Goal: Task Accomplishment & Management: Complete application form

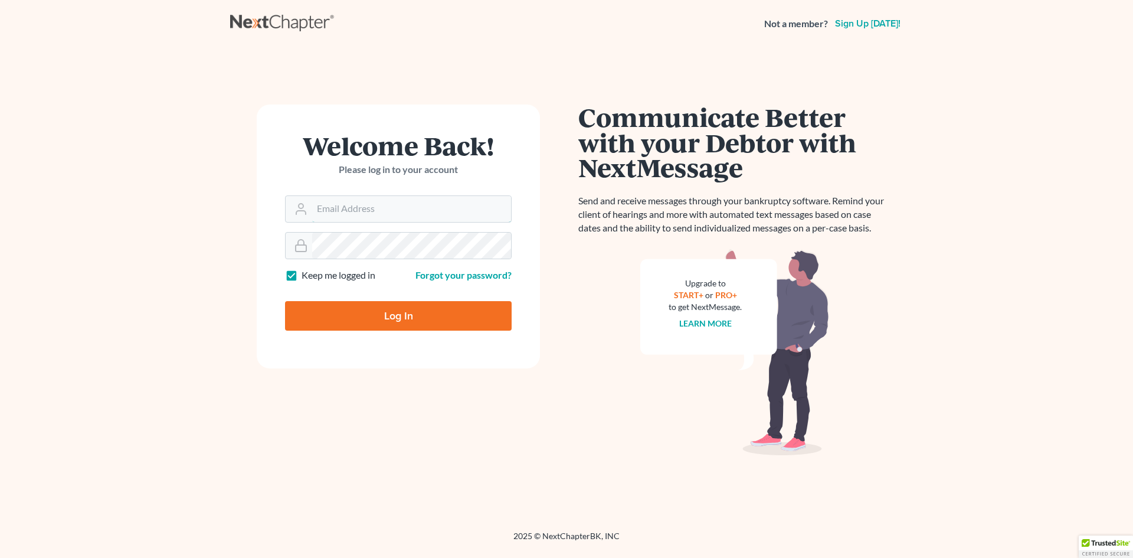
type input "[EMAIL_ADDRESS][DOMAIN_NAME]"
click at [393, 327] on input "Log In" at bounding box center [398, 316] width 227 height 30
type input "Thinking..."
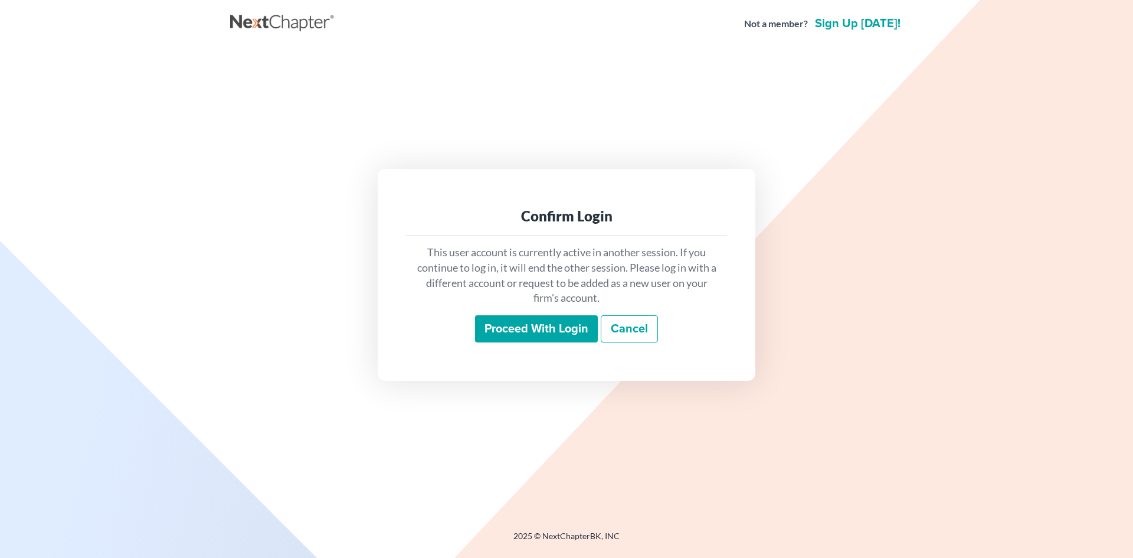
click at [521, 329] on input "Proceed with login" at bounding box center [536, 328] width 123 height 27
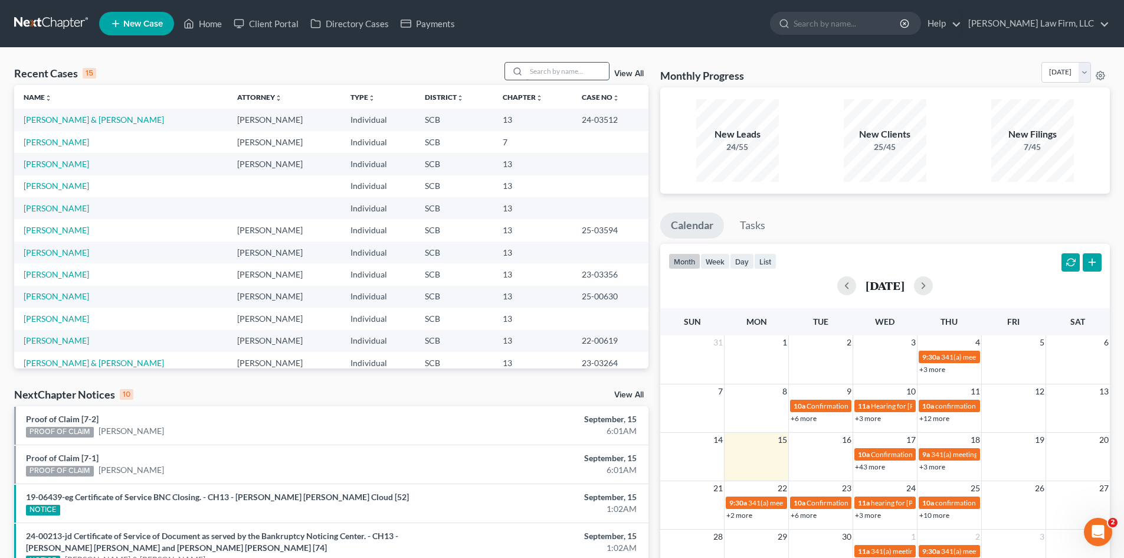
click at [561, 65] on input "search" at bounding box center [567, 71] width 83 height 17
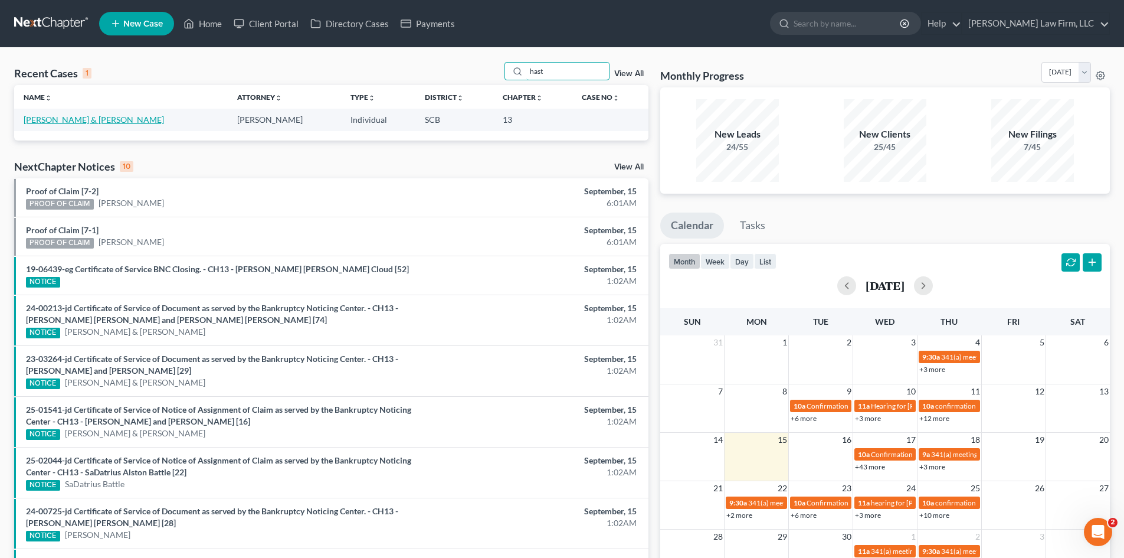
type input "hast"
click at [88, 122] on link "[PERSON_NAME] & [PERSON_NAME]" at bounding box center [94, 120] width 140 height 10
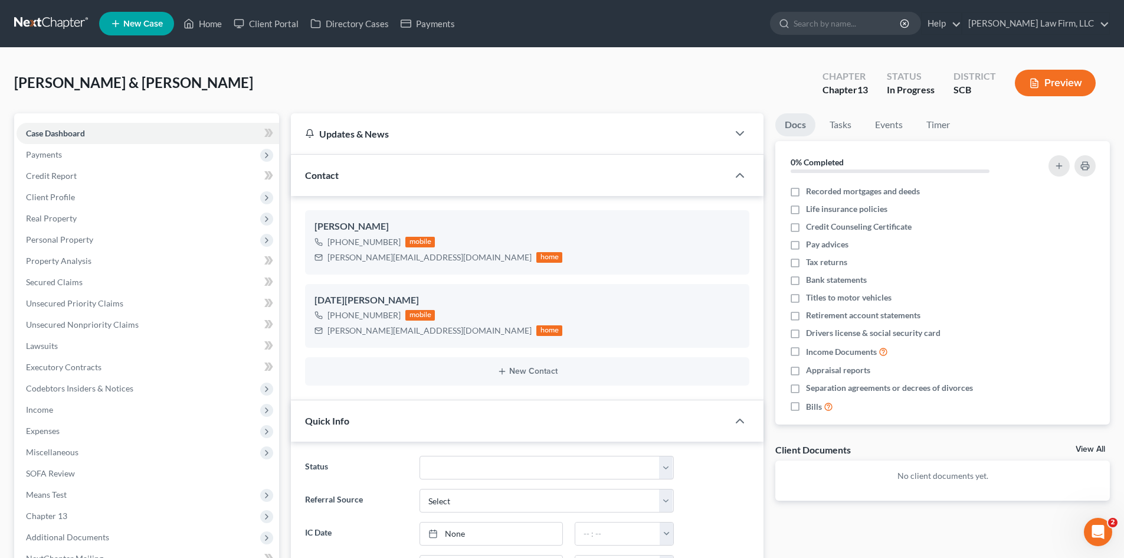
select select "0"
click at [71, 197] on span "Client Profile" at bounding box center [50, 197] width 49 height 10
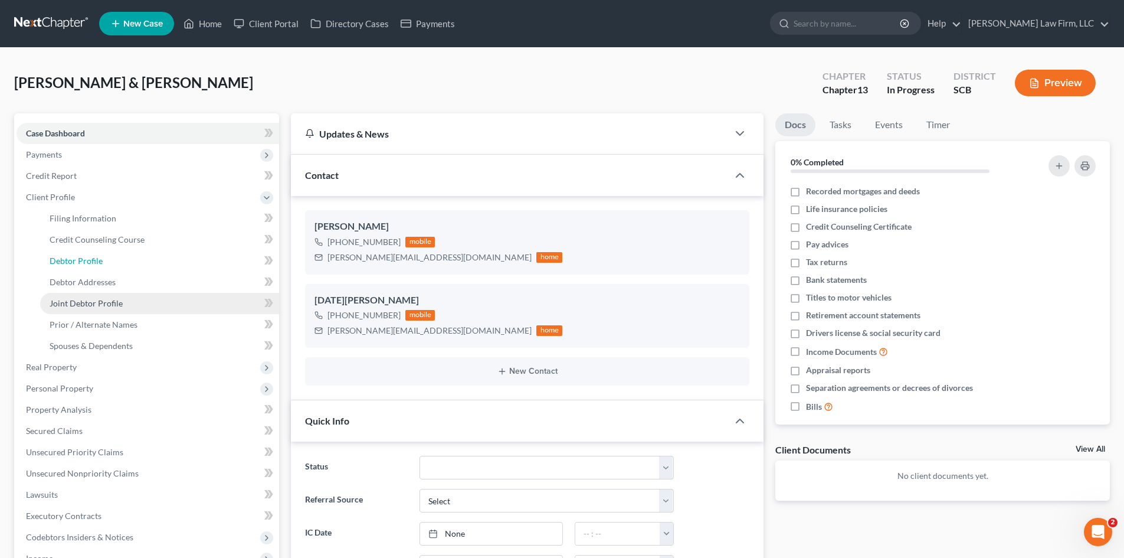
click at [90, 265] on span "Debtor Profile" at bounding box center [76, 261] width 53 height 10
select select "1"
select select "0"
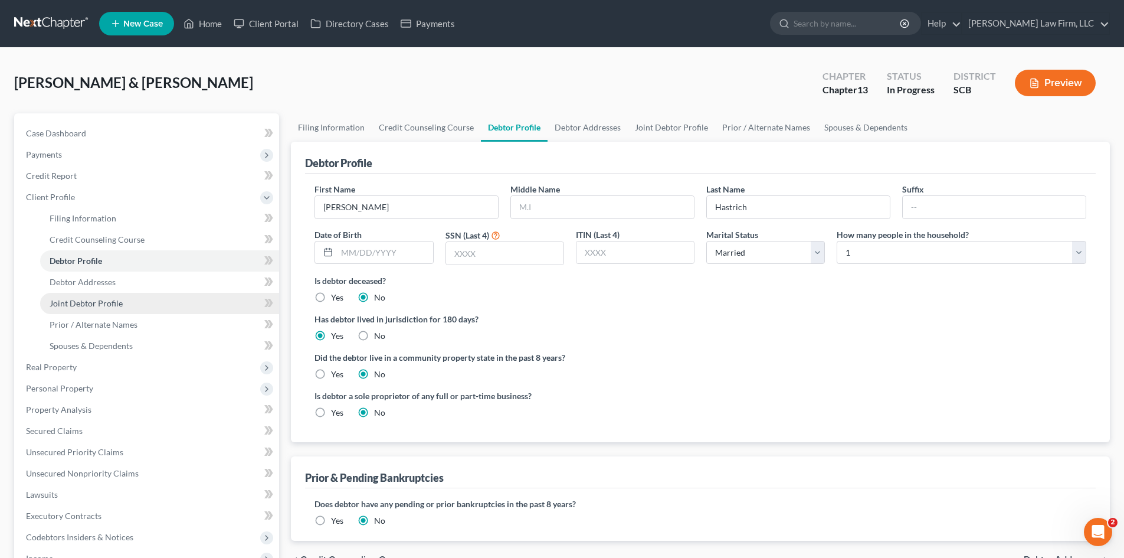
click at [97, 309] on link "Joint Debtor Profile" at bounding box center [159, 303] width 239 height 21
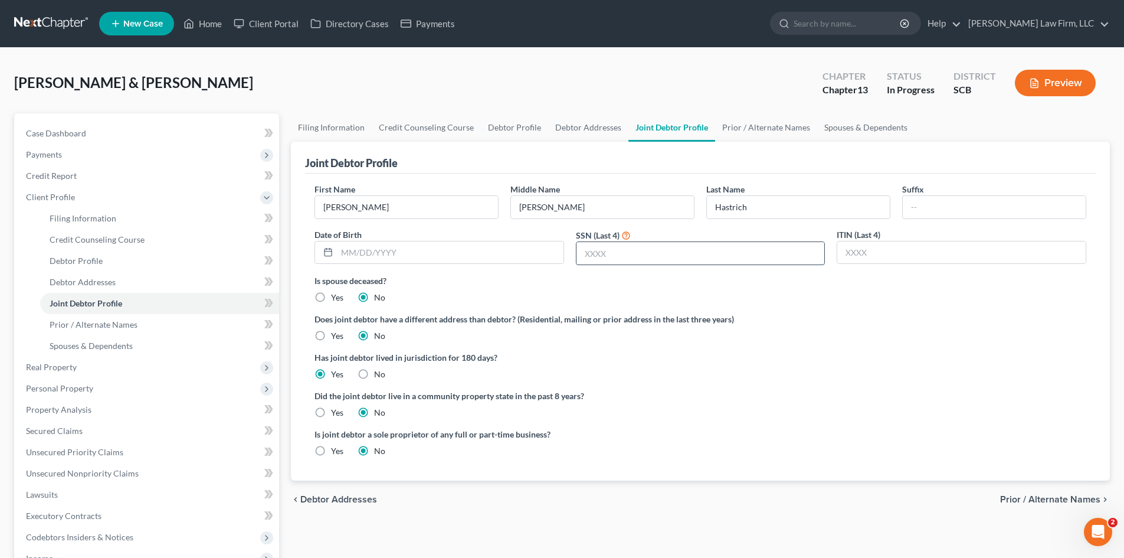
click at [662, 257] on input "text" at bounding box center [701, 253] width 248 height 22
type input "2973"
click at [502, 244] on input "text" at bounding box center [450, 252] width 227 height 22
type input "12/16/1985"
click at [763, 128] on link "Prior / Alternate Names" at bounding box center [766, 127] width 102 height 28
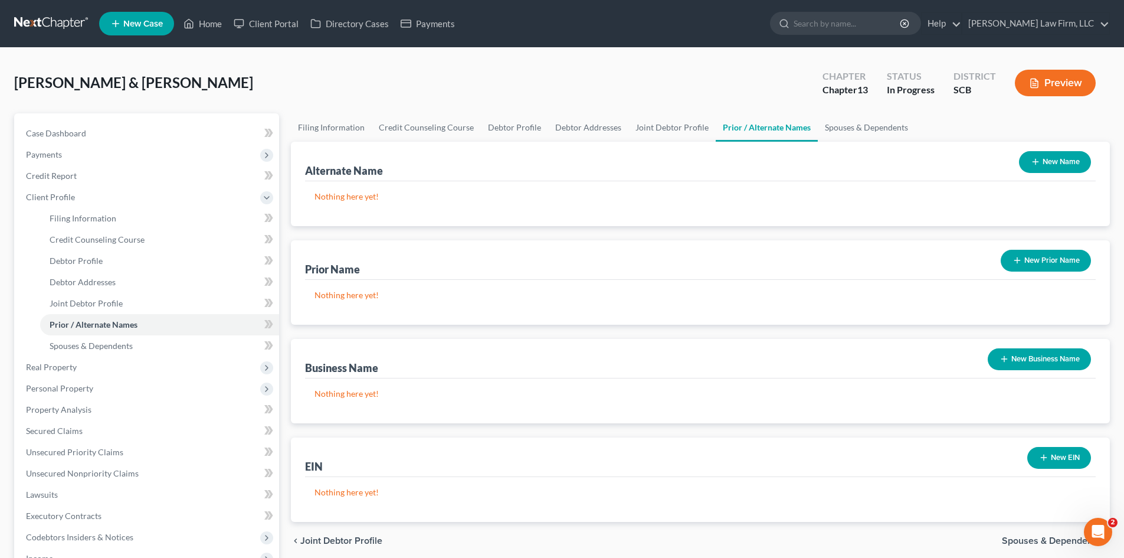
click at [1048, 161] on button "New Name" at bounding box center [1055, 162] width 72 height 22
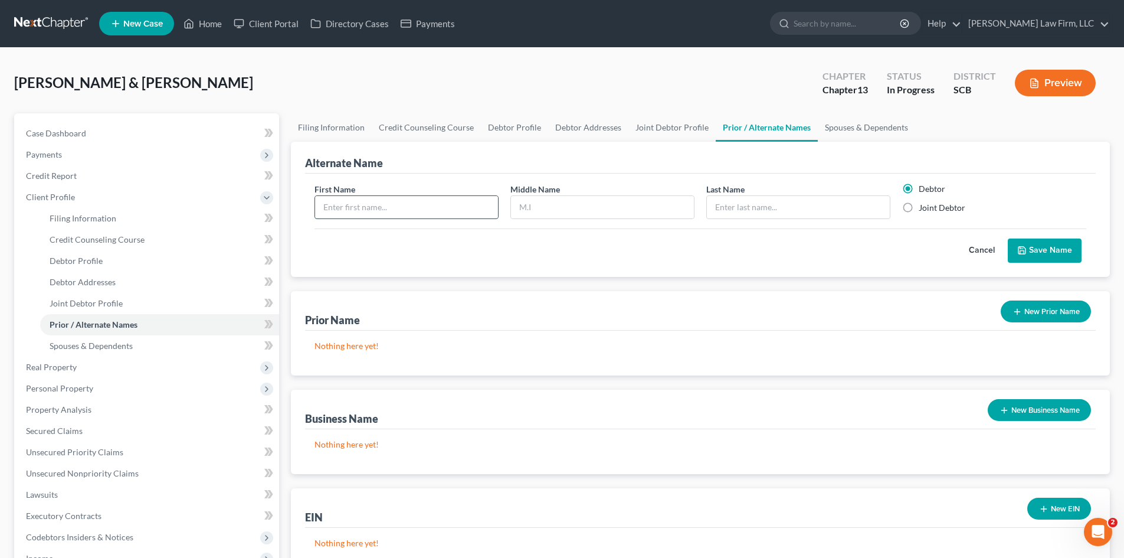
click at [412, 217] on input "text" at bounding box center [406, 207] width 183 height 22
type input "Noel"
type input "F"
type input "Hastrich"
click at [919, 208] on label "Joint Debtor" at bounding box center [942, 208] width 47 height 12
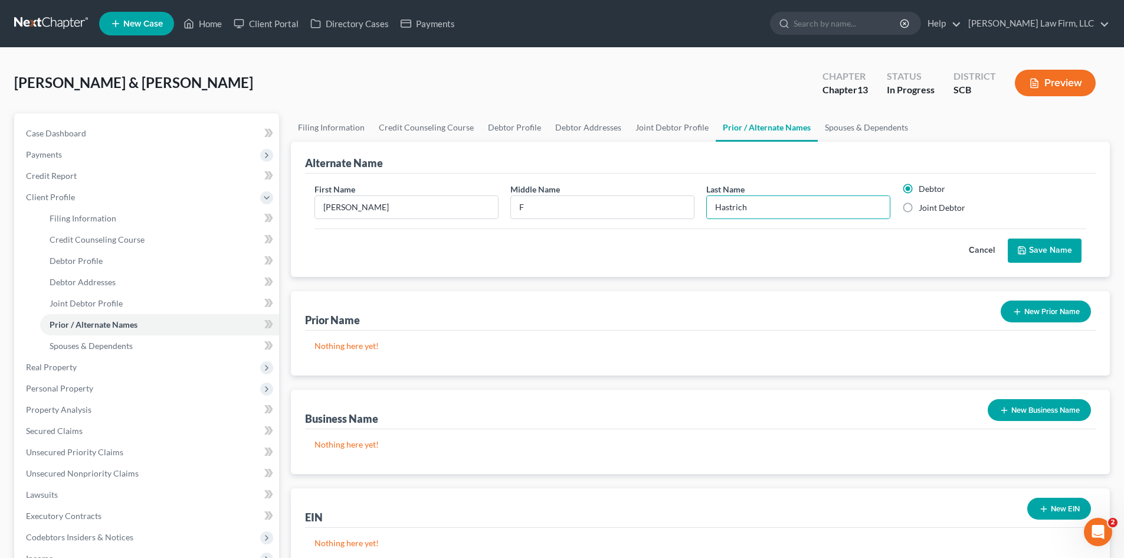
click at [924, 208] on input "Joint Debtor" at bounding box center [928, 206] width 8 height 8
radio input "true"
radio input "false"
click at [1051, 250] on button "Save Name" at bounding box center [1045, 250] width 74 height 25
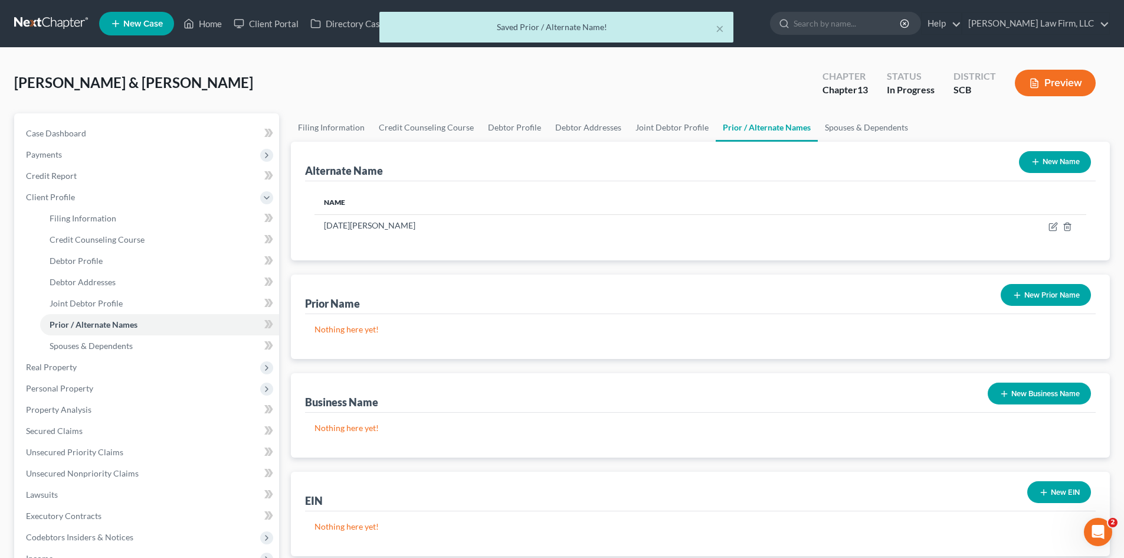
click at [1050, 162] on button "New Name" at bounding box center [1055, 162] width 72 height 22
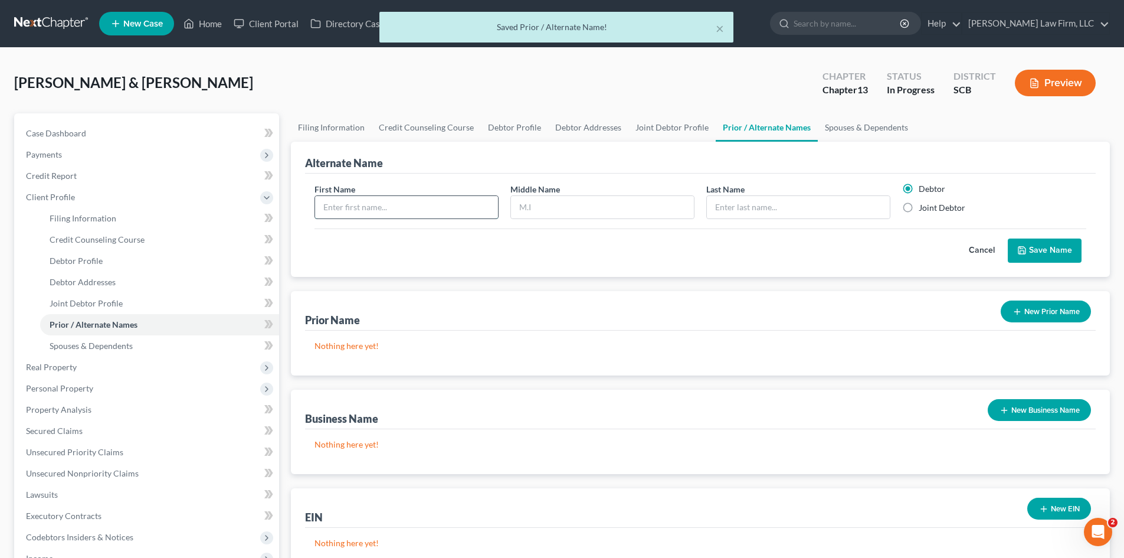
click at [404, 205] on input "text" at bounding box center [406, 207] width 183 height 22
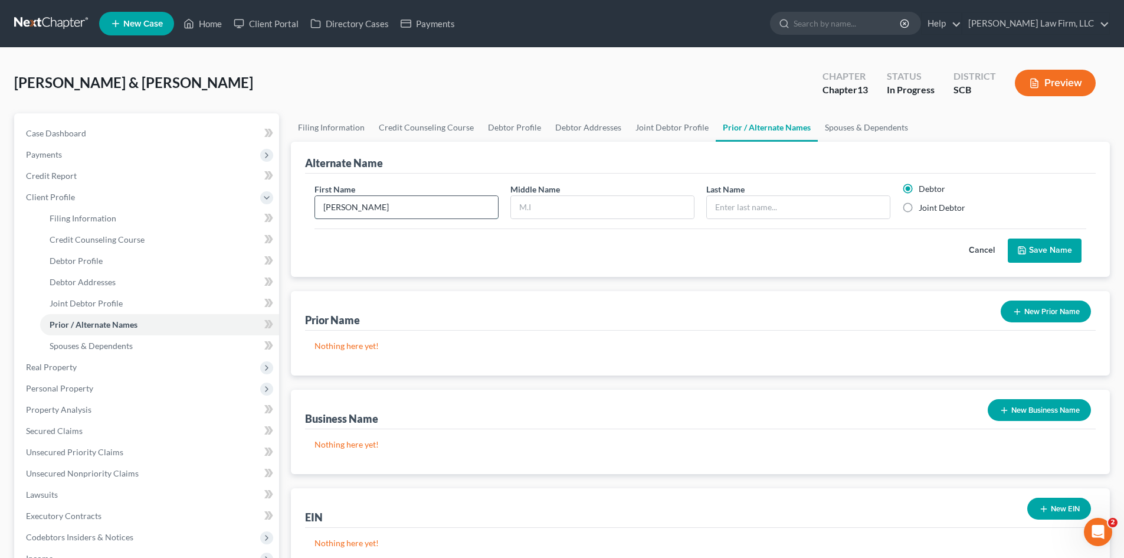
type input "Noel"
type input "Hastrich"
click at [919, 208] on label "Joint Debtor" at bounding box center [942, 208] width 47 height 12
click at [924, 208] on input "Joint Debtor" at bounding box center [928, 206] width 8 height 8
radio input "true"
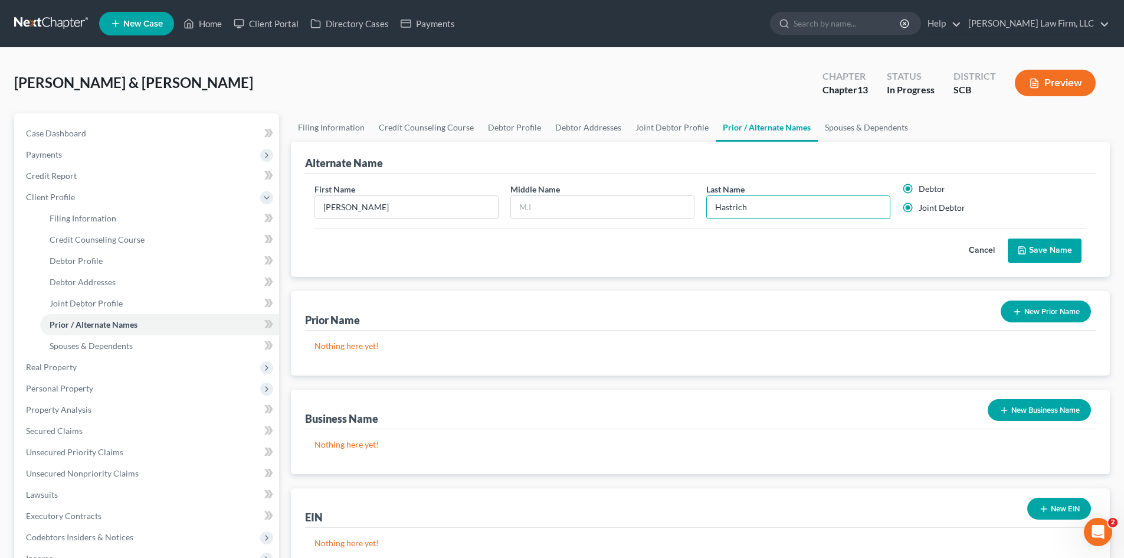
radio input "false"
click at [1036, 248] on button "Save Name" at bounding box center [1045, 250] width 74 height 25
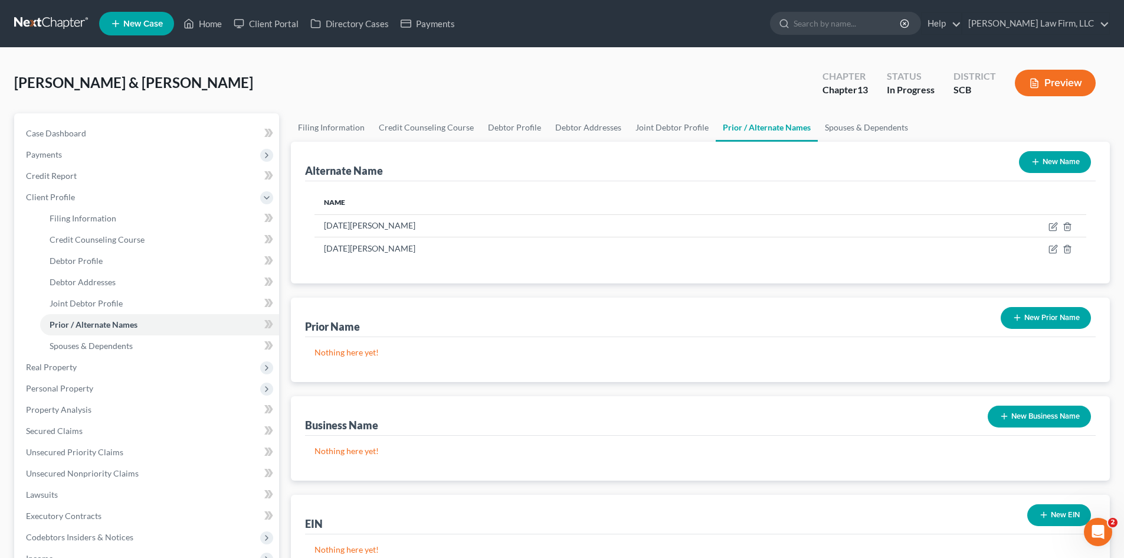
click at [1067, 151] on button "New Name" at bounding box center [1055, 162] width 72 height 22
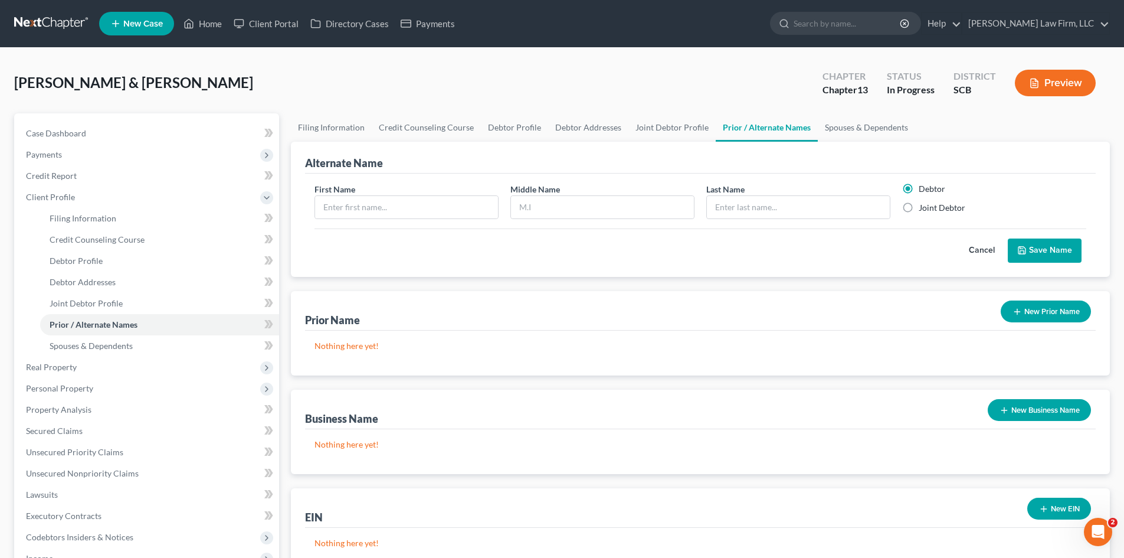
click at [457, 190] on div "First Name" at bounding box center [407, 201] width 196 height 36
click at [463, 209] on input "text" at bounding box center [406, 207] width 183 height 22
type input "Donald"
type input "Hastrich"
click at [1039, 243] on button "Save Name" at bounding box center [1045, 250] width 74 height 25
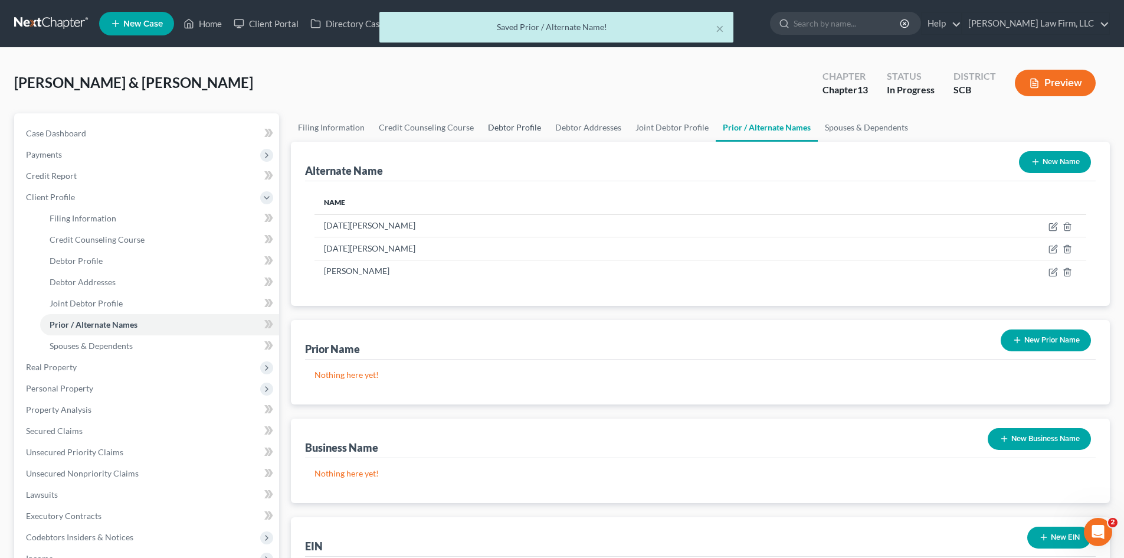
click at [488, 133] on link "Debtor Profile" at bounding box center [514, 127] width 67 height 28
select select "1"
select select "0"
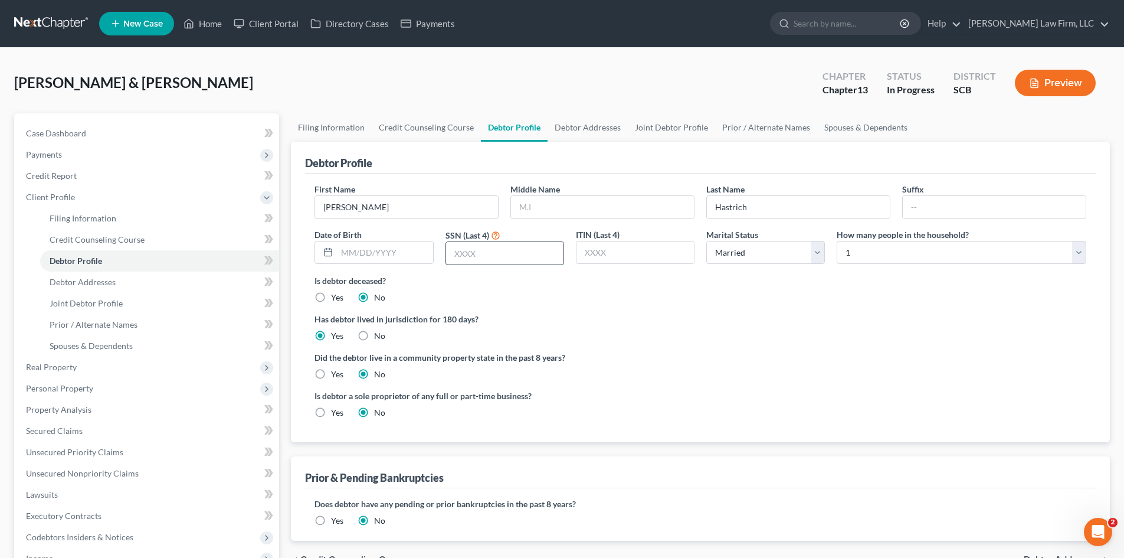
click at [490, 256] on input "text" at bounding box center [504, 253] width 117 height 22
type input "4530"
click at [885, 252] on select "Select 1 2 3 4 5 6 7 8 9 10 11 12 13 14 15 16 17 18 19 20" at bounding box center [962, 253] width 250 height 24
select select "1"
click at [837, 241] on select "Select 1 2 3 4 5 6 7 8 9 10 11 12 13 14 15 16 17 18 19 20" at bounding box center [962, 253] width 250 height 24
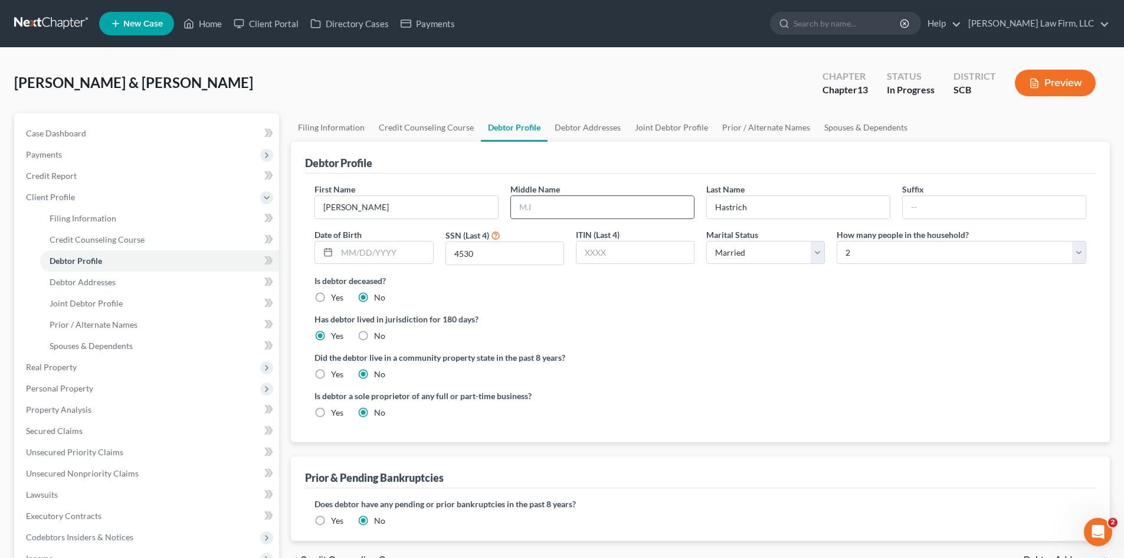
click at [609, 207] on input "text" at bounding box center [602, 207] width 183 height 22
type input "O"
type input "p"
type input "Paul"
click at [364, 247] on input "text" at bounding box center [385, 252] width 96 height 22
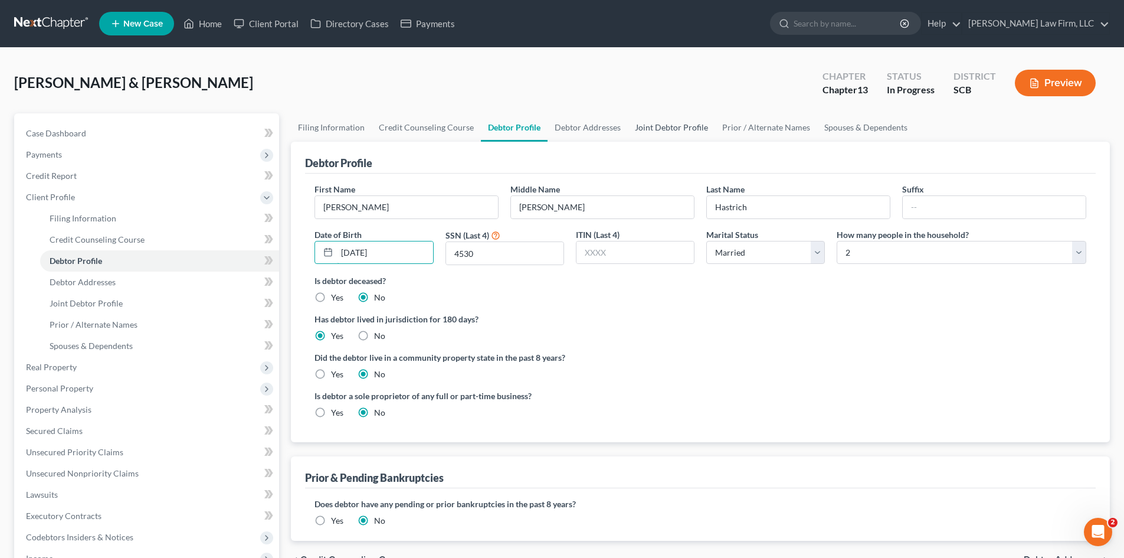
type input "03/01/1984"
click at [656, 136] on link "Joint Debtor Profile" at bounding box center [671, 127] width 87 height 28
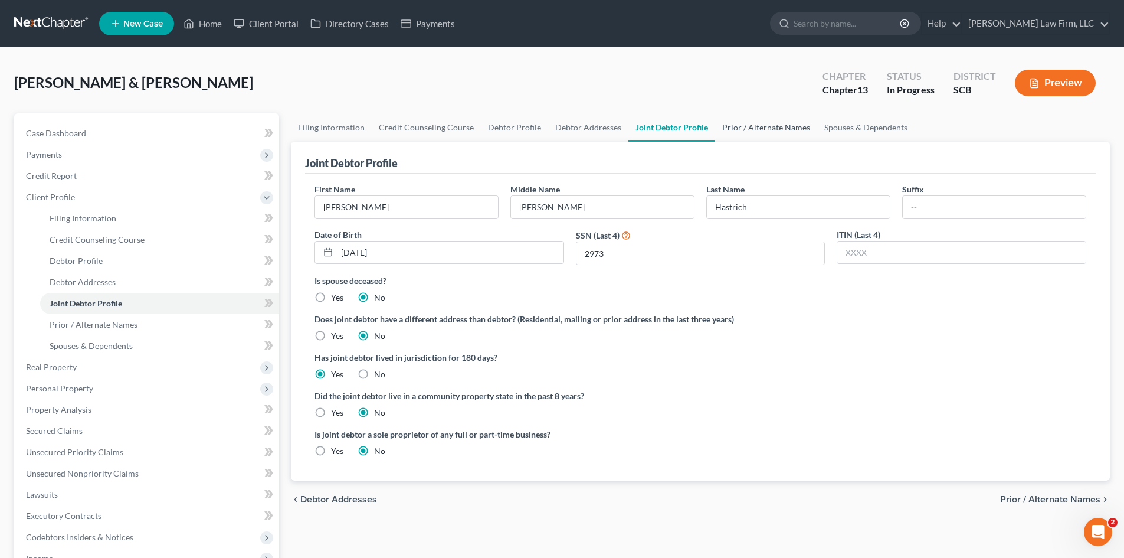
click at [770, 135] on link "Prior / Alternate Names" at bounding box center [766, 127] width 102 height 28
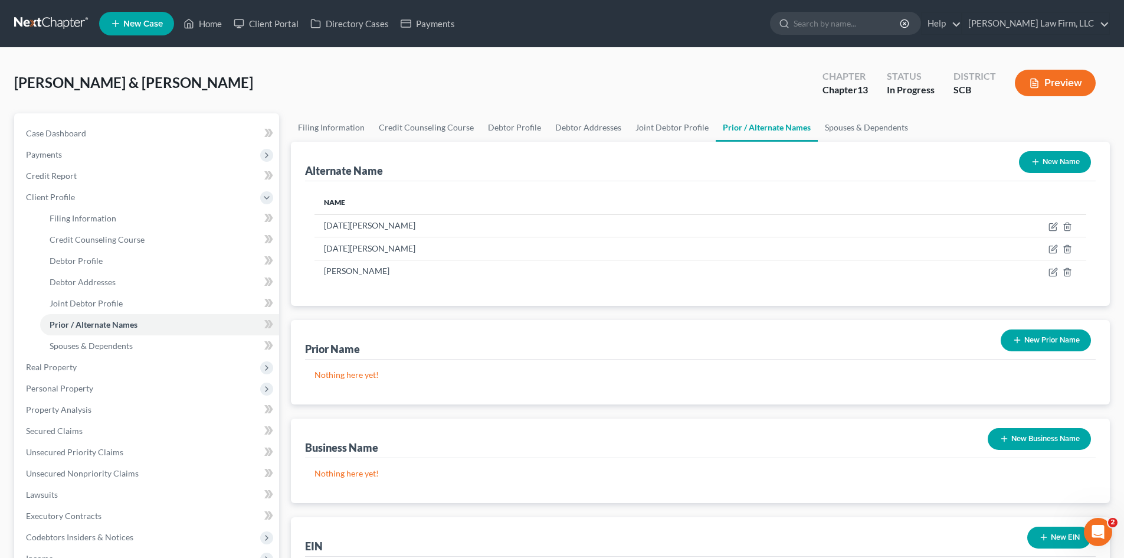
click at [1059, 163] on button "New Name" at bounding box center [1055, 162] width 72 height 22
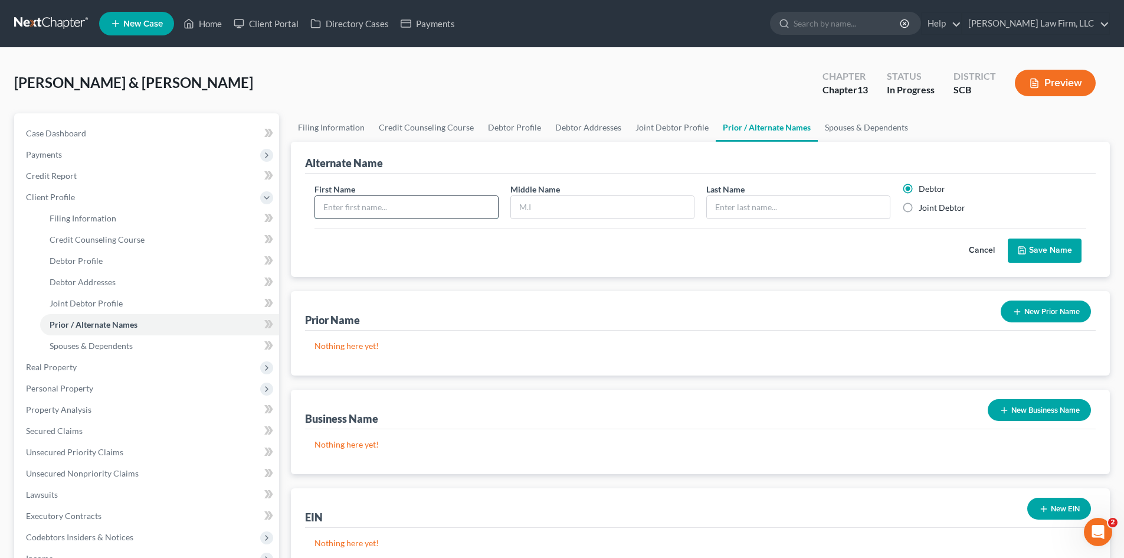
click at [371, 202] on input "text" at bounding box center [406, 207] width 183 height 22
type input "Donald"
type input "P"
type input "Hastrich"
click at [1054, 257] on button "Save Name" at bounding box center [1045, 250] width 74 height 25
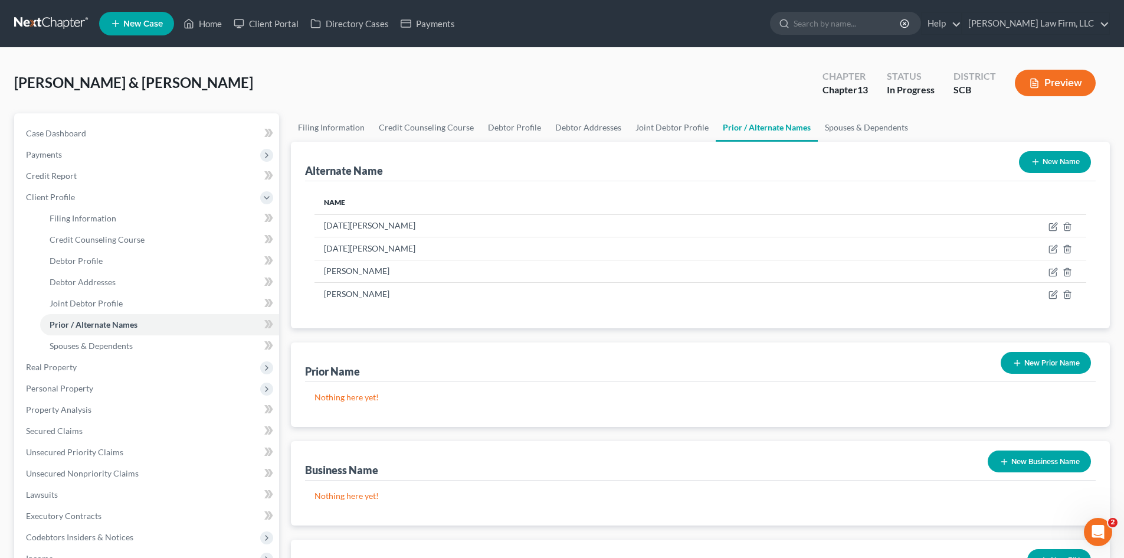
click at [1080, 166] on button "New Name" at bounding box center [1055, 162] width 72 height 22
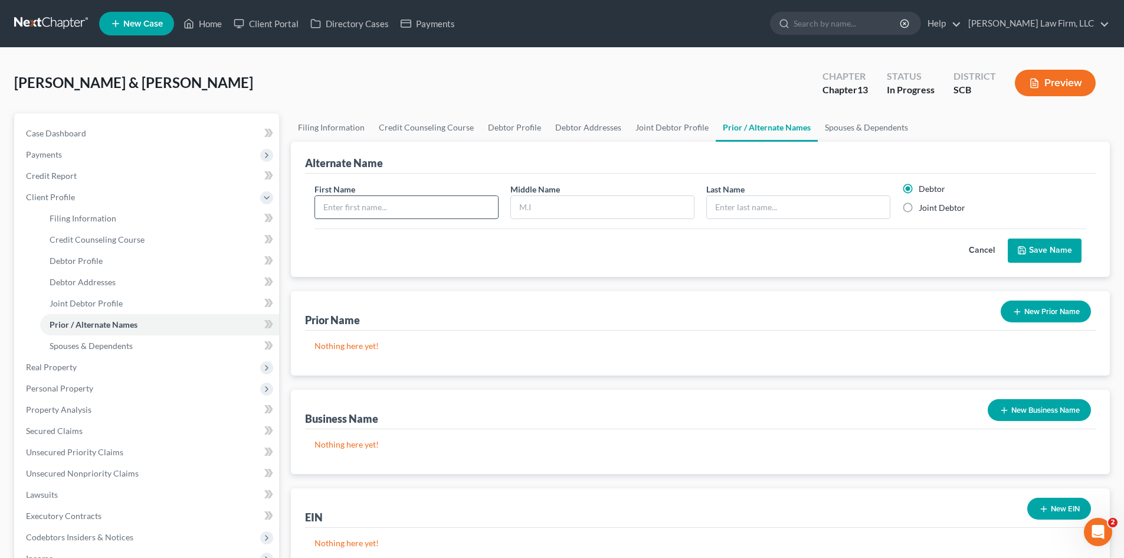
click at [416, 199] on input "text" at bounding box center [406, 207] width 183 height 22
type input "Don"
type input "Hastrich"
click at [1039, 257] on button "Save Name" at bounding box center [1045, 250] width 74 height 25
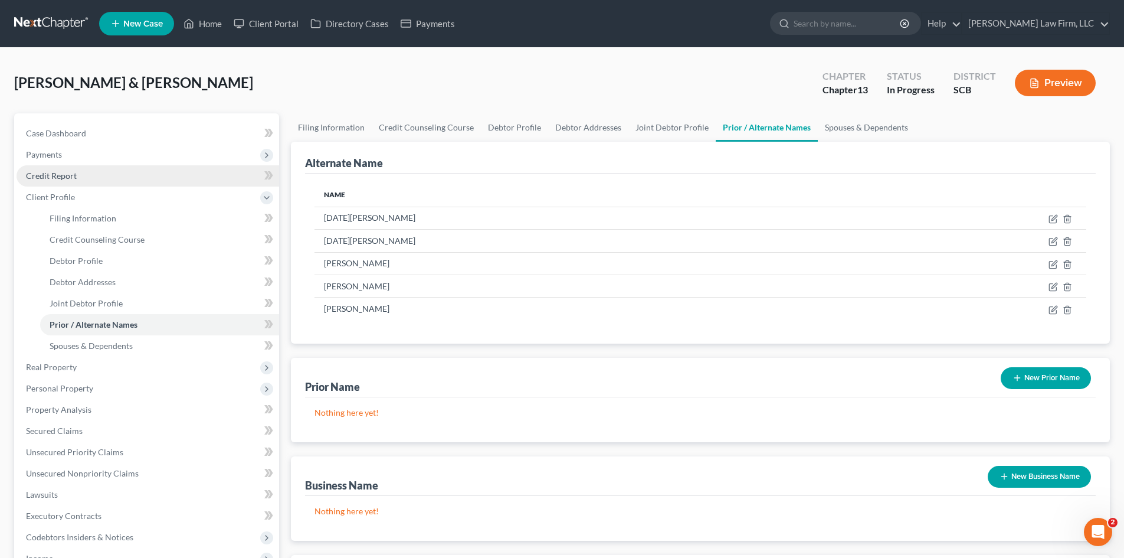
click at [58, 181] on link "Credit Report" at bounding box center [148, 175] width 263 height 21
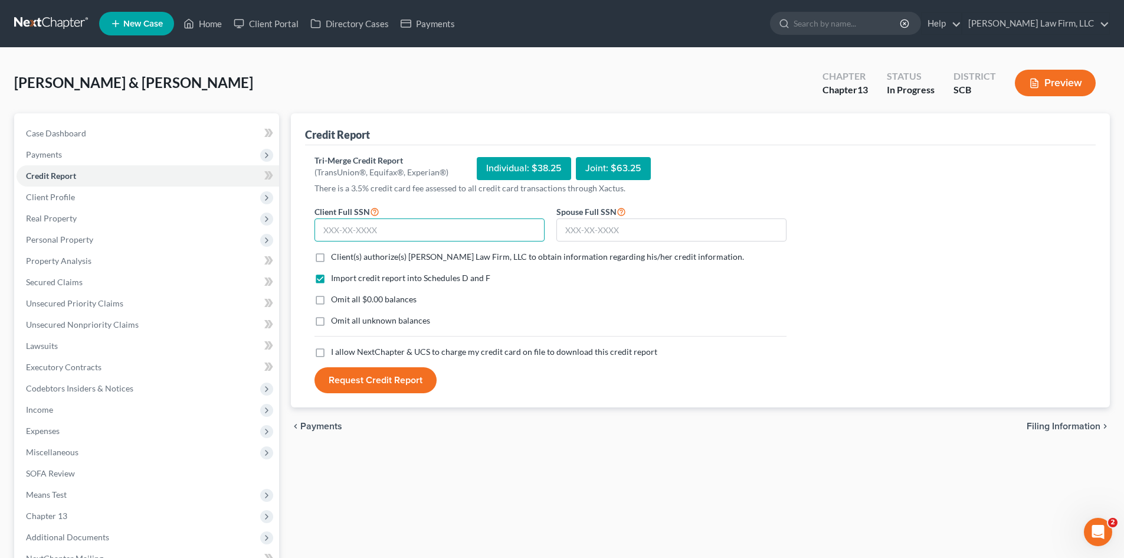
click at [421, 232] on input "text" at bounding box center [430, 230] width 230 height 24
type input "083-76-4530"
click at [593, 233] on input "text" at bounding box center [672, 230] width 230 height 24
type input "075-76-2973"
click at [331, 258] on label "Client(s) authorize(s) Meredith Law Firm, LLC to obtain information regarding h…" at bounding box center [537, 257] width 413 height 12
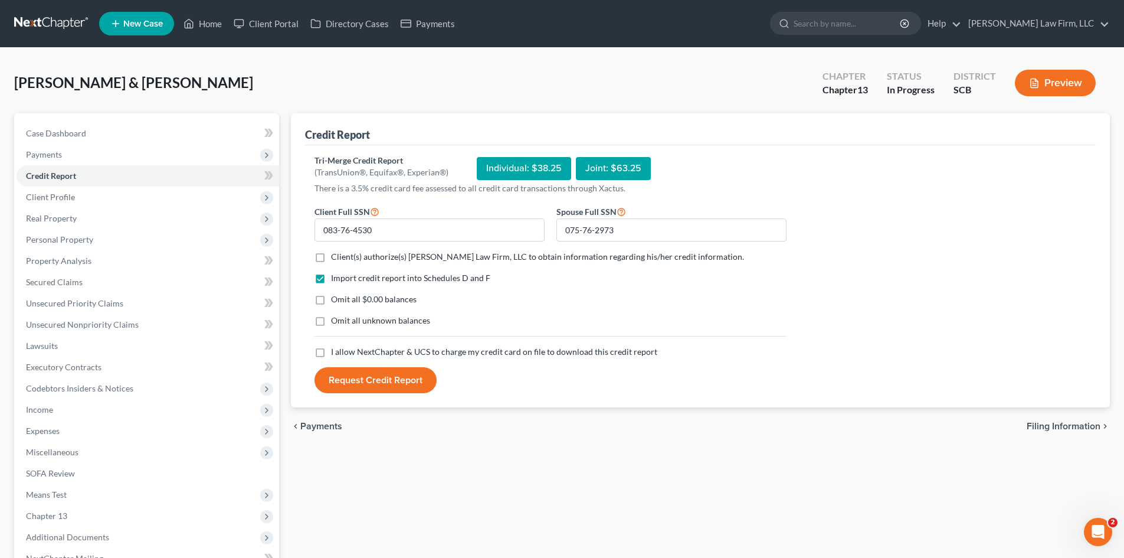
click at [336, 258] on input "Client(s) authorize(s) Meredith Law Firm, LLC to obtain information regarding h…" at bounding box center [340, 255] width 8 height 8
checkbox input "true"
click at [331, 304] on label "Omit all $0.00 balances" at bounding box center [374, 299] width 86 height 12
click at [336, 301] on input "Omit all $0.00 balances" at bounding box center [340, 297] width 8 height 8
checkbox input "true"
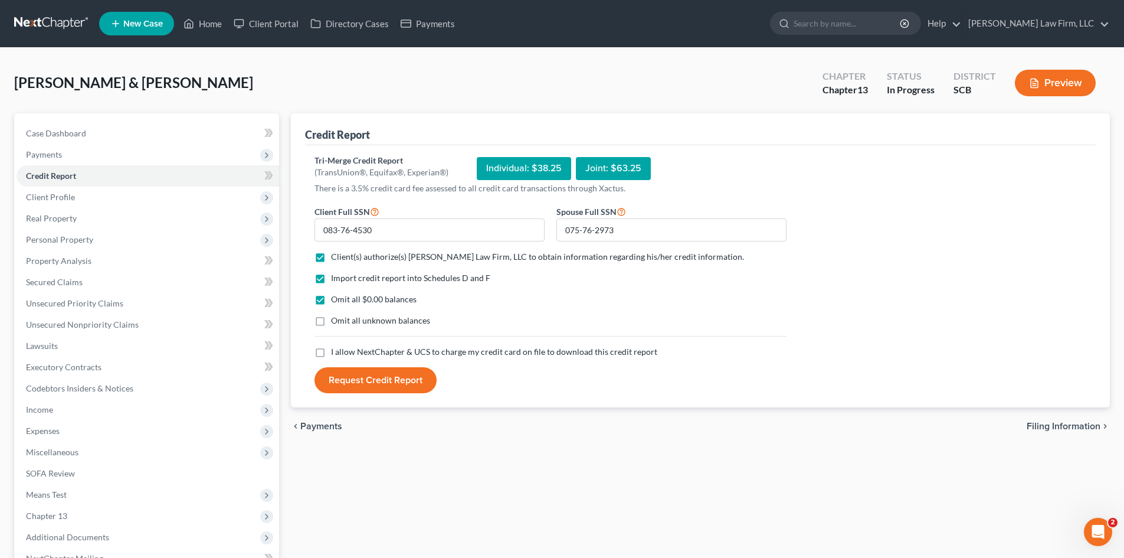
drag, startPoint x: 320, startPoint y: 351, endPoint x: 337, endPoint y: 362, distance: 20.3
click at [331, 351] on label "I allow NextChapter & UCS to charge my credit card on file to download this cre…" at bounding box center [494, 352] width 326 height 12
click at [336, 351] on input "I allow NextChapter & UCS to charge my credit card on file to download this cre…" at bounding box center [340, 350] width 8 height 8
checkbox input "true"
click at [355, 379] on button "Request Credit Report" at bounding box center [376, 380] width 122 height 26
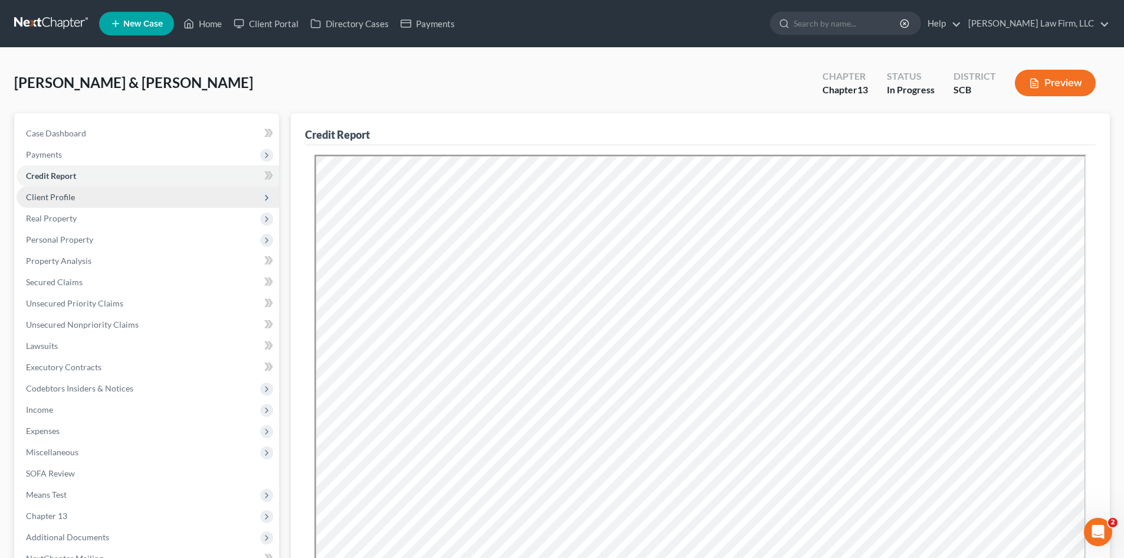
click at [53, 204] on span "Client Profile" at bounding box center [148, 197] width 263 height 21
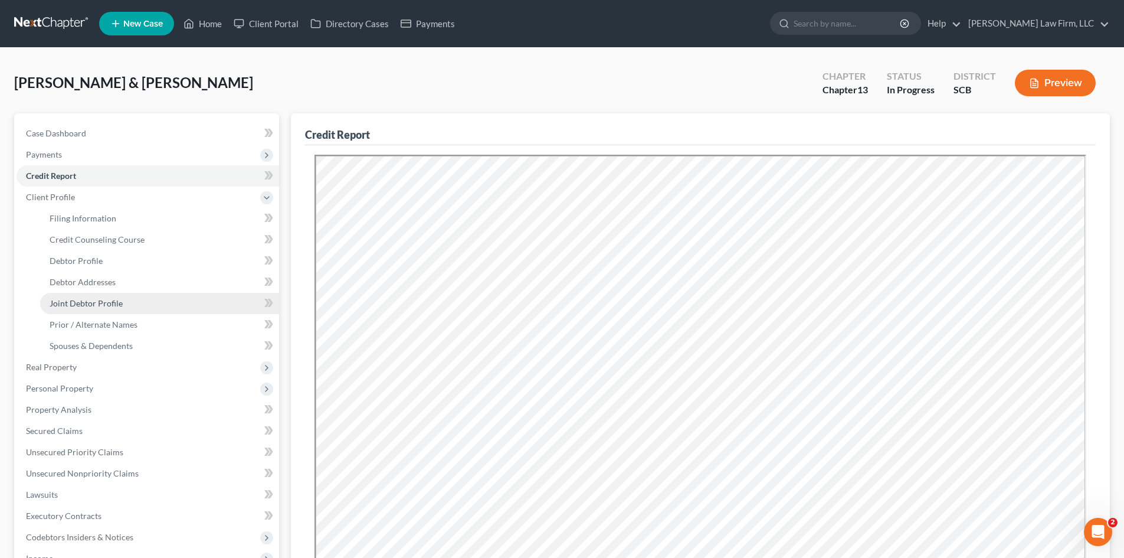
click at [80, 297] on link "Joint Debtor Profile" at bounding box center [159, 303] width 239 height 21
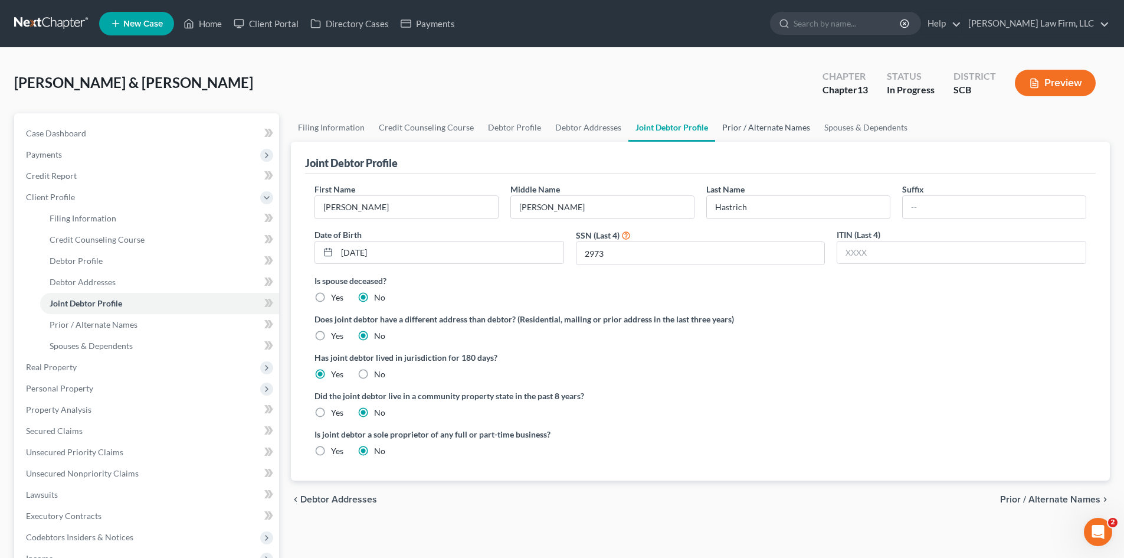
click at [748, 125] on link "Prior / Alternate Names" at bounding box center [766, 127] width 102 height 28
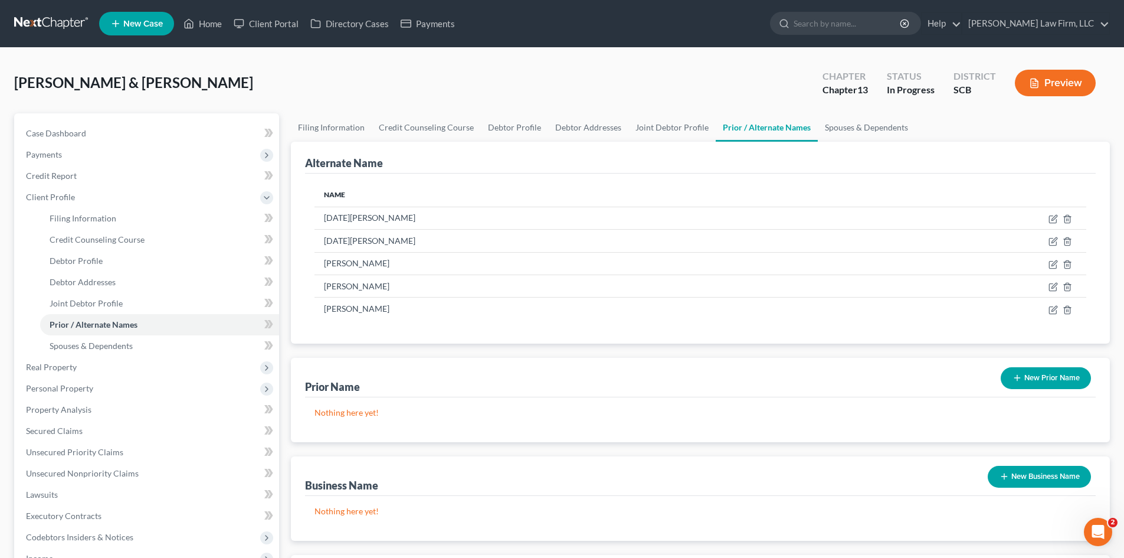
click at [1061, 371] on button "New Prior Name" at bounding box center [1046, 378] width 90 height 22
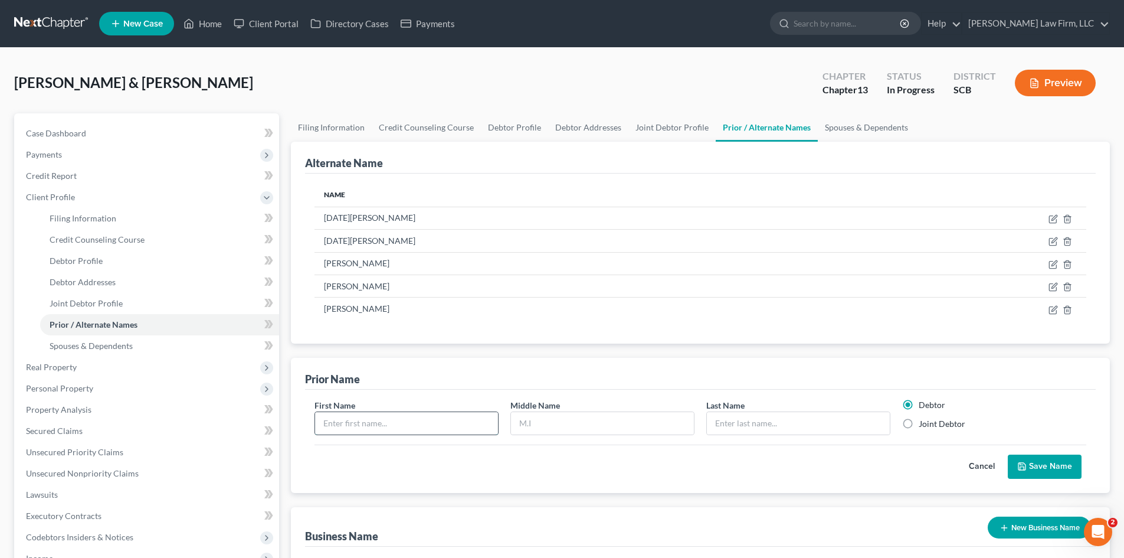
drag, startPoint x: 323, startPoint y: 424, endPoint x: 336, endPoint y: 420, distance: 13.3
click at [323, 424] on input "text" at bounding box center [406, 423] width 183 height 22
type input "Noel"
type input "Frances"
type input "Poss"
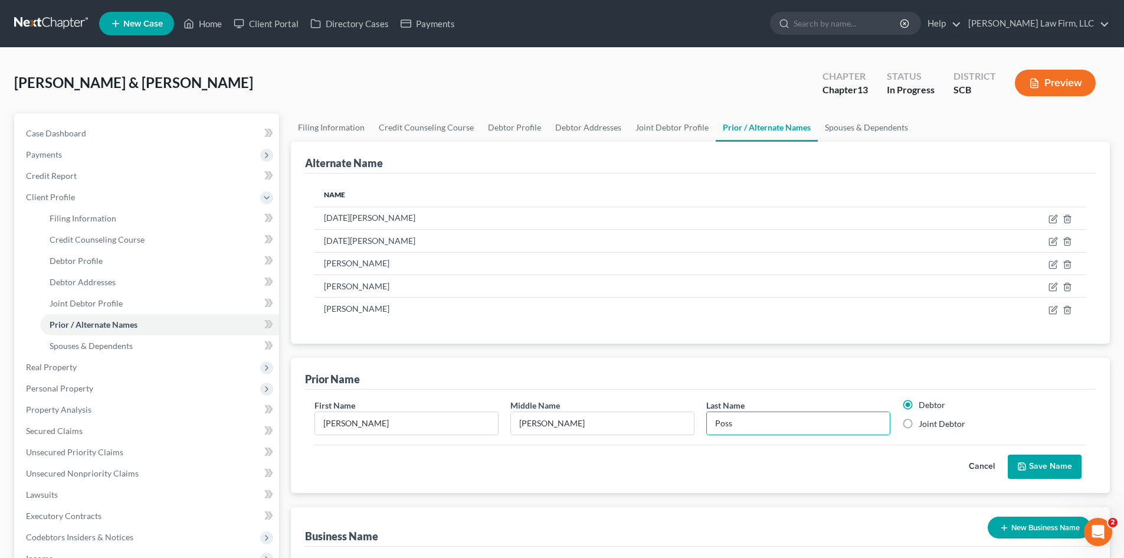
click at [919, 427] on label "Joint Debtor" at bounding box center [942, 424] width 47 height 12
click at [924, 426] on input "Joint Debtor" at bounding box center [928, 422] width 8 height 8
radio input "true"
radio input "false"
click at [1060, 466] on button "Save Name" at bounding box center [1045, 466] width 74 height 25
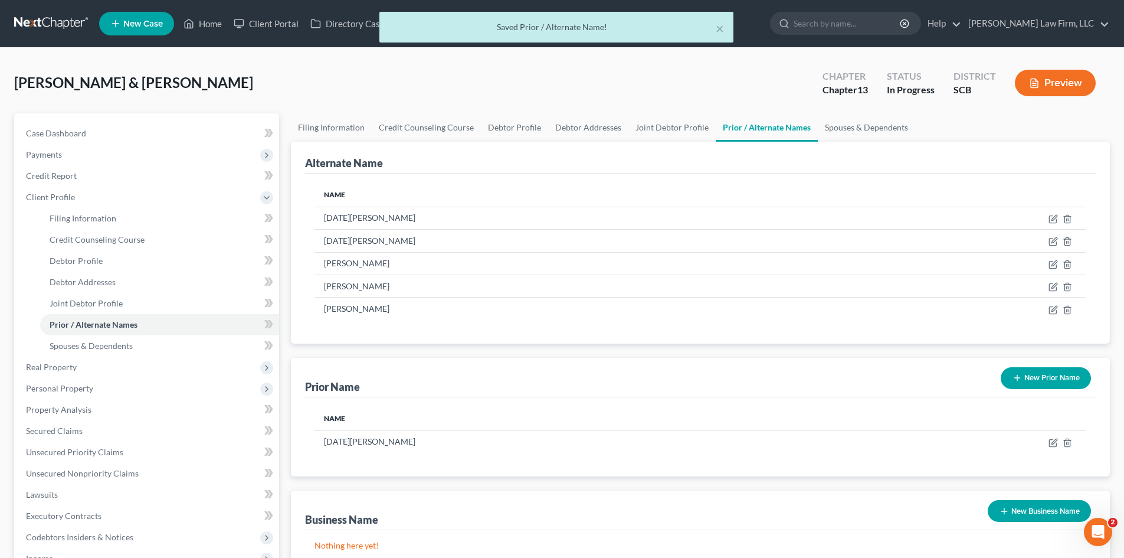
click at [1049, 387] on button "New Prior Name" at bounding box center [1046, 378] width 90 height 22
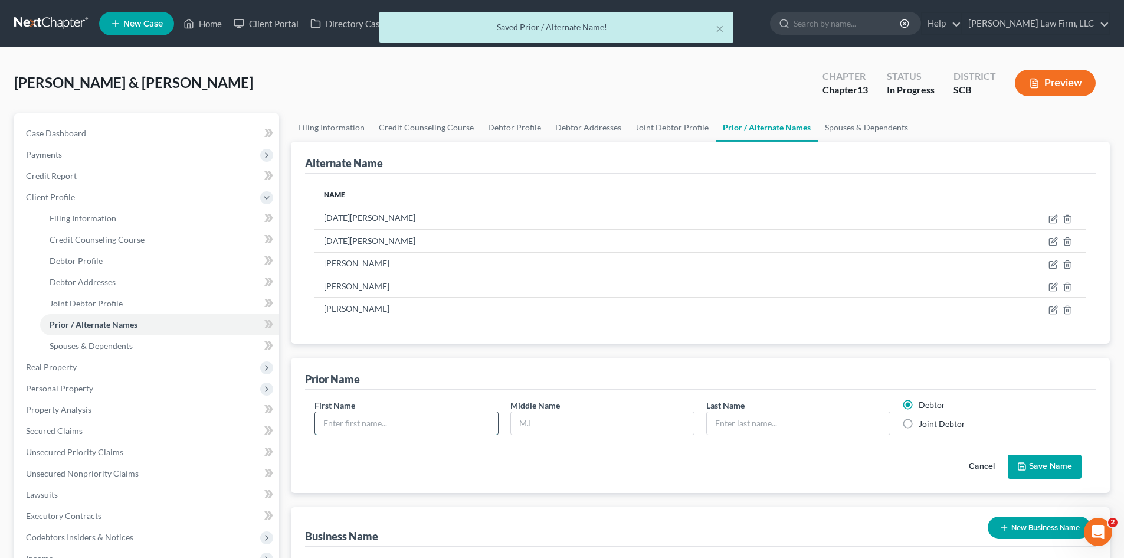
click at [442, 416] on input "text" at bounding box center [406, 423] width 183 height 22
type input "Noel"
type input "F"
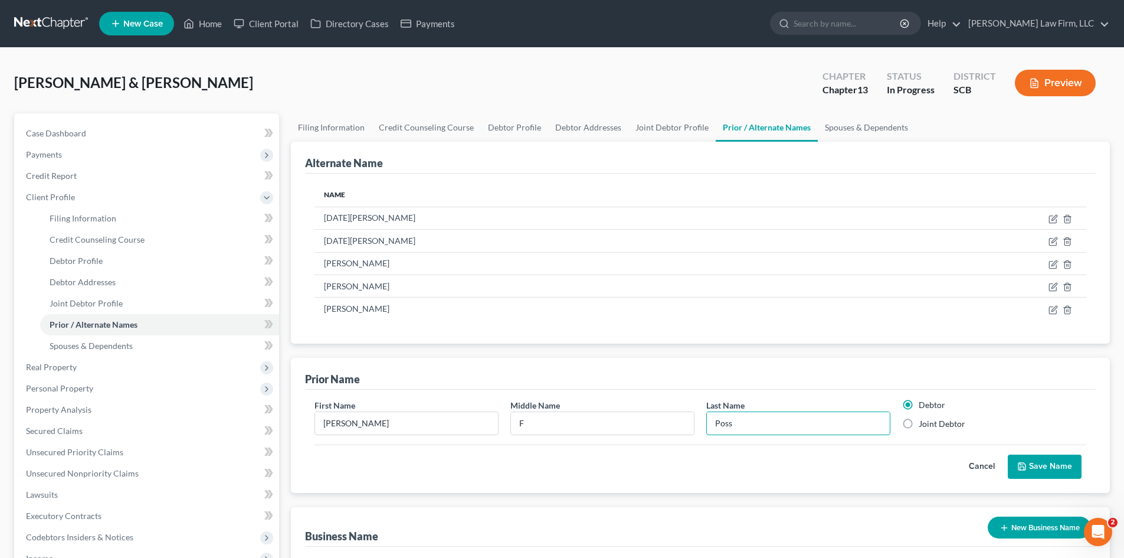
type input "Poss"
click at [919, 427] on label "Joint Debtor" at bounding box center [942, 424] width 47 height 12
click at [924, 426] on input "Joint Debtor" at bounding box center [928, 422] width 8 height 8
radio input "true"
radio input "false"
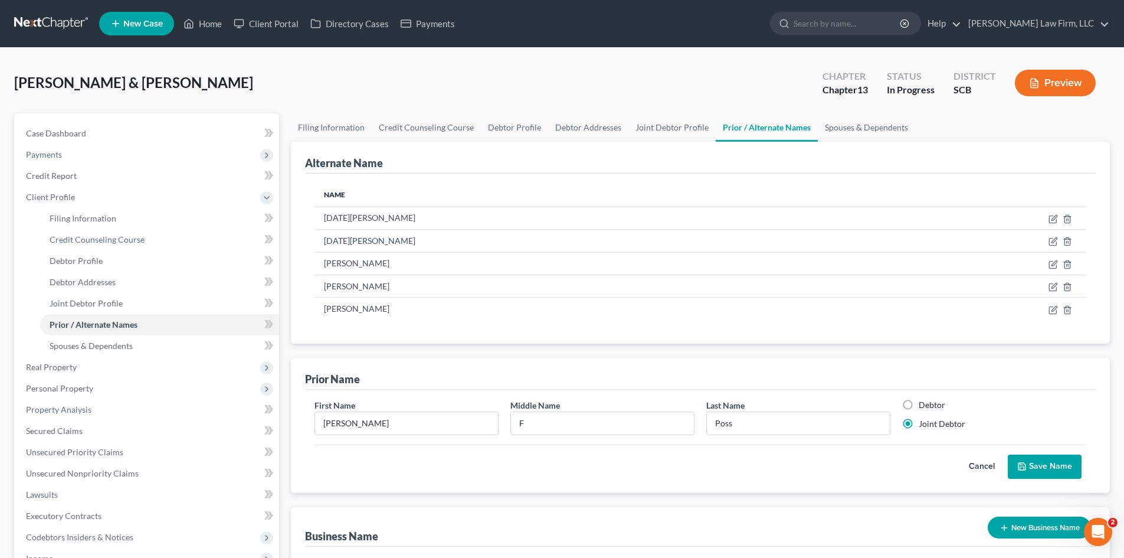
click at [1026, 467] on icon "submit" at bounding box center [1022, 466] width 9 height 9
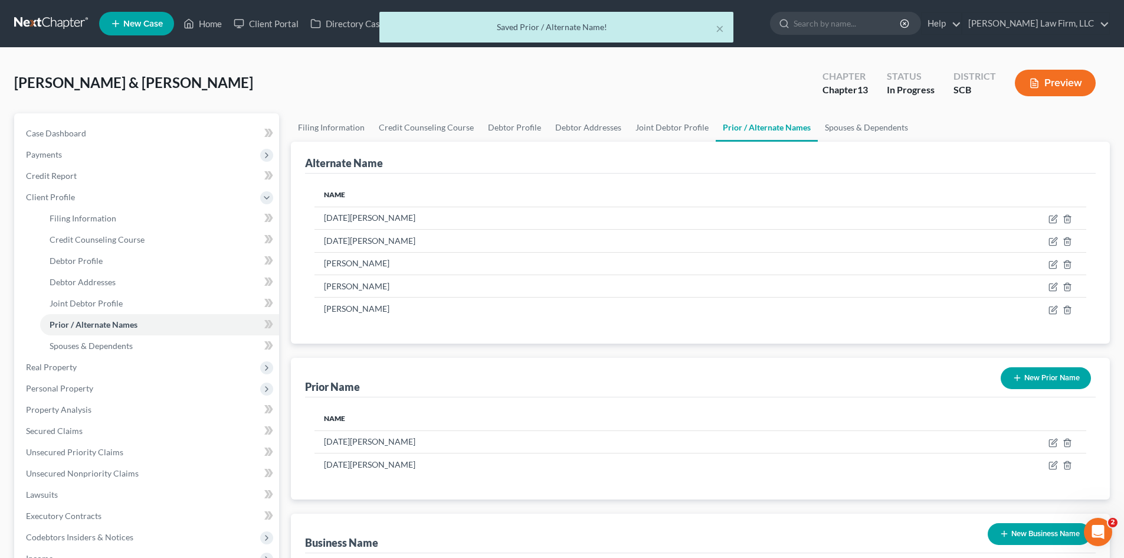
click at [1052, 390] on div "New Prior Name" at bounding box center [1046, 377] width 100 height 31
drag, startPoint x: 1033, startPoint y: 390, endPoint x: 943, endPoint y: 387, distance: 90.4
click at [1032, 388] on div "New Prior Name" at bounding box center [1046, 377] width 100 height 31
click at [1038, 381] on button "New Prior Name" at bounding box center [1046, 378] width 90 height 22
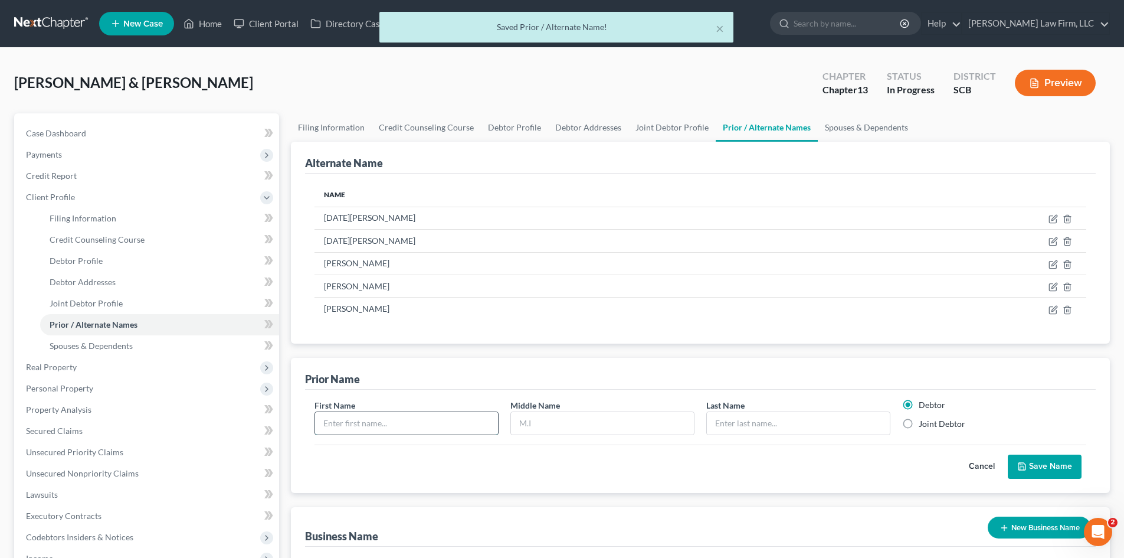
click at [370, 416] on input "text" at bounding box center [406, 423] width 183 height 22
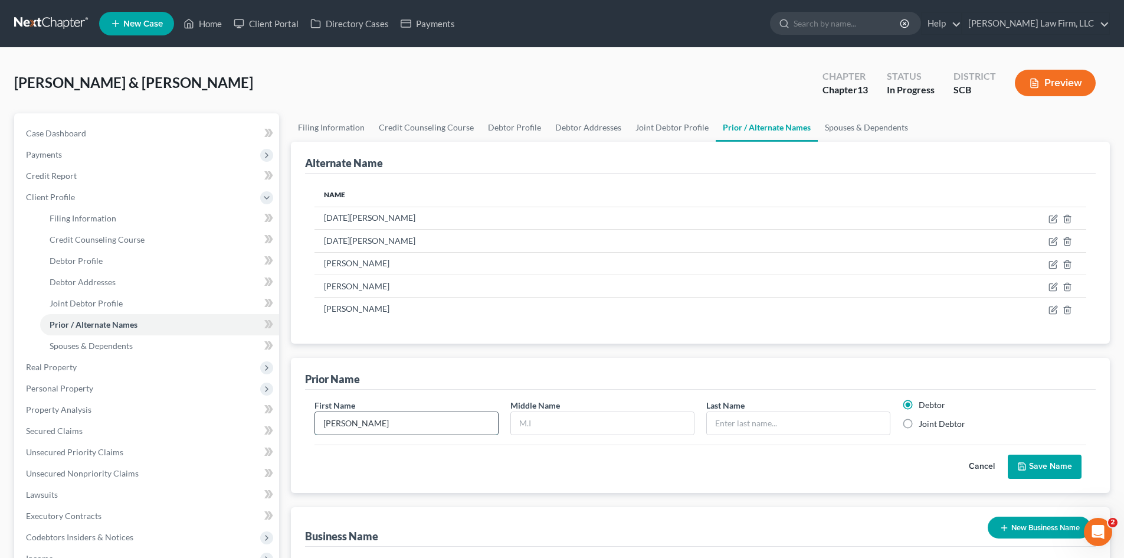
type input "Noel"
type input "Poss"
drag, startPoint x: 911, startPoint y: 429, endPoint x: 961, endPoint y: 434, distance: 51.0
click at [919, 429] on label "Joint Debtor" at bounding box center [942, 424] width 47 height 12
drag, startPoint x: 908, startPoint y: 424, endPoint x: 915, endPoint y: 425, distance: 7.2
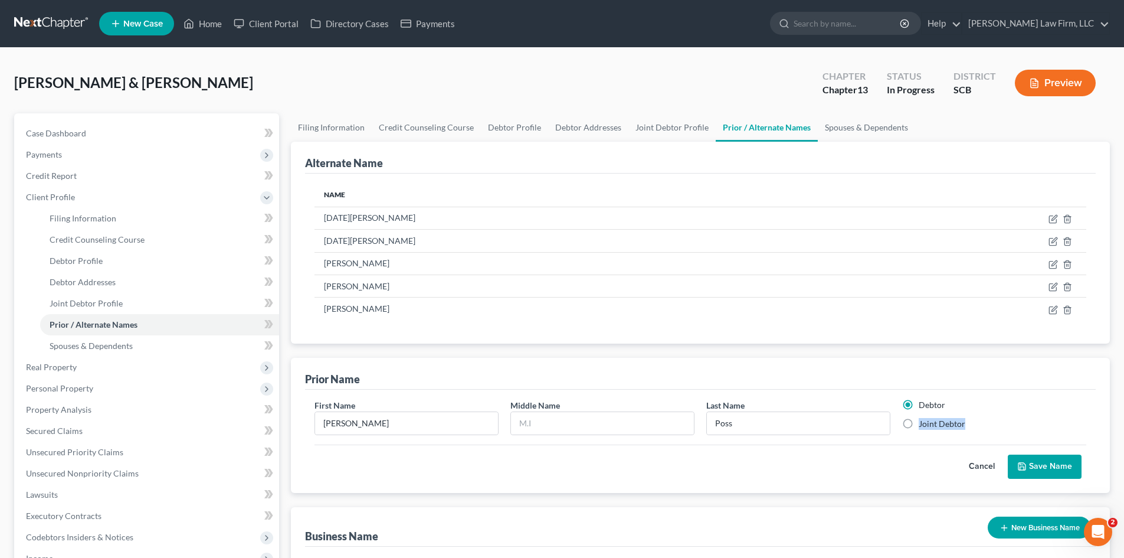
click at [919, 424] on label "Joint Debtor" at bounding box center [942, 424] width 47 height 12
click at [924, 424] on input "Joint Debtor" at bounding box center [928, 422] width 8 height 8
radio input "true"
radio input "false"
click at [1044, 469] on button "Save Name" at bounding box center [1045, 466] width 74 height 25
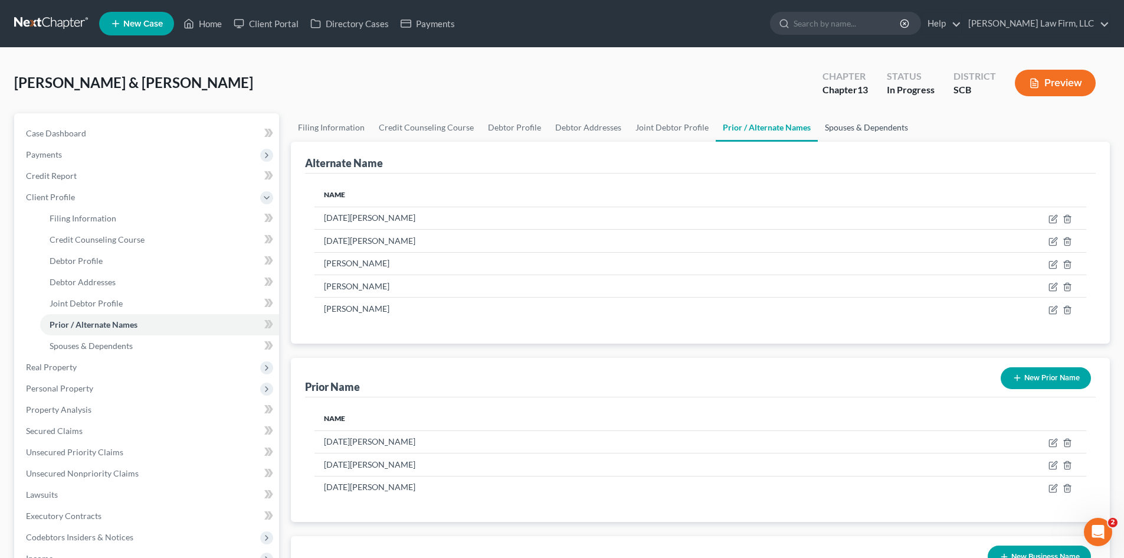
click at [835, 127] on link "Spouses & Dependents" at bounding box center [866, 127] width 97 height 28
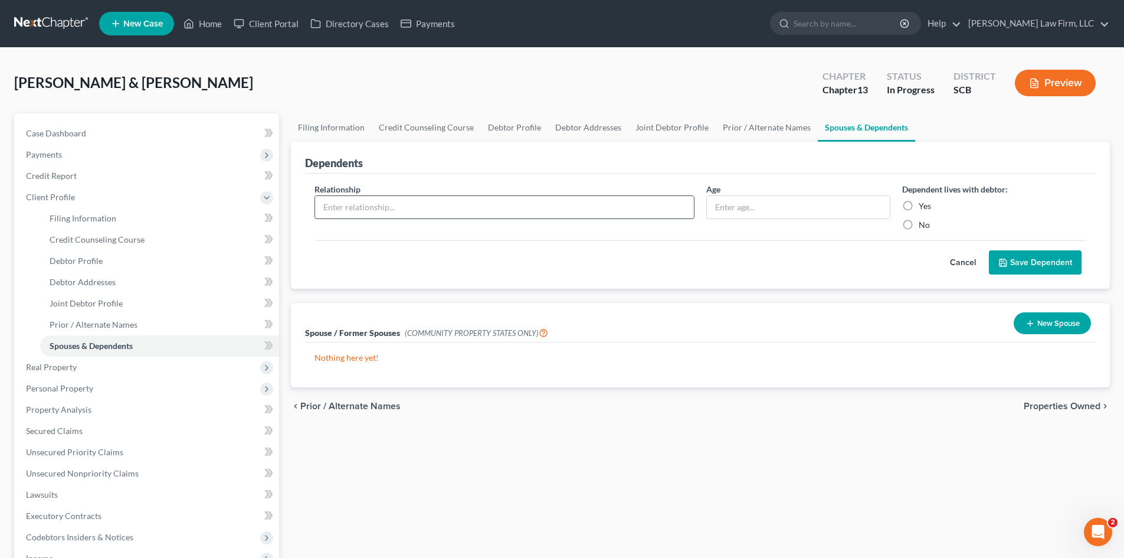
click at [450, 205] on input "text" at bounding box center [504, 207] width 379 height 22
type input "Daughter"
click at [755, 215] on input "text" at bounding box center [798, 207] width 183 height 22
type input "7"
click at [919, 207] on label "Yes" at bounding box center [925, 206] width 12 height 12
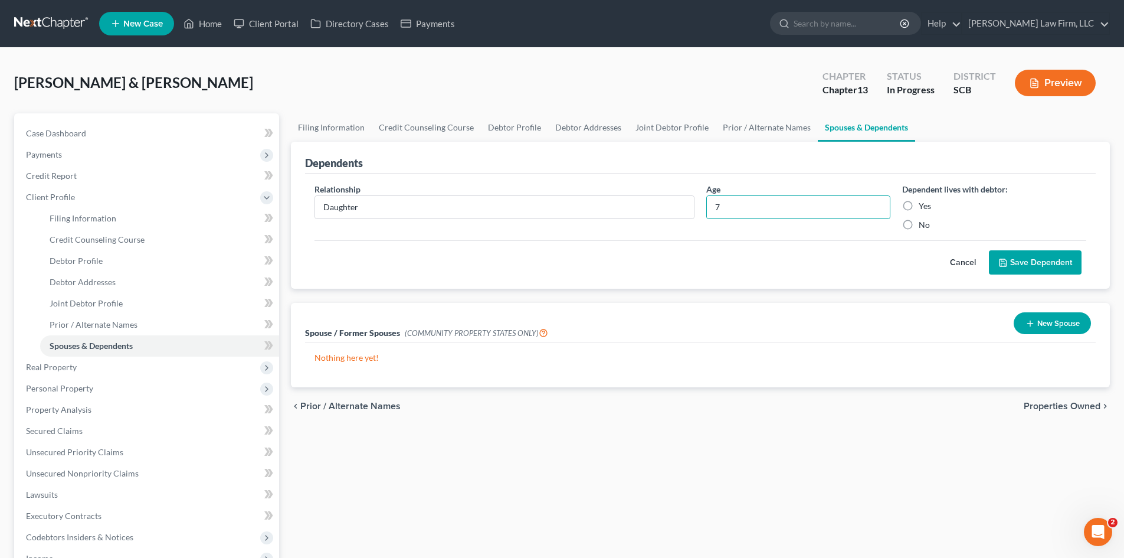
click at [924, 207] on input "Yes" at bounding box center [928, 204] width 8 height 8
radio input "true"
click at [1048, 270] on button "Save Dependent" at bounding box center [1035, 262] width 93 height 25
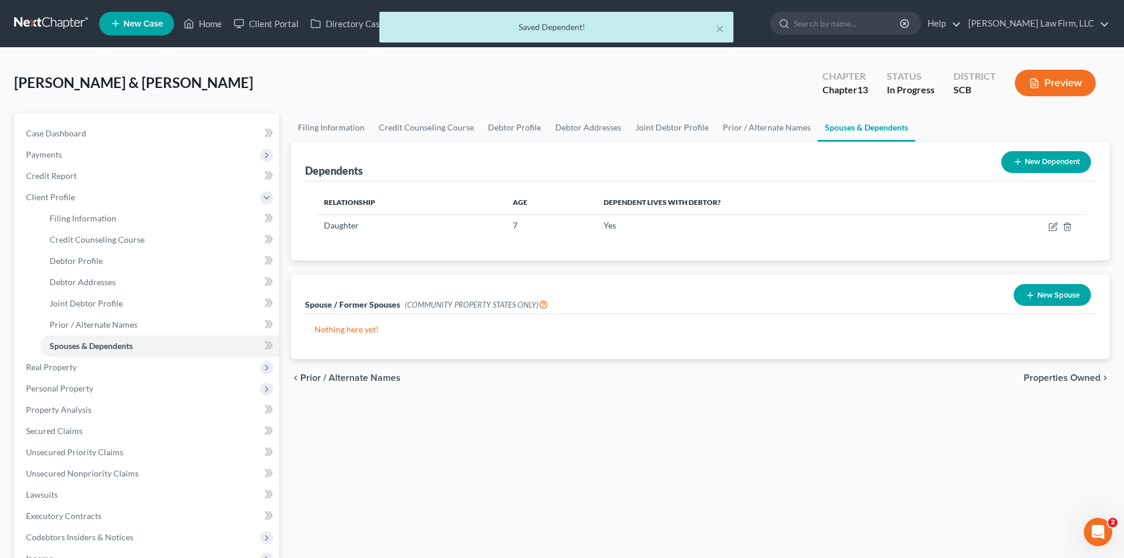
click at [1059, 166] on button "New Dependent" at bounding box center [1047, 162] width 90 height 22
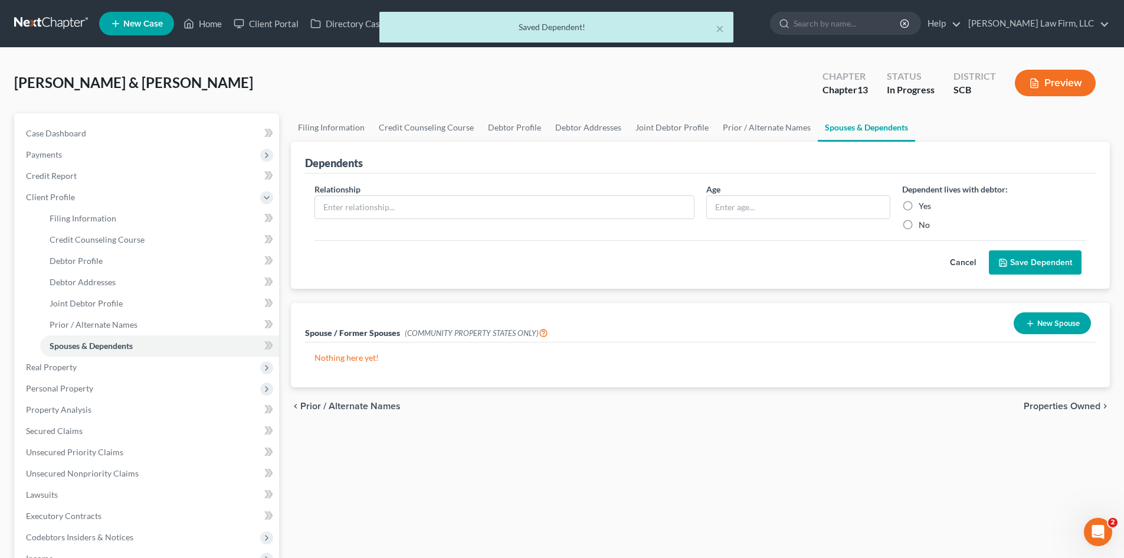
click at [535, 193] on div "Relationship *" at bounding box center [505, 207] width 392 height 48
click at [534, 206] on input "text" at bounding box center [504, 207] width 379 height 22
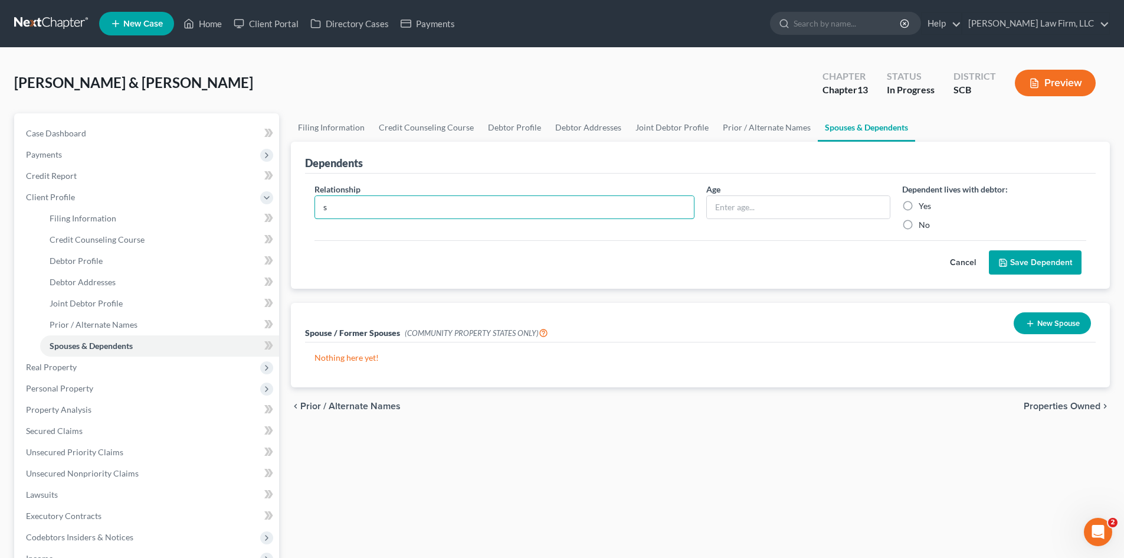
type input "Son"
click at [731, 214] on input "text" at bounding box center [798, 207] width 183 height 22
type input "23 months"
click at [919, 204] on label "Yes" at bounding box center [925, 206] width 12 height 12
click at [924, 204] on input "Yes" at bounding box center [928, 204] width 8 height 8
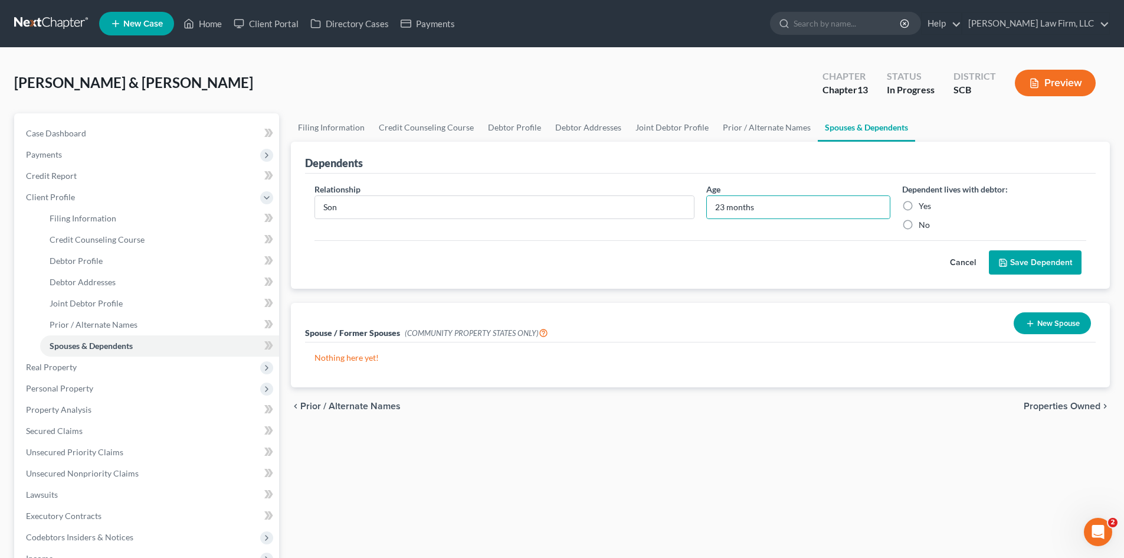
radio input "true"
click at [1046, 262] on button "Save Dependent" at bounding box center [1035, 262] width 93 height 25
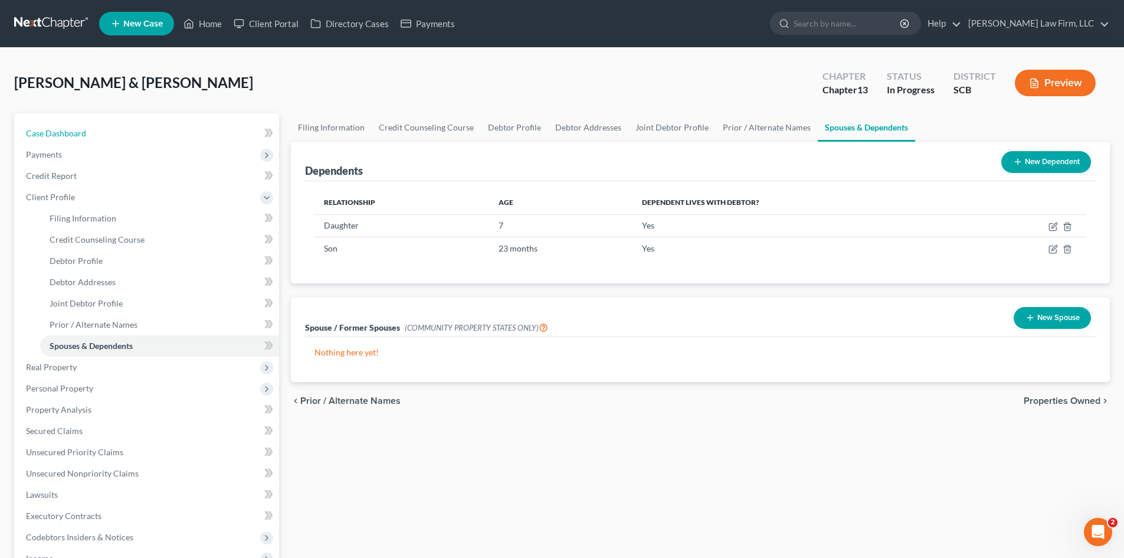
drag, startPoint x: 74, startPoint y: 138, endPoint x: 266, endPoint y: 175, distance: 195.4
click at [74, 138] on span "Case Dashboard" at bounding box center [56, 133] width 60 height 10
select select "3"
select select "0"
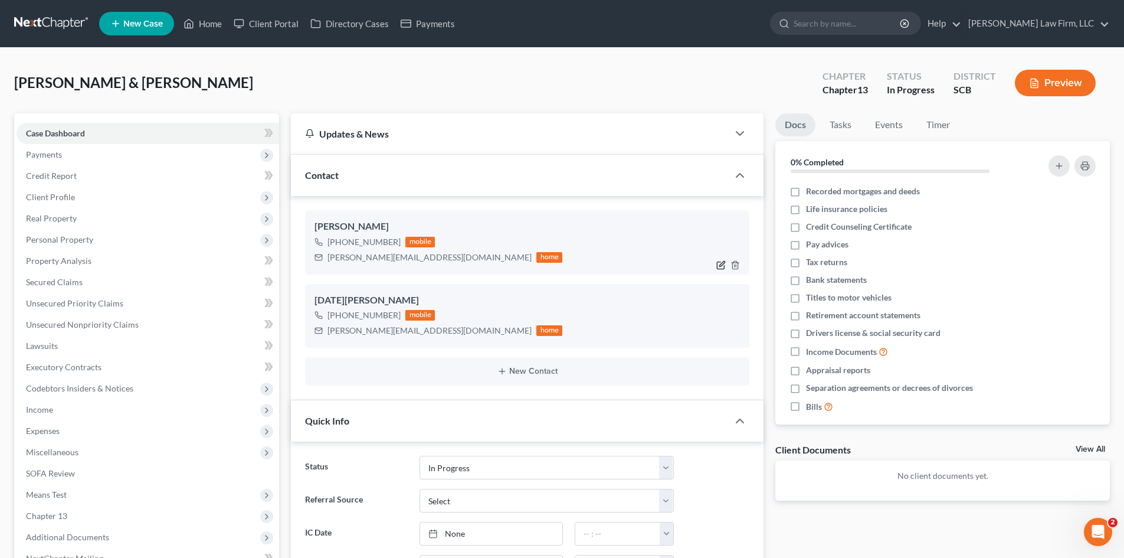
click at [721, 267] on icon "button" at bounding box center [721, 264] width 9 height 9
select select "0"
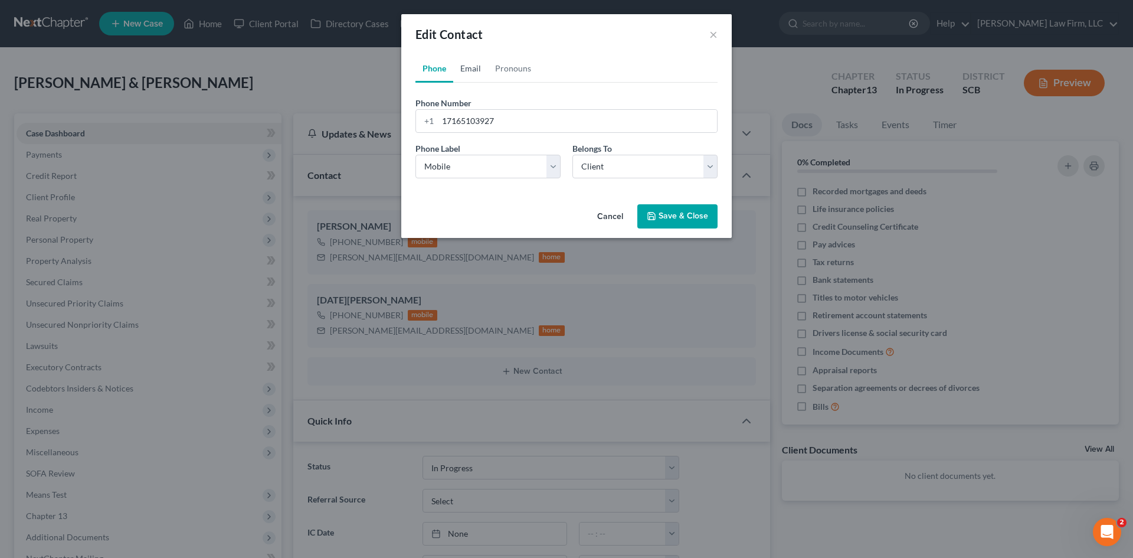
click at [478, 71] on link "Email" at bounding box center [470, 68] width 35 height 28
drag, startPoint x: 443, startPoint y: 122, endPoint x: 555, endPoint y: 136, distance: 112.5
click at [555, 136] on form "Email Address noel@virtually-anything.com Email Label Select Home Work Other Be…" at bounding box center [567, 142] width 302 height 91
type input "donhastrich06@gmail.com"
click at [686, 214] on button "Save & Close" at bounding box center [677, 216] width 80 height 25
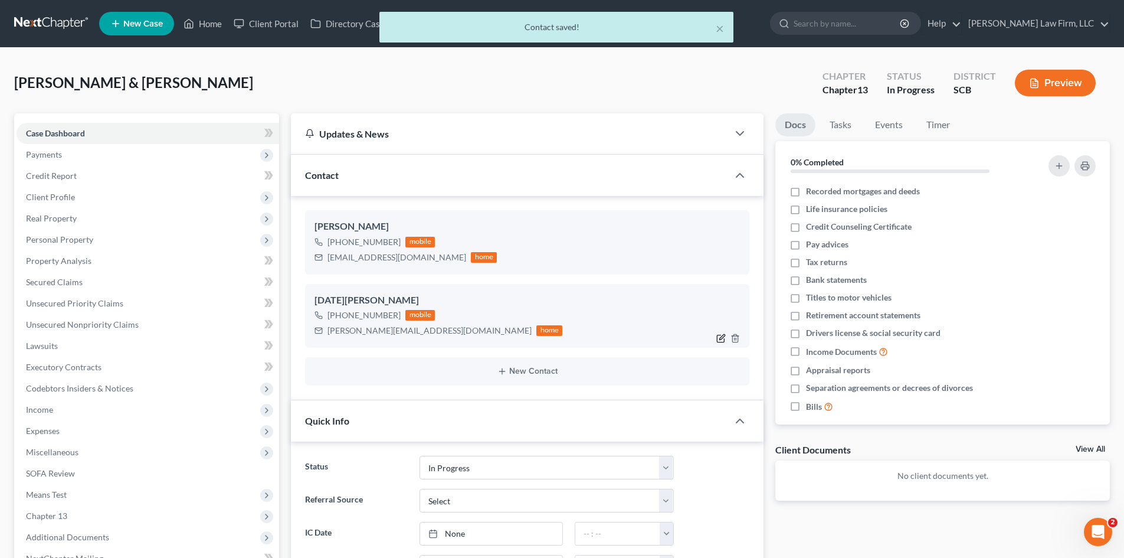
click at [721, 339] on icon "button" at bounding box center [721, 337] width 9 height 9
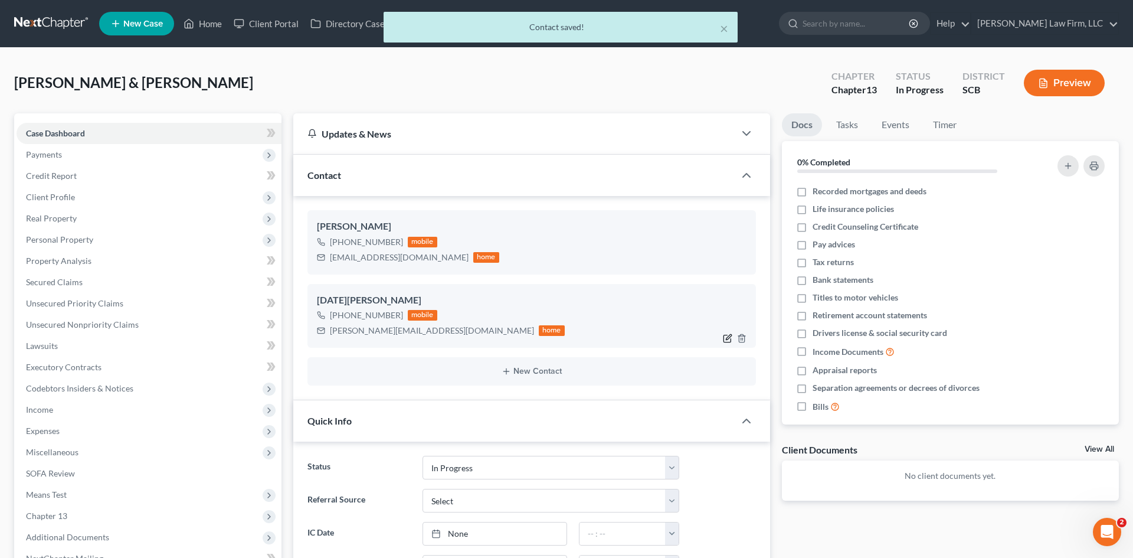
select select "0"
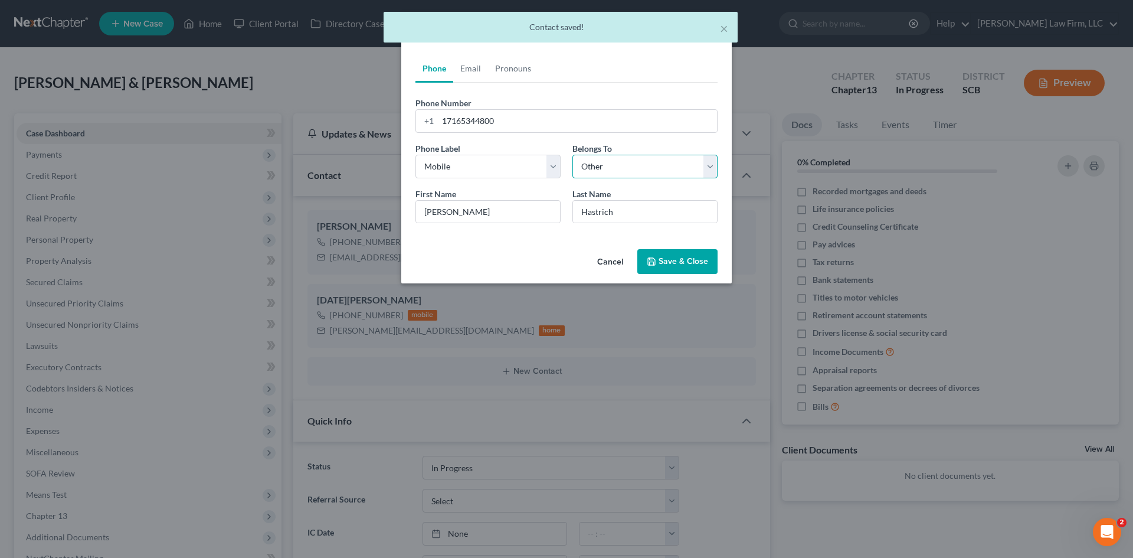
click at [600, 170] on select "Select Client Spouse Other" at bounding box center [645, 167] width 145 height 24
select select "1"
click at [573, 155] on select "Select Client Spouse Other" at bounding box center [645, 167] width 145 height 24
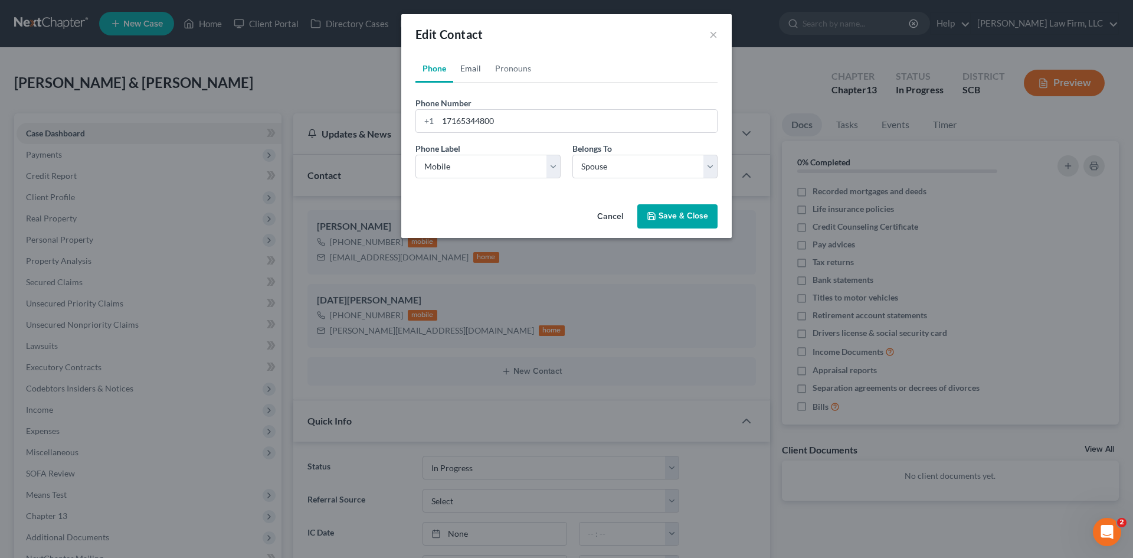
click at [475, 64] on link "Email" at bounding box center [470, 68] width 35 height 28
click at [685, 223] on button "Save & Close" at bounding box center [677, 216] width 80 height 25
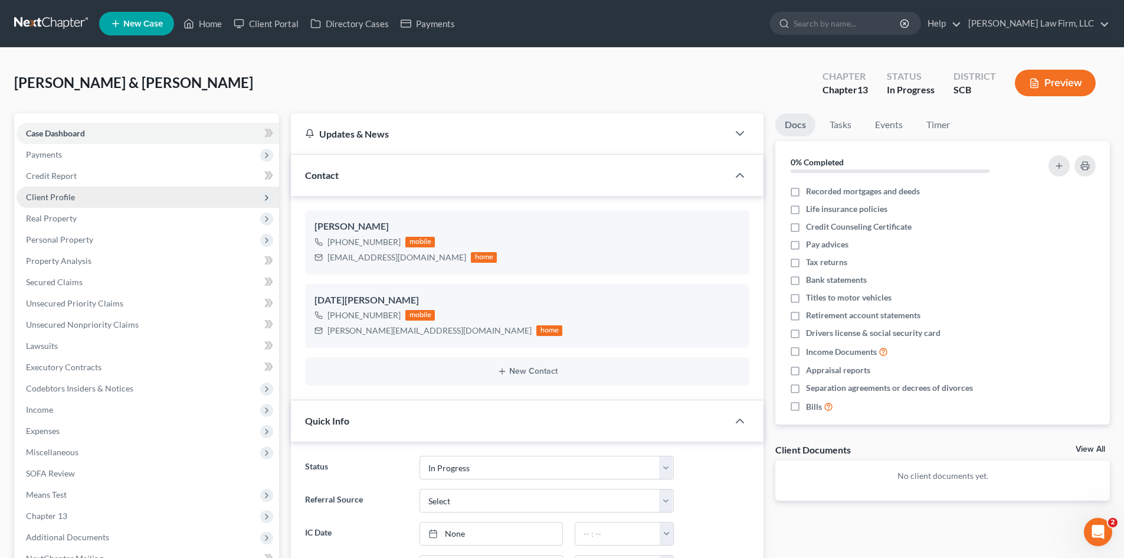
drag, startPoint x: 68, startPoint y: 197, endPoint x: 75, endPoint y: 199, distance: 7.5
click at [68, 197] on span "Client Profile" at bounding box center [50, 197] width 49 height 10
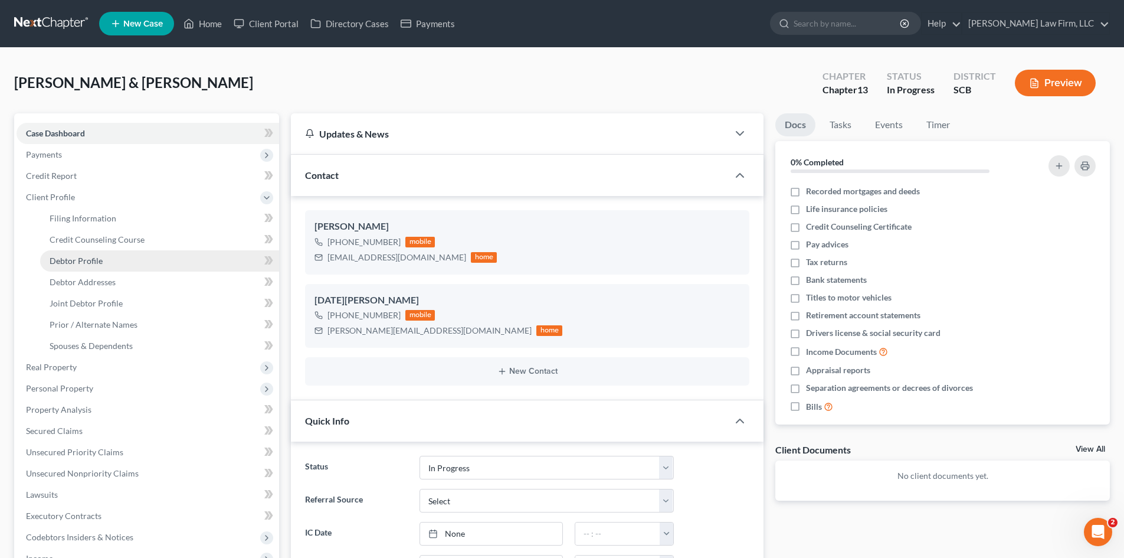
click at [91, 260] on span "Debtor Profile" at bounding box center [76, 261] width 53 height 10
select select "1"
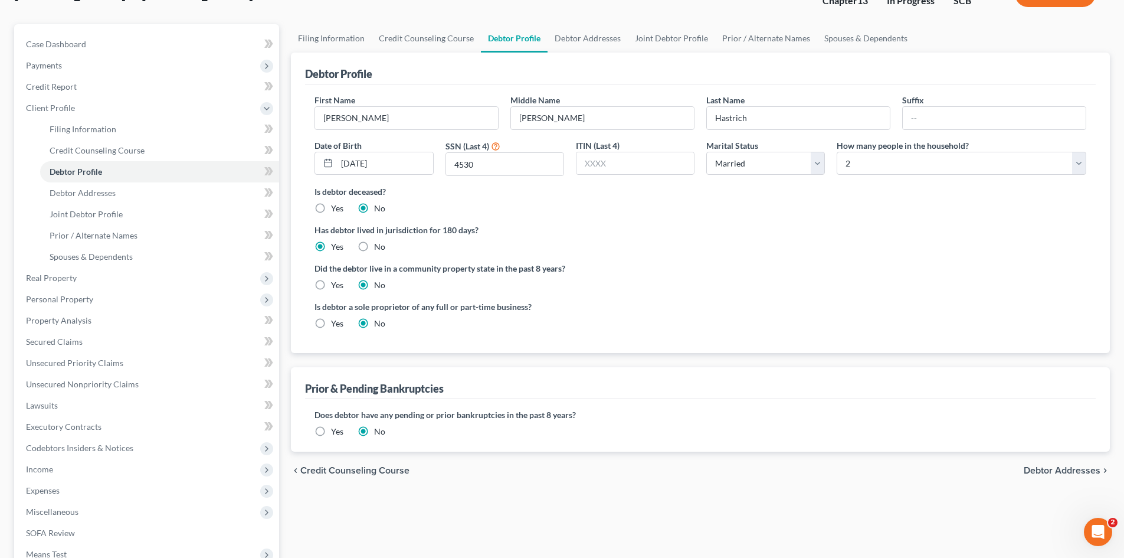
scroll to position [177, 0]
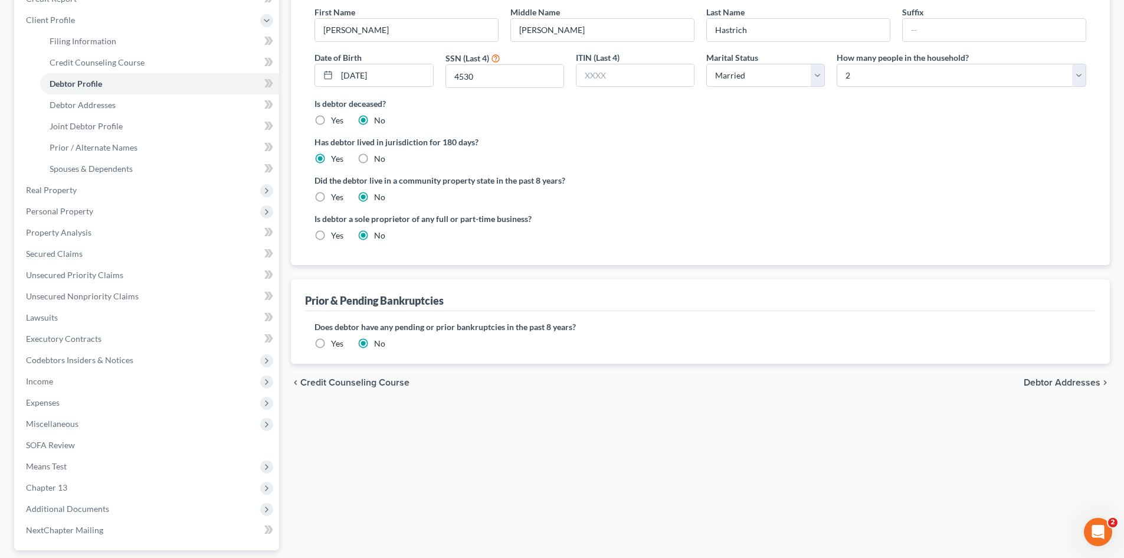
click at [331, 344] on label "Yes" at bounding box center [337, 344] width 12 height 12
click at [336, 344] on input "Yes" at bounding box center [340, 342] width 8 height 8
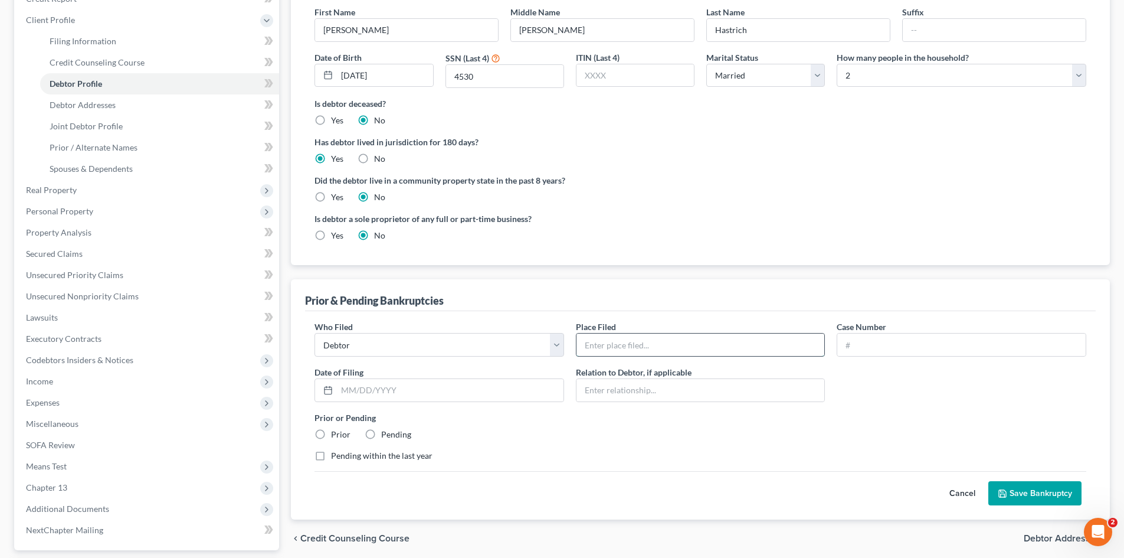
click at [609, 349] on input "text" at bounding box center [701, 344] width 248 height 22
type input "Western District of New York"
type input "10-14283"
click at [430, 398] on input "text" at bounding box center [450, 390] width 227 height 22
type input "10/05/2010"
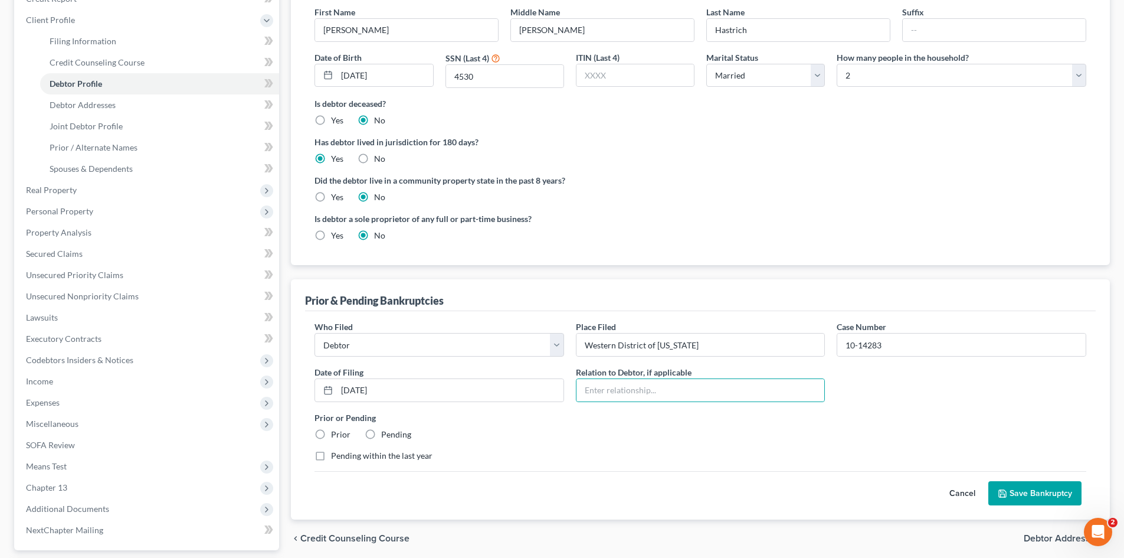
click at [336, 432] on label "Prior" at bounding box center [340, 435] width 19 height 12
click at [336, 432] on input "Prior" at bounding box center [340, 433] width 8 height 8
radio input "true"
click at [1041, 498] on button "Save Bankruptcy" at bounding box center [1035, 493] width 93 height 25
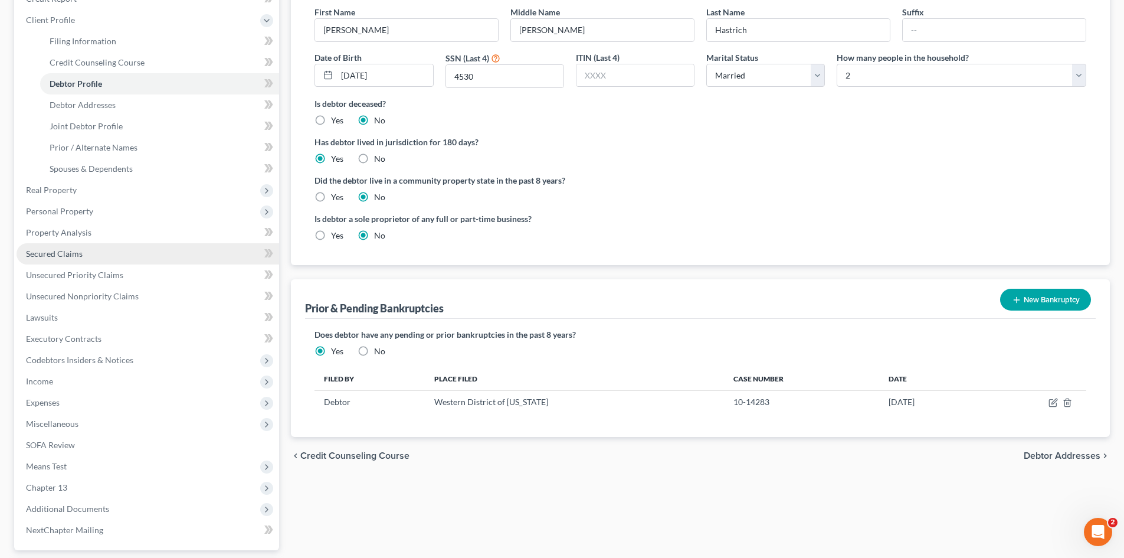
click at [84, 251] on link "Secured Claims" at bounding box center [148, 253] width 263 height 21
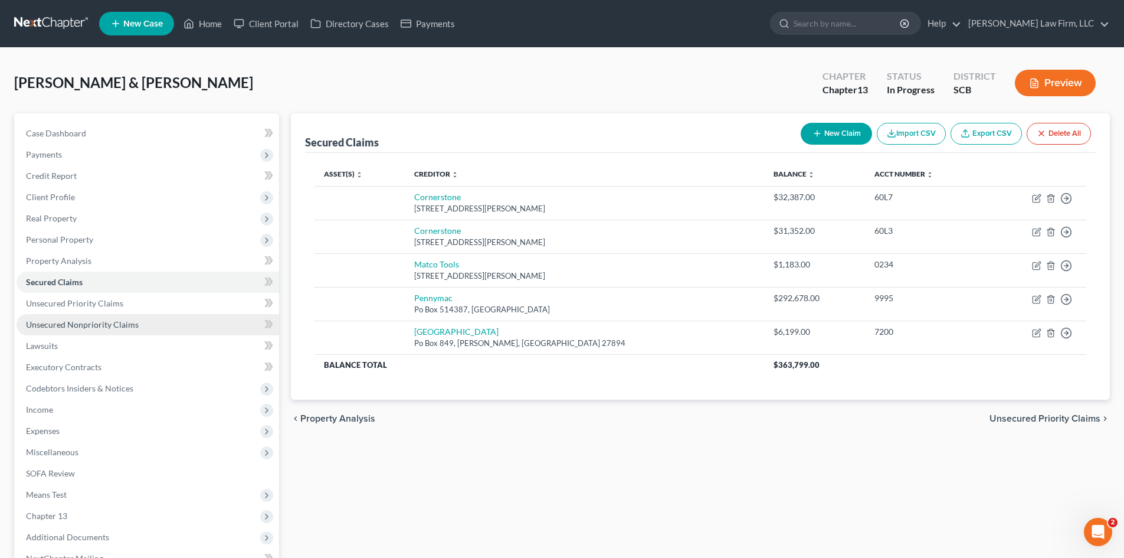
click at [117, 331] on link "Unsecured Nonpriority Claims" at bounding box center [148, 324] width 263 height 21
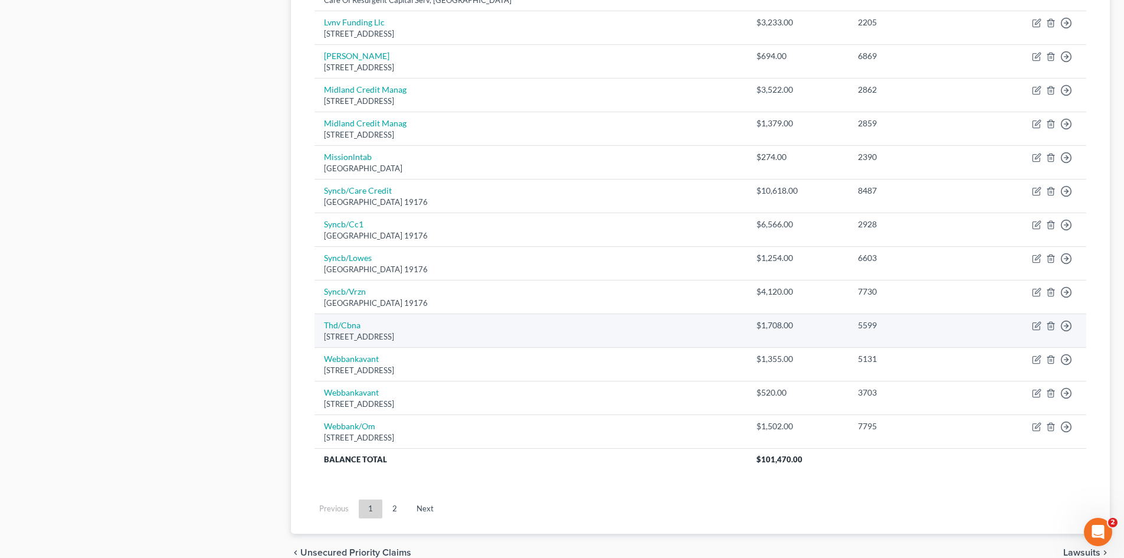
scroll to position [767, 0]
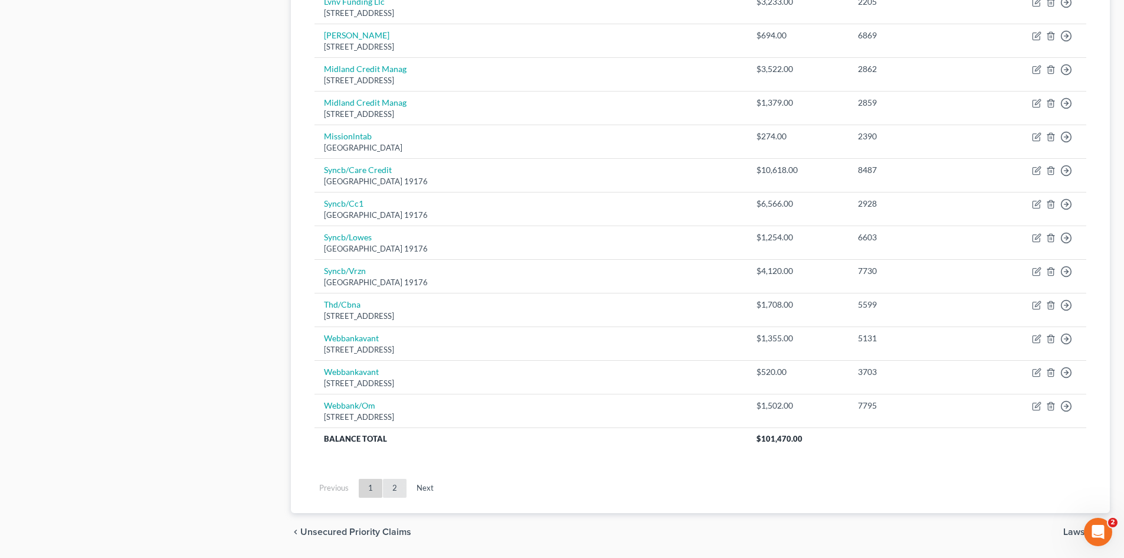
click at [395, 486] on link "2" at bounding box center [395, 488] width 24 height 19
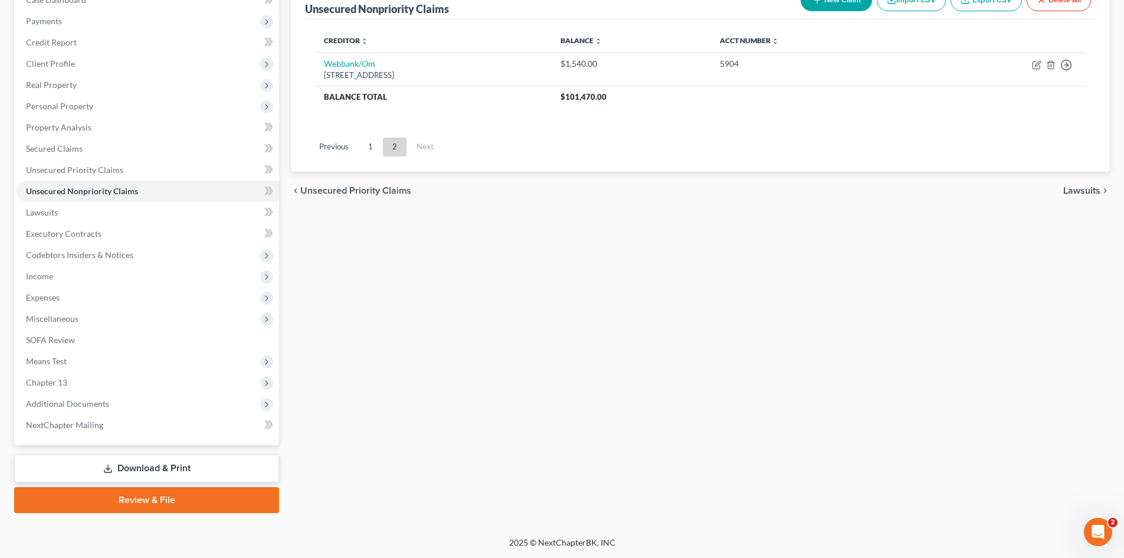
scroll to position [133, 0]
click at [369, 149] on link "1" at bounding box center [371, 147] width 24 height 19
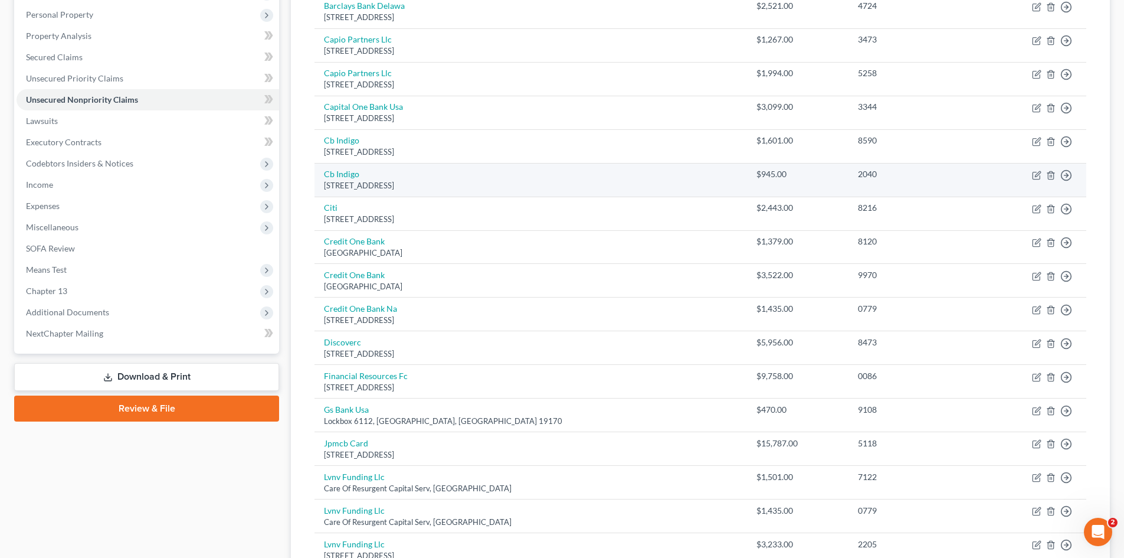
scroll to position [251, 0]
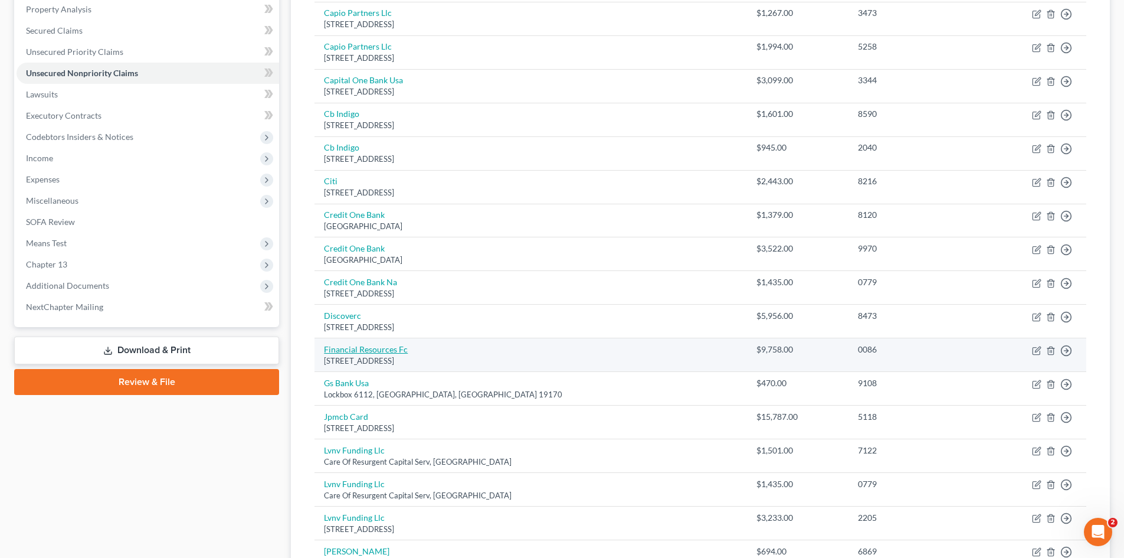
click at [357, 349] on link "Financial Resources Fc" at bounding box center [366, 349] width 84 height 10
select select "33"
select select "2"
select select "0"
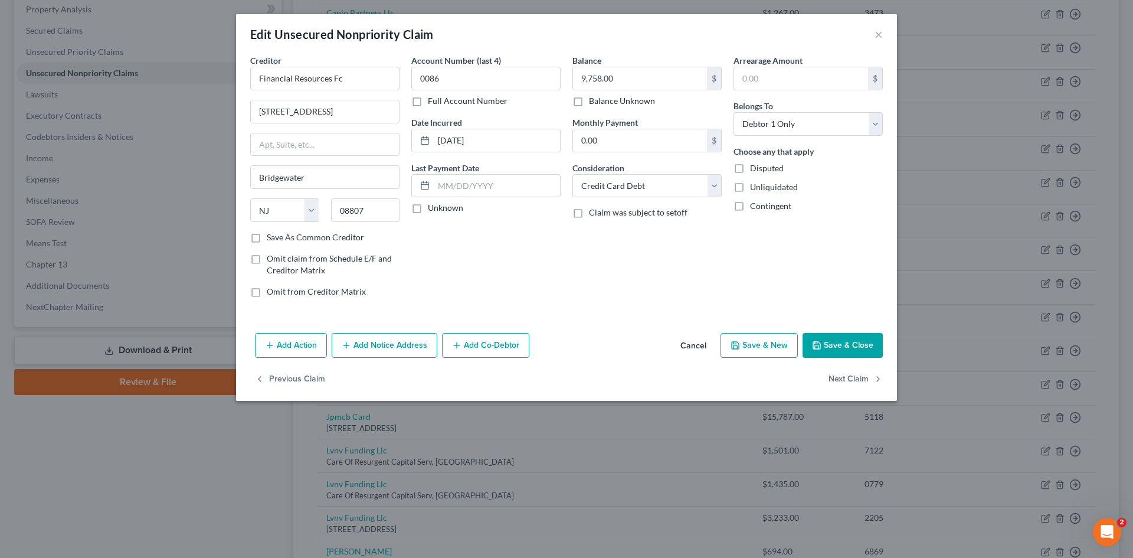
click at [697, 348] on button "Cancel" at bounding box center [693, 346] width 45 height 24
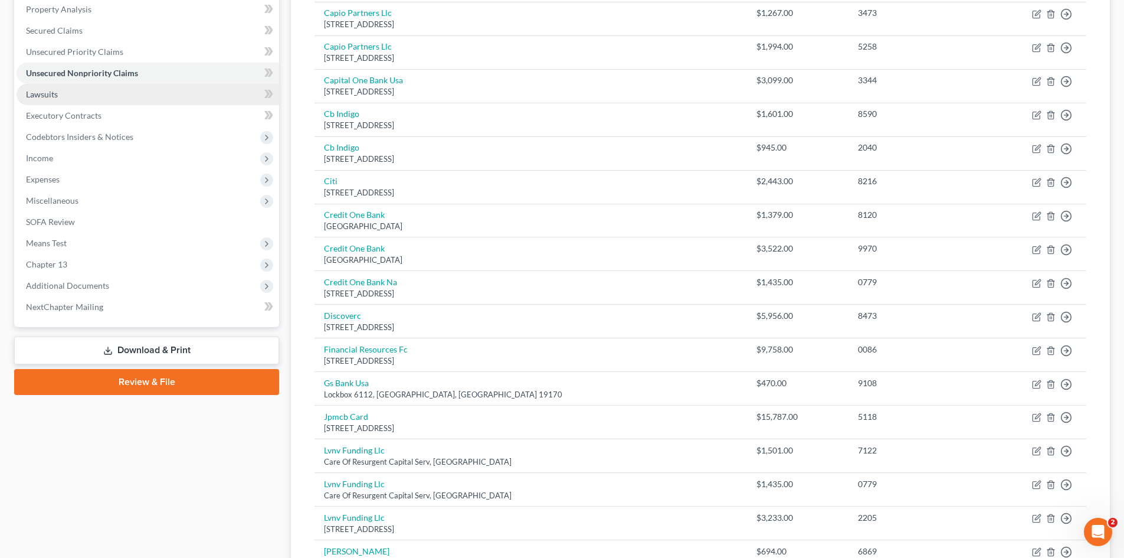
scroll to position [133, 0]
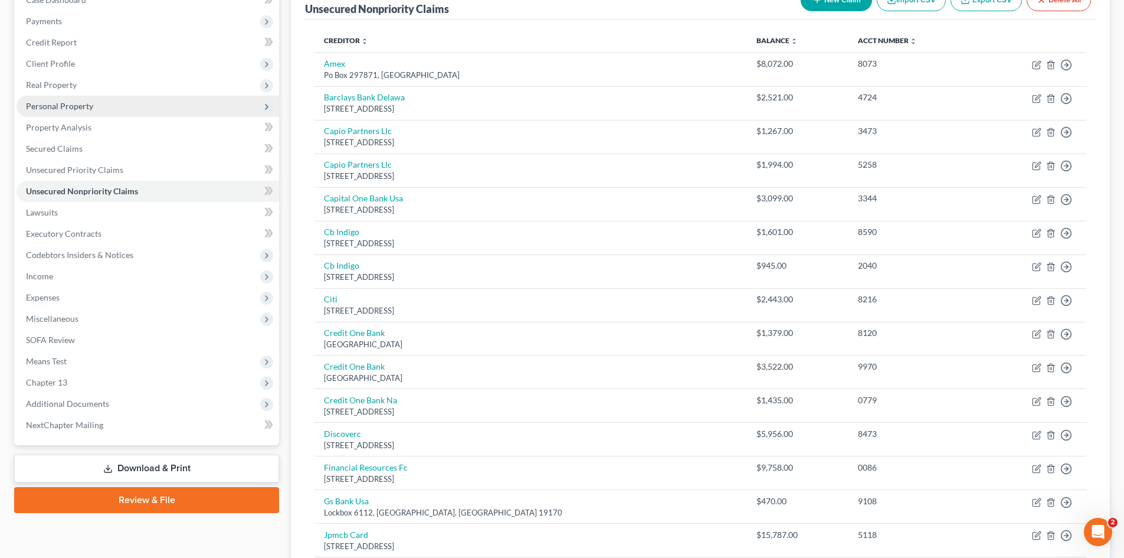
click at [64, 103] on span "Personal Property" at bounding box center [59, 106] width 67 height 10
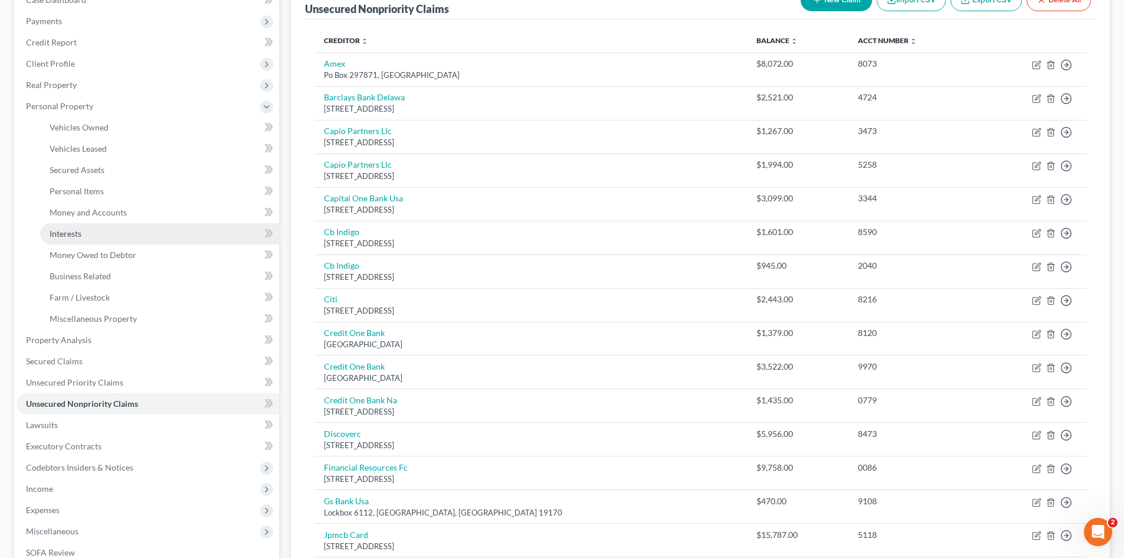
click at [72, 235] on span "Interests" at bounding box center [66, 233] width 32 height 10
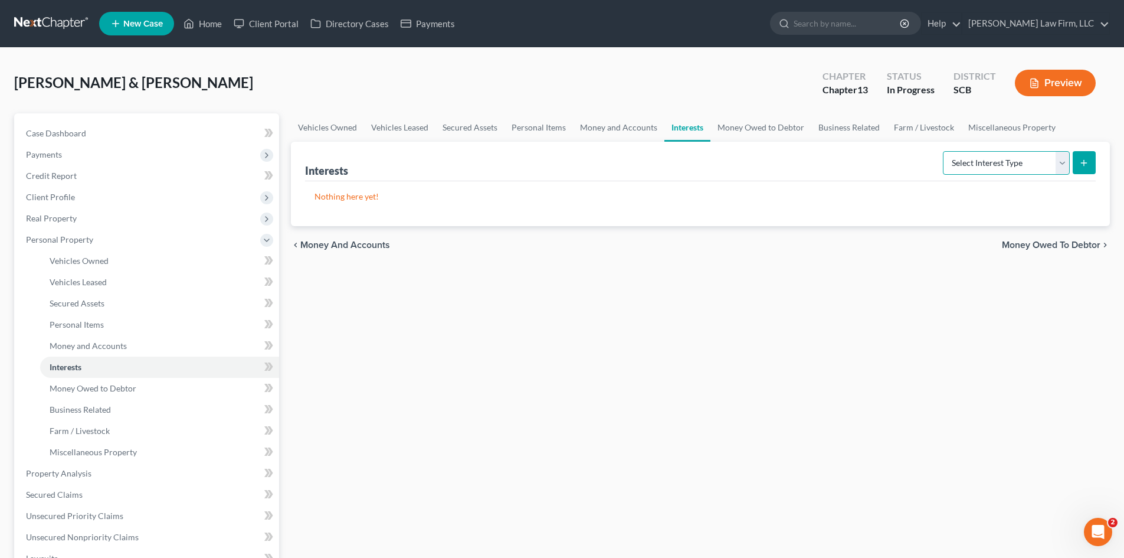
click at [974, 174] on select "Select Interest Type 401K Annuity Bond Education IRA Government Bond Government…" at bounding box center [1006, 163] width 127 height 24
select select "unincorporated_business"
click at [944, 151] on select "Select Interest Type 401K Annuity Bond Education IRA Government Bond Government…" at bounding box center [1006, 163] width 127 height 24
click at [1086, 172] on button "submit" at bounding box center [1084, 162] width 23 height 23
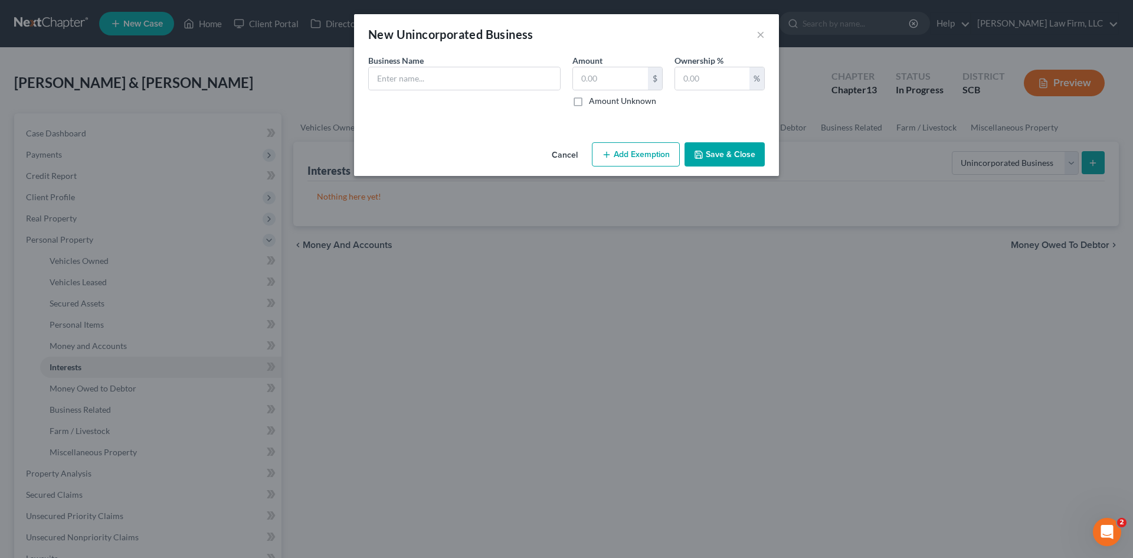
click at [512, 66] on div "Business Name *" at bounding box center [464, 80] width 204 height 53
click at [509, 70] on input "text" at bounding box center [464, 78] width 191 height 22
type input "(Mrs.) Virtually Anything, LLC (This graphic design company ended in September …"
click at [722, 155] on button "Save & Close" at bounding box center [725, 154] width 80 height 25
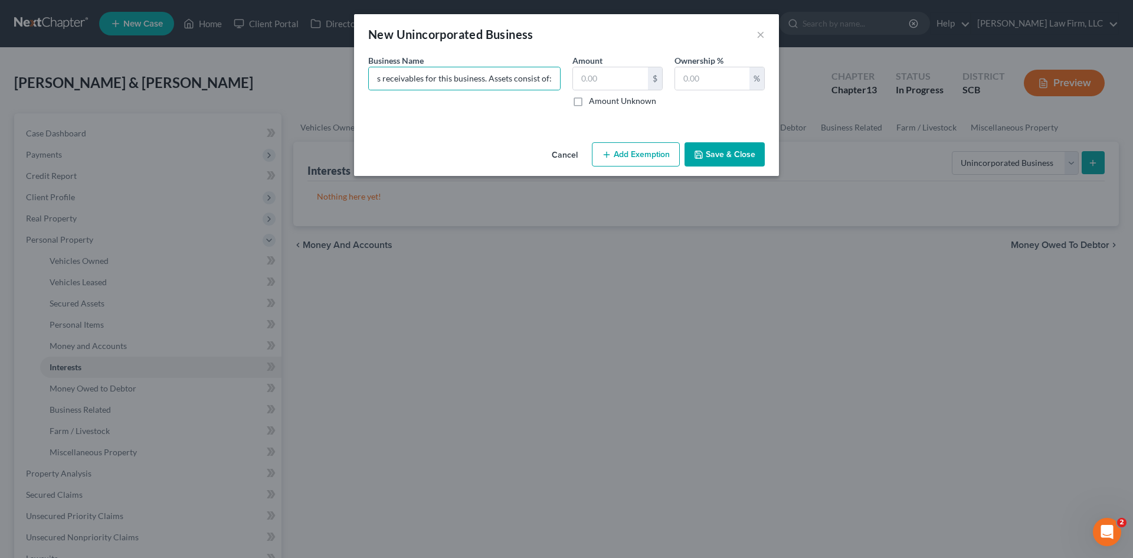
scroll to position [0, 0]
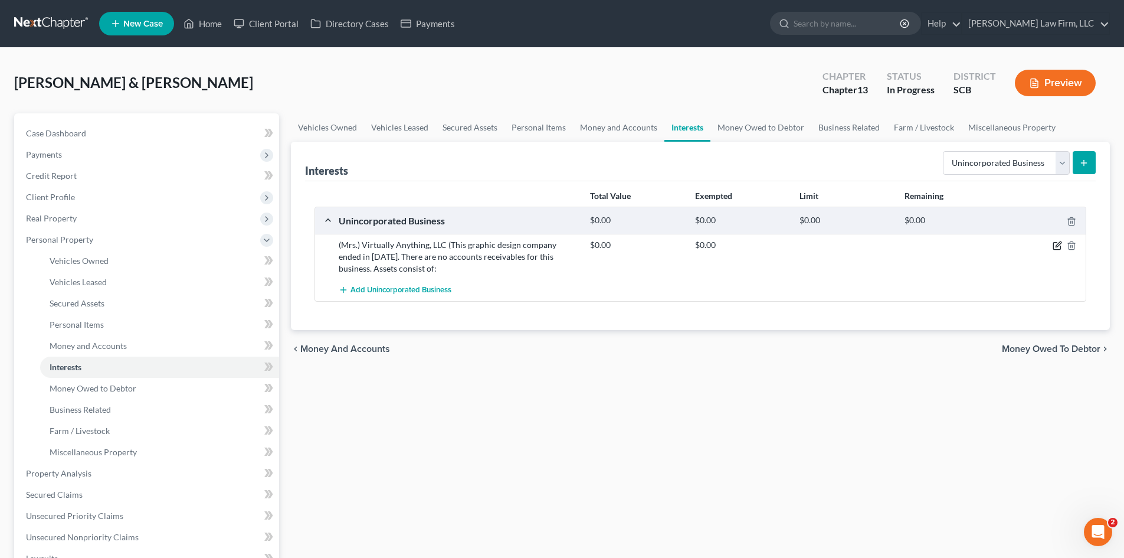
click at [1055, 250] on icon "button" at bounding box center [1057, 245] width 9 height 9
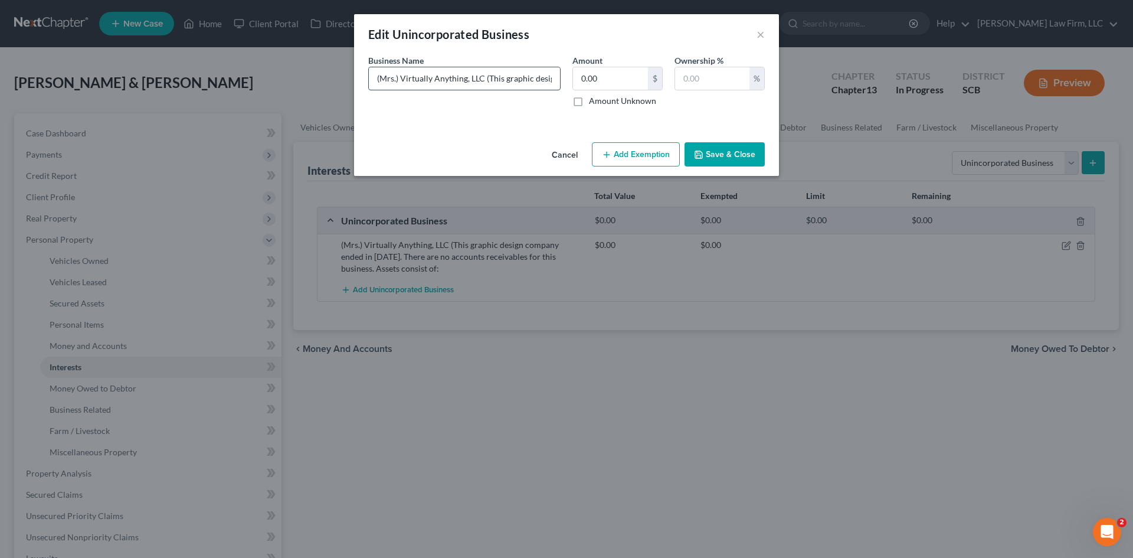
click at [542, 80] on input "(Mrs.) Virtually Anything, LLC (This graphic design company ended in September …" at bounding box center [464, 78] width 191 height 22
click at [415, 78] on input "(Mrs.) Virtually Anything, LLC (This graphic design company ended in September …" at bounding box center [464, 78] width 191 height 22
type input "(Mrs.) Virtually Anything, LLC (This graphic design company ended in September …"
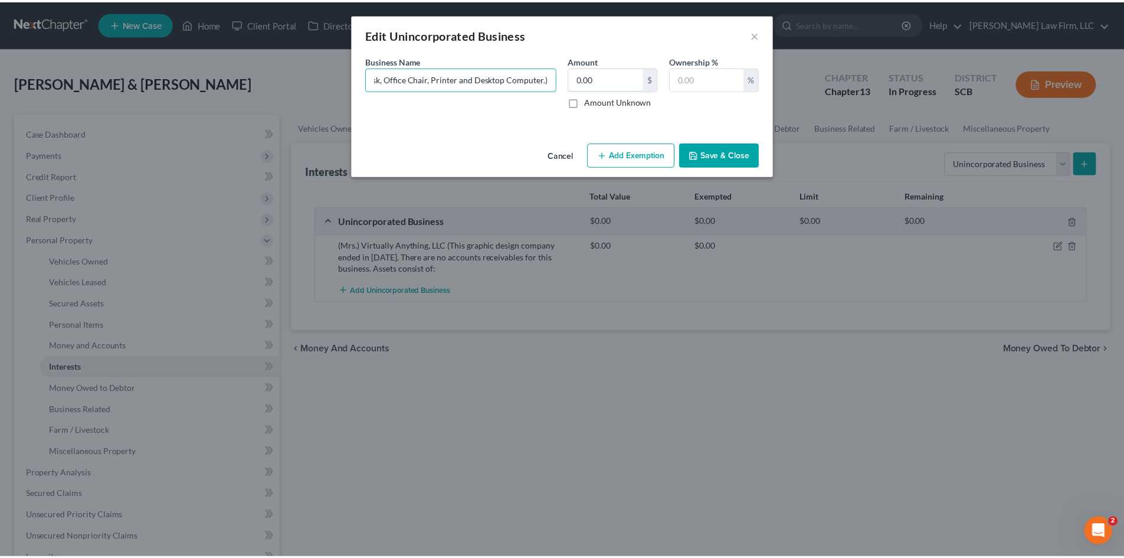
scroll to position [0, 0]
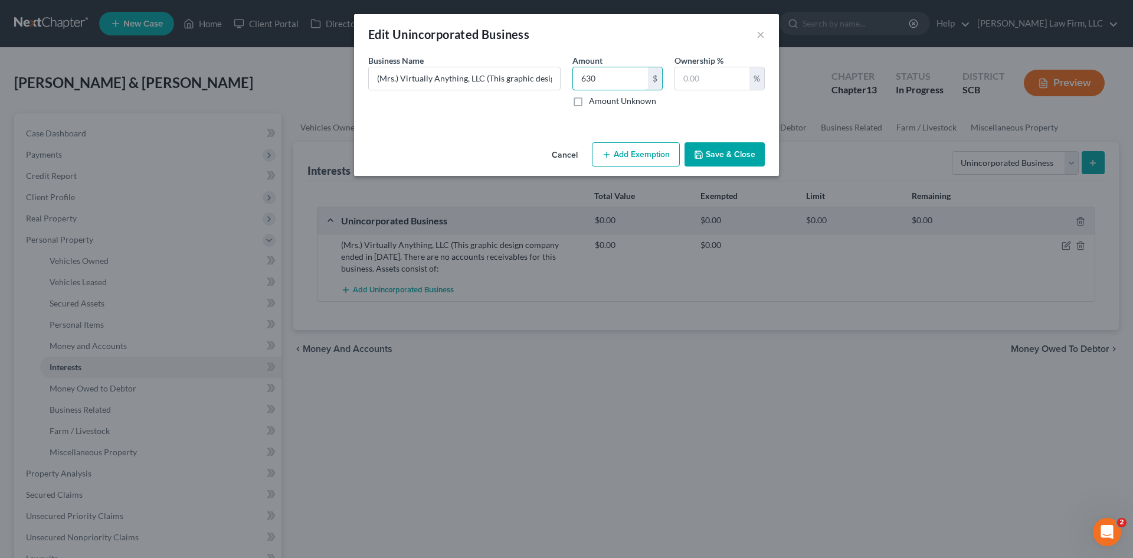
type input "630"
click at [704, 87] on input "text" at bounding box center [712, 78] width 74 height 22
type input "100"
click at [671, 158] on button "Add Exemption" at bounding box center [636, 154] width 88 height 25
select select "2"
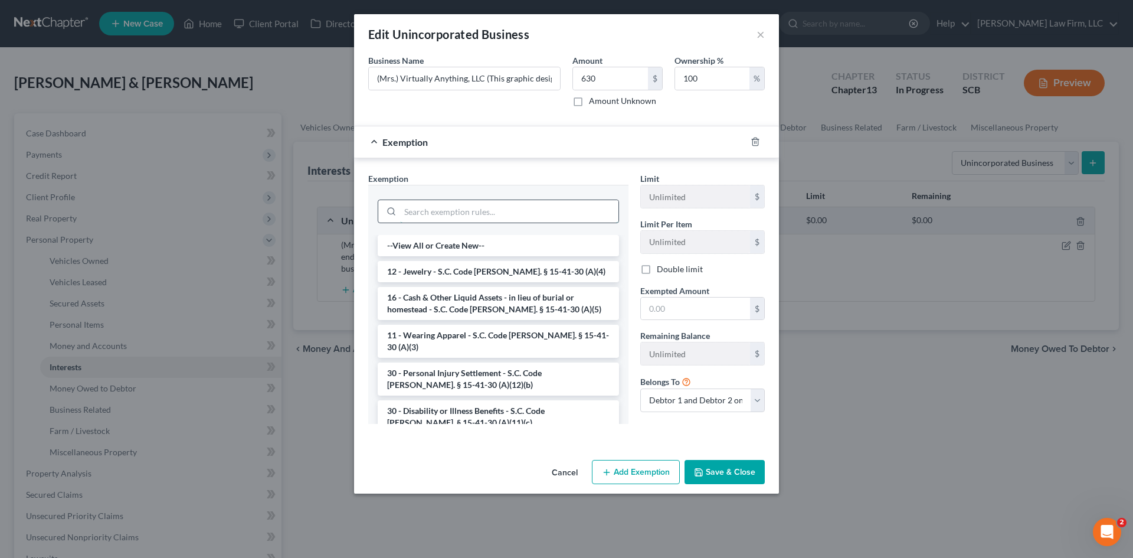
click at [512, 211] on input "search" at bounding box center [509, 211] width 218 height 22
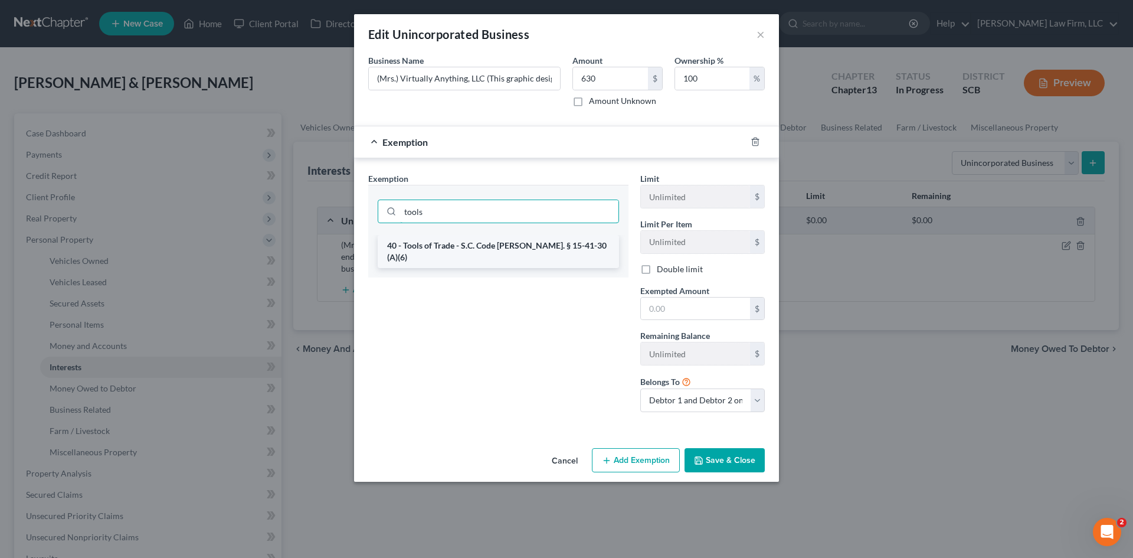
type input "tools"
click at [519, 243] on li "40 - Tools of Trade - S.C. Code [PERSON_NAME]. § 15-41-30 (A)(6)" at bounding box center [498, 251] width 241 height 33
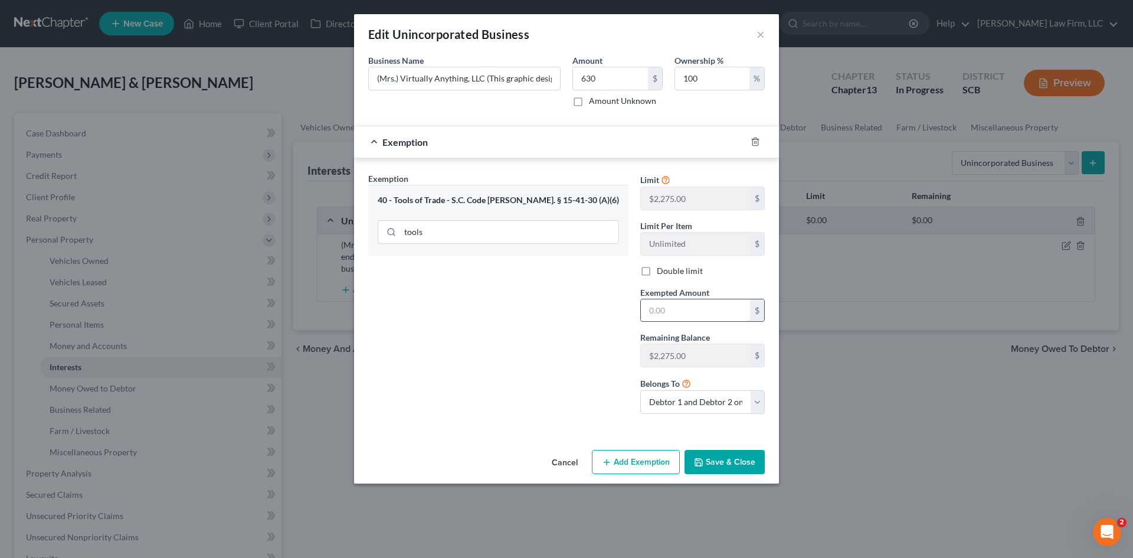
click at [718, 313] on input "text" at bounding box center [695, 310] width 109 height 22
type input "630"
click at [732, 469] on button "Save & Close" at bounding box center [725, 462] width 80 height 25
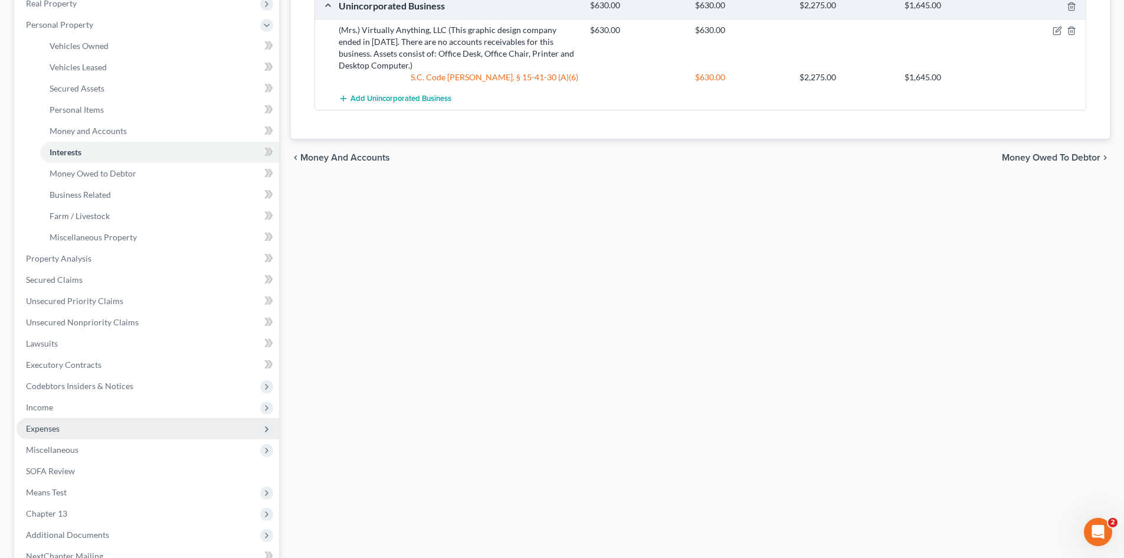
scroll to position [236, 0]
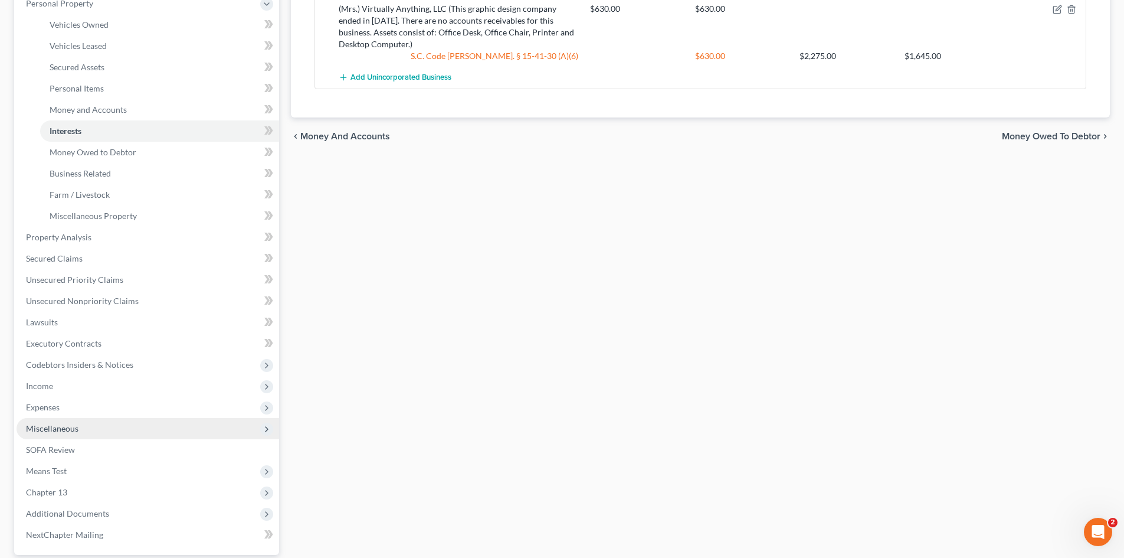
click at [55, 423] on span "Miscellaneous" at bounding box center [52, 428] width 53 height 10
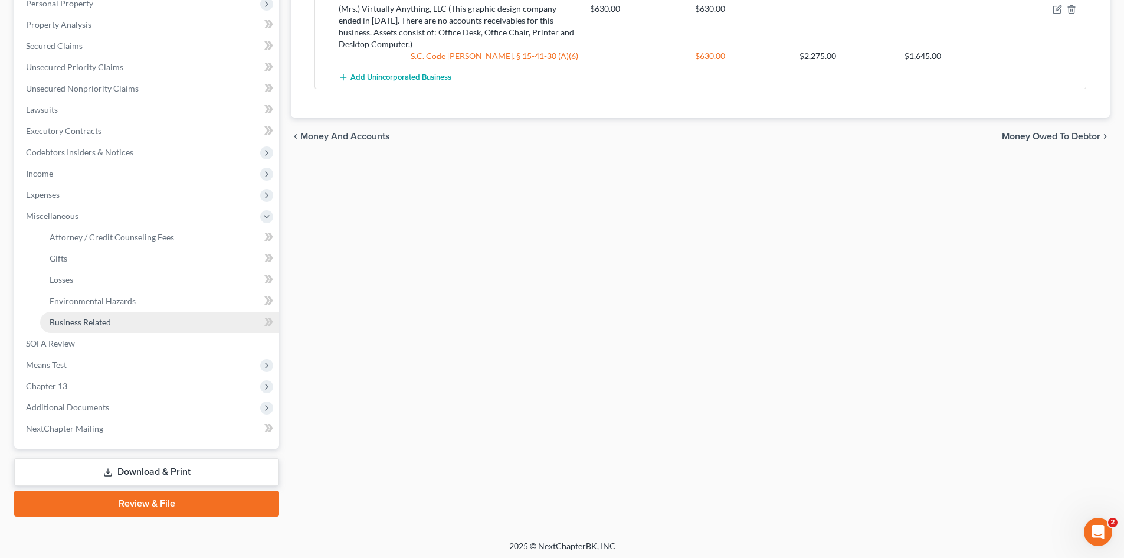
click at [98, 321] on span "Business Related" at bounding box center [80, 322] width 61 height 10
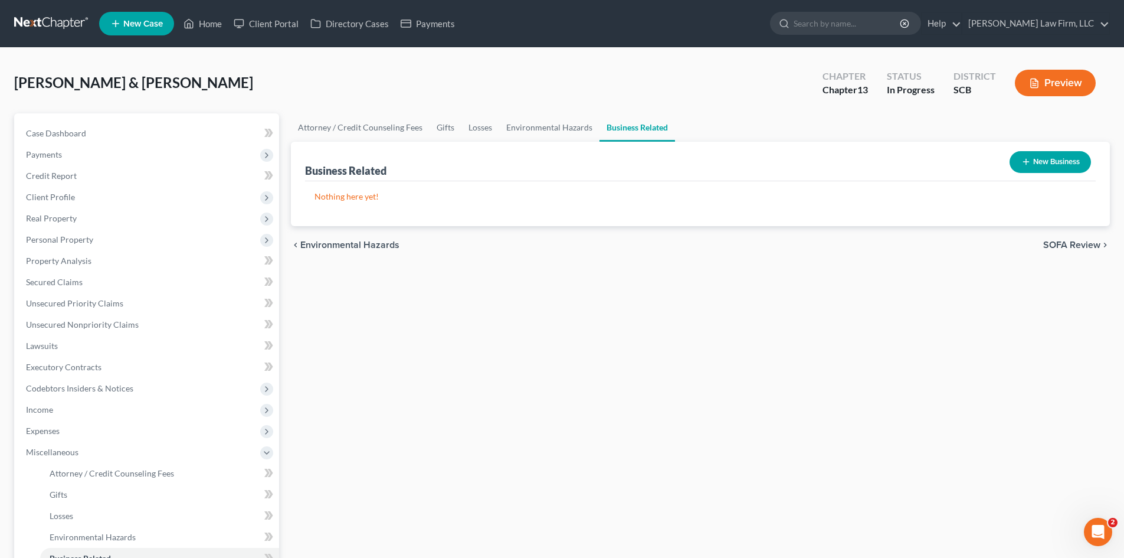
click at [1063, 160] on button "New Business" at bounding box center [1050, 162] width 81 height 22
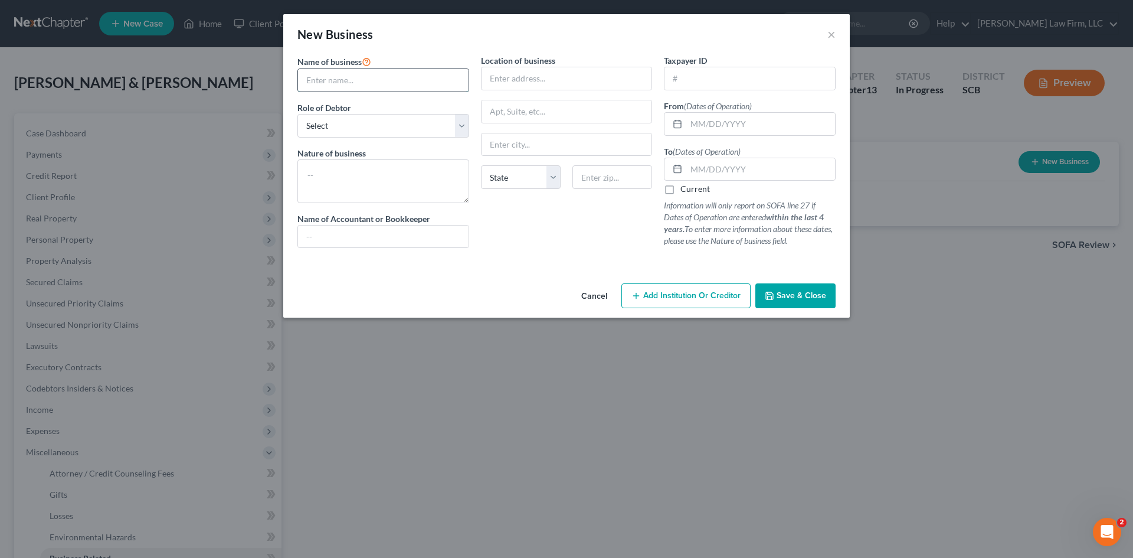
click at [390, 91] on input "text" at bounding box center [383, 80] width 171 height 22
type input "M"
drag, startPoint x: 415, startPoint y: 83, endPoint x: 592, endPoint y: 139, distance: 185.9
click at [592, 139] on div "Name of business * (Mrs.) Virtually Anything, LLC (This graphic design company …" at bounding box center [567, 160] width 550 height 212
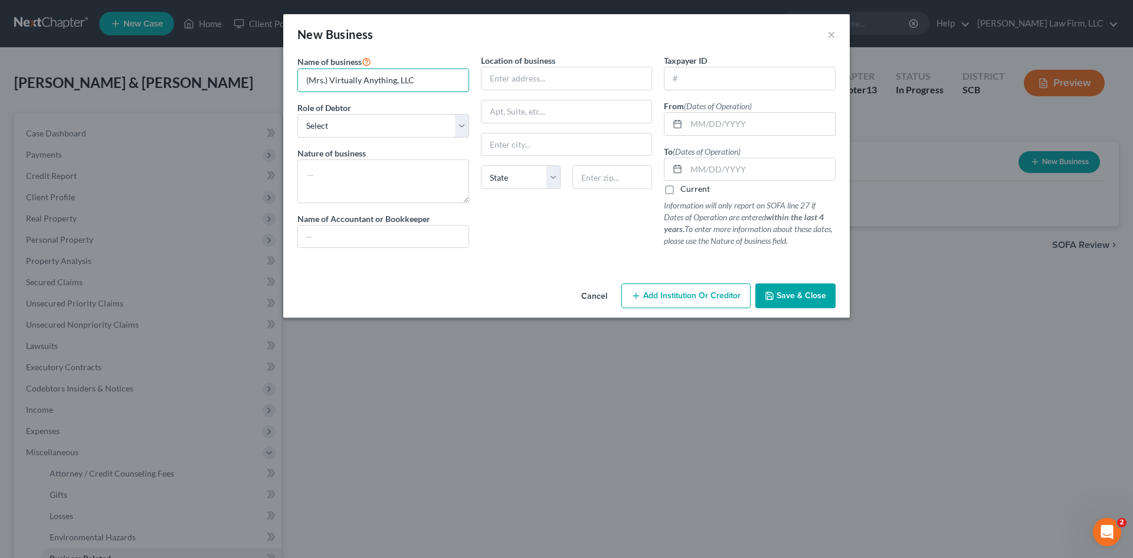
scroll to position [0, 0]
click at [361, 172] on textarea at bounding box center [383, 181] width 172 height 44
drag, startPoint x: 330, startPoint y: 78, endPoint x: 213, endPoint y: 60, distance: 118.3
click at [235, 67] on div "New Business × Name of business * (Mrs.) Virtually Anything, LLC Role of Debtor…" at bounding box center [566, 279] width 1133 height 558
type input "Virtually Anything, LLC"
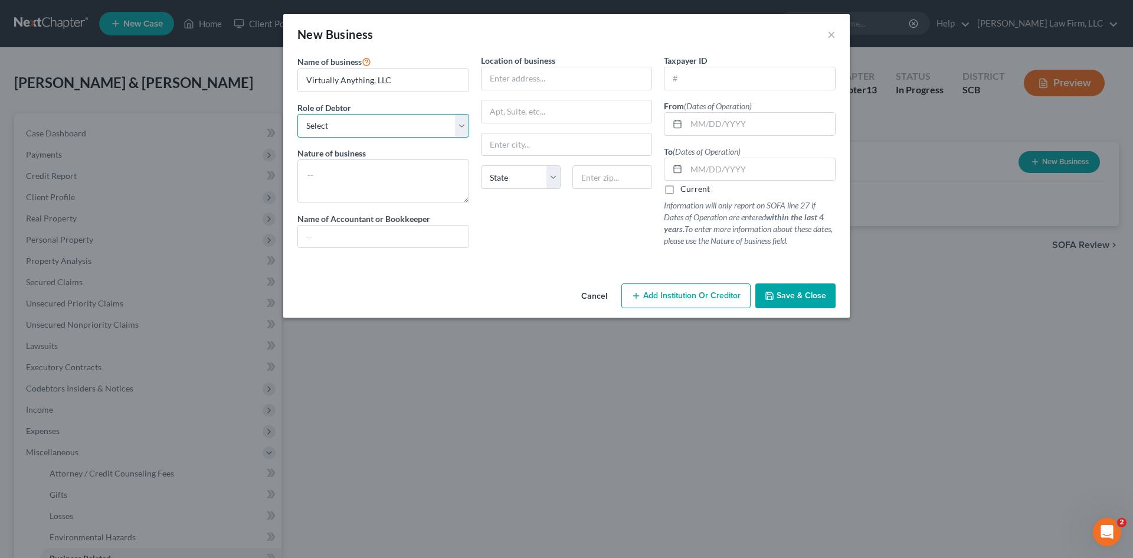
click at [318, 132] on select "Select A member of a limited liability company (LLC) or limited liability partn…" at bounding box center [383, 126] width 172 height 24
select select "member"
click at [297, 114] on select "Select A member of a limited liability company (LLC) or limited liability partn…" at bounding box center [383, 126] width 172 height 24
click at [352, 165] on textarea at bounding box center [383, 181] width 172 height 44
paste textarea "(This graphic design company ended in September 2025. There are no accounts rec…"
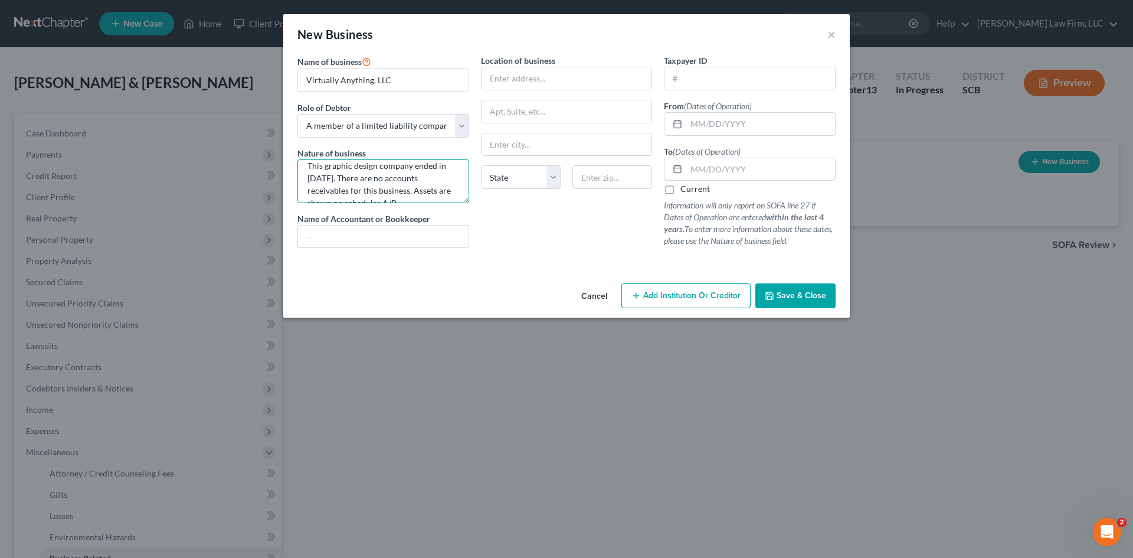
scroll to position [15, 0]
type textarea "This graphic design company ended in September 2025. There are no accounts rece…"
click at [525, 81] on input "text" at bounding box center [567, 78] width 171 height 22
type input "[STREET_ADDRESS]"
type input "29470"
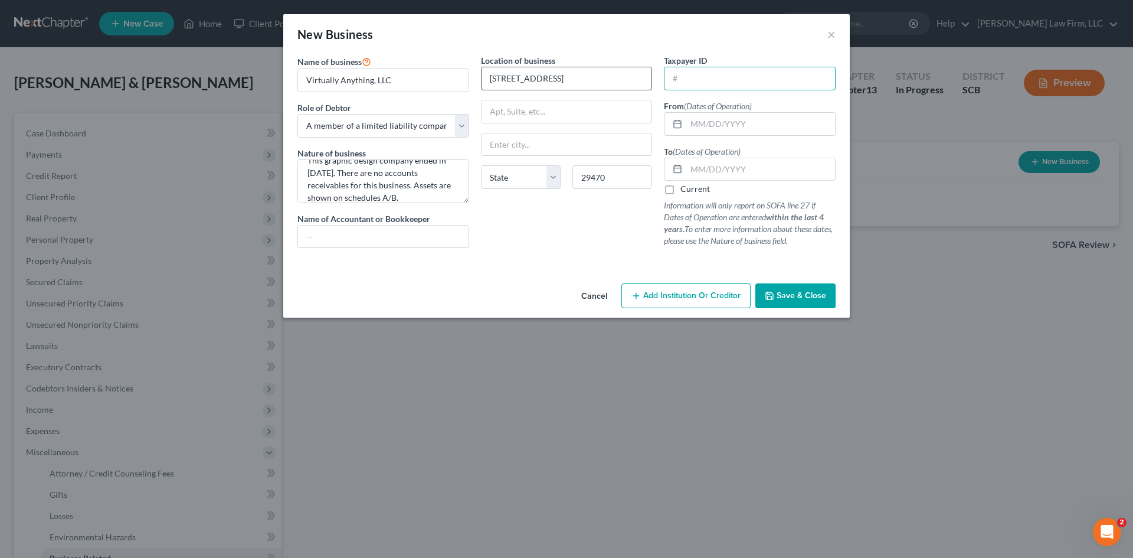
type input "Ravenel"
select select "42"
drag, startPoint x: 815, startPoint y: 74, endPoint x: 804, endPoint y: 66, distance: 13.1
click at [813, 73] on input "text" at bounding box center [750, 78] width 171 height 22
type input "93-3954052"
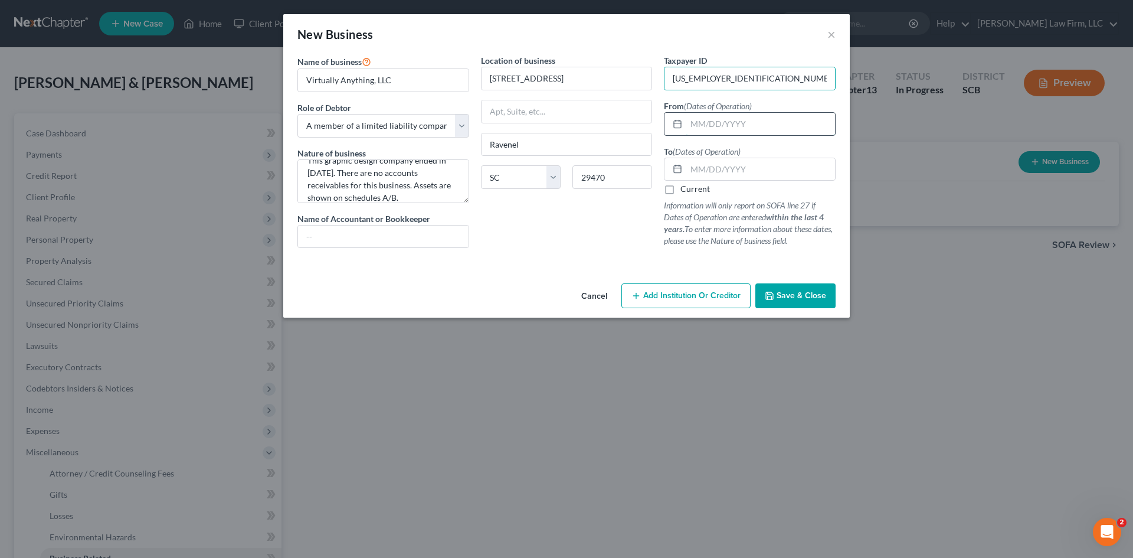
click at [775, 131] on input "text" at bounding box center [760, 124] width 149 height 22
type input "0"
type input "10/17/2023"
click at [768, 177] on input "text" at bounding box center [760, 169] width 149 height 22
type input "09/12/2025"
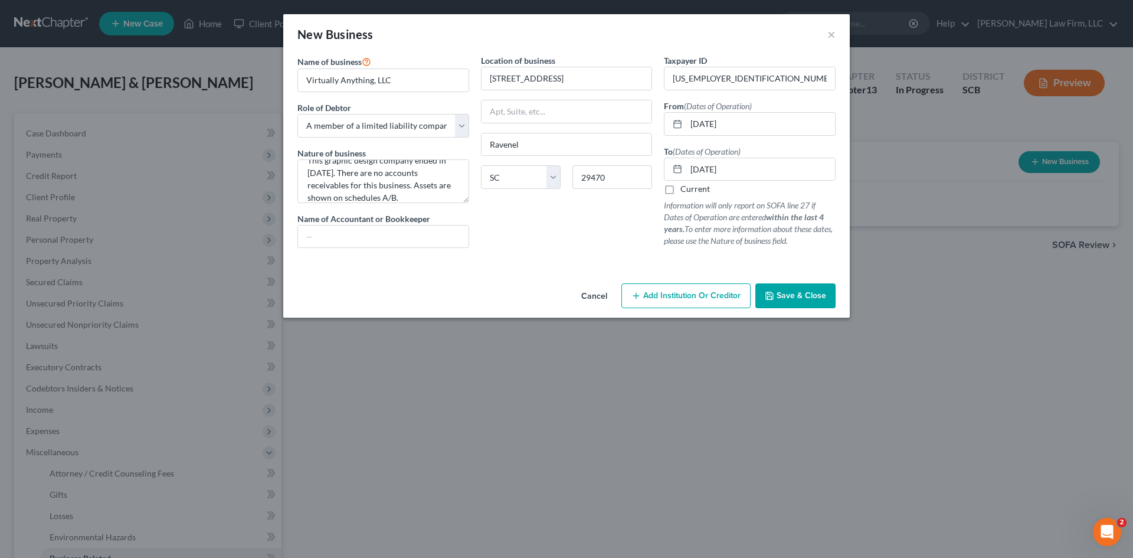
click at [771, 303] on button "Save & Close" at bounding box center [795, 295] width 80 height 25
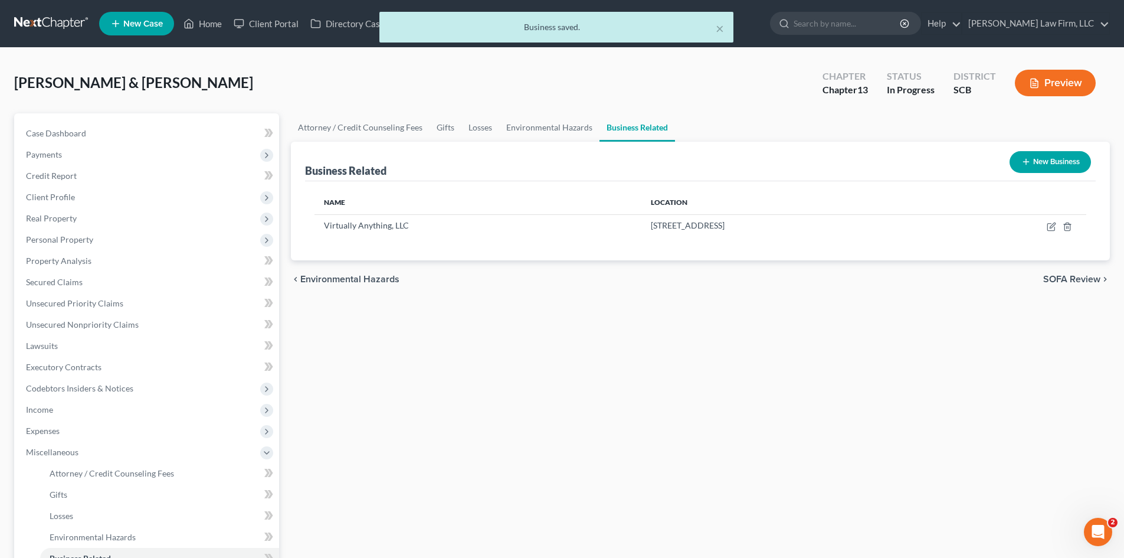
click at [1036, 159] on button "New Business" at bounding box center [1050, 162] width 81 height 22
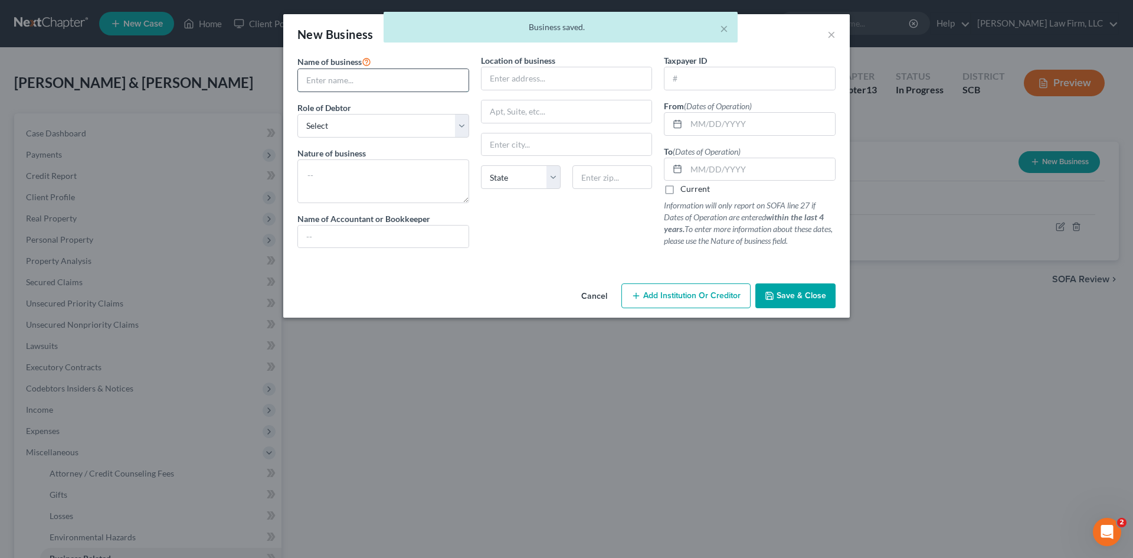
click at [349, 81] on input "text" at bounding box center [383, 80] width 171 height 22
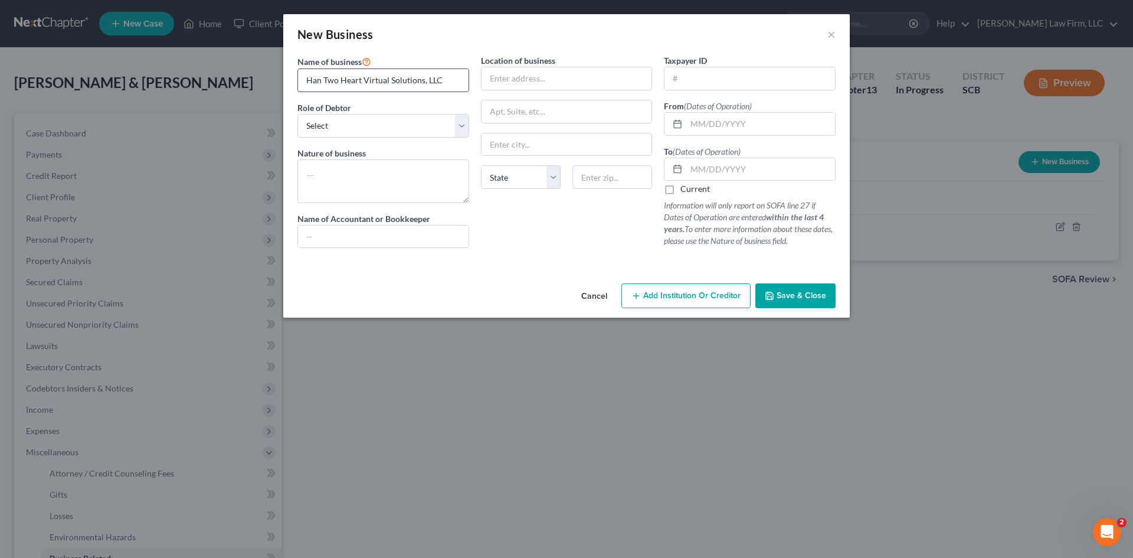
type input "Han Two Heart Virtual Solutions, LLC"
select select "member"
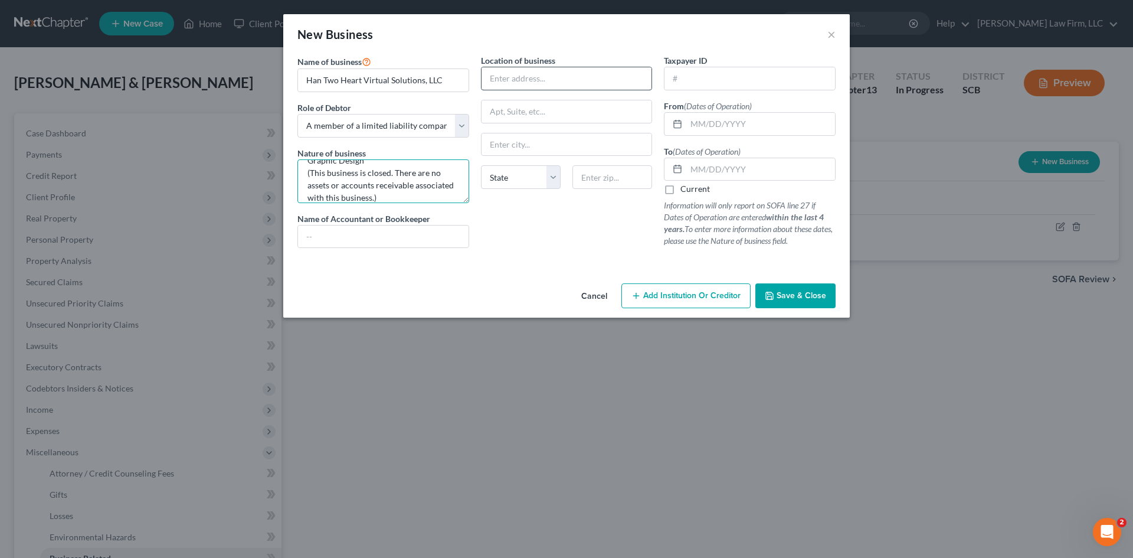
type textarea "Graphic Design (This business is closed. There are no assets or accounts receiv…"
click at [597, 84] on input "text" at bounding box center [567, 78] width 171 height 22
type input "0"
type input "[STREET_ADDRESS]"
click at [619, 179] on input "text" at bounding box center [613, 177] width 80 height 24
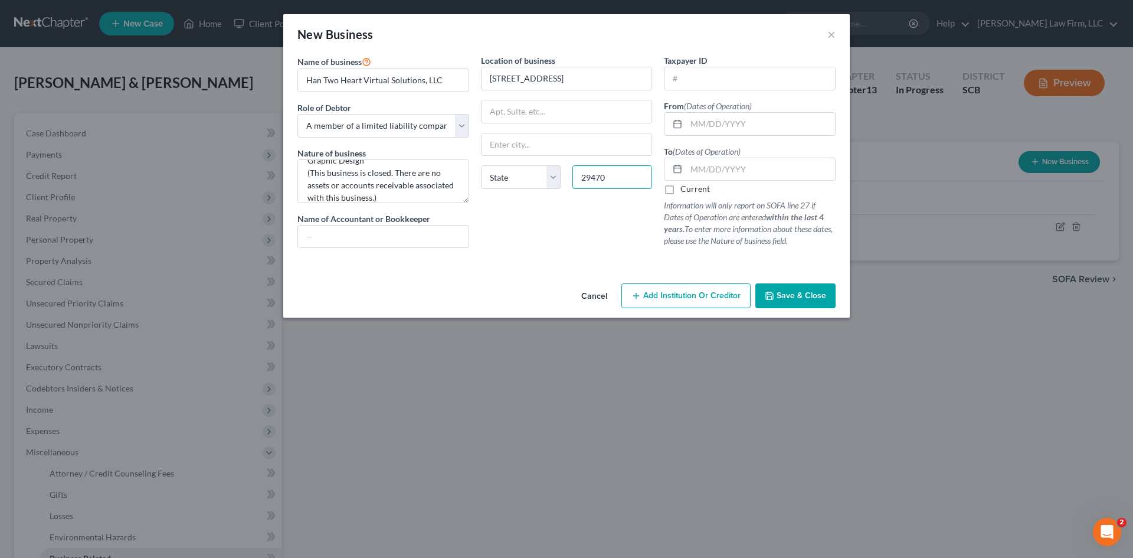
type input "29470"
type input "Ravenel"
select select "42"
type input "83-2212773"
type input "08/01/2018"
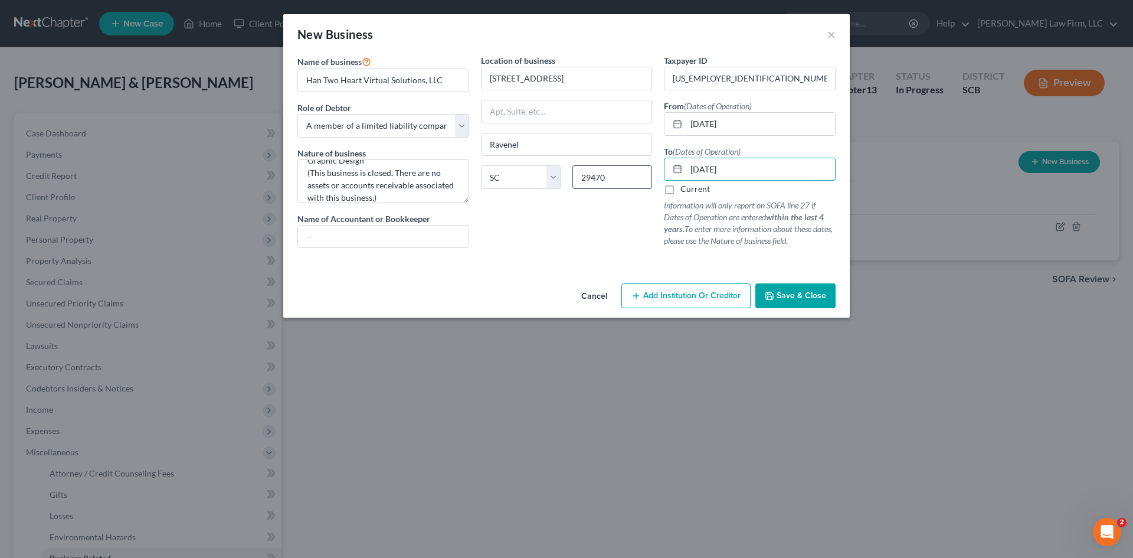
type input "10/01/2023"
click at [802, 296] on span "Save & Close" at bounding box center [802, 295] width 50 height 10
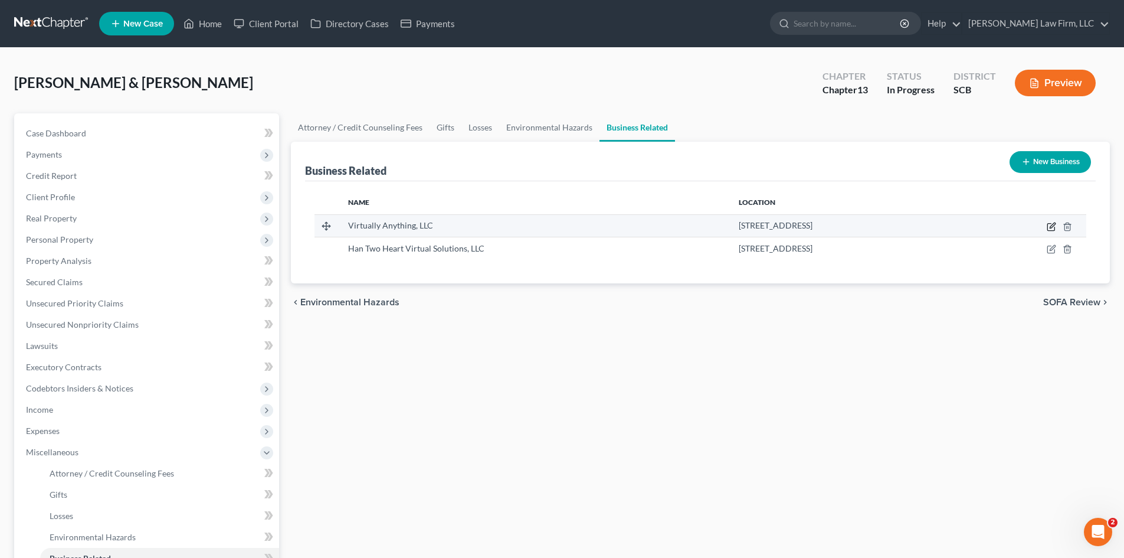
click at [1052, 231] on icon "button" at bounding box center [1051, 227] width 7 height 7
select select "member"
select select "42"
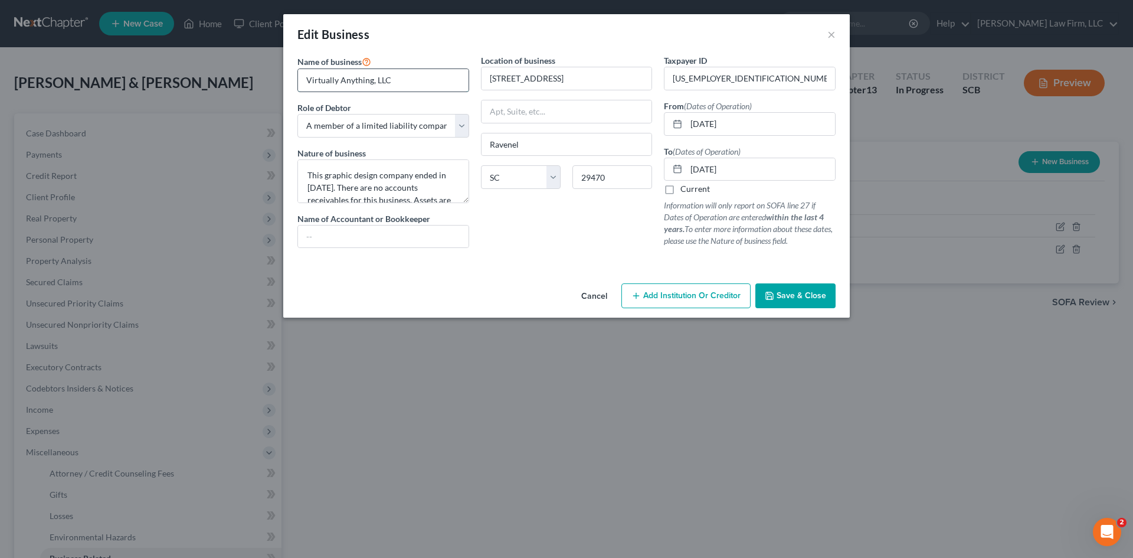
click at [299, 84] on input "Virtually Anything, LLC" at bounding box center [383, 80] width 171 height 22
type input "Noel Hastrich Virtual Solutions, LLC DBA Virtually Anything, LLC"
click at [810, 305] on button "Save & Close" at bounding box center [795, 295] width 80 height 25
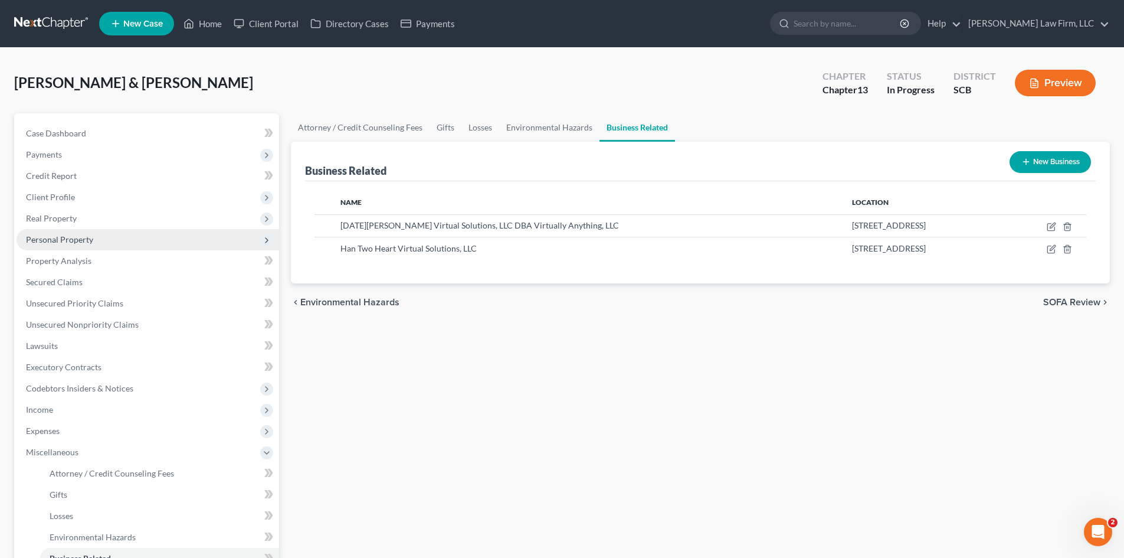
click at [76, 243] on span "Personal Property" at bounding box center [59, 239] width 67 height 10
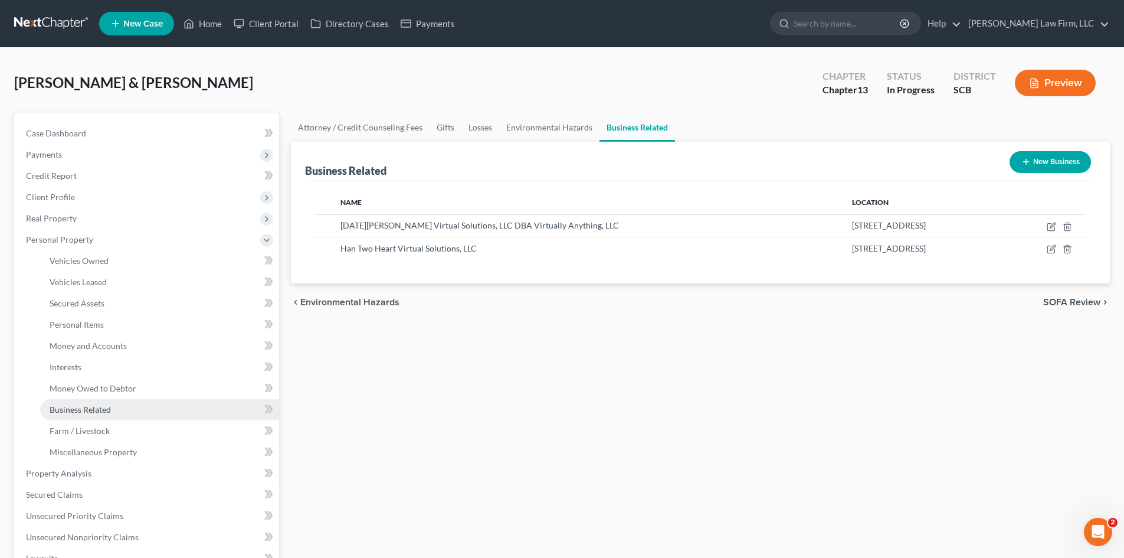
click at [99, 415] on link "Business Related" at bounding box center [159, 409] width 239 height 21
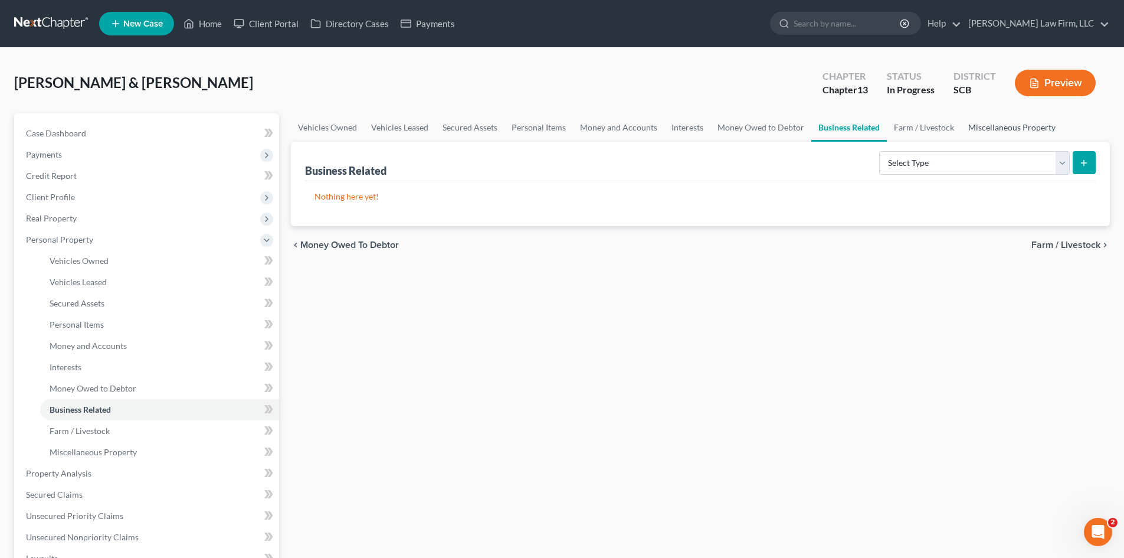
click at [978, 135] on link "Miscellaneous Property" at bounding box center [1012, 127] width 102 height 28
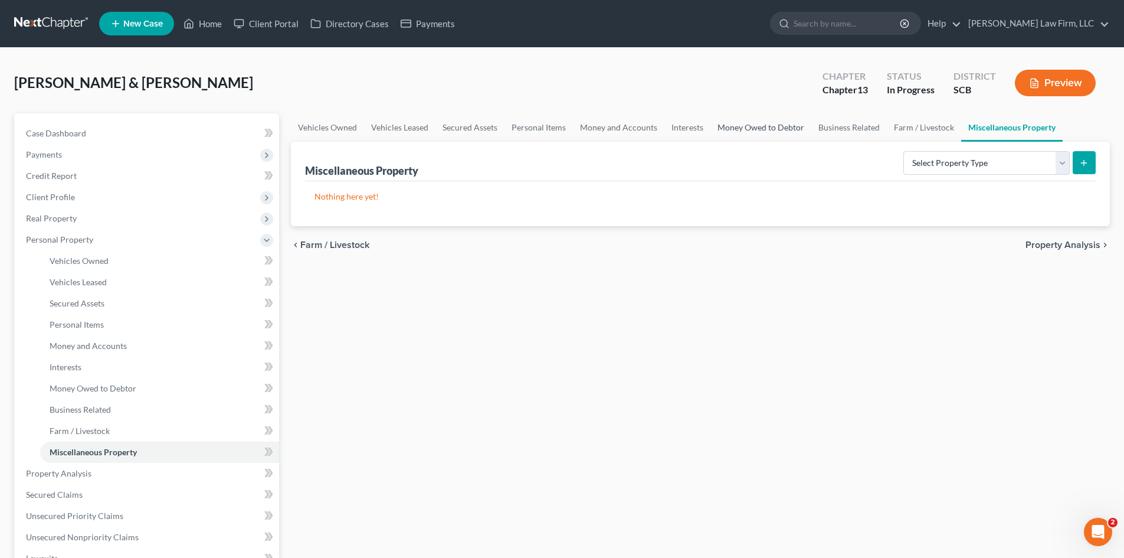
click at [728, 129] on link "Money Owed to Debtor" at bounding box center [761, 127] width 101 height 28
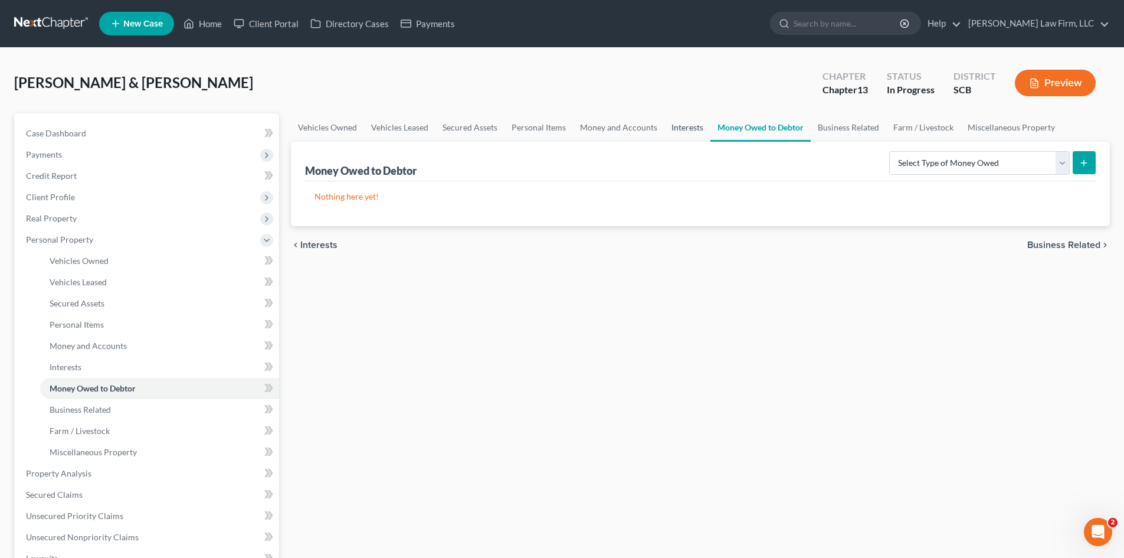
click at [692, 128] on link "Interests" at bounding box center [688, 127] width 46 height 28
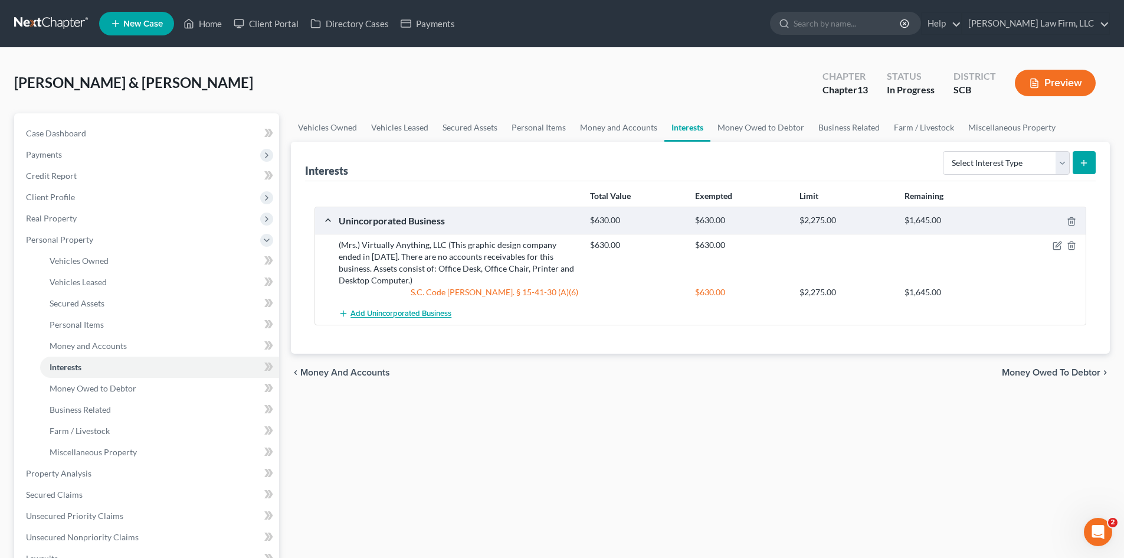
click at [429, 315] on span "Add Unincorporated Business" at bounding box center [401, 313] width 101 height 9
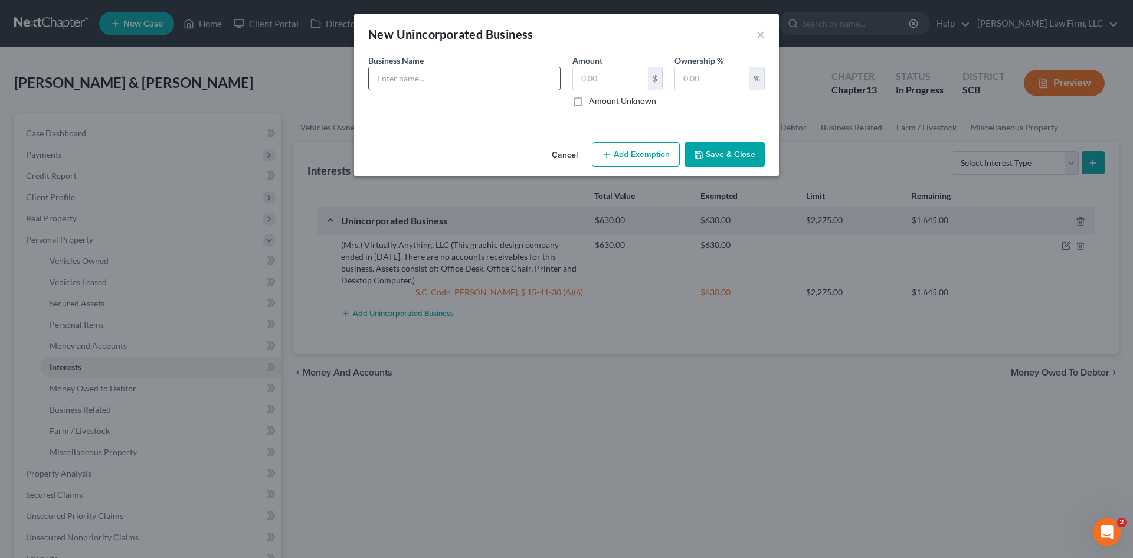
click at [410, 85] on input "text" at bounding box center [464, 78] width 191 height 22
type input "(Mrs.) Hand Two Heart Virtual Solutions, LLC (This business is closed. There ar…"
type input "0.00"
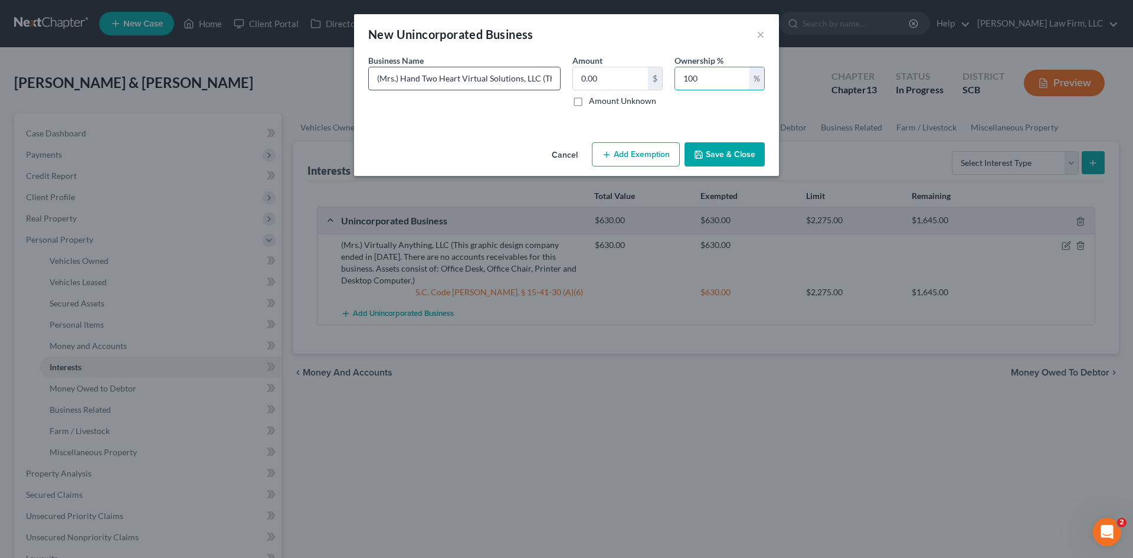
type input "100"
drag, startPoint x: 741, startPoint y: 152, endPoint x: 973, endPoint y: 224, distance: 243.1
click at [742, 153] on button "Save & Close" at bounding box center [725, 154] width 80 height 25
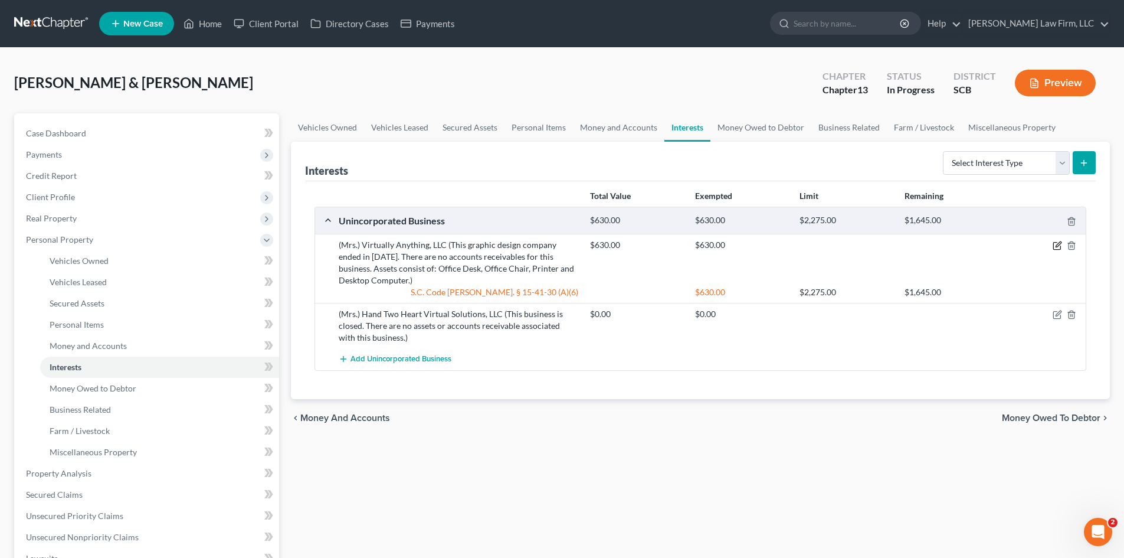
click at [1059, 248] on icon "button" at bounding box center [1057, 245] width 9 height 9
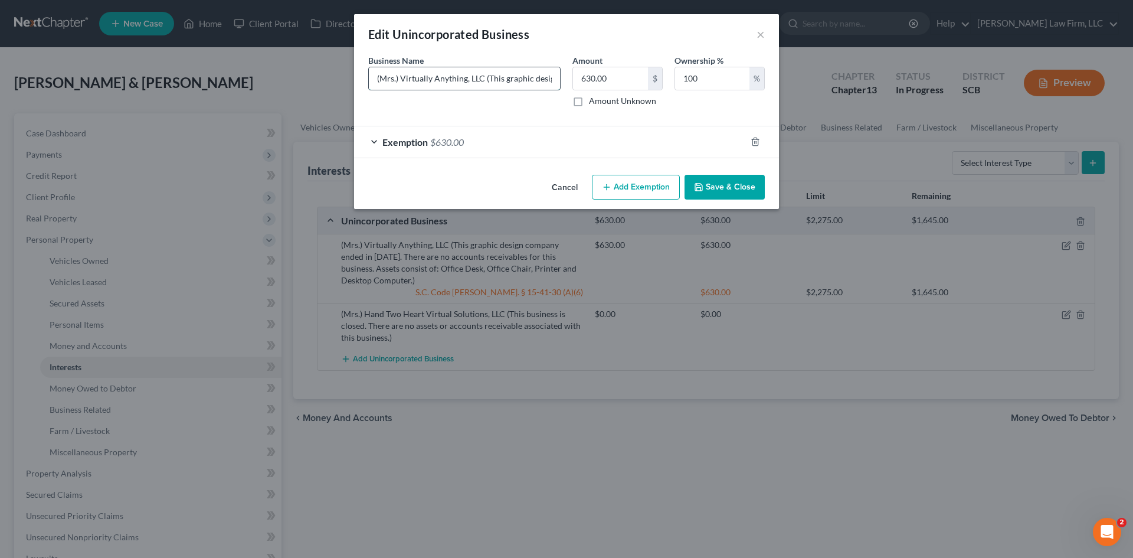
click at [457, 84] on input "(Mrs.) Virtually Anything, LLC (This graphic design company ended in September …" at bounding box center [464, 78] width 191 height 22
type input "(Mrs.) Virtually Anything, LLC (This graphic design company ended in September …"
click at [759, 192] on button "Save & Close" at bounding box center [725, 187] width 80 height 25
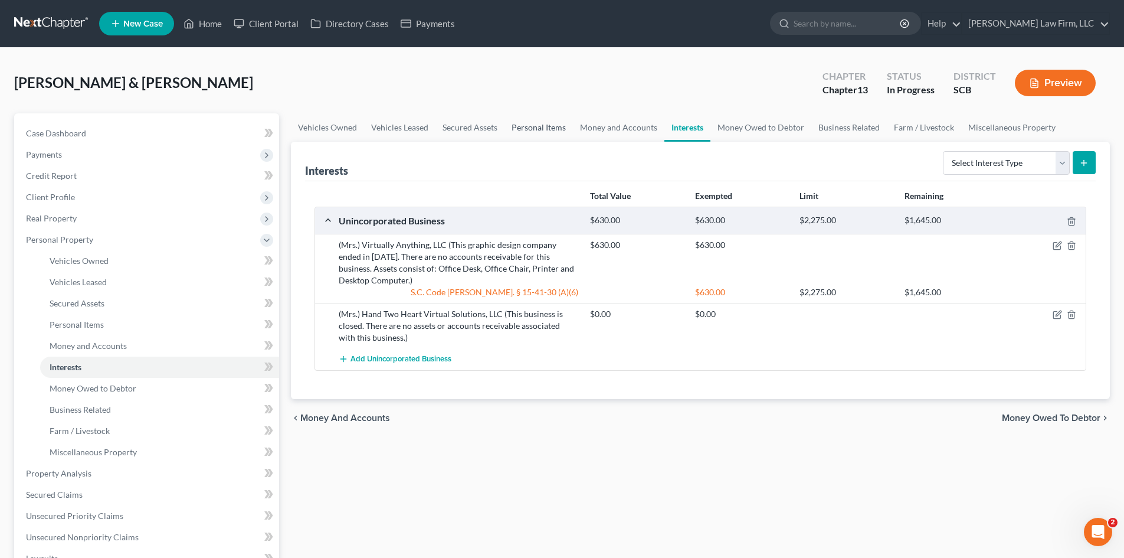
click at [545, 125] on link "Personal Items" at bounding box center [539, 127] width 68 height 28
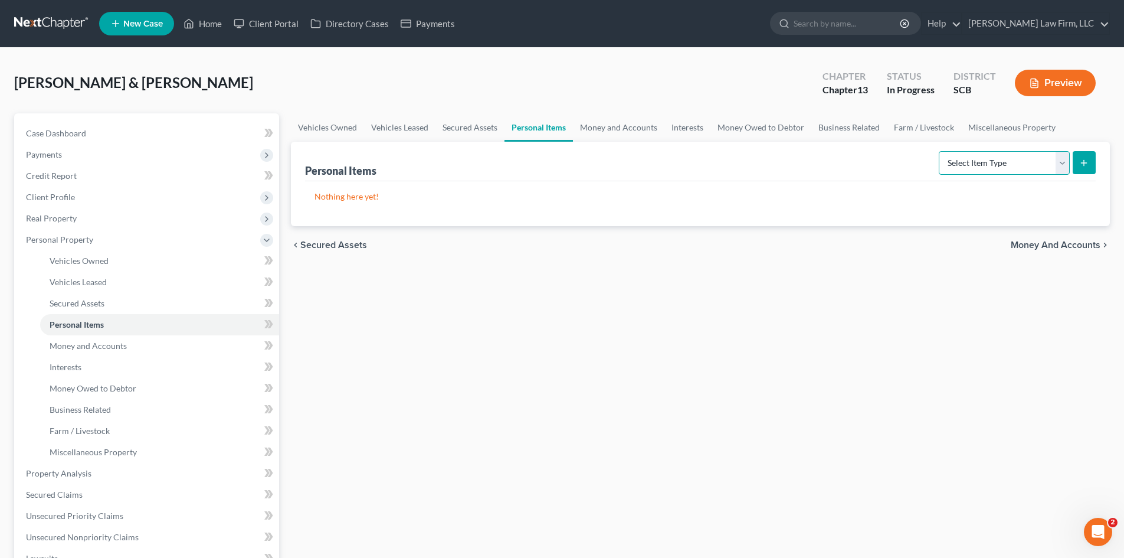
click at [1006, 174] on select "Select Item Type Clothing Collectibles Of Value Electronics Firearms Household …" at bounding box center [1004, 163] width 131 height 24
select select "firearms"
click at [940, 151] on select "Select Item Type Clothing Collectibles Of Value Electronics Firearms Household …" at bounding box center [1004, 163] width 131 height 24
click at [1083, 161] on icon "submit" at bounding box center [1084, 162] width 9 height 9
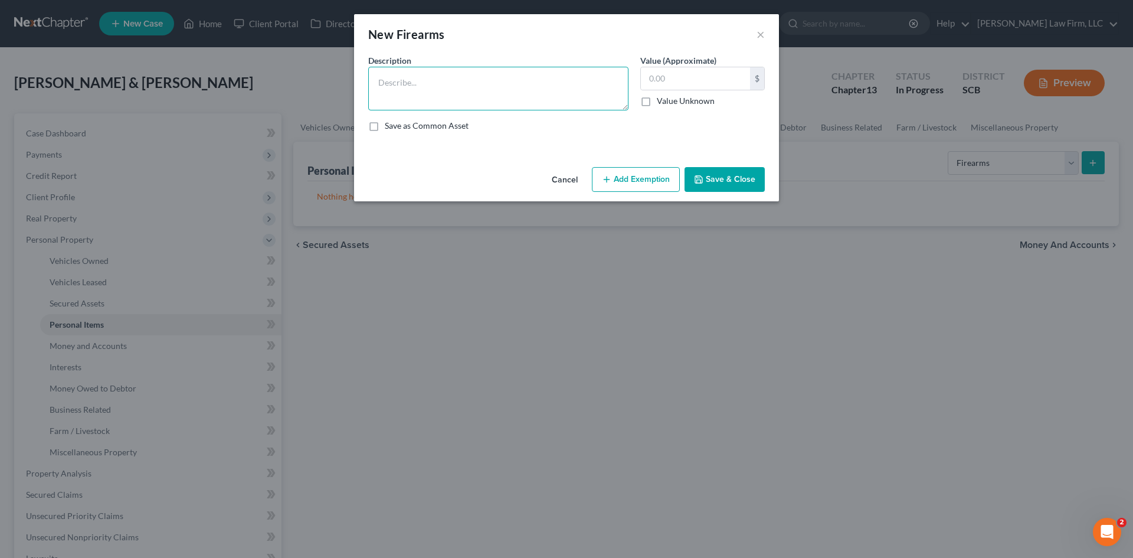
click at [475, 74] on textarea at bounding box center [498, 89] width 260 height 44
type textarea "(Mr.) Pardus P21-P102524 Shotgun"
type input "95"
click at [610, 181] on icon "button" at bounding box center [606, 179] width 9 height 9
select select "2"
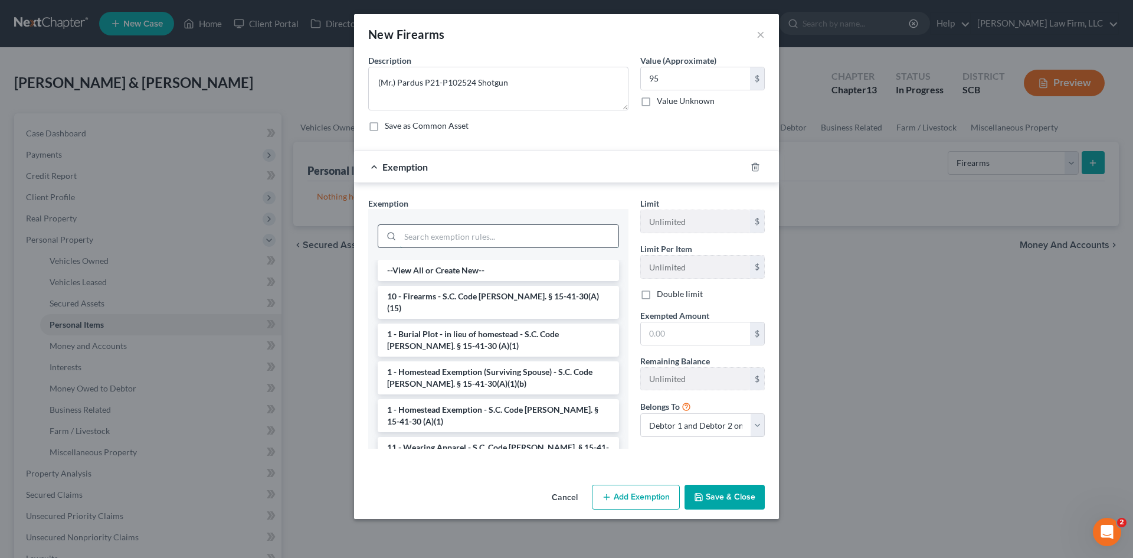
click at [519, 234] on input "search" at bounding box center [509, 236] width 218 height 22
click at [512, 297] on li "10 - Firearms - S.C. Code [PERSON_NAME]. § 15-41-30(A)(15)" at bounding box center [498, 302] width 241 height 33
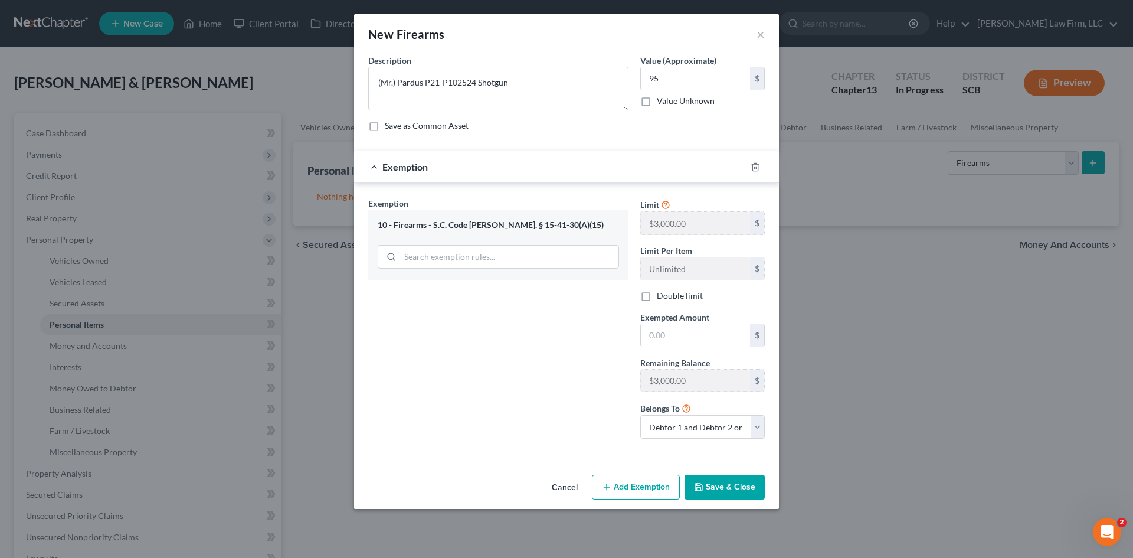
click at [744, 348] on div "Limit $3,000.00 $ Limit Per Item Unlimited $ Double limit Exempted Amount * $ R…" at bounding box center [703, 322] width 136 height 251
click at [736, 338] on input "text" at bounding box center [695, 335] width 109 height 22
type input "95"
click at [716, 488] on button "Save & Close" at bounding box center [725, 487] width 80 height 25
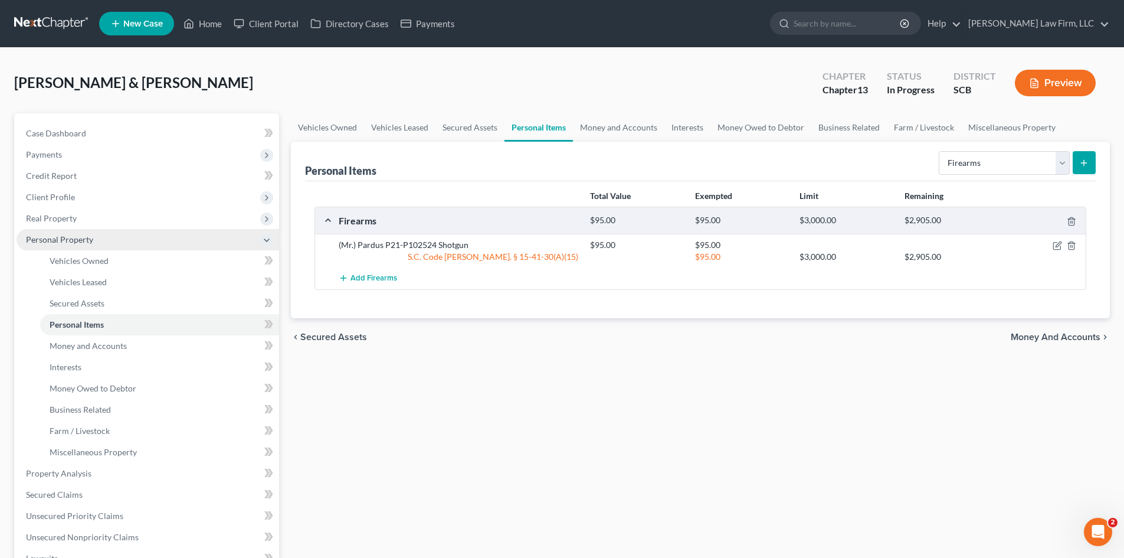
click at [64, 230] on span "Personal Property" at bounding box center [148, 239] width 263 height 21
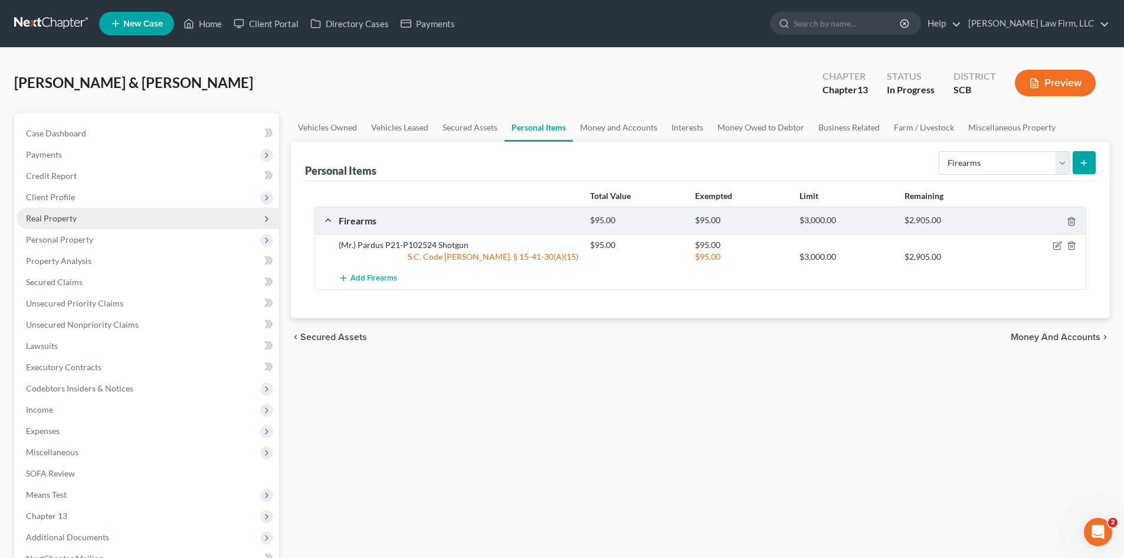
click at [64, 223] on span "Real Property" at bounding box center [148, 218] width 263 height 21
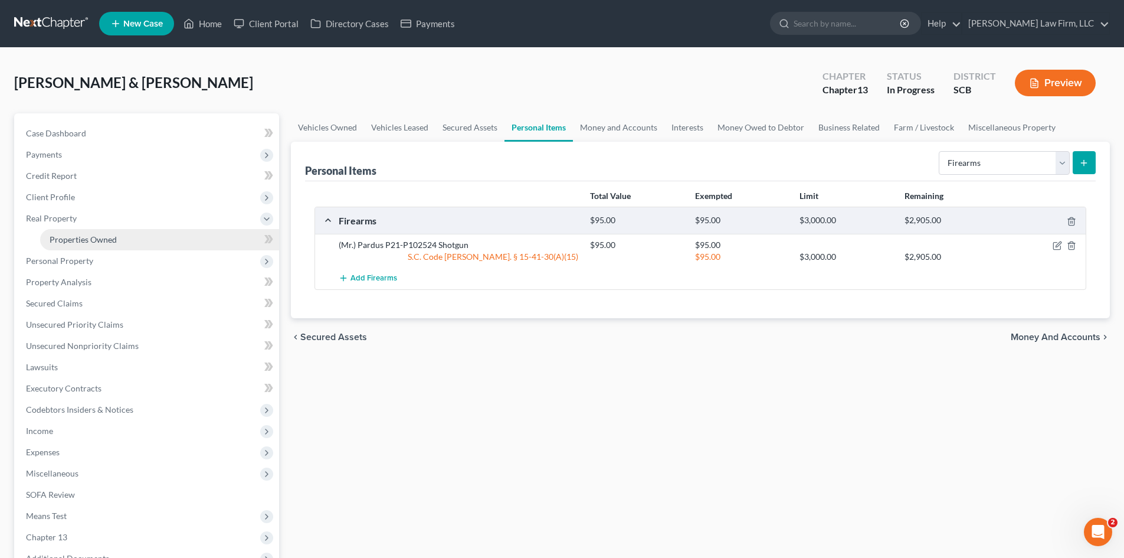
click at [99, 236] on span "Properties Owned" at bounding box center [83, 239] width 67 height 10
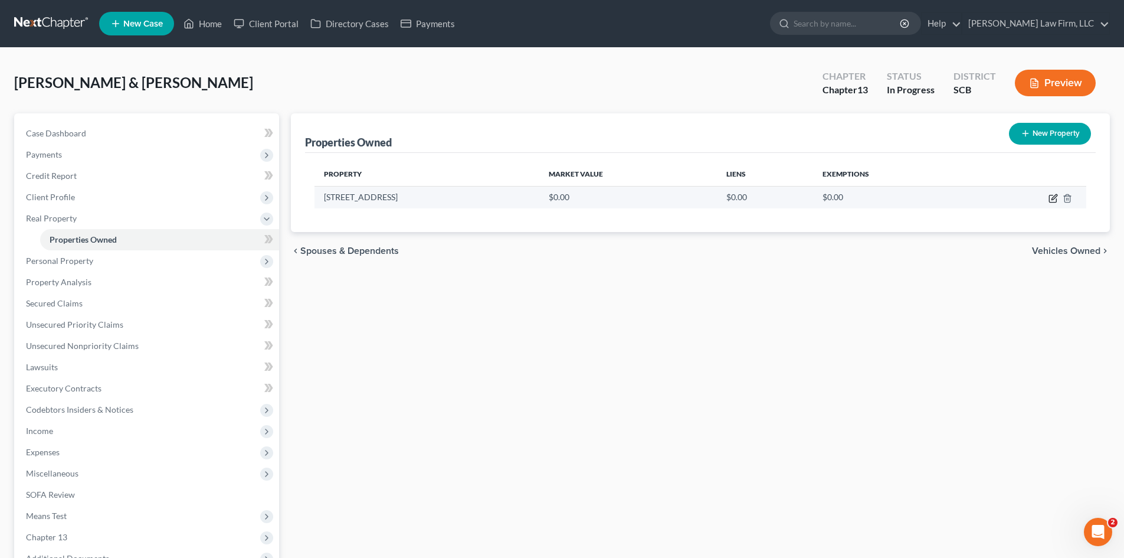
click at [1053, 199] on icon "button" at bounding box center [1054, 196] width 5 height 5
select select "42"
select select "9"
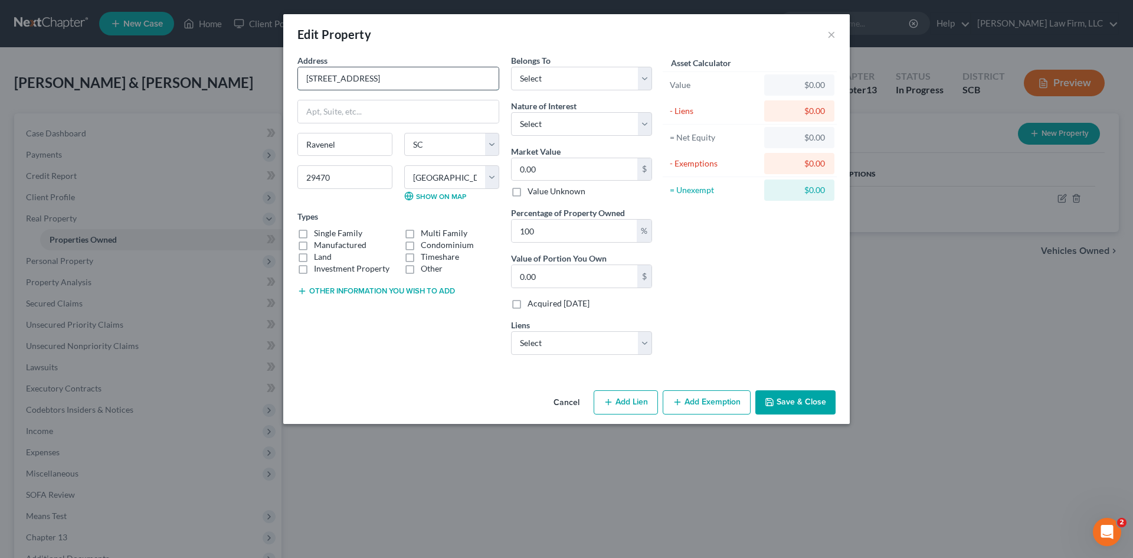
drag, startPoint x: 411, startPoint y: 74, endPoint x: 392, endPoint y: 76, distance: 19.5
click at [392, 76] on input "[STREET_ADDRESS]" at bounding box center [398, 78] width 201 height 22
click at [314, 239] on label "Manufactured" at bounding box center [340, 245] width 53 height 12
click at [319, 239] on input "Manufactured" at bounding box center [323, 243] width 8 height 8
checkbox input "true"
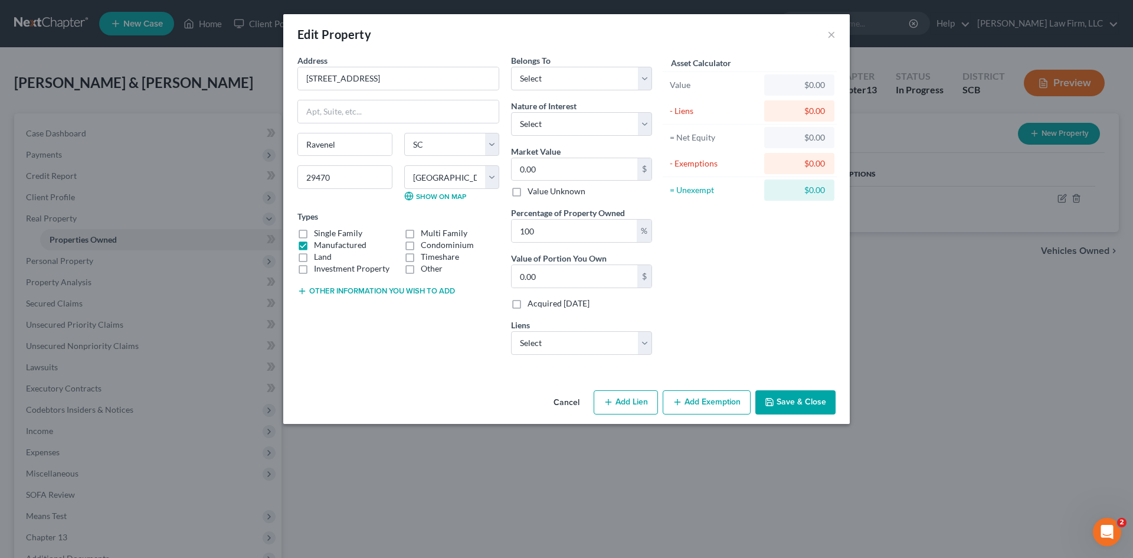
click at [314, 231] on label "Single Family" at bounding box center [338, 233] width 48 height 12
click at [319, 231] on input "Single Family" at bounding box center [323, 231] width 8 height 8
checkbox input "true"
click at [346, 283] on div "Address * 1067 Magnolia Warbler Way Ravenel State AL AK AR AZ CA CO CT DE DC FL…" at bounding box center [399, 209] width 214 height 310
click at [314, 246] on label "Manufactured" at bounding box center [340, 245] width 53 height 12
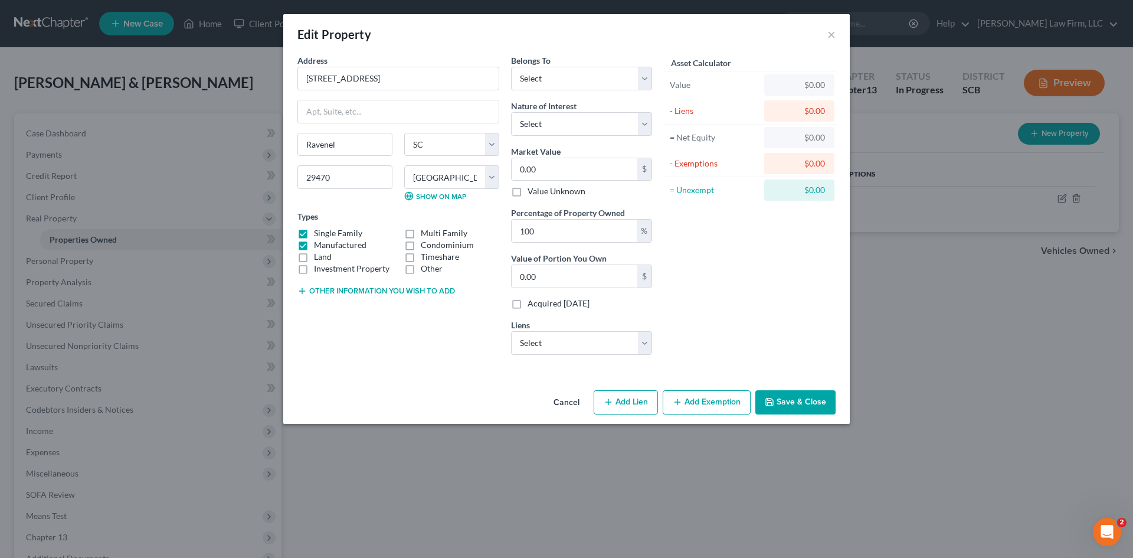
click at [319, 246] on input "Manufactured" at bounding box center [323, 243] width 8 height 8
checkbox input "false"
click at [352, 288] on button "Other information you wish to add" at bounding box center [376, 290] width 158 height 9
click at [376, 305] on textarea at bounding box center [398, 318] width 202 height 44
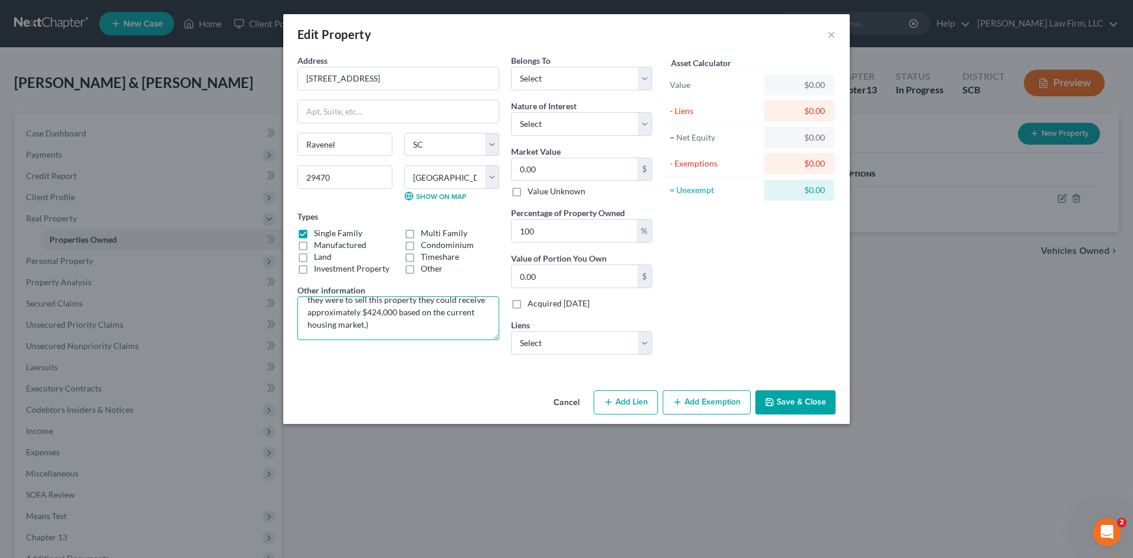
scroll to position [53, 0]
type textarea "TMS# 186-02-22-003-000 (The debtors purchased this home for $420,000 in 2023. T…"
click at [626, 68] on select "Select Debtor 1 Only Debtor 2 Only Debtor 1 And Debtor 2 Only At Least One Of T…" at bounding box center [581, 79] width 141 height 24
click at [597, 87] on select "Select Debtor 1 Only Debtor 2 Only Debtor 1 And Debtor 2 Only At Least One Of T…" at bounding box center [581, 79] width 141 height 24
select select "2"
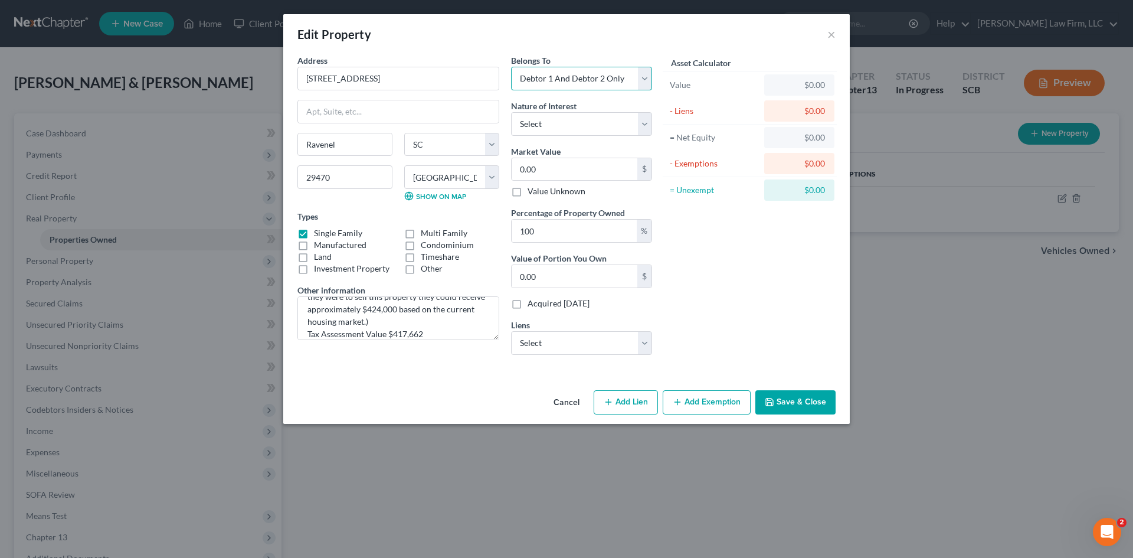
click at [511, 67] on select "Select Debtor 1 Only Debtor 2 Only Debtor 1 And Debtor 2 Only At Least One Of T…" at bounding box center [581, 79] width 141 height 24
click at [578, 126] on select "Select Fee Simple Joint Tenant Life Estate Equitable Interest Future Interest T…" at bounding box center [581, 124] width 141 height 24
select select "1"
click at [511, 112] on select "Select Fee Simple Joint Tenant Life Estate Equitable Interest Future Interest T…" at bounding box center [581, 124] width 141 height 24
click at [608, 179] on input "0.00" at bounding box center [575, 169] width 126 height 22
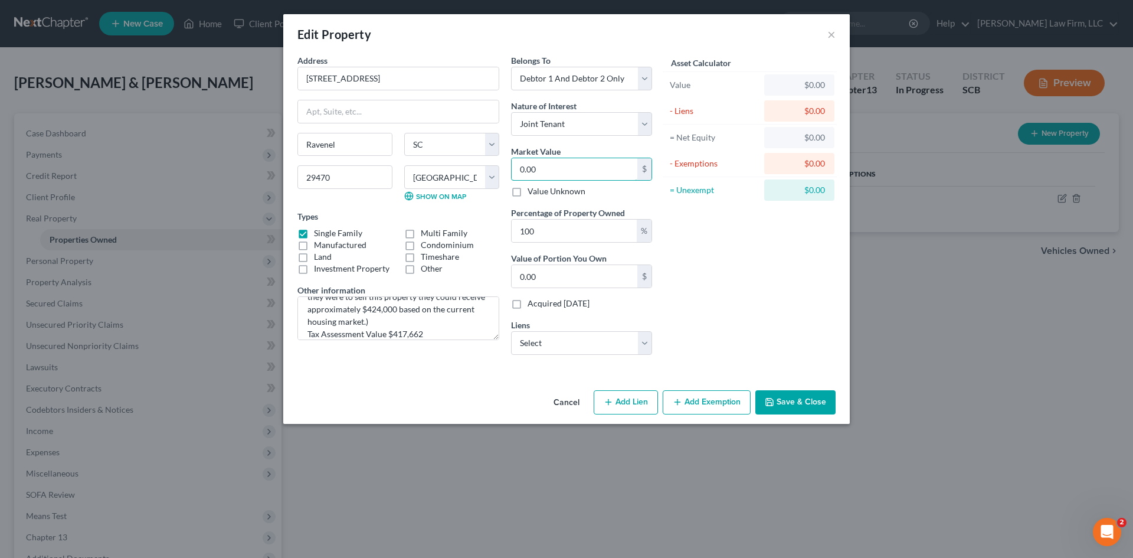
type input "4"
type input "4.00"
type input "42"
type input "42.00"
type input "424"
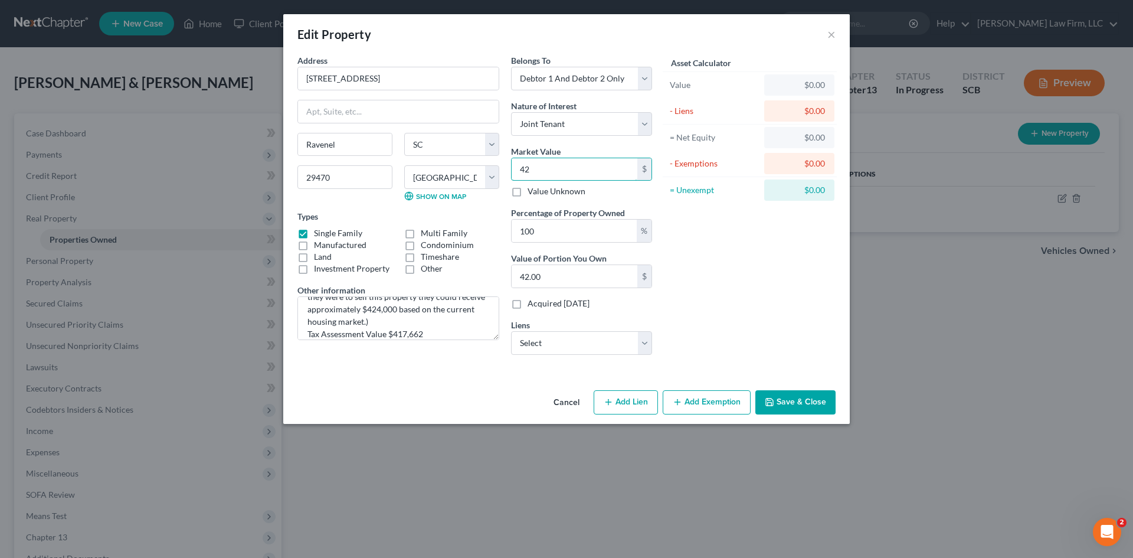
type input "424.00"
type input "4240"
type input "4,240.00"
type input "4,2400"
type input "42,400.00"
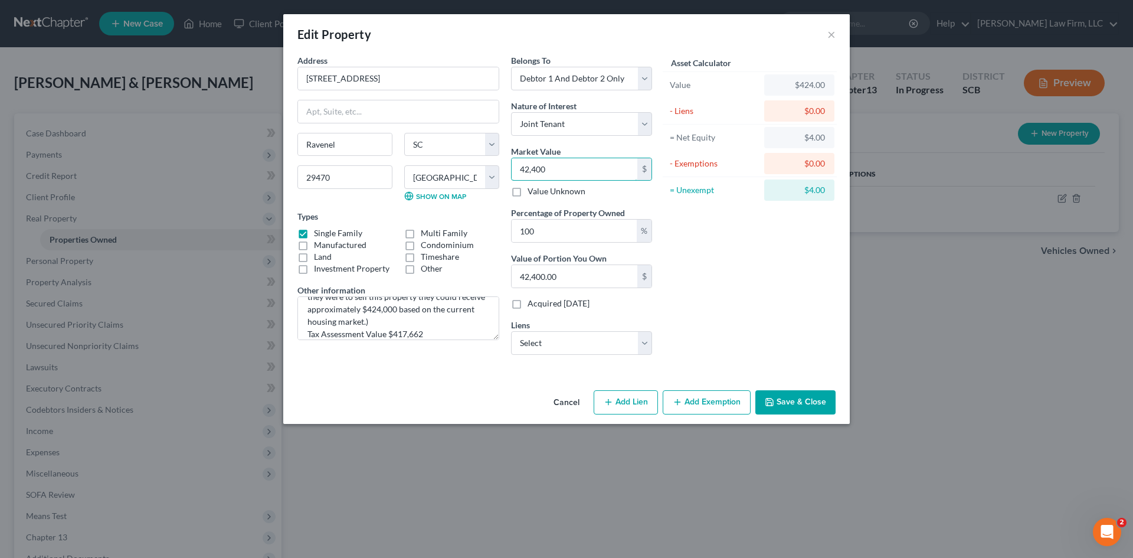
type input "42,4000"
type input "424,000.00"
type input "424,000"
click at [606, 348] on select "Select Pennymac - $292,678.00 Cornerstone - $32,387.00 Cornerstone - $31,352.00…" at bounding box center [581, 343] width 141 height 24
select select "0"
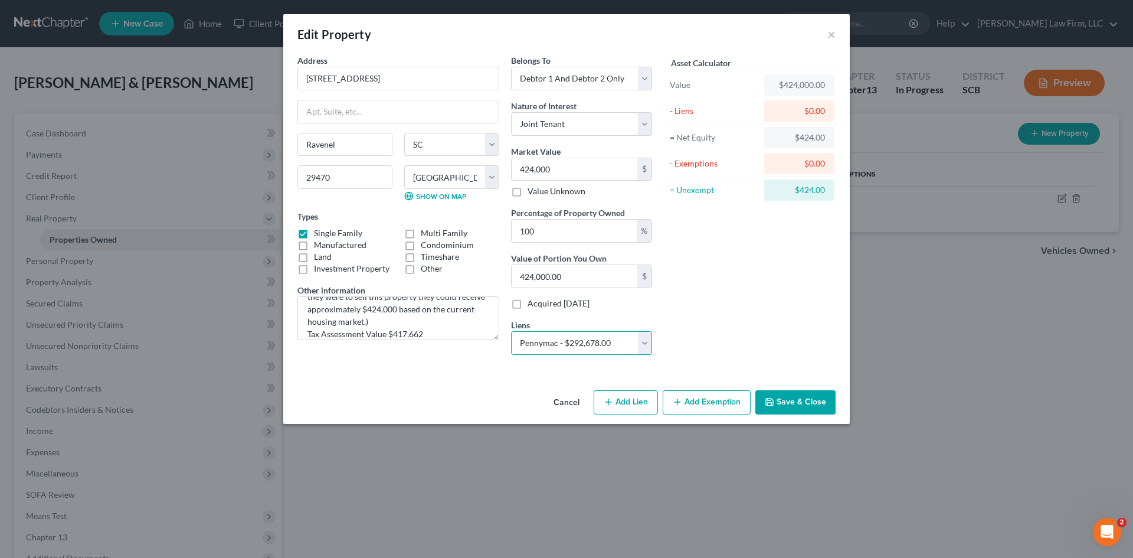
click at [511, 331] on select "Select Pennymac - $292,678.00 Cornerstone - $32,387.00 Cornerstone - $31,352.00…" at bounding box center [581, 343] width 141 height 24
select select
select select "4"
select select "2"
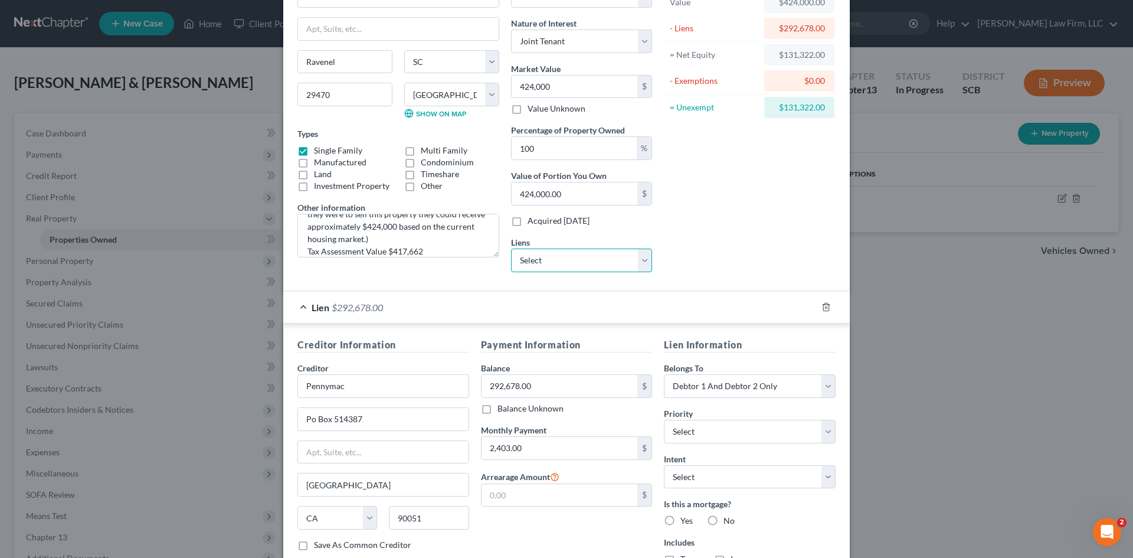
scroll to position [174, 0]
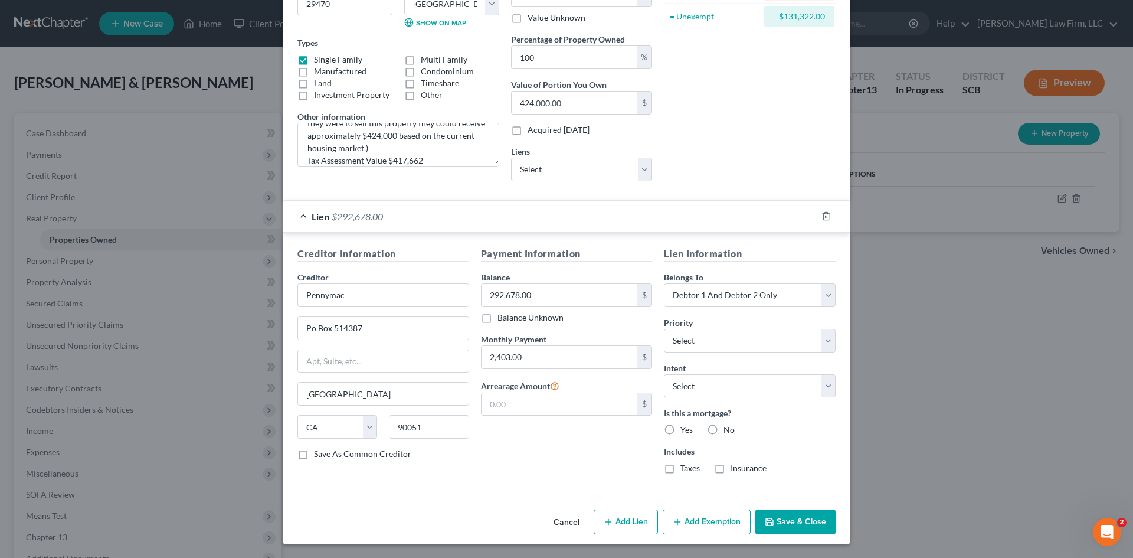
click at [707, 528] on button "Add Exemption" at bounding box center [707, 521] width 88 height 25
select select "2"
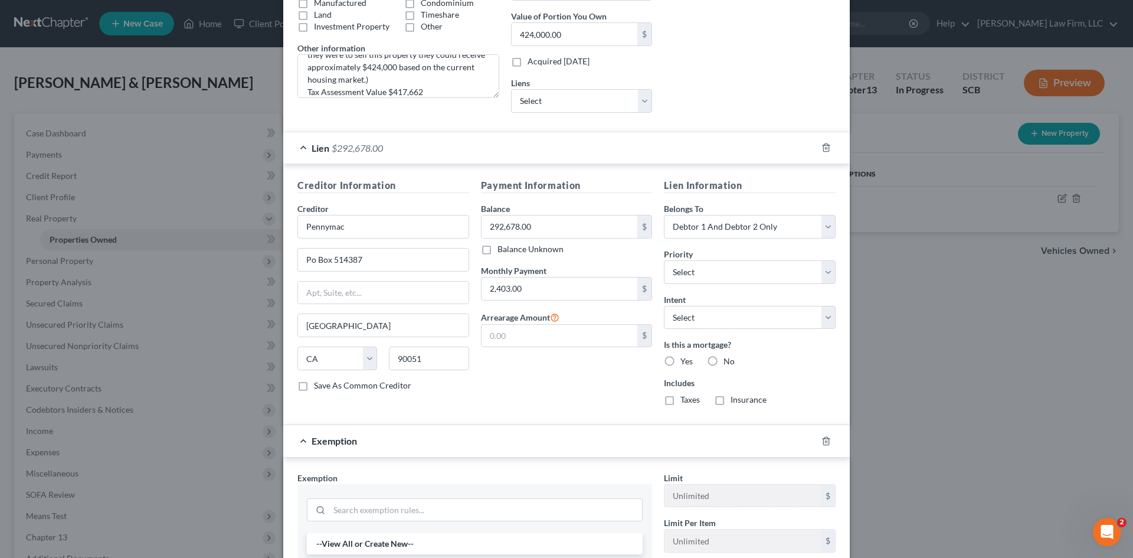
scroll to position [490, 0]
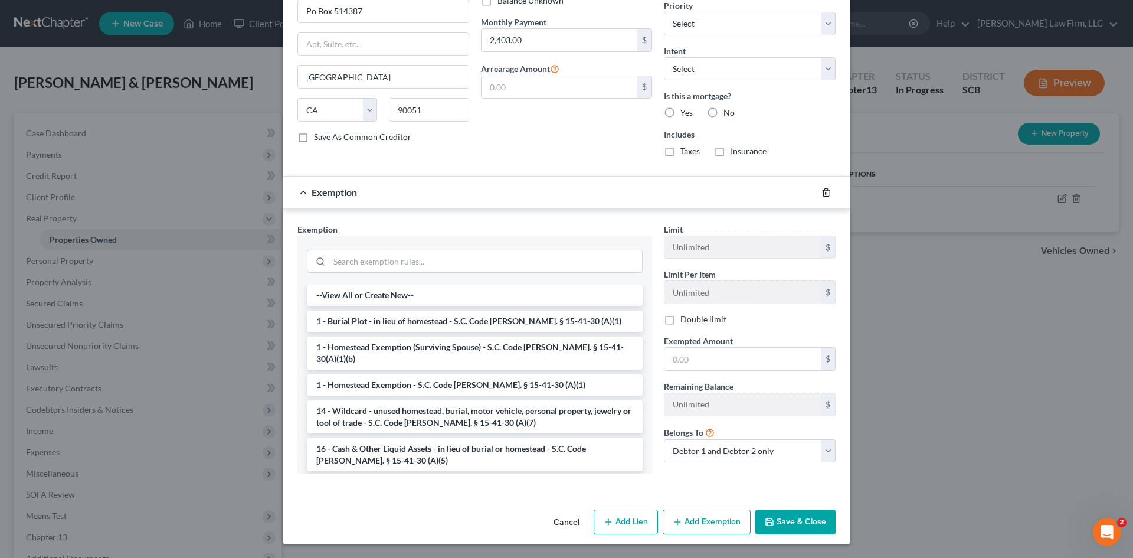
click at [822, 194] on icon "button" at bounding box center [826, 192] width 9 height 9
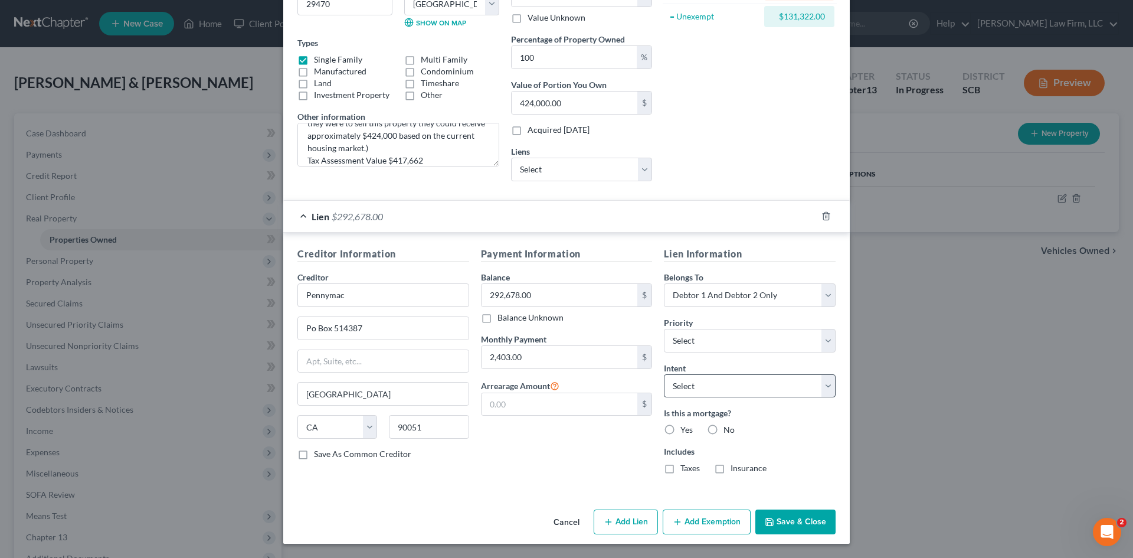
scroll to position [174, 0]
click at [787, 525] on button "Save & Close" at bounding box center [795, 521] width 80 height 25
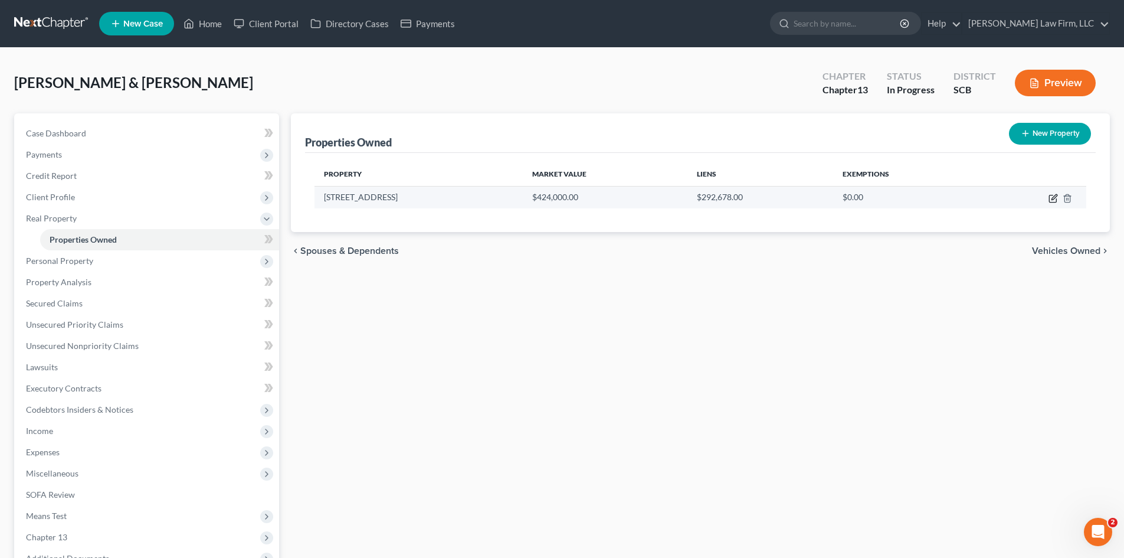
click at [1052, 202] on icon "button" at bounding box center [1052, 198] width 7 height 7
select select "42"
select select "9"
select select "2"
select select "1"
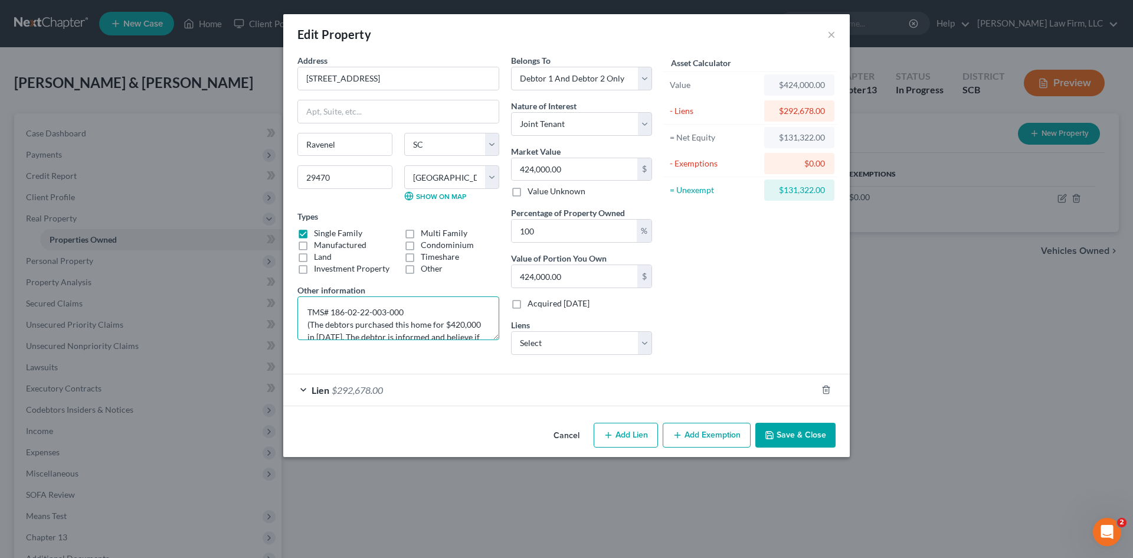
click at [316, 336] on textarea "TMS# 186-02-22-003-000 (The debtors purchased this home for $420,000 in 2023. T…" at bounding box center [398, 318] width 202 height 44
click at [395, 337] on textarea "TMS# 186-02-22-003-000 (The debtors purchased this home for $420,000 in May 202…" at bounding box center [398, 318] width 202 height 44
type textarea "TMS# 186-02-22-003-000 (The debtors purchased this home for $420,000 in [DATE].…"
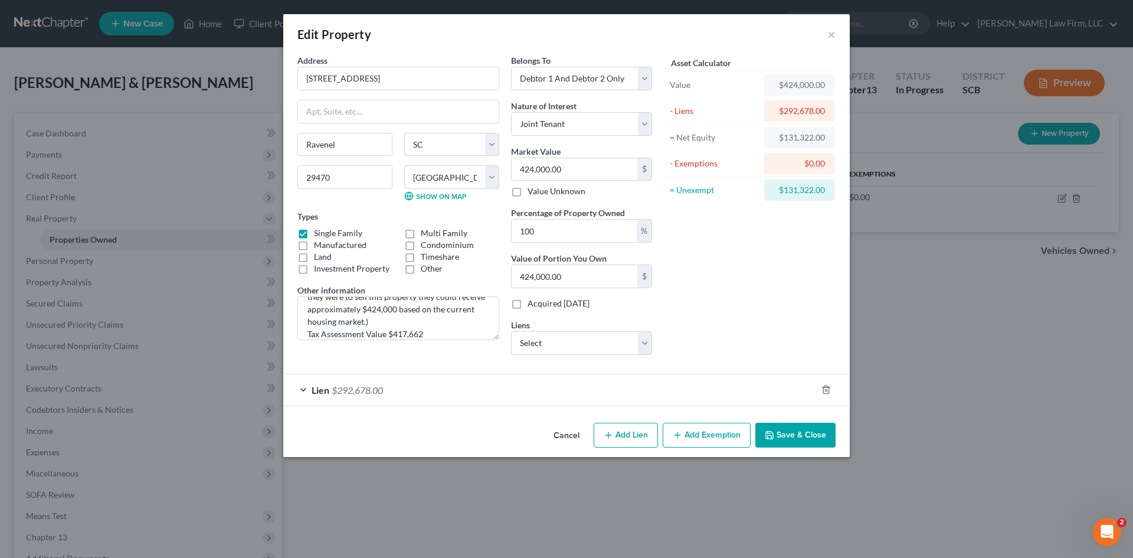
click at [777, 435] on button "Save & Close" at bounding box center [795, 435] width 80 height 25
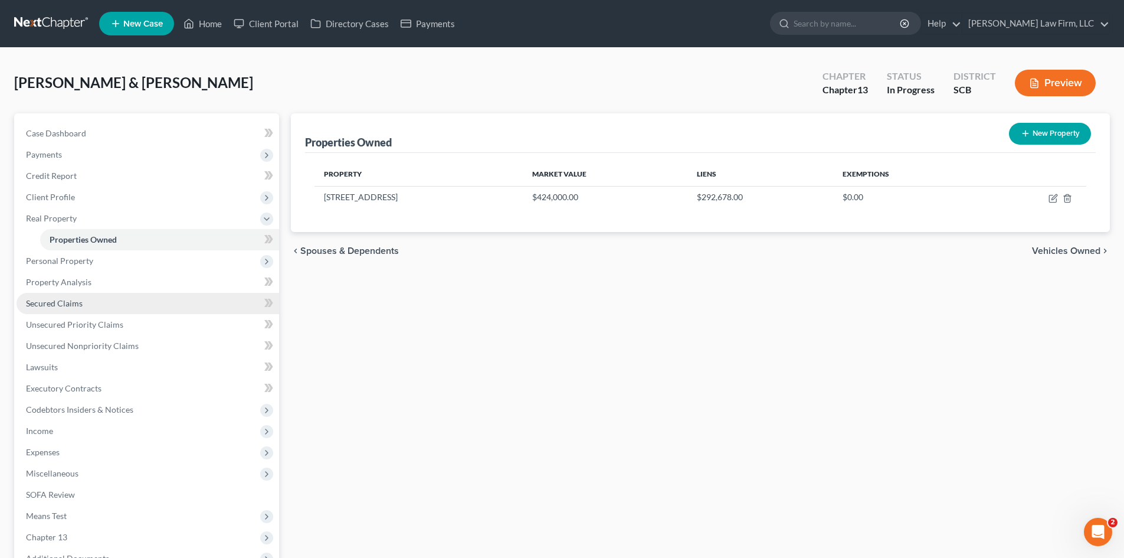
click at [81, 302] on span "Secured Claims" at bounding box center [54, 303] width 57 height 10
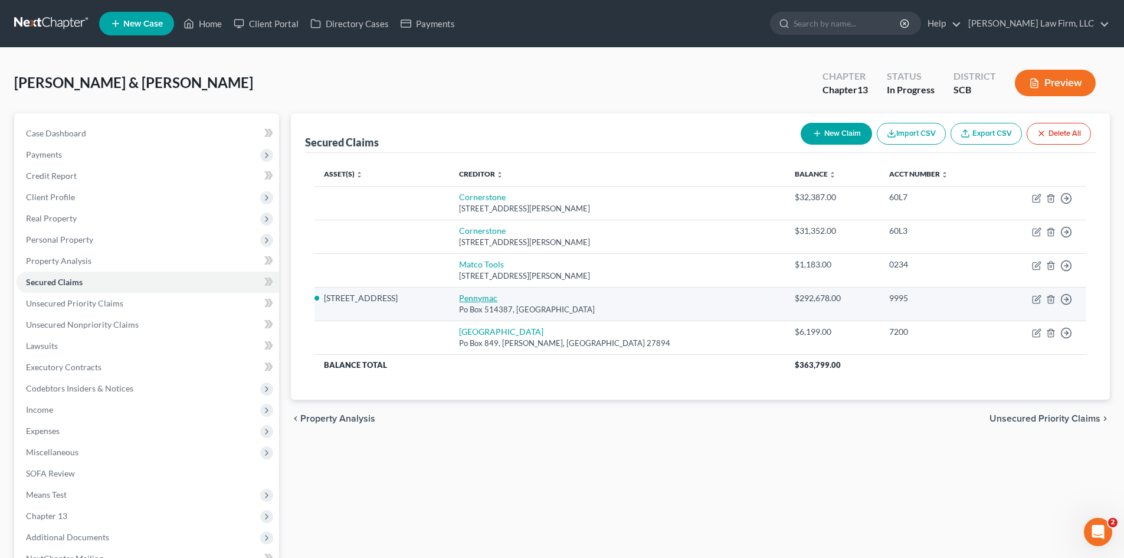
click at [498, 303] on link "Pennymac" at bounding box center [478, 298] width 38 height 10
select select "4"
select select "2"
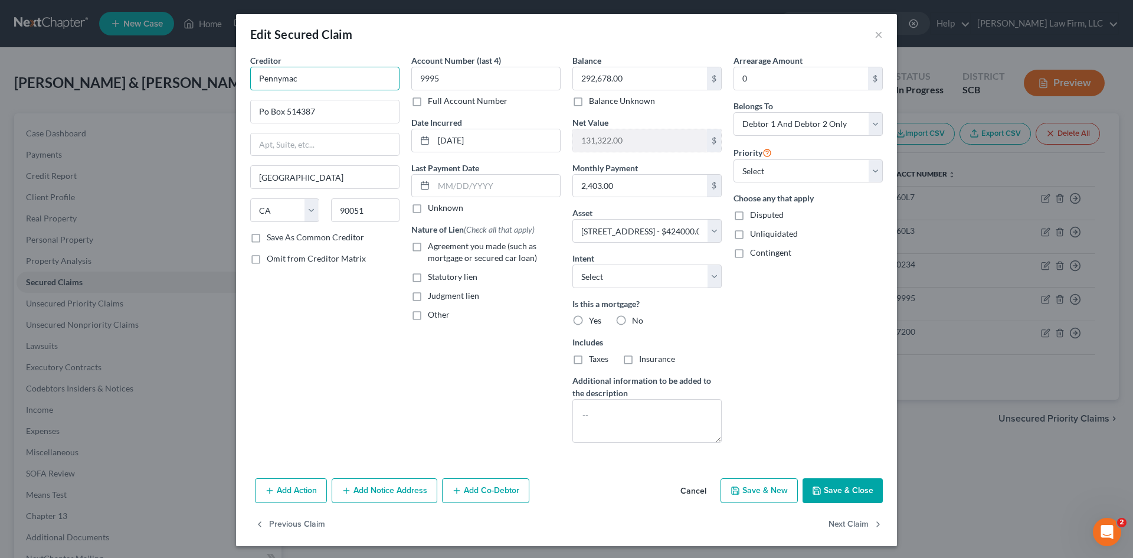
click at [306, 76] on input "Pennymac" at bounding box center [324, 79] width 149 height 24
click at [335, 71] on input "Pennymac" at bounding box center [324, 79] width 149 height 24
click at [305, 110] on div "[STREET_ADDRESS]" at bounding box center [321, 110] width 123 height 10
type input "Pennymac Loan Services"
type input "PO Box 514387"
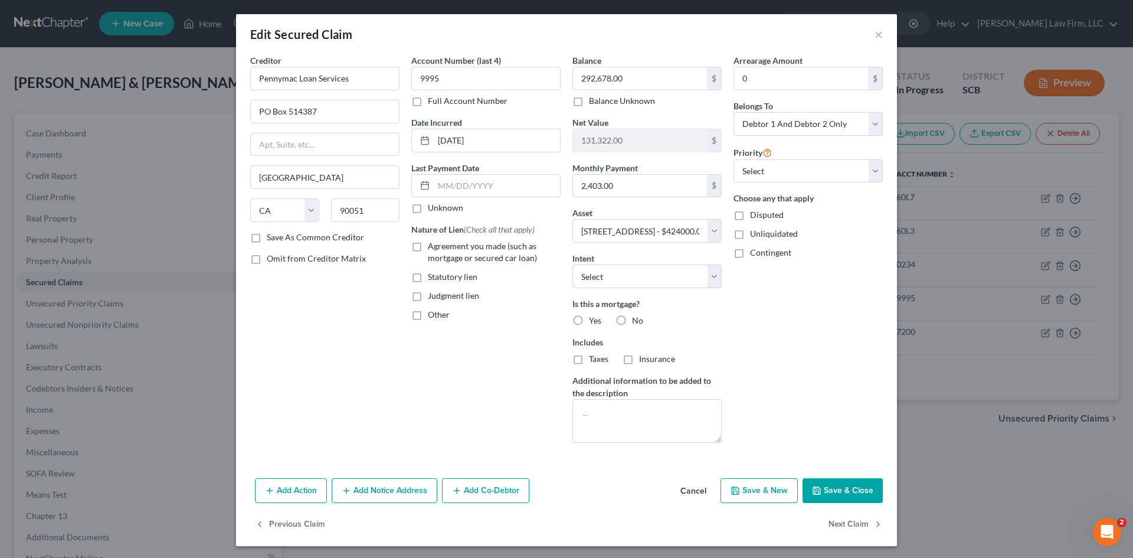
click at [428, 253] on label "Agreement you made (such as mortgage or secured car loan)" at bounding box center [494, 252] width 133 height 24
click at [433, 248] on input "Agreement you made (such as mortgage or secured car loan)" at bounding box center [437, 244] width 8 height 8
checkbox input "true"
click at [405, 322] on div "Account Number (last 4) 9995 Full Account Number Date Incurred 05-03-2023 Last …" at bounding box center [485, 253] width 161 height 398
drag, startPoint x: 410, startPoint y: 316, endPoint x: 437, endPoint y: 326, distance: 29.5
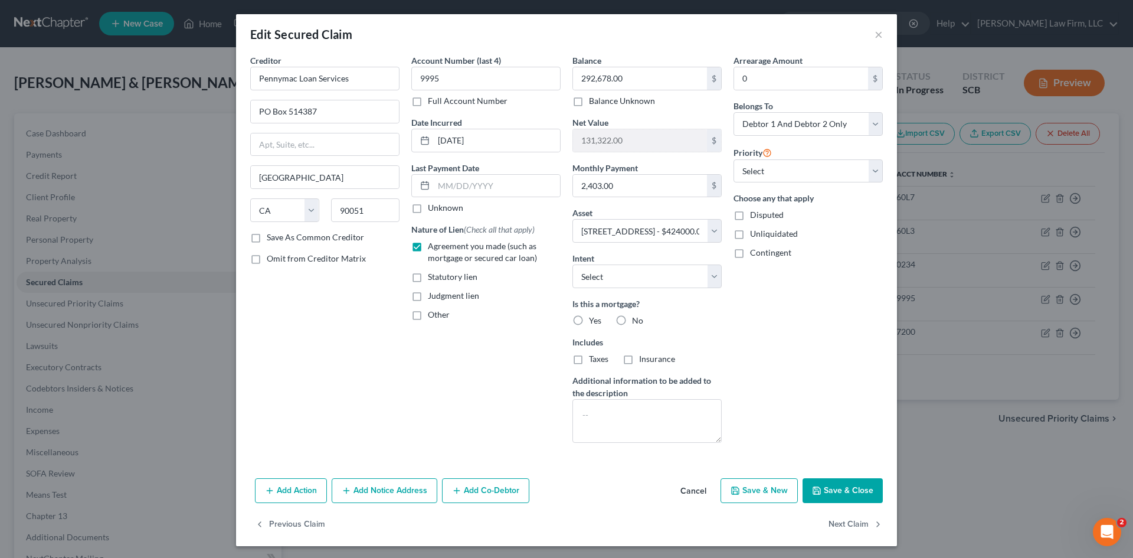
click at [428, 316] on label "Other" at bounding box center [439, 315] width 22 height 12
click at [433, 316] on input "Other" at bounding box center [437, 313] width 8 height 8
checkbox input "true"
click at [446, 340] on input "text" at bounding box center [486, 342] width 148 height 22
type input "MORTGAGE"
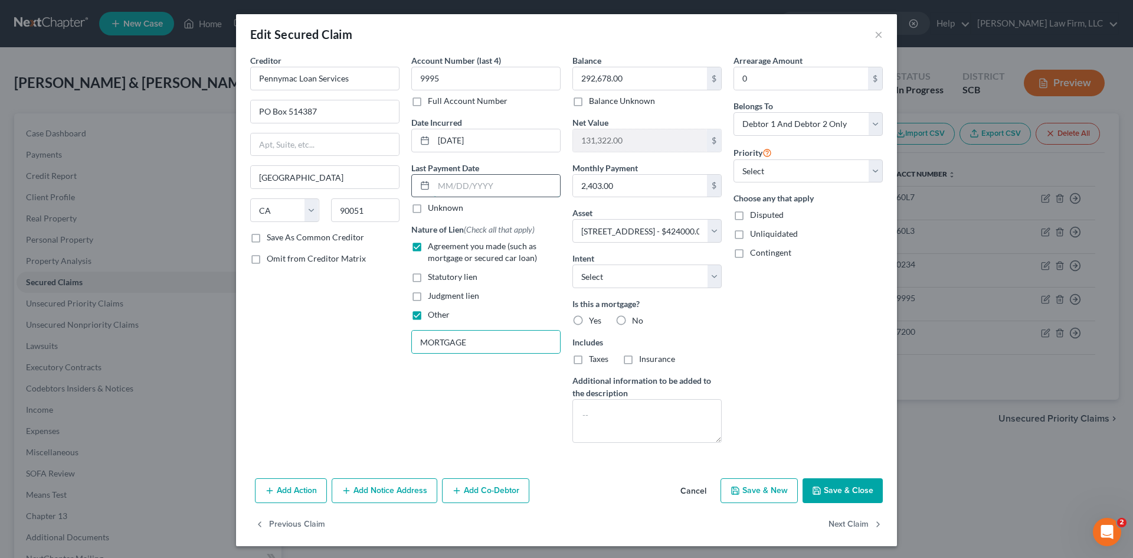
click at [482, 184] on input "text" at bounding box center [497, 186] width 126 height 22
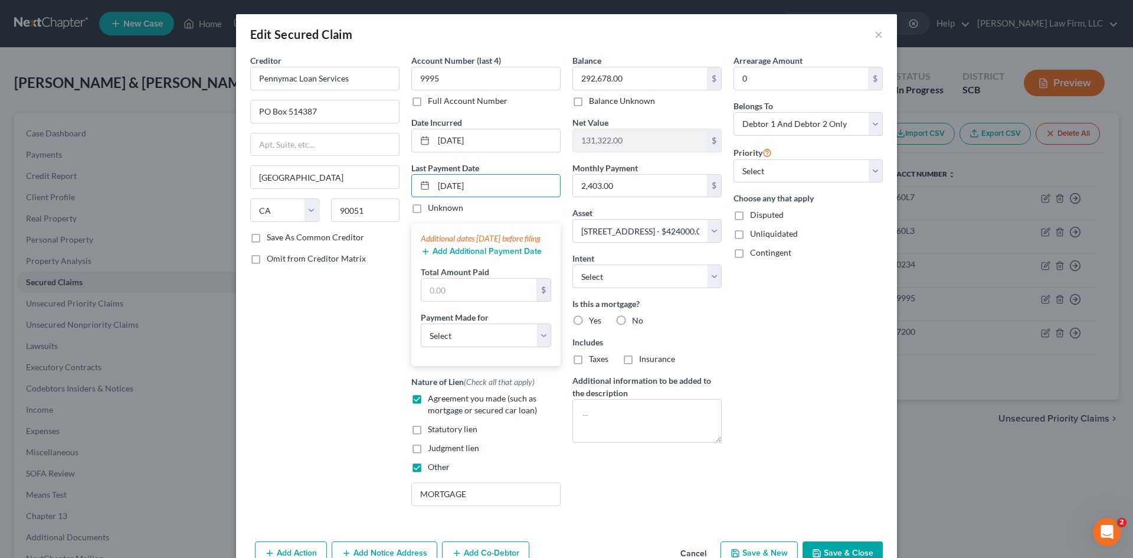
type input "09/01/2025"
click at [482, 256] on div "Add Additional Payment Date" at bounding box center [486, 250] width 130 height 12
click at [484, 256] on button "Add Additional Payment Date" at bounding box center [481, 251] width 121 height 9
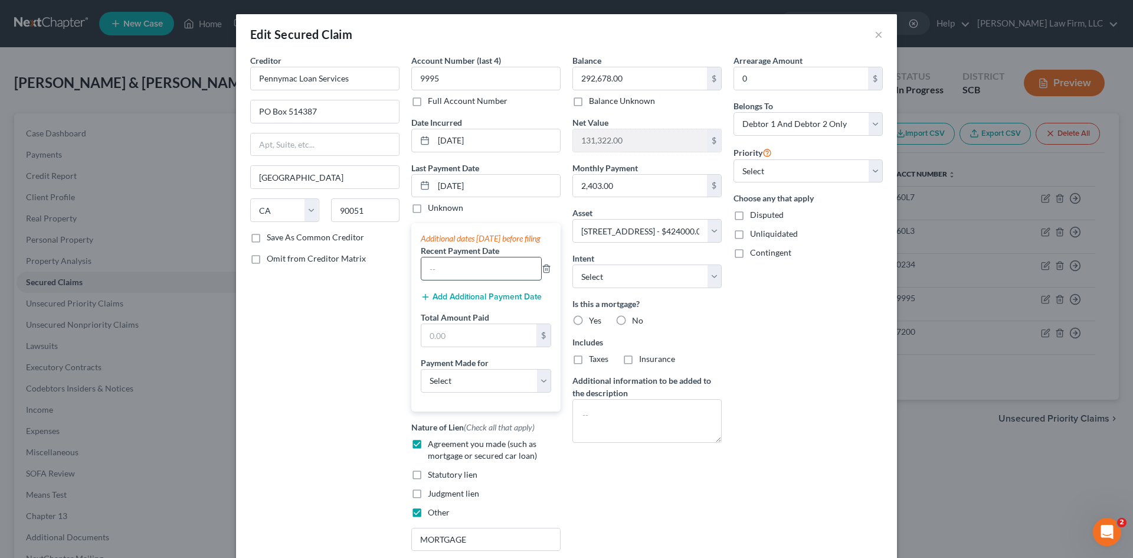
click at [489, 280] on input "text" at bounding box center [481, 268] width 120 height 22
type input "08/01/2025"
click at [486, 302] on button "Add Additional Payment Date" at bounding box center [481, 296] width 121 height 9
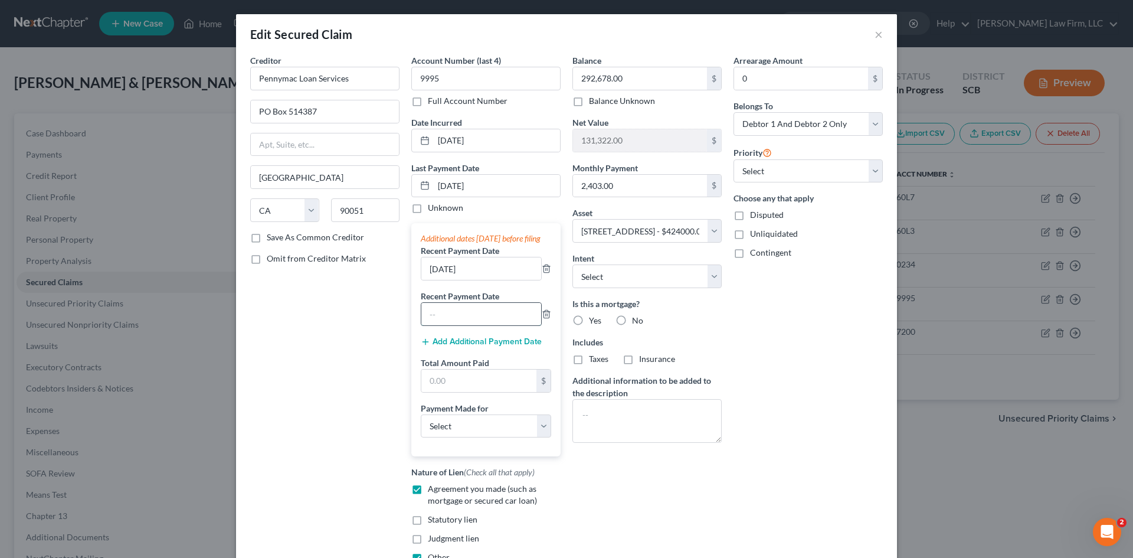
click at [488, 325] on input "text" at bounding box center [481, 314] width 120 height 22
type input "07/01/2025"
drag, startPoint x: 469, startPoint y: 552, endPoint x: 472, endPoint y: 560, distance: 8.5
click at [472, 557] on html "Home New Case Client Portal Directory Cases Payments Meredith Law Firm, LLC sle…" at bounding box center [566, 345] width 1133 height 691
click at [794, 397] on div "Arrearage Amount 0 $ Belongs To * Select Debtor 1 Only Debtor 2 Only Debtor 1 A…" at bounding box center [808, 329] width 161 height 551
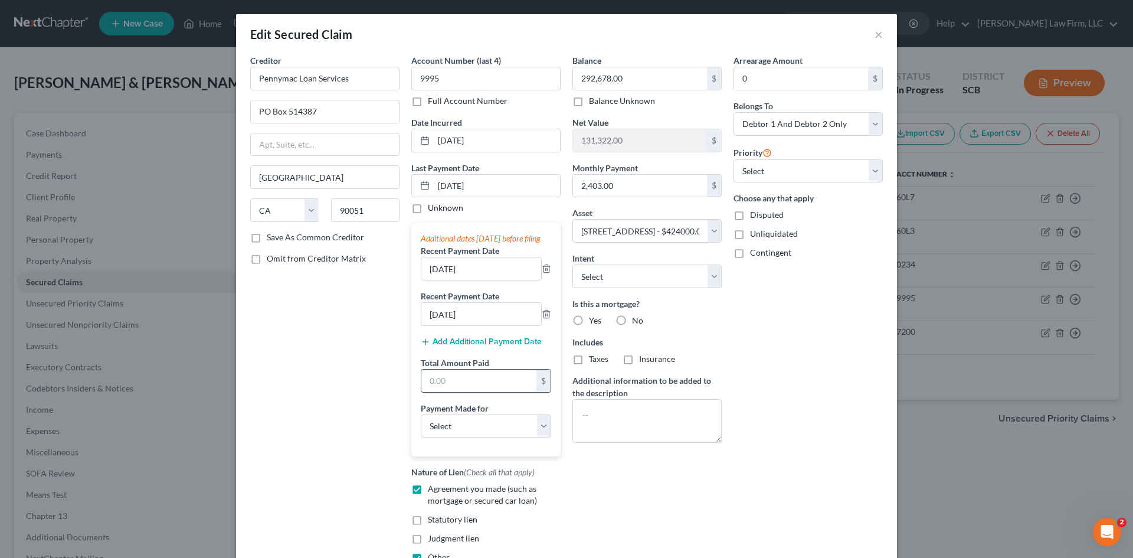
click at [488, 392] on input "text" at bounding box center [478, 380] width 115 height 22
paste input "7210.56"
type input "7,210.56"
click at [466, 438] on select "Select Car Credit Card Loan Repayment Mortgage Other Suppliers Or Vendors" at bounding box center [486, 426] width 130 height 24
select select "3"
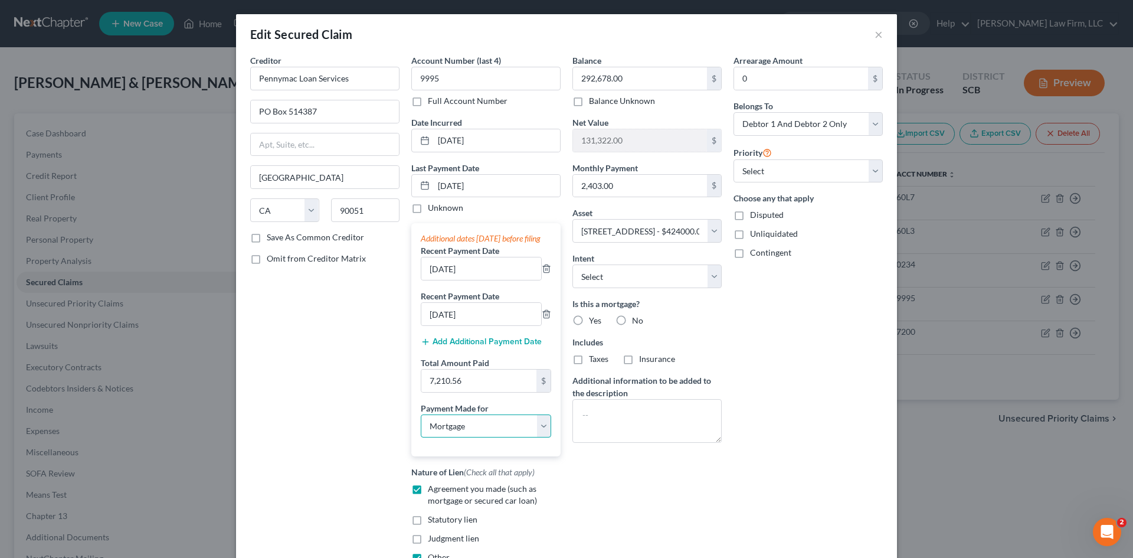
click at [421, 426] on select "Select Car Credit Card Loan Repayment Mortgage Other Suppliers Or Vendors" at bounding box center [486, 426] width 130 height 24
click at [599, 405] on textarea at bounding box center [647, 421] width 149 height 44
type textarea "(CURRENT)"
click at [627, 184] on input "2,403.00" at bounding box center [640, 186] width 134 height 22
type input "2,403.52"
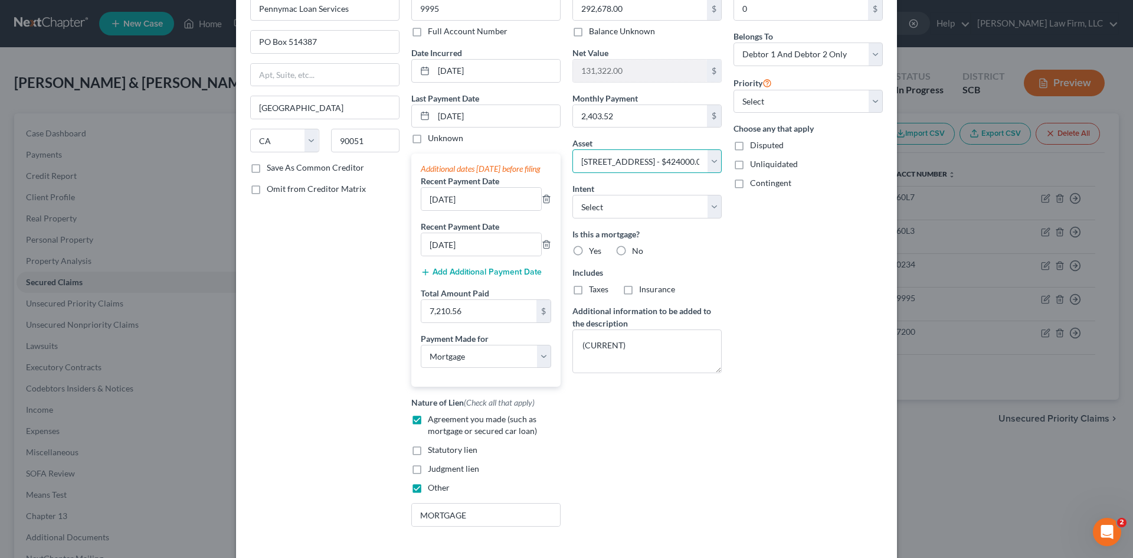
scroll to position [168, 0]
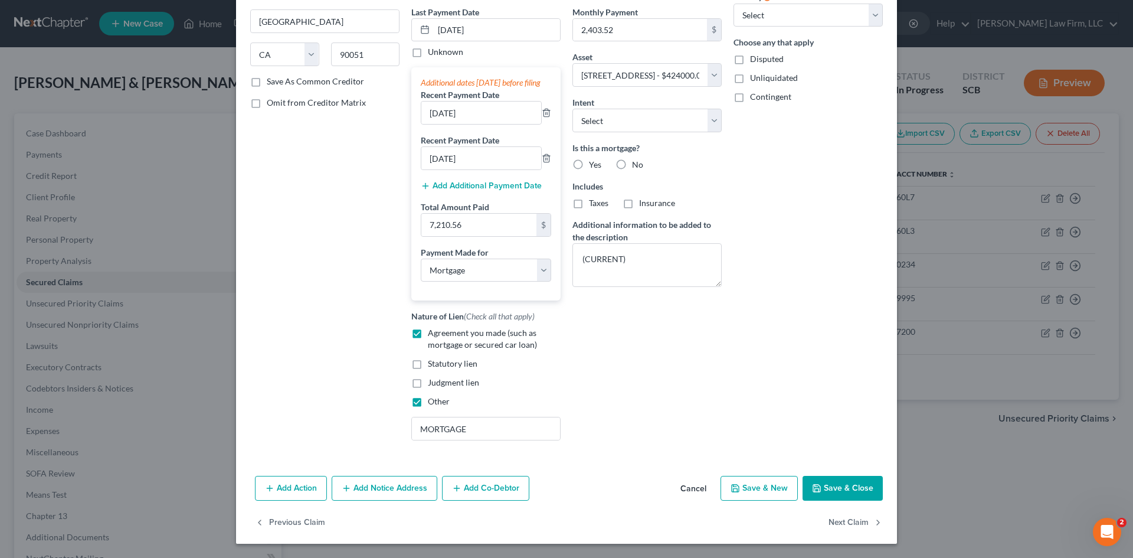
click at [825, 487] on button "Save & Close" at bounding box center [843, 488] width 80 height 25
select select
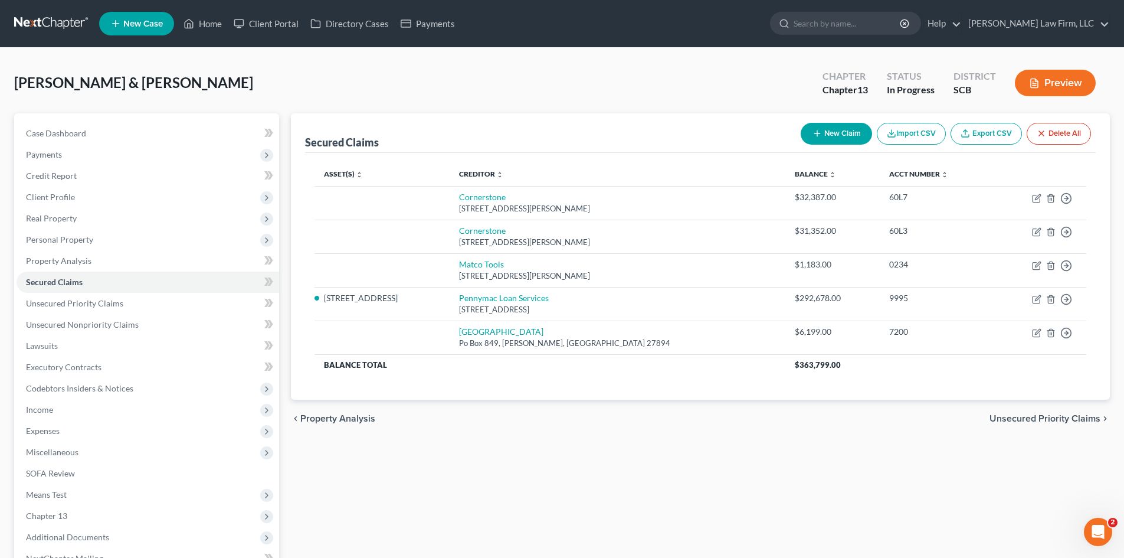
click at [848, 129] on button "New Claim" at bounding box center [836, 134] width 71 height 22
select select "0"
select select "2"
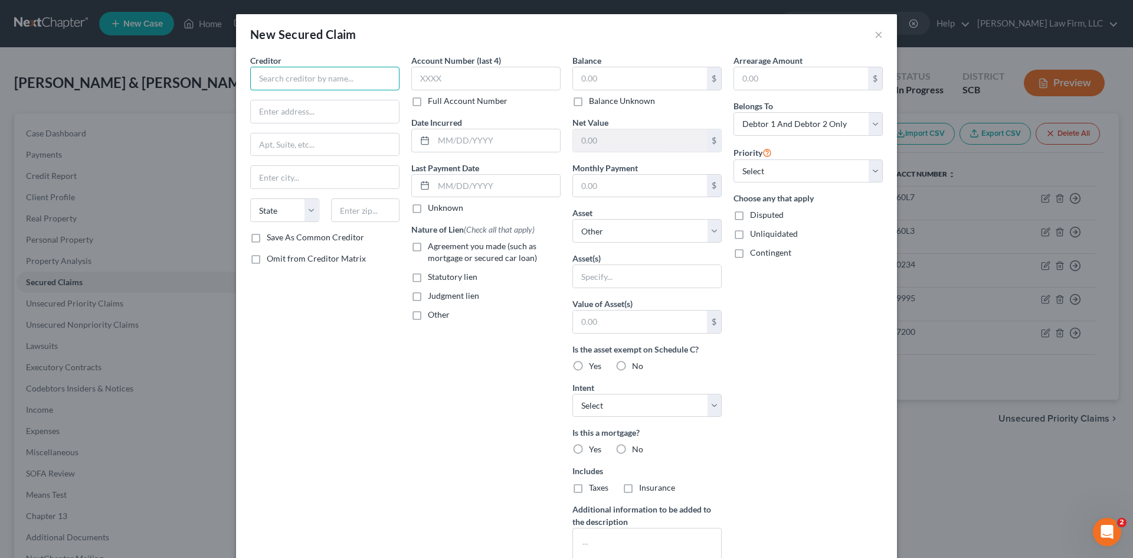
click at [313, 76] on input "text" at bounding box center [324, 79] width 149 height 24
drag, startPoint x: 300, startPoint y: 72, endPoint x: 236, endPoint y: 64, distance: 64.8
click at [250, 67] on input "1ST res" at bounding box center [324, 79] width 149 height 24
type input "f"
drag, startPoint x: 266, startPoint y: 81, endPoint x: 223, endPoint y: 75, distance: 43.6
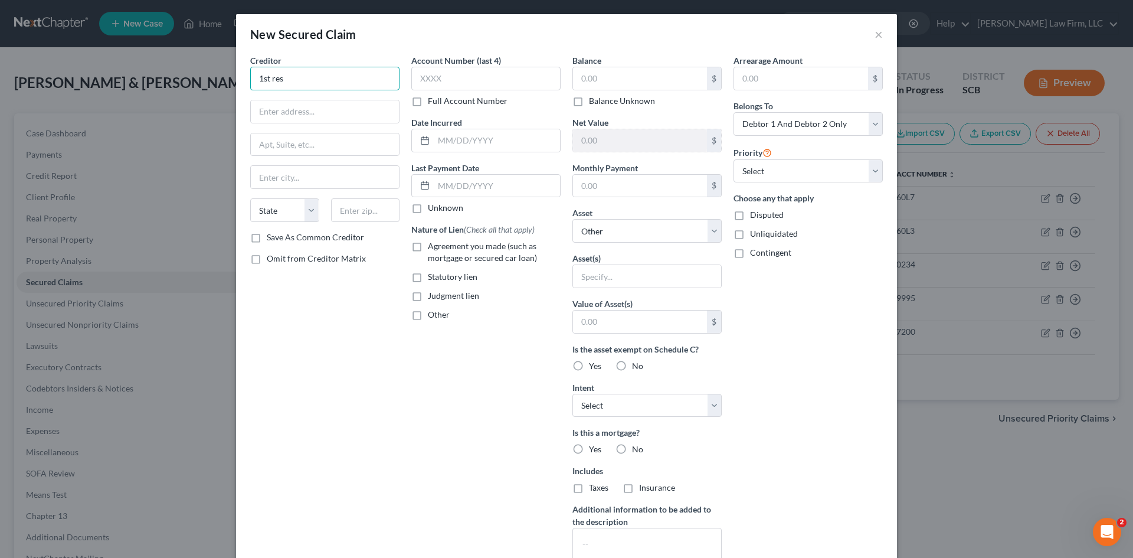
click at [230, 79] on div "New Secured Claim × Creditor * 1st res State AL AK AR AZ CA CO CT DE DC FL GA G…" at bounding box center [566, 279] width 1133 height 558
click at [323, 137] on div "[STREET_ADDRESS]" at bounding box center [321, 138] width 123 height 10
type input "First Service Residential"
type input "[STREET_ADDRESS]"
type input "Suite 350"
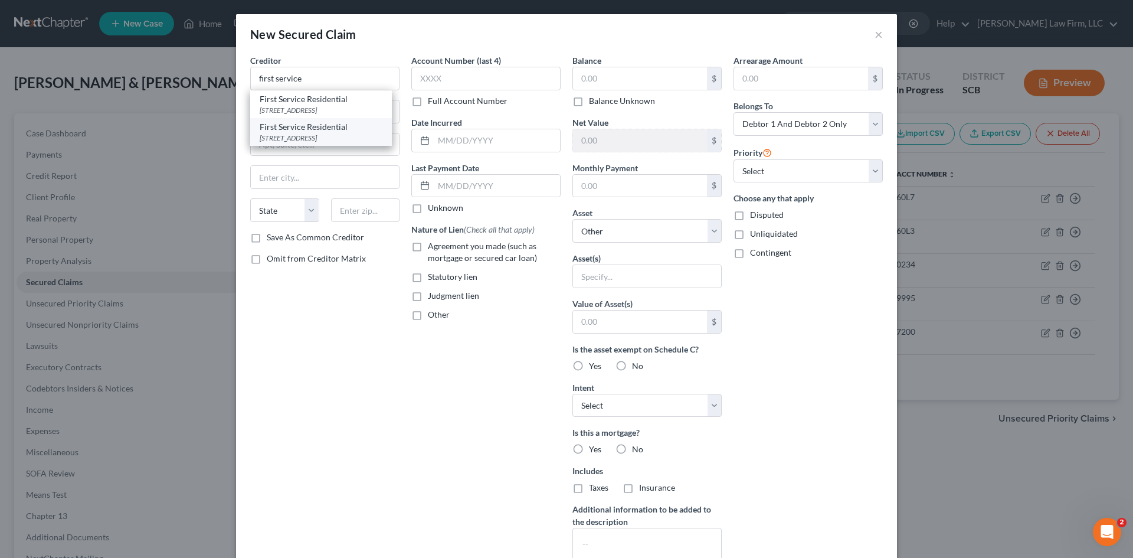
type input "[GEOGRAPHIC_DATA]"
select select "42"
type input "29486"
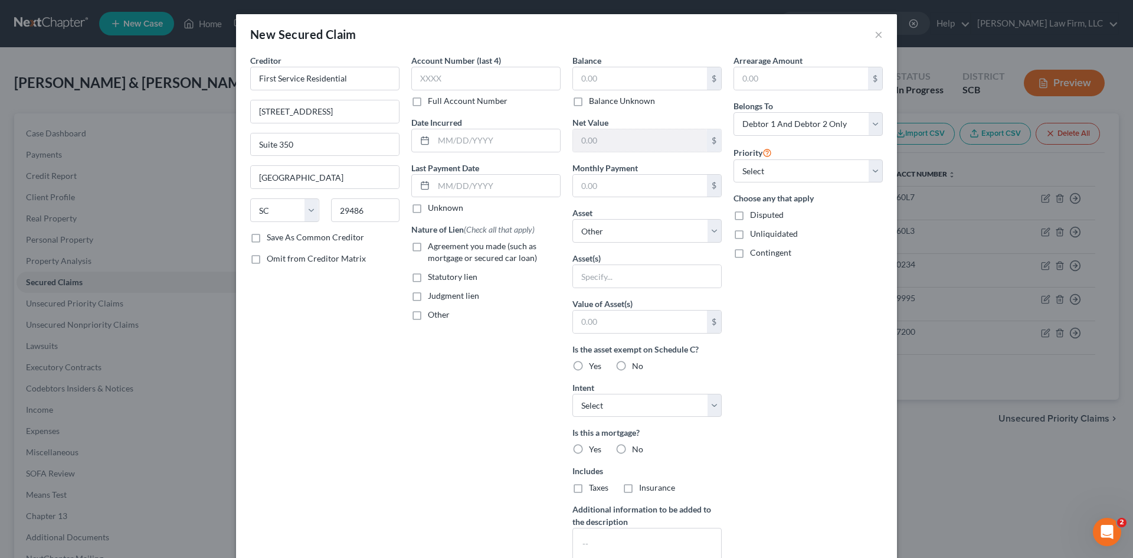
drag, startPoint x: 405, startPoint y: 242, endPoint x: 410, endPoint y: 247, distance: 7.5
click at [428, 243] on label "Agreement you made (such as mortgage or secured car loan)" at bounding box center [494, 252] width 133 height 24
click at [433, 243] on input "Agreement you made (such as mortgage or secured car loan)" at bounding box center [437, 244] width 8 height 8
checkbox input "true"
click at [428, 317] on label "Other" at bounding box center [439, 315] width 22 height 12
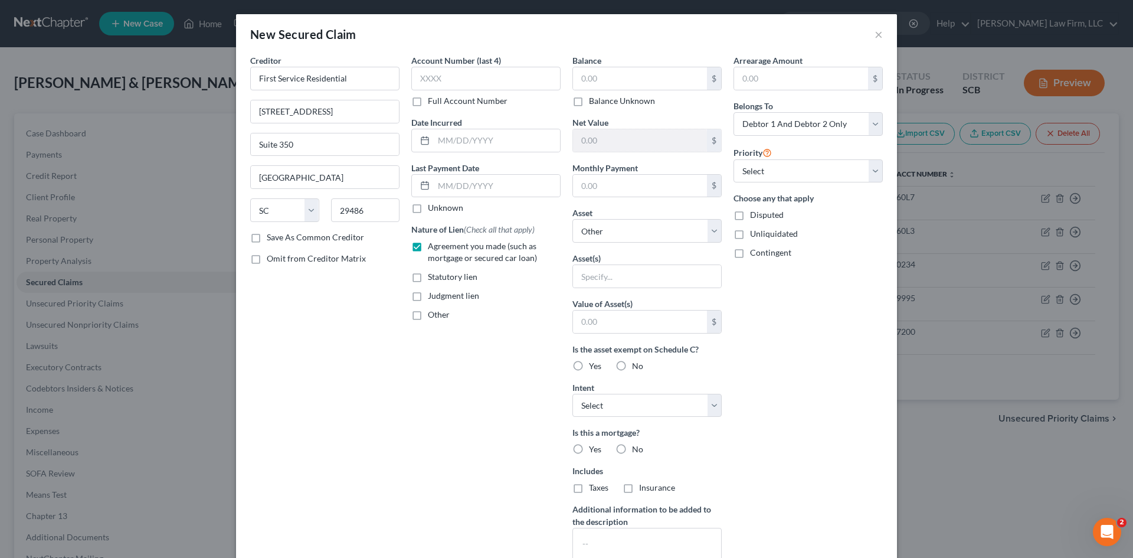
click at [433, 316] on input "Other" at bounding box center [437, 313] width 8 height 8
checkbox input "true"
click at [452, 343] on input "text" at bounding box center [486, 342] width 148 height 22
type input "HOA DUES"
click at [601, 181] on input "text" at bounding box center [640, 186] width 134 height 22
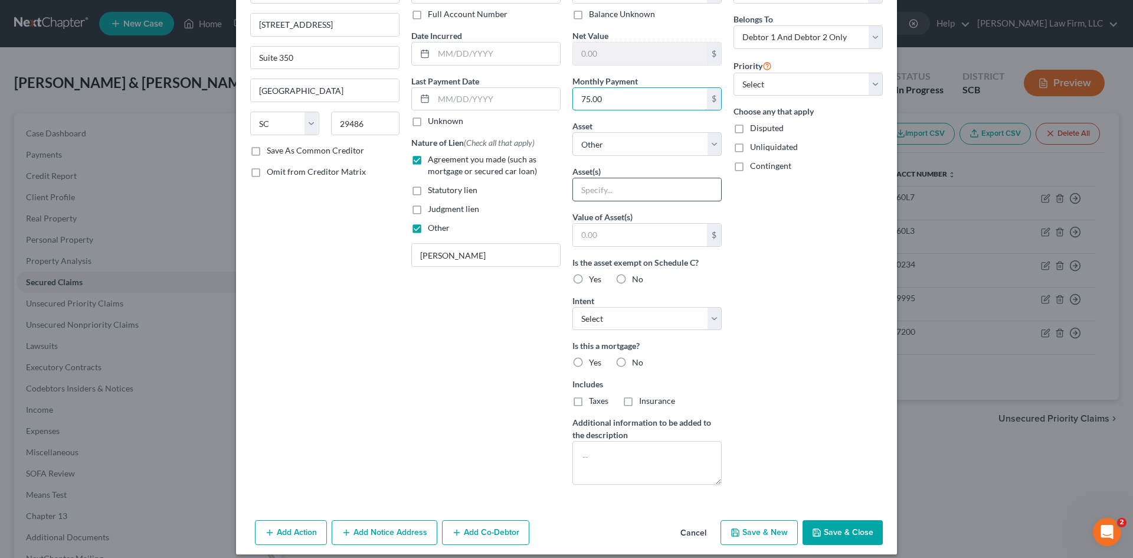
scroll to position [97, 0]
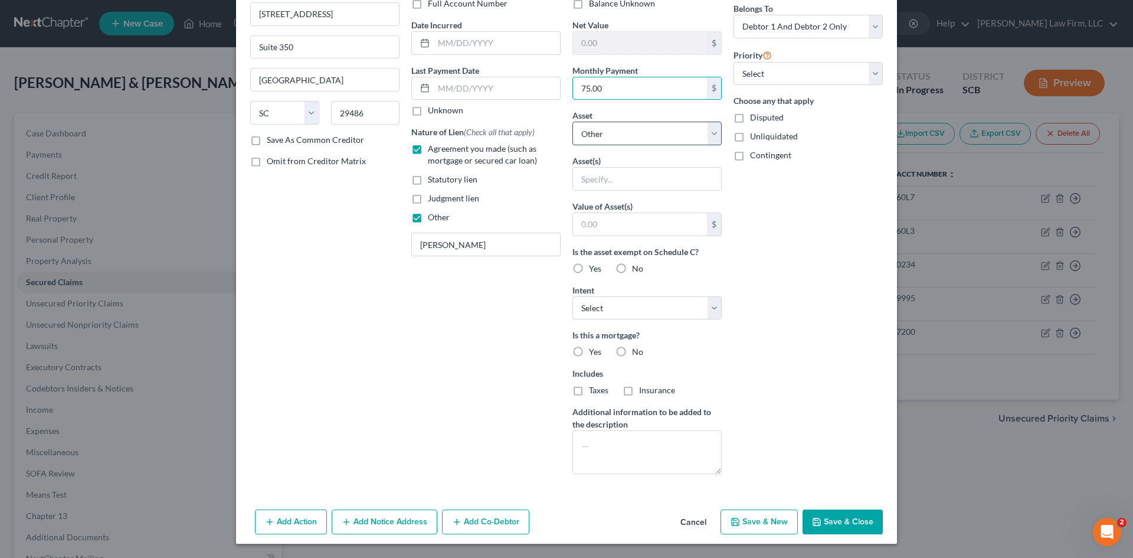
type input "75.00"
click at [607, 139] on select "Select Other Multiple Assets 1067 Magnolia Warbler Way - $424000.0 (Mrs.) Virtu…" at bounding box center [647, 134] width 149 height 24
select select "2"
click at [573, 145] on select "Select Other Multiple Assets 1067 Magnolia Warbler Way - $424000.0 (Mrs.) Virtu…" at bounding box center [647, 134] width 149 height 24
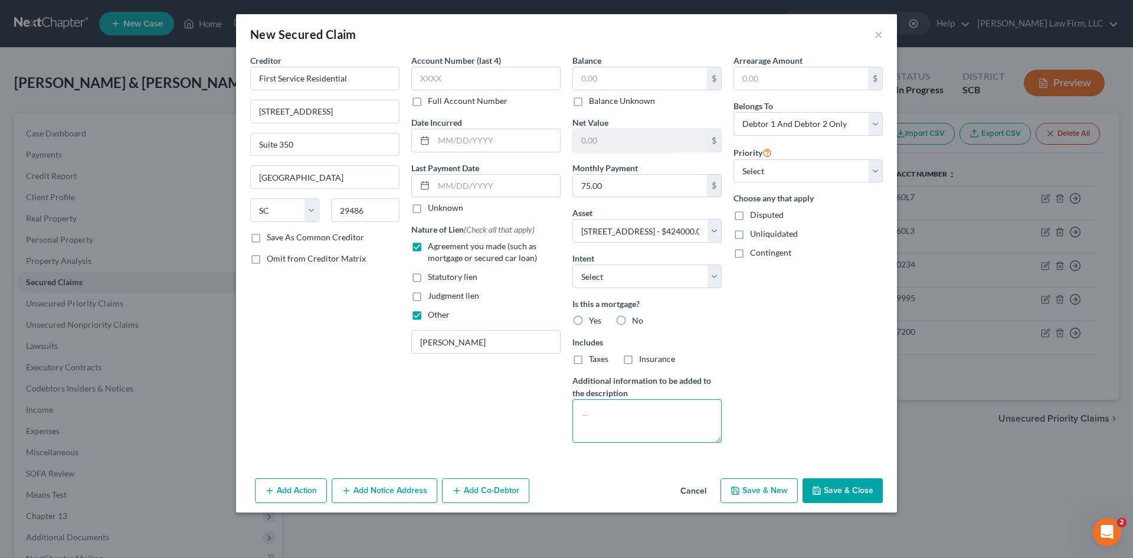
click at [620, 411] on textarea at bounding box center [647, 421] width 149 height 44
type textarea "(CURRENT)"
click at [823, 498] on button "Save & Close" at bounding box center [843, 490] width 80 height 25
select select
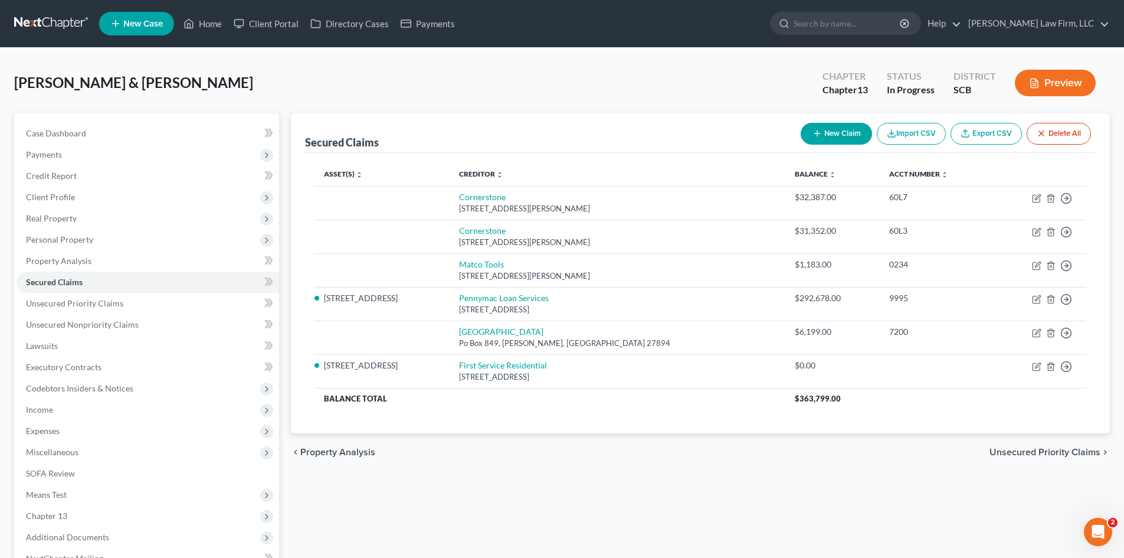
click at [840, 138] on button "New Claim" at bounding box center [836, 134] width 71 height 22
select select "2"
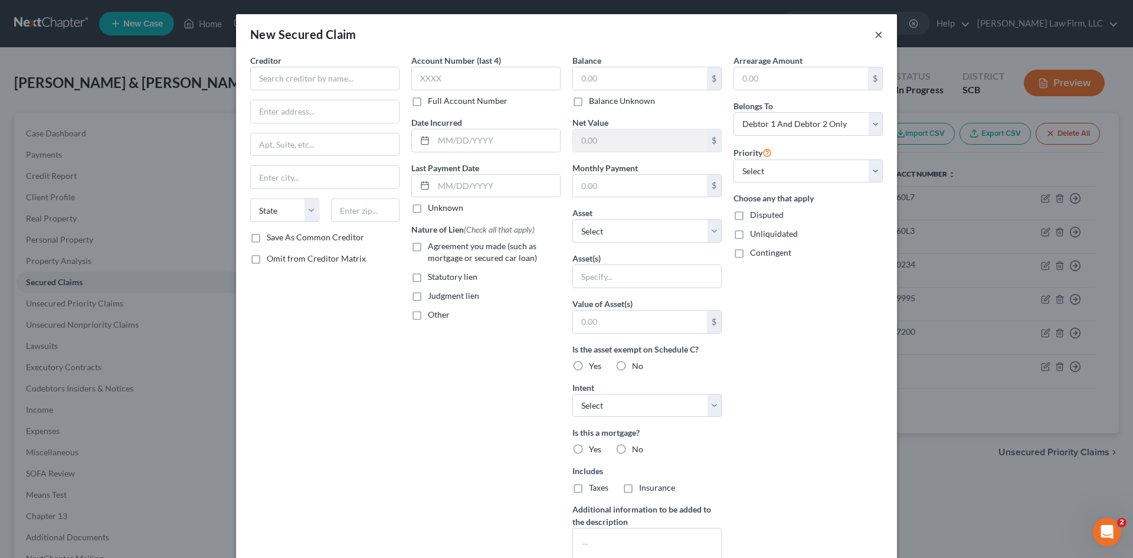
click at [875, 34] on button "×" at bounding box center [879, 34] width 8 height 14
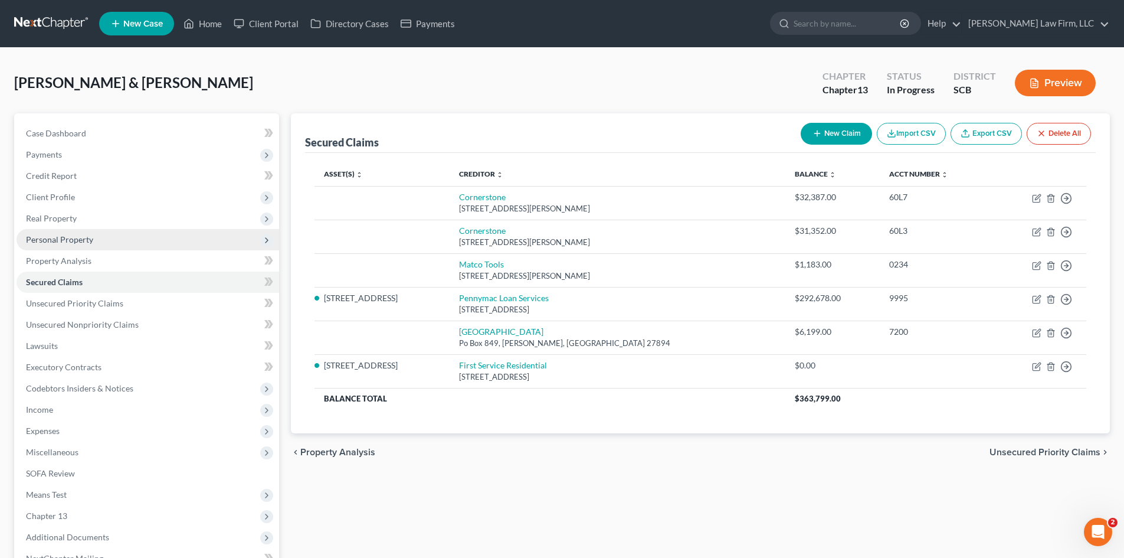
click at [45, 233] on span "Personal Property" at bounding box center [148, 239] width 263 height 21
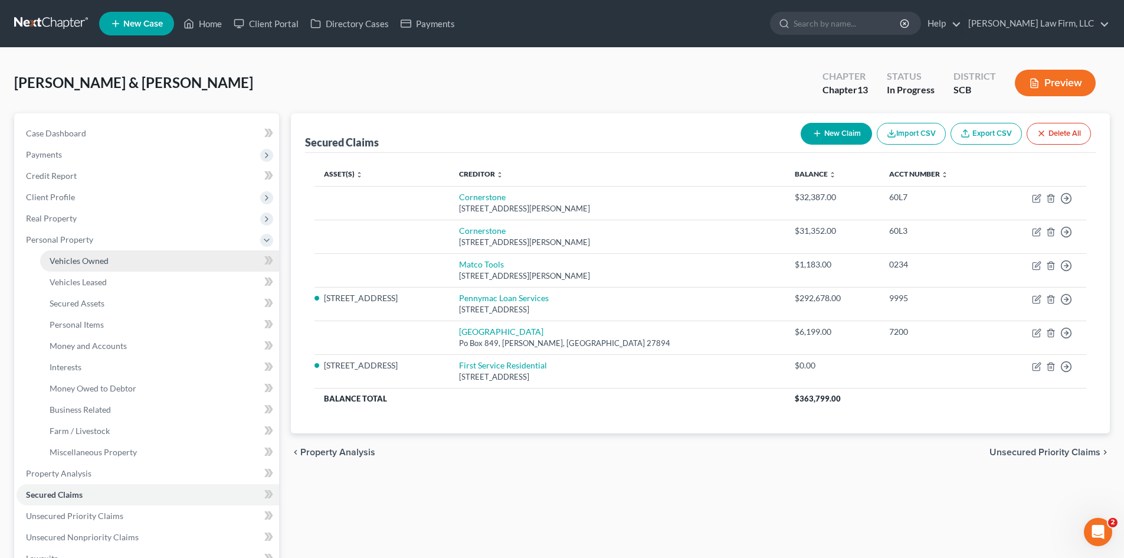
click at [74, 263] on span "Vehicles Owned" at bounding box center [79, 261] width 59 height 10
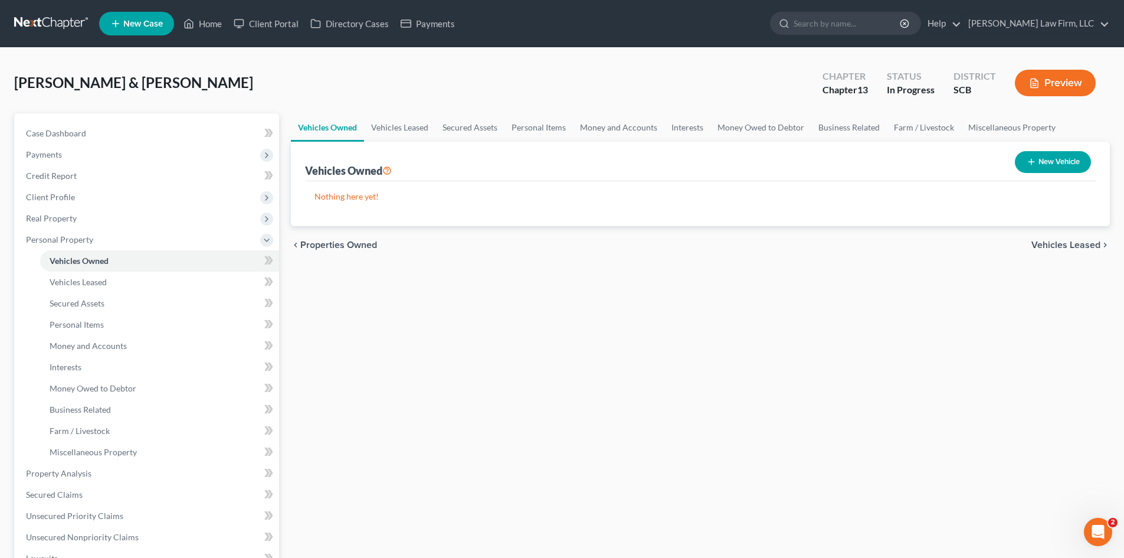
click at [1048, 160] on button "New Vehicle" at bounding box center [1053, 162] width 76 height 22
select select "0"
select select "2"
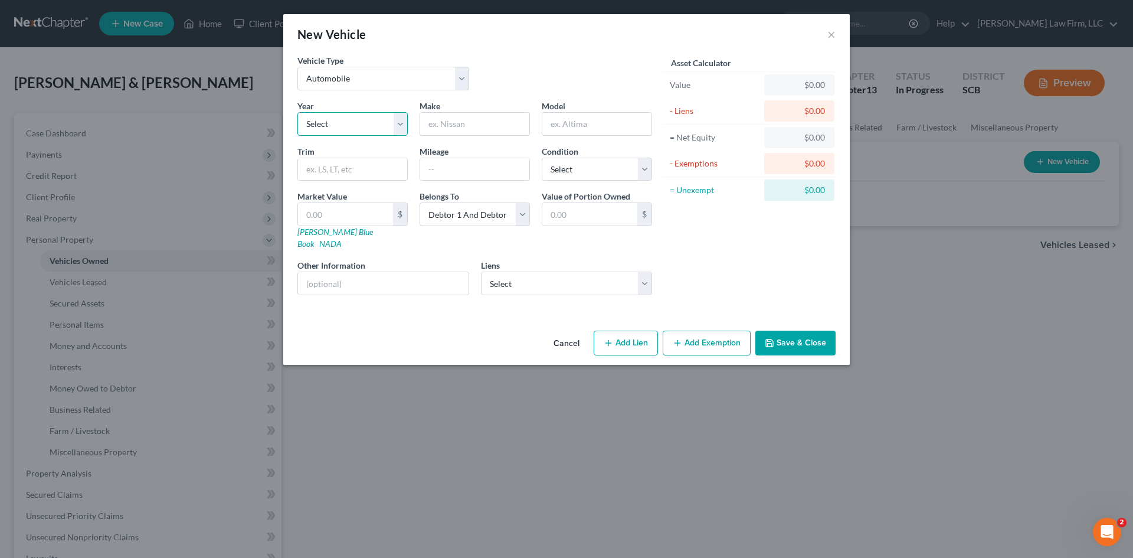
click at [351, 119] on select "Select 2026 2025 2024 2023 2022 2021 2020 2019 2018 2017 2016 2015 2014 2013 20…" at bounding box center [352, 124] width 110 height 24
select select "8"
click at [297, 112] on select "Select 2026 2025 2024 2023 2022 2021 2020 2019 2018 2017 2016 2015 2014 2013 20…" at bounding box center [352, 124] width 110 height 24
click at [462, 122] on input "text" at bounding box center [474, 124] width 109 height 22
type input "GMC"
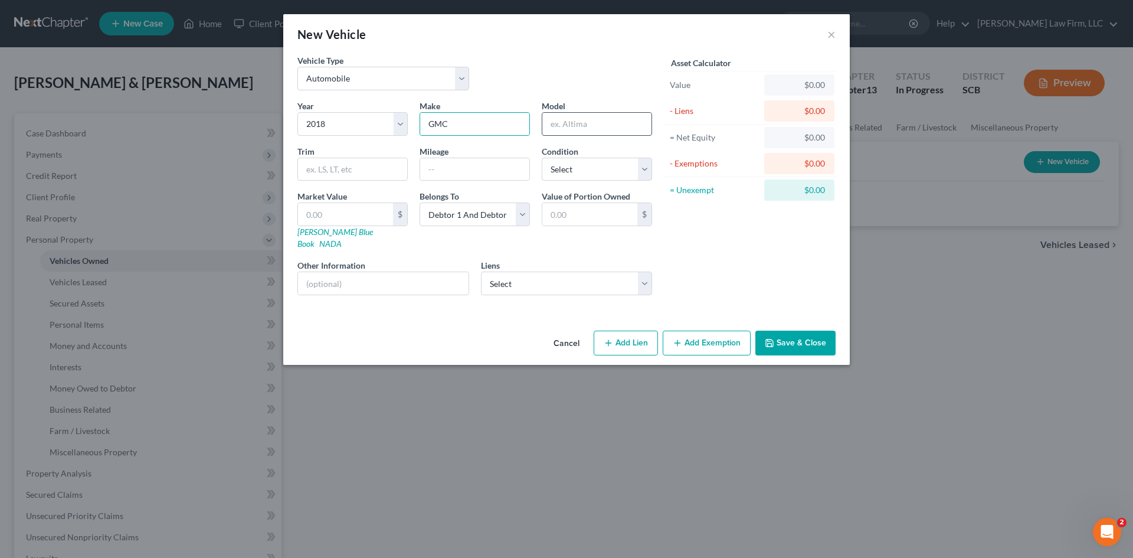
click at [561, 133] on input "text" at bounding box center [596, 124] width 109 height 22
type input "y"
type input "Yukon"
click at [505, 164] on input "text" at bounding box center [474, 169] width 109 height 22
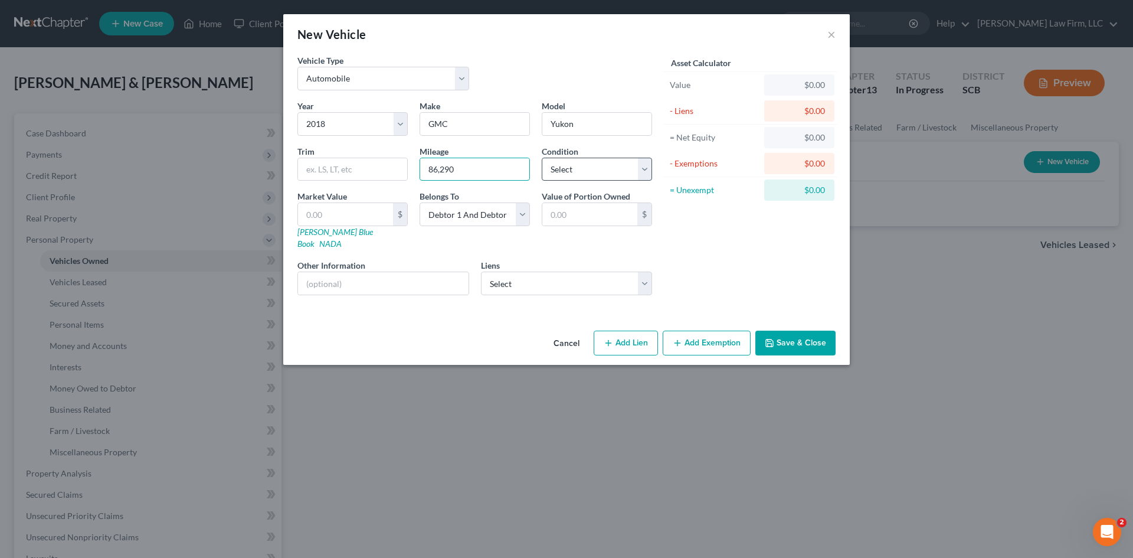
type input "86,290"
click at [568, 179] on select "Select Excellent Very Good Good Fair Poor" at bounding box center [597, 170] width 110 height 24
select select "2"
click at [542, 158] on select "Select Excellent Very Good Good Fair Poor" at bounding box center [597, 170] width 110 height 24
click at [438, 223] on select "Select Debtor 1 Only Debtor 2 Only Debtor 1 And Debtor 2 Only At Least One Of T…" at bounding box center [475, 214] width 110 height 24
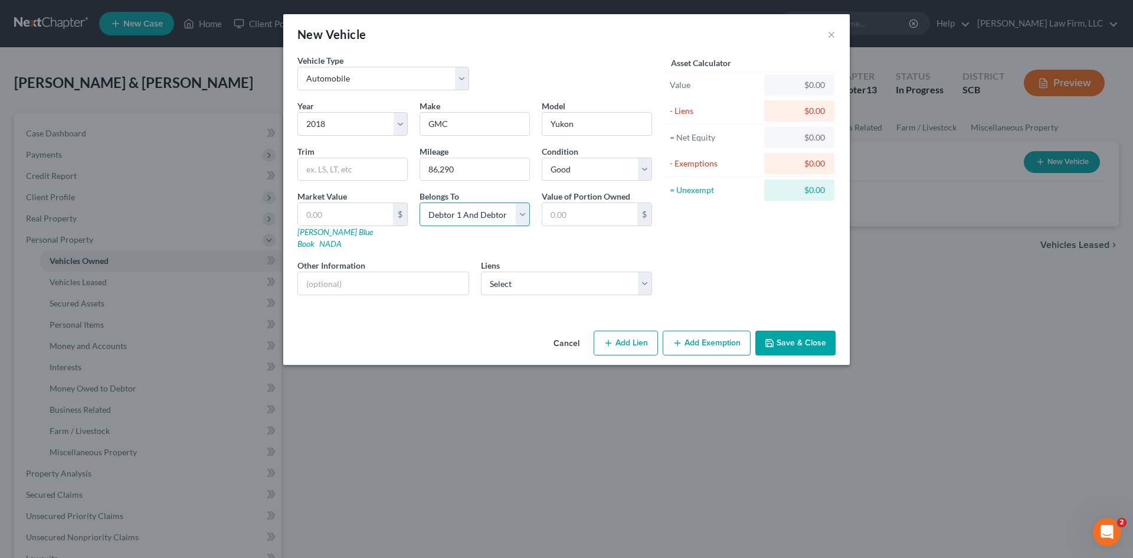
select select "0"
click at [420, 202] on select "Select Debtor 1 Only Debtor 2 Only Debtor 1 And Debtor 2 Only At Least One Of T…" at bounding box center [475, 214] width 110 height 24
click at [416, 272] on input "text" at bounding box center [383, 283] width 171 height 22
type input "("
type input "v"
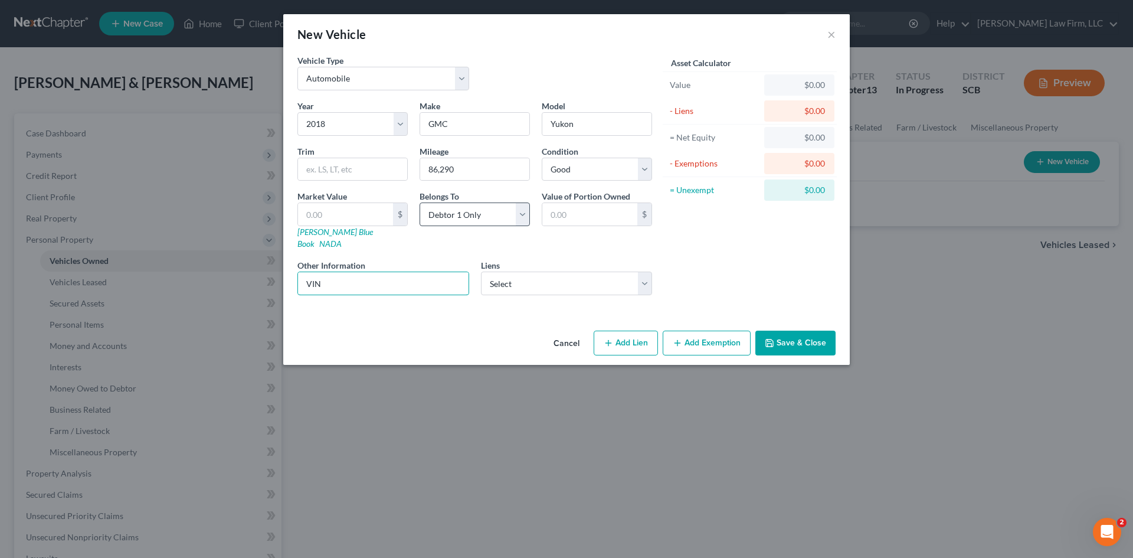
type input "VIN"
click at [466, 214] on select "Select Debtor 1 Only Debtor 2 Only Debtor 1 And Debtor 2 Only At Least One Of T…" at bounding box center [475, 214] width 110 height 24
select select "2"
click at [420, 202] on select "Select Debtor 1 Only Debtor 2 Only Debtor 1 And Debtor 2 Only At Least One Of T…" at bounding box center [475, 214] width 110 height 24
drag, startPoint x: 336, startPoint y: 273, endPoint x: 300, endPoint y: 277, distance: 36.3
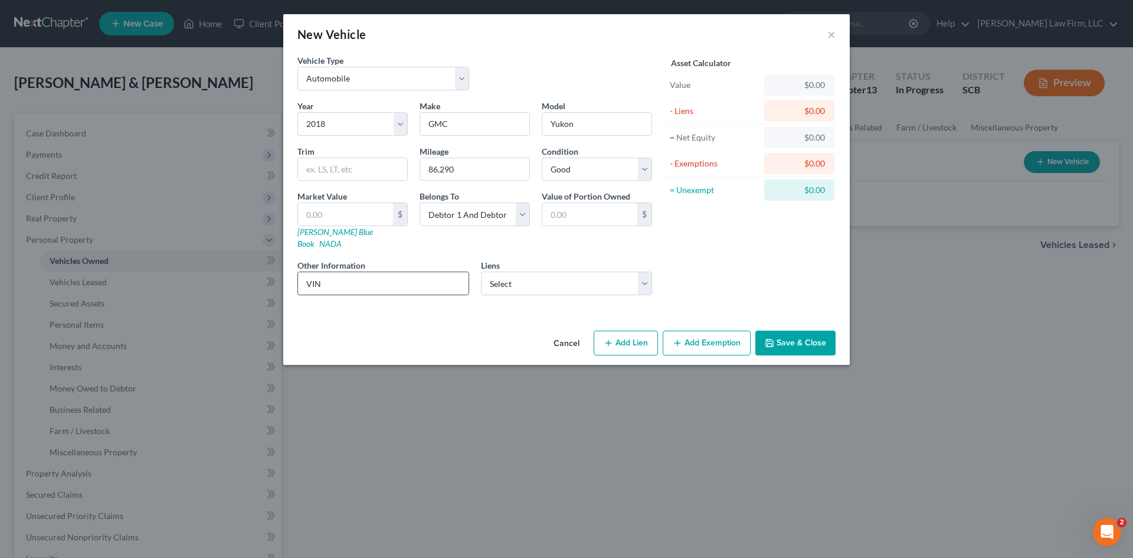
click at [297, 275] on div "Other Information VIN" at bounding box center [384, 277] width 184 height 36
type input "(Mr.) 1GKS2CK5JR202764"
click at [556, 280] on select "Select Cornerstone - $32,387.00 Cornerstone - $31,352.00 Sheffield - $6,199.00 …" at bounding box center [567, 284] width 172 height 24
click at [443, 217] on select "Select Debtor 1 Only Debtor 2 Only Debtor 1 And Debtor 2 Only At Least One Of T…" at bounding box center [475, 214] width 110 height 24
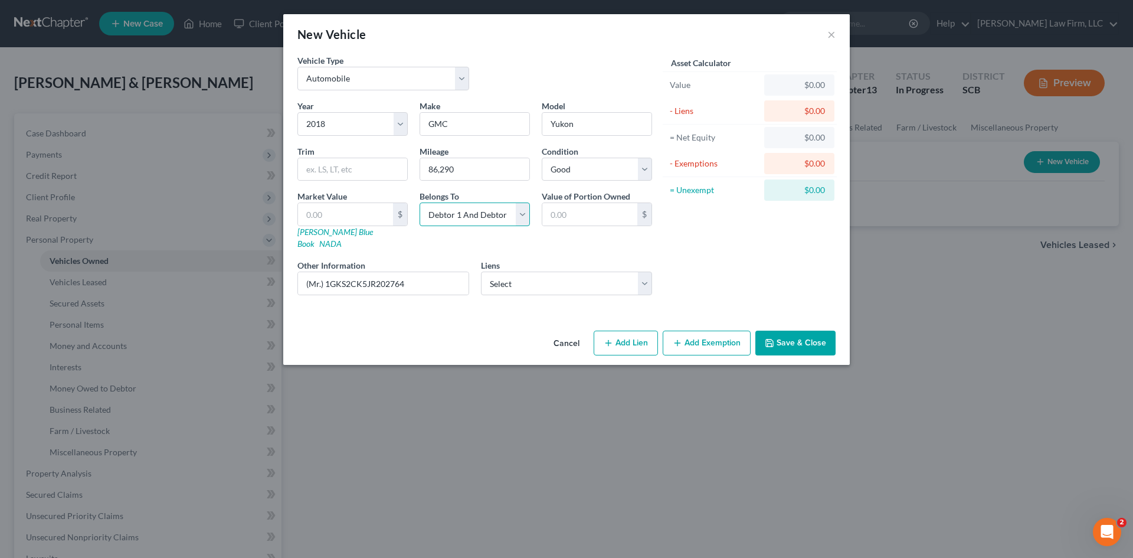
select select "0"
click at [420, 202] on select "Select Debtor 1 Only Debtor 2 Only Debtor 1 And Debtor 2 Only At Least One Of T…" at bounding box center [475, 214] width 110 height 24
click at [733, 331] on button "Add Exemption" at bounding box center [707, 343] width 88 height 25
select select "2"
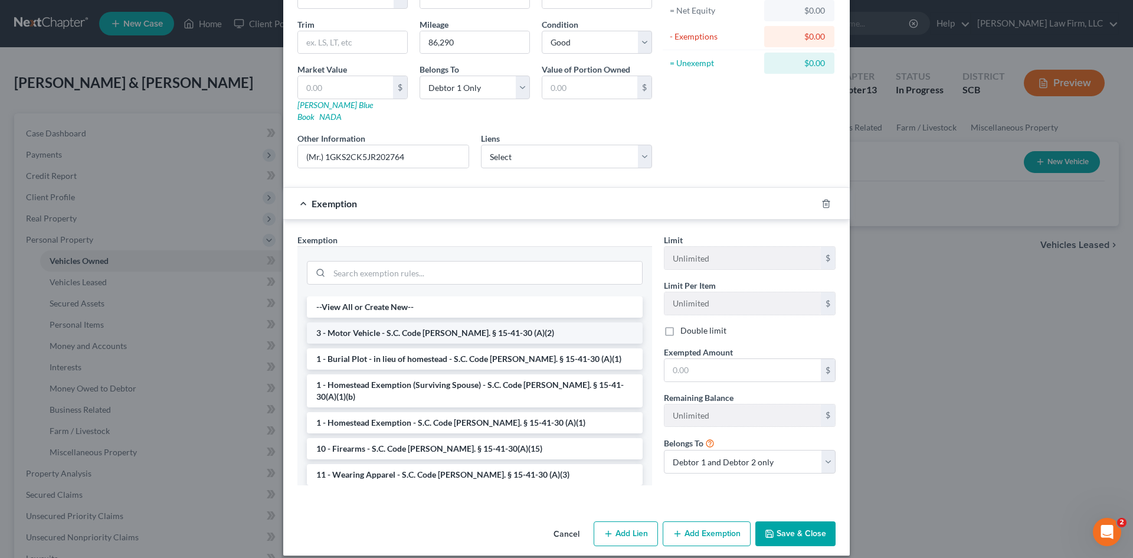
click at [457, 322] on li "3 - Motor Vehicle - S.C. Code [PERSON_NAME]. § 15-41-30 (A)(2)" at bounding box center [475, 332] width 336 height 21
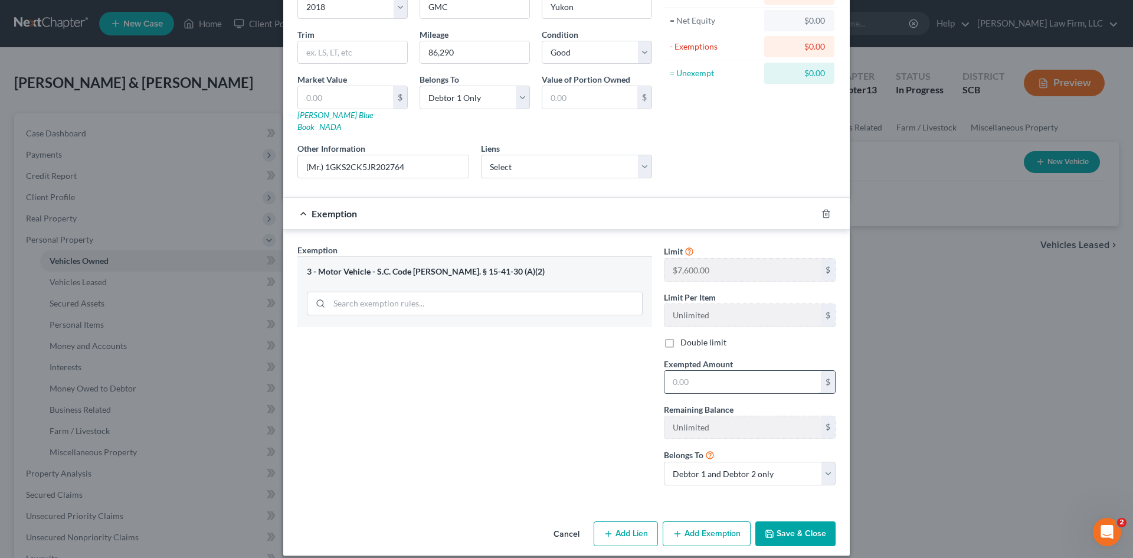
click at [701, 376] on input "text" at bounding box center [743, 382] width 156 height 22
type input "7,600"
click at [782, 521] on button "Save & Close" at bounding box center [795, 533] width 80 height 25
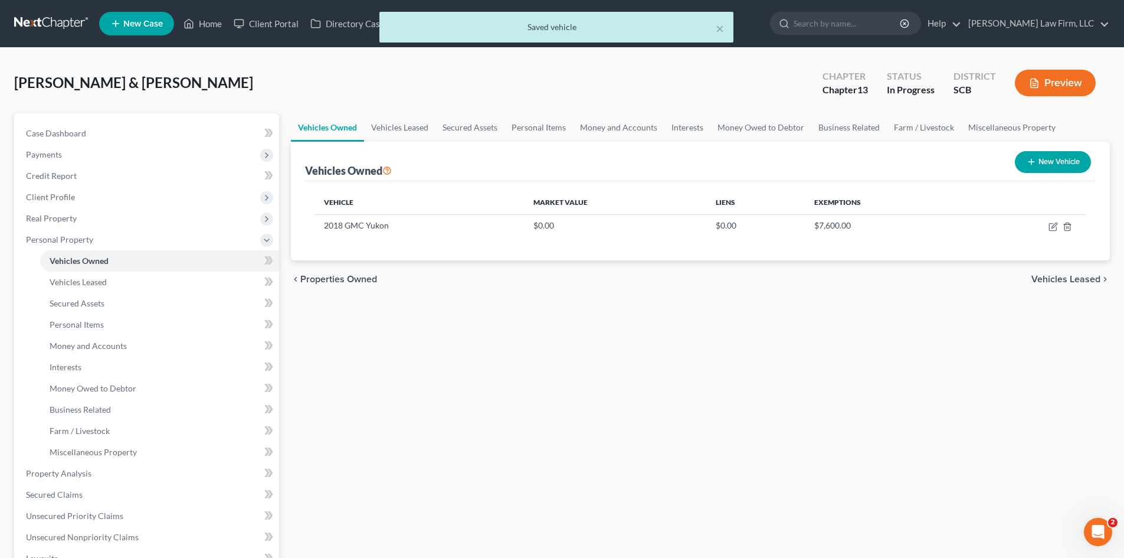
click at [1041, 167] on button "New Vehicle" at bounding box center [1053, 162] width 76 height 22
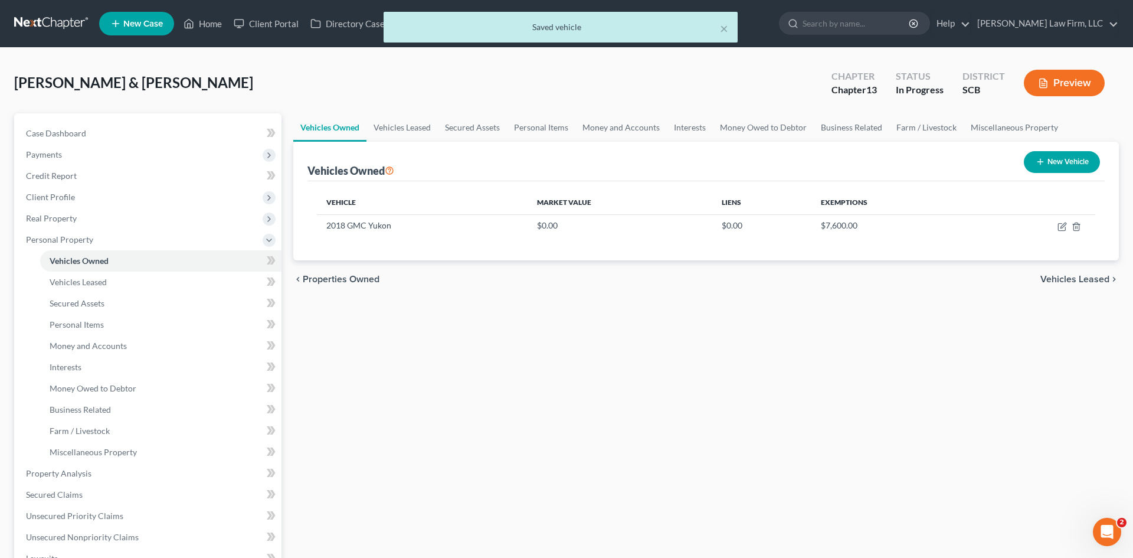
select select "0"
select select "2"
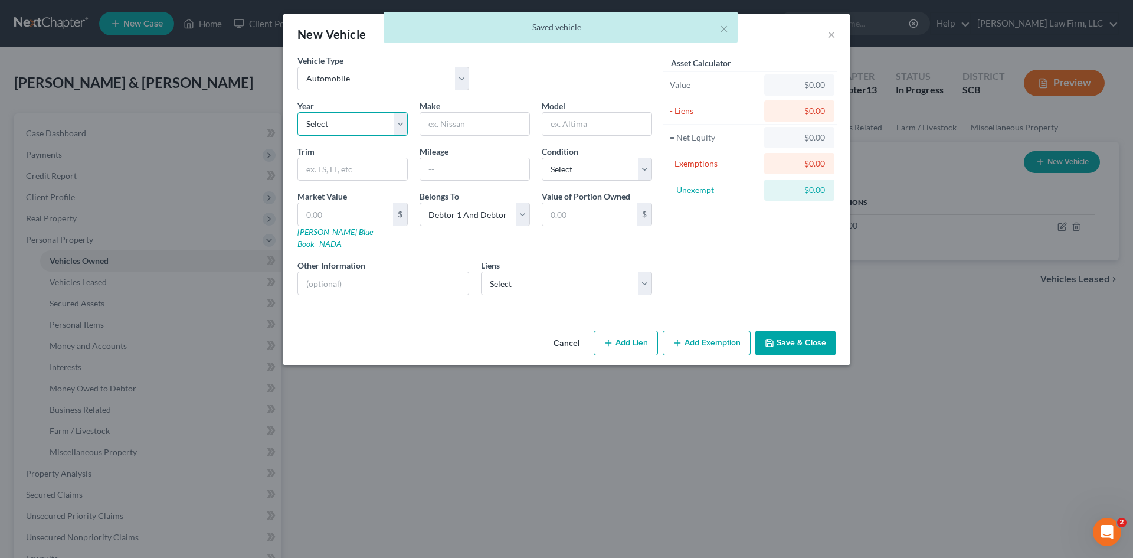
click at [346, 116] on select "Select 2026 2025 2024 2023 2022 2021 2020 2019 2018 2017 2016 2015 2014 2013 20…" at bounding box center [352, 124] width 110 height 24
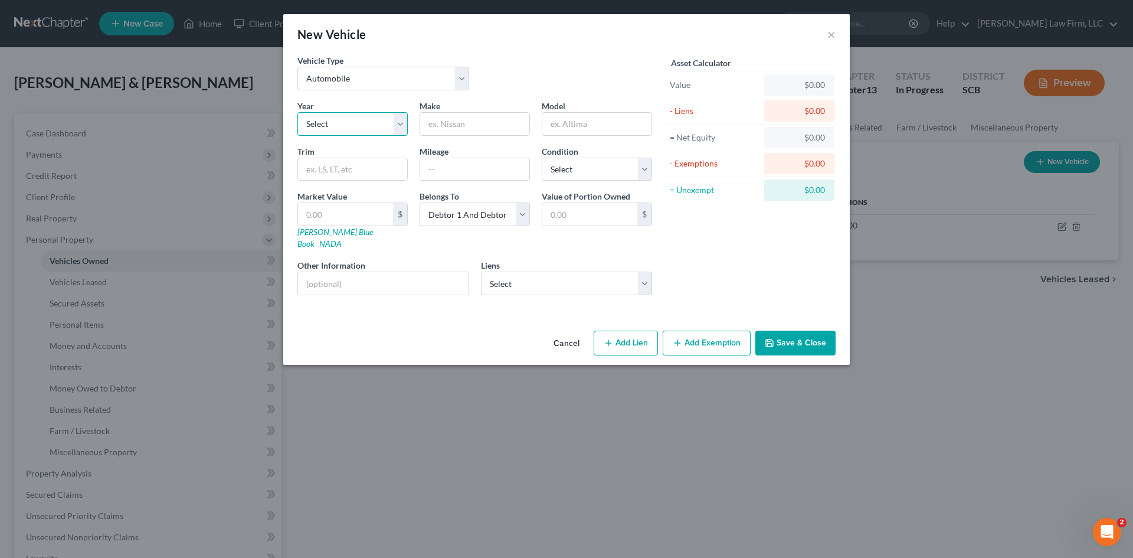
select select "4"
click at [297, 112] on select "Select 2026 2025 2024 2023 2022 2021 2020 2019 2018 2017 2016 2015 2014 2013 20…" at bounding box center [352, 124] width 110 height 24
click at [451, 127] on input "text" at bounding box center [474, 124] width 109 height 22
click at [576, 181] on select "Select Excellent Very Good Good Fair Poor" at bounding box center [597, 170] width 110 height 24
click at [542, 158] on select "Select Excellent Very Good Good Fair Poor" at bounding box center [597, 170] width 110 height 24
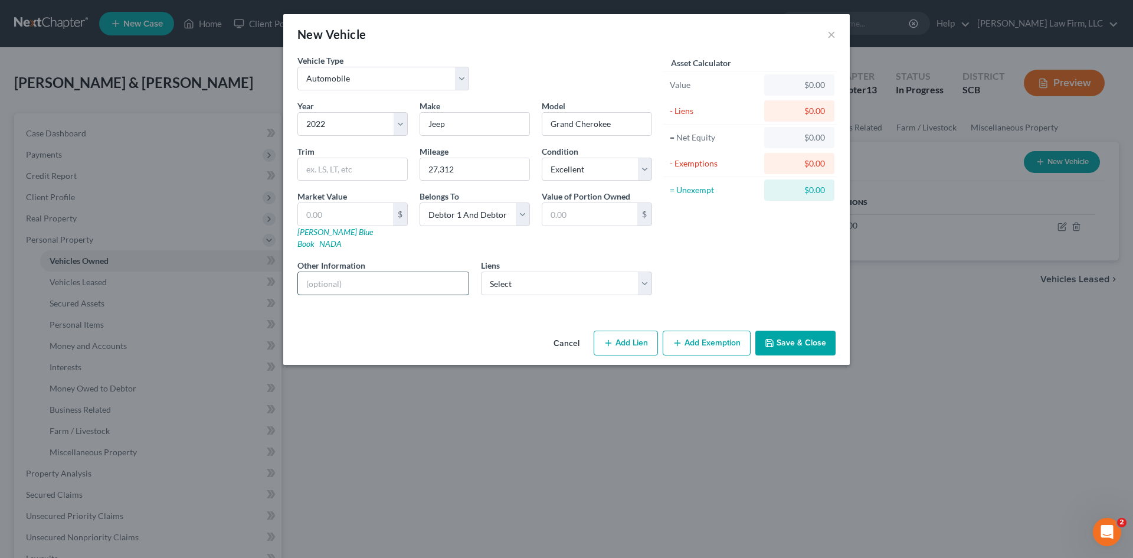
click at [391, 277] on input "text" at bounding box center [383, 283] width 171 height 22
click at [742, 332] on button "Add Exemption" at bounding box center [707, 343] width 88 height 25
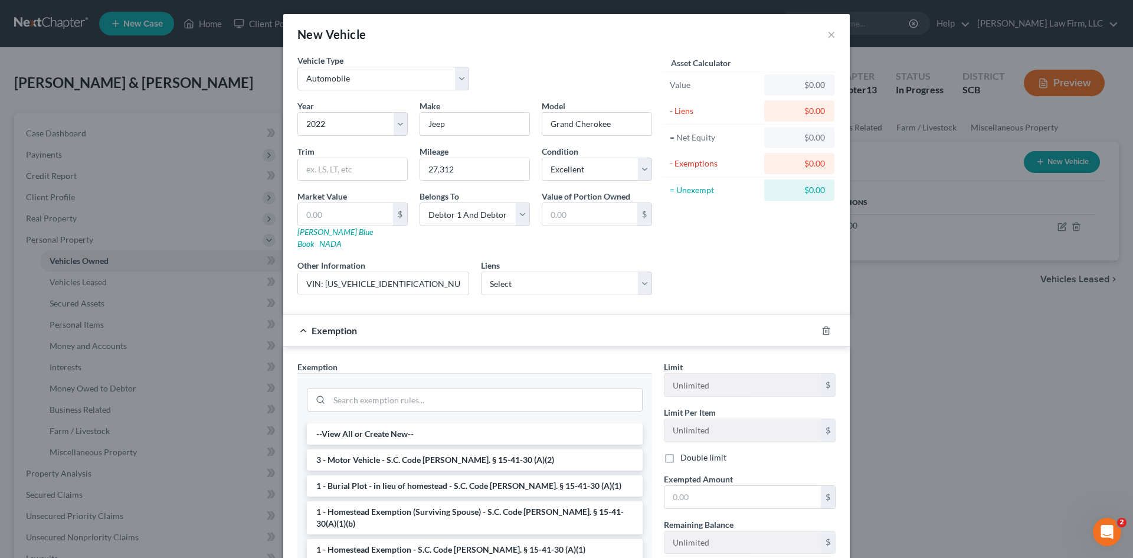
drag, startPoint x: 420, startPoint y: 446, endPoint x: 523, endPoint y: 443, distance: 103.3
click at [425, 449] on li "3 - Motor Vehicle - S.C. Code [PERSON_NAME]. § 15-41-30 (A)(2)" at bounding box center [475, 459] width 336 height 21
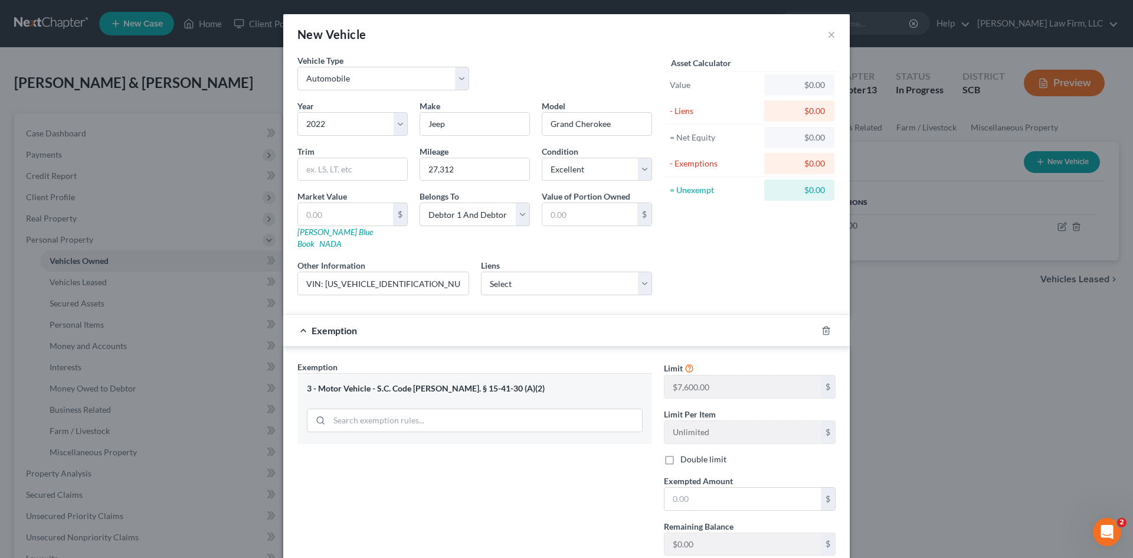
drag, startPoint x: 665, startPoint y: 443, endPoint x: 682, endPoint y: 459, distance: 23.0
click at [681, 453] on label "Double limit" at bounding box center [704, 459] width 46 height 12
click at [685, 453] on input "Double limit" at bounding box center [689, 457] width 8 height 8
click at [711, 488] on input "text" at bounding box center [743, 499] width 156 height 22
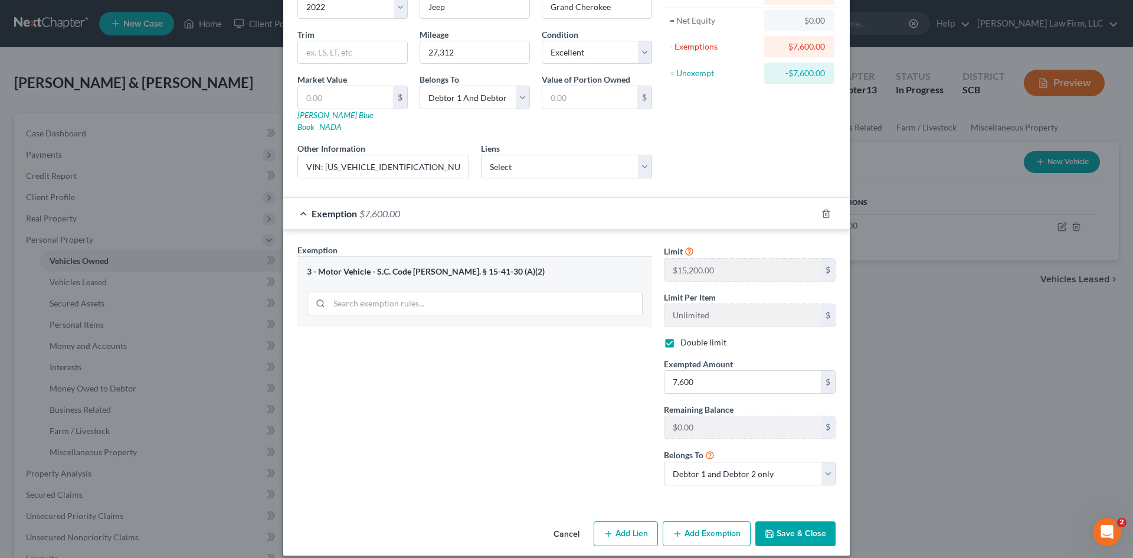
click at [781, 531] on button "Save & Close" at bounding box center [795, 533] width 80 height 25
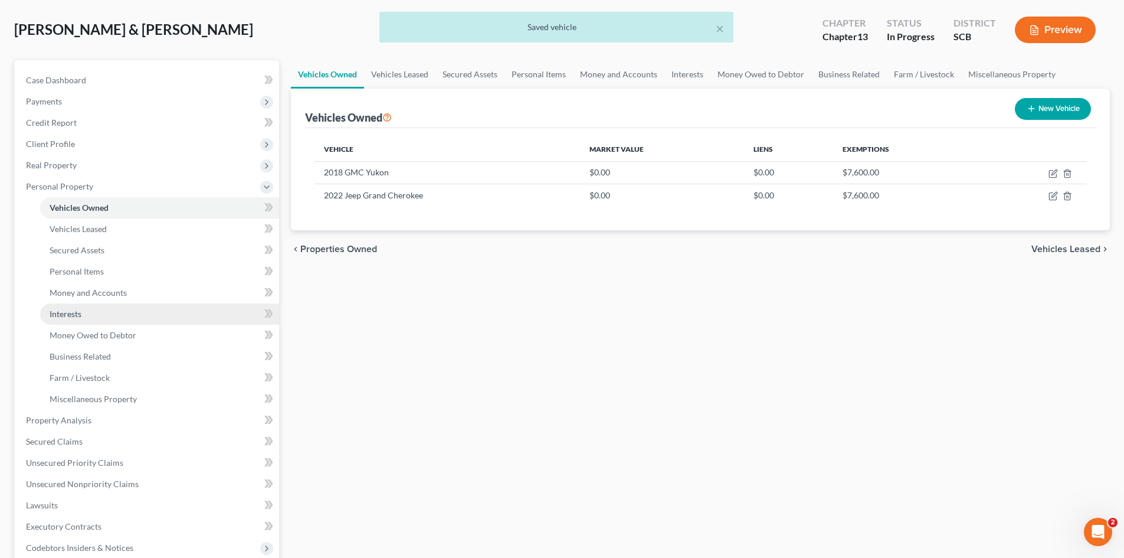
scroll to position [118, 0]
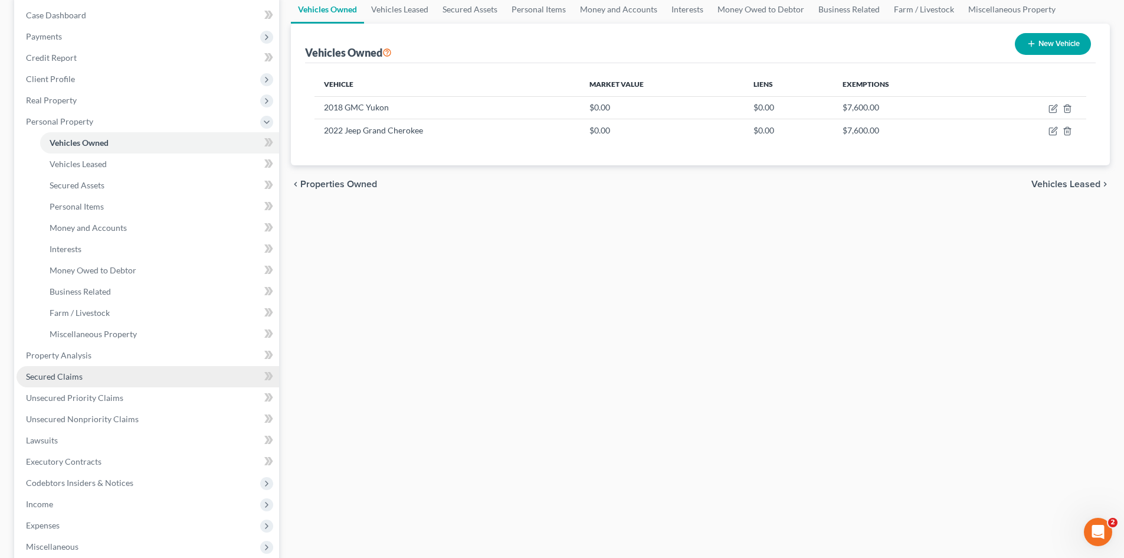
click at [59, 381] on span "Secured Claims" at bounding box center [54, 376] width 57 height 10
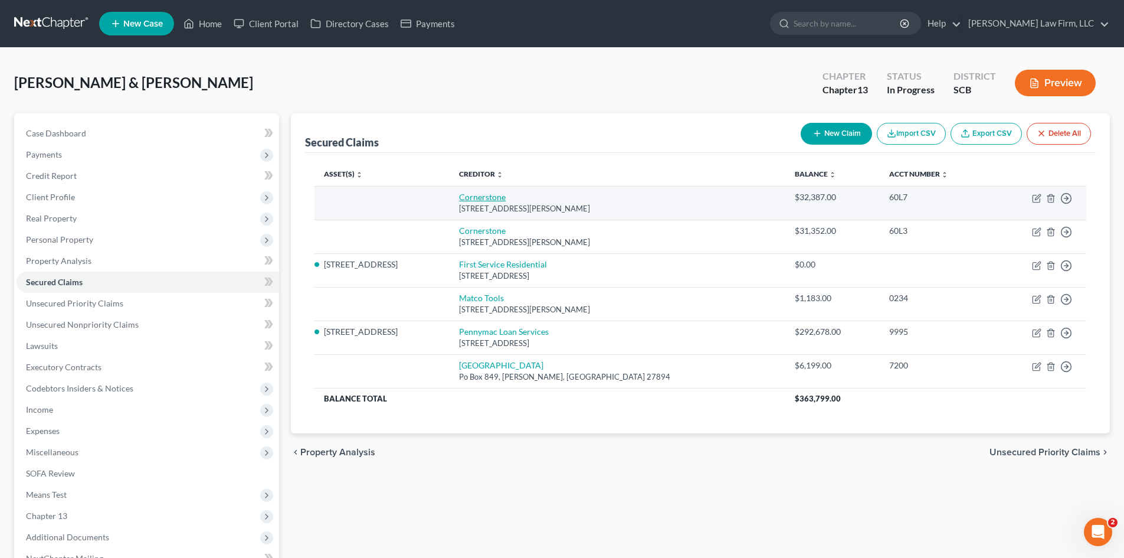
click at [506, 192] on link "Cornerstone" at bounding box center [482, 197] width 47 height 10
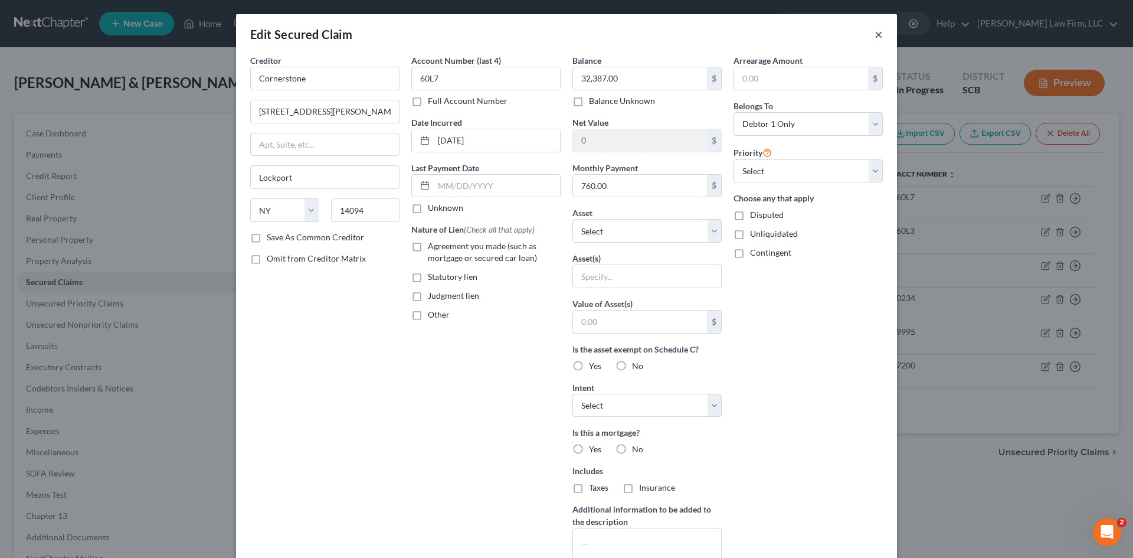
click at [877, 37] on button "×" at bounding box center [879, 34] width 8 height 14
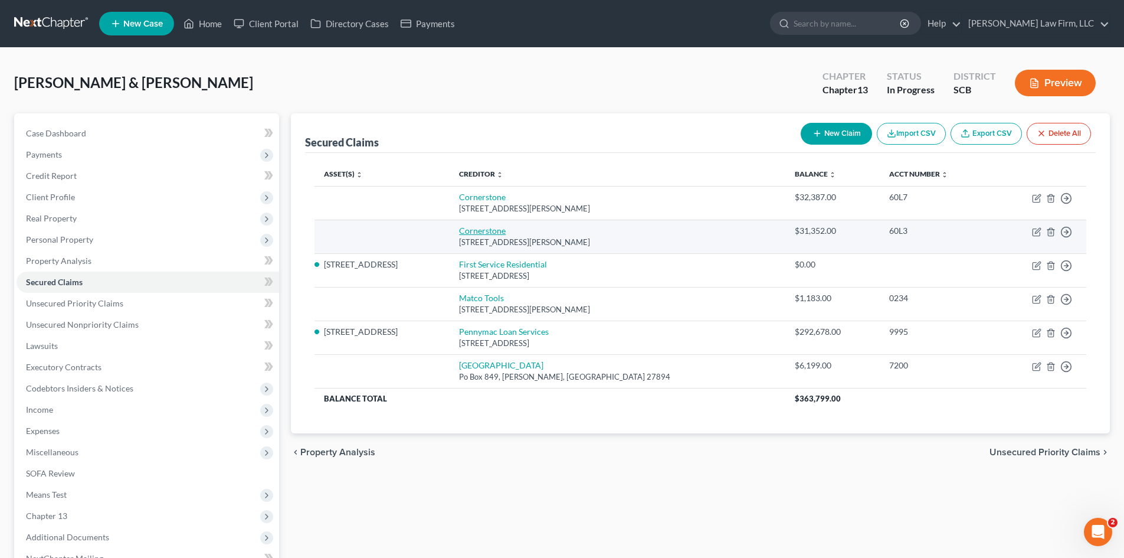
click at [506, 229] on link "Cornerstone" at bounding box center [482, 230] width 47 height 10
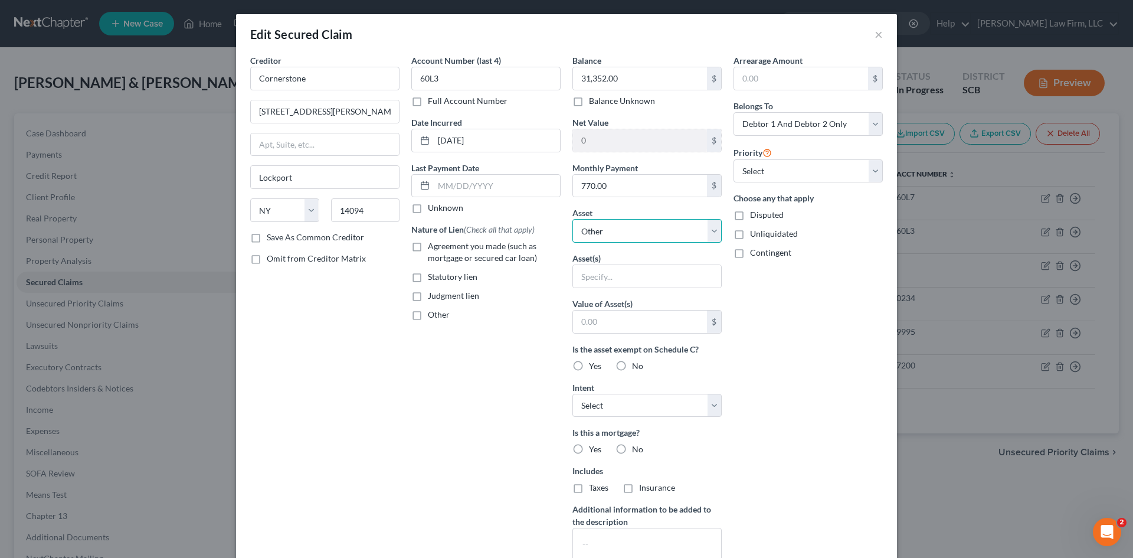
click at [656, 241] on select "Select Other Multiple Assets 1067 Magnolia Warbler Way - $424000.0 (Mrs.) Virtu…" at bounding box center [647, 231] width 149 height 24
click at [573, 219] on select "Select Other Multiple Assets 1067 Magnolia Warbler Way - $424000.0 (Mrs.) Virtu…" at bounding box center [647, 231] width 149 height 24
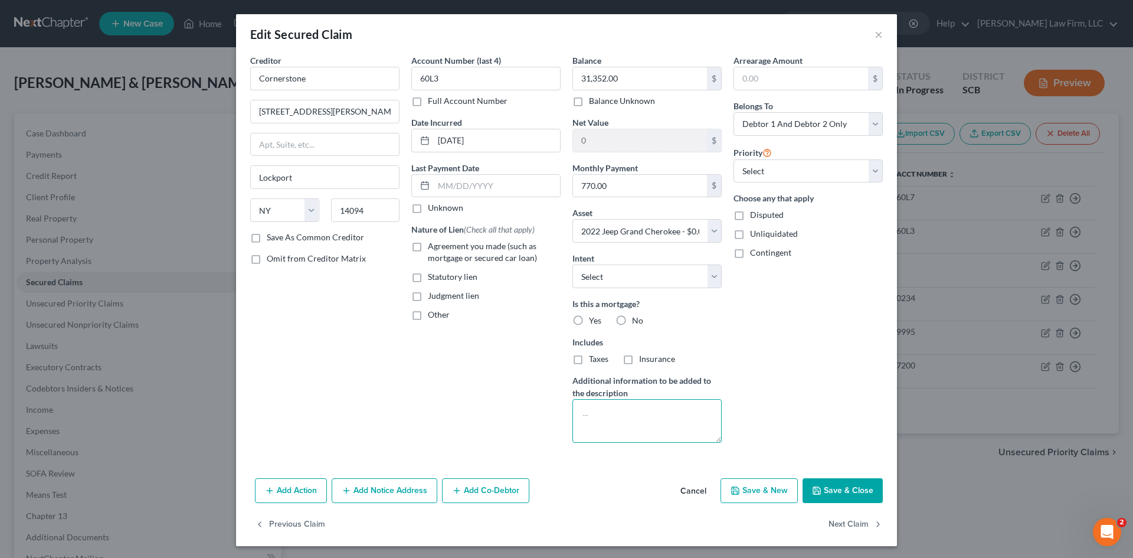
click at [639, 421] on textarea at bounding box center [647, 421] width 149 height 44
click at [428, 250] on label "Agreement you made (such as mortgage or secured car loan)" at bounding box center [494, 252] width 133 height 24
click at [433, 248] on input "Agreement you made (such as mortgage or secured car loan)" at bounding box center [437, 244] width 8 height 8
click at [428, 317] on label "Other" at bounding box center [439, 315] width 22 height 12
click at [433, 316] on input "Other" at bounding box center [437, 313] width 8 height 8
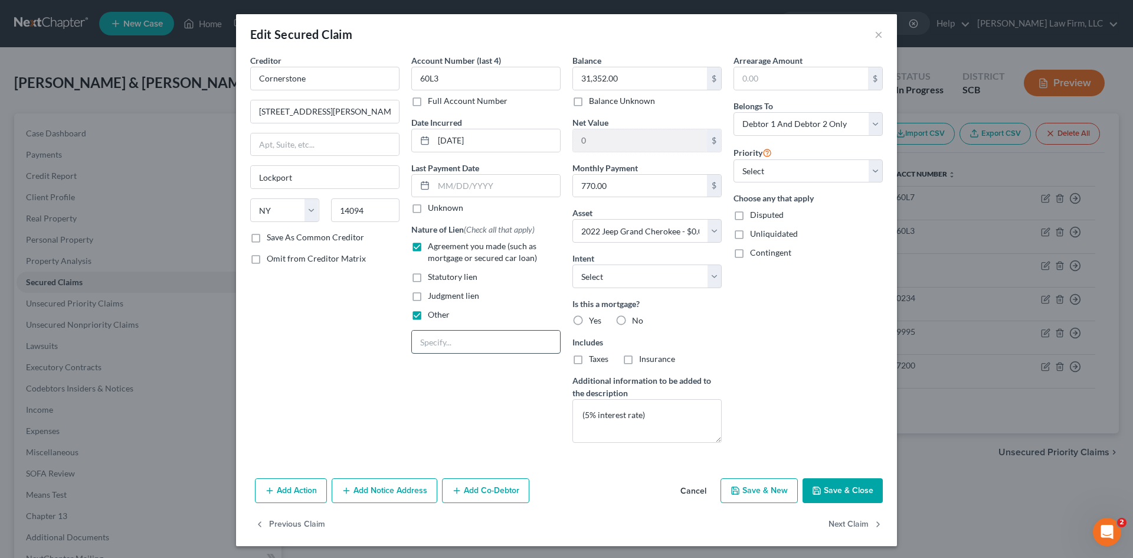
drag, startPoint x: 442, startPoint y: 335, endPoint x: 448, endPoint y: 338, distance: 6.9
click at [443, 335] on input "text" at bounding box center [486, 342] width 148 height 22
click at [619, 178] on input "770.00" at bounding box center [640, 186] width 134 height 22
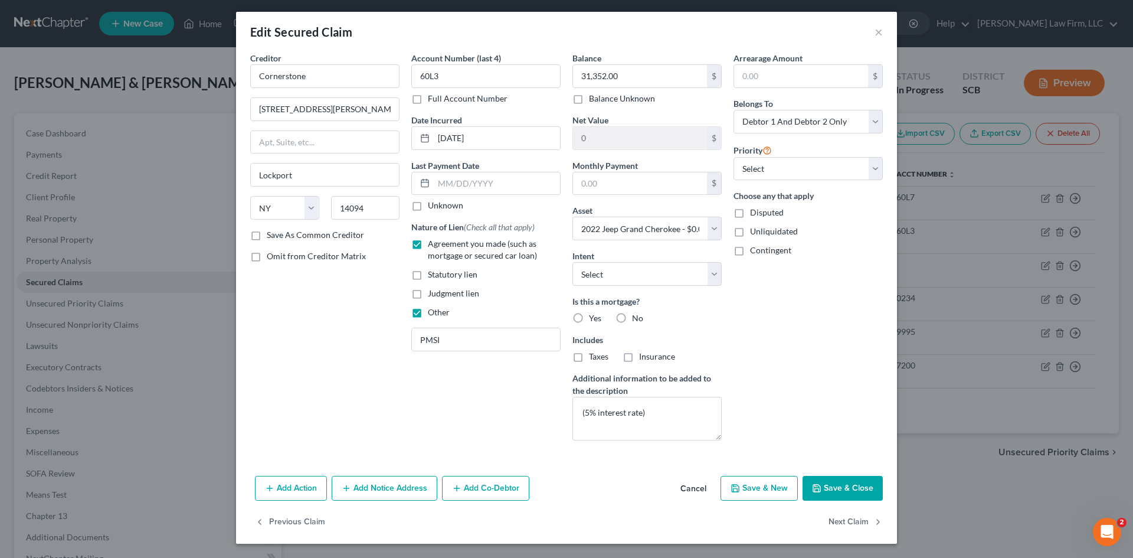
click at [825, 489] on button "Save & Close" at bounding box center [843, 488] width 80 height 25
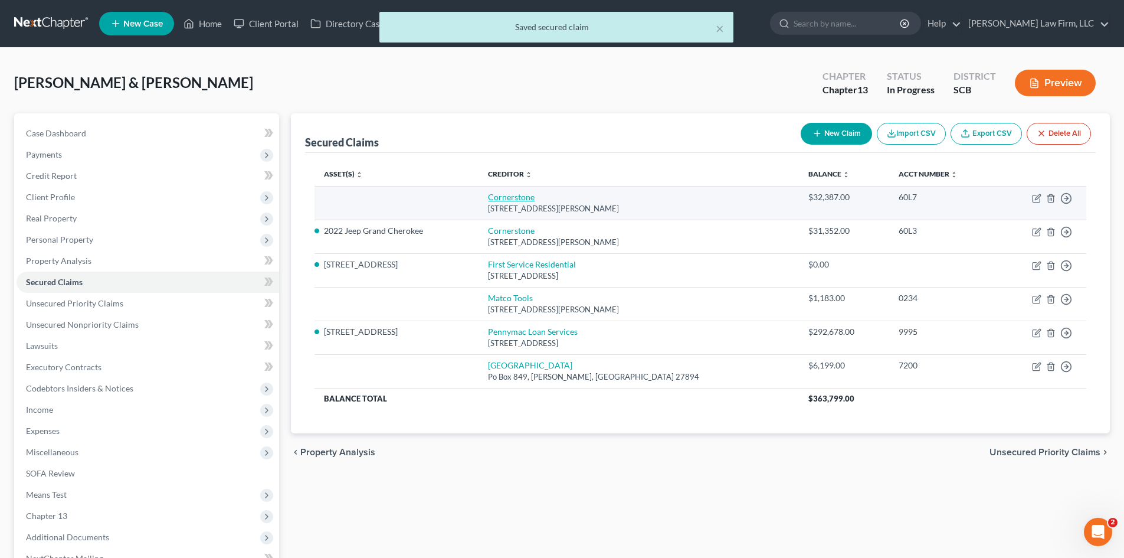
click at [535, 200] on link "Cornerstone" at bounding box center [511, 197] width 47 height 10
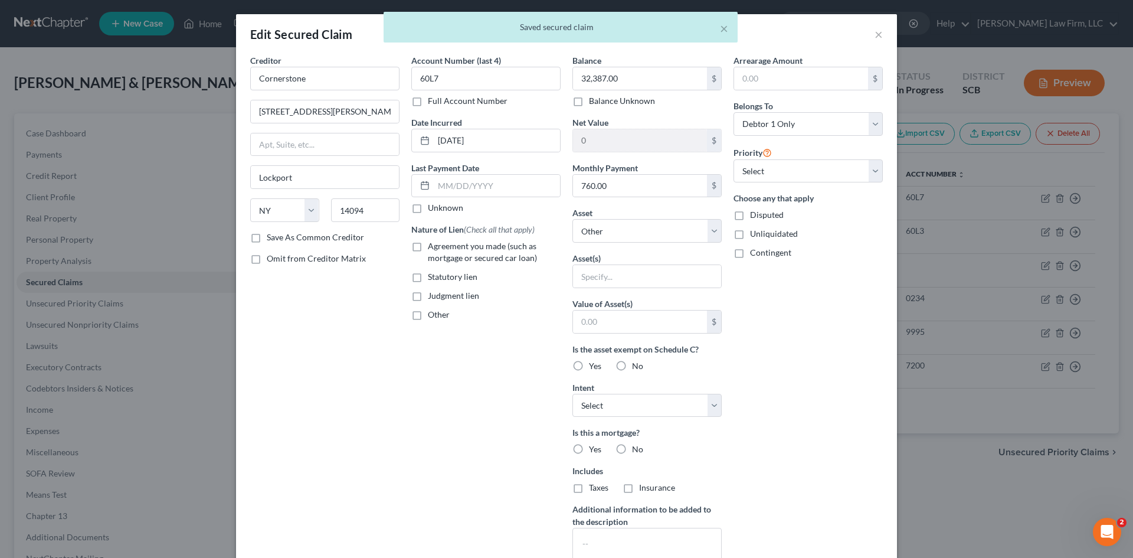
click at [428, 240] on label "Agreement you made (such as mortgage or secured car loan)" at bounding box center [494, 252] width 133 height 24
click at [433, 240] on input "Agreement you made (such as mortgage or secured car loan)" at bounding box center [437, 244] width 8 height 8
click at [428, 314] on label "Other" at bounding box center [439, 315] width 22 height 12
click at [433, 314] on input "Other" at bounding box center [437, 313] width 8 height 8
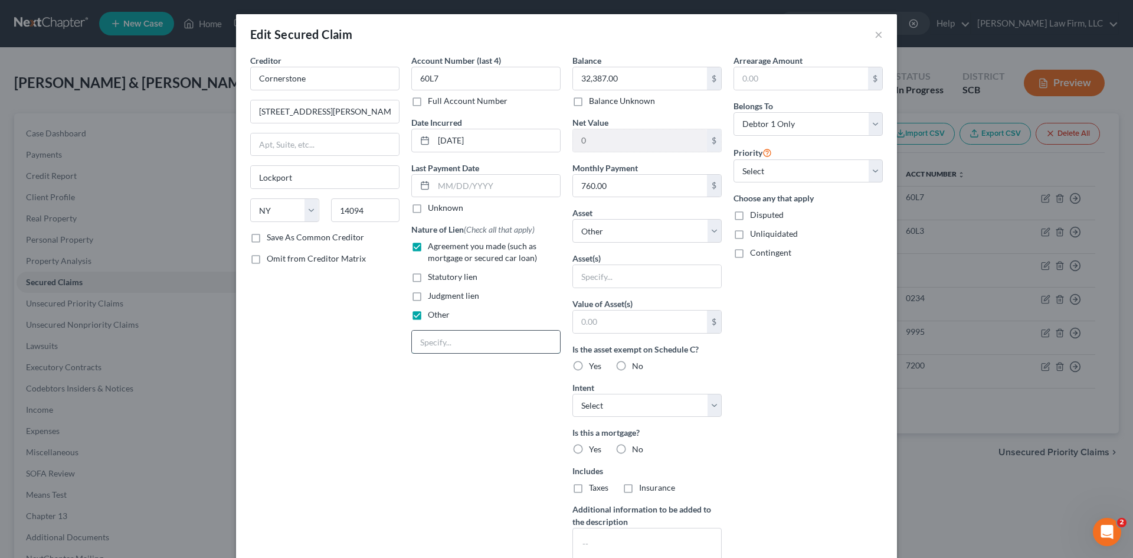
click at [427, 341] on input "text" at bounding box center [486, 342] width 148 height 22
click at [607, 233] on select "Select Other Multiple Assets 1067 Magnolia Warbler Way - $424000.0 (Mrs.) Virtu…" at bounding box center [647, 231] width 149 height 24
click at [573, 219] on select "Select Other Multiple Assets 1067 Magnolia Warbler Way - $424000.0 (Mrs.) Virtu…" at bounding box center [647, 231] width 149 height 24
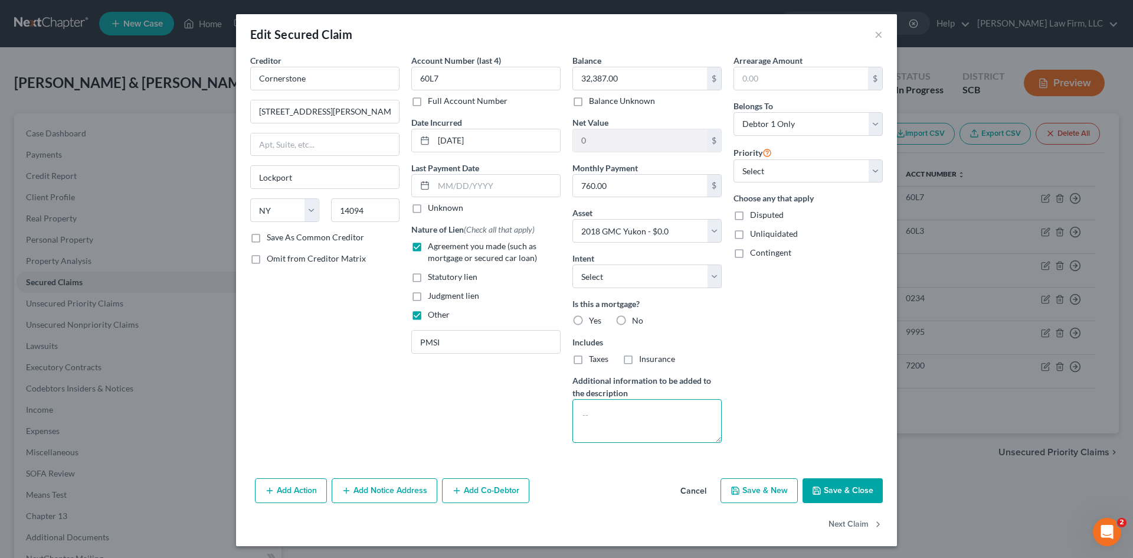
click at [635, 416] on textarea at bounding box center [647, 421] width 149 height 44
click at [829, 499] on button "Save & Close" at bounding box center [843, 490] width 80 height 25
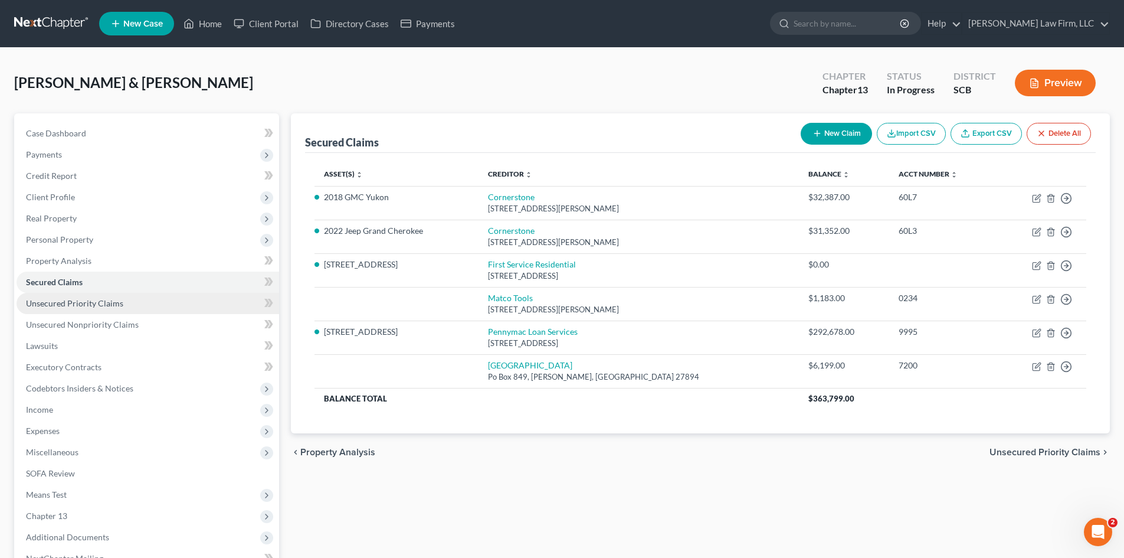
click at [96, 303] on span "Unsecured Priority Claims" at bounding box center [74, 303] width 97 height 10
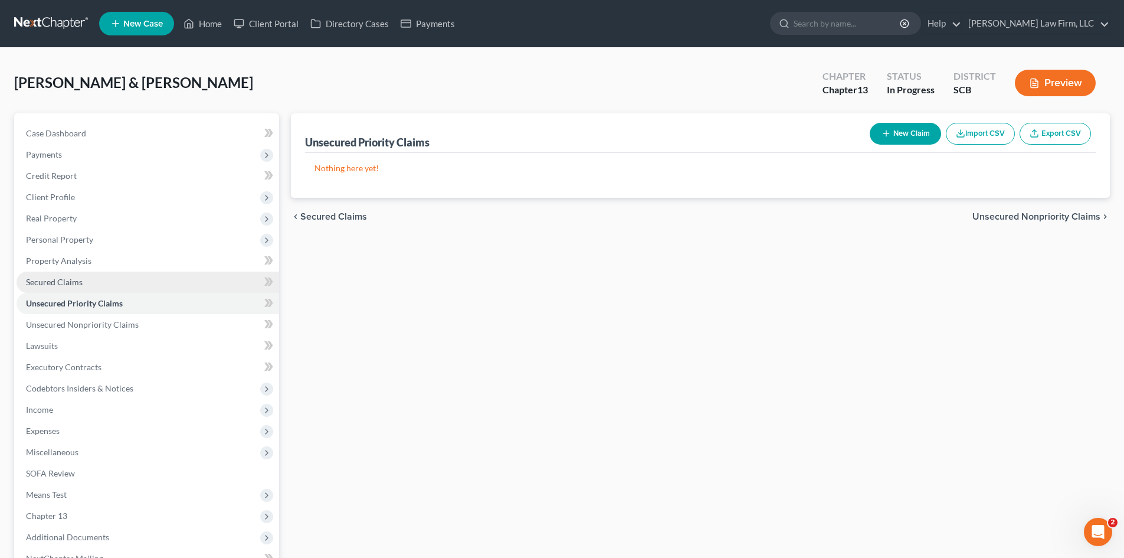
click at [73, 277] on span "Secured Claims" at bounding box center [54, 282] width 57 height 10
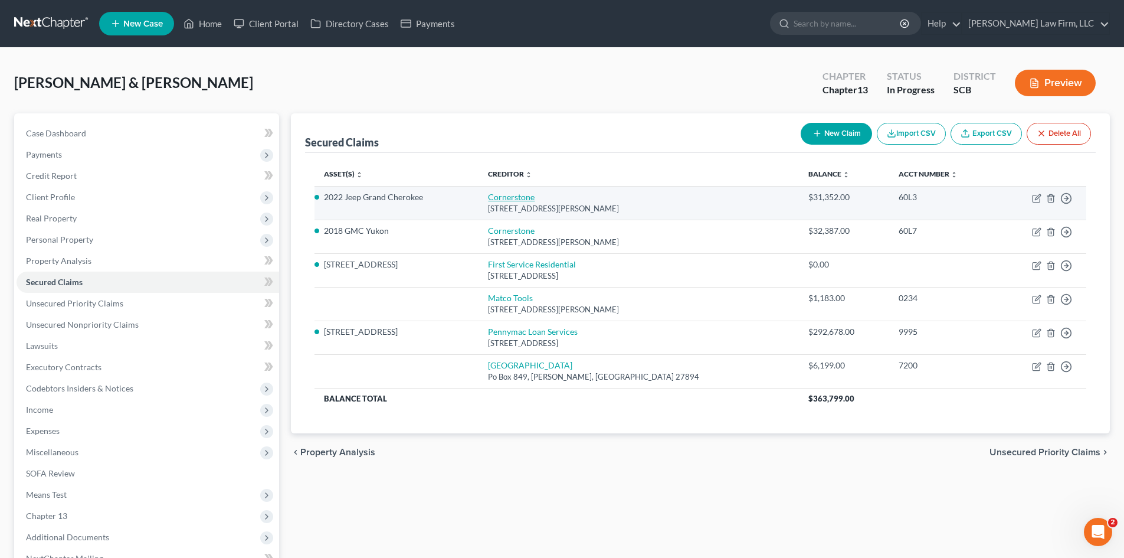
click at [535, 195] on link "Cornerstone" at bounding box center [511, 197] width 47 height 10
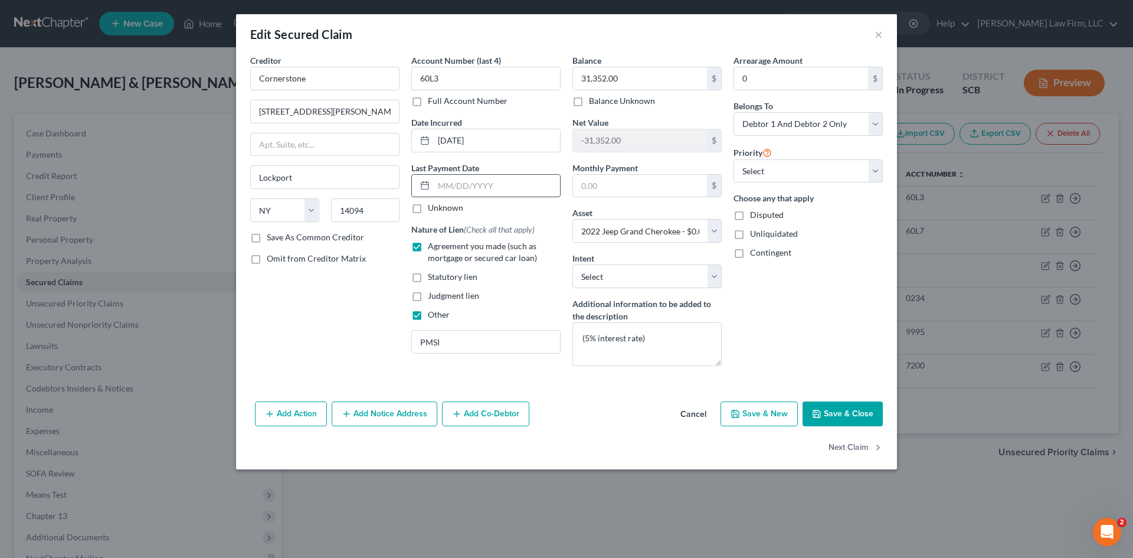
click at [516, 187] on input "text" at bounding box center [497, 186] width 126 height 22
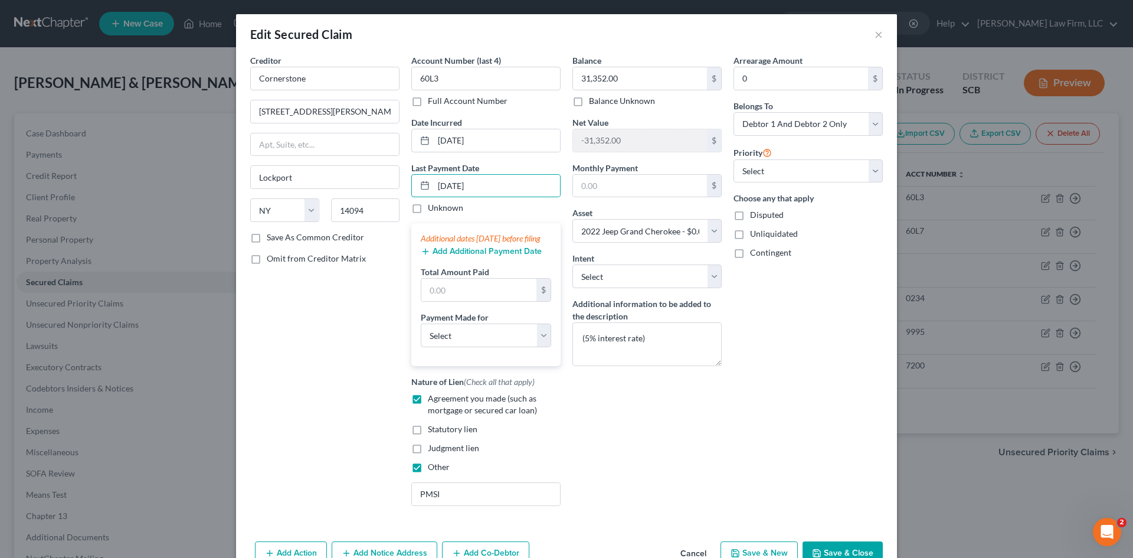
click at [511, 256] on button "Add Additional Payment Date" at bounding box center [481, 251] width 121 height 9
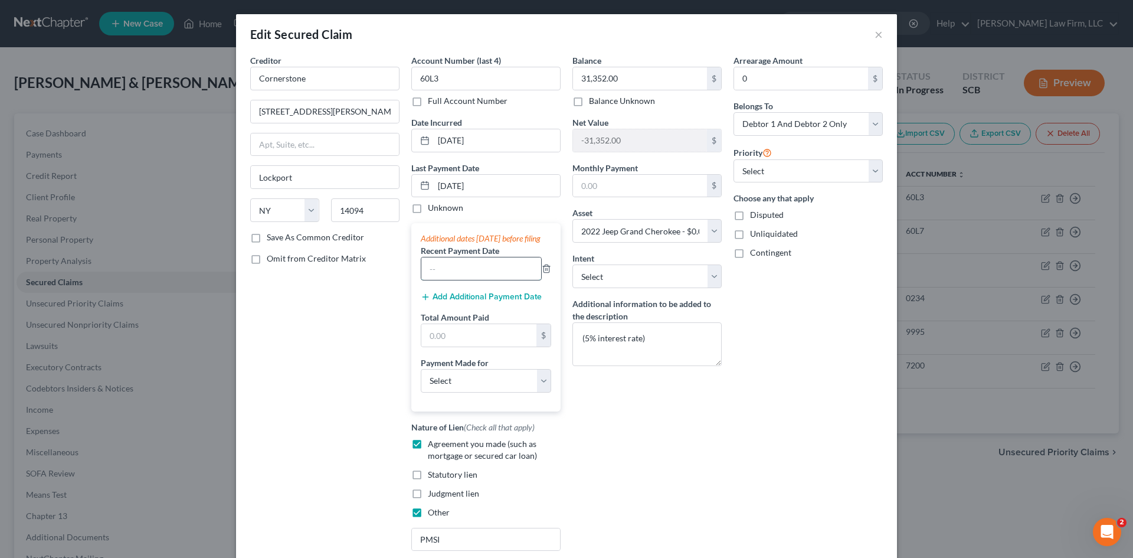
click at [478, 280] on input "text" at bounding box center [481, 268] width 120 height 22
click at [481, 302] on button "Add Additional Payment Date" at bounding box center [481, 296] width 121 height 9
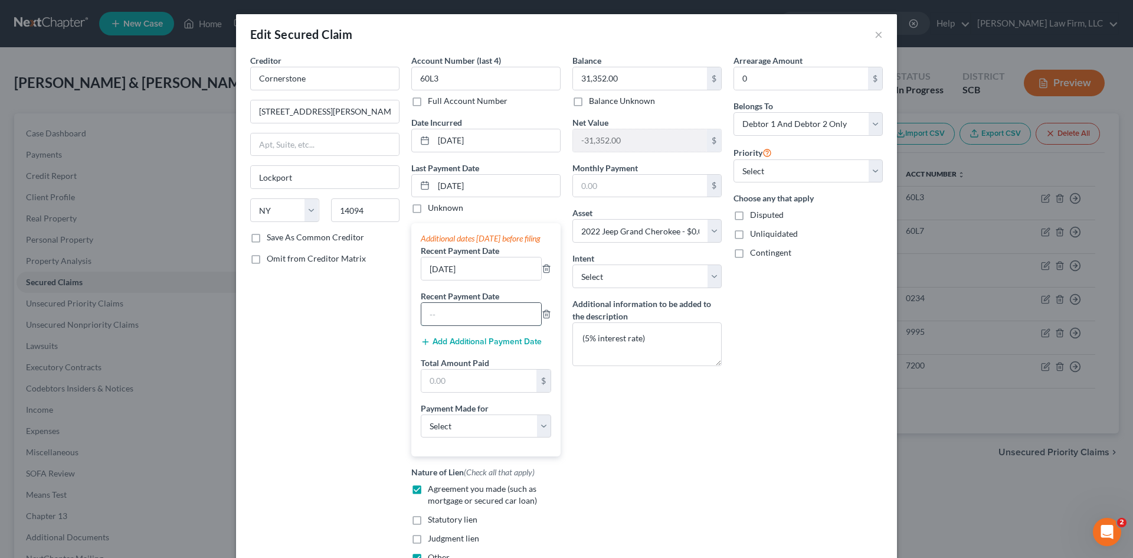
click at [456, 325] on input "text" at bounding box center [481, 314] width 120 height 22
click at [456, 438] on select "Select Car Credit Card Loan Repayment Mortgage Other Suppliers Or Vendors" at bounding box center [486, 426] width 130 height 24
click at [421, 426] on select "Select Car Credit Card Loan Repayment Mortgage Other Suppliers Or Vendors" at bounding box center [486, 426] width 130 height 24
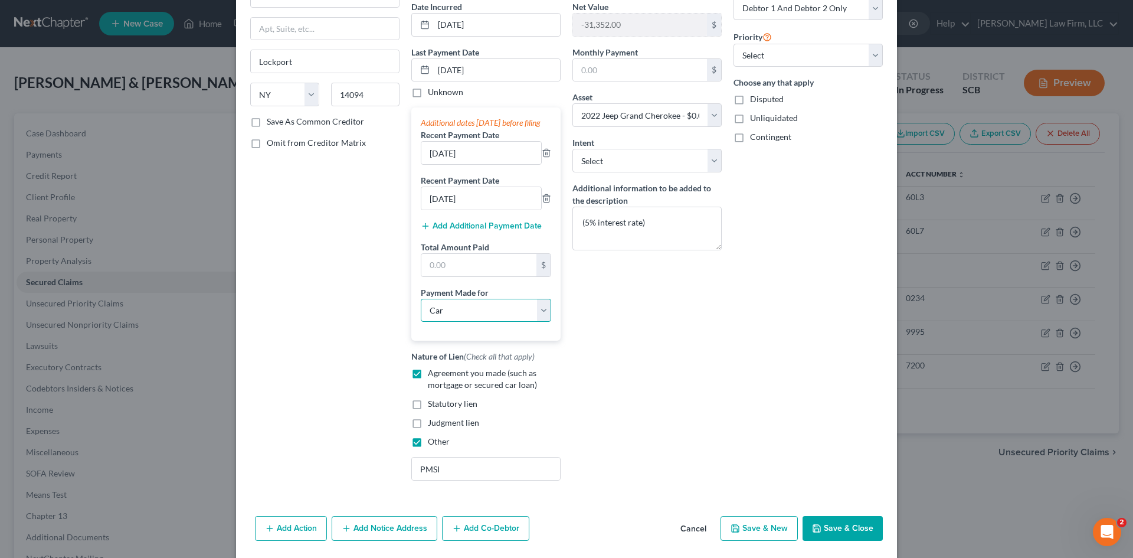
scroll to position [118, 0]
click at [474, 274] on input "text" at bounding box center [478, 262] width 115 height 22
paste input "2311.17"
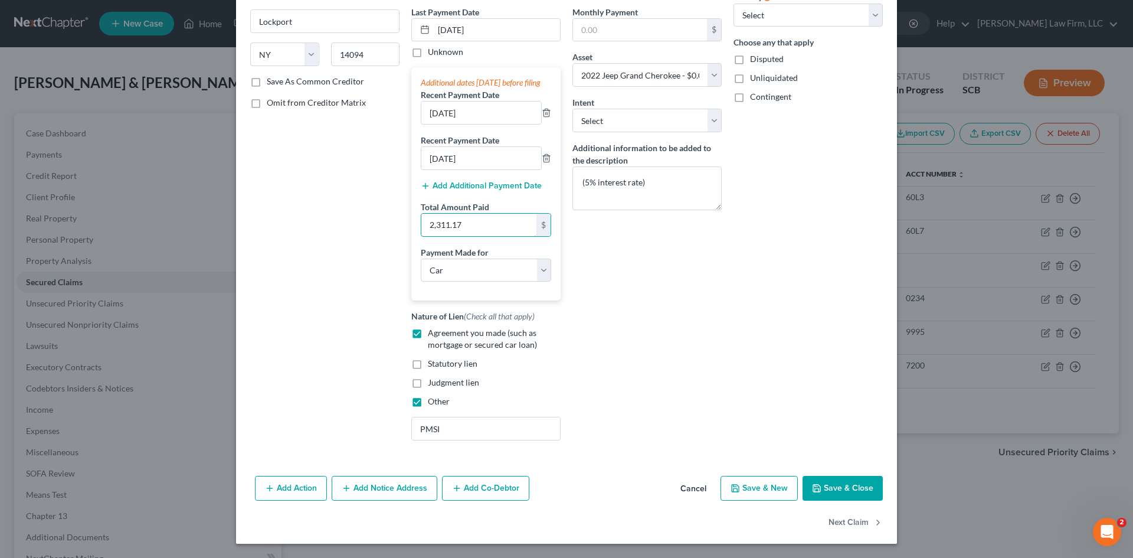
scroll to position [168, 0]
click at [831, 482] on button "Save & Close" at bounding box center [843, 488] width 80 height 25
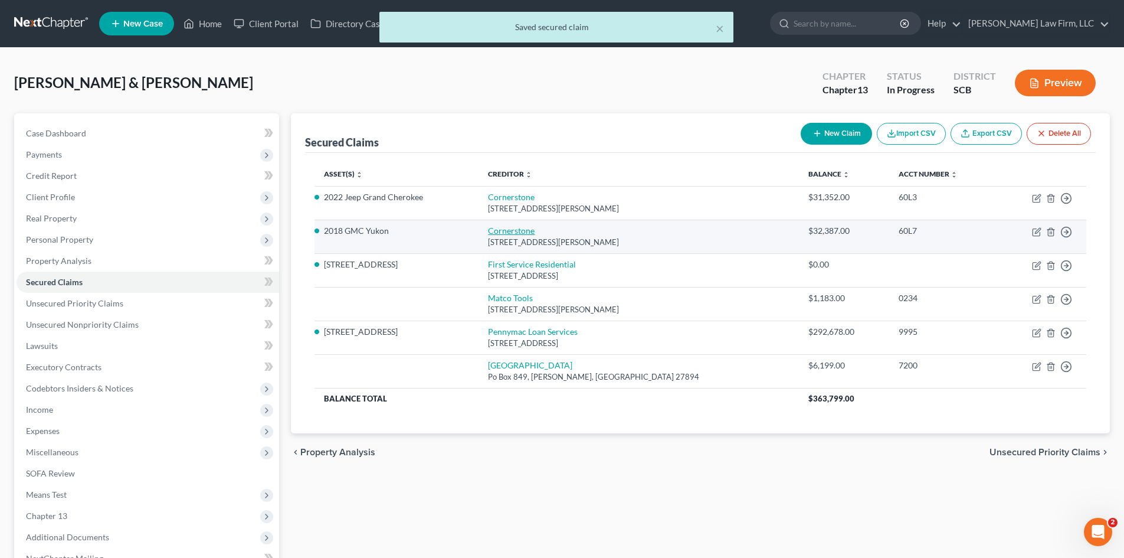
click at [528, 230] on link "Cornerstone" at bounding box center [511, 230] width 47 height 10
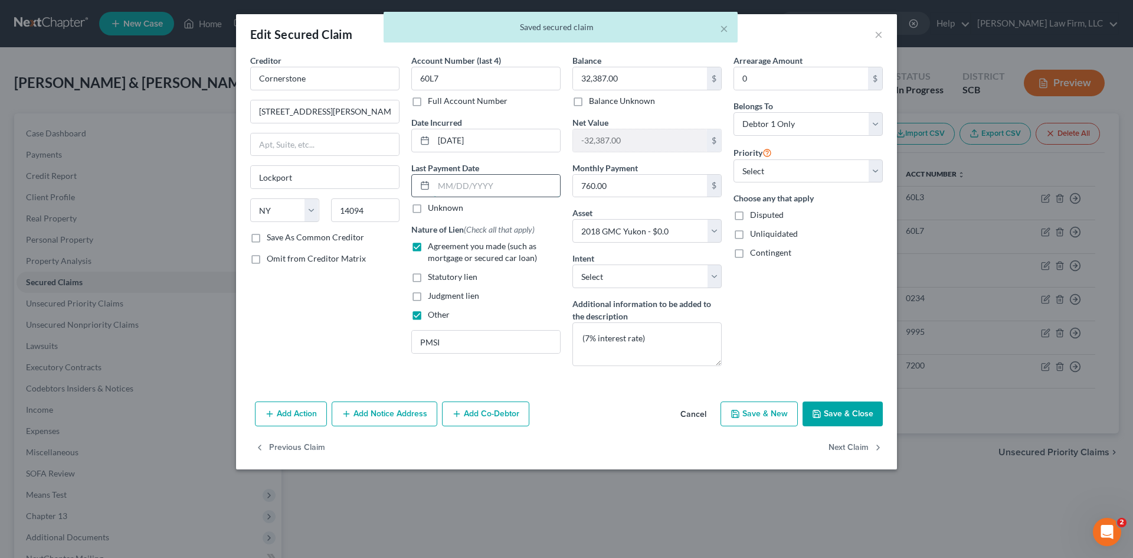
click at [460, 193] on input "text" at bounding box center [497, 186] width 126 height 22
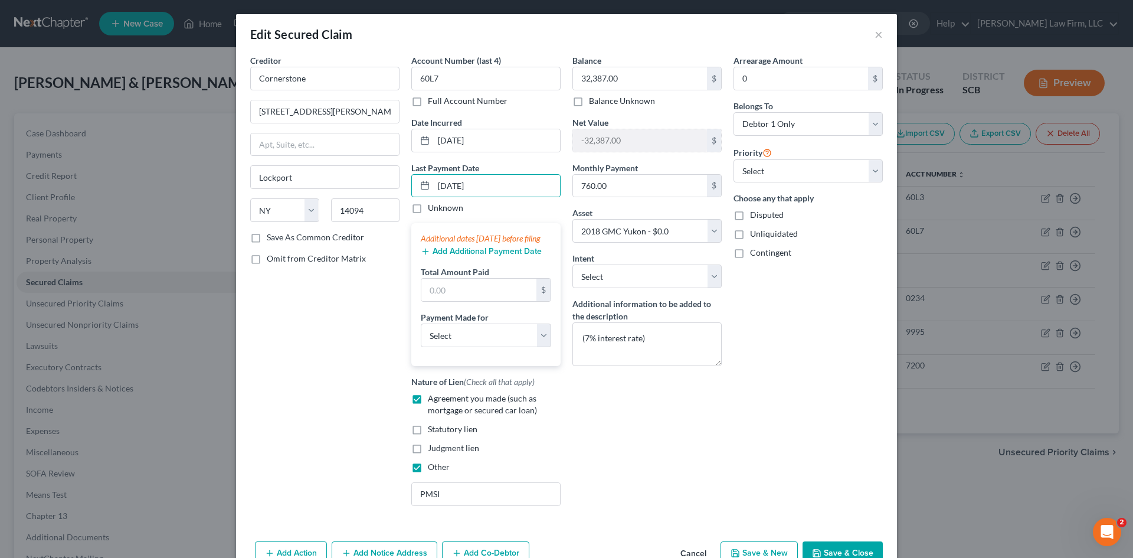
click at [488, 256] on button "Add Additional Payment Date" at bounding box center [481, 251] width 121 height 9
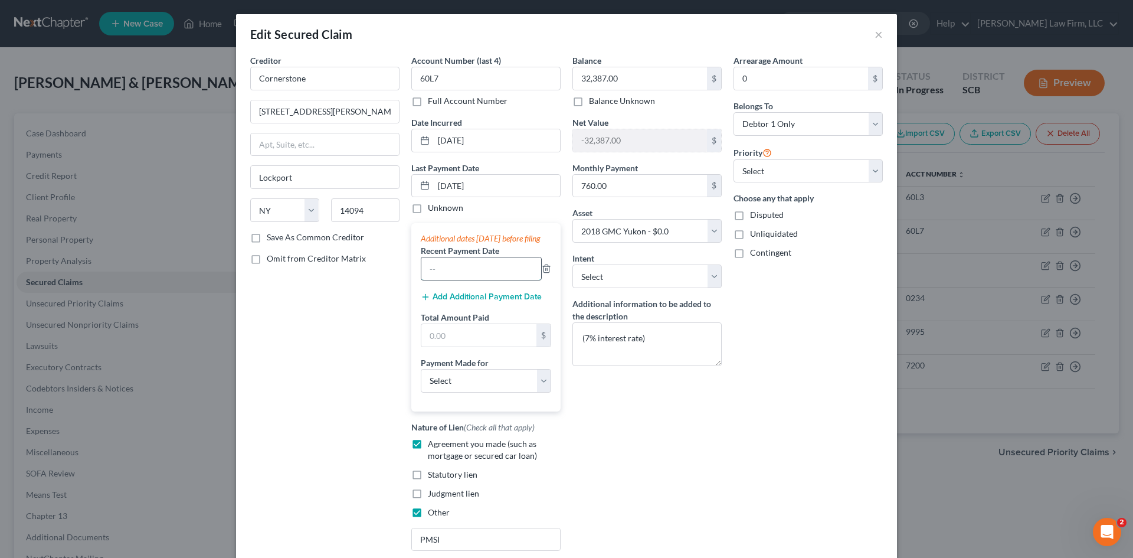
click at [465, 277] on input "text" at bounding box center [481, 268] width 120 height 22
click at [488, 302] on button "Add Additional Payment Date" at bounding box center [481, 296] width 121 height 9
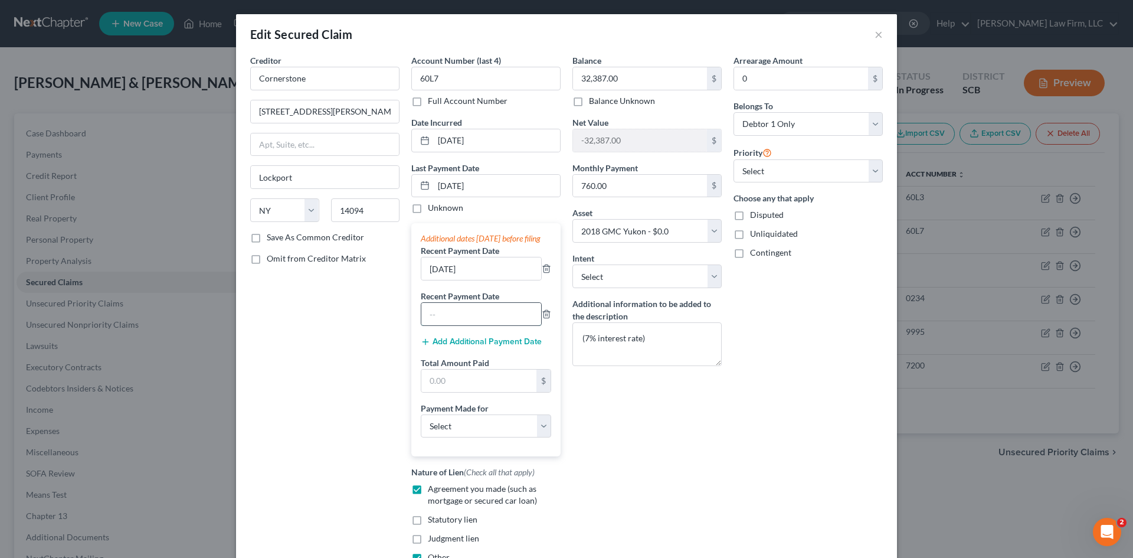
click at [445, 325] on input "text" at bounding box center [481, 314] width 120 height 22
click at [460, 385] on input "text" at bounding box center [478, 380] width 115 height 22
paste input "2279.31"
click at [447, 436] on select "Select Car Credit Card Loan Repayment Mortgage Other Suppliers Or Vendors" at bounding box center [486, 426] width 130 height 24
click at [421, 426] on select "Select Car Credit Card Loan Repayment Mortgage Other Suppliers Or Vendors" at bounding box center [486, 426] width 130 height 24
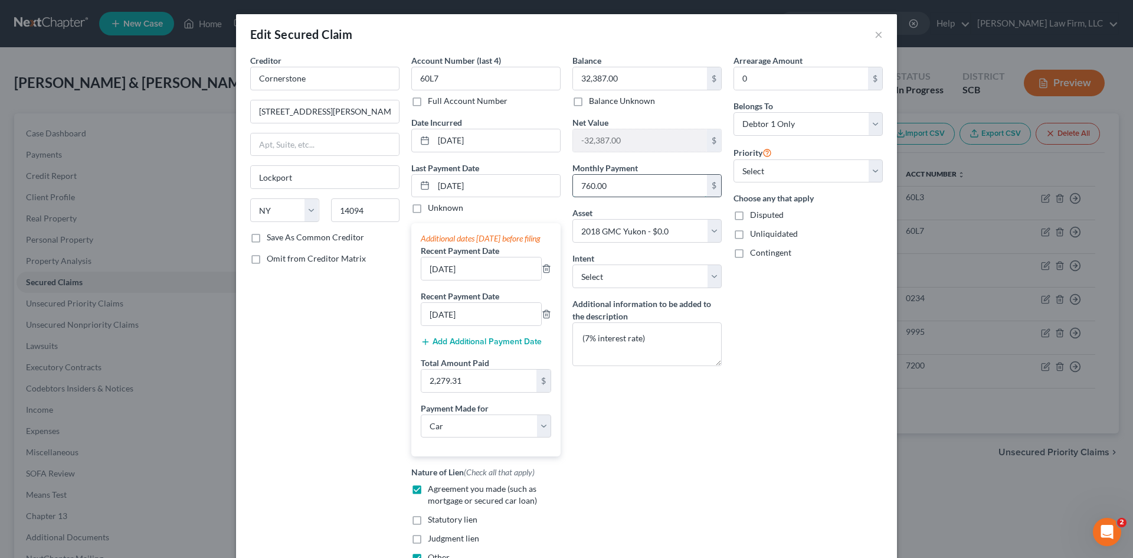
click at [636, 187] on input "760.00" at bounding box center [640, 186] width 134 height 22
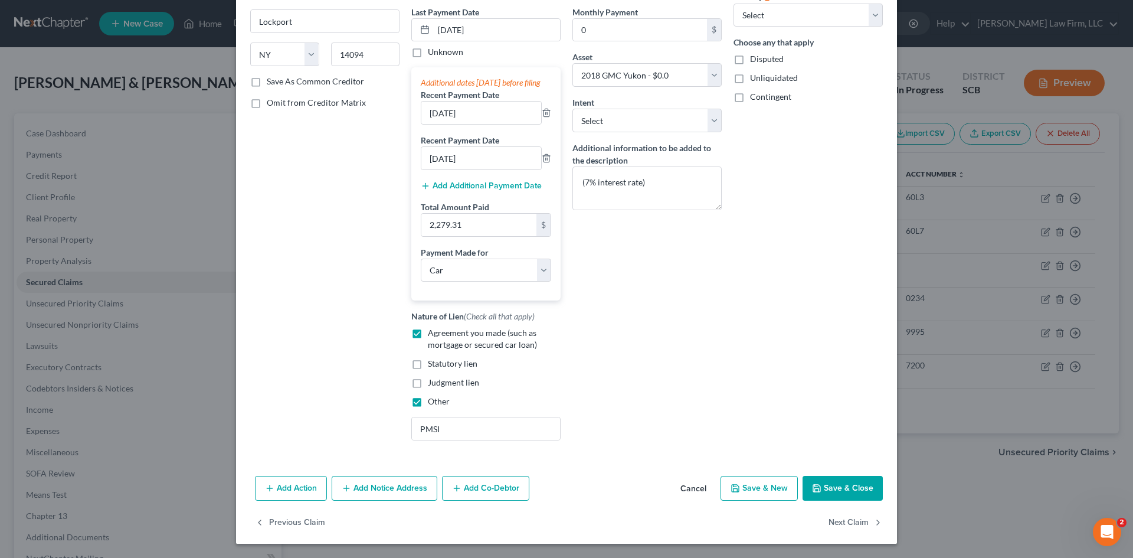
click at [834, 492] on button "Save & Close" at bounding box center [843, 488] width 80 height 25
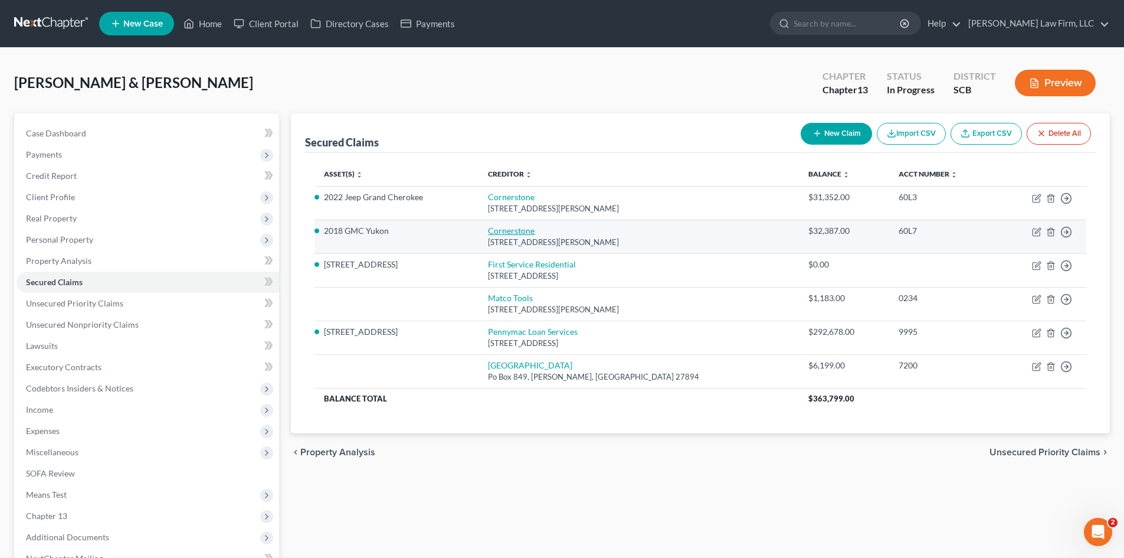
click at [535, 228] on link "Cornerstone" at bounding box center [511, 230] width 47 height 10
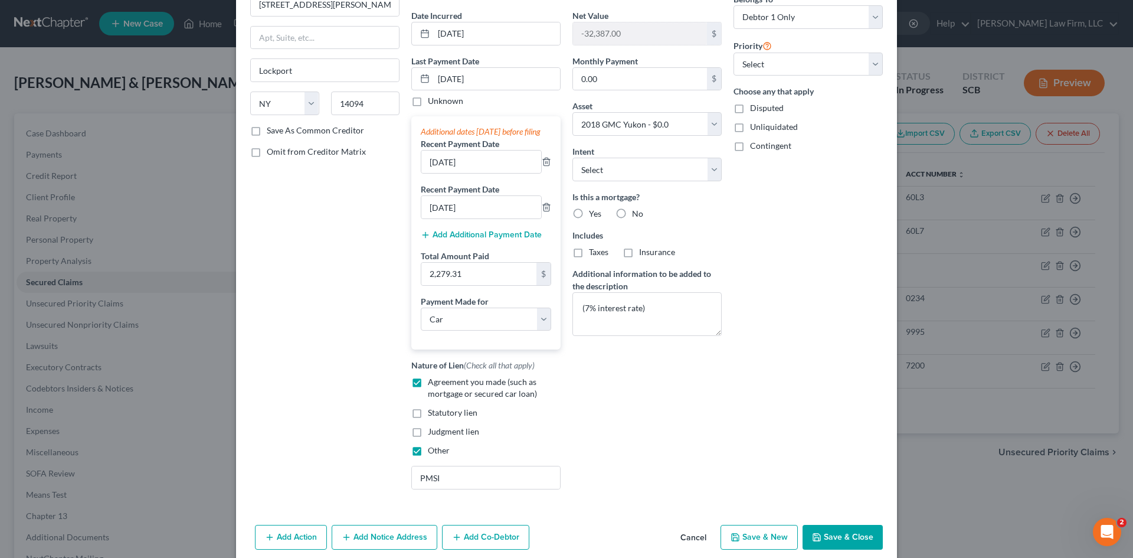
scroll to position [118, 0]
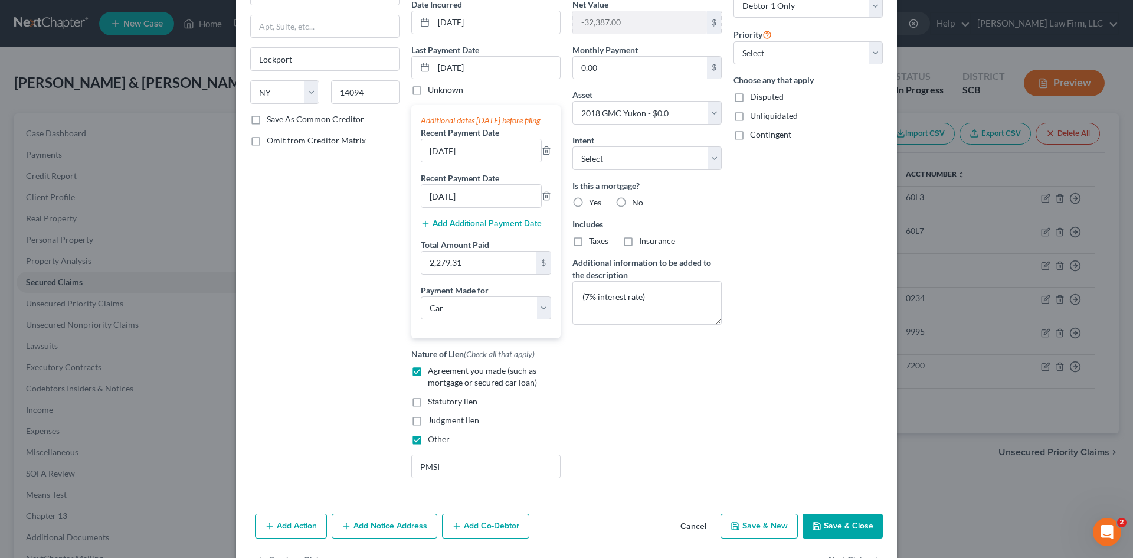
click at [850, 538] on button "Save & Close" at bounding box center [843, 526] width 80 height 25
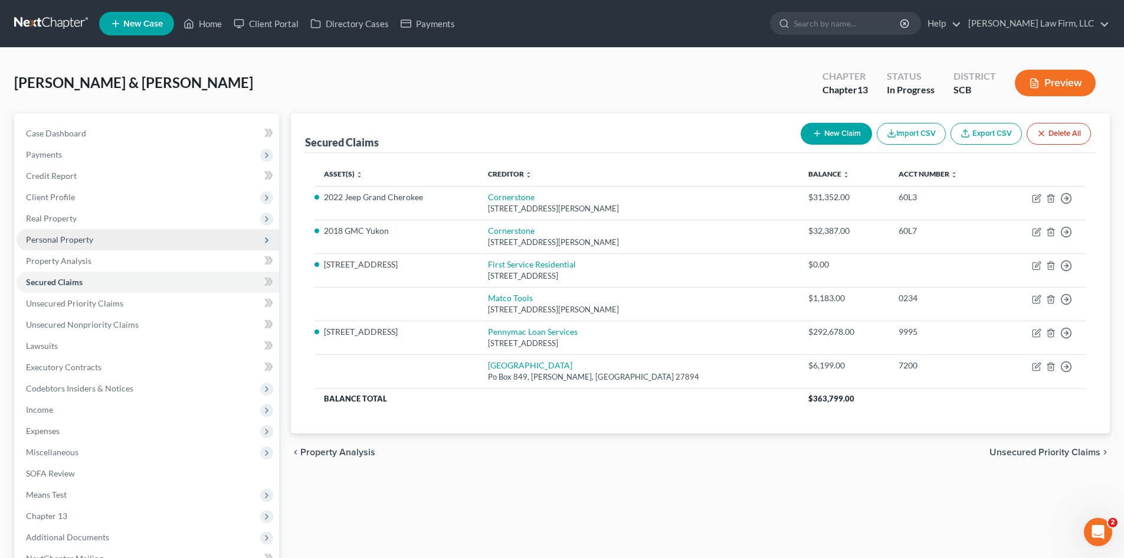
click at [58, 240] on span "Personal Property" at bounding box center [59, 239] width 67 height 10
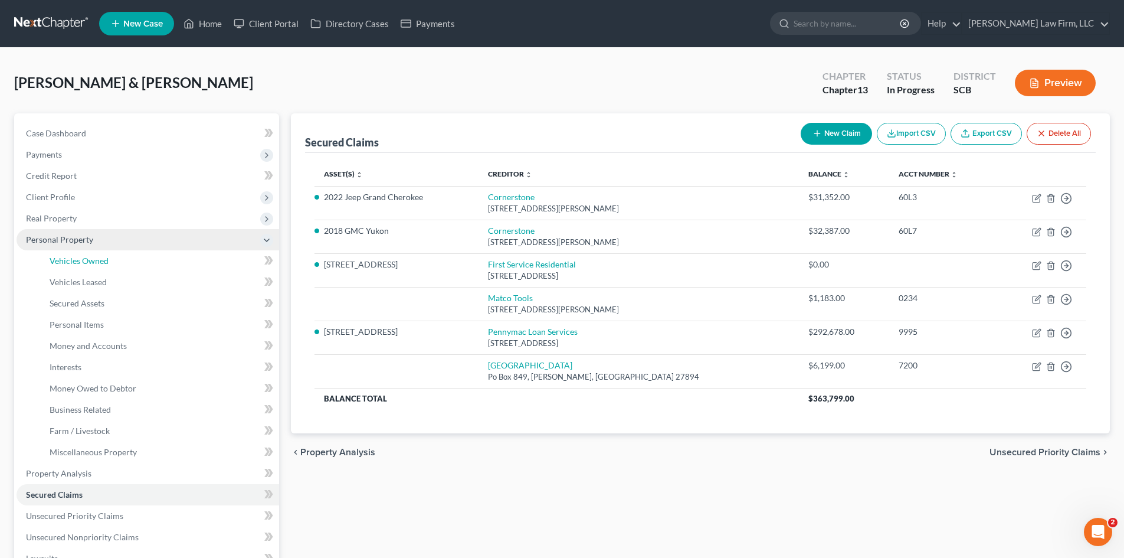
drag, startPoint x: 81, startPoint y: 258, endPoint x: 269, endPoint y: 231, distance: 189.1
click at [81, 259] on span "Vehicles Owned" at bounding box center [79, 261] width 59 height 10
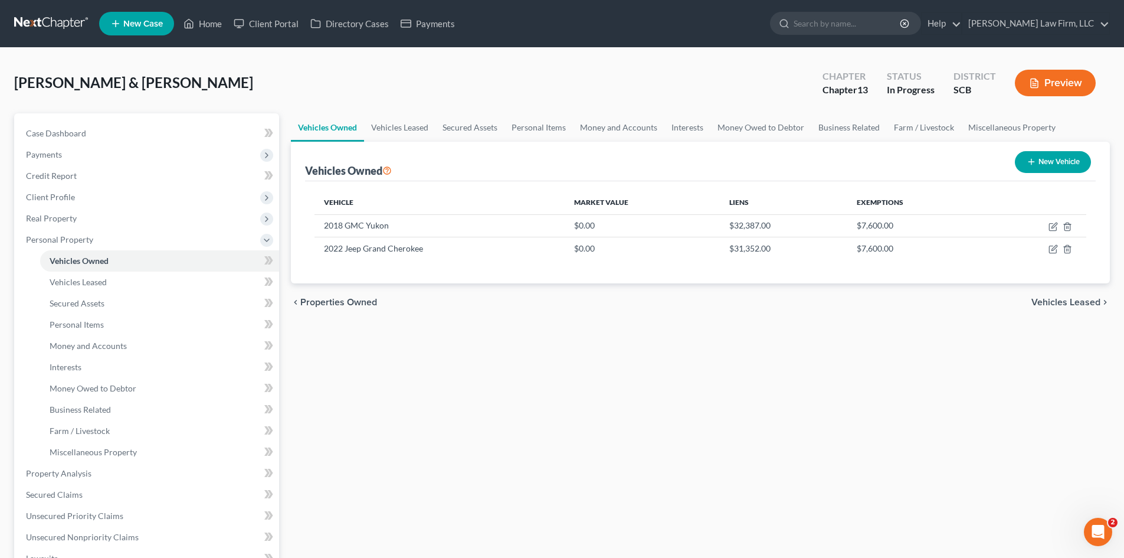
click at [1070, 166] on button "New Vehicle" at bounding box center [1053, 162] width 76 height 22
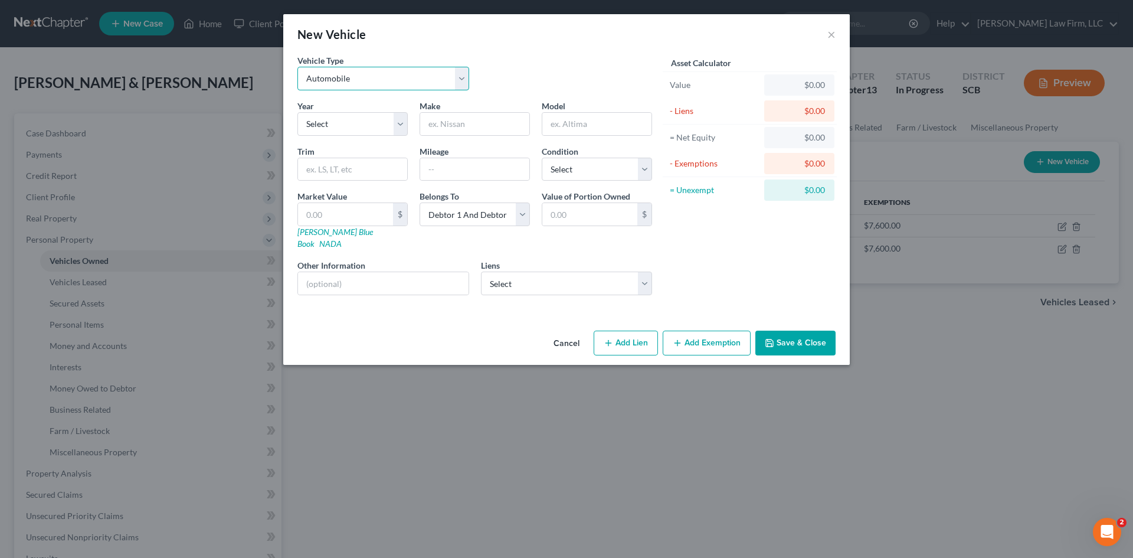
click at [381, 74] on select "Select Automobile Truck Trailer Watercraft Aircraft Motor Home Atv Other Vehicle" at bounding box center [383, 79] width 172 height 24
click at [297, 67] on select "Select Automobile Truck Trailer Watercraft Aircraft Motor Home Atv Other Vehicle" at bounding box center [383, 79] width 172 height 24
click at [364, 121] on select "Select 2026 2025 2024 2023 2022 2021 2020 2019 2018 2017 2016 2015 2014 2013 20…" at bounding box center [352, 124] width 110 height 24
click at [297, 112] on select "Select 2026 2025 2024 2023 2022 2021 2020 2019 2018 2017 2016 2015 2014 2013 20…" at bounding box center [352, 124] width 110 height 24
click at [444, 119] on input "text" at bounding box center [474, 124] width 109 height 22
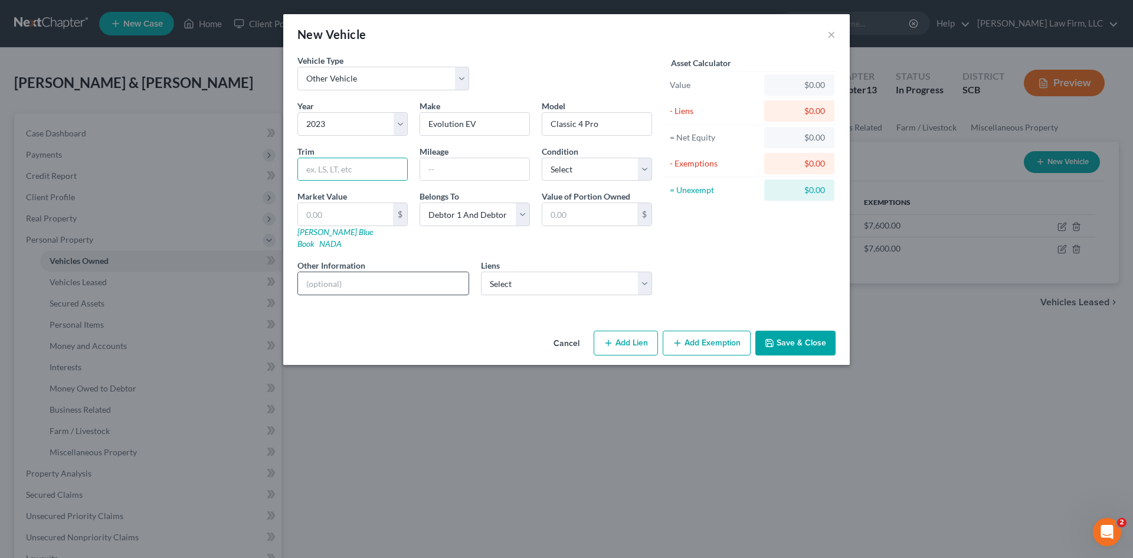
click at [428, 272] on input "text" at bounding box center [383, 283] width 171 height 22
click at [569, 272] on select "Select Sheffield - $6,199.00 Matco Tools - $1,183.00" at bounding box center [567, 284] width 172 height 24
click at [481, 272] on select "Select Sheffield - $6,199.00 Matco Tools - $1,183.00" at bounding box center [567, 284] width 172 height 24
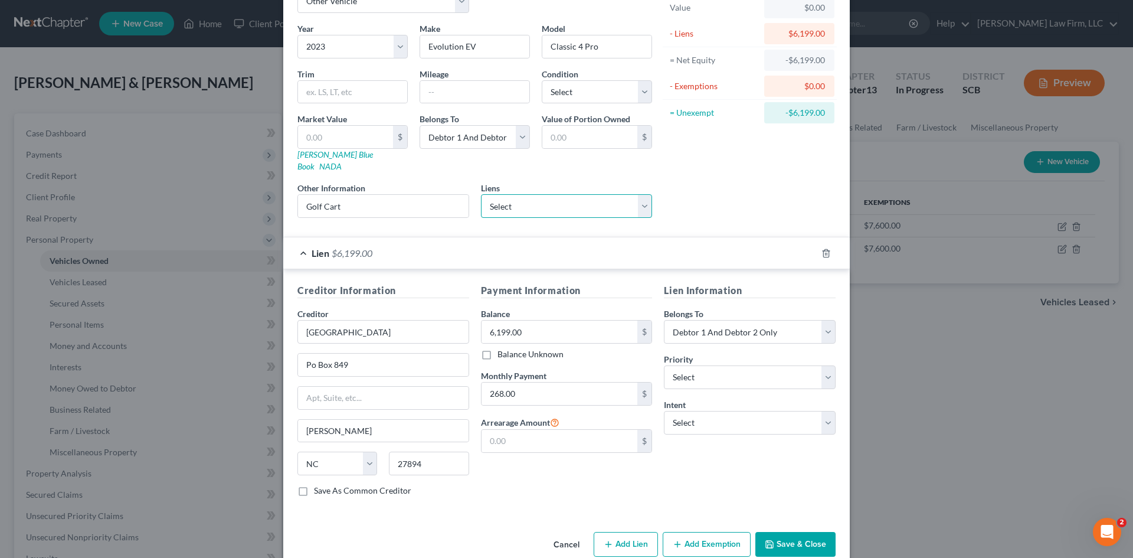
scroll to position [88, 0]
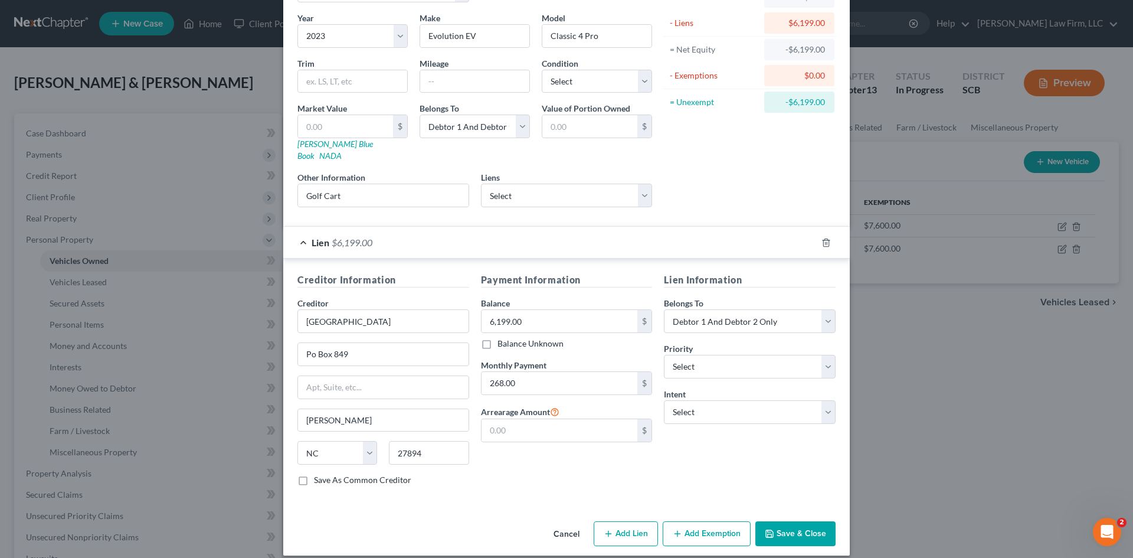
click at [817, 521] on button "Save & Close" at bounding box center [795, 533] width 80 height 25
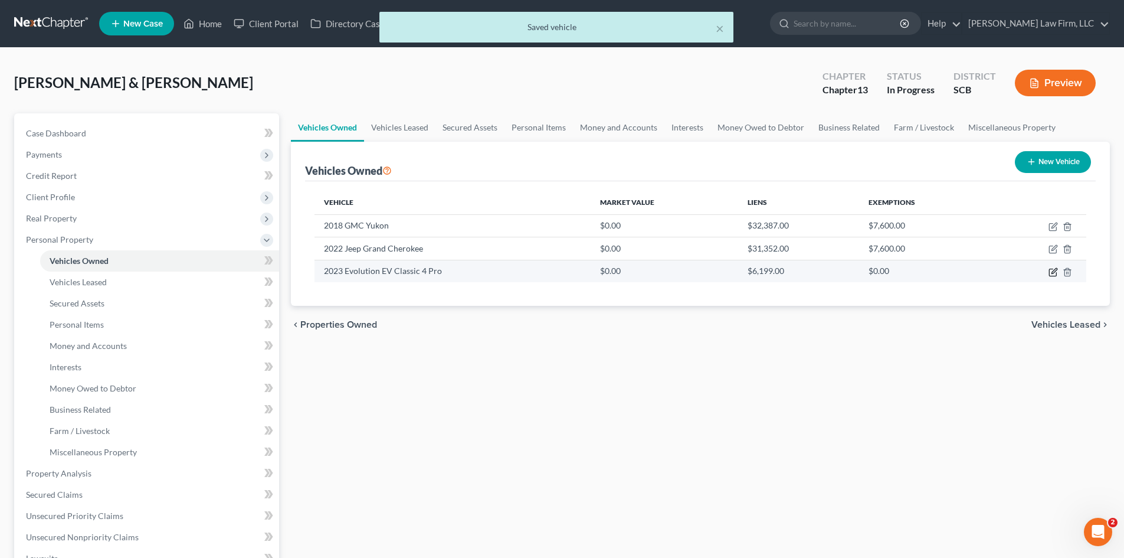
click at [1051, 270] on icon "button" at bounding box center [1053, 271] width 9 height 9
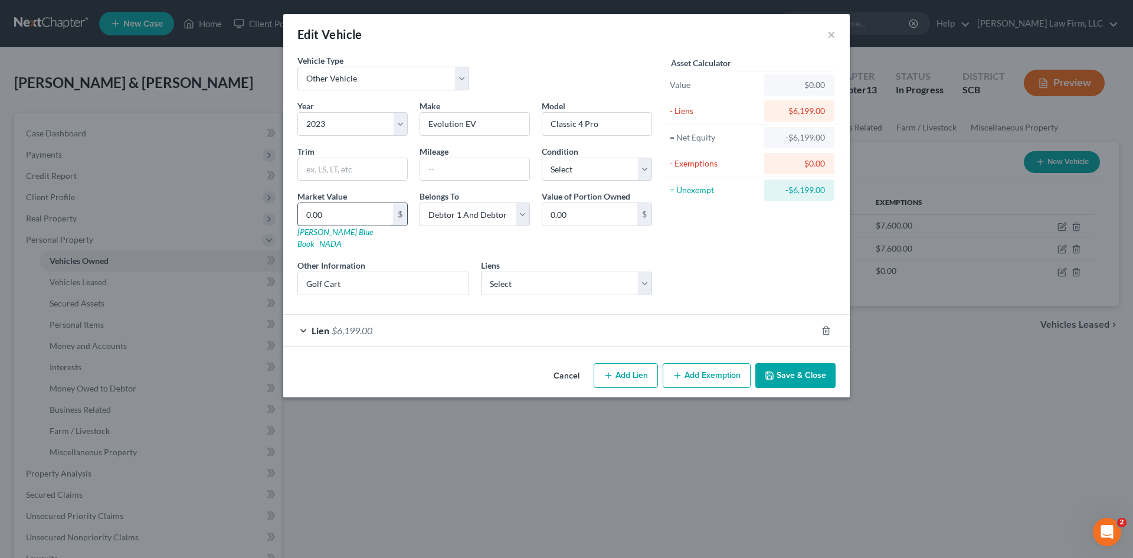
click at [348, 210] on input "0.00" at bounding box center [345, 214] width 95 height 22
click at [770, 376] on polyline "button" at bounding box center [770, 377] width 4 height 3
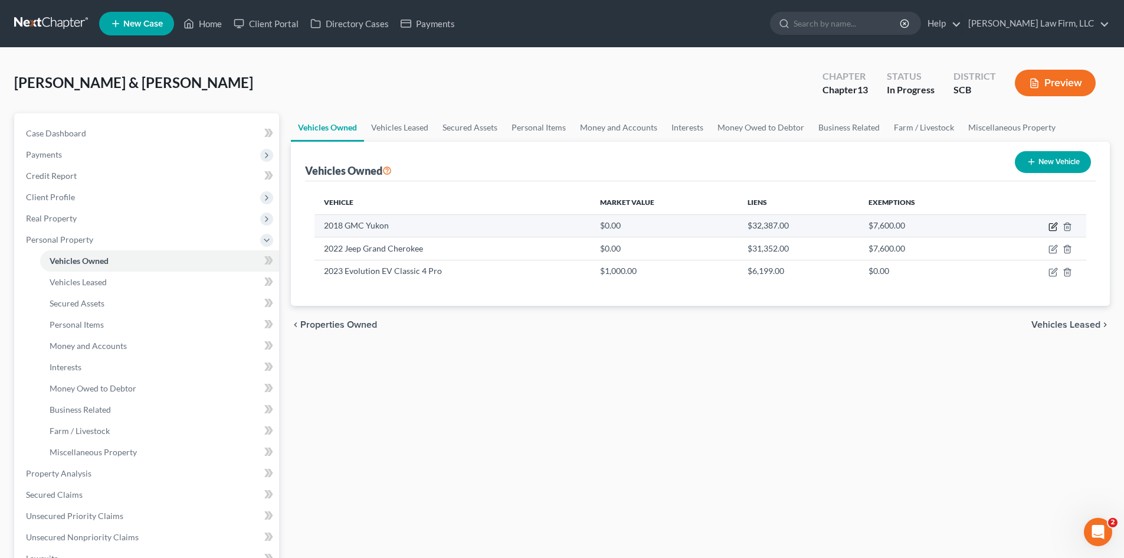
click at [1052, 228] on icon "button" at bounding box center [1054, 225] width 5 height 5
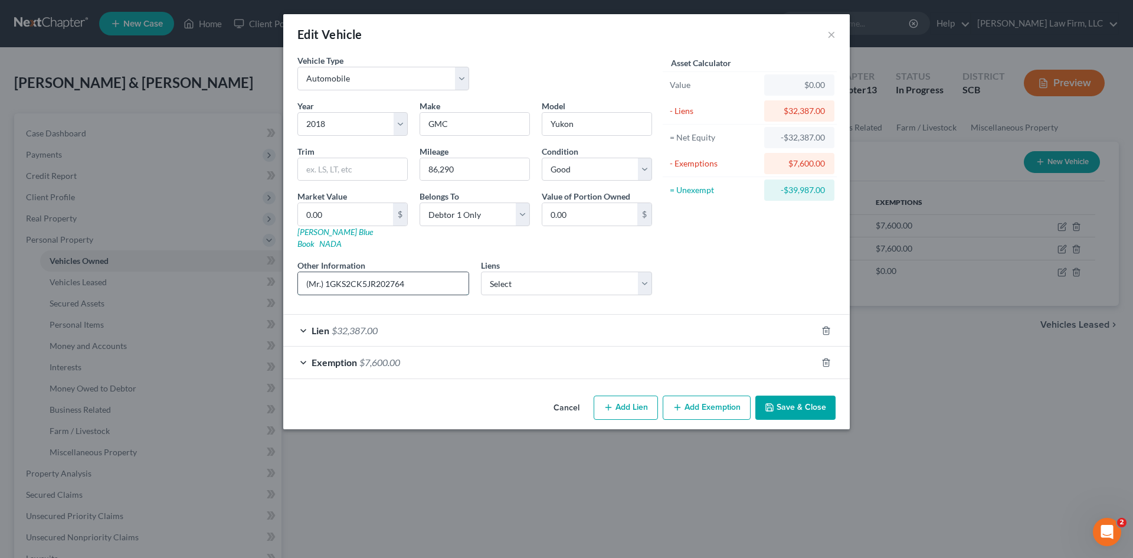
drag, startPoint x: 416, startPoint y: 267, endPoint x: 327, endPoint y: 269, distance: 88.5
click at [327, 272] on input "(Mr.) 1GKS2CK5JR202764" at bounding box center [383, 283] width 171 height 22
click at [347, 279] on input "(Mr.) 1GKS2CK5JR202764" at bounding box center [383, 283] width 171 height 22
click at [804, 395] on button "Save & Close" at bounding box center [795, 407] width 80 height 25
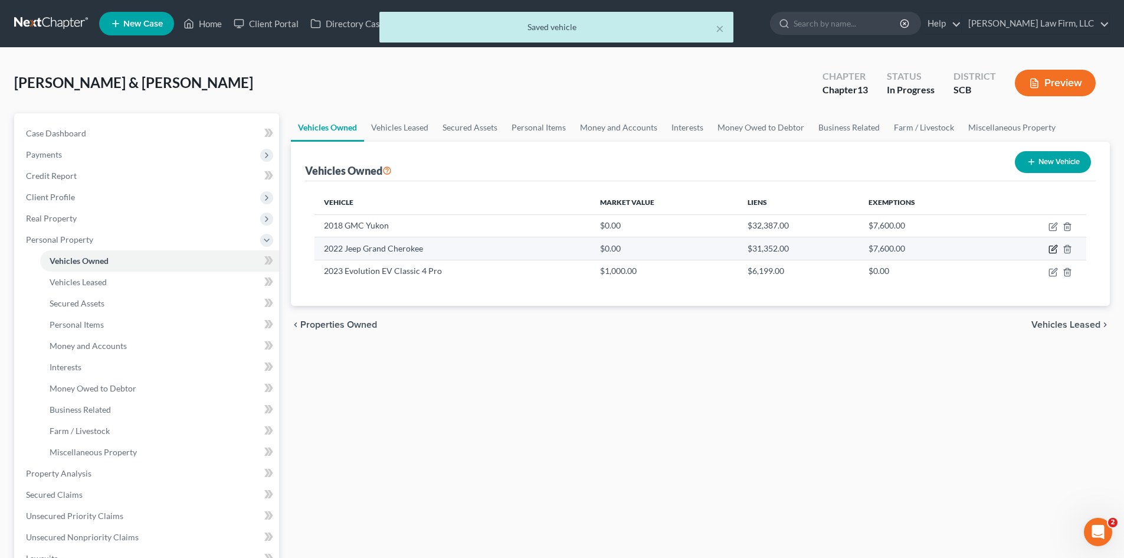
click at [1057, 247] on icon "button" at bounding box center [1054, 248] width 5 height 5
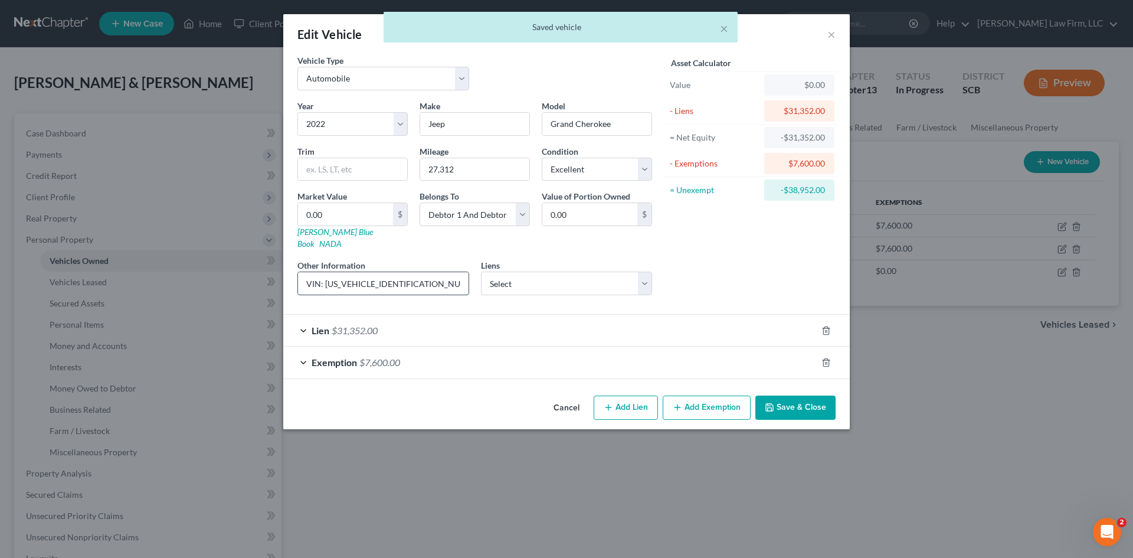
drag, startPoint x: 385, startPoint y: 272, endPoint x: 325, endPoint y: 266, distance: 60.4
click at [325, 272] on input "VIN: 1C4RJKBG1N8542341" at bounding box center [383, 283] width 171 height 22
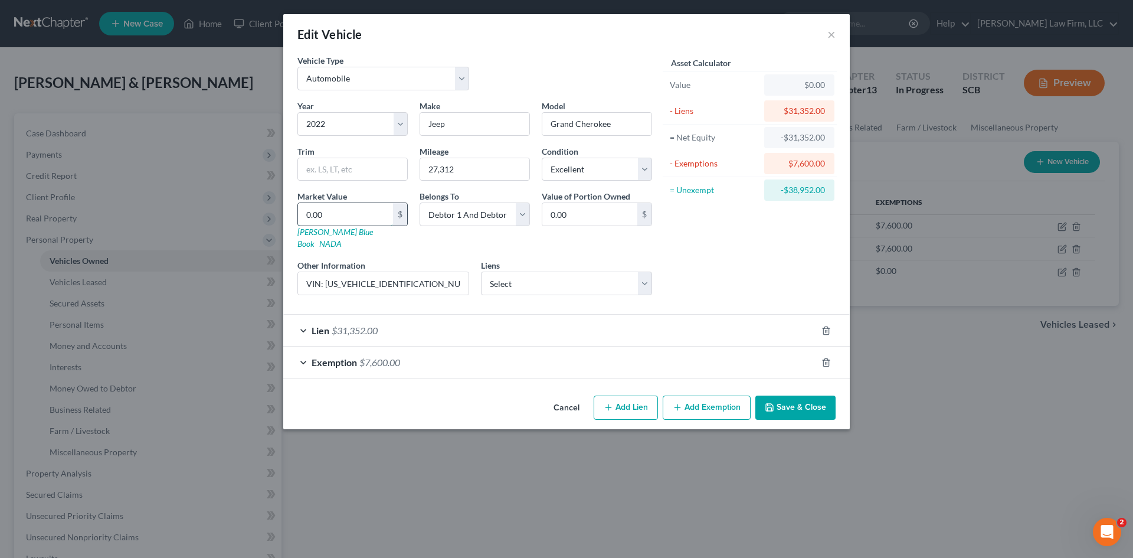
click at [338, 218] on input "0.00" at bounding box center [345, 214] width 95 height 22
click at [802, 395] on button "Save & Close" at bounding box center [795, 407] width 80 height 25
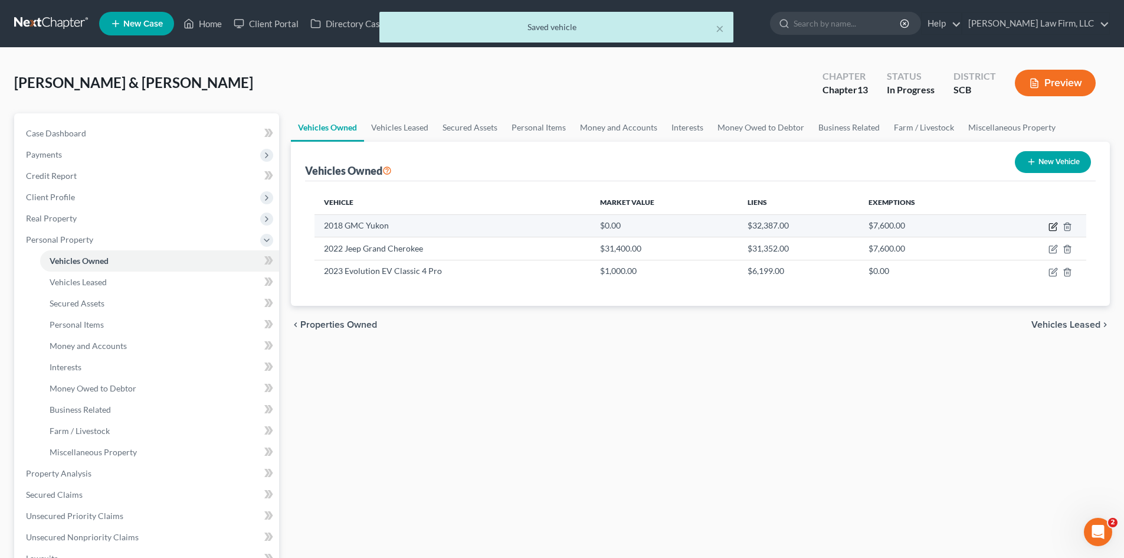
click at [1056, 230] on icon "button" at bounding box center [1053, 226] width 9 height 9
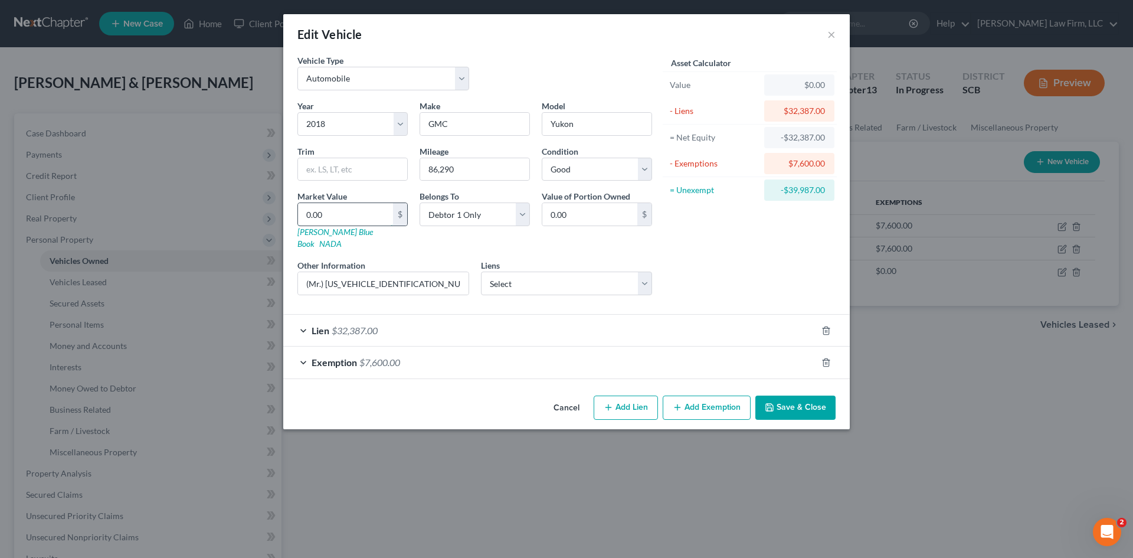
click at [355, 214] on input "0.00" at bounding box center [345, 214] width 95 height 22
click at [807, 395] on button "Save & Close" at bounding box center [795, 407] width 80 height 25
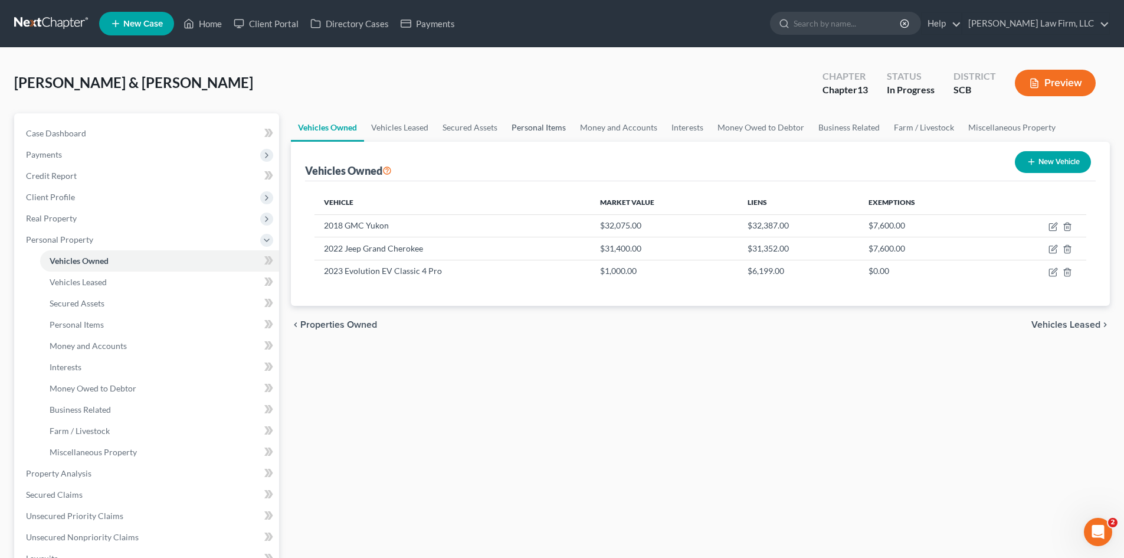
click at [551, 132] on link "Personal Items" at bounding box center [539, 127] width 68 height 28
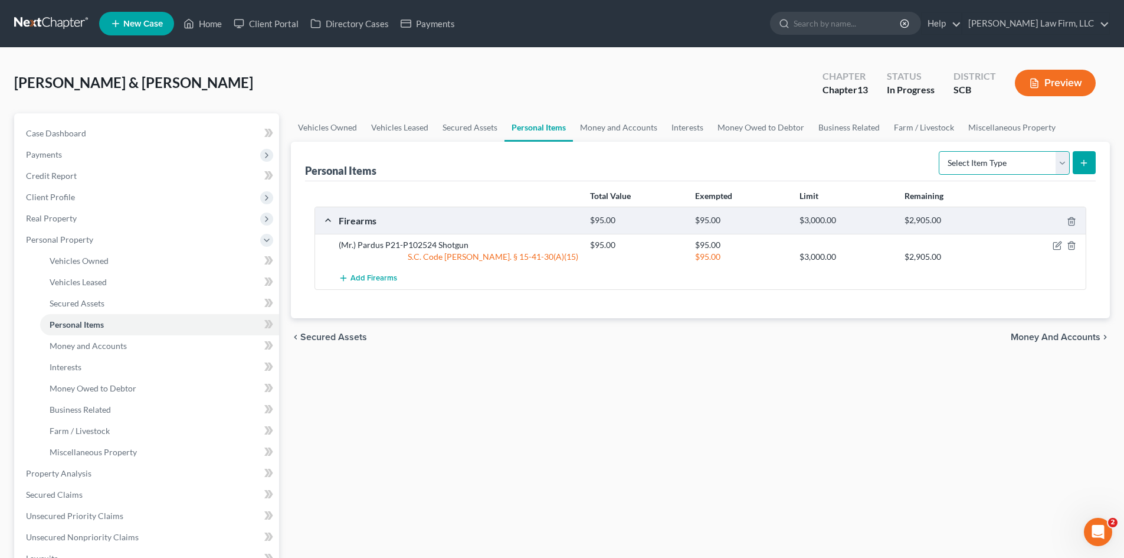
click at [978, 165] on select "Select Item Type Clothing Collectibles Of Value Electronics Firearms Household …" at bounding box center [1004, 163] width 131 height 24
click at [940, 151] on select "Select Item Type Clothing Collectibles Of Value Electronics Firearms Household …" at bounding box center [1004, 163] width 131 height 24
click at [1090, 163] on button "submit" at bounding box center [1084, 162] width 23 height 23
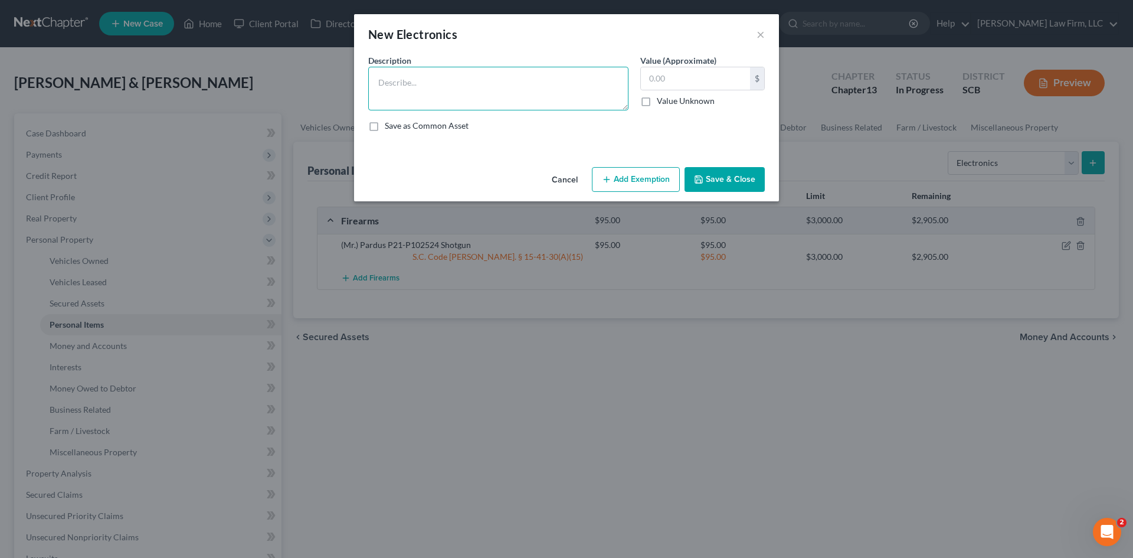
click at [445, 67] on textarea at bounding box center [498, 89] width 260 height 44
click at [717, 87] on input "text" at bounding box center [695, 78] width 109 height 22
click at [730, 183] on button "Save & Close" at bounding box center [725, 179] width 80 height 25
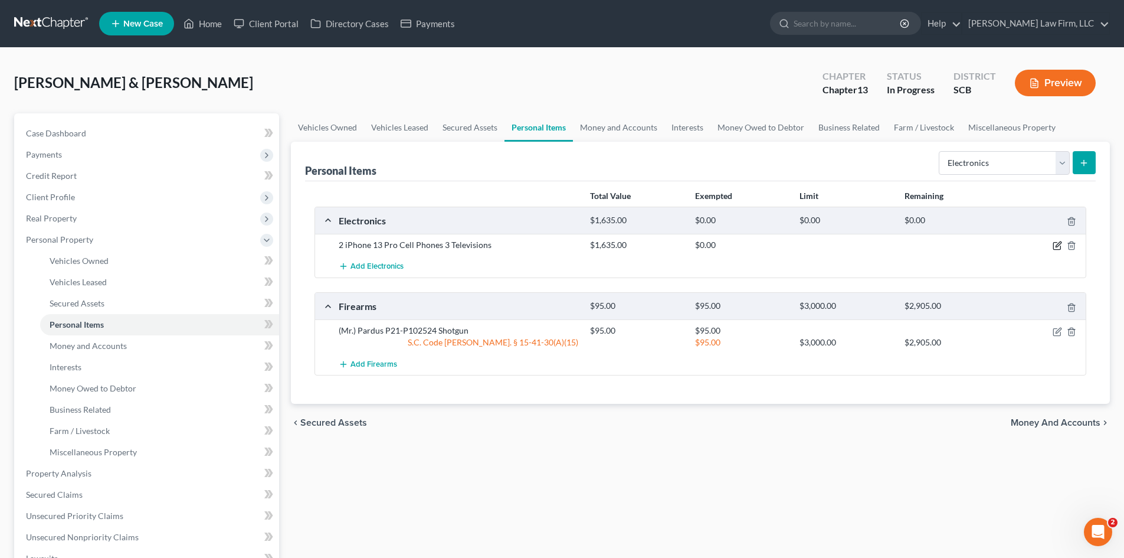
click at [1058, 249] on icon "button" at bounding box center [1057, 245] width 9 height 9
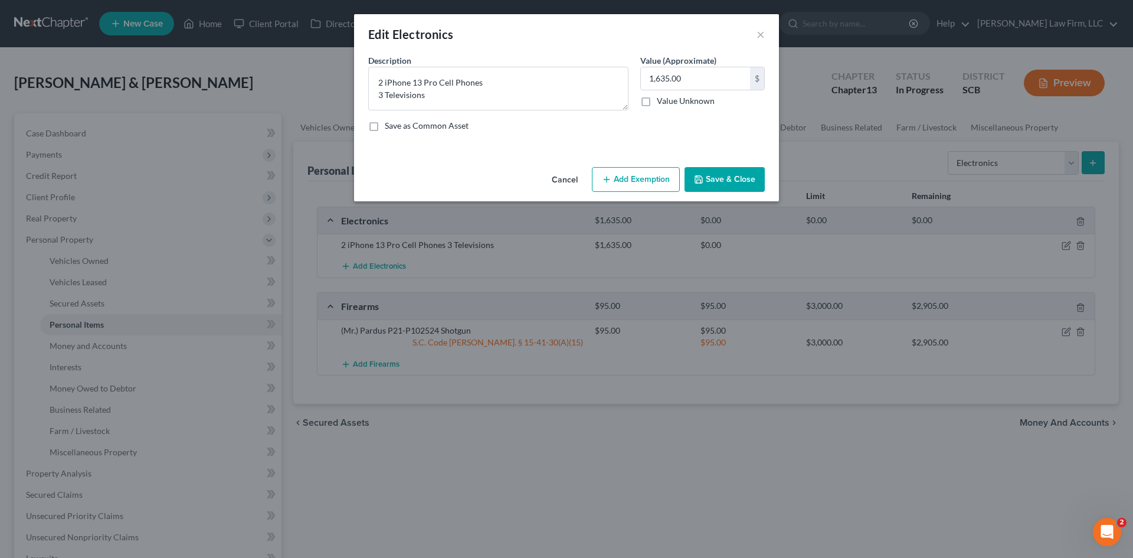
click at [633, 181] on button "Add Exemption" at bounding box center [636, 179] width 88 height 25
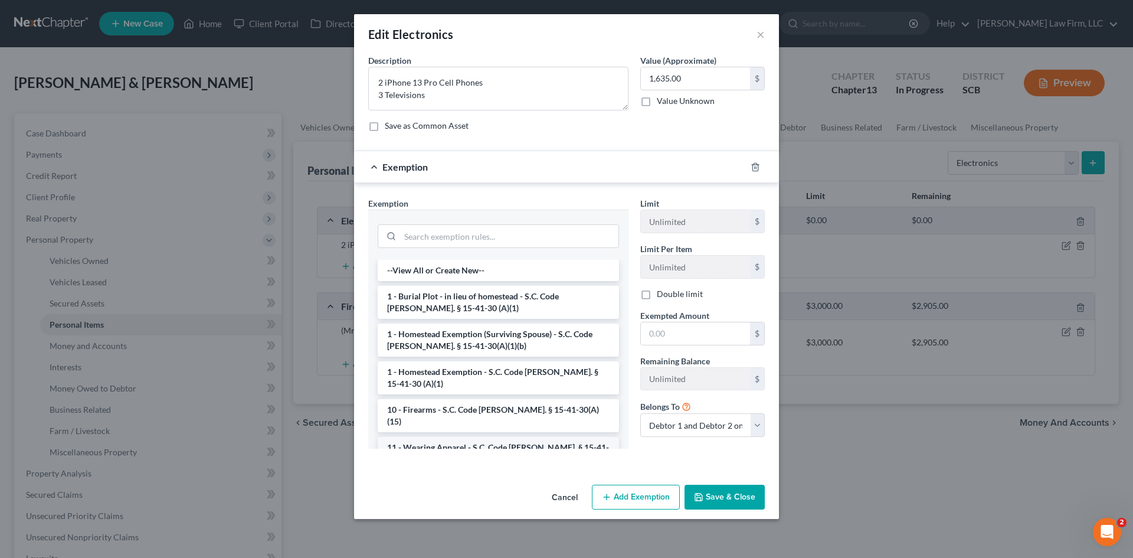
click at [467, 439] on li "11 - Wearing Apparel - S.C. Code [PERSON_NAME]. § 15-41-30 (A)(3)" at bounding box center [498, 453] width 241 height 33
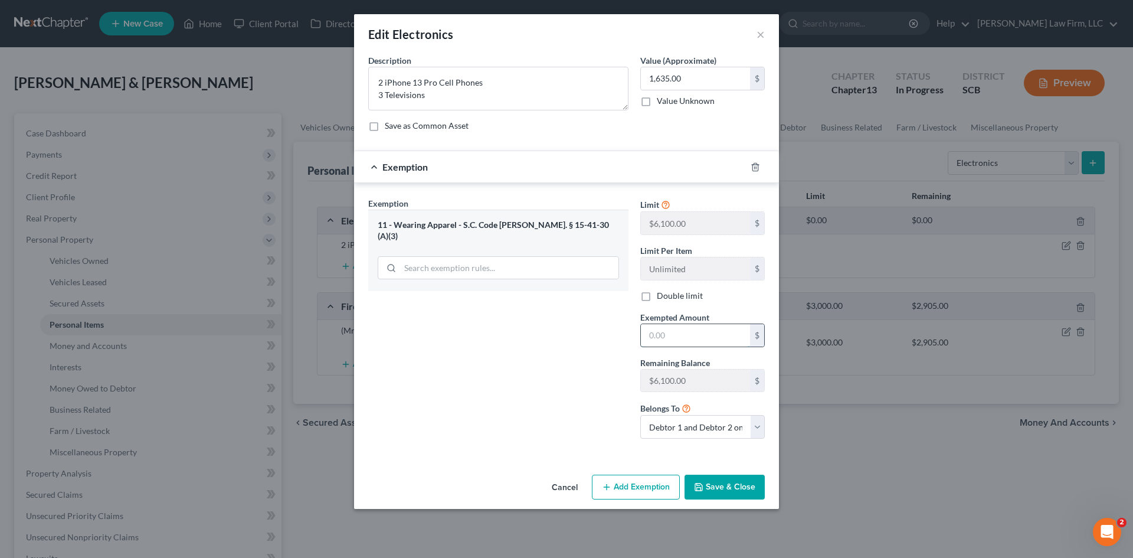
click at [695, 338] on input "text" at bounding box center [695, 335] width 109 height 22
click at [657, 297] on label "Double limit" at bounding box center [680, 296] width 46 height 12
click at [662, 297] on input "Double limit" at bounding box center [666, 294] width 8 height 8
click at [717, 491] on button "Save & Close" at bounding box center [725, 487] width 80 height 25
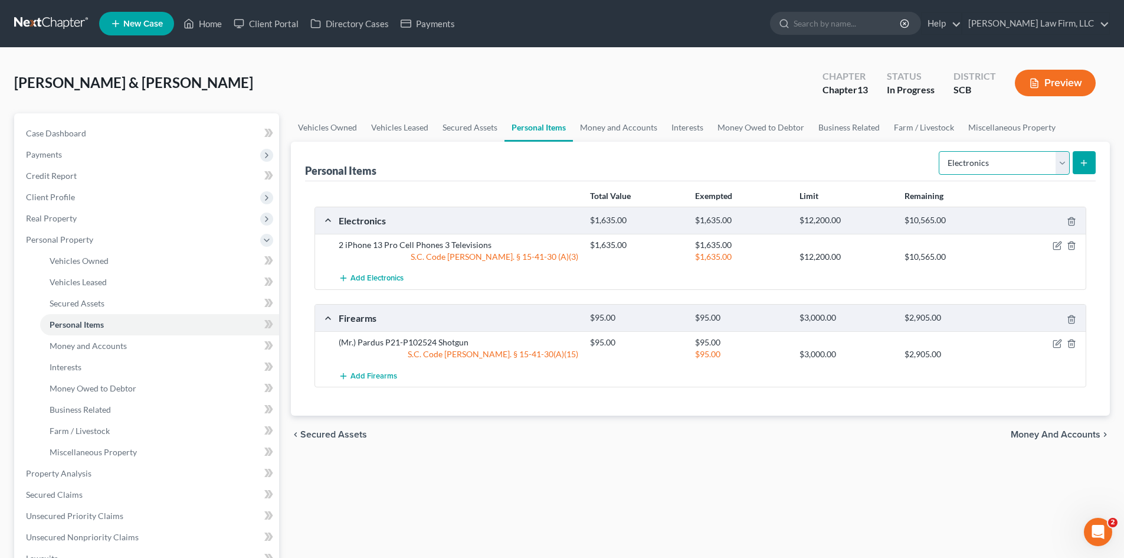
click at [984, 164] on select "Select Item Type Clothing Collectibles Of Value Electronics Firearms Household …" at bounding box center [1004, 163] width 131 height 24
click at [940, 151] on select "Select Item Type Clothing Collectibles Of Value Electronics Firearms Household …" at bounding box center [1004, 163] width 131 height 24
click at [1092, 159] on button "submit" at bounding box center [1084, 162] width 23 height 23
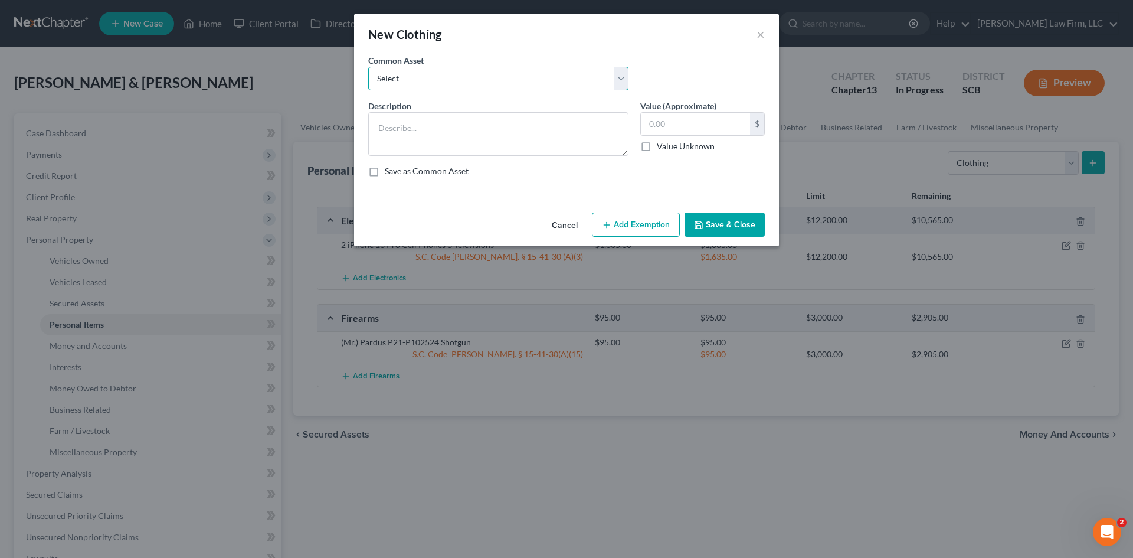
click at [537, 72] on select "Select Clothing and Personal Items Clothing and Personal Items Personal Items C…" at bounding box center [498, 79] width 260 height 24
click at [368, 67] on select "Select Clothing and Personal Items Clothing and Personal Items Personal Items C…" at bounding box center [498, 79] width 260 height 24
click at [700, 131] on input "500.00" at bounding box center [695, 124] width 109 height 22
click at [671, 225] on button "Add Exemption" at bounding box center [636, 224] width 88 height 25
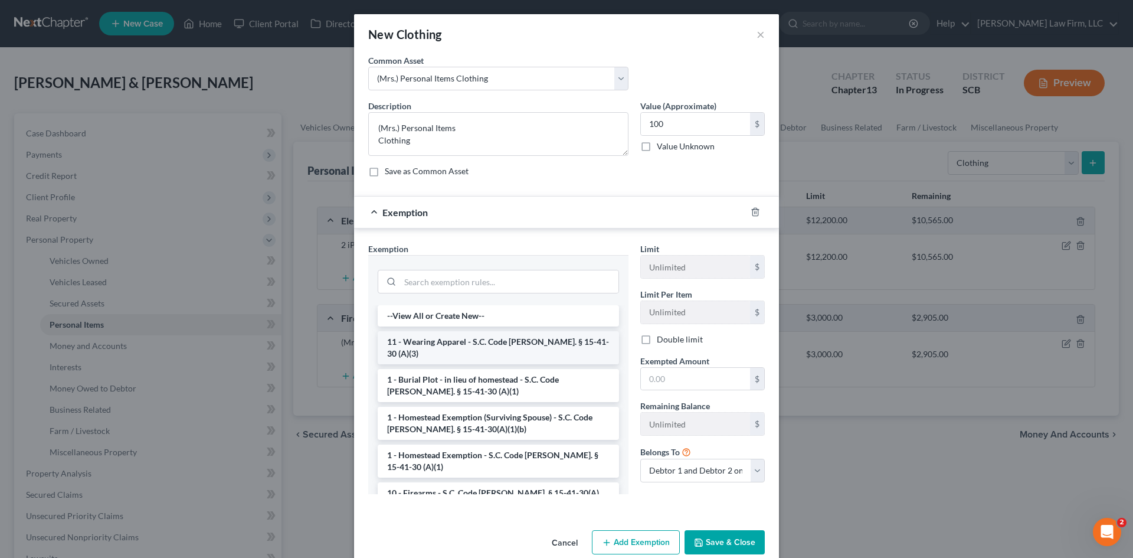
click at [505, 346] on li "11 - Wearing Apparel - S.C. Code [PERSON_NAME]. § 15-41-30 (A)(3)" at bounding box center [498, 347] width 241 height 33
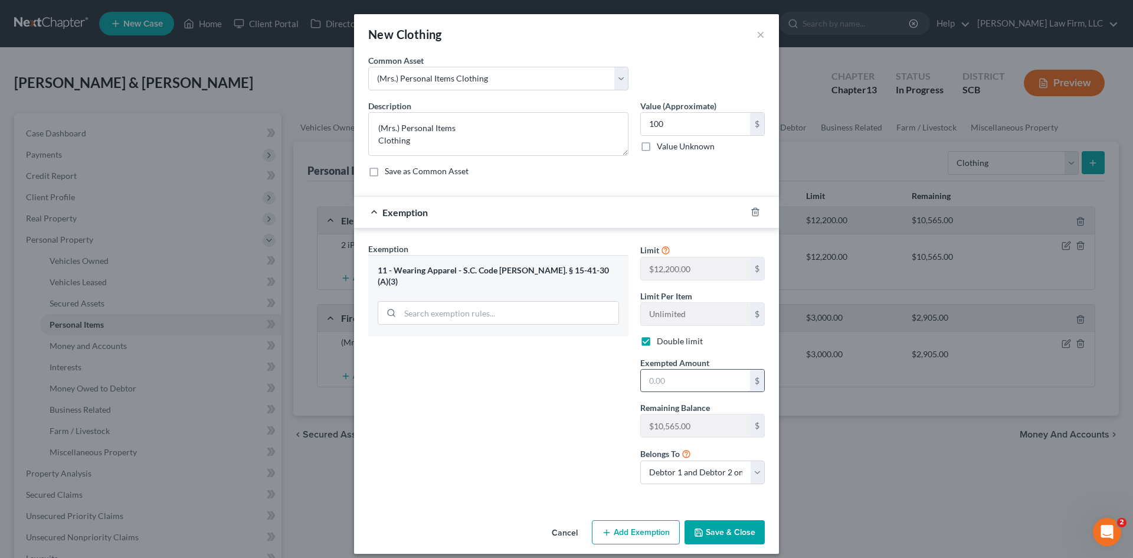
click at [656, 379] on input "text" at bounding box center [695, 380] width 109 height 22
click at [737, 537] on button "Save & Close" at bounding box center [725, 532] width 80 height 25
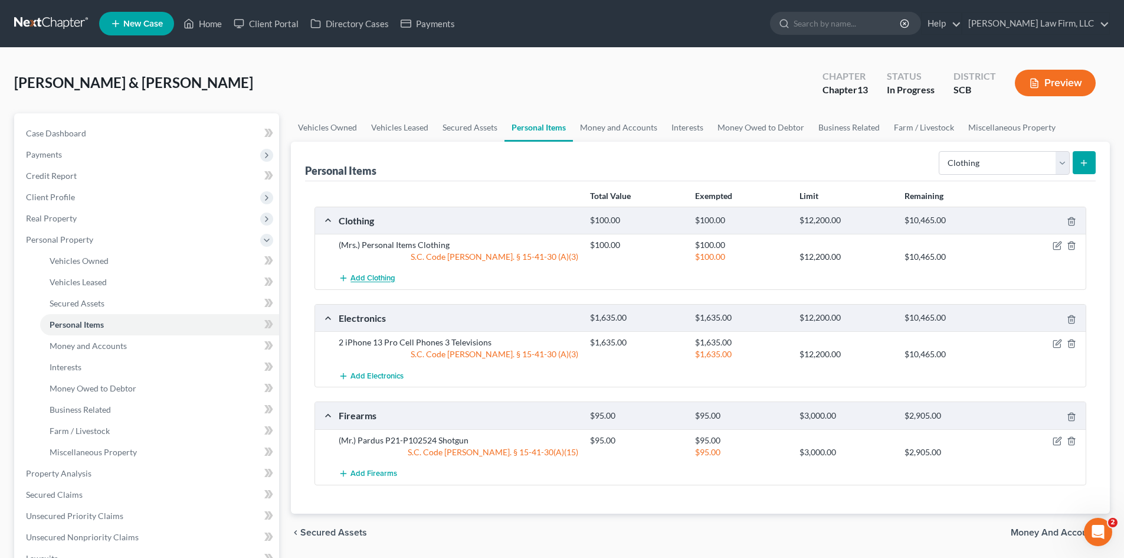
click at [376, 280] on span "Add Clothing" at bounding box center [373, 278] width 45 height 9
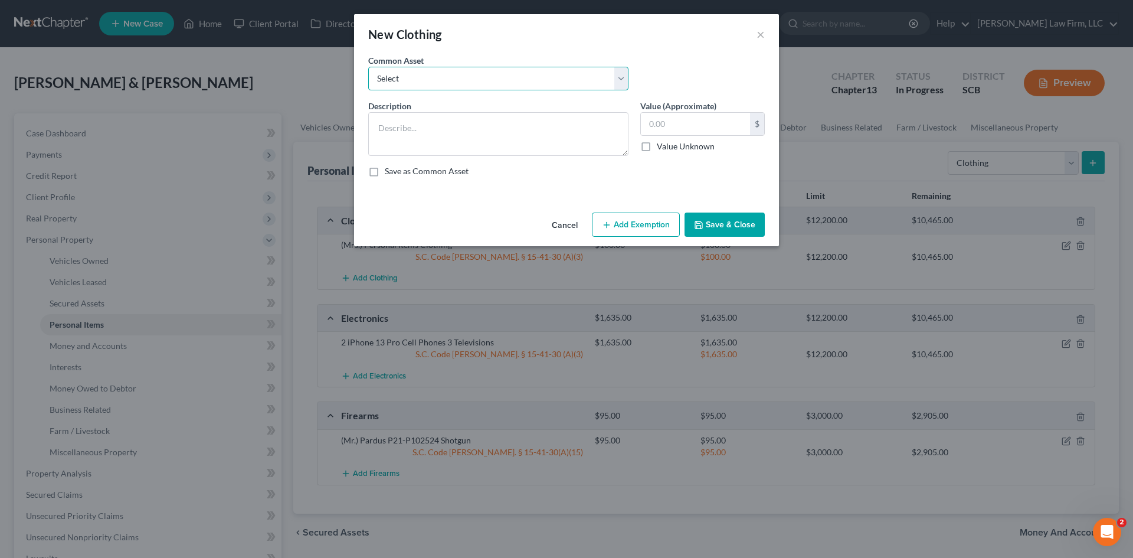
click at [407, 71] on select "Select Clothing and Personal Items Clothing and Personal Items Personal Items C…" at bounding box center [498, 79] width 260 height 24
click at [368, 67] on select "Select Clothing and Personal Items Clothing and Personal Items Personal Items C…" at bounding box center [498, 79] width 260 height 24
click at [646, 134] on input "250.00" at bounding box center [695, 124] width 109 height 22
click at [639, 221] on button "Add Exemption" at bounding box center [636, 224] width 88 height 25
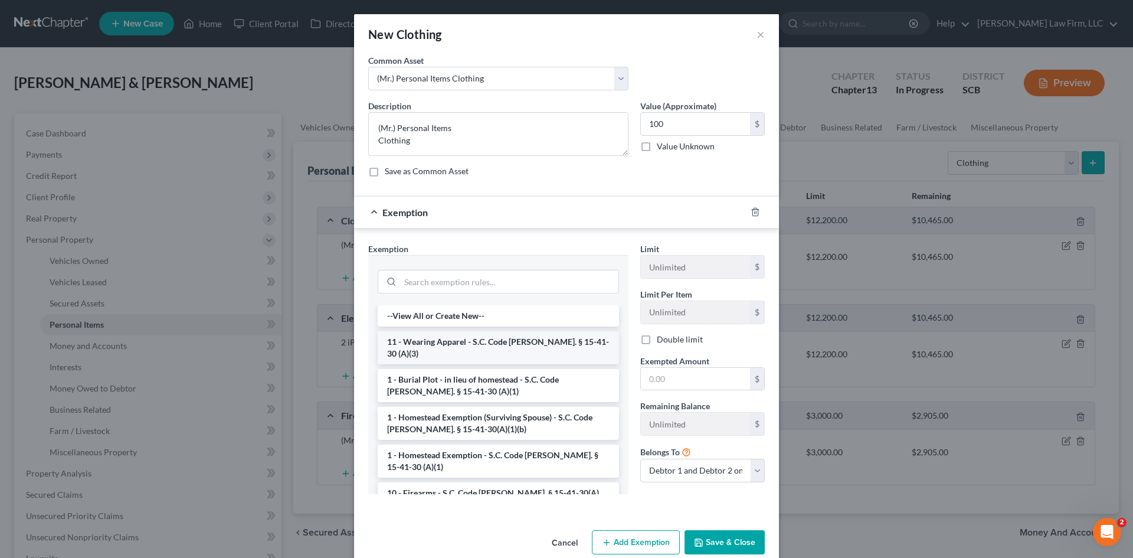
click at [457, 342] on li "11 - Wearing Apparel - S.C. Code [PERSON_NAME]. § 15-41-30 (A)(3)" at bounding box center [498, 347] width 241 height 33
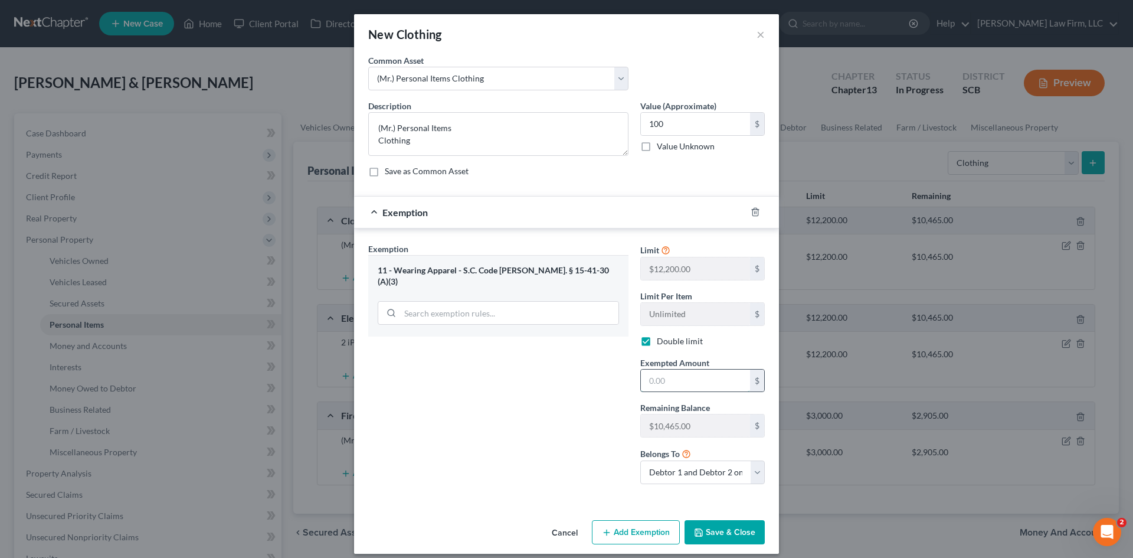
click at [709, 388] on input "text" at bounding box center [695, 380] width 109 height 22
click at [746, 537] on button "Save & Close" at bounding box center [725, 532] width 80 height 25
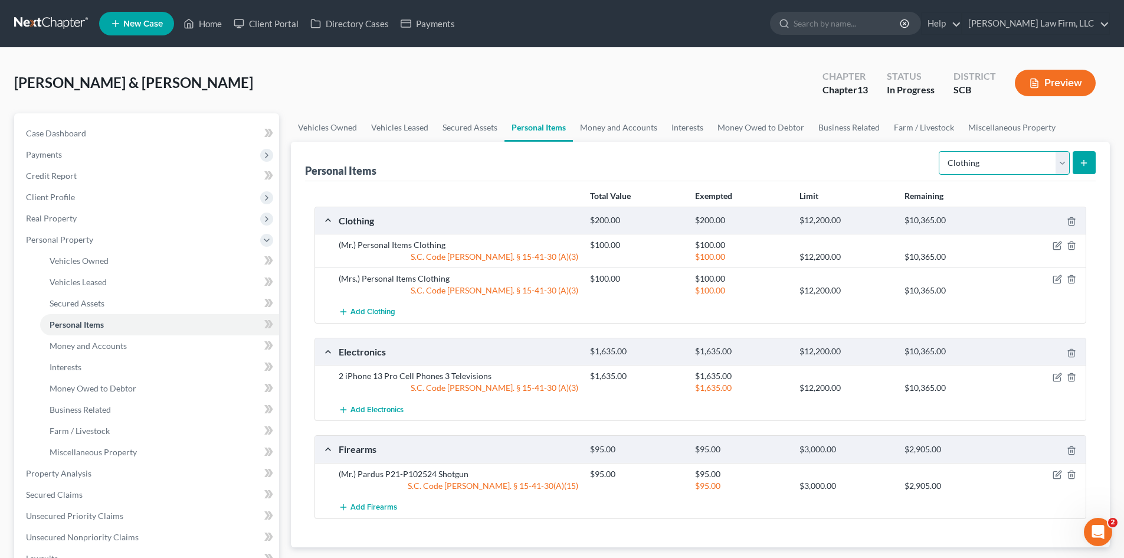
click at [994, 163] on select "Select Item Type Clothing Collectibles Of Value Electronics Firearms Household …" at bounding box center [1004, 163] width 131 height 24
click at [940, 151] on select "Select Item Type Clothing Collectibles Of Value Electronics Firearms Household …" at bounding box center [1004, 163] width 131 height 24
click at [1081, 165] on icon "submit" at bounding box center [1084, 162] width 9 height 9
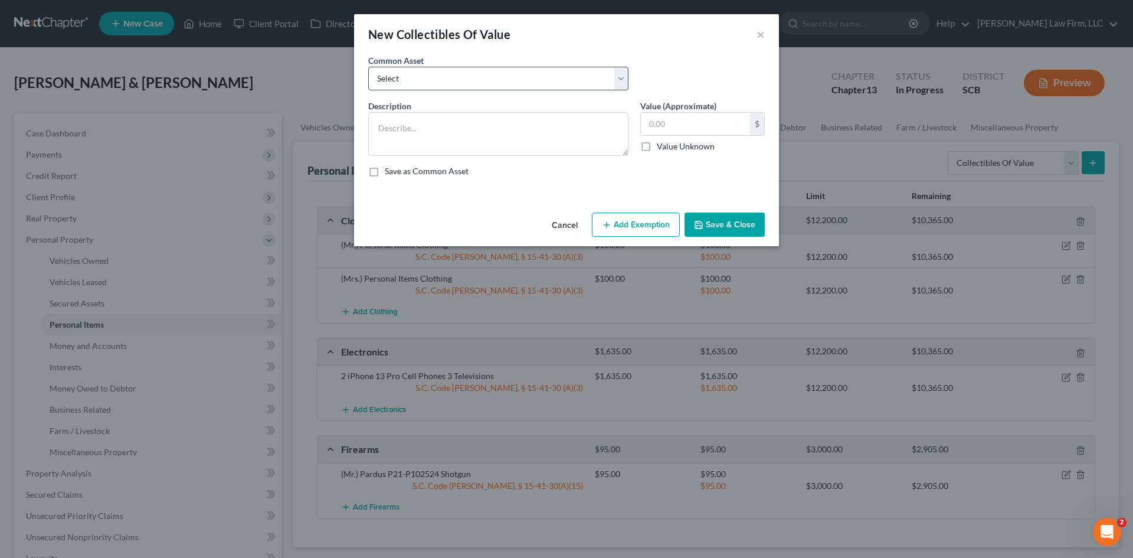
drag, startPoint x: 496, startPoint y: 58, endPoint x: 497, endPoint y: 70, distance: 11.8
click at [496, 62] on div "Common Asset Select Household Décor Hard and Soft Cover Books Household Décor" at bounding box center [498, 72] width 272 height 36
click at [498, 73] on select "Select Household Décor Hard and Soft Cover Books Household Décor" at bounding box center [498, 79] width 260 height 24
click at [368, 67] on select "Select Household Décor Hard and Soft Cover Books Household Décor" at bounding box center [498, 79] width 260 height 24
click at [677, 131] on input "text" at bounding box center [695, 124] width 109 height 22
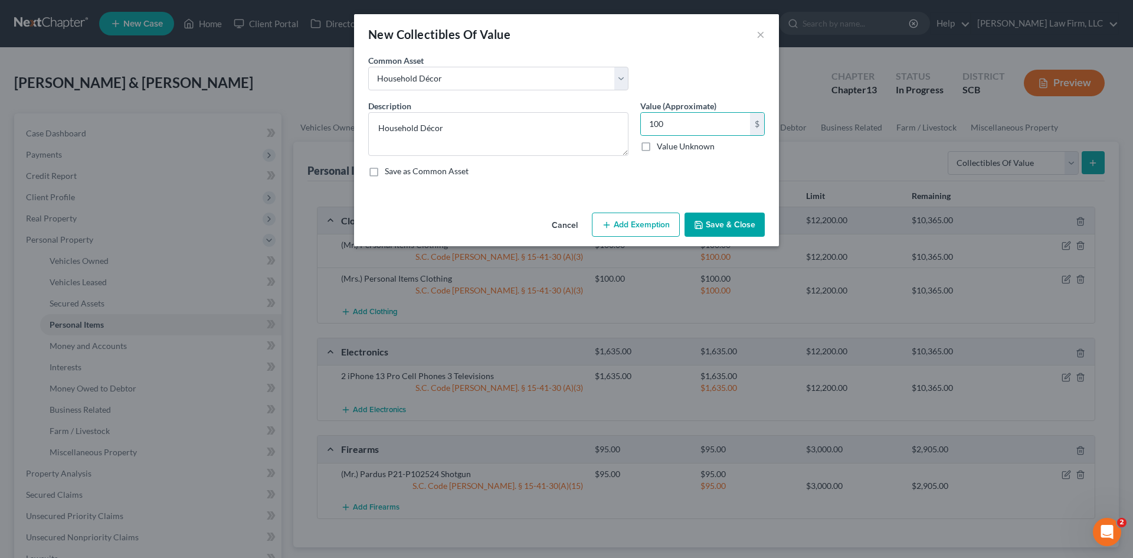
click at [665, 228] on button "Add Exemption" at bounding box center [636, 224] width 88 height 25
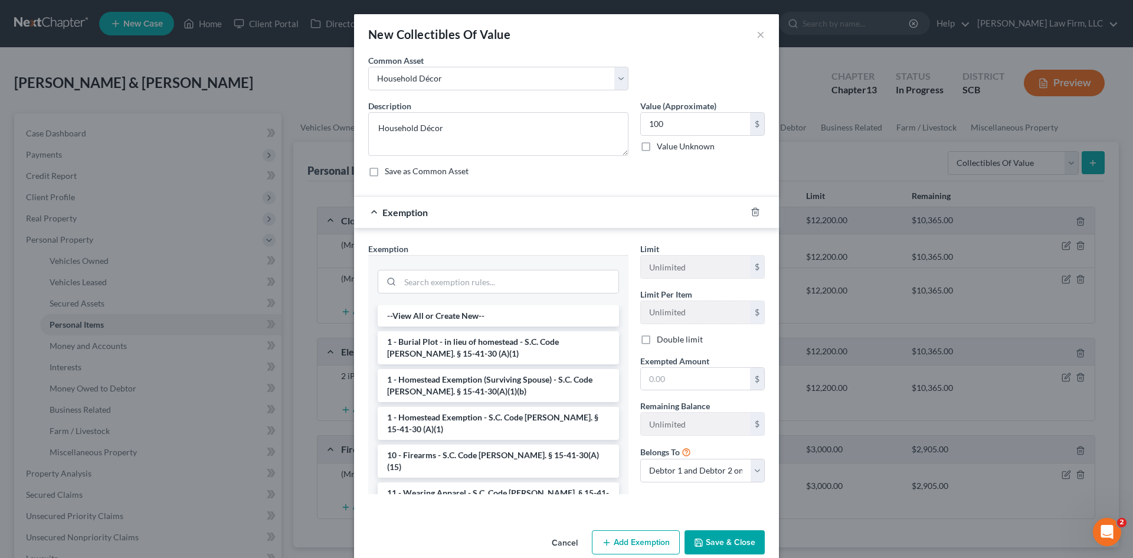
drag, startPoint x: 426, startPoint y: 480, endPoint x: 564, endPoint y: 476, distance: 138.8
click at [429, 482] on li "11 - Wearing Apparel - S.C. Code [PERSON_NAME]. § 15-41-30 (A)(3)" at bounding box center [498, 498] width 241 height 33
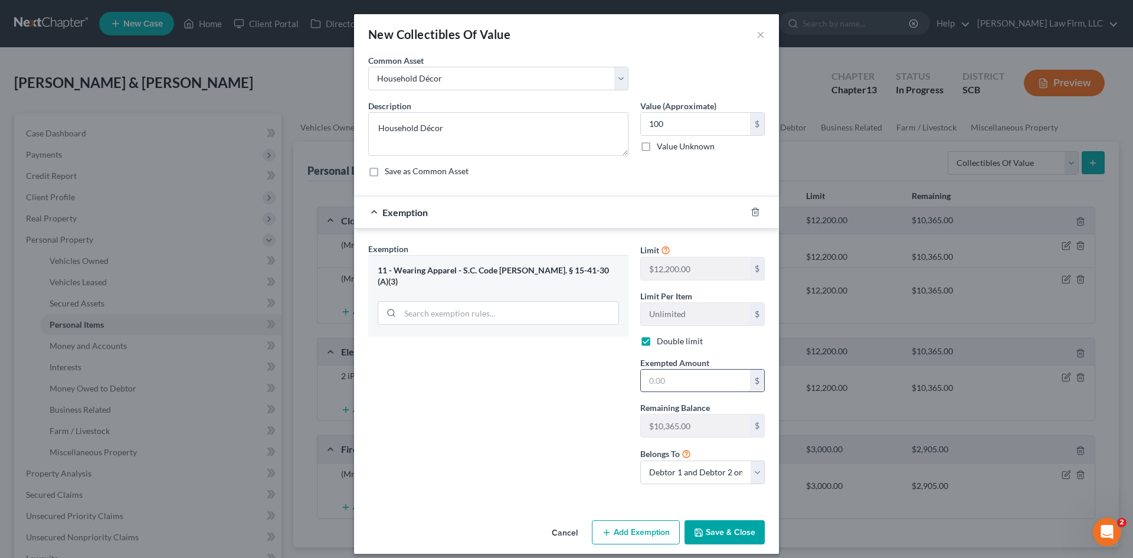
click at [653, 384] on input "text" at bounding box center [695, 380] width 109 height 22
click at [743, 534] on button "Save & Close" at bounding box center [725, 532] width 80 height 25
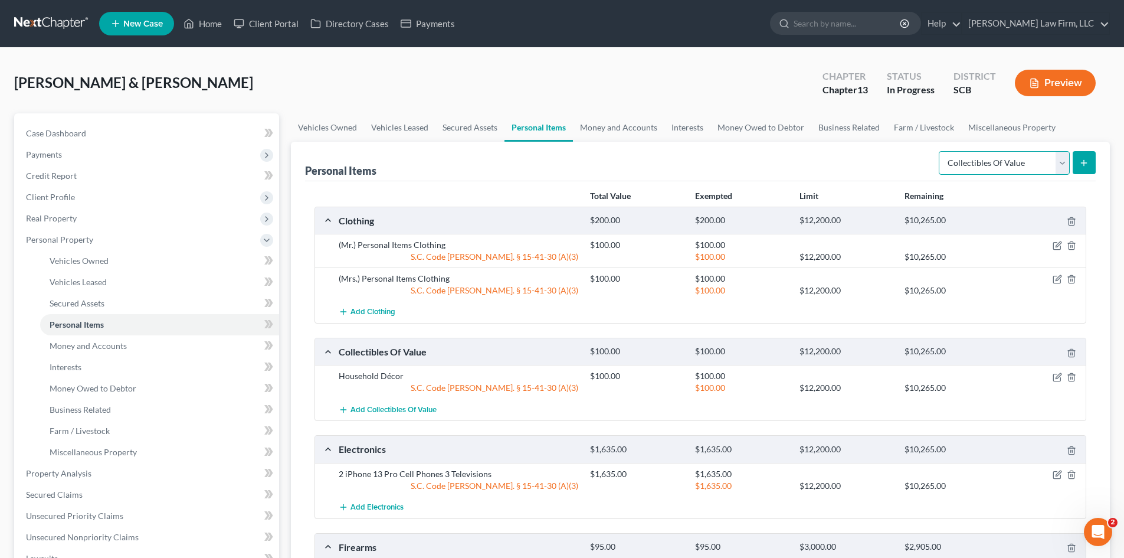
click at [998, 170] on select "Select Item Type Clothing Collectibles Of Value Electronics Firearms Household …" at bounding box center [1004, 163] width 131 height 24
click at [940, 151] on select "Select Item Type Clothing Collectibles Of Value Electronics Firearms Household …" at bounding box center [1004, 163] width 131 height 24
click at [1085, 161] on icon "submit" at bounding box center [1084, 162] width 9 height 9
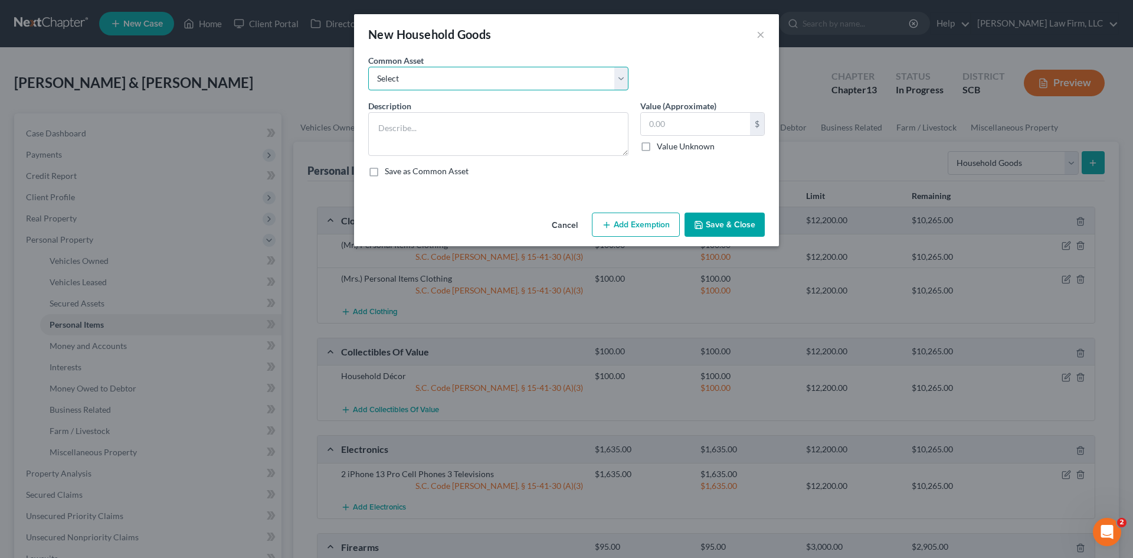
click at [564, 89] on select "Select Kitchenware Stove Refrigerator Washing Machine Dryer Living Room Furnitu…" at bounding box center [498, 79] width 260 height 24
click at [368, 67] on select "Select Kitchenware Stove Refrigerator Washing Machine Dryer Living Room Furnitu…" at bounding box center [498, 79] width 260 height 24
click at [466, 124] on textarea "Kitchenware Stove Refrigerator Washing Machine Dryer Living Room Furniture Bedr…" at bounding box center [498, 134] width 260 height 44
click at [659, 116] on input "1,660.00" at bounding box center [695, 124] width 109 height 22
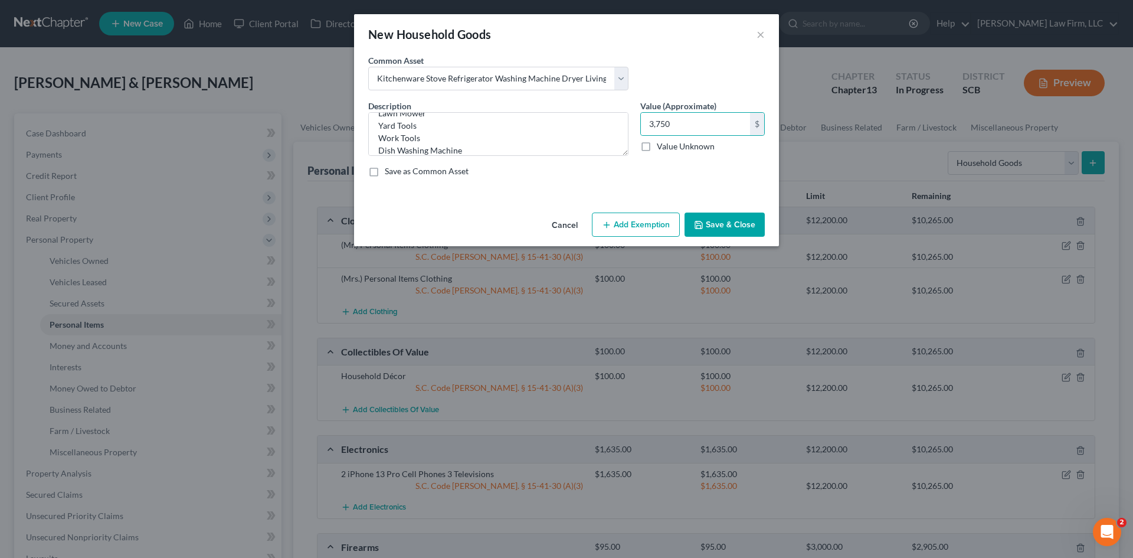
click at [622, 228] on button "Add Exemption" at bounding box center [636, 224] width 88 height 25
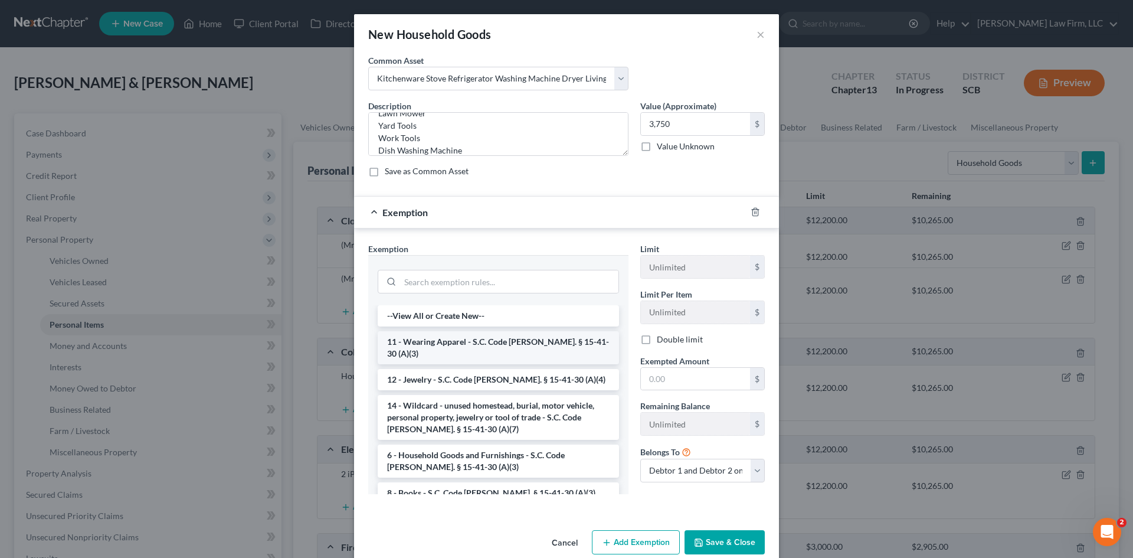
click at [449, 340] on li "11 - Wearing Apparel - S.C. Code [PERSON_NAME]. § 15-41-30 (A)(3)" at bounding box center [498, 347] width 241 height 33
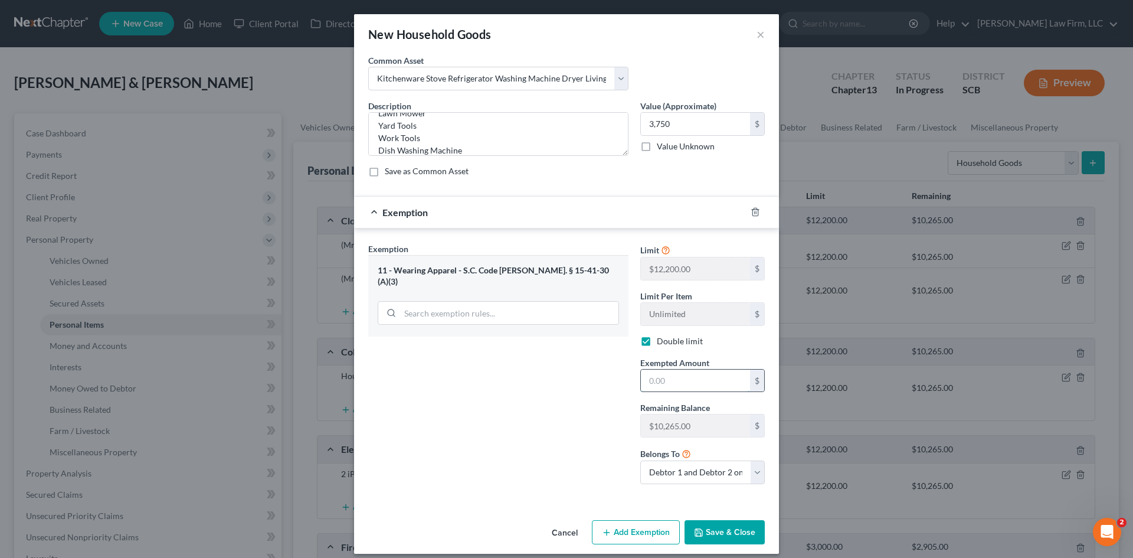
click at [659, 387] on input "text" at bounding box center [695, 380] width 109 height 22
click at [715, 522] on button "Save & Close" at bounding box center [725, 532] width 80 height 25
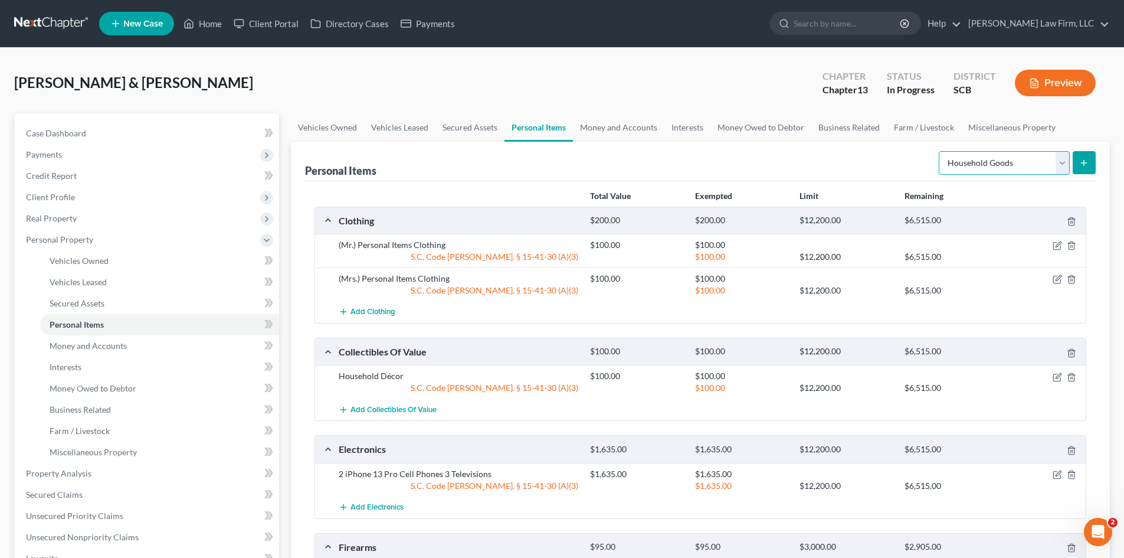
click at [987, 155] on select "Select Item Type Clothing Collectibles Of Value Electronics Firearms Household …" at bounding box center [1004, 163] width 131 height 24
click at [940, 151] on select "Select Item Type Clothing Collectibles Of Value Electronics Firearms Household …" at bounding box center [1004, 163] width 131 height 24
click at [1077, 165] on button "submit" at bounding box center [1084, 162] width 23 height 23
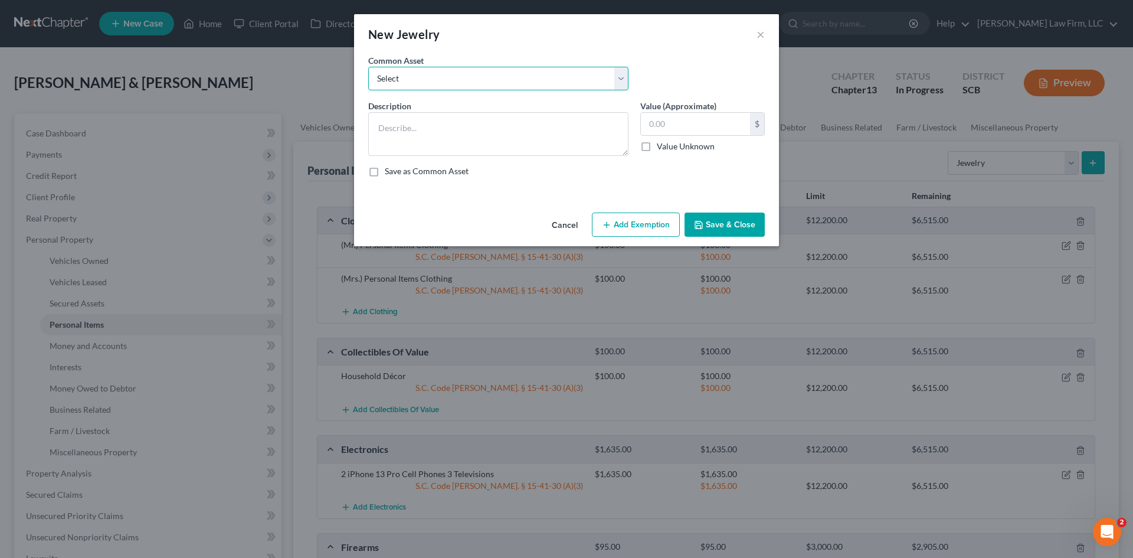
click at [495, 78] on select "Select Costume Jewelry The debtor does not own any jewelry. (Mr.) Wedding Band …" at bounding box center [498, 79] width 260 height 24
click at [368, 67] on select "Select Costume Jewelry The debtor does not own any jewelry. (Mr.) Wedding Band …" at bounding box center [498, 79] width 260 height 24
drag, startPoint x: 456, startPoint y: 132, endPoint x: 435, endPoint y: 125, distance: 22.6
click at [435, 125] on textarea "(Mrs.) Wedding Band ($50) Costume Jewelry ($15)" at bounding box center [498, 134] width 260 height 44
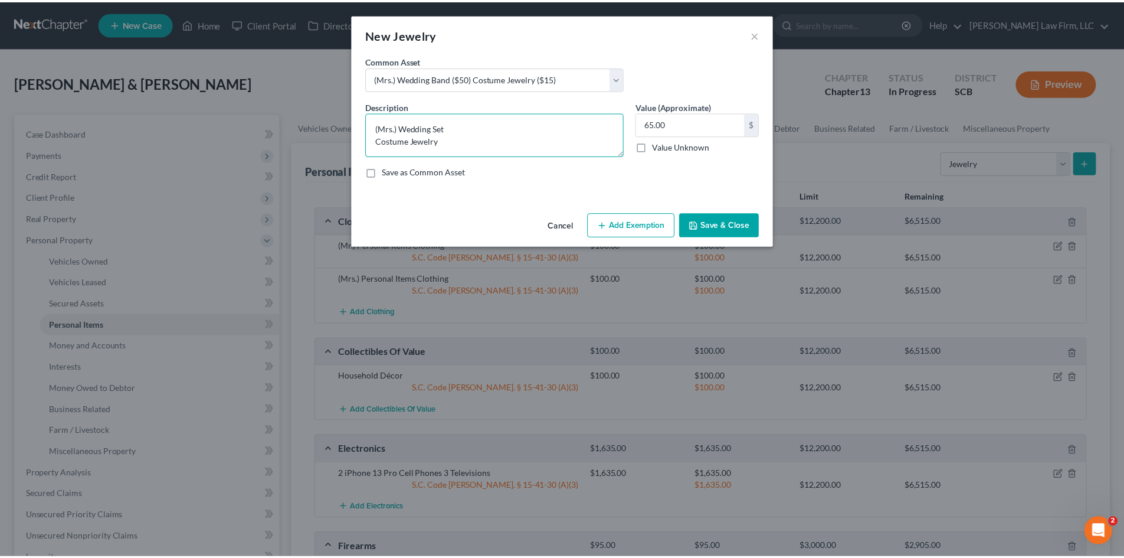
scroll to position [2, 0]
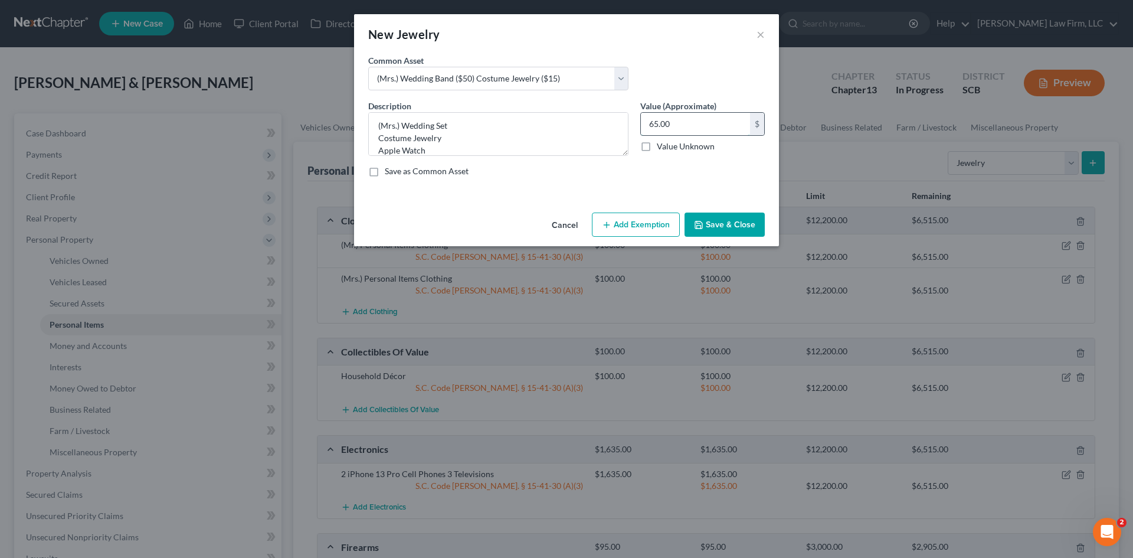
click at [692, 121] on input "65.00" at bounding box center [695, 124] width 109 height 22
click at [666, 230] on button "Add Exemption" at bounding box center [636, 224] width 88 height 25
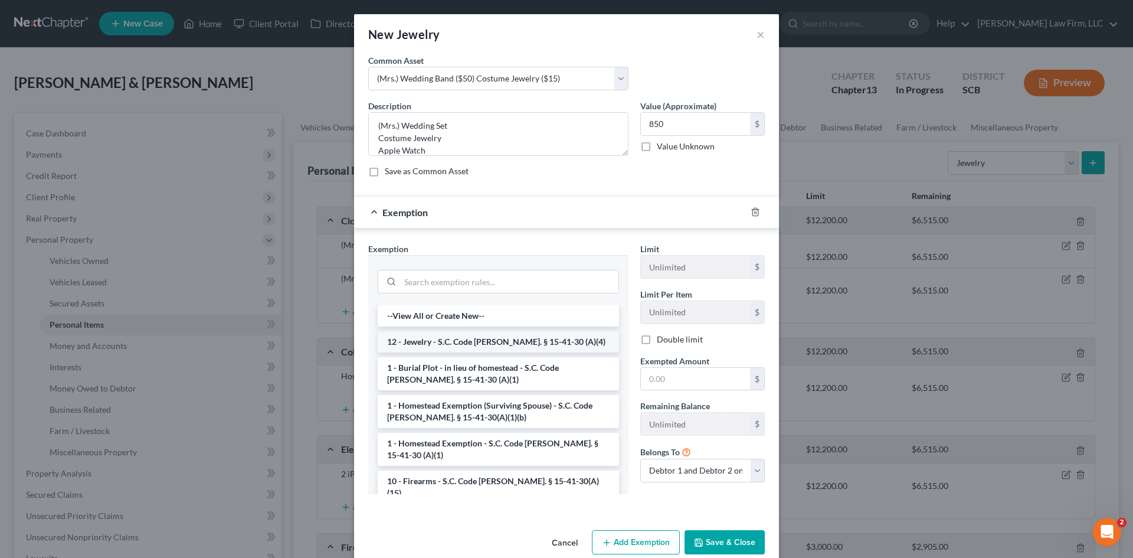
click at [455, 341] on li "12 - Jewelry - S.C. Code [PERSON_NAME]. § 15-41-30 (A)(4)" at bounding box center [498, 341] width 241 height 21
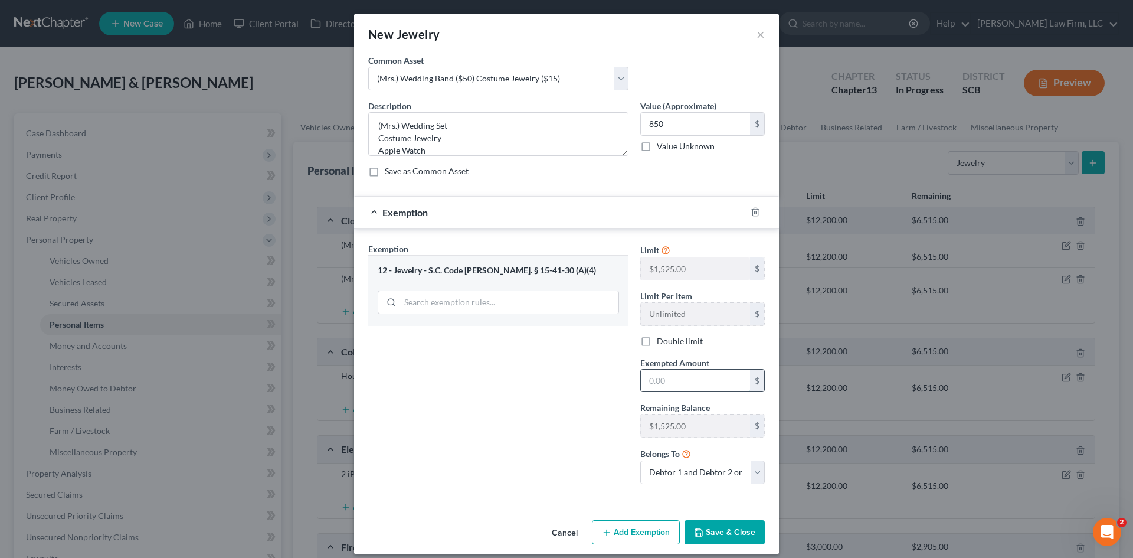
click at [658, 369] on input "text" at bounding box center [695, 380] width 109 height 22
click at [709, 535] on button "Save & Close" at bounding box center [725, 532] width 80 height 25
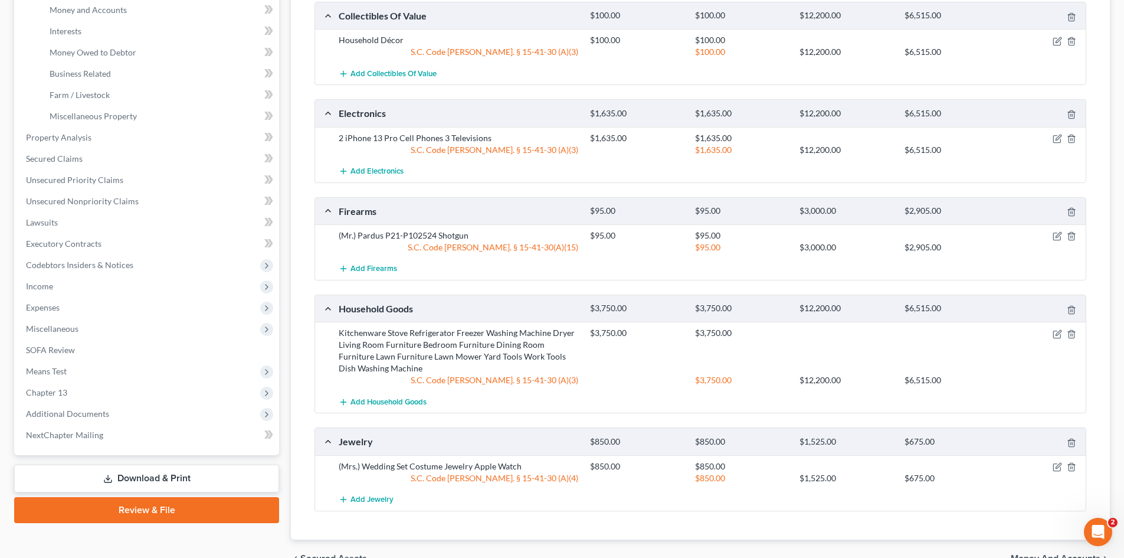
scroll to position [400, 0]
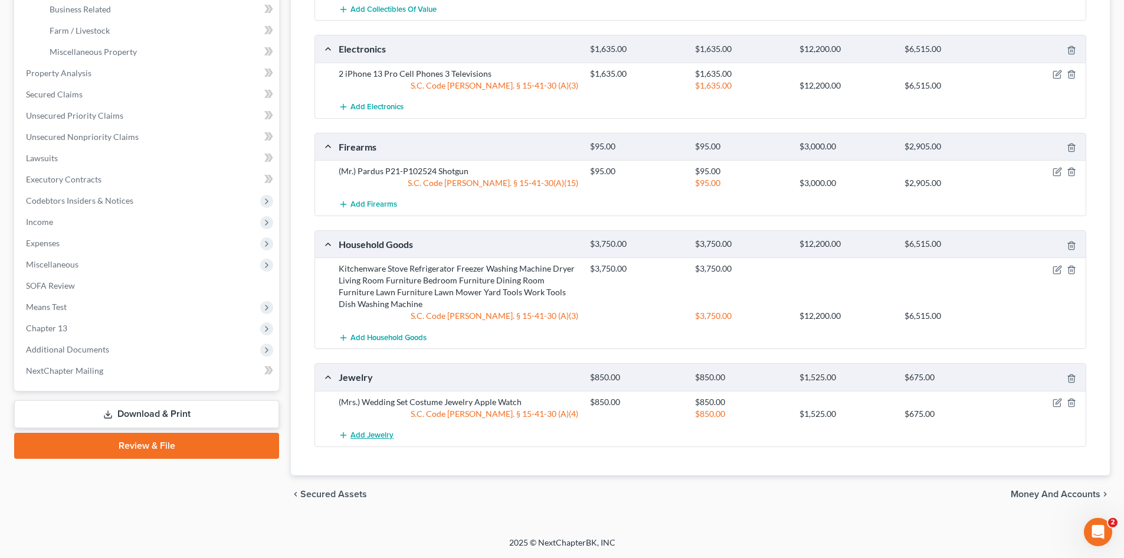
click at [380, 431] on span "Add Jewelry" at bounding box center [372, 434] width 43 height 9
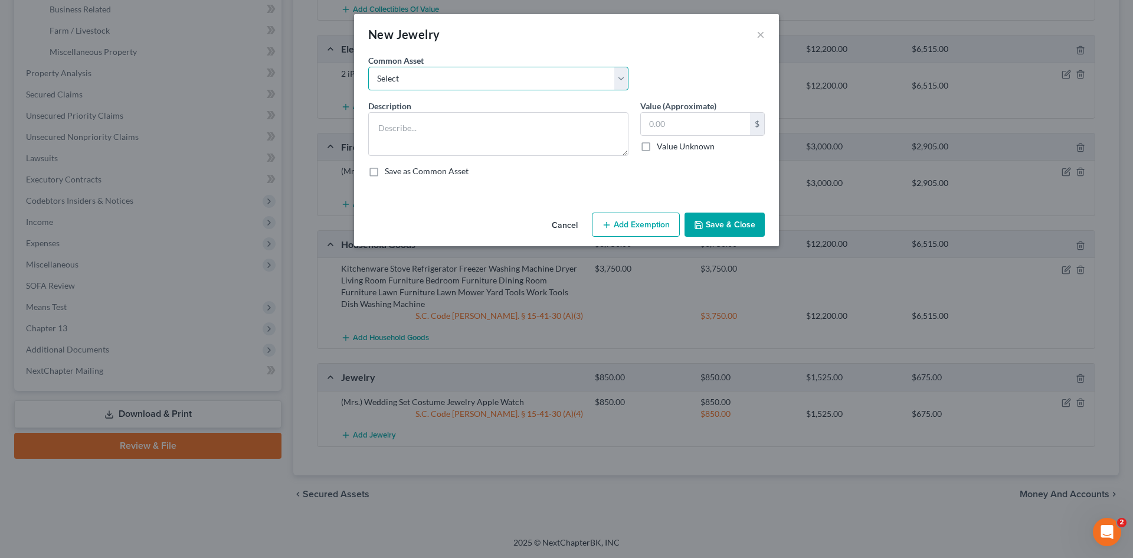
click at [418, 83] on select "Select Costume Jewelry The debtor does not own any jewelry. (Mr.) Wedding Band …" at bounding box center [498, 79] width 260 height 24
click at [368, 67] on select "Select Costume Jewelry The debtor does not own any jewelry. (Mr.) Wedding Band …" at bounding box center [498, 79] width 260 height 24
drag, startPoint x: 453, startPoint y: 132, endPoint x: 499, endPoint y: 139, distance: 47.1
click at [493, 138] on textarea "(Mr.) Wedding Band ($50)" at bounding box center [498, 134] width 260 height 44
click at [651, 219] on button "Add Exemption" at bounding box center [636, 224] width 88 height 25
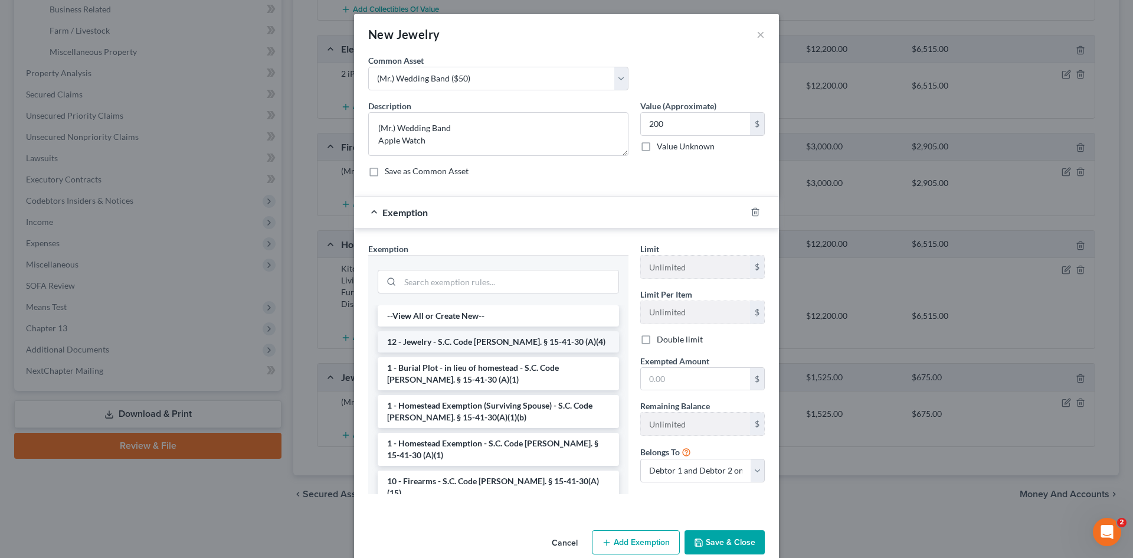
click at [469, 339] on li "12 - Jewelry - S.C. Code [PERSON_NAME]. § 15-41-30 (A)(4)" at bounding box center [498, 341] width 241 height 21
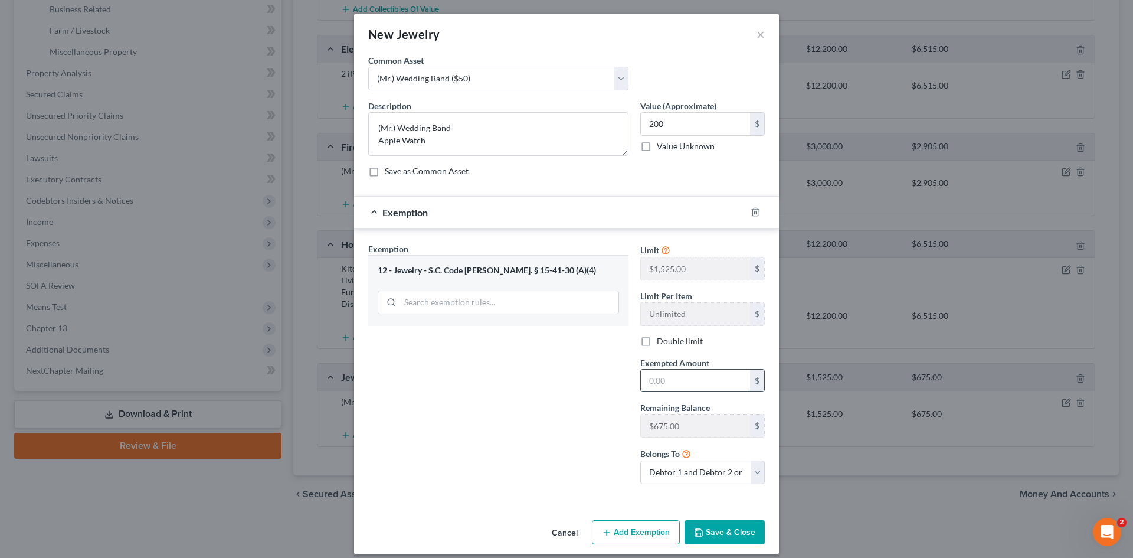
click at [699, 378] on input "text" at bounding box center [695, 380] width 109 height 22
click at [657, 340] on label "Double limit" at bounding box center [680, 341] width 46 height 12
click at [662, 340] on input "Double limit" at bounding box center [666, 339] width 8 height 8
click at [733, 535] on button "Save & Close" at bounding box center [725, 532] width 80 height 25
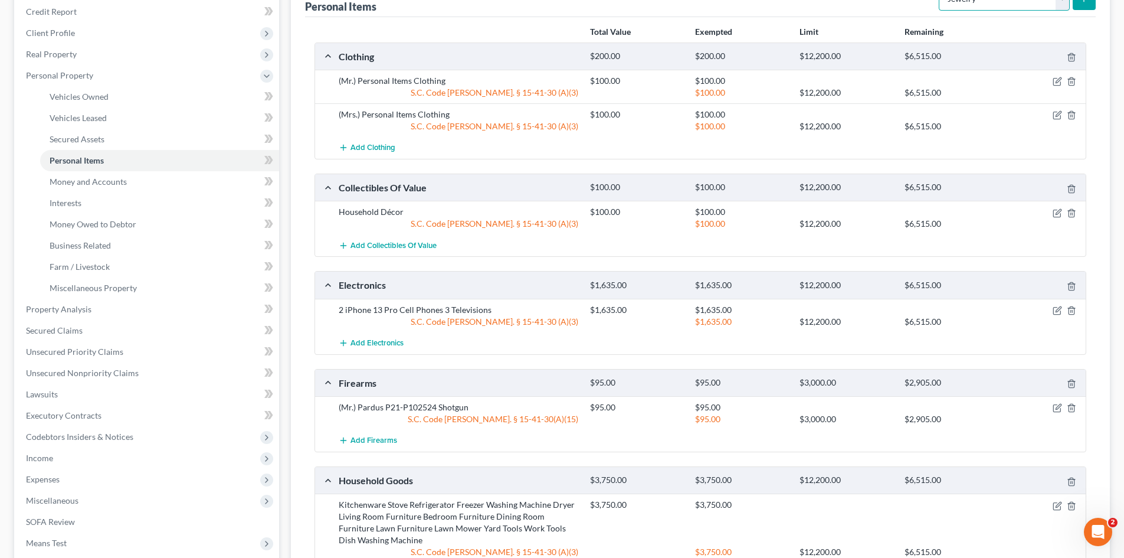
scroll to position [151, 0]
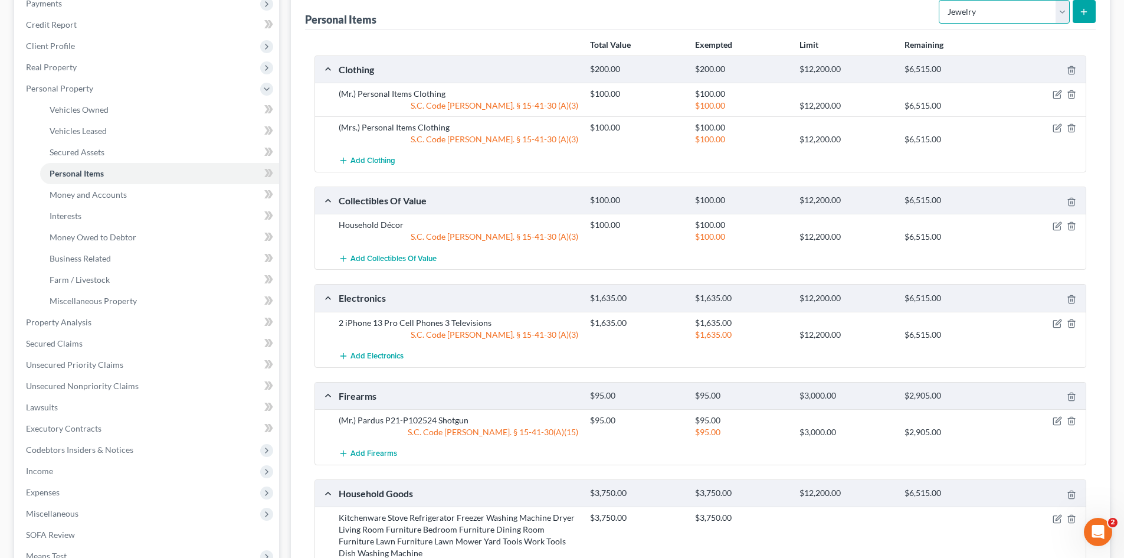
click at [987, 5] on select "Select Item Type Clothing Collectibles Of Value Electronics Firearms Household …" at bounding box center [1004, 12] width 131 height 24
click at [940, 0] on select "Select Item Type Clothing Collectibles Of Value Electronics Firearms Household …" at bounding box center [1004, 12] width 131 height 24
click at [1086, 18] on button "submit" at bounding box center [1084, 11] width 23 height 23
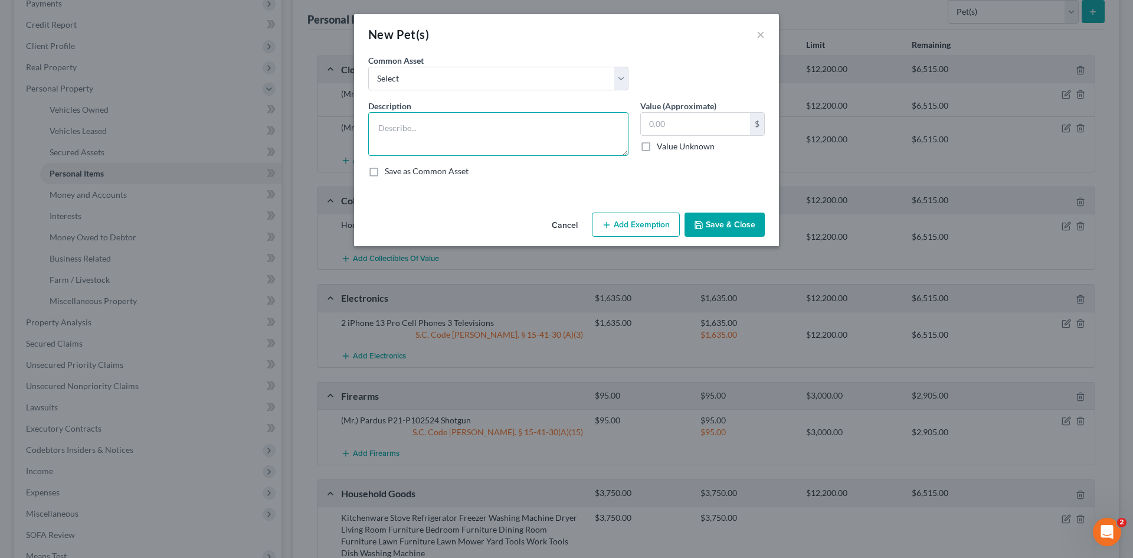
click at [529, 126] on textarea at bounding box center [498, 134] width 260 height 44
click at [646, 224] on button "Add Exemption" at bounding box center [636, 224] width 88 height 25
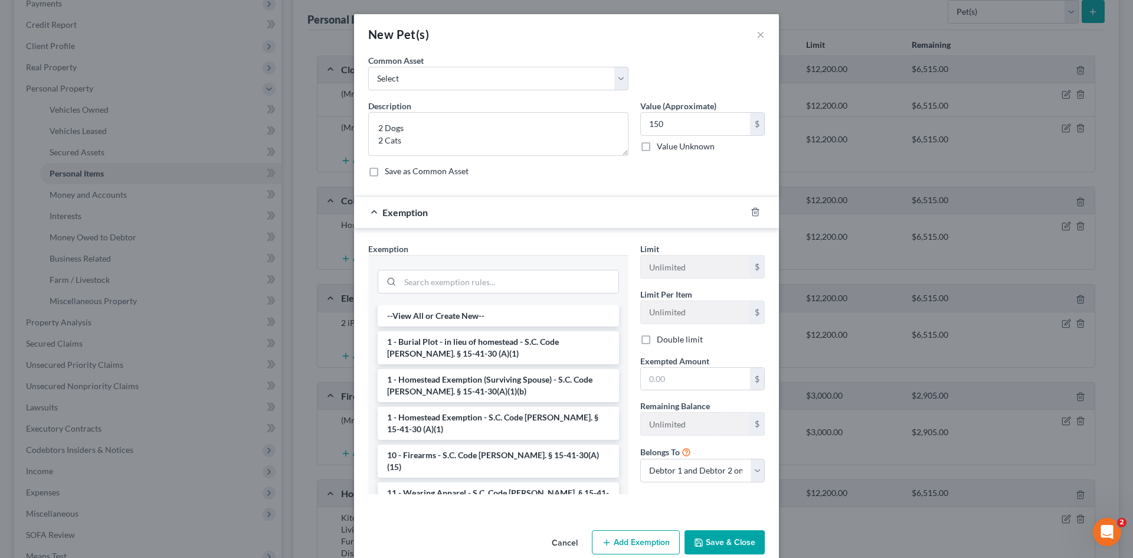
drag, startPoint x: 431, startPoint y: 476, endPoint x: 466, endPoint y: 471, distance: 34.6
click at [434, 482] on li "11 - Wearing Apparel - S.C. Code [PERSON_NAME]. § 15-41-30 (A)(3)" at bounding box center [498, 498] width 241 height 33
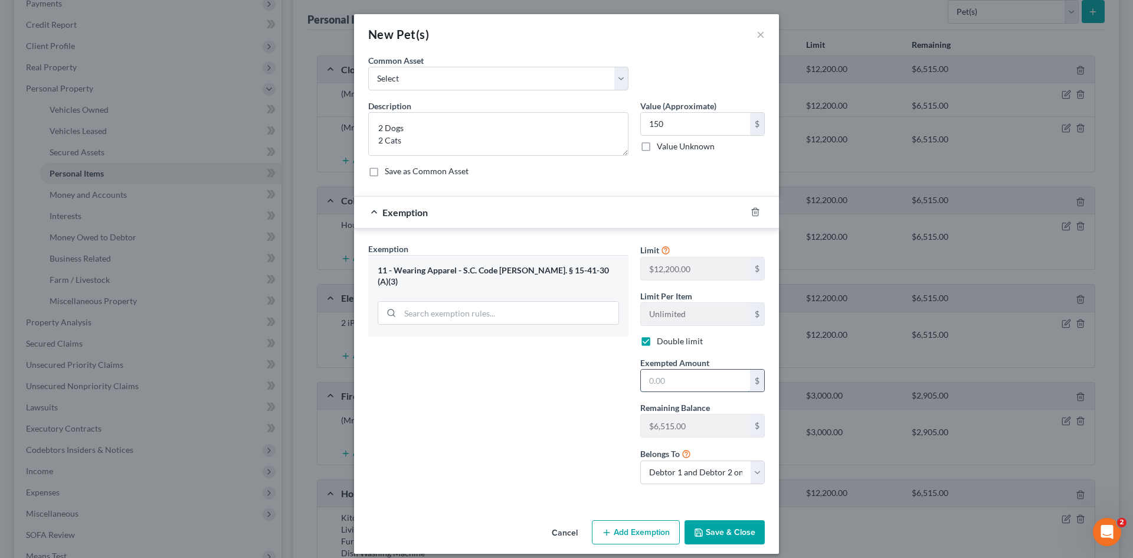
click at [702, 388] on input "text" at bounding box center [695, 380] width 109 height 22
click at [749, 535] on button "Save & Close" at bounding box center [725, 532] width 80 height 25
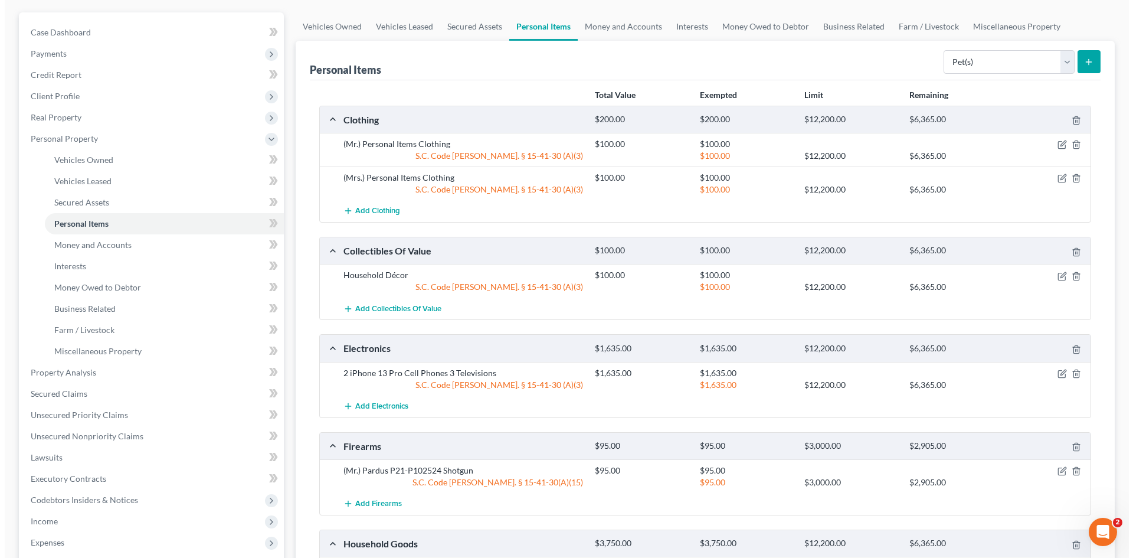
scroll to position [0, 0]
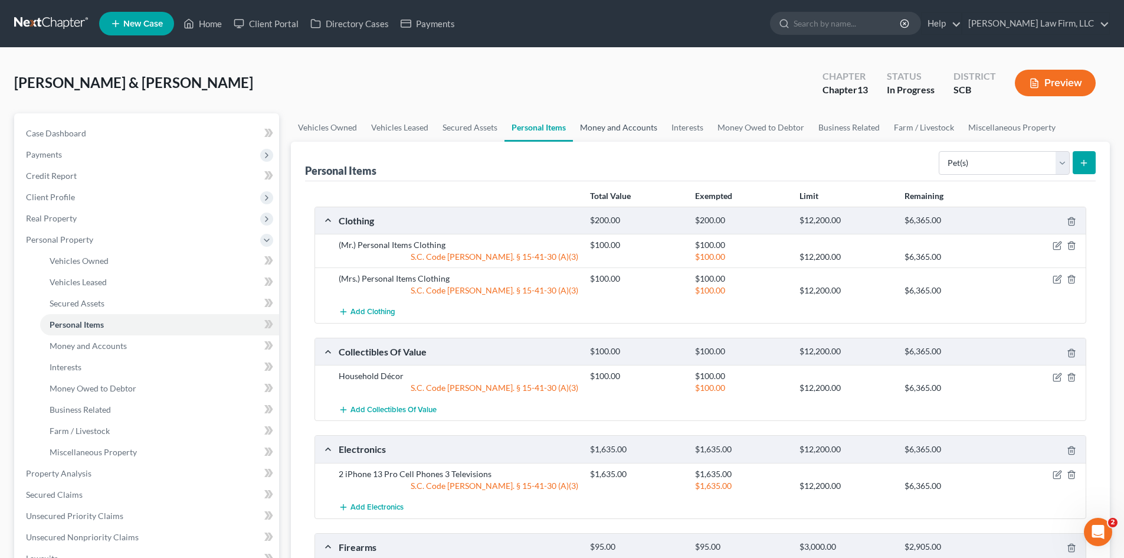
click at [647, 127] on link "Money and Accounts" at bounding box center [618, 127] width 91 height 28
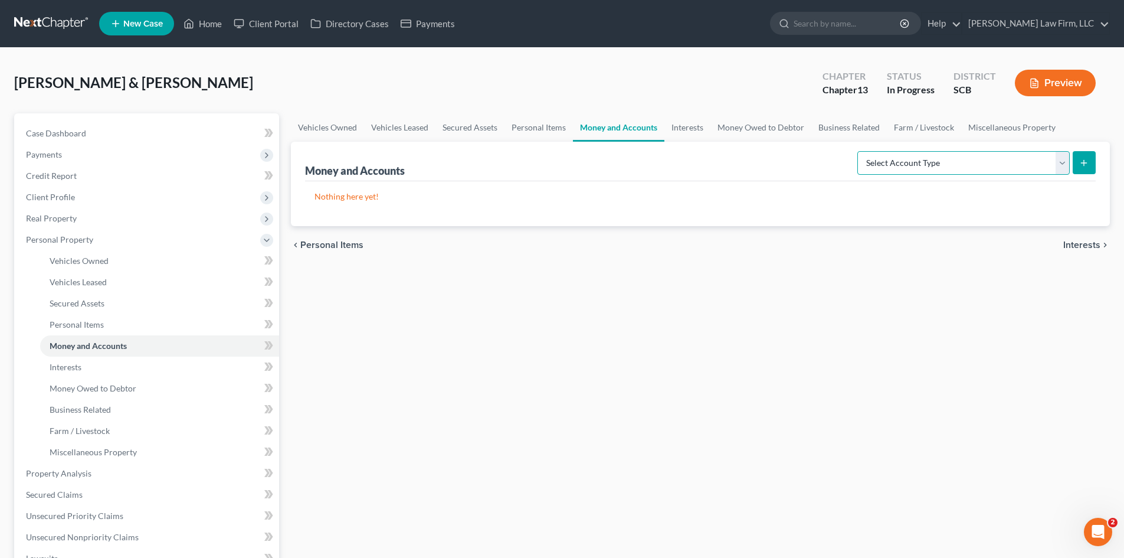
click at [976, 165] on select "Select Account Type Brokerage Cash on Hand Certificates of Deposit Checking Acc…" at bounding box center [964, 163] width 212 height 24
click at [860, 151] on select "Select Account Type Brokerage Cash on Hand Certificates of Deposit Checking Acc…" at bounding box center [964, 163] width 212 height 24
click at [1080, 161] on icon "submit" at bounding box center [1084, 162] width 9 height 9
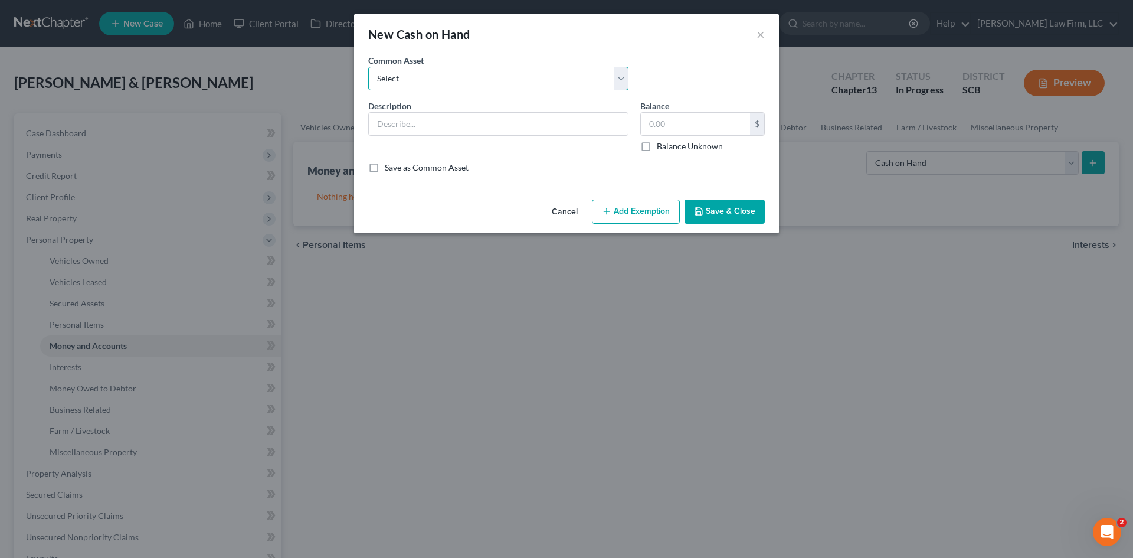
click at [377, 71] on select "Select The joint debtor does not carry cash The debtor does not carry cash. (Mr…" at bounding box center [498, 79] width 260 height 24
click at [368, 67] on select "Select The joint debtor does not carry cash The debtor does not carry cash. (Mr…" at bounding box center [498, 79] width 260 height 24
click at [748, 221] on button "Save & Close" at bounding box center [725, 211] width 80 height 25
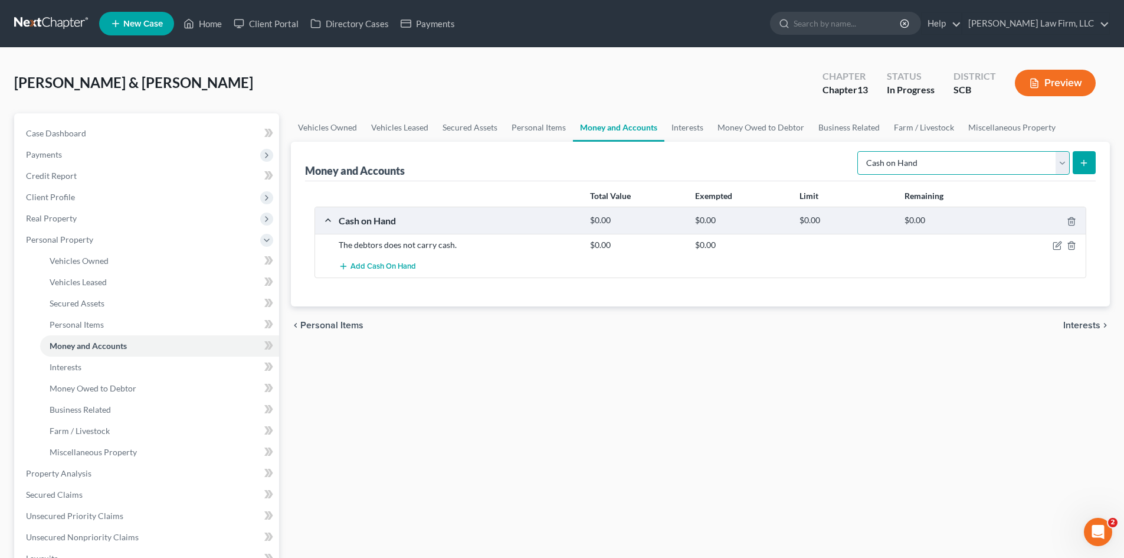
click at [924, 172] on select "Select Account Type Brokerage Cash on Hand Certificates of Deposit Checking Acc…" at bounding box center [964, 163] width 212 height 24
click at [860, 151] on select "Select Account Type Brokerage Cash on Hand Certificates of Deposit Checking Acc…" at bounding box center [964, 163] width 212 height 24
click at [1081, 168] on button "submit" at bounding box center [1084, 162] width 23 height 23
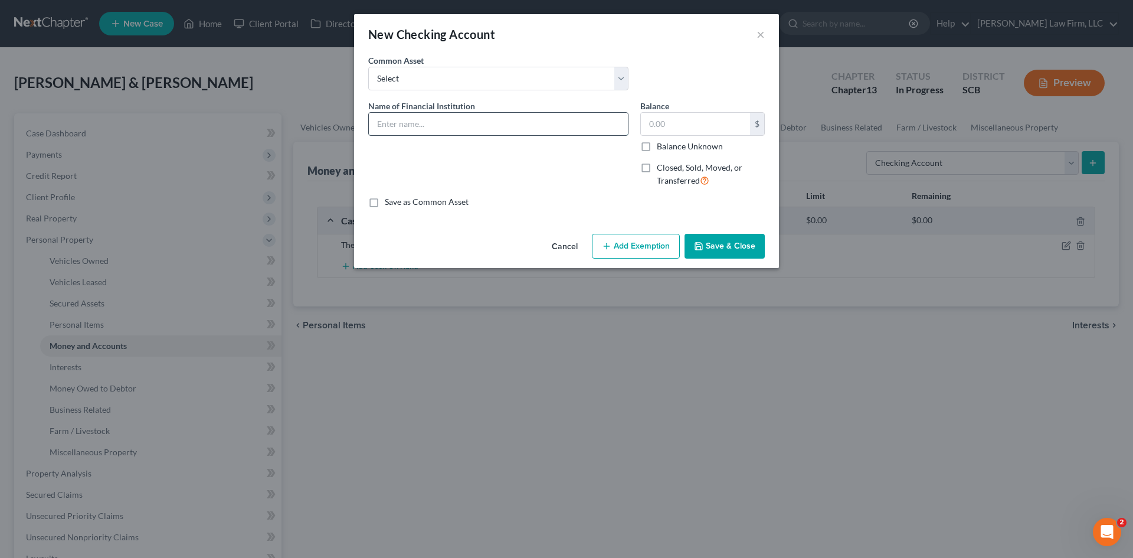
click at [467, 121] on input "text" at bounding box center [498, 124] width 259 height 22
click at [603, 125] on input "(Mr.) Cornerstone Community FCU Acct#" at bounding box center [498, 124] width 259 height 22
click at [619, 124] on input "(Mr.) Cornerstone Community FCU Acct# 0264-50" at bounding box center [498, 124] width 259 height 22
drag, startPoint x: 680, startPoint y: 126, endPoint x: 676, endPoint y: 120, distance: 6.4
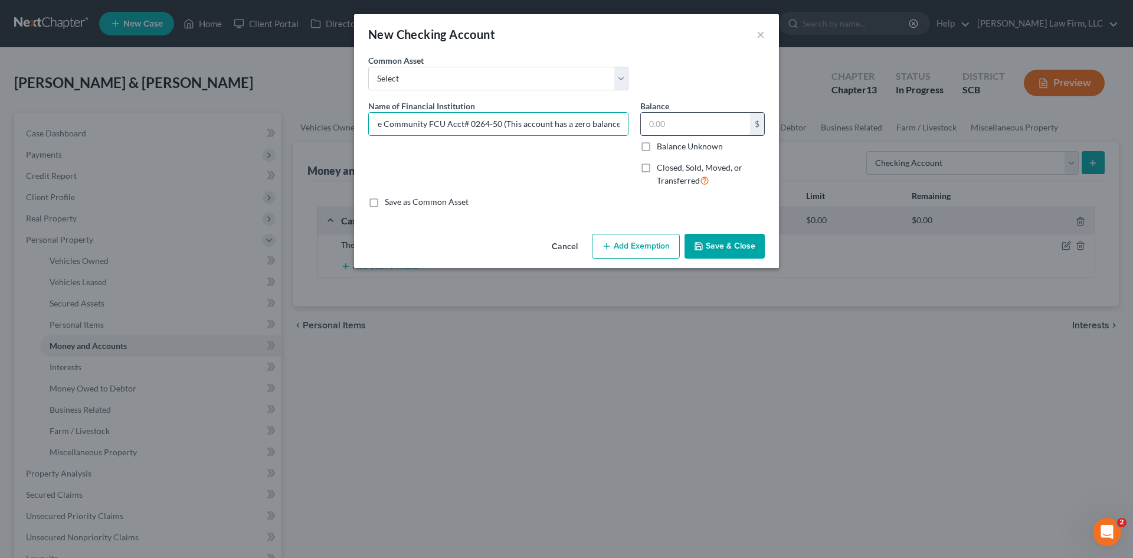
click at [680, 125] on input "text" at bounding box center [695, 124] width 109 height 22
click at [735, 250] on button "Save & Close" at bounding box center [725, 246] width 80 height 25
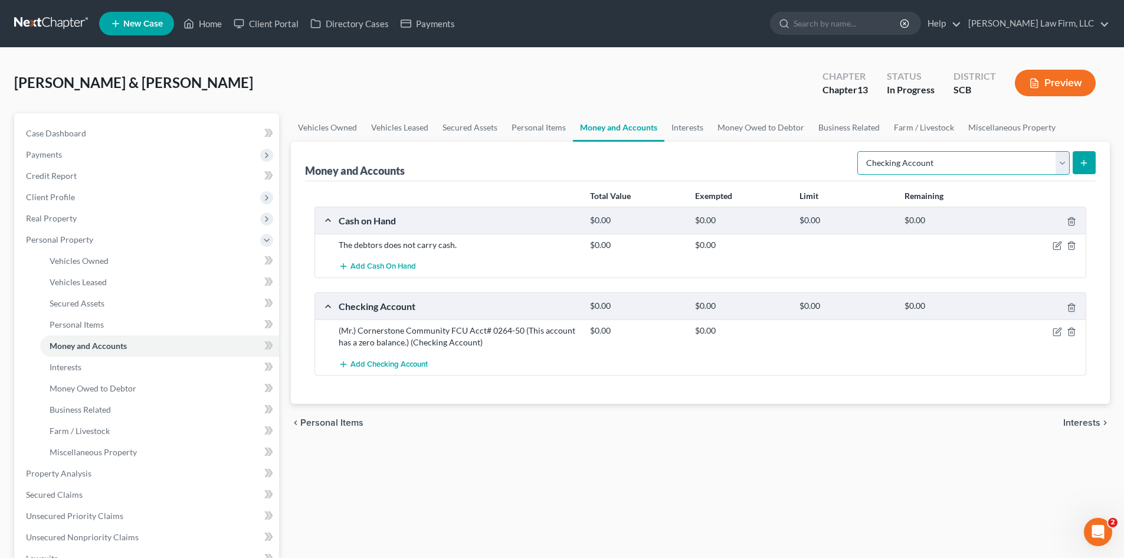
click at [925, 171] on select "Select Account Type Brokerage Cash on Hand Certificates of Deposit Checking Acc…" at bounding box center [964, 163] width 212 height 24
click at [860, 151] on select "Select Account Type Brokerage Cash on Hand Certificates of Deposit Checking Acc…" at bounding box center [964, 163] width 212 height 24
click at [1090, 171] on button "submit" at bounding box center [1084, 162] width 23 height 23
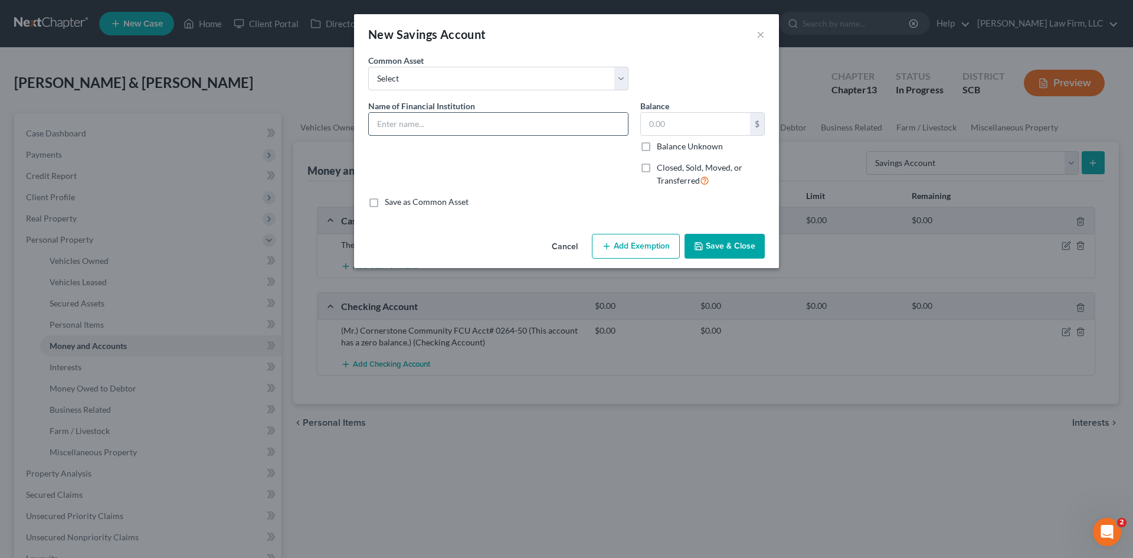
click at [413, 127] on input "text" at bounding box center [498, 124] width 259 height 22
click at [560, 128] on input "(Mr.) Cornerstone Community FCU Acct# 0264-50 (This account has a zero balance.)" at bounding box center [498, 124] width 259 height 22
drag, startPoint x: 559, startPoint y: 126, endPoint x: 758, endPoint y: 162, distance: 202.7
click at [758, 162] on div "Name of Financial Institution * (Mr.) Cornerstone Community FCU Acct# 0264-1 (T…" at bounding box center [566, 148] width 408 height 97
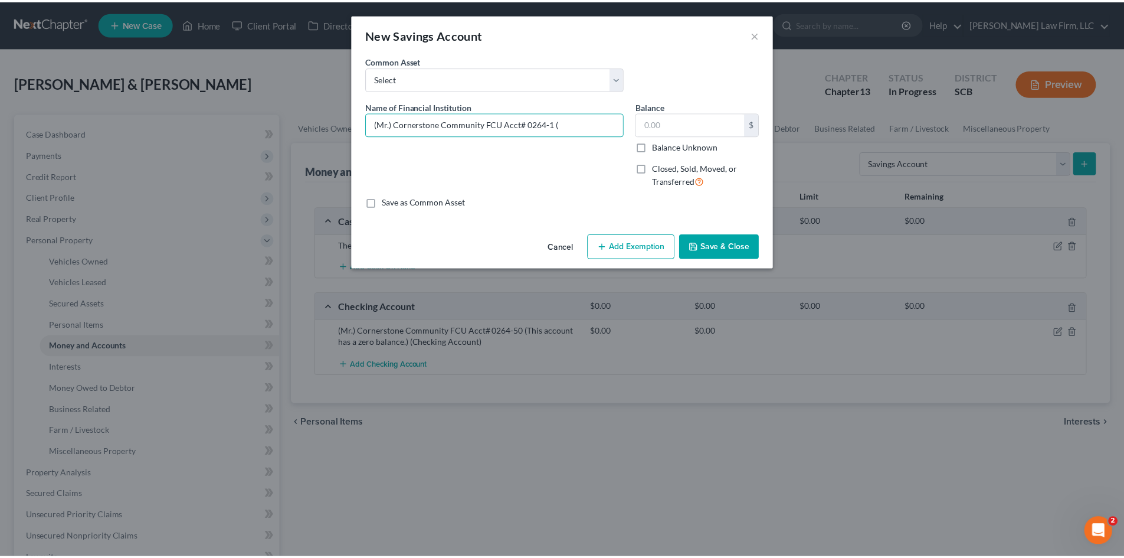
scroll to position [0, 0]
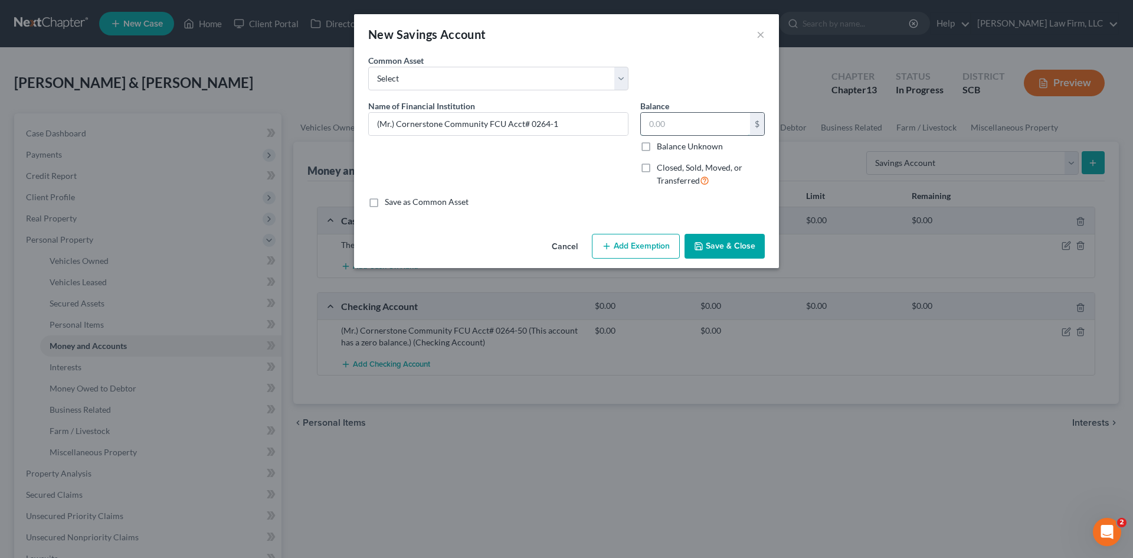
click at [699, 131] on input "text" at bounding box center [695, 124] width 109 height 22
click at [721, 244] on button "Save & Close" at bounding box center [725, 246] width 80 height 25
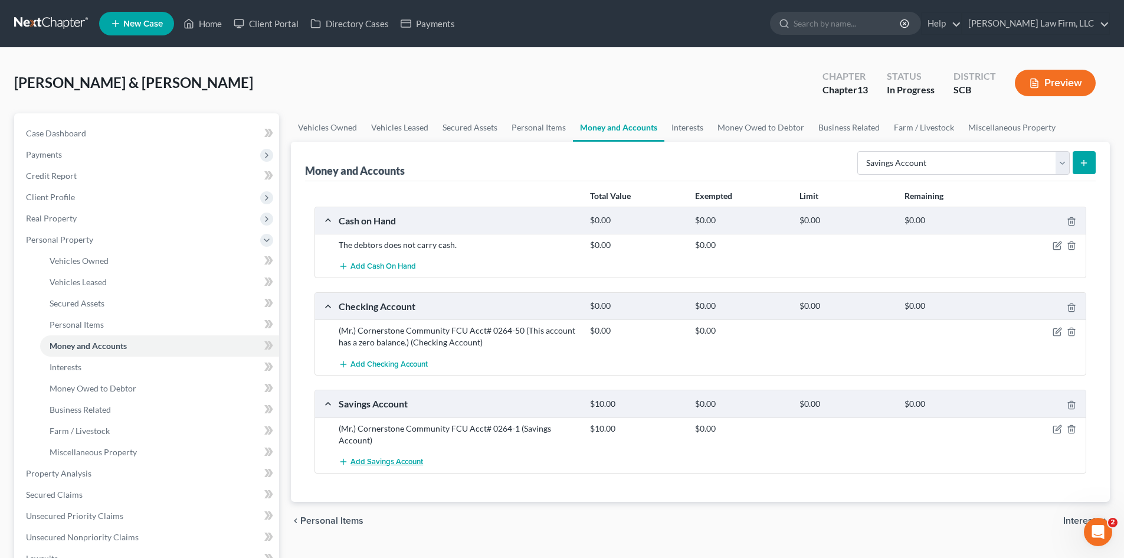
click at [398, 460] on span "Add Savings Account" at bounding box center [387, 461] width 73 height 9
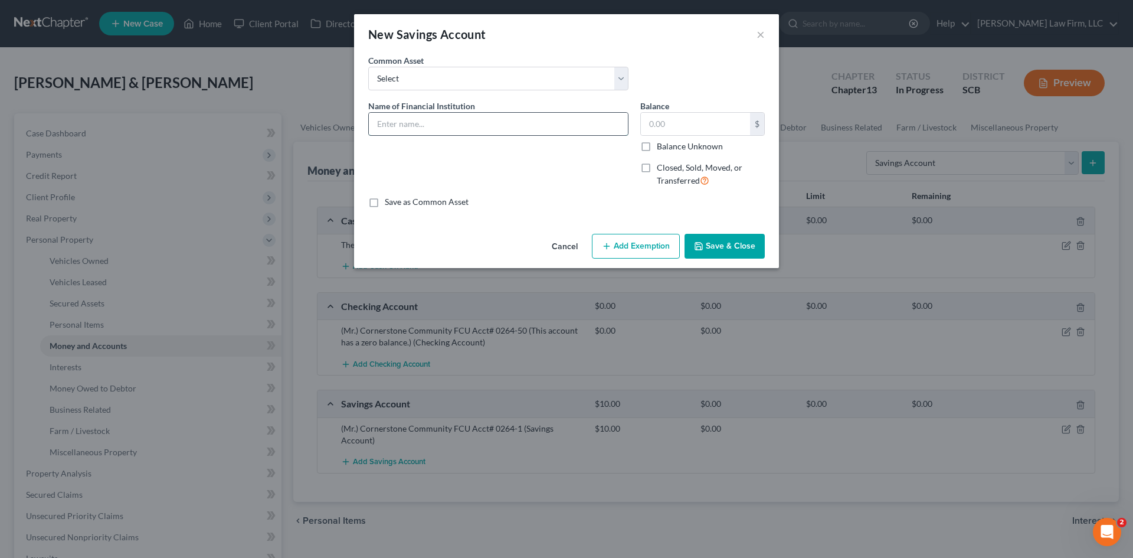
click at [424, 127] on input "text" at bounding box center [498, 124] width 259 height 22
drag, startPoint x: 529, startPoint y: 125, endPoint x: 547, endPoint y: 124, distance: 17.1
click at [549, 127] on input "(Mr.) Cornerstone Community FCU Acct# 0264-1" at bounding box center [498, 124] width 259 height 22
click at [658, 130] on input "text" at bounding box center [695, 124] width 109 height 22
click at [718, 247] on button "Save & Close" at bounding box center [725, 246] width 80 height 25
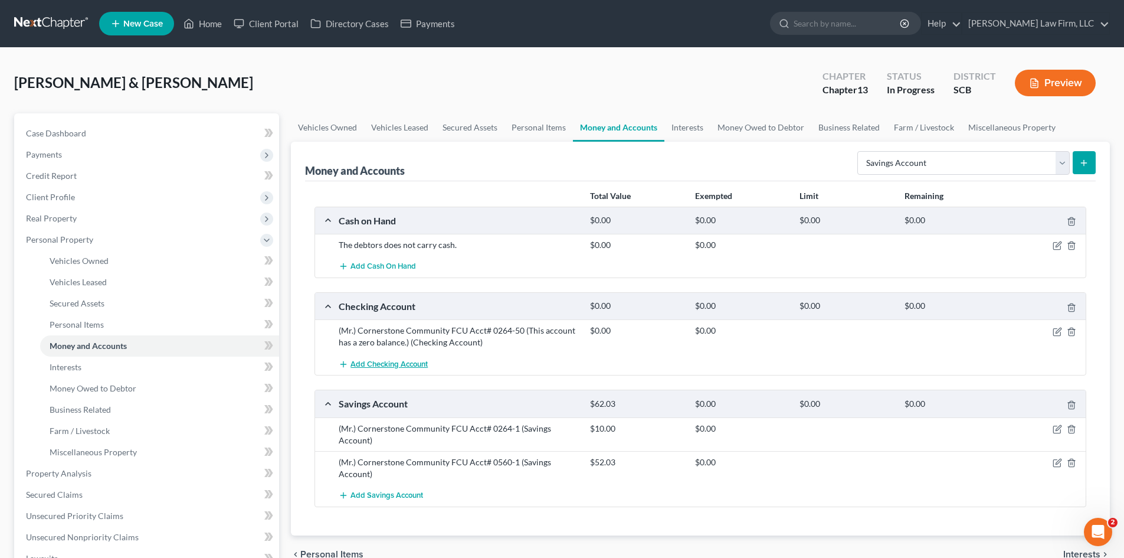
click at [397, 365] on span "Add Checking Account" at bounding box center [389, 363] width 77 height 9
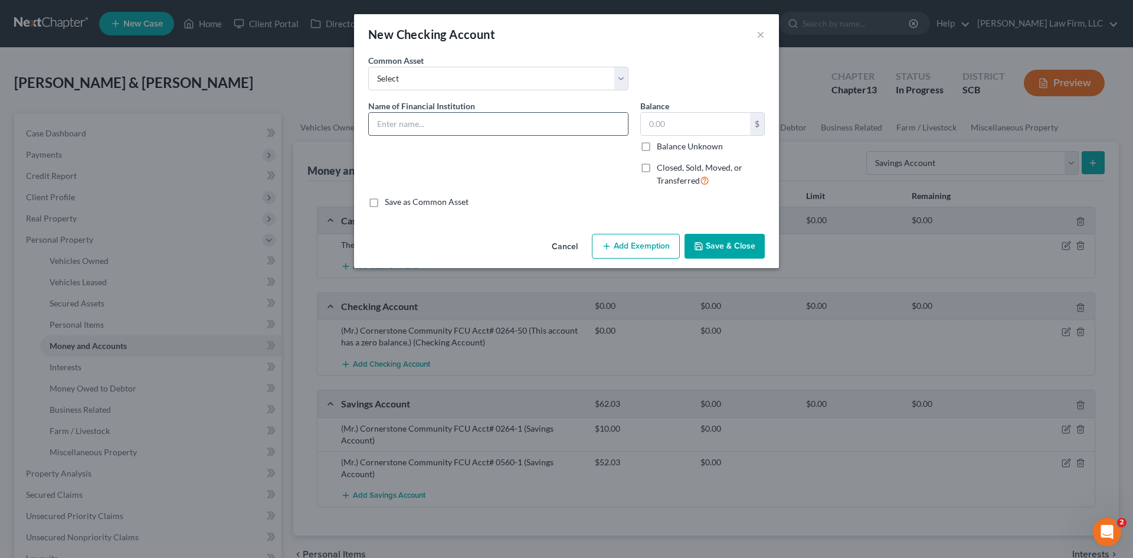
click at [460, 117] on input "text" at bounding box center [498, 124] width 259 height 22
click at [751, 251] on button "Save & Close" at bounding box center [725, 246] width 80 height 25
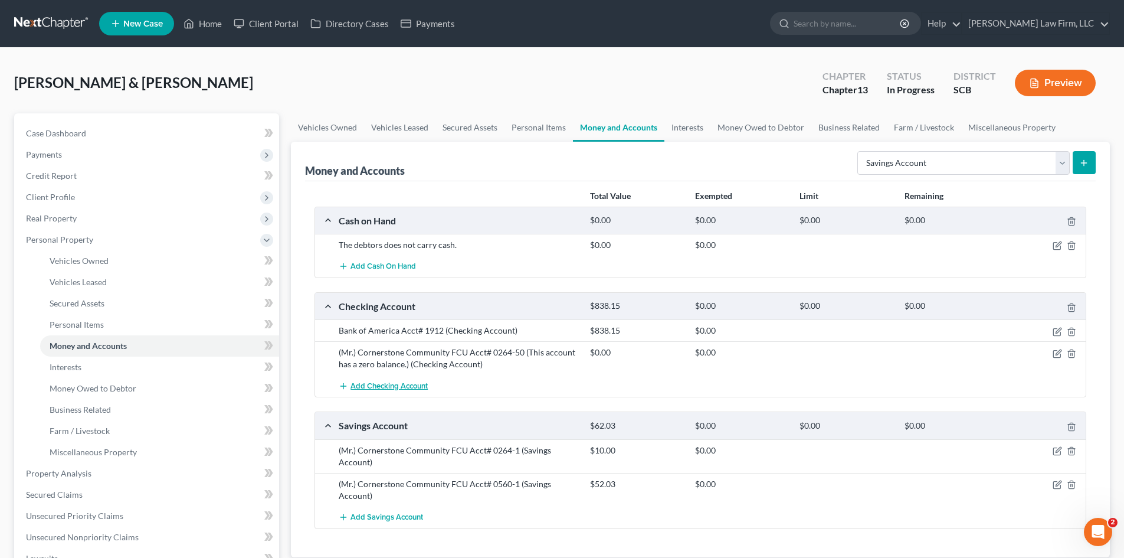
click at [399, 384] on span "Add Checking Account" at bounding box center [389, 385] width 77 height 9
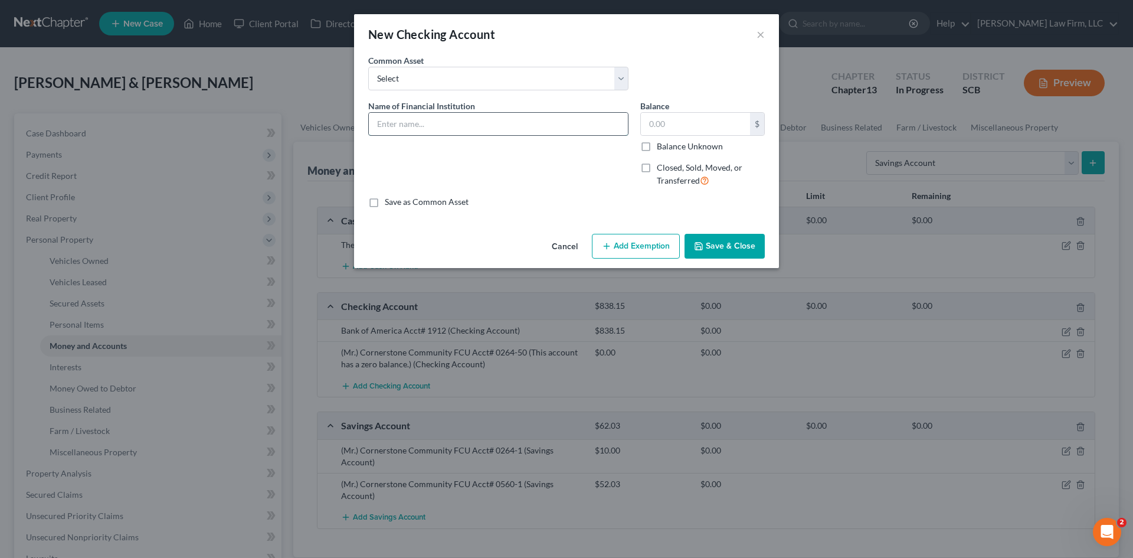
click at [405, 117] on input "text" at bounding box center [498, 124] width 259 height 22
click at [719, 243] on button "Save & Close" at bounding box center [725, 246] width 80 height 25
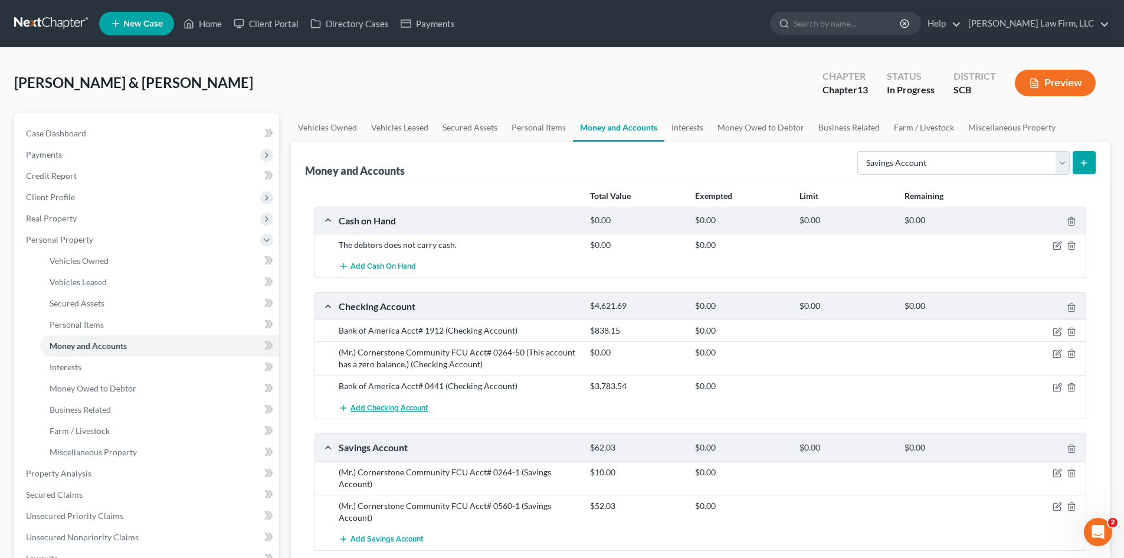
click at [402, 403] on span "Add Checking Account" at bounding box center [389, 407] width 77 height 9
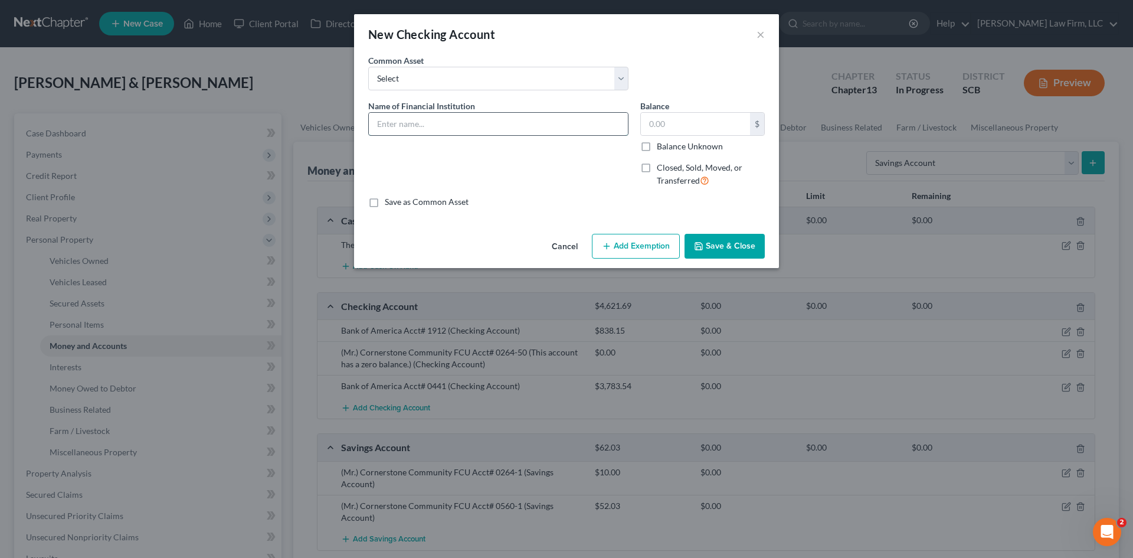
click at [413, 130] on input "text" at bounding box center [498, 124] width 259 height 22
click at [447, 125] on input "First Citizens Bank Acct# 2661" at bounding box center [498, 124] width 259 height 22
drag, startPoint x: 526, startPoint y: 125, endPoint x: 548, endPoint y: 126, distance: 21.9
click at [548, 126] on input "(Mrs.) First Citizens Bank Business Acct# 2661" at bounding box center [498, 124] width 259 height 22
click at [686, 115] on input "text" at bounding box center [695, 124] width 109 height 22
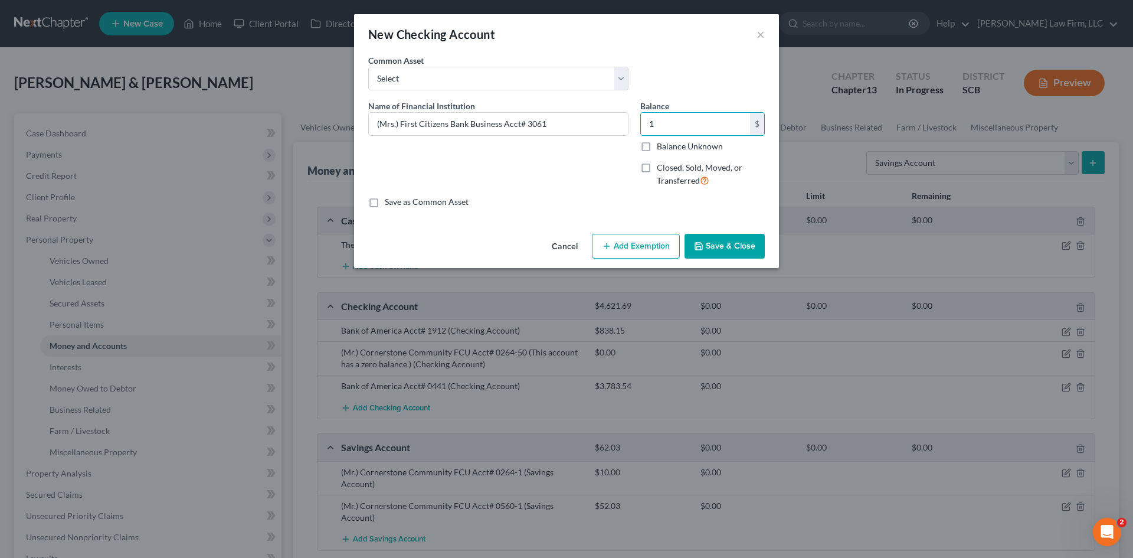
click at [724, 243] on button "Save & Close" at bounding box center [725, 246] width 80 height 25
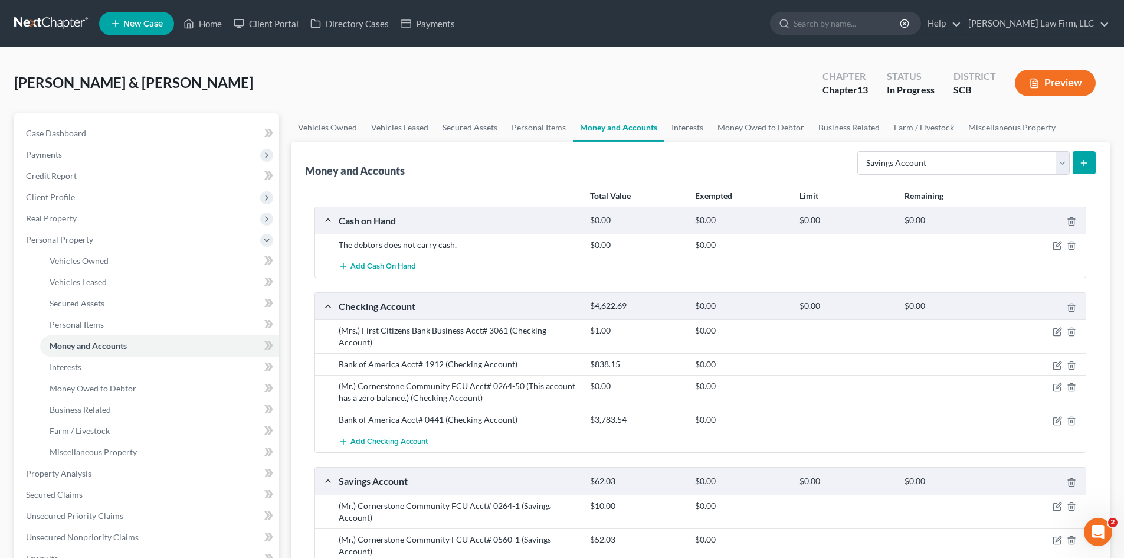
click at [404, 437] on span "Add Checking Account" at bounding box center [389, 441] width 77 height 9
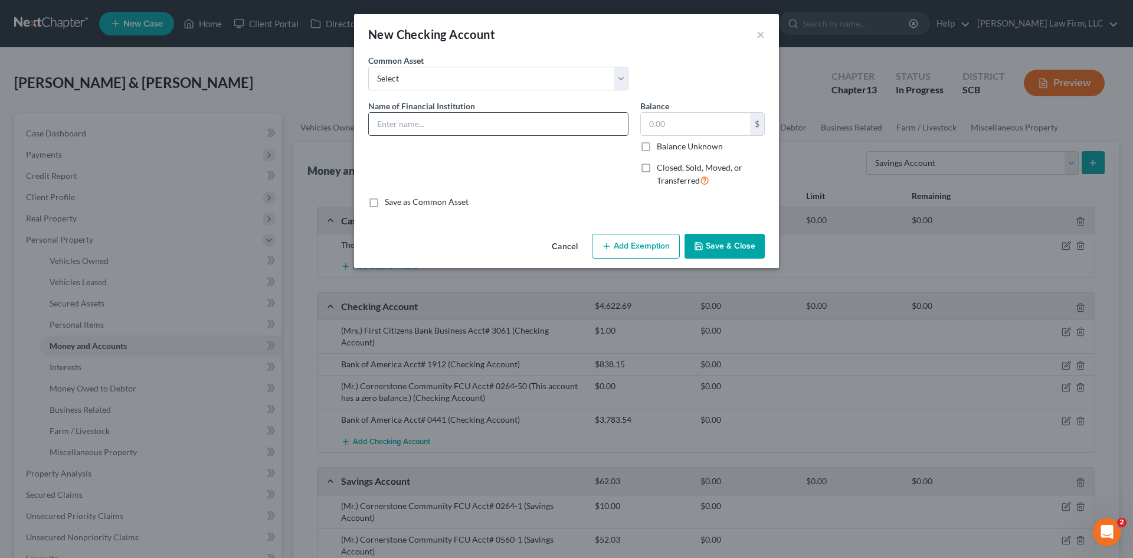
click at [382, 117] on input "text" at bounding box center [498, 124] width 259 height 22
drag, startPoint x: 470, startPoint y: 126, endPoint x: 500, endPoint y: 131, distance: 30.0
click at [500, 131] on input "(Mrs.) First Citizens Bank Business Acct# 3061" at bounding box center [498, 124] width 259 height 22
click at [704, 250] on icon "button" at bounding box center [698, 245] width 9 height 9
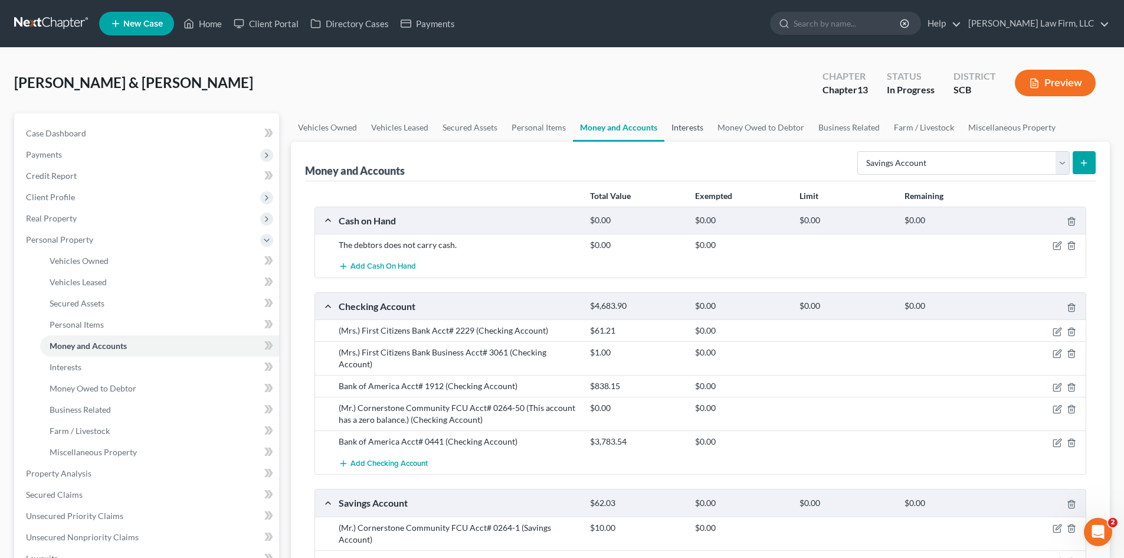
click at [700, 130] on link "Interests" at bounding box center [688, 127] width 46 height 28
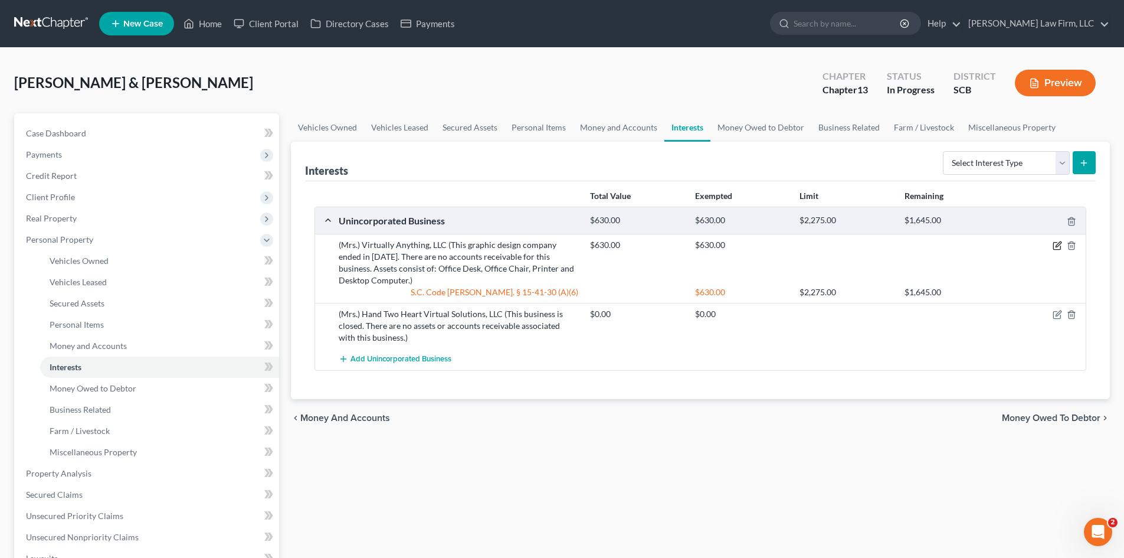
click at [1061, 244] on icon "button" at bounding box center [1057, 245] width 9 height 9
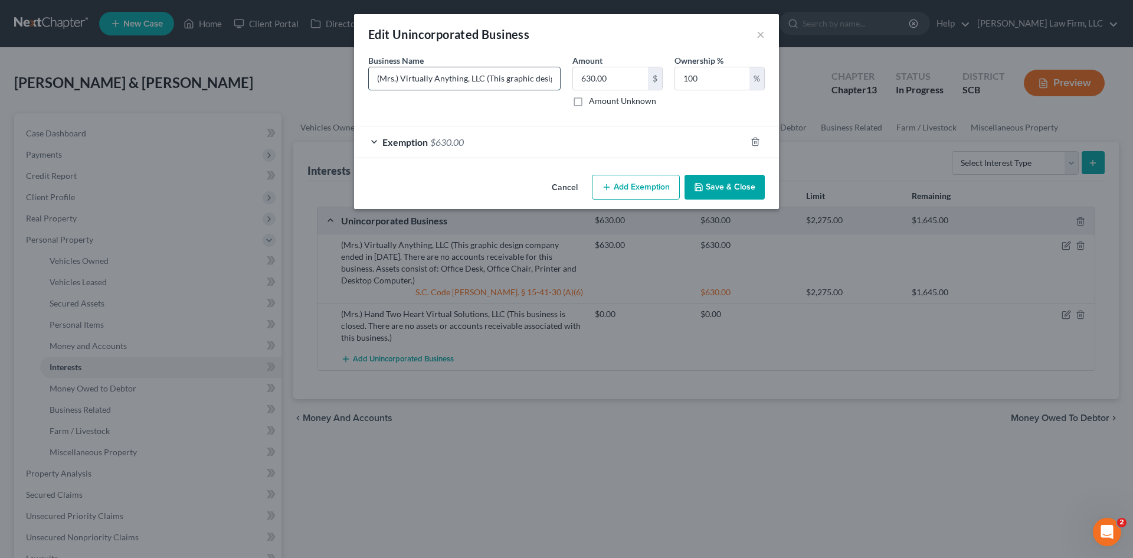
click at [506, 71] on input "(Mrs.) Virtually Anything, LLC (This graphic design company ended in September …" at bounding box center [464, 78] width 191 height 22
click at [512, 78] on input "(Mrs.) Virtually Anything, LLC (This graphic design company ended in September …" at bounding box center [464, 78] width 191 height 22
click at [604, 89] on input "630.00" at bounding box center [610, 78] width 75 height 22
paste input "1C4RJKBG1N8542341"
click at [616, 89] on input "1,418,542,341" at bounding box center [610, 78] width 75 height 22
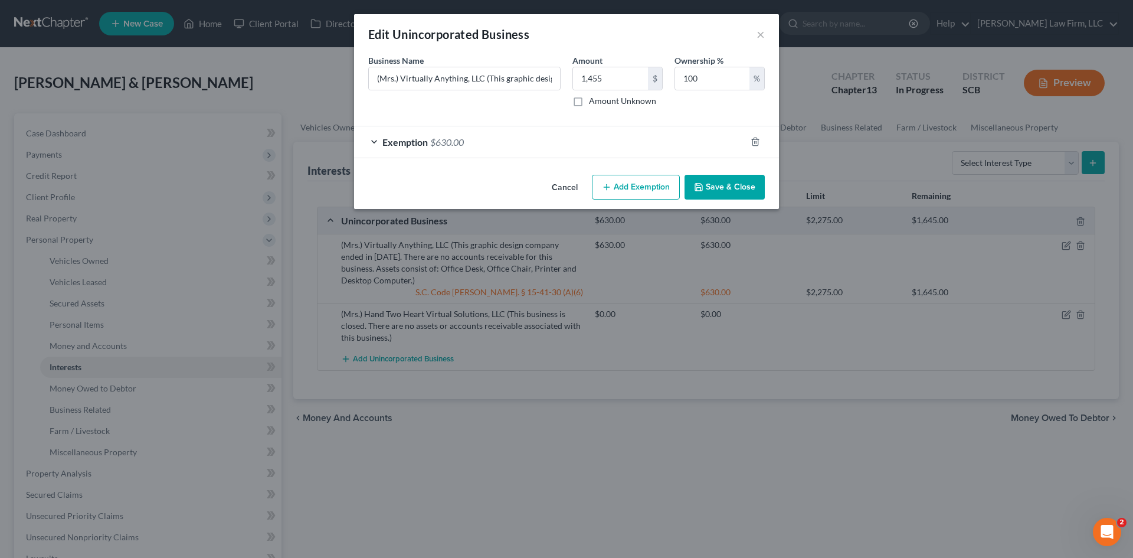
click at [513, 143] on div "Exemption $630.00" at bounding box center [550, 141] width 392 height 31
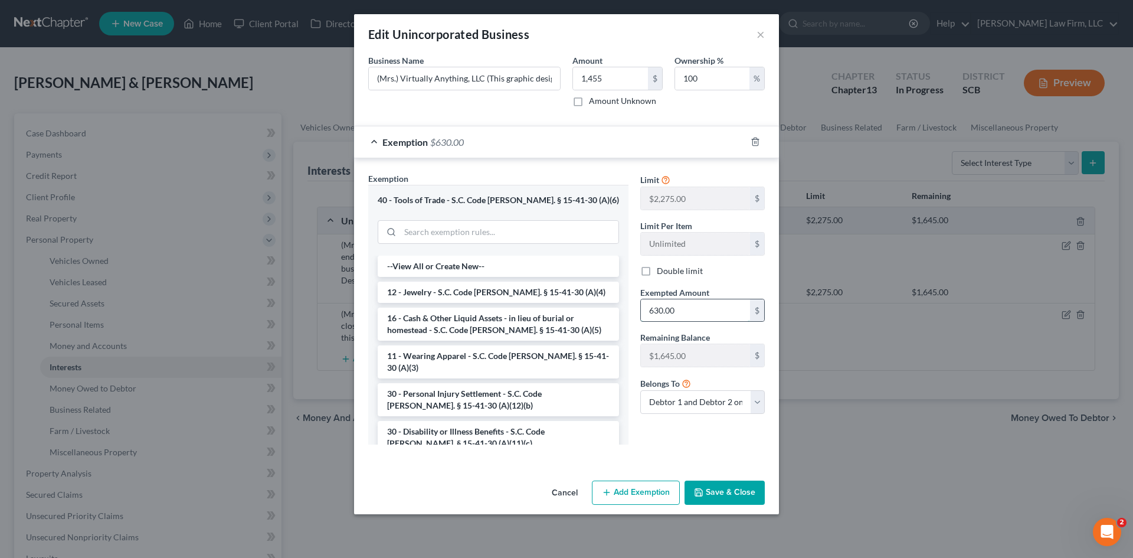
click at [657, 306] on input "630.00" at bounding box center [695, 310] width 109 height 22
drag, startPoint x: 711, startPoint y: 496, endPoint x: 731, endPoint y: 454, distance: 46.5
click at [713, 497] on button "Save & Close" at bounding box center [725, 492] width 80 height 25
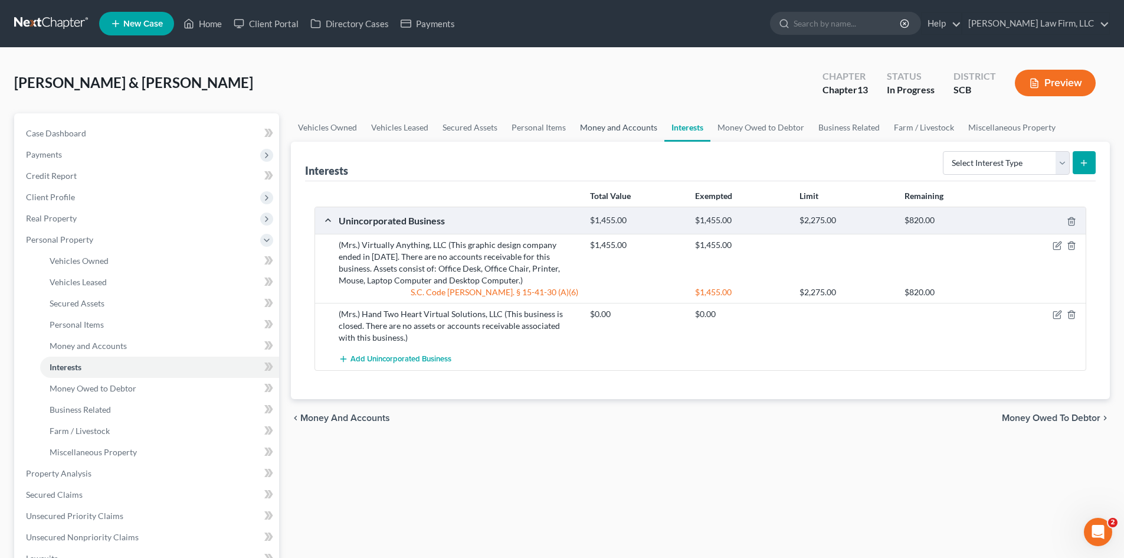
drag, startPoint x: 639, startPoint y: 125, endPoint x: 648, endPoint y: 137, distance: 15.1
click at [639, 125] on link "Money and Accounts" at bounding box center [618, 127] width 91 height 28
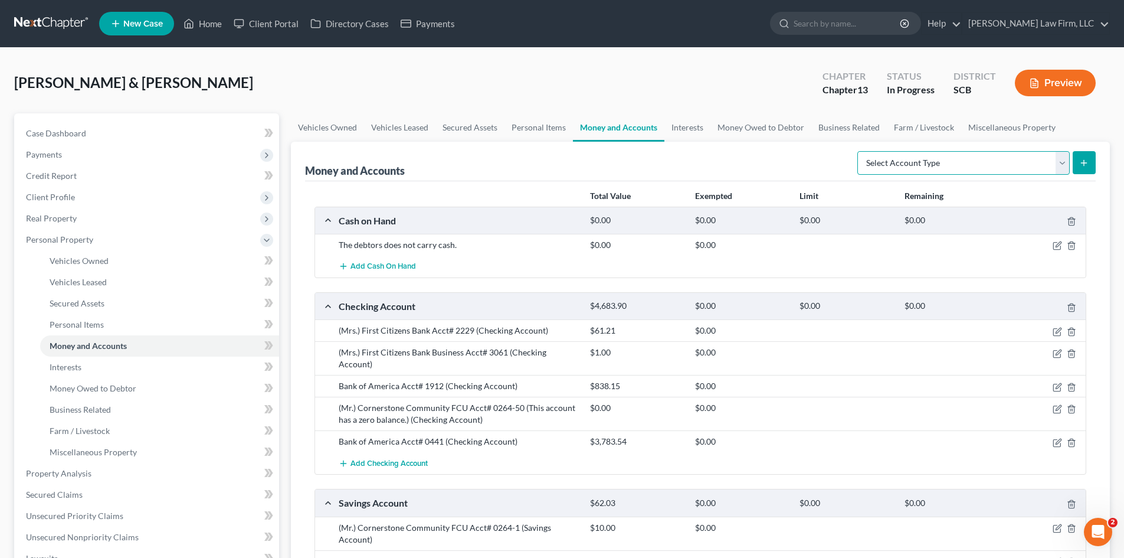
click at [972, 168] on select "Select Account Type Brokerage Cash on Hand Certificates of Deposit Checking Acc…" at bounding box center [964, 163] width 212 height 24
click at [860, 151] on select "Select Account Type Brokerage Cash on Hand Certificates of Deposit Checking Acc…" at bounding box center [964, 163] width 212 height 24
click at [1086, 159] on icon "submit" at bounding box center [1084, 162] width 9 height 9
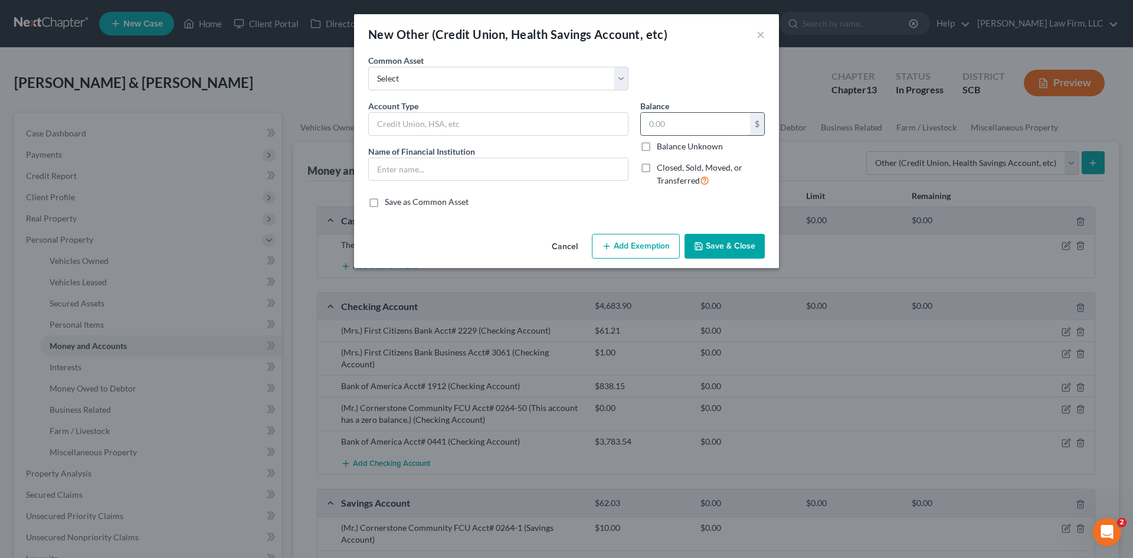
click at [699, 125] on input "text" at bounding box center [695, 124] width 109 height 22
click at [491, 123] on input "text" at bounding box center [498, 124] width 259 height 22
click at [441, 130] on input "Venmo (Virtually-Anything, LLC)" at bounding box center [498, 124] width 259 height 22
click at [529, 151] on div "Name of Financial Institution *" at bounding box center [498, 163] width 260 height 36
click at [529, 161] on input "text" at bounding box center [498, 169] width 259 height 22
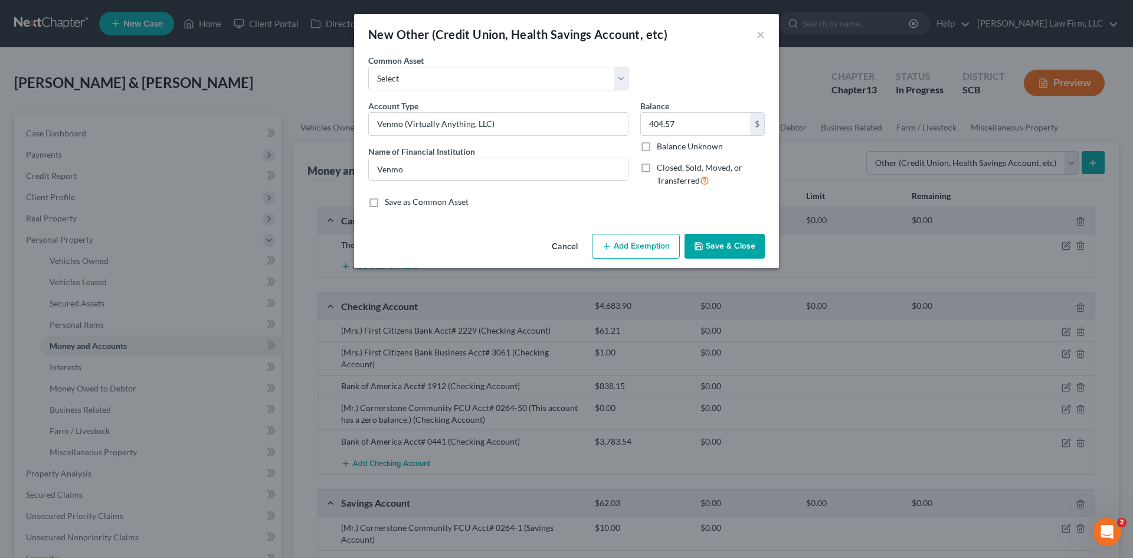
click at [730, 259] on div "Cancel Add Exemption Save & Close" at bounding box center [566, 248] width 425 height 39
click at [729, 253] on button "Save & Close" at bounding box center [725, 246] width 80 height 25
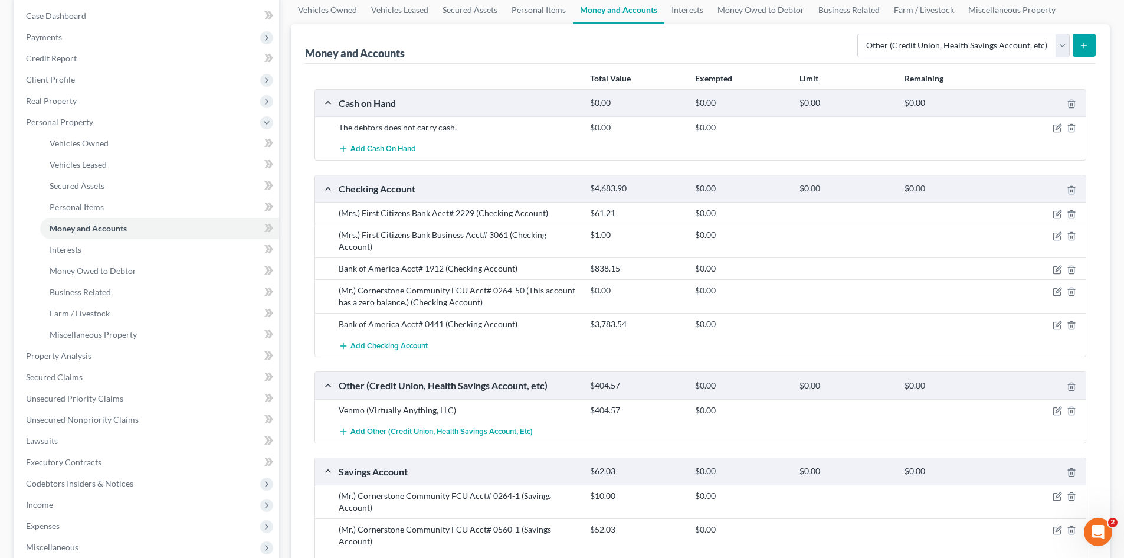
scroll to position [118, 0]
click at [1054, 405] on icon "button" at bounding box center [1057, 409] width 9 height 9
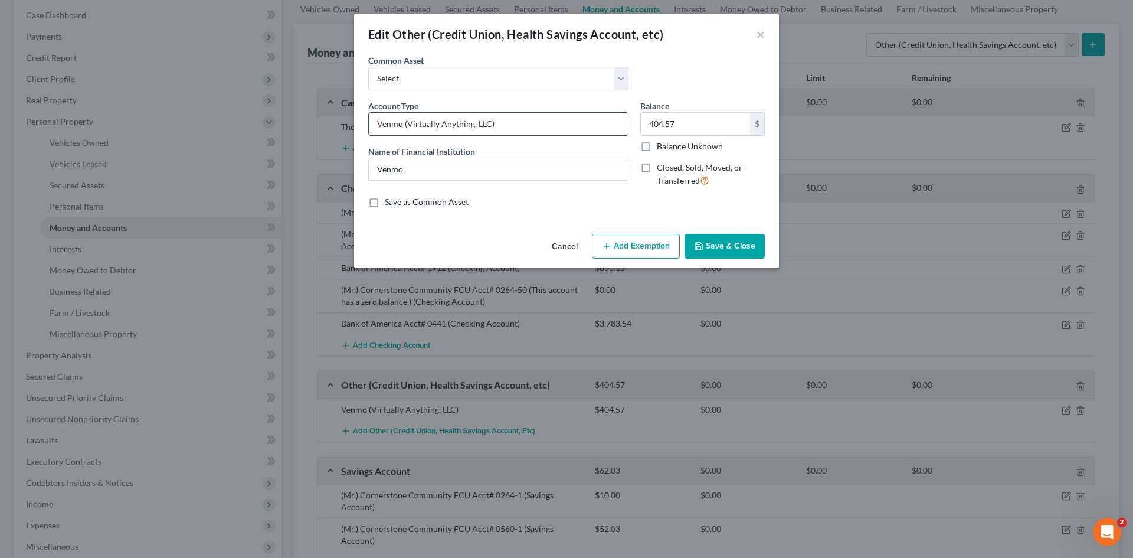
click at [374, 122] on input "Venmo (Virtually Anything, LLC)" at bounding box center [498, 124] width 259 height 22
click at [740, 244] on button "Save & Close" at bounding box center [725, 246] width 80 height 25
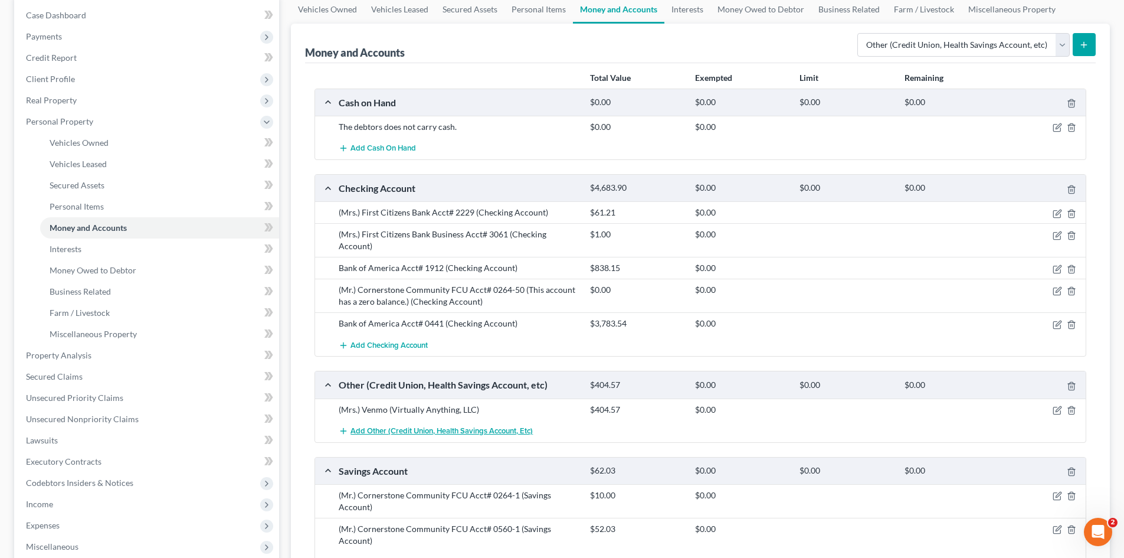
click at [395, 426] on span "Add Other (Credit Union, Health Savings Account, etc)" at bounding box center [442, 430] width 182 height 9
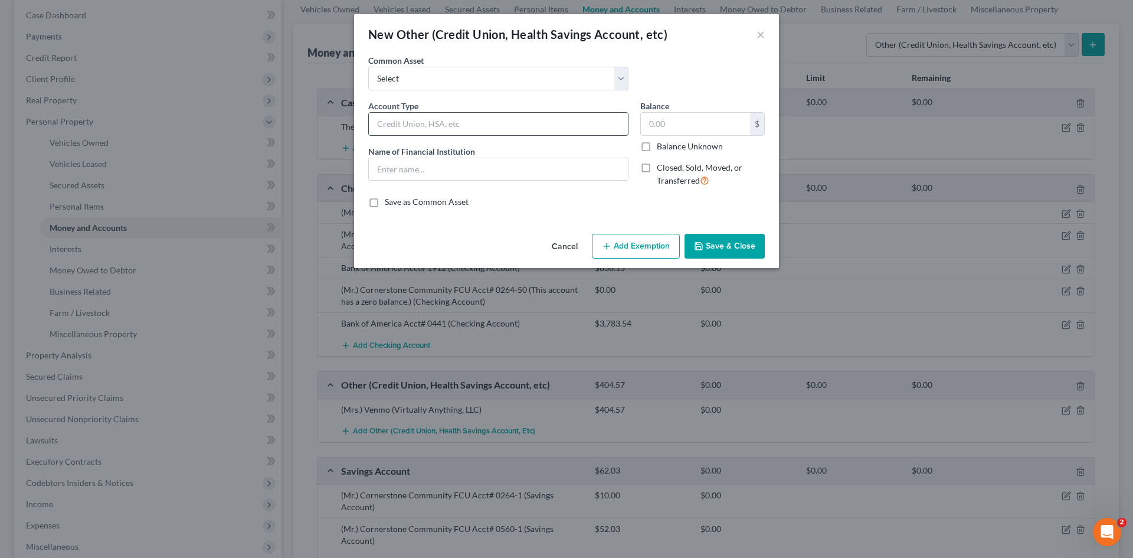
click at [412, 132] on input "text" at bounding box center [498, 124] width 259 height 22
click at [459, 165] on input "text" at bounding box center [498, 169] width 259 height 22
click at [466, 129] on input "(Mrs.) Venmo" at bounding box center [498, 124] width 259 height 22
click at [751, 250] on button "Save & Close" at bounding box center [725, 246] width 80 height 25
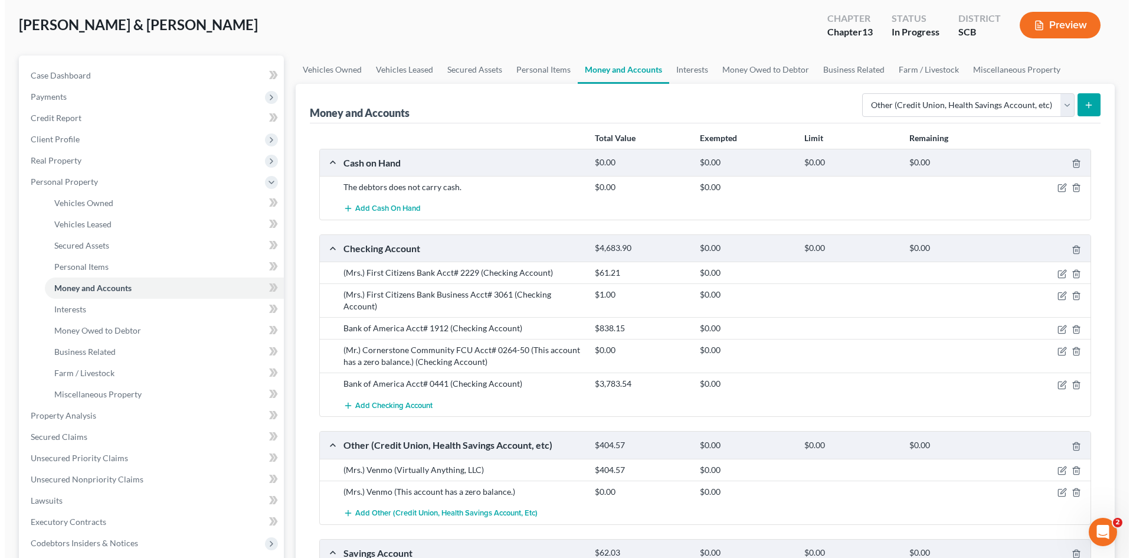
scroll to position [0, 0]
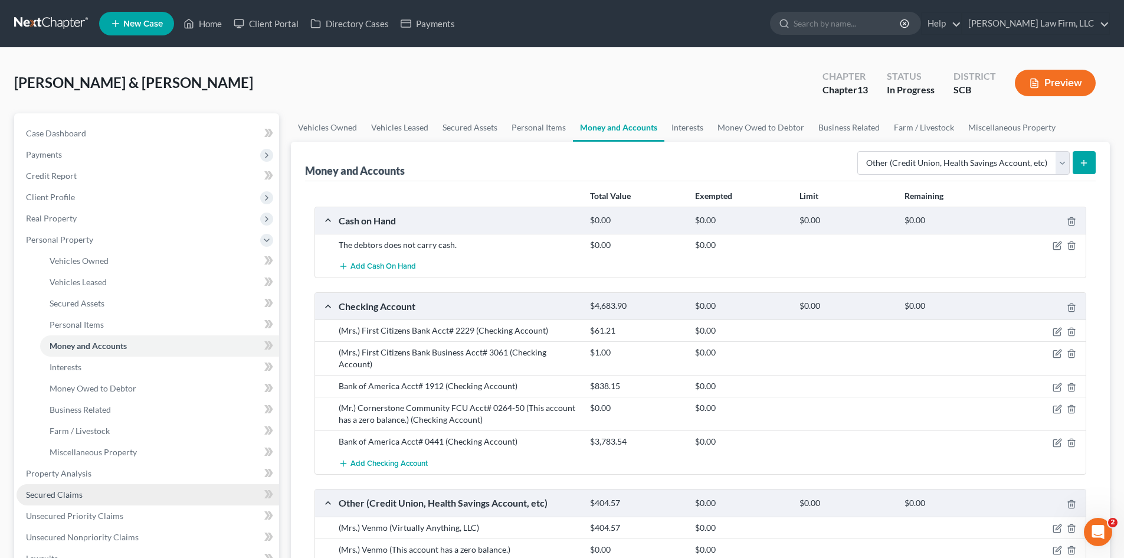
click at [74, 492] on span "Secured Claims" at bounding box center [54, 494] width 57 height 10
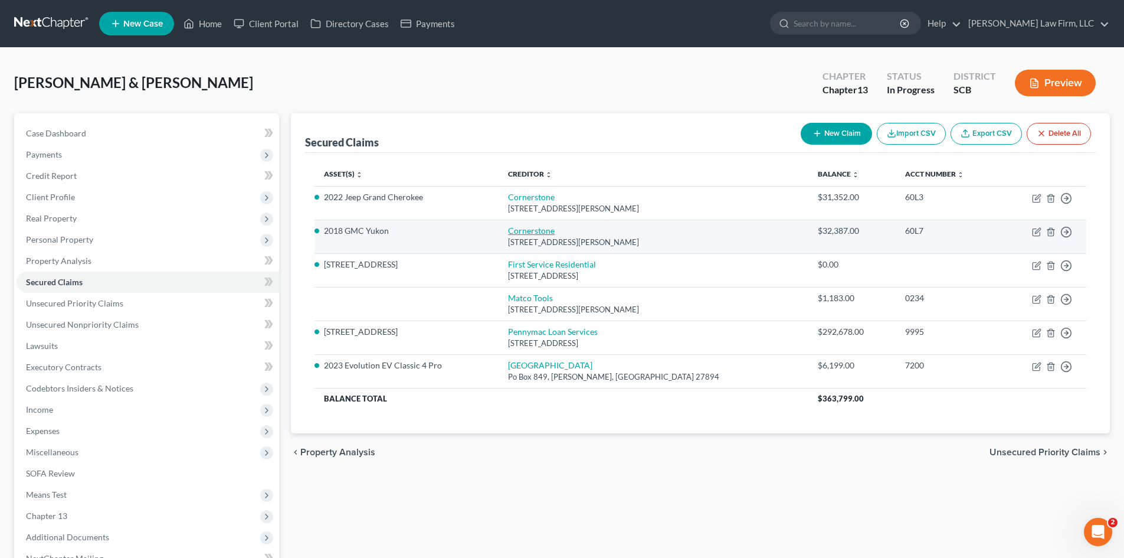
click at [547, 234] on link "Cornerstone" at bounding box center [531, 230] width 47 height 10
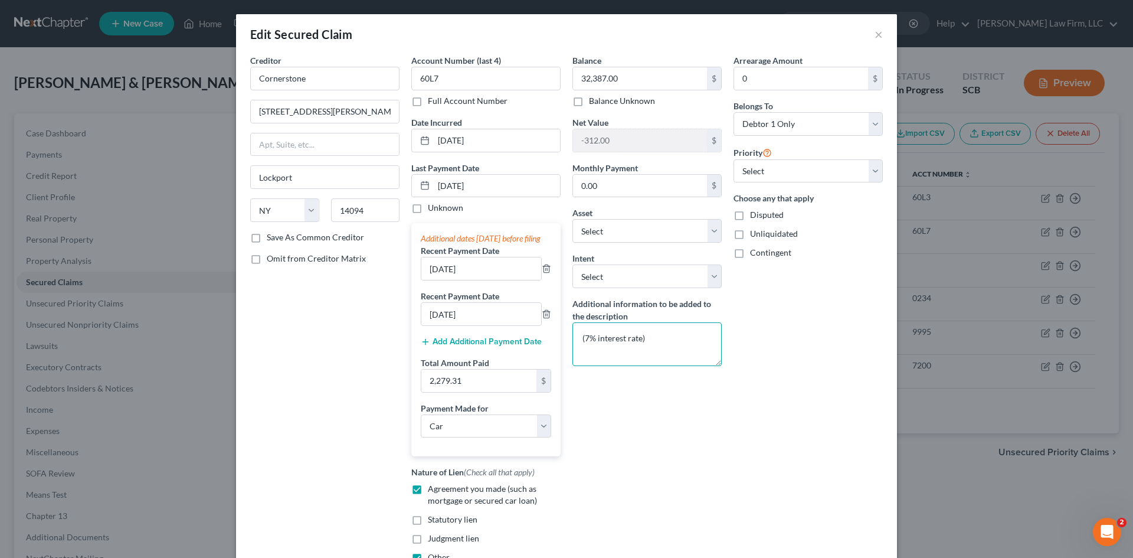
click at [584, 338] on textarea "(7% interest rate)" at bounding box center [647, 344] width 149 height 44
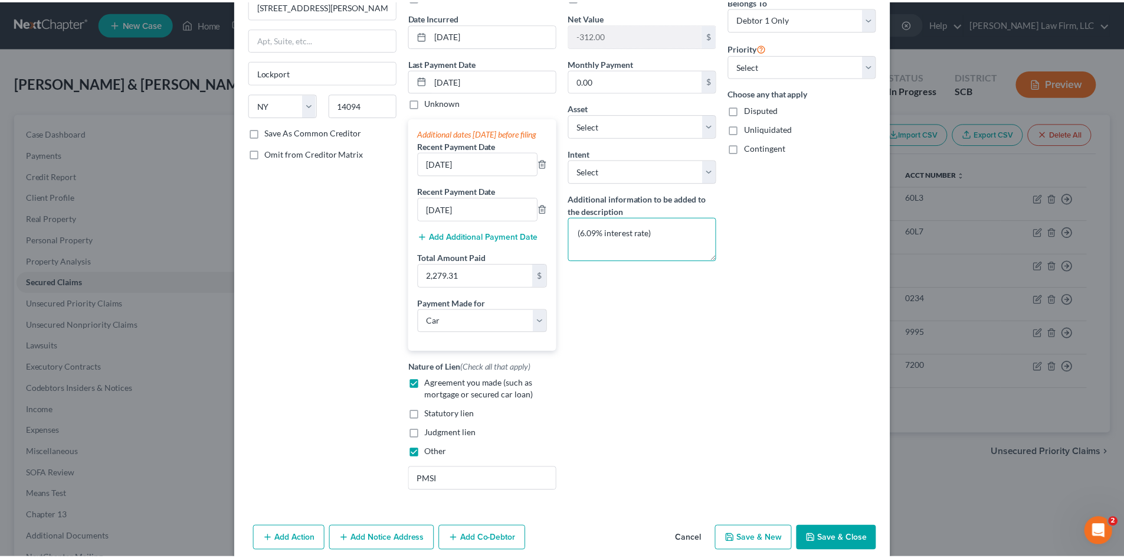
scroll to position [168, 0]
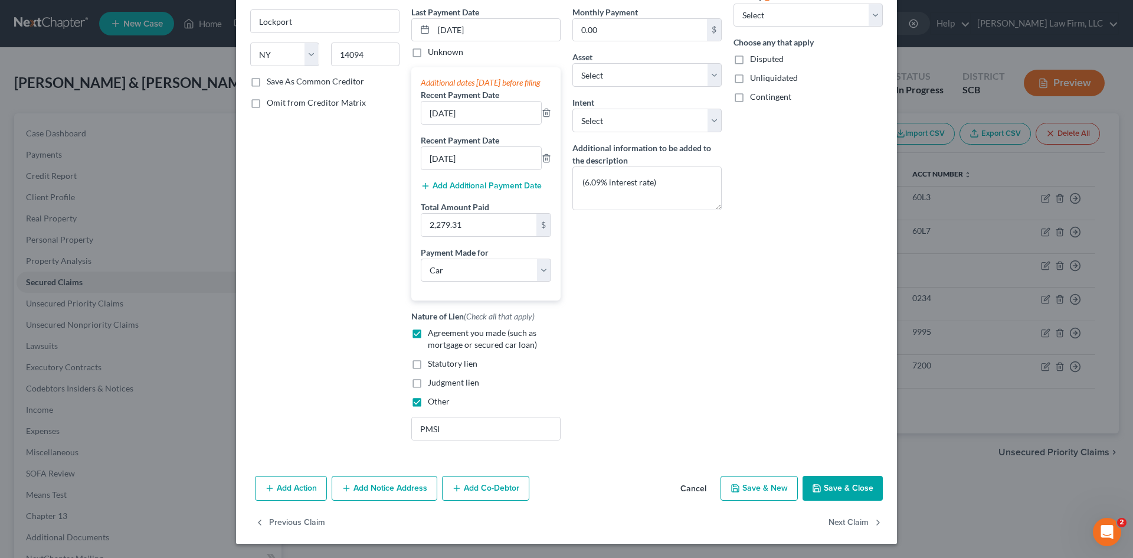
click at [835, 492] on button "Save & Close" at bounding box center [843, 488] width 80 height 25
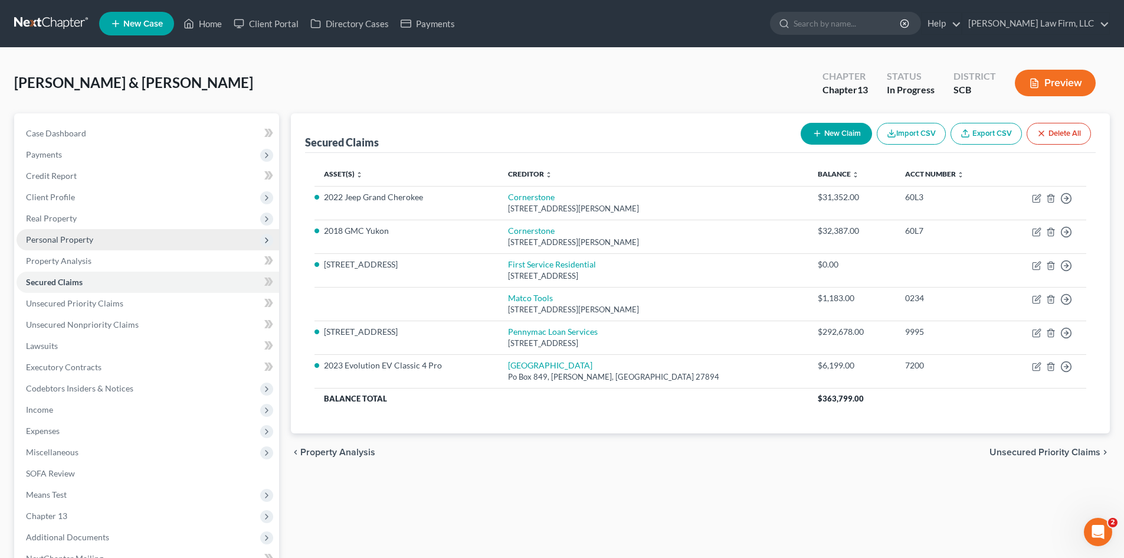
click at [91, 238] on span "Personal Property" at bounding box center [59, 239] width 67 height 10
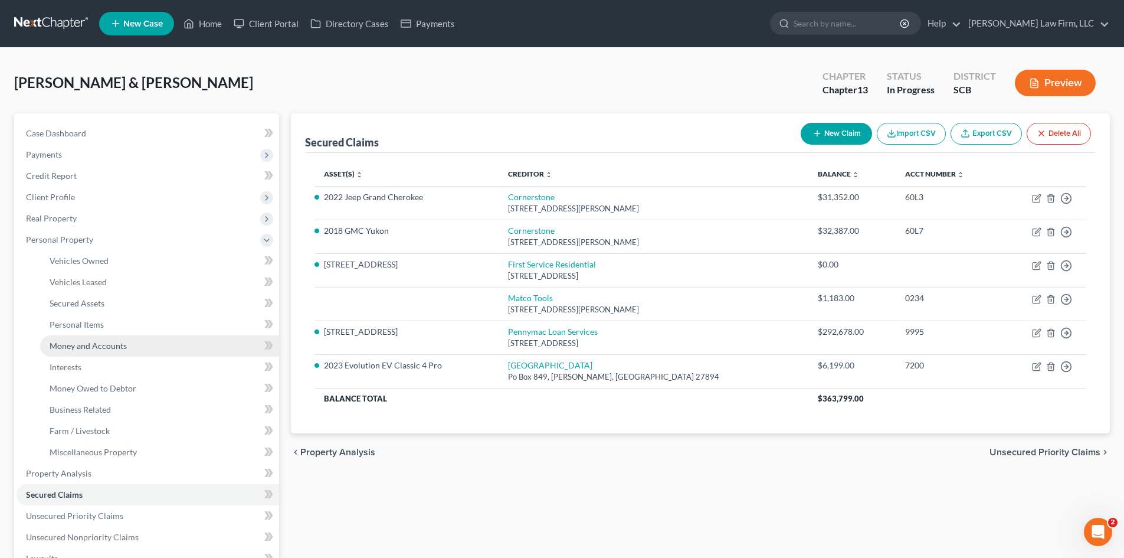
click at [102, 348] on span "Money and Accounts" at bounding box center [88, 346] width 77 height 10
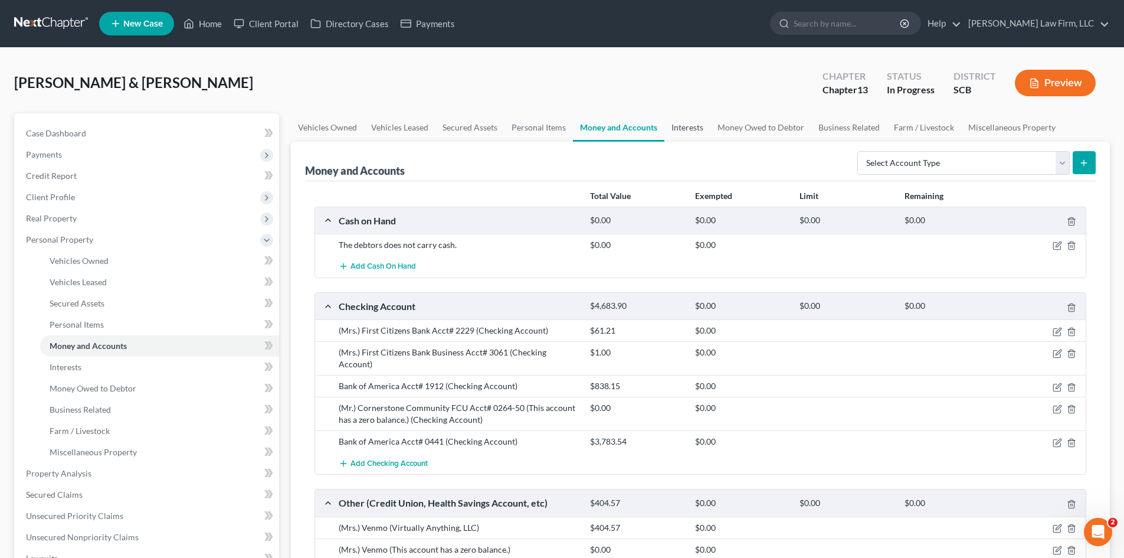
click at [695, 133] on link "Interests" at bounding box center [688, 127] width 46 height 28
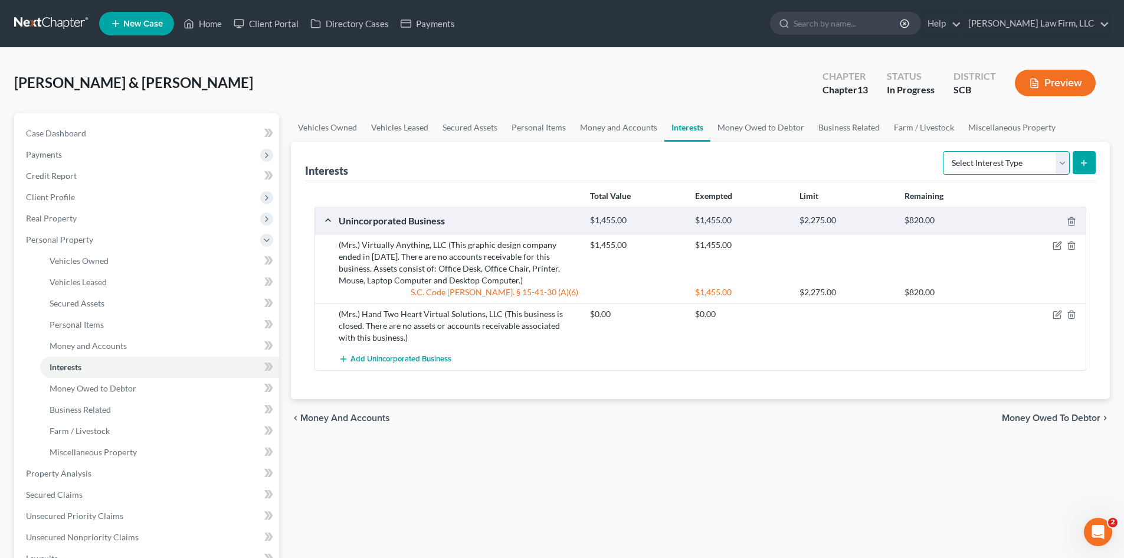
click at [997, 158] on select "Select Interest Type 401K Annuity Bond Education IRA Government Bond Government…" at bounding box center [1006, 163] width 127 height 24
click at [944, 151] on select "Select Interest Type 401K Annuity Bond Education IRA Government Bond Government…" at bounding box center [1006, 163] width 127 height 24
click at [1083, 166] on icon "submit" at bounding box center [1084, 162] width 9 height 9
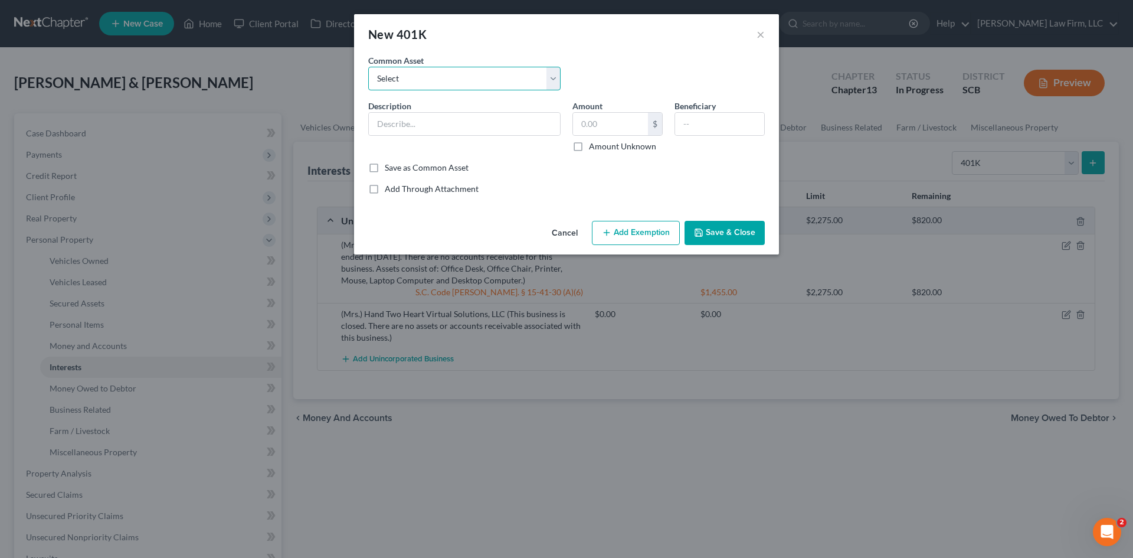
click at [513, 86] on select "Select (Mr.) 401(k) Vanguard 401(k) (Mrs.) 401(k) Fidelity 401(k)" at bounding box center [464, 79] width 192 height 24
click at [368, 67] on select "Select (Mr.) 401(k) Vanguard 401(k) (Mrs.) 401(k) Fidelity 401(k)" at bounding box center [464, 79] width 192 height 24
click at [374, 123] on input "Vanguard 401(k)" at bounding box center [464, 124] width 191 height 22
click at [580, 125] on input "202.92" at bounding box center [610, 124] width 75 height 22
click at [636, 128] on input "202.92" at bounding box center [610, 124] width 75 height 22
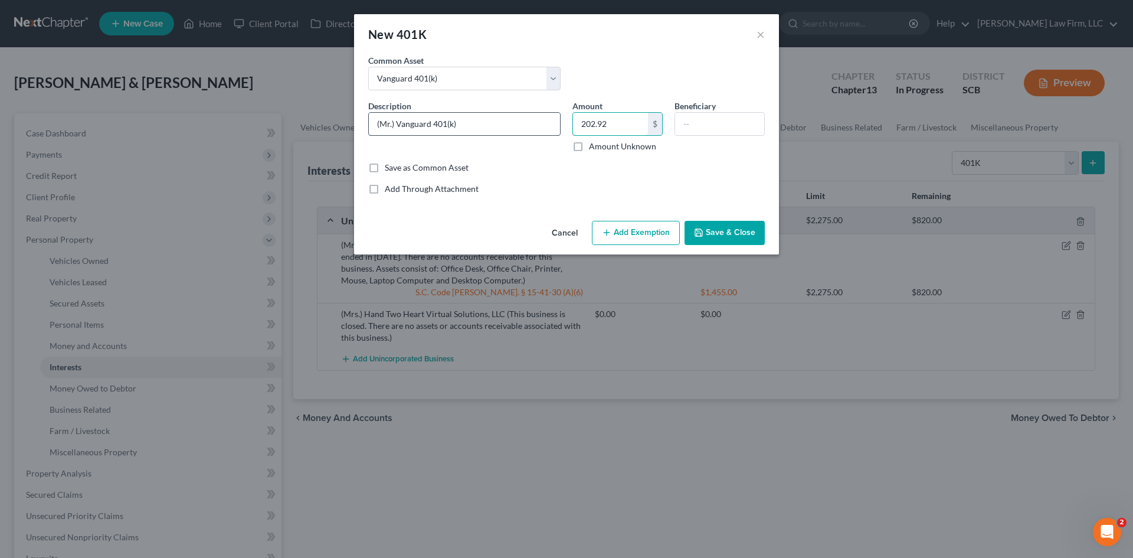
drag, startPoint x: 635, startPoint y: 127, endPoint x: 558, endPoint y: 124, distance: 77.4
click at [558, 124] on div "Description * (Mr.) Vanguard 401(k) Amount 202.92 $ Amount Unknown Beneficiary" at bounding box center [566, 131] width 408 height 62
paste input "11,699.67"
click at [643, 235] on button "Add Exemption" at bounding box center [636, 233] width 88 height 25
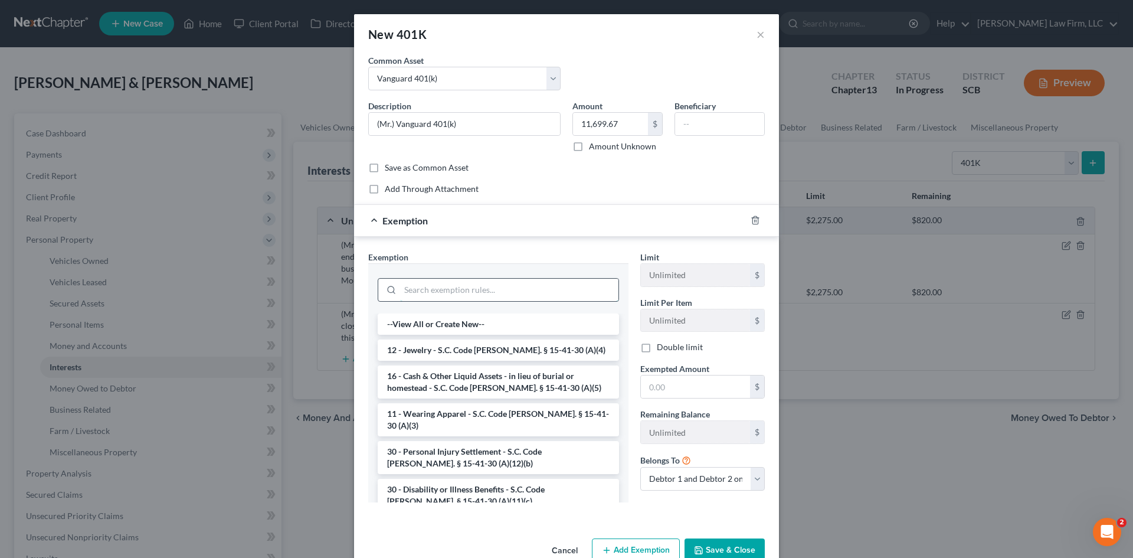
click at [512, 293] on input "search" at bounding box center [509, 290] width 218 height 22
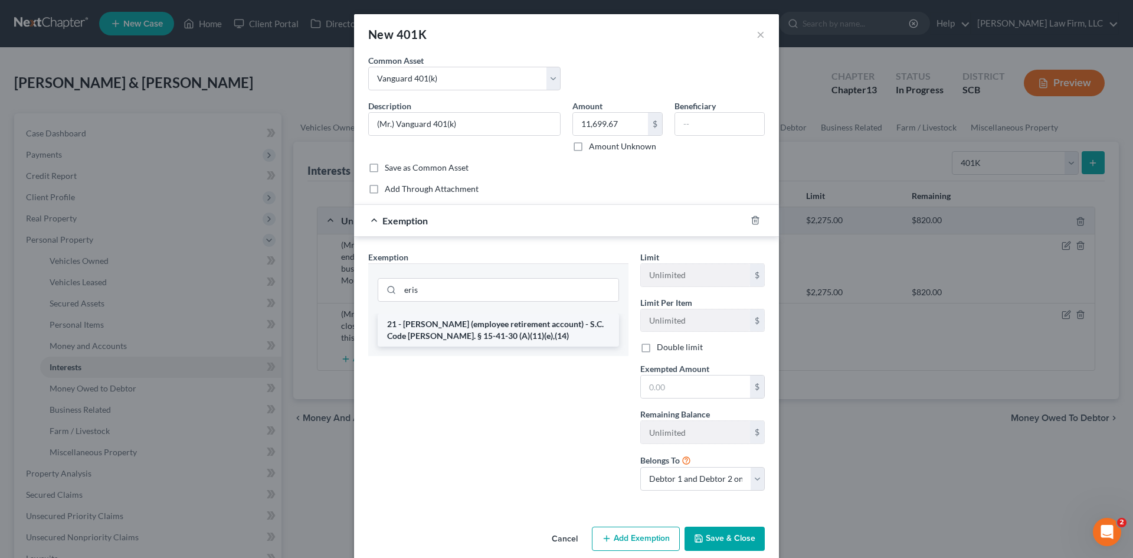
click at [514, 329] on li "21 - [PERSON_NAME] (employee retirement account) - S.C. Code [PERSON_NAME]. § 1…" at bounding box center [498, 329] width 241 height 33
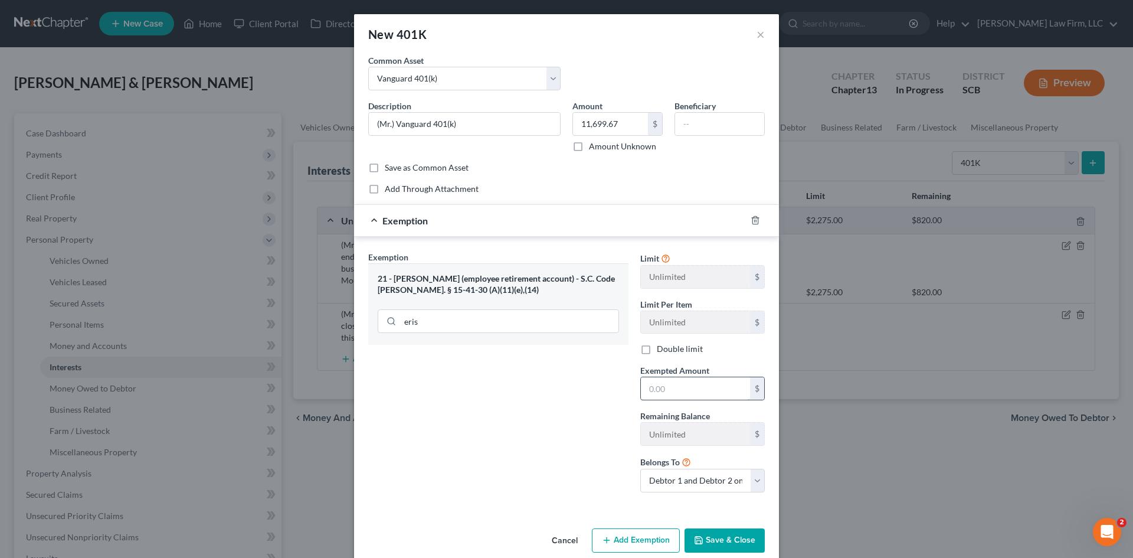
click at [660, 399] on input "text" at bounding box center [695, 388] width 109 height 22
click at [718, 535] on button "Save & Close" at bounding box center [725, 540] width 80 height 25
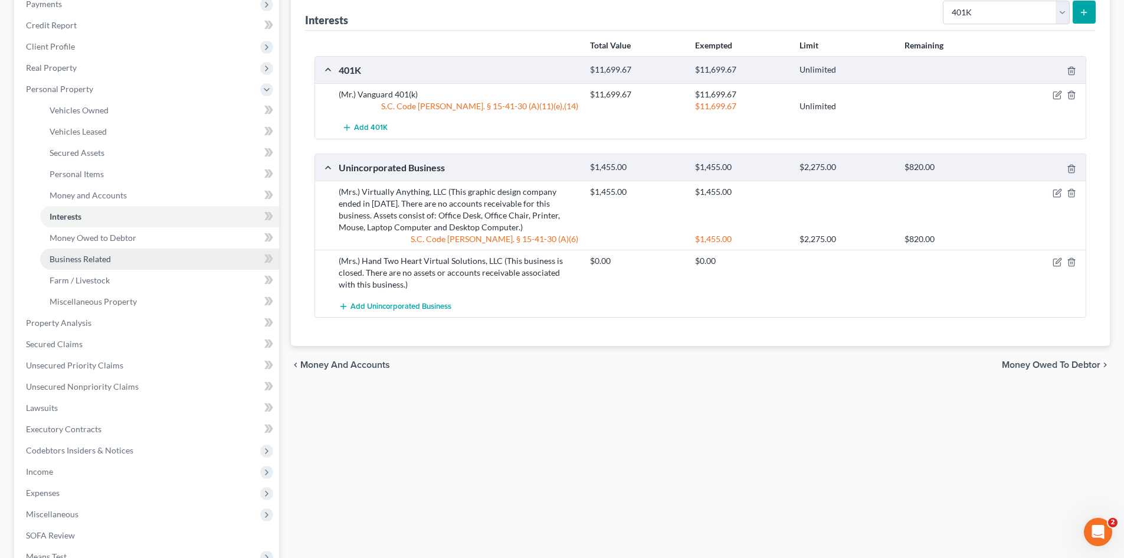
scroll to position [177, 0]
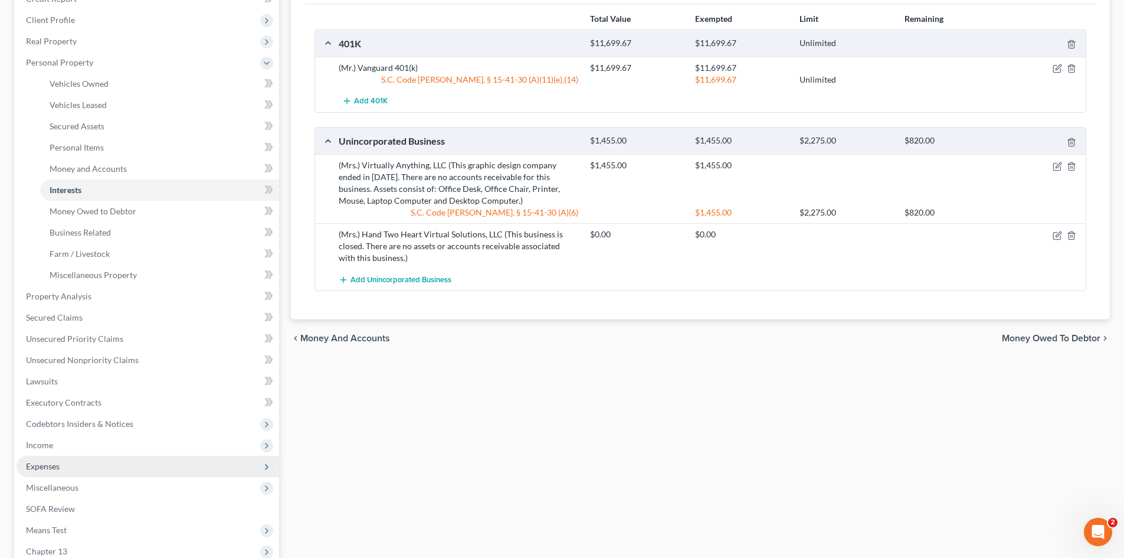
click at [37, 463] on span "Expenses" at bounding box center [43, 466] width 34 height 10
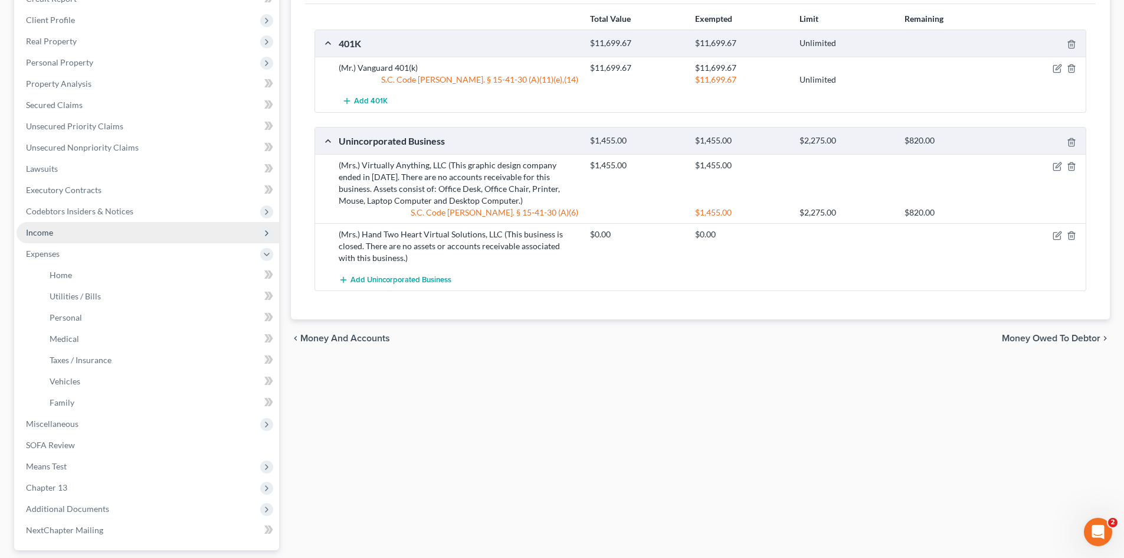
click at [45, 237] on span "Income" at bounding box center [39, 232] width 27 height 10
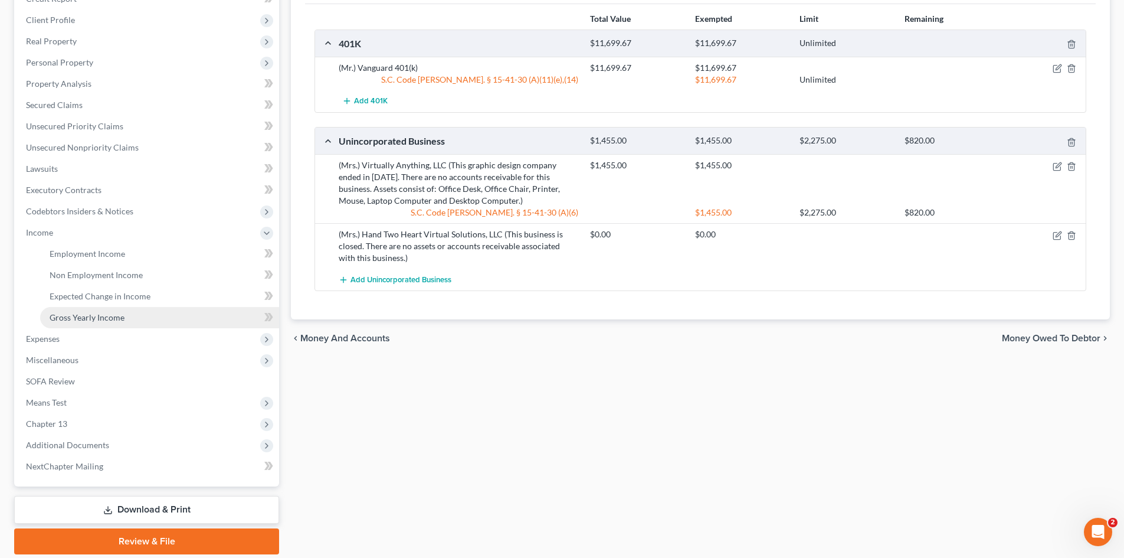
click at [97, 319] on span "Gross Yearly Income" at bounding box center [87, 317] width 75 height 10
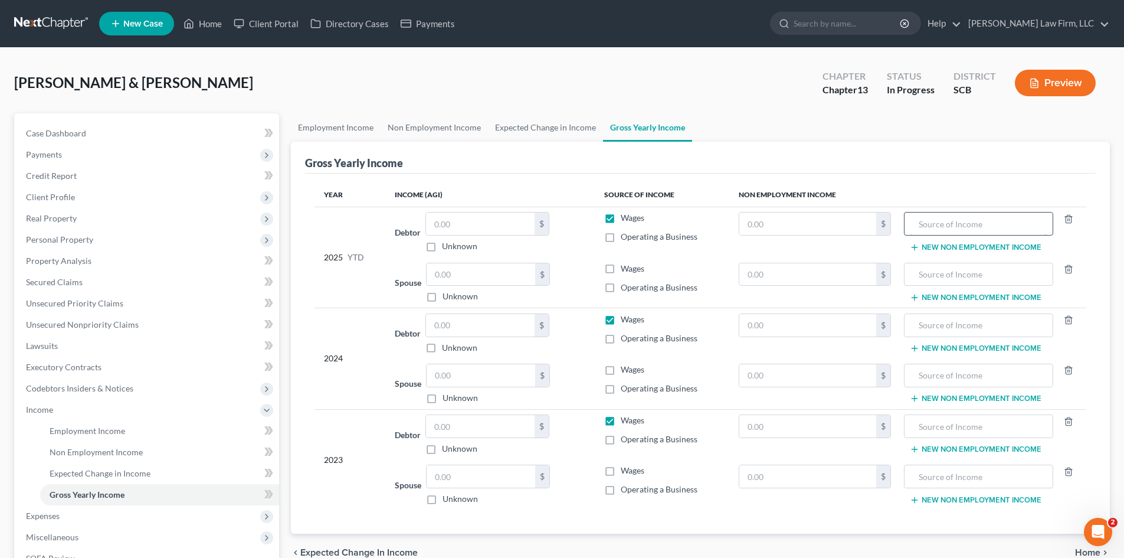
click at [947, 222] on input "text" at bounding box center [979, 223] width 136 height 22
click at [770, 224] on input "text" at bounding box center [809, 223] width 138 height 22
click at [920, 221] on input "text" at bounding box center [979, 223] width 136 height 22
drag, startPoint x: 614, startPoint y: 286, endPoint x: 594, endPoint y: 289, distance: 19.7
click at [621, 287] on label "Operating a Business" at bounding box center [659, 288] width 77 height 12
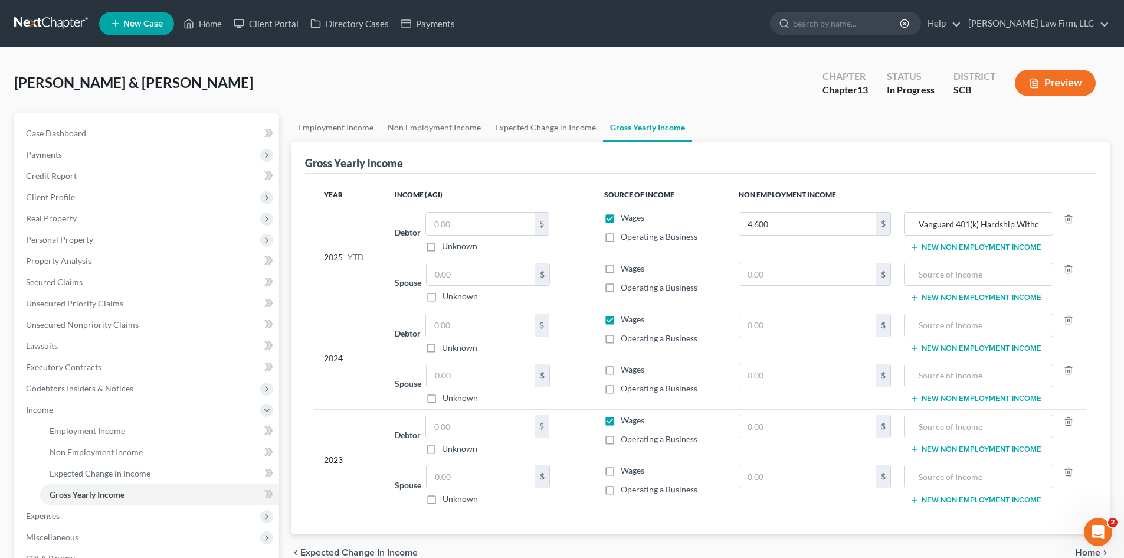
click at [626, 287] on input "Operating a Business" at bounding box center [630, 286] width 8 height 8
click at [609, 384] on td "Wages Operating a Business" at bounding box center [662, 383] width 135 height 51
click at [621, 391] on label "Operating a Business" at bounding box center [659, 388] width 77 height 12
click at [626, 390] on input "Operating a Business" at bounding box center [630, 386] width 8 height 8
click at [621, 488] on label "Operating a Business" at bounding box center [659, 489] width 77 height 12
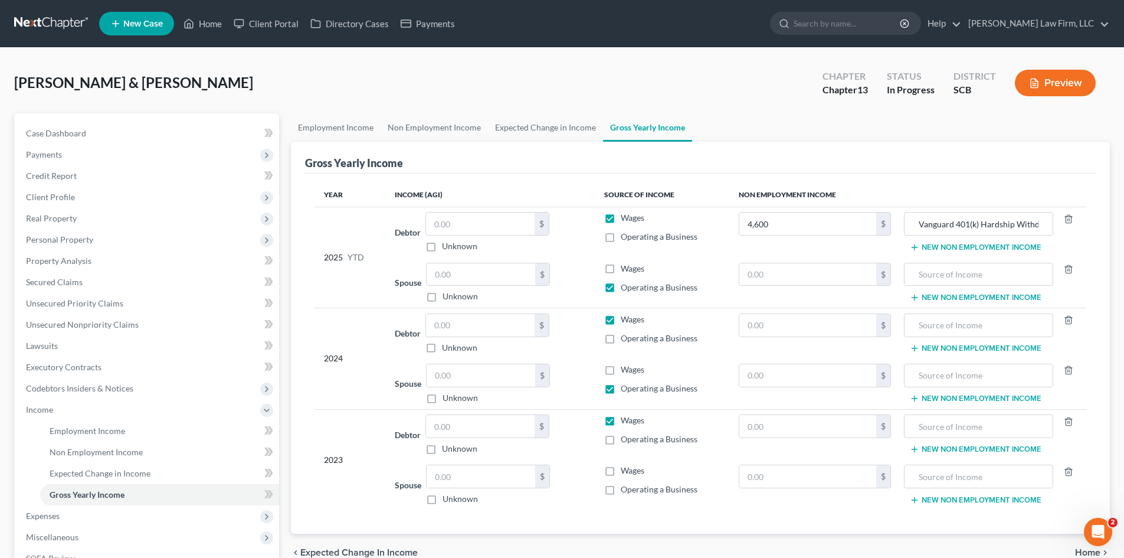
click at [626, 488] on input "Operating a Business" at bounding box center [630, 487] width 8 height 8
click at [530, 135] on link "Expected Change in Income" at bounding box center [545, 127] width 115 height 28
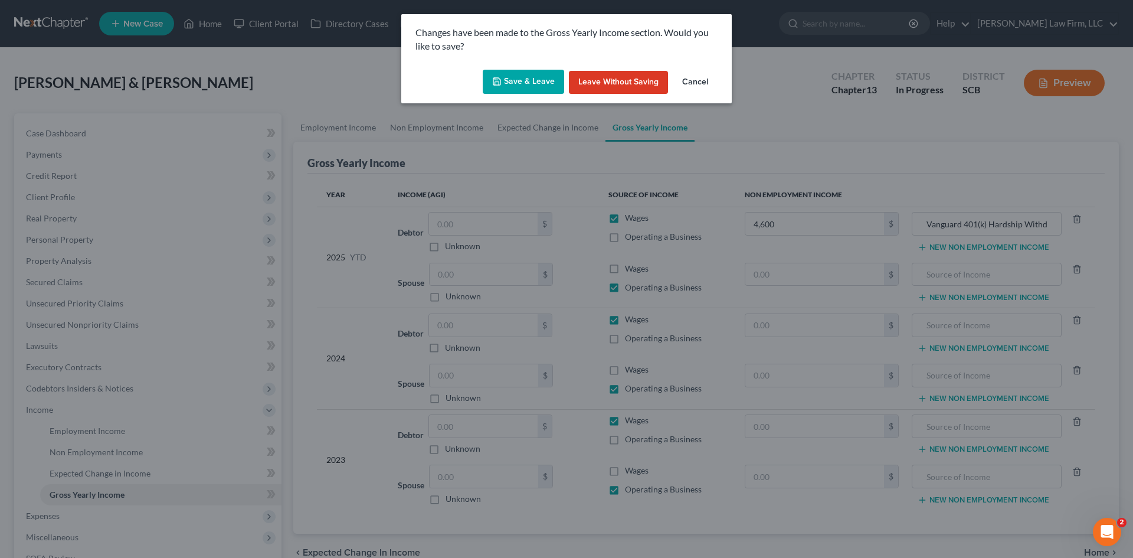
click at [529, 91] on button "Save & Leave" at bounding box center [523, 82] width 81 height 25
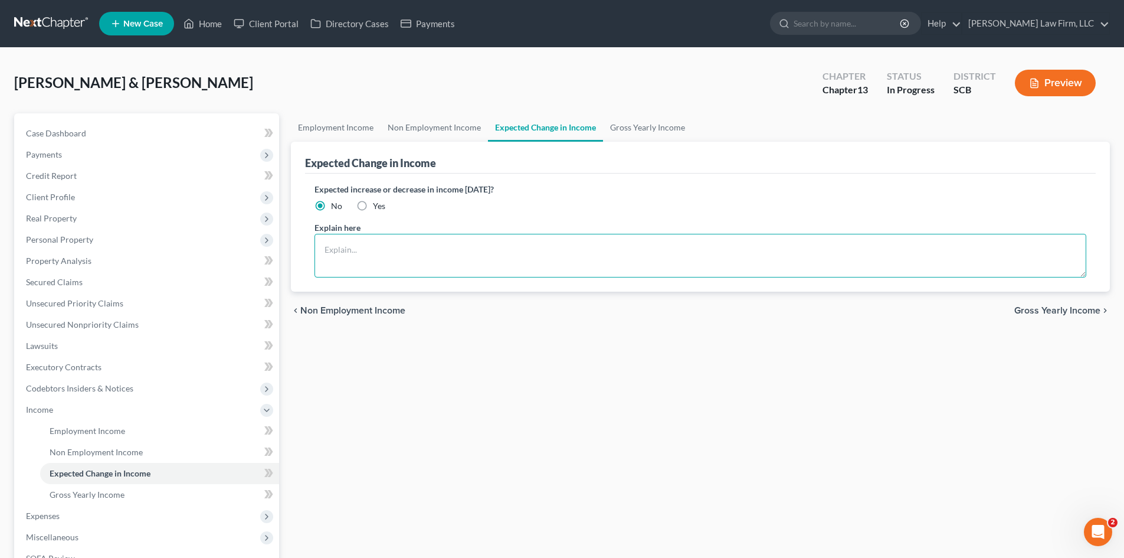
click at [510, 245] on textarea at bounding box center [701, 256] width 772 height 44
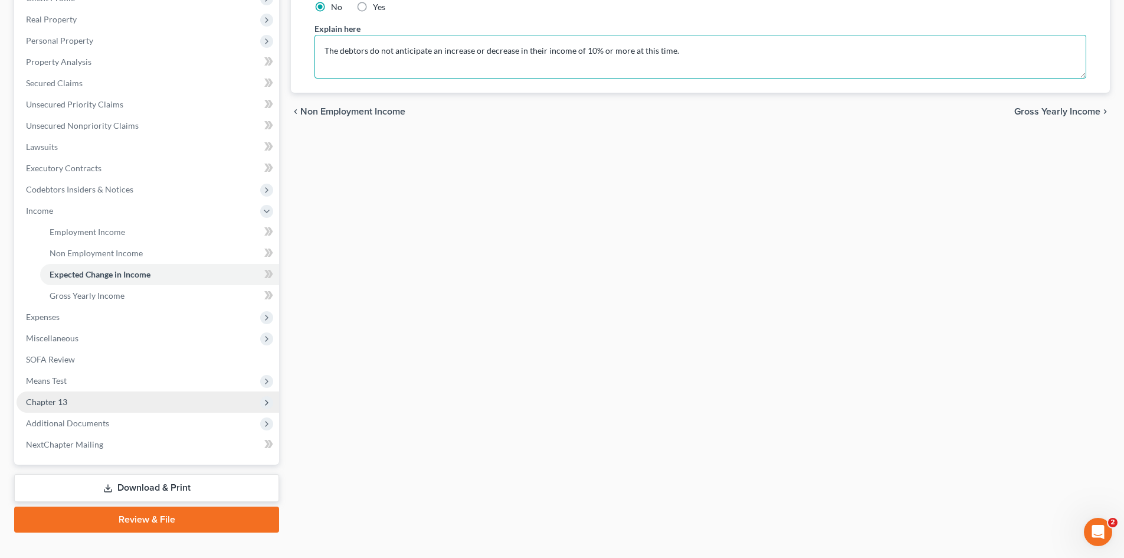
scroll to position [218, 0]
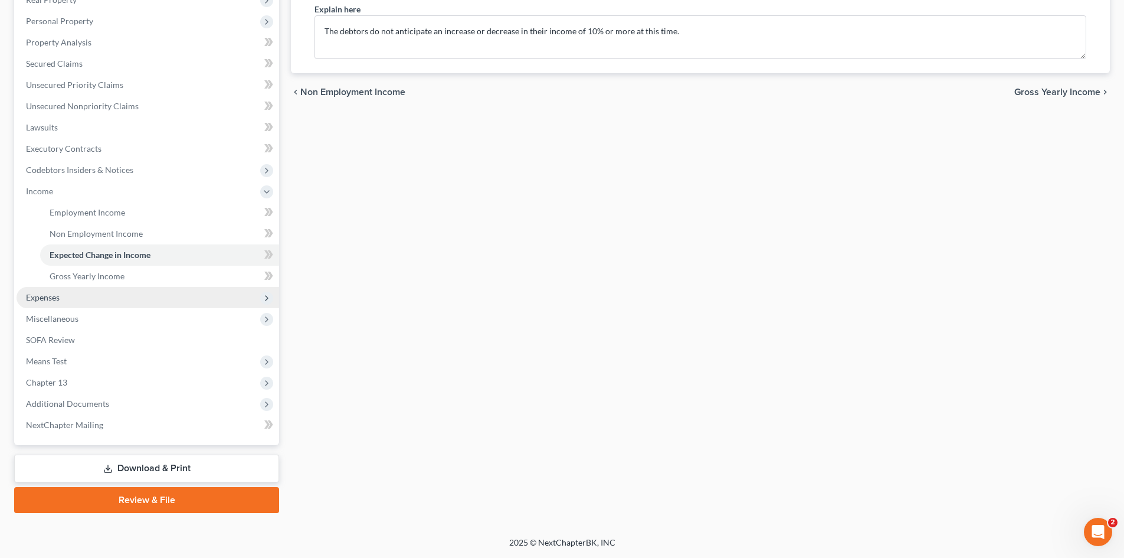
click at [58, 299] on span "Expenses" at bounding box center [43, 297] width 34 height 10
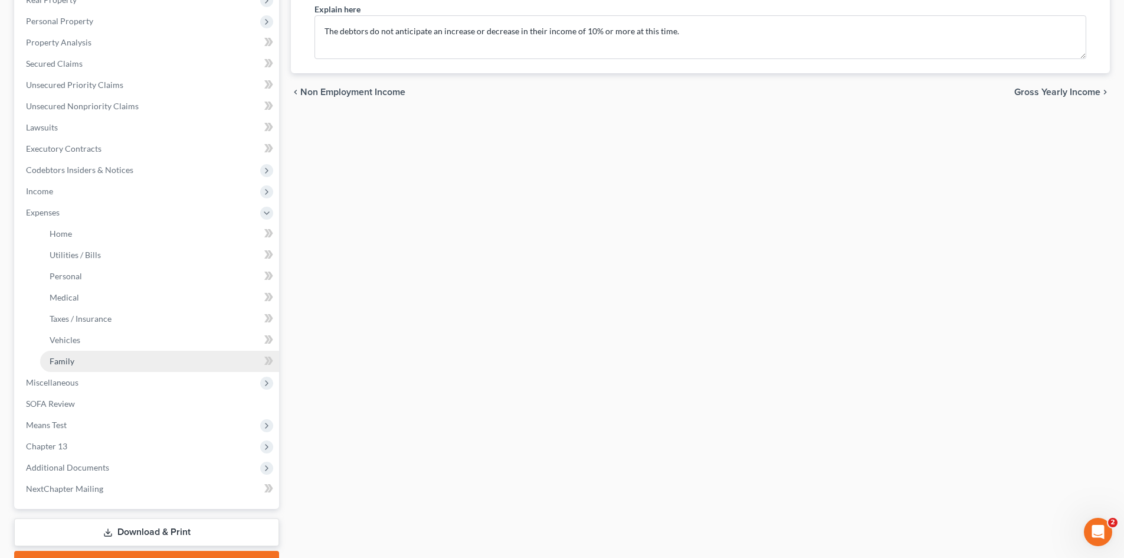
click at [72, 360] on span "Family" at bounding box center [62, 361] width 25 height 10
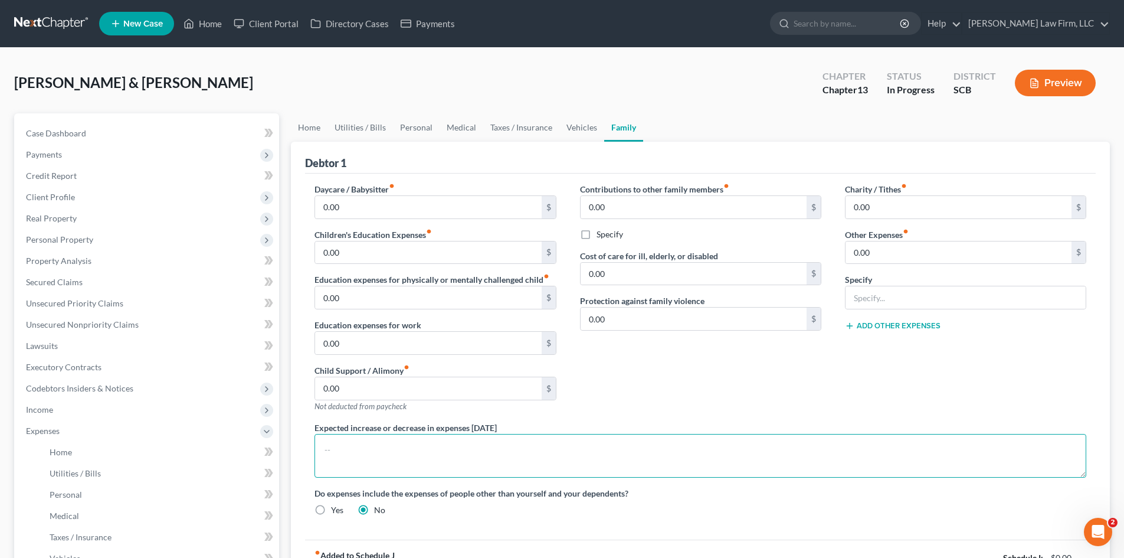
paste textarea "The debtors do not anticipate an increase or decrease in their income of 10% or…"
drag, startPoint x: 545, startPoint y: 453, endPoint x: 567, endPoint y: 460, distance: 23.5
click at [567, 460] on textarea "The debtors do not anticipate an increase or decrease in their income of 10% or…" at bounding box center [701, 456] width 772 height 44
click at [313, 133] on link "Home" at bounding box center [309, 127] width 37 height 28
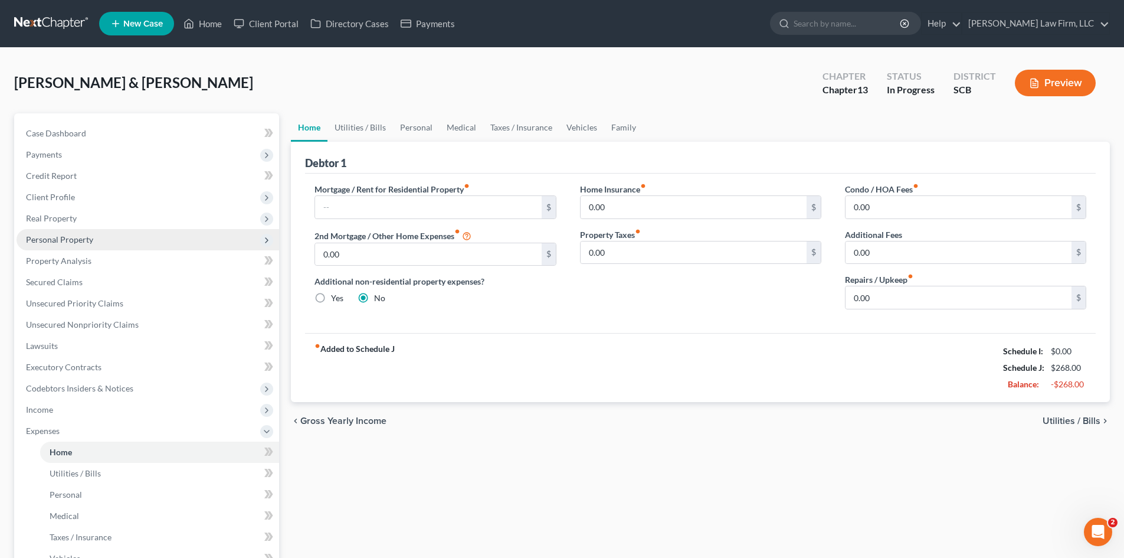
click at [42, 243] on span "Personal Property" at bounding box center [59, 239] width 67 height 10
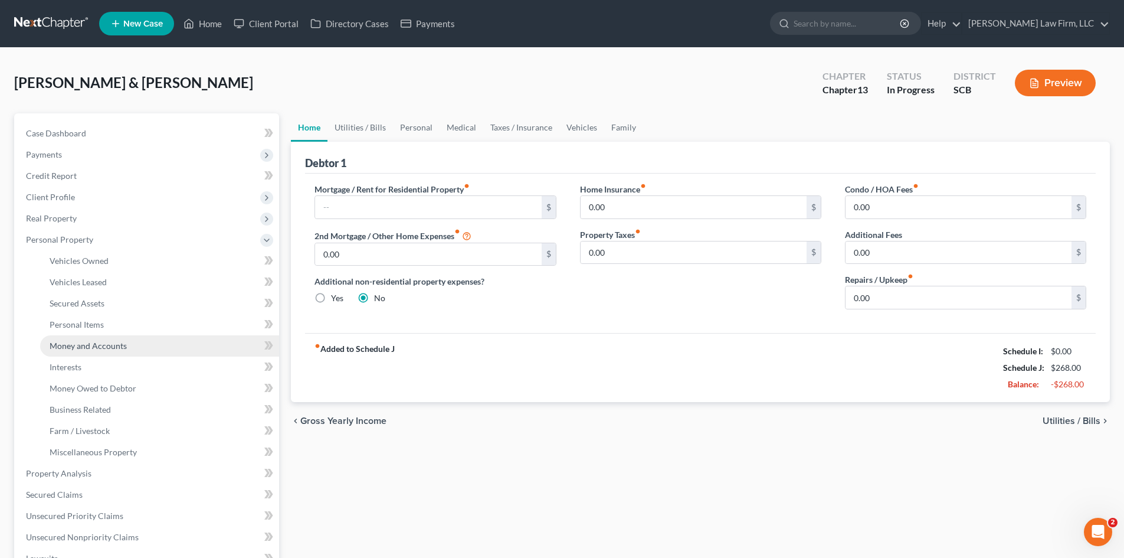
click at [90, 346] on span "Money and Accounts" at bounding box center [88, 346] width 77 height 10
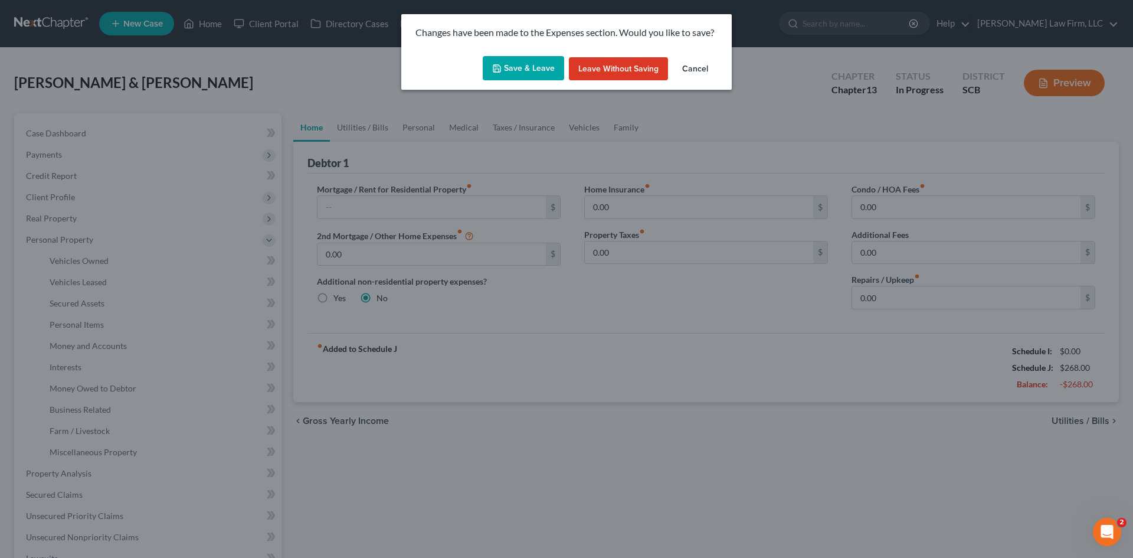
click at [526, 73] on button "Save & Leave" at bounding box center [523, 68] width 81 height 25
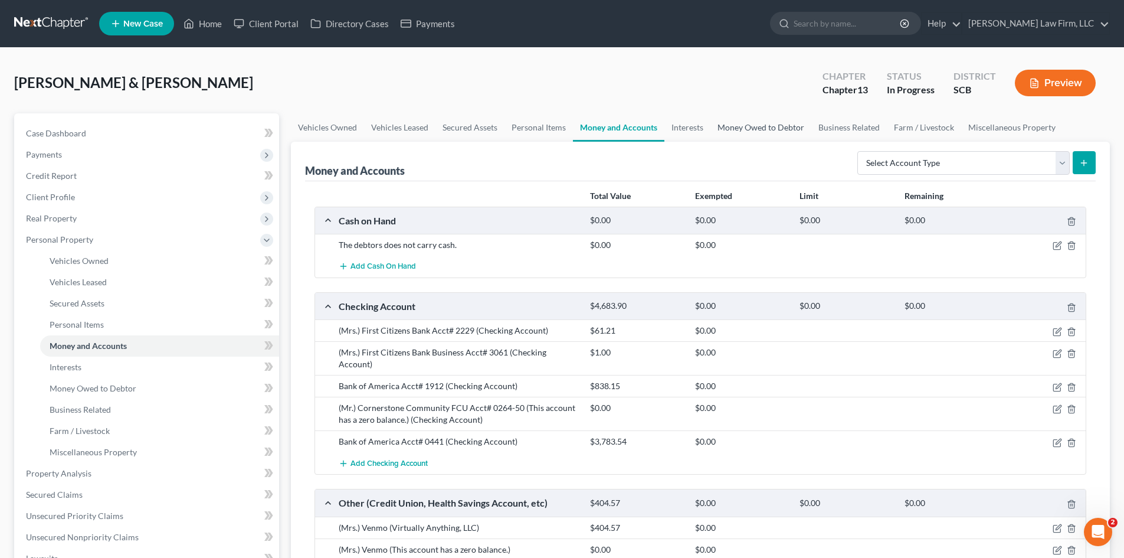
click at [751, 131] on link "Money Owed to Debtor" at bounding box center [761, 127] width 101 height 28
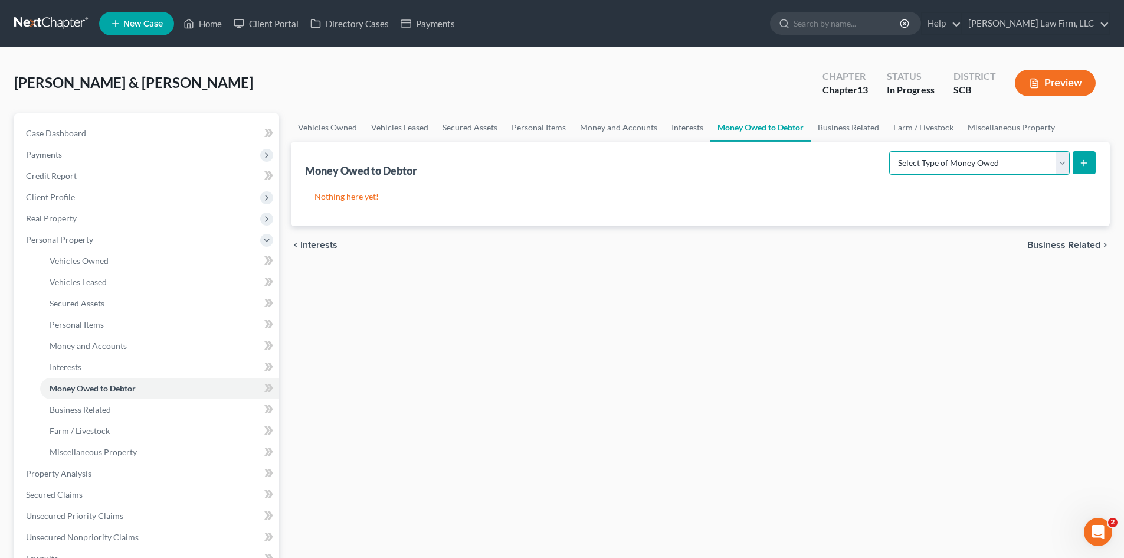
click at [963, 161] on select "Select Type of Money Owed Accounts Receivable Alimony Child Support Claims Agai…" at bounding box center [979, 163] width 181 height 24
click at [891, 151] on select "Select Type of Money Owed Accounts Receivable Alimony Child Support Claims Agai…" at bounding box center [979, 163] width 181 height 24
click at [1088, 171] on button "submit" at bounding box center [1084, 162] width 23 height 23
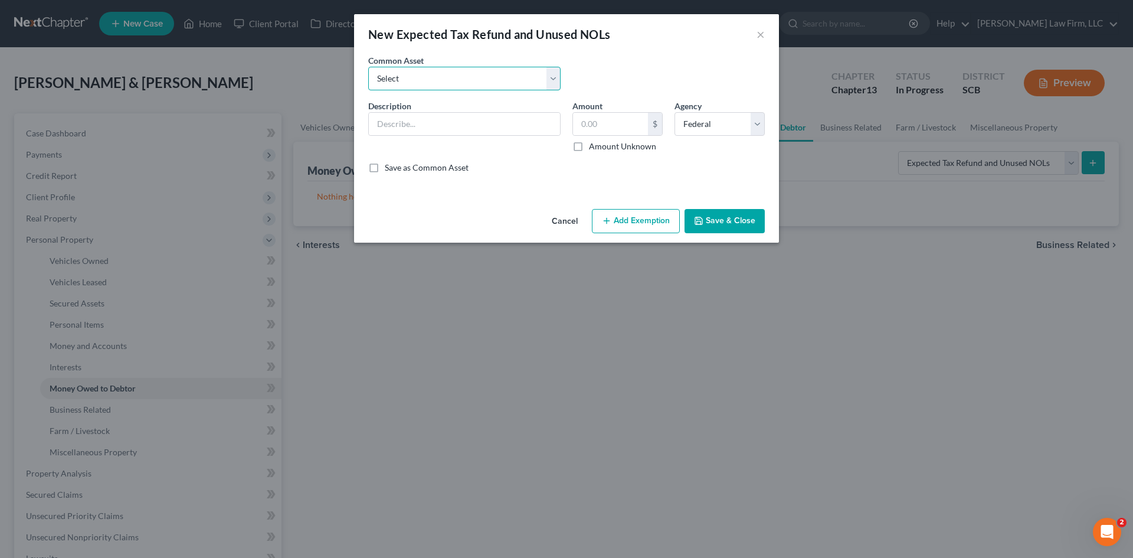
click at [418, 80] on select "Select 2024 Anticipated Federal and State Tax Refunds (This amount is based on …" at bounding box center [464, 79] width 192 height 24
click at [368, 67] on select "Select 2024 Anticipated Federal and State Tax Refunds (This amount is based on …" at bounding box center [464, 79] width 192 height 24
click at [518, 127] on input "The debtors received their 2024 Federal and State Tax refunds prepetition in th…" at bounding box center [464, 124] width 191 height 22
drag, startPoint x: 498, startPoint y: 126, endPoint x: 517, endPoint y: 130, distance: 19.3
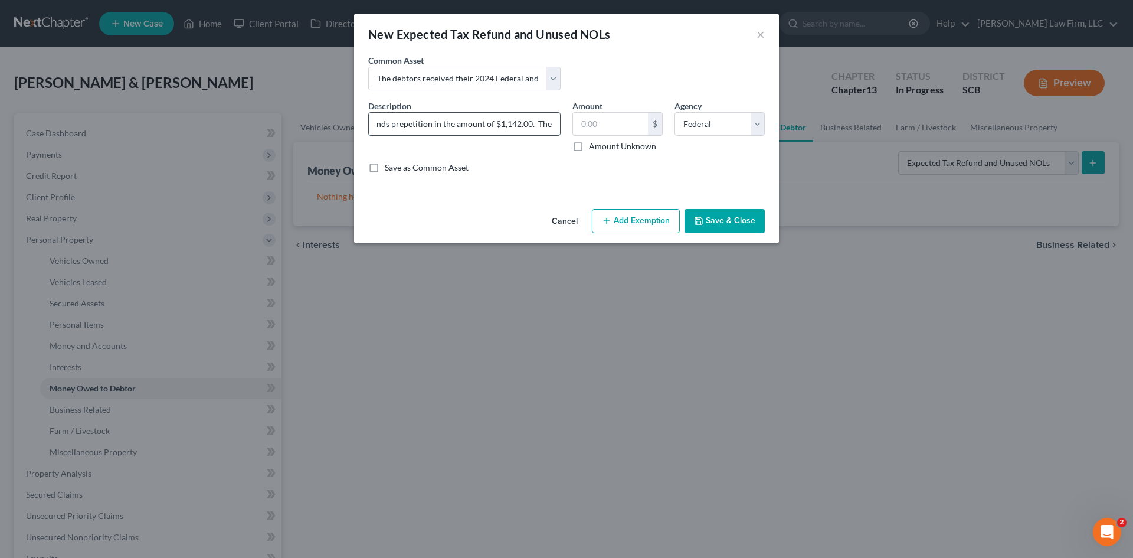
click at [517, 130] on input "The debtors received their 2024 Federal and State Tax refunds prepetition in th…" at bounding box center [464, 124] width 191 height 22
paste input "6478"
click at [503, 130] on input "The debtors received their 2024 Federal and State Tax refunds prepetition in th…" at bounding box center [464, 124] width 191 height 22
click at [730, 218] on button "Save & Close" at bounding box center [725, 221] width 80 height 25
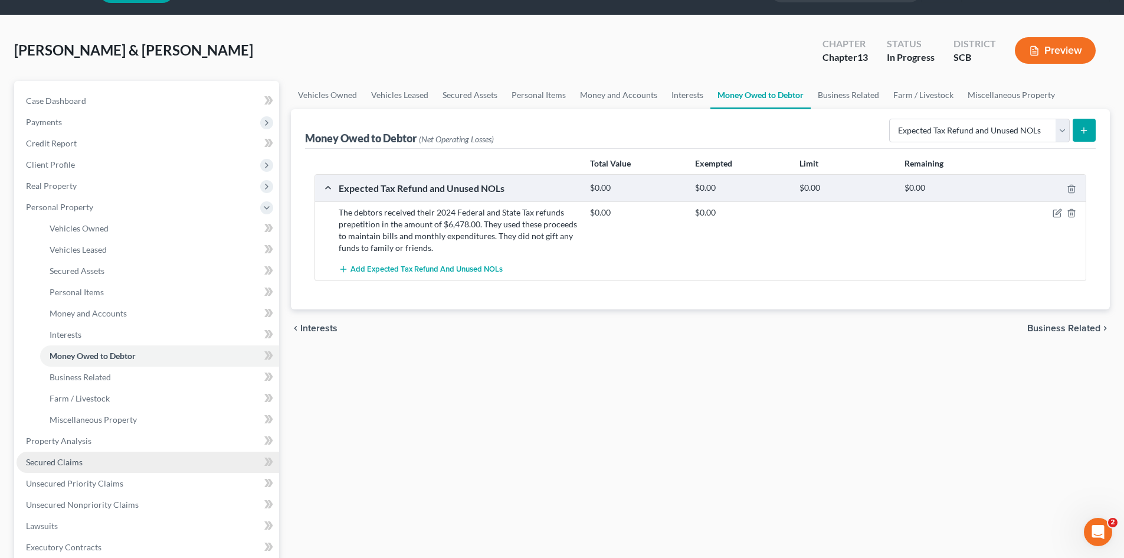
scroll to position [59, 0]
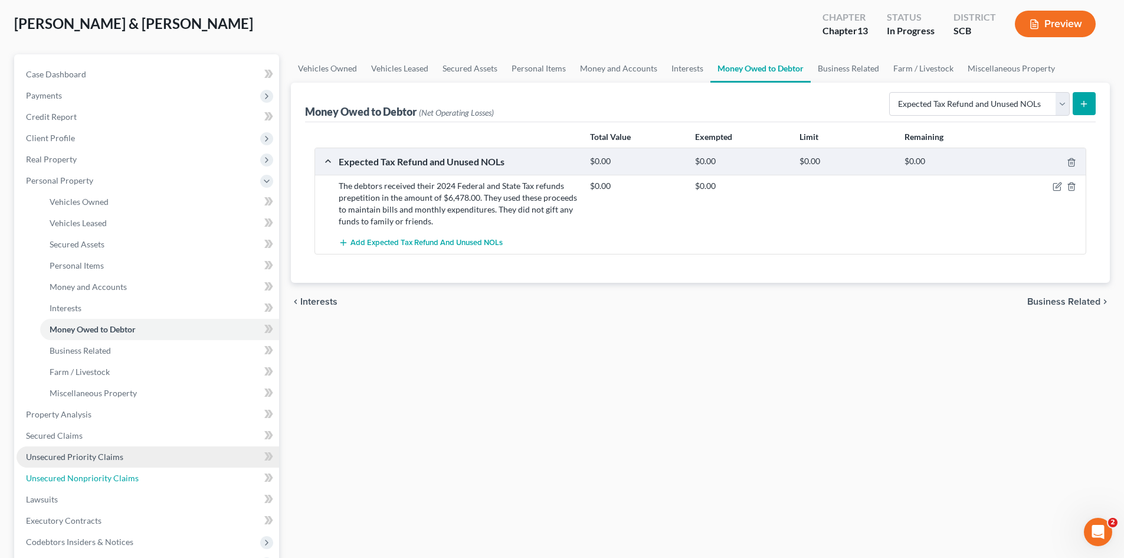
drag, startPoint x: 103, startPoint y: 473, endPoint x: 123, endPoint y: 462, distance: 22.5
click at [103, 473] on span "Unsecured Nonpriority Claims" at bounding box center [82, 478] width 113 height 10
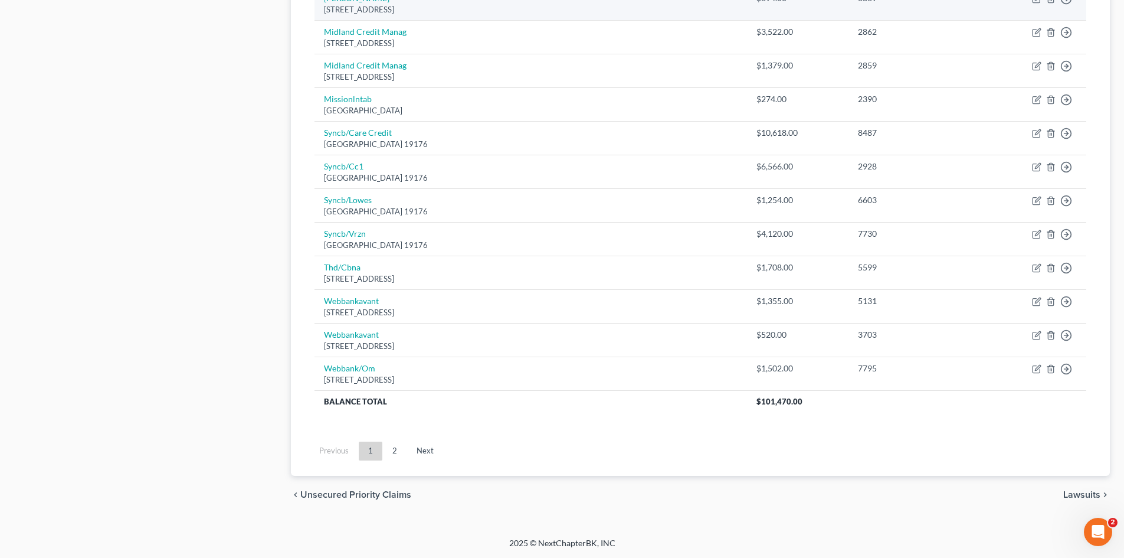
scroll to position [805, 0]
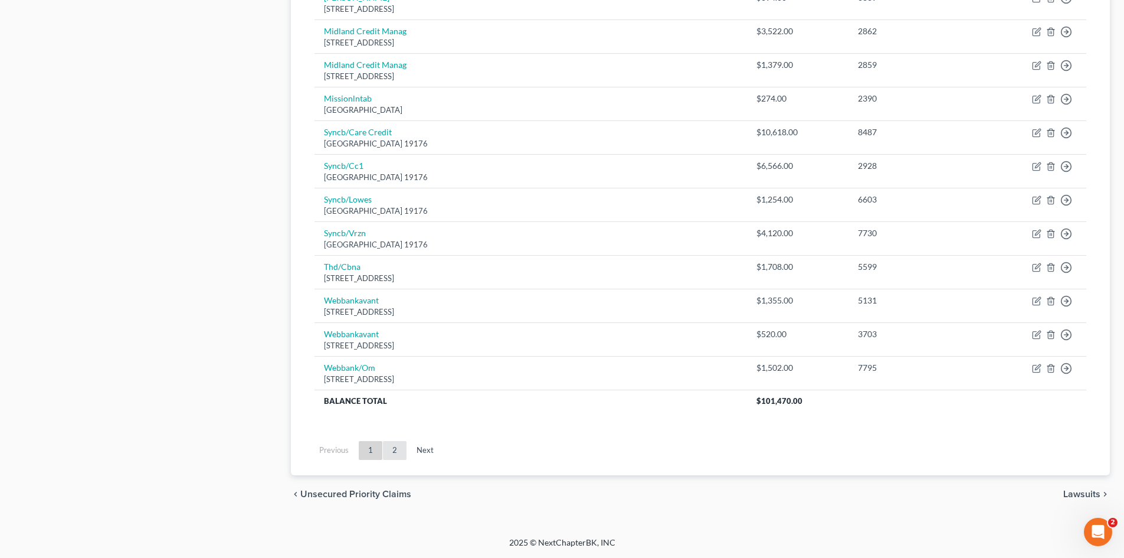
click at [396, 453] on link "2" at bounding box center [395, 450] width 24 height 19
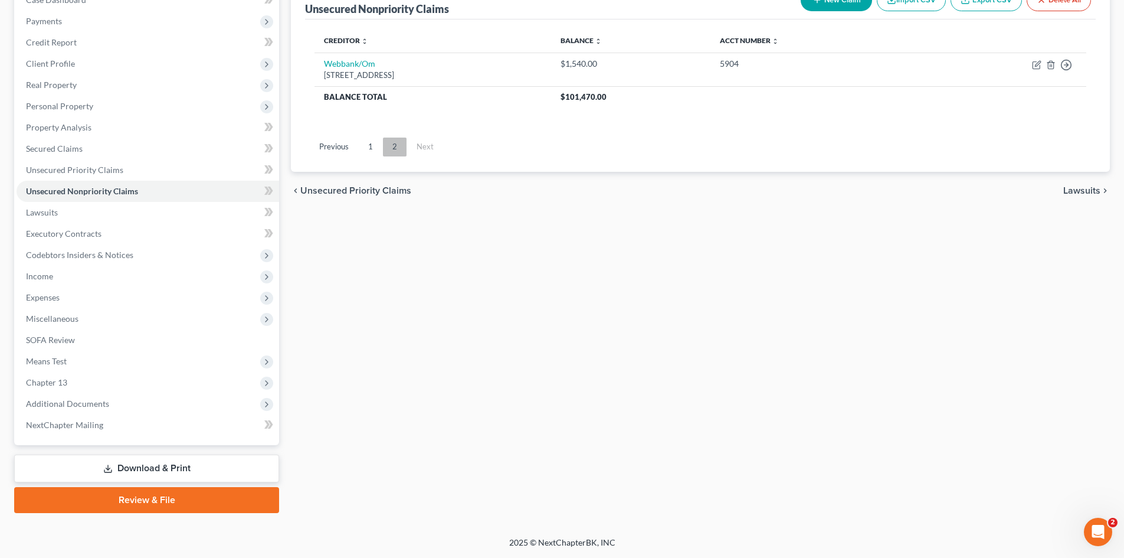
scroll to position [133, 0]
click at [59, 149] on span "Secured Claims" at bounding box center [54, 148] width 57 height 10
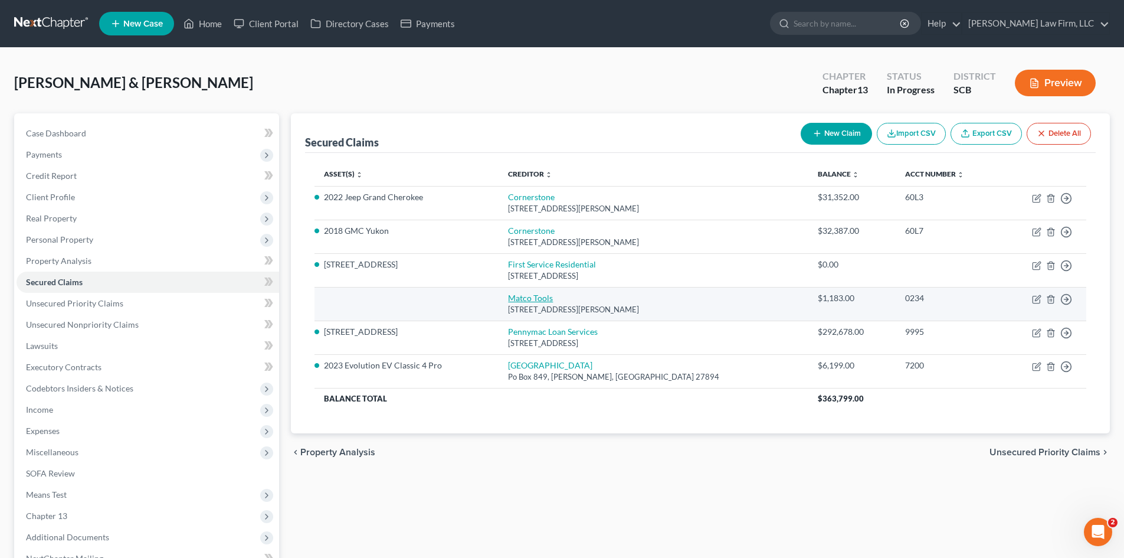
click at [551, 302] on link "Matco Tools" at bounding box center [530, 298] width 45 height 10
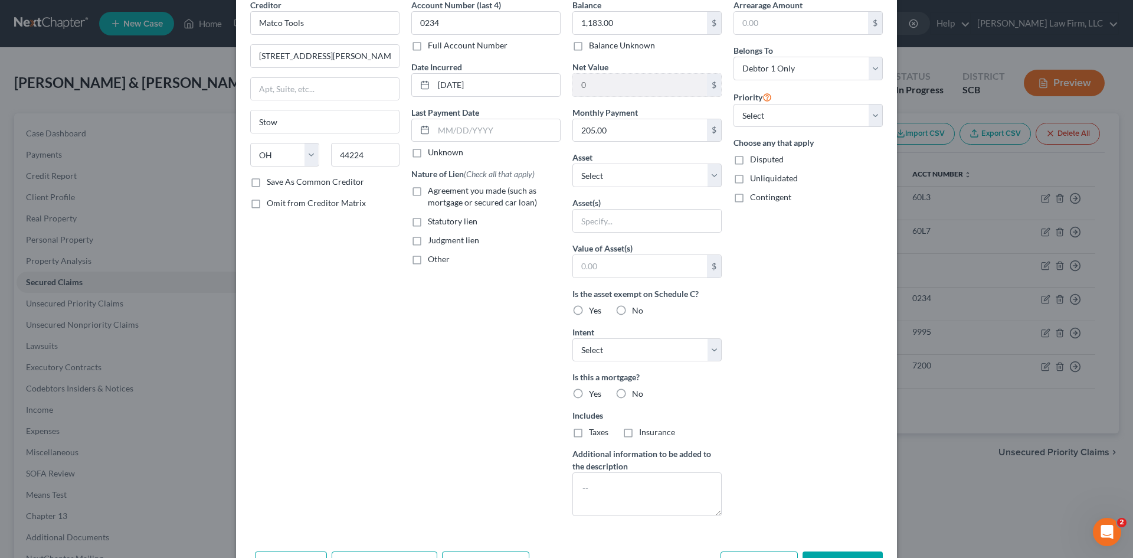
scroll to position [132, 0]
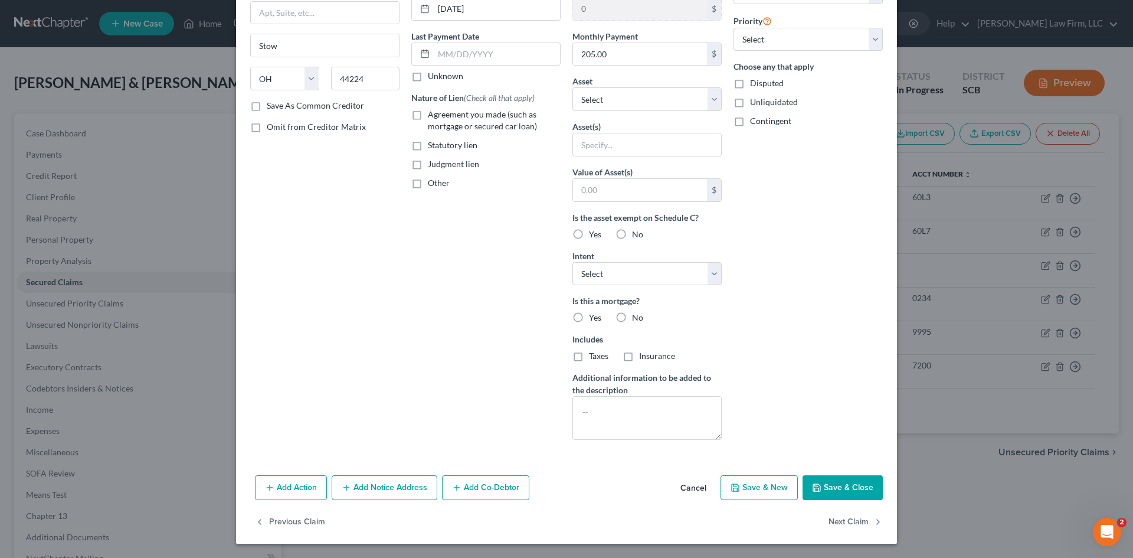
click at [838, 489] on button "Save & Close" at bounding box center [843, 487] width 80 height 25
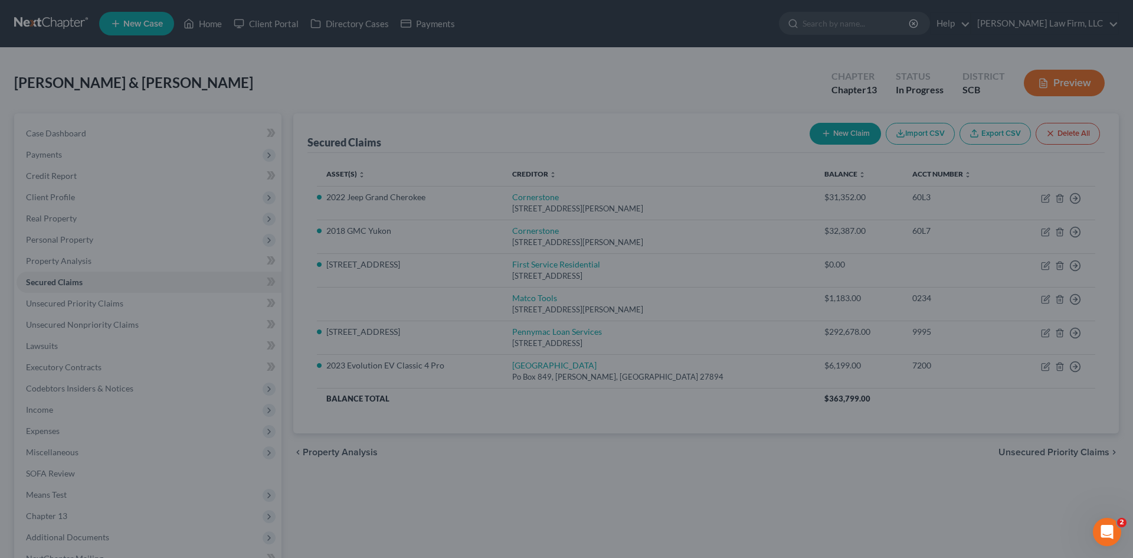
scroll to position [2, 0]
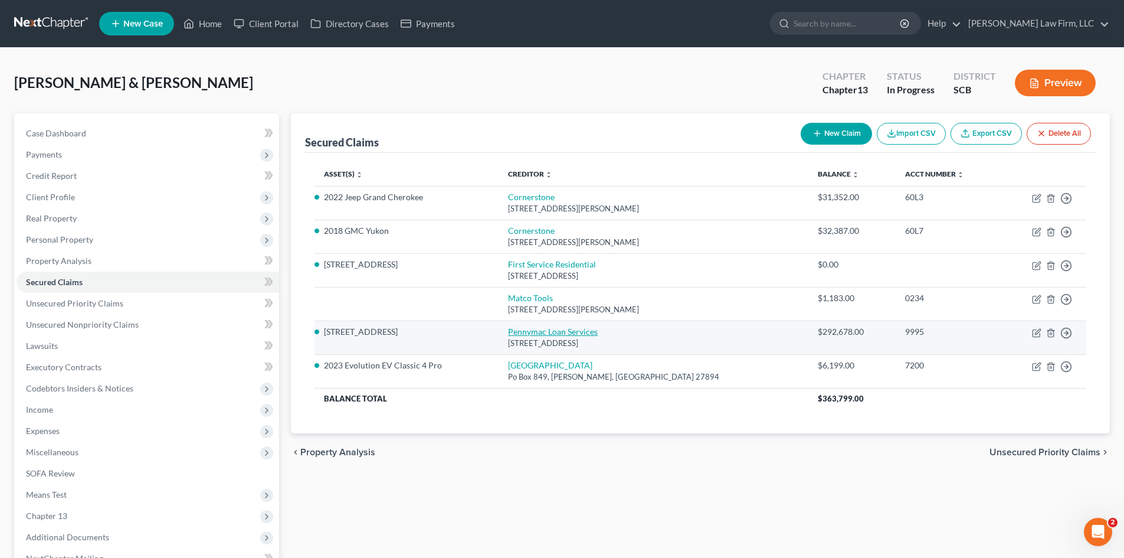
click at [571, 329] on link "Pennymac Loan Services" at bounding box center [553, 331] width 90 height 10
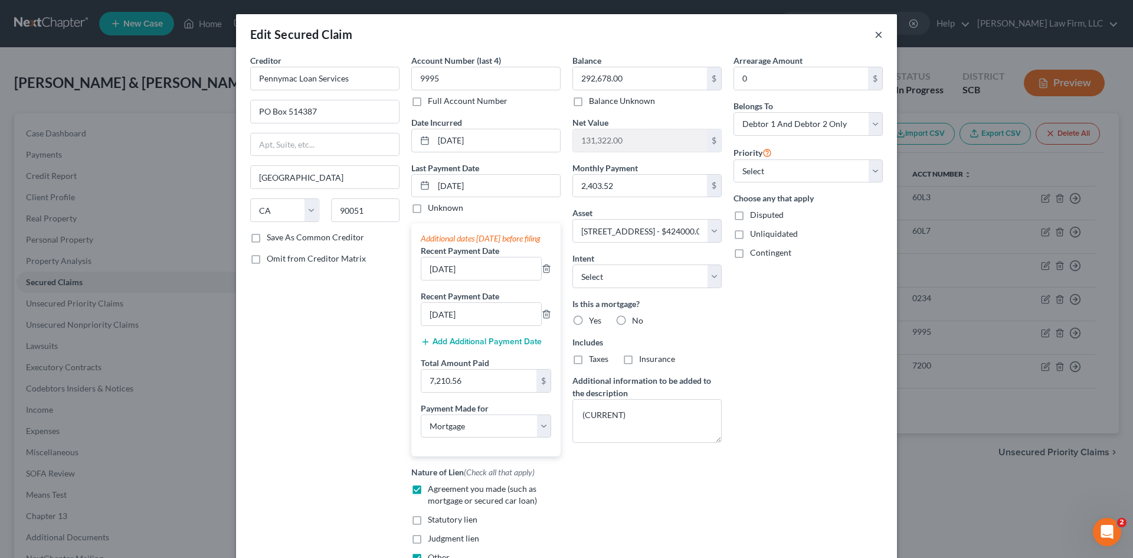
click at [875, 38] on button "×" at bounding box center [879, 34] width 8 height 14
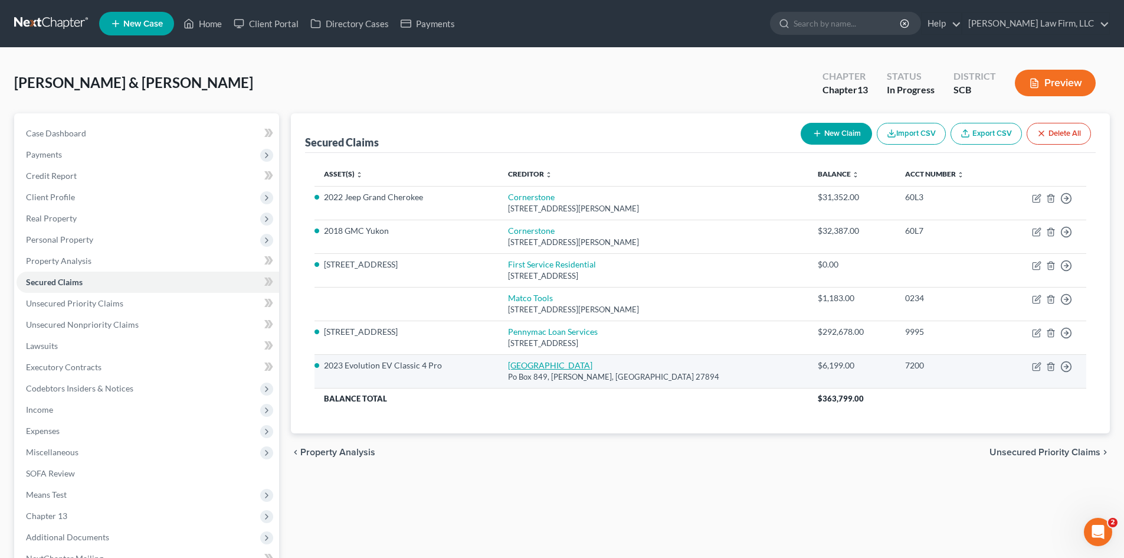
click at [547, 360] on link "Sheffield" at bounding box center [550, 365] width 84 height 10
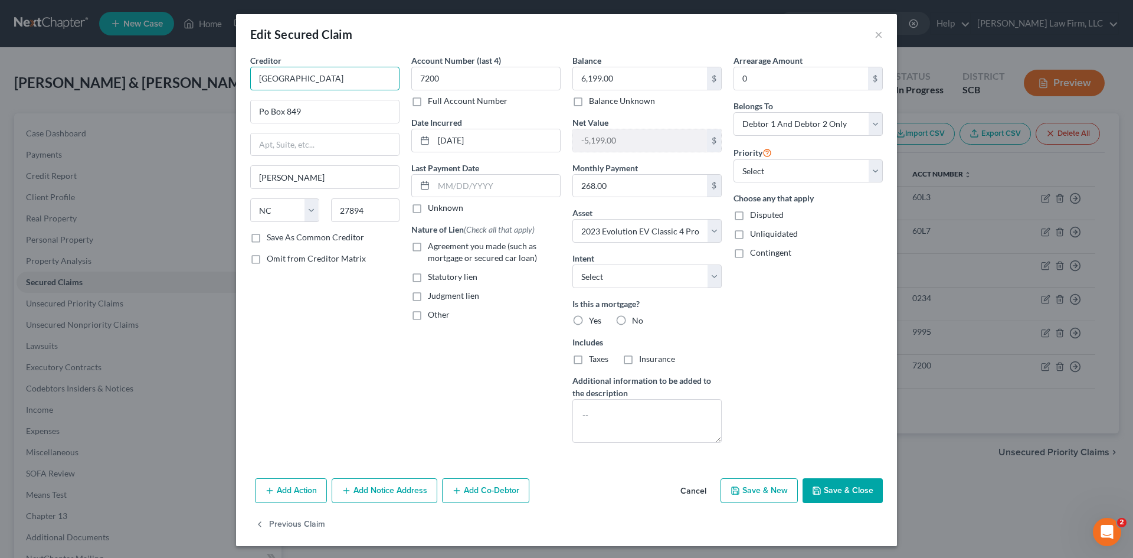
click at [369, 79] on input "Sheffield" at bounding box center [324, 79] width 149 height 24
click at [302, 109] on div "[STREET_ADDRESS]" at bounding box center [321, 110] width 123 height 10
click at [428, 248] on label "Agreement you made (such as mortgage or secured car loan)" at bounding box center [494, 252] width 133 height 24
click at [433, 248] on input "Agreement you made (such as mortgage or secured car loan)" at bounding box center [437, 244] width 8 height 8
click at [428, 317] on label "Other" at bounding box center [439, 315] width 22 height 12
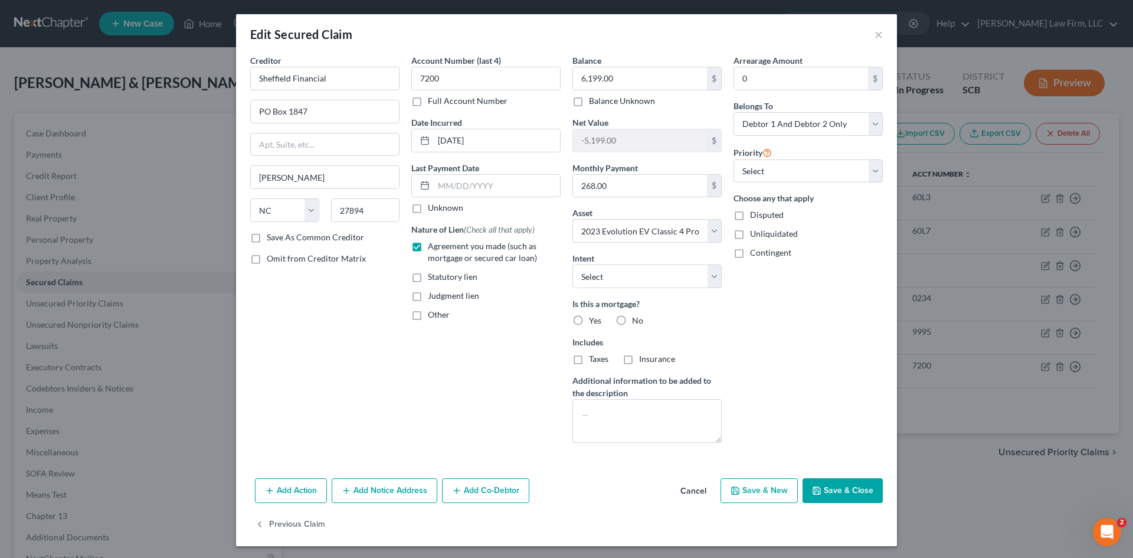
click at [433, 316] on input "Other" at bounding box center [437, 313] width 8 height 8
click at [457, 342] on input "text" at bounding box center [486, 342] width 148 height 22
click at [477, 189] on input "text" at bounding box center [497, 186] width 126 height 22
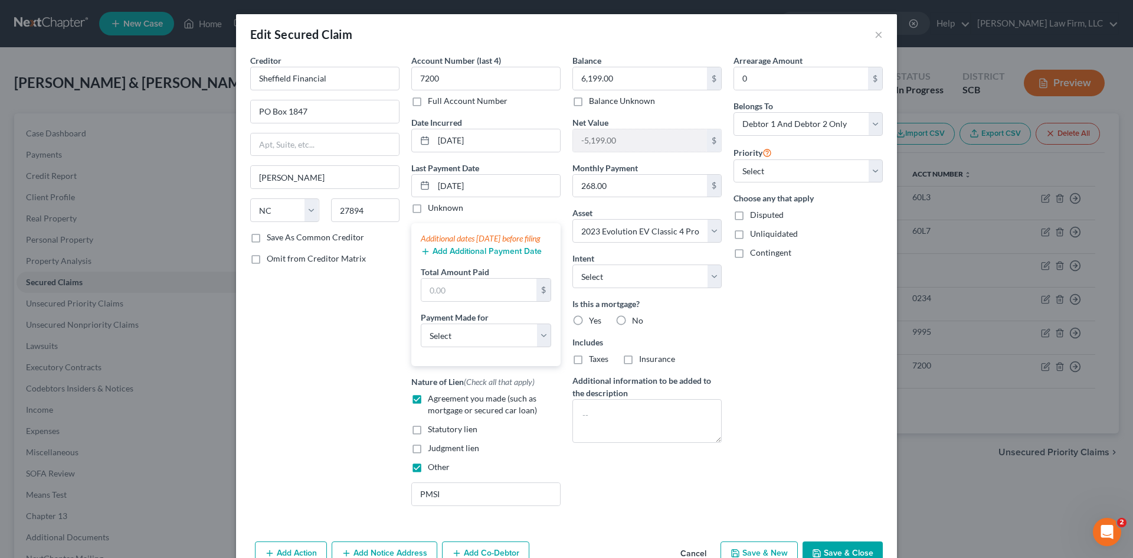
click at [492, 256] on button "Add Additional Payment Date" at bounding box center [481, 251] width 121 height 9
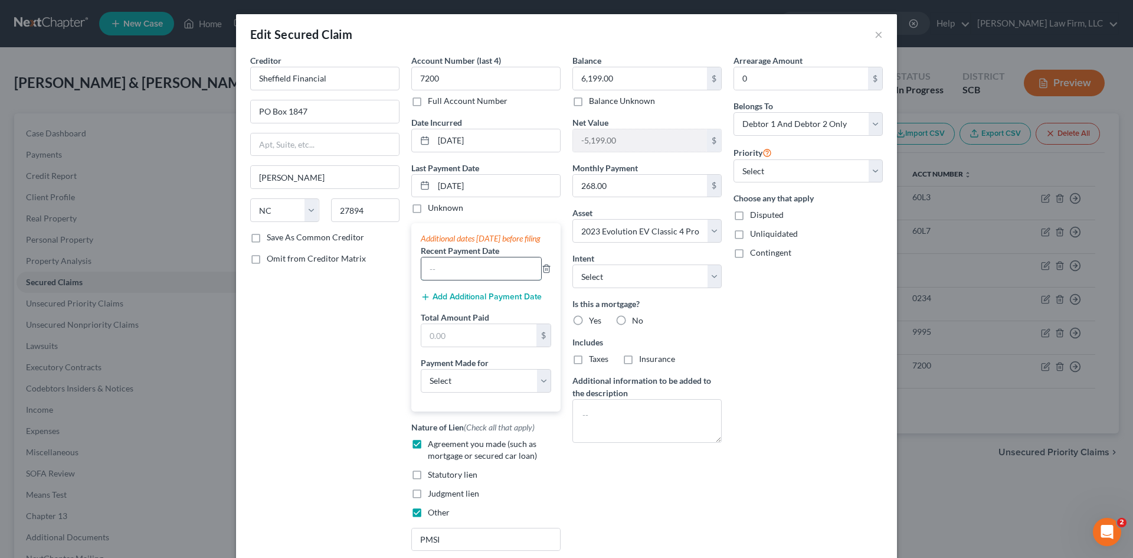
click at [487, 280] on input "text" at bounding box center [481, 268] width 120 height 22
click at [479, 302] on button "Add Additional Payment Date" at bounding box center [481, 296] width 121 height 9
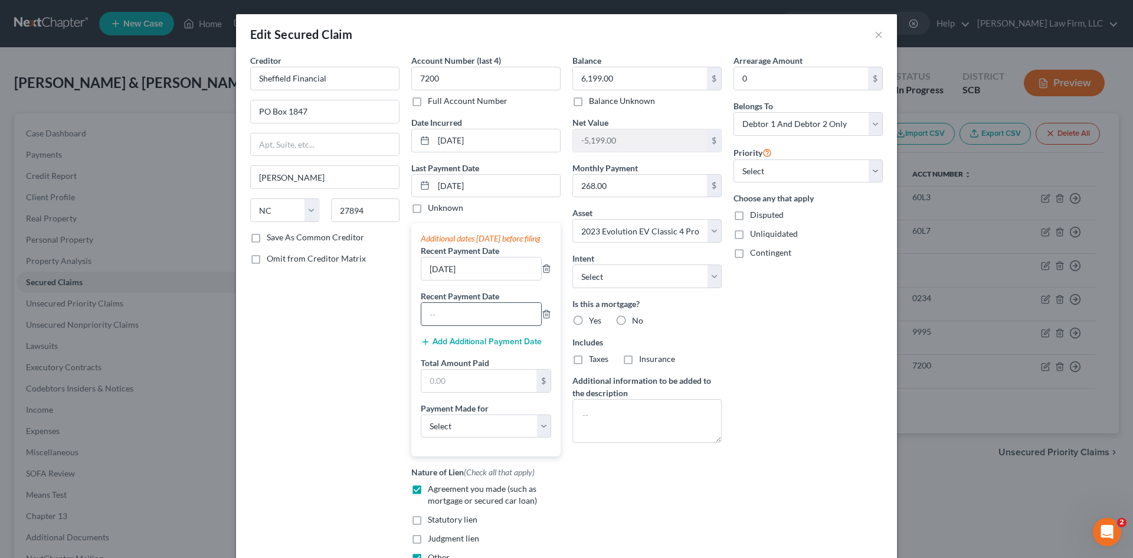
click at [469, 325] on input "text" at bounding box center [481, 314] width 120 height 22
click at [483, 385] on input "text" at bounding box center [478, 380] width 115 height 22
paste input "803.88"
click at [438, 437] on select "Select Car Credit Card Loan Repayment Mortgage Other Suppliers Or Vendors" at bounding box center [486, 426] width 130 height 24
click at [421, 426] on select "Select Car Credit Card Loan Repayment Mortgage Other Suppliers Or Vendors" at bounding box center [486, 426] width 130 height 24
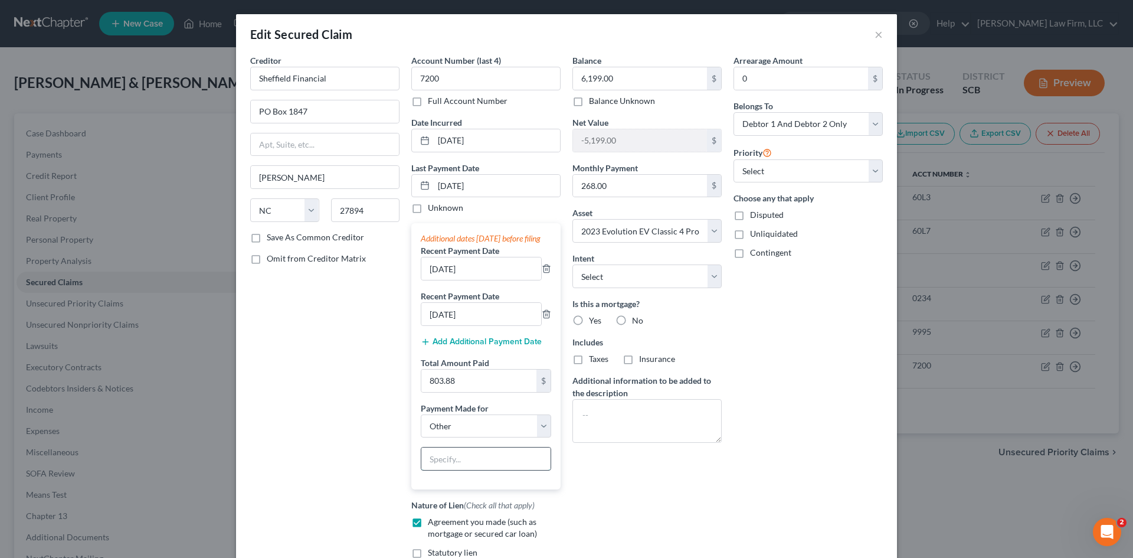
click at [484, 470] on input "text" at bounding box center [485, 458] width 129 height 22
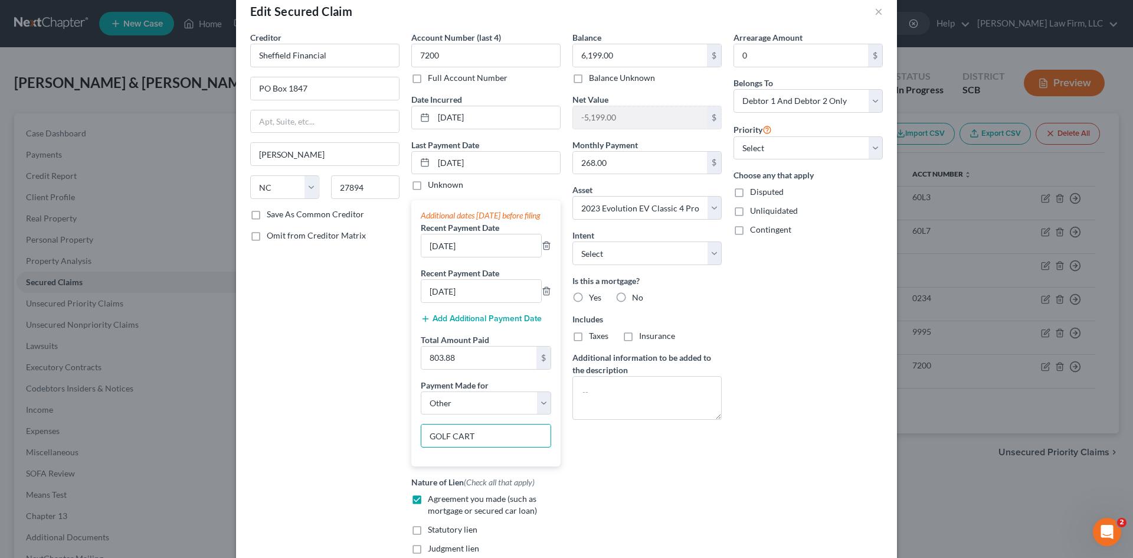
scroll to position [0, 0]
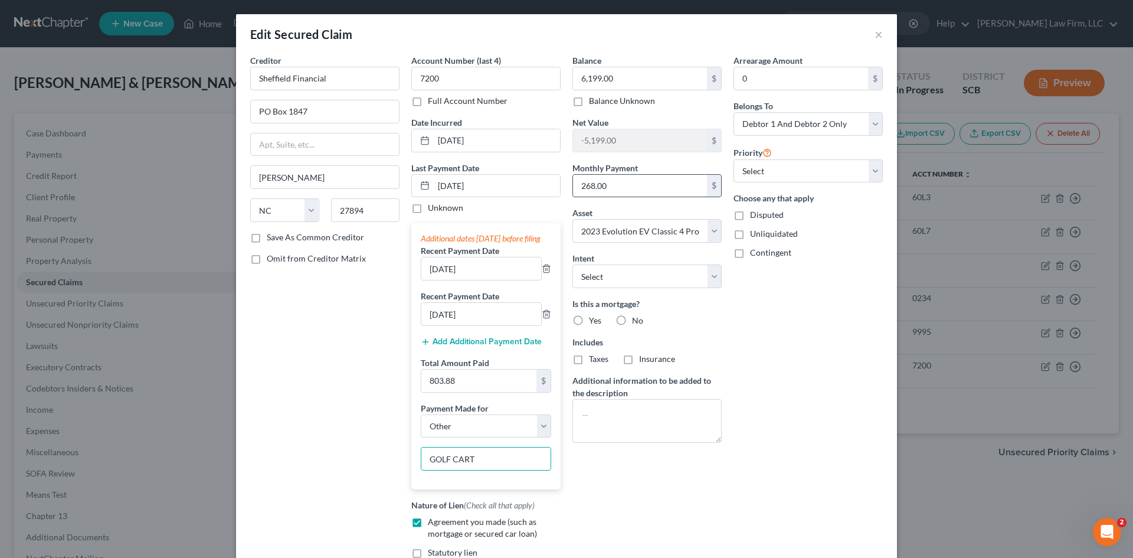
click at [627, 188] on input "268.00" at bounding box center [640, 186] width 134 height 22
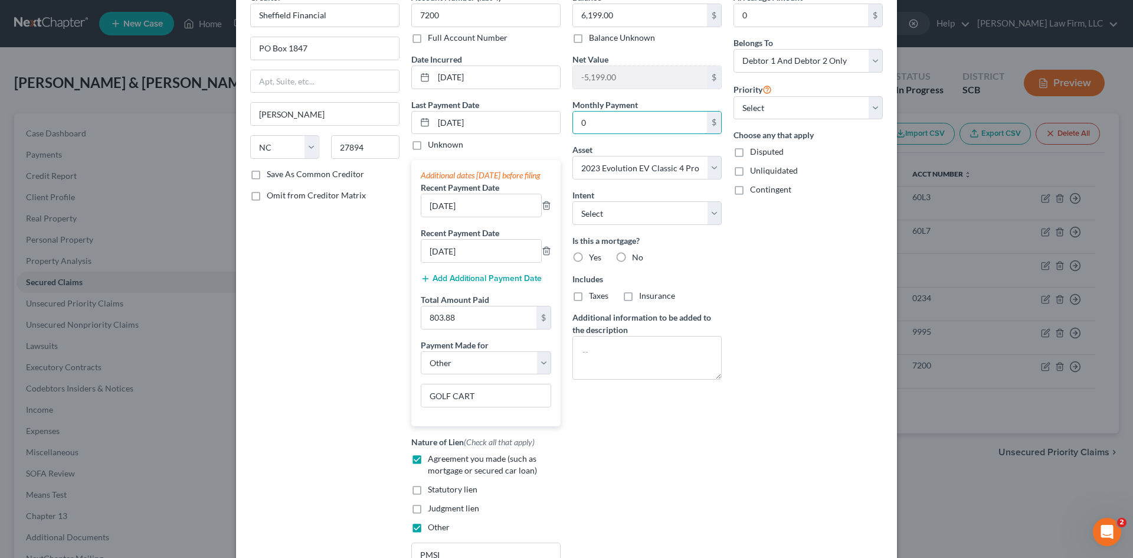
scroll to position [201, 0]
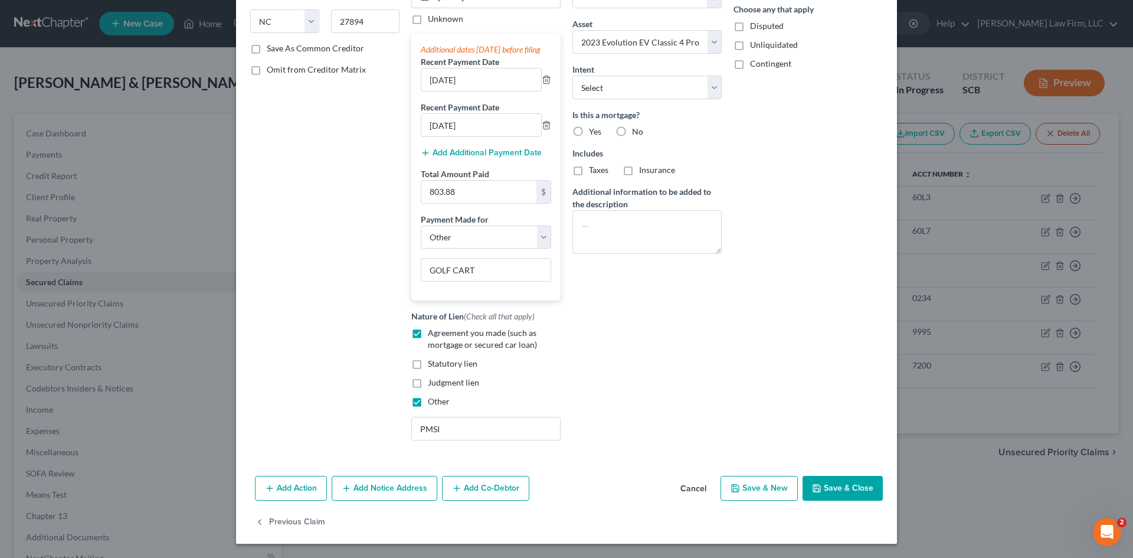
click at [823, 482] on button "Save & Close" at bounding box center [843, 488] width 80 height 25
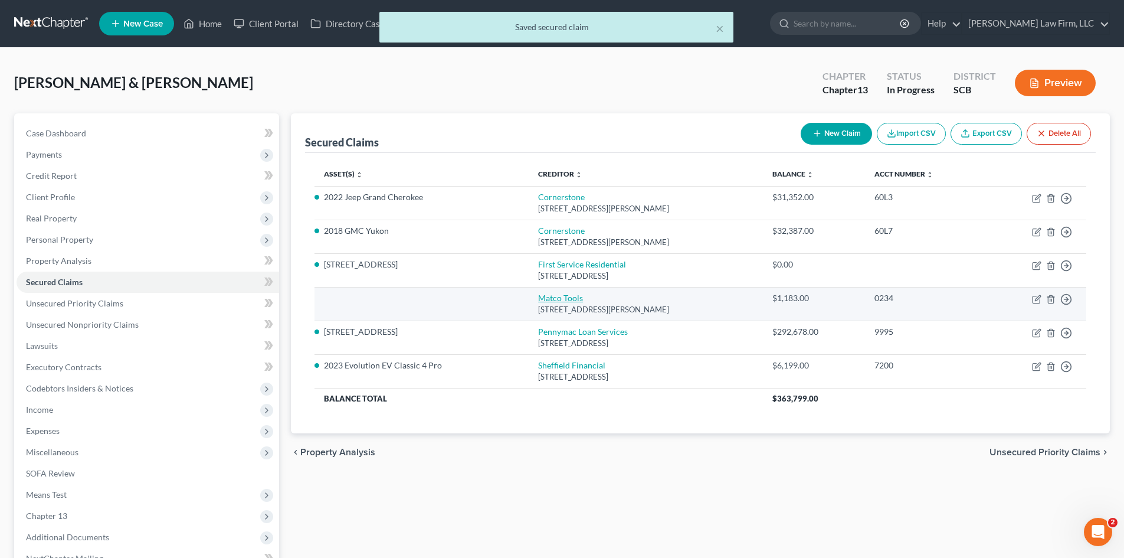
click at [538, 296] on link "Matco Tools" at bounding box center [560, 298] width 45 height 10
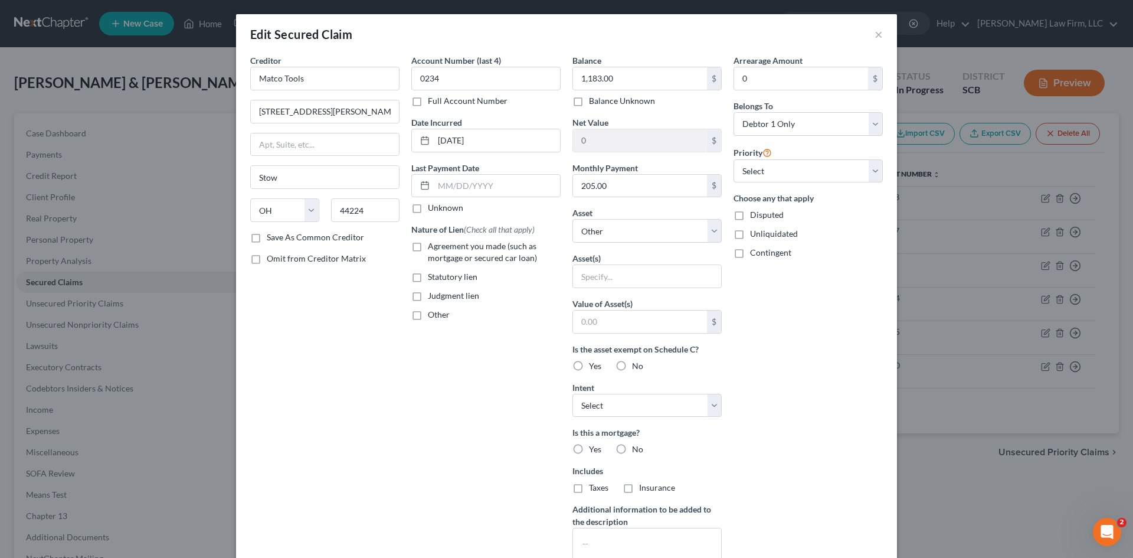
click at [428, 247] on label "Agreement you made (such as mortgage or secured car loan)" at bounding box center [494, 252] width 133 height 24
click at [433, 247] on input "Agreement you made (such as mortgage or secured car loan)" at bounding box center [437, 244] width 8 height 8
click at [428, 316] on label "Other" at bounding box center [439, 315] width 22 height 12
click at [433, 316] on input "Other" at bounding box center [437, 313] width 8 height 8
drag, startPoint x: 465, startPoint y: 336, endPoint x: 471, endPoint y: 330, distance: 9.2
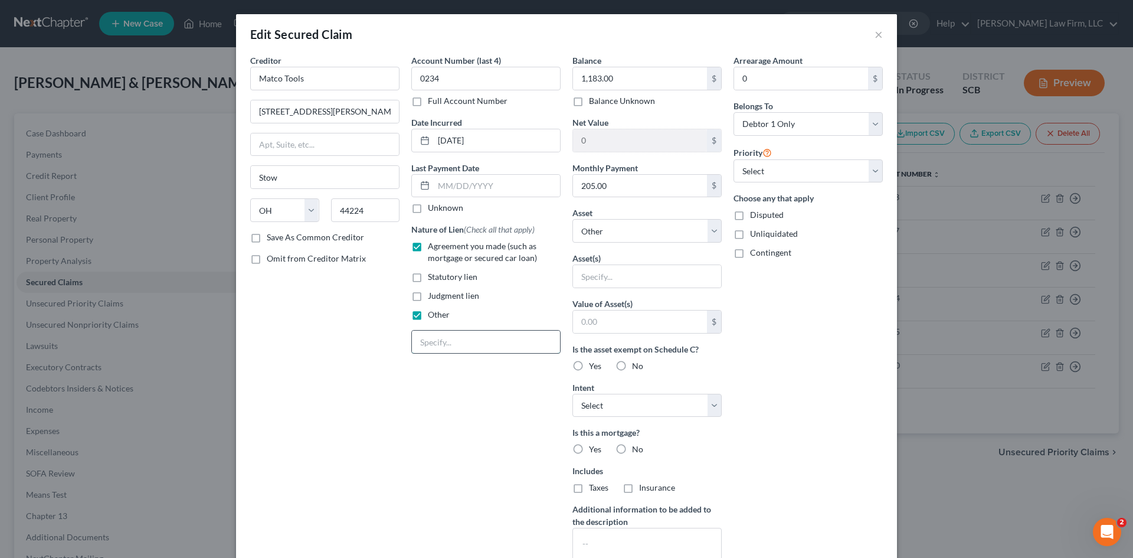
click at [465, 337] on input "text" at bounding box center [486, 342] width 148 height 22
click at [584, 286] on input "text" at bounding box center [647, 276] width 148 height 22
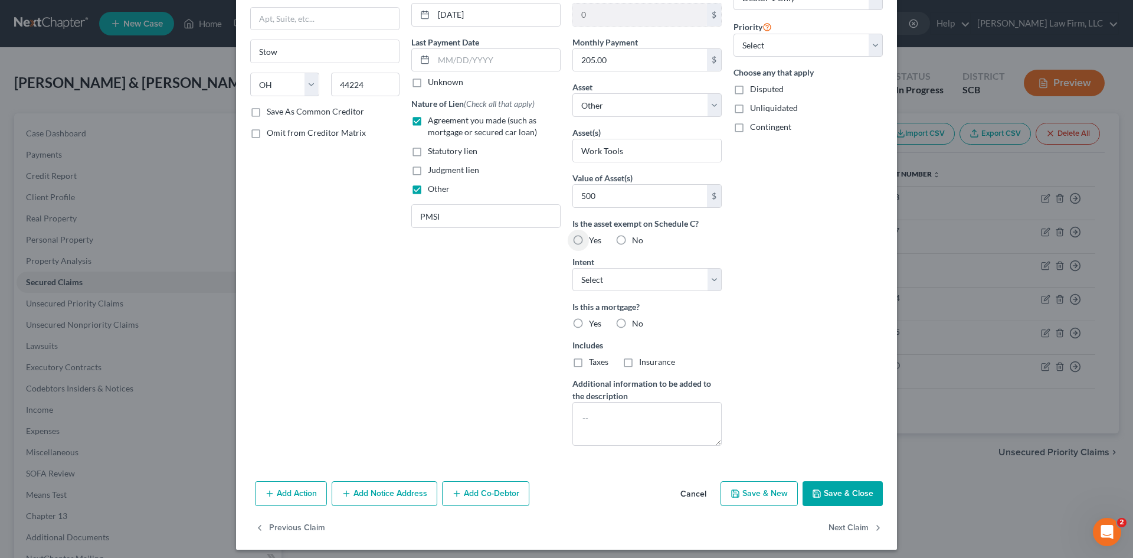
scroll to position [132, 0]
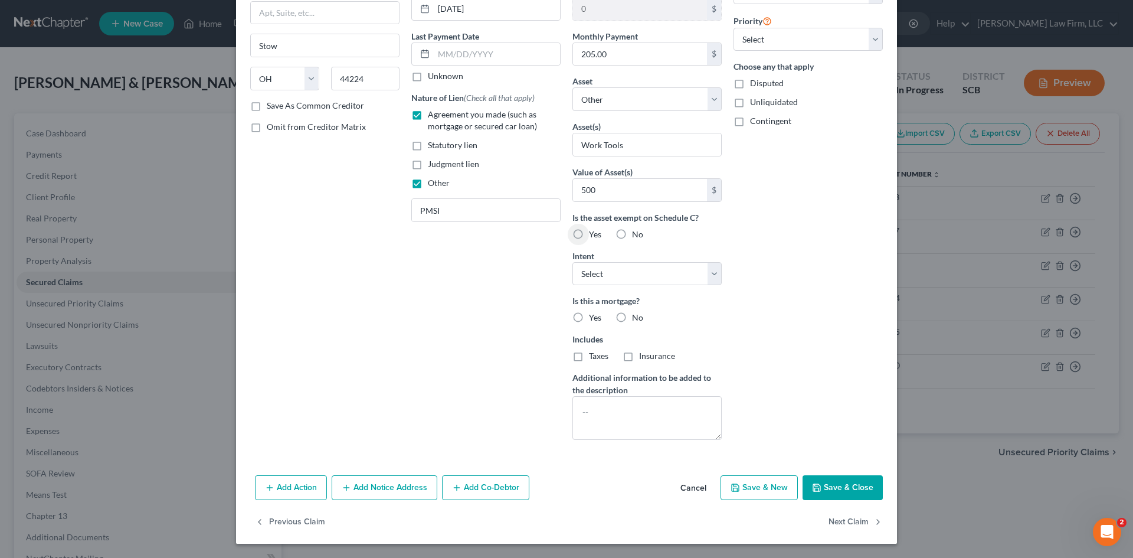
click at [832, 479] on button "Save & Close" at bounding box center [843, 487] width 80 height 25
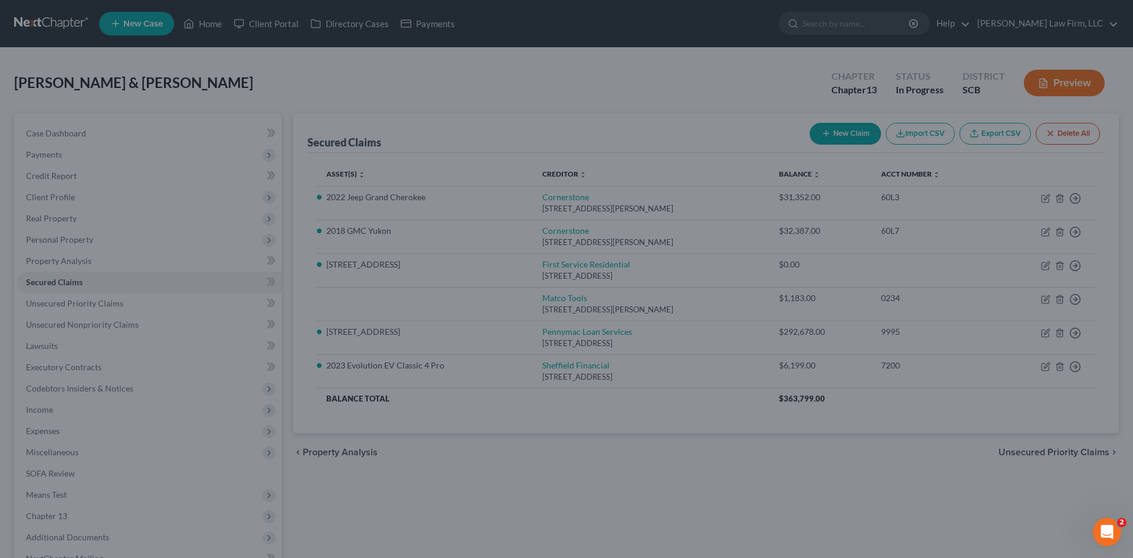
scroll to position [2, 0]
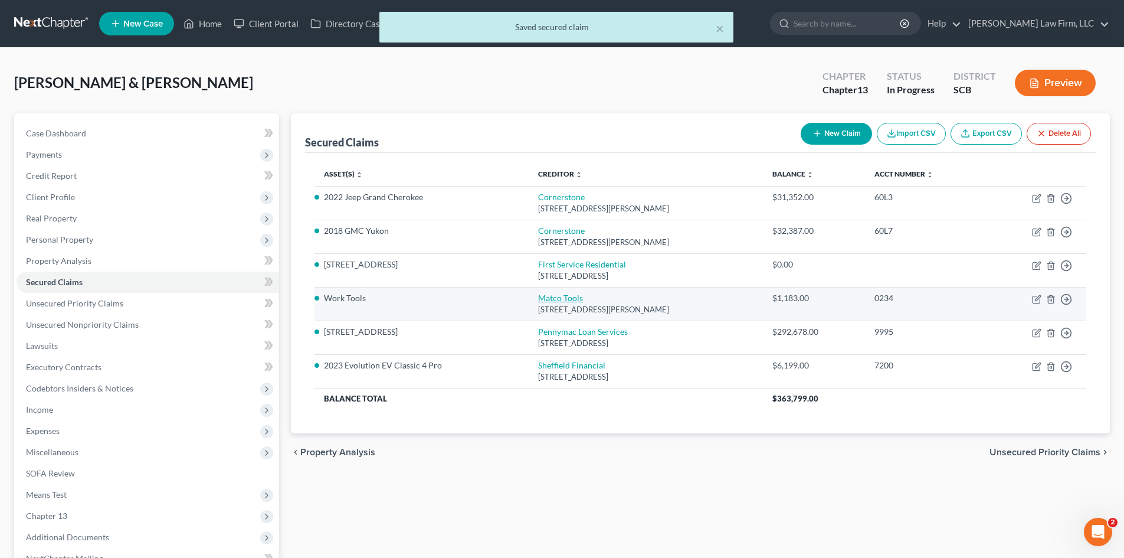
click at [547, 300] on link "Matco Tools" at bounding box center [560, 298] width 45 height 10
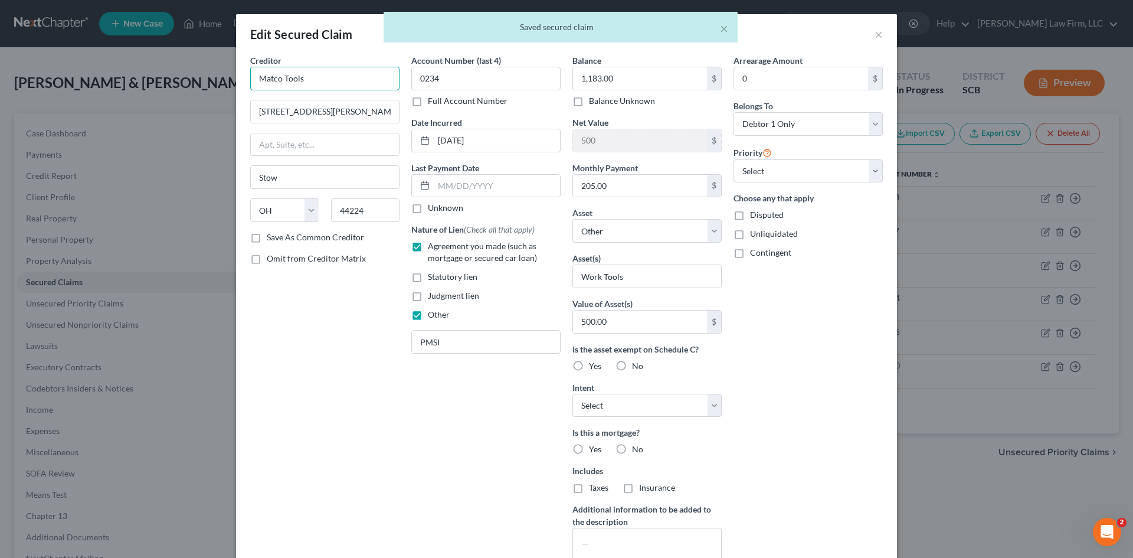
drag, startPoint x: 279, startPoint y: 76, endPoint x: 336, endPoint y: 81, distance: 57.6
click at [325, 89] on input "Matco Tools" at bounding box center [324, 79] width 149 height 24
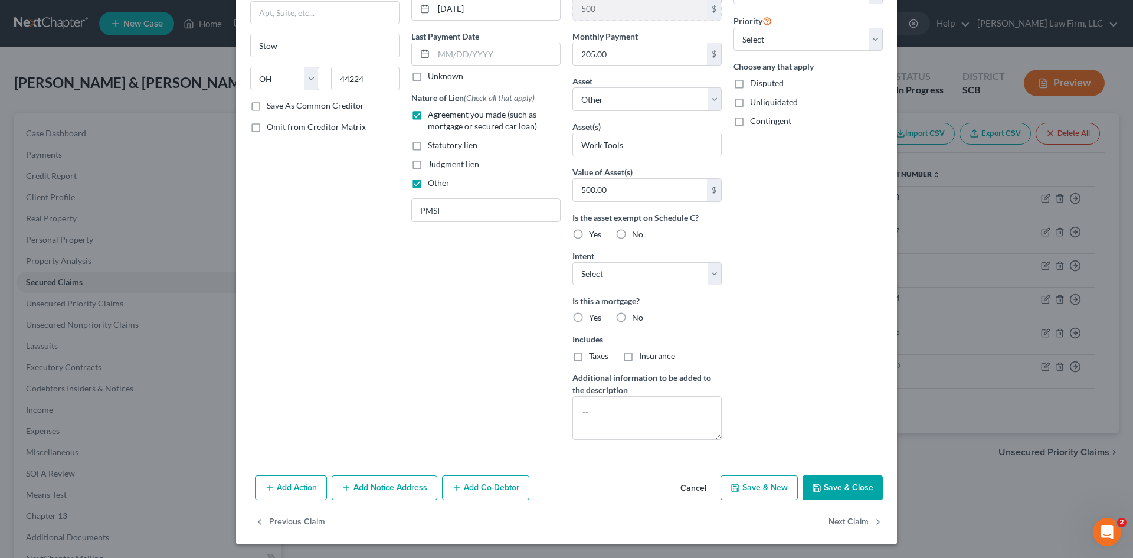
click at [843, 490] on button "Save & Close" at bounding box center [843, 487] width 80 height 25
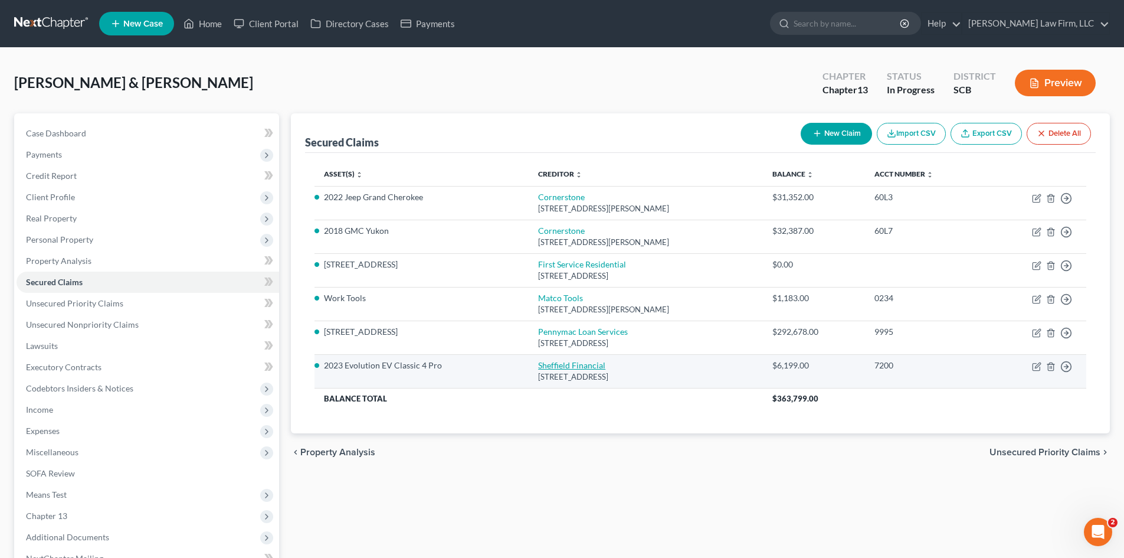
click at [543, 364] on link "Sheffield Financial" at bounding box center [571, 365] width 67 height 10
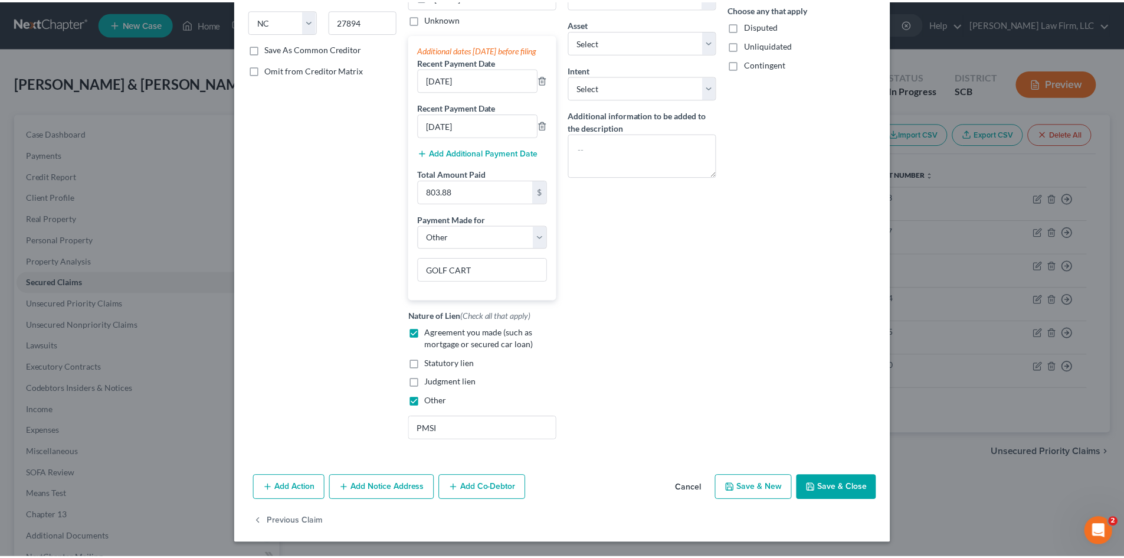
scroll to position [201, 0]
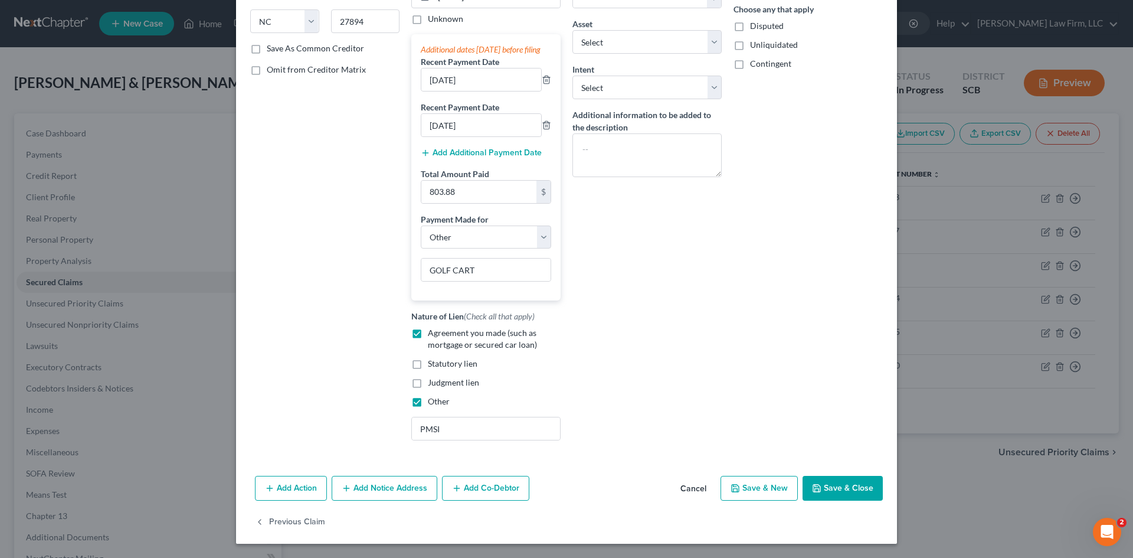
click at [839, 490] on button "Save & Close" at bounding box center [843, 488] width 80 height 25
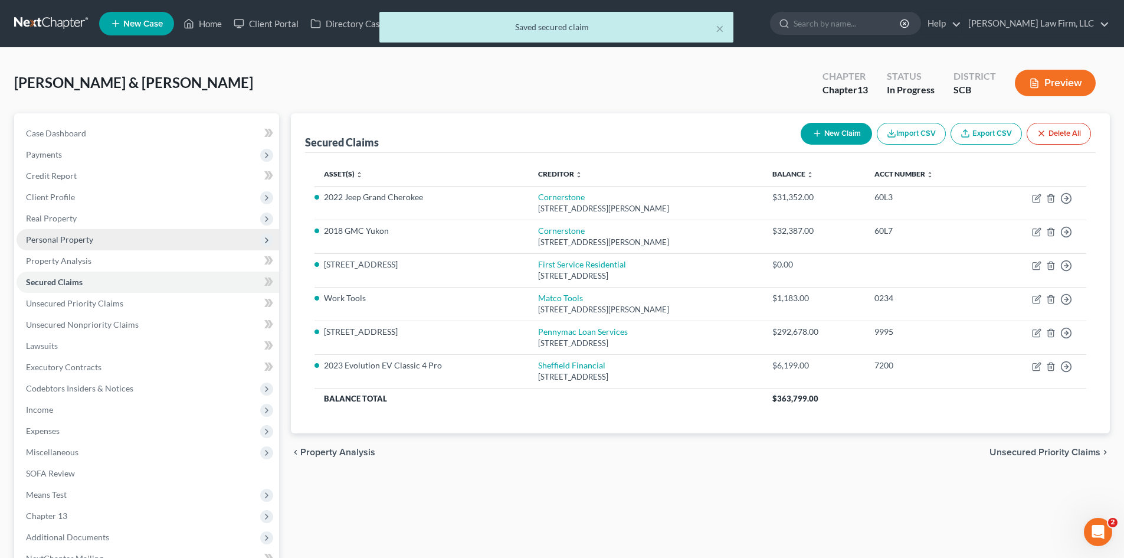
click at [49, 240] on span "Personal Property" at bounding box center [59, 239] width 67 height 10
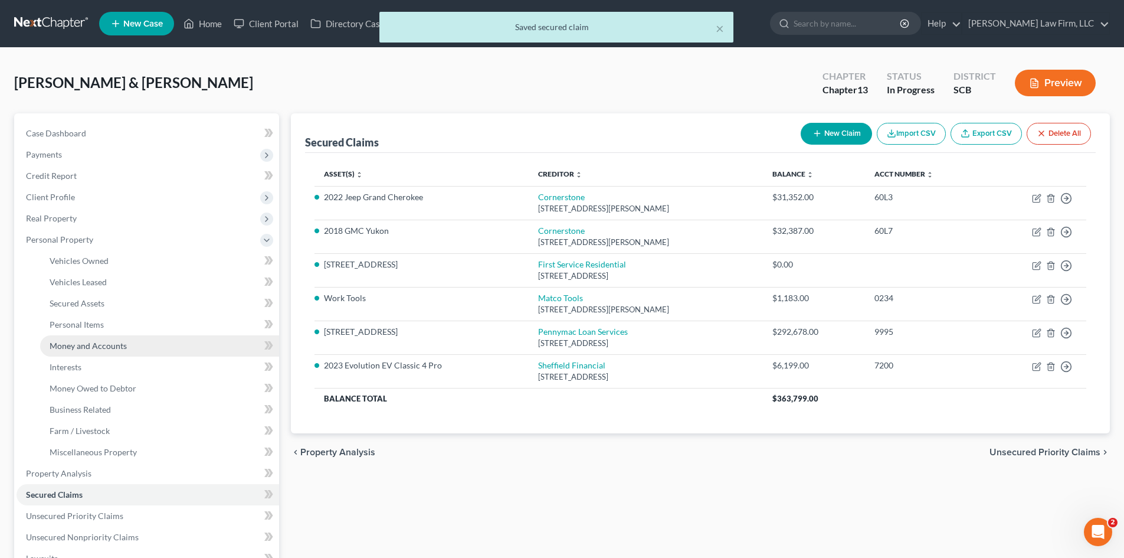
click at [76, 352] on link "Money and Accounts" at bounding box center [159, 345] width 239 height 21
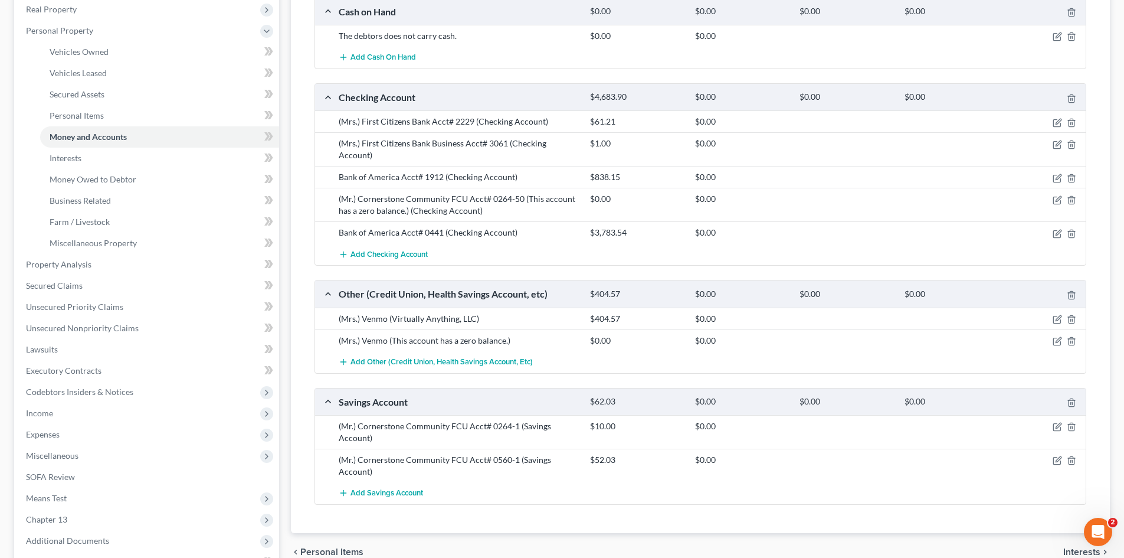
scroll to position [236, 0]
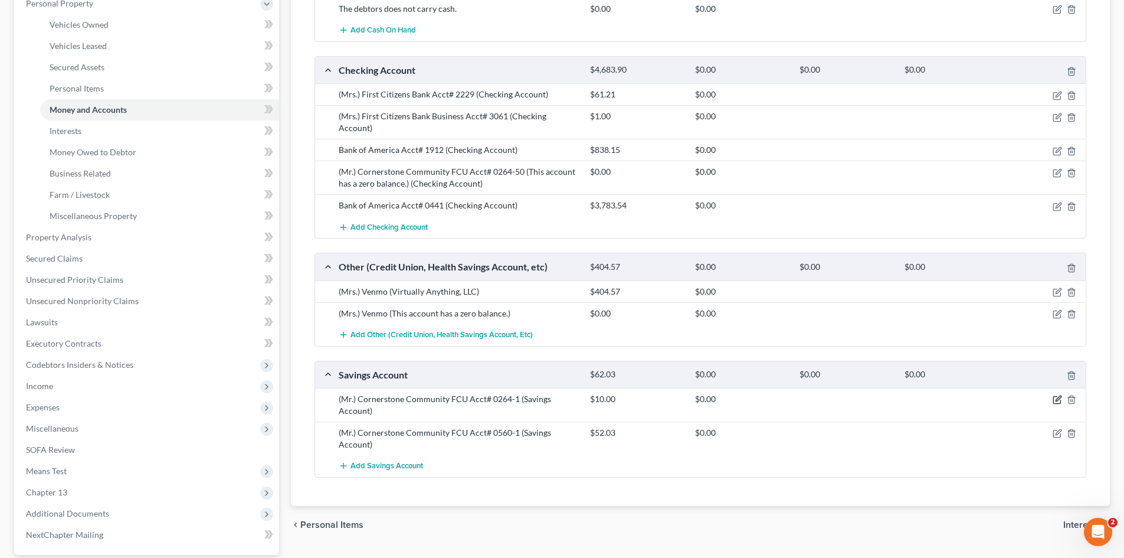
drag, startPoint x: 1056, startPoint y: 390, endPoint x: 954, endPoint y: 372, distance: 103.7
click at [1056, 395] on icon "button" at bounding box center [1057, 399] width 9 height 9
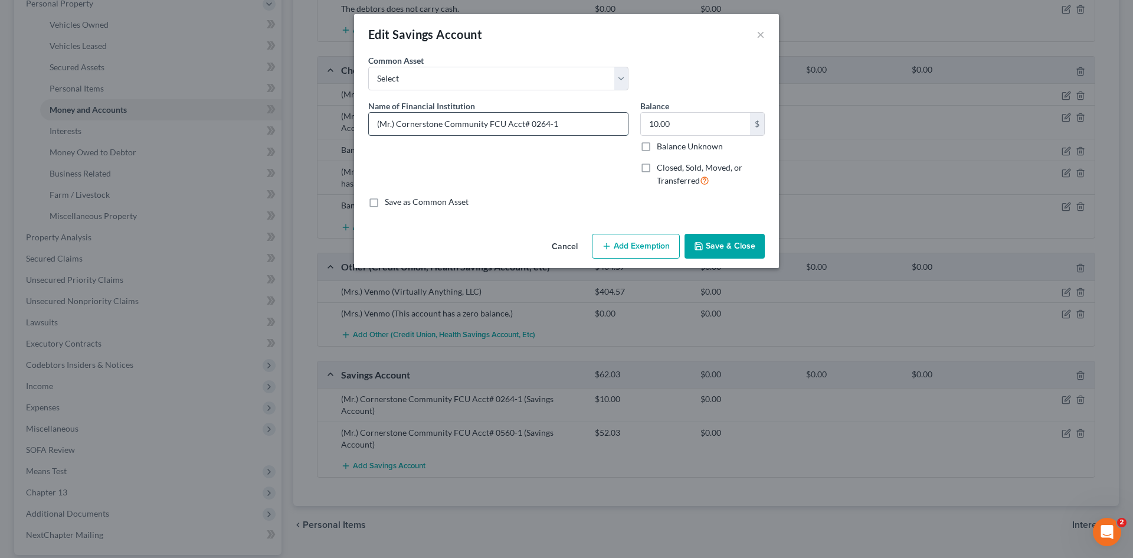
click at [391, 123] on input "(Mr.) Cornerstone Community FCU Acct# 0264-1" at bounding box center [498, 124] width 259 height 22
click at [725, 248] on button "Save & Close" at bounding box center [725, 246] width 80 height 25
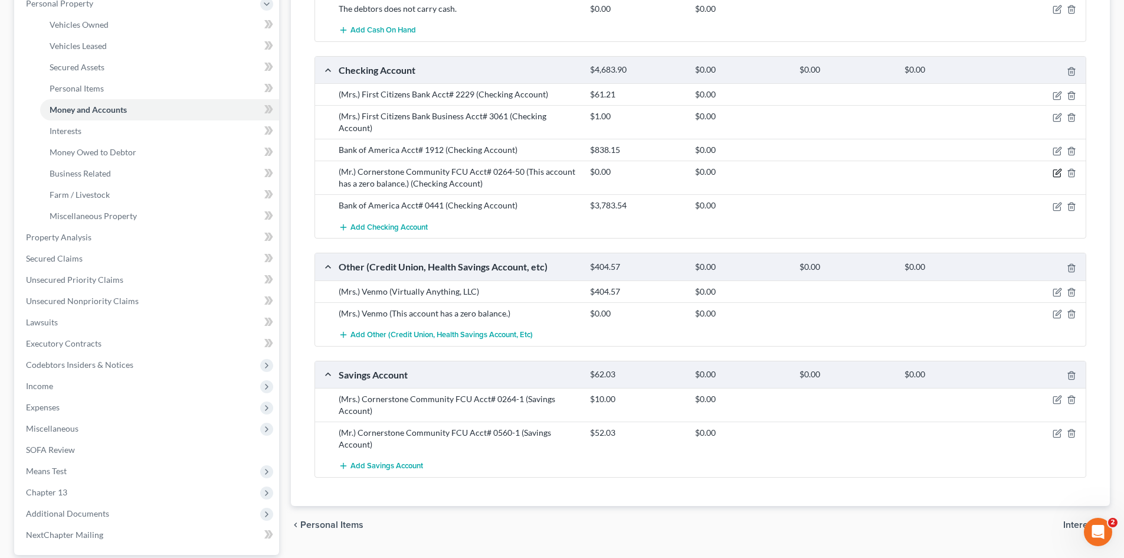
click at [1055, 168] on icon "button" at bounding box center [1057, 172] width 9 height 9
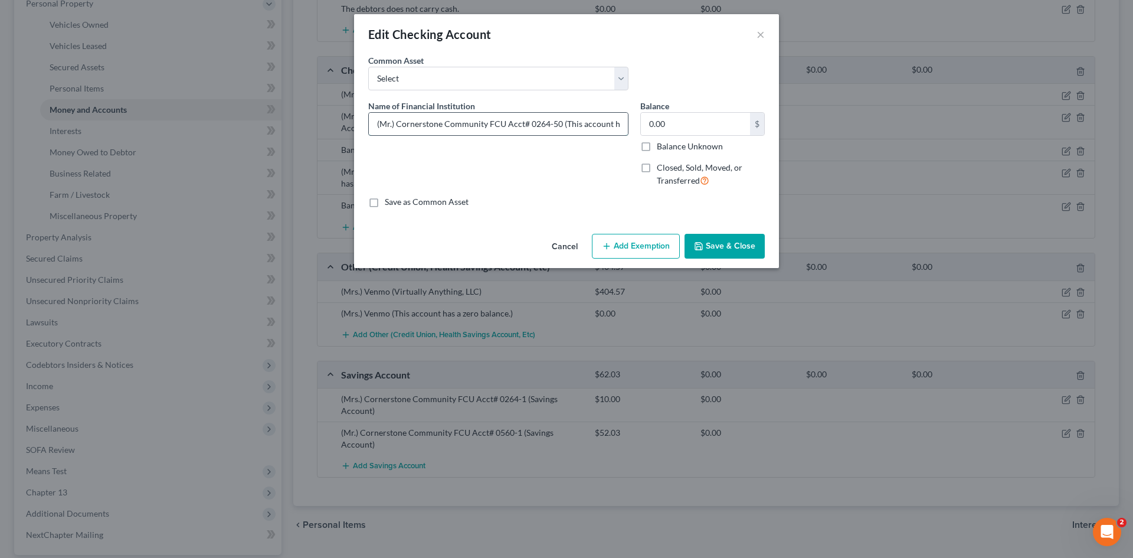
click at [391, 120] on input "(Mr.) Cornerstone Community FCU Acct# 0264-50 (This account has a zero balance.)" at bounding box center [498, 124] width 259 height 22
click at [717, 250] on button "Save & Close" at bounding box center [725, 246] width 80 height 25
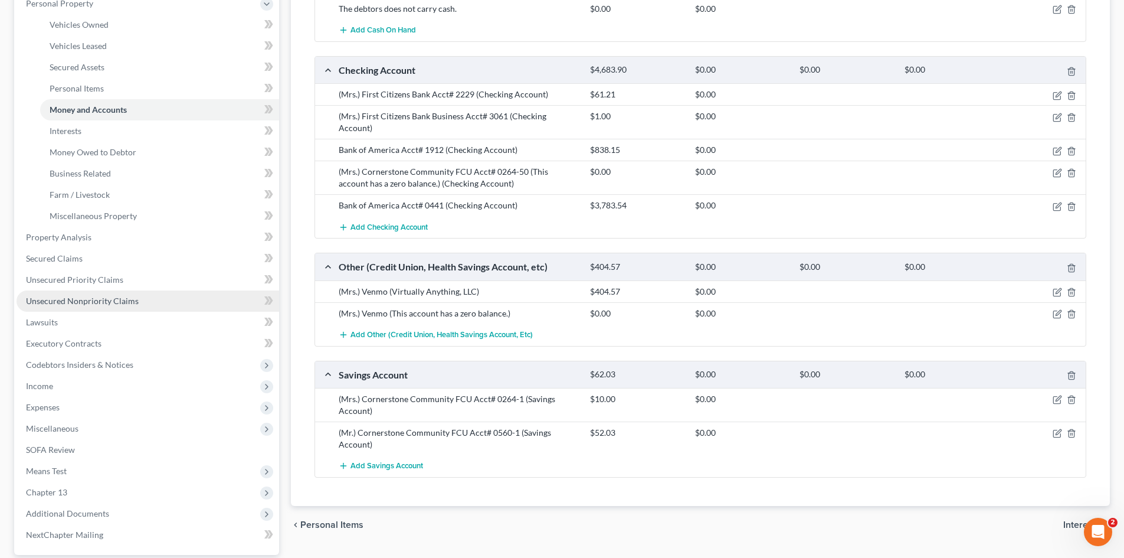
click at [93, 299] on span "Unsecured Nonpriority Claims" at bounding box center [82, 301] width 113 height 10
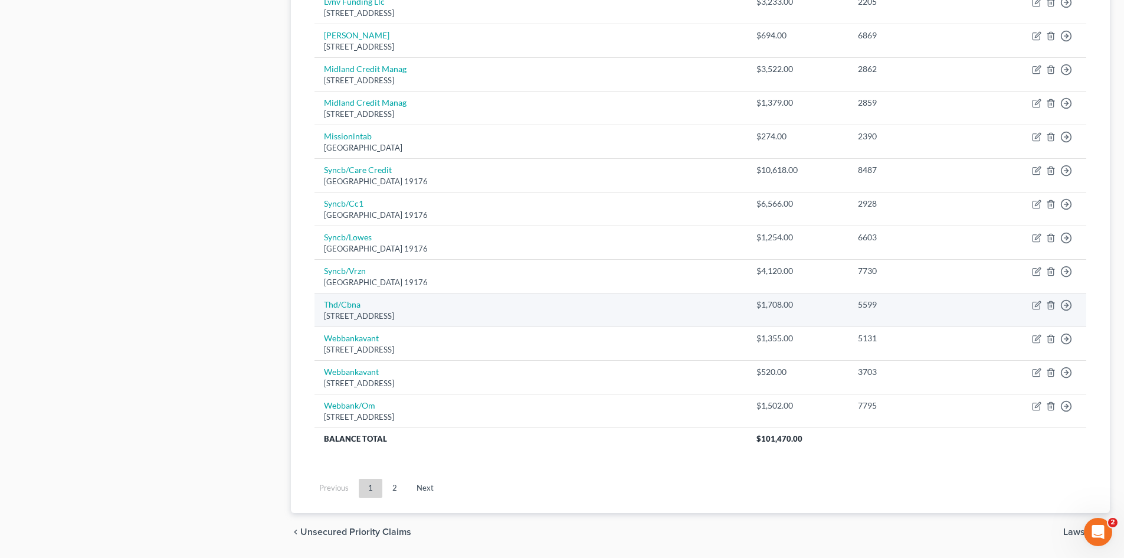
scroll to position [805, 0]
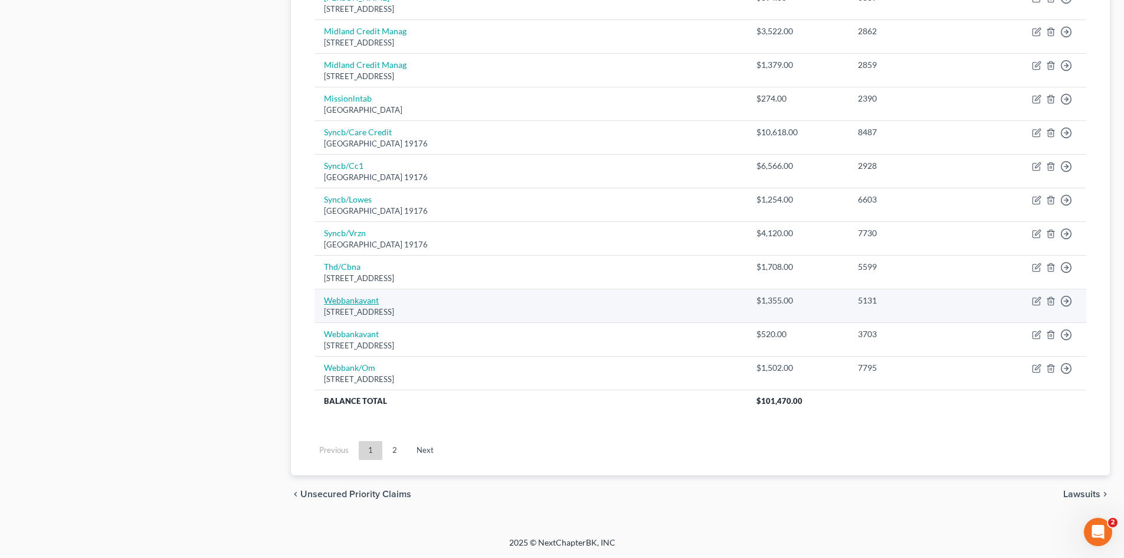
click at [343, 303] on link "Webbankavant" at bounding box center [351, 300] width 55 height 10
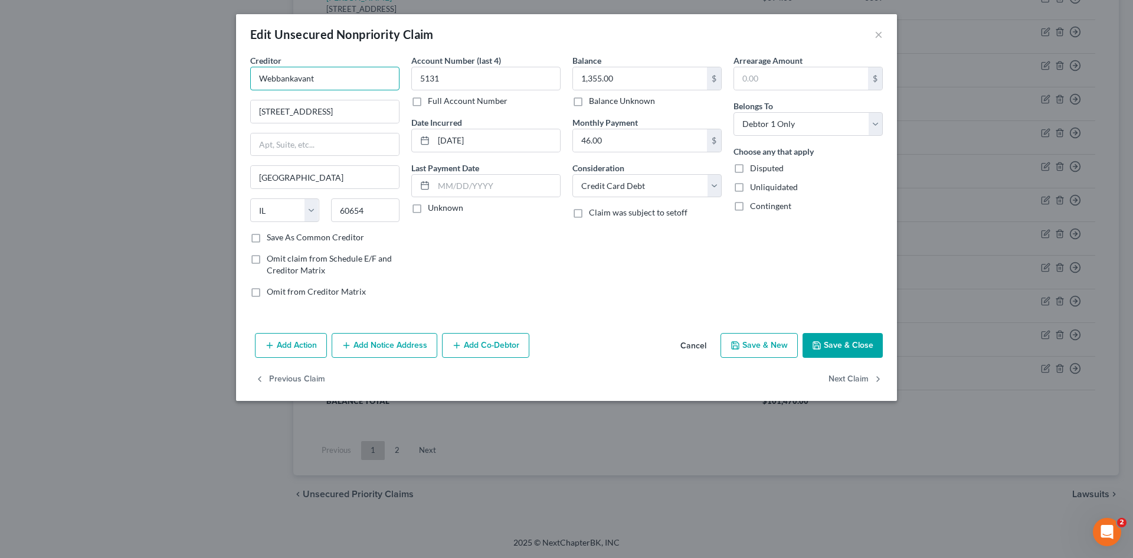
drag, startPoint x: 292, startPoint y: 82, endPoint x: 188, endPoint y: 31, distance: 115.6
click at [192, 69] on div "Edit Unsecured Nonpriority Claim × Creditor * Webbankavant 222 W Merchandise Ma…" at bounding box center [566, 279] width 1133 height 558
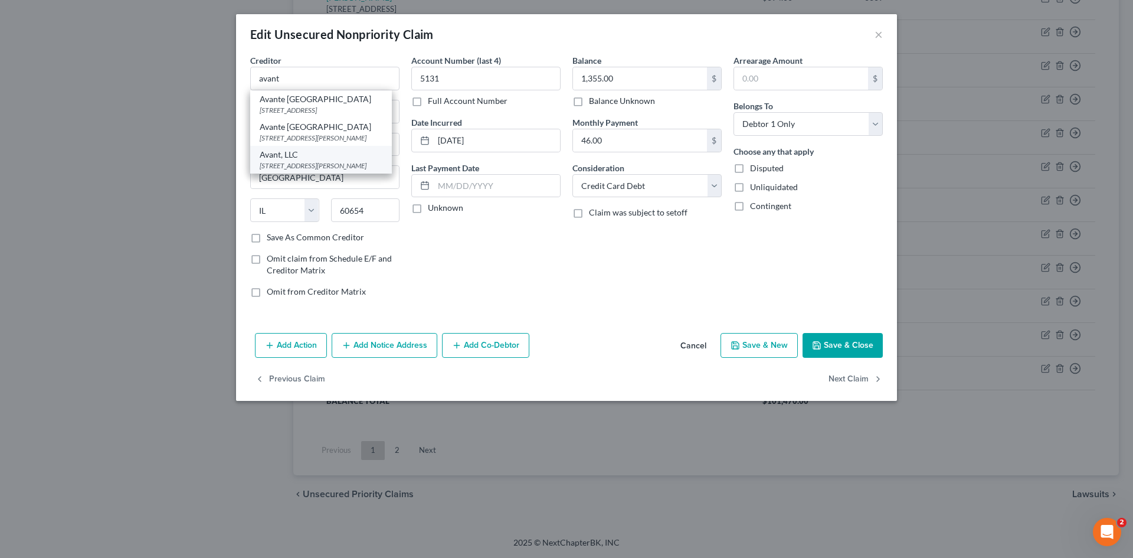
click at [285, 161] on div "Avant, LLC" at bounding box center [321, 155] width 123 height 12
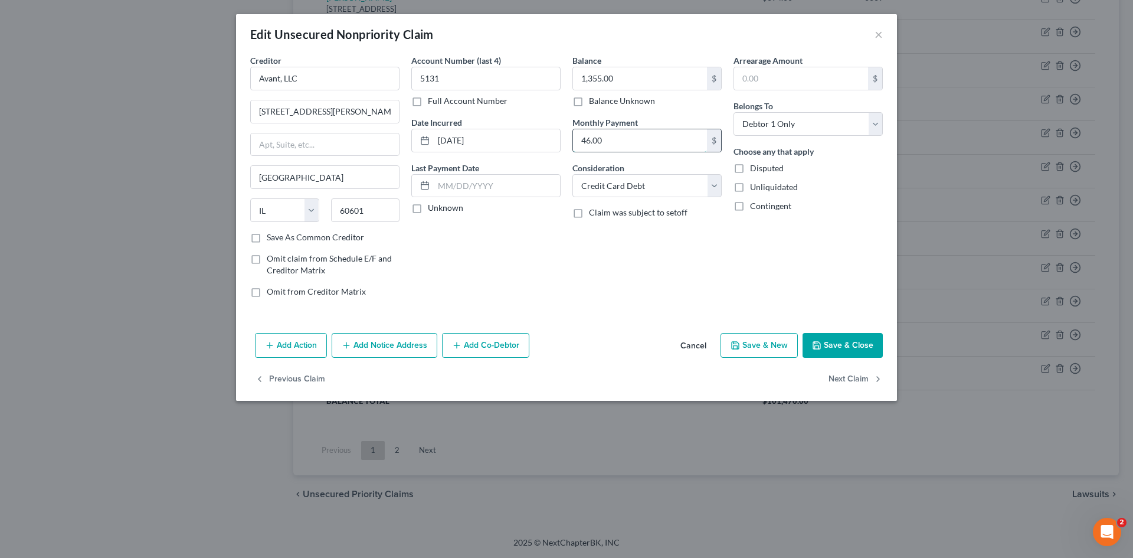
click at [619, 134] on input "46.00" at bounding box center [640, 140] width 134 height 22
click at [842, 355] on button "Save & Close" at bounding box center [843, 345] width 80 height 25
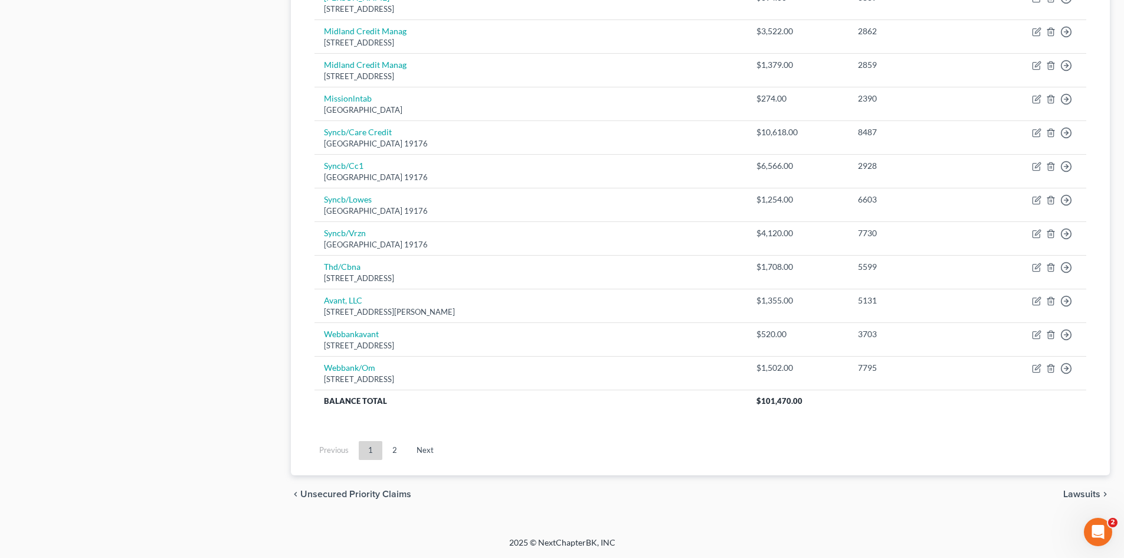
drag, startPoint x: 394, startPoint y: 452, endPoint x: 403, endPoint y: 450, distance: 8.5
click at [395, 452] on link "2" at bounding box center [395, 450] width 24 height 19
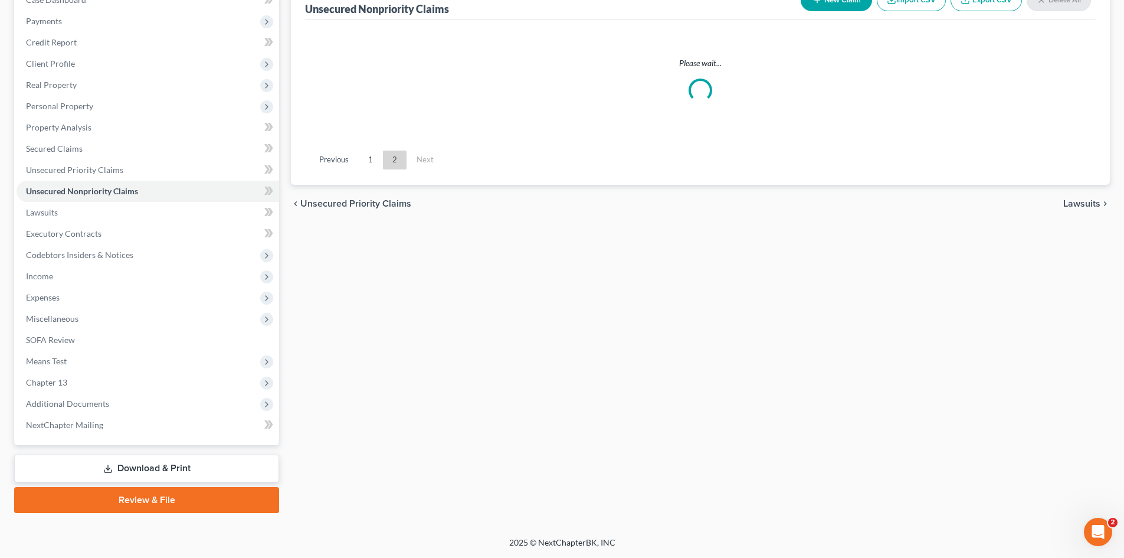
scroll to position [133, 0]
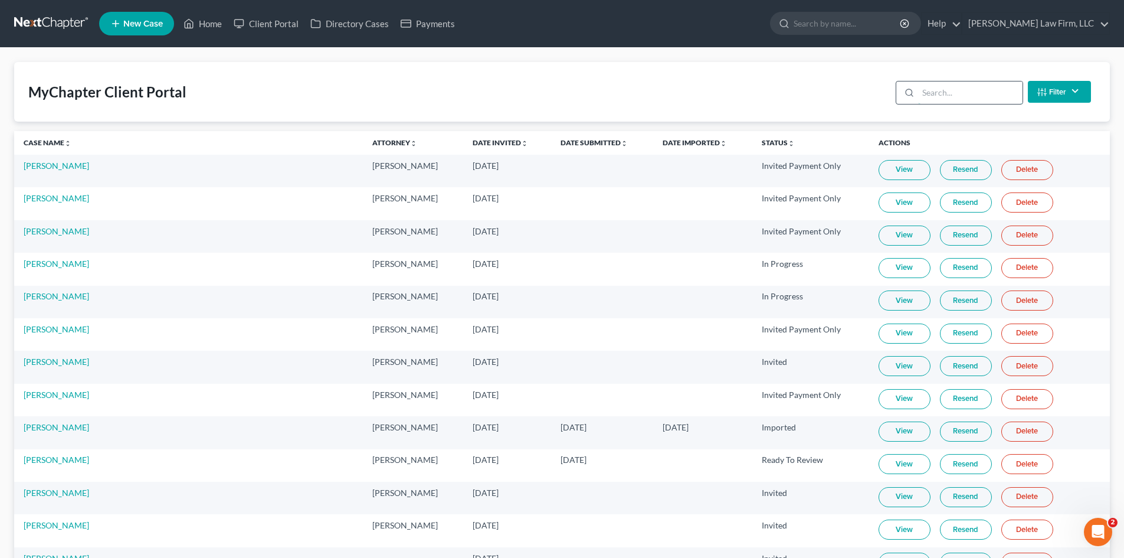
click at [938, 101] on input "search" at bounding box center [970, 92] width 104 height 22
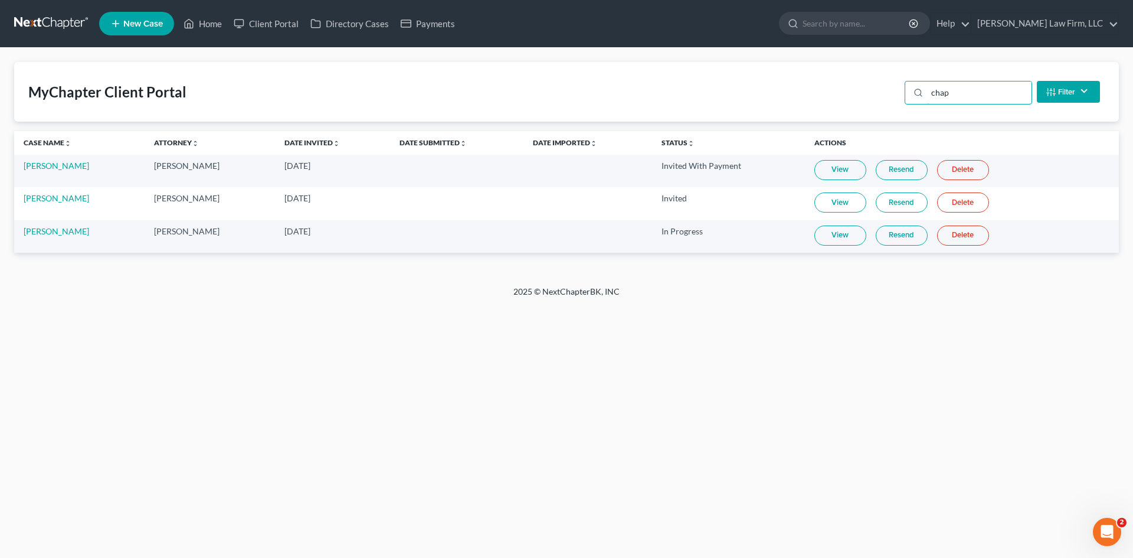
type input "chap"
click at [852, 241] on link "View" at bounding box center [841, 235] width 52 height 20
click at [905, 242] on link "Resend" at bounding box center [902, 235] width 52 height 20
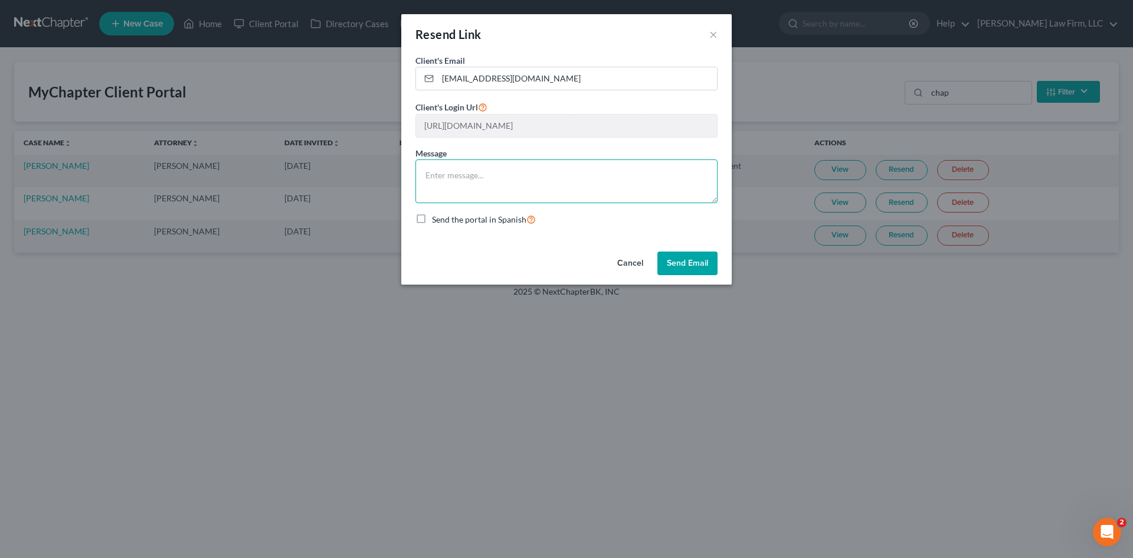
click at [670, 178] on textarea at bounding box center [567, 181] width 302 height 44
type textarea "Here is the link"
click at [694, 262] on button "Send Email" at bounding box center [688, 263] width 60 height 24
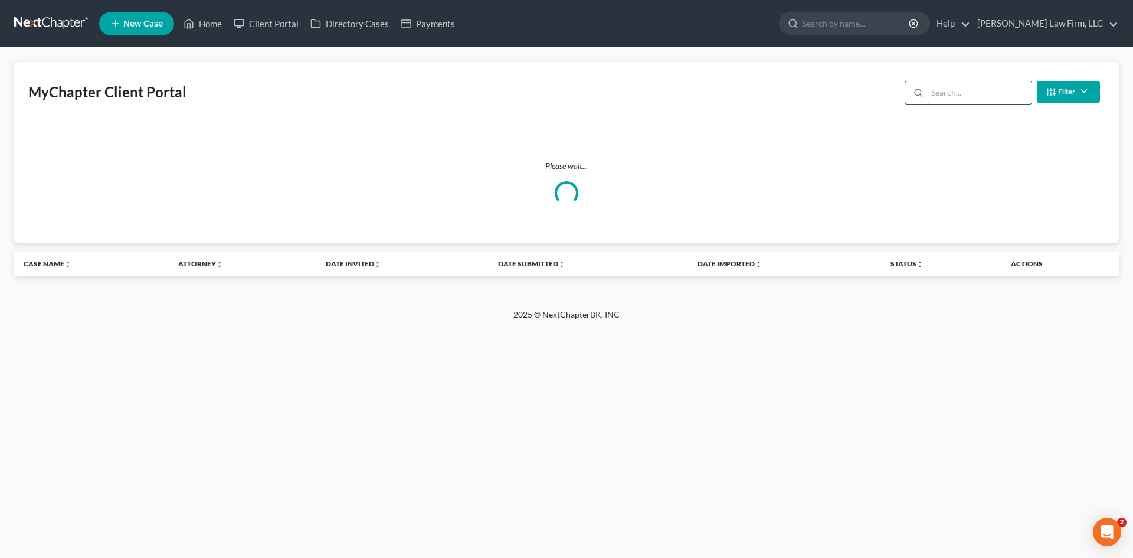
click at [948, 100] on input "search" at bounding box center [979, 92] width 104 height 22
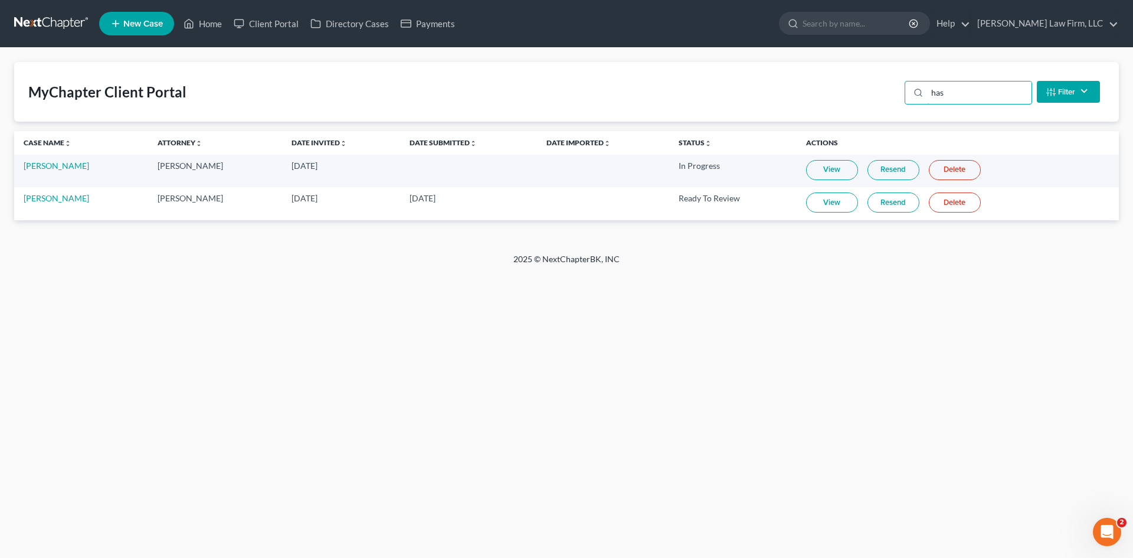
type input "has"
click at [846, 204] on link "View" at bounding box center [832, 202] width 52 height 20
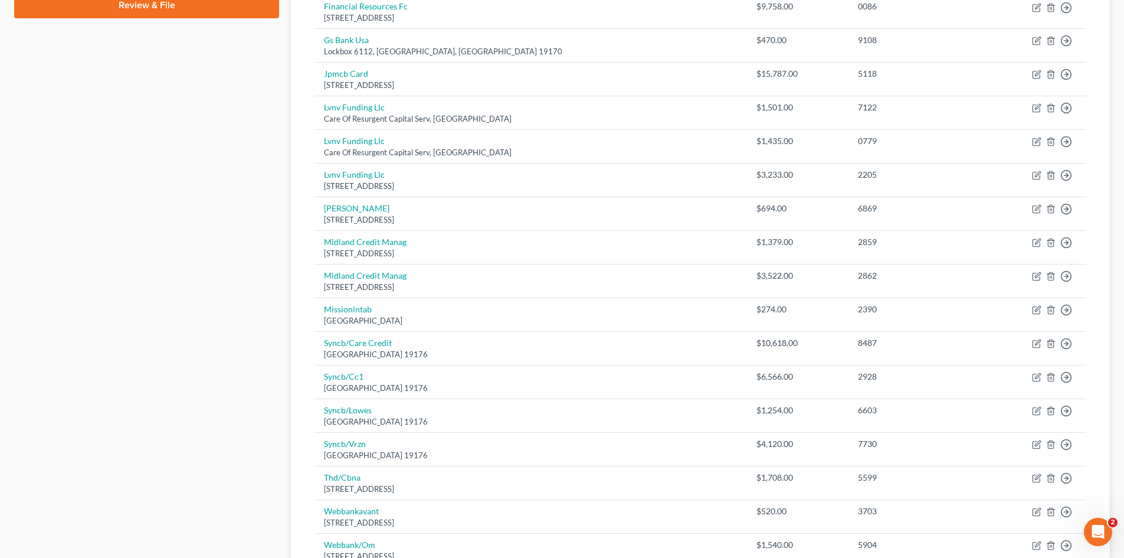
scroll to position [649, 0]
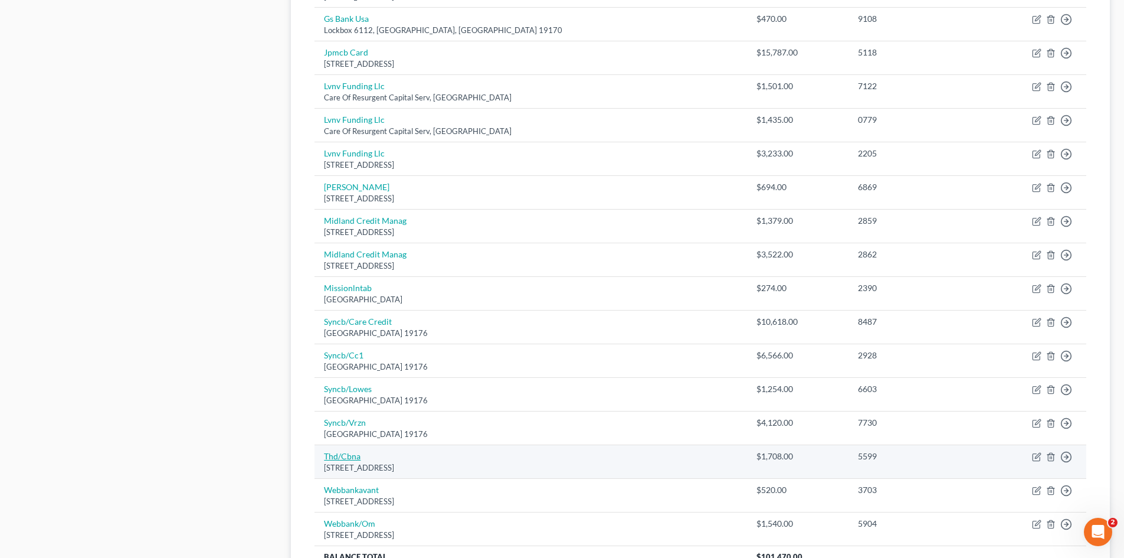
click at [359, 460] on link "Thd/Cbna" at bounding box center [342, 456] width 37 height 10
select select "43"
select select "2"
select select "0"
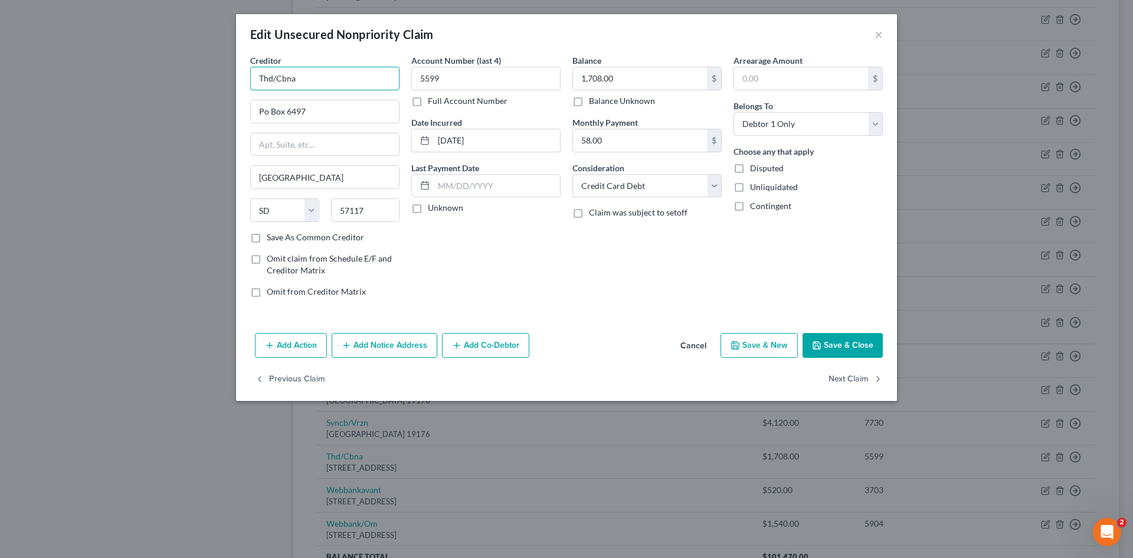
drag, startPoint x: 325, startPoint y: 84, endPoint x: 218, endPoint y: 80, distance: 106.9
click at [218, 80] on div "Edit Unsecured Nonpriority Claim × Creditor * Thd/Cbna Po Box 6497 Sioux Falls …" at bounding box center [566, 279] width 1133 height 558
click at [315, 112] on div "P.O. [STREET_ADDRESS]" at bounding box center [321, 110] width 123 height 10
type input "Citi Bank N.A/ The Home Depot"
type input "P.O. Box 6497"
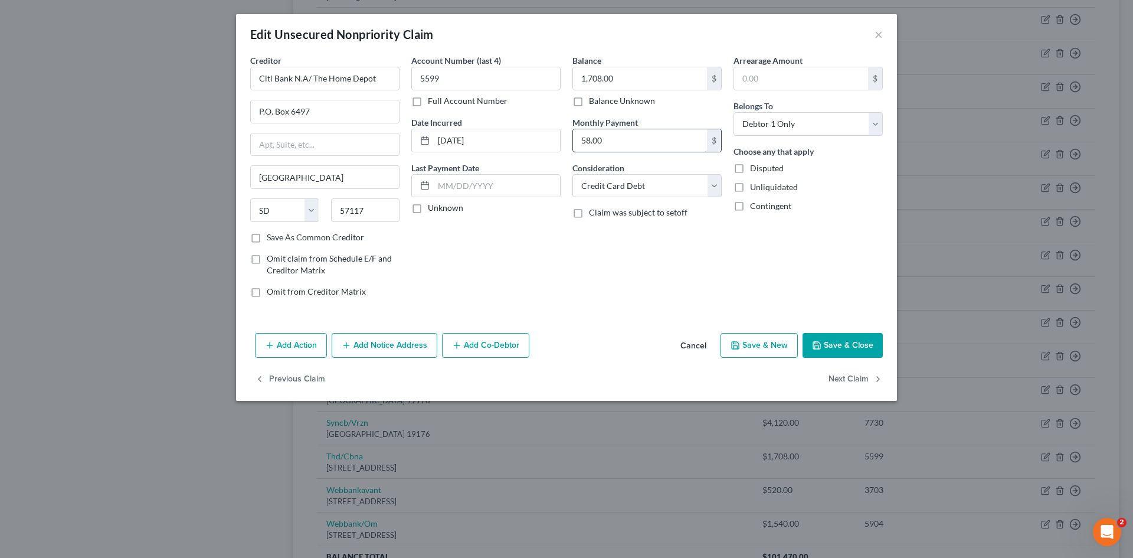
click at [580, 145] on input "58.00" at bounding box center [640, 140] width 134 height 22
type input "0"
click at [860, 350] on button "Save & Close" at bounding box center [843, 345] width 80 height 25
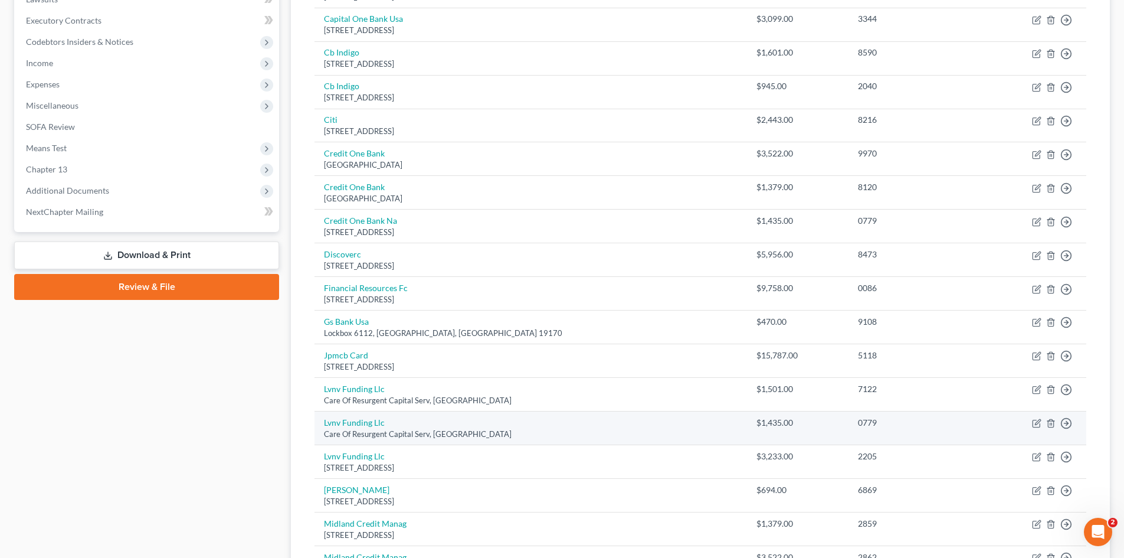
scroll to position [295, 0]
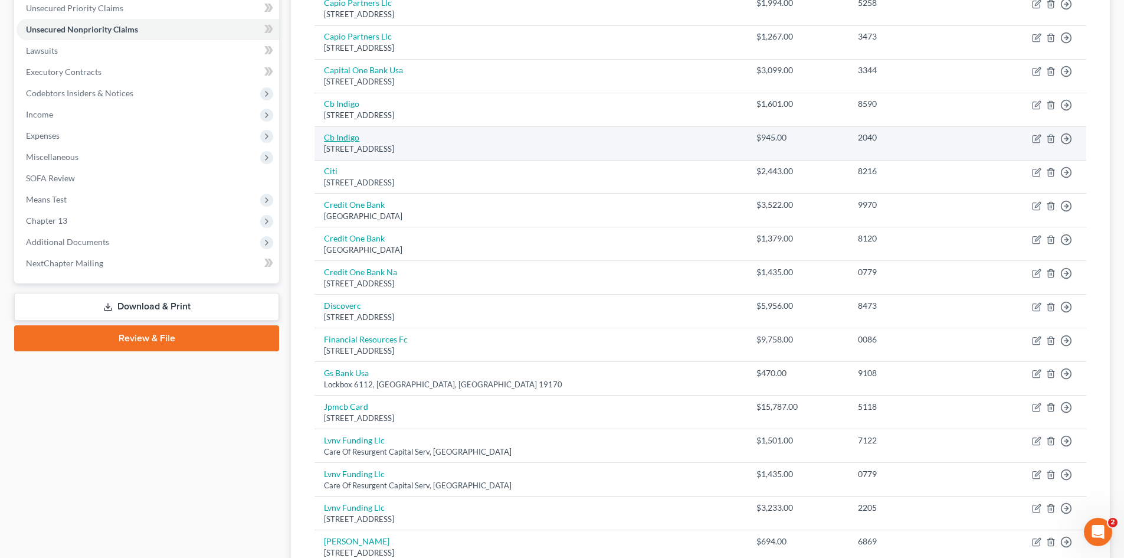
click at [332, 134] on link "Cb Indigo" at bounding box center [341, 137] width 35 height 10
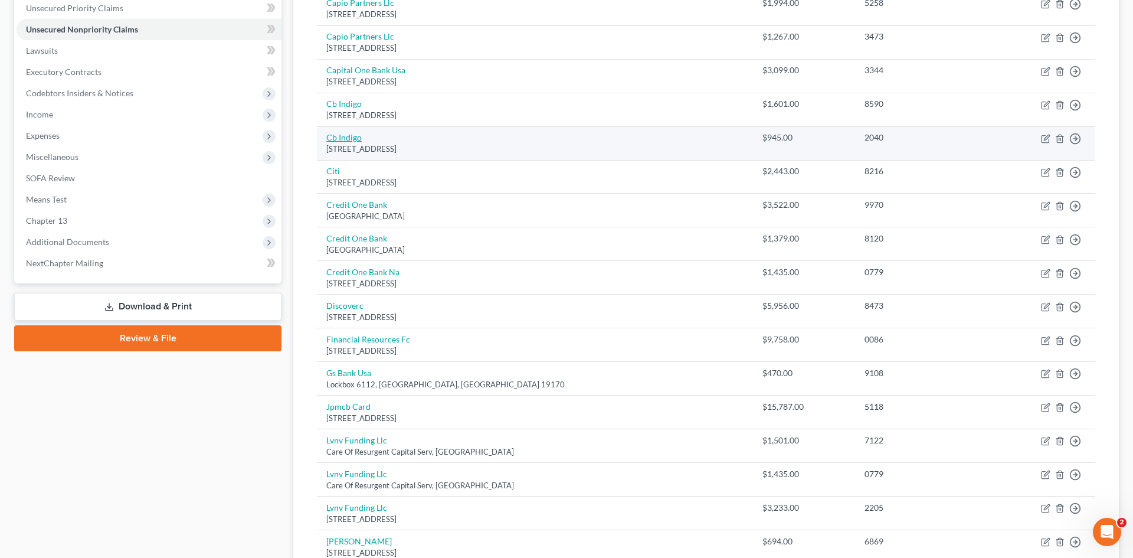
select select "38"
select select "2"
select select "1"
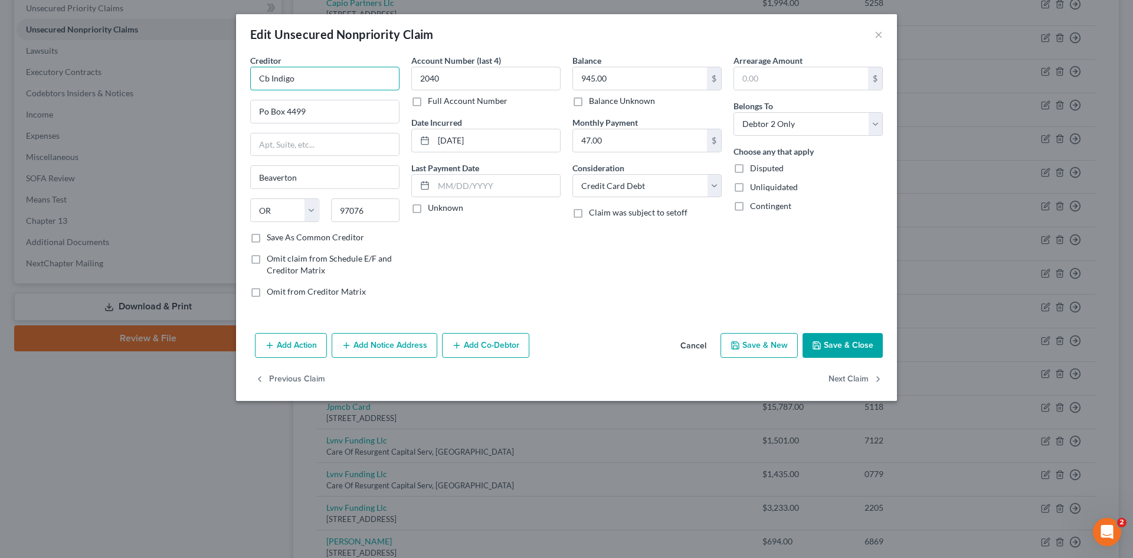
drag, startPoint x: 271, startPoint y: 79, endPoint x: 181, endPoint y: 71, distance: 90.6
click at [181, 71] on div "Edit Unsecured Nonpriority Claim × Creditor * Cb Indigo Po Box 4499 Beaverton S…" at bounding box center [566, 279] width 1133 height 558
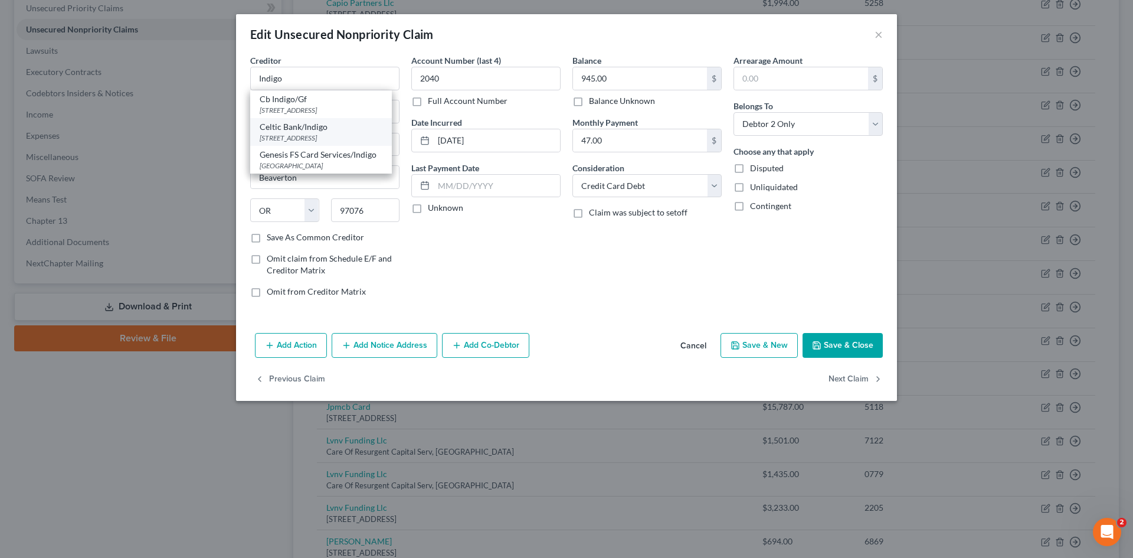
click at [342, 127] on div "Celtic Bank/Indigo" at bounding box center [321, 127] width 123 height 12
type input "Celtic Bank/Indigo"
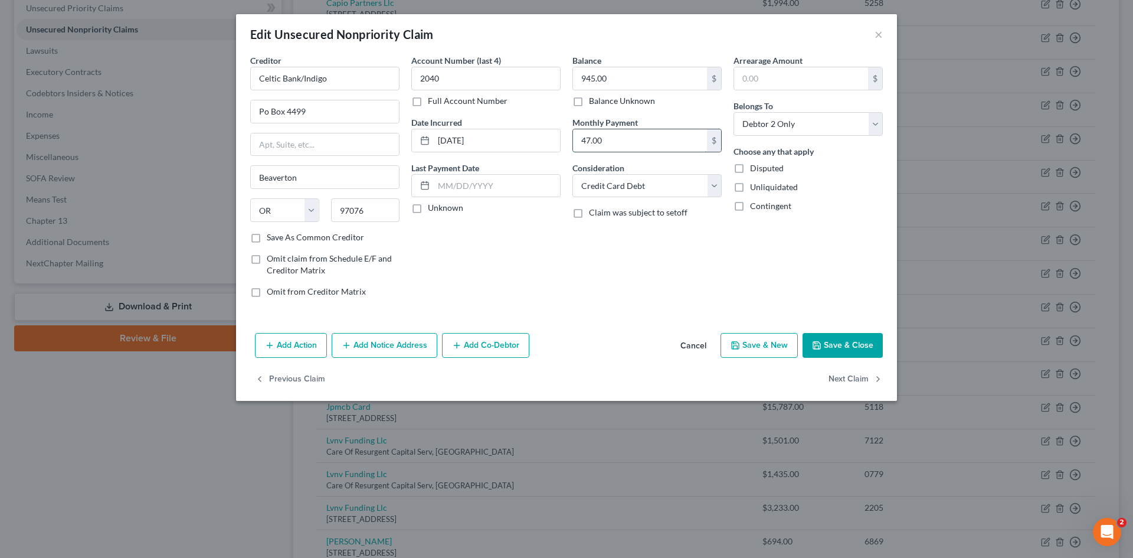
click at [616, 146] on input "47.00" at bounding box center [640, 140] width 134 height 22
type input "0"
click at [864, 348] on button "Save & Close" at bounding box center [843, 345] width 80 height 25
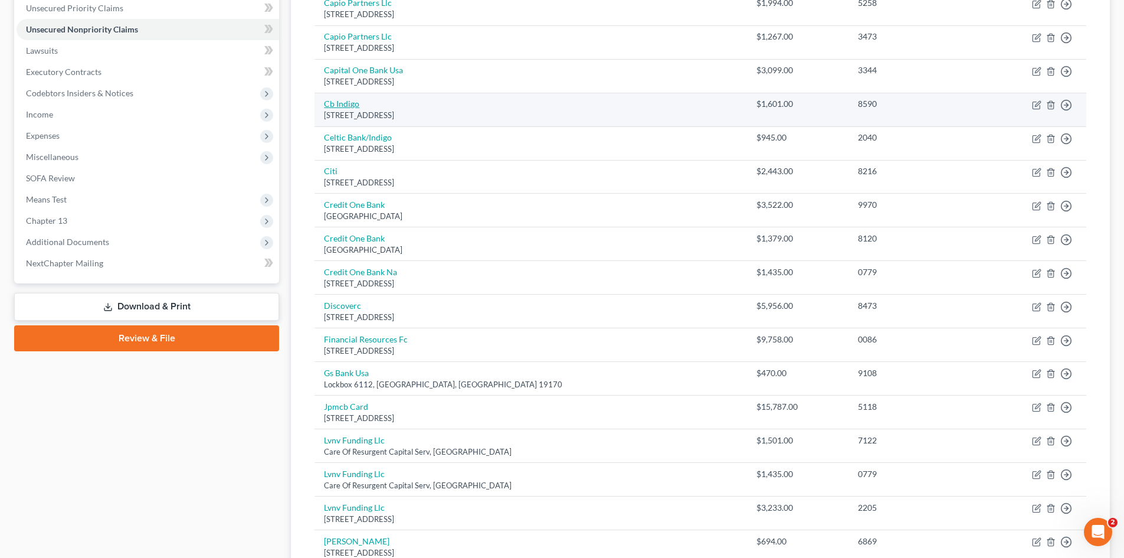
click at [346, 102] on link "Cb Indigo" at bounding box center [341, 104] width 35 height 10
select select "38"
select select "2"
select select "0"
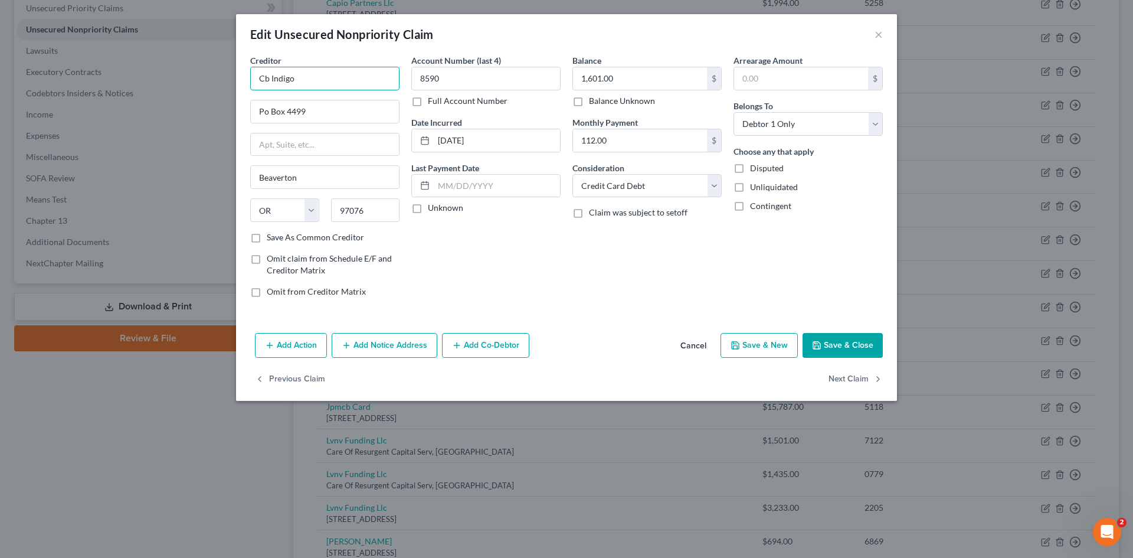
drag, startPoint x: 269, startPoint y: 79, endPoint x: 229, endPoint y: 79, distance: 39.6
click at [229, 79] on div "Edit Unsecured Nonpriority Claim × Creditor * Cb Indigo Po Box 4499 Beaverton S…" at bounding box center [566, 279] width 1133 height 558
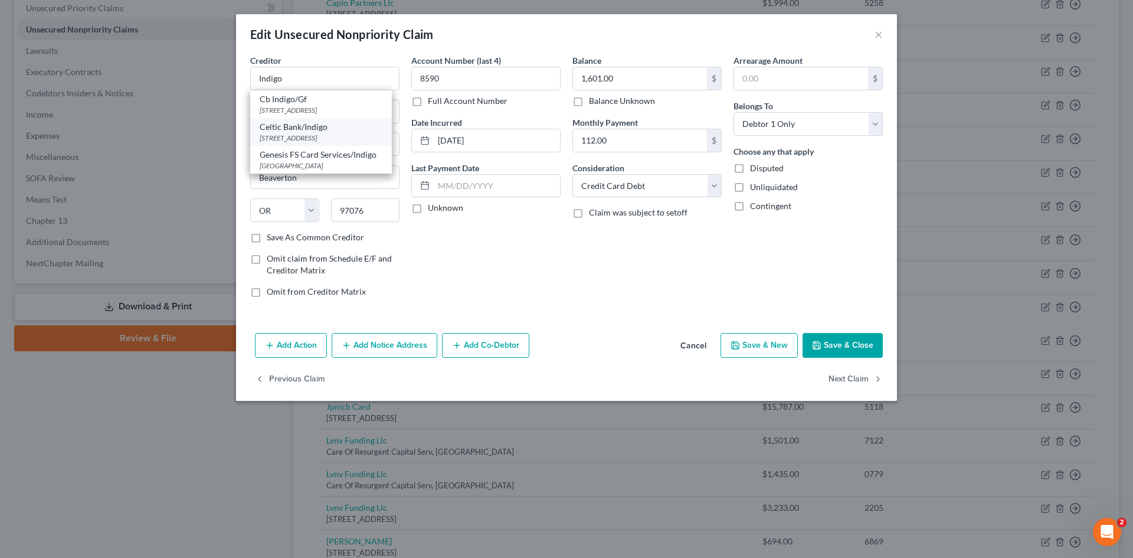
click at [323, 133] on div "Po Box 4499, Beaverton, OR 97076" at bounding box center [321, 138] width 123 height 10
type input "Celtic Bank/Indigo"
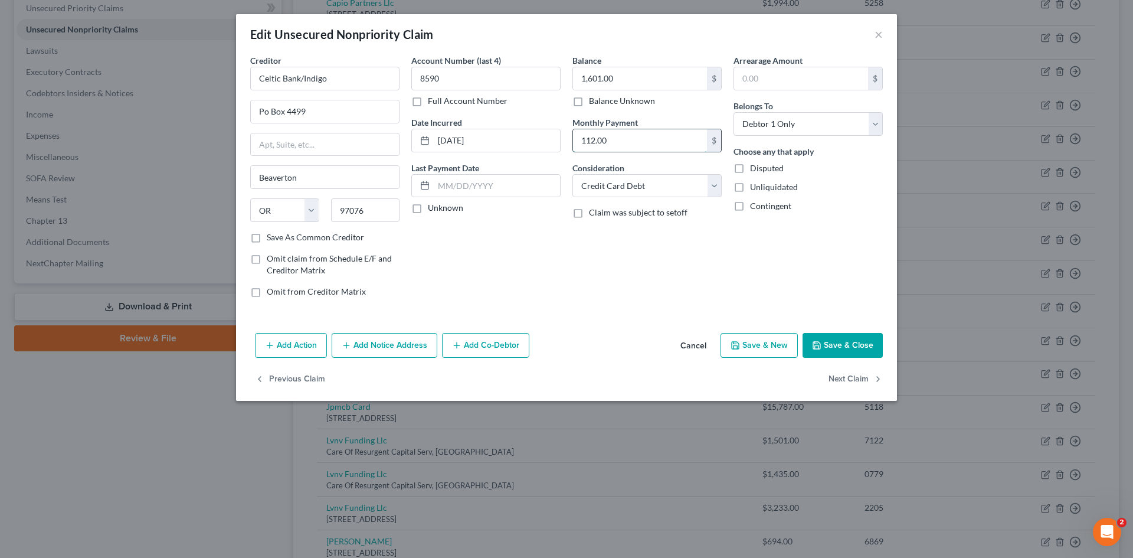
click at [591, 151] on input "112.00" at bounding box center [640, 140] width 134 height 22
click at [851, 343] on button "Save & Close" at bounding box center [843, 345] width 80 height 25
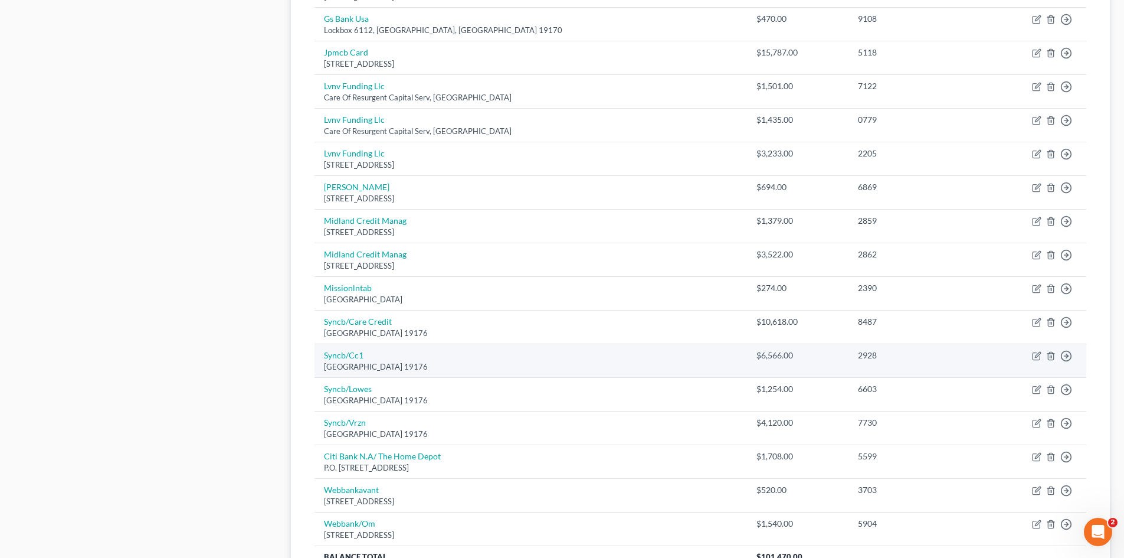
scroll to position [708, 0]
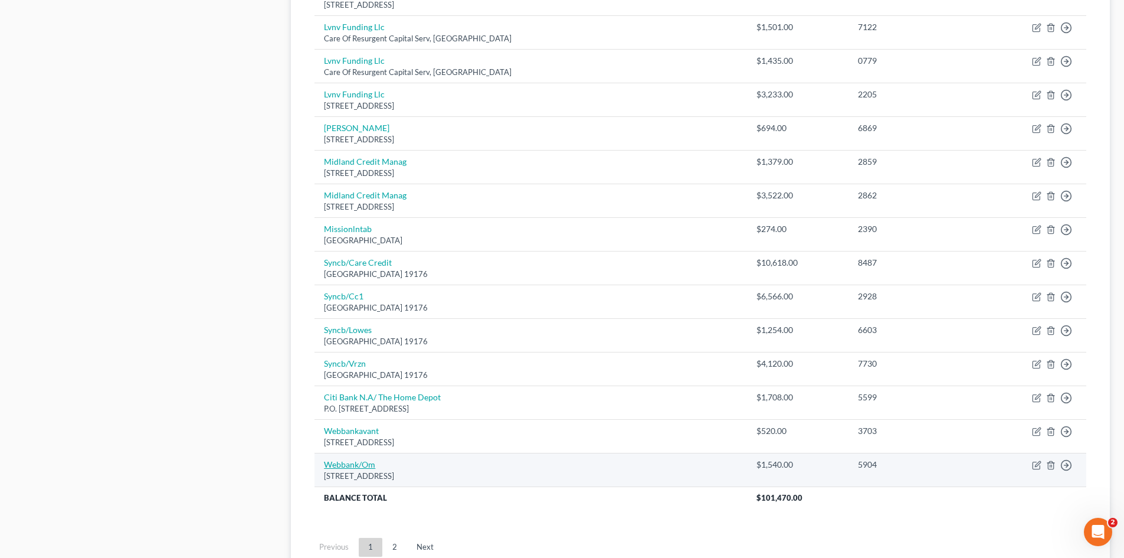
click at [374, 464] on link "Webbank/Om" at bounding box center [349, 464] width 51 height 10
select select "15"
select select "2"
select select "1"
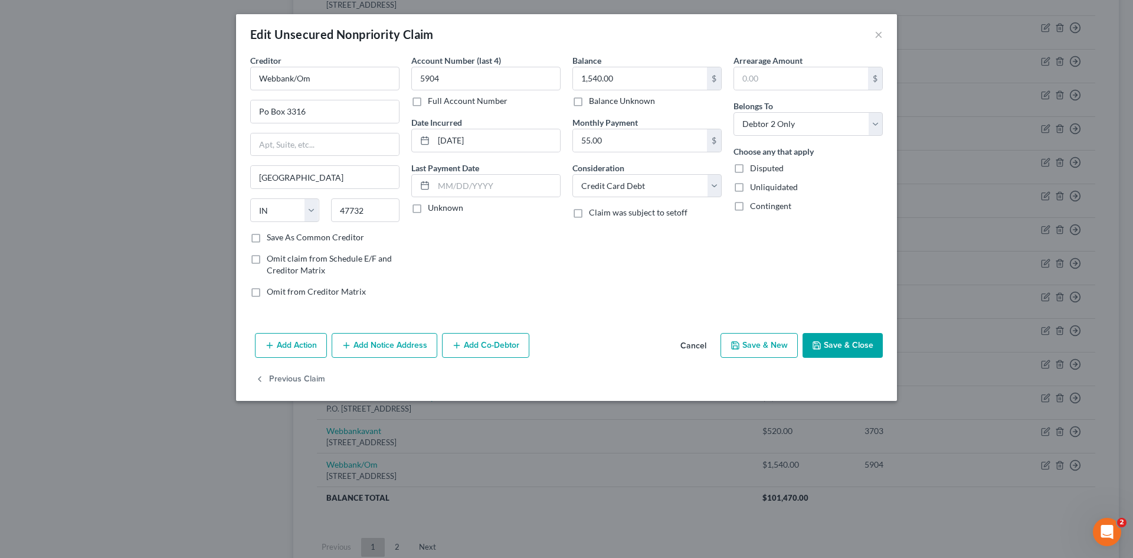
click at [836, 341] on button "Save & Close" at bounding box center [843, 345] width 80 height 25
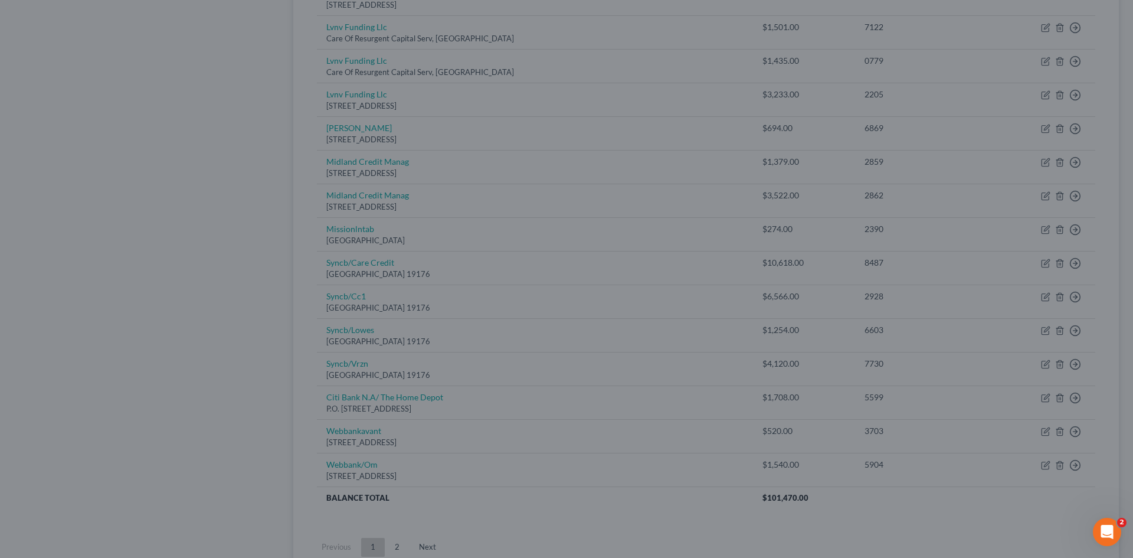
type input "0"
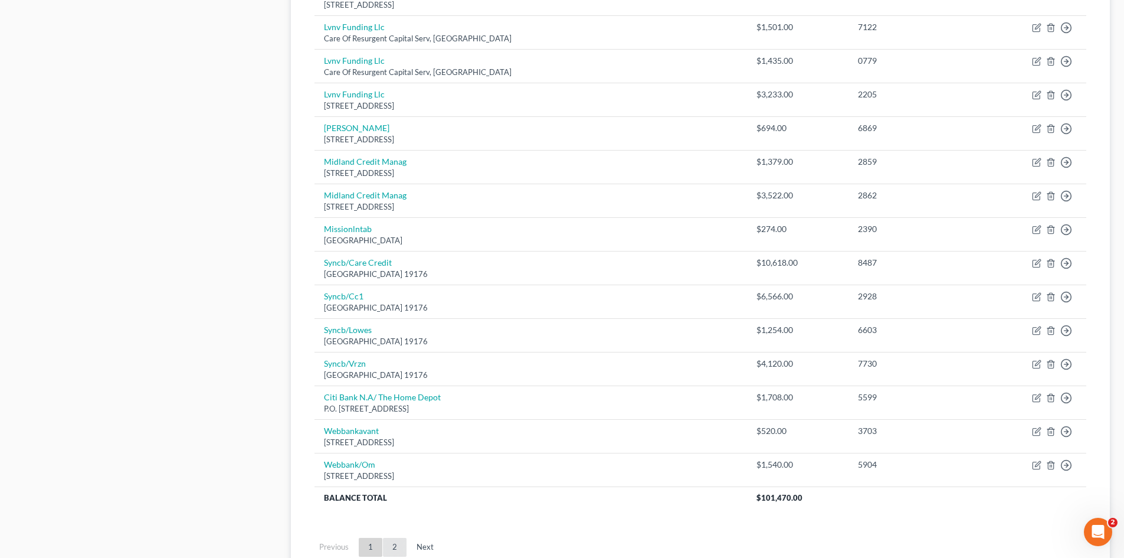
click at [397, 537] on ul "Previous 1 2 Next" at bounding box center [700, 547] width 791 height 31
click at [397, 545] on link "2" at bounding box center [395, 547] width 24 height 19
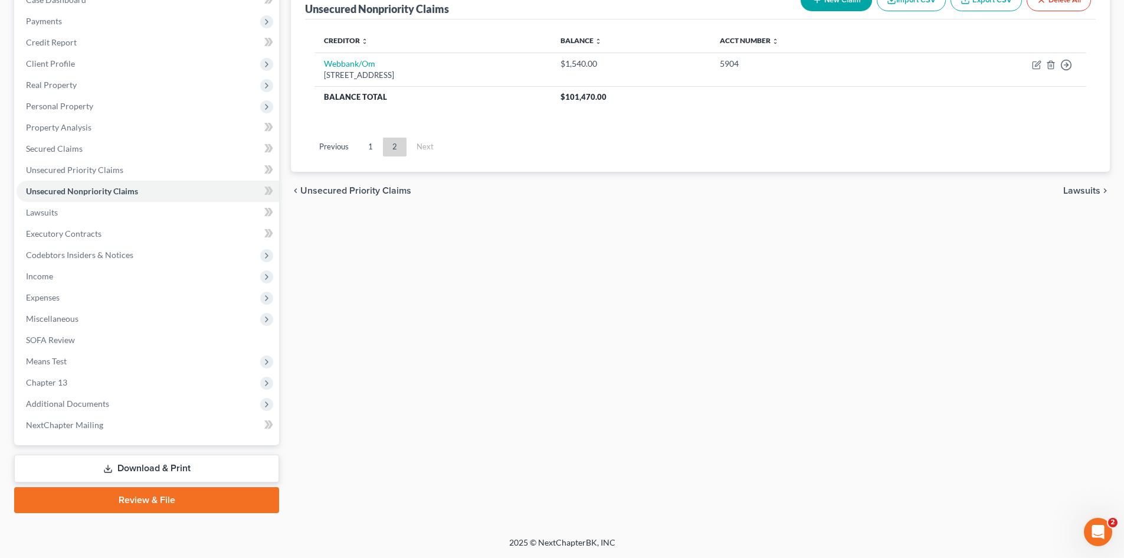
scroll to position [133, 0]
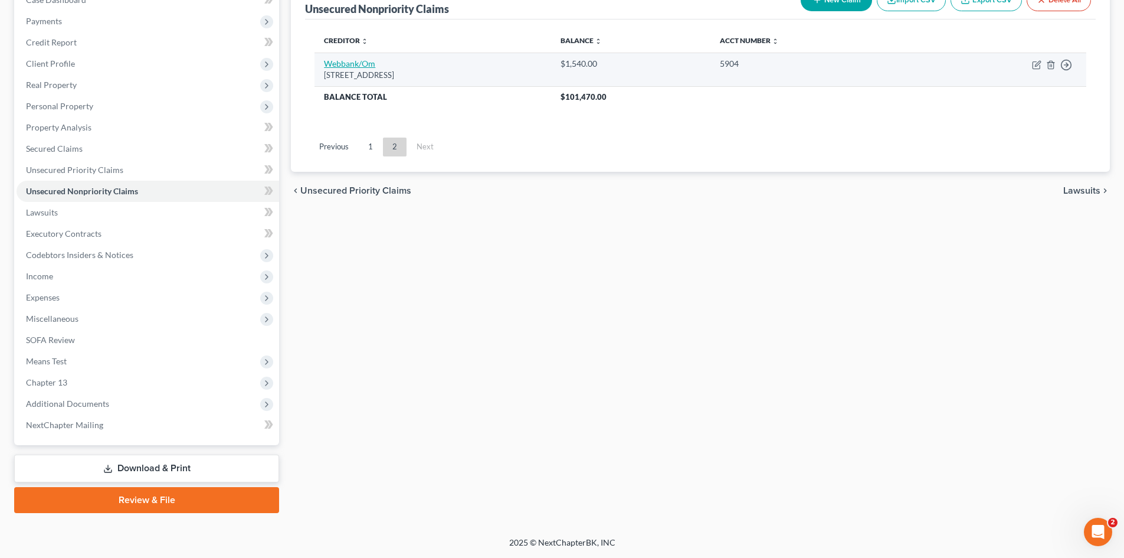
click at [341, 67] on link "Webbank/Om" at bounding box center [349, 63] width 51 height 10
select select "15"
select select "2"
select select "1"
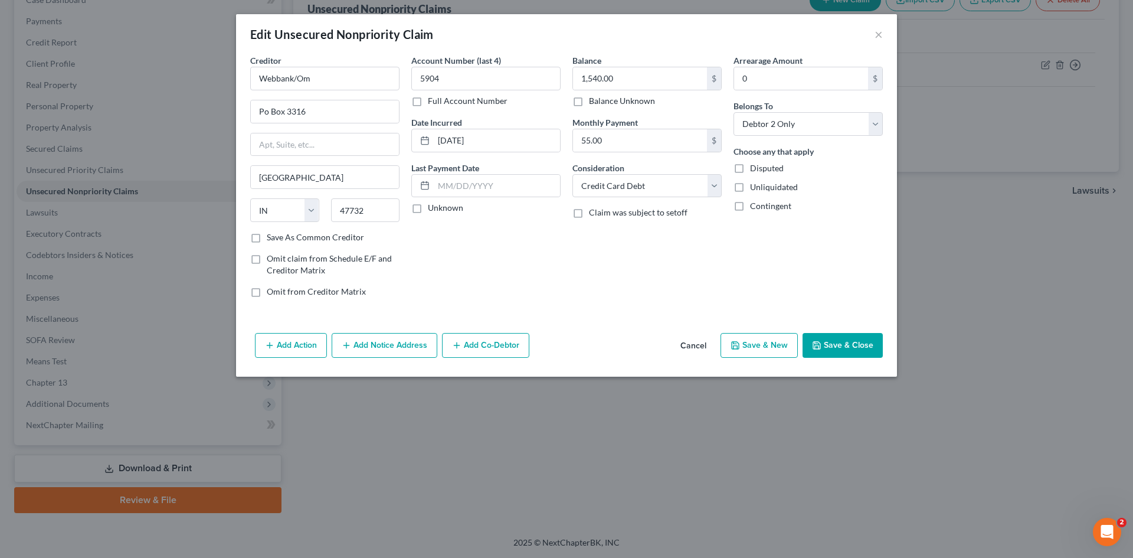
click at [824, 346] on button "Save & Close" at bounding box center [843, 345] width 80 height 25
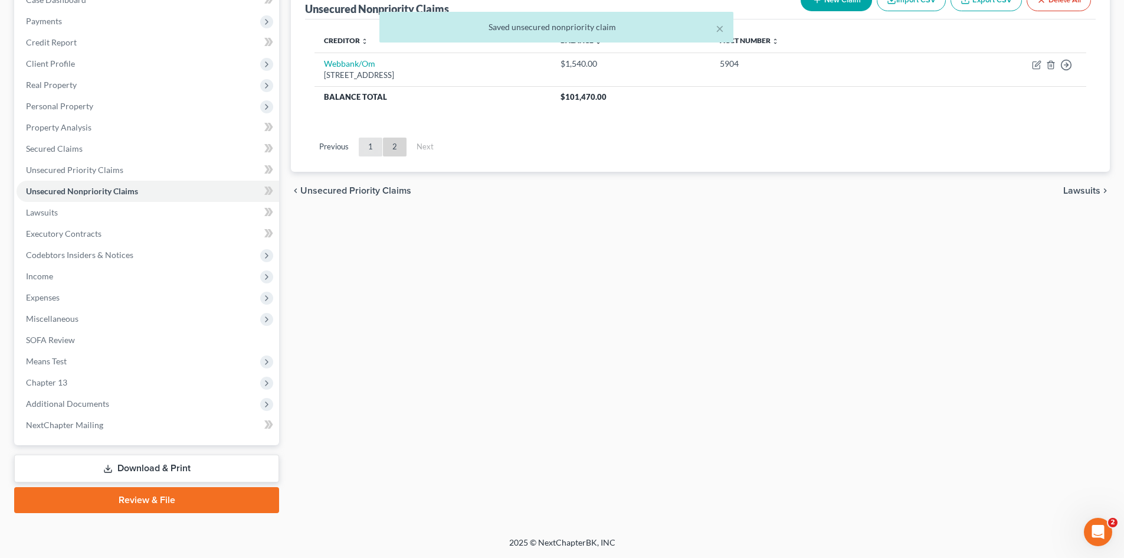
click at [371, 149] on link "1" at bounding box center [371, 147] width 24 height 19
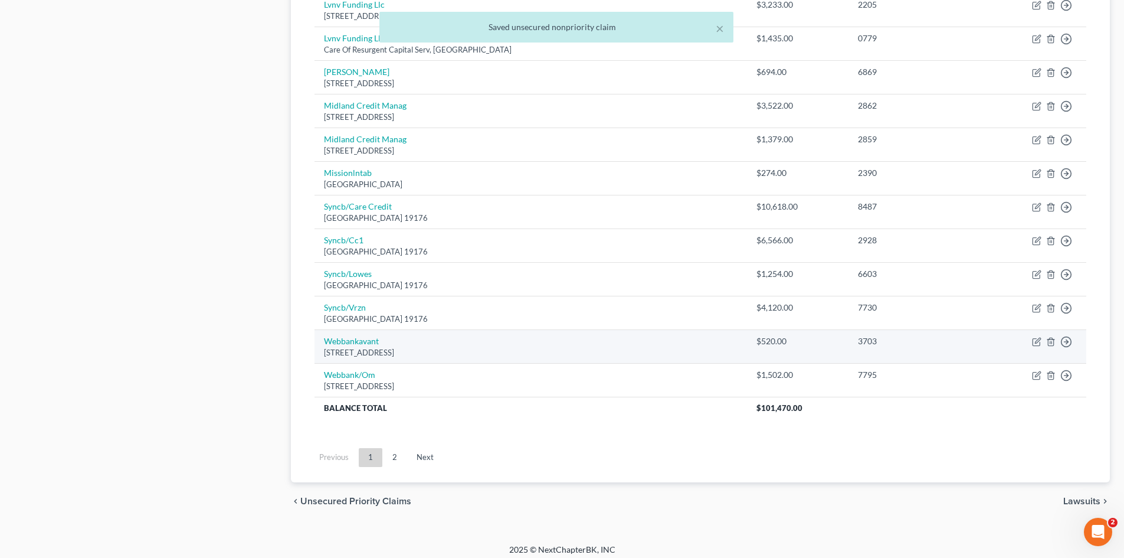
scroll to position [805, 0]
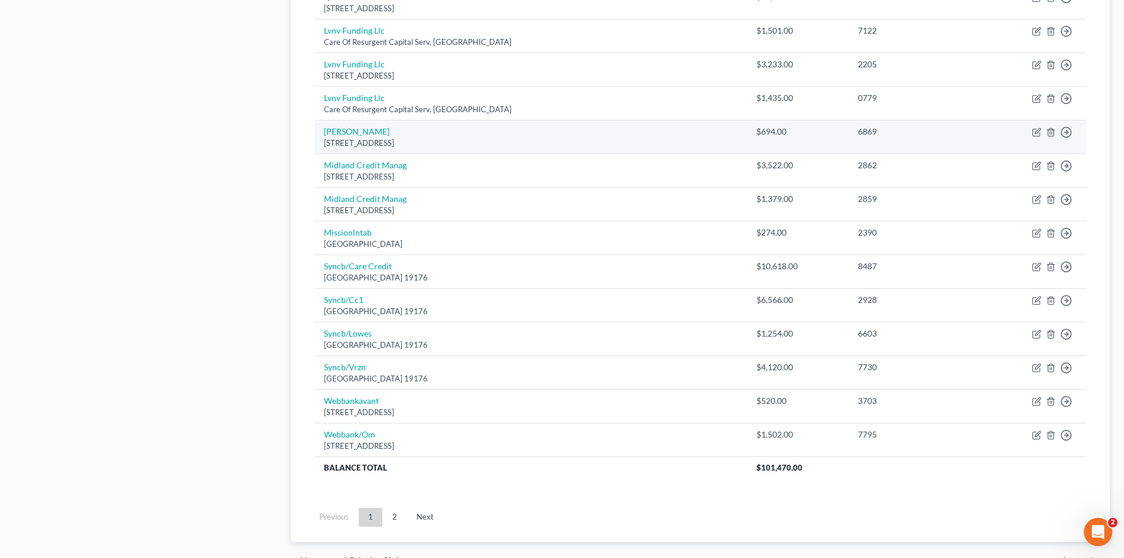
scroll to position [767, 0]
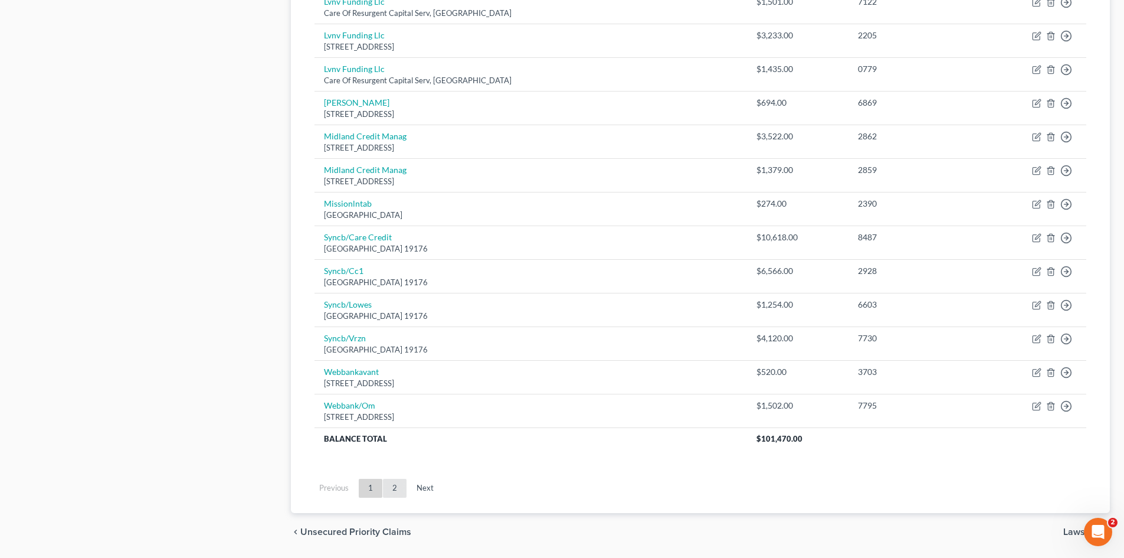
click at [400, 494] on link "2" at bounding box center [395, 488] width 24 height 19
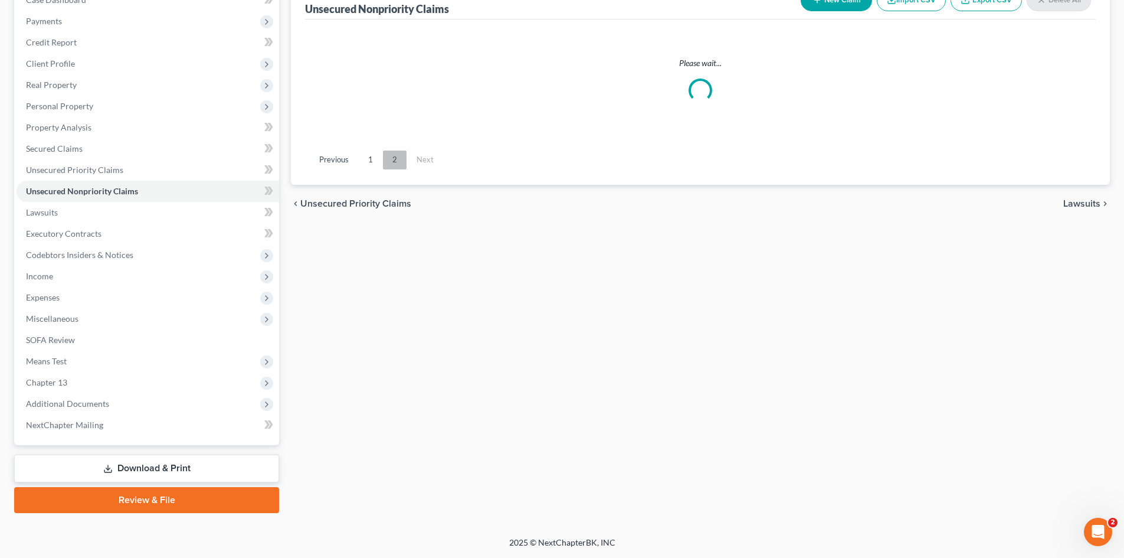
scroll to position [133, 0]
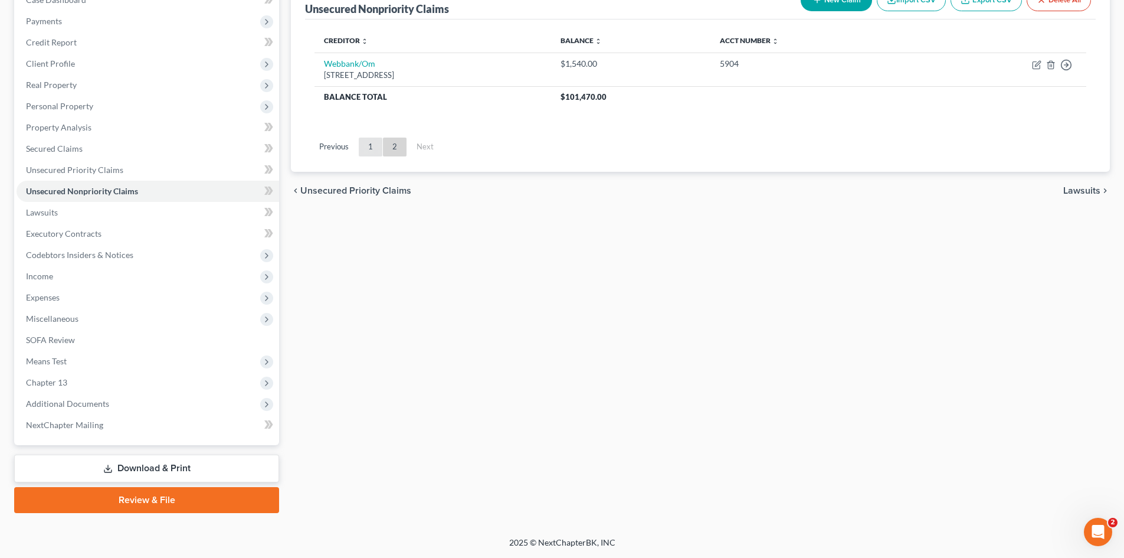
click at [367, 146] on link "1" at bounding box center [371, 147] width 24 height 19
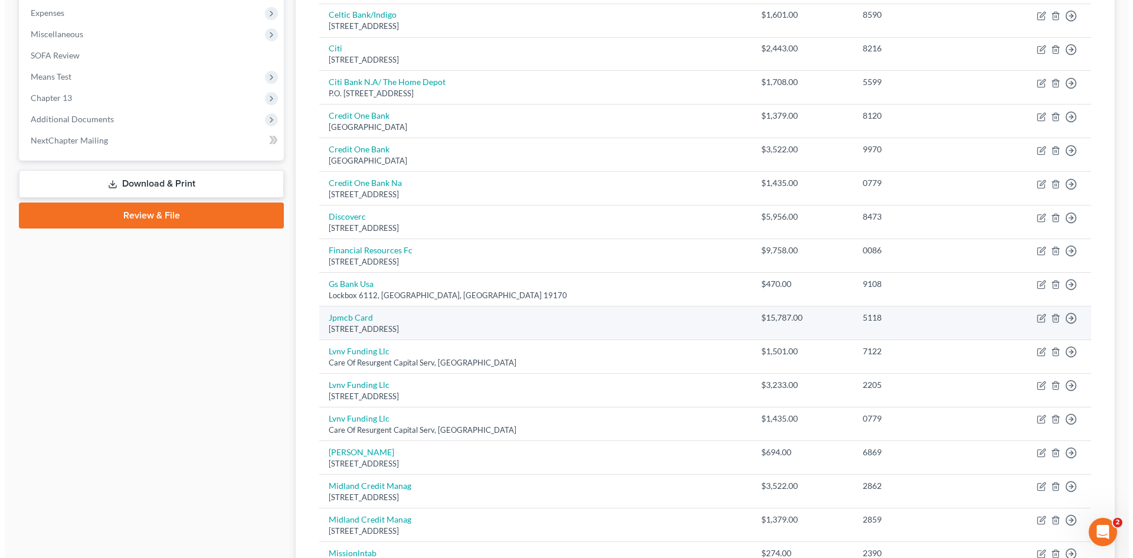
scroll to position [429, 0]
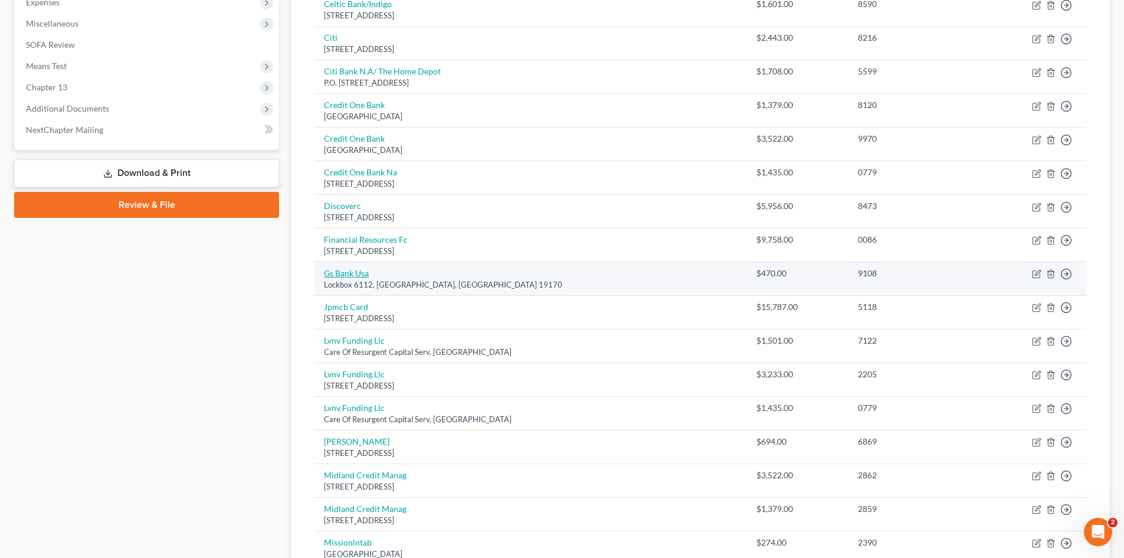
click at [354, 277] on link "Gs Bank Usa" at bounding box center [346, 273] width 45 height 10
select select "39"
select select "2"
select select "0"
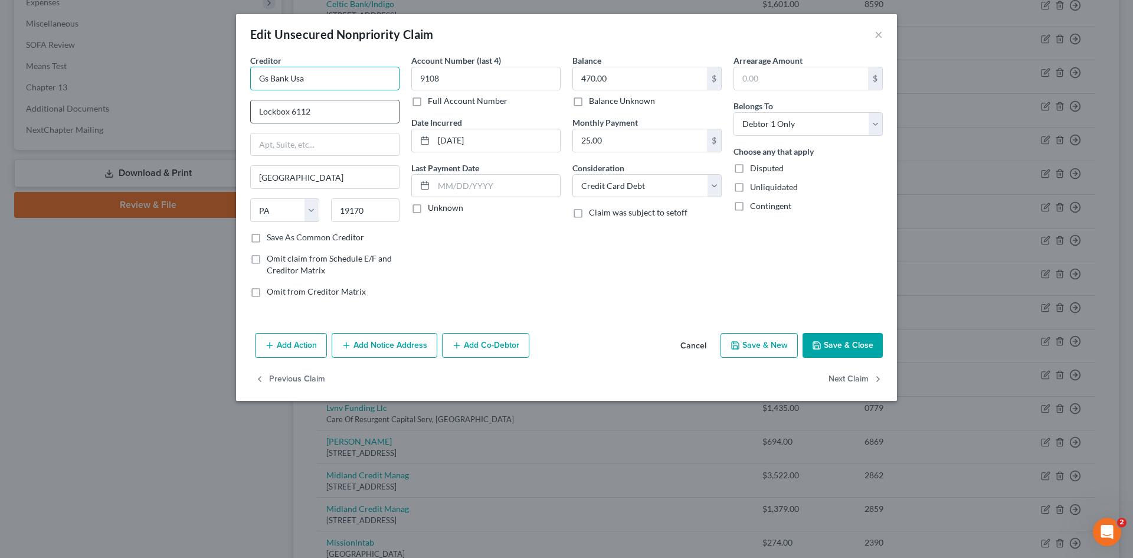
drag, startPoint x: 272, startPoint y: 80, endPoint x: 376, endPoint y: 104, distance: 107.2
click at [363, 100] on div "Creditor * Gs Bank Usa Lockbox 6112 [GEOGRAPHIC_DATA] [US_STATE] AK AR AZ CA CO…" at bounding box center [324, 142] width 149 height 177
drag, startPoint x: 342, startPoint y: 90, endPoint x: 233, endPoint y: 72, distance: 110.6
click at [233, 72] on div "Edit Unsecured Nonpriority Claim × Creditor * Gsa Lockbox 6112 [GEOGRAPHIC_DATA…" at bounding box center [566, 279] width 1133 height 558
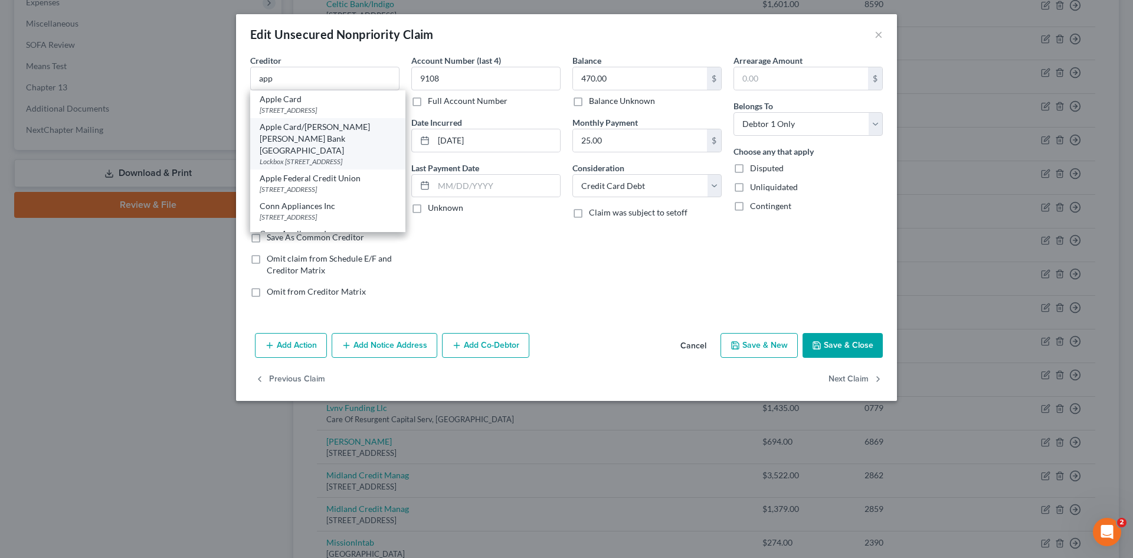
click at [381, 140] on div "Apple Card/Goldman Sachs Bank USA" at bounding box center [328, 138] width 136 height 35
type input "Apple Card/Goldman Sachs Bank USA"
type input "Lockbox 6112 Po Box 7247"
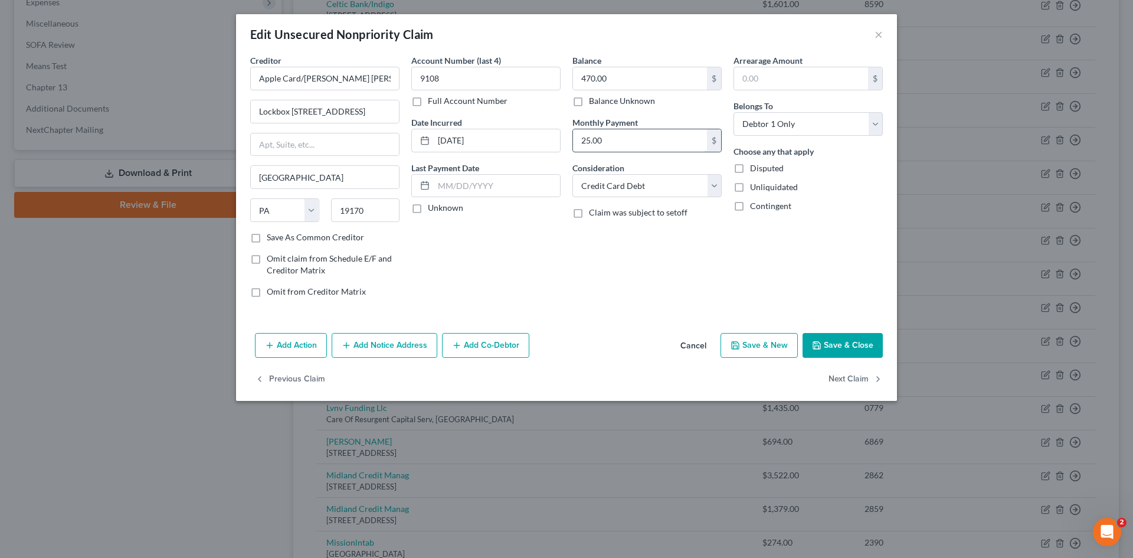
click at [618, 150] on input "25.00" at bounding box center [640, 140] width 134 height 22
click at [843, 352] on button "Save & Close" at bounding box center [843, 345] width 80 height 25
type input "0"
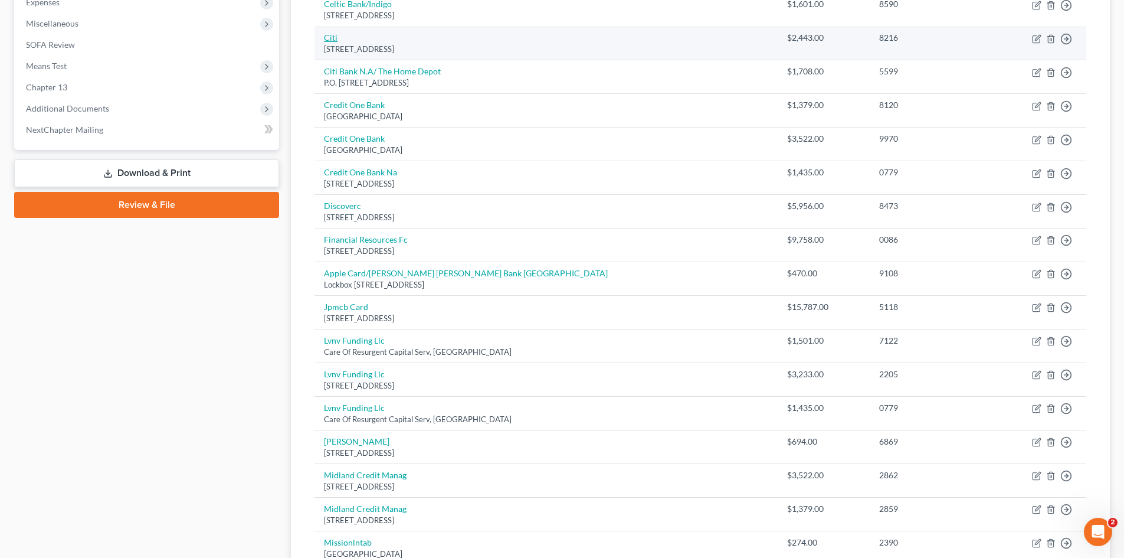
click at [330, 35] on link "Citi" at bounding box center [331, 37] width 14 height 10
select select "43"
select select "2"
select select "0"
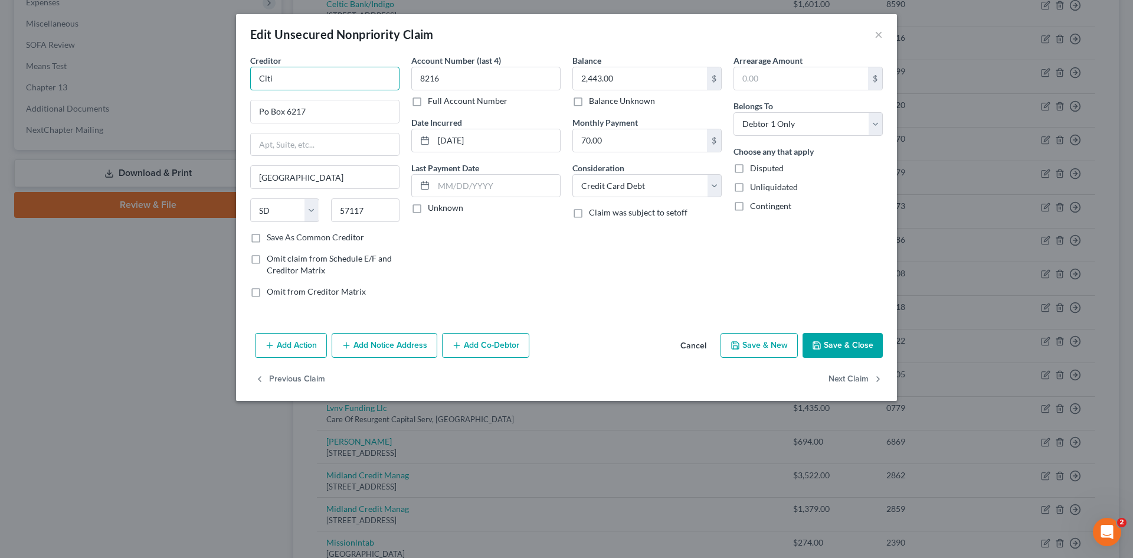
click at [360, 77] on input "Citi" at bounding box center [324, 79] width 149 height 24
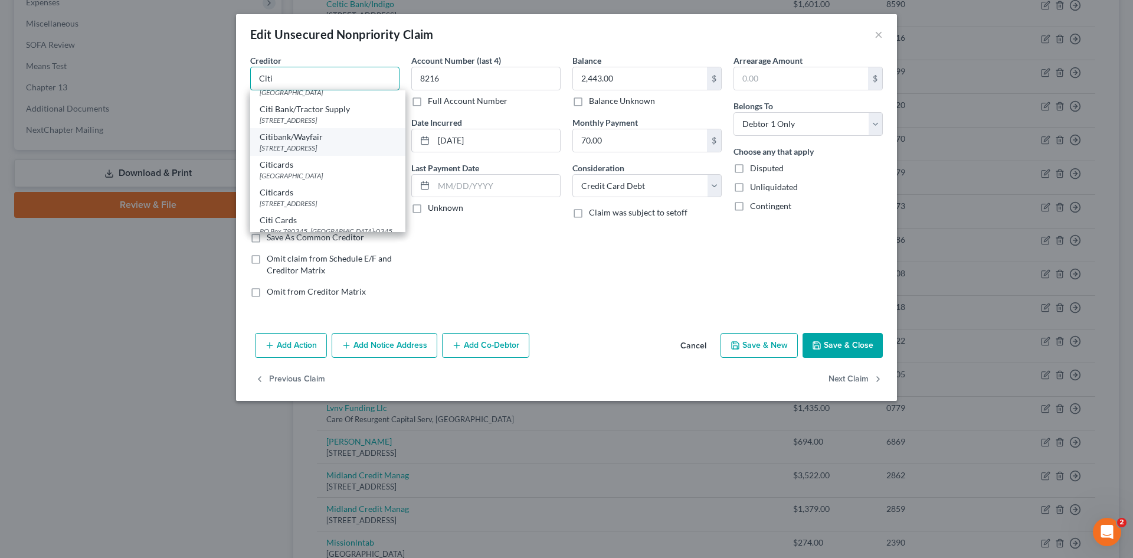
scroll to position [472, 0]
click at [333, 112] on div "Citicards" at bounding box center [328, 106] width 136 height 12
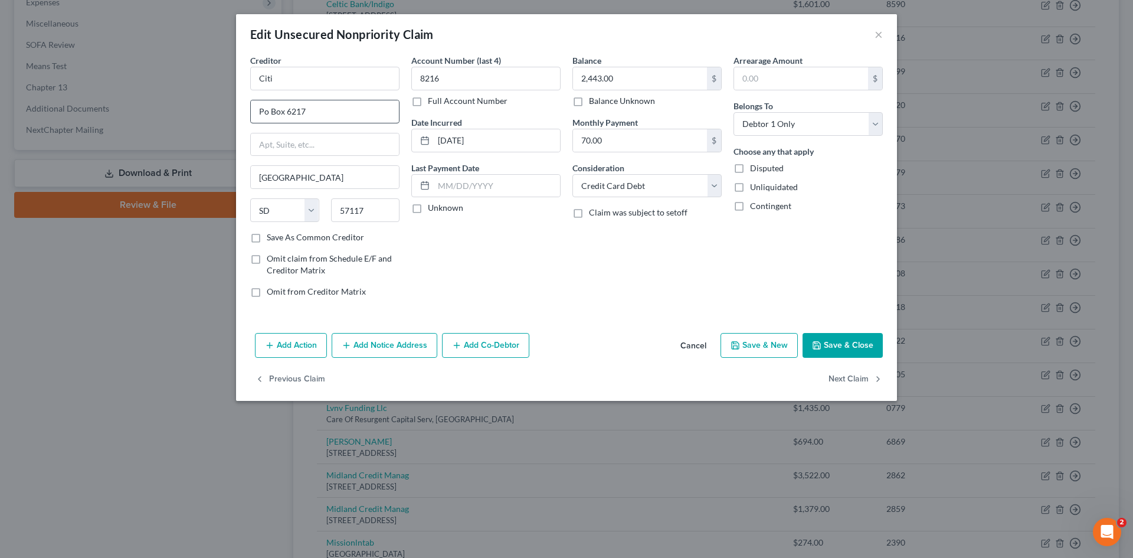
type input "Citicards"
type input "Po Box 6500"
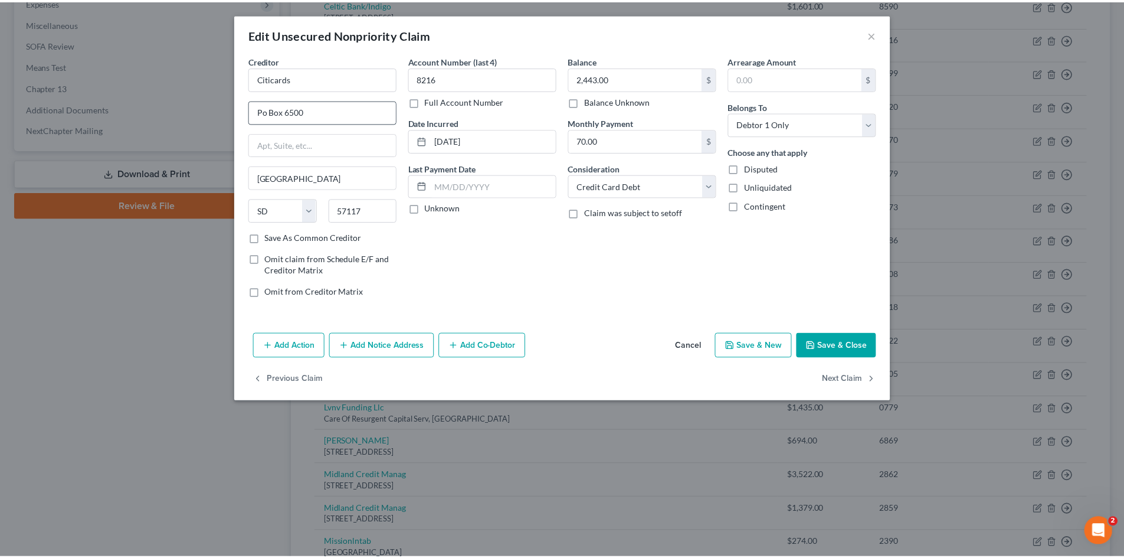
scroll to position [0, 0]
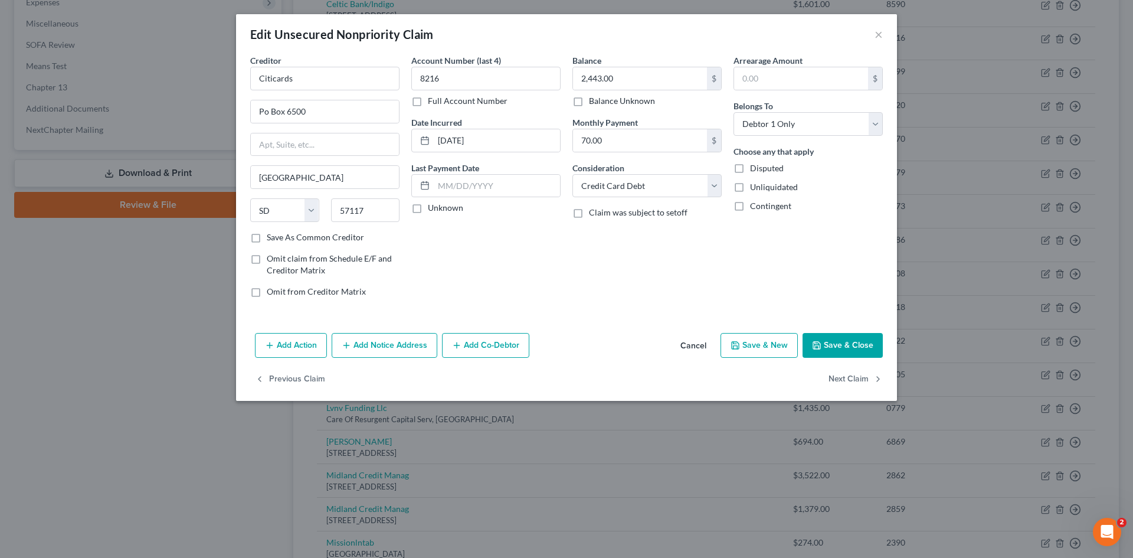
click at [631, 153] on div "Balance 2,443.00 $ Balance Unknown Balance Undetermined 2,443.00 $ Balance Unkn…" at bounding box center [647, 180] width 161 height 253
click at [625, 139] on input "70.00" at bounding box center [640, 140] width 134 height 22
click at [828, 336] on button "Save & Close" at bounding box center [843, 345] width 80 height 25
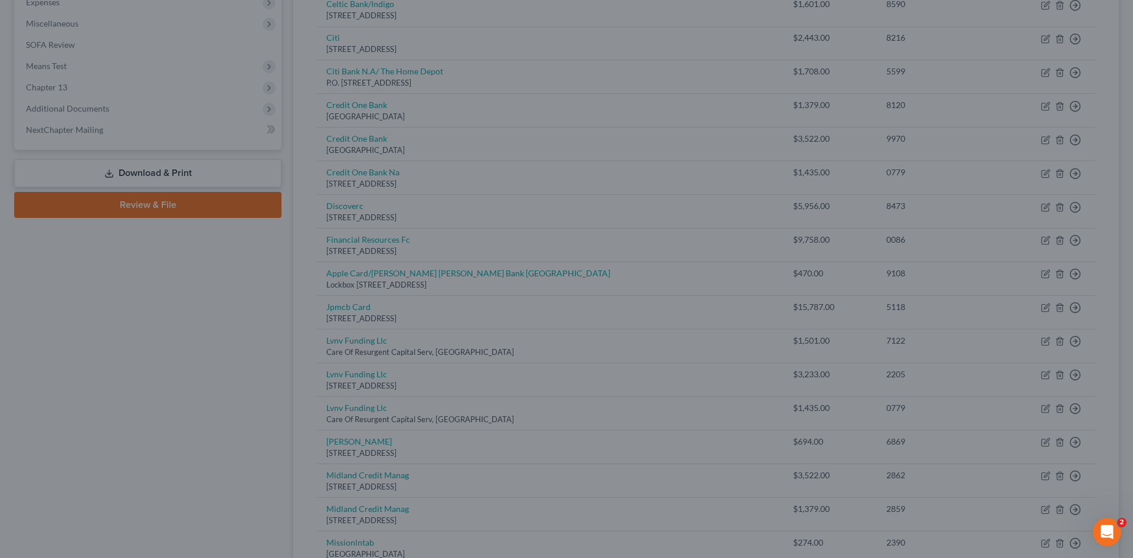
type input "0.00"
type input "0"
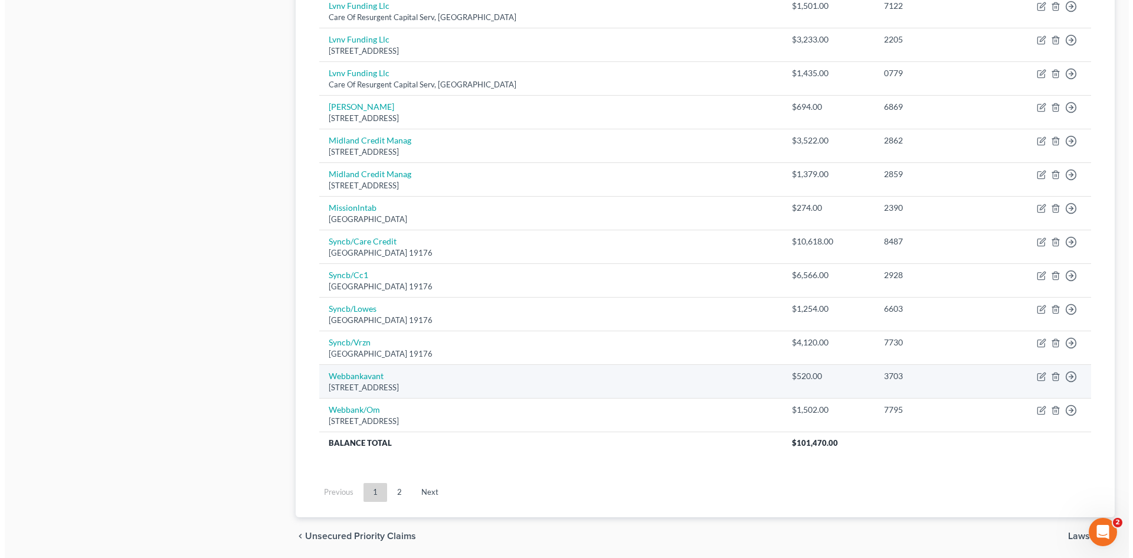
scroll to position [805, 0]
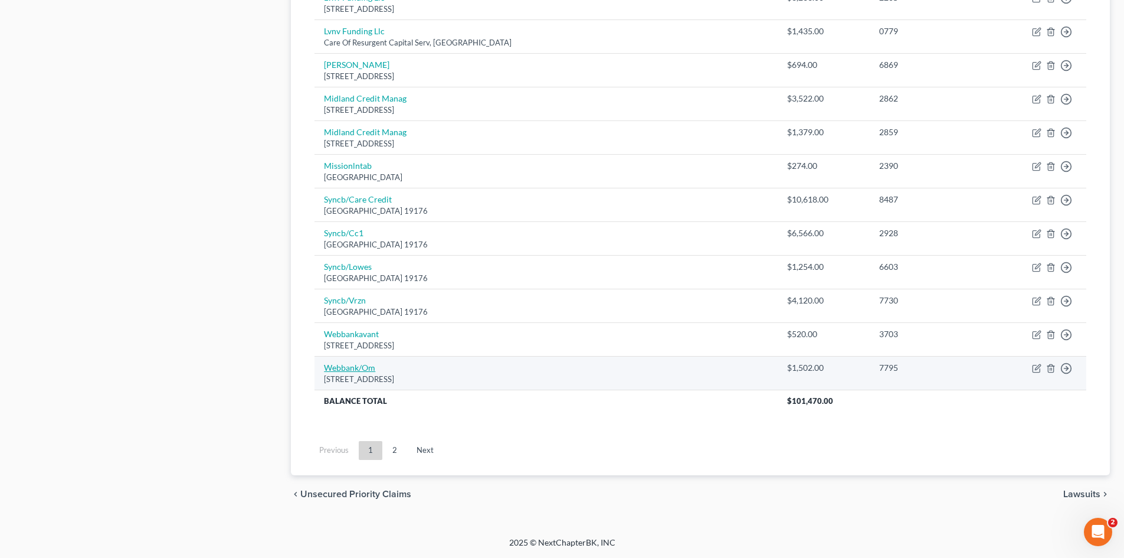
click at [361, 368] on link "Webbank/Om" at bounding box center [349, 367] width 51 height 10
select select "15"
select select "2"
select select "0"
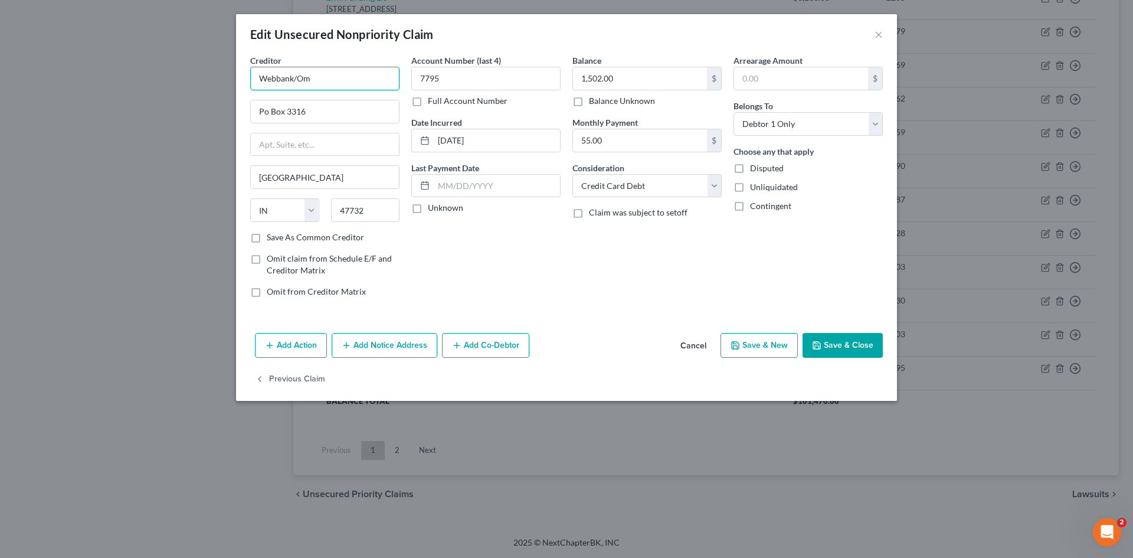
drag, startPoint x: 299, startPoint y: 81, endPoint x: 211, endPoint y: 28, distance: 102.2
click at [176, 50] on div "Edit Unsecured Nonpriority Claim × Creditor * Webbank/Om Po Box 3316 Evansville…" at bounding box center [566, 279] width 1133 height 558
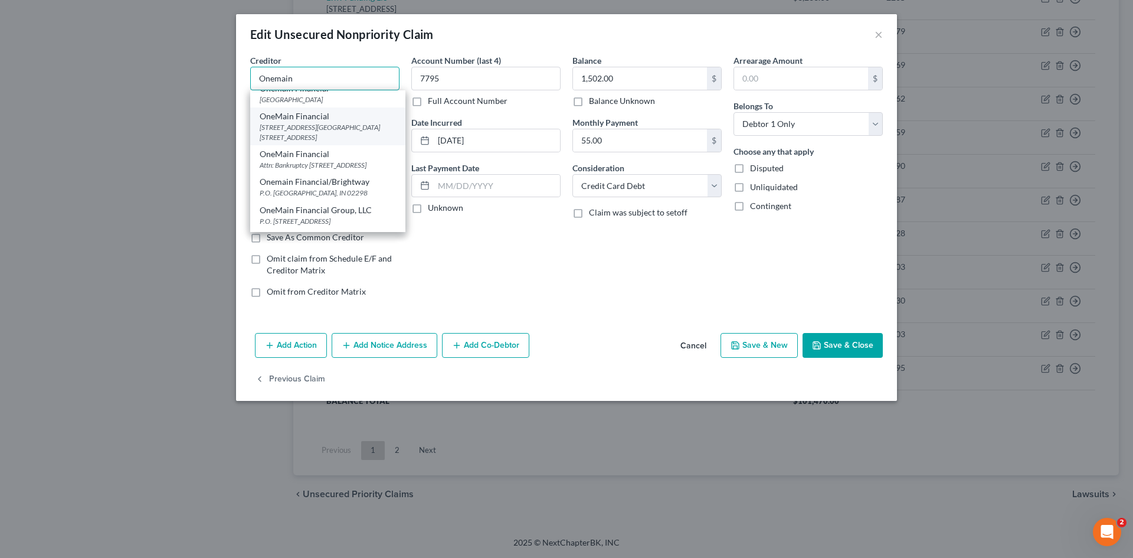
scroll to position [59, 0]
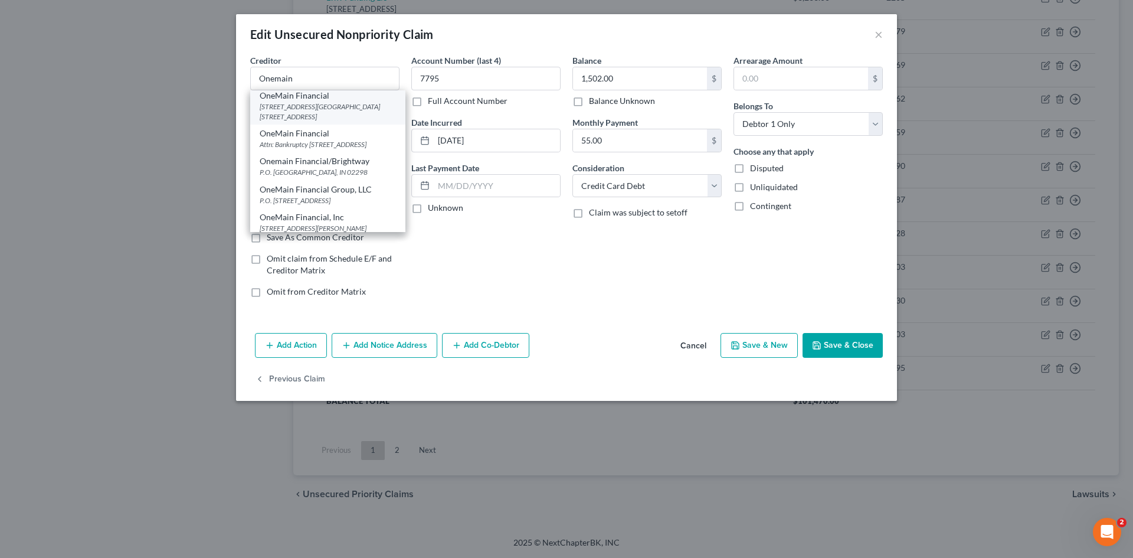
click at [360, 177] on div "P.O. Box 981037, Evansville, IN 02298" at bounding box center [328, 172] width 136 height 10
type input "Onemain Financial/Brightway"
type input "P.O. Box 981037"
type input "02298"
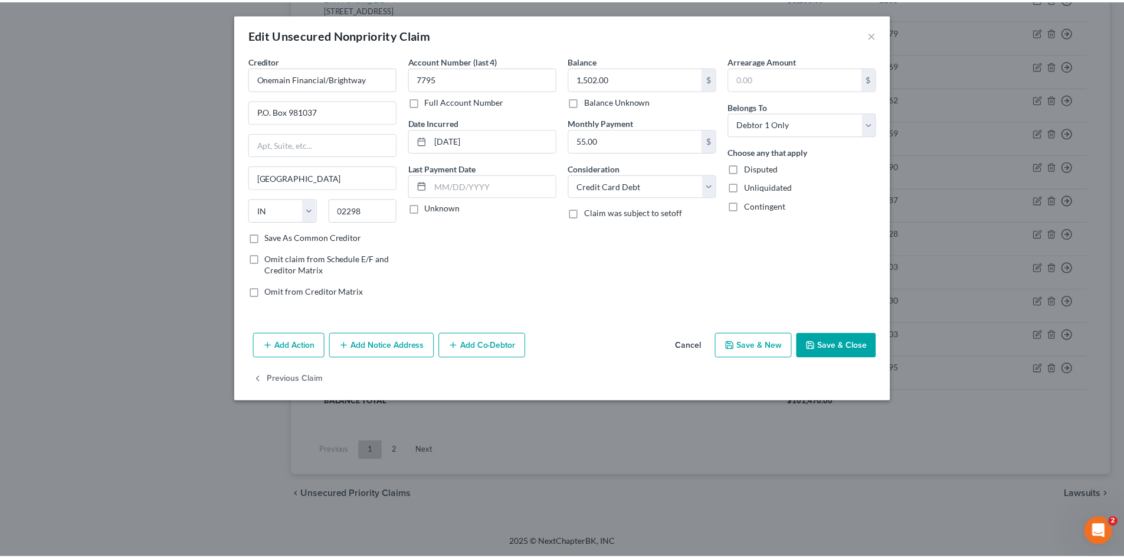
scroll to position [0, 0]
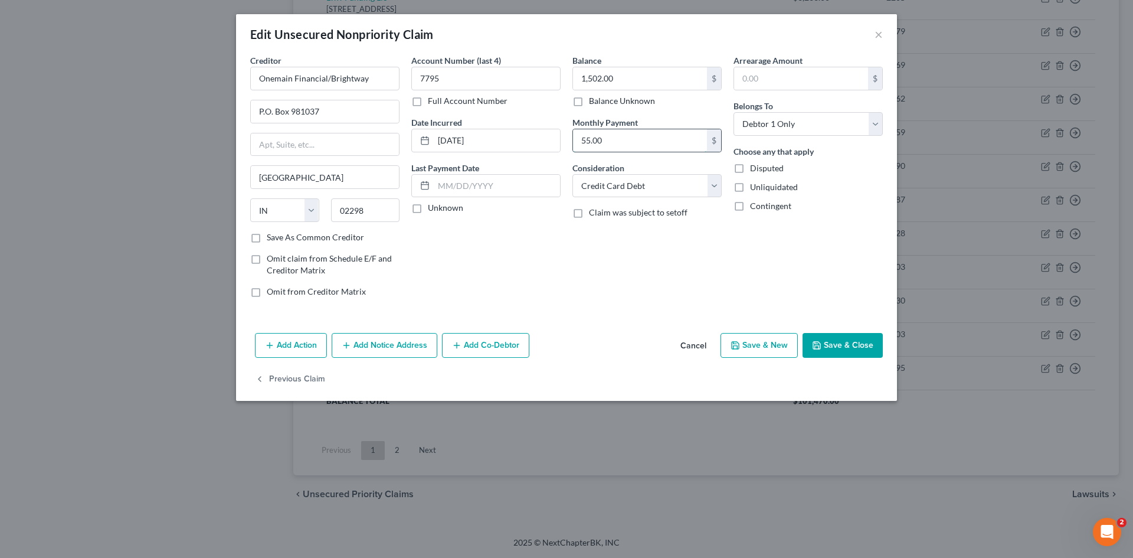
click at [648, 148] on input "55.00" at bounding box center [640, 140] width 134 height 22
click at [842, 343] on button "Save & Close" at bounding box center [843, 345] width 80 height 25
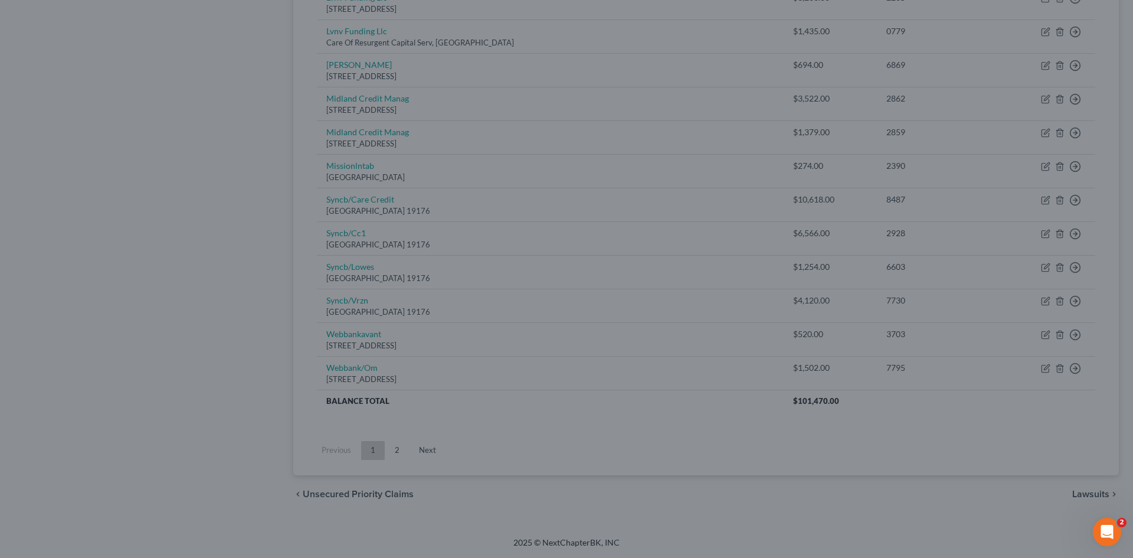
type input "0"
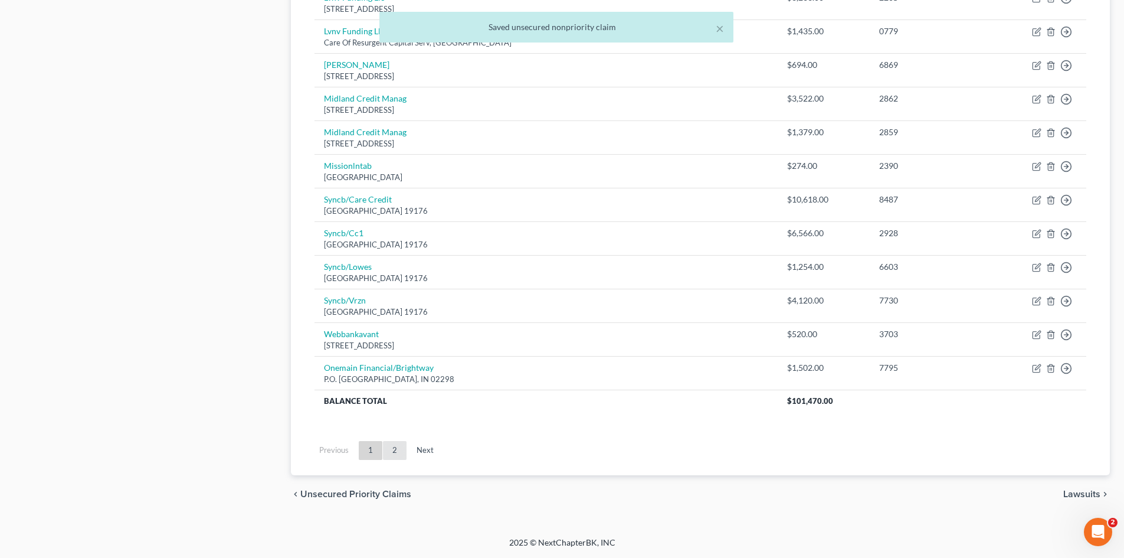
click at [401, 451] on link "2" at bounding box center [395, 450] width 24 height 19
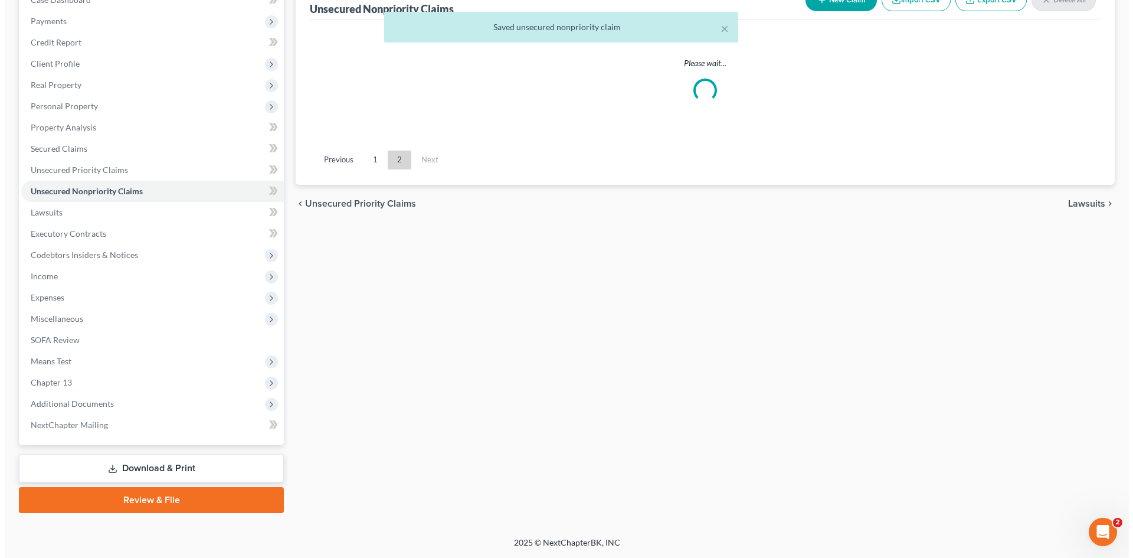
scroll to position [133, 0]
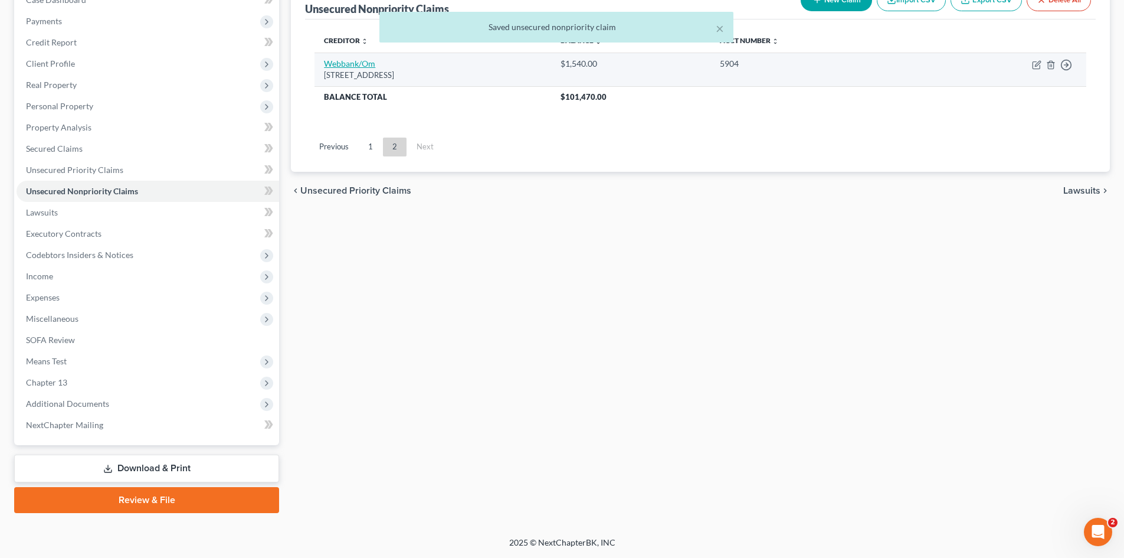
click at [355, 66] on link "Webbank/Om" at bounding box center [349, 63] width 51 height 10
select select "15"
select select "2"
select select "1"
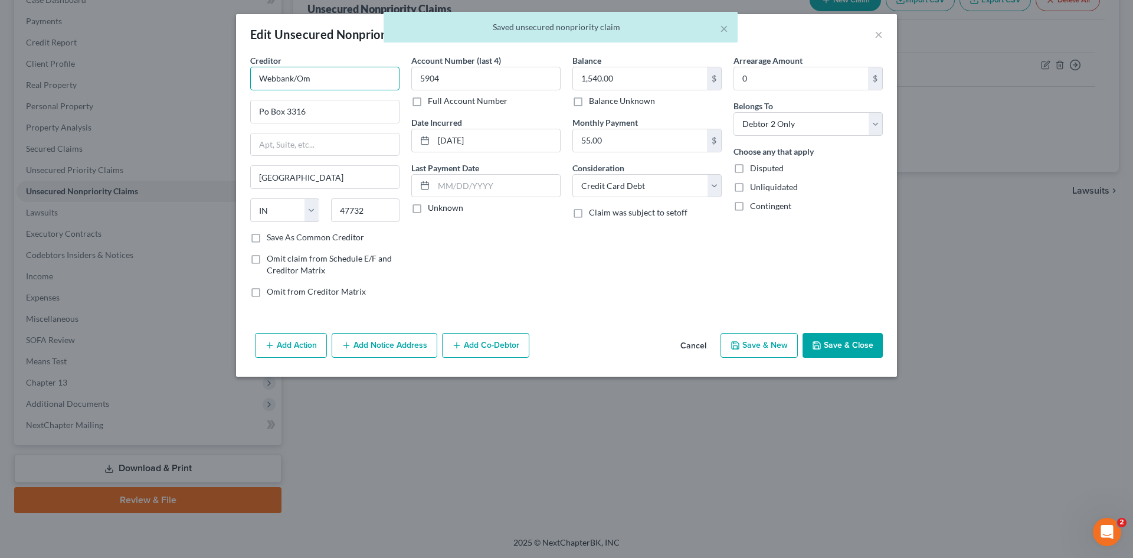
drag, startPoint x: 296, startPoint y: 81, endPoint x: 188, endPoint y: 76, distance: 108.1
click at [188, 76] on div "Edit Unsecured Nonpriority Claim × Creditor * Webbank/Om Po Box 3316 Evansville…" at bounding box center [566, 279] width 1133 height 558
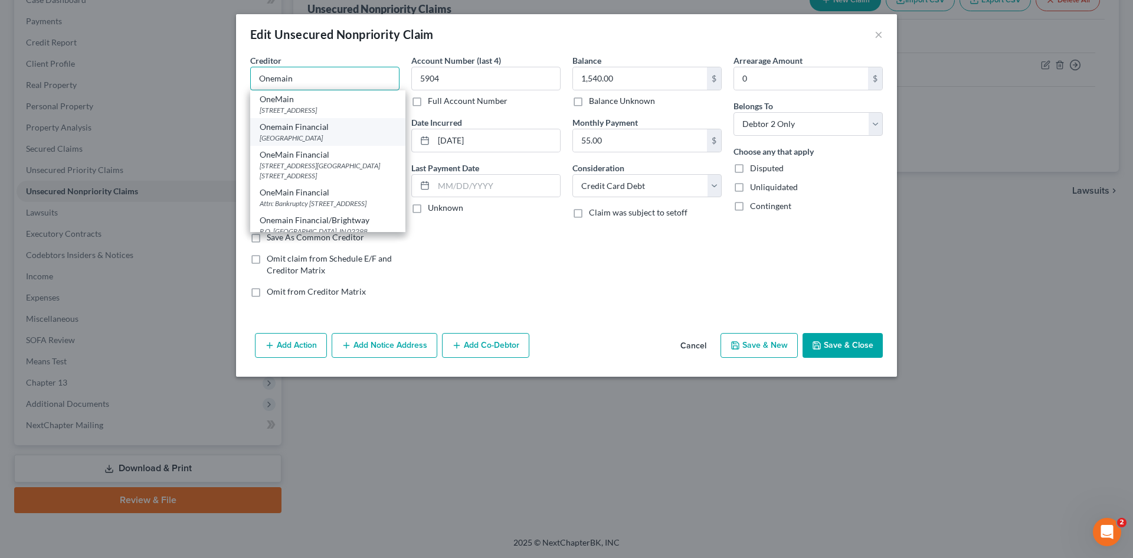
scroll to position [59, 0]
click at [342, 195] on div "OneMain Financial Group, LLC" at bounding box center [328, 190] width 136 height 12
type input "OneMain Financial Group, LLC"
type input "P.O. Box 3251"
type input "47731"
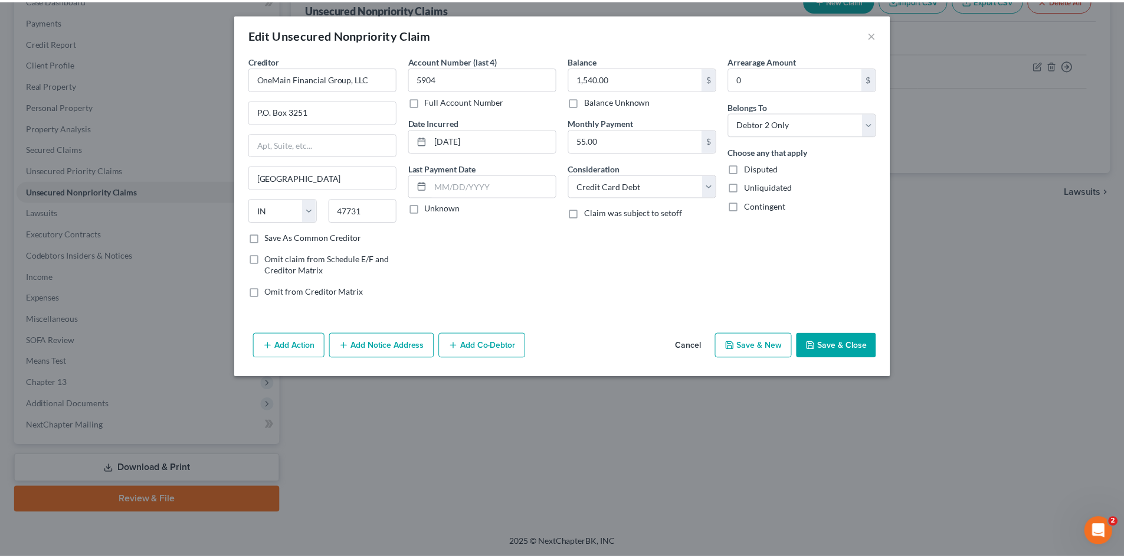
scroll to position [0, 0]
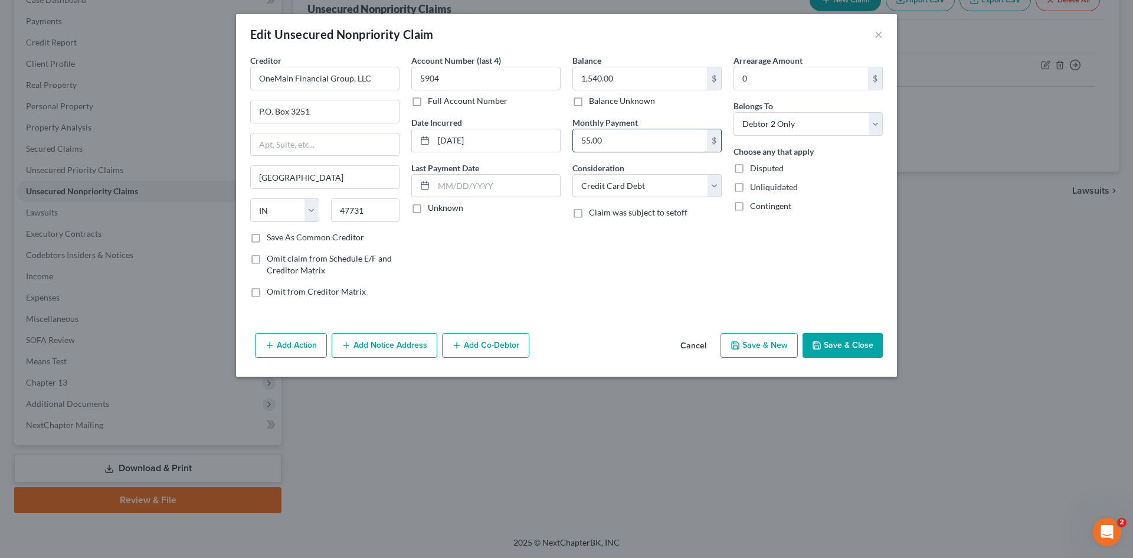
click at [601, 147] on input "55.00" at bounding box center [640, 140] width 134 height 22
click at [845, 347] on button "Save & Close" at bounding box center [843, 345] width 80 height 25
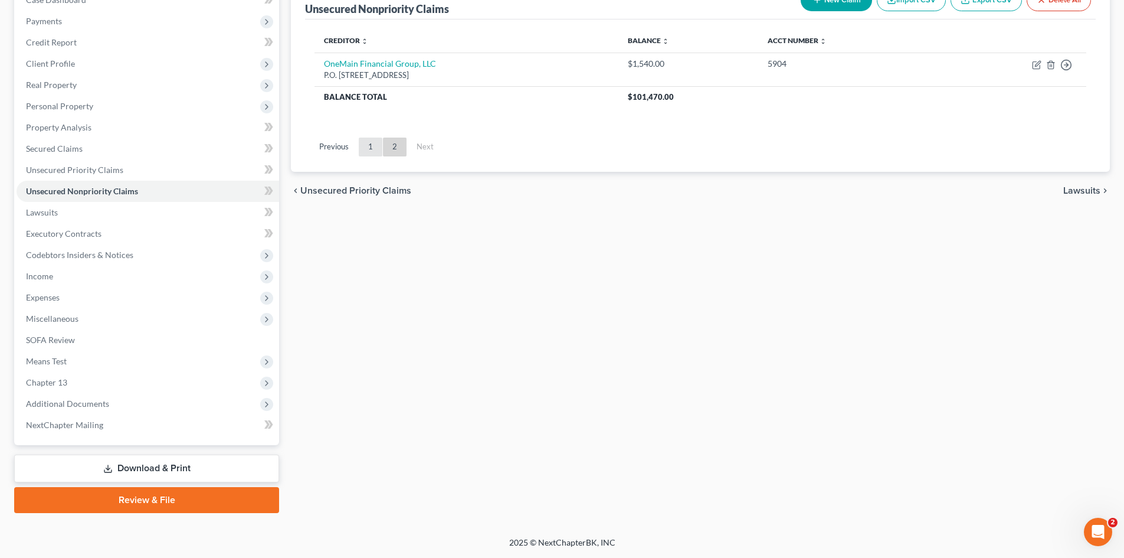
click at [377, 146] on link "1" at bounding box center [371, 147] width 24 height 19
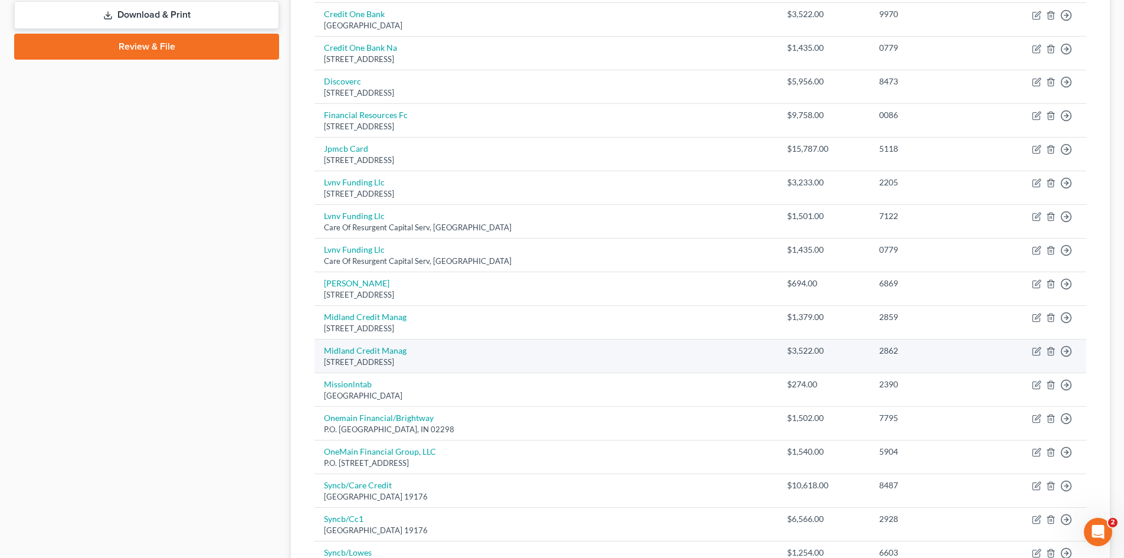
scroll to position [606, 0]
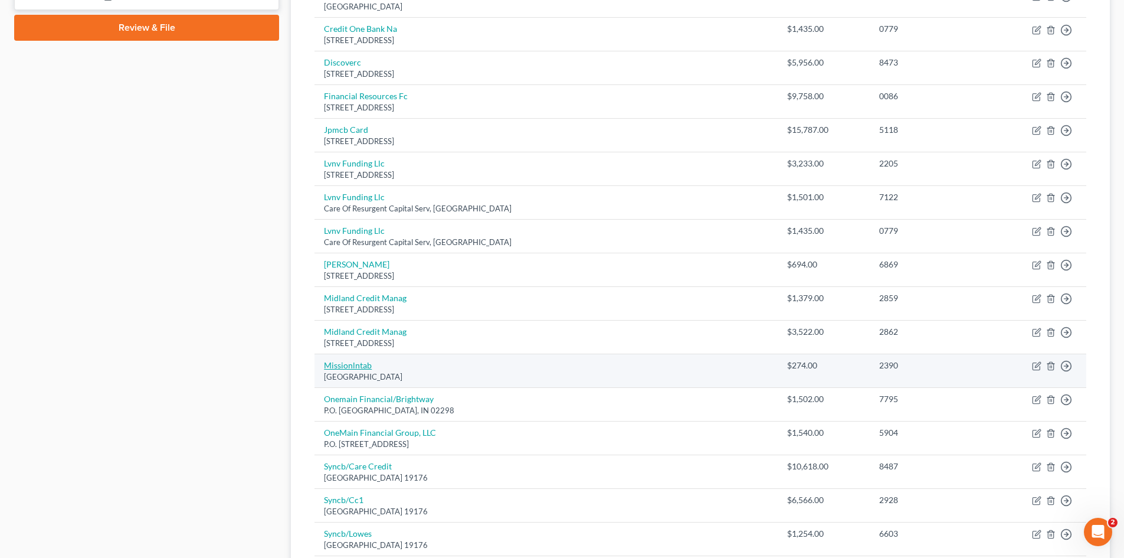
click at [347, 365] on link "Missionlntab" at bounding box center [348, 365] width 48 height 10
select select "10"
select select "2"
select select "1"
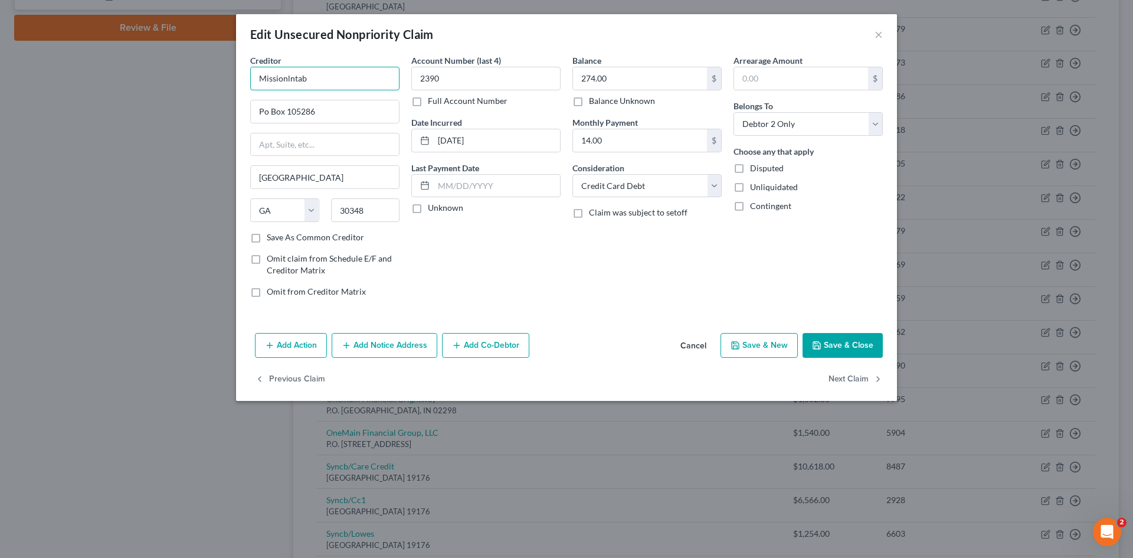
drag, startPoint x: 286, startPoint y: 79, endPoint x: 335, endPoint y: 84, distance: 49.8
click at [335, 84] on input "Missionlntab" at bounding box center [324, 79] width 149 height 24
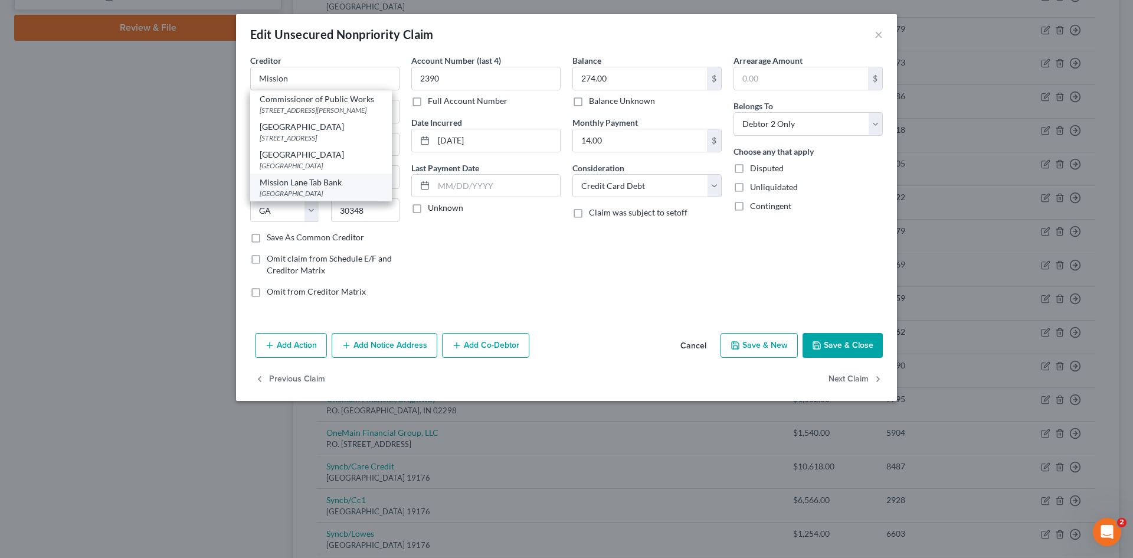
click at [326, 188] on div "Mission Lane Tab Bank" at bounding box center [321, 182] width 123 height 12
type input "Mission Lane Tab Bank"
type input "PO Box 105286"
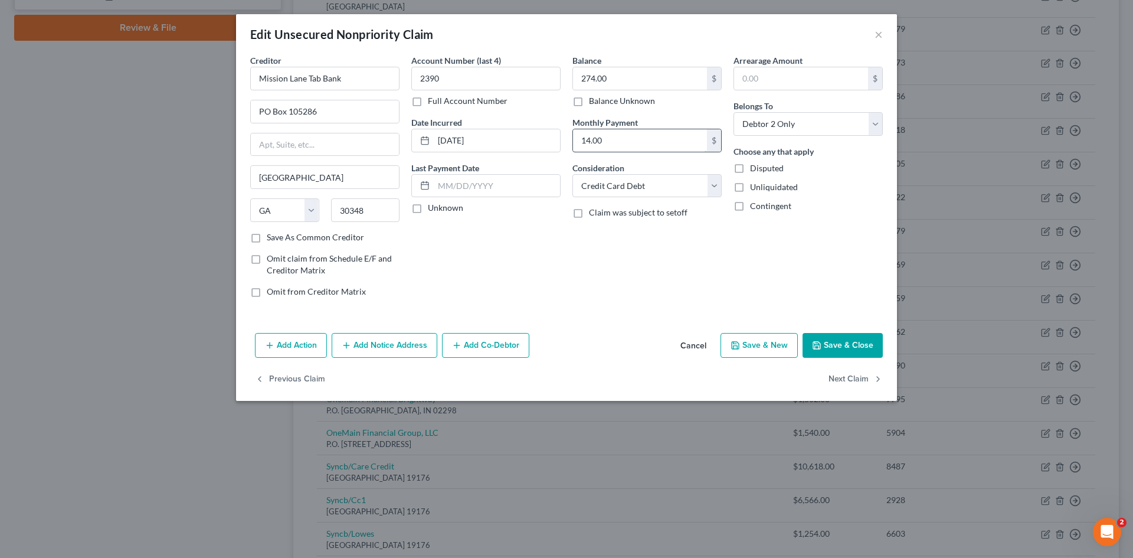
click at [623, 151] on input "14.00" at bounding box center [640, 140] width 134 height 22
click at [840, 342] on button "Save & Close" at bounding box center [843, 345] width 80 height 25
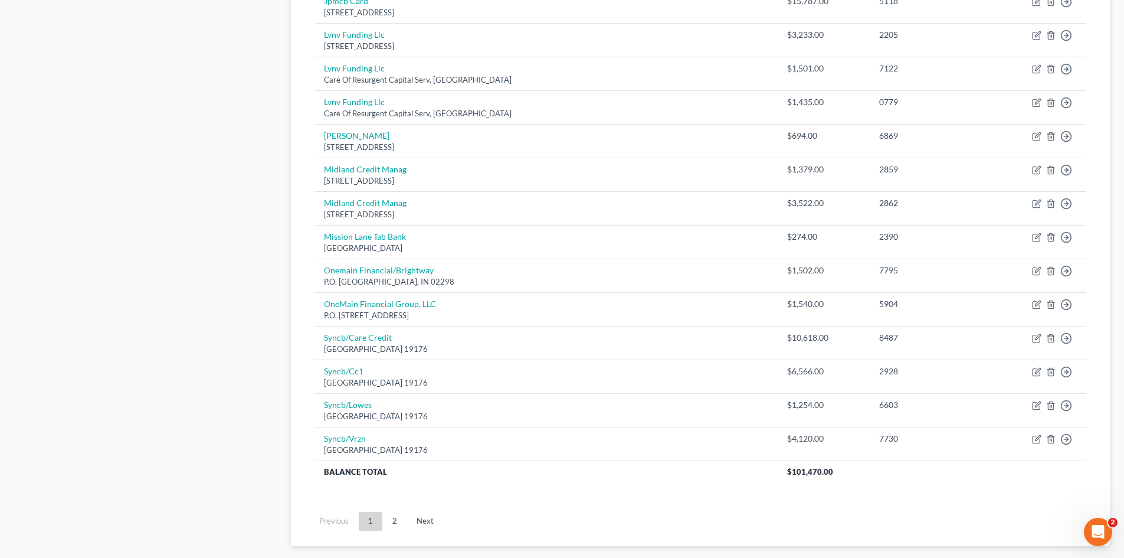
scroll to position [805, 0]
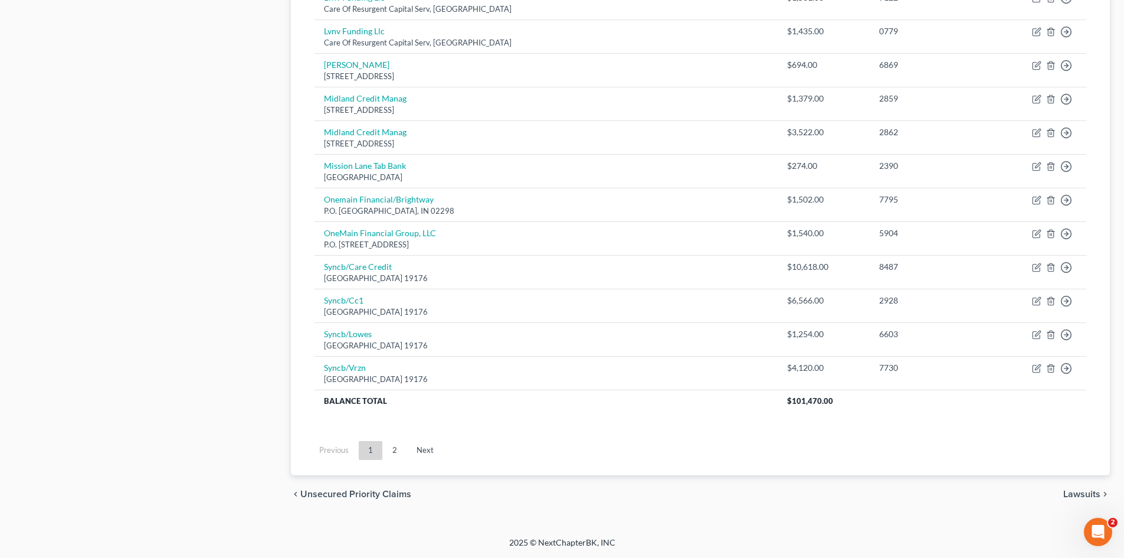
click at [392, 460] on ul "Previous 1 2 Next" at bounding box center [700, 450] width 791 height 31
click at [393, 456] on link "2" at bounding box center [395, 450] width 24 height 19
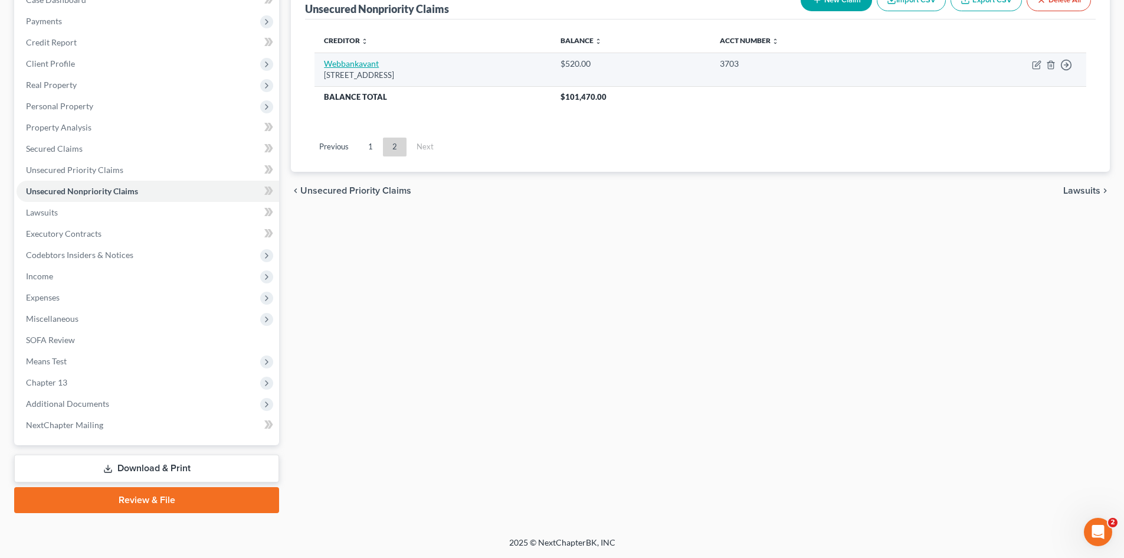
click at [367, 60] on link "Webbankavant" at bounding box center [351, 63] width 55 height 10
select select "14"
select select "2"
select select "1"
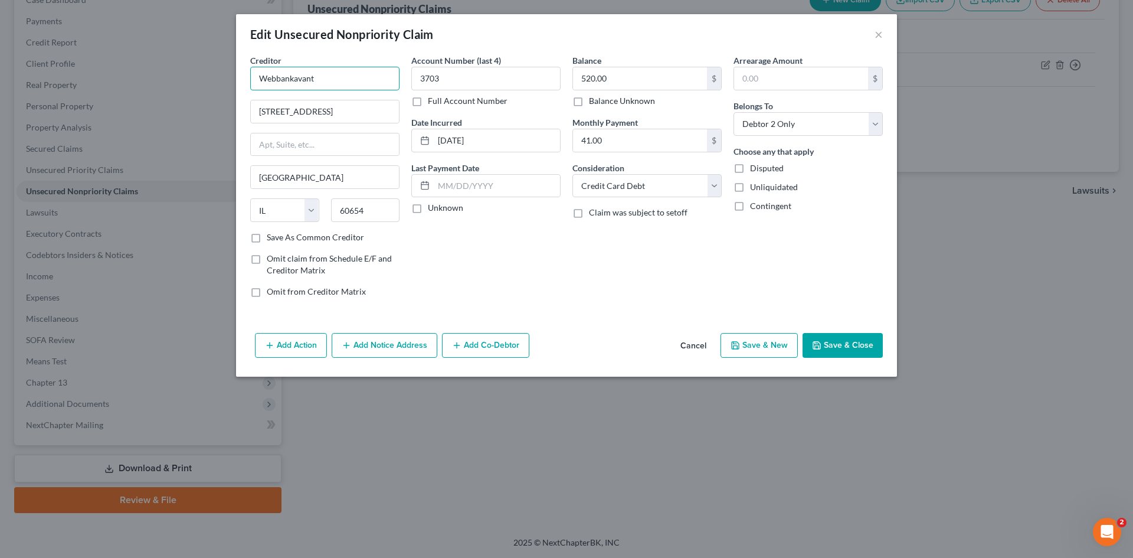
drag, startPoint x: 293, startPoint y: 76, endPoint x: 193, endPoint y: 69, distance: 100.0
click at [193, 69] on div "Edit Unsecured Nonpriority Claim × Creditor * Webbankavant 222 W Merchandise Ma…" at bounding box center [566, 279] width 1133 height 558
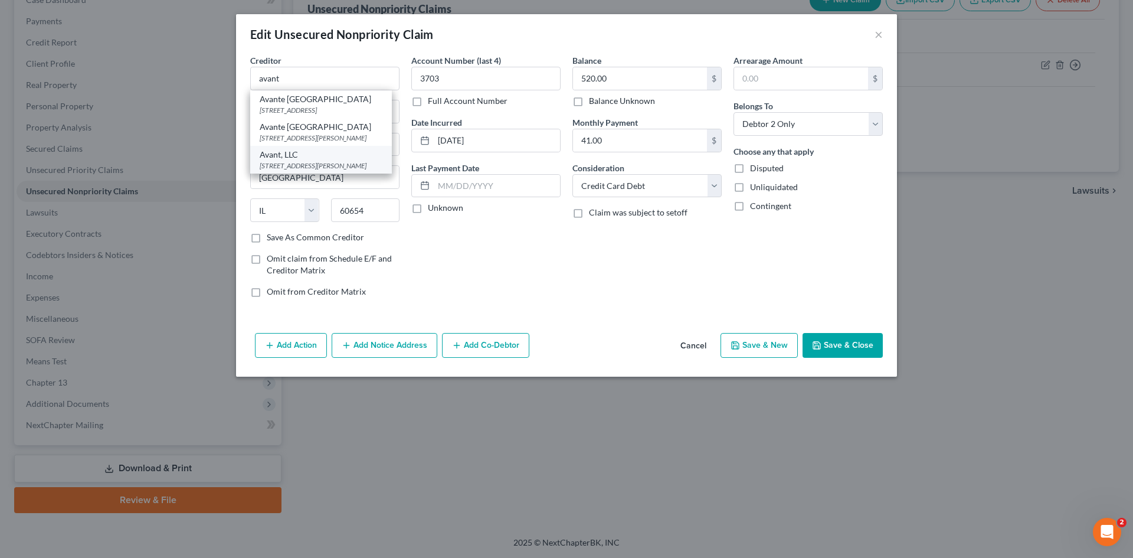
click at [326, 171] on div "222 N. LaSalle Street, Suite 1600, Chicago, IL 60601" at bounding box center [321, 166] width 123 height 10
type input "Avant, LLC"
type input "222 N. LaSalle Street, Suite 1600"
type input "60601"
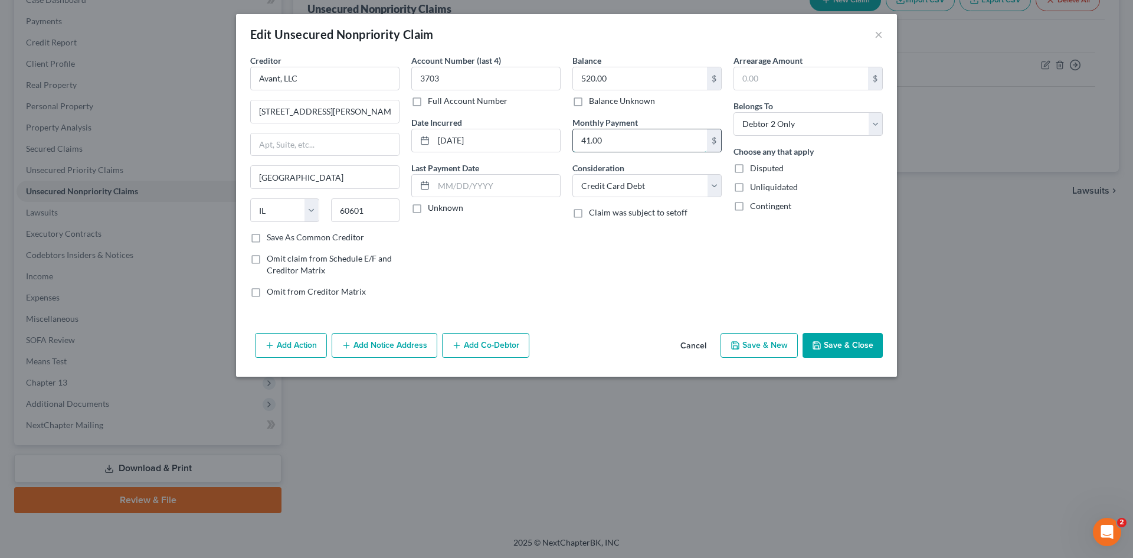
click at [631, 147] on input "41.00" at bounding box center [640, 140] width 134 height 22
drag, startPoint x: 826, startPoint y: 346, endPoint x: 607, endPoint y: 64, distance: 357.0
click at [826, 345] on button "Save & Close" at bounding box center [843, 345] width 80 height 25
type input "0"
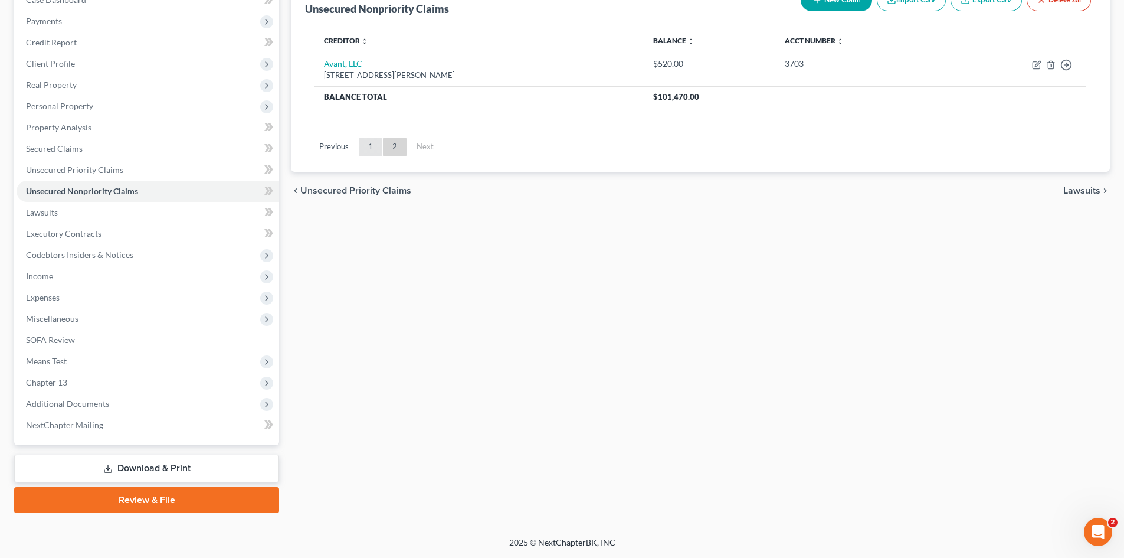
click at [371, 152] on link "1" at bounding box center [371, 147] width 24 height 19
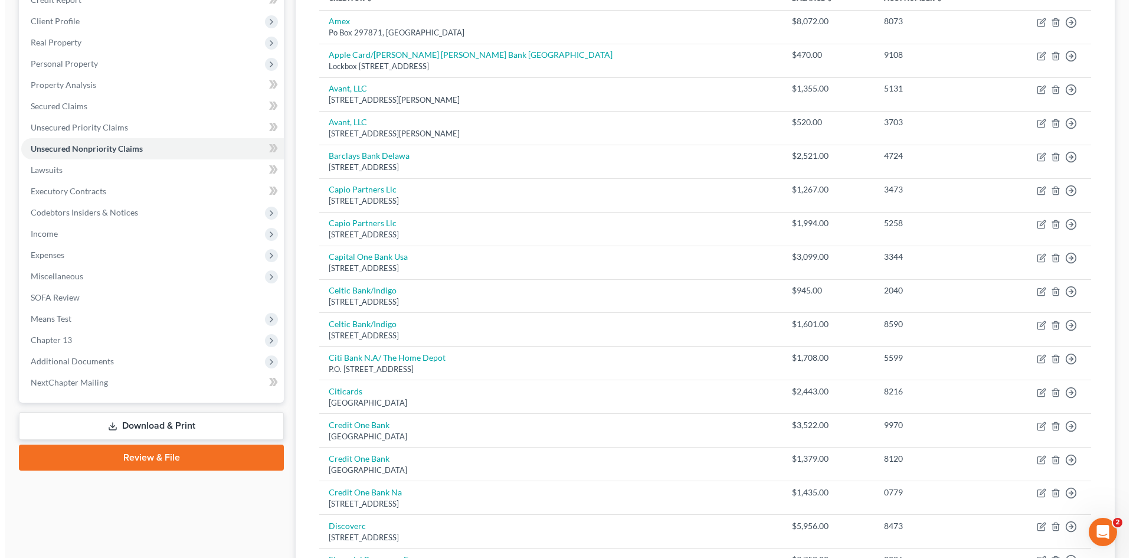
scroll to position [15, 0]
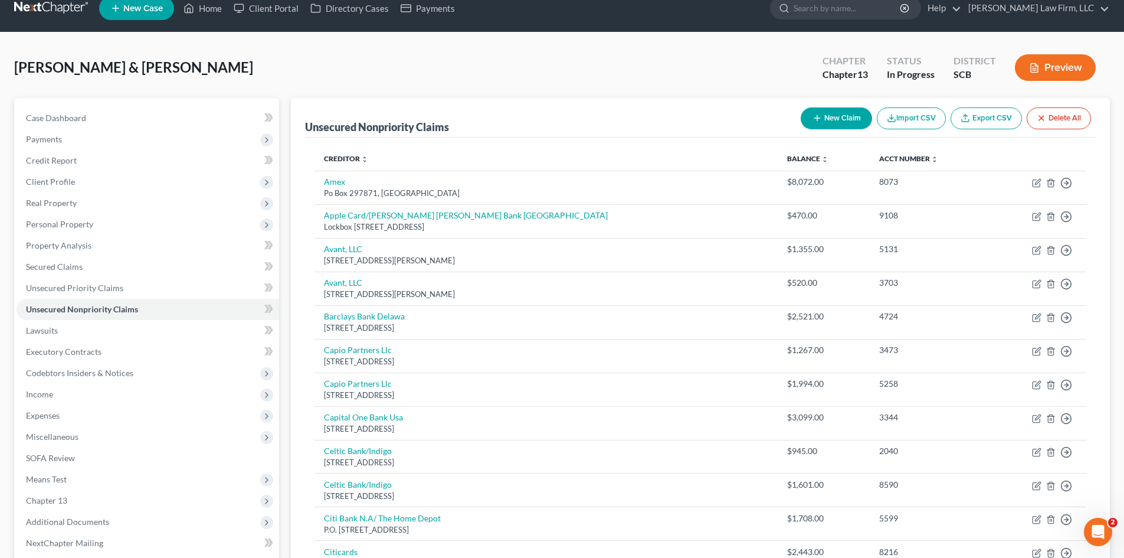
click at [844, 110] on button "New Claim" at bounding box center [836, 118] width 71 height 22
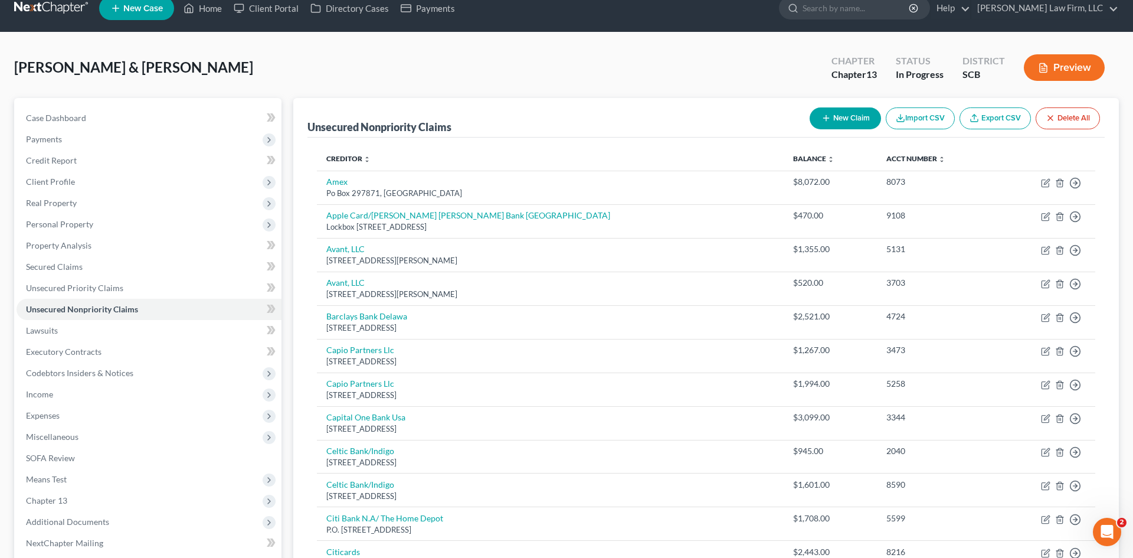
select select "2"
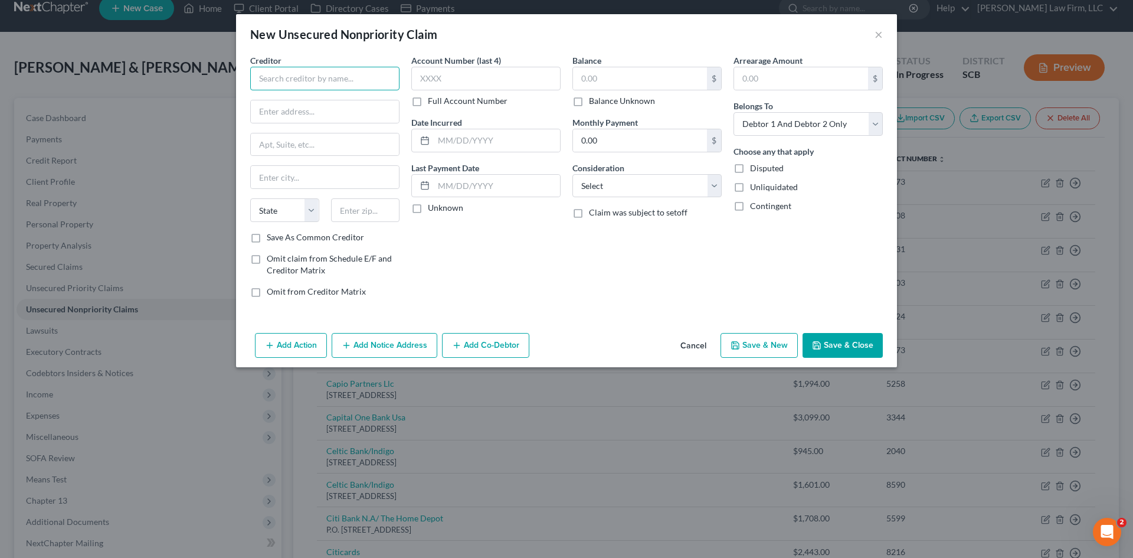
click at [363, 68] on input "text" at bounding box center [324, 79] width 149 height 24
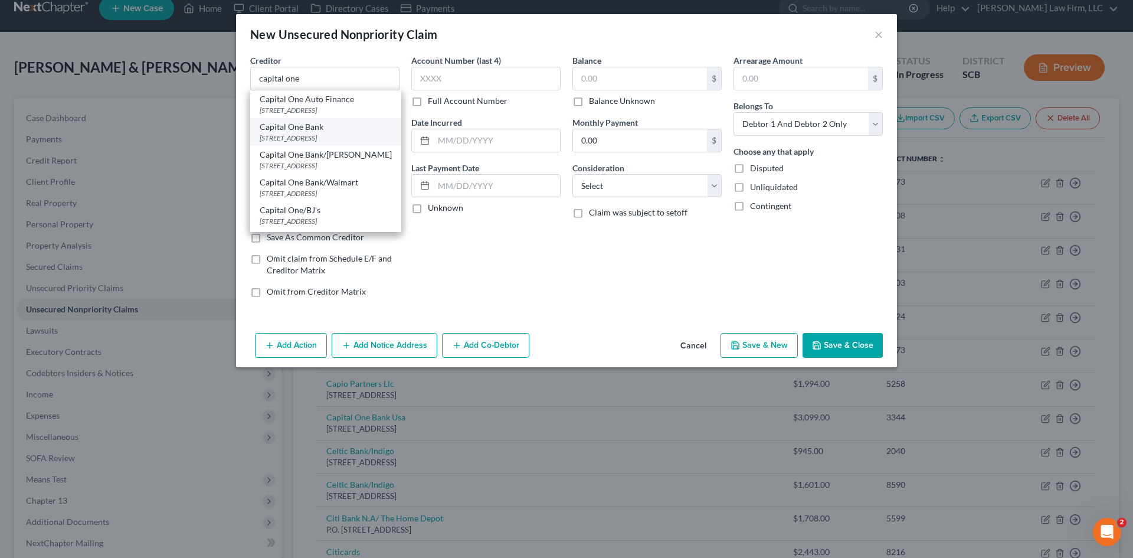
click at [329, 128] on div "Capital One Bank" at bounding box center [326, 127] width 132 height 12
type input "Capital One Bank"
type input "PO Box 30285"
type input "Salt Lake City"
select select "46"
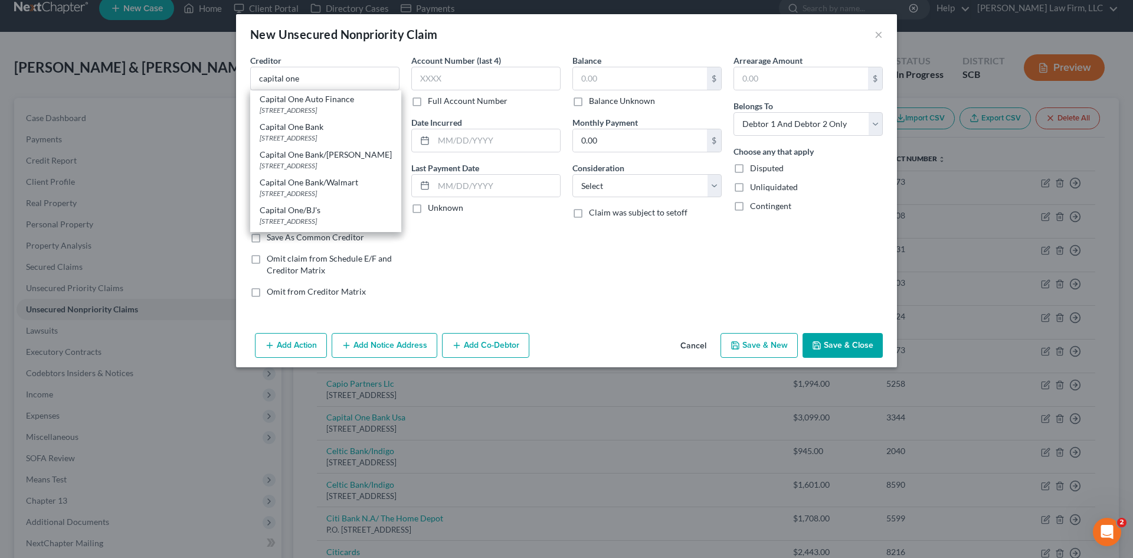
type input "84130"
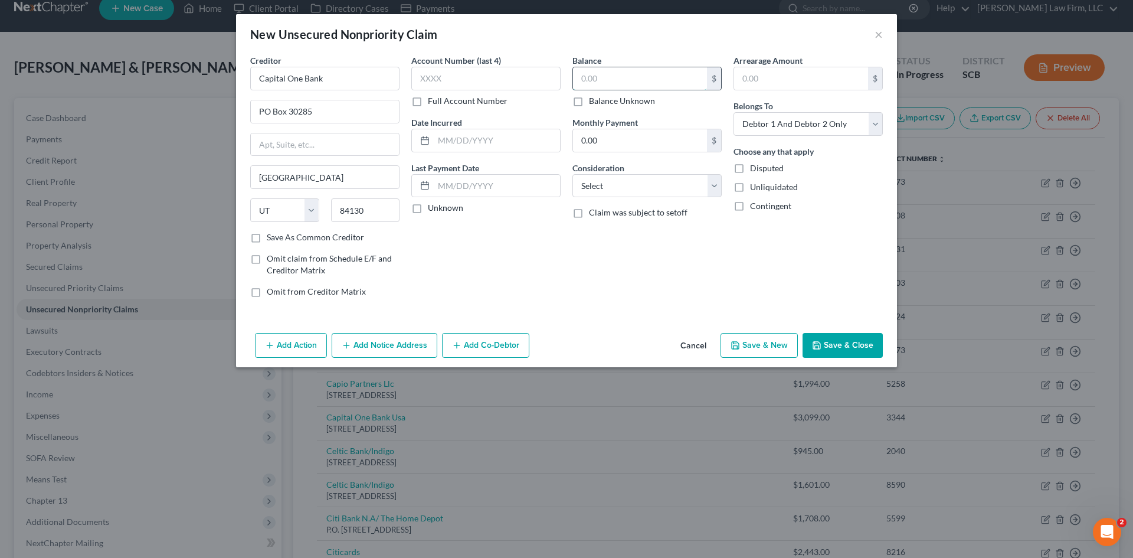
click at [629, 80] on input "text" at bounding box center [640, 78] width 134 height 22
click at [476, 66] on label "Account Number (last 4)" at bounding box center [456, 60] width 90 height 12
click at [478, 74] on input "text" at bounding box center [485, 79] width 149 height 24
type input "3070"
click at [656, 89] on input "text" at bounding box center [640, 78] width 134 height 22
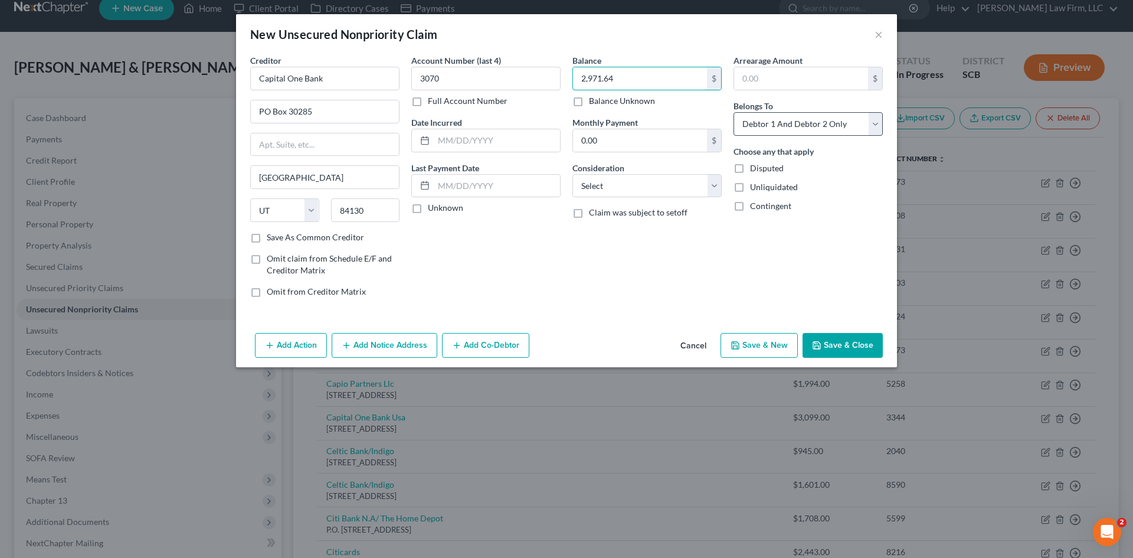
type input "2,971.64"
click at [816, 116] on select "Select Debtor 1 Only Debtor 2 Only Debtor 1 And Debtor 2 Only At Least One Of T…" at bounding box center [808, 124] width 149 height 24
select select "3"
click at [734, 112] on select "Select Debtor 1 Only Debtor 2 Only Debtor 1 And Debtor 2 Only At Least One Of T…" at bounding box center [808, 124] width 149 height 24
drag, startPoint x: 347, startPoint y: 352, endPoint x: 482, endPoint y: 293, distance: 147.2
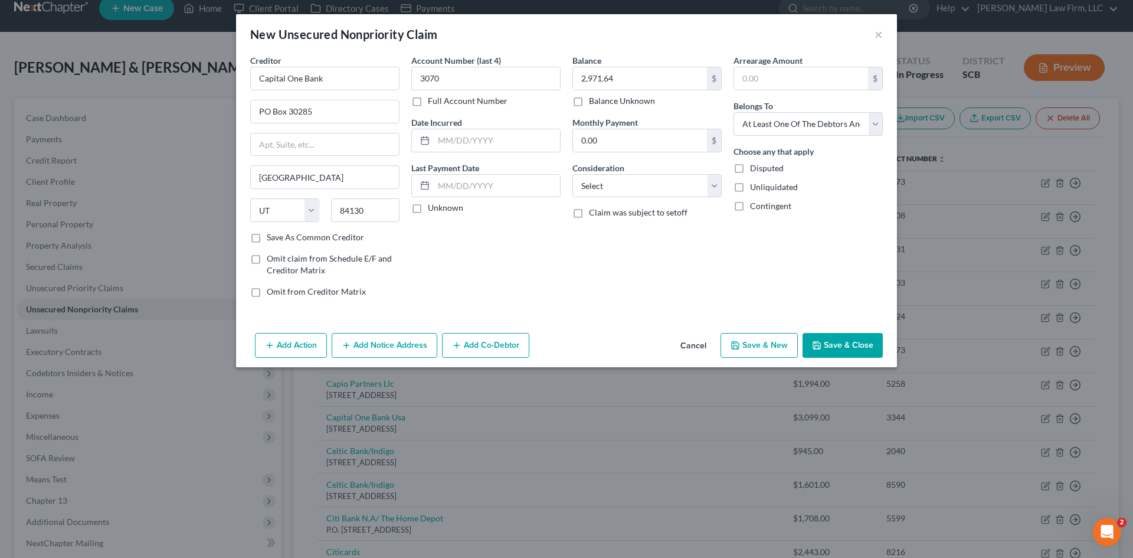
click at [482, 293] on div "New Unsecured Nonpriority Claim × Creditor * Capital One Bank PO Box 30285 Salt…" at bounding box center [566, 190] width 661 height 353
click at [481, 341] on button "Add Co-Debtor" at bounding box center [485, 345] width 87 height 25
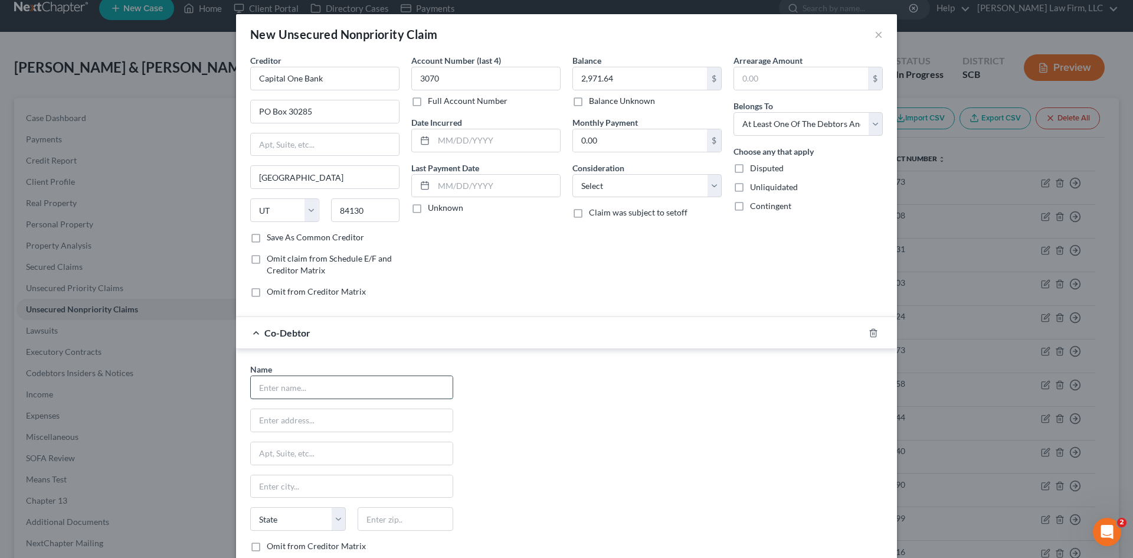
click at [388, 383] on input "text" at bounding box center [352, 387] width 202 height 22
type input "Virtually Anything"
type input "[STREET_ADDRESS]"
type input "29470"
type input "Ravenel"
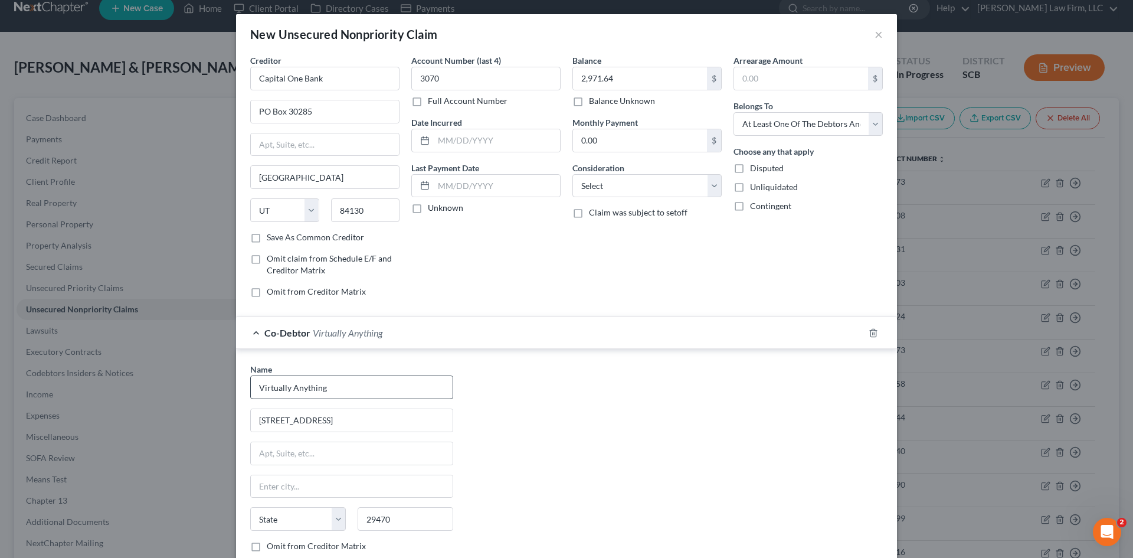
select select "42"
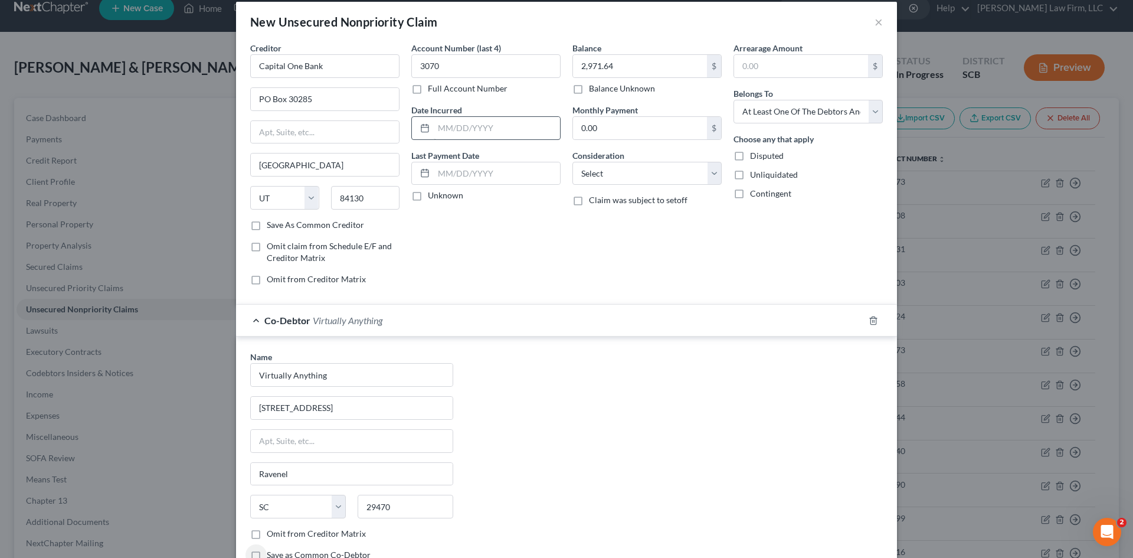
scroll to position [0, 0]
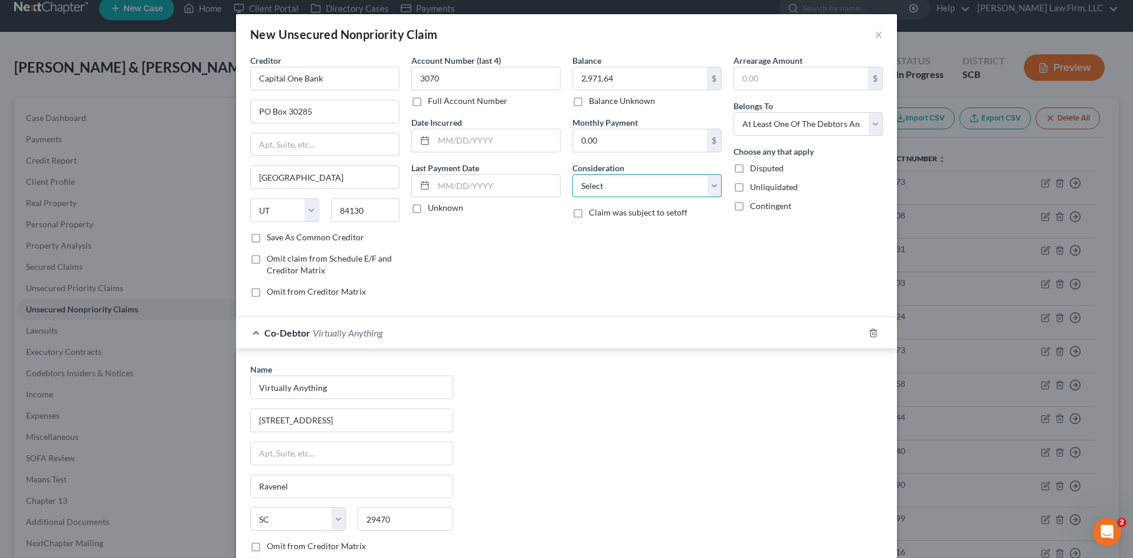
click at [611, 194] on select "Select Cable / Satellite Services Collection Agency Credit Card Debt Debt Couns…" at bounding box center [647, 186] width 149 height 24
select select "2"
click at [573, 174] on select "Select Cable / Satellite Services Collection Agency Credit Card Debt Debt Couns…" at bounding box center [647, 186] width 149 height 24
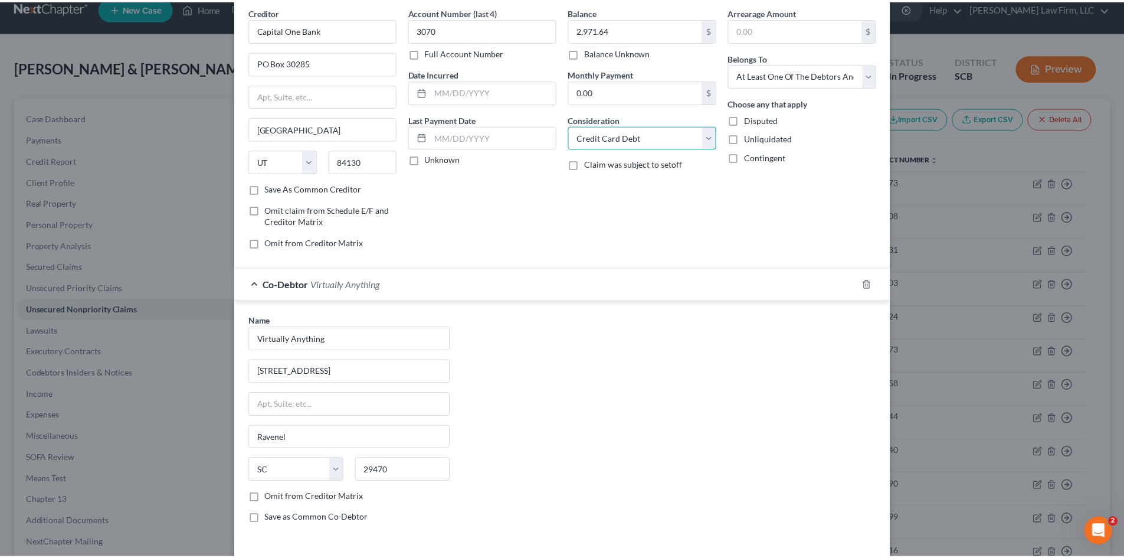
scroll to position [99, 0]
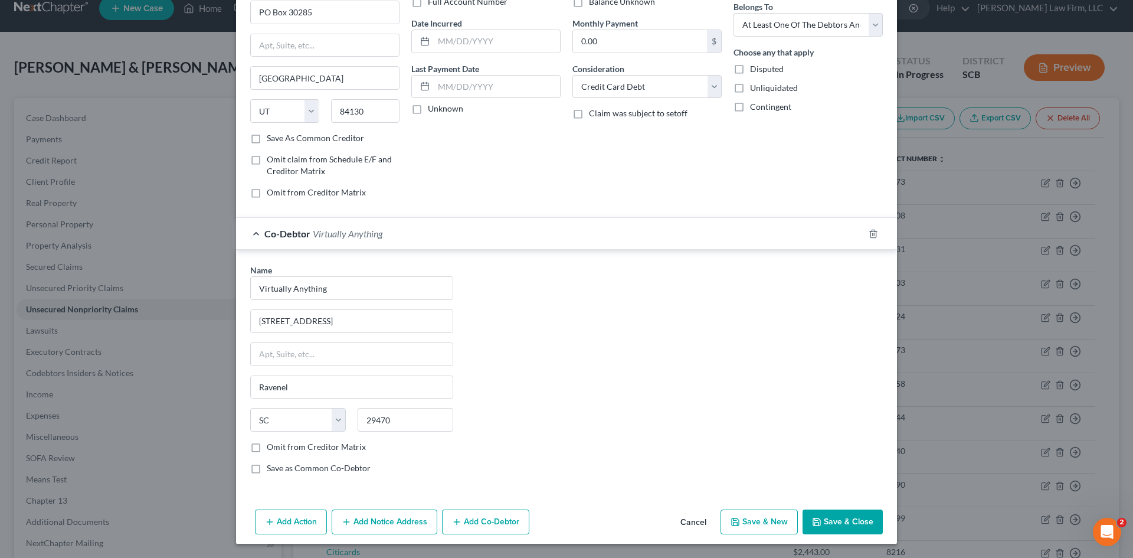
click at [847, 518] on button "Save & Close" at bounding box center [843, 521] width 80 height 25
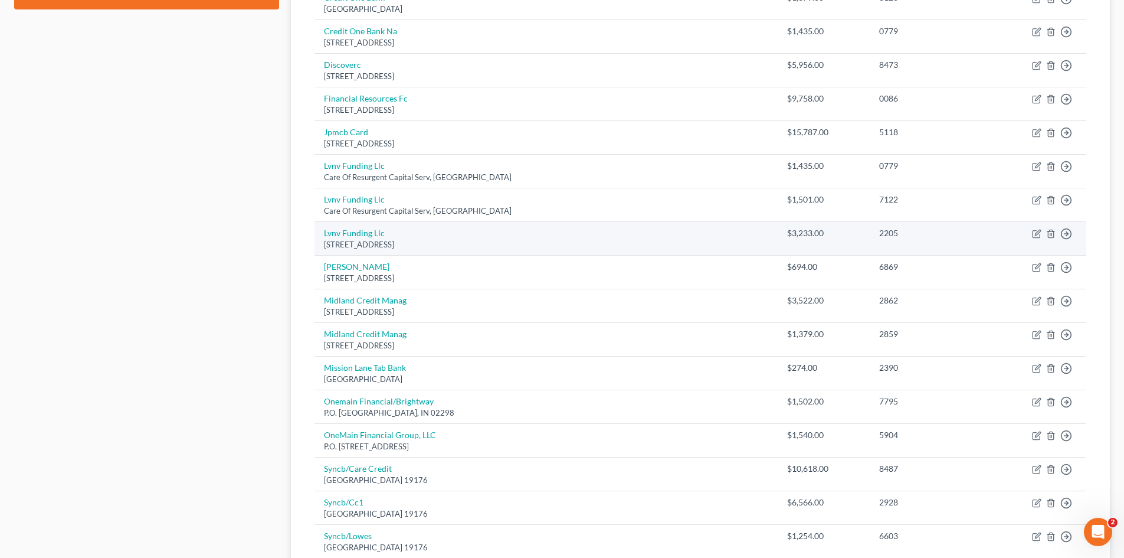
scroll to position [665, 0]
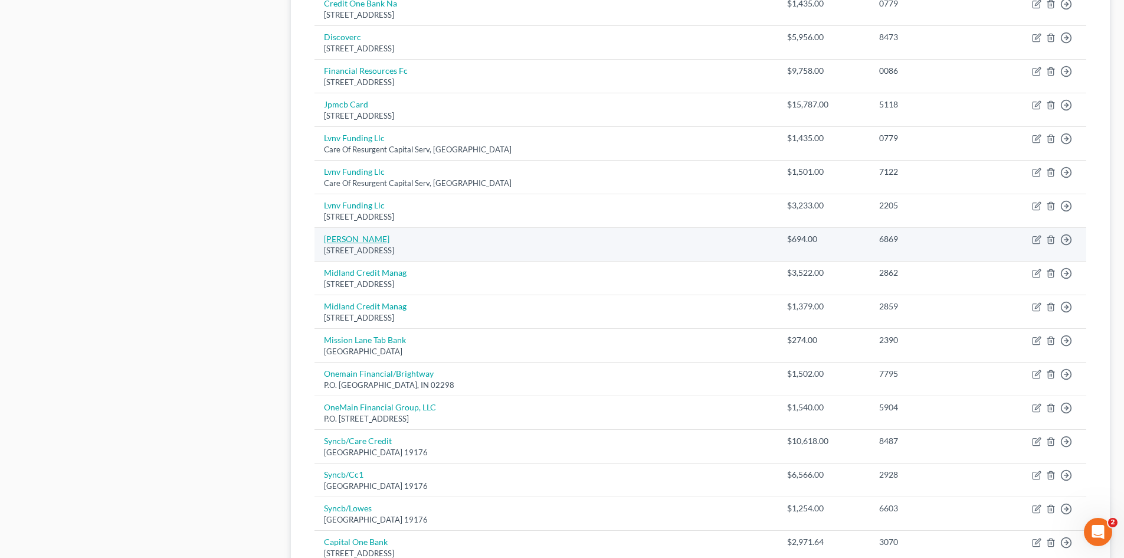
click at [338, 237] on link "Merrick Bk" at bounding box center [357, 239] width 66 height 10
select select "35"
select select "2"
select select "1"
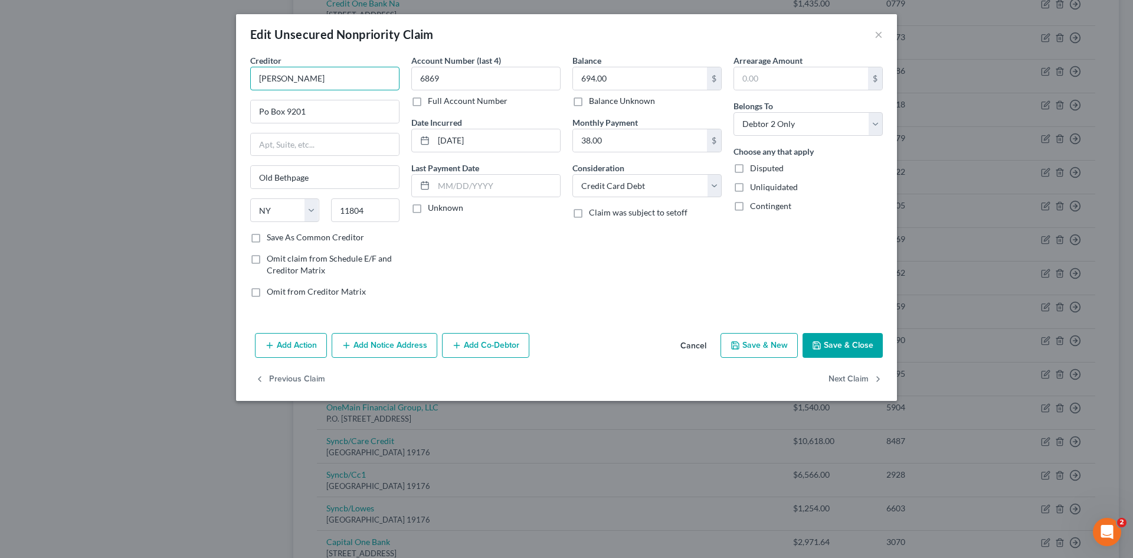
drag, startPoint x: 300, startPoint y: 76, endPoint x: 288, endPoint y: 76, distance: 12.4
click at [288, 76] on input "Merrick Bk" at bounding box center [324, 79] width 149 height 24
click at [306, 145] on div "PO Box 9201, Old Bethpage, NY 11804" at bounding box center [328, 148] width 136 height 10
type input "Merrick Bank"
type input "PO Box 9201"
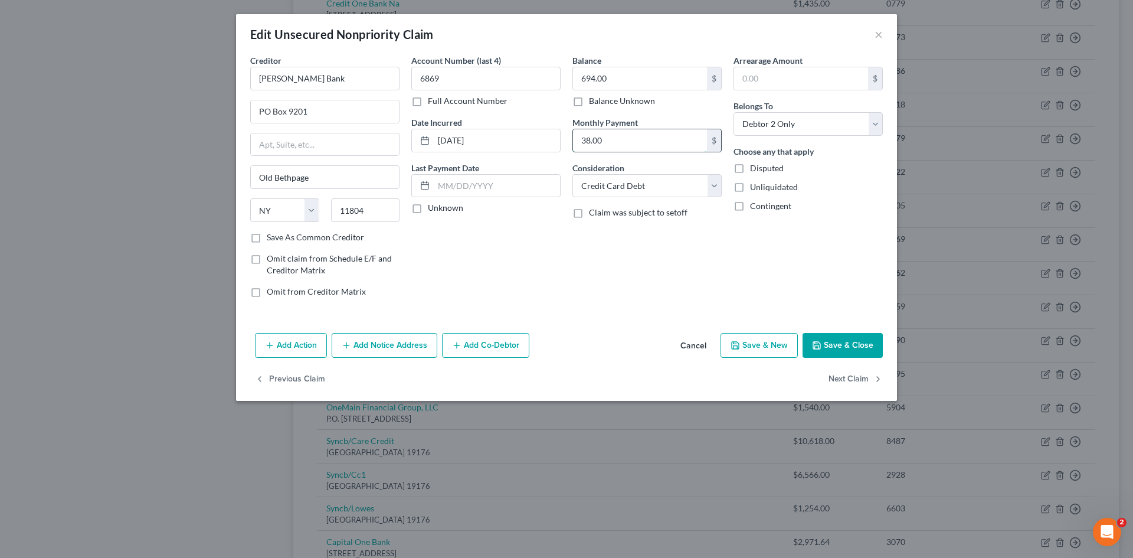
click at [622, 148] on input "38.00" at bounding box center [640, 140] width 134 height 22
click at [847, 342] on button "Save & Close" at bounding box center [843, 345] width 80 height 25
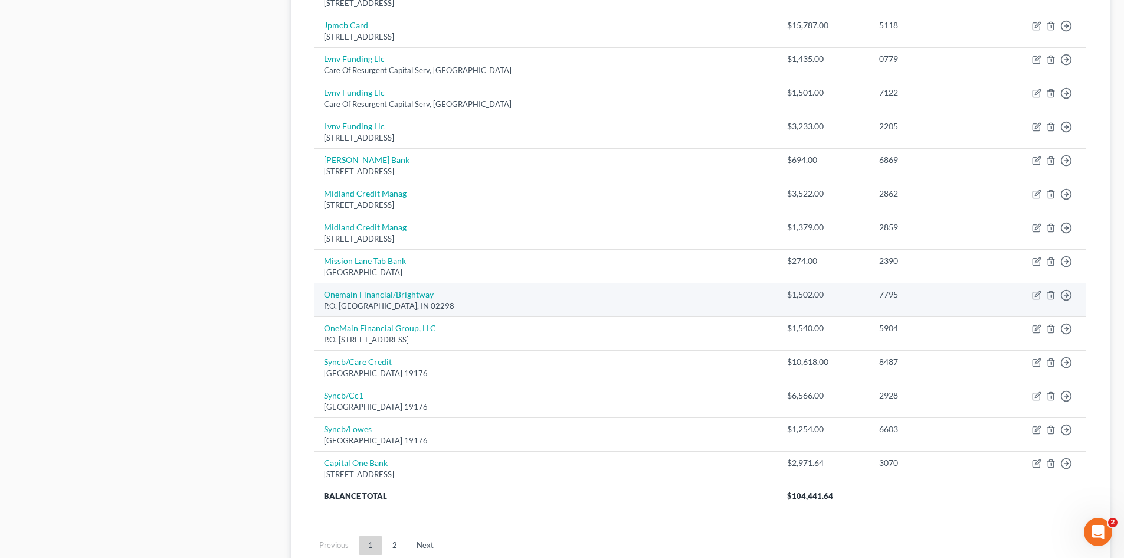
scroll to position [839, 0]
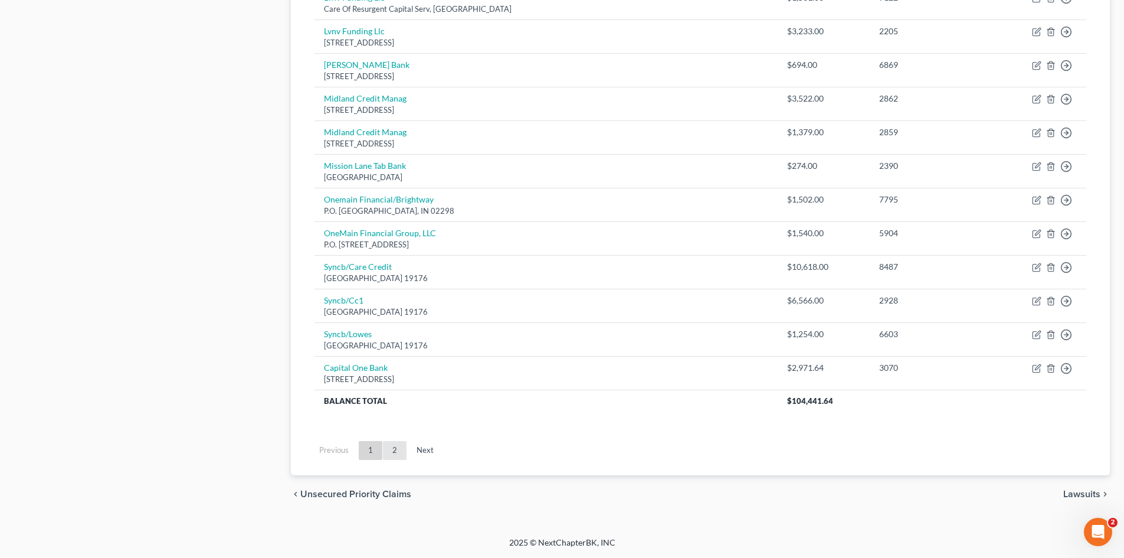
click at [393, 456] on link "2" at bounding box center [395, 450] width 24 height 19
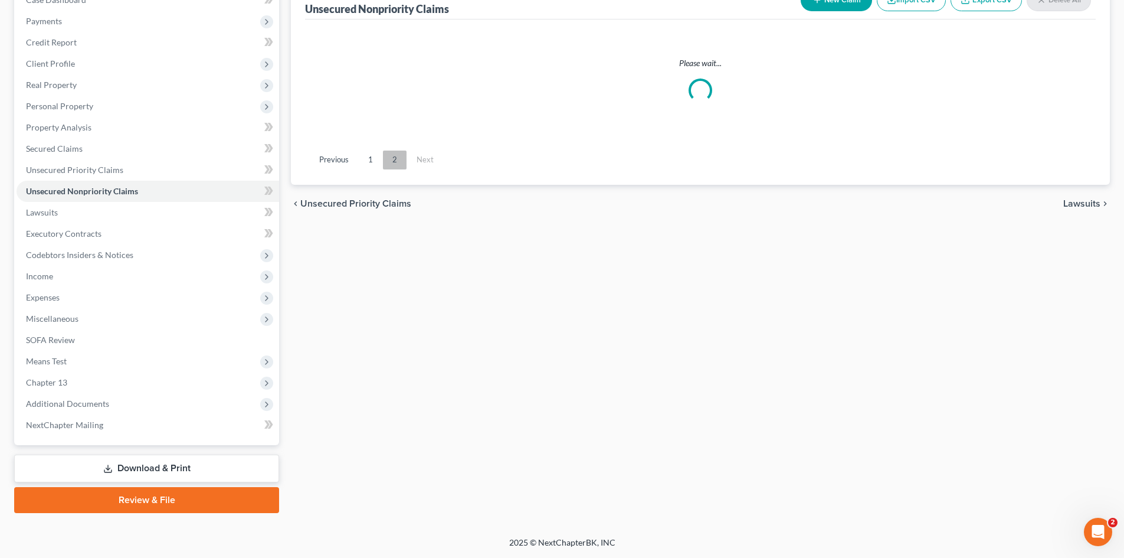
scroll to position [133, 0]
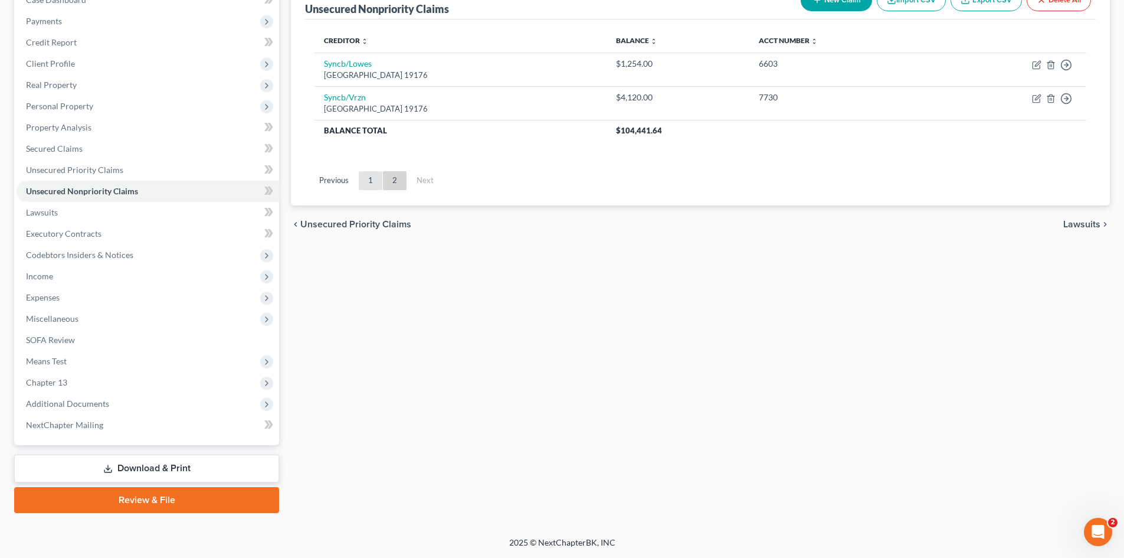
click at [369, 186] on link "1" at bounding box center [371, 180] width 24 height 19
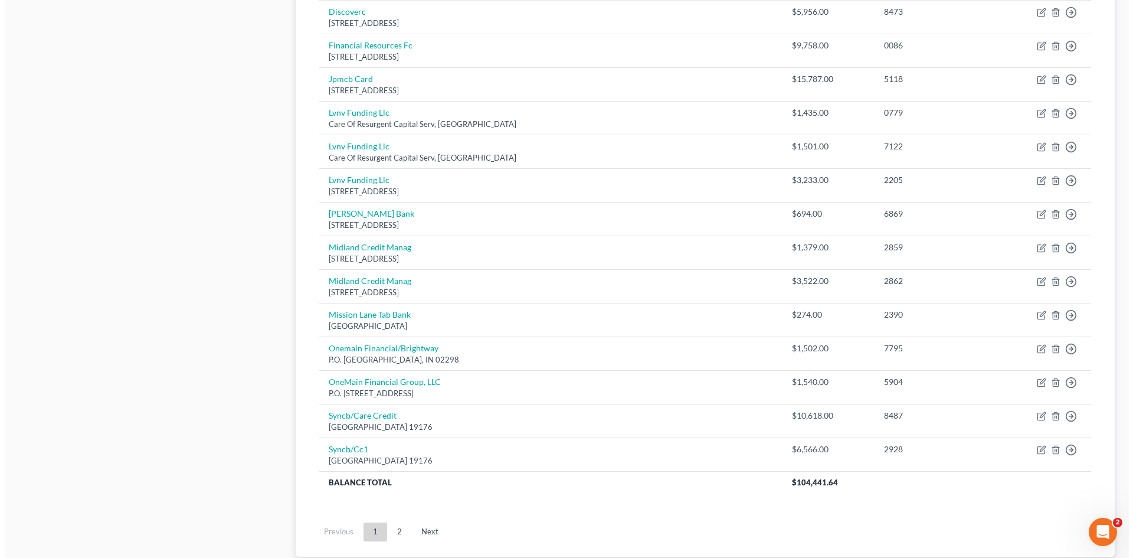
scroll to position [783, 0]
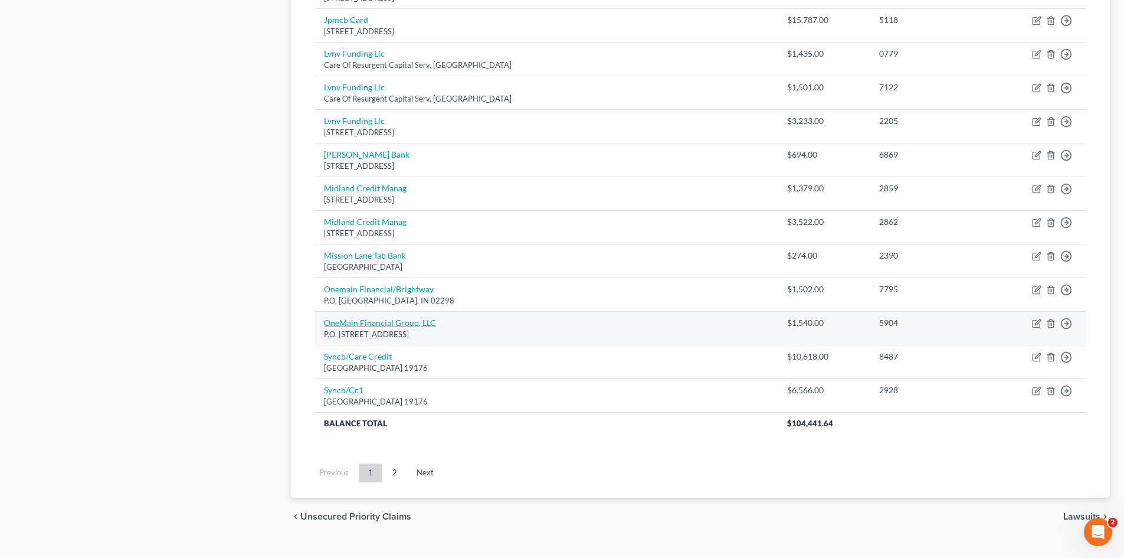
click at [403, 323] on link "OneMain Financial Group, LLC" at bounding box center [380, 323] width 112 height 10
select select "15"
select select "2"
select select "1"
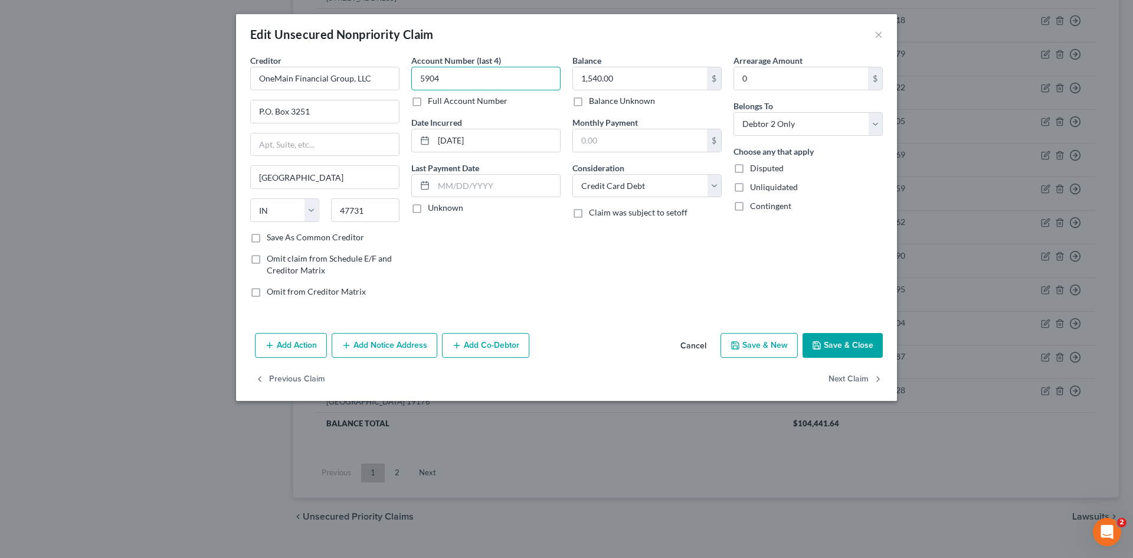
click at [439, 77] on input "5904" at bounding box center [485, 79] width 149 height 24
drag, startPoint x: 441, startPoint y: 80, endPoint x: 401, endPoint y: 73, distance: 40.8
click at [401, 73] on div "Creditor * OneMain Financial Group, LLC P.O. Box 3251 Evansville State AL AK AR…" at bounding box center [566, 180] width 645 height 253
type input "7646"
click at [828, 351] on button "Save & Close" at bounding box center [843, 345] width 80 height 25
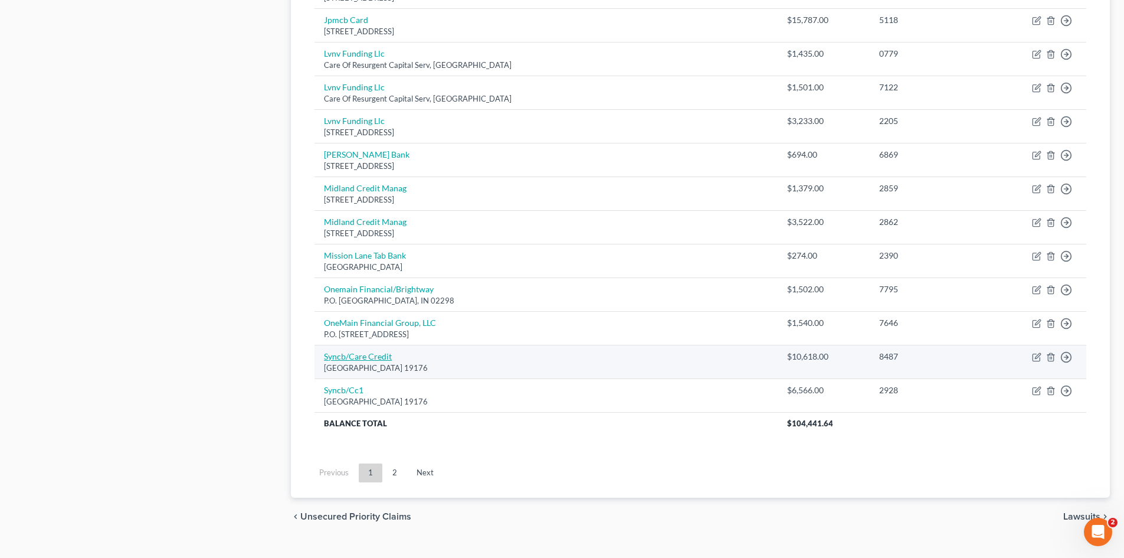
click at [383, 359] on link "Syncb/Care Credit" at bounding box center [358, 356] width 68 height 10
select select "39"
select select "2"
select select "0"
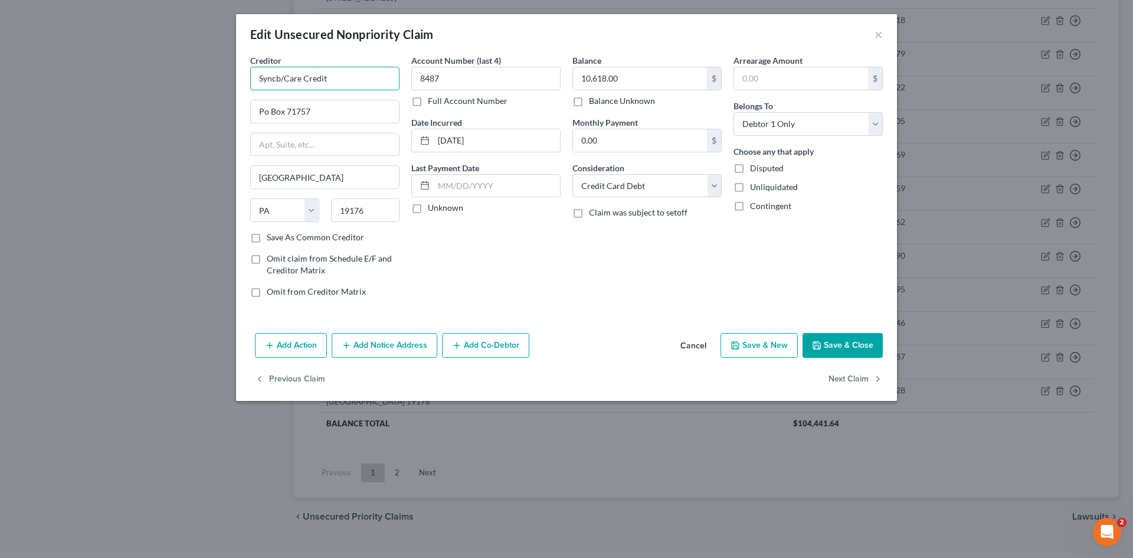
drag, startPoint x: 287, startPoint y: 72, endPoint x: 174, endPoint y: 67, distance: 112.8
click at [175, 67] on div "Edit Unsecured Nonpriority Claim × Creditor * Syncb/Care Credit Po Box 71757 Ph…" at bounding box center [566, 279] width 1133 height 558
click at [318, 103] on div "Synchrony Bank/Care Credit" at bounding box center [324, 99] width 128 height 12
type input "Synchrony Bank/Care Credit"
type input "Attn: Bankruptcy Dept"
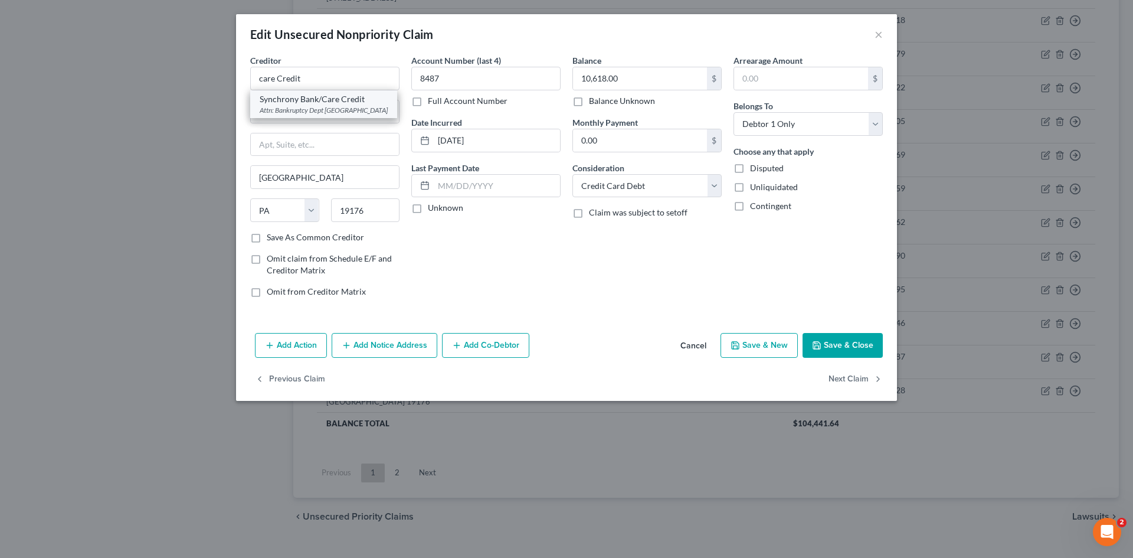
type input "Po Box 71783"
click at [378, 345] on button "Add Notice Address" at bounding box center [385, 345] width 106 height 25
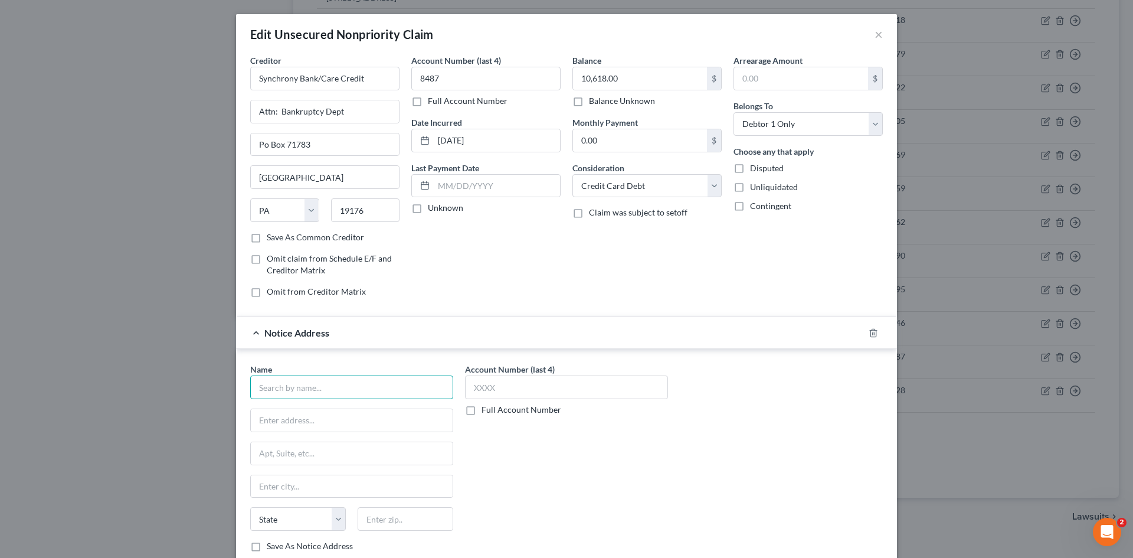
click at [364, 375] on input "text" at bounding box center [351, 387] width 203 height 24
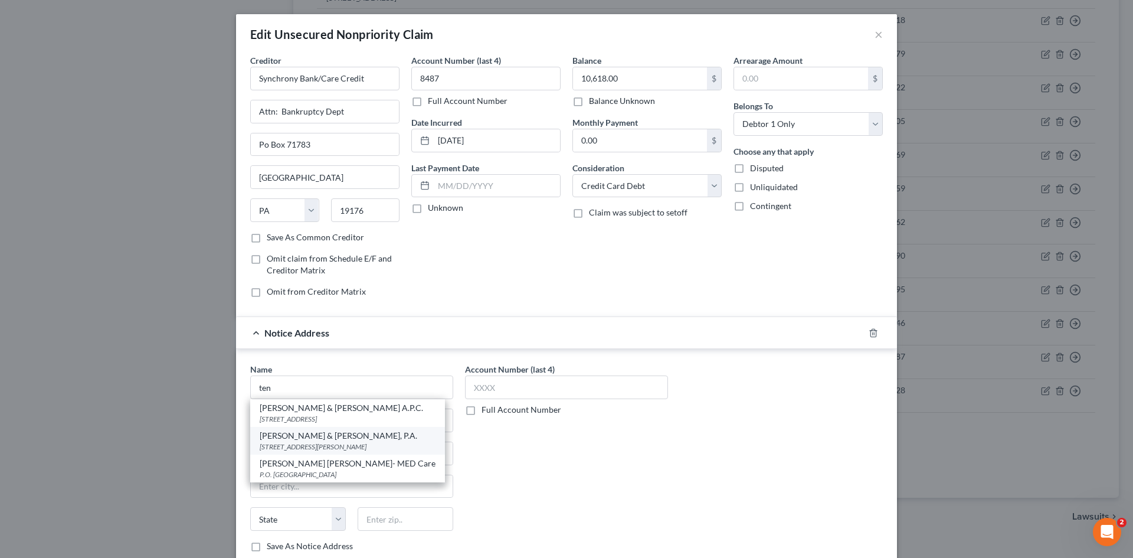
click at [397, 449] on div "365 West Passaic Street, Suite 405, Rochelle Park, NJ 07662" at bounding box center [348, 446] width 176 height 10
type input "Tenaglia & Hunt, P.A."
type input "365 West Passaic Street, Suite 405"
type input "Rochelle Park"
select select "33"
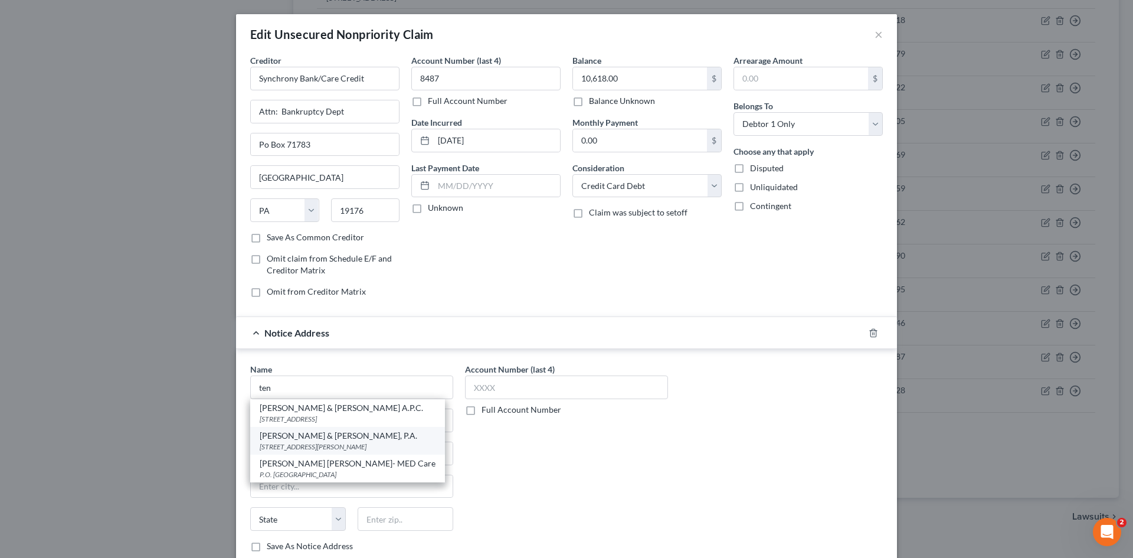
type input "07662"
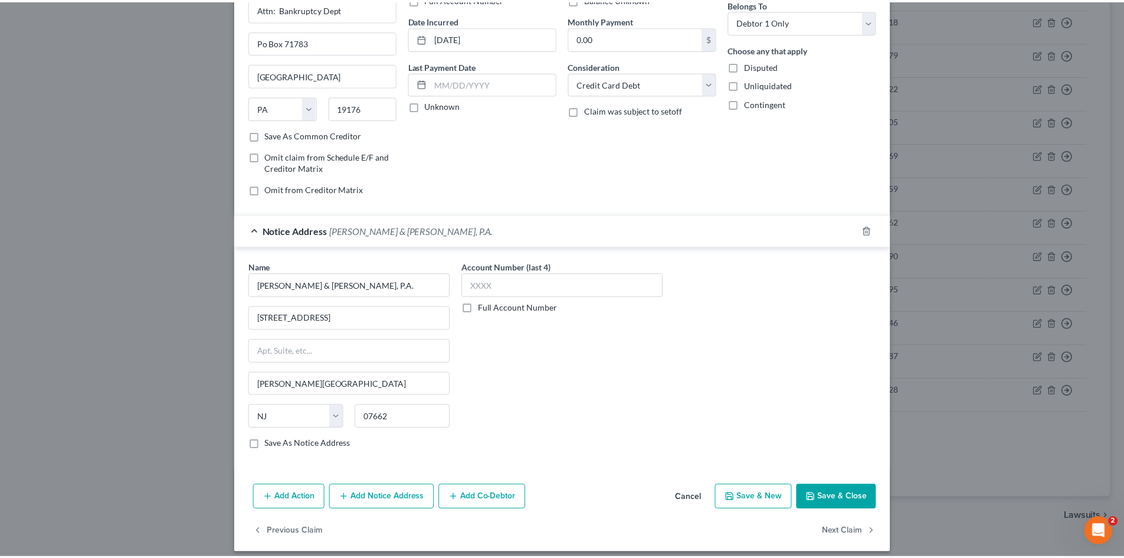
scroll to position [112, 0]
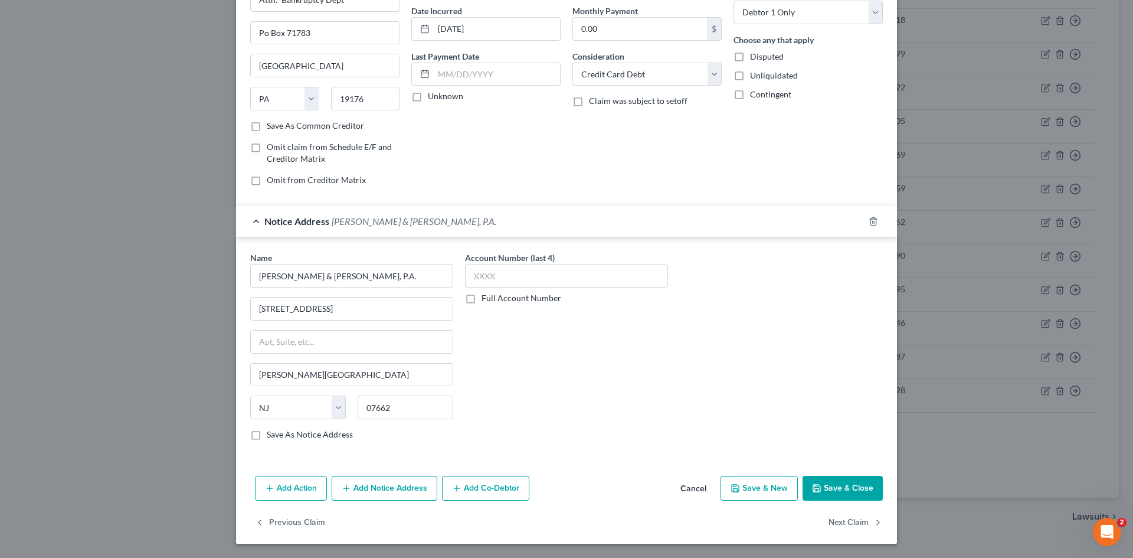
click at [867, 483] on button "Save & Close" at bounding box center [843, 488] width 80 height 25
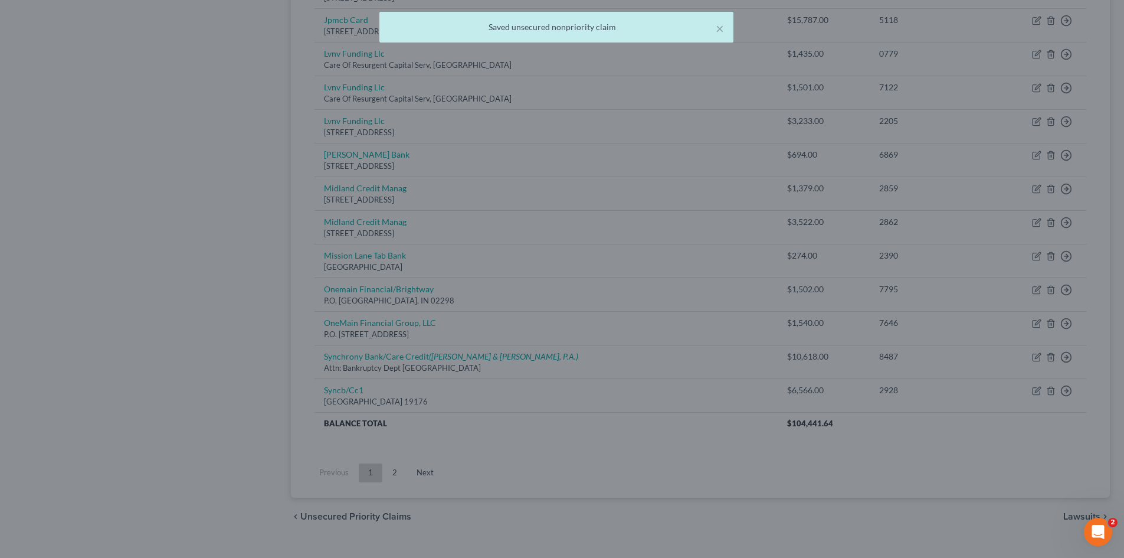
scroll to position [0, 0]
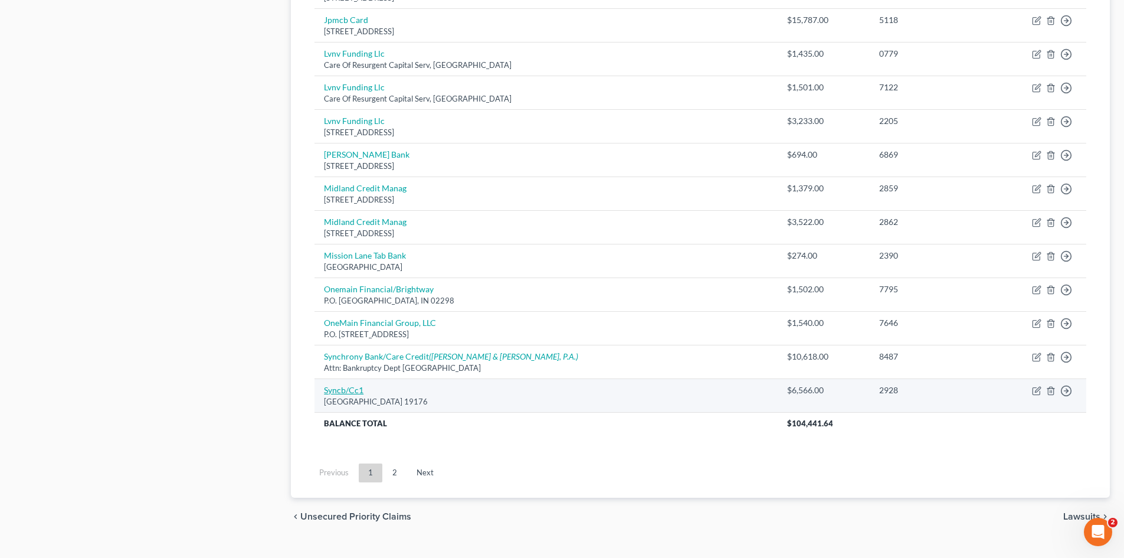
click at [359, 388] on link "Syncb/Cc1" at bounding box center [344, 390] width 40 height 10
select select "39"
select select "2"
select select "0"
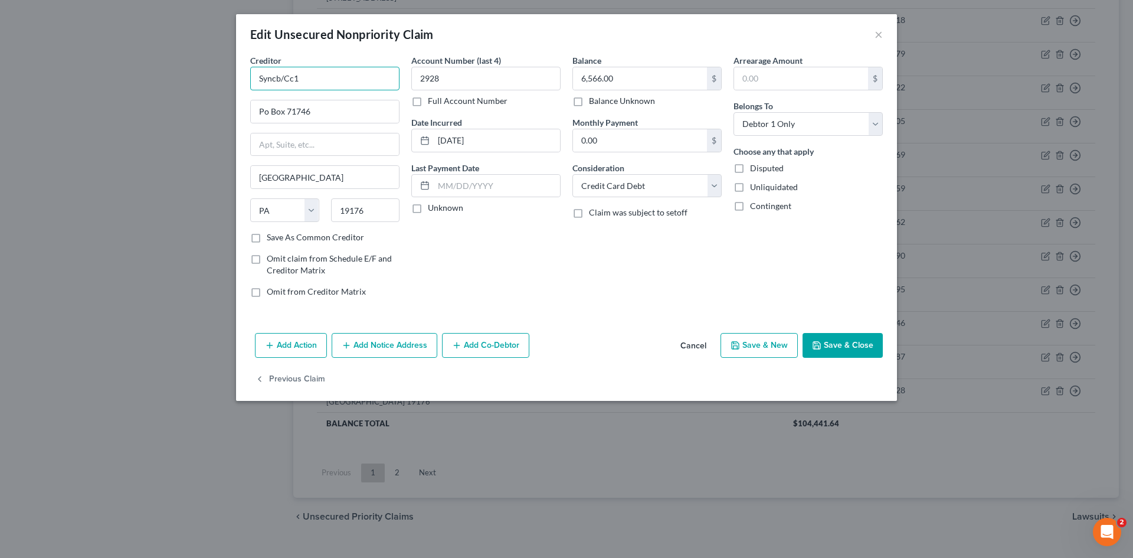
drag, startPoint x: 333, startPoint y: 71, endPoint x: 210, endPoint y: 79, distance: 124.2
click at [210, 79] on div "Edit Unsecured Nonpriority Claim × Creditor * Syncb/Cc1 Po Box 71746 Philadelph…" at bounding box center [566, 279] width 1133 height 558
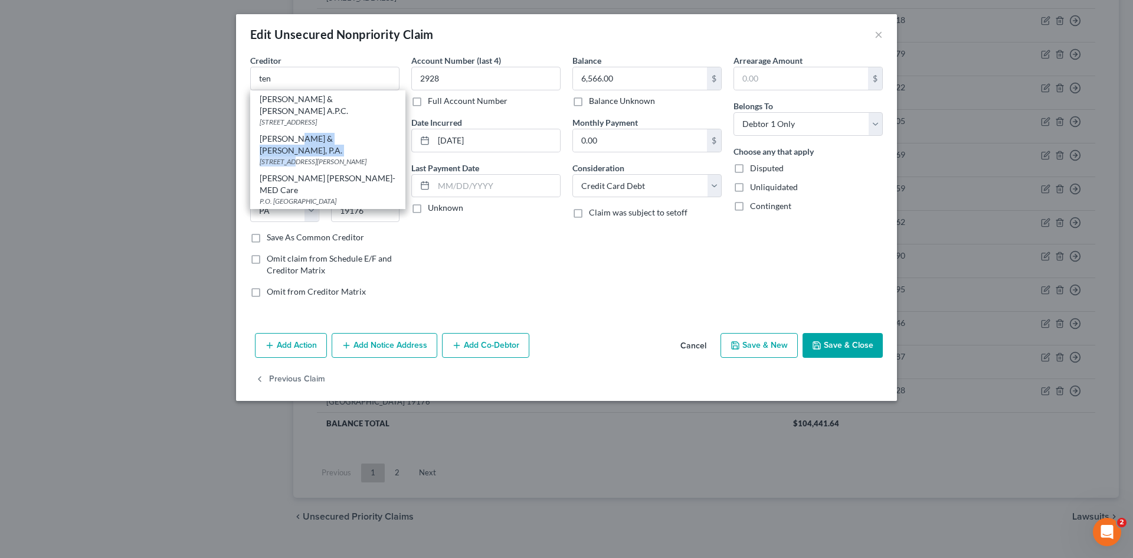
click at [293, 143] on div "Tenaglia & Hunt, P.A. 365 West Passaic Street, Suite 405, Rochelle Park, NJ 076…" at bounding box center [327, 150] width 155 height 40
type input "Tenaglia & Hunt, P.A."
type input "365 West Passaic Street, Suite 405"
type input "Rochelle Park"
select select "33"
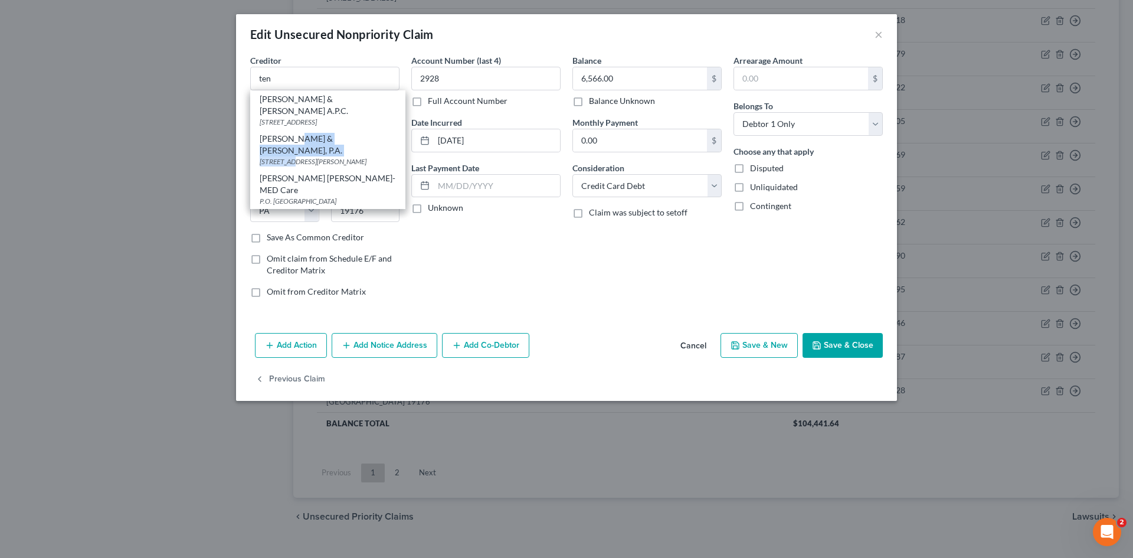
type input "07662"
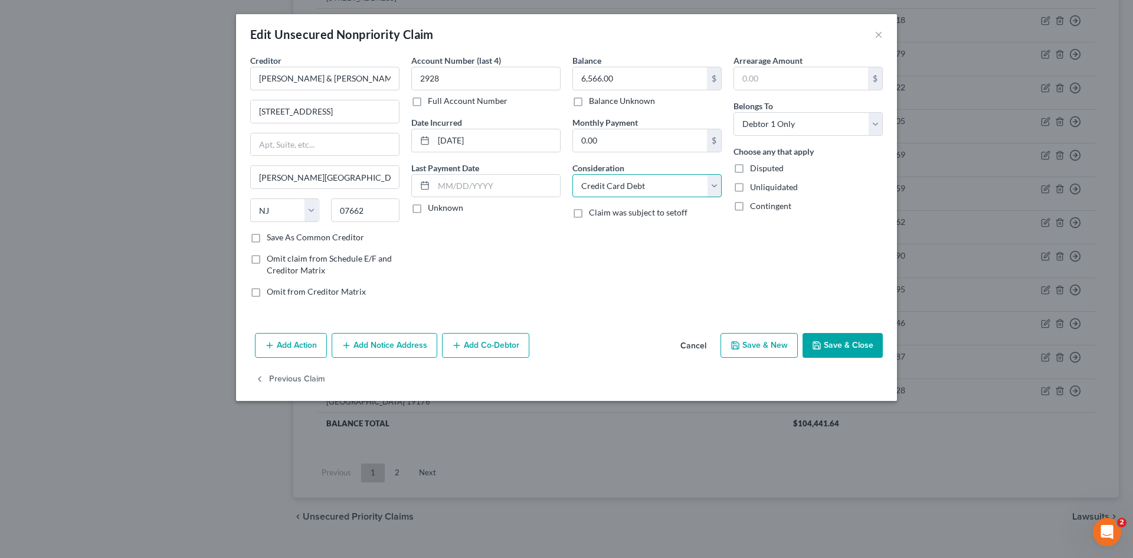
click at [683, 196] on select "Select Cable / Satellite Services Collection Agency Credit Card Debt Debt Couns…" at bounding box center [647, 186] width 149 height 24
select select "1"
click at [573, 174] on select "Select Cable / Satellite Services Collection Agency Credit Card Debt Debt Couns…" at bounding box center [647, 186] width 149 height 24
click at [848, 343] on button "Save & Close" at bounding box center [843, 345] width 80 height 25
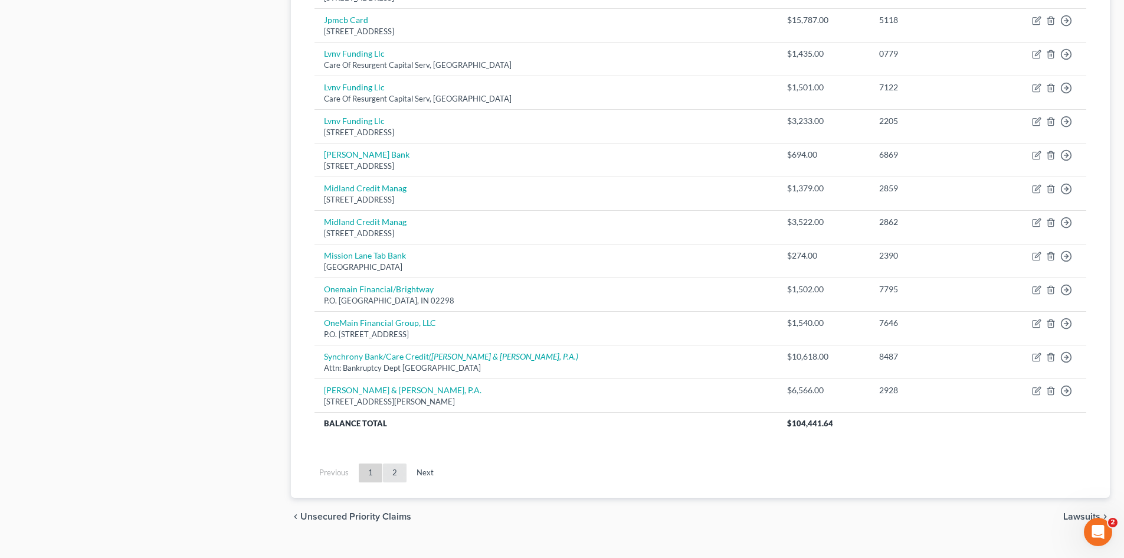
click at [404, 472] on link "2" at bounding box center [395, 472] width 24 height 19
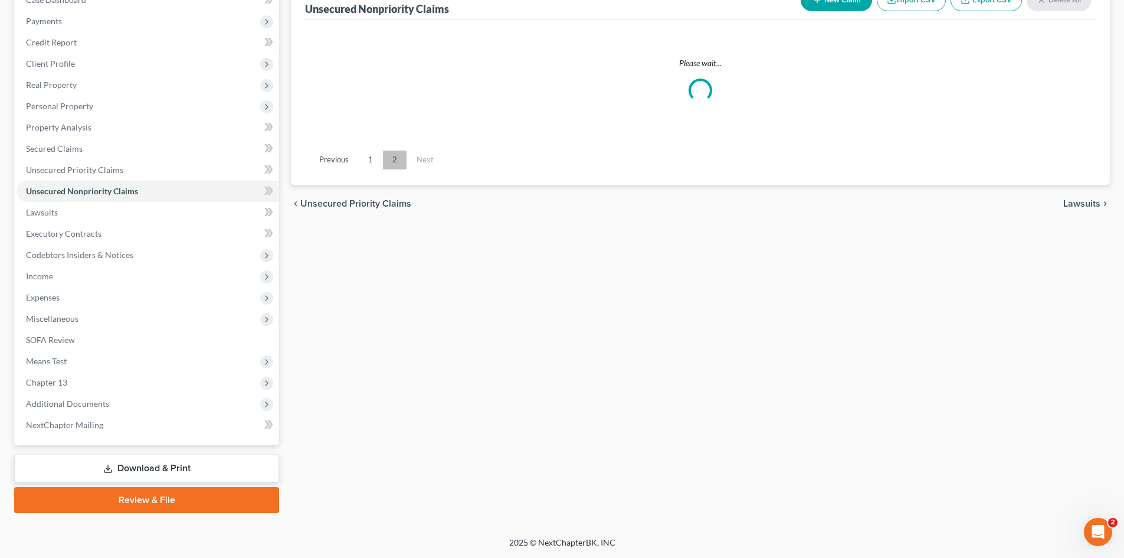
scroll to position [133, 0]
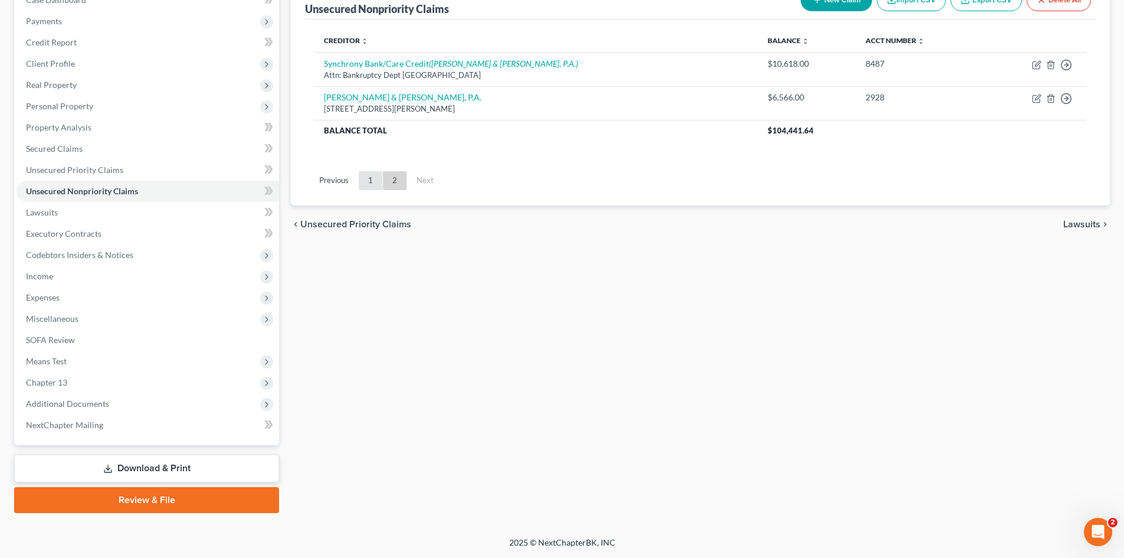
click at [370, 185] on link "1" at bounding box center [371, 180] width 24 height 19
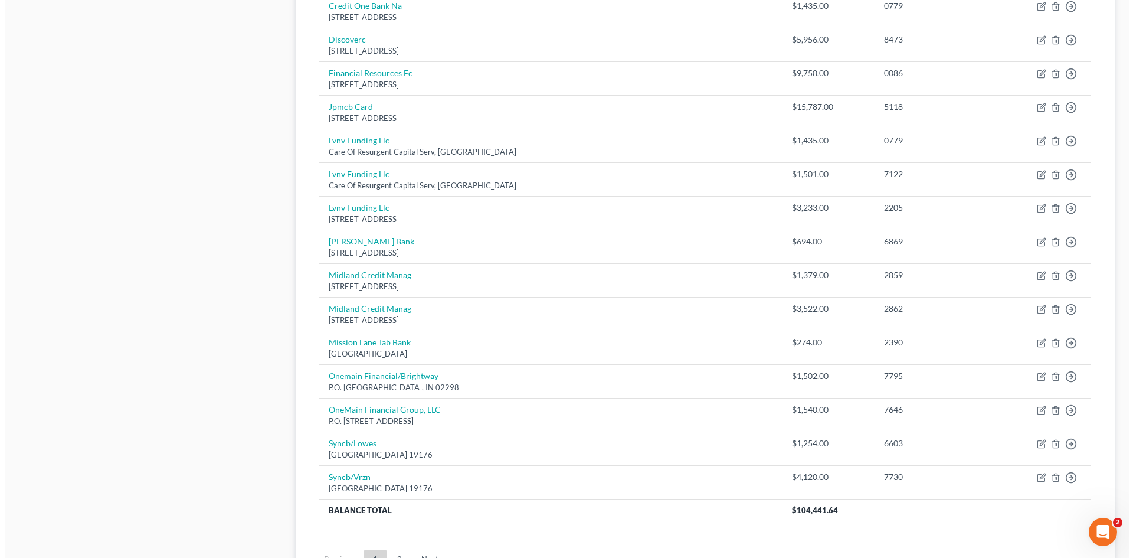
scroll to position [724, 0]
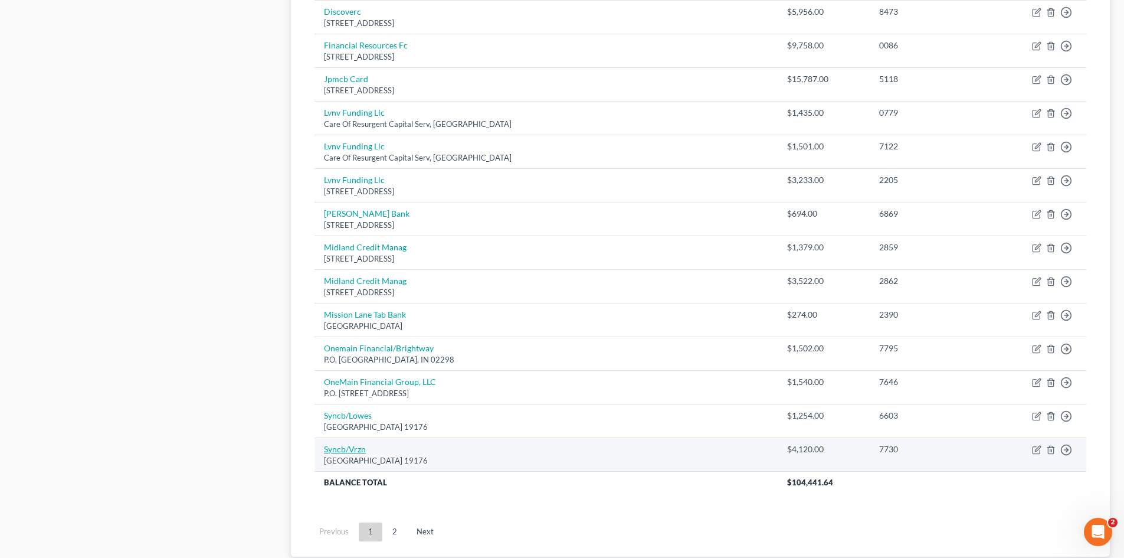
click at [350, 450] on link "Syncb/Vrzn" at bounding box center [345, 449] width 42 height 10
select select "39"
select select "2"
select select "0"
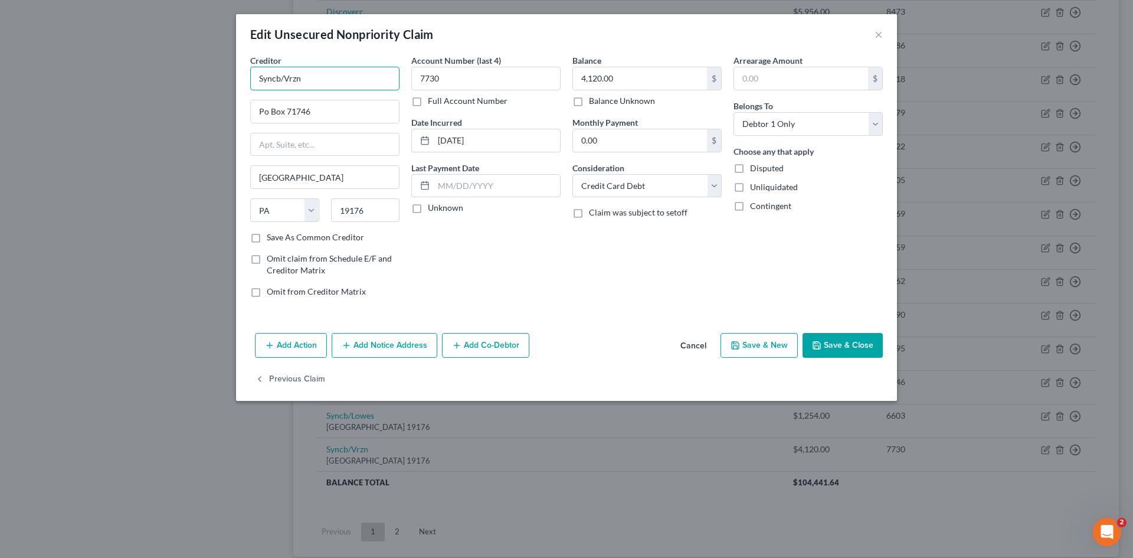
drag, startPoint x: 340, startPoint y: 80, endPoint x: 330, endPoint y: 79, distance: 10.1
click at [330, 79] on input "Syncb/Vrzn" at bounding box center [324, 79] width 149 height 24
drag, startPoint x: 284, startPoint y: 84, endPoint x: 224, endPoint y: 81, distance: 60.3
click at [226, 81] on div "Edit Unsecured Nonpriority Claim × Creditor * Syncb/Vrzn Po Box 71746 Philadelp…" at bounding box center [566, 279] width 1133 height 558
type input "n"
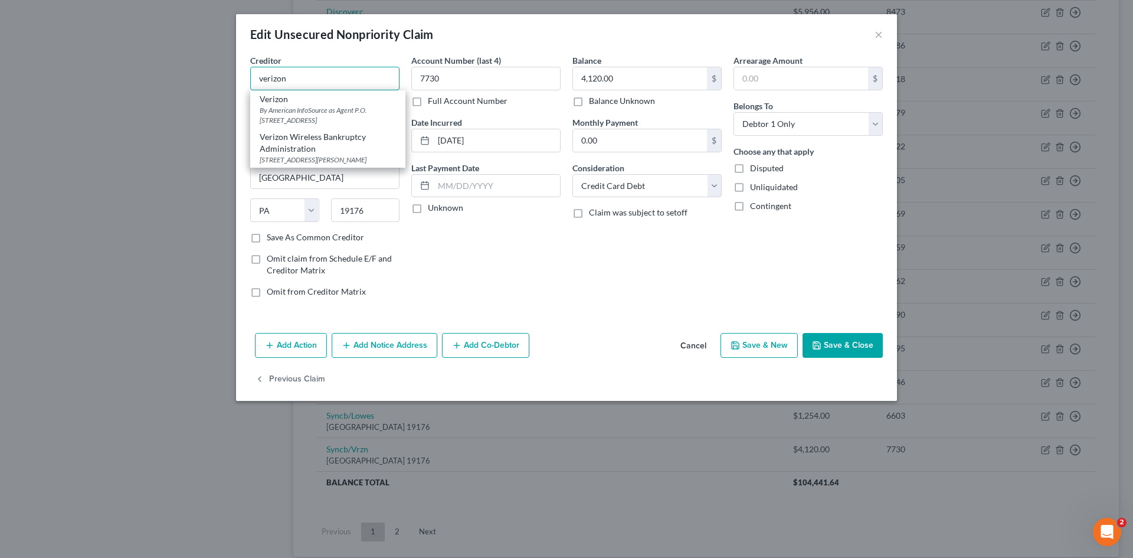
drag, startPoint x: 292, startPoint y: 81, endPoint x: 210, endPoint y: 70, distance: 83.4
click at [221, 76] on div "Edit Unsecured Nonpriority Claim × Creditor * verizon Verizon By American InfoS…" at bounding box center [566, 279] width 1133 height 558
type input "s"
type input "Synchrony/Verizon"
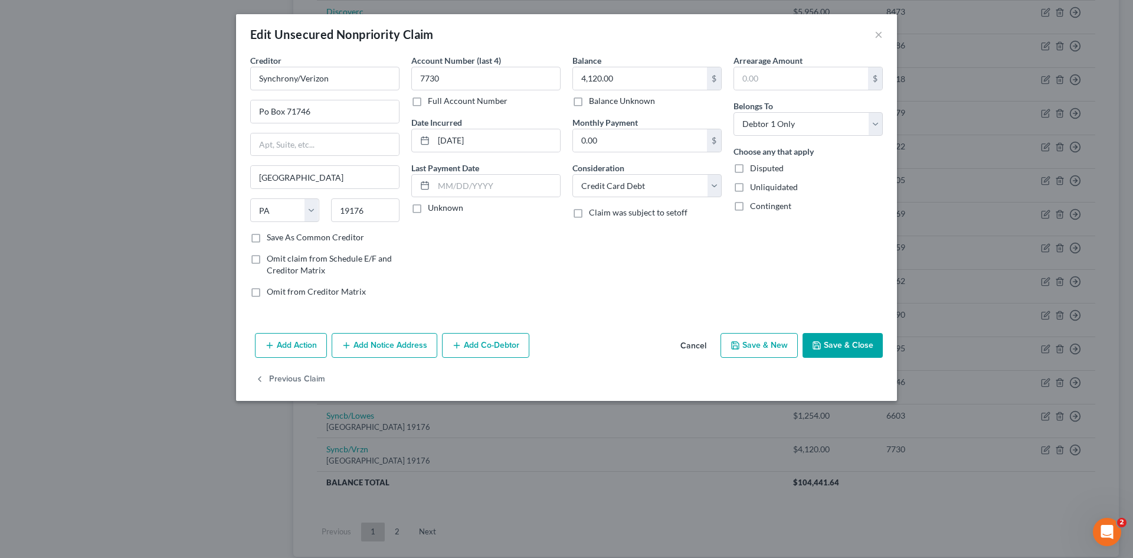
click at [418, 342] on button "Add Notice Address" at bounding box center [385, 345] width 106 height 25
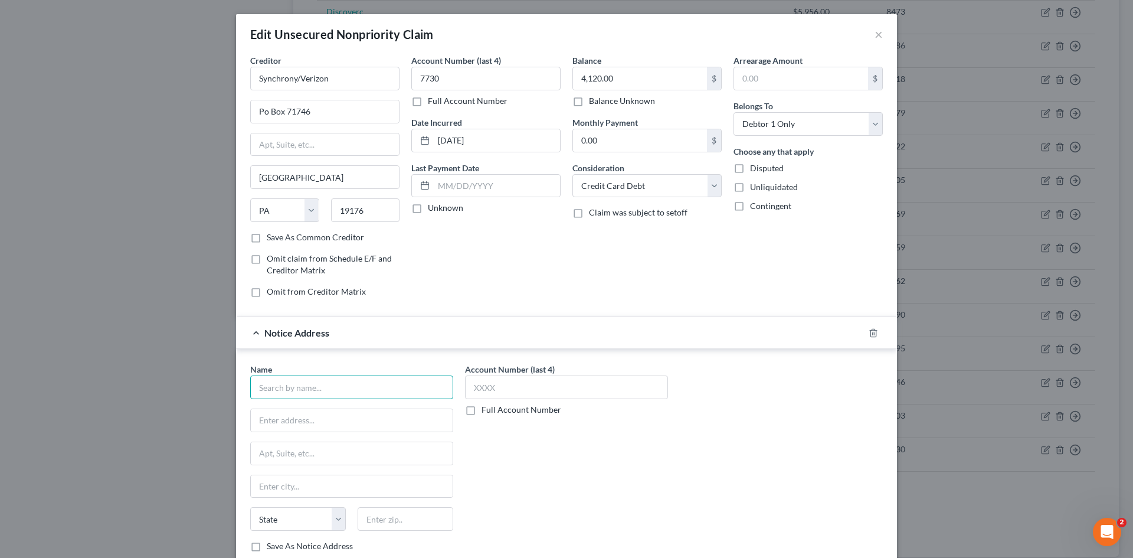
click at [368, 377] on input "text" at bounding box center [351, 387] width 203 height 24
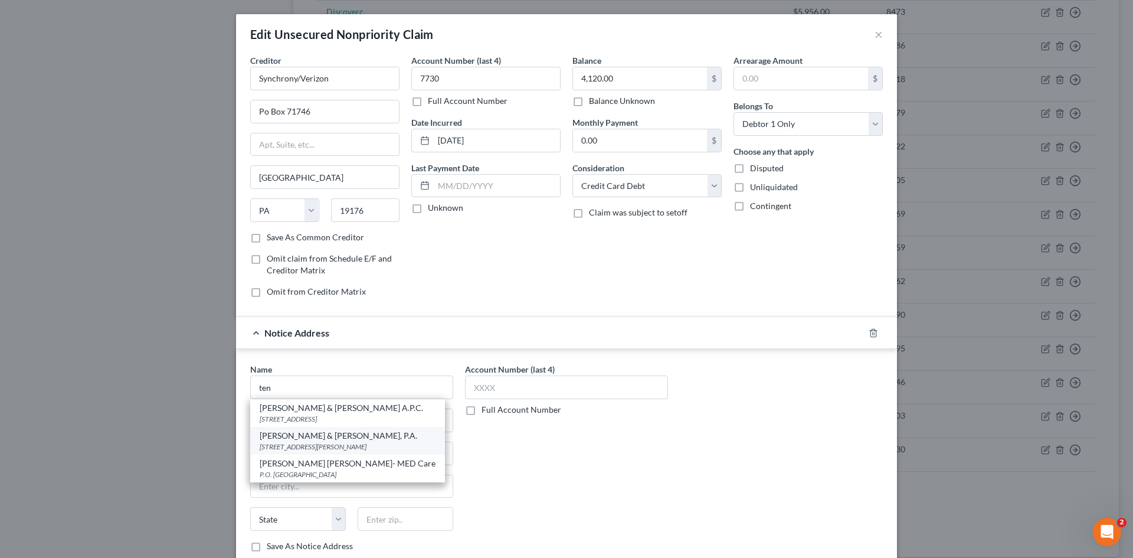
click at [318, 439] on div "Tenaglia & Hunt, P.A." at bounding box center [348, 436] width 176 height 12
type input "Tenaglia & Hunt, P.A."
type input "365 West Passaic Street, Suite 405"
type input "Rochelle Park"
select select "33"
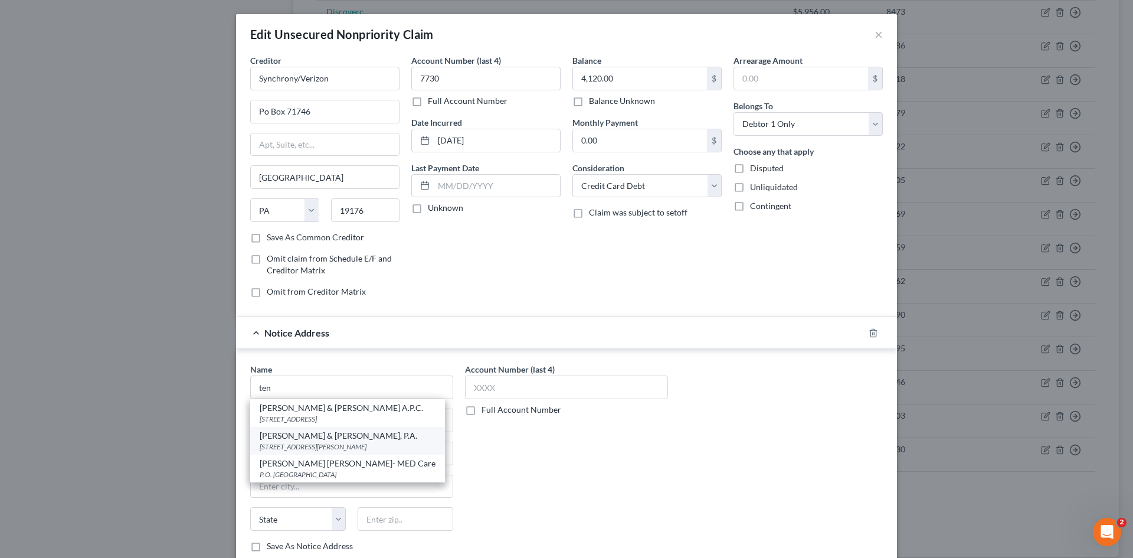
type input "07662"
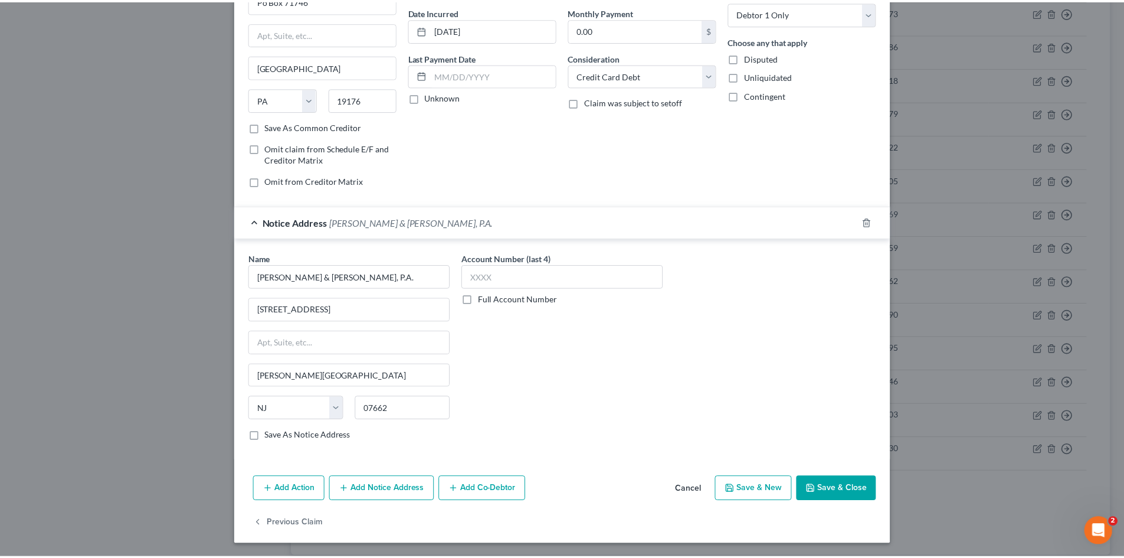
scroll to position [112, 0]
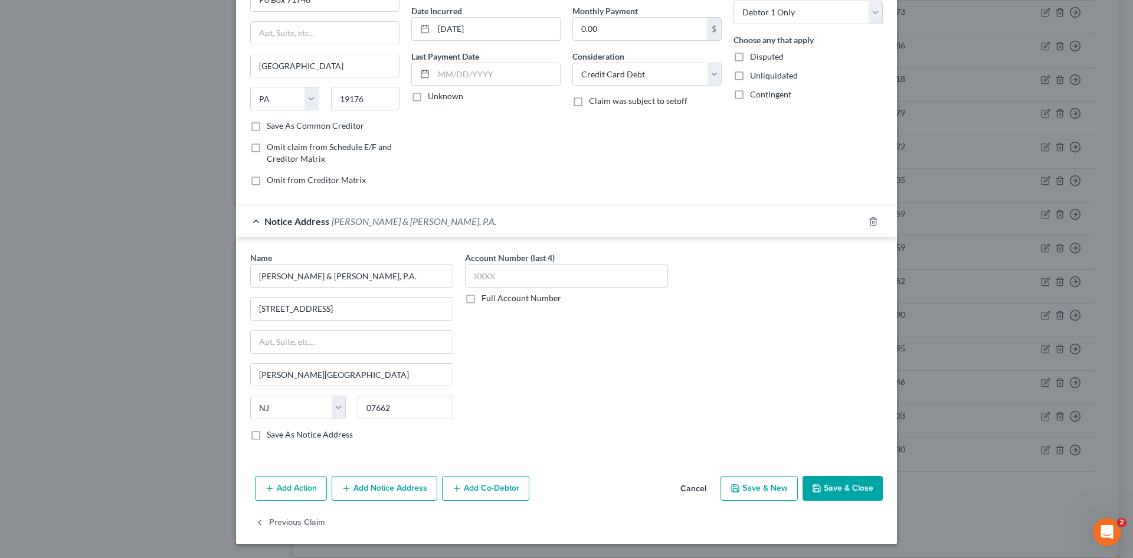
click at [845, 493] on button "Save & Close" at bounding box center [843, 488] width 80 height 25
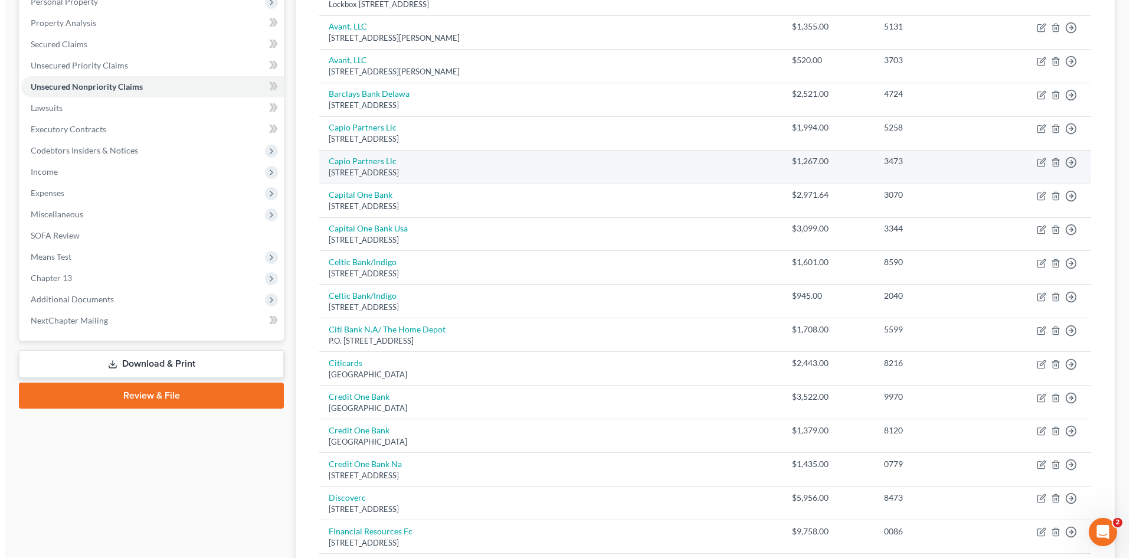
scroll to position [251, 0]
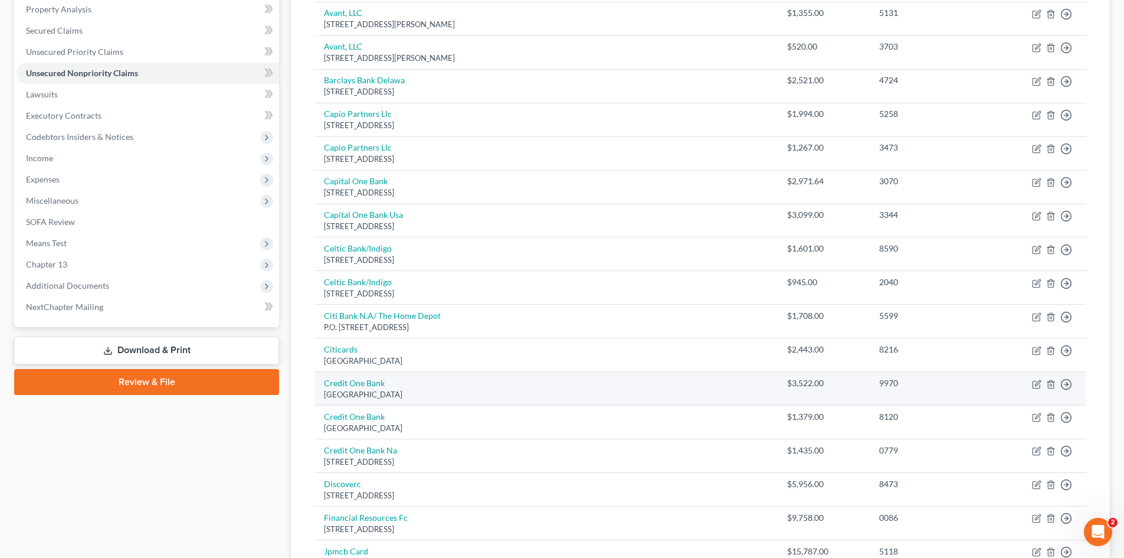
click at [367, 376] on td "Credit One Bank Po Box 98873, Las Vegas, NV 89193" at bounding box center [546, 389] width 463 height 34
click at [365, 381] on link "Credit One Bank" at bounding box center [354, 383] width 61 height 10
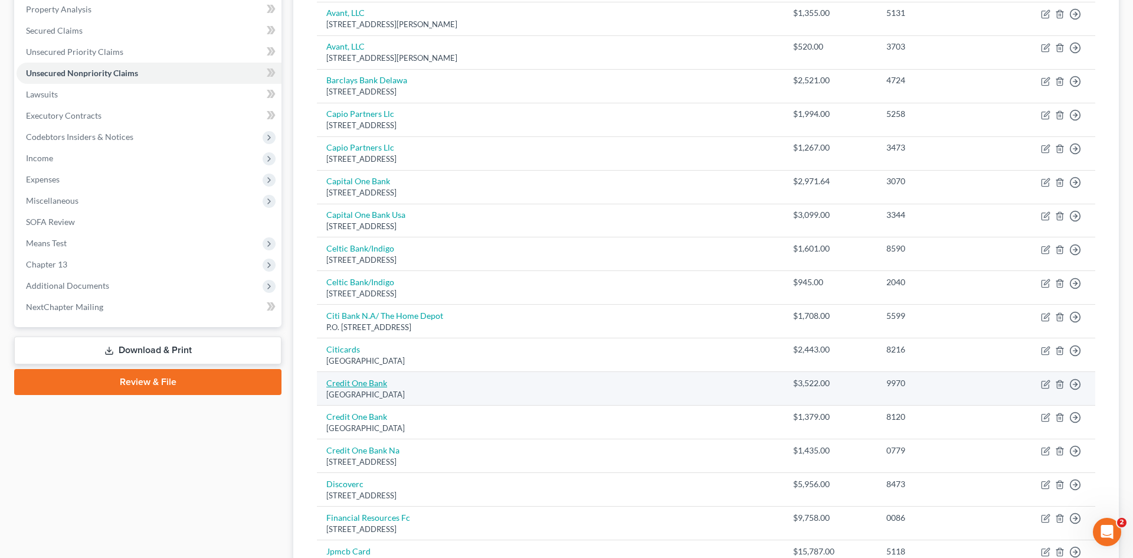
select select "31"
select select "1"
select select "0"
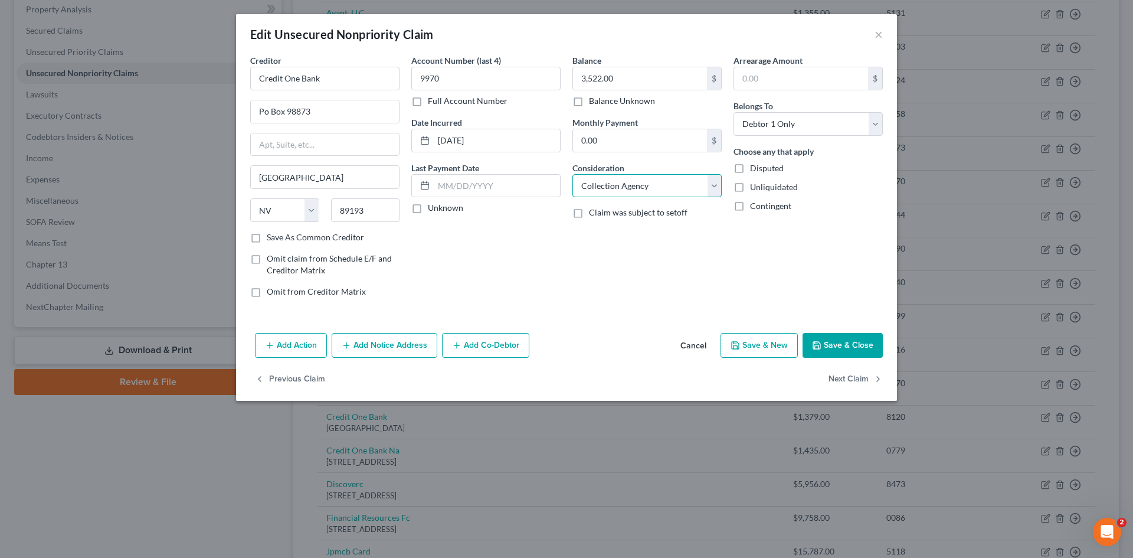
click at [683, 192] on select "Select Cable / Satellite Services Collection Agency Credit Card Debt Debt Couns…" at bounding box center [647, 186] width 149 height 24
select select "2"
click at [573, 174] on select "Select Cable / Satellite Services Collection Agency Credit Card Debt Debt Couns…" at bounding box center [647, 186] width 149 height 24
click at [407, 335] on button "Add Notice Address" at bounding box center [385, 345] width 106 height 25
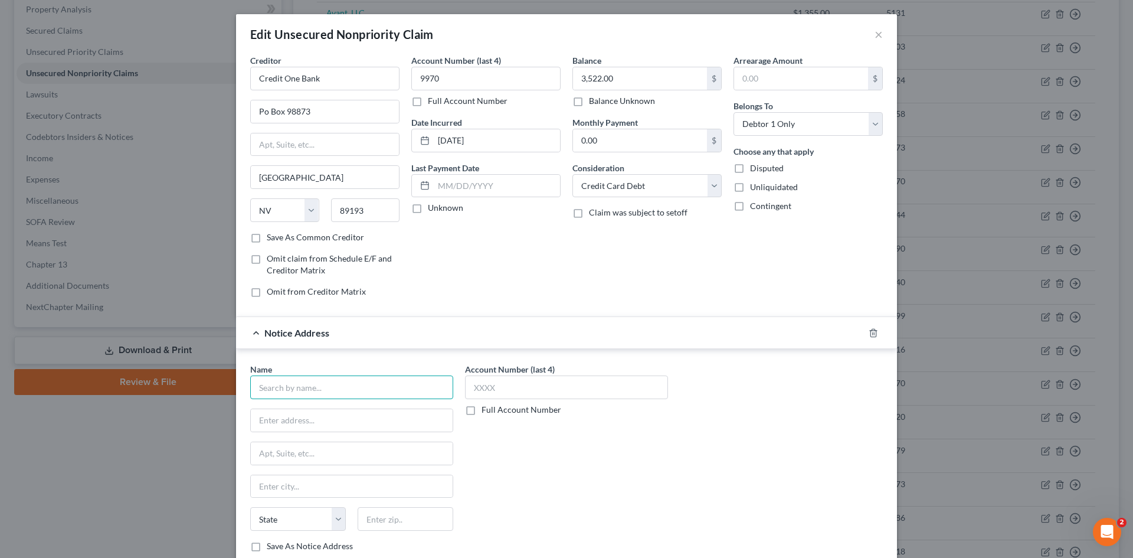
click at [390, 387] on input "text" at bounding box center [351, 387] width 203 height 24
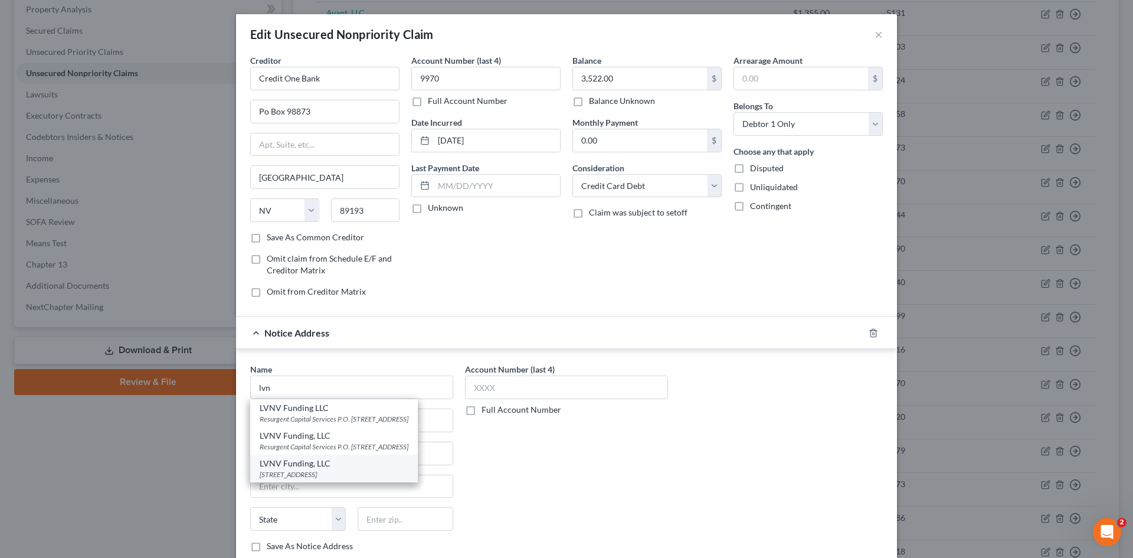
click at [322, 469] on div "LVNV Funding, LLC" at bounding box center [334, 463] width 149 height 12
type input "LVNV Funding, LLC"
type input "PO Box 10497"
type input "Greenville"
select select "42"
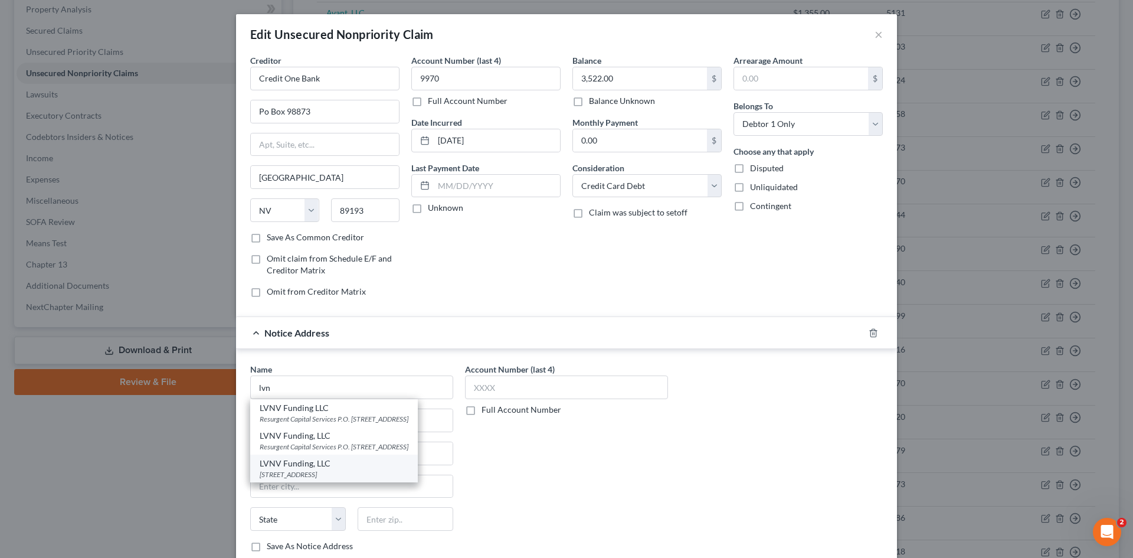
type input "29603"
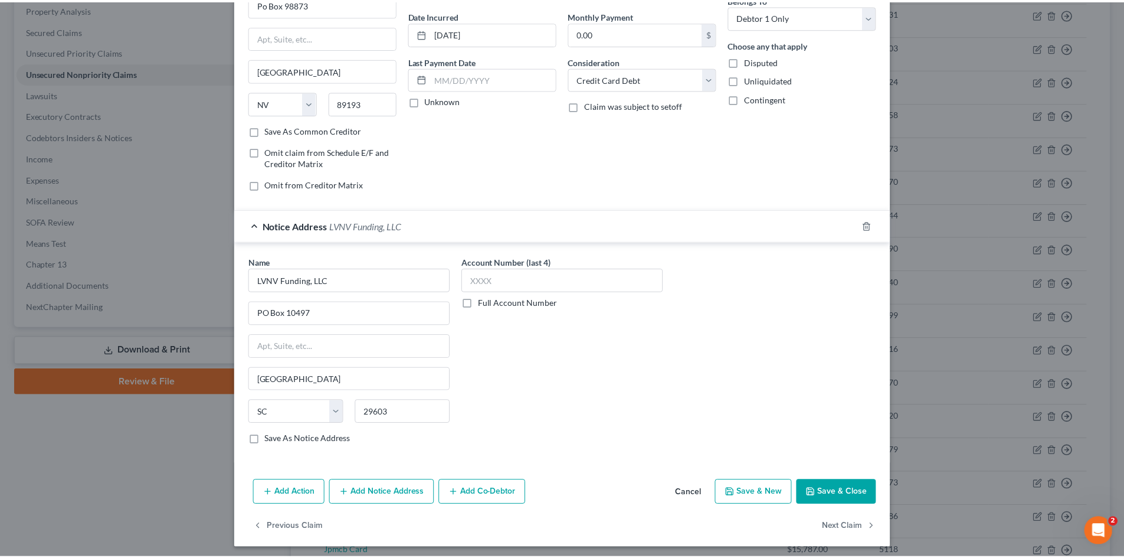
scroll to position [112, 0]
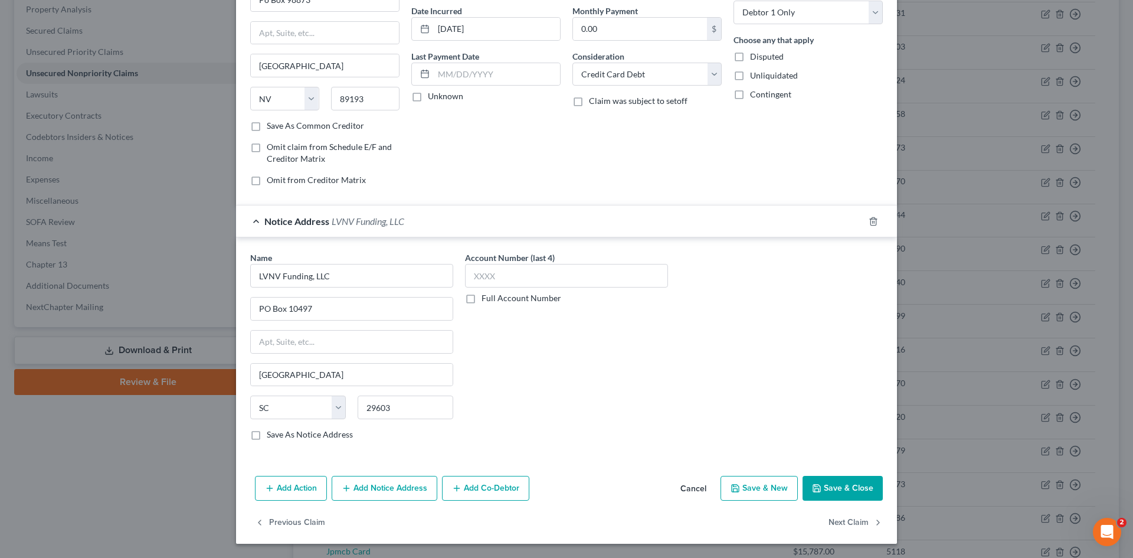
click at [813, 485] on icon "button" at bounding box center [816, 488] width 7 height 7
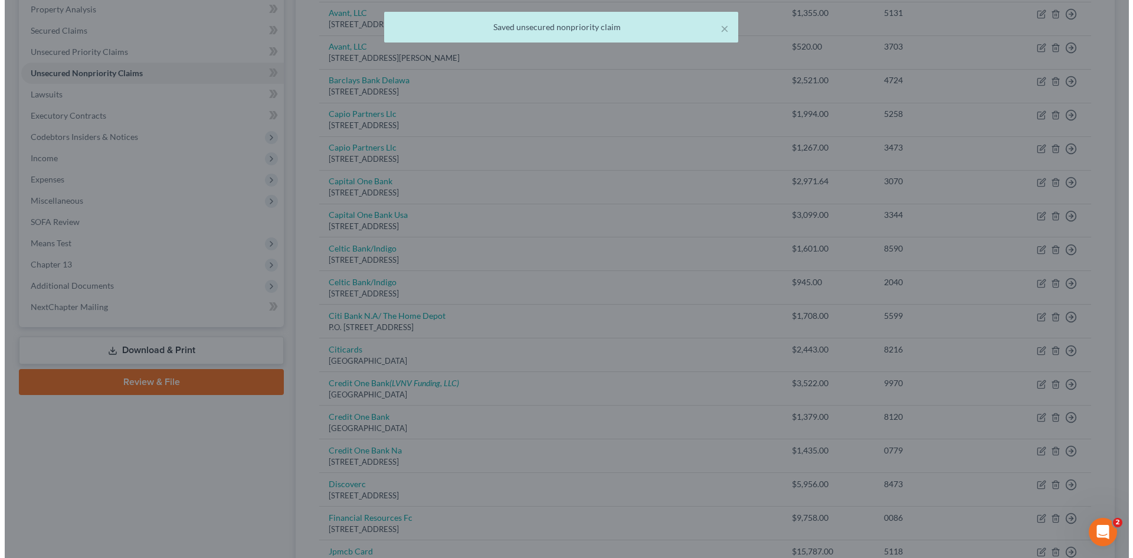
scroll to position [0, 0]
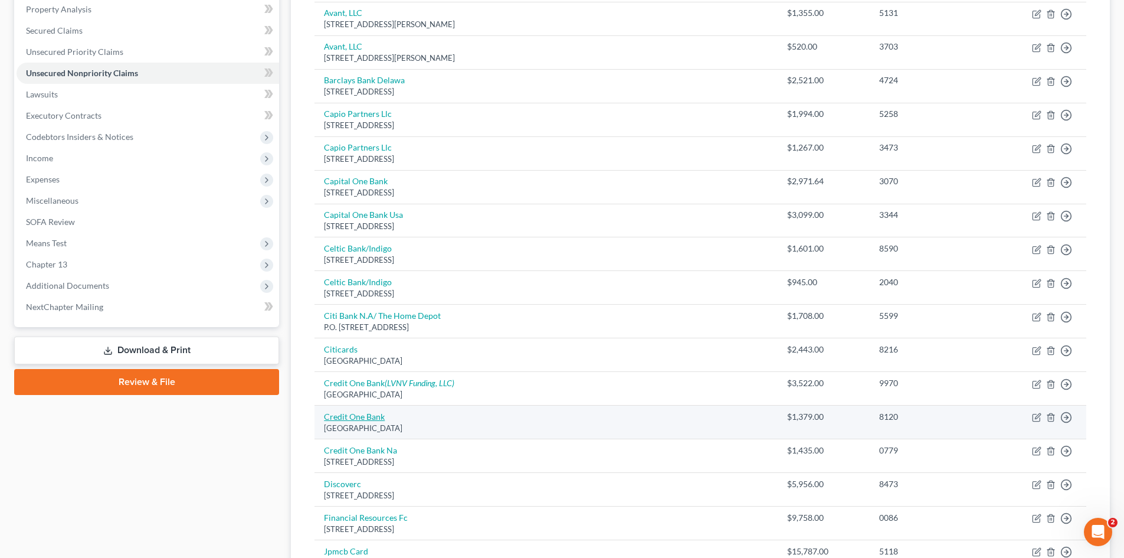
click at [365, 416] on link "Credit One Bank" at bounding box center [354, 416] width 61 height 10
select select "31"
select select "1"
select select "0"
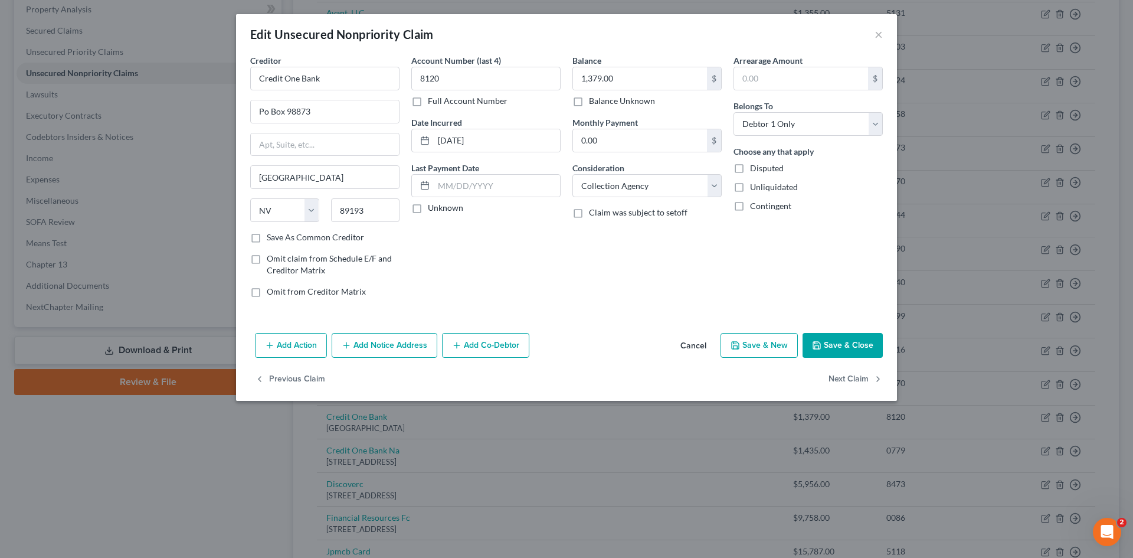
click at [389, 346] on button "Add Notice Address" at bounding box center [385, 345] width 106 height 25
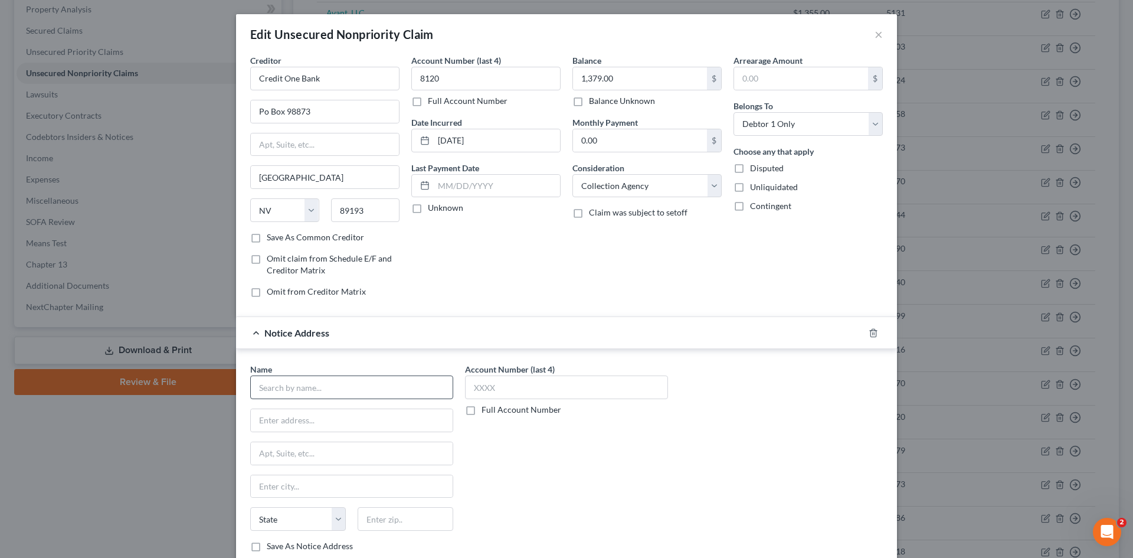
drag, startPoint x: 346, startPoint y: 380, endPoint x: 357, endPoint y: 377, distance: 10.3
click at [349, 380] on div "Name *" at bounding box center [351, 381] width 203 height 36
click at [366, 378] on input "text" at bounding box center [351, 387] width 203 height 24
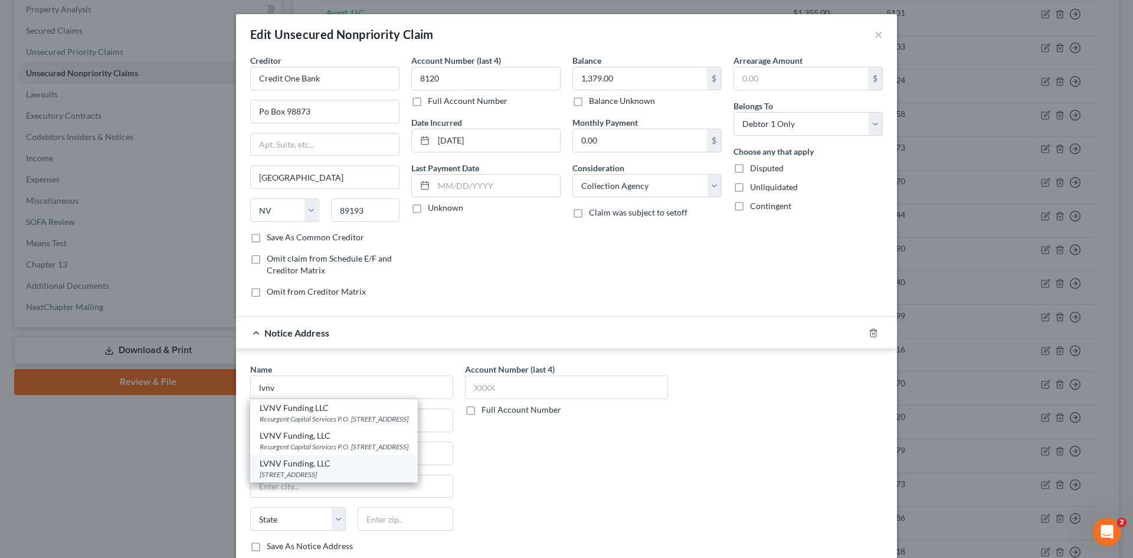
click at [323, 469] on div "LVNV Funding, LLC" at bounding box center [334, 463] width 149 height 12
type input "LVNV Funding, LLC"
type input "PO Box 10497"
type input "Greenville"
select select "42"
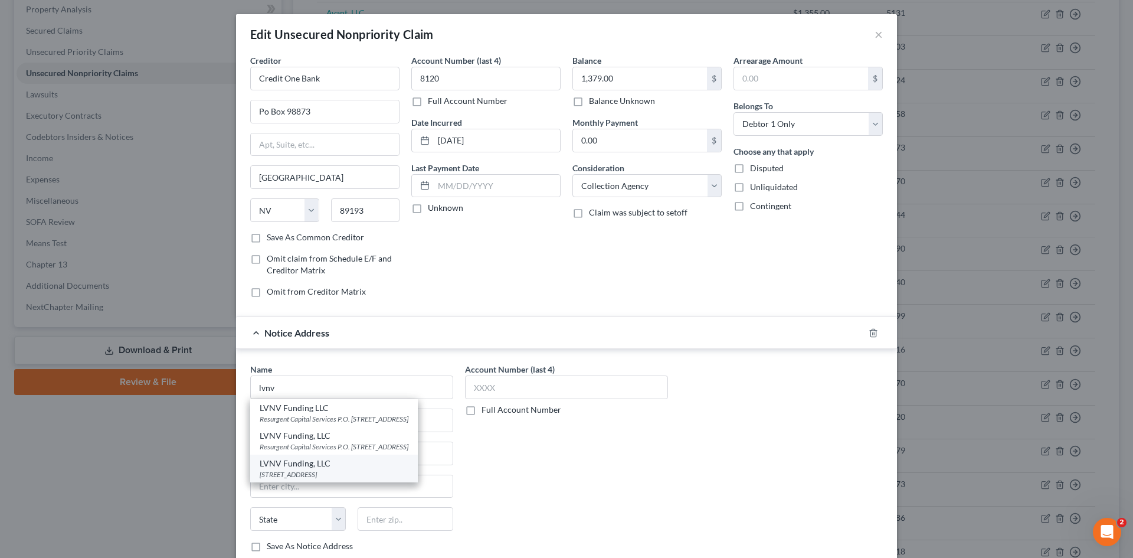
type input "29603"
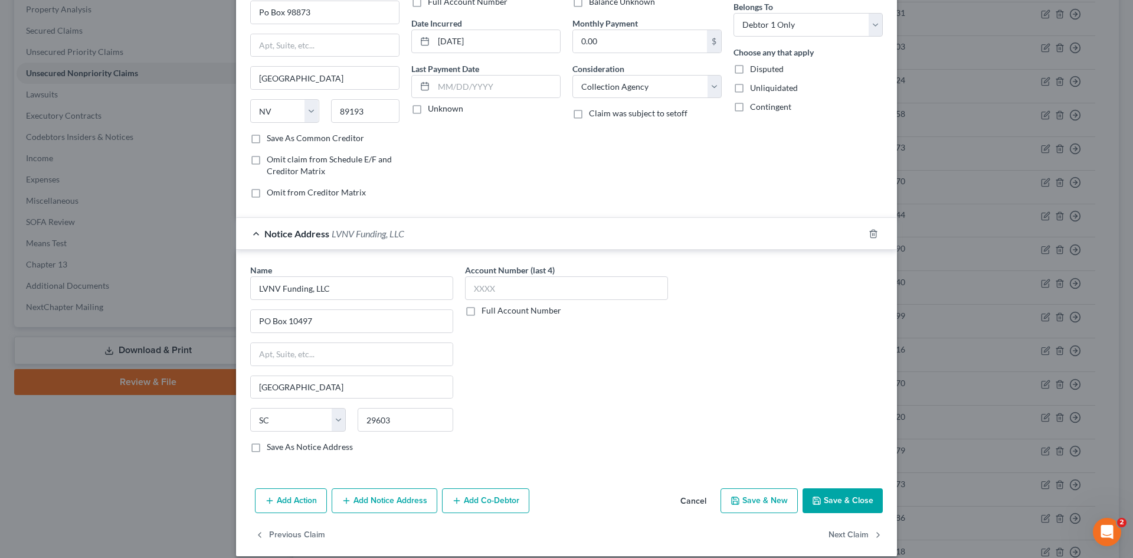
scroll to position [112, 0]
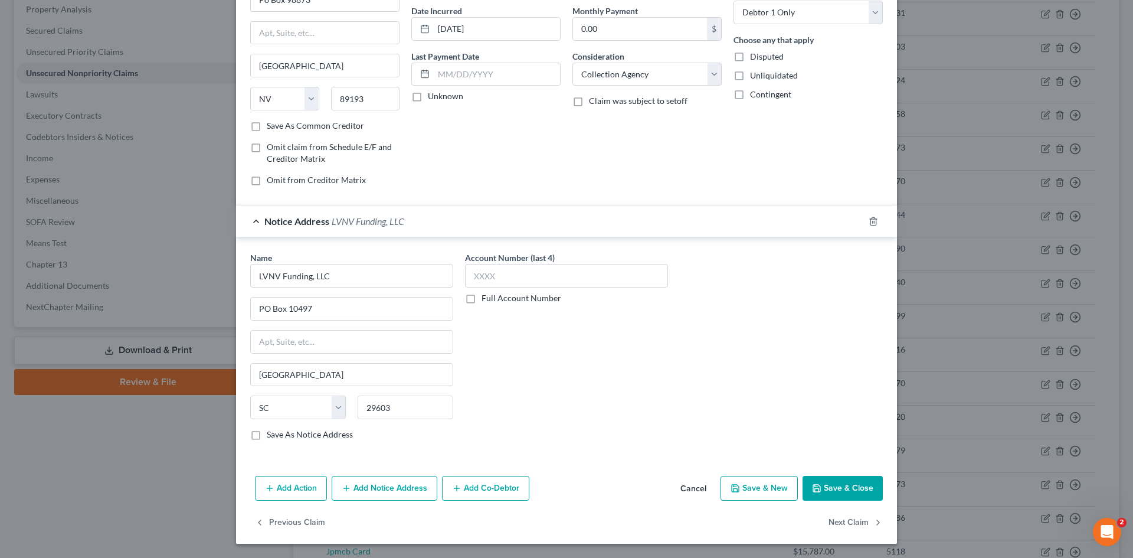
click at [844, 487] on button "Save & Close" at bounding box center [843, 488] width 80 height 25
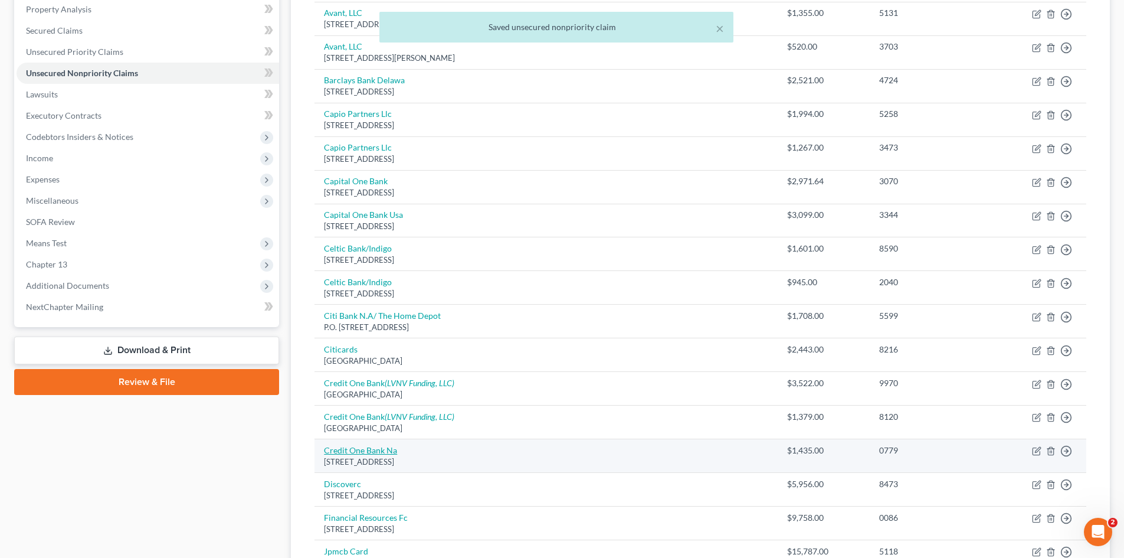
click at [380, 450] on link "Credit One Bank Na" at bounding box center [360, 450] width 73 height 10
select select "31"
select select "2"
select select "0"
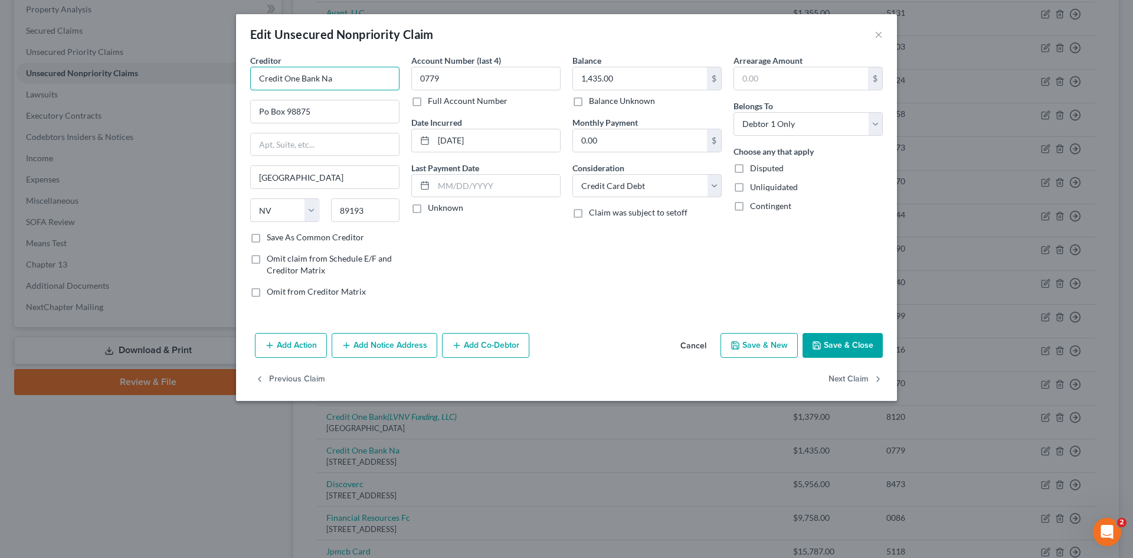
click at [333, 86] on input "Credit One Bank Na" at bounding box center [324, 79] width 149 height 24
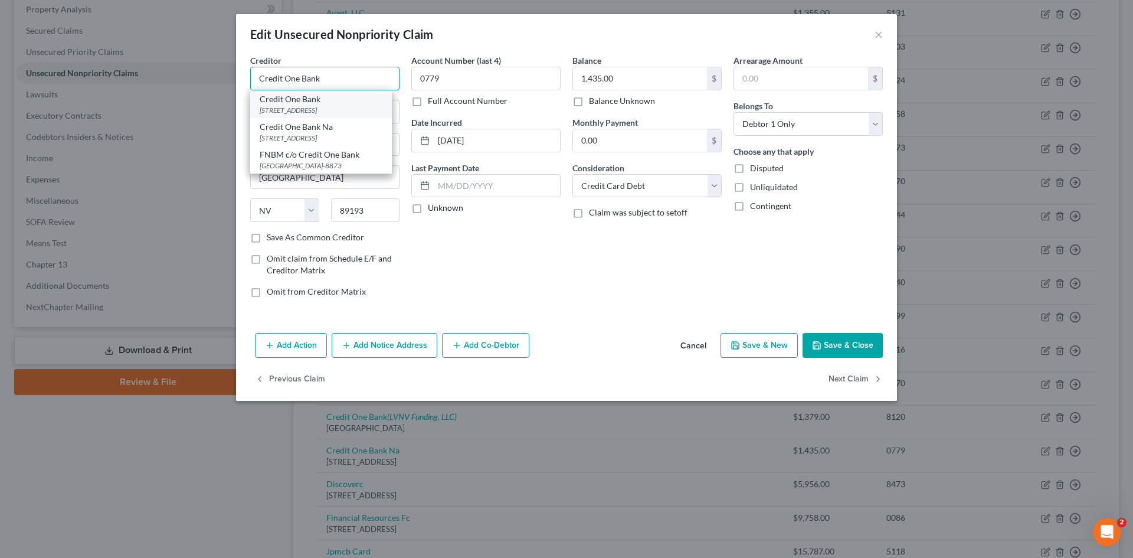
type input "Credit One Bank"
click at [338, 102] on div "Credit One Bank" at bounding box center [321, 99] width 123 height 12
type input "PO Box 98873"
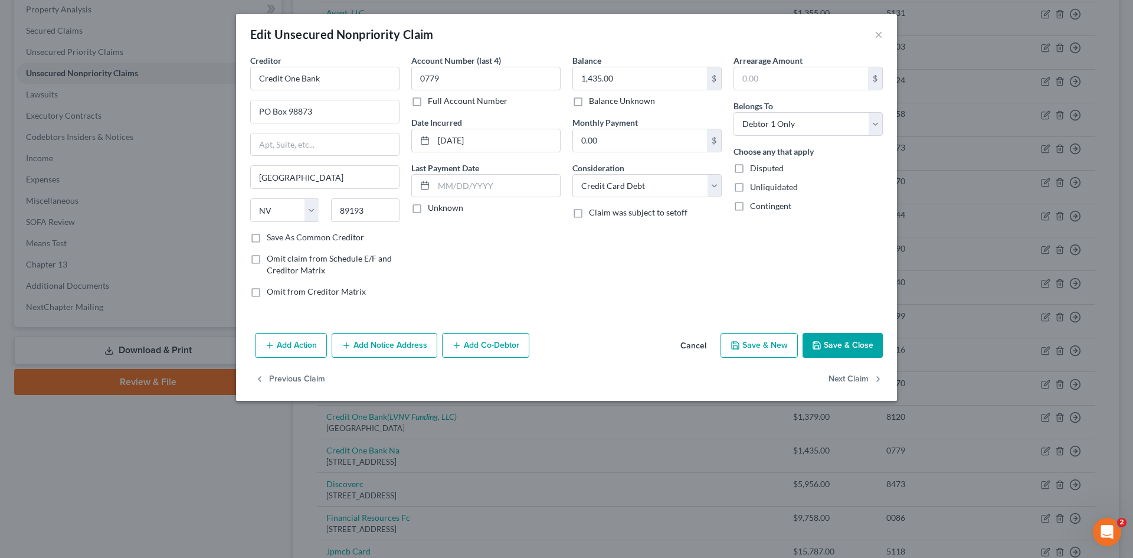
click at [819, 345] on icon "button" at bounding box center [816, 345] width 9 height 9
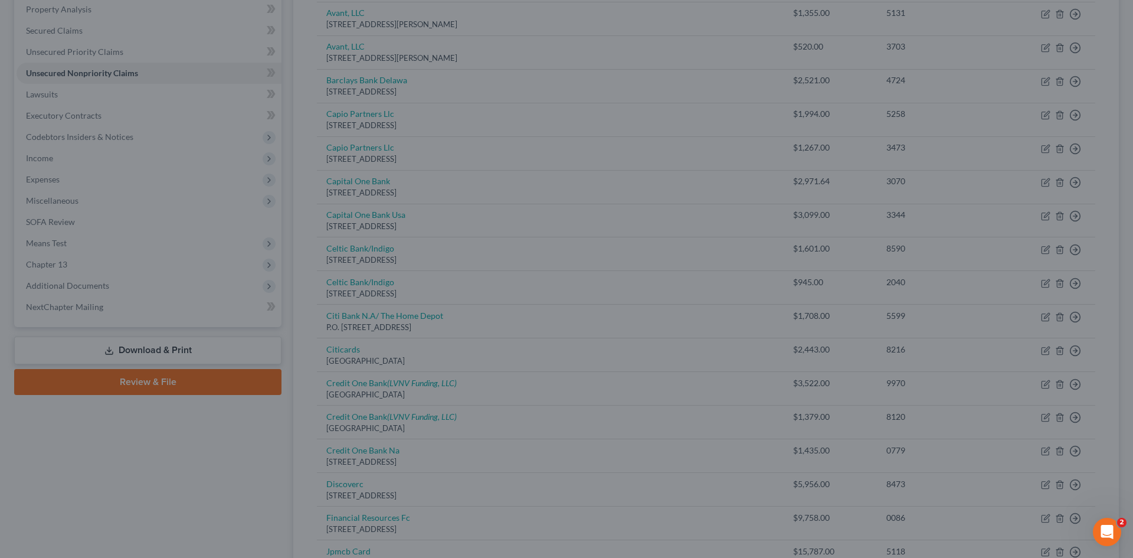
type input "0"
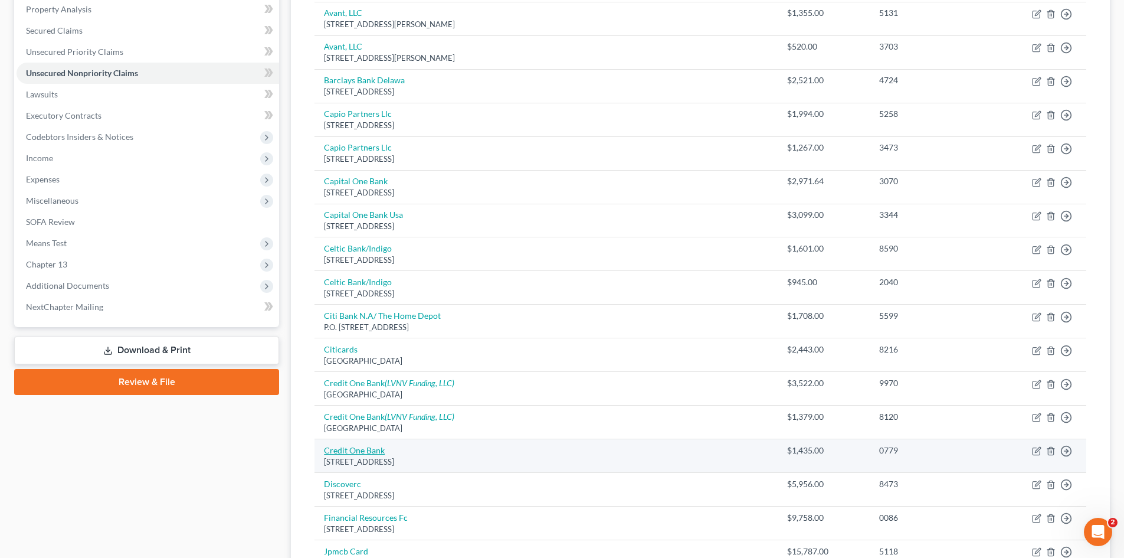
click at [354, 451] on link "Credit One Bank" at bounding box center [354, 450] width 61 height 10
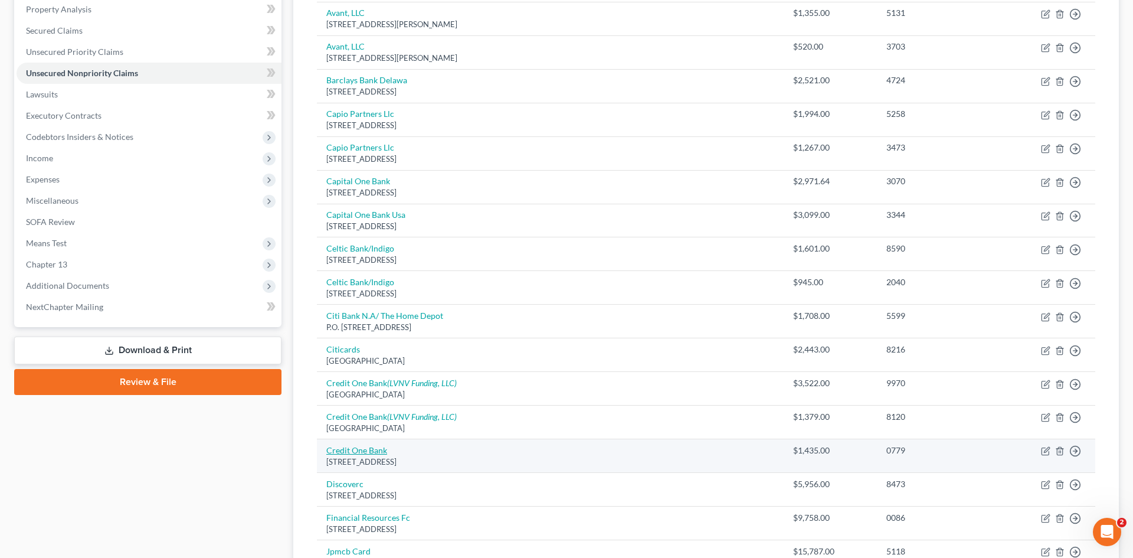
select select "31"
select select "2"
select select "0"
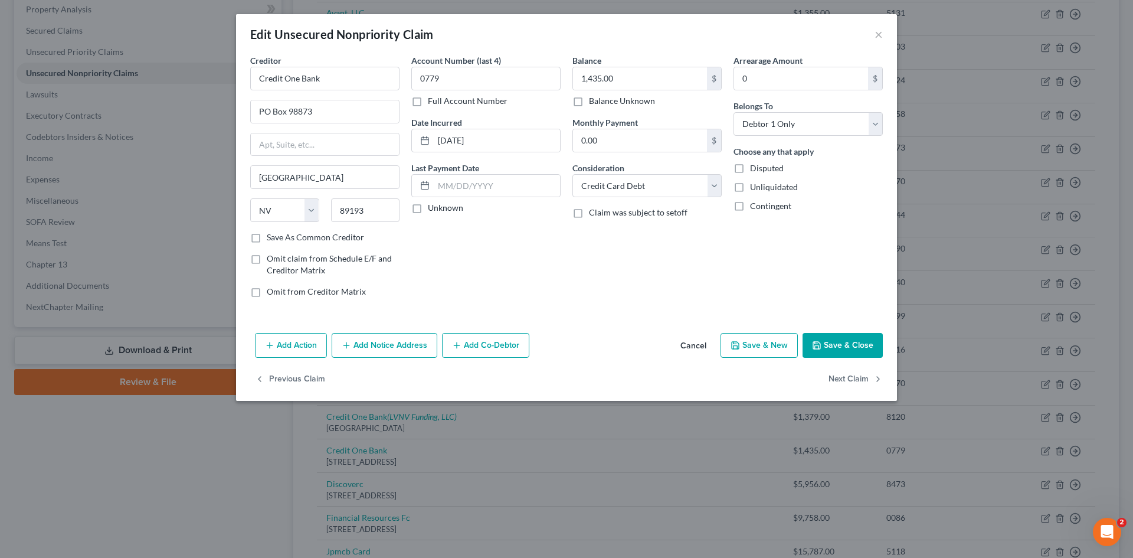
click at [381, 354] on button "Add Notice Address" at bounding box center [385, 345] width 106 height 25
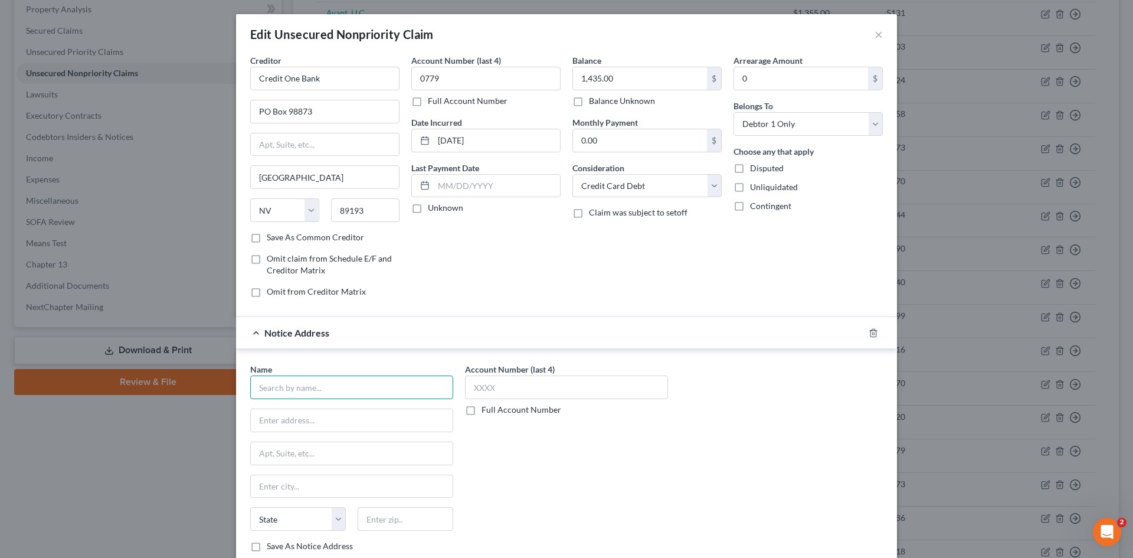
click at [355, 391] on input "text" at bounding box center [351, 387] width 203 height 24
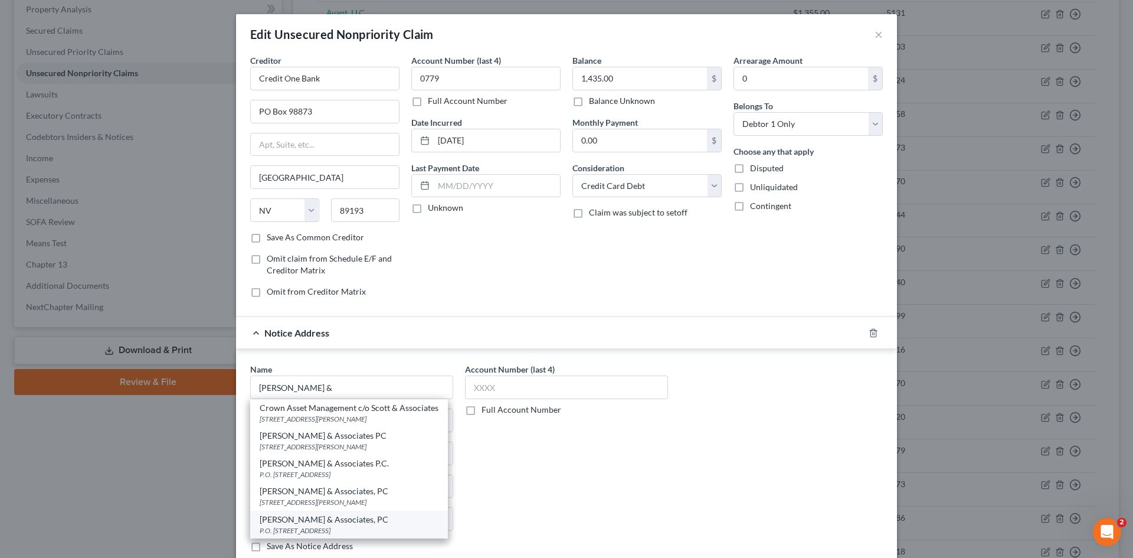
click at [278, 523] on div "Scott & Associates, PC" at bounding box center [349, 520] width 179 height 12
type input "Scott & Associates, PC"
type input "P.O. Box 115220"
type input "Carrollton"
select select "45"
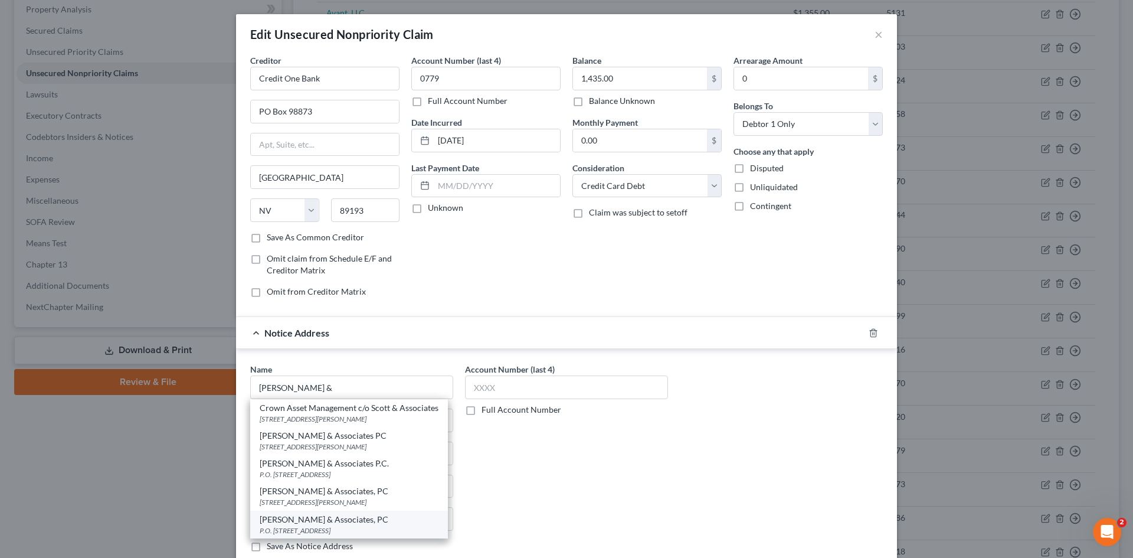
type input "75011"
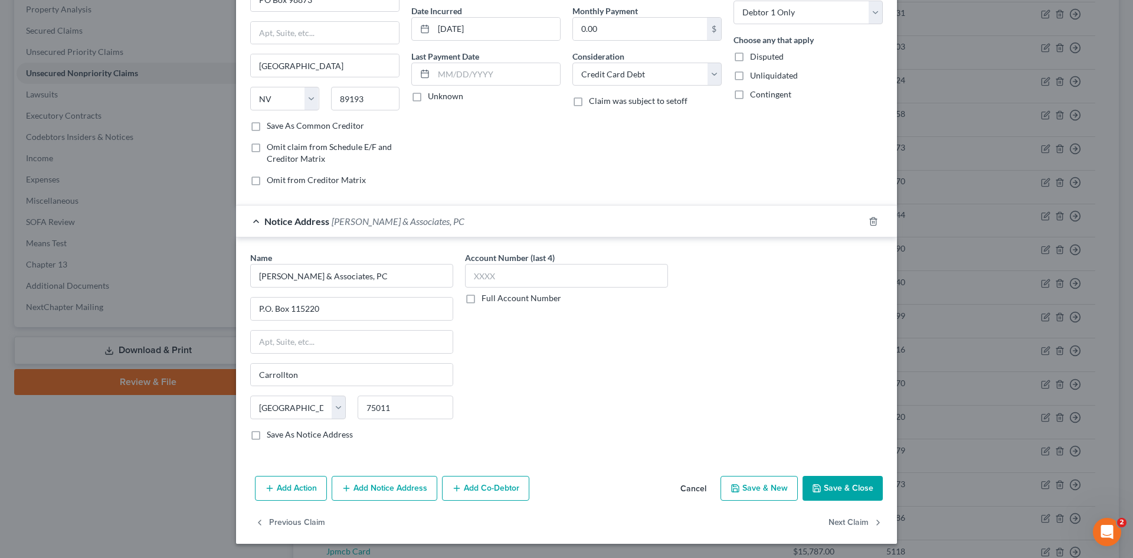
click at [842, 492] on button "Save & Close" at bounding box center [843, 488] width 80 height 25
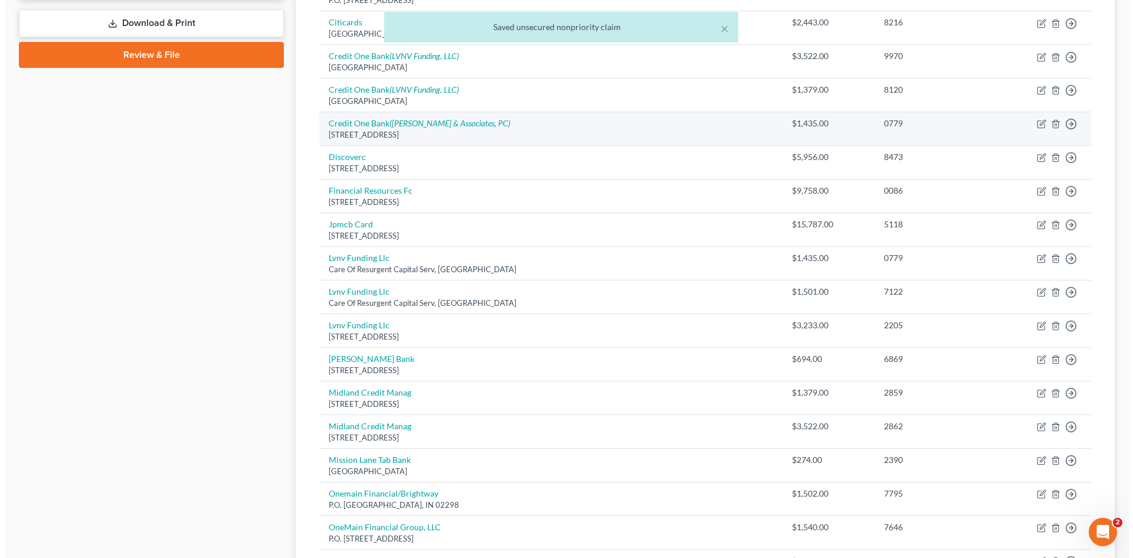
scroll to position [606, 0]
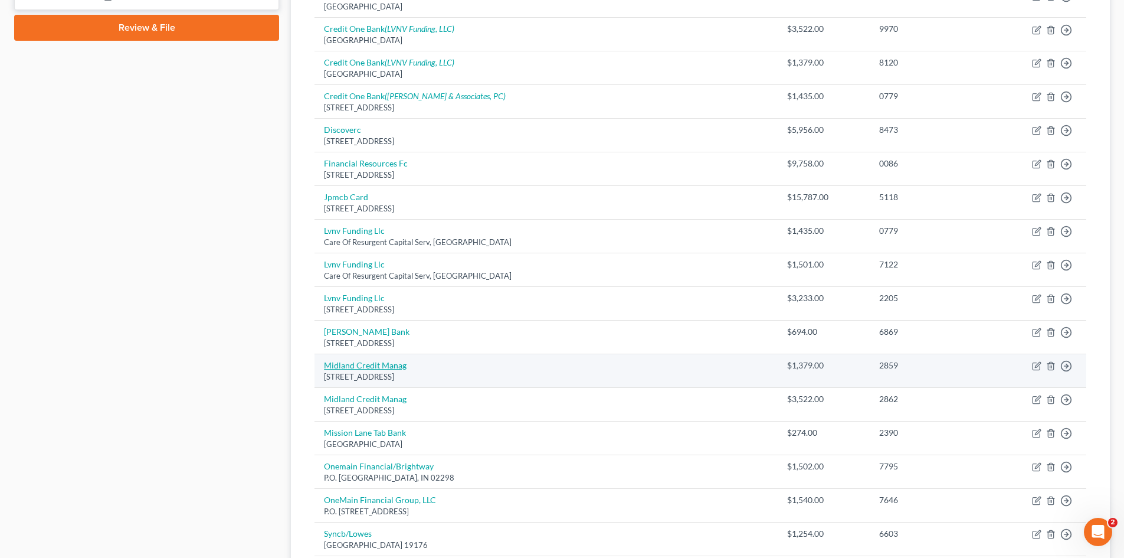
click at [374, 361] on link "Midland Credit Manag" at bounding box center [365, 365] width 83 height 10
select select "23"
select select "1"
select select "0"
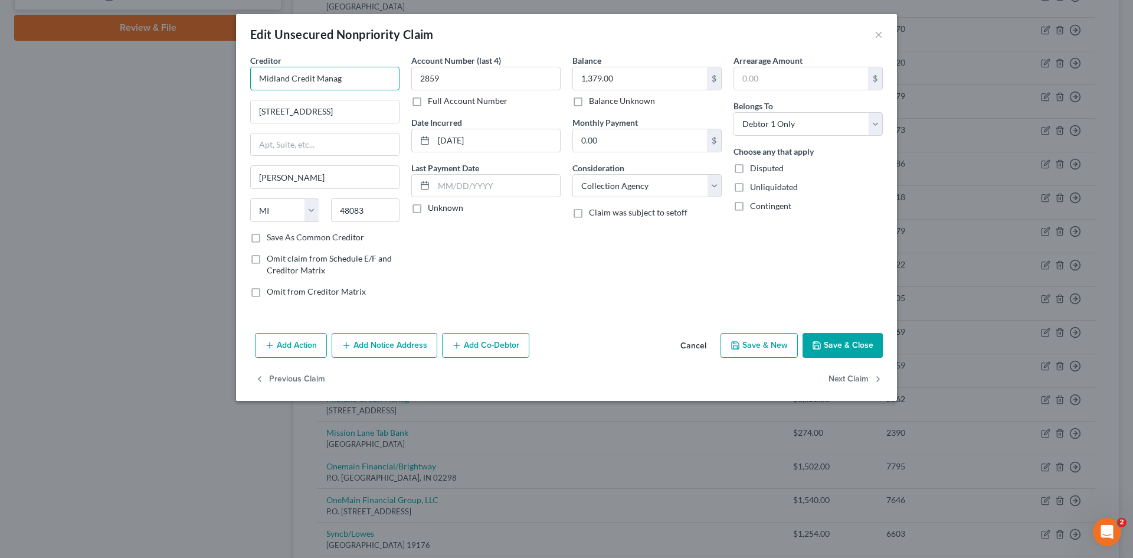
click at [348, 80] on input "Midland Credit Manag" at bounding box center [324, 79] width 149 height 24
click at [351, 79] on input "Midland Credit Manag" at bounding box center [324, 79] width 149 height 24
click at [355, 83] on input "Midland Credit Manag" at bounding box center [324, 79] width 149 height 24
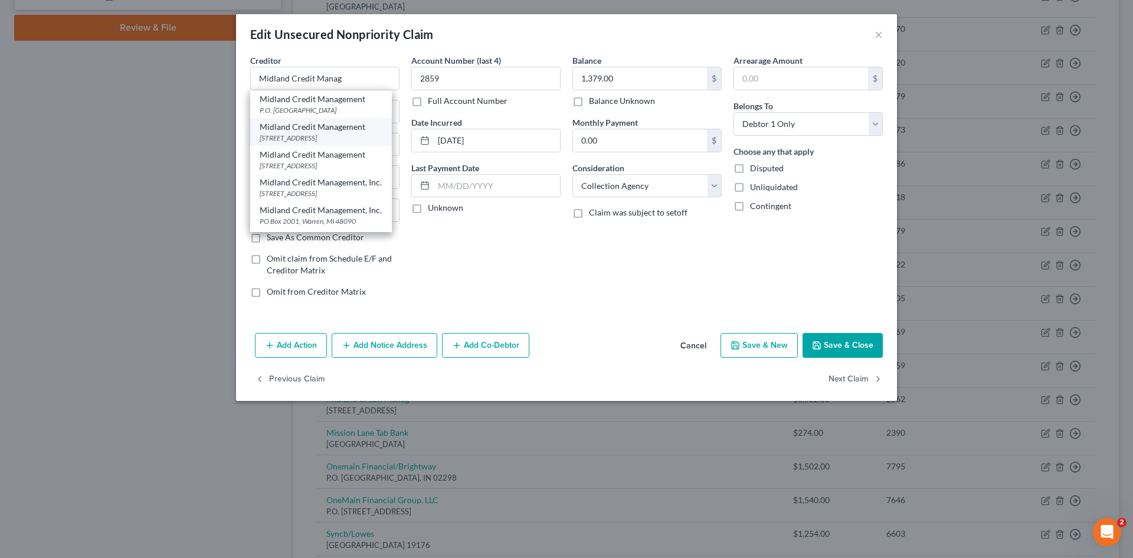
click at [329, 128] on div "Midland Credit Management" at bounding box center [321, 127] width 123 height 12
type input "Midland Credit Management"
type input "350 Camino De La Reina, Suite 100"
type input "San Diego"
select select "4"
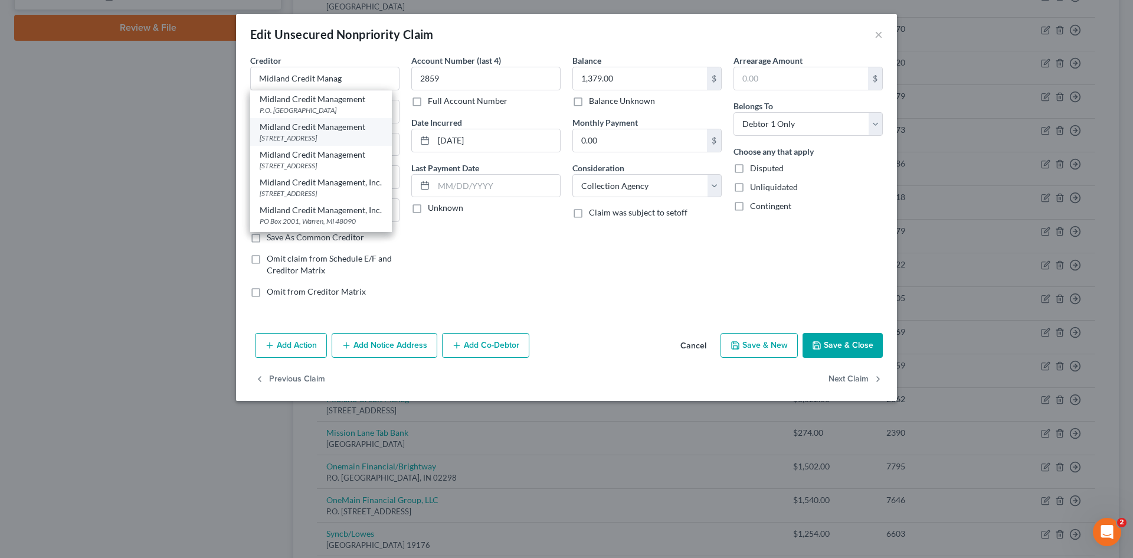
type input "92108"
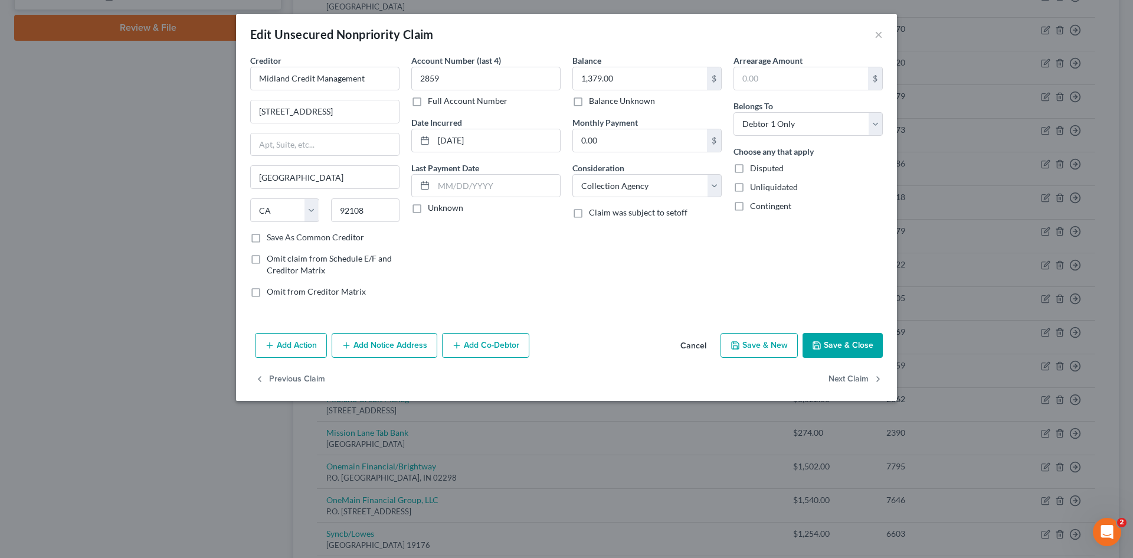
click at [859, 348] on button "Save & Close" at bounding box center [843, 345] width 80 height 25
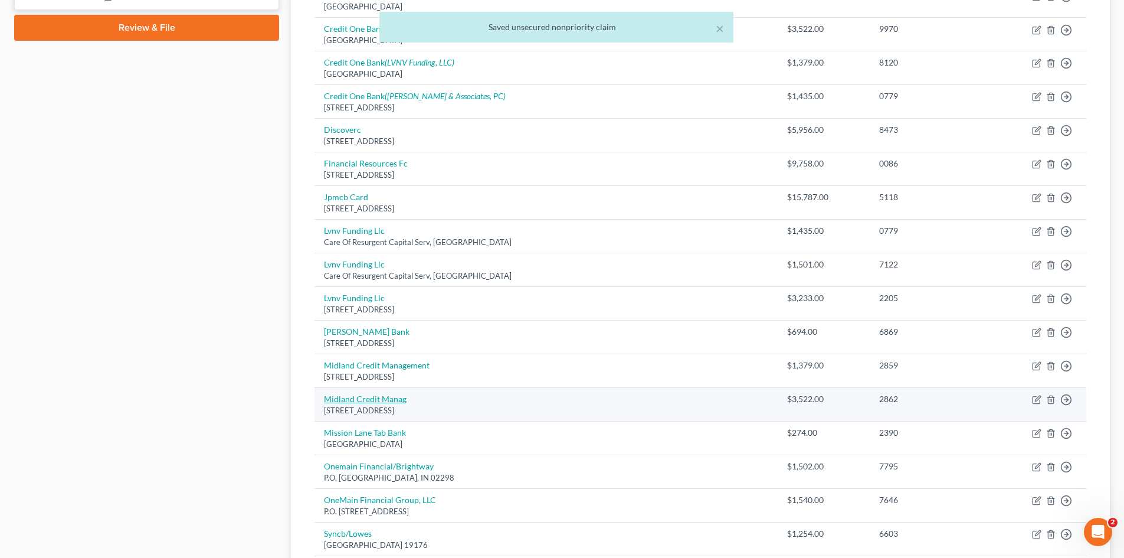
click at [371, 398] on link "Midland Credit Manag" at bounding box center [365, 399] width 83 height 10
select select "23"
select select "1"
select select "0"
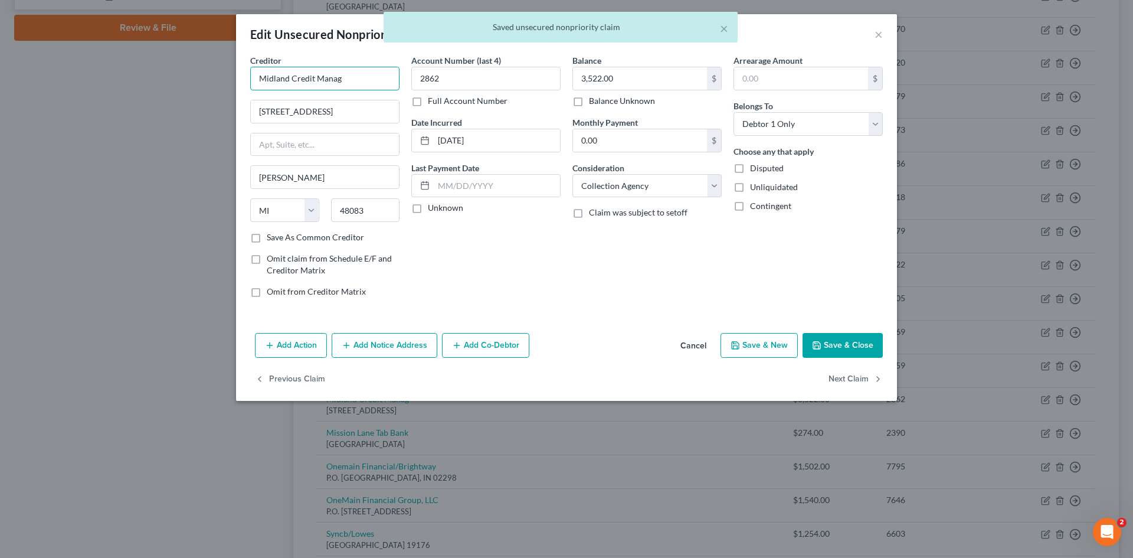
click at [343, 79] on input "Midland Credit Manag" at bounding box center [324, 79] width 149 height 24
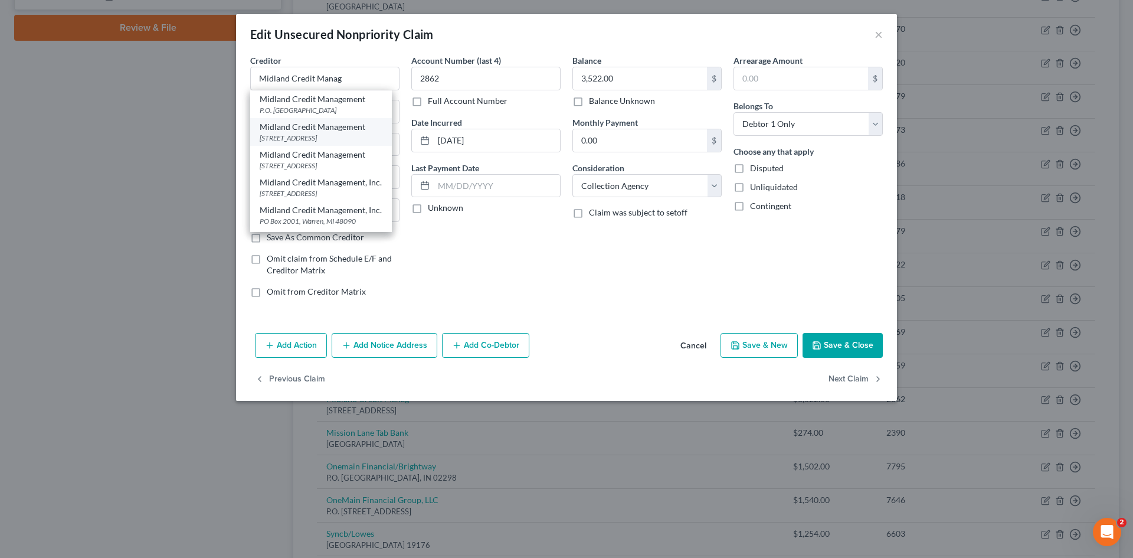
click at [326, 142] on div "350 Camino De La Reina, Suite 100, San Diego, CA 92108" at bounding box center [321, 138] width 123 height 10
type input "Midland Credit Management"
type input "350 Camino De La Reina, Suite 100"
type input "San Diego"
select select "4"
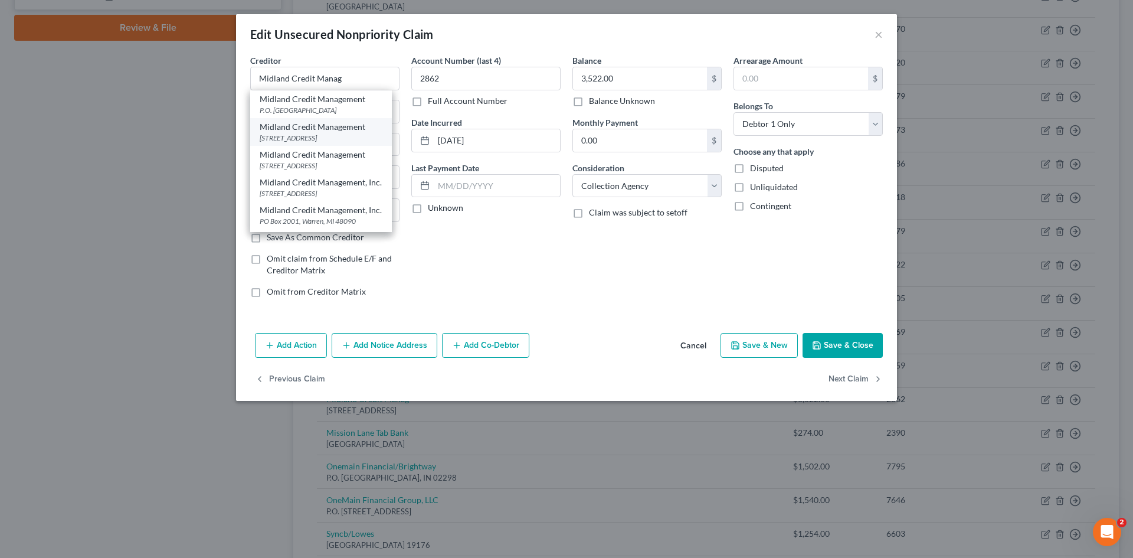
type input "92108"
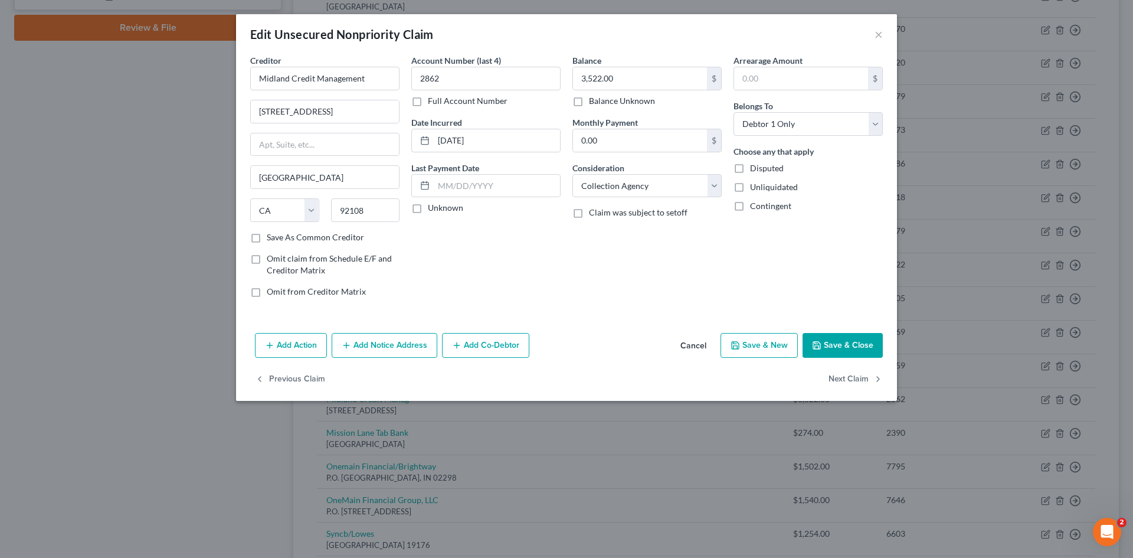
click at [834, 346] on button "Save & Close" at bounding box center [843, 345] width 80 height 25
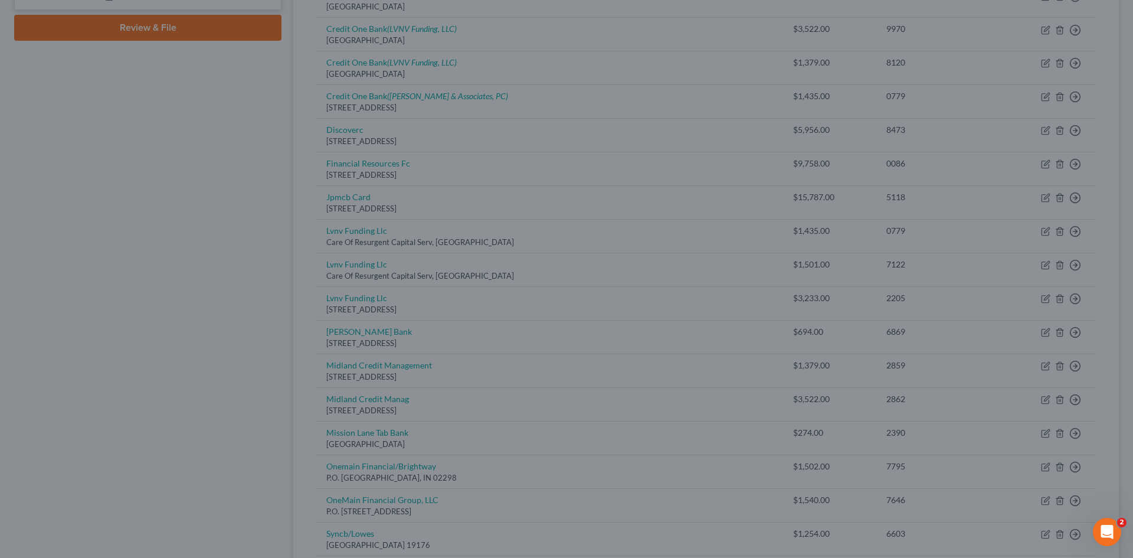
type input "0"
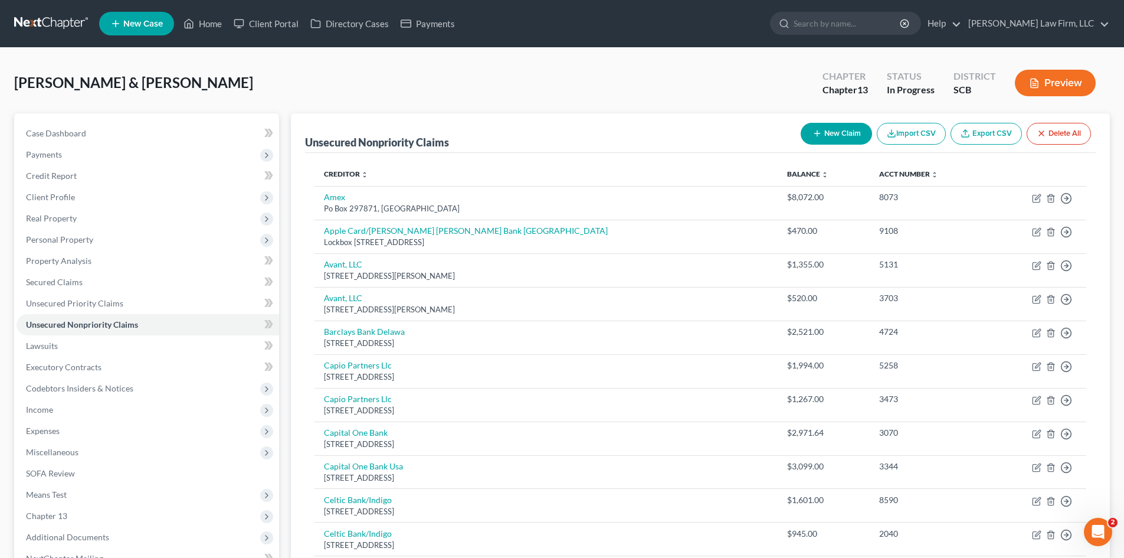
click at [824, 141] on button "New Claim" at bounding box center [836, 134] width 71 height 22
select select "2"
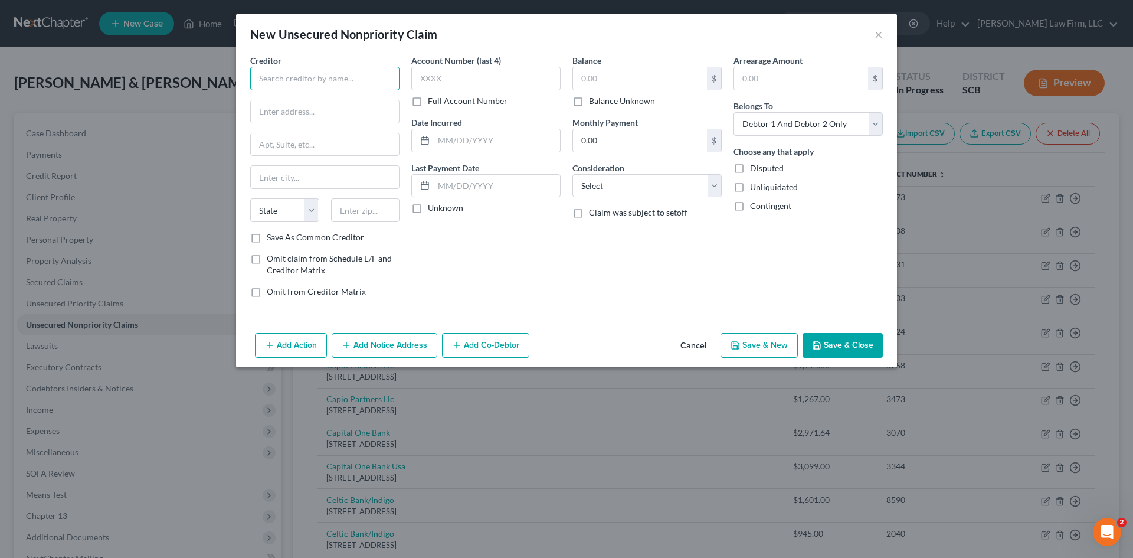
click at [267, 83] on input "text" at bounding box center [324, 79] width 149 height 24
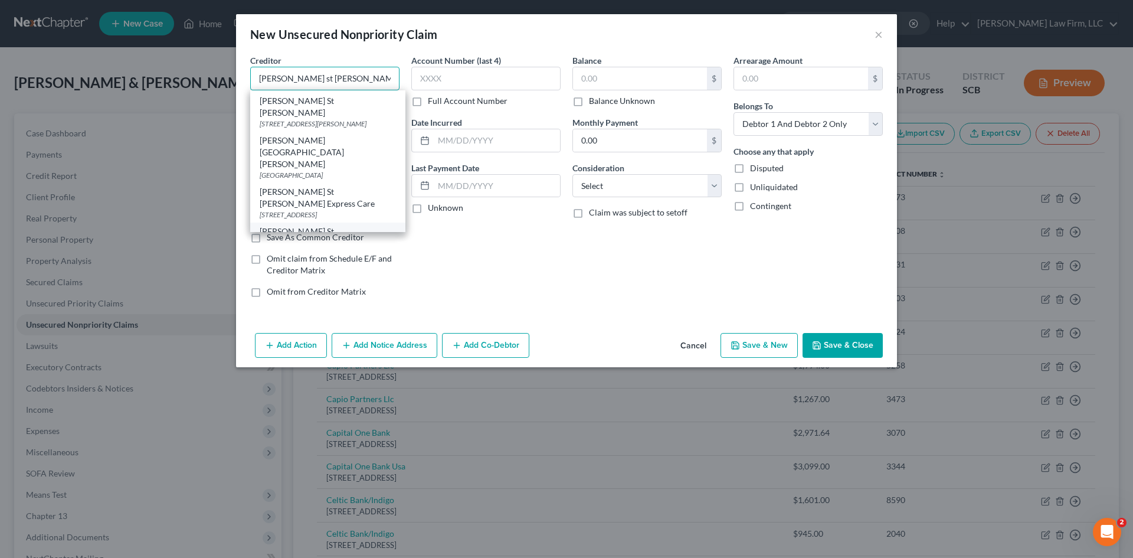
scroll to position [59, 0]
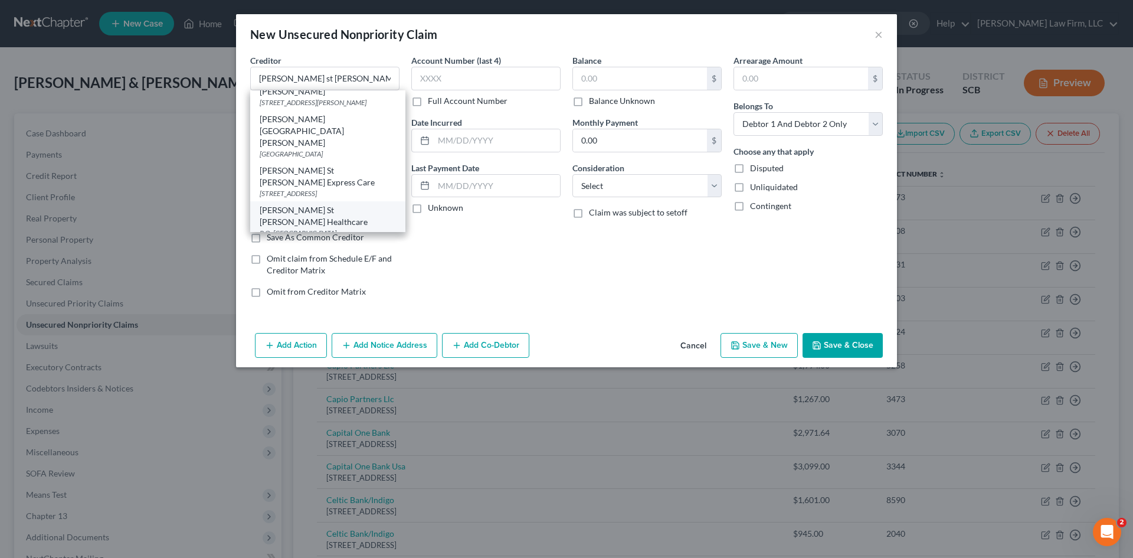
click at [356, 228] on div "P.O. Box 100062, Atlanta, GA 30348" at bounding box center [328, 233] width 136 height 10
type input "Roper St Francis Healthcare"
type input "P.O. Box 100062"
type input "Atlanta"
select select "10"
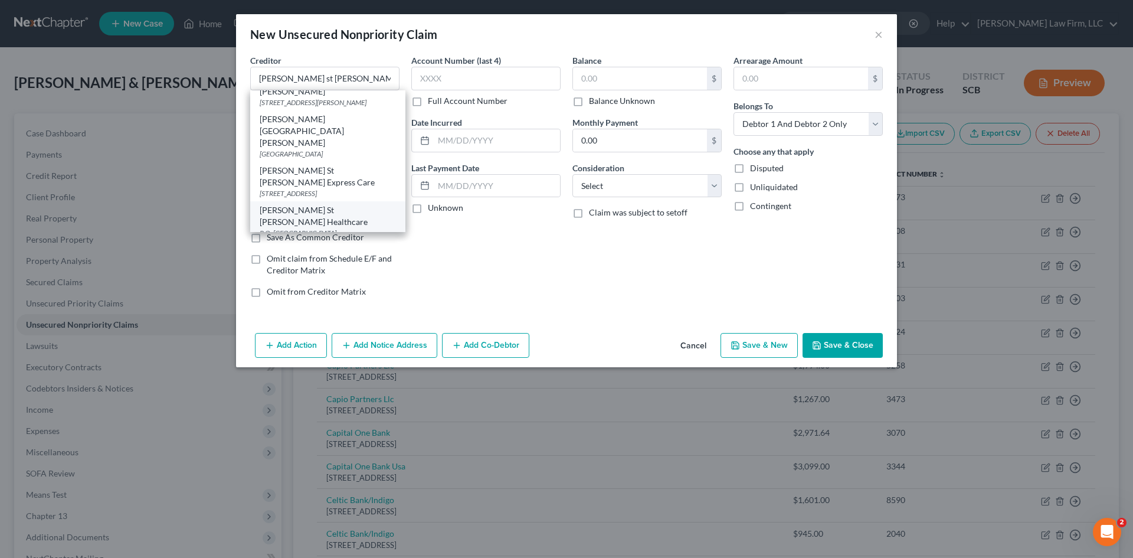
type input "30348"
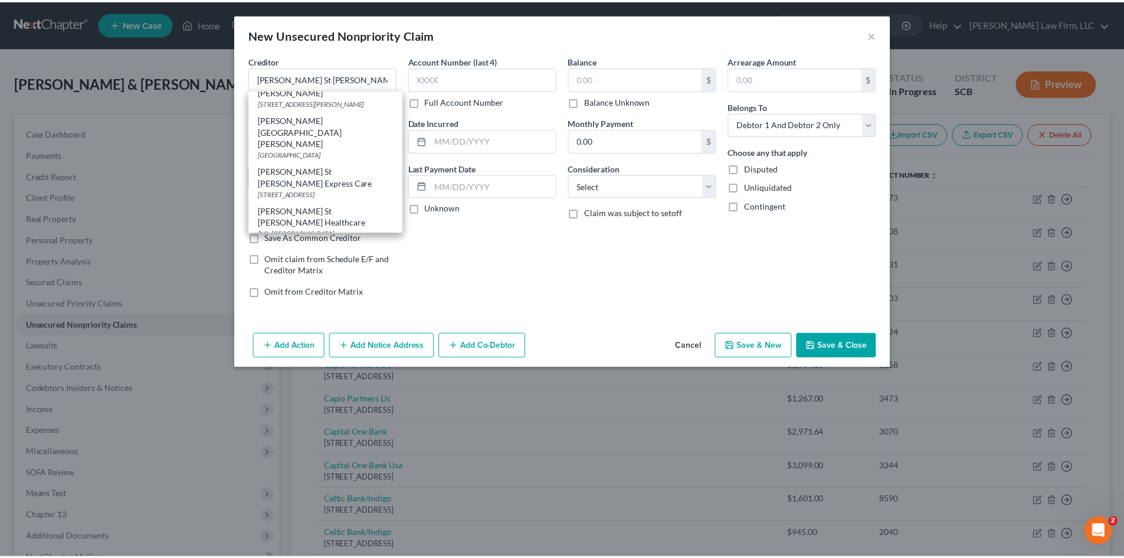
scroll to position [0, 0]
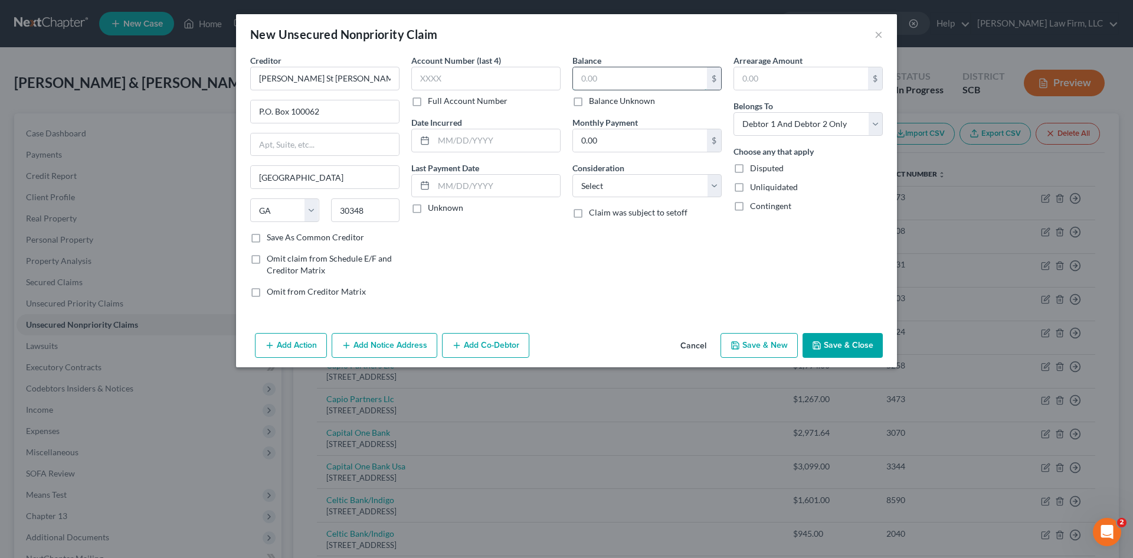
click at [594, 74] on input "text" at bounding box center [640, 78] width 134 height 22
type input "2,128.96"
drag, startPoint x: 767, startPoint y: 122, endPoint x: 776, endPoint y: 122, distance: 8.3
click at [768, 122] on select "Select Debtor 1 Only Debtor 2 Only Debtor 1 And Debtor 2 Only At Least One Of T…" at bounding box center [808, 124] width 149 height 24
select select "1"
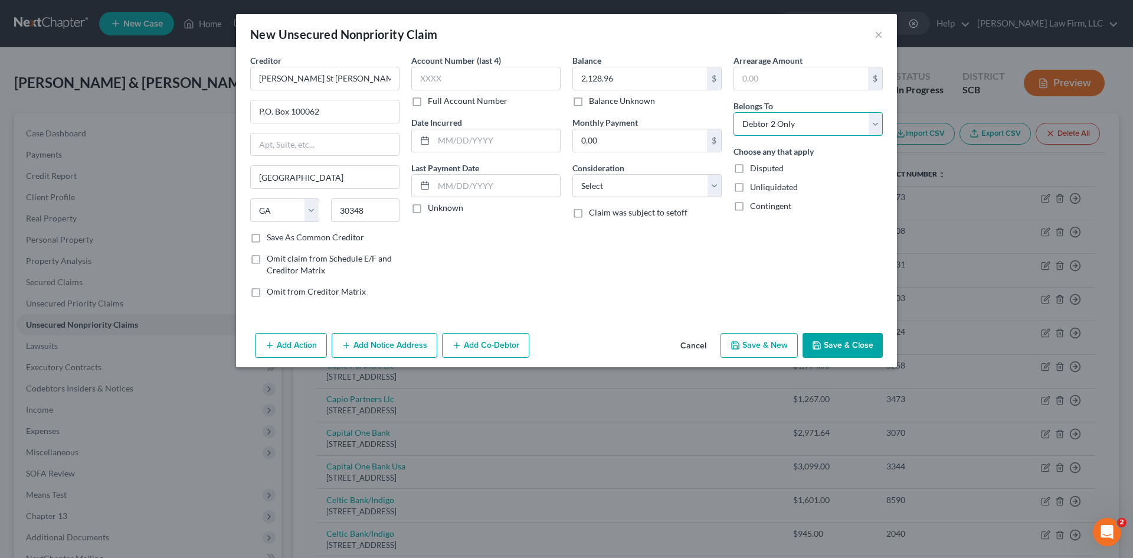
click at [734, 112] on select "Select Debtor 1 Only Debtor 2 Only Debtor 1 And Debtor 2 Only At Least One Of T…" at bounding box center [808, 124] width 149 height 24
click at [681, 196] on select "Select Cable / Satellite Services Collection Agency Credit Card Debt Debt Couns…" at bounding box center [647, 186] width 149 height 24
select select "9"
click at [573, 174] on select "Select Cable / Satellite Services Collection Agency Credit Card Debt Debt Couns…" at bounding box center [647, 186] width 149 height 24
click at [836, 333] on button "Save & Close" at bounding box center [843, 345] width 80 height 25
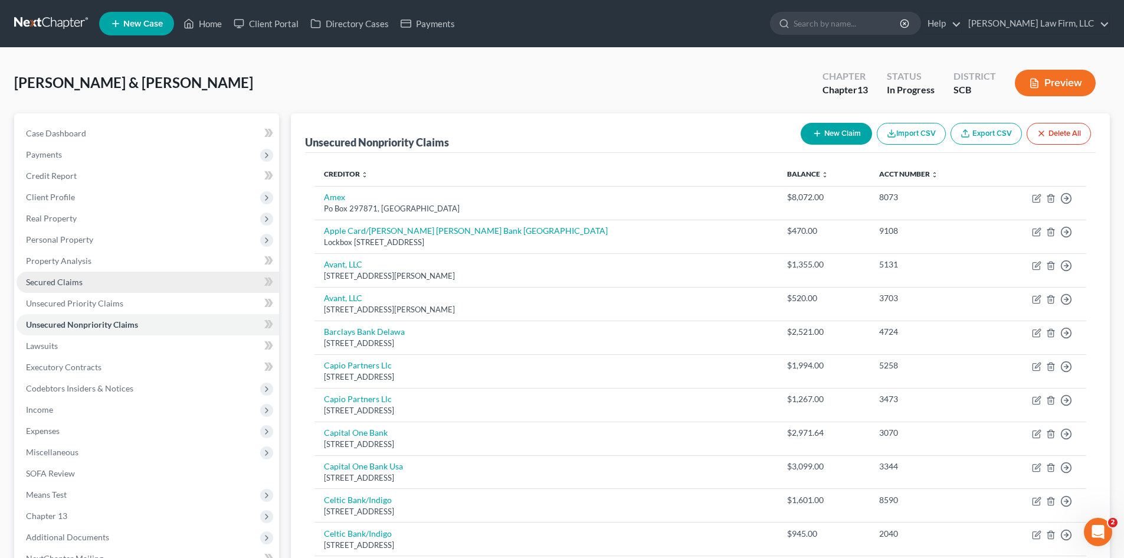
click at [95, 274] on link "Secured Claims" at bounding box center [148, 282] width 263 height 21
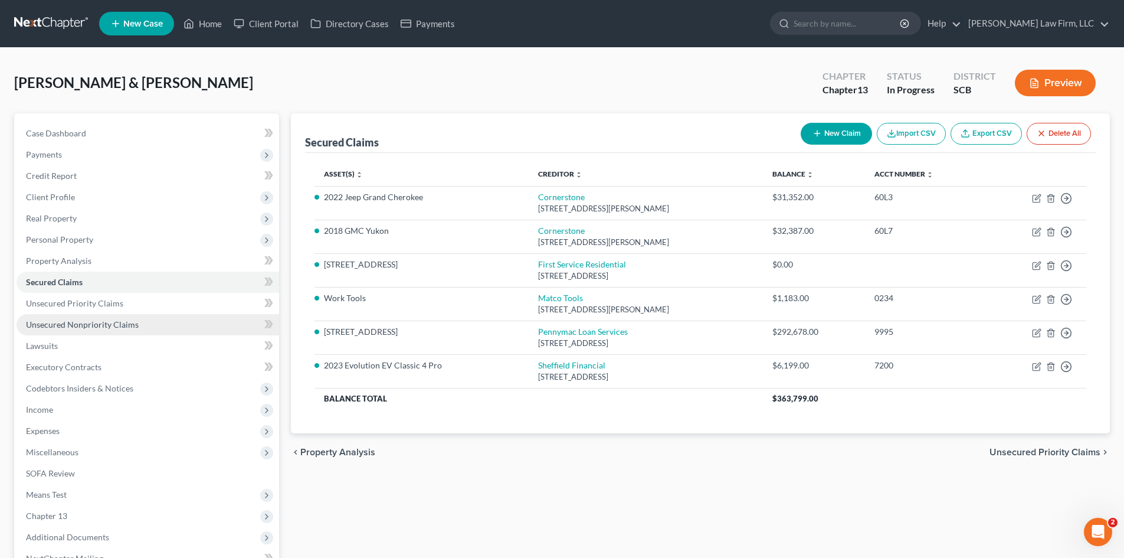
click at [99, 325] on span "Unsecured Nonpriority Claims" at bounding box center [82, 324] width 113 height 10
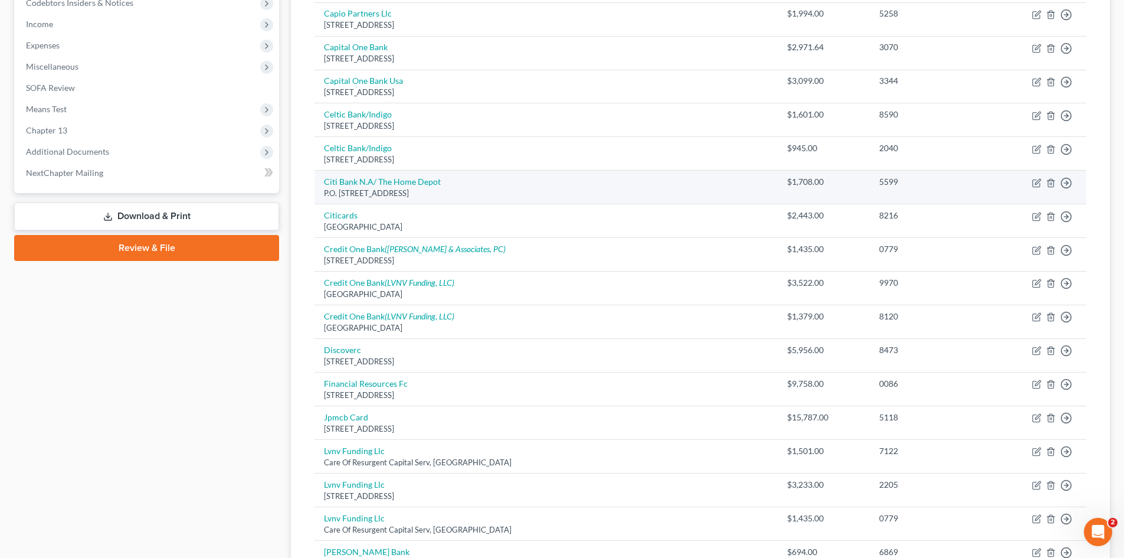
scroll to position [413, 0]
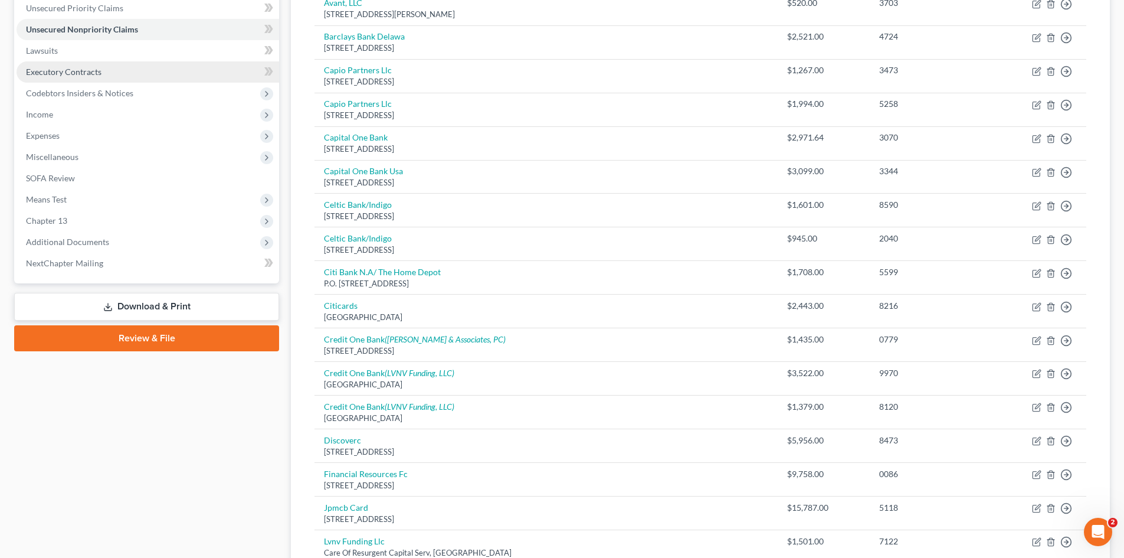
click at [76, 74] on span "Executory Contracts" at bounding box center [64, 72] width 76 height 10
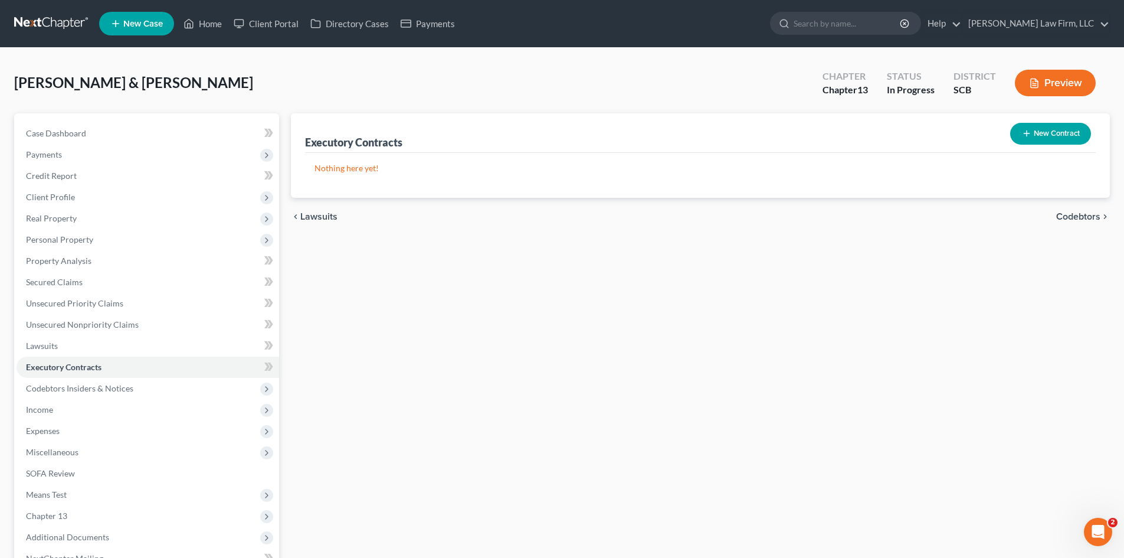
click at [1059, 138] on button "New Contract" at bounding box center [1050, 134] width 81 height 22
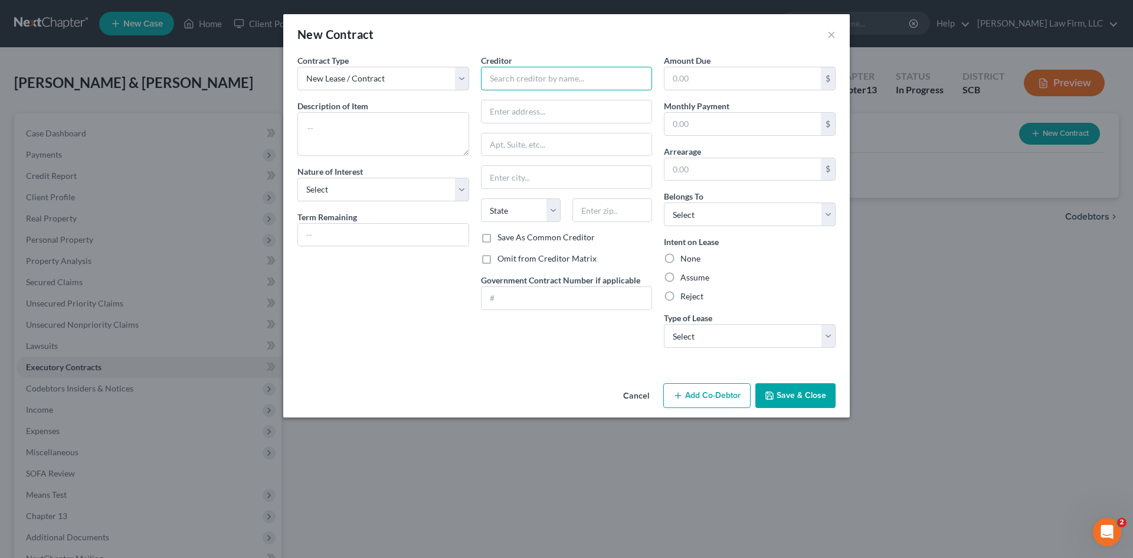
click at [551, 77] on input "text" at bounding box center [567, 79] width 172 height 24
type input "The Sectional Warehouse"
click at [506, 111] on input "text" at bounding box center [567, 111] width 171 height 22
type input "4748 Franchise Street"
drag, startPoint x: 588, startPoint y: 210, endPoint x: 599, endPoint y: 215, distance: 12.4
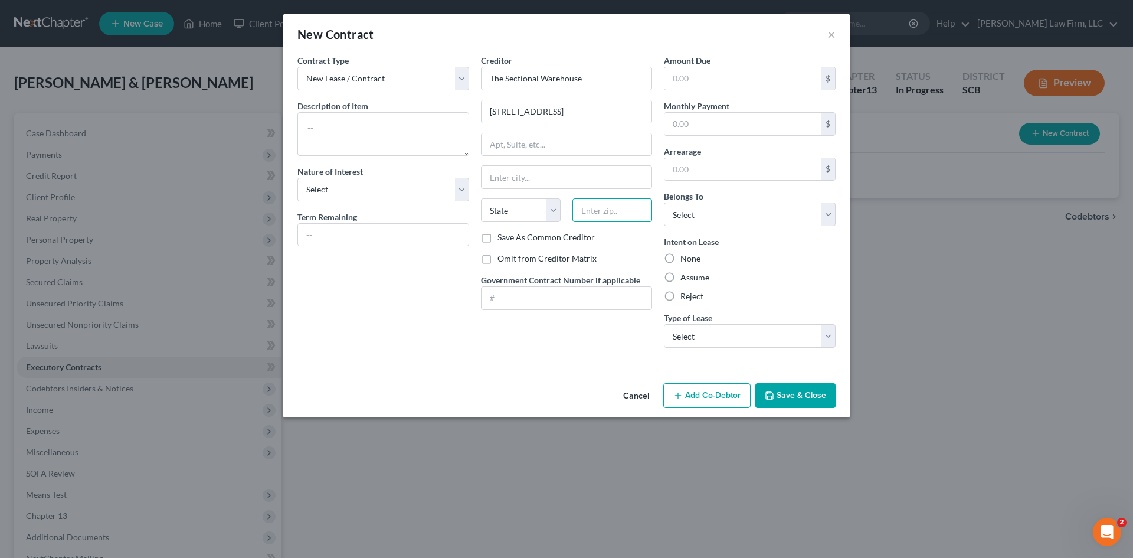
click at [588, 210] on input "text" at bounding box center [613, 210] width 80 height 24
type input "29418"
type input "North Charleston"
select select "42"
click at [322, 130] on textarea at bounding box center [383, 134] width 172 height 44
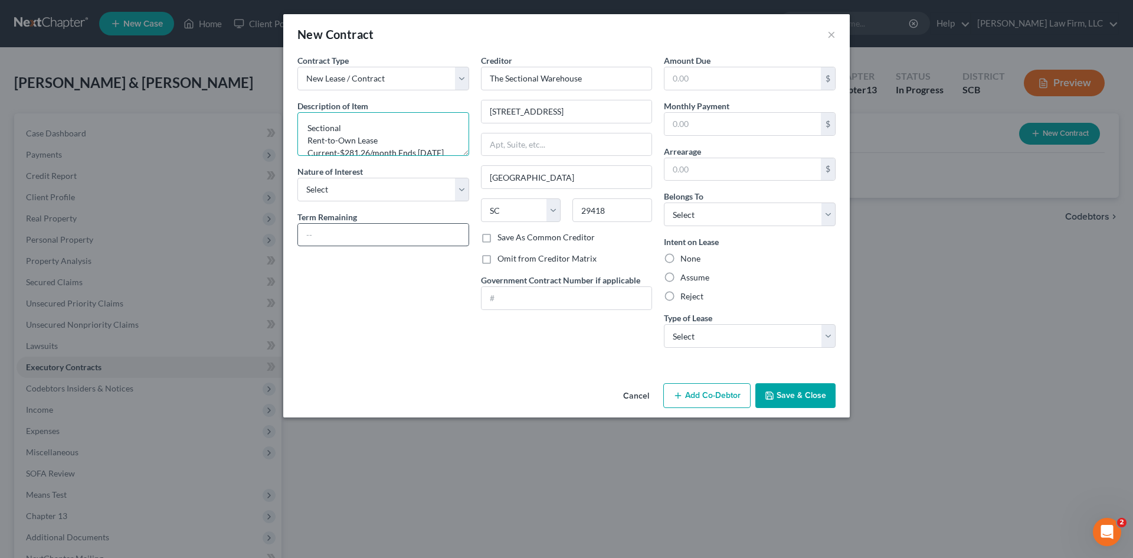
type textarea "Sectional Rent-to-Own Lease Current-$281.26/month Ends 10/31/25"
click at [346, 231] on input "text" at bounding box center [383, 235] width 171 height 22
type input "Expires 10/31/2025"
click at [681, 114] on input "text" at bounding box center [743, 124] width 156 height 22
type input "286.26"
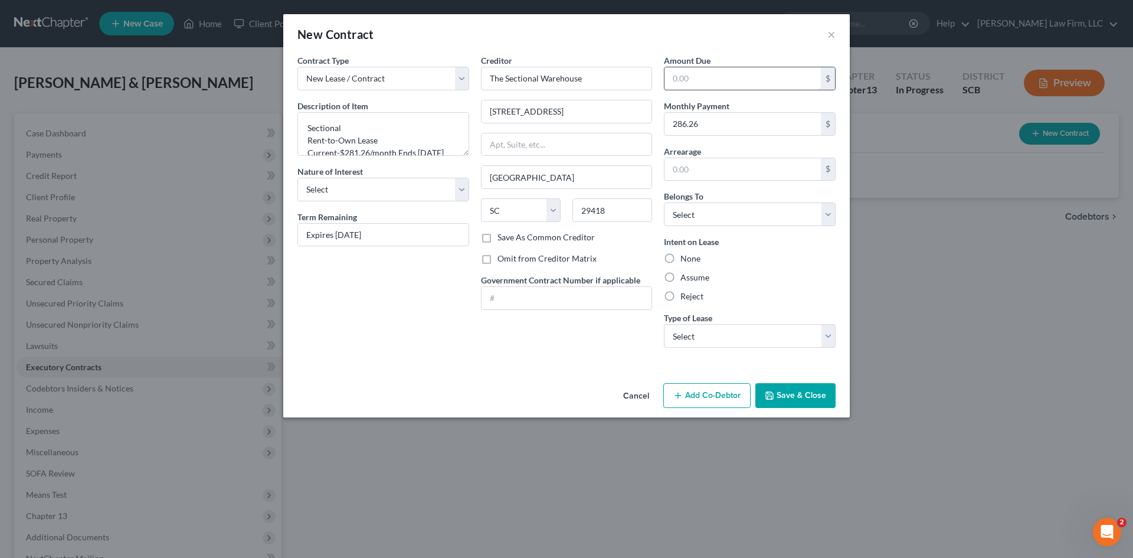
click at [724, 81] on input "text" at bounding box center [743, 78] width 156 height 22
type input "1,491.52"
click at [732, 224] on select "Select Debtor 1 Only Debtor 2 Only Debtor 1 And Debtor 2 Only At Least One Of T…" at bounding box center [750, 214] width 172 height 24
select select "1"
click at [664, 202] on select "Select Debtor 1 Only Debtor 2 Only Debtor 1 And Debtor 2 Only At Least One Of T…" at bounding box center [750, 214] width 172 height 24
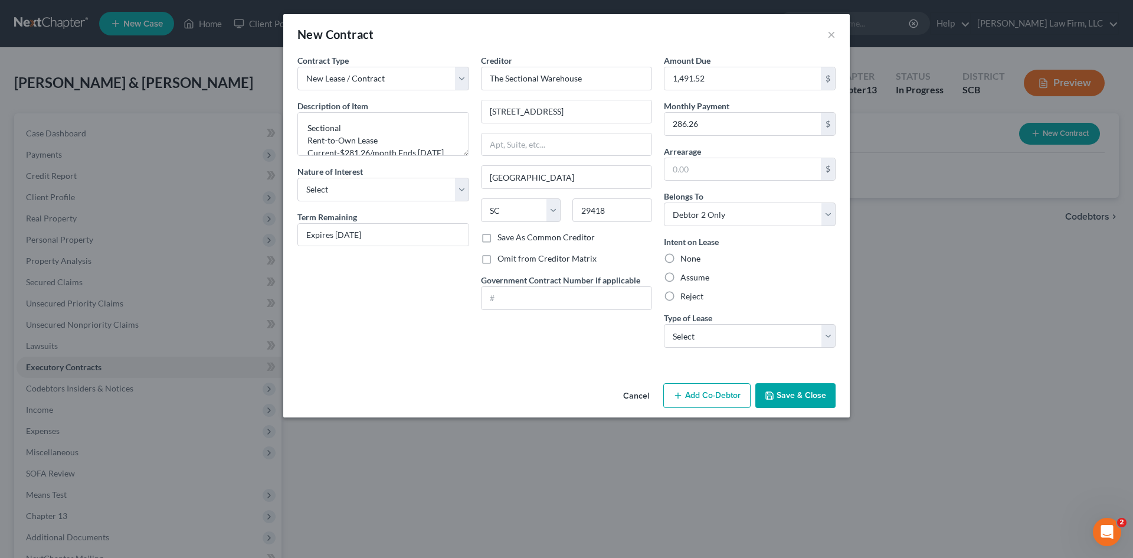
click at [691, 273] on label "Assume" at bounding box center [695, 278] width 29 height 12
click at [691, 273] on input "Assume" at bounding box center [689, 276] width 8 height 8
radio input "true"
click at [709, 331] on select "Select Real Estate Car Other" at bounding box center [750, 336] width 172 height 24
select select "2"
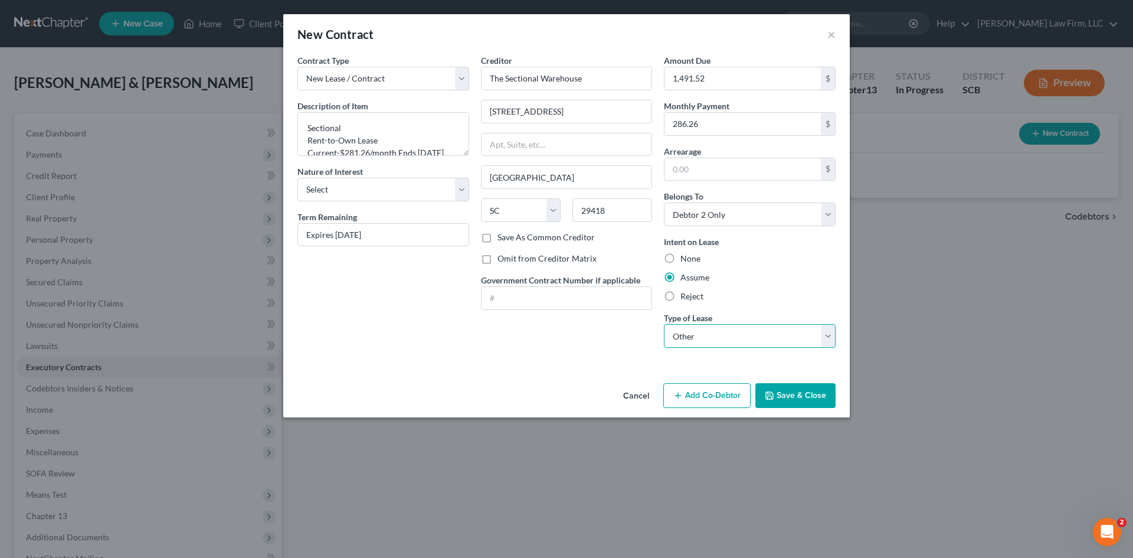
click at [664, 324] on select "Select Real Estate Car Other" at bounding box center [750, 336] width 172 height 24
drag, startPoint x: 771, startPoint y: 393, endPoint x: 779, endPoint y: 292, distance: 101.3
click at [779, 295] on div "New Contract × Contract Type New Lease / Contract New Timeshare Description of …" at bounding box center [566, 215] width 567 height 403
click at [681, 124] on input "286.26" at bounding box center [743, 124] width 156 height 22
click at [682, 123] on input "286.26" at bounding box center [743, 124] width 156 height 22
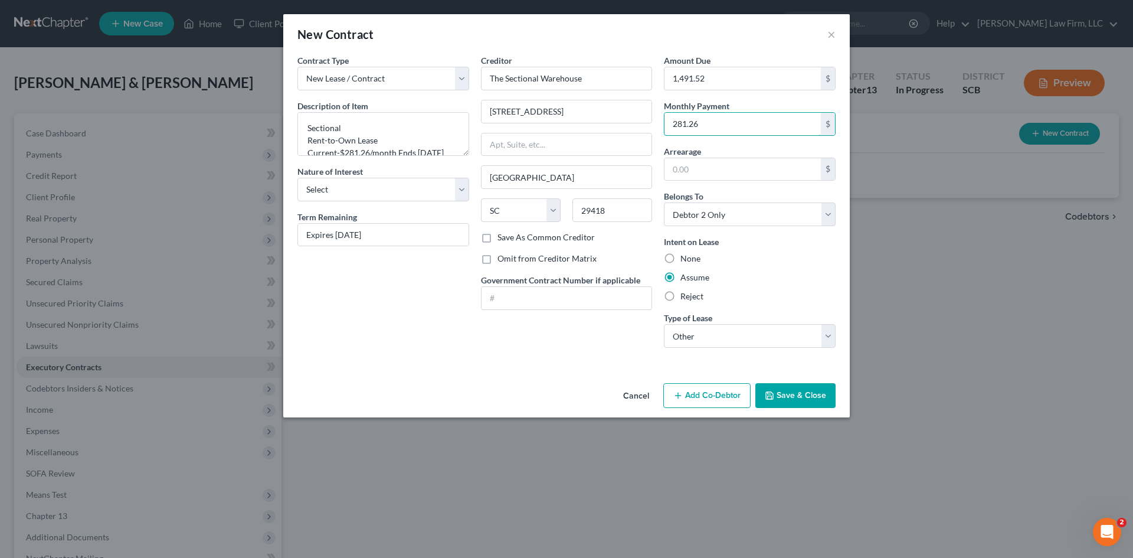
type input "281.26"
click at [799, 403] on button "Save & Close" at bounding box center [795, 395] width 80 height 25
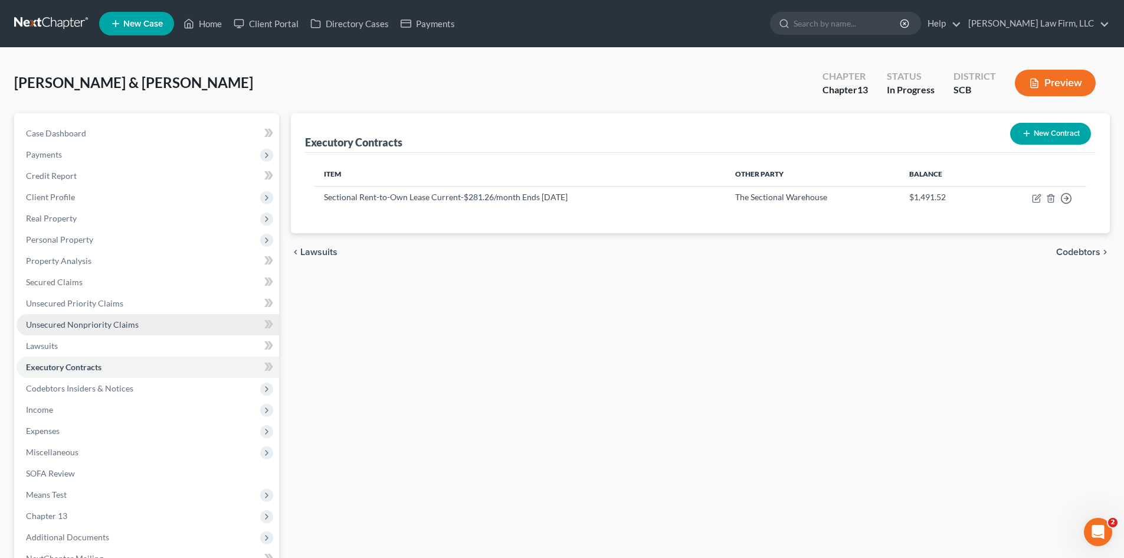
click at [90, 324] on span "Unsecured Nonpriority Claims" at bounding box center [82, 324] width 113 height 10
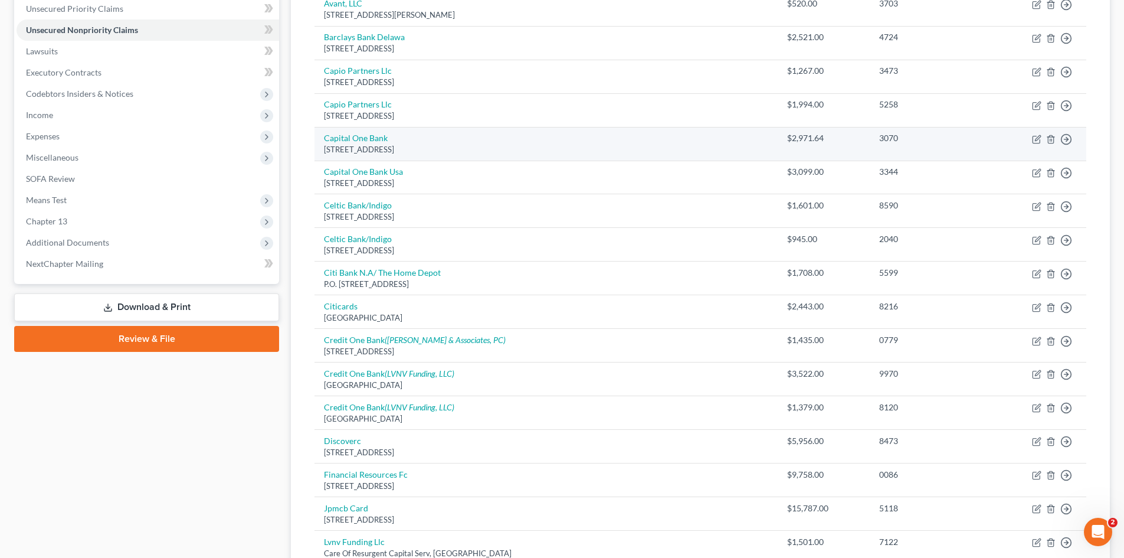
scroll to position [295, 0]
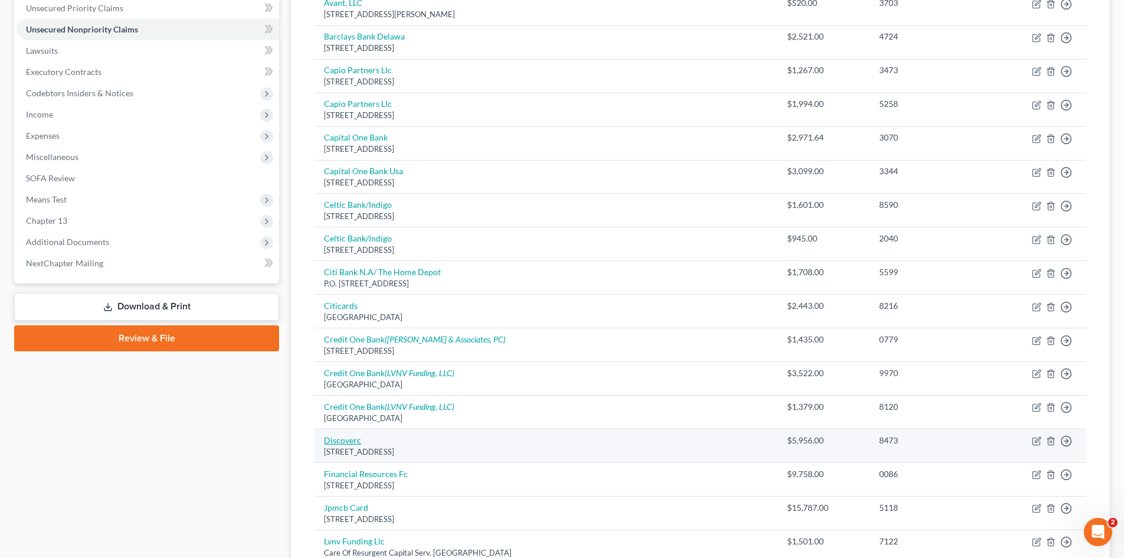
click at [349, 440] on link "Discoverc" at bounding box center [342, 440] width 37 height 10
select select "46"
select select "2"
select select "1"
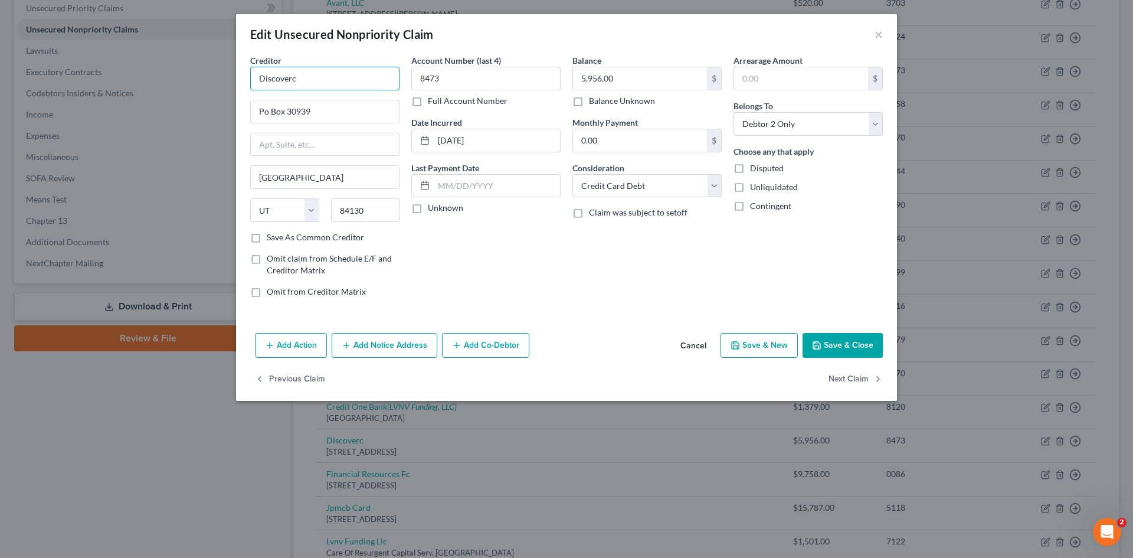
click at [293, 68] on input "Discoverc" at bounding box center [324, 79] width 149 height 24
click at [343, 82] on input "Discover c" at bounding box center [324, 79] width 149 height 24
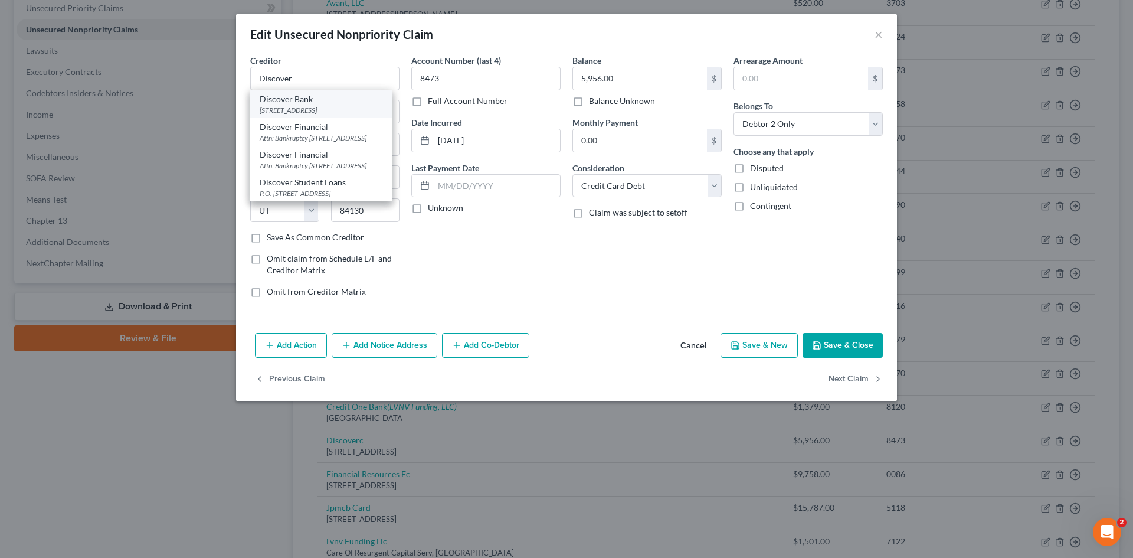
click at [317, 108] on div "PO Box 3025, New Albany, OH 43054" at bounding box center [321, 110] width 123 height 10
type input "Discover Bank"
type input "PO Box 3025"
type input "New Albany"
select select "36"
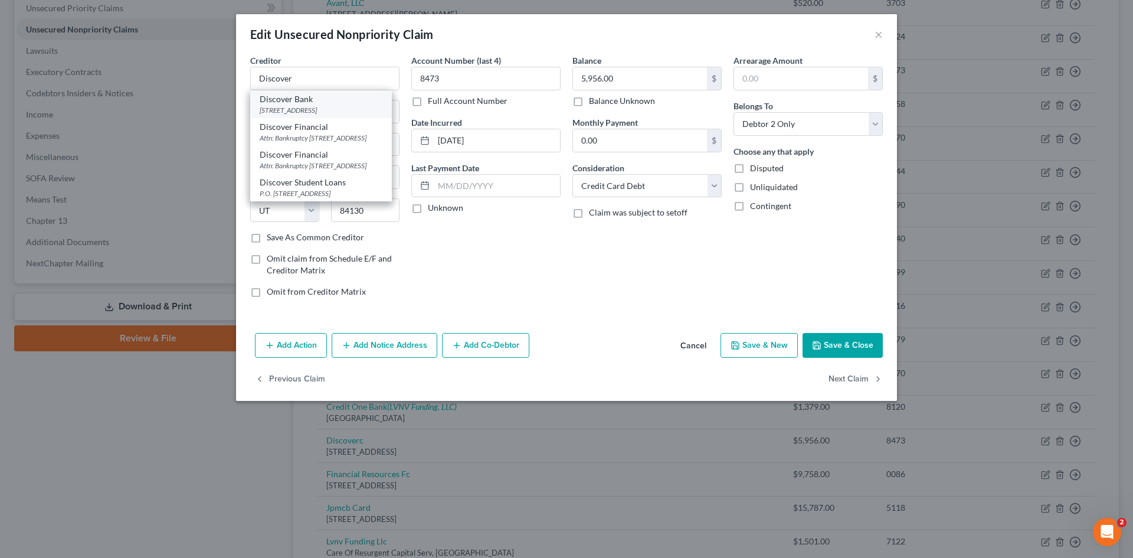
type input "43054"
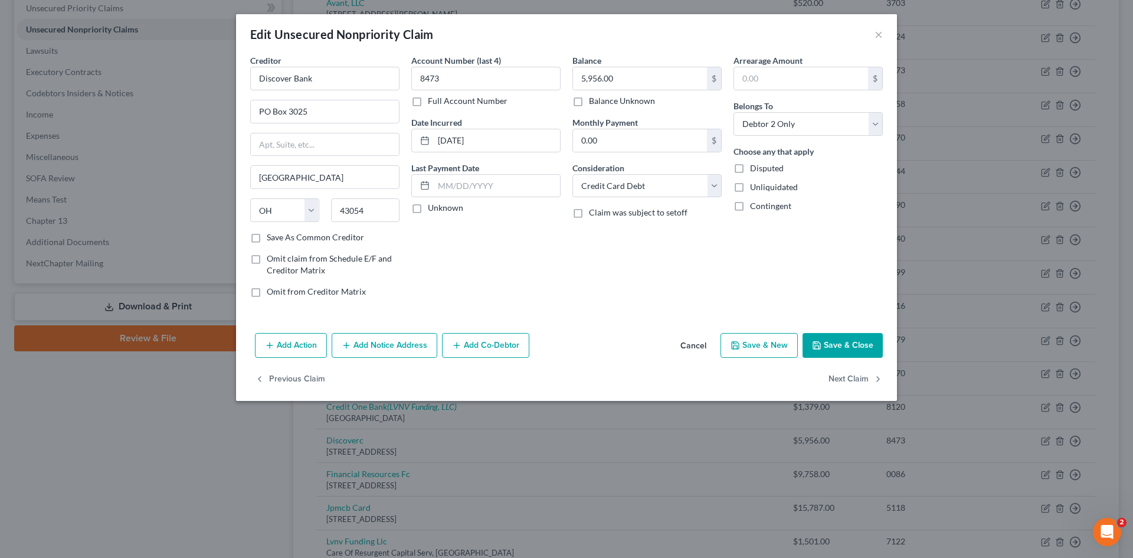
click at [837, 340] on button "Save & Close" at bounding box center [843, 345] width 80 height 25
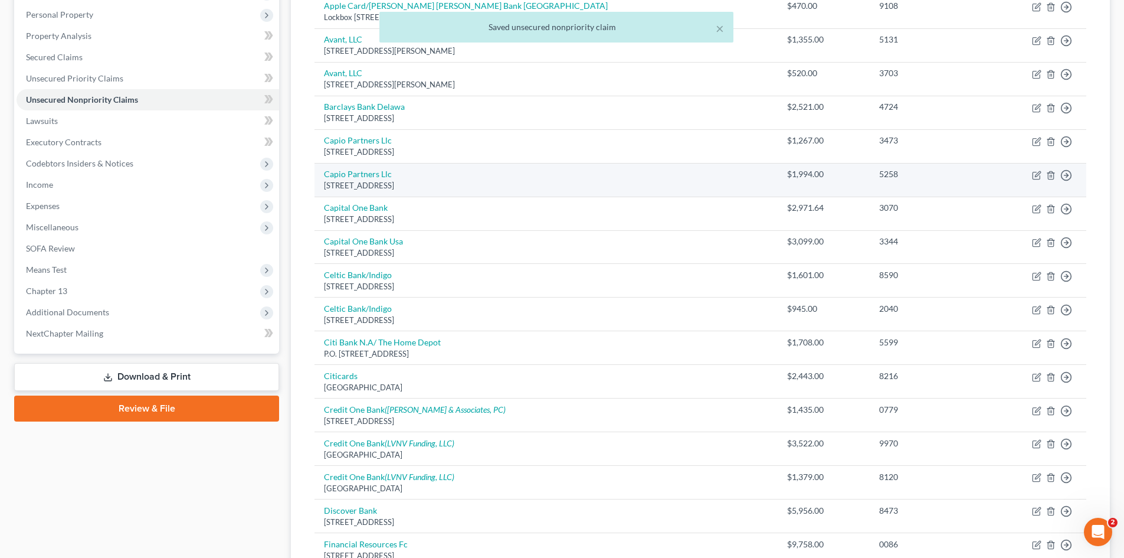
scroll to position [118, 0]
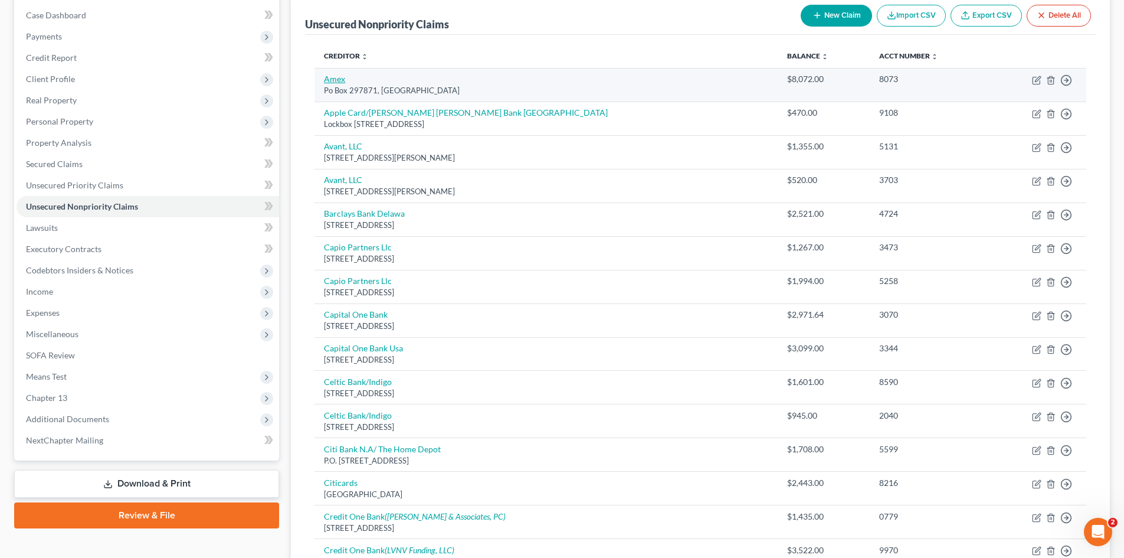
click at [338, 81] on link "Amex" at bounding box center [334, 79] width 21 height 10
select select "9"
select select "2"
select select "1"
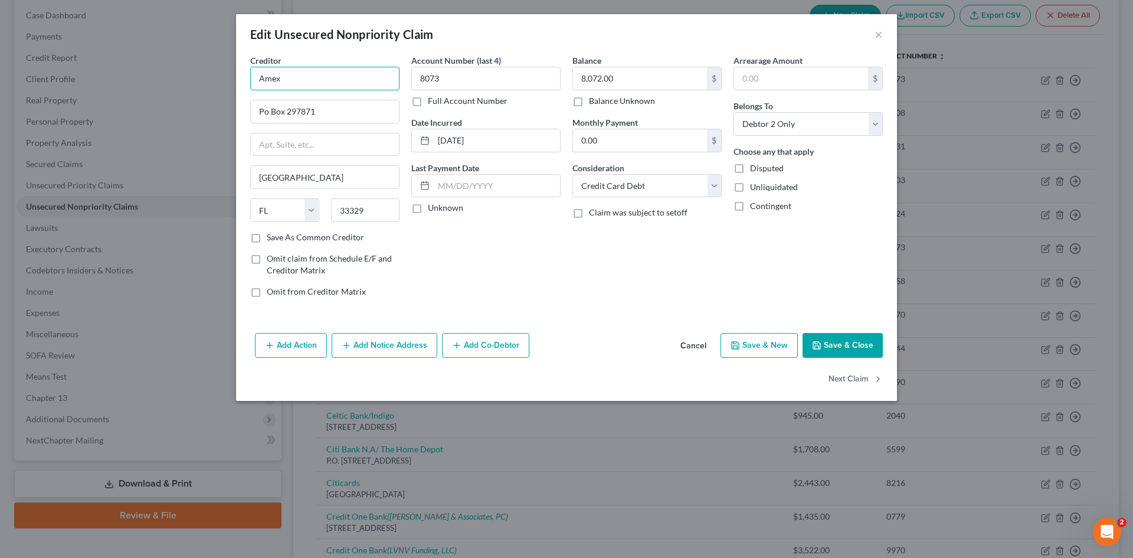
click at [368, 84] on input "Amex" at bounding box center [324, 79] width 149 height 24
click at [332, 113] on div "[STREET_ADDRESS]" at bounding box center [321, 110] width 123 height 10
type input "American Express"
type input "PO Box 981540"
type input "[GEOGRAPHIC_DATA]"
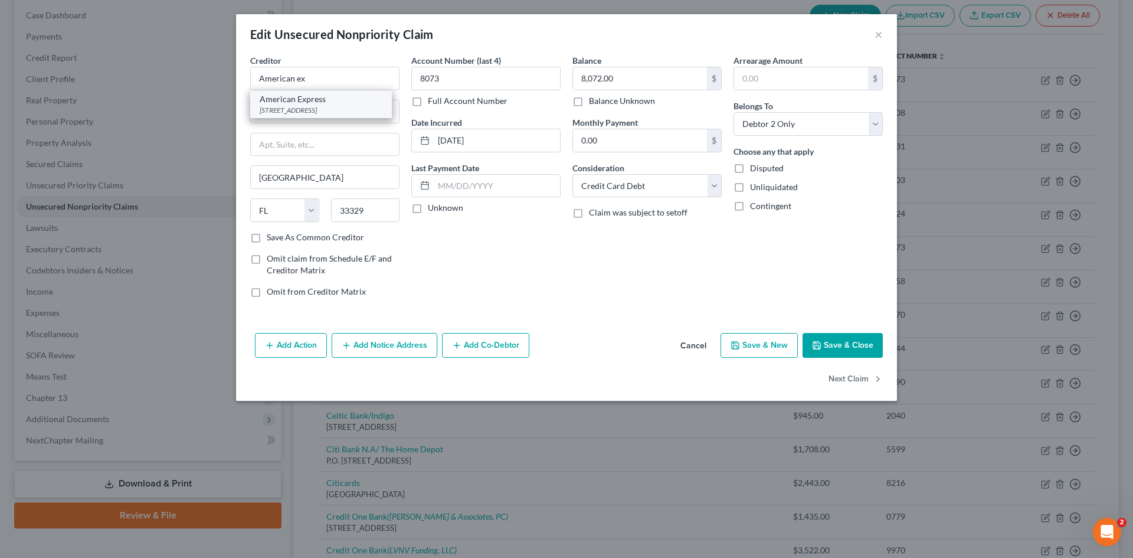
select select "45"
type input "79998"
click at [854, 343] on button "Save & Close" at bounding box center [843, 345] width 80 height 25
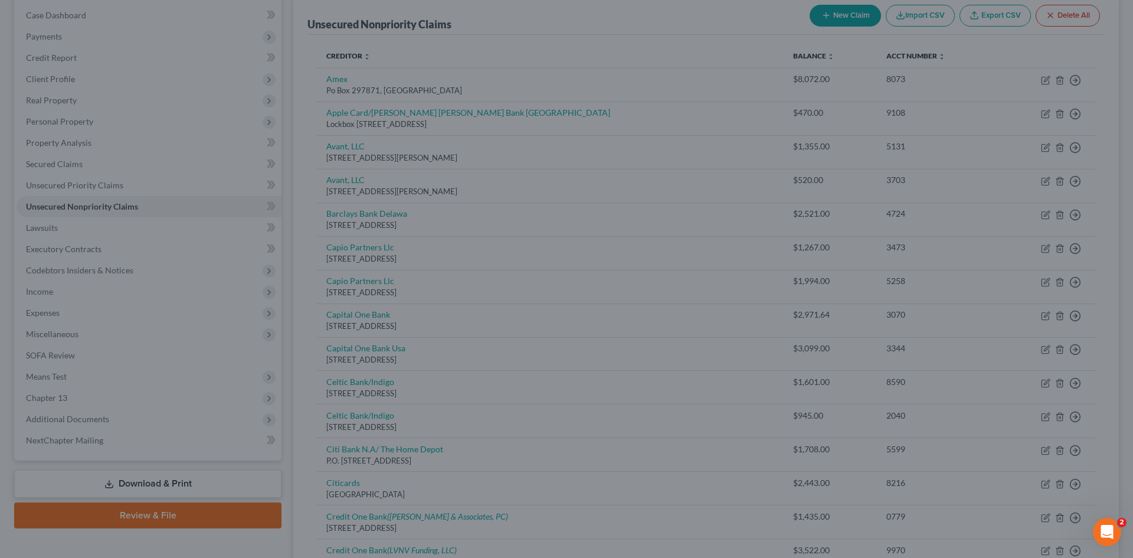
type input "0"
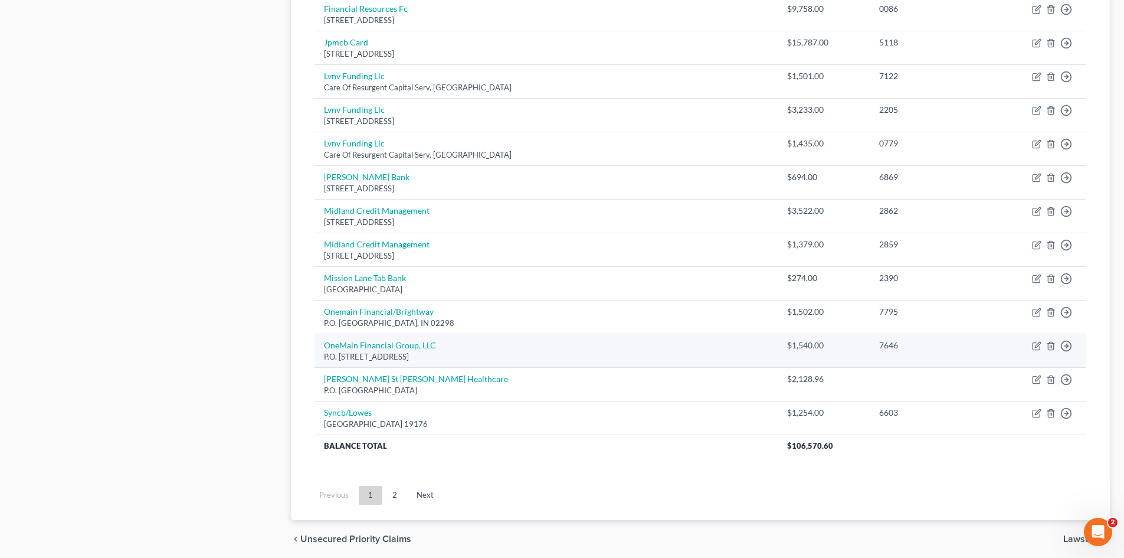
scroll to position [805, 0]
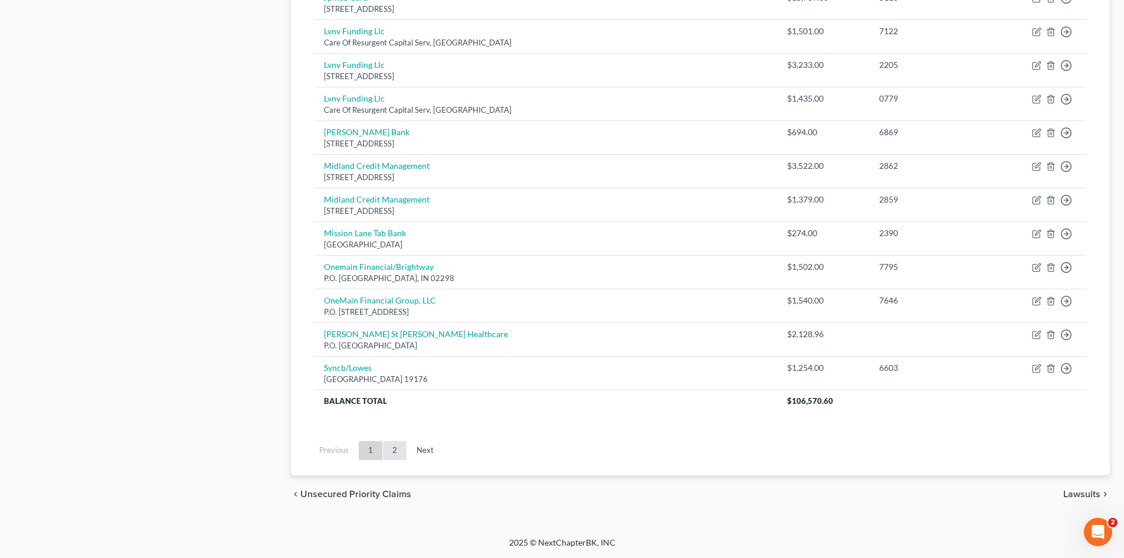
click at [393, 447] on link "2" at bounding box center [395, 450] width 24 height 19
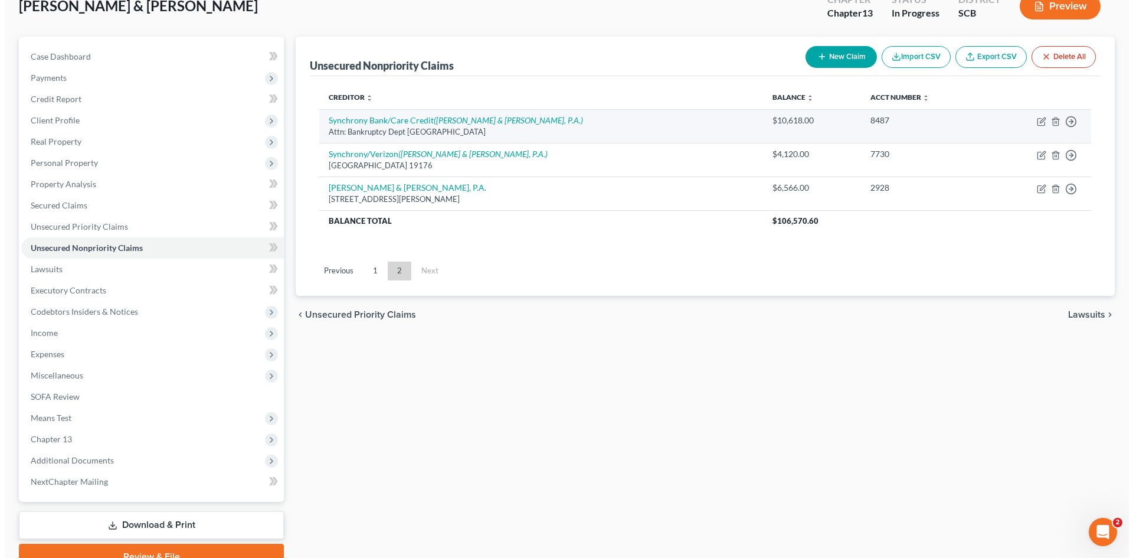
scroll to position [0, 0]
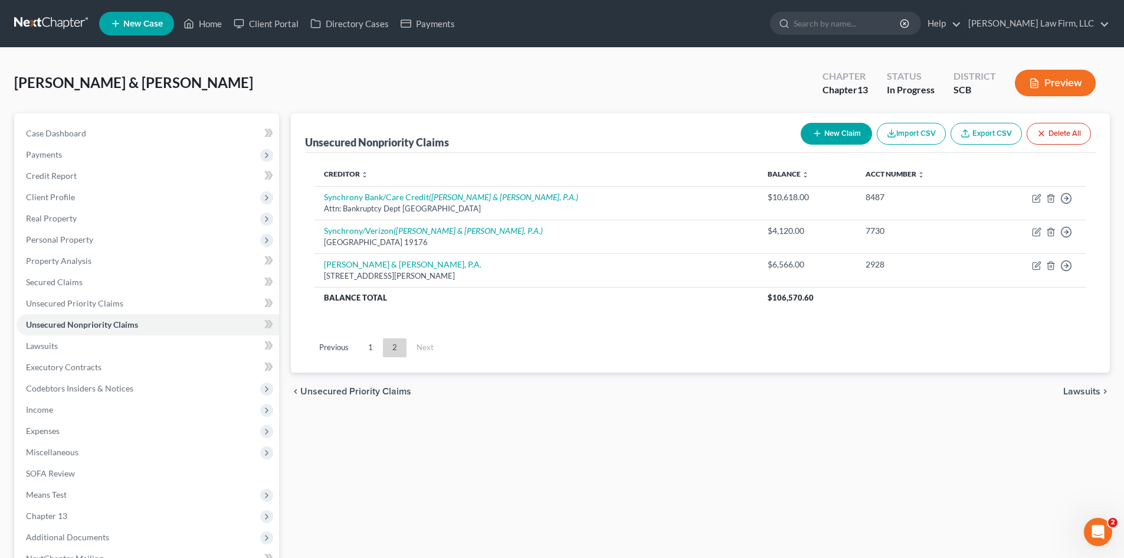
click at [831, 142] on button "New Claim" at bounding box center [836, 134] width 71 height 22
select select "2"
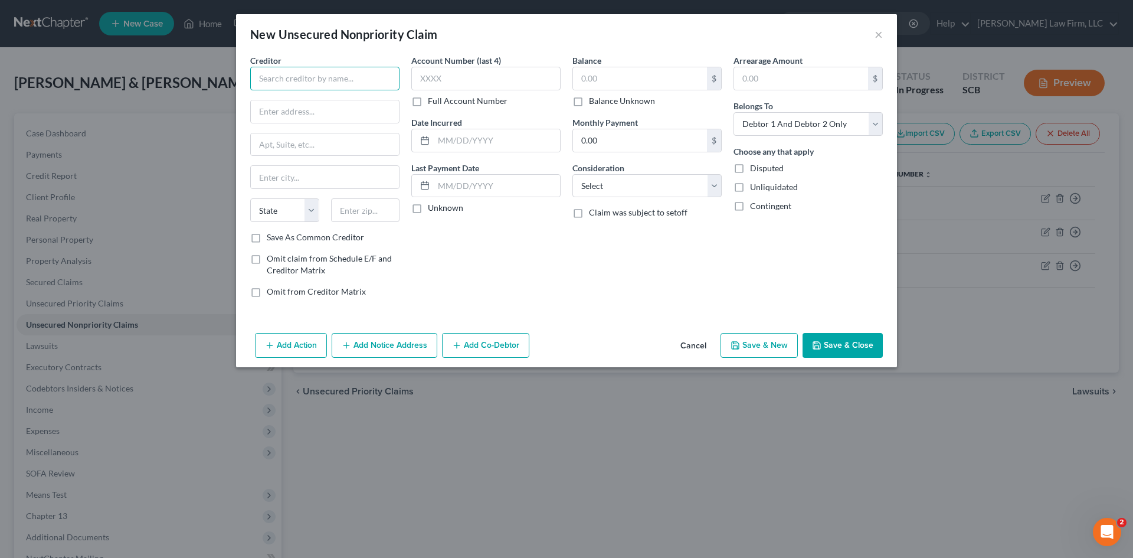
click at [379, 81] on input "text" at bounding box center [324, 79] width 149 height 24
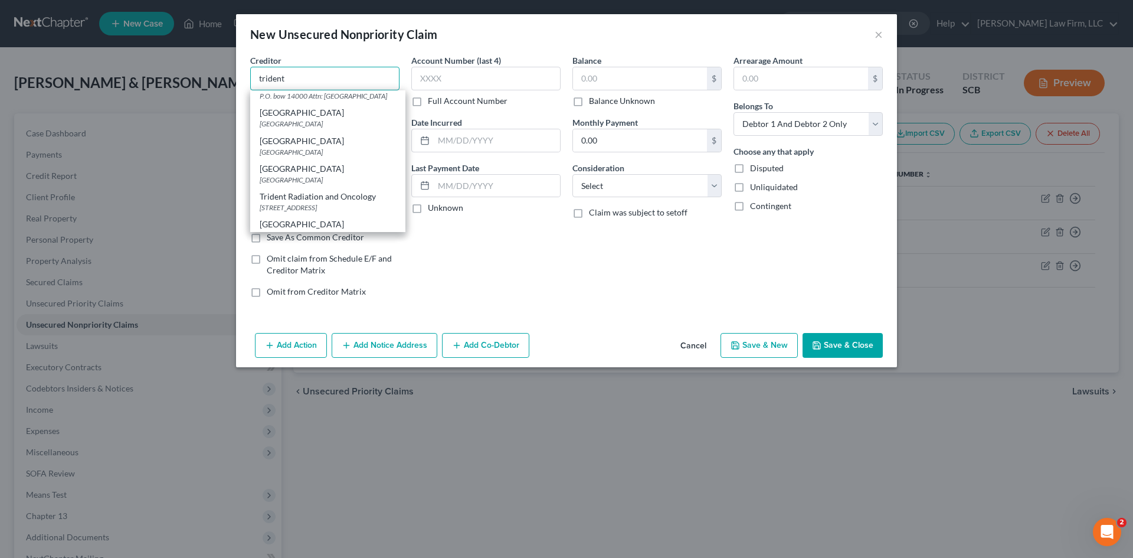
scroll to position [118, 0]
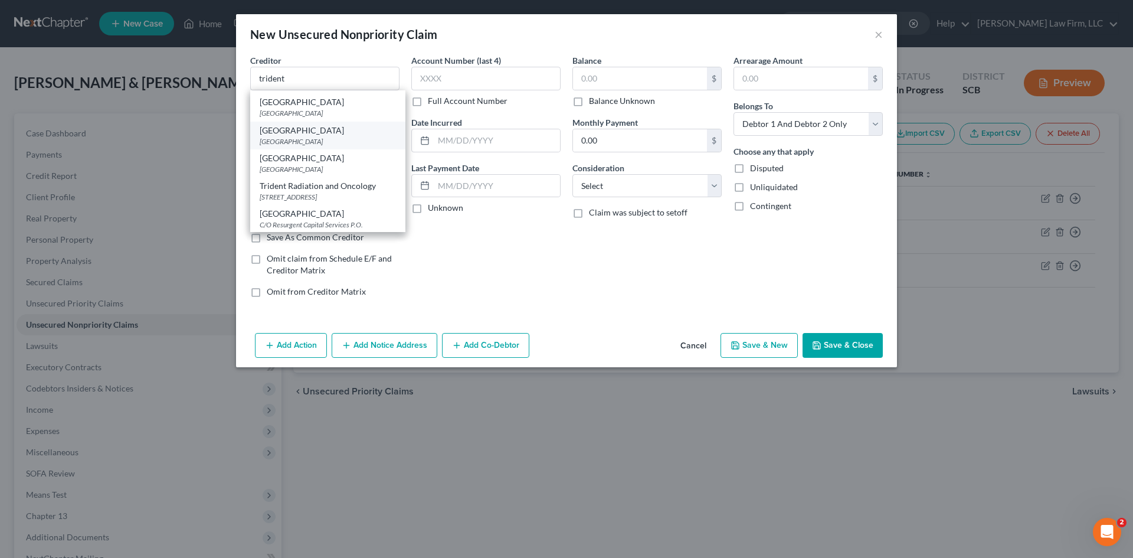
click at [350, 136] on div "Trident Medical Center" at bounding box center [328, 131] width 136 height 12
type input "Trident Medical Center"
type input "PO Box 99400"
type input "Louisville"
select select "18"
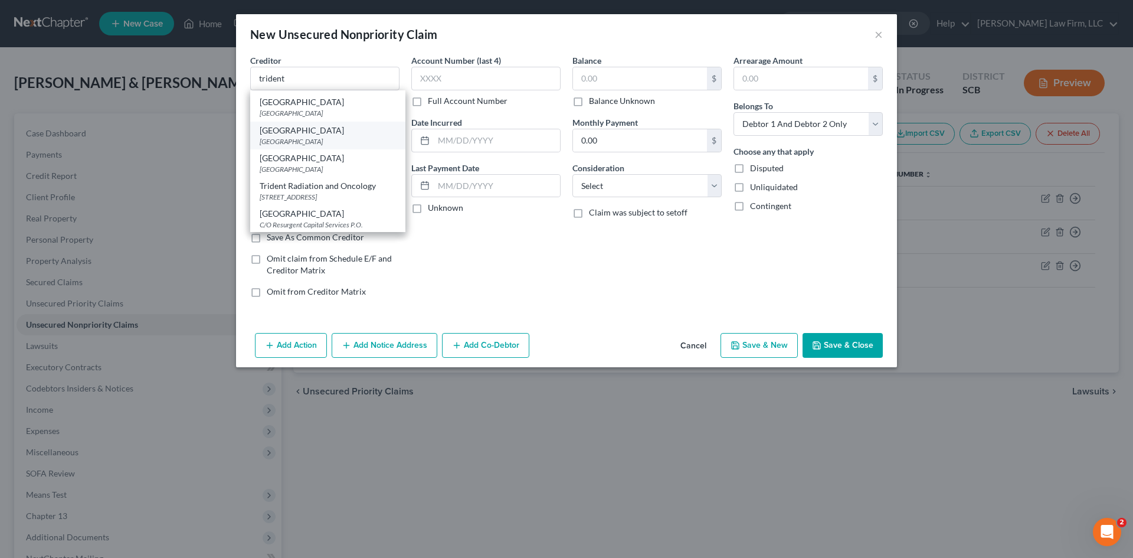
type input "40269"
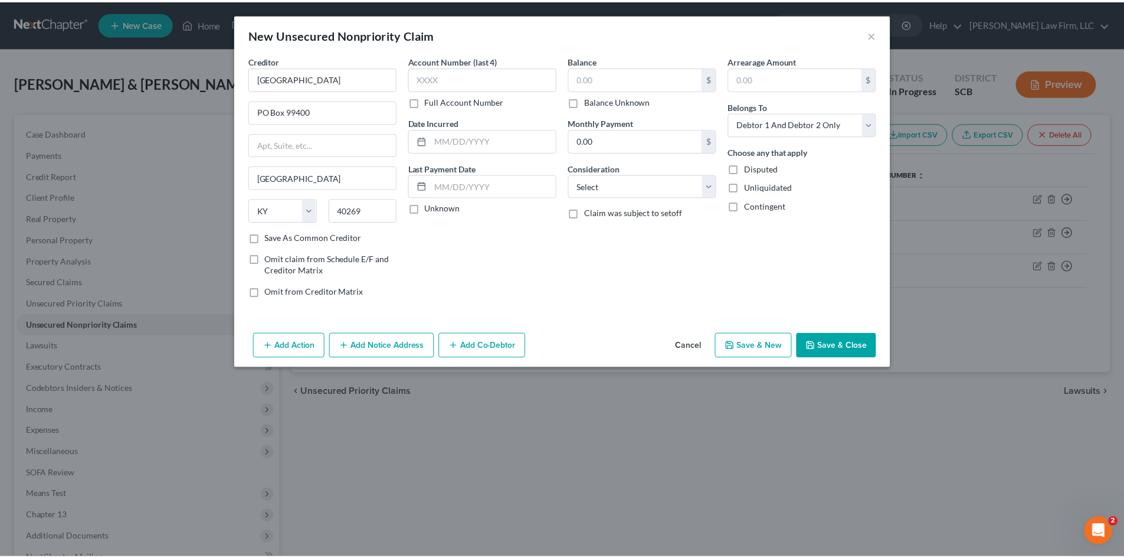
scroll to position [0, 0]
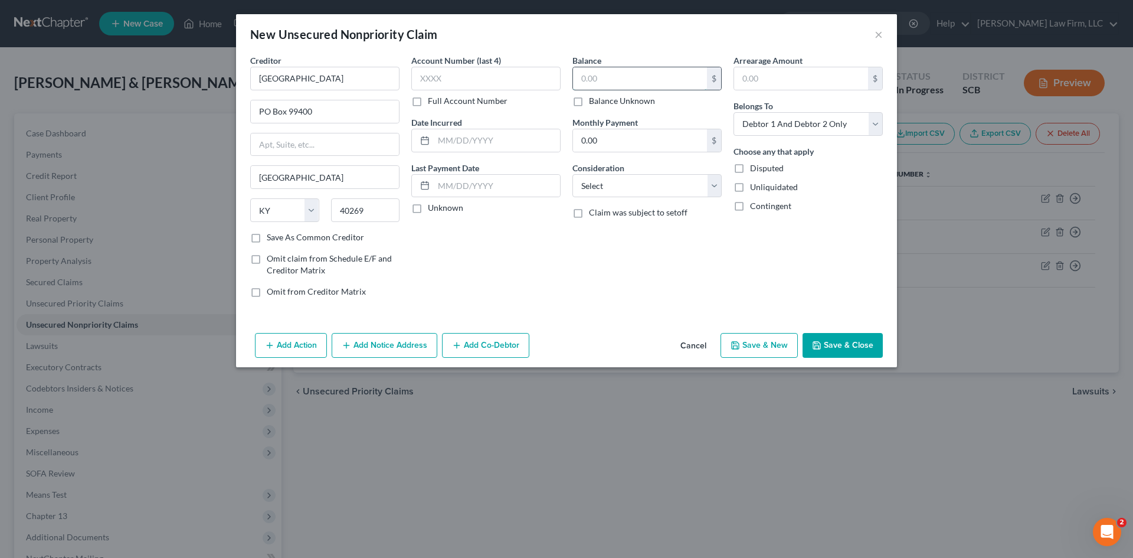
click at [626, 76] on input "text" at bounding box center [640, 78] width 134 height 22
type input "86.24"
click at [790, 122] on select "Select Debtor 1 Only Debtor 2 Only Debtor 1 And Debtor 2 Only At Least One Of T…" at bounding box center [808, 124] width 149 height 24
select select "0"
click at [734, 112] on select "Select Debtor 1 Only Debtor 2 Only Debtor 1 And Debtor 2 Only At Least One Of T…" at bounding box center [808, 124] width 149 height 24
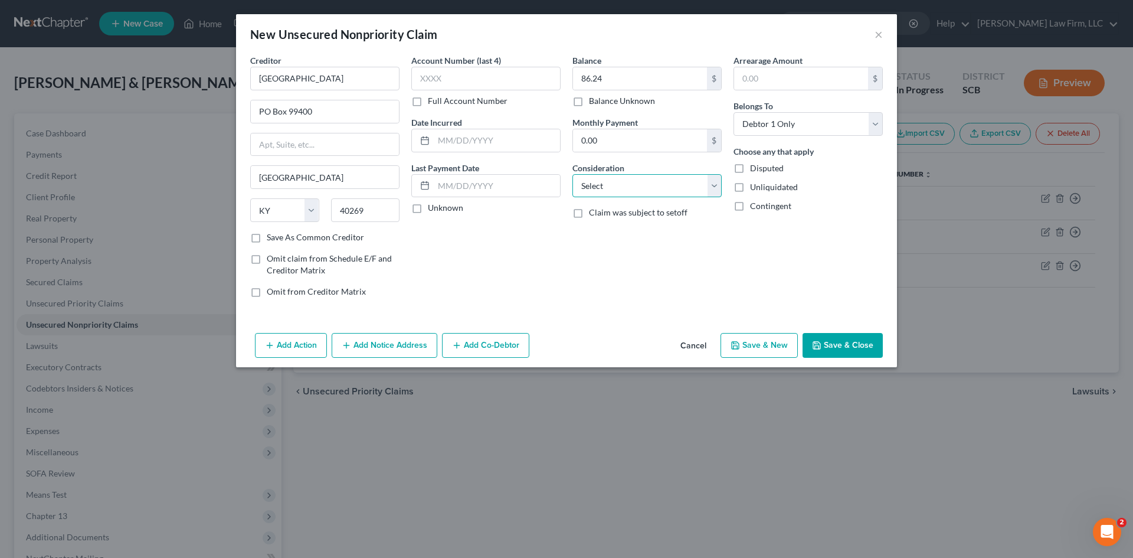
click at [665, 180] on select "Select Cable / Satellite Services Collection Agency Credit Card Debt Debt Couns…" at bounding box center [647, 186] width 149 height 24
select select "9"
click at [573, 174] on select "Select Cable / Satellite Services Collection Agency Credit Card Debt Debt Couns…" at bounding box center [647, 186] width 149 height 24
click at [831, 349] on button "Save & Close" at bounding box center [843, 345] width 80 height 25
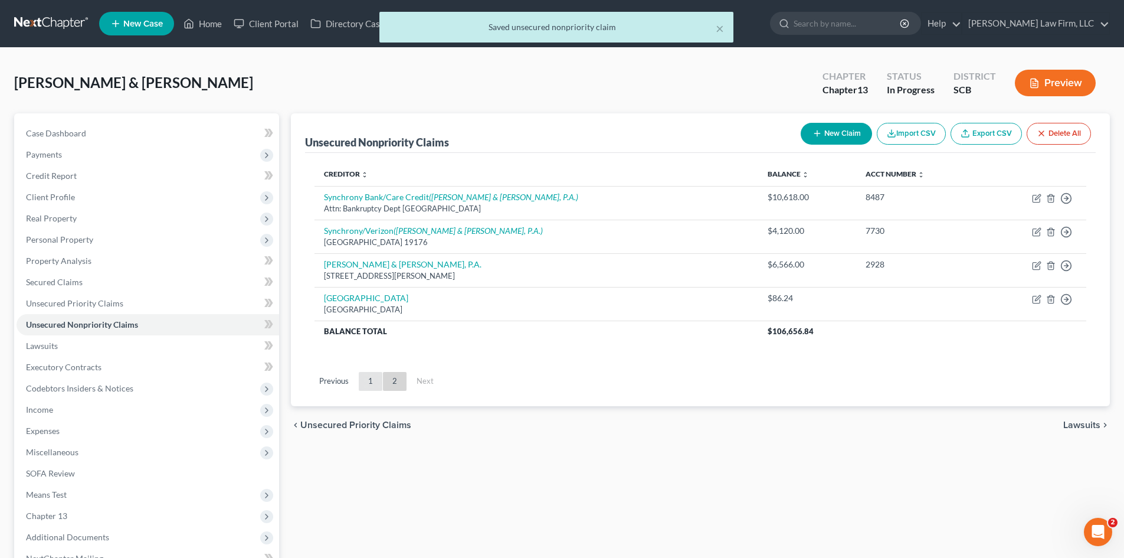
click at [369, 375] on link "1" at bounding box center [371, 381] width 24 height 19
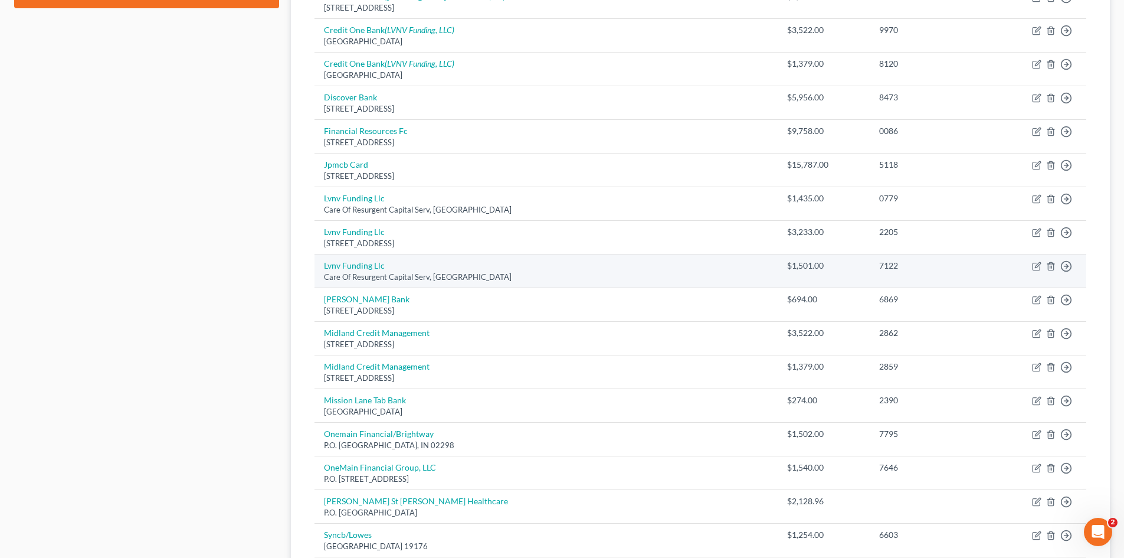
scroll to position [649, 0]
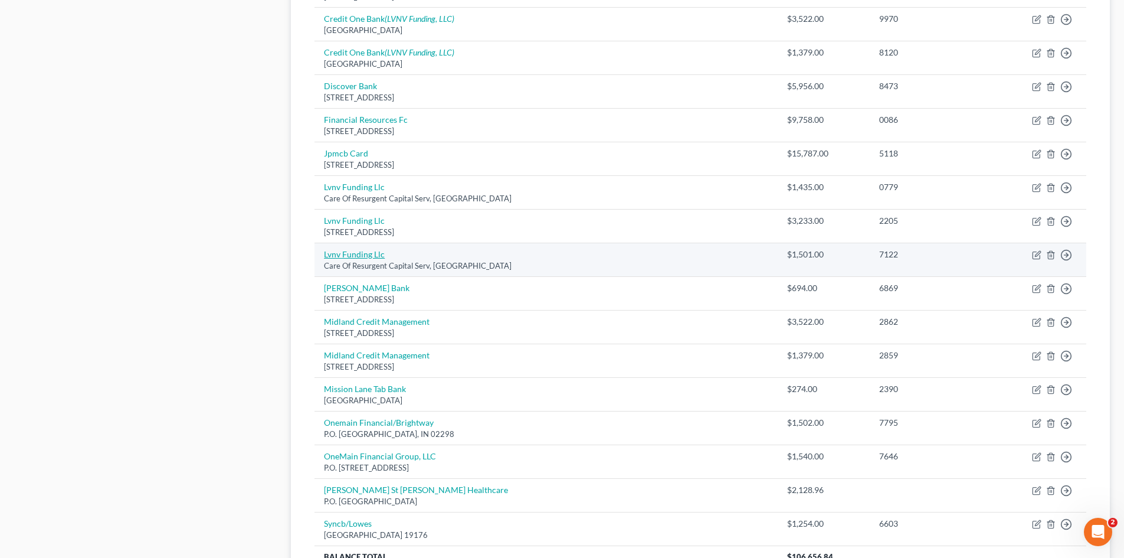
click at [348, 254] on link "Lvnv Funding Llc" at bounding box center [354, 254] width 61 height 10
select select "42"
select select "1"
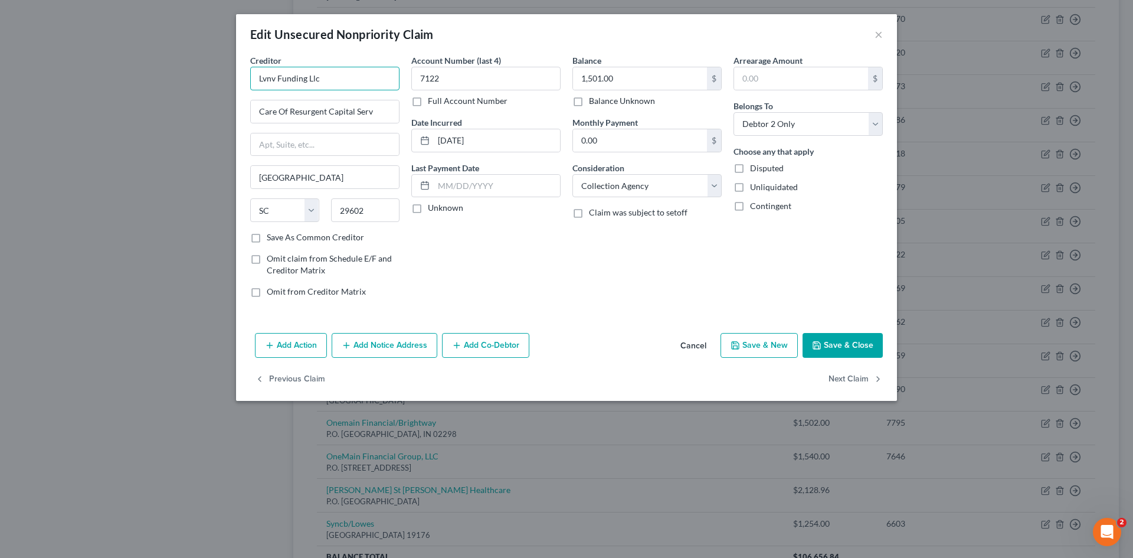
drag, startPoint x: 276, startPoint y: 76, endPoint x: 368, endPoint y: 81, distance: 92.3
click at [368, 81] on input "Lvnv Funding Llc" at bounding box center [324, 79] width 149 height 24
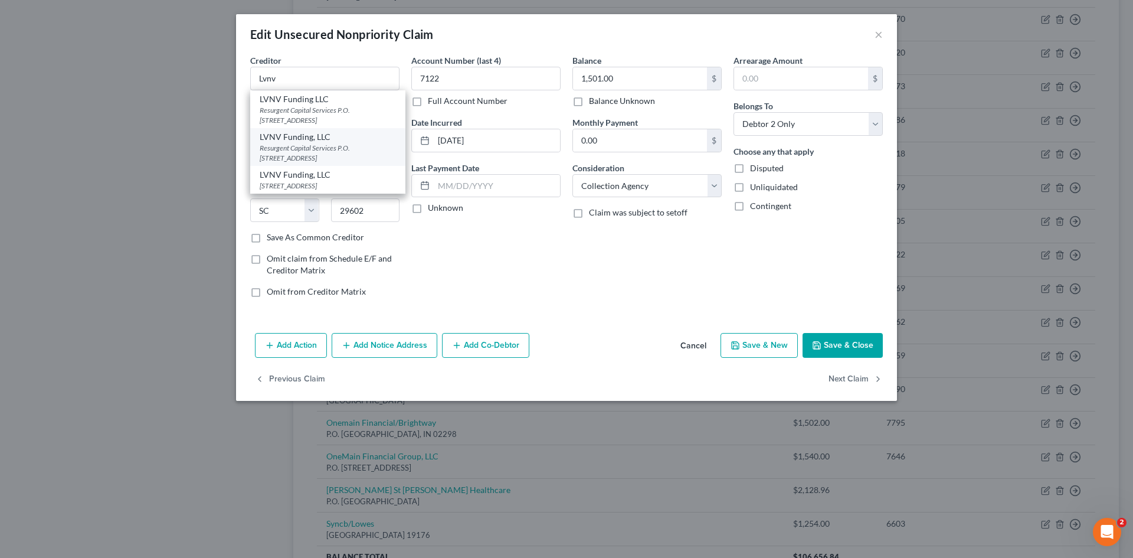
click at [305, 153] on div "Resurgent Capital Services P.O. Box 10587, Greenville, SC 29603" at bounding box center [328, 153] width 136 height 20
type input "LVNV Funding, LLC"
type input "Resurgent Capital Services"
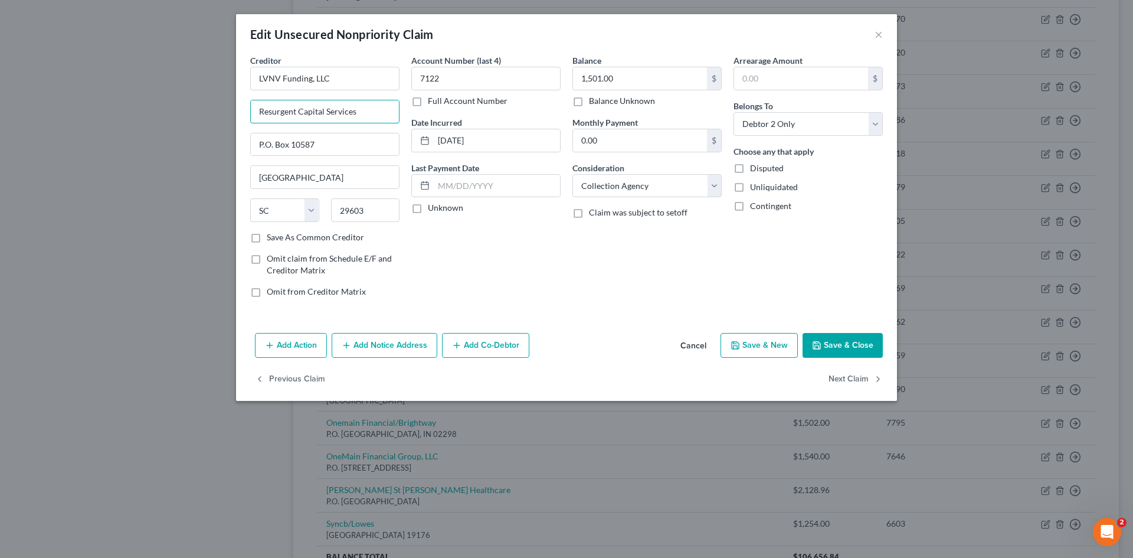
drag, startPoint x: 359, startPoint y: 114, endPoint x: 233, endPoint y: 114, distance: 126.9
click at [233, 114] on div "Edit Unsecured Nonpriority Claim × Creditor * LVNV Funding, LLC Resurgent Capit…" at bounding box center [566, 279] width 1133 height 558
click at [640, 79] on input "1,501.00" at bounding box center [640, 78] width 134 height 22
click at [836, 352] on button "Save & Close" at bounding box center [843, 345] width 80 height 25
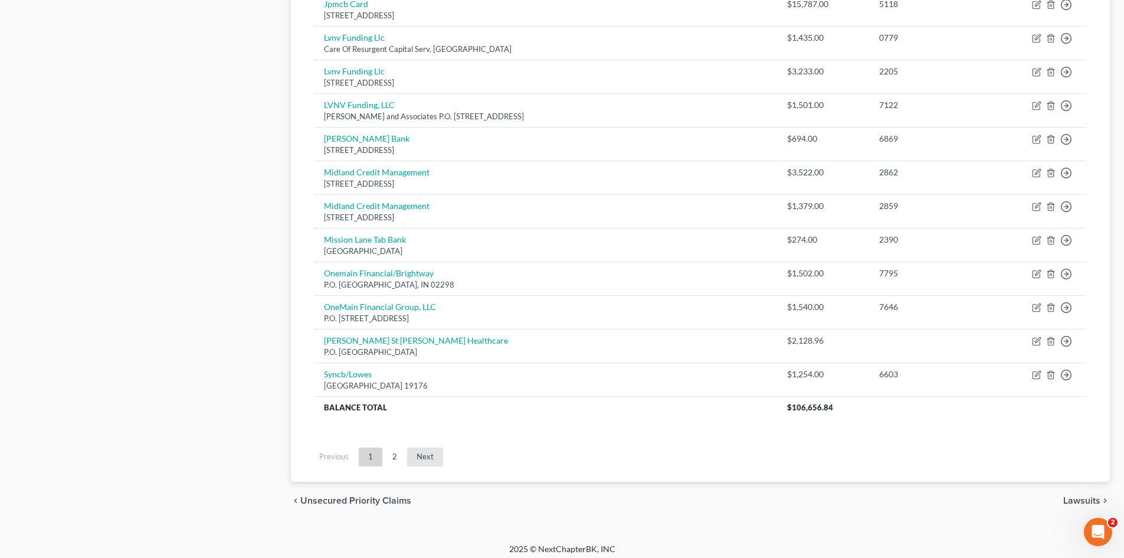
scroll to position [805, 0]
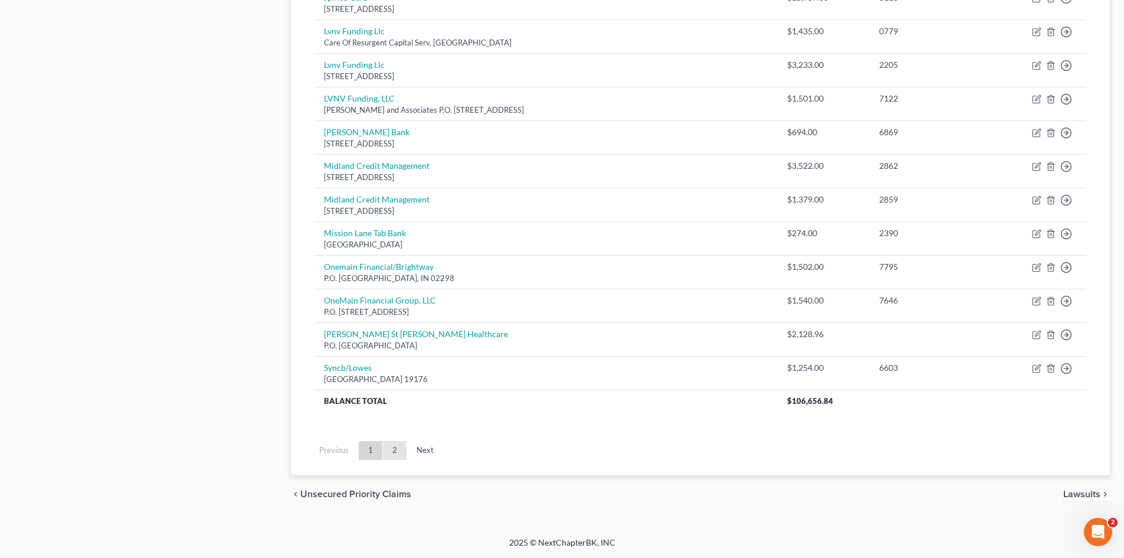
click at [403, 453] on link "2" at bounding box center [395, 450] width 24 height 19
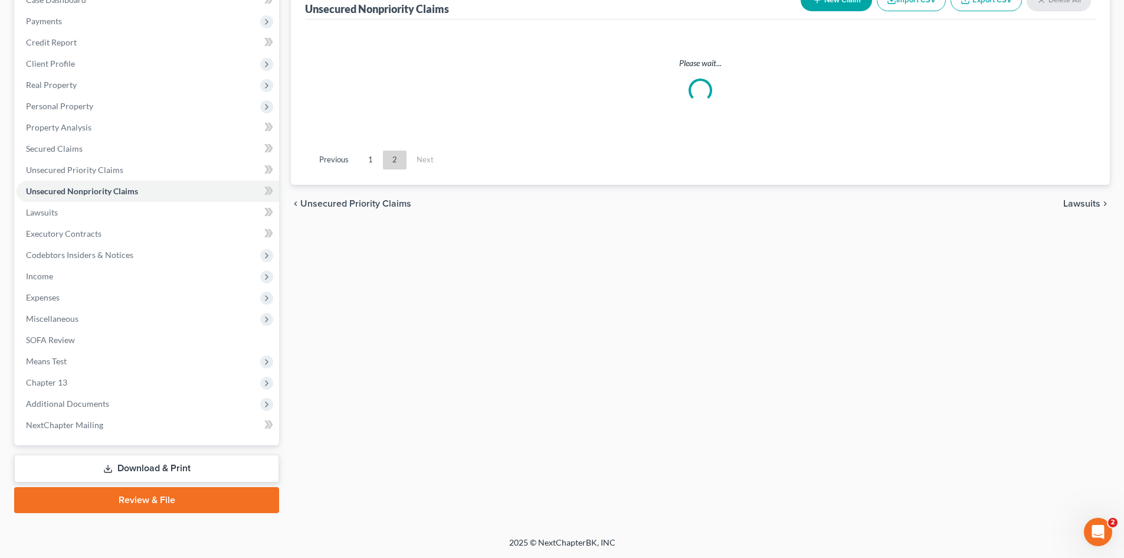
scroll to position [133, 0]
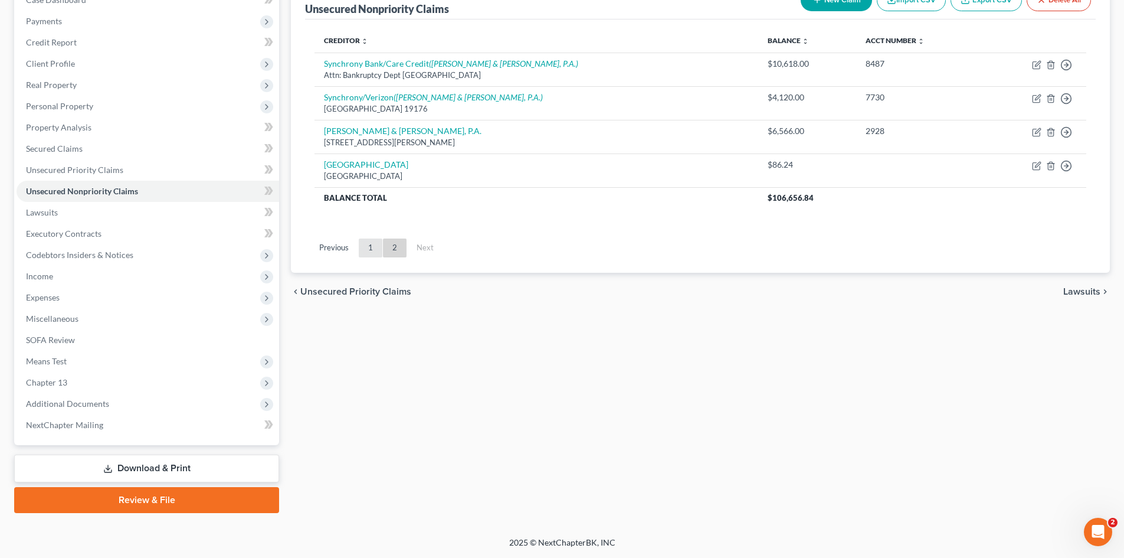
click at [368, 251] on link "1" at bounding box center [371, 247] width 24 height 19
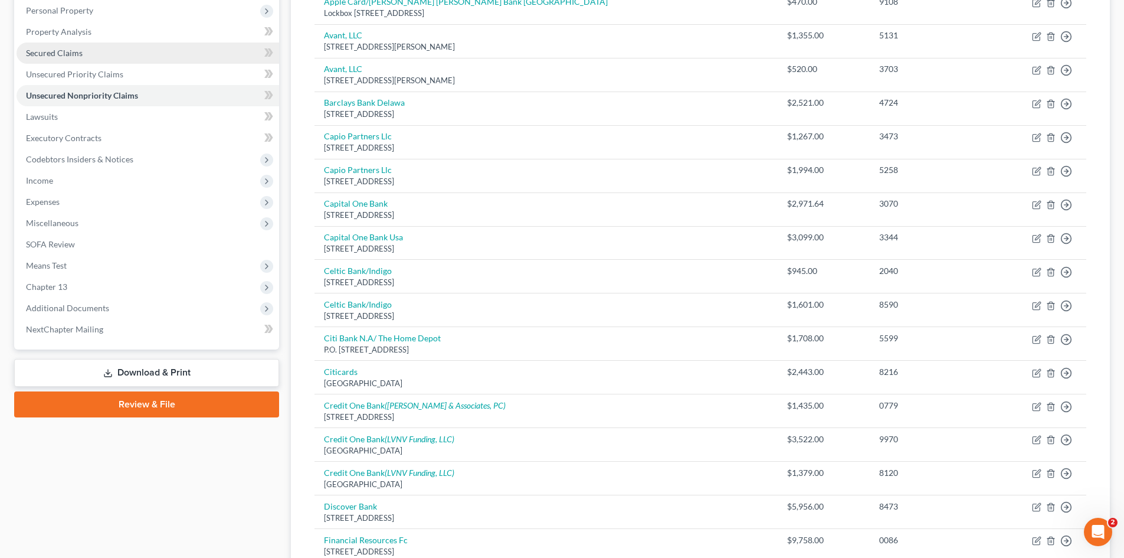
scroll to position [192, 0]
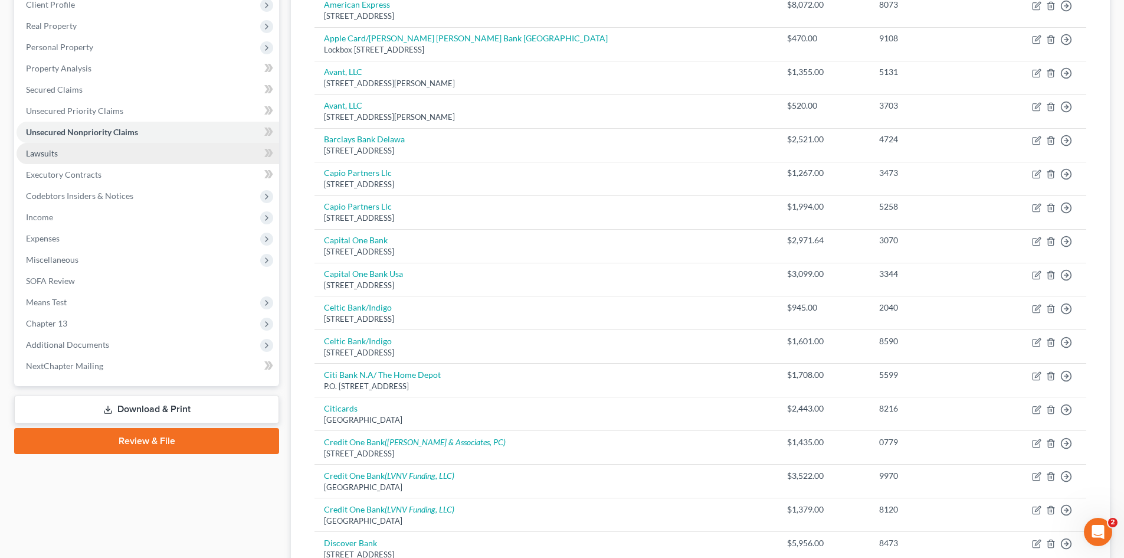
click at [51, 155] on span "Lawsuits" at bounding box center [42, 153] width 32 height 10
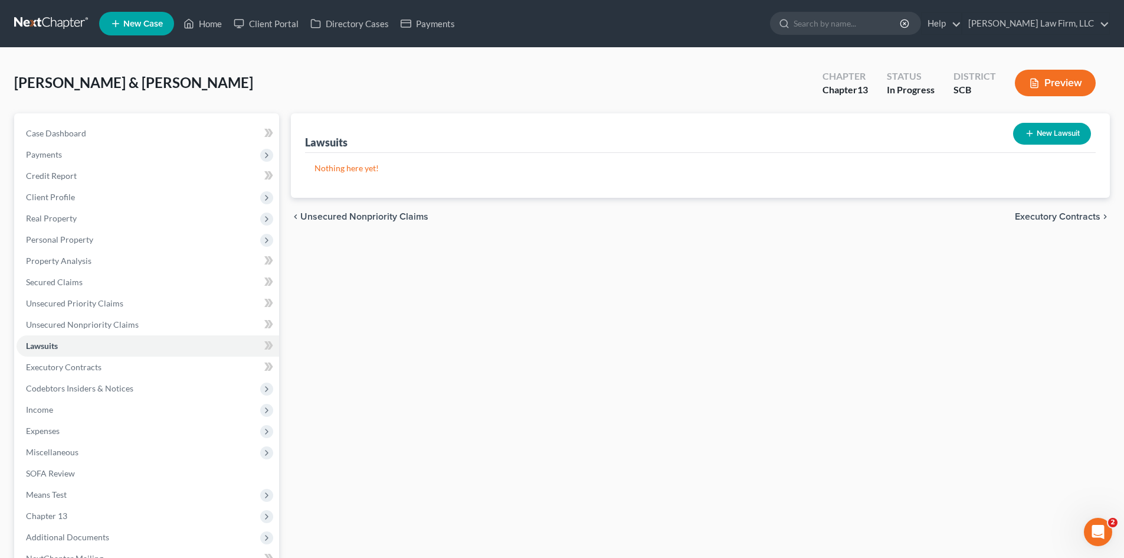
click at [1060, 133] on button "New Lawsuit" at bounding box center [1052, 134] width 78 height 22
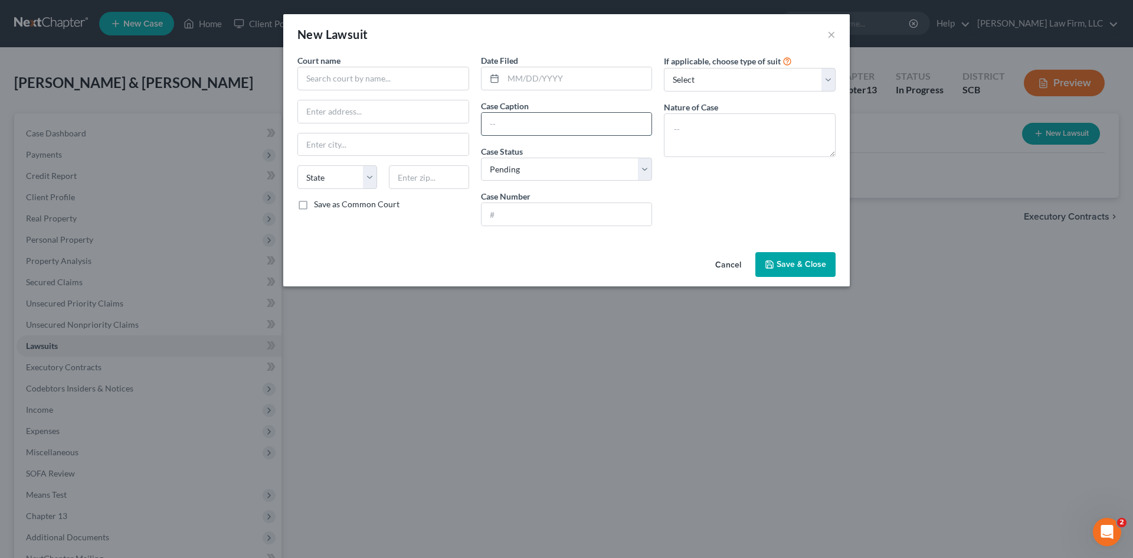
paste input "Synchrony Bank VS Donald Hastrich"
click at [561, 126] on input "Synchrony Bank VS Donald Hastrich" at bounding box center [567, 124] width 171 height 22
click at [566, 213] on input "text" at bounding box center [567, 214] width 171 height 22
paste input "2025CP1001554"
click at [688, 148] on textarea at bounding box center [750, 135] width 172 height 44
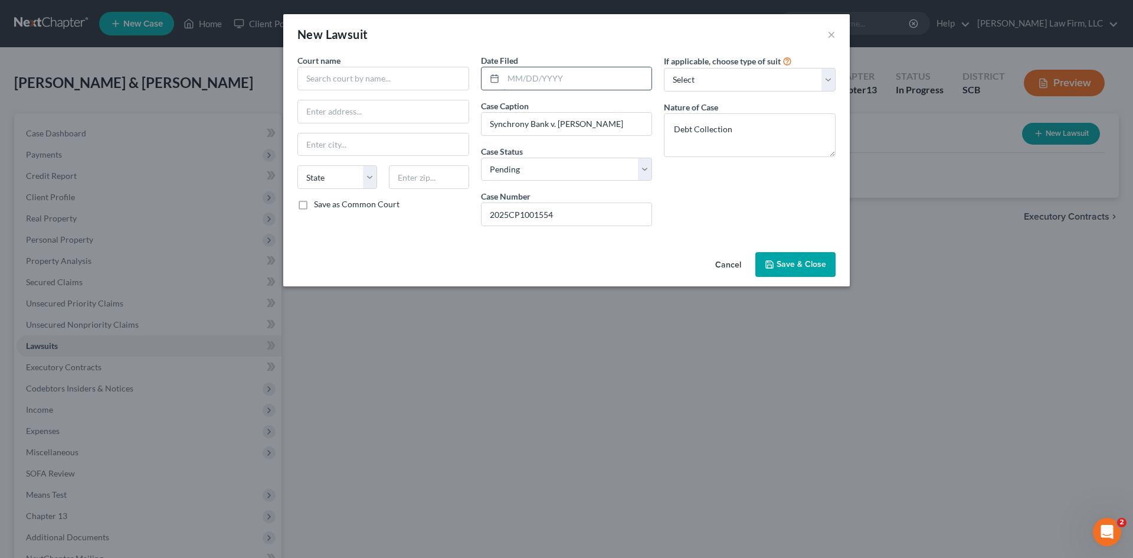
click at [570, 79] on input "text" at bounding box center [577, 78] width 149 height 22
click at [417, 83] on input "text" at bounding box center [383, 79] width 172 height 24
drag, startPoint x: 405, startPoint y: 77, endPoint x: 368, endPoint y: 80, distance: 37.3
click at [368, 80] on input "Charleston Count court" at bounding box center [383, 79] width 172 height 24
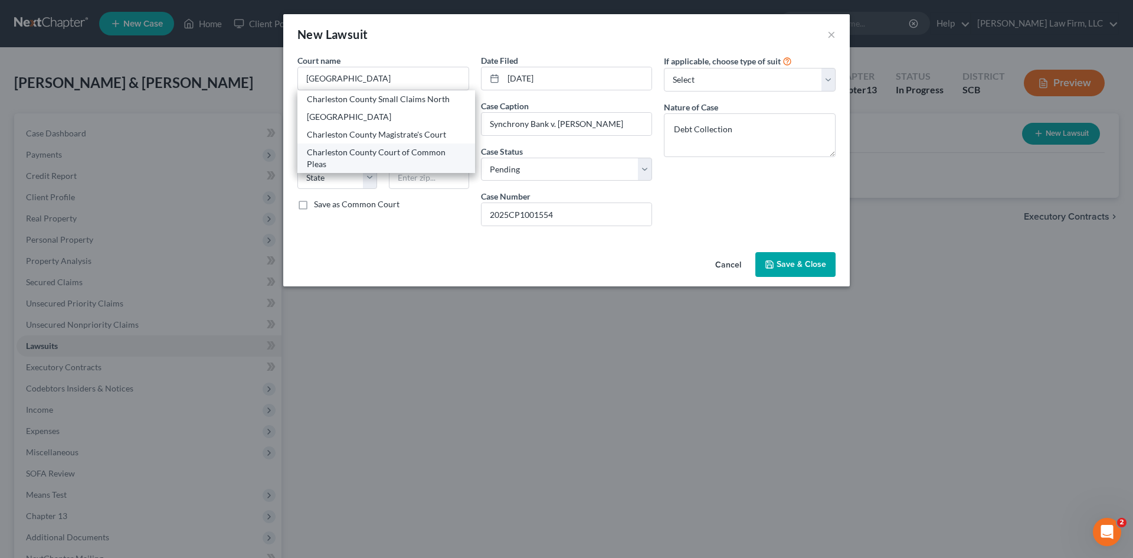
click at [428, 151] on div "Charleston County Court of Common Pleas" at bounding box center [386, 158] width 159 height 24
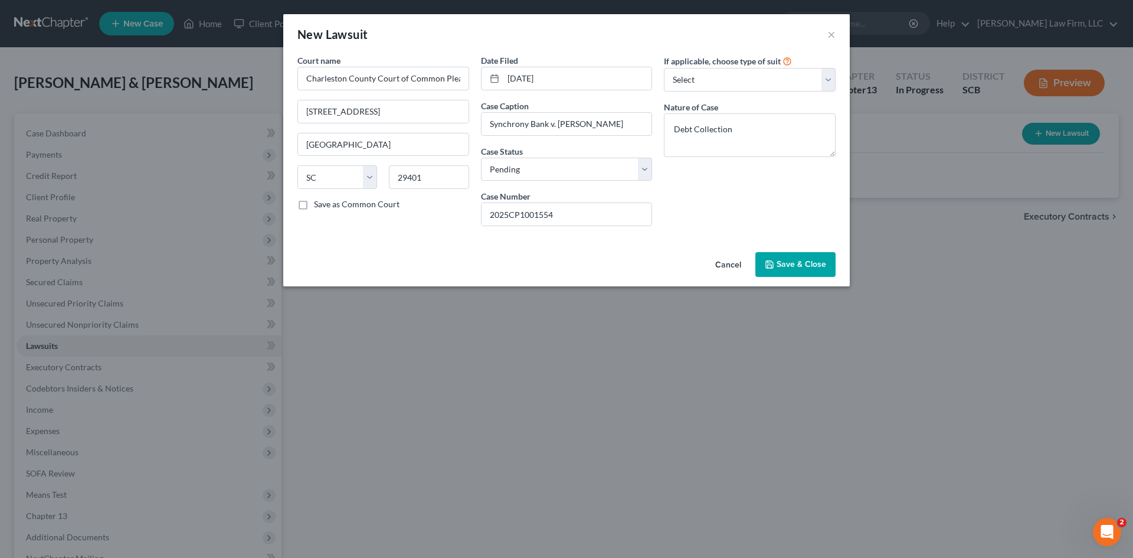
click at [807, 261] on span "Save & Close" at bounding box center [802, 264] width 50 height 10
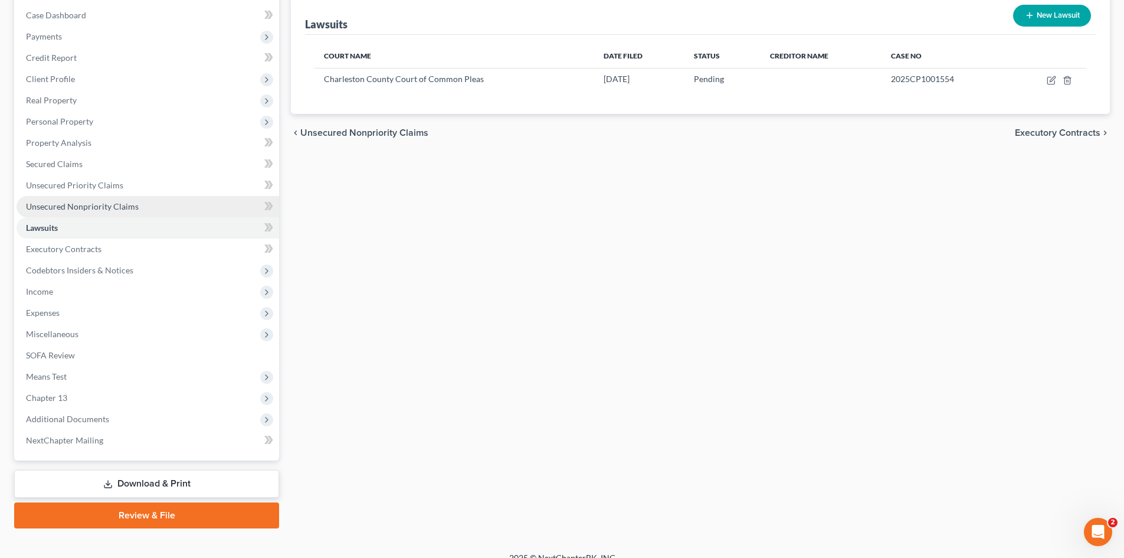
drag, startPoint x: 106, startPoint y: 208, endPoint x: 113, endPoint y: 207, distance: 6.6
click at [107, 208] on span "Unsecured Nonpriority Claims" at bounding box center [82, 206] width 113 height 10
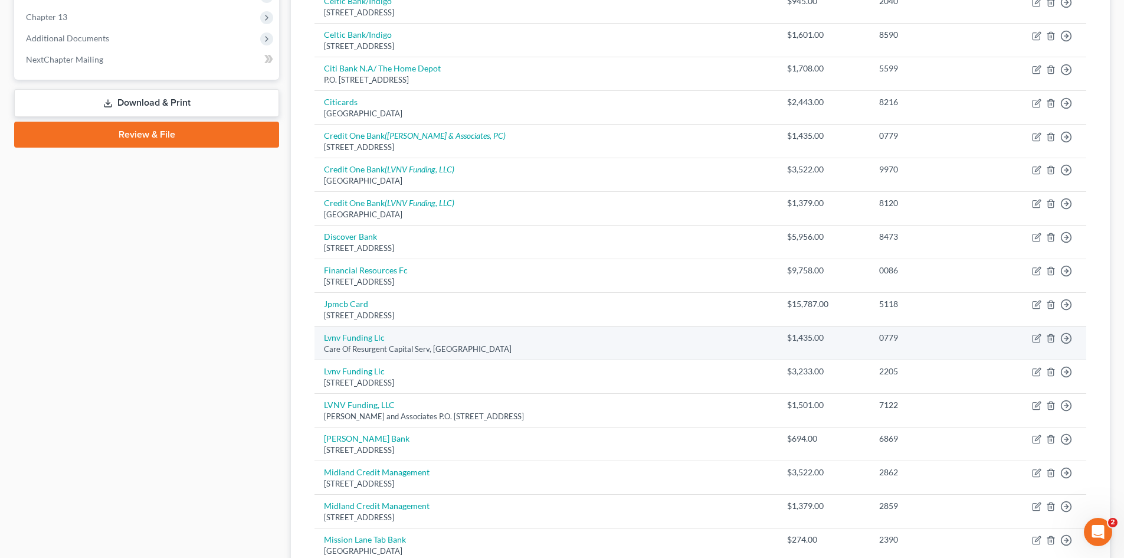
scroll to position [590, 0]
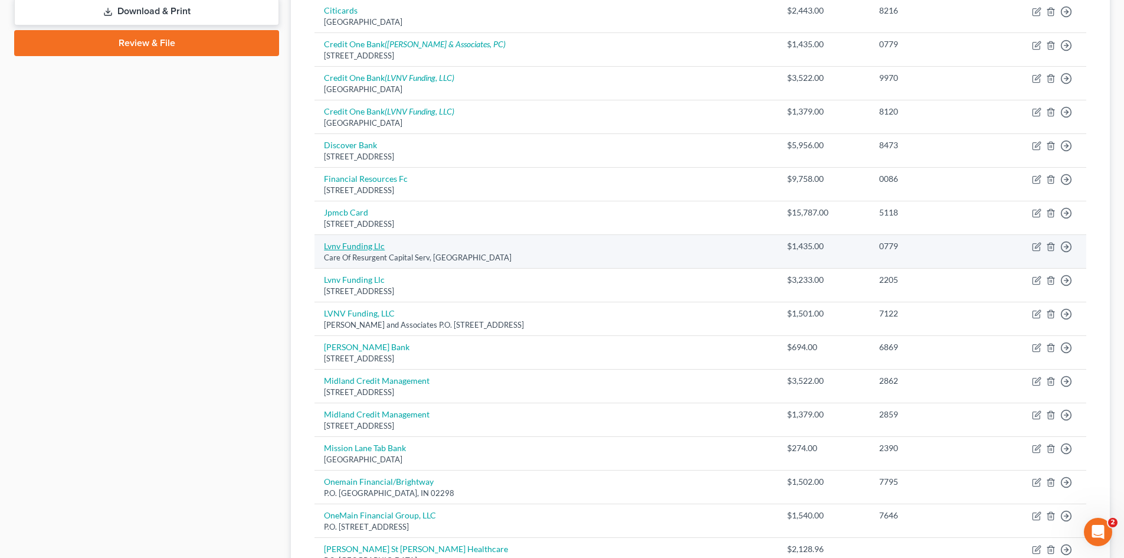
click at [361, 242] on link "Lvnv Funding Llc" at bounding box center [354, 246] width 61 height 10
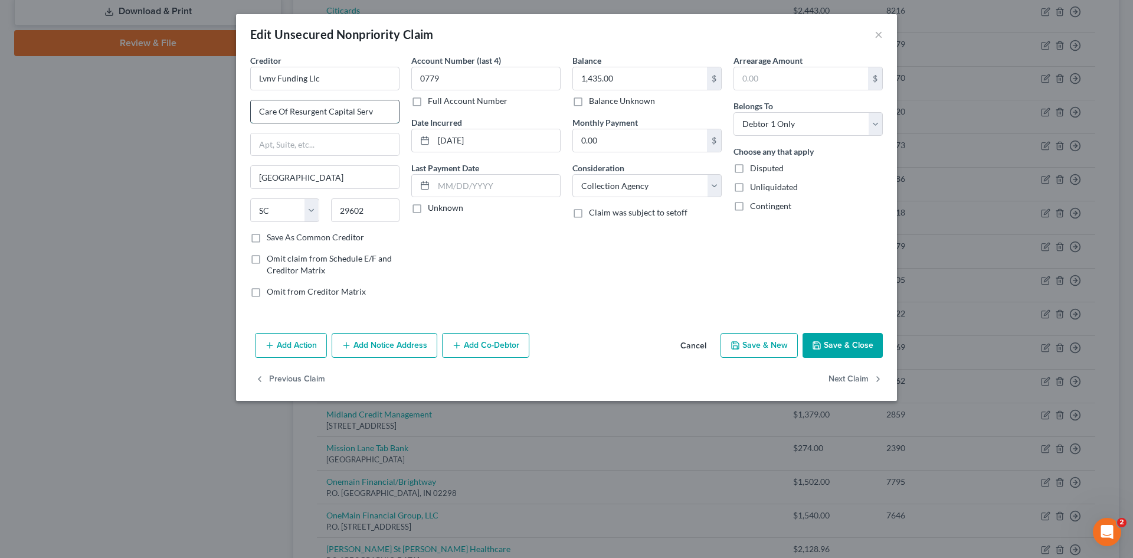
drag, startPoint x: 386, startPoint y: 114, endPoint x: 258, endPoint y: 109, distance: 128.2
click at [258, 109] on input "Care Of Resurgent Capital Serv" at bounding box center [325, 111] width 148 height 22
click at [639, 184] on select "Select Cable / Satellite Services Collection Agency Credit Card Debt Debt Couns…" at bounding box center [647, 186] width 149 height 24
click at [640, 185] on select "Select Cable / Satellite Services Collection Agency Credit Card Debt Debt Couns…" at bounding box center [647, 186] width 149 height 24
click at [845, 348] on button "Save & Close" at bounding box center [843, 345] width 80 height 25
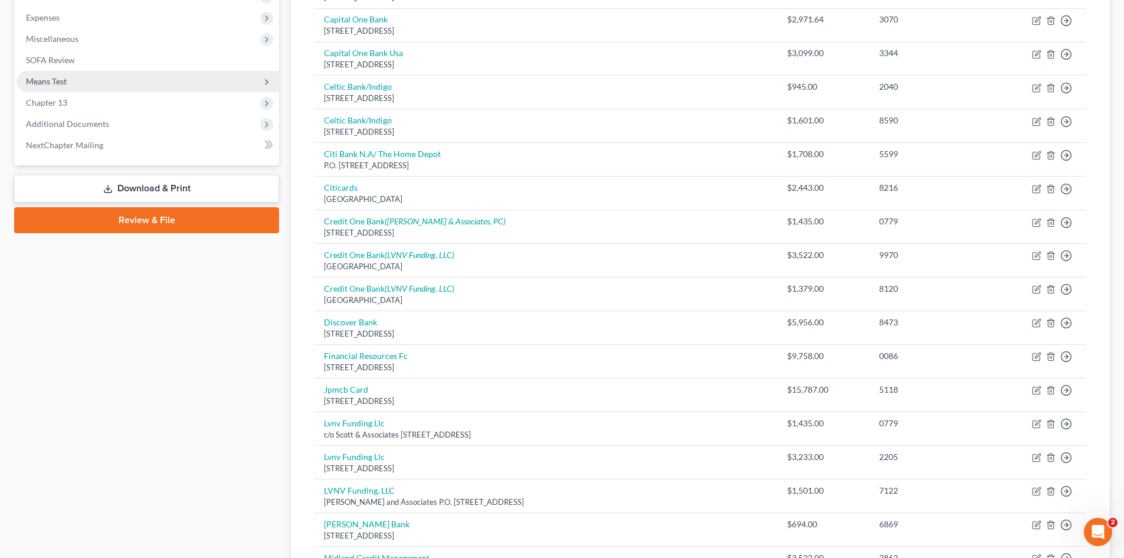
scroll to position [295, 0]
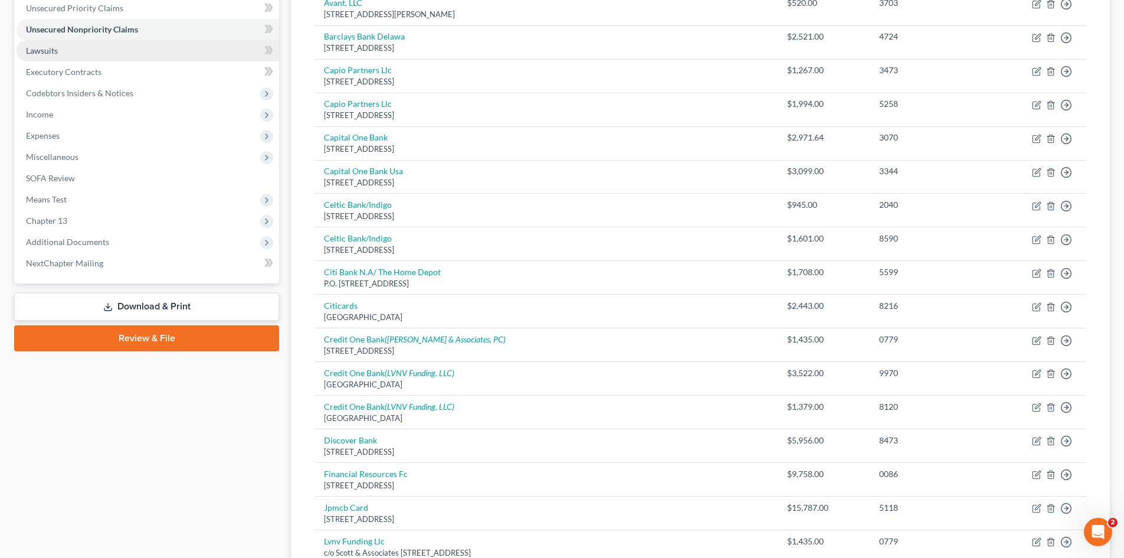
click at [55, 55] on span "Lawsuits" at bounding box center [42, 50] width 32 height 10
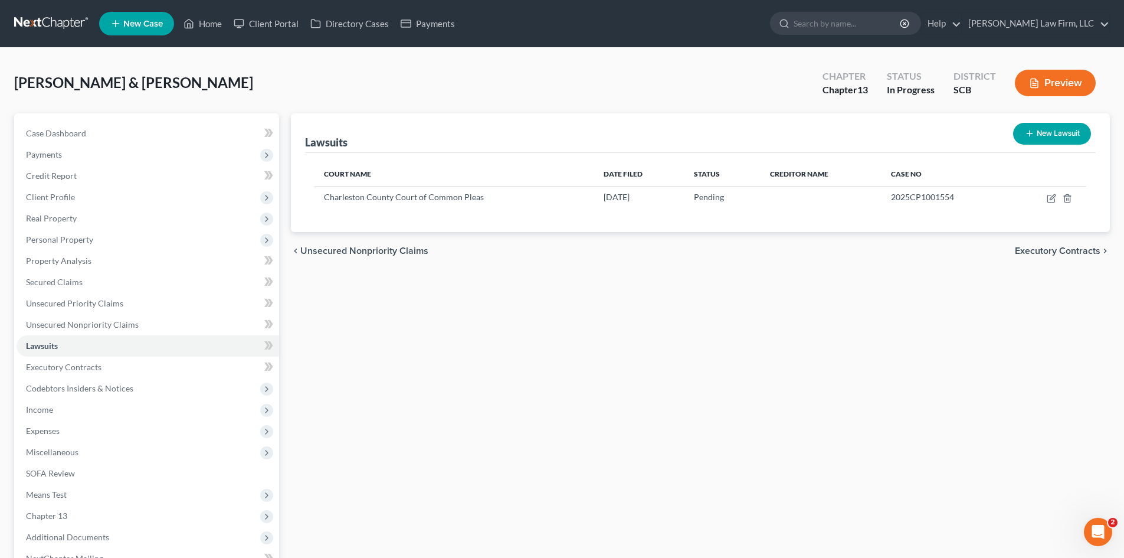
click at [1051, 130] on button "New Lawsuit" at bounding box center [1052, 134] width 78 height 22
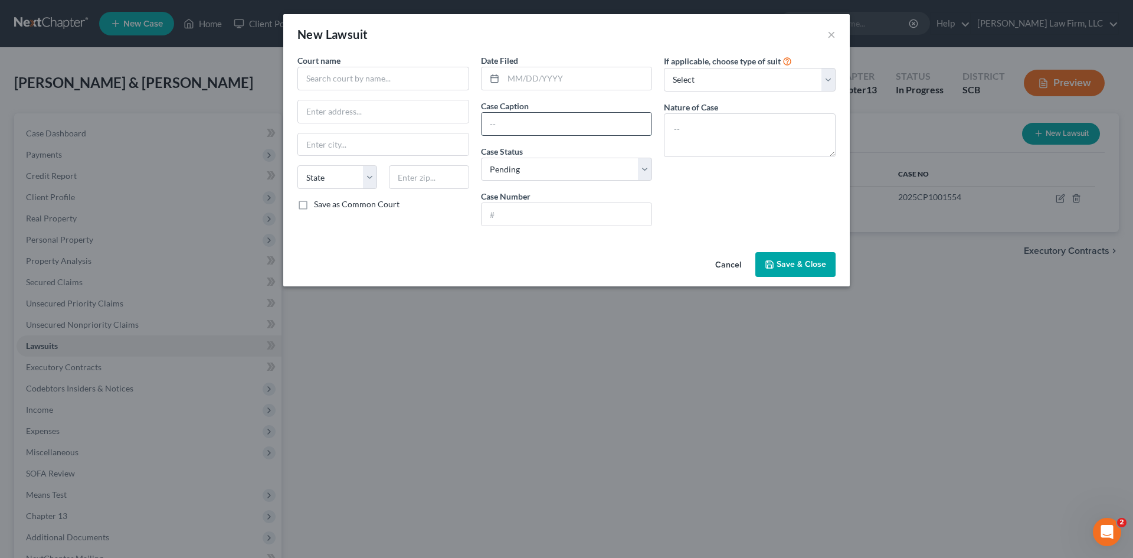
paste input "2025CP1001554"
drag, startPoint x: 569, startPoint y: 127, endPoint x: 437, endPoint y: 115, distance: 132.8
click at [437, 115] on div "Court name * State AL AK AR AZ CA CO CT DE DC FL GA GU HI ID IL IN IA KS KY LA …" at bounding box center [567, 144] width 550 height 181
paste input "Synchrony Bank VS Donald Hastrich"
paste input "2025CP1001559"
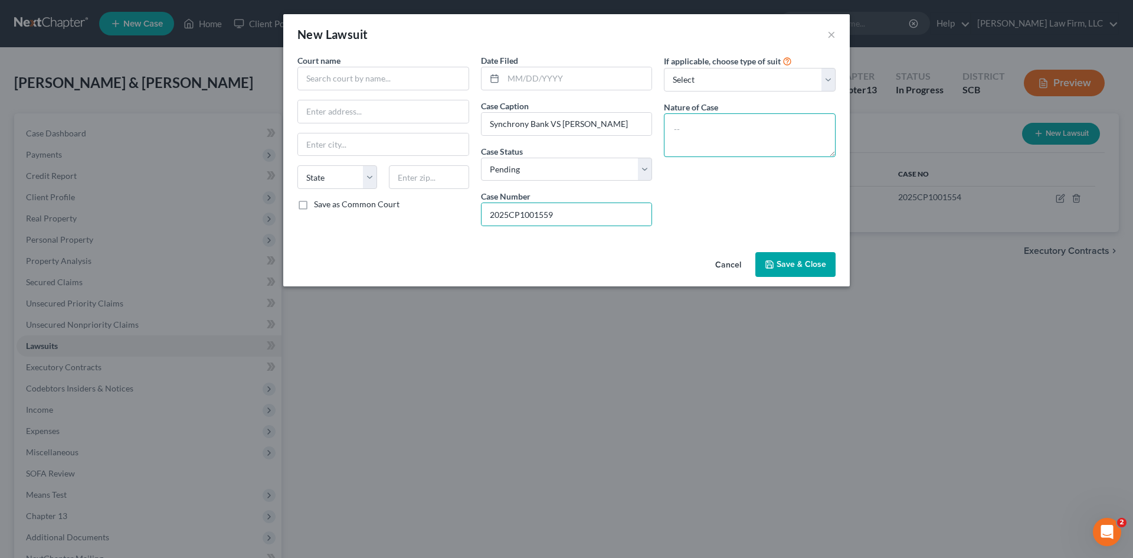
click at [728, 142] on textarea at bounding box center [750, 135] width 172 height 44
click at [558, 83] on input "text" at bounding box center [577, 78] width 149 height 22
click at [450, 71] on input "text" at bounding box center [383, 79] width 172 height 24
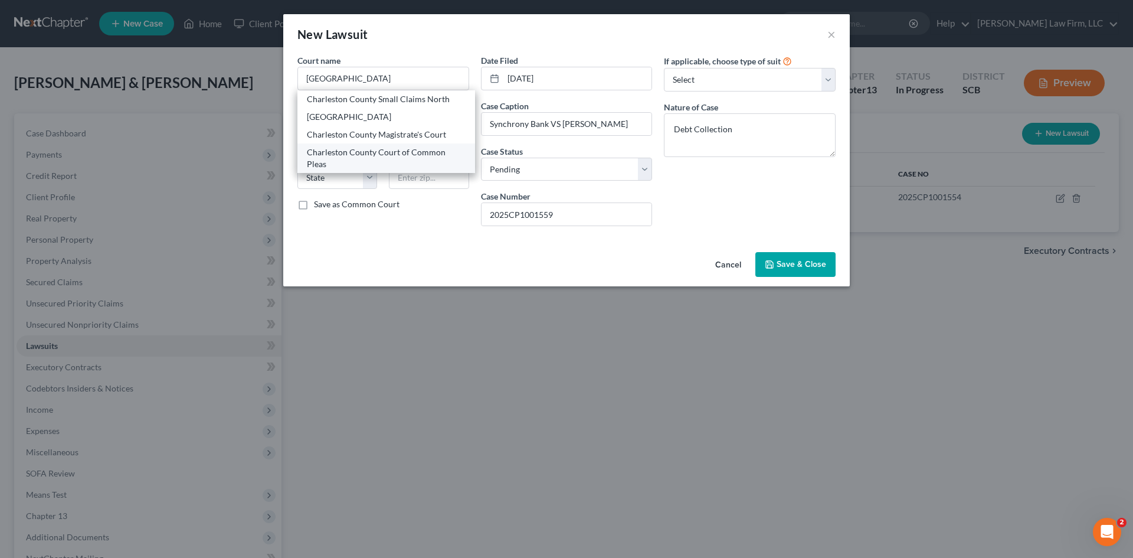
click at [436, 156] on div "Charleston County Court of Common Pleas" at bounding box center [386, 158] width 159 height 24
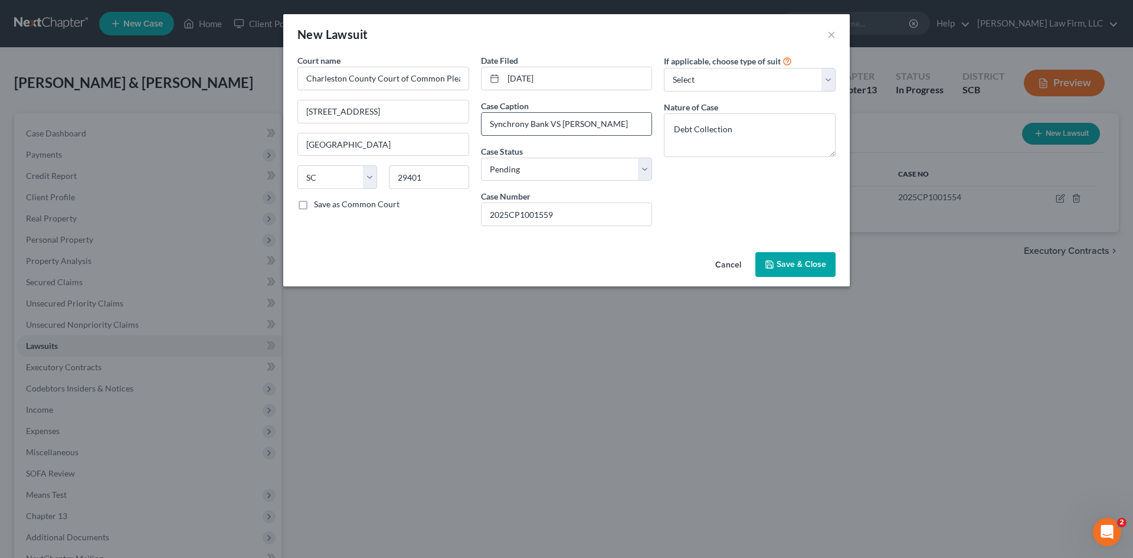
drag, startPoint x: 551, startPoint y: 123, endPoint x: 558, endPoint y: 125, distance: 7.9
click at [558, 125] on input "Synchrony Bank VS Donald Hastrich" at bounding box center [567, 124] width 171 height 22
click at [780, 261] on span "Save & Close" at bounding box center [802, 264] width 50 height 10
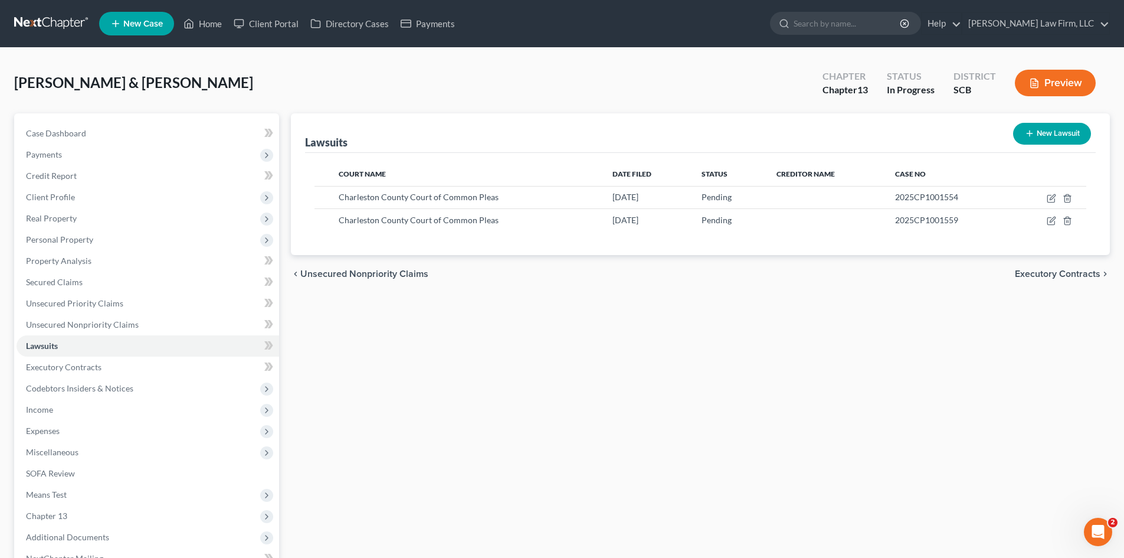
click at [1054, 133] on button "New Lawsuit" at bounding box center [1052, 134] width 78 height 22
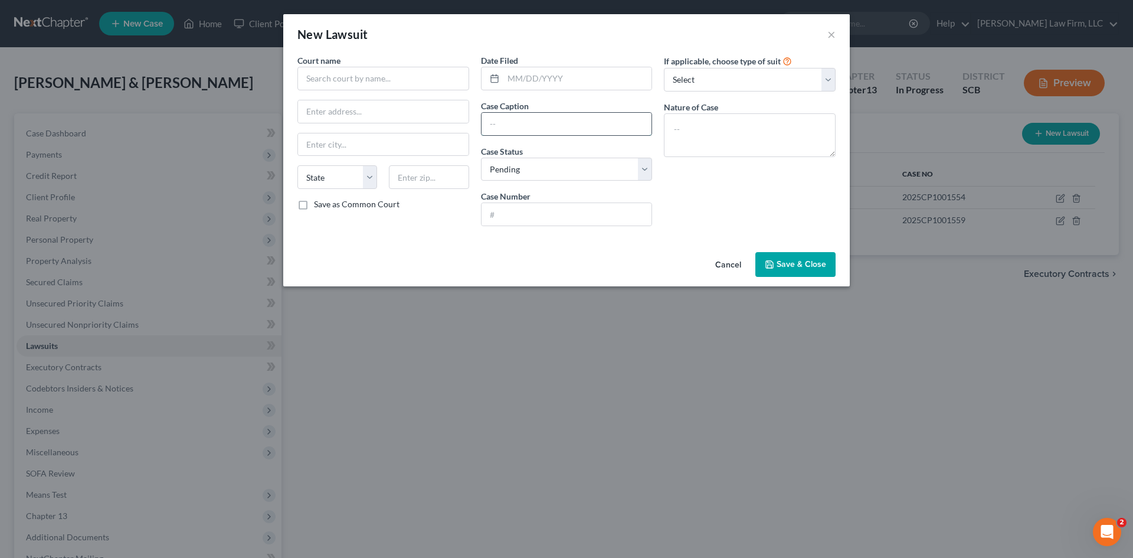
paste input "Synchrony Bank VS Donald Hastrich"
click at [558, 126] on input "Synchrony Bank VS Donald Hastrich" at bounding box center [567, 124] width 171 height 22
drag, startPoint x: 610, startPoint y: 86, endPoint x: 576, endPoint y: 66, distance: 39.2
click at [609, 84] on input "text" at bounding box center [577, 78] width 149 height 22
paste input "2025CP1001742"
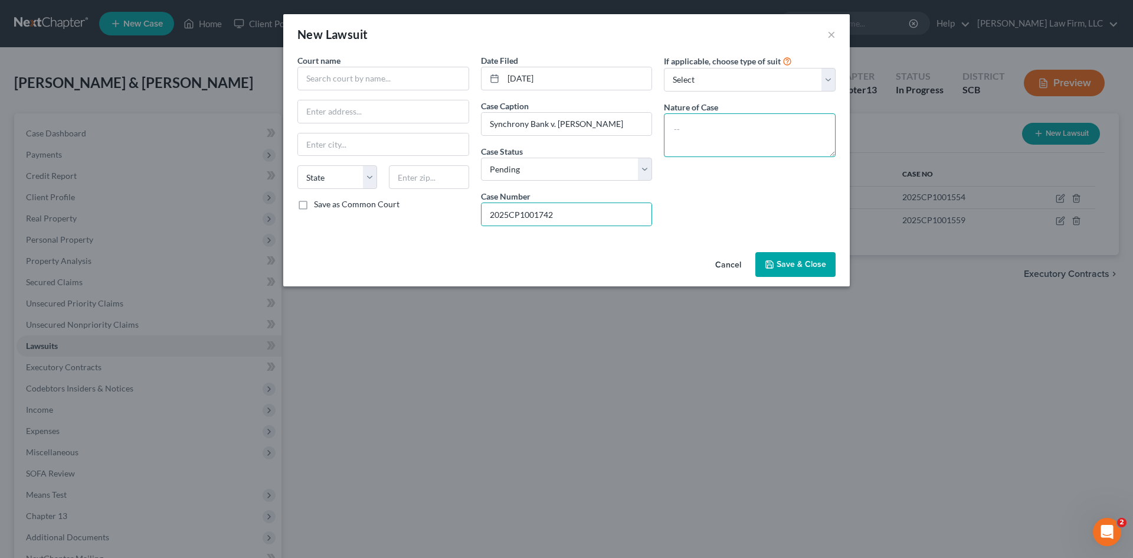
click at [741, 147] on textarea at bounding box center [750, 135] width 172 height 44
drag, startPoint x: 453, startPoint y: 84, endPoint x: 458, endPoint y: 73, distance: 12.4
click at [453, 83] on input "text" at bounding box center [383, 79] width 172 height 24
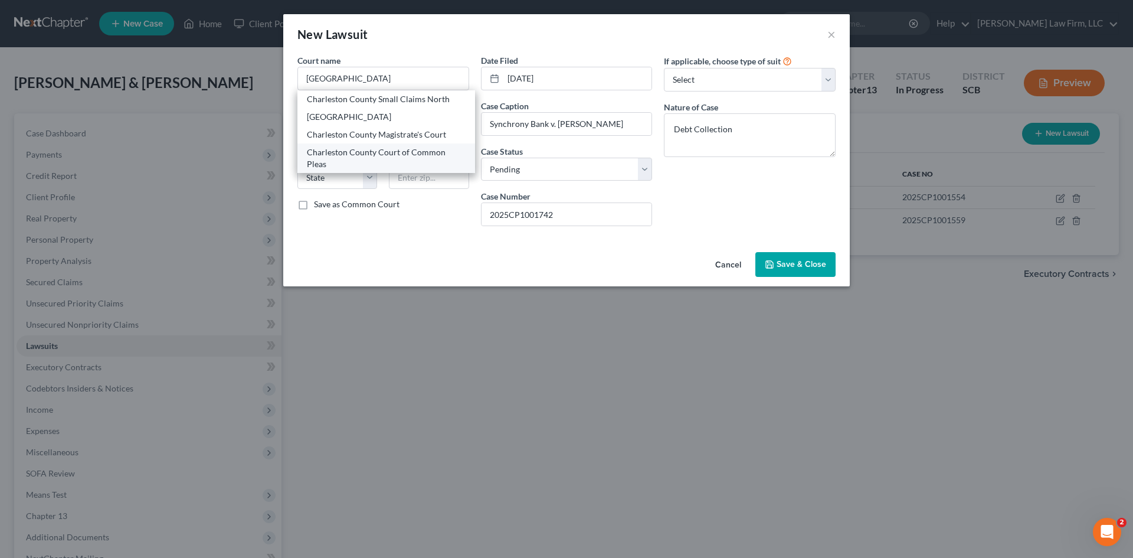
click at [375, 160] on div "Charleston County Court of Common Pleas" at bounding box center [386, 158] width 159 height 24
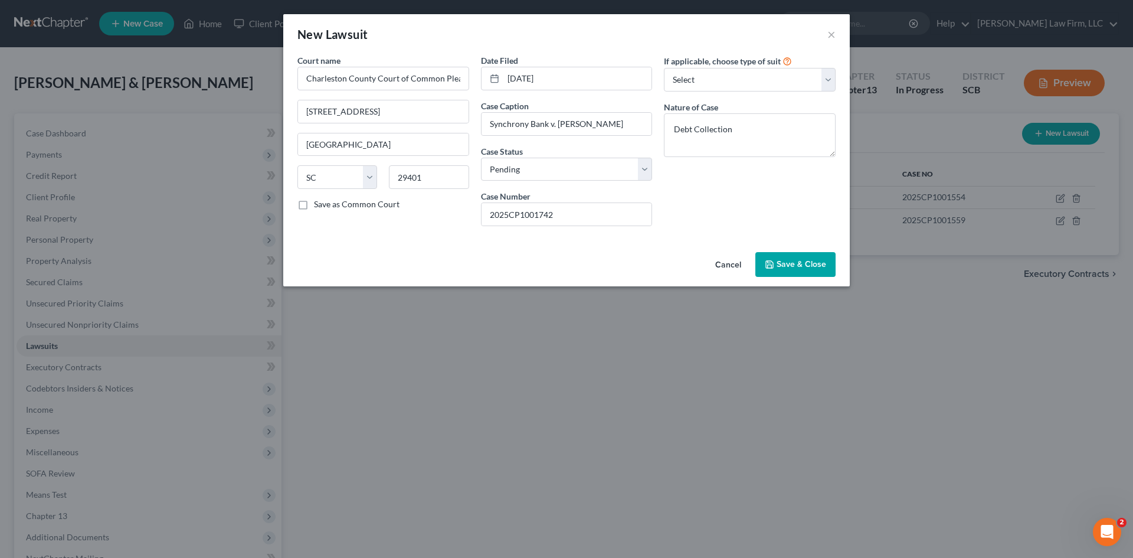
click at [816, 272] on button "Save & Close" at bounding box center [795, 264] width 80 height 25
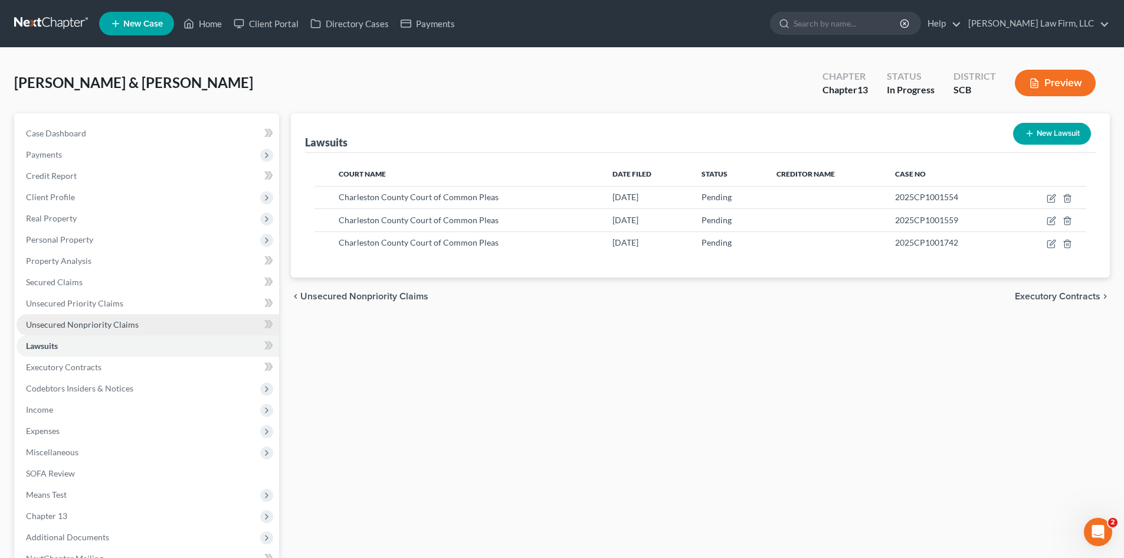
click at [79, 322] on span "Unsecured Nonpriority Claims" at bounding box center [82, 324] width 113 height 10
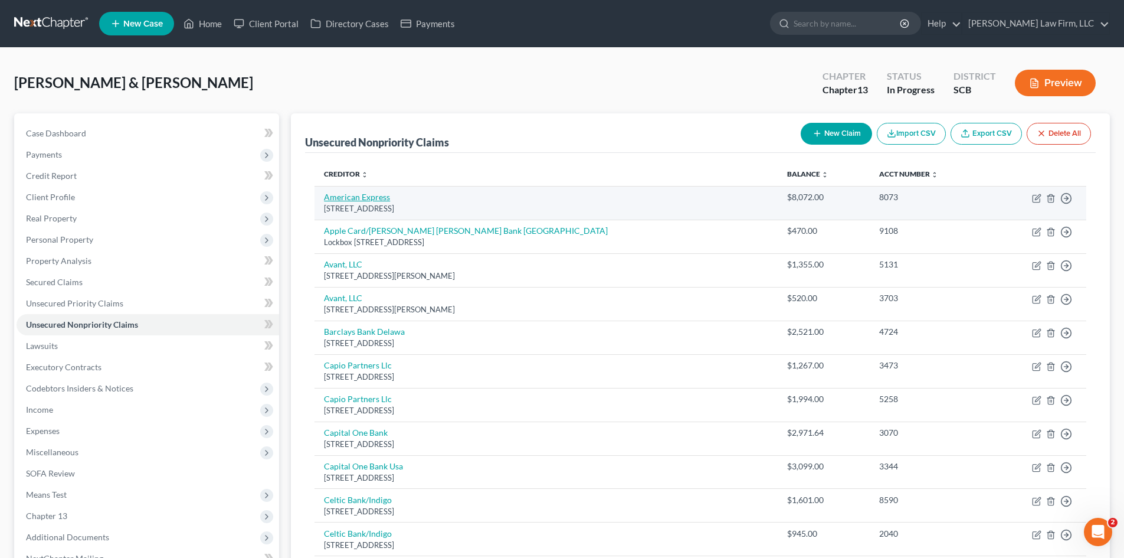
click at [362, 200] on link "American Express" at bounding box center [357, 197] width 66 height 10
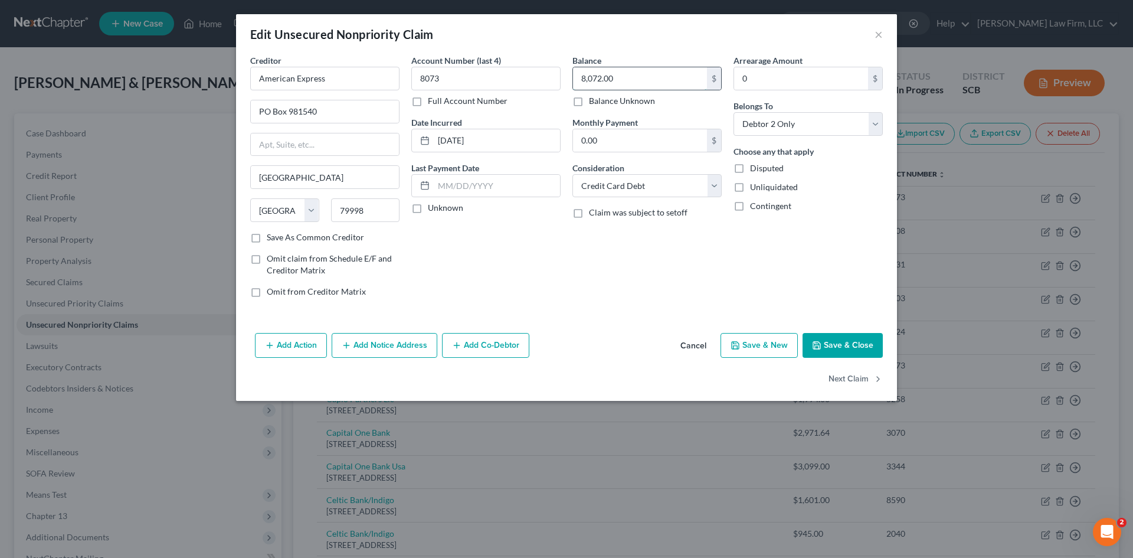
click at [637, 71] on input "8,072.00" at bounding box center [640, 78] width 134 height 22
click at [427, 354] on button "Add Notice Address" at bounding box center [385, 345] width 106 height 25
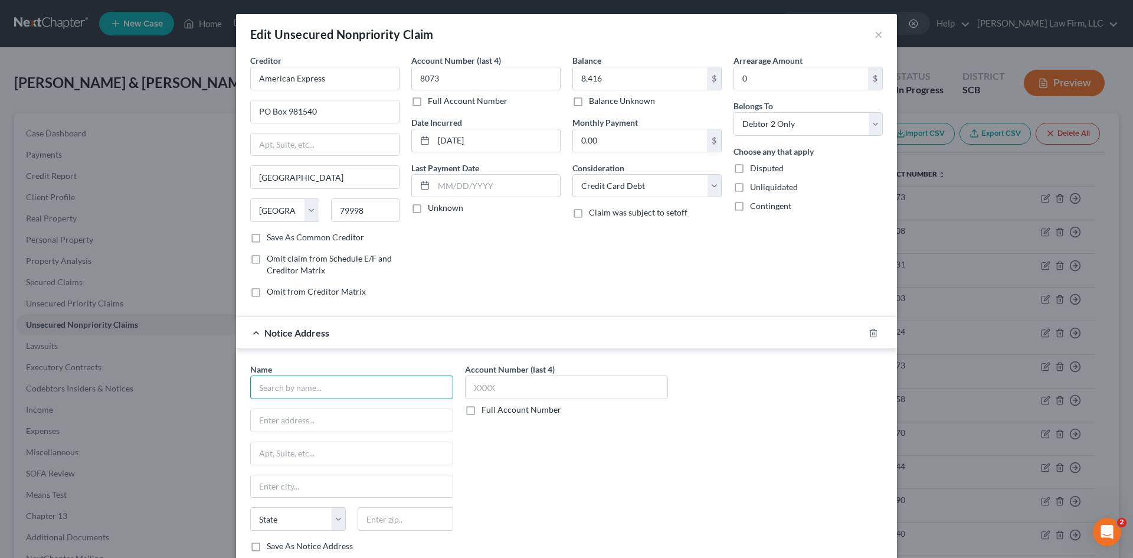
click at [333, 380] on input "text" at bounding box center [351, 387] width 203 height 24
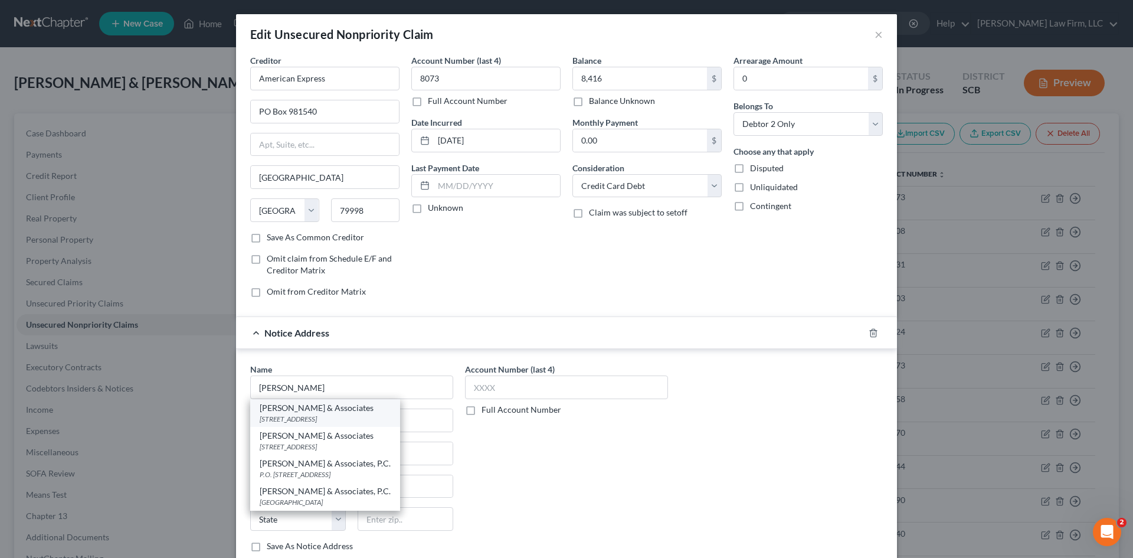
click at [317, 417] on div "PO Box 609, State Park, SC 29147" at bounding box center [325, 419] width 131 height 10
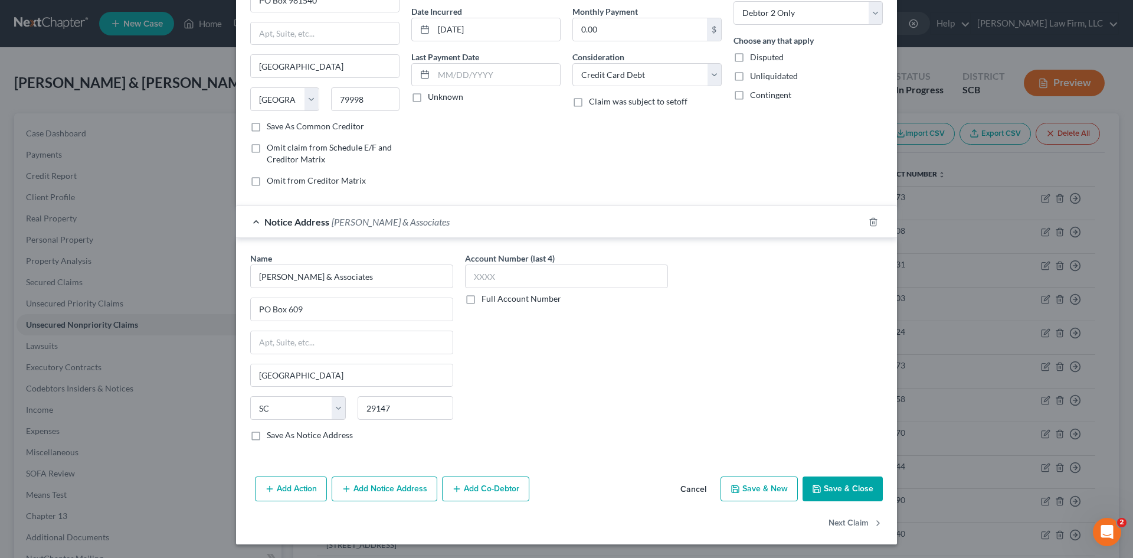
scroll to position [112, 0]
click at [856, 486] on button "Save & Close" at bounding box center [843, 488] width 80 height 25
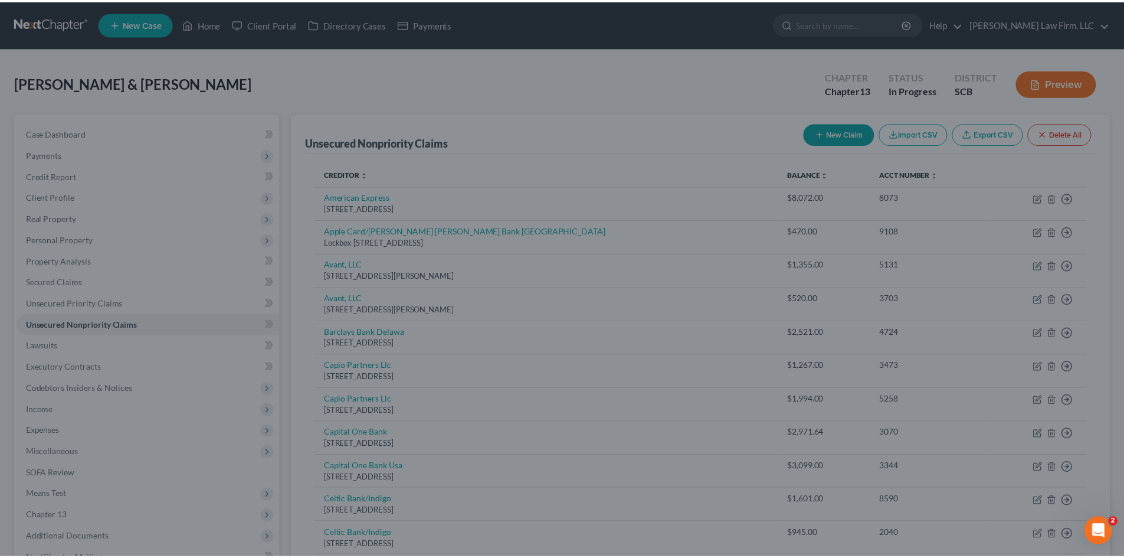
scroll to position [0, 0]
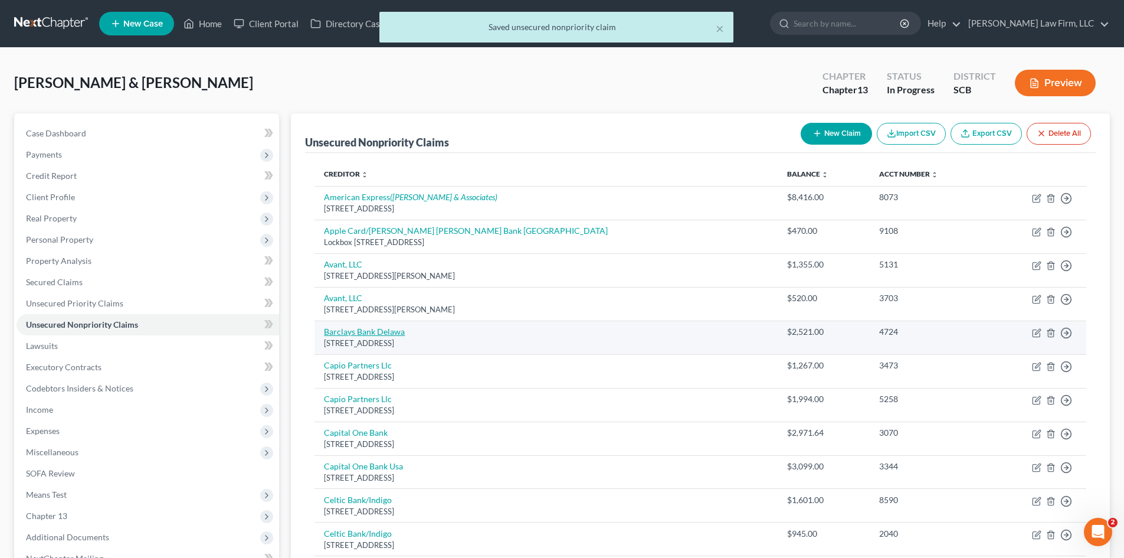
click at [357, 331] on link "Barclays Bank Delawa" at bounding box center [364, 331] width 81 height 10
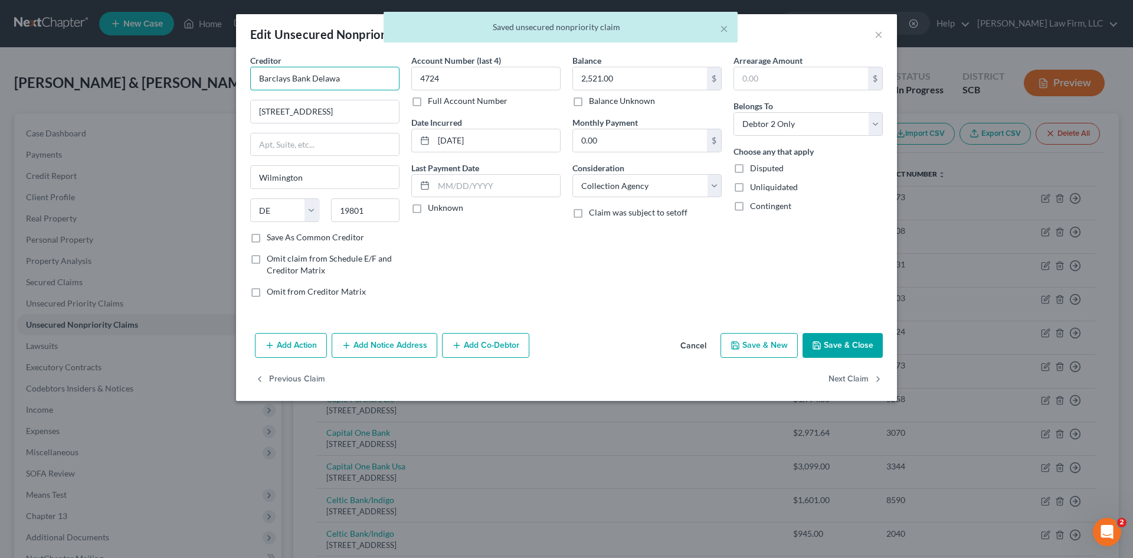
drag, startPoint x: 313, startPoint y: 81, endPoint x: 354, endPoint y: 84, distance: 40.3
click at [354, 84] on input "Barclays Bank Delawa" at bounding box center [324, 79] width 149 height 24
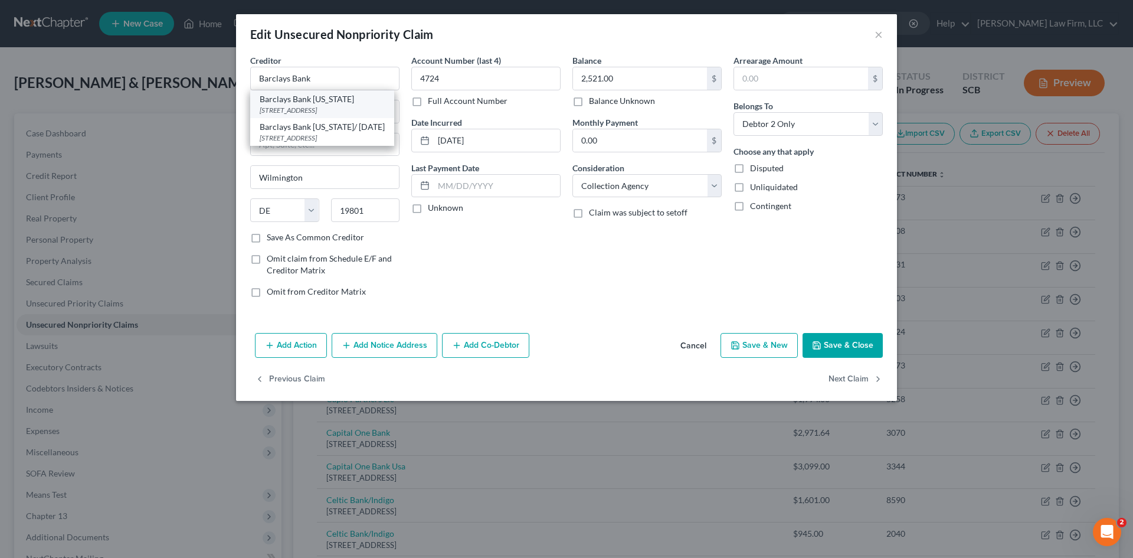
click at [339, 110] on div "PO Box 8801, Wilmington, DE 19899" at bounding box center [322, 110] width 125 height 10
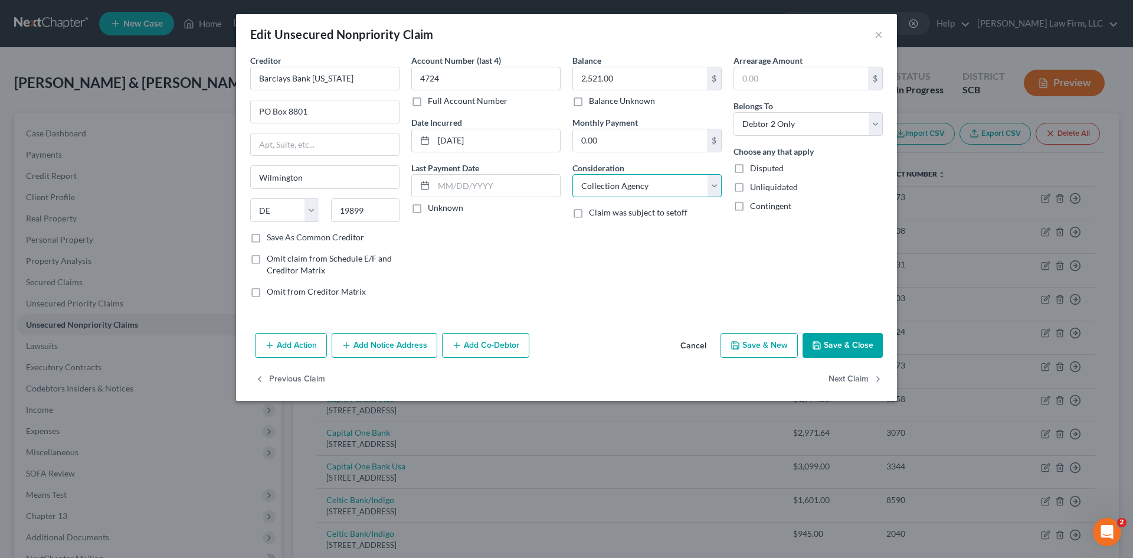
click at [671, 195] on select "Select Cable / Satellite Services Collection Agency Credit Card Debt Debt Couns…" at bounding box center [647, 186] width 149 height 24
click at [573, 174] on select "Select Cable / Satellite Services Collection Agency Credit Card Debt Debt Couns…" at bounding box center [647, 186] width 149 height 24
click at [830, 338] on button "Save & Close" at bounding box center [843, 345] width 80 height 25
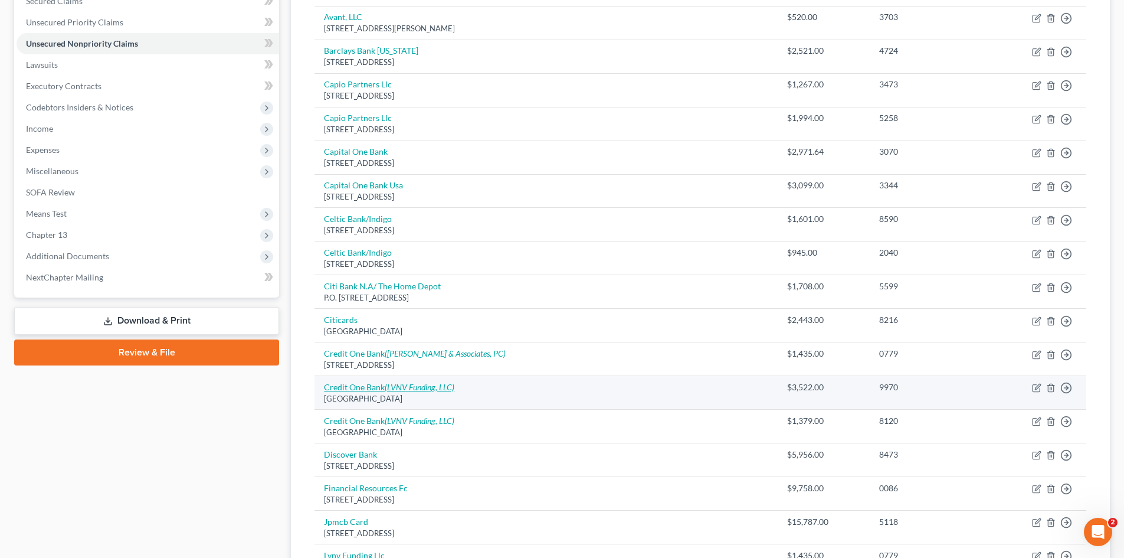
scroll to position [354, 0]
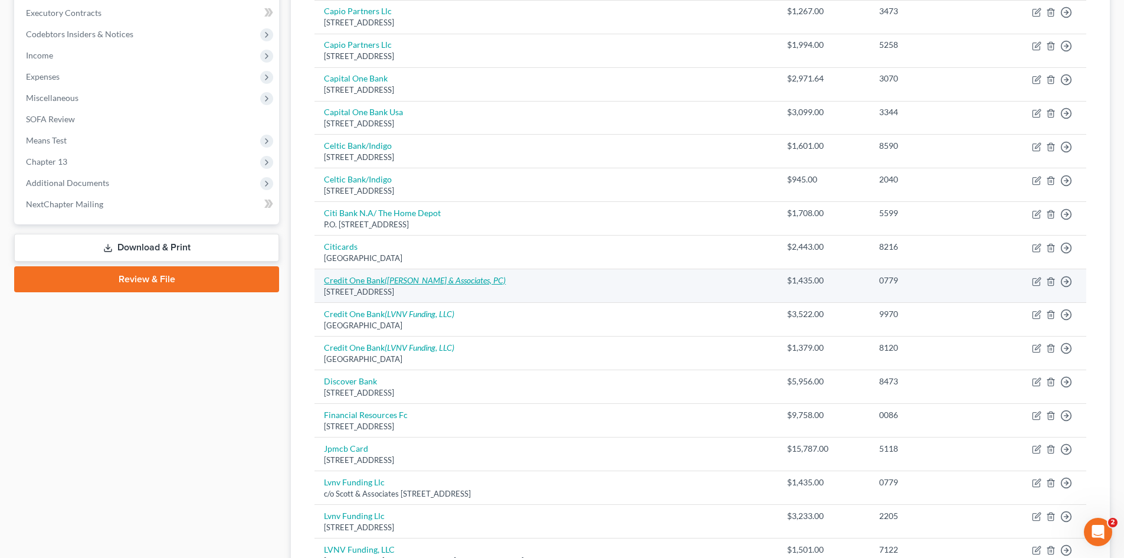
click at [353, 283] on link "Credit One Bank (Scott & Associates, PC)" at bounding box center [415, 280] width 182 height 10
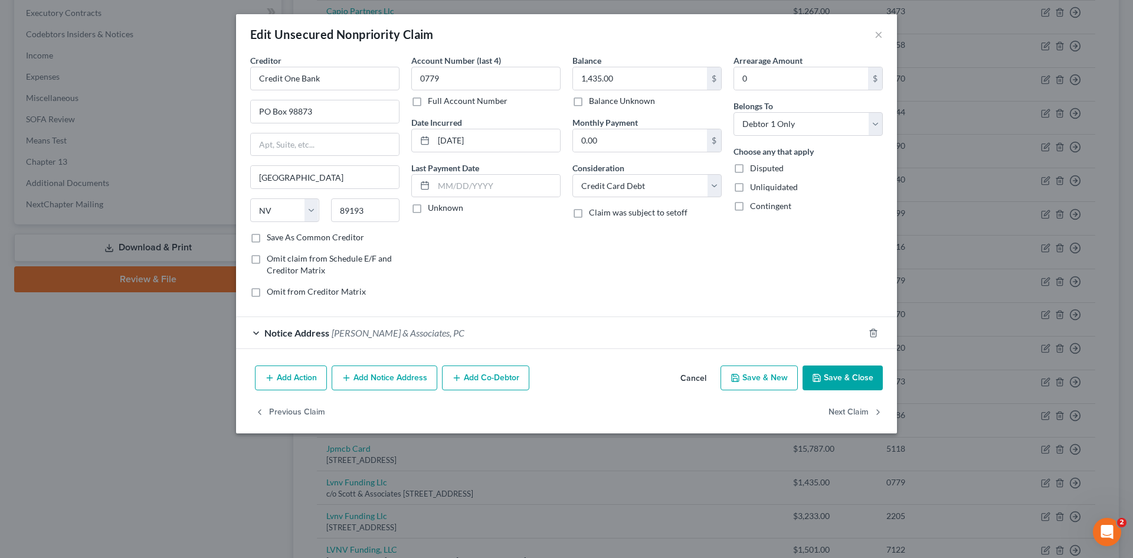
click at [706, 380] on button "Cancel" at bounding box center [693, 379] width 45 height 24
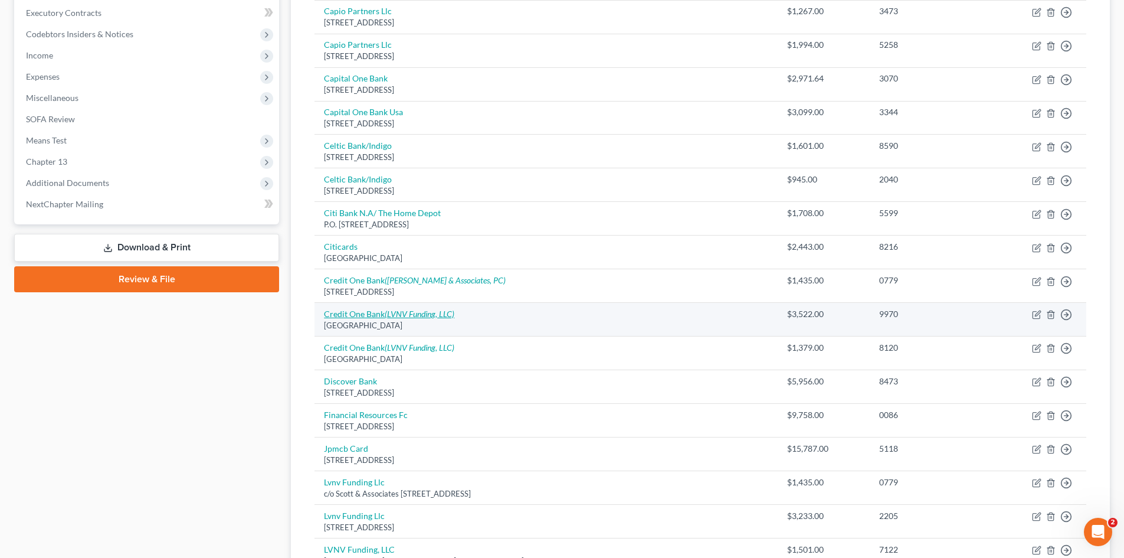
click at [364, 315] on link "Credit One Bank (LVNV Funding, LLC)" at bounding box center [389, 314] width 130 height 10
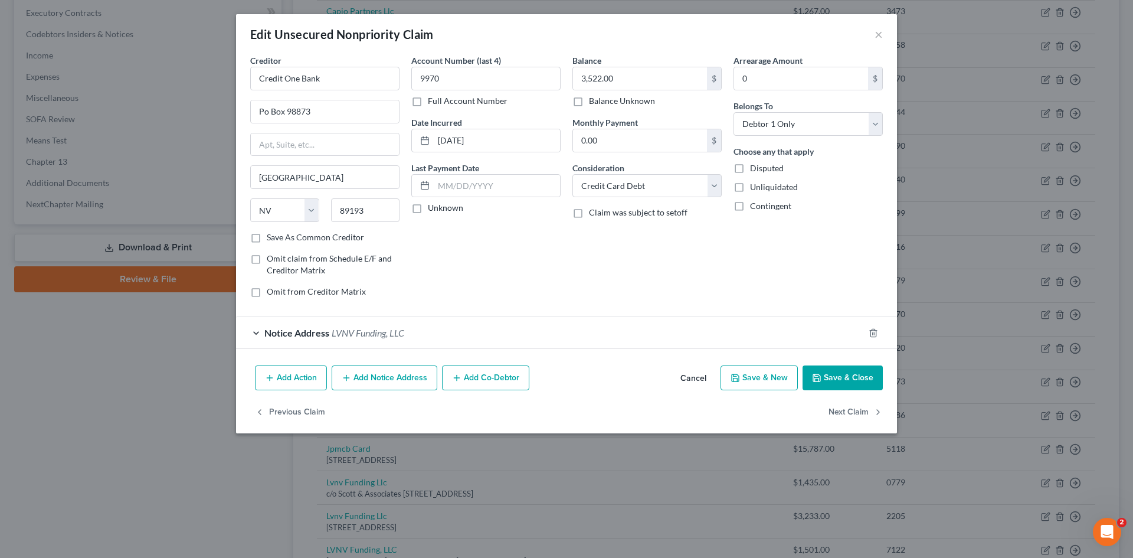
click at [698, 377] on button "Cancel" at bounding box center [693, 379] width 45 height 24
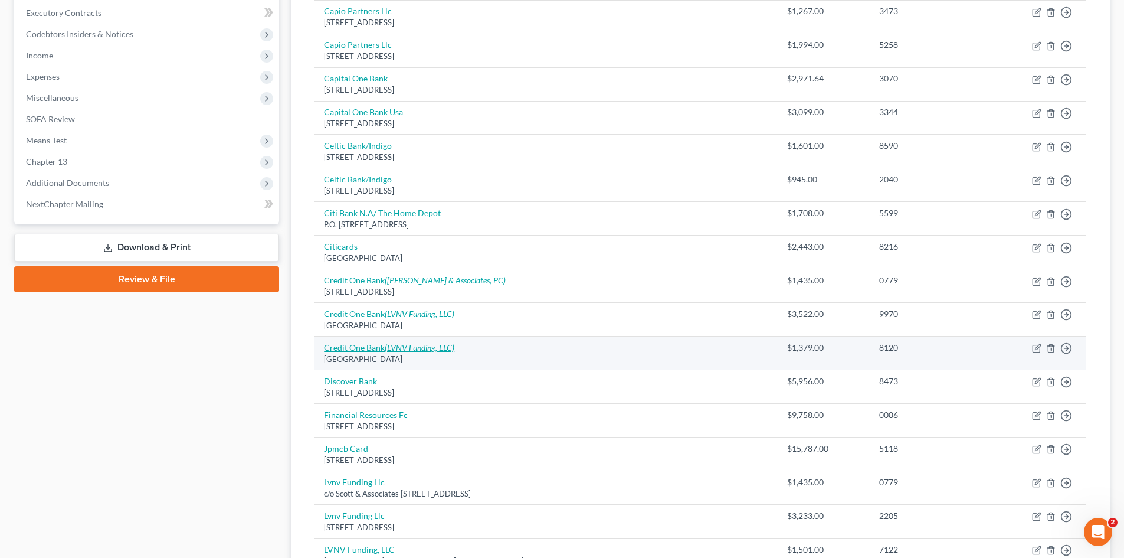
click at [387, 346] on icon "(LVNV Funding, LLC)" at bounding box center [420, 347] width 70 height 10
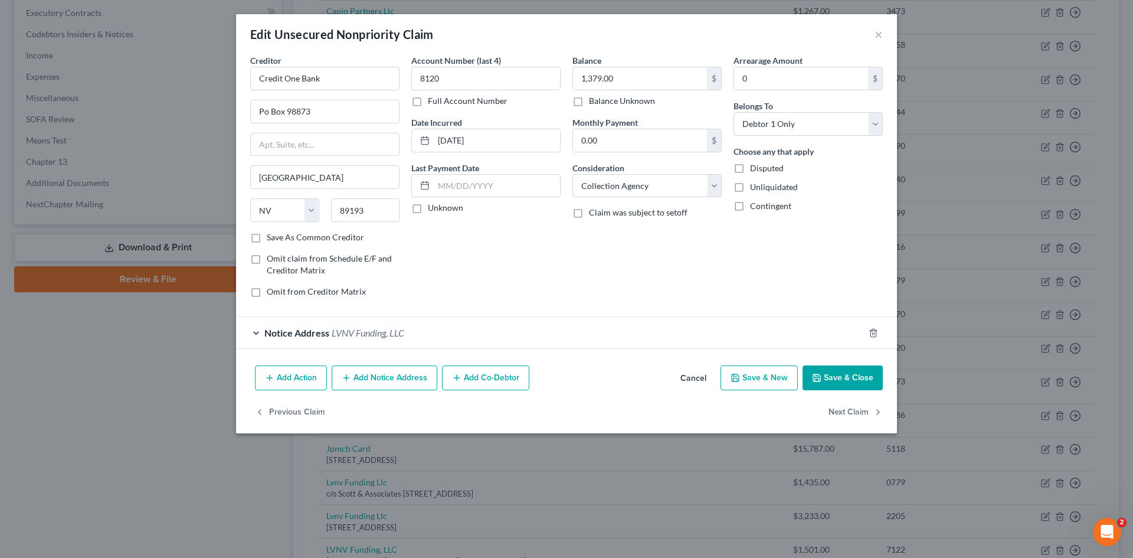
click at [696, 370] on button "Cancel" at bounding box center [693, 379] width 45 height 24
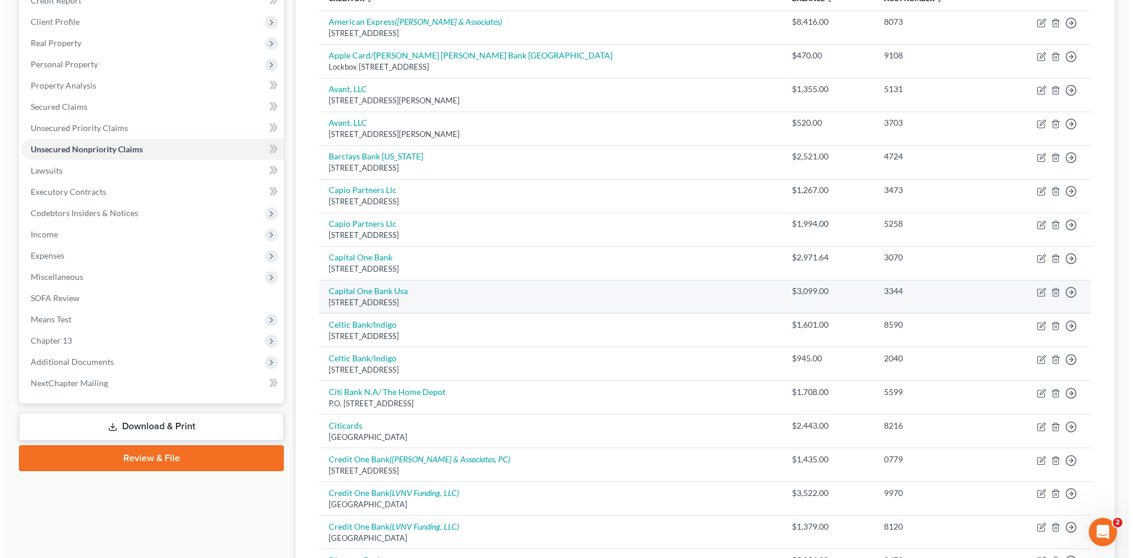
scroll to position [0, 0]
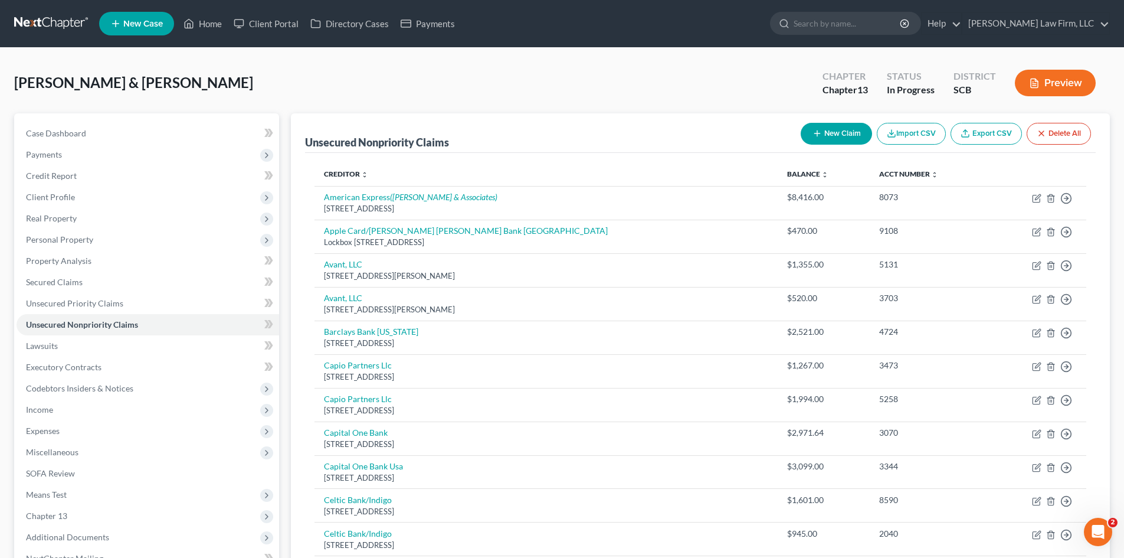
click at [847, 135] on button "New Claim" at bounding box center [836, 134] width 71 height 22
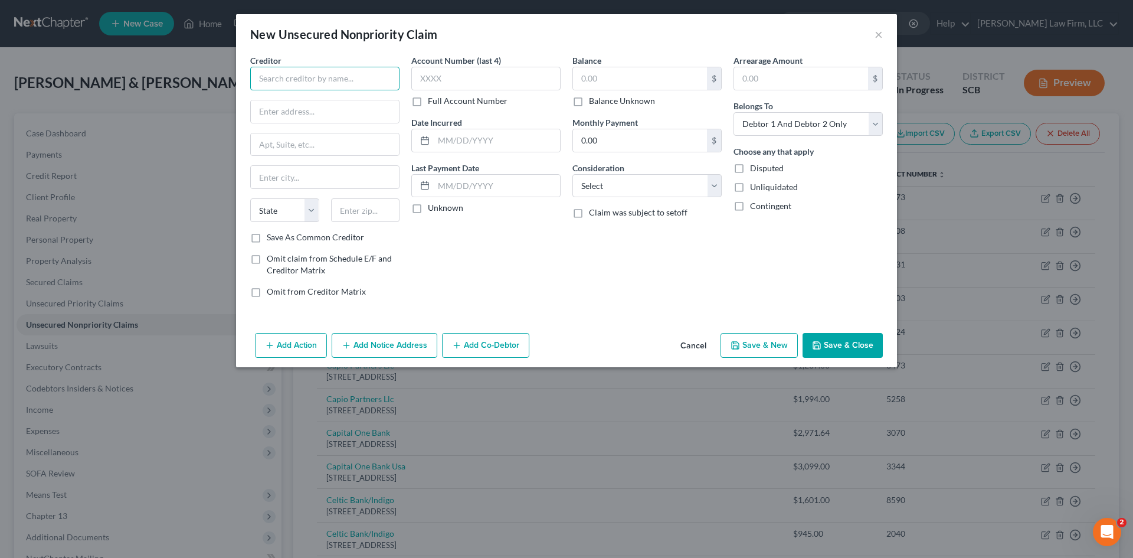
click at [366, 69] on input "text" at bounding box center [324, 79] width 149 height 24
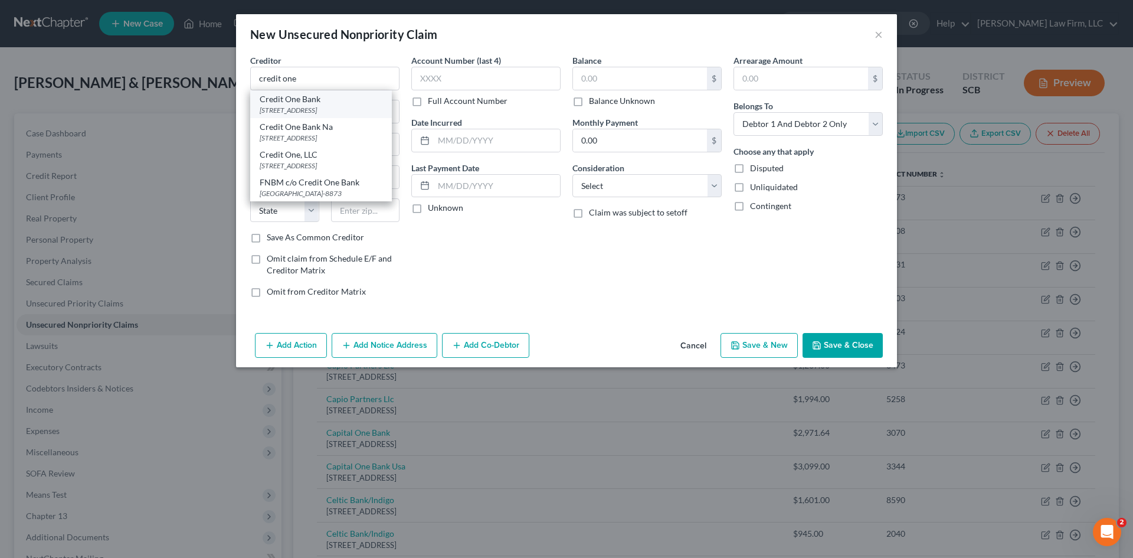
click at [318, 102] on div "Credit One Bank" at bounding box center [321, 99] width 123 height 12
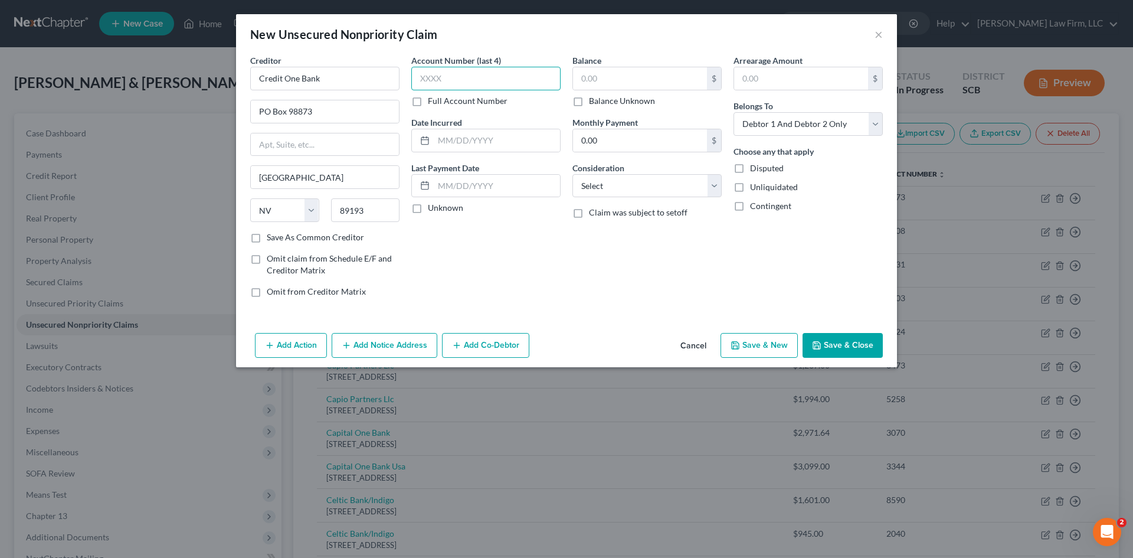
click at [476, 80] on input "text" at bounding box center [485, 79] width 149 height 24
click at [614, 85] on input "text" at bounding box center [640, 78] width 134 height 22
click at [626, 189] on select "Select Cable / Satellite Services Collection Agency Credit Card Debt Debt Couns…" at bounding box center [647, 186] width 149 height 24
click at [573, 174] on select "Select Cable / Satellite Services Collection Agency Credit Card Debt Debt Couns…" at bounding box center [647, 186] width 149 height 24
click at [834, 354] on button "Save & Close" at bounding box center [843, 345] width 80 height 25
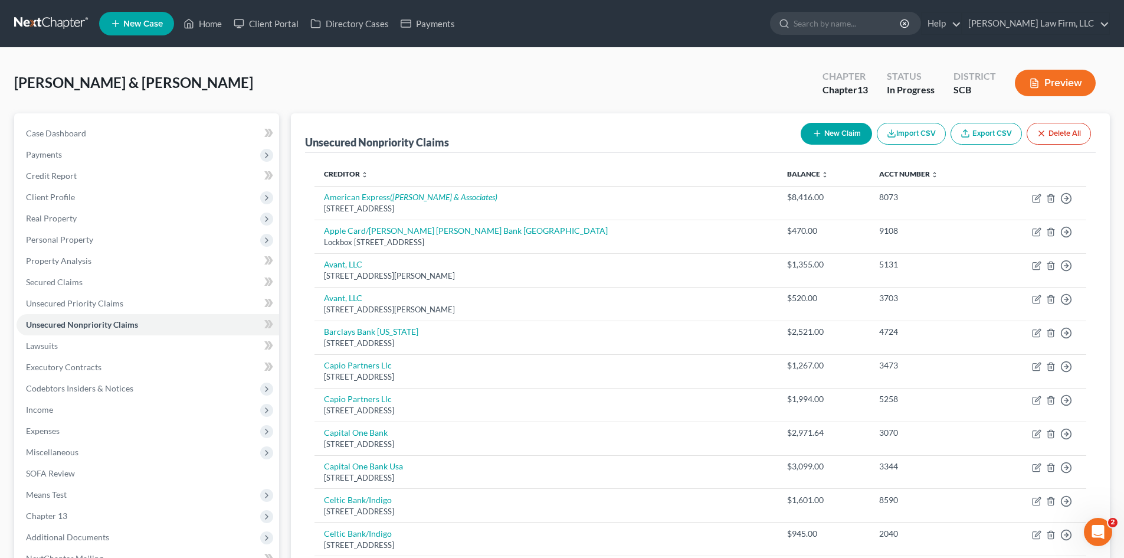
click at [844, 132] on button "New Claim" at bounding box center [836, 134] width 71 height 22
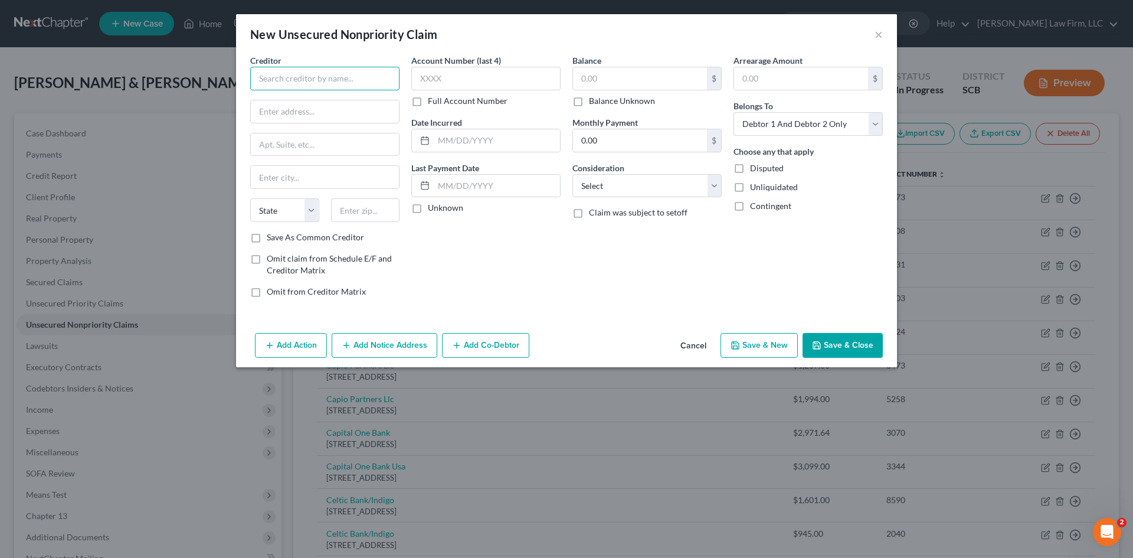
click at [344, 77] on input "text" at bounding box center [324, 79] width 149 height 24
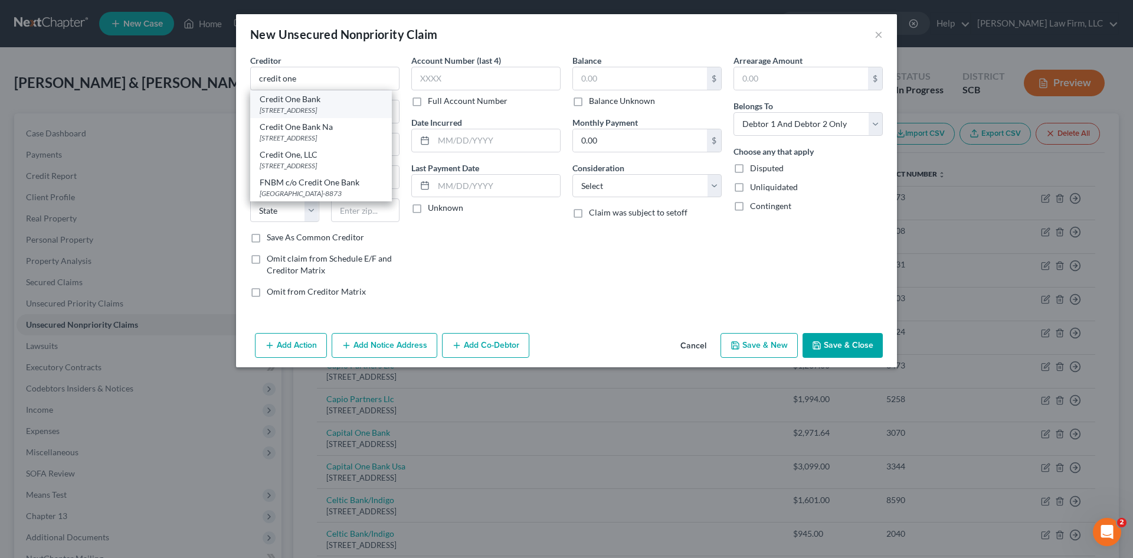
click at [346, 112] on div "PO Box 98873, Las Vegas, NV 89193" at bounding box center [321, 110] width 123 height 10
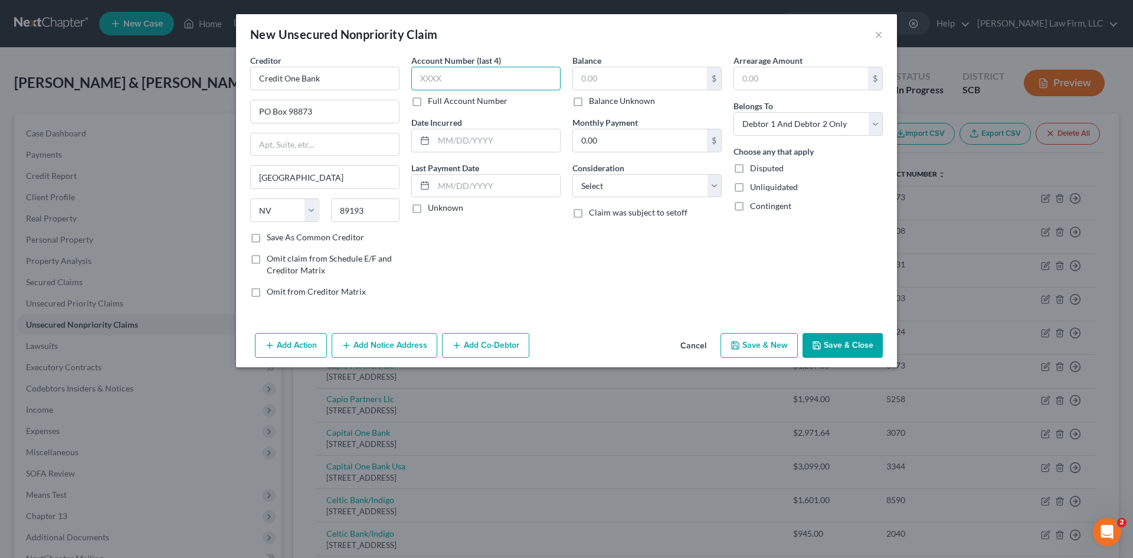
drag, startPoint x: 434, startPoint y: 79, endPoint x: 430, endPoint y: 71, distance: 8.7
click at [435, 79] on input "text" at bounding box center [485, 79] width 149 height 24
click at [610, 80] on input "text" at bounding box center [640, 78] width 134 height 22
click at [647, 182] on select "Select Cable / Satellite Services Collection Agency Credit Card Debt Debt Couns…" at bounding box center [647, 186] width 149 height 24
click at [573, 174] on select "Select Cable / Satellite Services Collection Agency Credit Card Debt Debt Couns…" at bounding box center [647, 186] width 149 height 24
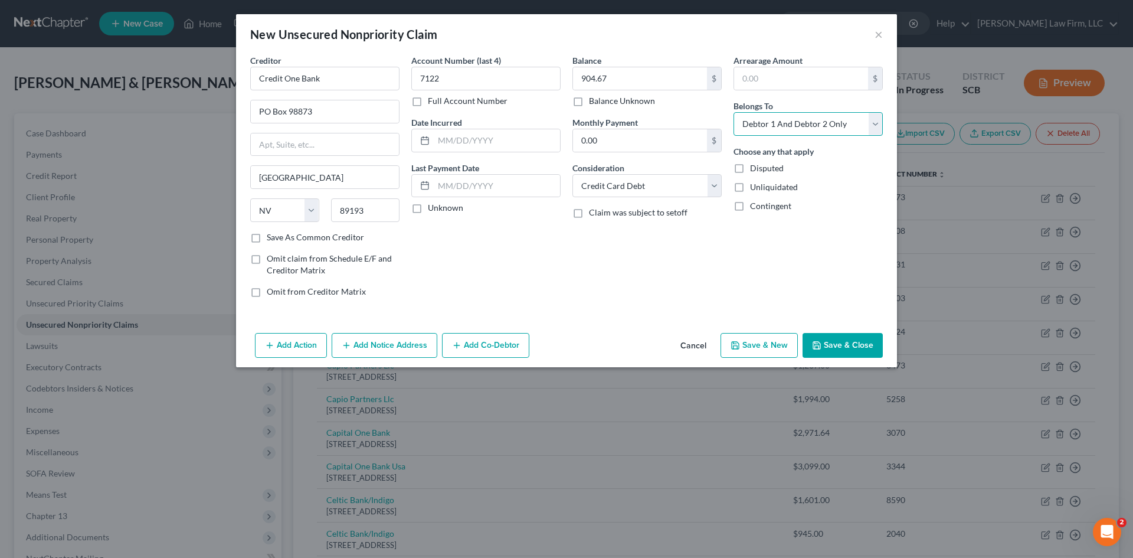
click at [773, 120] on select "Select Debtor 1 Only Debtor 2 Only Debtor 1 And Debtor 2 Only At Least One Of T…" at bounding box center [808, 124] width 149 height 24
click at [734, 112] on select "Select Debtor 1 Only Debtor 2 Only Debtor 1 And Debtor 2 Only At Least One Of T…" at bounding box center [808, 124] width 149 height 24
click at [836, 351] on button "Save & Close" at bounding box center [843, 345] width 80 height 25
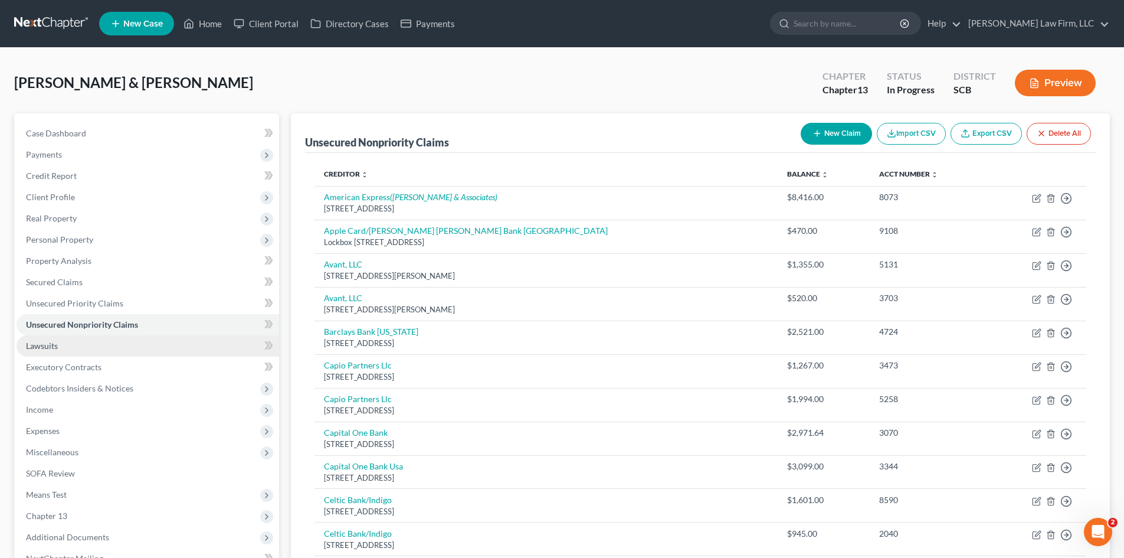
click at [57, 345] on span "Lawsuits" at bounding box center [42, 346] width 32 height 10
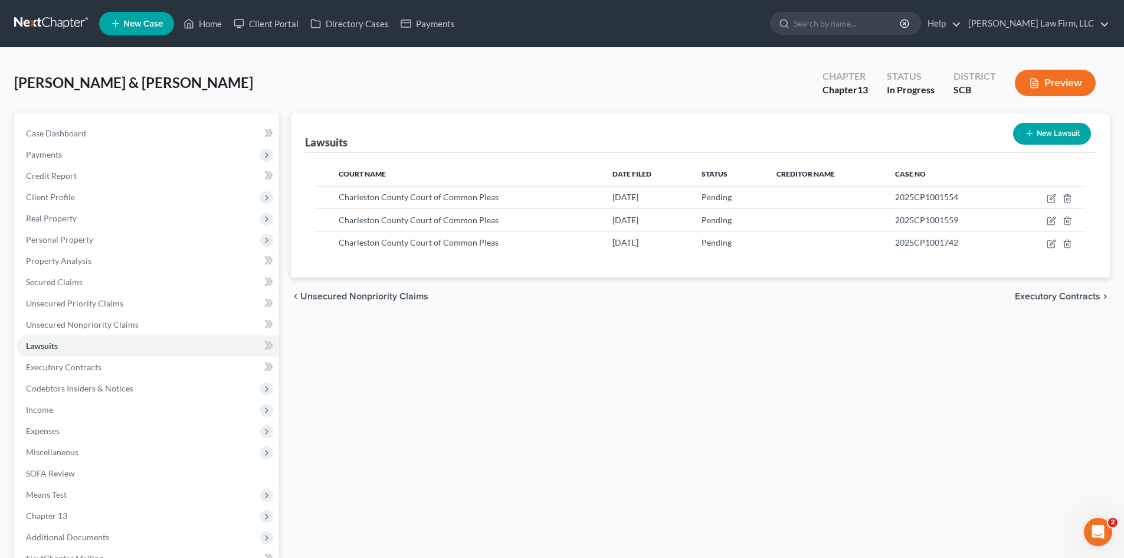
click at [1047, 131] on button "New Lawsuit" at bounding box center [1052, 134] width 78 height 22
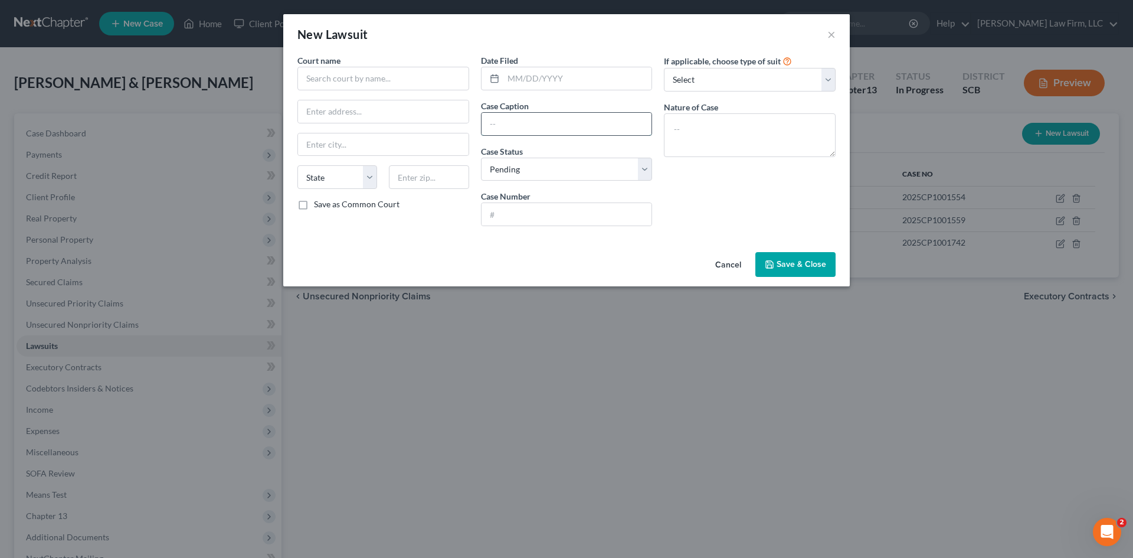
click at [499, 123] on input "text" at bounding box center [567, 124] width 171 height 22
click at [598, 168] on select "Select Pending On Appeal Concluded" at bounding box center [567, 170] width 172 height 24
click at [481, 158] on select "Select Pending On Appeal Concluded" at bounding box center [567, 170] width 172 height 24
click at [502, 210] on input "text" at bounding box center [567, 214] width 171 height 22
paste input "2024CP1801733"
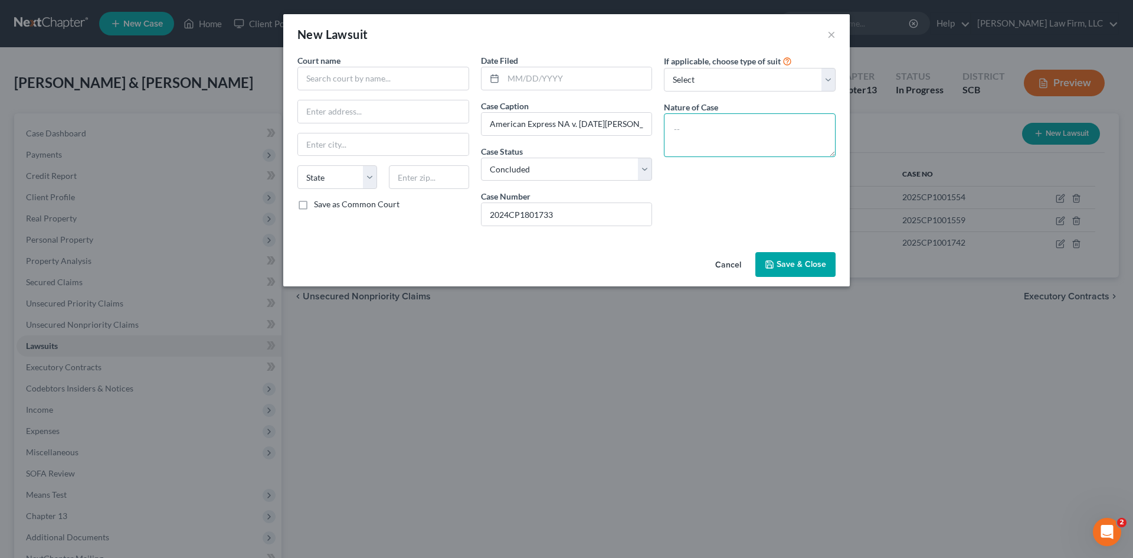
click at [781, 138] on textarea at bounding box center [750, 135] width 172 height 44
click at [549, 77] on input "text" at bounding box center [577, 78] width 149 height 22
paste input "10/22/2024"
drag, startPoint x: 335, startPoint y: 88, endPoint x: 342, endPoint y: 86, distance: 7.3
click at [336, 88] on input "text" at bounding box center [383, 79] width 172 height 24
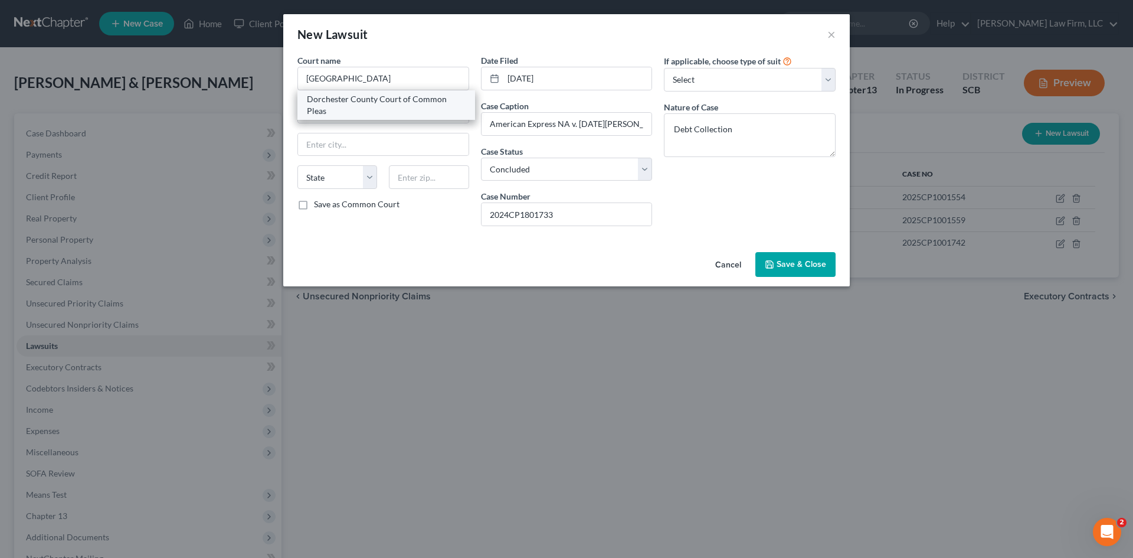
click at [398, 107] on div "Dorchester County Court of Common Pleas" at bounding box center [386, 105] width 159 height 24
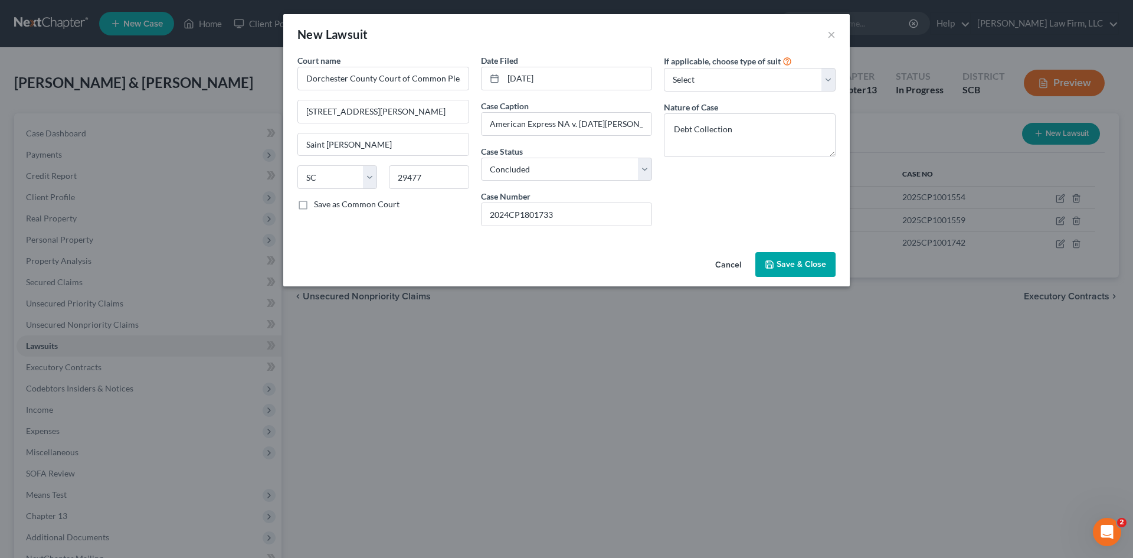
click at [816, 273] on button "Save & Close" at bounding box center [795, 264] width 80 height 25
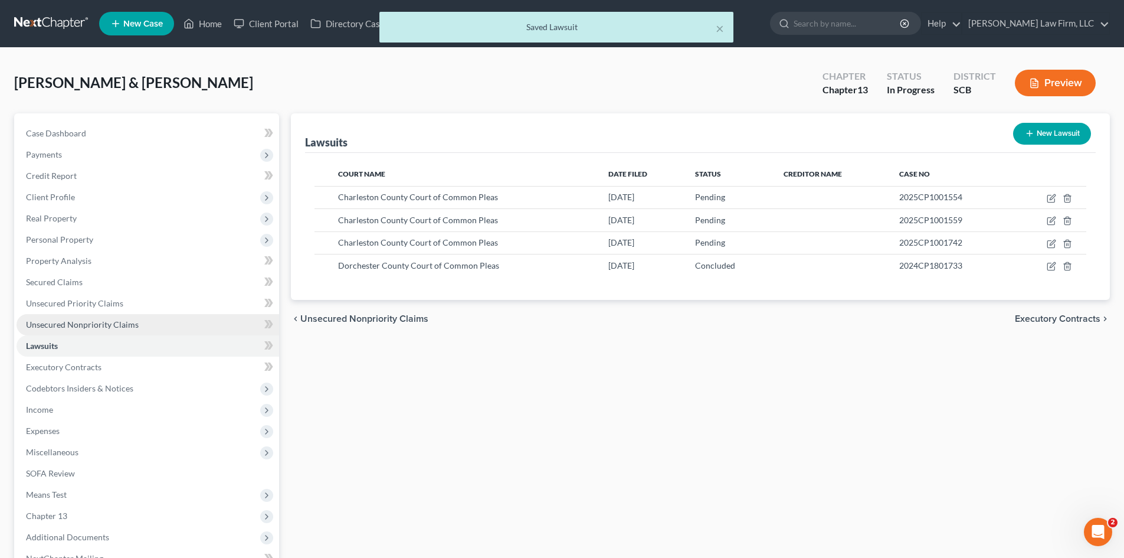
click at [83, 324] on span "Unsecured Nonpriority Claims" at bounding box center [82, 324] width 113 height 10
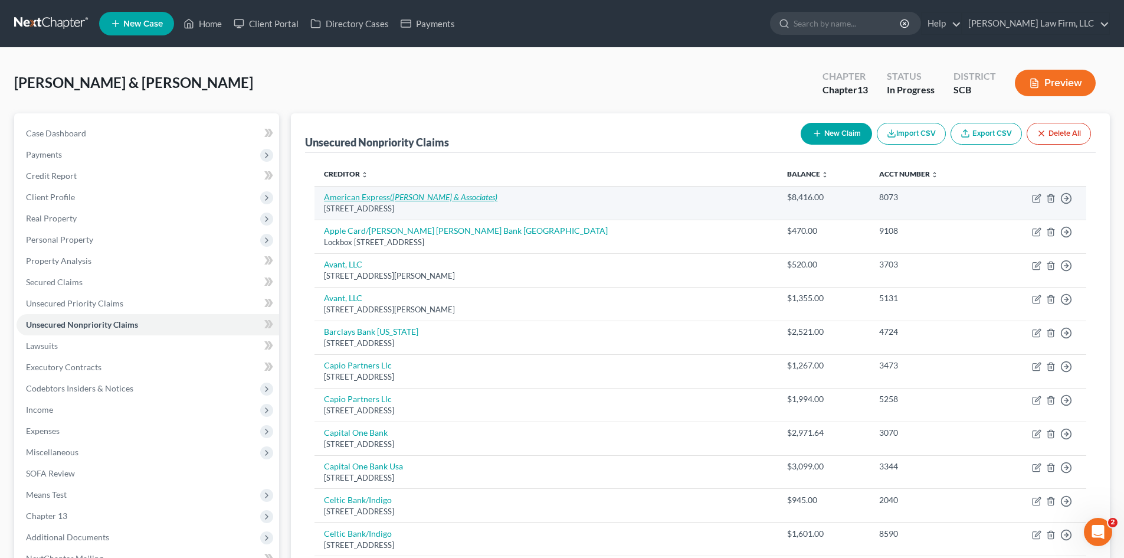
click at [360, 194] on link "American Express (Zwicker & Associates)" at bounding box center [411, 197] width 174 height 10
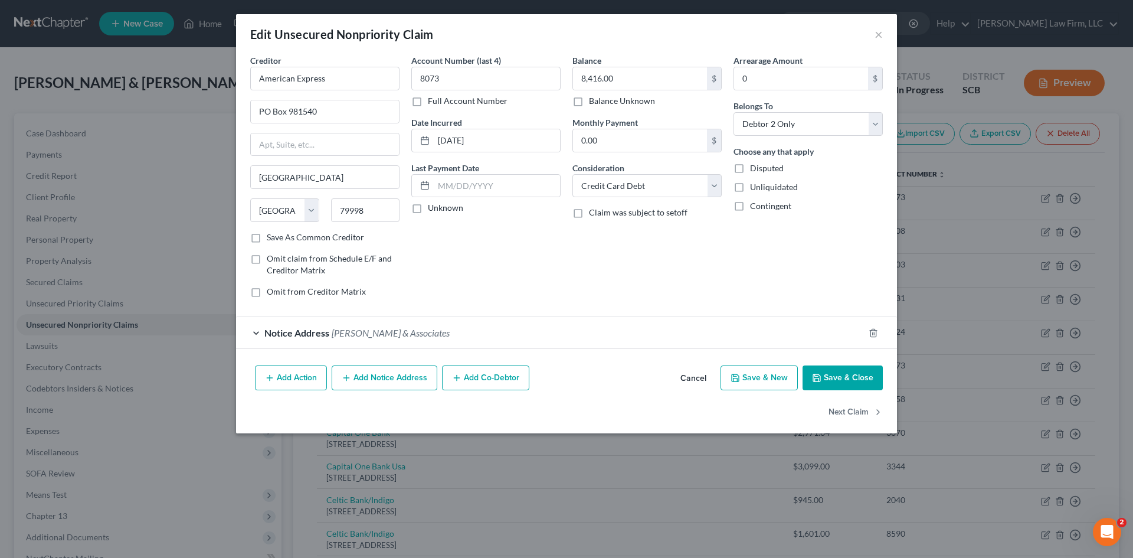
click at [694, 372] on button "Cancel" at bounding box center [693, 379] width 45 height 24
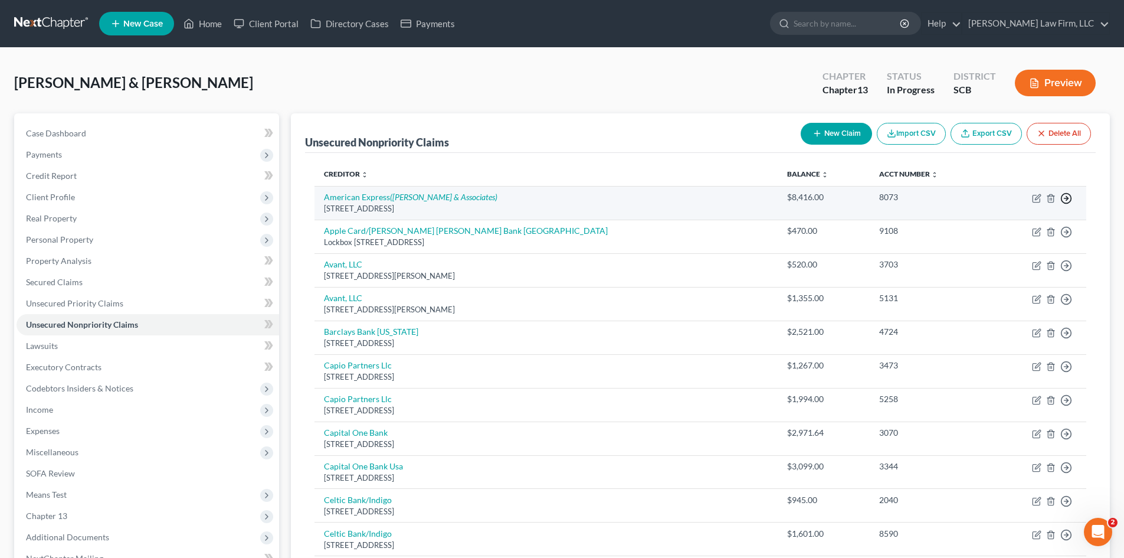
click at [1068, 202] on icon "button" at bounding box center [1067, 198] width 12 height 12
click at [998, 210] on link "Move to D" at bounding box center [1012, 207] width 99 height 20
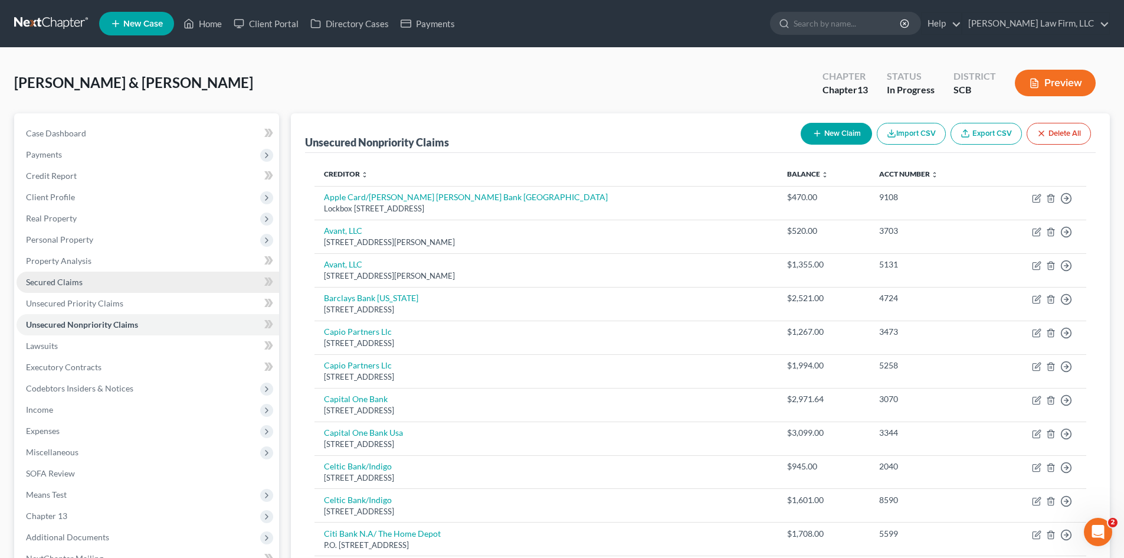
click at [36, 285] on span "Secured Claims" at bounding box center [54, 282] width 57 height 10
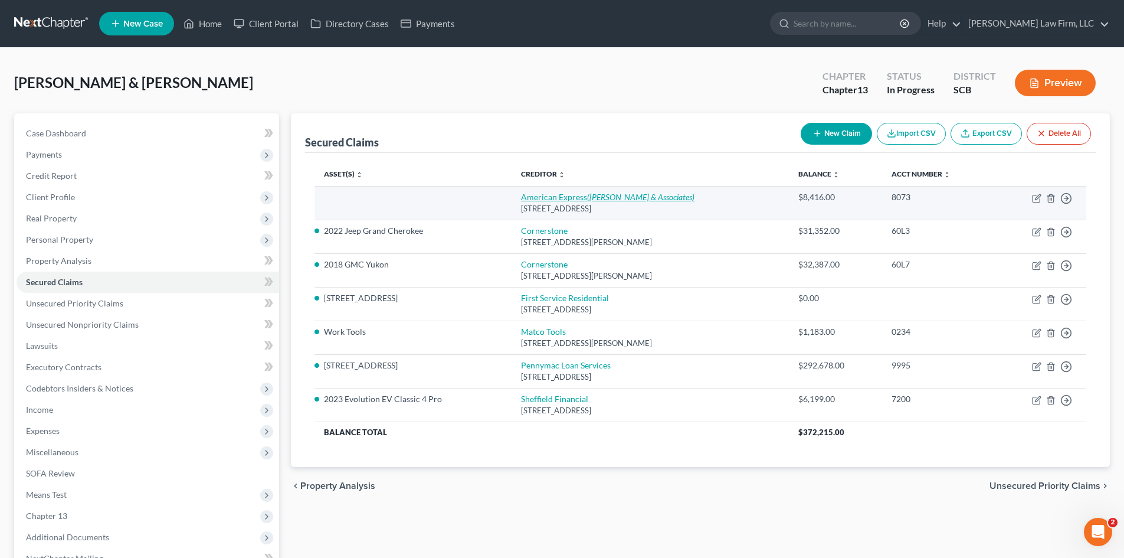
click at [578, 198] on link "American Express (Zwicker & Associates)" at bounding box center [608, 197] width 174 height 10
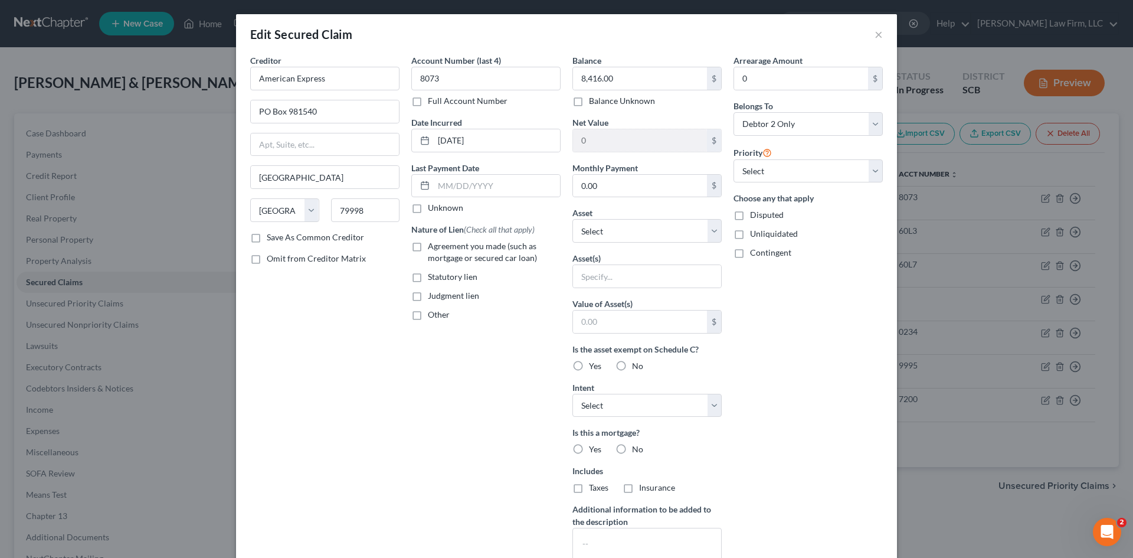
click at [428, 295] on label "Judgment lien" at bounding box center [453, 296] width 51 height 12
click at [433, 295] on input "Judgment lien" at bounding box center [437, 294] width 8 height 8
click at [486, 190] on input "text" at bounding box center [497, 186] width 126 height 22
drag, startPoint x: 528, startPoint y: 140, endPoint x: 418, endPoint y: 123, distance: 111.8
click at [417, 127] on div "Date Incurred 02-19-2019" at bounding box center [485, 134] width 149 height 36
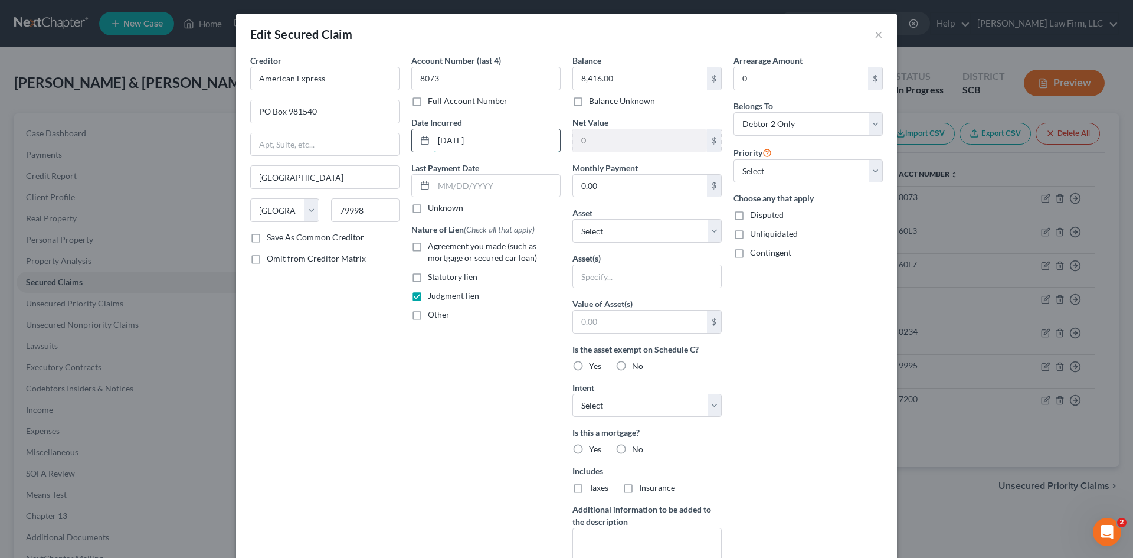
click at [498, 140] on input "02-19-2019" at bounding box center [497, 140] width 126 height 22
drag, startPoint x: 499, startPoint y: 140, endPoint x: 436, endPoint y: 142, distance: 62.6
click at [434, 140] on input "02-19-2019" at bounding box center [497, 140] width 126 height 22
paste input "12/30/2024"
click at [652, 243] on div "Balance 8,416.00 $ Balance Unknown Balance Undetermined 8,416.00 $ Balance Unkn…" at bounding box center [647, 317] width 161 height 526
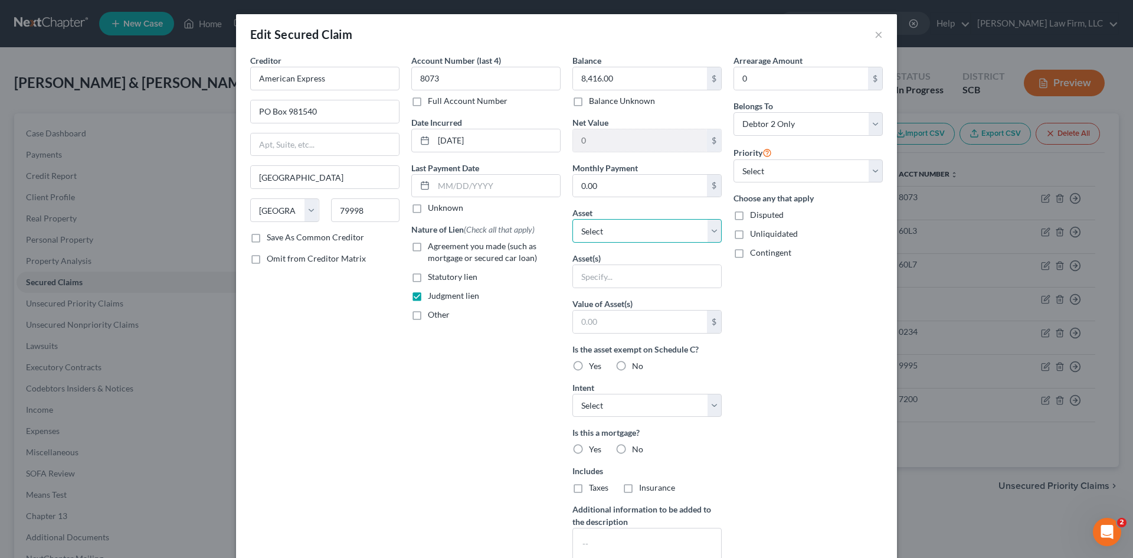
click at [651, 242] on select "Select Other Multiple Assets 1067 Magnolia Warbler Way - $424000.0 (Mrs.) Virtu…" at bounding box center [647, 231] width 149 height 24
click at [573, 219] on select "Select Other Multiple Assets 1067 Magnolia Warbler Way - $424000.0 (Mrs.) Virtu…" at bounding box center [647, 231] width 149 height 24
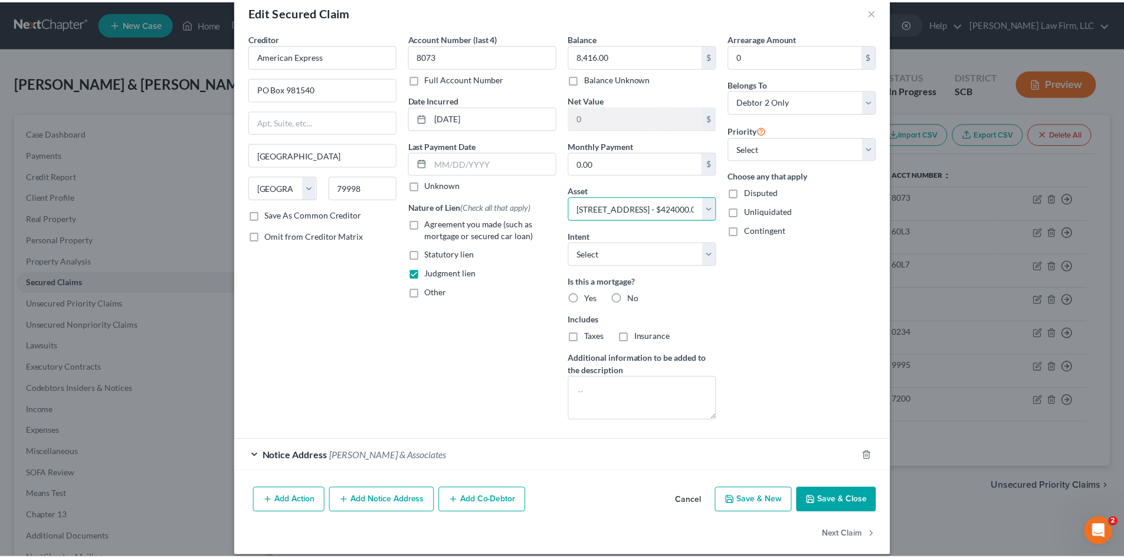
scroll to position [35, 0]
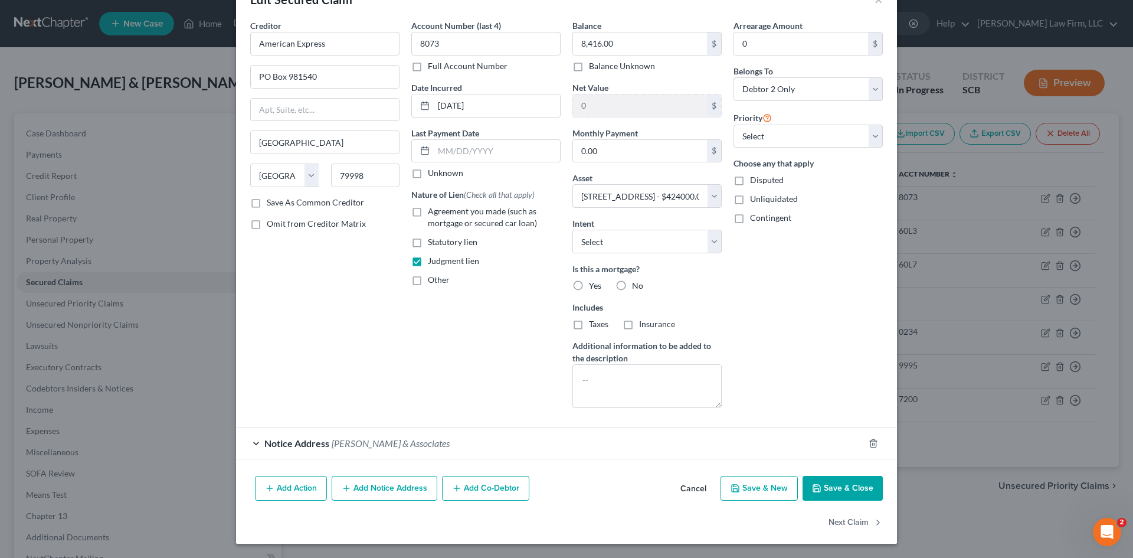
click at [845, 484] on button "Save & Close" at bounding box center [843, 488] width 80 height 25
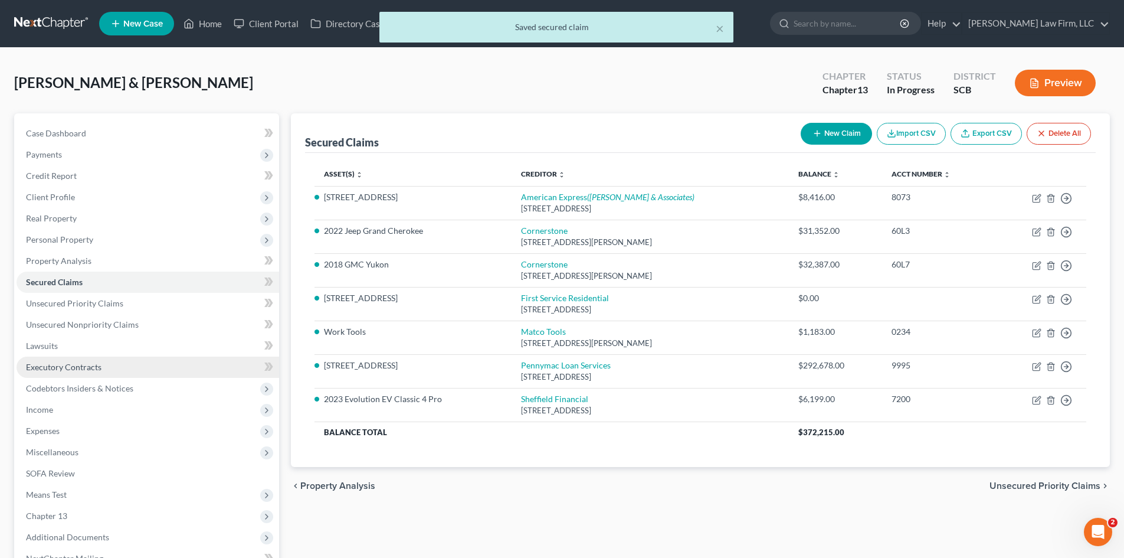
click at [37, 366] on span "Executory Contracts" at bounding box center [64, 367] width 76 height 10
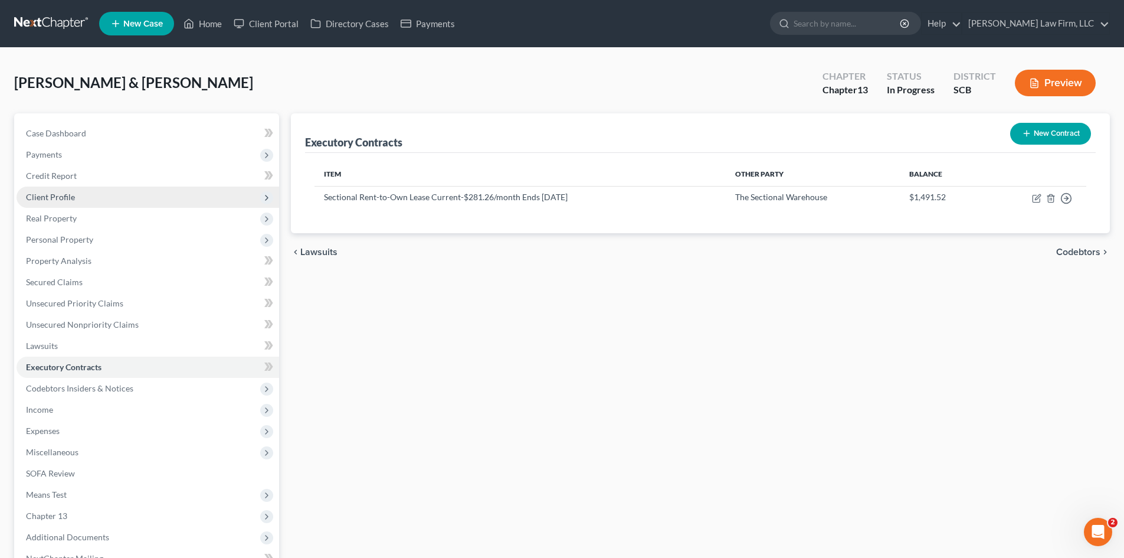
click at [61, 198] on span "Client Profile" at bounding box center [50, 197] width 49 height 10
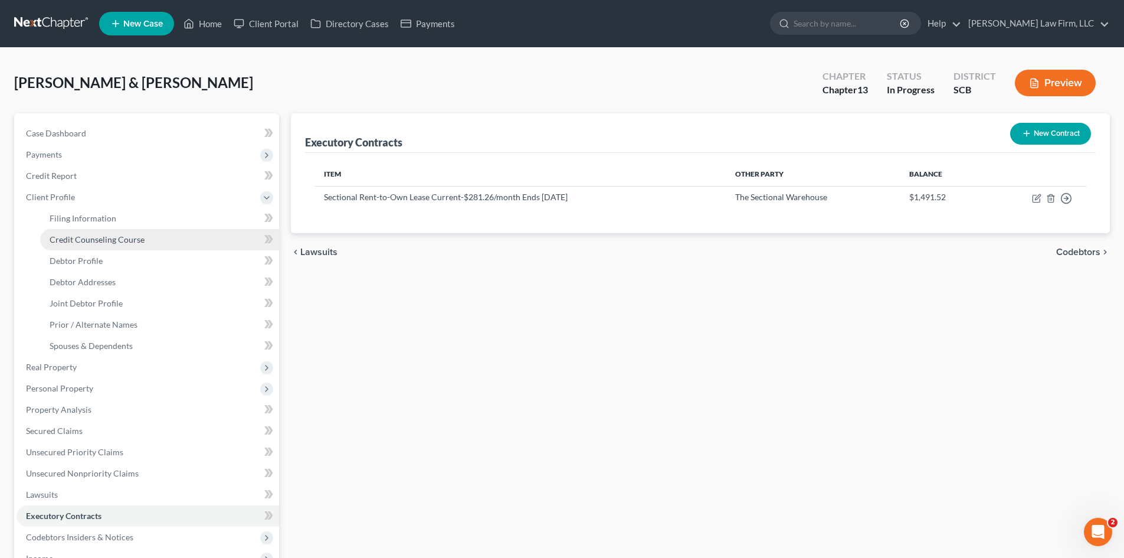
click at [110, 243] on span "Credit Counseling Course" at bounding box center [97, 239] width 95 height 10
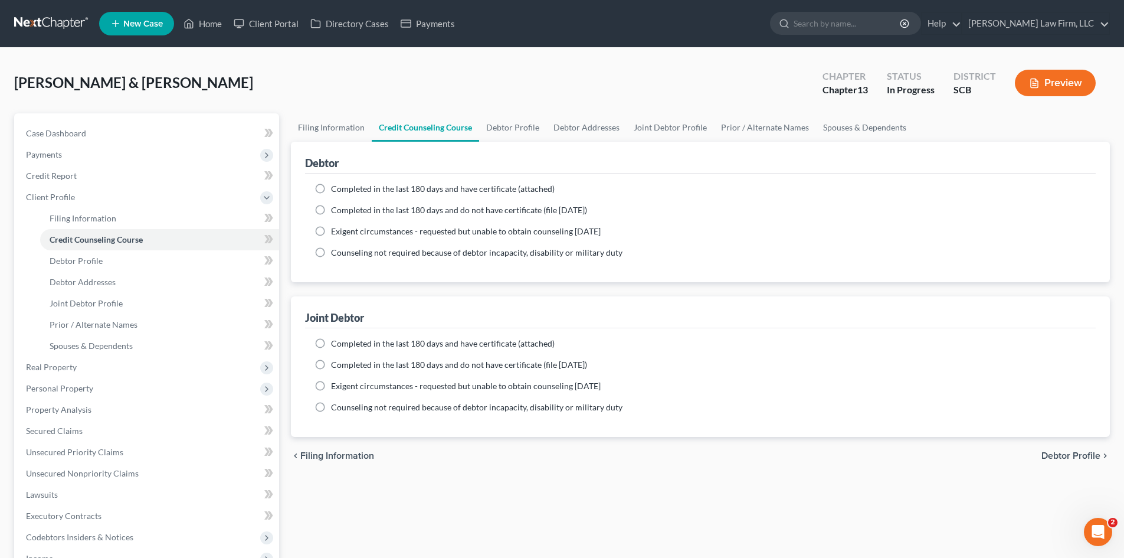
click at [331, 184] on label "Completed in the last 180 days and have certificate (attached)" at bounding box center [443, 189] width 224 height 12
click at [336, 184] on input "Completed in the last 180 days and have certificate (attached)" at bounding box center [340, 187] width 8 height 8
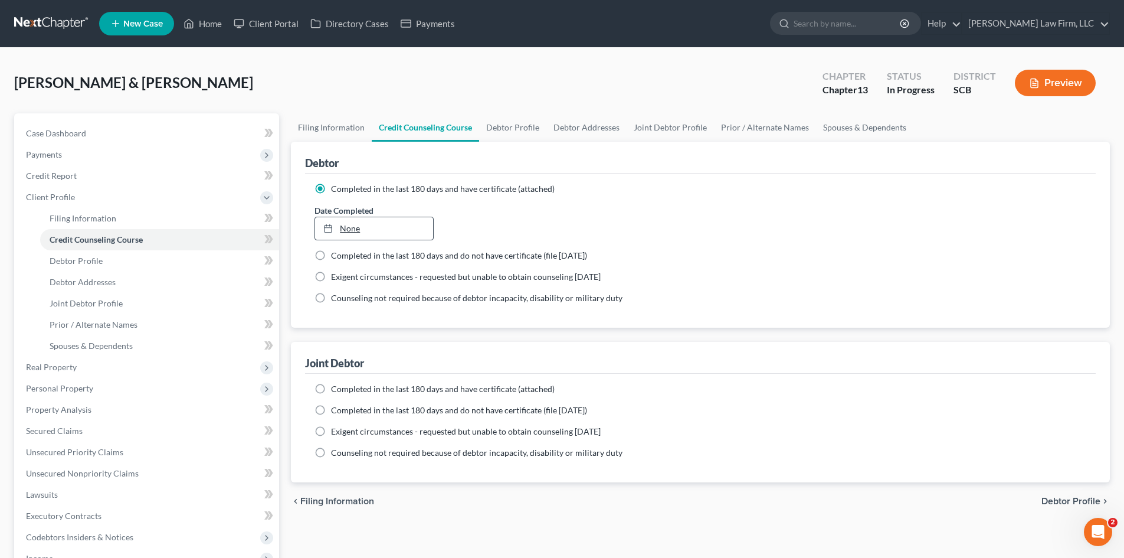
click at [351, 227] on link "None" at bounding box center [373, 228] width 117 height 22
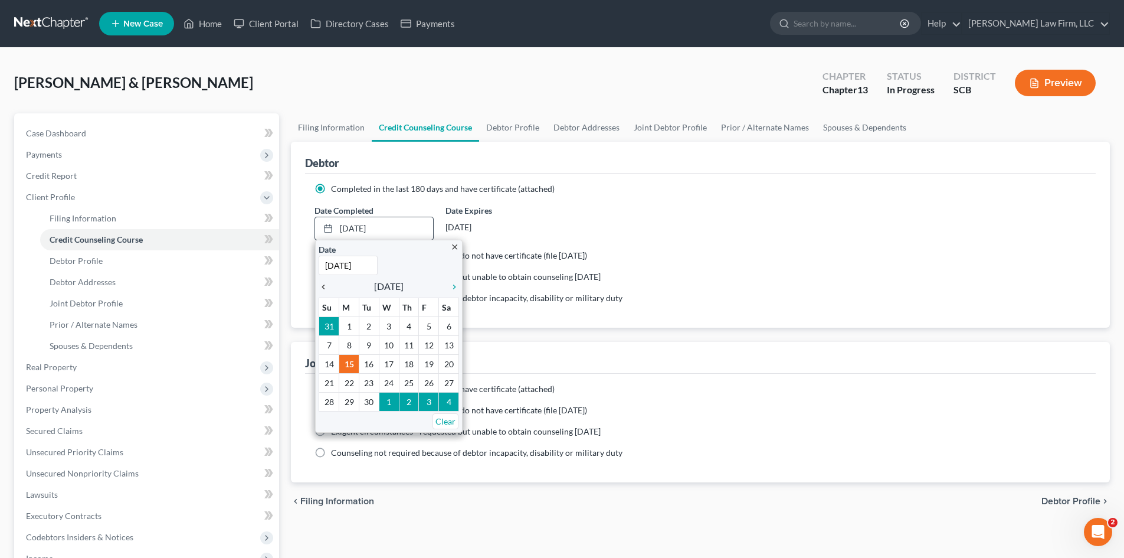
click at [324, 287] on icon "chevron_left" at bounding box center [326, 286] width 15 height 9
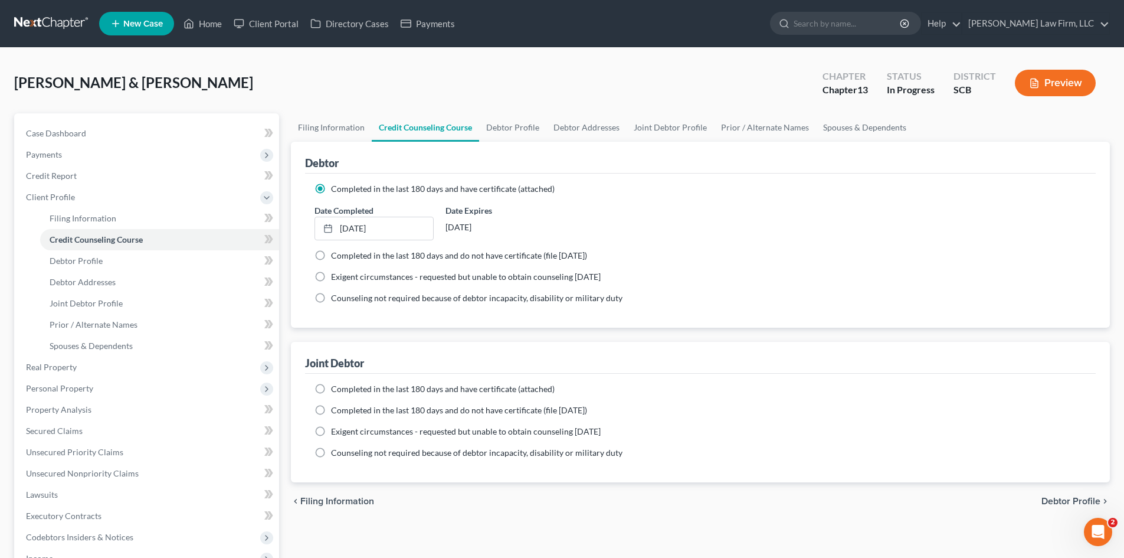
click at [331, 390] on label "Completed in the last 180 days and have certificate (attached)" at bounding box center [443, 389] width 224 height 12
click at [336, 390] on input "Completed in the last 180 days and have certificate (attached)" at bounding box center [340, 387] width 8 height 8
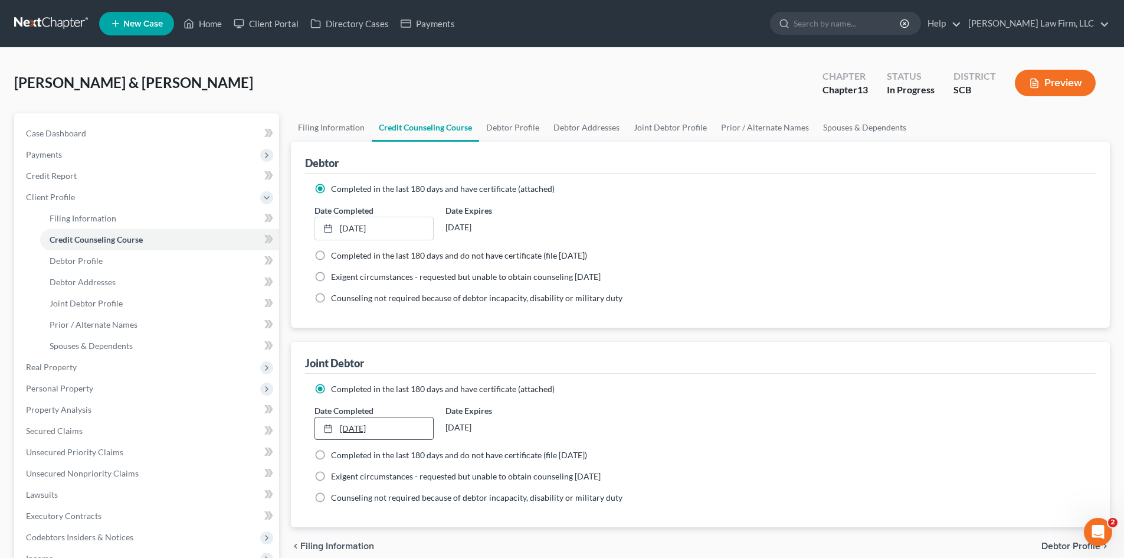
click at [354, 431] on link "9/15/2025" at bounding box center [373, 428] width 117 height 22
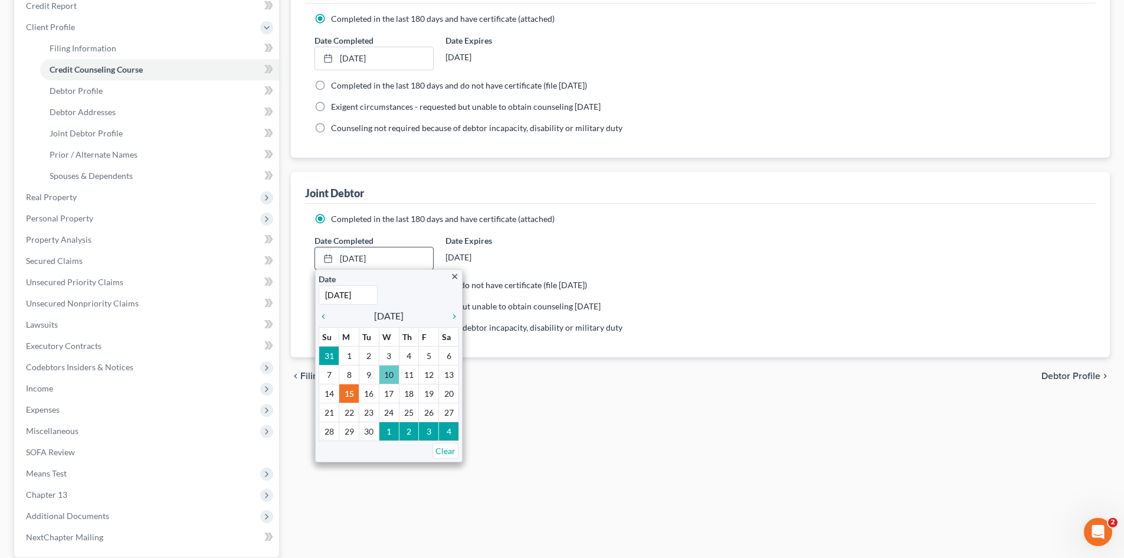
scroll to position [177, 0]
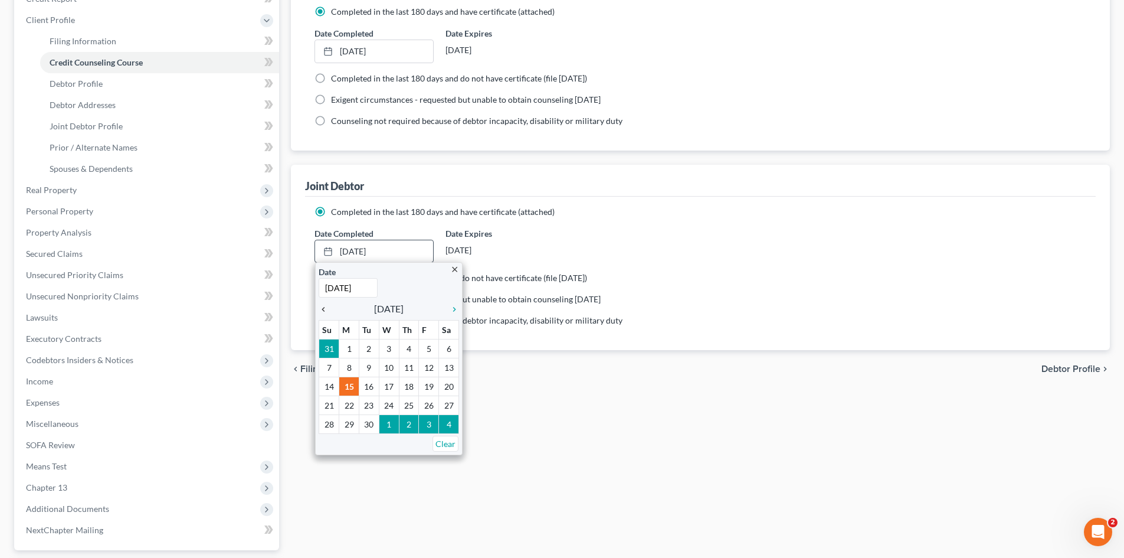
click at [326, 313] on icon "chevron_left" at bounding box center [326, 309] width 15 height 9
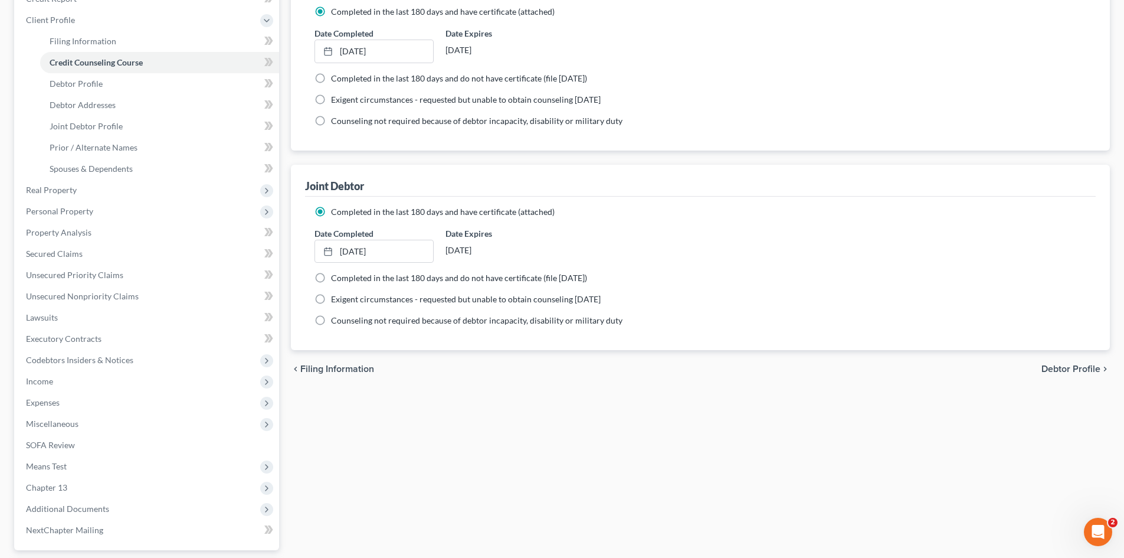
scroll to position [0, 0]
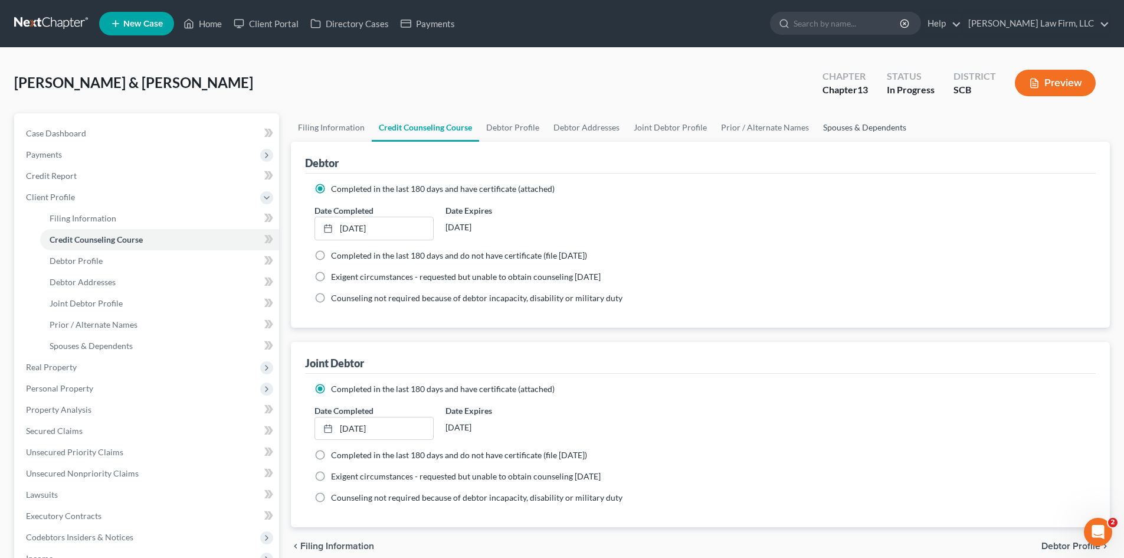
click at [854, 122] on link "Spouses & Dependents" at bounding box center [864, 127] width 97 height 28
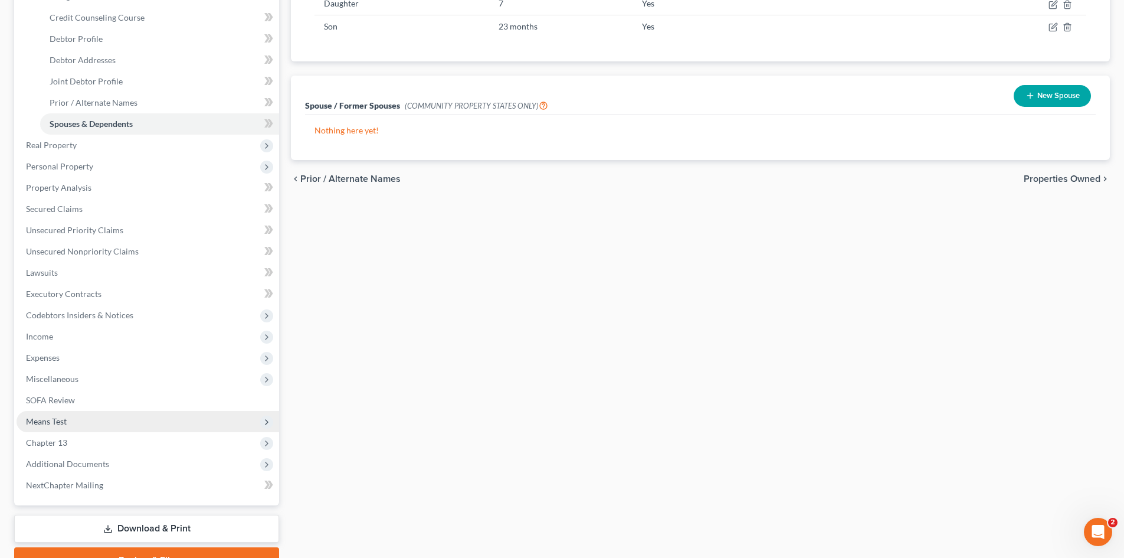
scroll to position [282, 0]
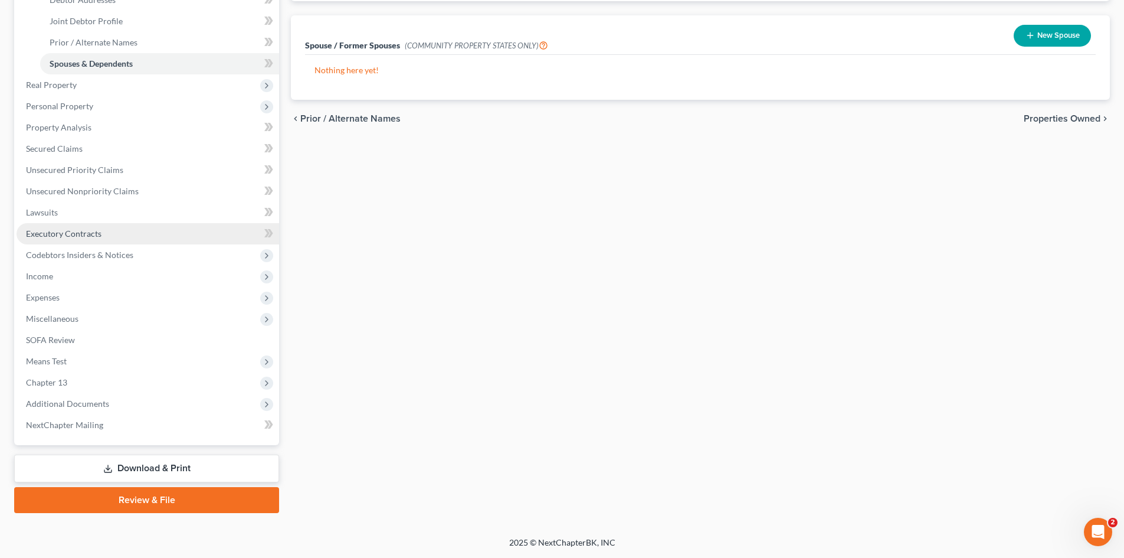
click at [71, 226] on link "Executory Contracts" at bounding box center [148, 233] width 263 height 21
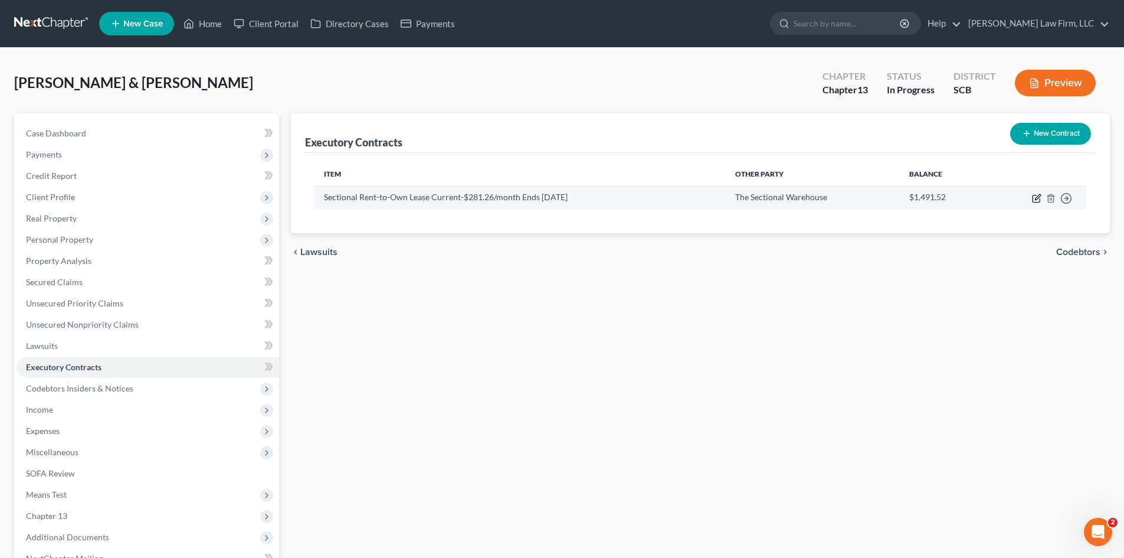
click at [1036, 199] on icon "button" at bounding box center [1037, 196] width 5 height 5
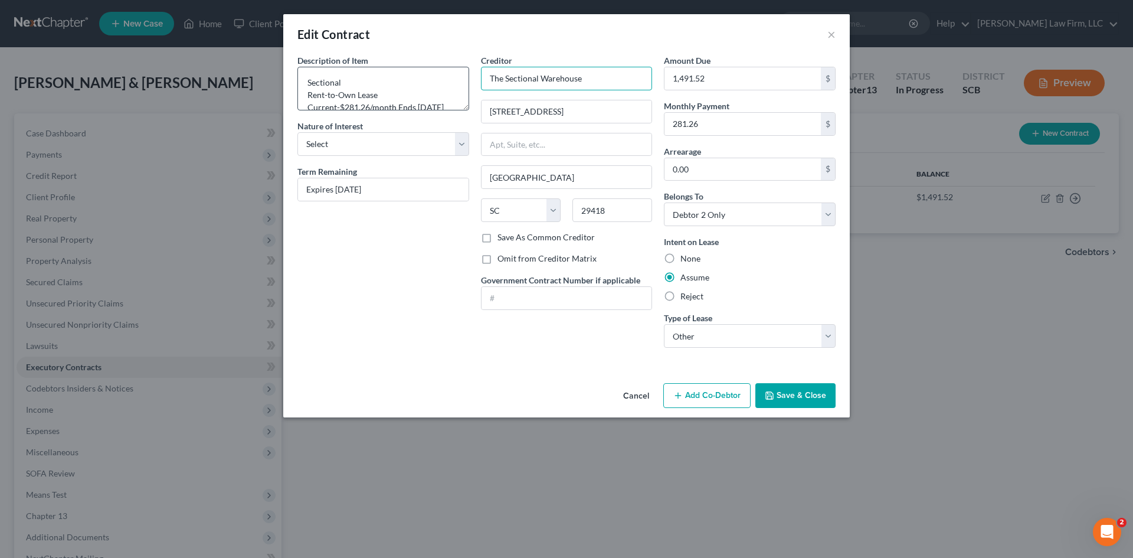
drag, startPoint x: 538, startPoint y: 68, endPoint x: 453, endPoint y: 67, distance: 85.0
click at [473, 68] on div "Description of non-residential real property * Description of Item * Sectional …" at bounding box center [567, 205] width 550 height 303
click at [512, 106] on div "Snap Finance" at bounding box center [552, 99] width 142 height 18
click at [784, 395] on button "Save & Close" at bounding box center [795, 395] width 80 height 25
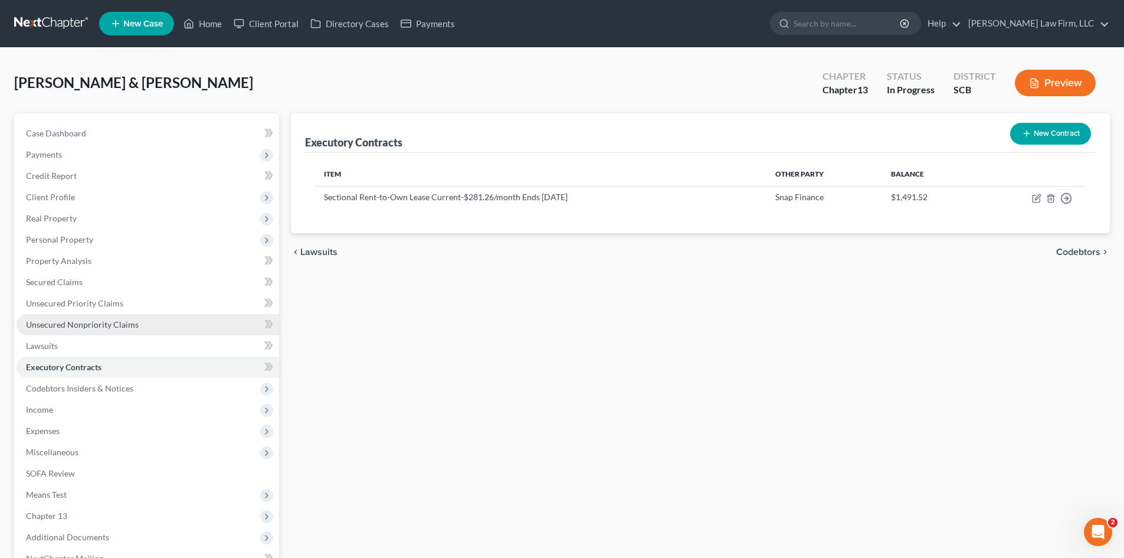
drag, startPoint x: 99, startPoint y: 325, endPoint x: 105, endPoint y: 323, distance: 6.7
click at [99, 325] on span "Unsecured Nonpriority Claims" at bounding box center [82, 324] width 113 height 10
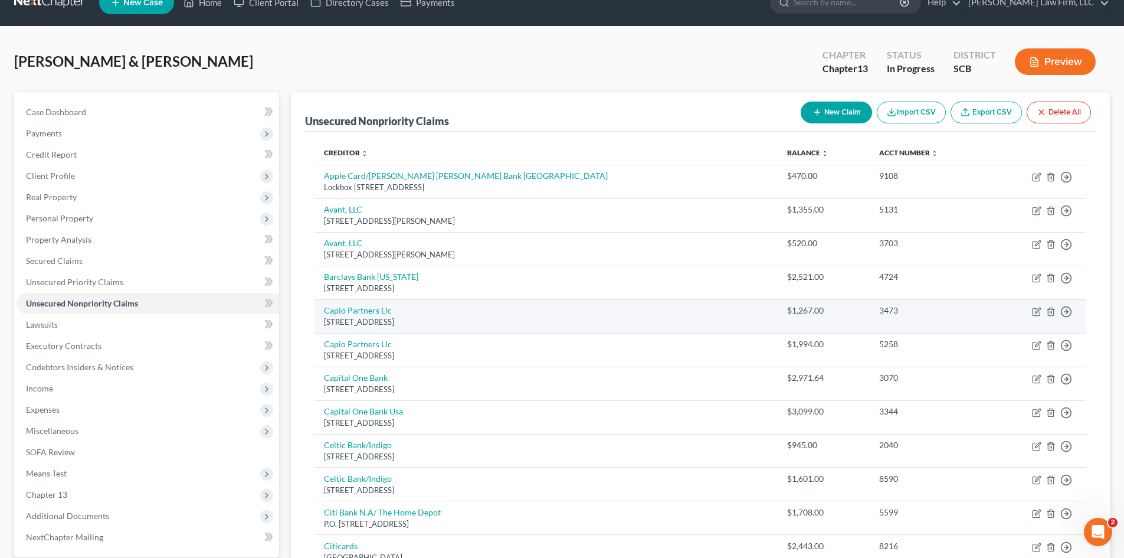
scroll to position [59, 0]
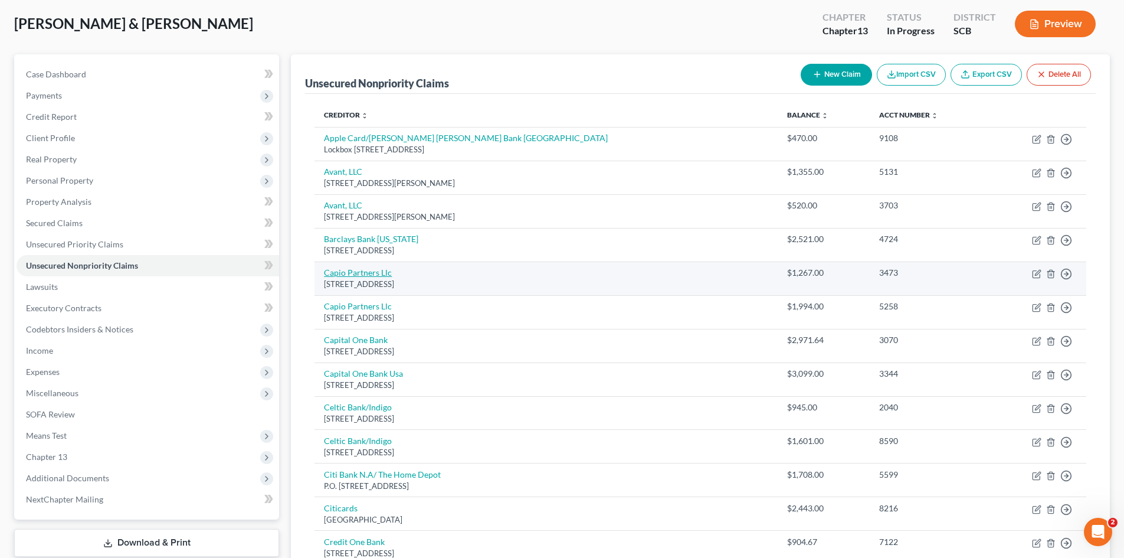
click at [375, 273] on link "Capio Partners Llc" at bounding box center [358, 272] width 68 height 10
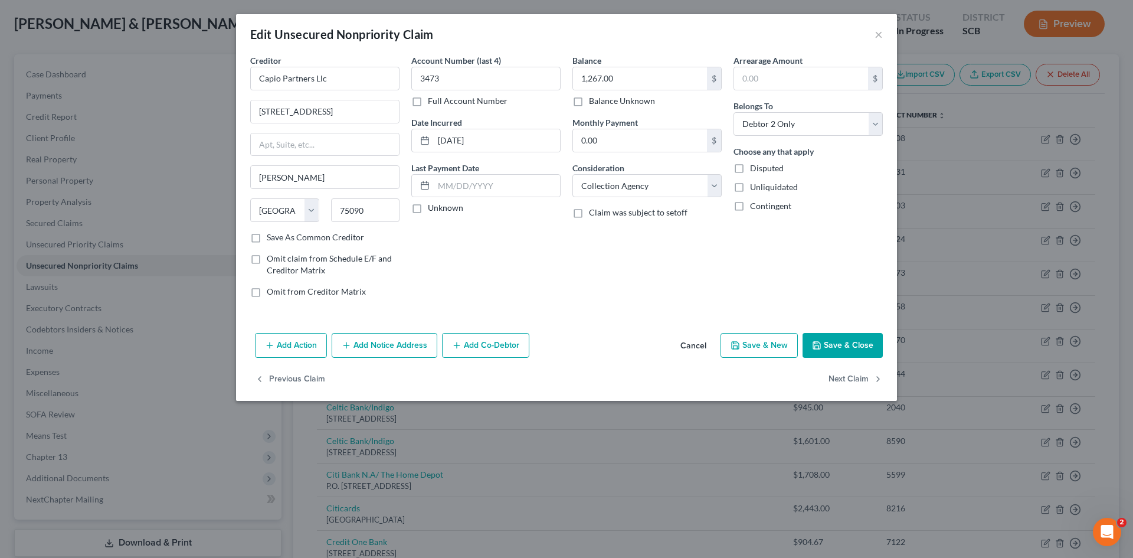
click at [867, 351] on button "Save & Close" at bounding box center [843, 345] width 80 height 25
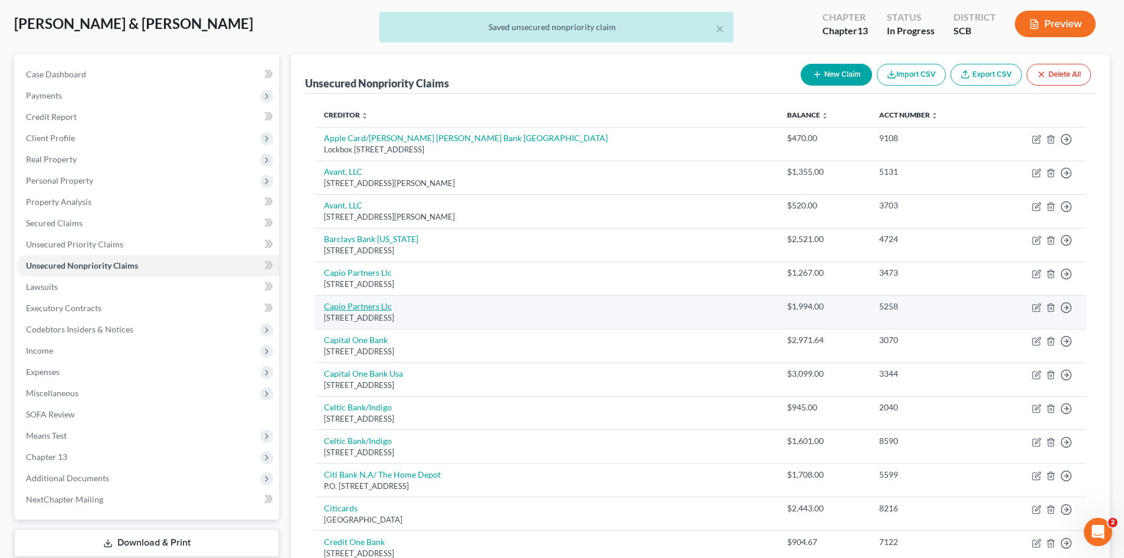
click at [369, 306] on link "Capio Partners Llc" at bounding box center [358, 306] width 68 height 10
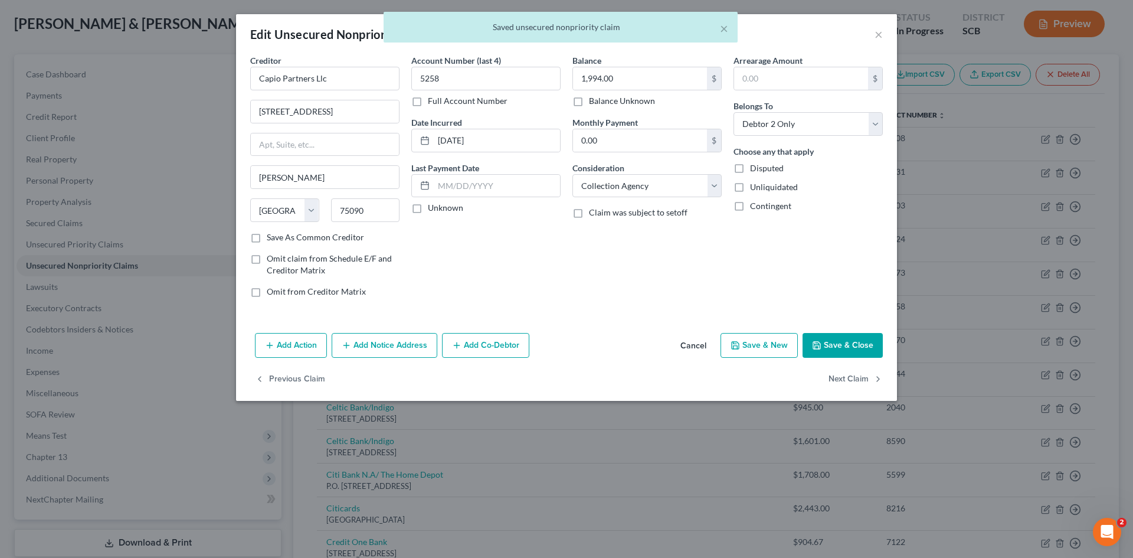
click at [852, 347] on button "Save & Close" at bounding box center [843, 345] width 80 height 25
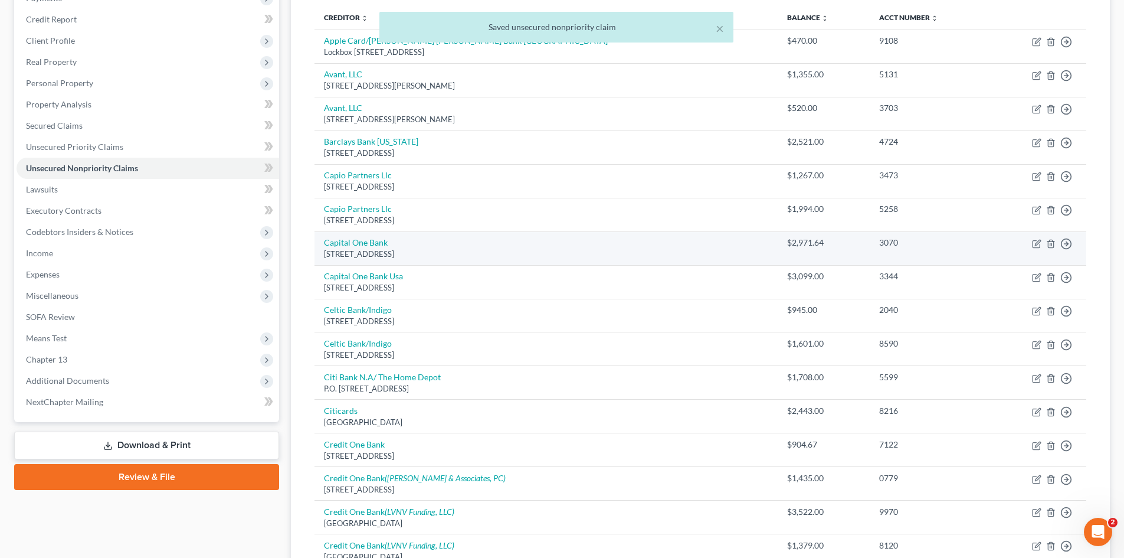
scroll to position [177, 0]
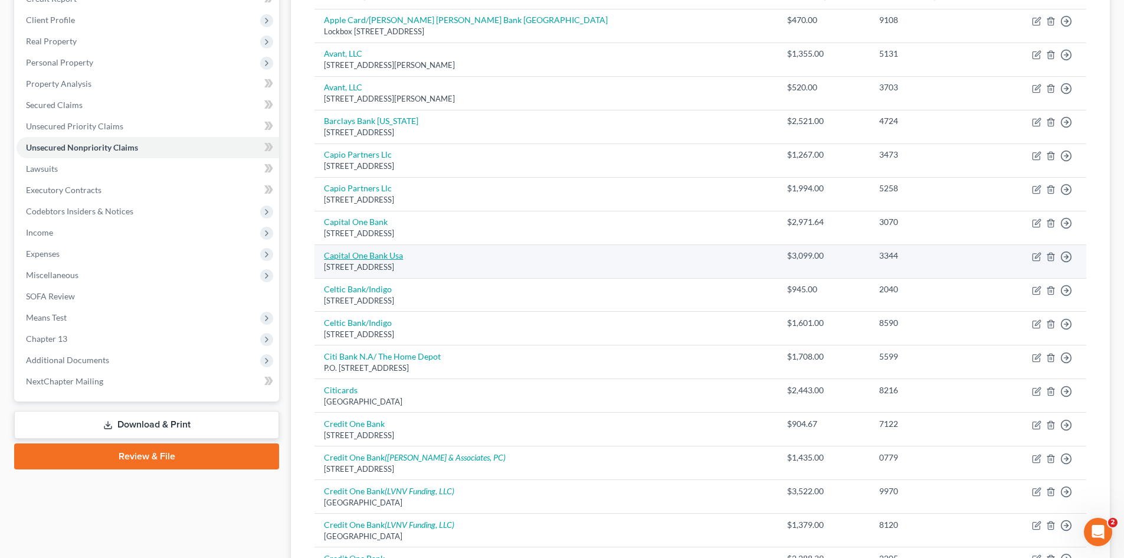
click at [367, 250] on link "Capital One Bank Usa" at bounding box center [363, 255] width 79 height 10
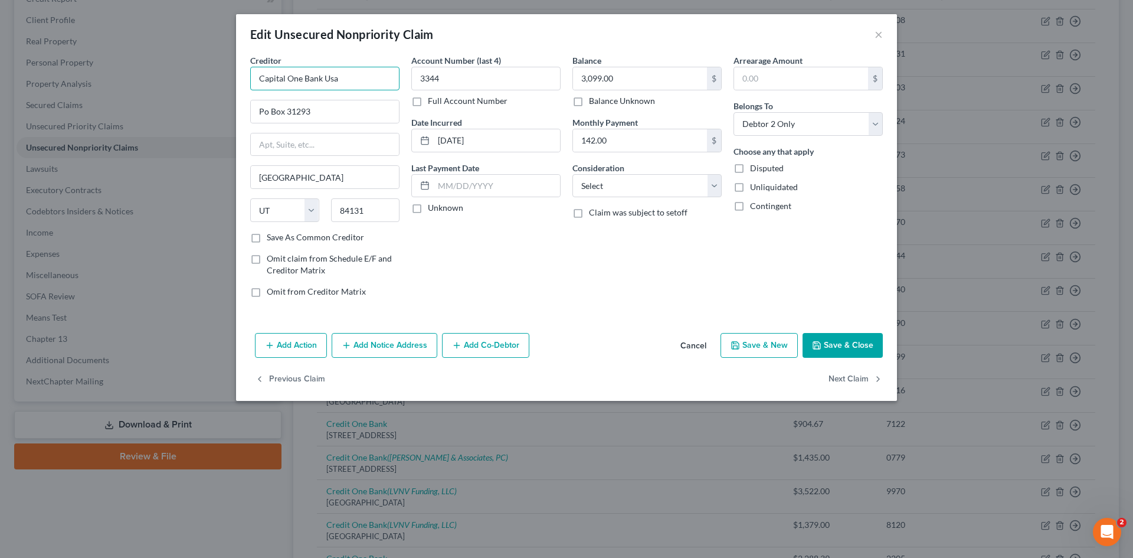
drag, startPoint x: 367, startPoint y: 79, endPoint x: 326, endPoint y: 82, distance: 40.8
click at [326, 82] on input "Capital One Bank Usa" at bounding box center [324, 79] width 149 height 24
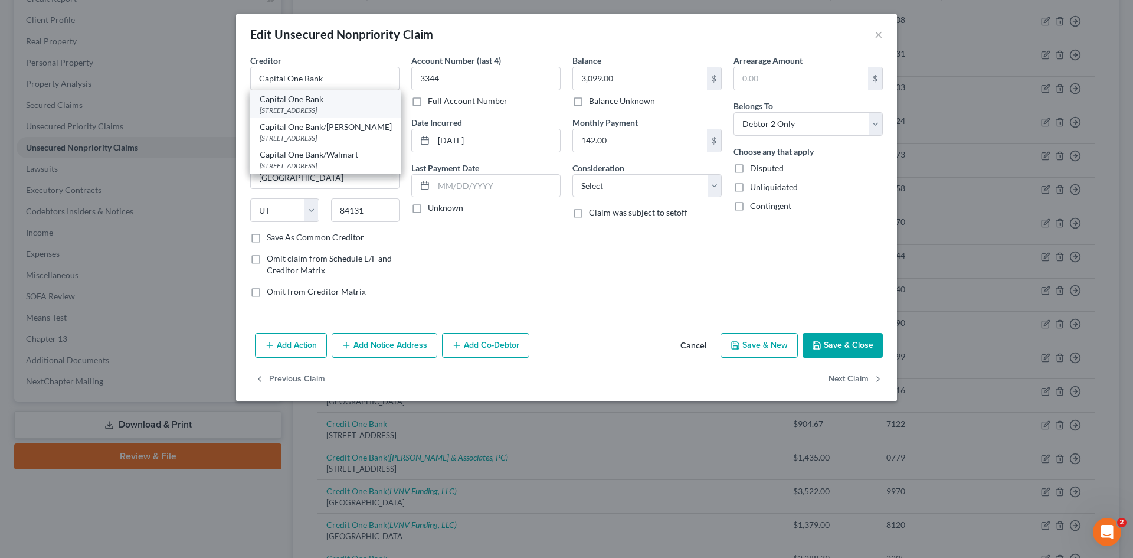
click at [325, 110] on div "PO Box 30285, Salt Lake City, UT 84130" at bounding box center [326, 110] width 132 height 10
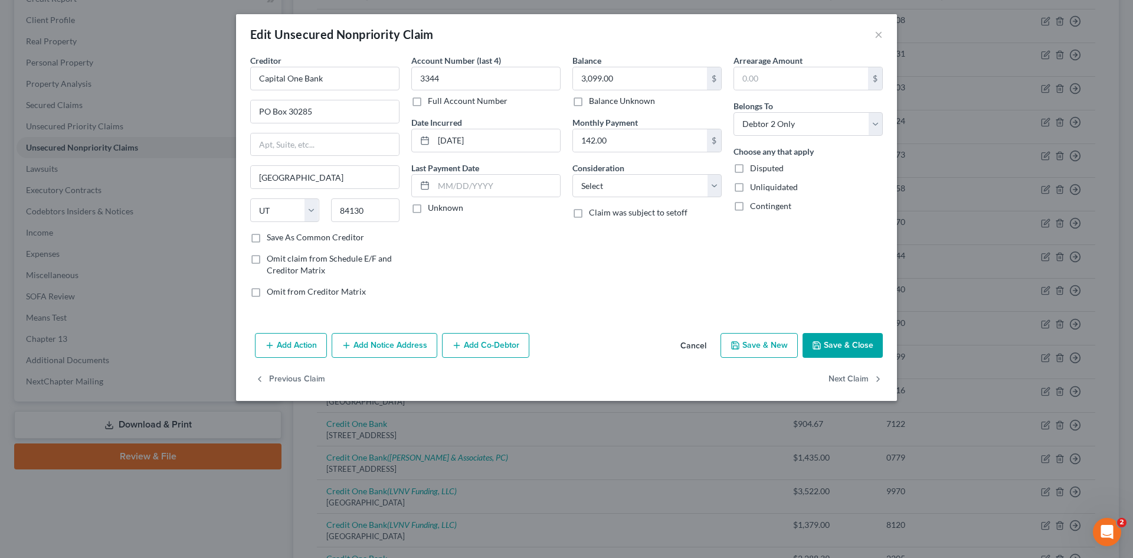
click at [600, 152] on div "Balance 3,099.00 $ Balance Unknown Balance Undetermined 3,099.00 $ Balance Unkn…" at bounding box center [647, 180] width 161 height 253
click at [600, 145] on input "142.00" at bounding box center [640, 140] width 134 height 22
click at [706, 191] on select "Select Cable / Satellite Services Collection Agency Credit Card Debt Debt Couns…" at bounding box center [647, 186] width 149 height 24
click at [573, 174] on select "Select Cable / Satellite Services Collection Agency Credit Card Debt Debt Couns…" at bounding box center [647, 186] width 149 height 24
click at [839, 339] on button "Save & Close" at bounding box center [843, 345] width 80 height 25
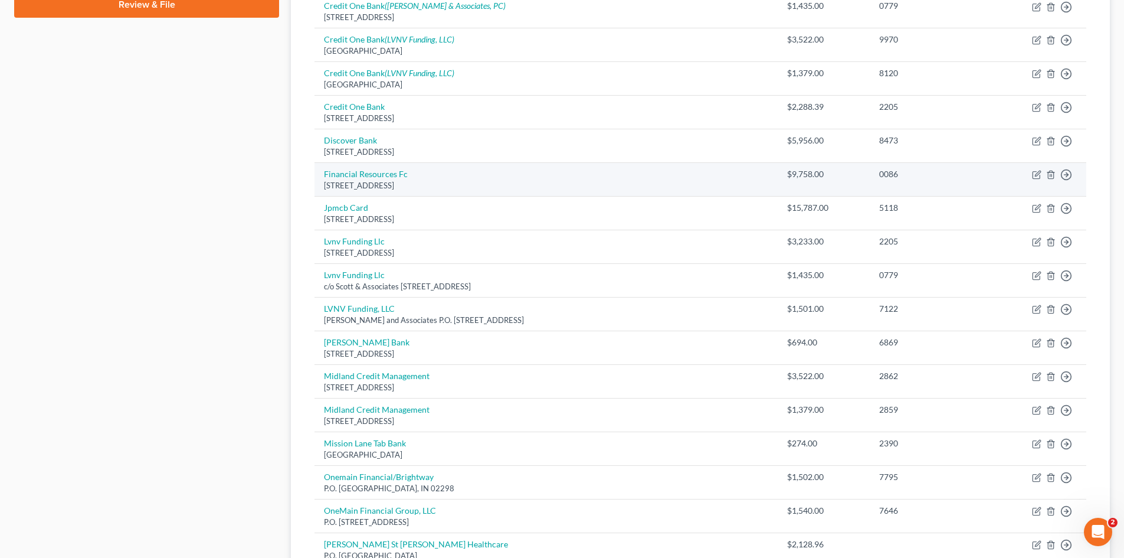
scroll to position [649, 0]
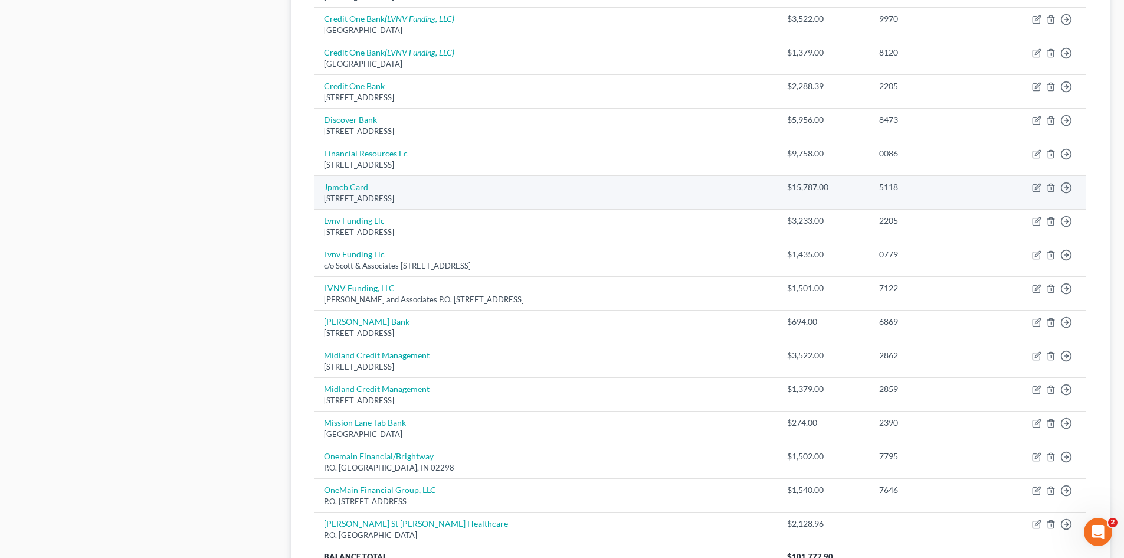
click at [360, 187] on link "Jpmcb Card" at bounding box center [346, 187] width 44 height 10
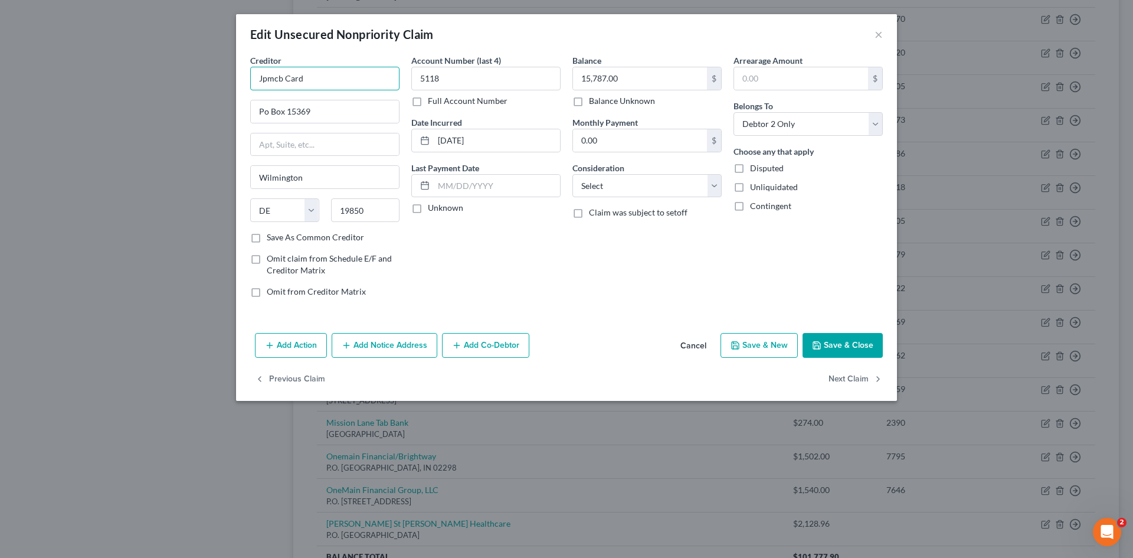
drag, startPoint x: 281, startPoint y: 80, endPoint x: 238, endPoint y: 68, distance: 44.0
click at [243, 70] on div "Creditor * Jpmcb Card Po Box 15369 Wilmington State AL AK AR AZ CA CO CT DE DC …" at bounding box center [566, 191] width 661 height 274
click at [301, 110] on div "Attn: Bankruptcy P.O. Box 15298, Wilmington, DE 19850" at bounding box center [321, 110] width 123 height 10
click at [686, 194] on select "Select Cable / Satellite Services Collection Agency Credit Card Debt Debt Couns…" at bounding box center [647, 186] width 149 height 24
click at [573, 174] on select "Select Cable / Satellite Services Collection Agency Credit Card Debt Debt Couns…" at bounding box center [647, 186] width 149 height 24
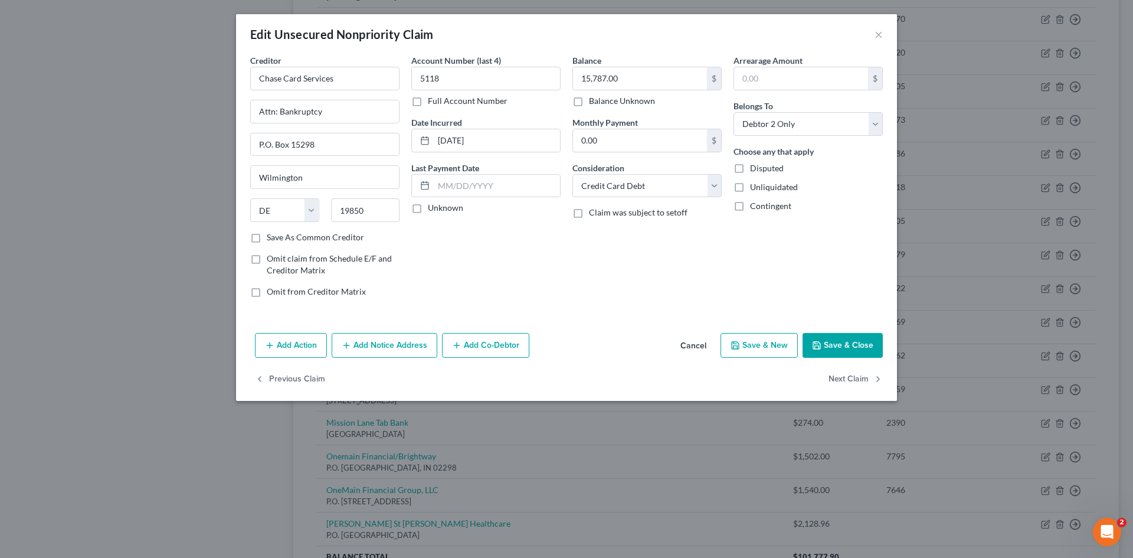
click at [813, 342] on icon "button" at bounding box center [816, 345] width 9 height 9
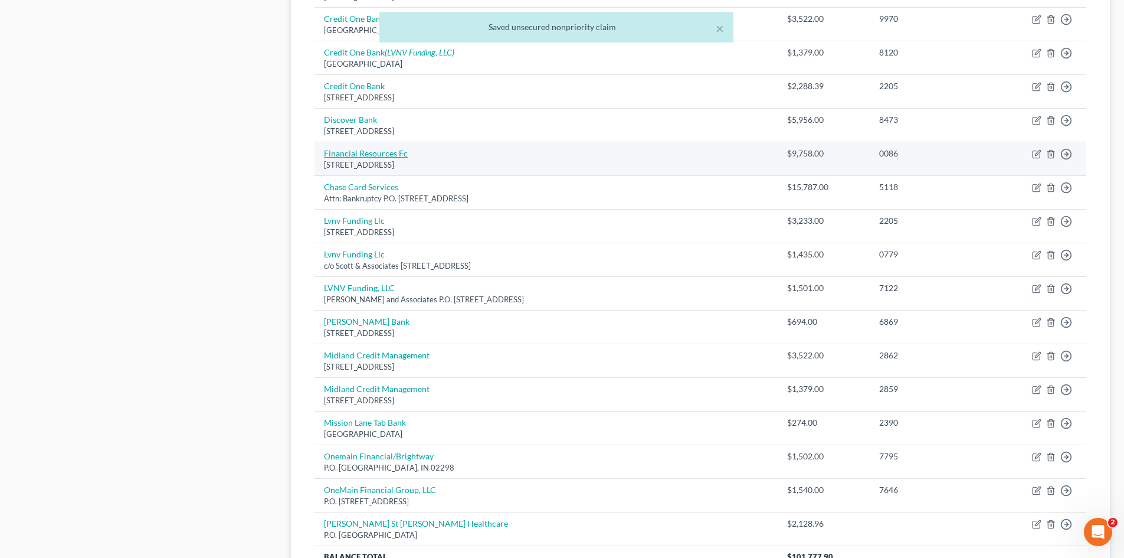
click at [353, 158] on link "Financial Resources Fc" at bounding box center [366, 153] width 84 height 10
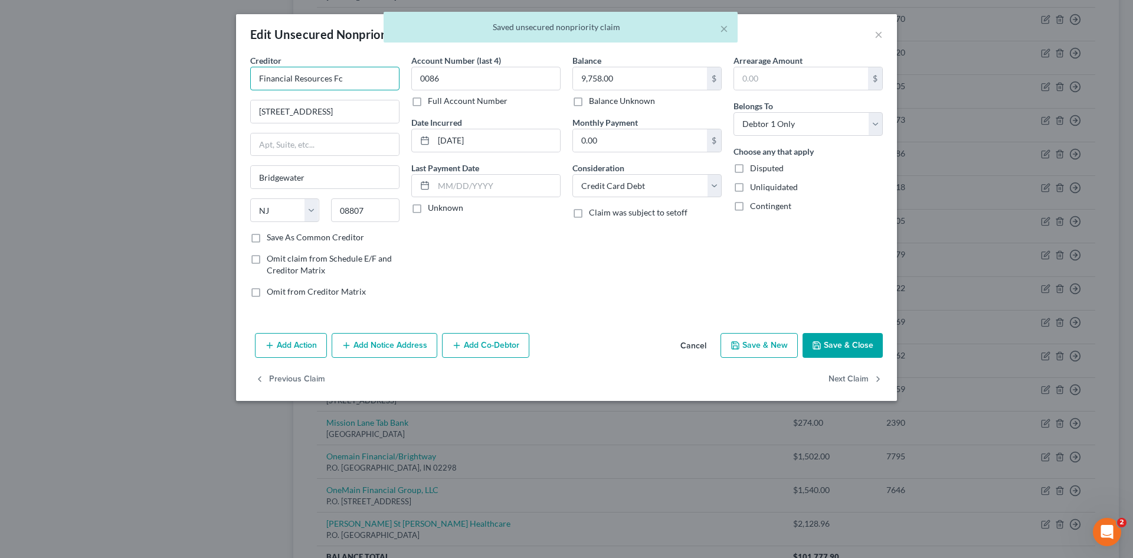
click at [345, 74] on input "Financial Resources Fc" at bounding box center [324, 79] width 149 height 24
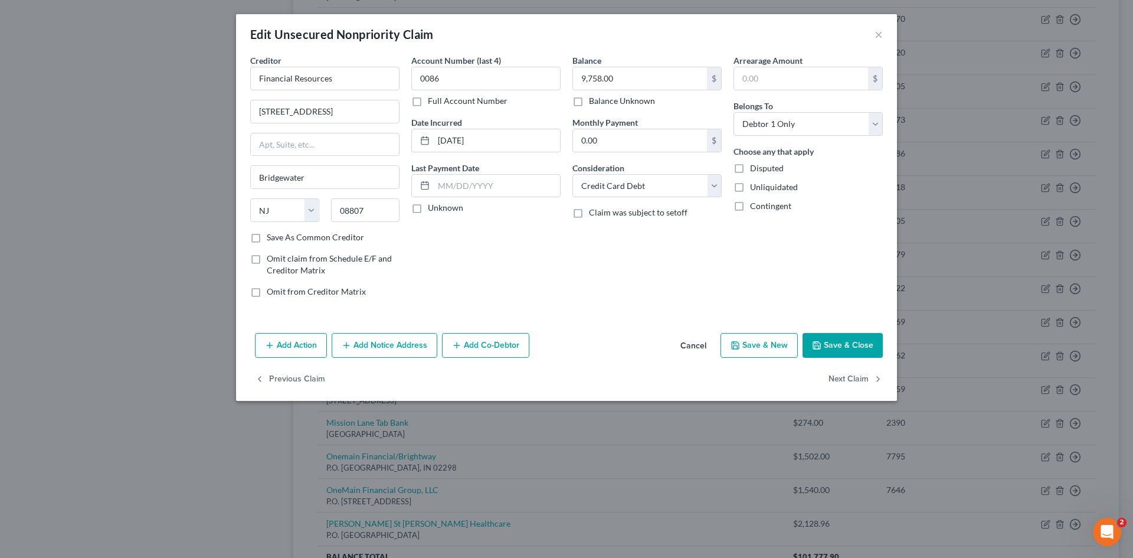
click at [833, 340] on button "Save & Close" at bounding box center [843, 345] width 80 height 25
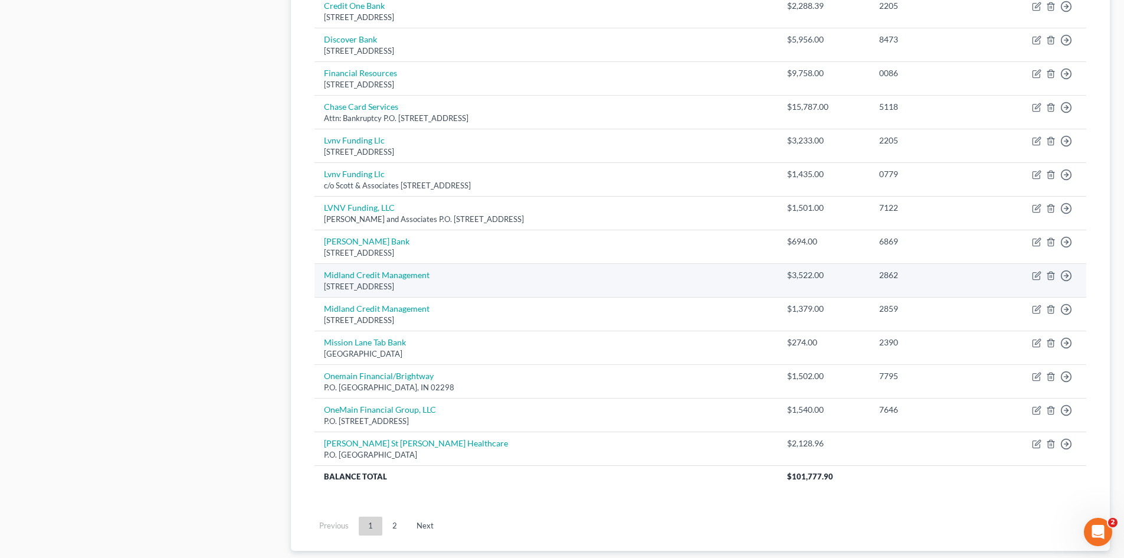
scroll to position [767, 0]
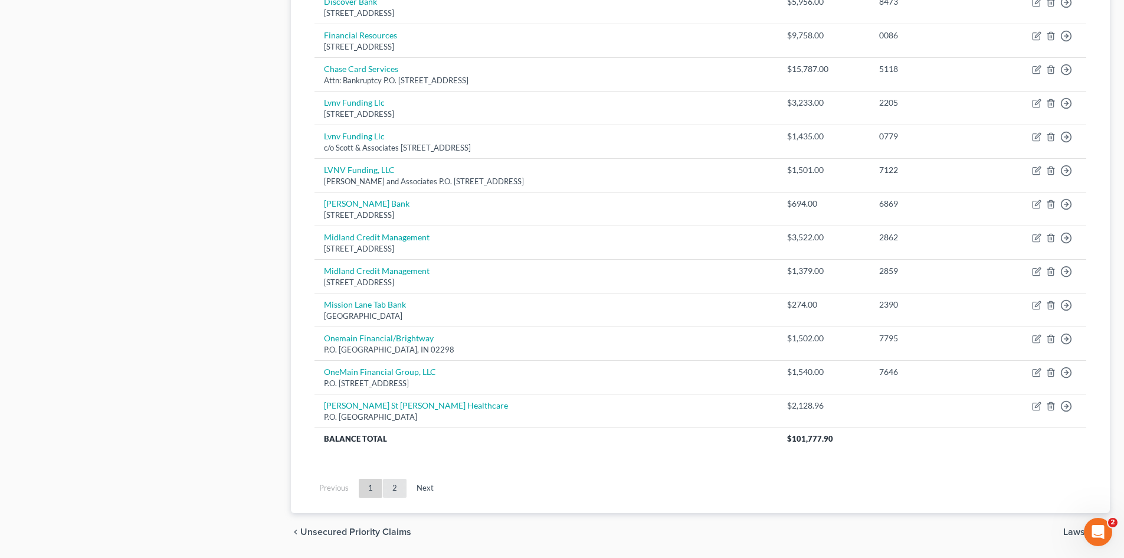
click at [396, 486] on link "2" at bounding box center [395, 488] width 24 height 19
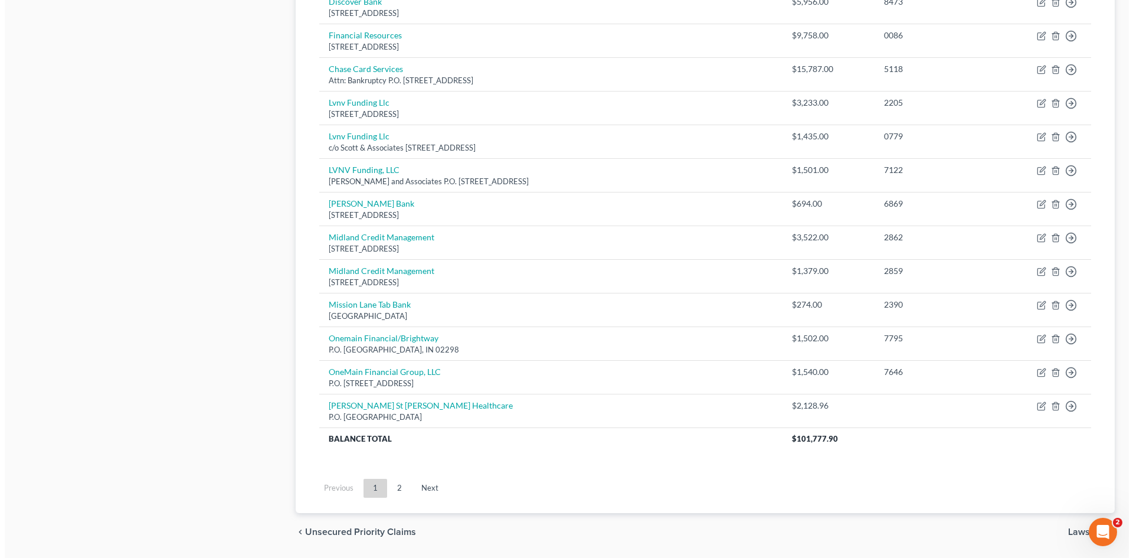
scroll to position [133, 0]
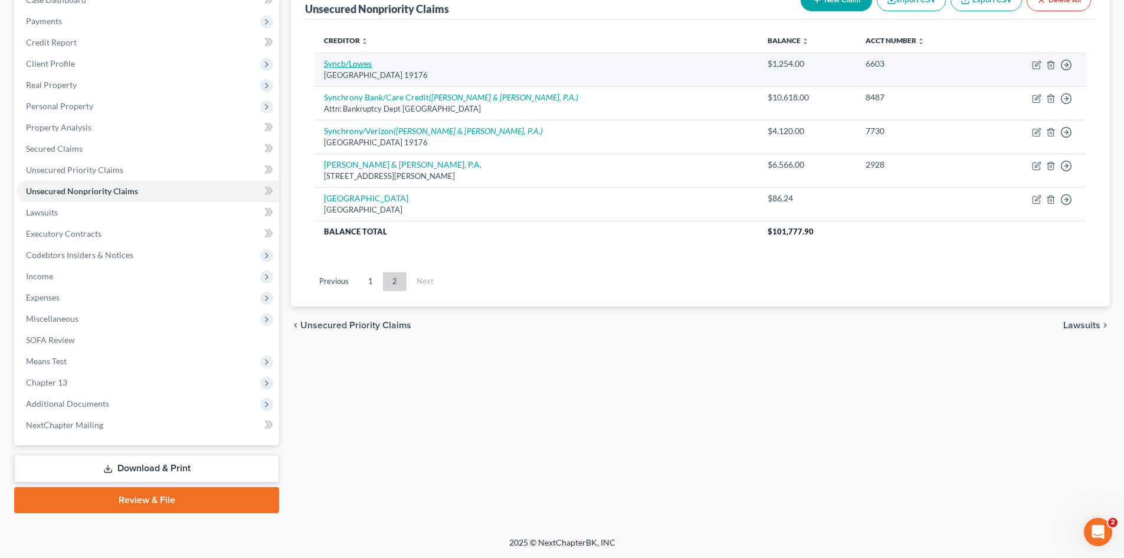
click at [354, 63] on link "Syncb/Lowes" at bounding box center [348, 63] width 48 height 10
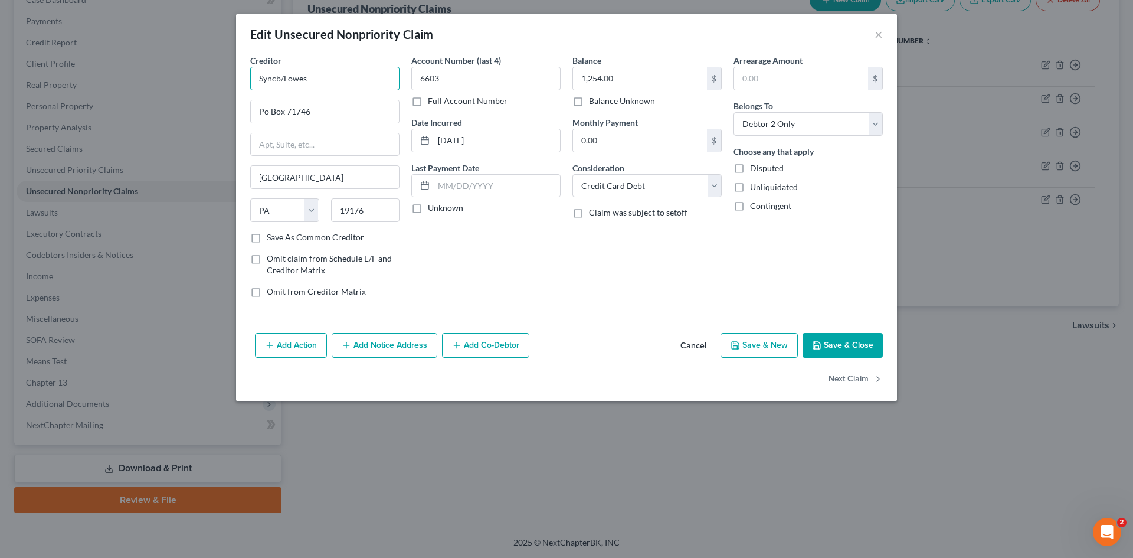
drag, startPoint x: 280, startPoint y: 77, endPoint x: 188, endPoint y: 47, distance: 97.3
click at [235, 72] on div "Edit Unsecured Nonpriority Claim × Creditor * Syncb/Lowes Po Box 71746 Philadel…" at bounding box center [566, 279] width 1133 height 558
click at [321, 115] on div "Attn: Bankruptcy Po Box 71725, Philadelphia, PA 19176" at bounding box center [321, 110] width 123 height 10
click at [847, 338] on button "Save & Close" at bounding box center [843, 345] width 80 height 25
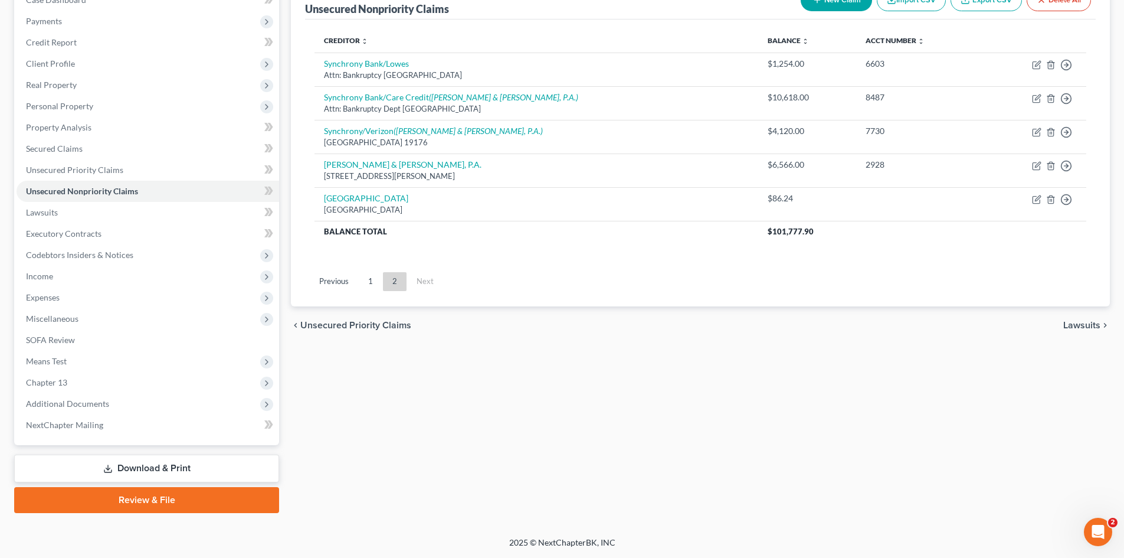
click at [848, 1] on button "New Claim" at bounding box center [836, 0] width 71 height 22
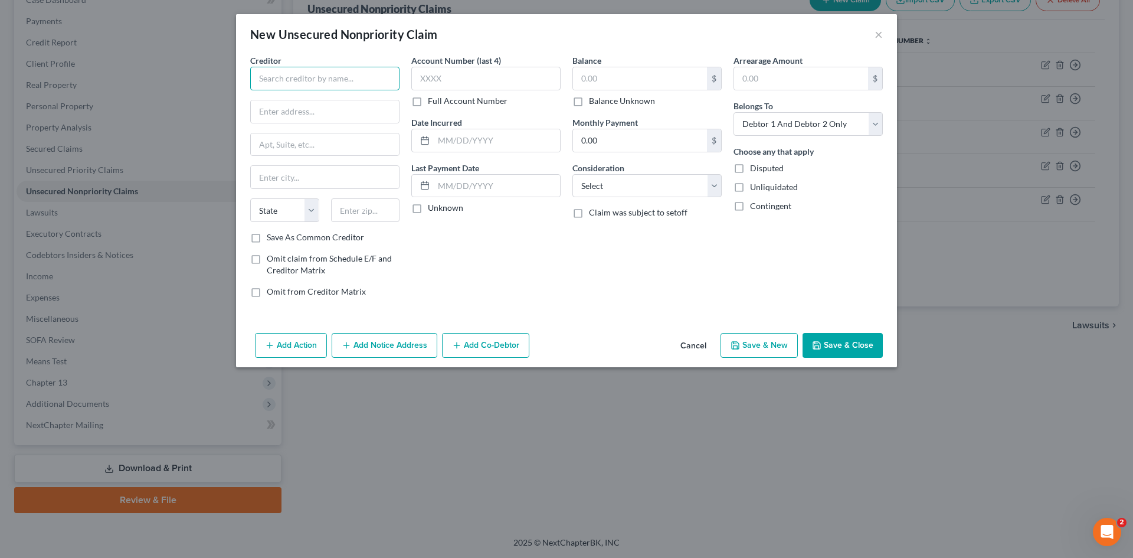
click at [342, 77] on input "text" at bounding box center [324, 79] width 149 height 24
click at [299, 110] on div "PO Box 5406, Cincinnati, OH 45273" at bounding box center [321, 110] width 123 height 10
click at [600, 84] on input "text" at bounding box center [640, 78] width 134 height 22
click at [601, 170] on label "Consideration" at bounding box center [599, 168] width 52 height 12
click at [604, 179] on select "Select Cable / Satellite Services Collection Agency Credit Card Debt Debt Couns…" at bounding box center [647, 186] width 149 height 24
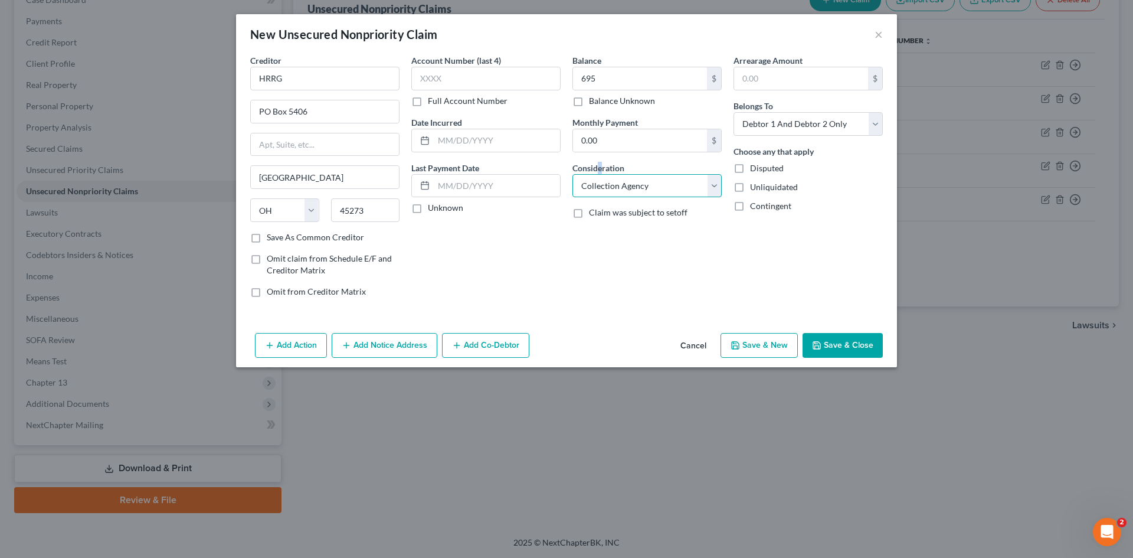
click at [573, 174] on select "Select Cable / Satellite Services Collection Agency Credit Card Debt Debt Couns…" at bounding box center [647, 186] width 149 height 24
click at [763, 134] on select "Select Debtor 1 Only Debtor 2 Only Debtor 1 And Debtor 2 Only At Least One Of T…" at bounding box center [808, 124] width 149 height 24
click at [734, 112] on select "Select Debtor 1 Only Debtor 2 Only Debtor 1 And Debtor 2 Only At Least One Of T…" at bounding box center [808, 124] width 149 height 24
click at [836, 339] on button "Save & Close" at bounding box center [843, 345] width 80 height 25
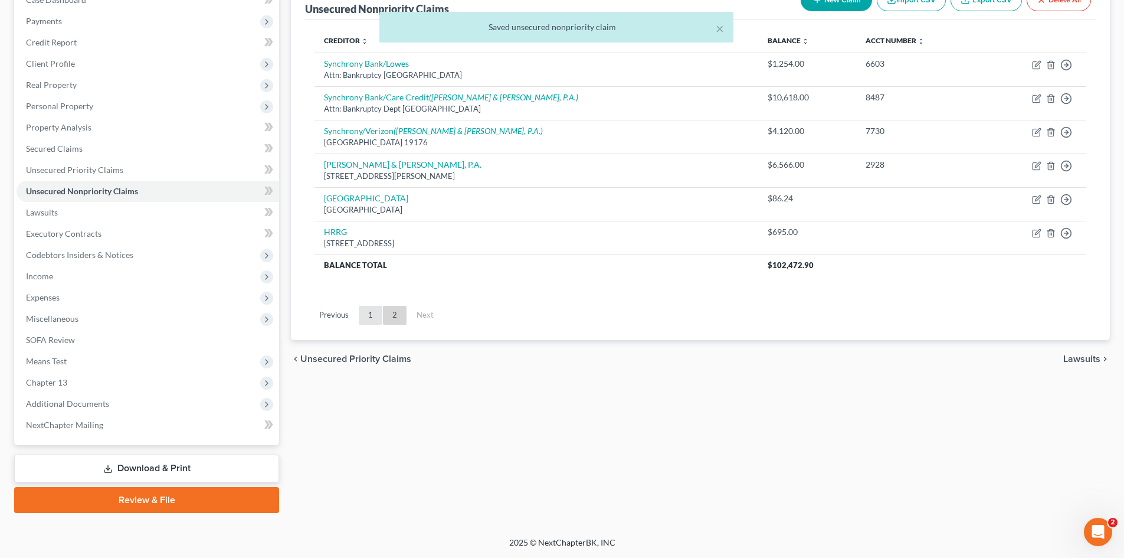
click at [369, 310] on link "1" at bounding box center [371, 315] width 24 height 19
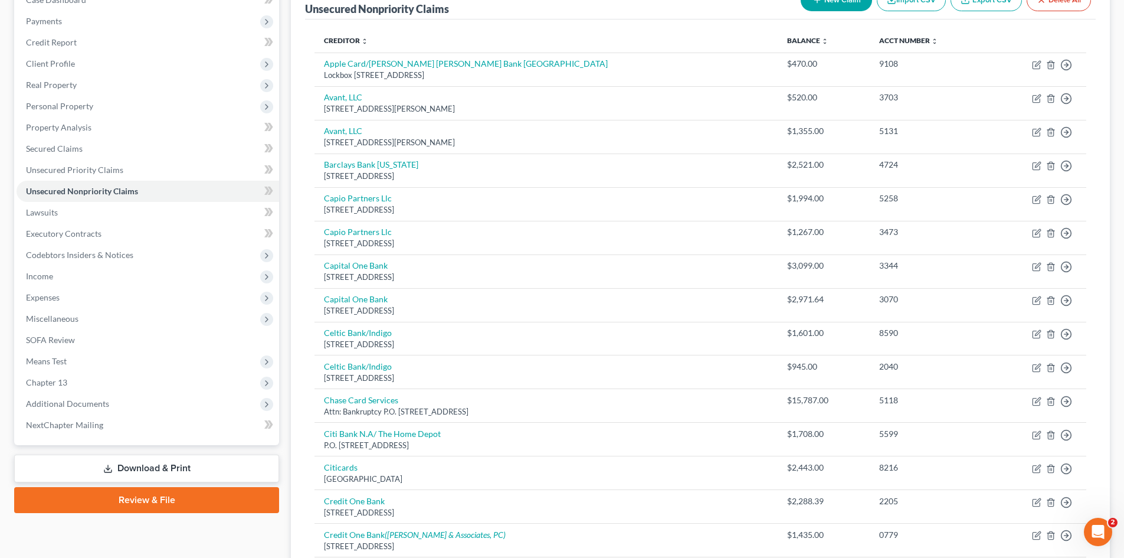
click at [835, 7] on button "New Claim" at bounding box center [836, 0] width 71 height 22
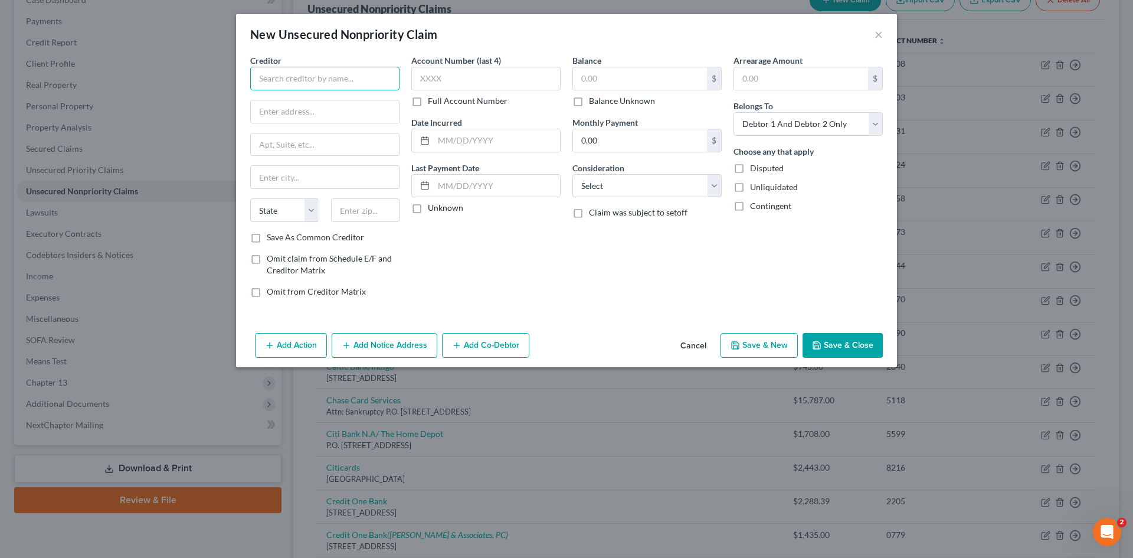
click at [364, 76] on input "text" at bounding box center [324, 79] width 149 height 24
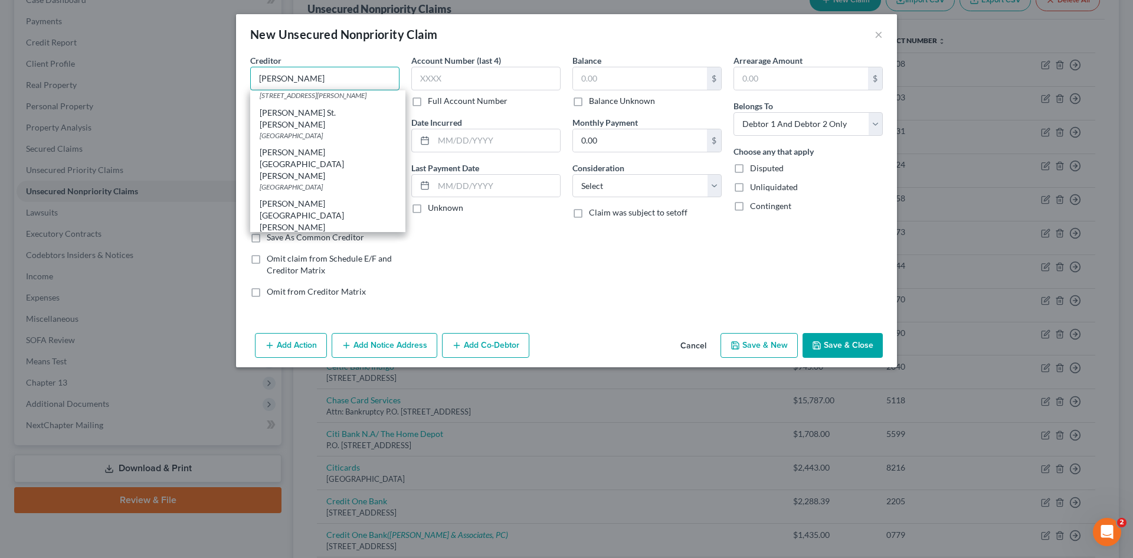
scroll to position [472, 0]
click at [339, 253] on div "P.O. Box 100062, Atlanta, GA 30348" at bounding box center [328, 258] width 136 height 10
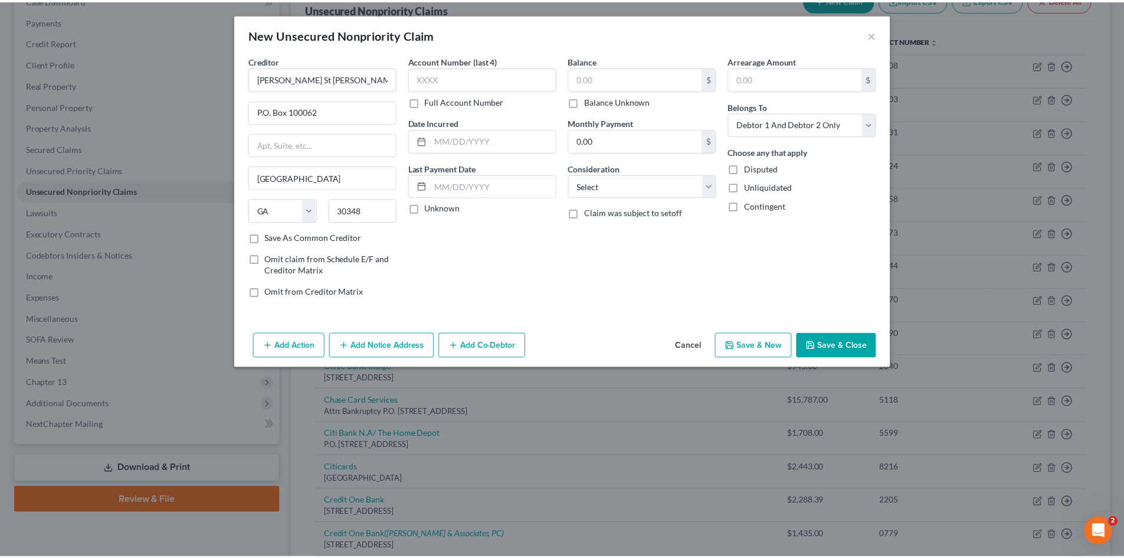
scroll to position [0, 0]
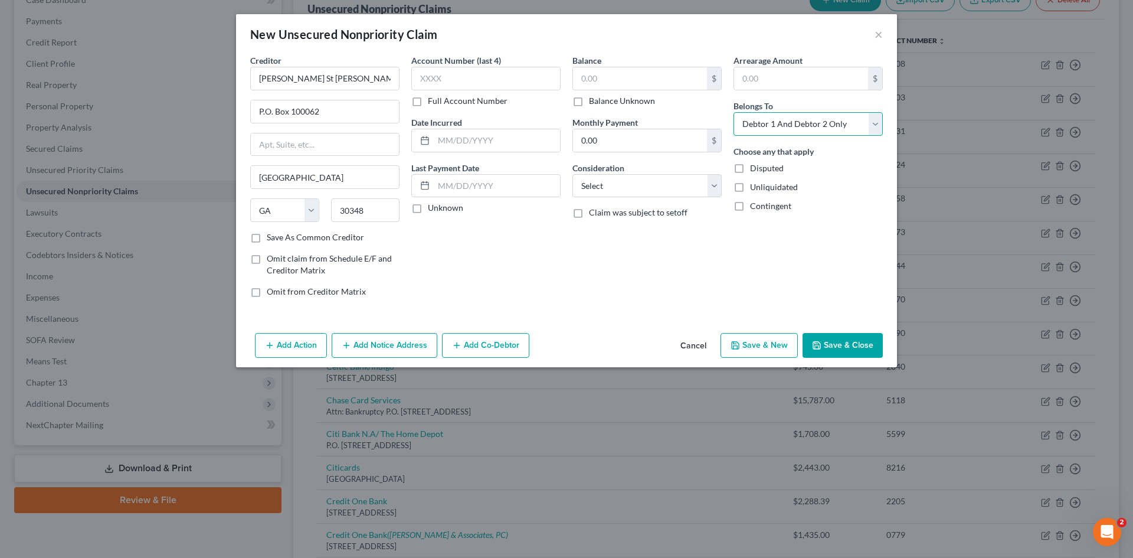
click at [853, 126] on select "Select Debtor 1 Only Debtor 2 Only Debtor 1 And Debtor 2 Only At Least One Of T…" at bounding box center [808, 124] width 149 height 24
click at [734, 112] on select "Select Debtor 1 Only Debtor 2 Only Debtor 1 And Debtor 2 Only At Least One Of T…" at bounding box center [808, 124] width 149 height 24
click at [655, 77] on input "text" at bounding box center [640, 78] width 134 height 22
click at [668, 177] on select "Select Cable / Satellite Services Collection Agency Credit Card Debt Debt Couns…" at bounding box center [647, 186] width 149 height 24
click at [573, 174] on select "Select Cable / Satellite Services Collection Agency Credit Card Debt Debt Couns…" at bounding box center [647, 186] width 149 height 24
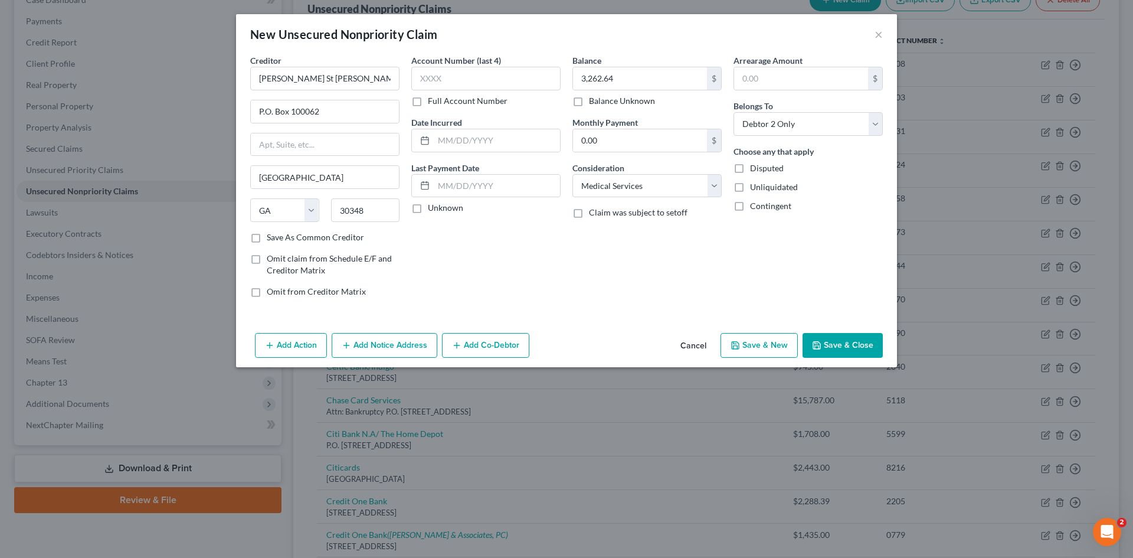
click at [856, 348] on button "Save & Close" at bounding box center [843, 345] width 80 height 25
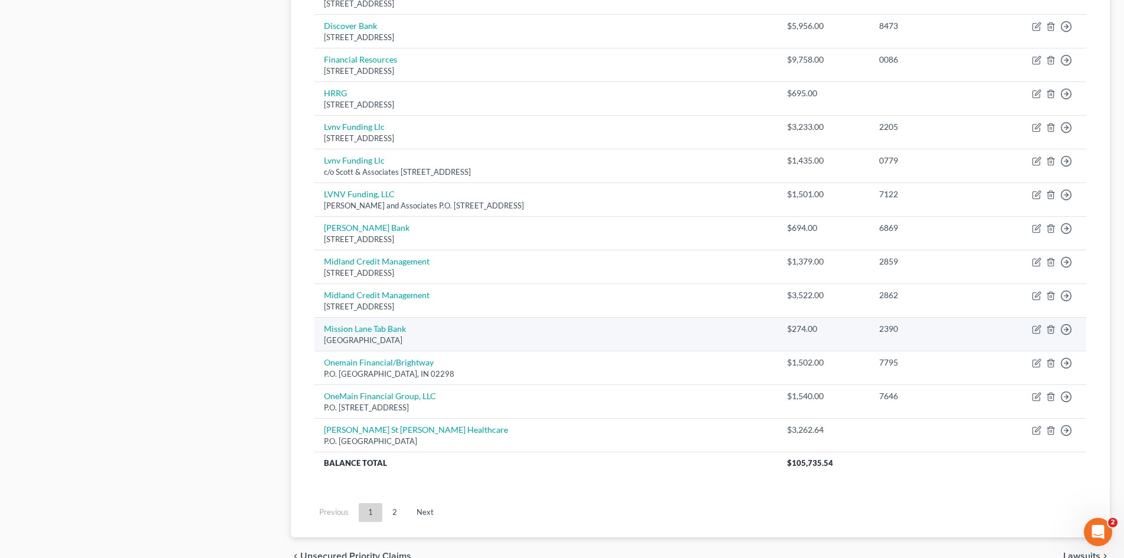
scroll to position [783, 0]
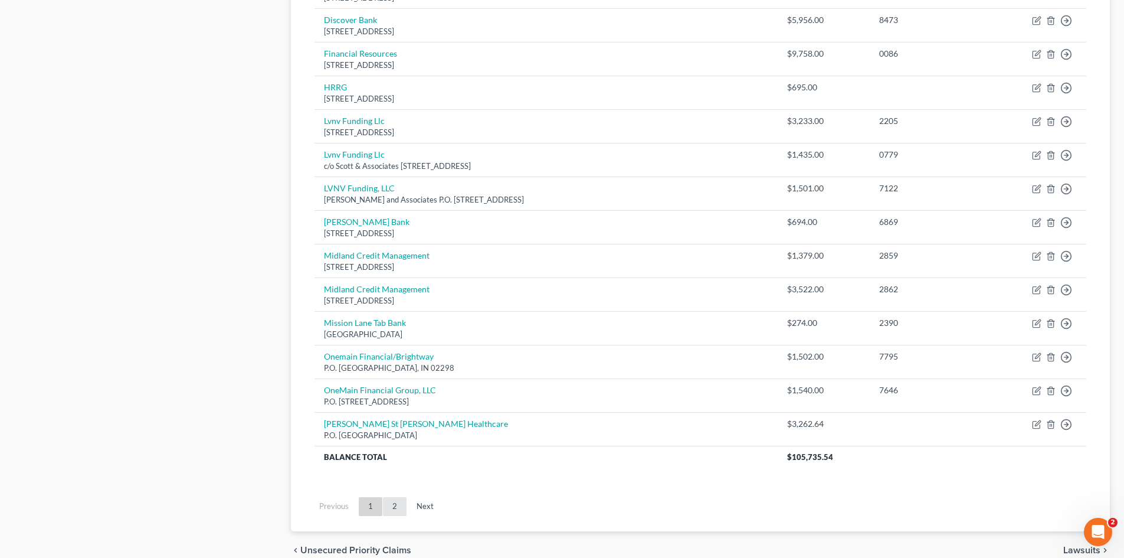
click at [404, 505] on link "2" at bounding box center [395, 506] width 24 height 19
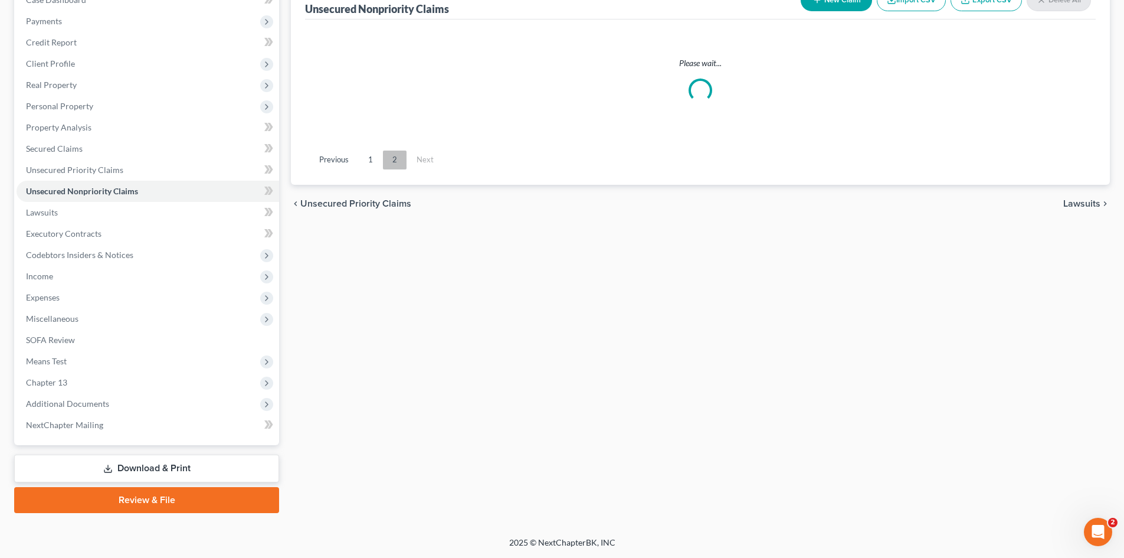
scroll to position [133, 0]
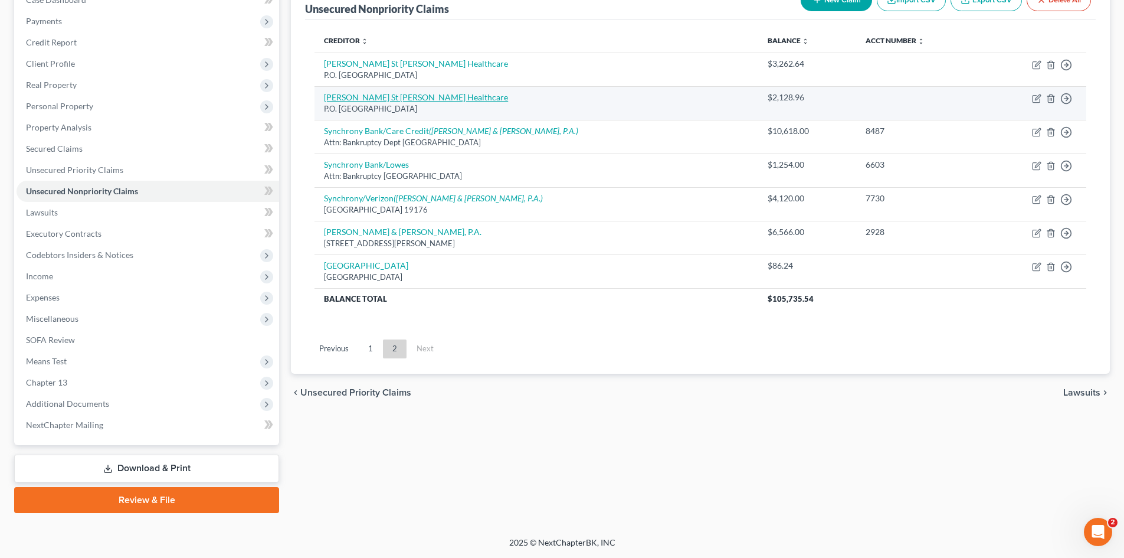
click at [408, 100] on link "Roper St Francis Healthcare" at bounding box center [416, 97] width 184 height 10
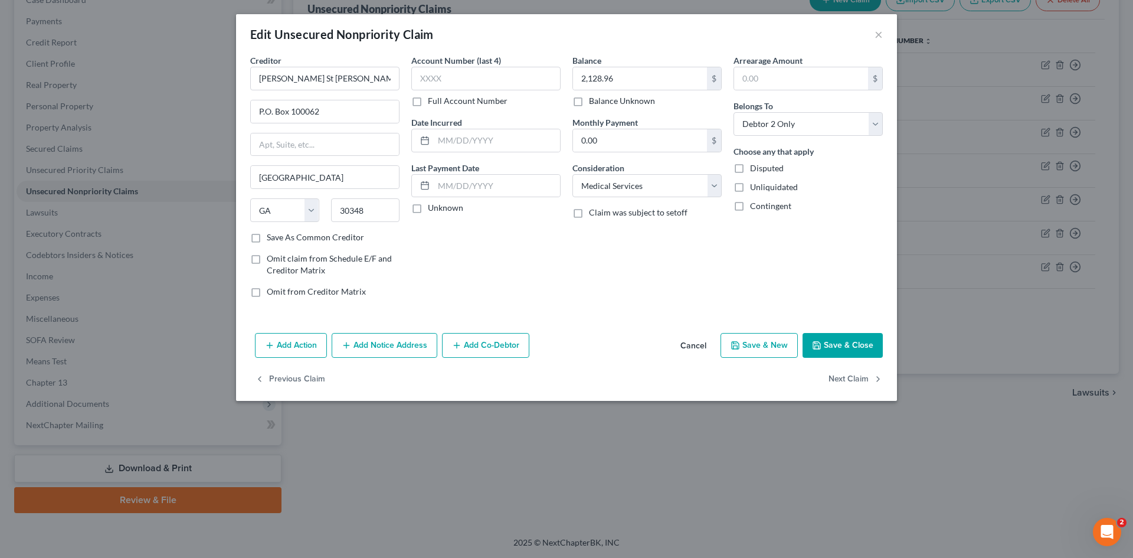
click at [847, 340] on button "Save & Close" at bounding box center [843, 345] width 80 height 25
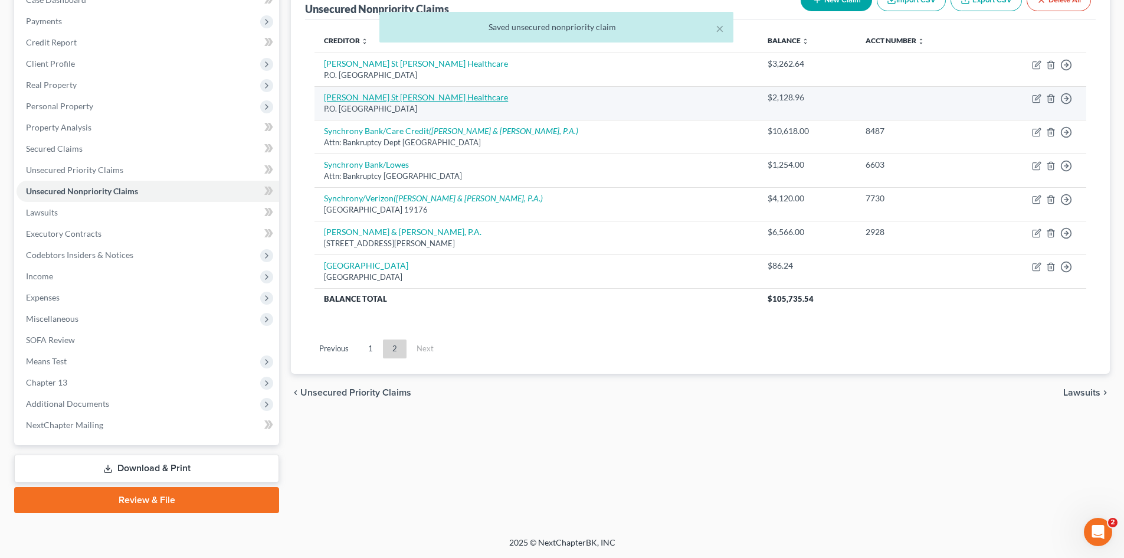
click at [389, 96] on link "Roper St Francis Healthcare" at bounding box center [416, 97] width 184 height 10
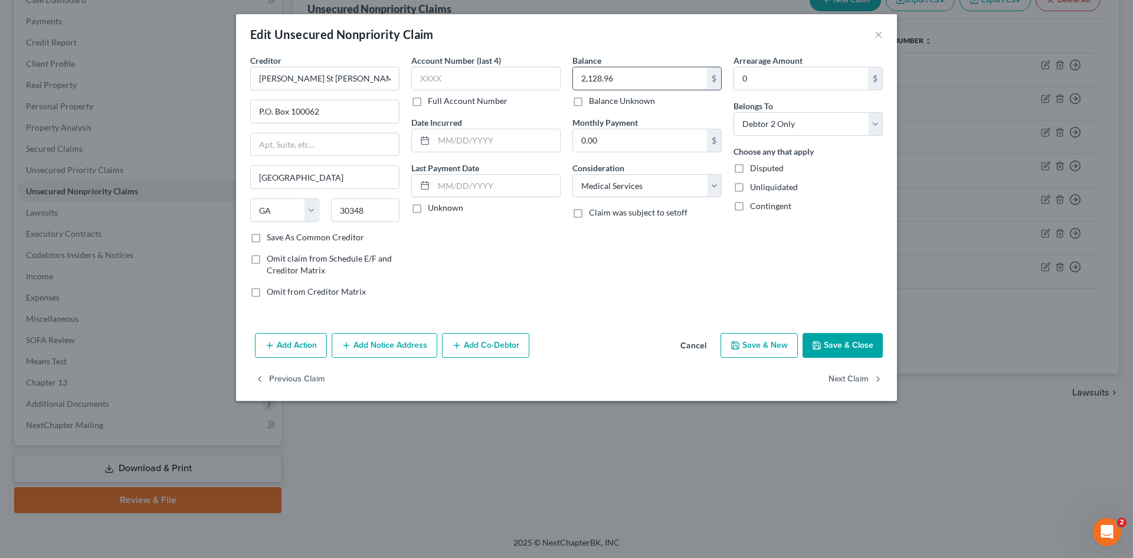
click at [597, 82] on input "2,128.96" at bounding box center [640, 78] width 134 height 22
click at [832, 343] on button "Save & Close" at bounding box center [843, 345] width 80 height 25
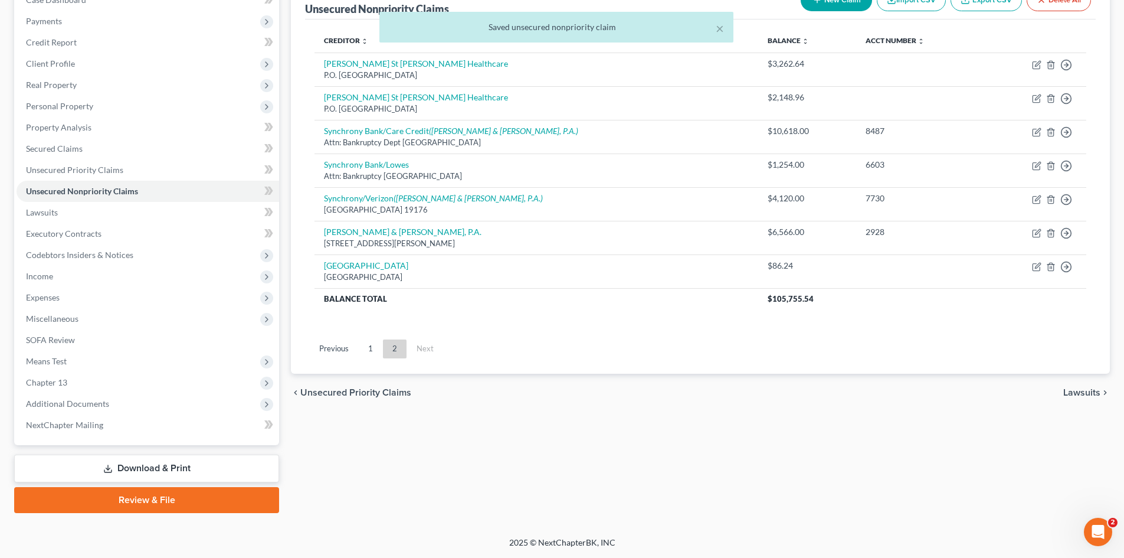
click at [823, 3] on button "New Claim" at bounding box center [836, 0] width 71 height 22
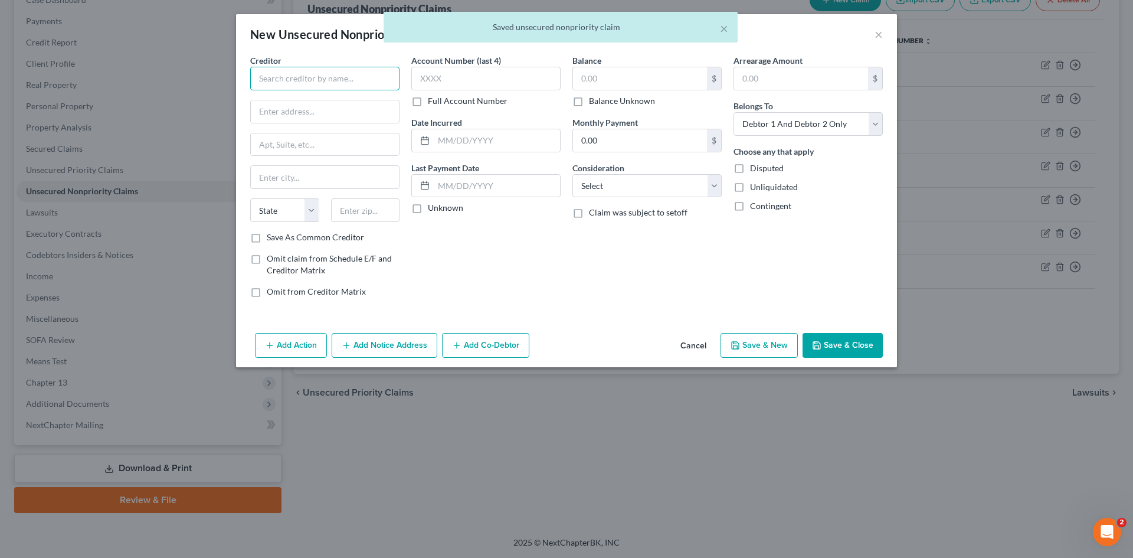
click at [300, 76] on input "text" at bounding box center [324, 79] width 149 height 24
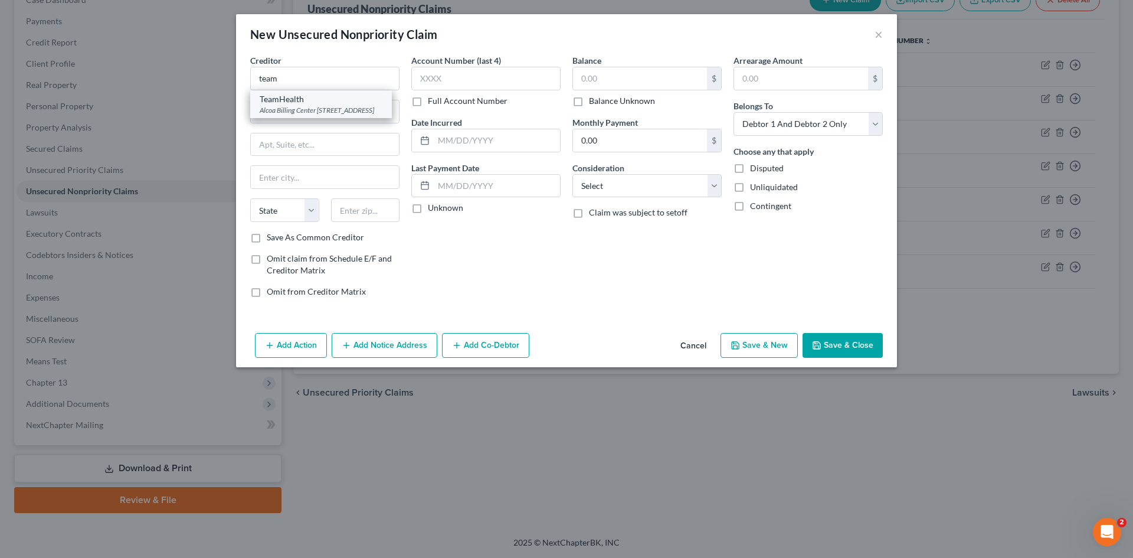
click at [332, 115] on div "Alcoa Billing Center 3429 Regal Dr., Alcoa, TN 37701" at bounding box center [321, 110] width 123 height 10
click at [609, 91] on div "$ Balance Unknown" at bounding box center [647, 87] width 149 height 40
click at [612, 85] on input "text" at bounding box center [640, 78] width 134 height 22
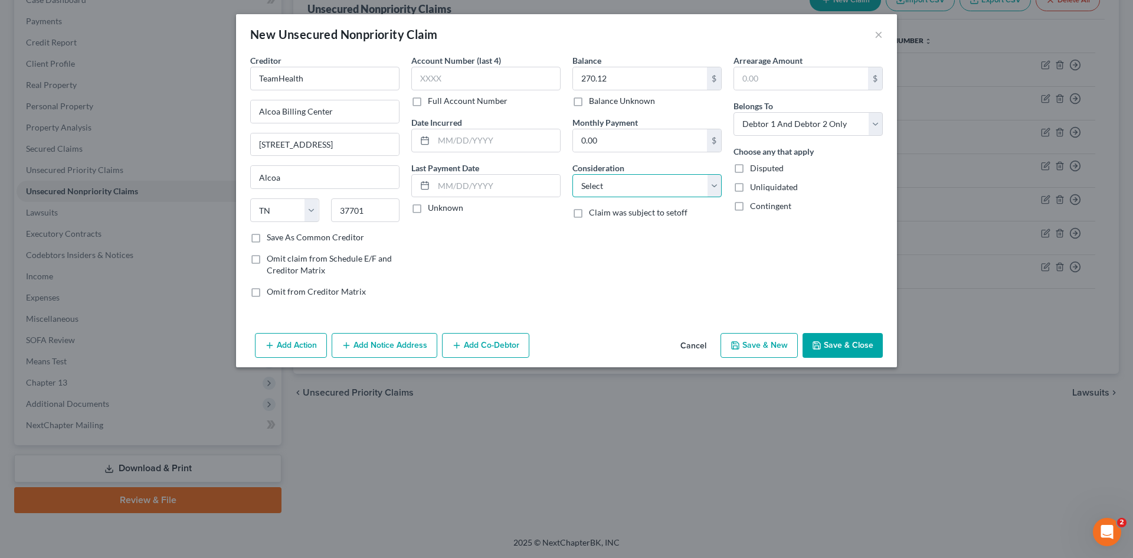
click at [645, 188] on select "Select Cable / Satellite Services Collection Agency Credit Card Debt Debt Couns…" at bounding box center [647, 186] width 149 height 24
click at [573, 174] on select "Select Cable / Satellite Services Collection Agency Credit Card Debt Debt Couns…" at bounding box center [647, 186] width 149 height 24
click at [784, 115] on select "Select Debtor 1 Only Debtor 2 Only Debtor 1 And Debtor 2 Only At Least One Of T…" at bounding box center [808, 124] width 149 height 24
click at [734, 112] on select "Select Debtor 1 Only Debtor 2 Only Debtor 1 And Debtor 2 Only At Least One Of T…" at bounding box center [808, 124] width 149 height 24
click at [848, 342] on button "Save & Close" at bounding box center [843, 345] width 80 height 25
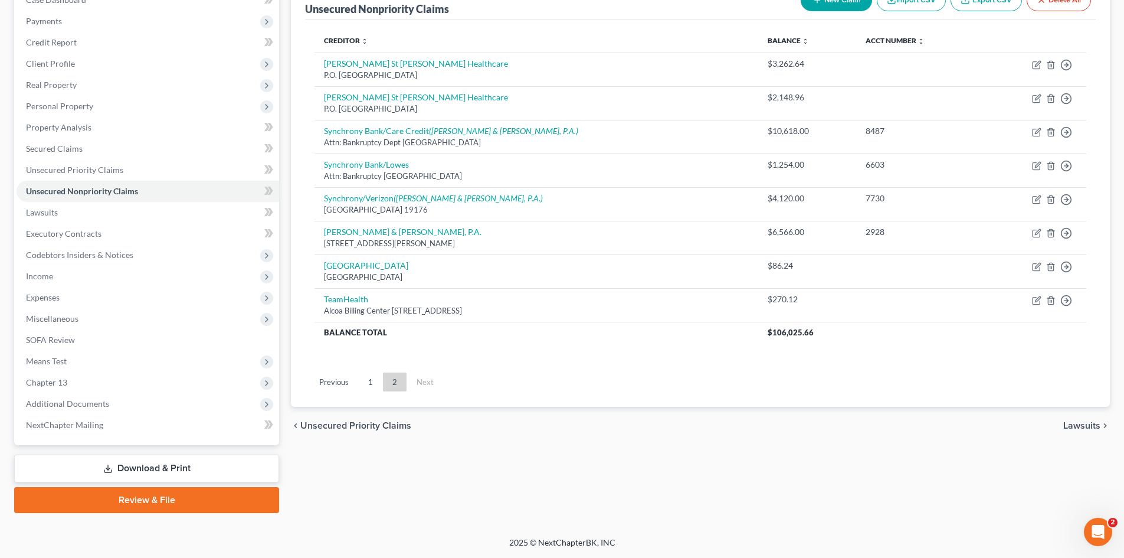
click at [854, 5] on button "New Claim" at bounding box center [836, 0] width 71 height 22
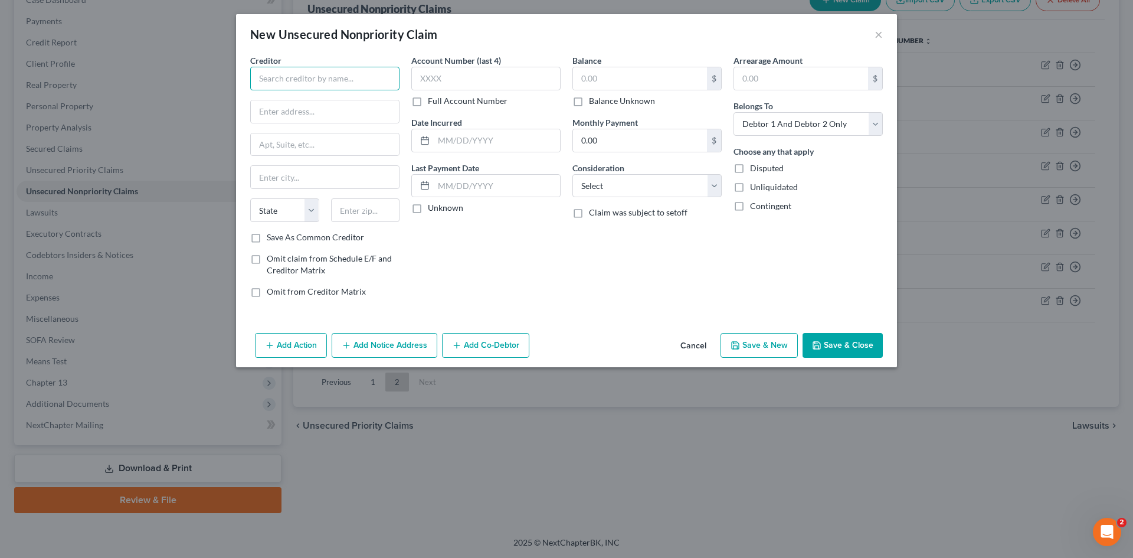
click at [346, 88] on input "text" at bounding box center [324, 79] width 149 height 24
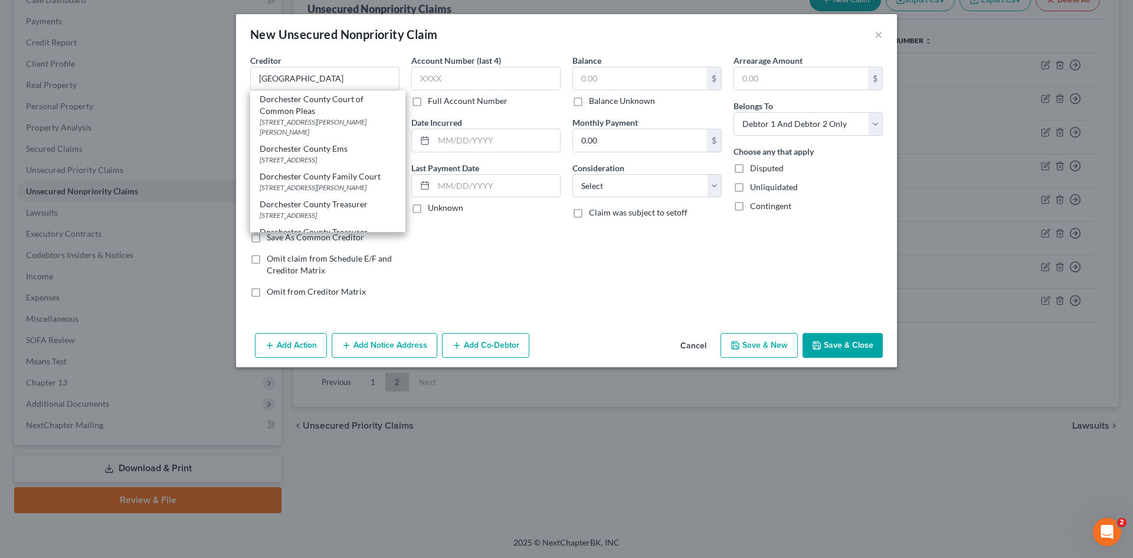
drag, startPoint x: 356, startPoint y: 221, endPoint x: 372, endPoint y: 216, distance: 16.6
click at [357, 220] on div "500 North Main Street, Summerville, SC 29483" at bounding box center [328, 215] width 136 height 10
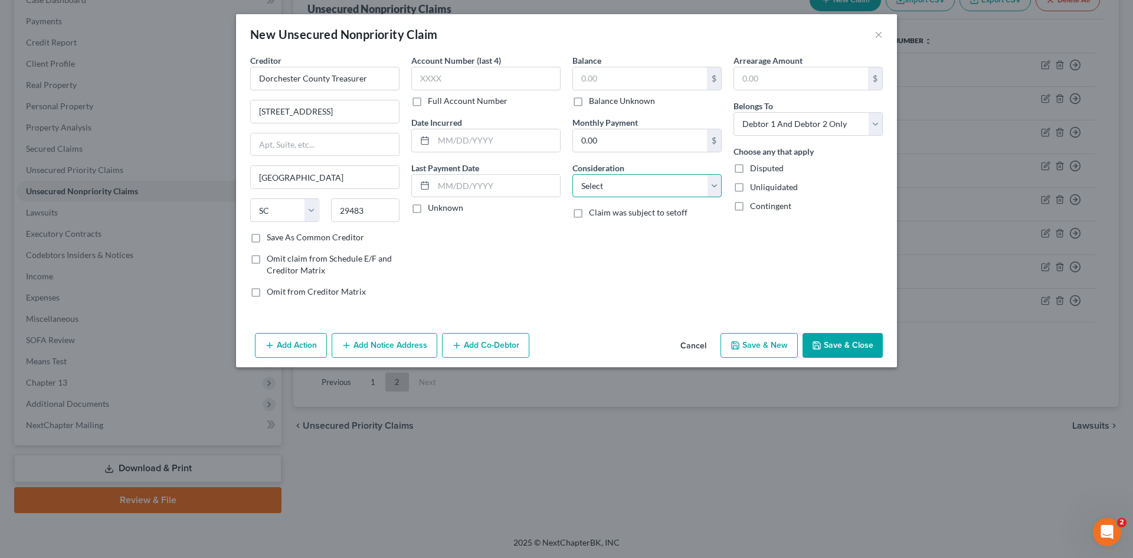
click at [671, 198] on div "Balance $ Balance Unknown Balance Undetermined $ Balance Unknown Monthly Paymen…" at bounding box center [647, 180] width 161 height 253
click at [573, 174] on select "Select Cable / Satellite Services Collection Agency Credit Card Debt Debt Couns…" at bounding box center [647, 186] width 149 height 24
click at [640, 237] on input "text" at bounding box center [647, 231] width 148 height 22
click at [856, 365] on div "Add Action Add Notice Address Add Co-Debtor Cancel Save & New Save & Close" at bounding box center [566, 347] width 661 height 39
click at [856, 351] on button "Save & Close" at bounding box center [843, 345] width 80 height 25
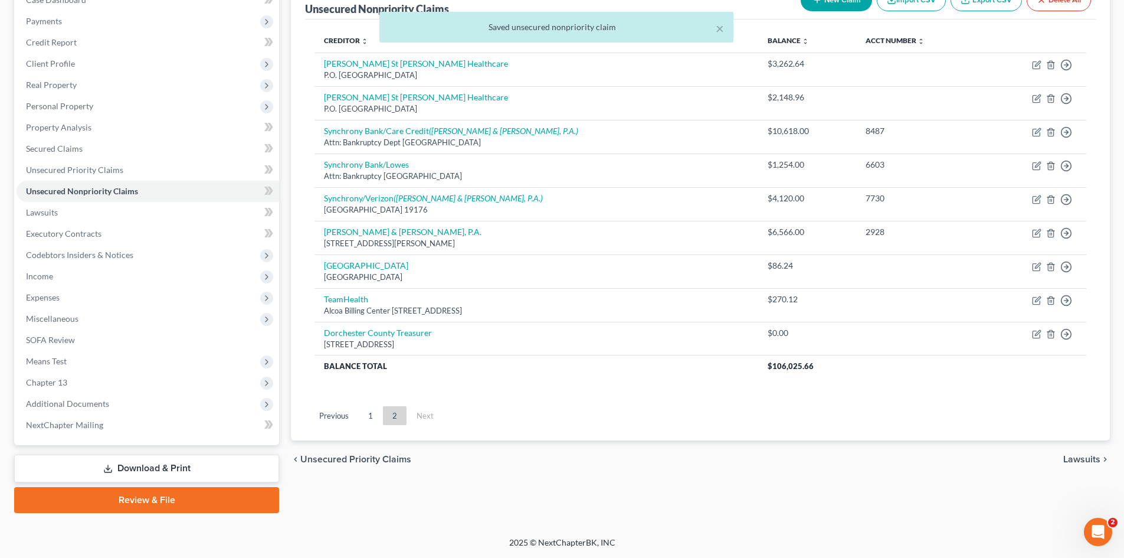
click at [839, 9] on button "New Claim" at bounding box center [836, 0] width 71 height 22
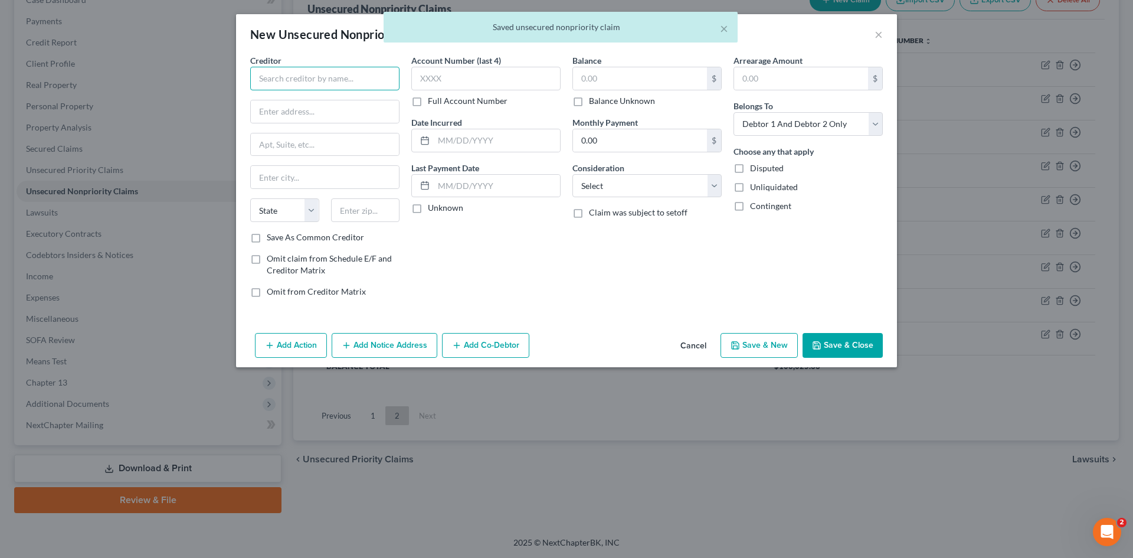
drag, startPoint x: 342, startPoint y: 78, endPoint x: 348, endPoint y: 67, distance: 13.0
click at [342, 77] on input "text" at bounding box center [324, 79] width 149 height 24
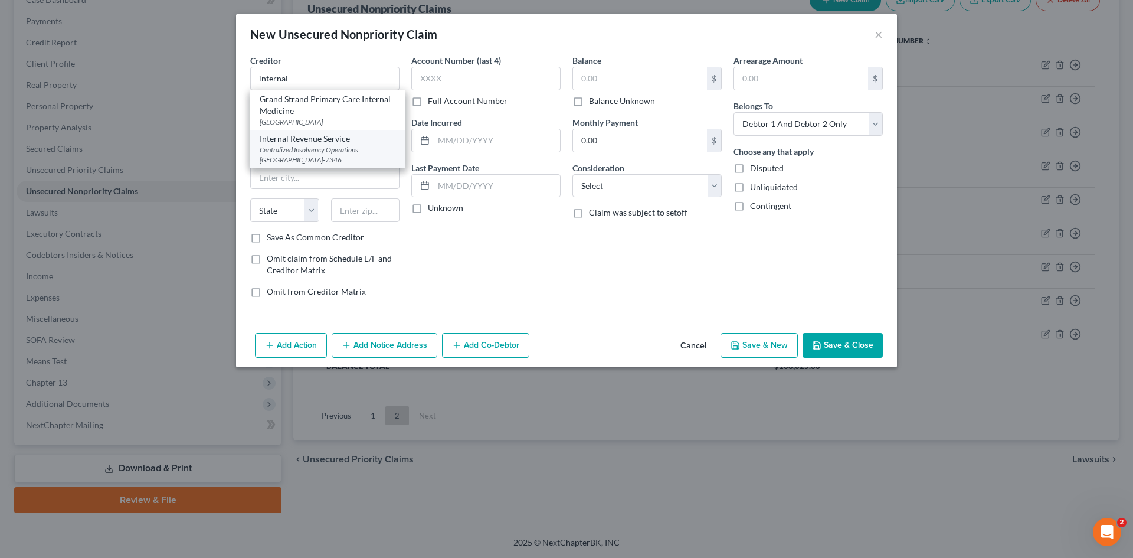
click at [313, 137] on div "Internal Revenue Service" at bounding box center [328, 139] width 136 height 12
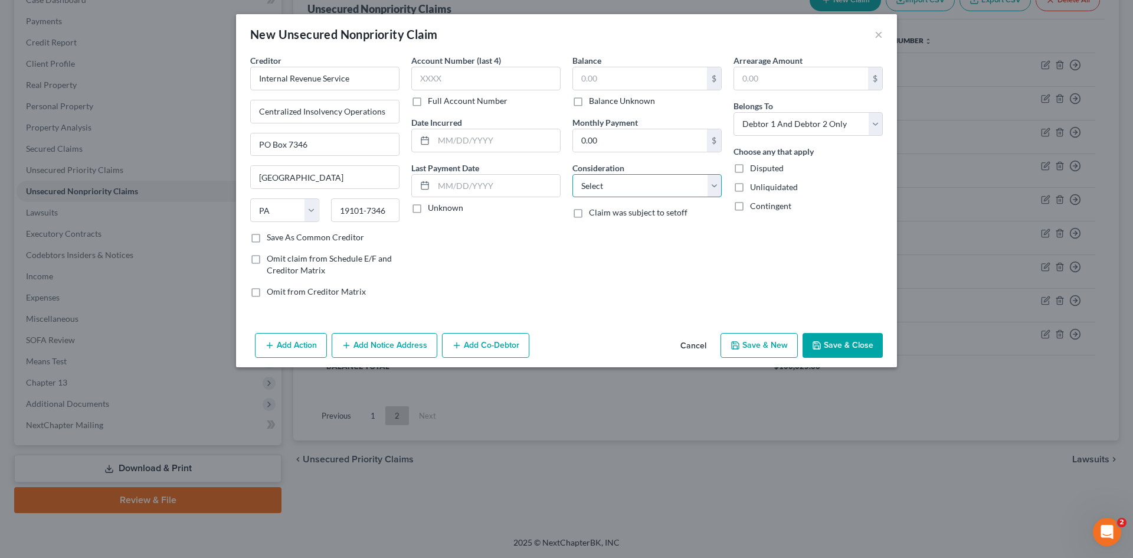
drag, startPoint x: 598, startPoint y: 180, endPoint x: 603, endPoint y: 195, distance: 16.1
click at [600, 182] on select "Select Cable / Satellite Services Collection Agency Credit Card Debt Debt Couns…" at bounding box center [647, 186] width 149 height 24
click at [573, 174] on select "Select Cable / Satellite Services Collection Agency Credit Card Debt Debt Couns…" at bounding box center [647, 186] width 149 height 24
click at [616, 238] on input "text" at bounding box center [647, 231] width 148 height 22
click at [834, 347] on button "Save & Close" at bounding box center [843, 345] width 80 height 25
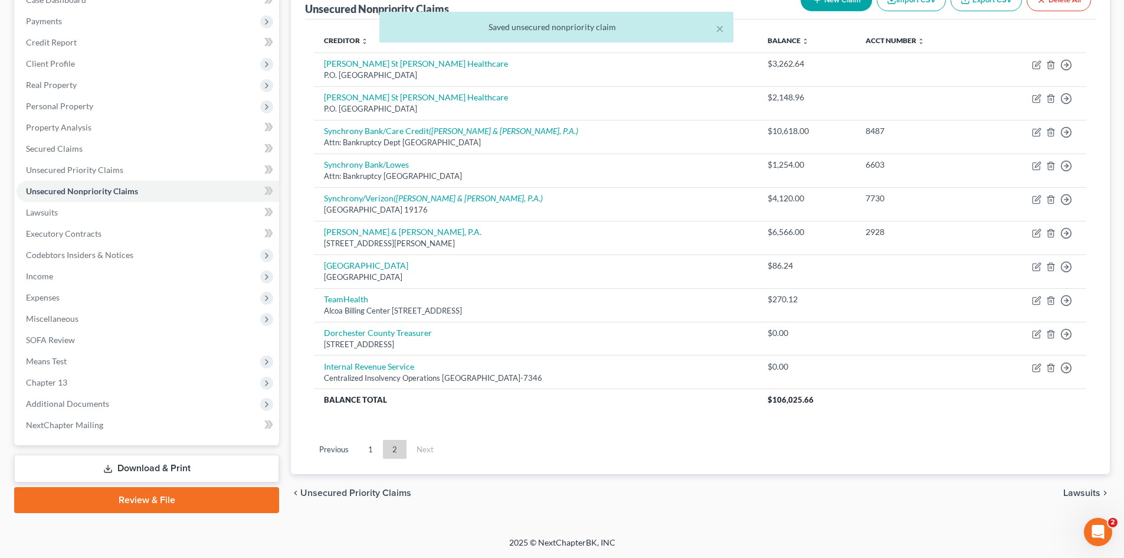
click at [840, 6] on button "New Claim" at bounding box center [836, 0] width 71 height 22
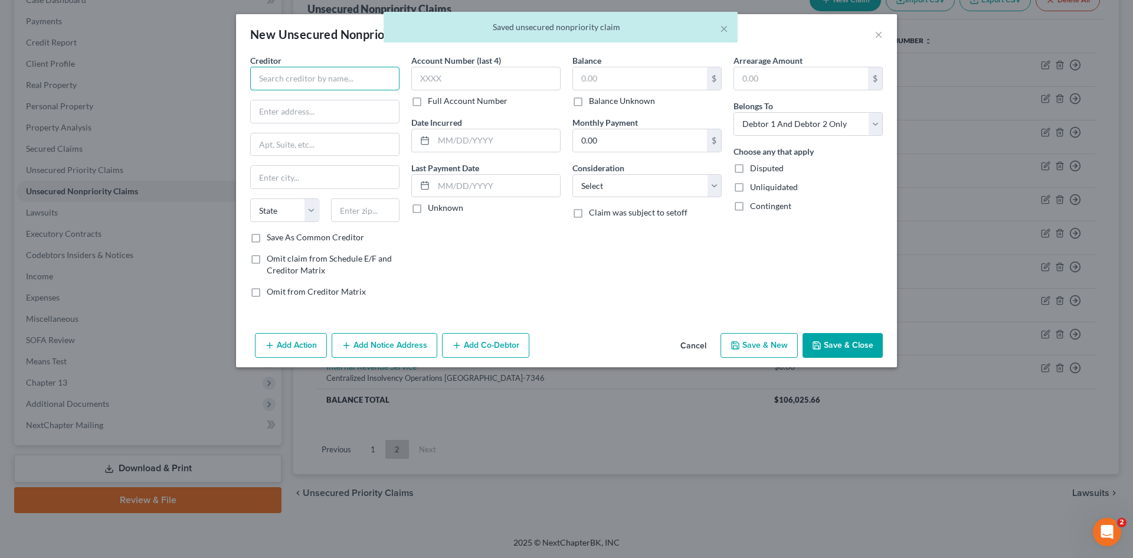
click at [364, 78] on input "text" at bounding box center [324, 79] width 149 height 24
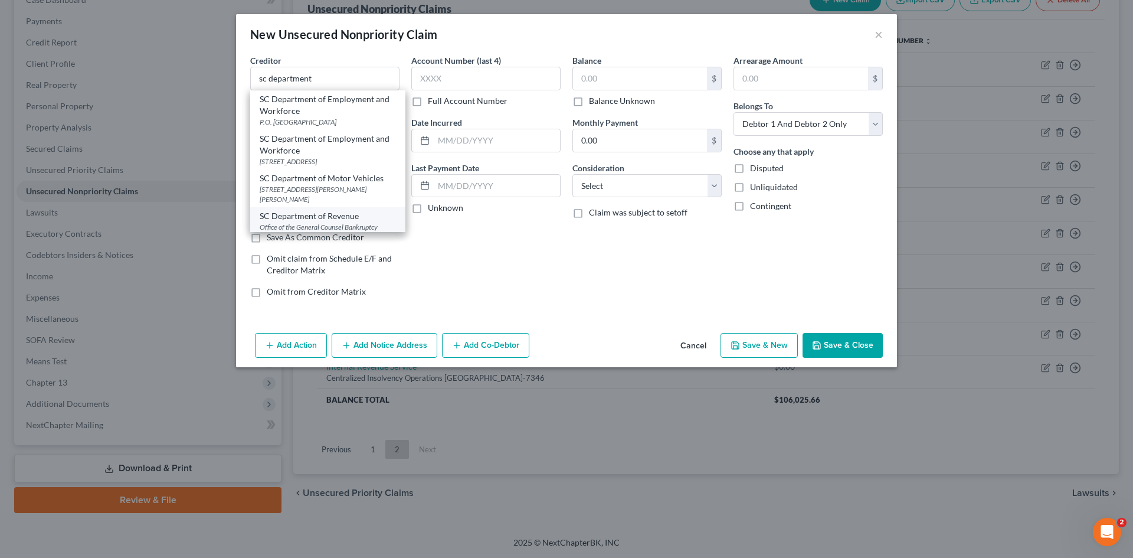
click at [339, 218] on div "SC Department of Revenue" at bounding box center [328, 216] width 136 height 12
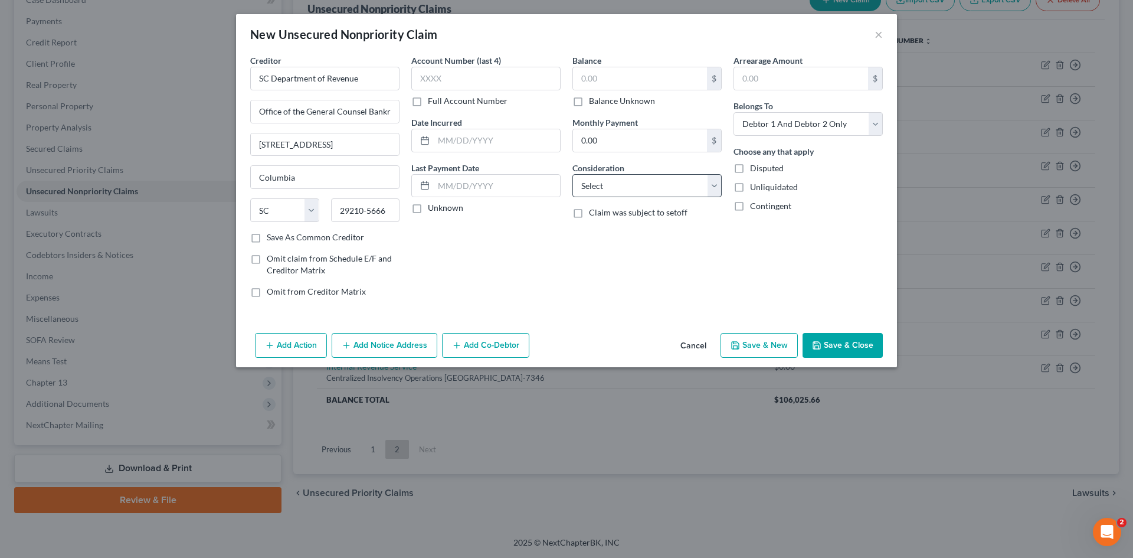
drag, startPoint x: 561, startPoint y: 182, endPoint x: 600, endPoint y: 196, distance: 41.5
click at [577, 192] on div "Creditor * SC Department of Revenue Office of the General Counsel Bankruptcy Se…" at bounding box center [566, 180] width 645 height 253
click at [600, 195] on select "Select Cable / Satellite Services Collection Agency Credit Card Debt Debt Couns…" at bounding box center [647, 186] width 149 height 24
click at [573, 174] on select "Select Cable / Satellite Services Collection Agency Credit Card Debt Debt Couns…" at bounding box center [647, 186] width 149 height 24
drag, startPoint x: 627, startPoint y: 240, endPoint x: 623, endPoint y: 234, distance: 6.7
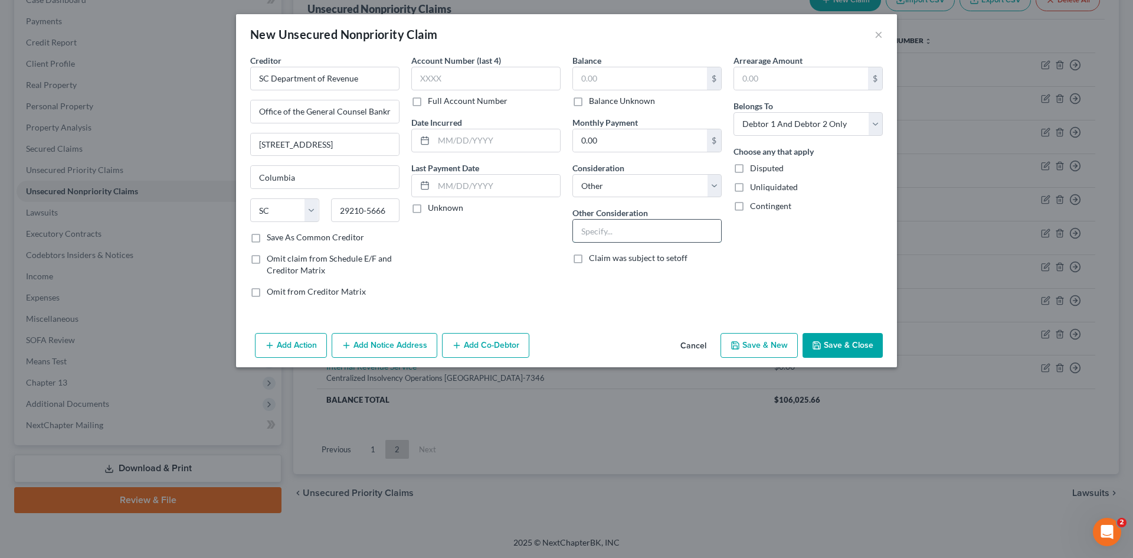
click at [627, 240] on input "text" at bounding box center [647, 231] width 148 height 22
click at [830, 345] on button "Save & Close" at bounding box center [843, 345] width 80 height 25
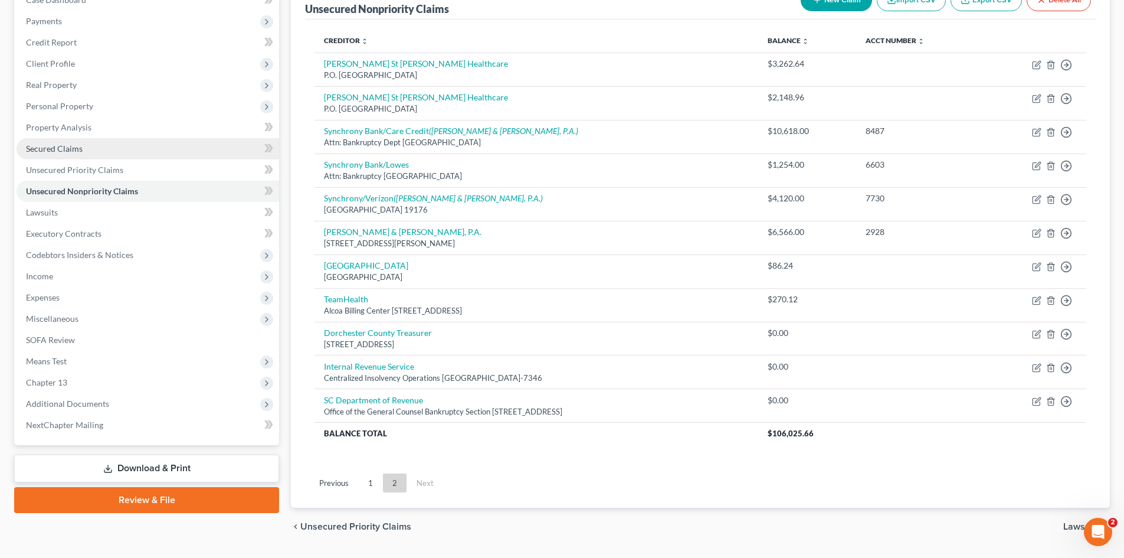
click at [35, 146] on span "Secured Claims" at bounding box center [54, 148] width 57 height 10
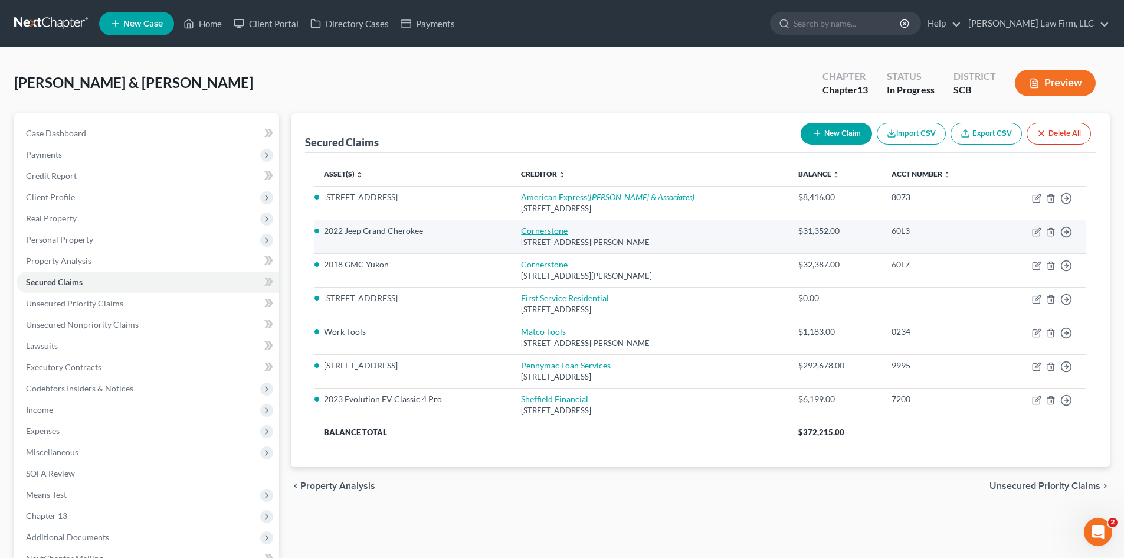
click at [547, 228] on link "Cornerstone" at bounding box center [544, 230] width 47 height 10
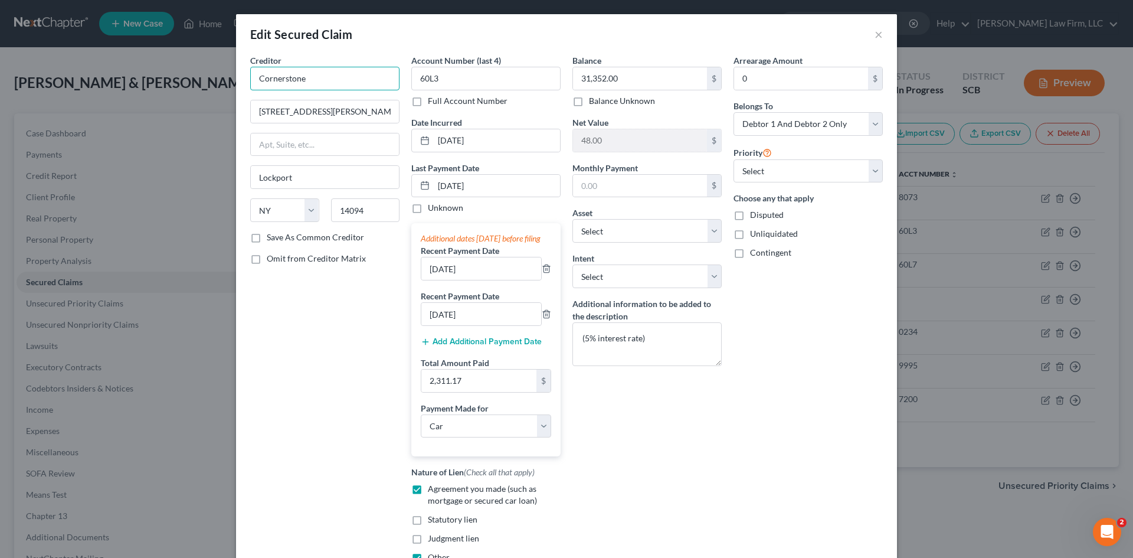
click at [347, 80] on input "Cornerstone" at bounding box center [324, 79] width 149 height 24
click at [369, 210] on input "14094" at bounding box center [365, 210] width 69 height 24
click at [267, 237] on label "Save As Common Creditor" at bounding box center [315, 237] width 97 height 12
click at [272, 237] on input "Save As Common Creditor" at bounding box center [276, 235] width 8 height 8
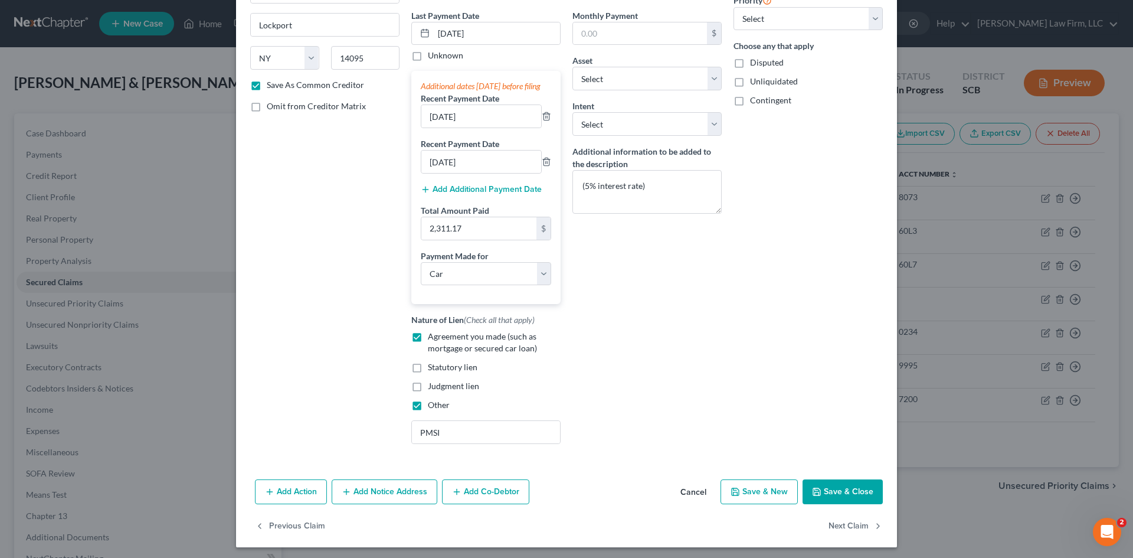
scroll to position [168, 0]
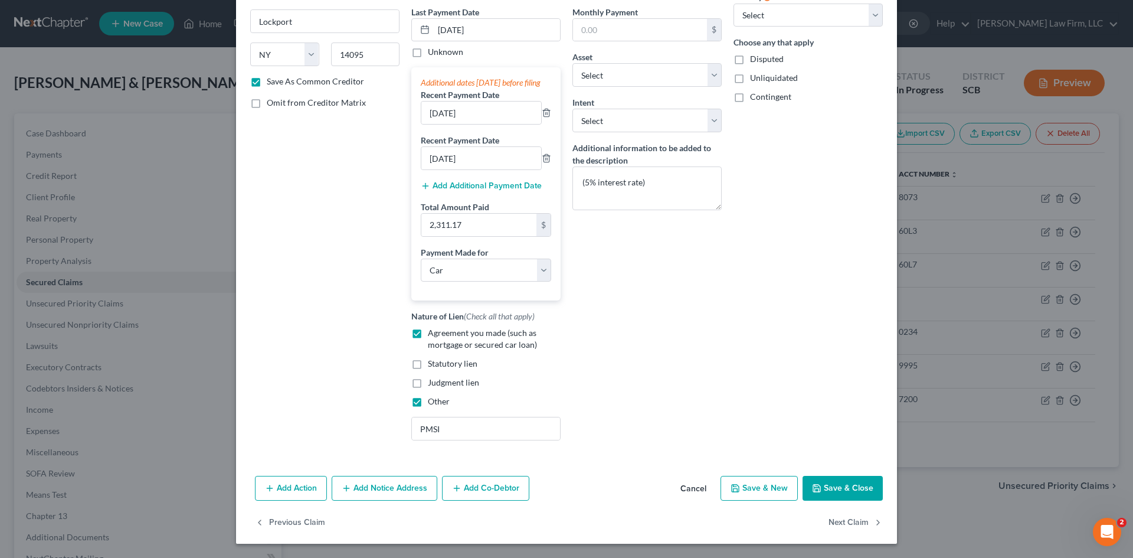
click at [838, 494] on button "Save & Close" at bounding box center [843, 488] width 80 height 25
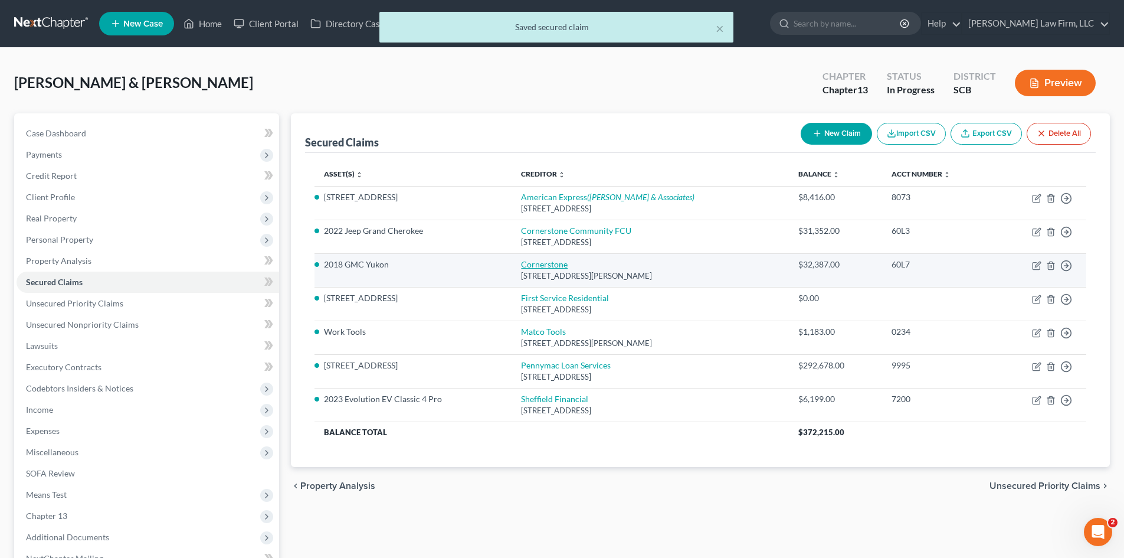
click at [551, 269] on link "Cornerstone" at bounding box center [544, 264] width 47 height 10
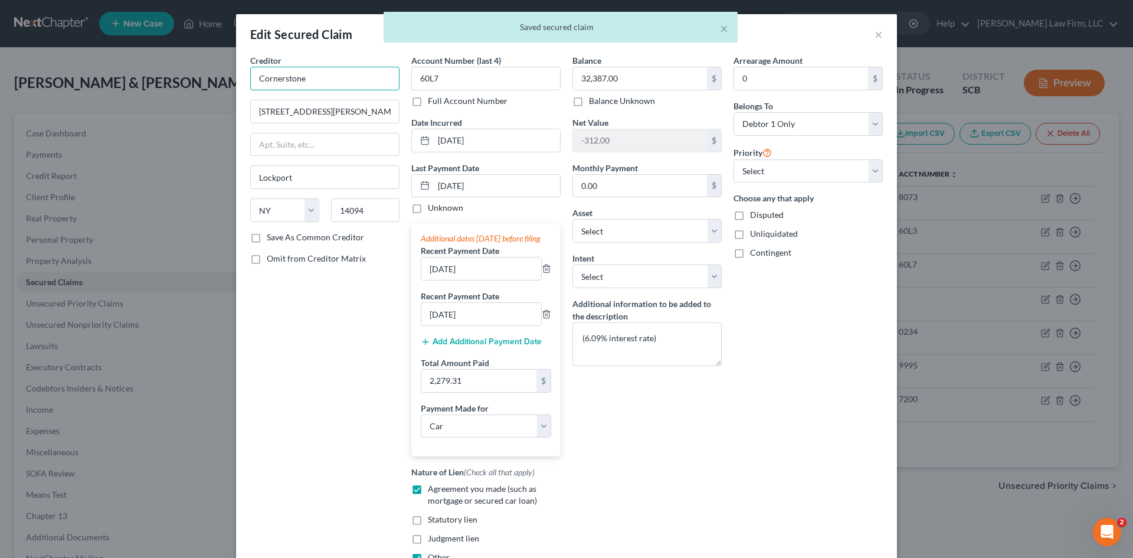
click at [329, 80] on input "Cornerstone" at bounding box center [324, 79] width 149 height 24
click at [344, 106] on div "[STREET_ADDRESS]" at bounding box center [321, 110] width 123 height 10
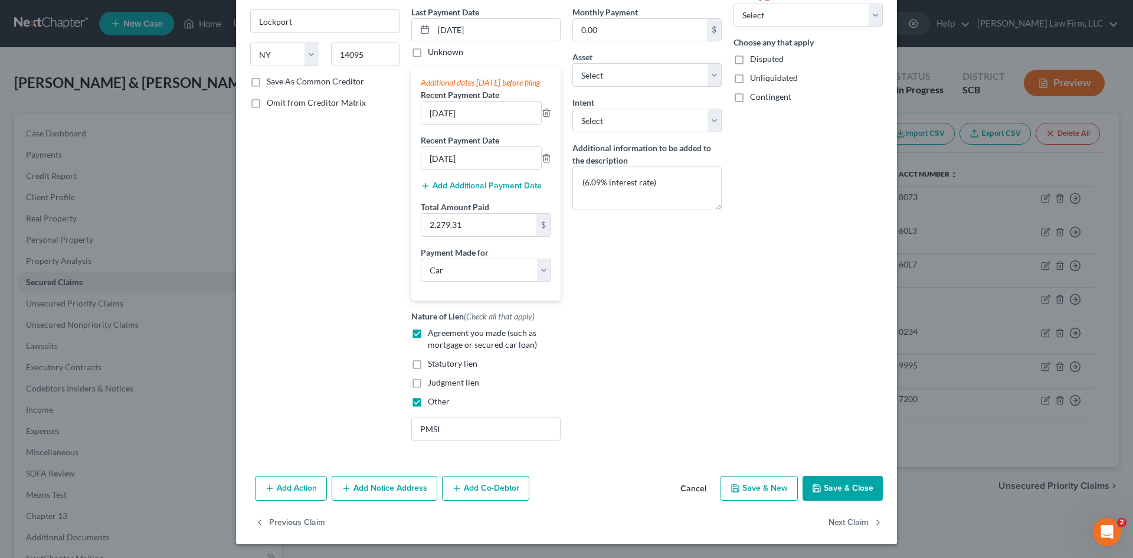
click at [843, 485] on button "Save & Close" at bounding box center [843, 488] width 80 height 25
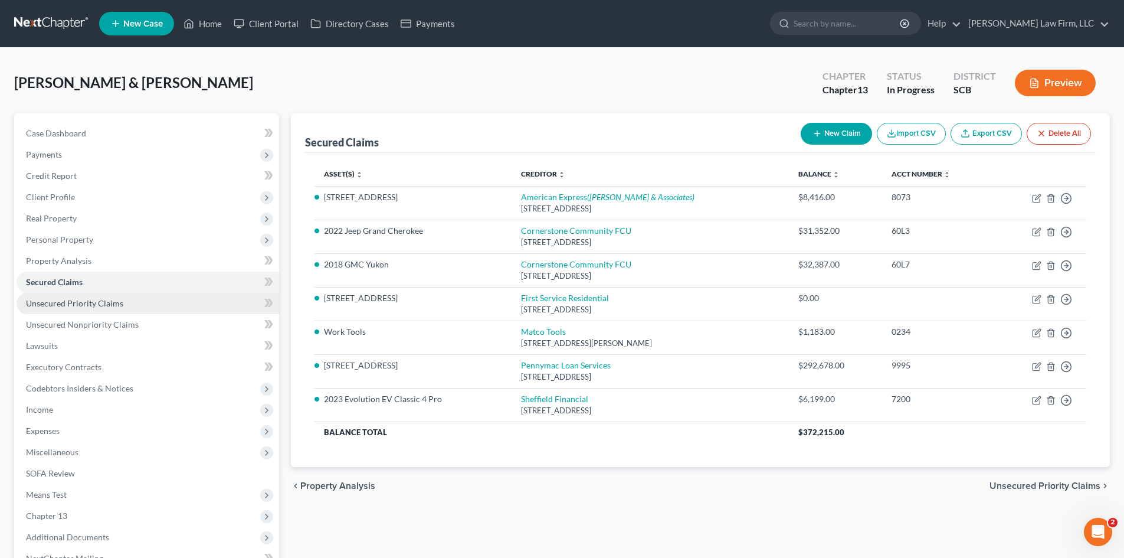
click at [48, 308] on span "Unsecured Priority Claims" at bounding box center [74, 303] width 97 height 10
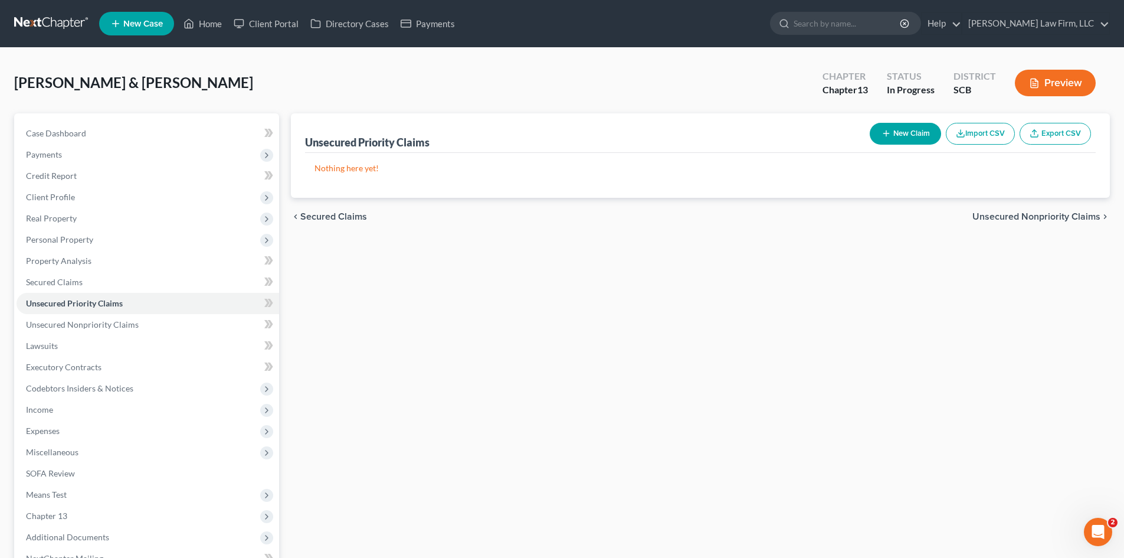
click at [919, 129] on button "New Claim" at bounding box center [905, 134] width 71 height 22
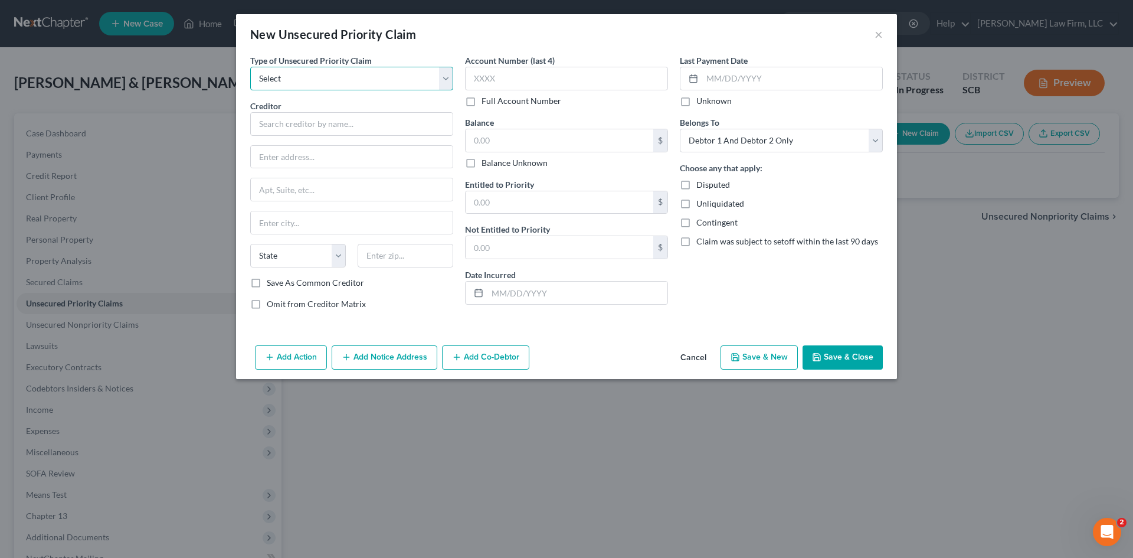
drag, startPoint x: 251, startPoint y: 76, endPoint x: 277, endPoint y: 78, distance: 26.6
click at [254, 77] on select "Select Taxes & Other Government Units Domestic Support Obligations Extensions o…" at bounding box center [351, 79] width 203 height 24
click at [250, 67] on select "Select Taxes & Other Government Units Domestic Support Obligations Extensions o…" at bounding box center [351, 79] width 203 height 24
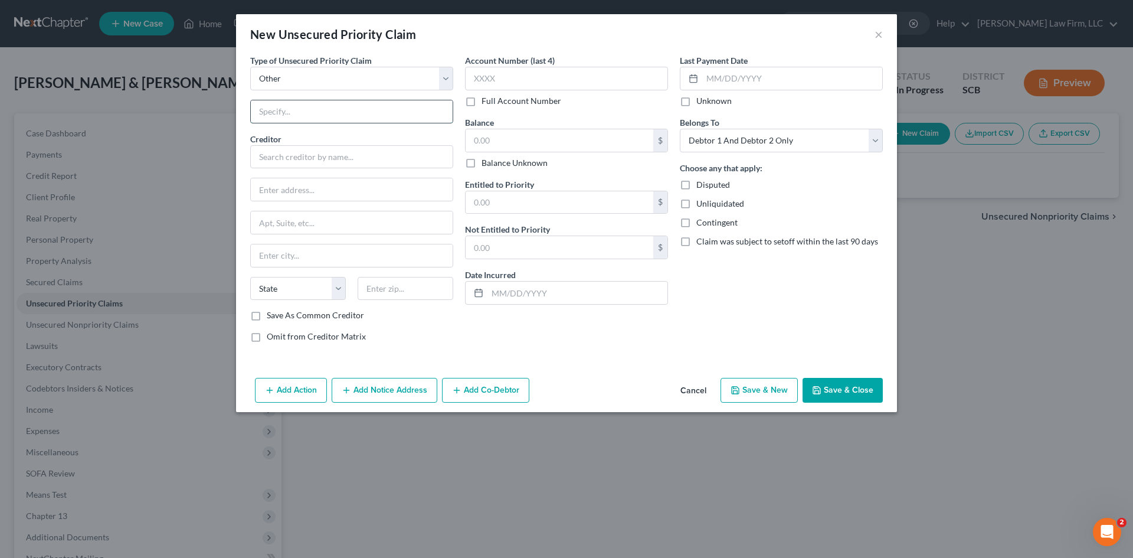
click at [315, 115] on input "text" at bounding box center [352, 111] width 202 height 22
drag, startPoint x: 313, startPoint y: 161, endPoint x: 321, endPoint y: 159, distance: 8.0
click at [316, 162] on input "text" at bounding box center [351, 157] width 203 height 24
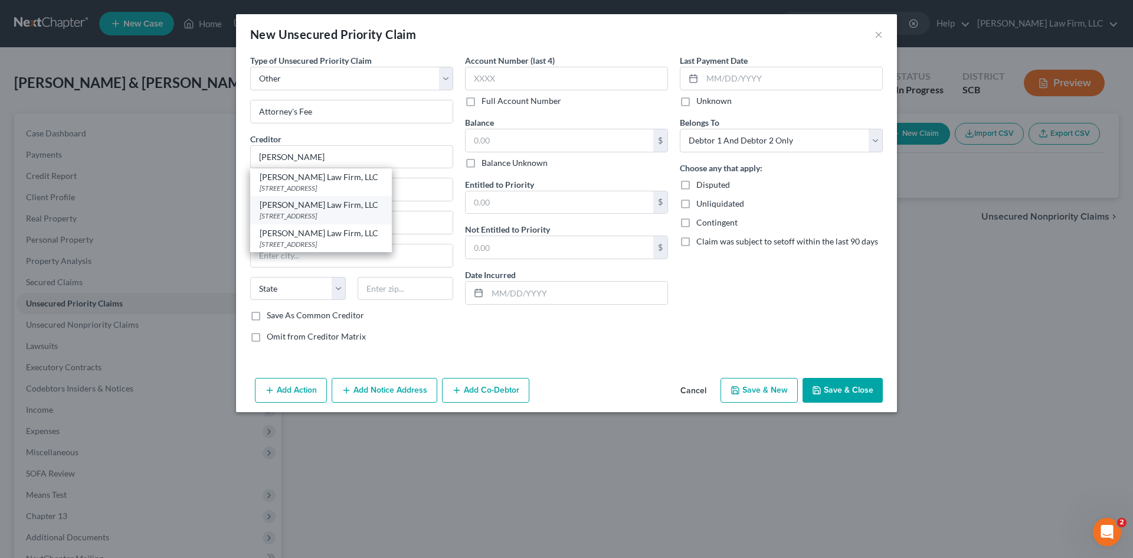
click at [362, 220] on div "4000 Faber Place Drive Suite 120, North Charleston, SC 29405" at bounding box center [321, 216] width 123 height 10
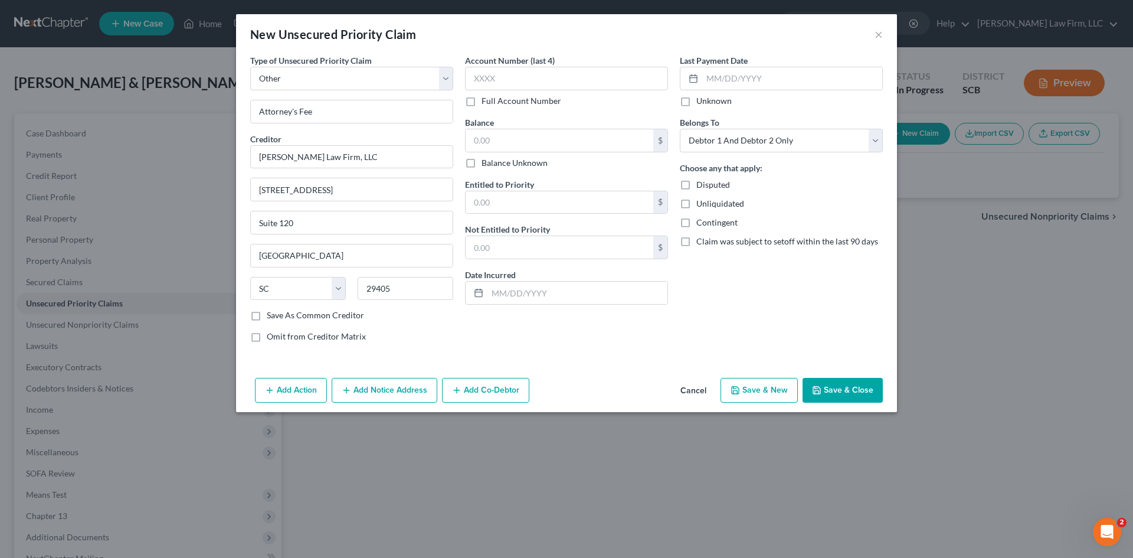
click at [267, 341] on label "Omit from Creditor Matrix" at bounding box center [316, 337] width 99 height 12
click at [272, 338] on input "Omit from Creditor Matrix" at bounding box center [276, 335] width 8 height 8
click at [521, 140] on input "text" at bounding box center [560, 140] width 188 height 22
paste input "-4876.25"
click at [531, 204] on input "text" at bounding box center [560, 202] width 188 height 22
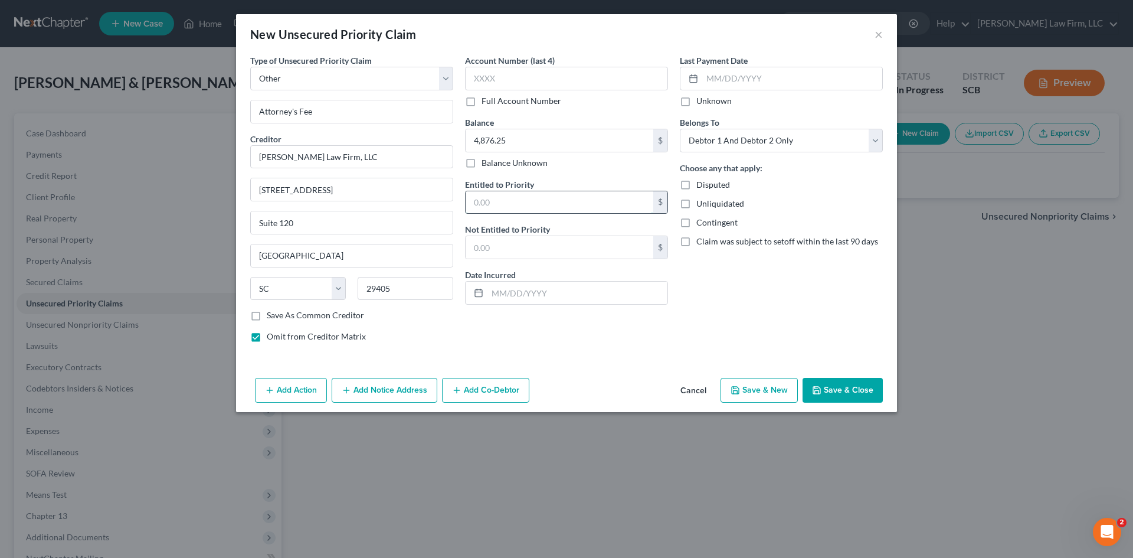
paste input "-4876.25"
click at [855, 391] on button "Save & Close" at bounding box center [843, 390] width 80 height 25
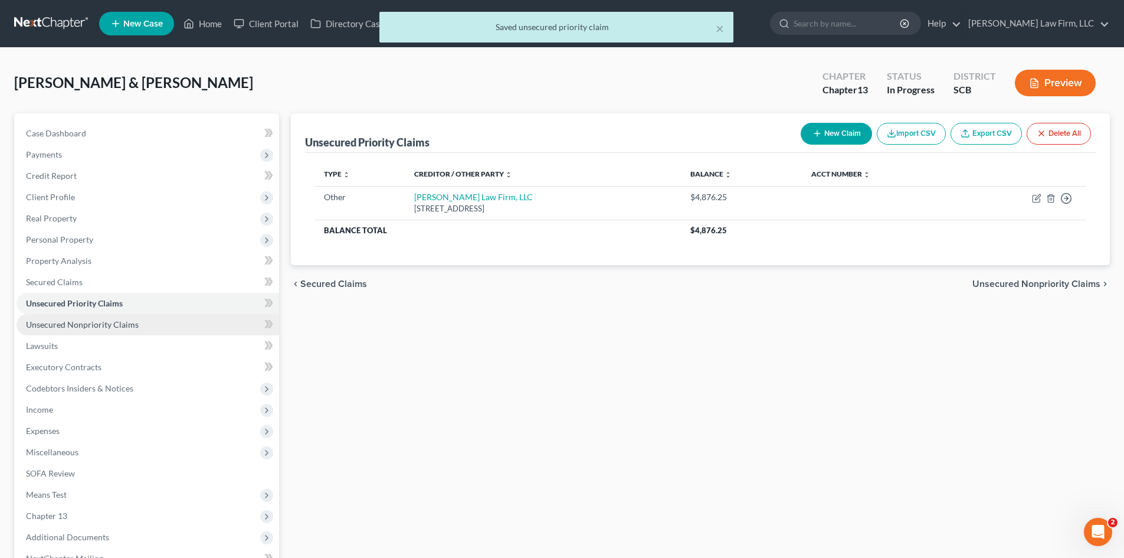
click at [108, 325] on span "Unsecured Nonpriority Claims" at bounding box center [82, 324] width 113 height 10
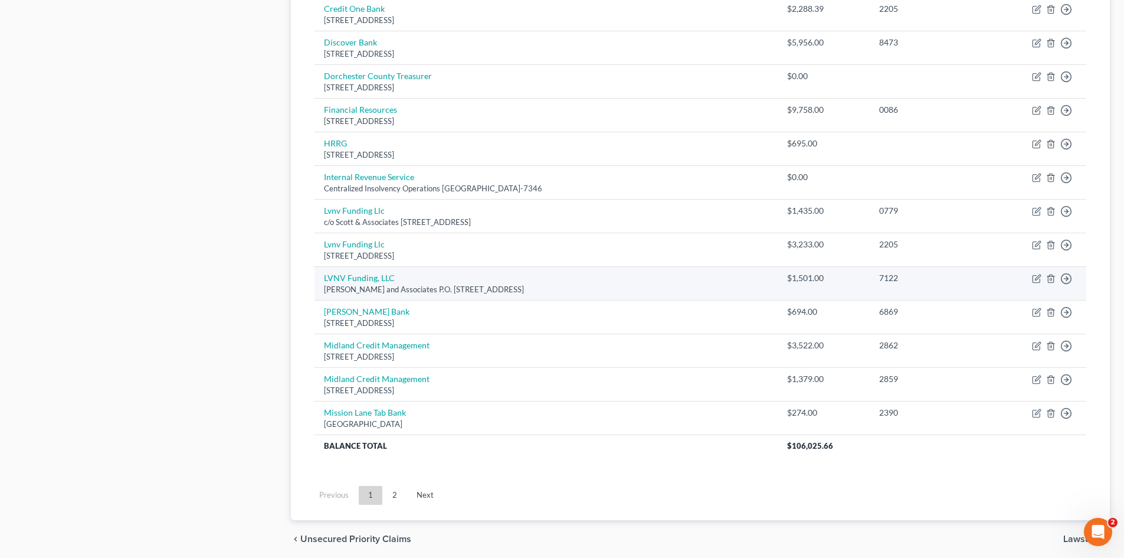
scroll to position [767, 0]
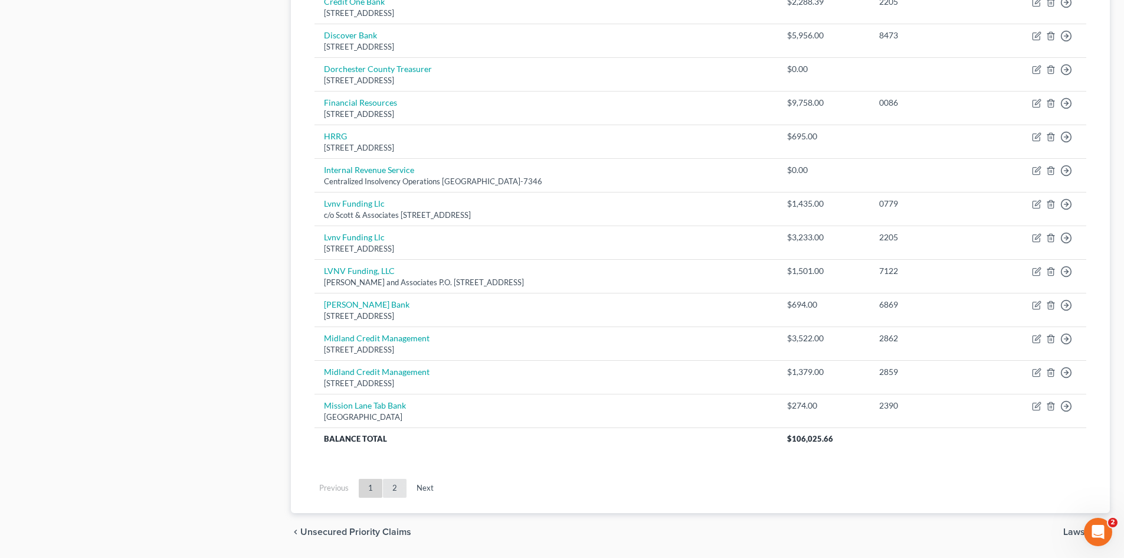
click at [391, 493] on link "2" at bounding box center [395, 488] width 24 height 19
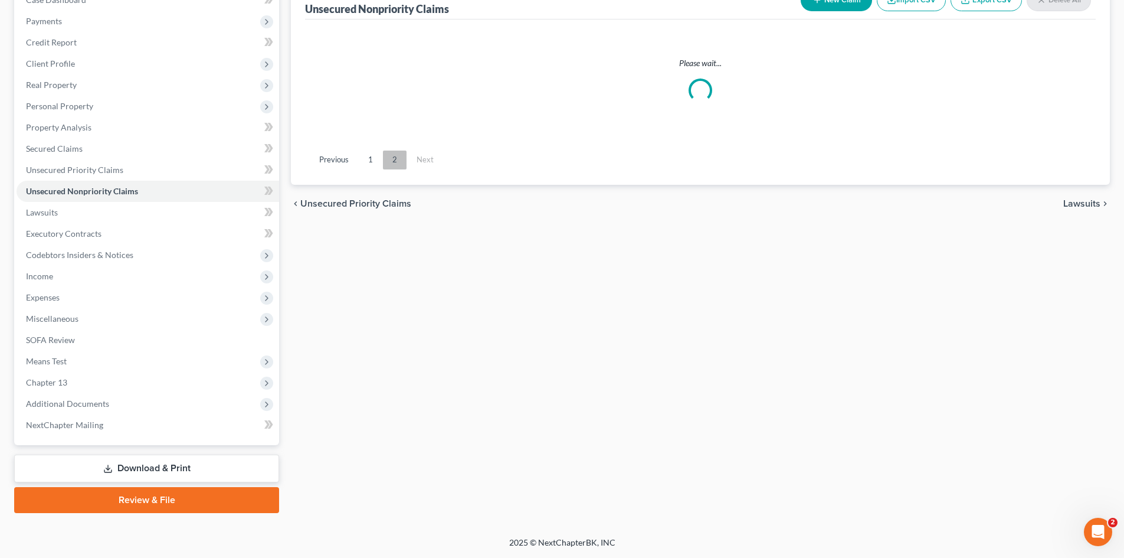
scroll to position [166, 0]
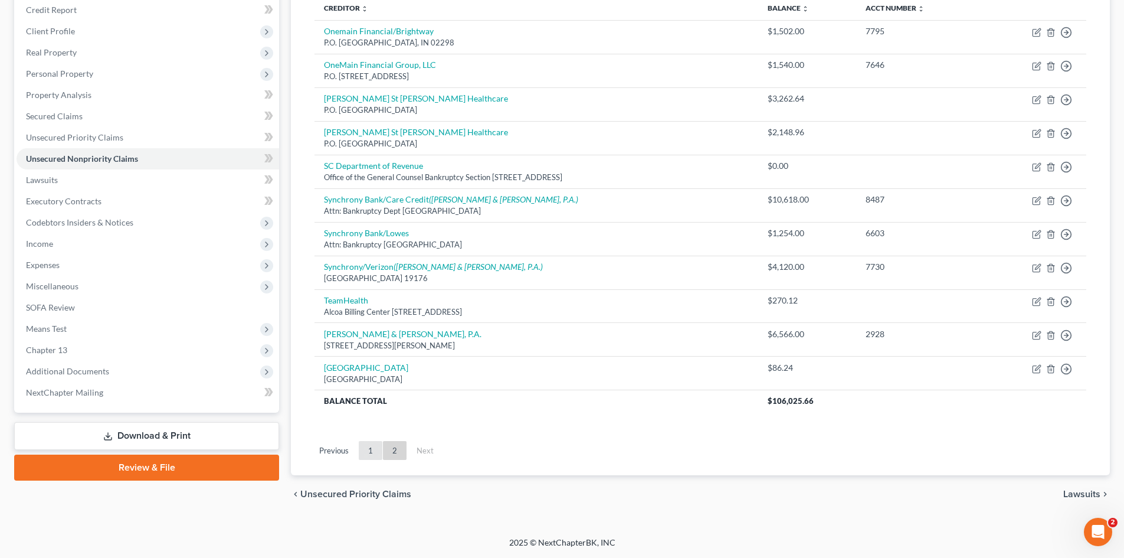
click at [369, 449] on link "1" at bounding box center [371, 450] width 24 height 19
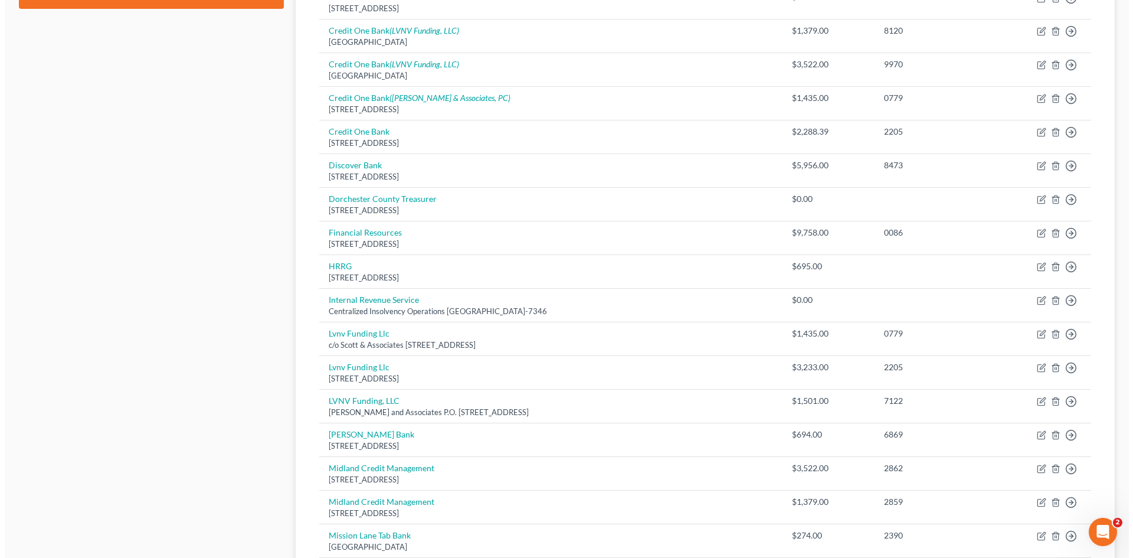
scroll to position [638, 0]
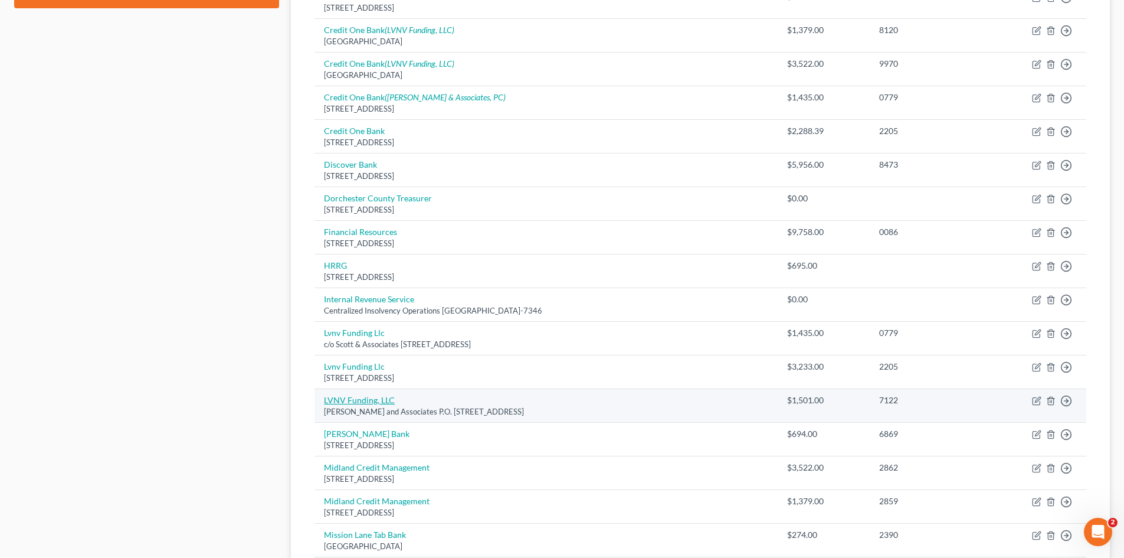
click at [367, 397] on link "LVNV Funding, LLC" at bounding box center [359, 400] width 71 height 10
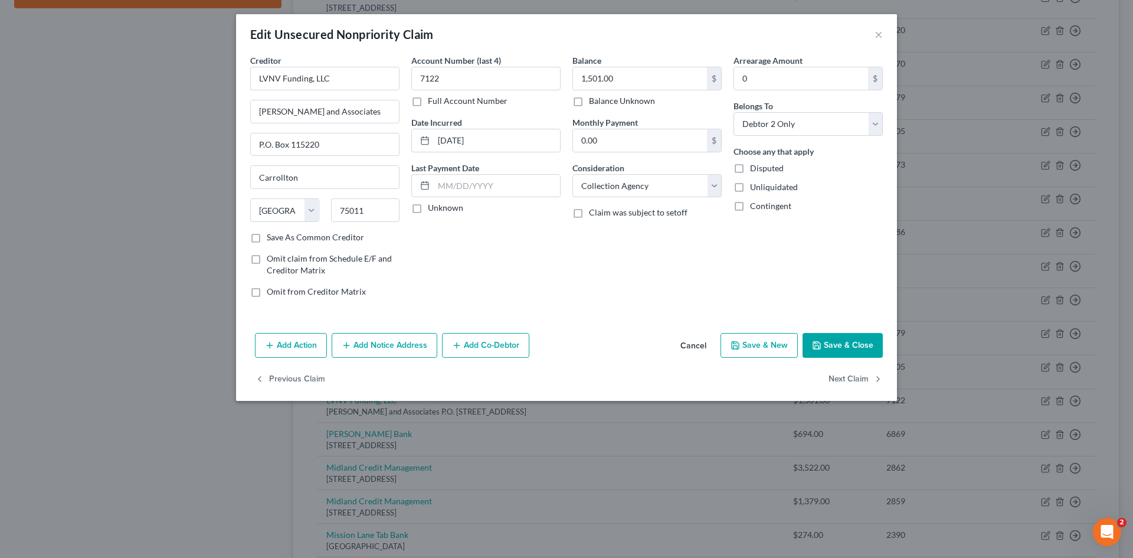
click at [377, 351] on button "Add Notice Address" at bounding box center [385, 345] width 106 height 25
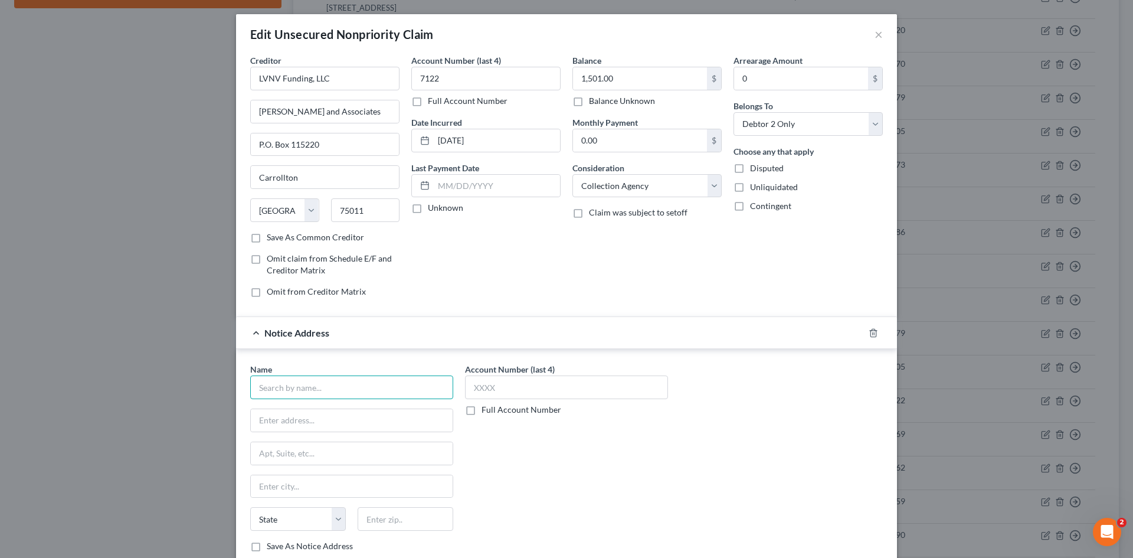
click at [362, 387] on input "text" at bounding box center [351, 387] width 203 height 24
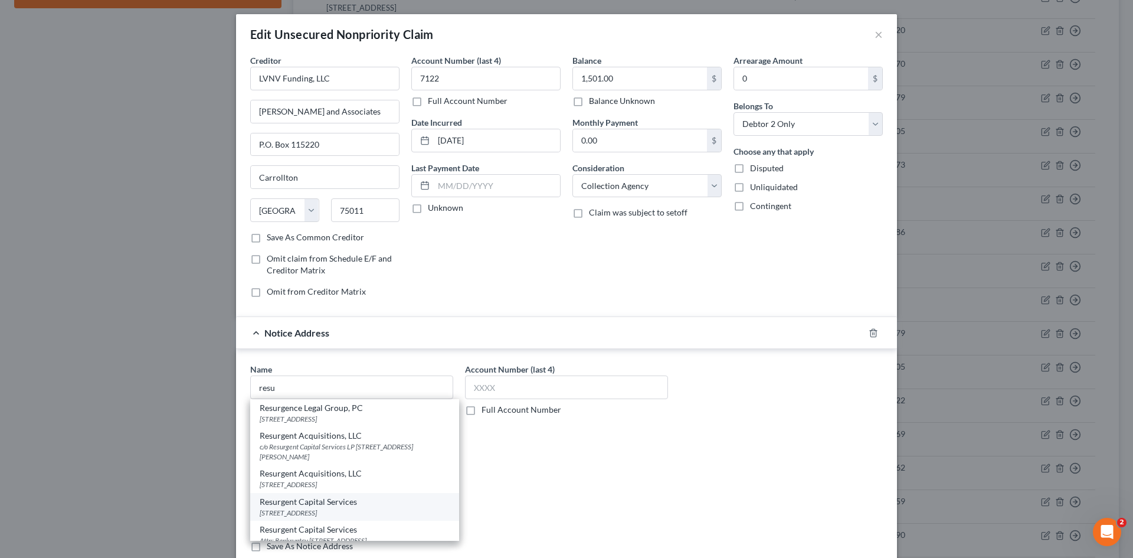
click at [361, 503] on div "Resurgent Capital Services" at bounding box center [355, 502] width 190 height 12
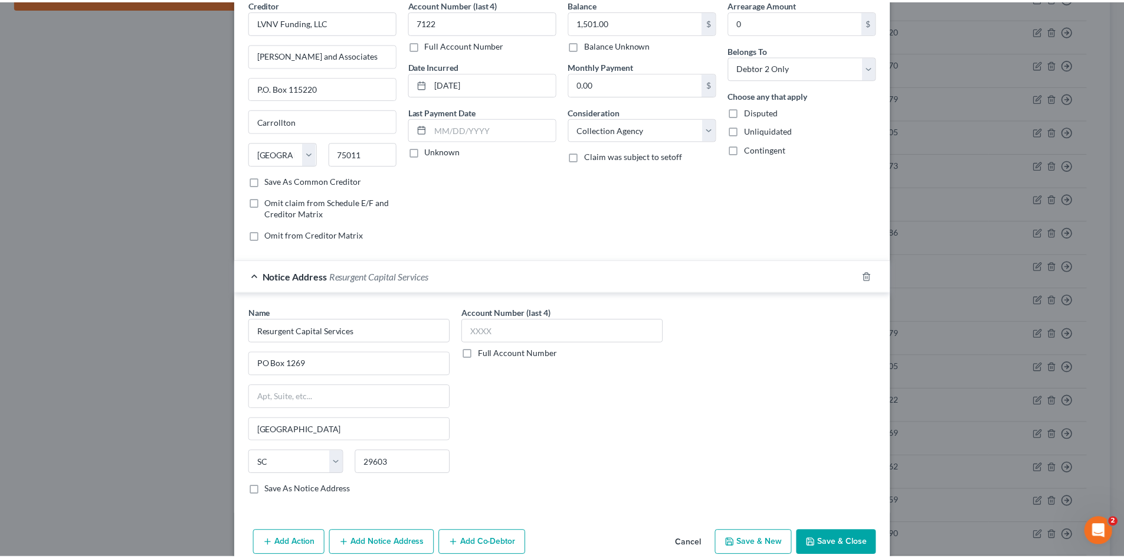
scroll to position [112, 0]
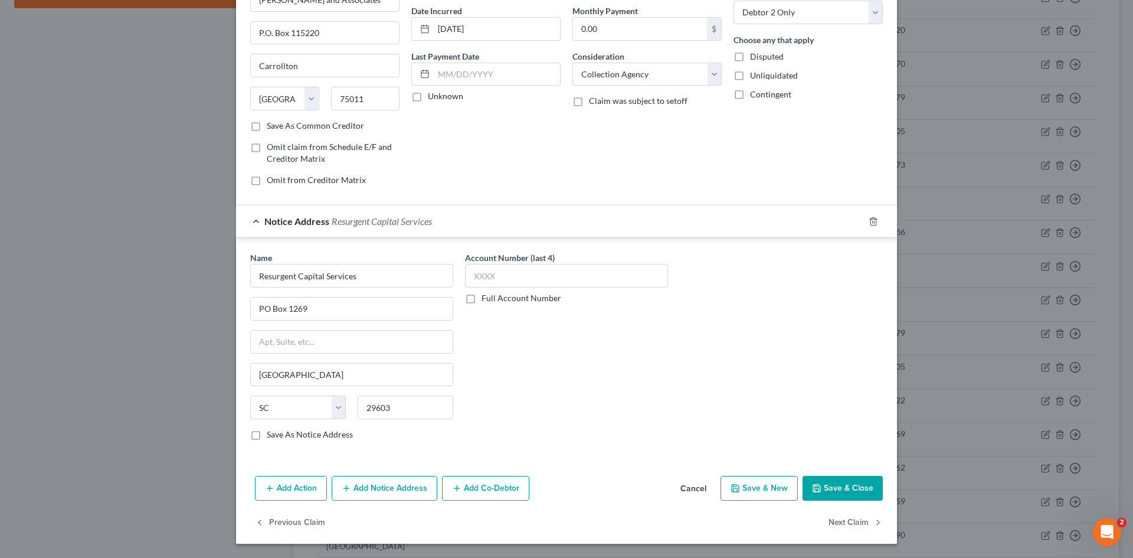
click at [849, 493] on button "Save & Close" at bounding box center [843, 488] width 80 height 25
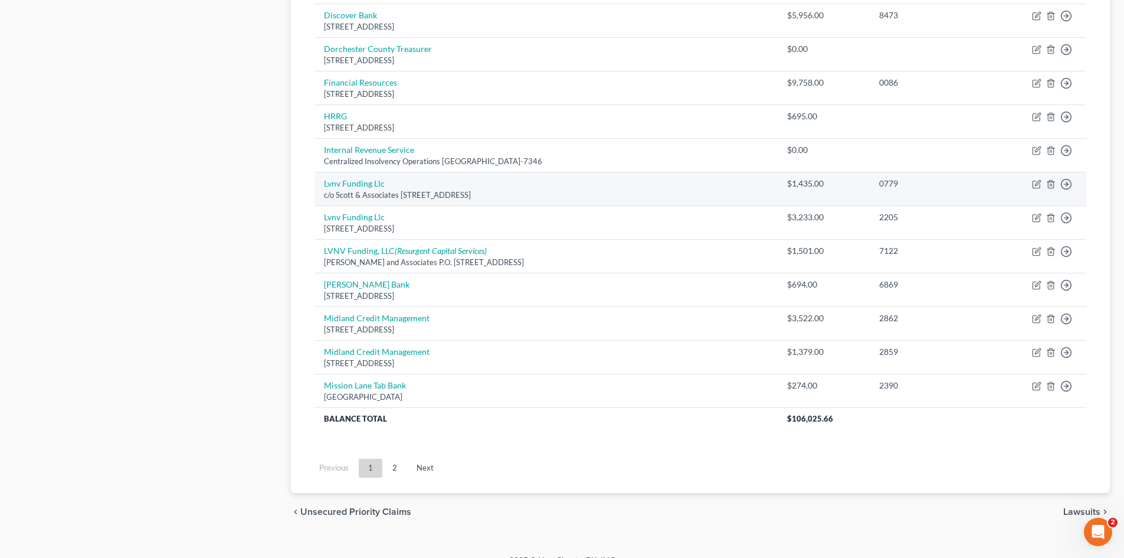
scroll to position [805, 0]
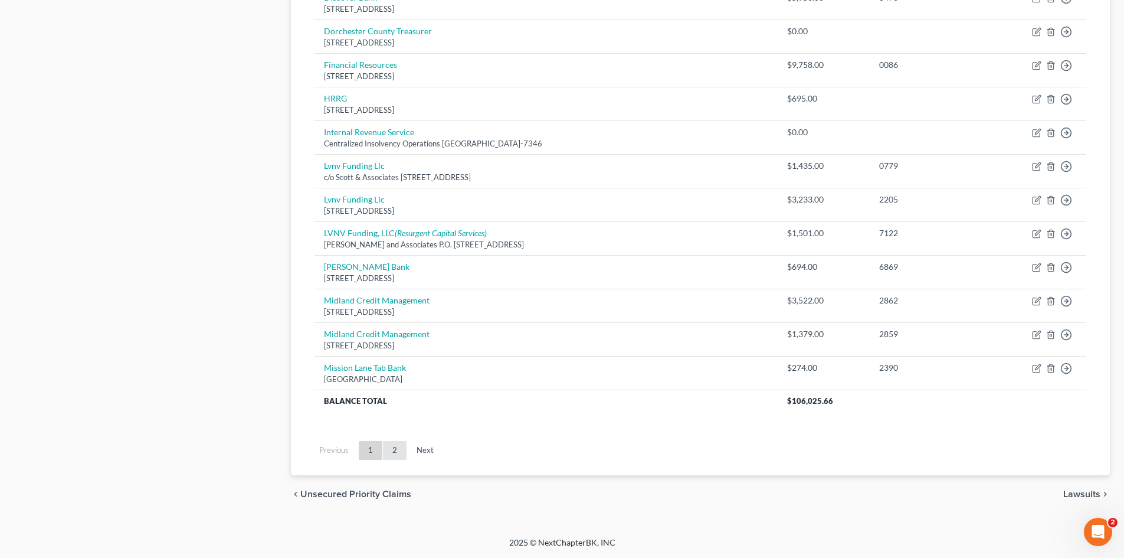
click at [398, 451] on link "2" at bounding box center [395, 450] width 24 height 19
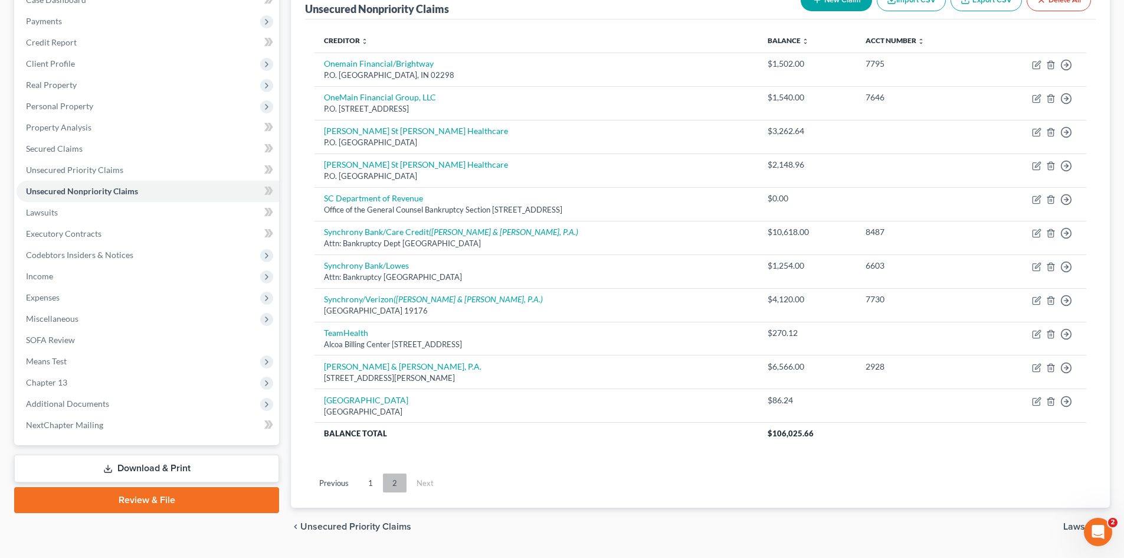
scroll to position [166, 0]
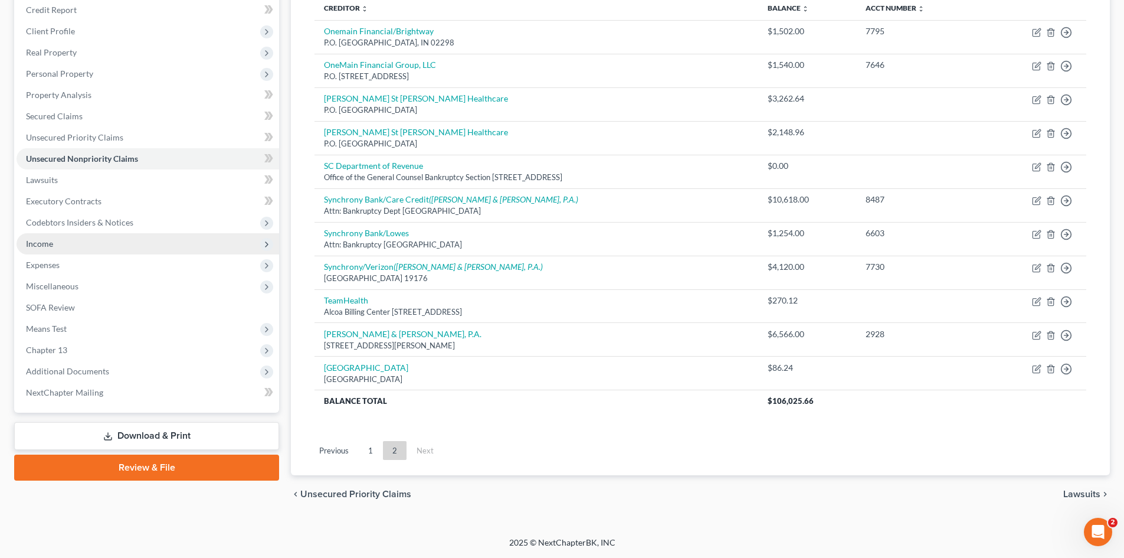
click at [27, 250] on span "Income" at bounding box center [148, 243] width 263 height 21
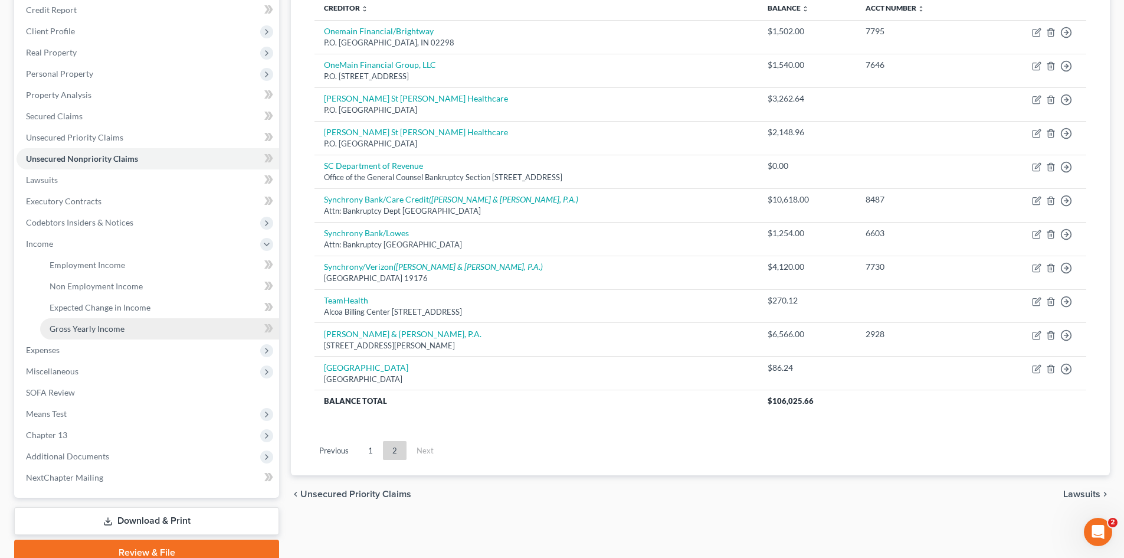
click at [70, 322] on link "Gross Yearly Income" at bounding box center [159, 328] width 239 height 21
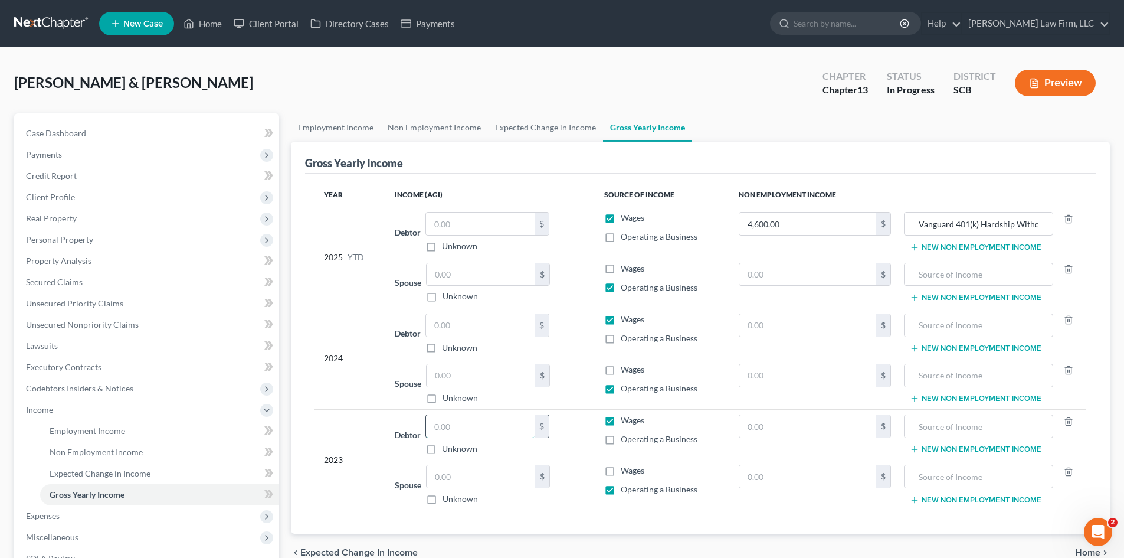
click at [482, 434] on input "text" at bounding box center [480, 426] width 109 height 22
click at [453, 483] on input "text" at bounding box center [481, 476] width 109 height 22
click at [484, 326] on input "text" at bounding box center [480, 325] width 109 height 22
click at [495, 331] on input "120" at bounding box center [480, 325] width 109 height 22
drag, startPoint x: 480, startPoint y: 379, endPoint x: 472, endPoint y: 368, distance: 13.5
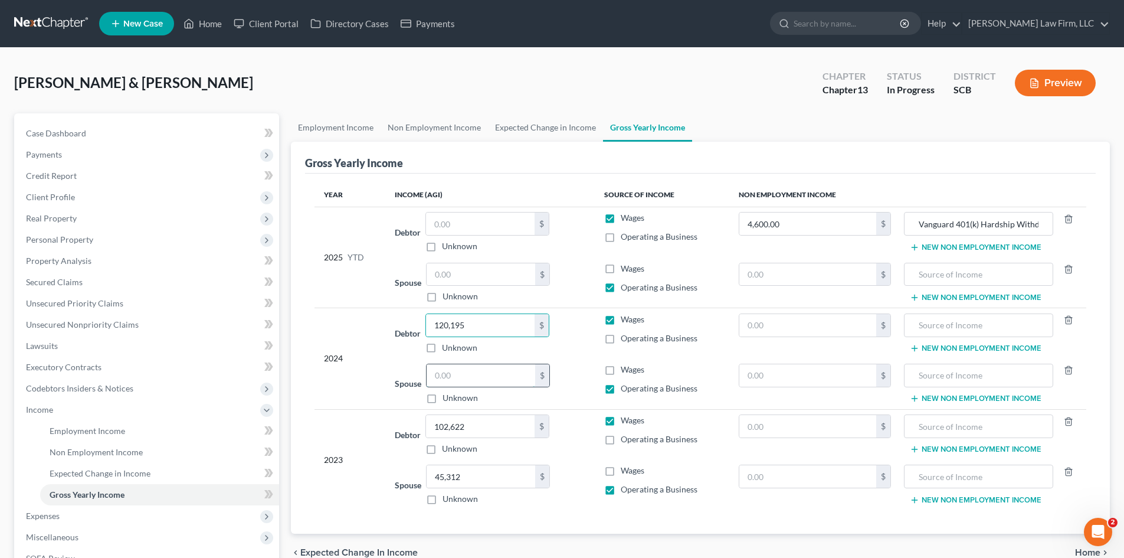
click at [480, 378] on input "text" at bounding box center [481, 375] width 109 height 22
click at [492, 375] on input "text" at bounding box center [481, 375] width 109 height 22
click at [487, 277] on input "text" at bounding box center [481, 274] width 109 height 22
paste input "18192.82"
click at [485, 227] on input "text" at bounding box center [480, 223] width 109 height 22
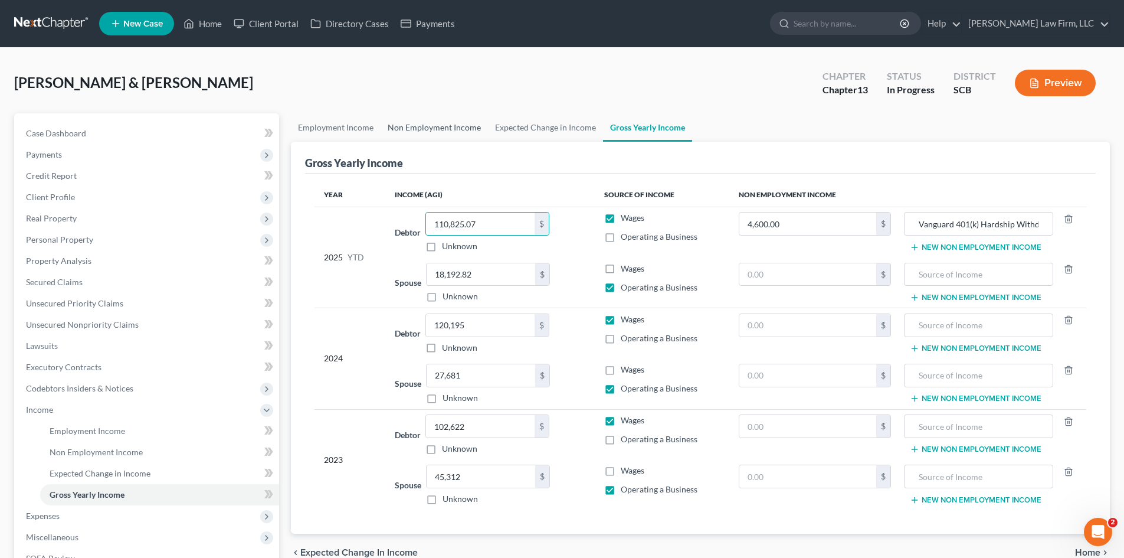
click at [432, 126] on link "Non Employment Income" at bounding box center [434, 127] width 107 height 28
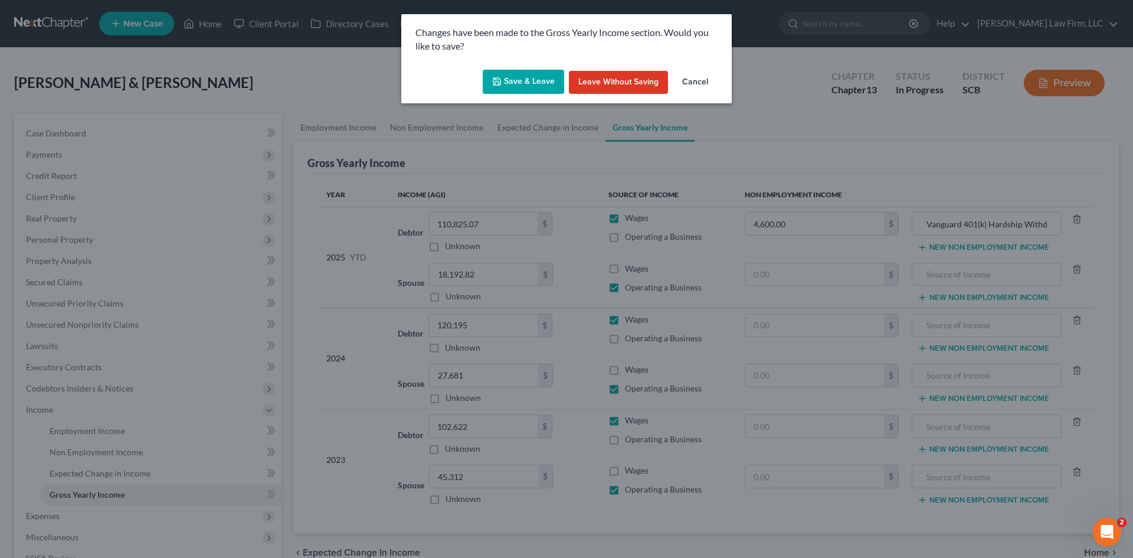
click at [535, 84] on button "Save & Leave" at bounding box center [523, 82] width 81 height 25
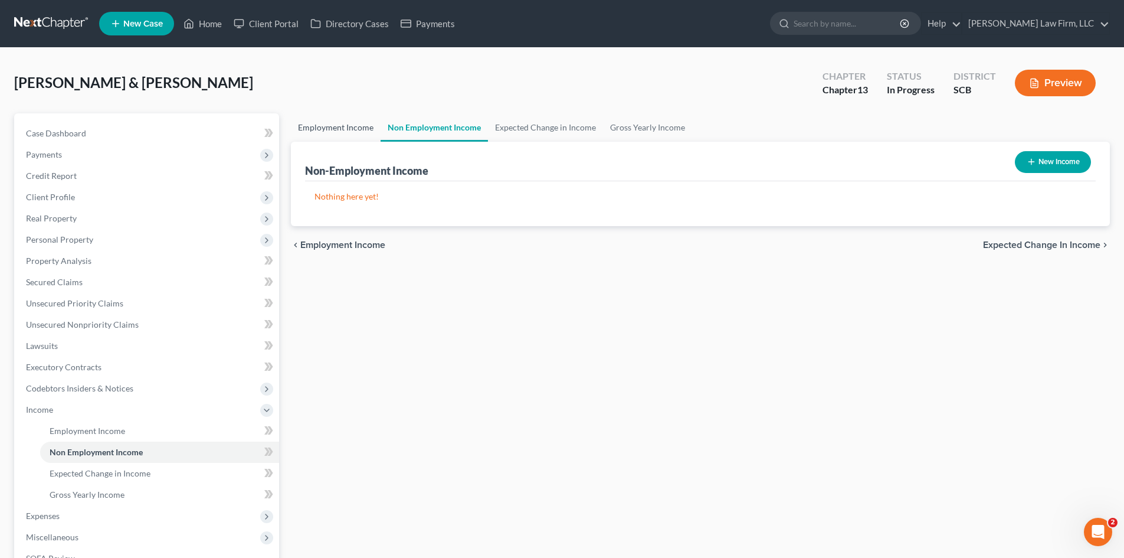
click at [336, 118] on link "Employment Income" at bounding box center [336, 127] width 90 height 28
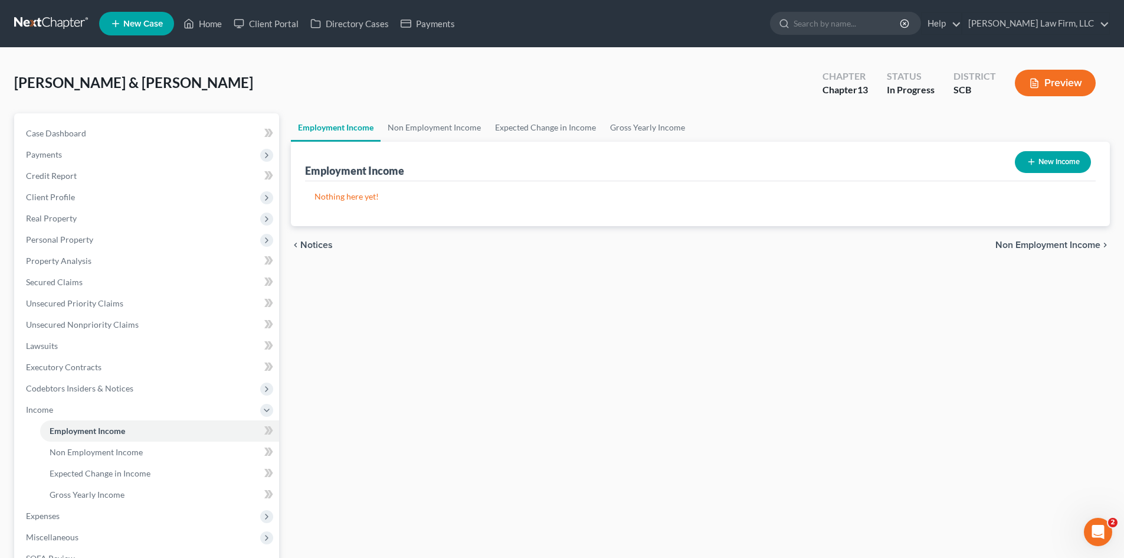
click at [1069, 159] on button "New Income" at bounding box center [1053, 162] width 76 height 22
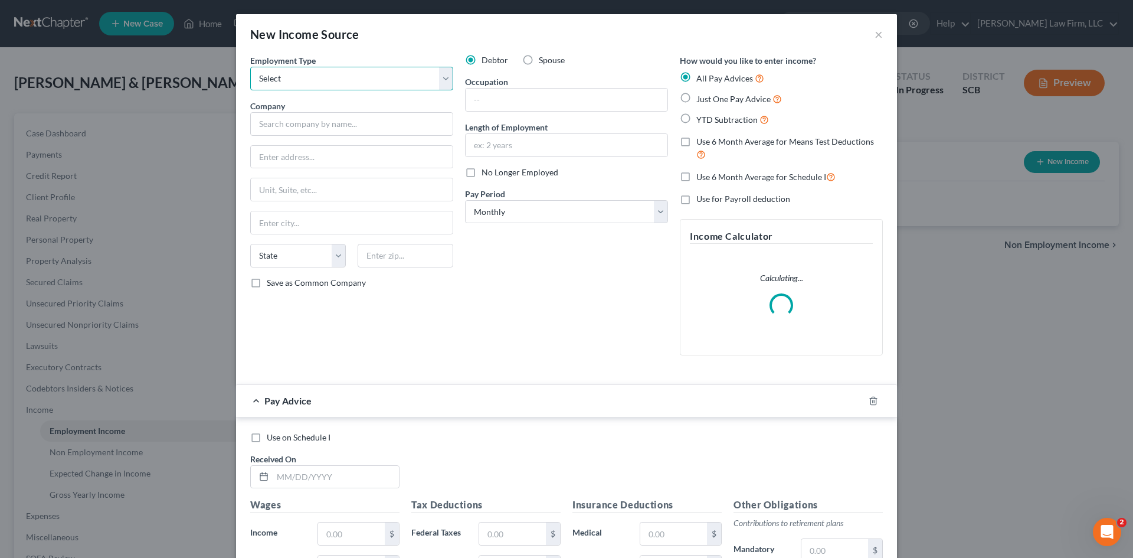
click at [296, 88] on select "Select Full or Part Time Employment Self Employment" at bounding box center [351, 79] width 203 height 24
click at [250, 67] on select "Select Full or Part Time Employment Self Employment" at bounding box center [351, 79] width 203 height 24
click at [298, 125] on input "text" at bounding box center [351, 124] width 203 height 24
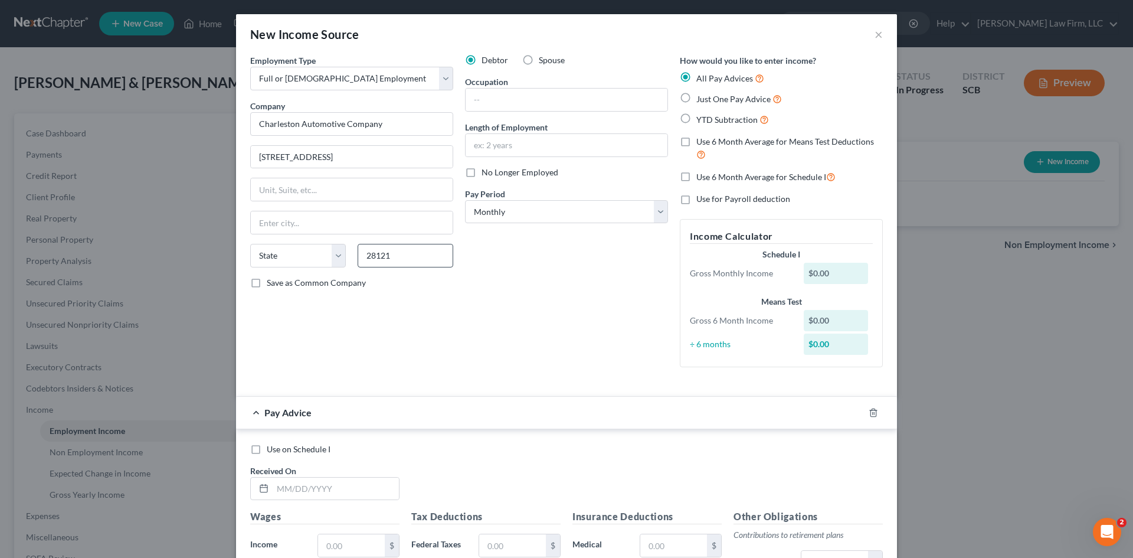
drag, startPoint x: 396, startPoint y: 247, endPoint x: 355, endPoint y: 250, distance: 40.8
click at [352, 248] on div "Employment Type * Select Full or Part Time Employment Self Employment Company *…" at bounding box center [351, 215] width 215 height 322
click at [430, 254] on input "28121" at bounding box center [406, 256] width 96 height 24
click at [528, 106] on input "text" at bounding box center [567, 100] width 202 height 22
drag, startPoint x: 514, startPoint y: 139, endPoint x: 516, endPoint y: 133, distance: 6.7
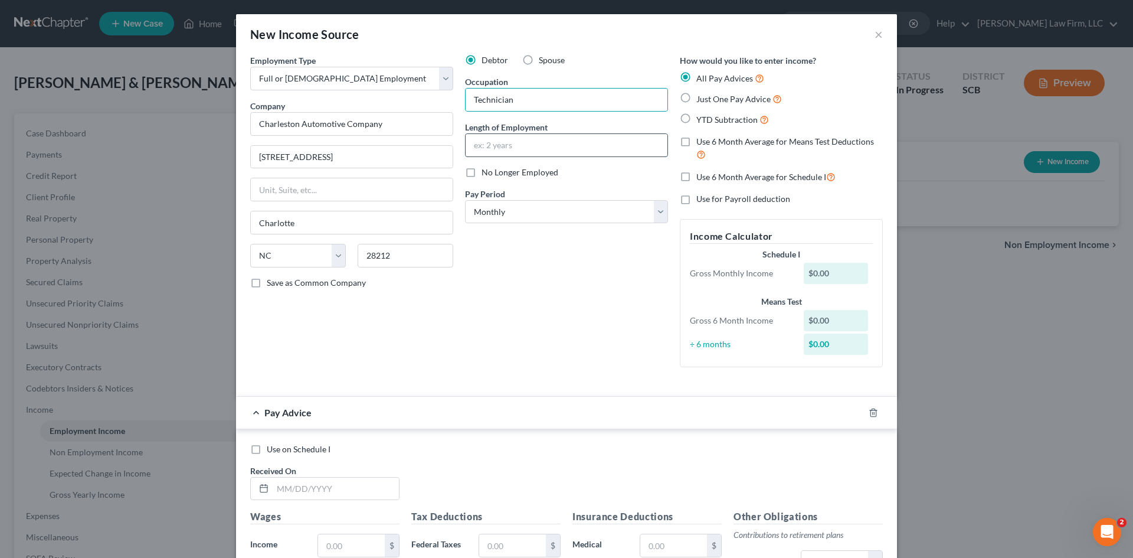
click at [514, 139] on input "text" at bounding box center [567, 145] width 202 height 22
click at [495, 218] on select "Select Monthly Twice Monthly Every Other Week Weekly" at bounding box center [566, 212] width 203 height 24
click at [465, 200] on select "Select Monthly Twice Monthly Every Other Week Weekly" at bounding box center [566, 212] width 203 height 24
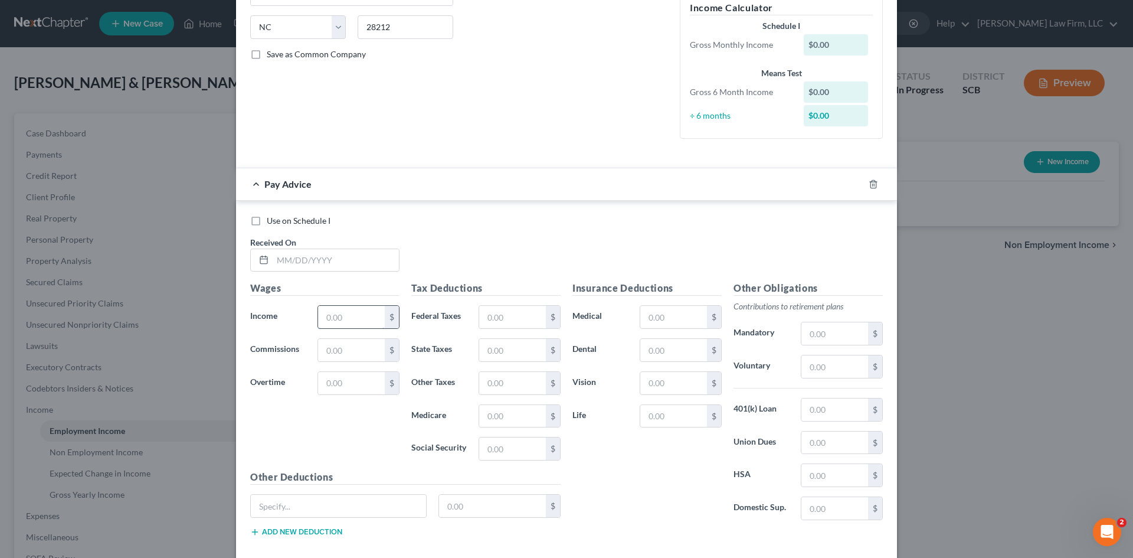
scroll to position [236, 0]
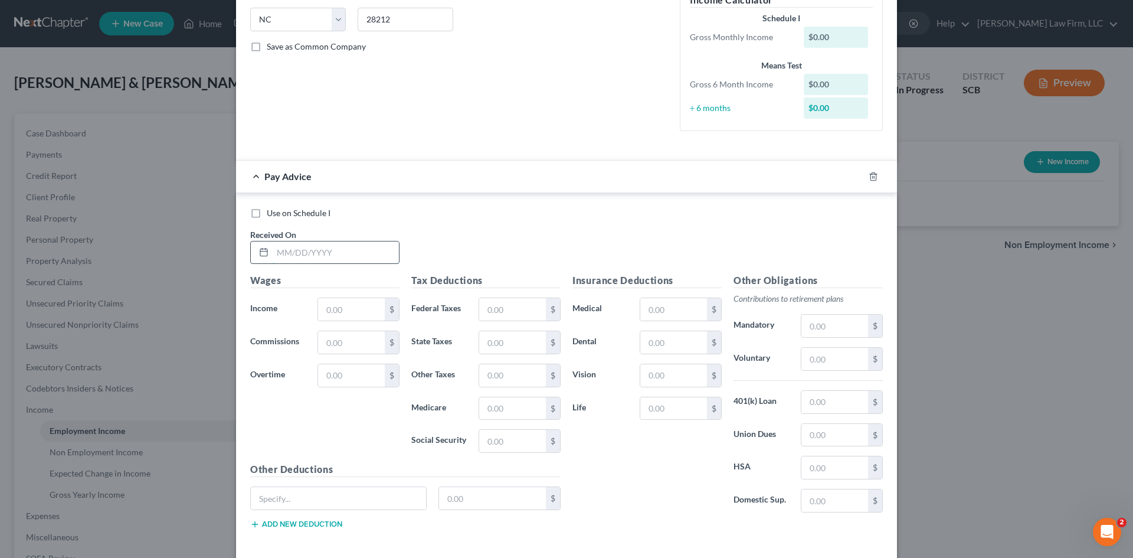
click at [344, 251] on input "text" at bounding box center [336, 252] width 126 height 22
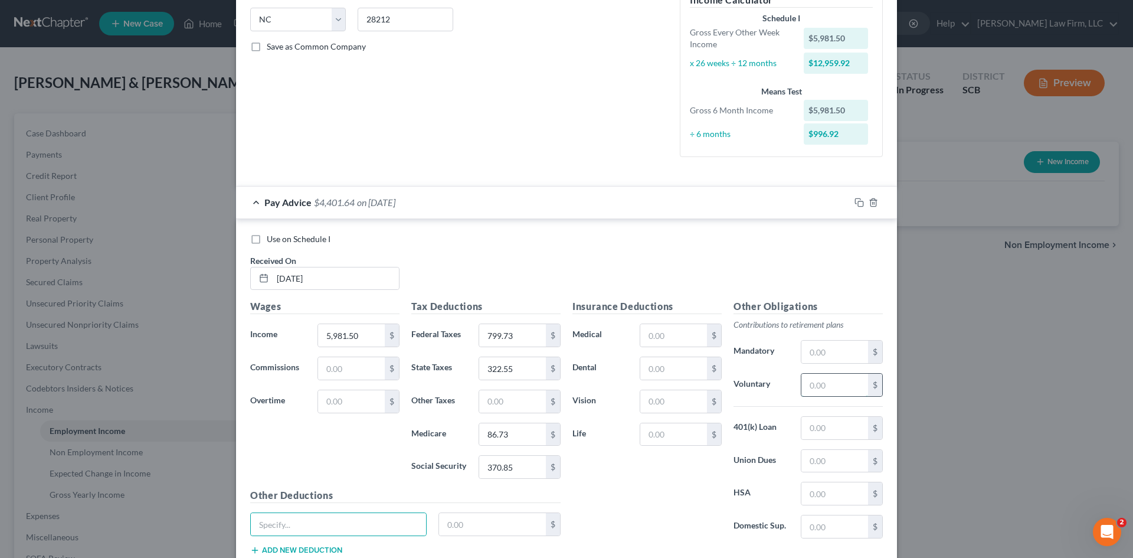
click at [825, 378] on input "text" at bounding box center [835, 385] width 67 height 22
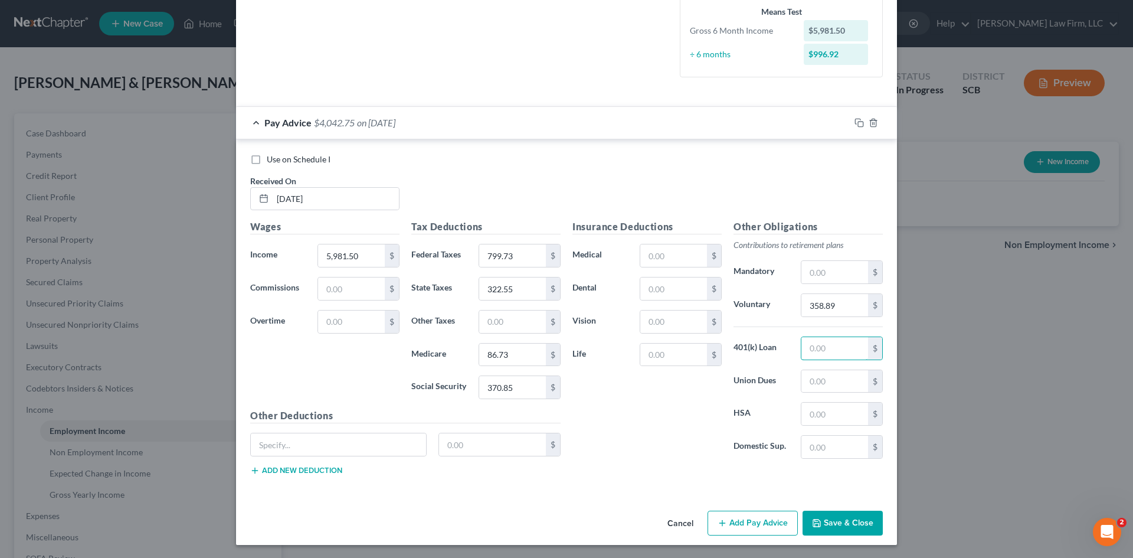
scroll to position [317, 0]
click at [320, 444] on input "text" at bounding box center [338, 443] width 175 height 22
click at [828, 520] on button "Save & Close" at bounding box center [843, 521] width 80 height 25
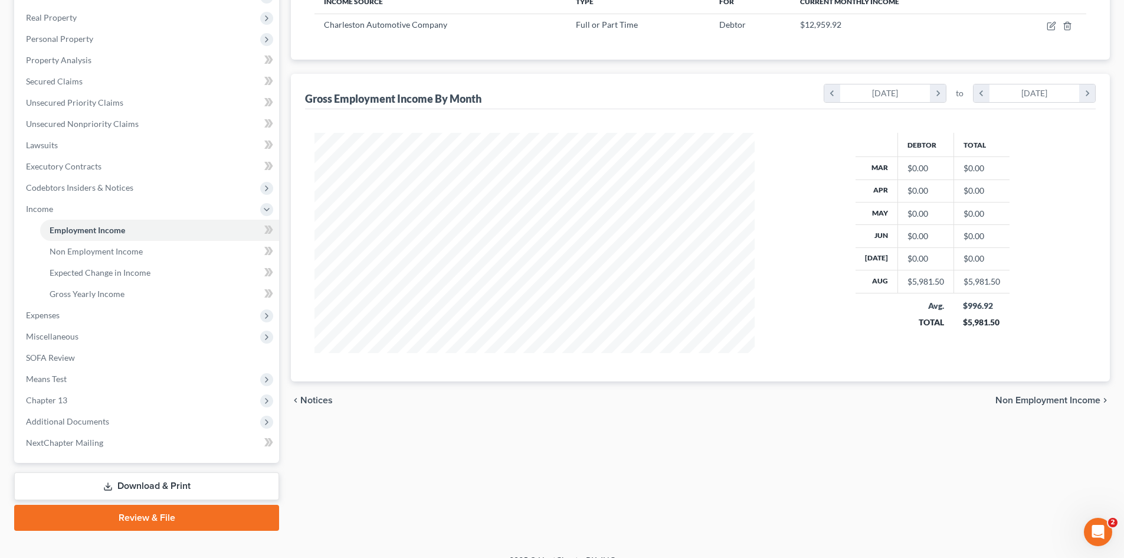
scroll to position [218, 0]
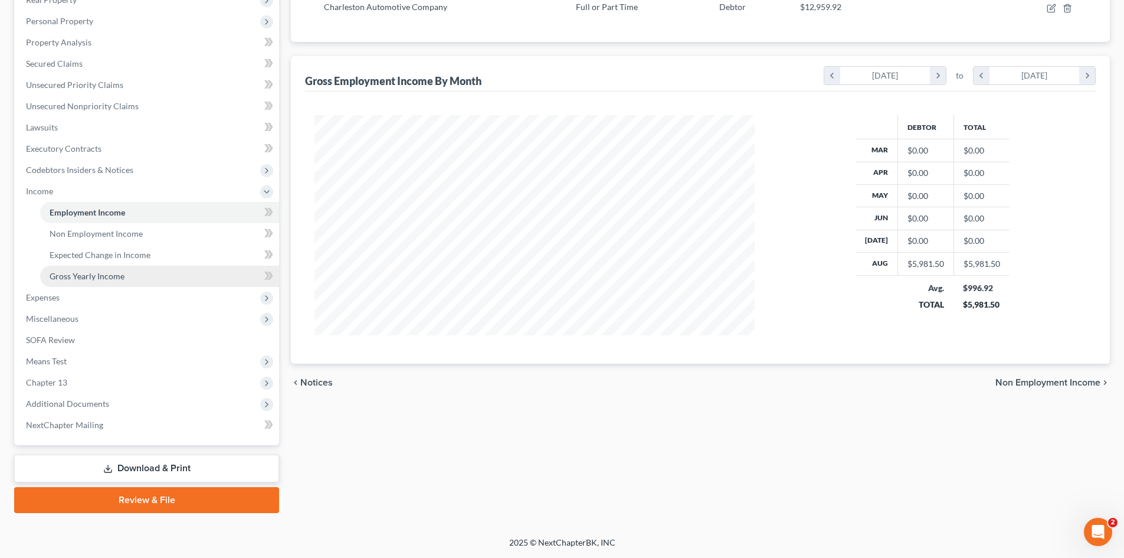
click at [94, 274] on span "Gross Yearly Income" at bounding box center [87, 276] width 75 height 10
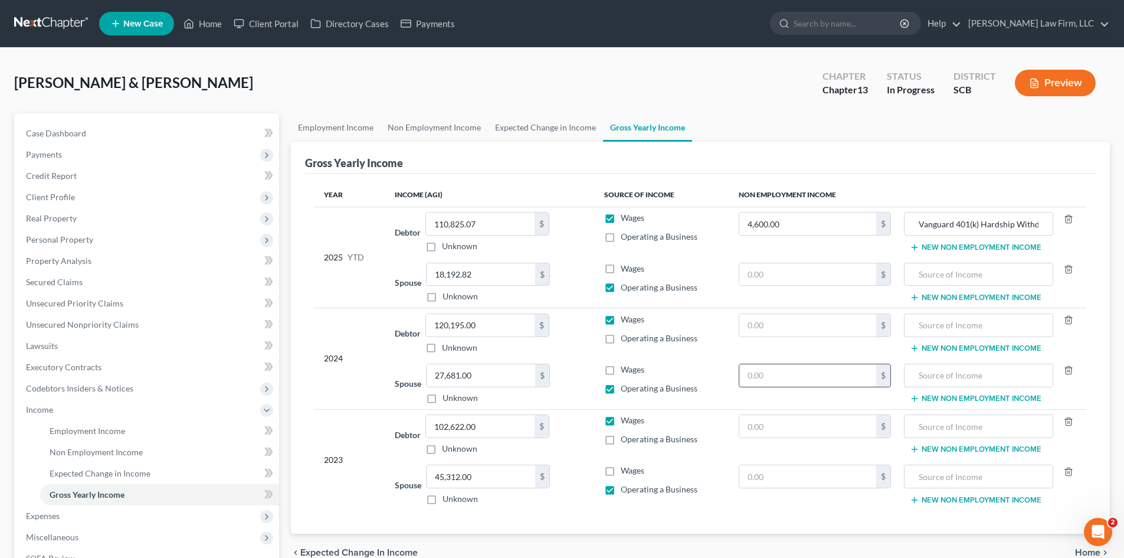
click at [781, 372] on input "text" at bounding box center [809, 375] width 138 height 22
click at [941, 384] on input "text" at bounding box center [979, 375] width 136 height 22
click at [910, 377] on div "Income from Off The Grid Bookkeeping" at bounding box center [978, 376] width 149 height 24
drag, startPoint x: 915, startPoint y: 377, endPoint x: 1052, endPoint y: 395, distance: 138.2
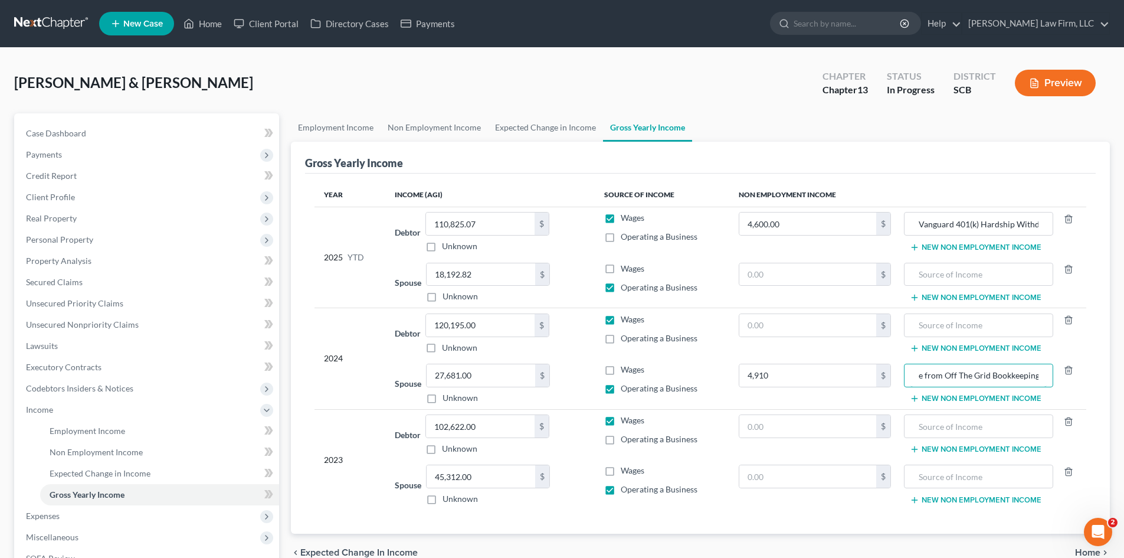
click at [1052, 395] on td "Income from Off The Grid Bookkeeping New Non Employment Income" at bounding box center [994, 383] width 186 height 51
click at [1021, 478] on input "text" at bounding box center [979, 476] width 136 height 22
paste input "Income from Off The Grid Bookkeeping"
click at [781, 475] on input "text" at bounding box center [809, 476] width 138 height 22
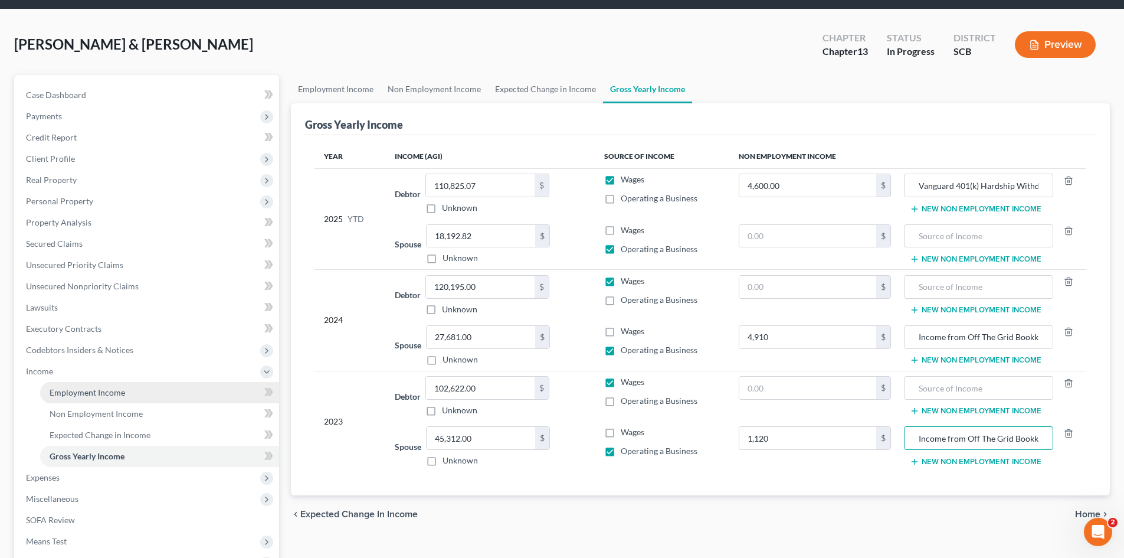
scroll to position [59, 0]
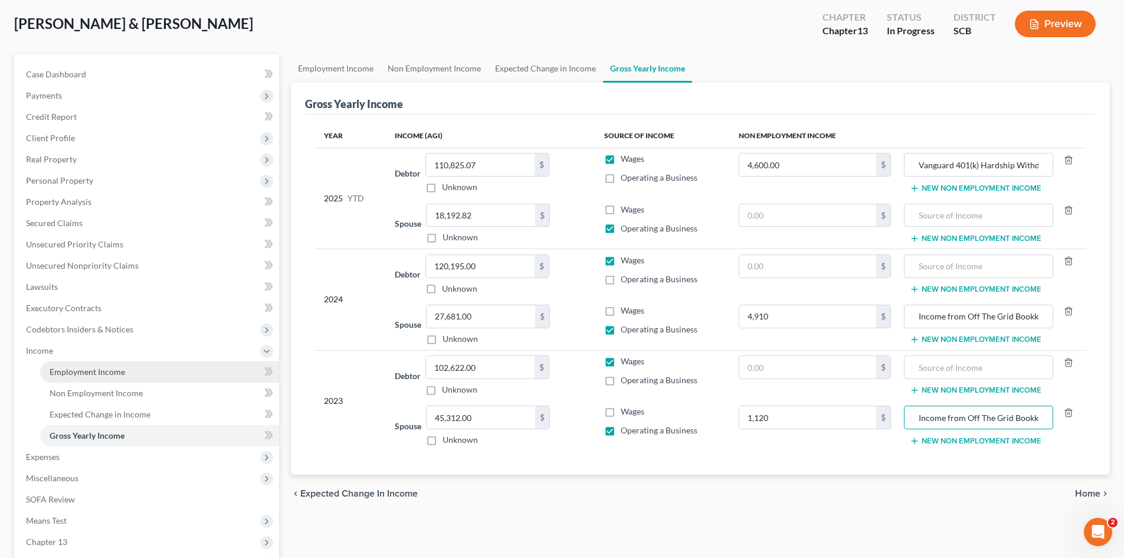
click at [86, 374] on span "Employment Income" at bounding box center [88, 372] width 76 height 10
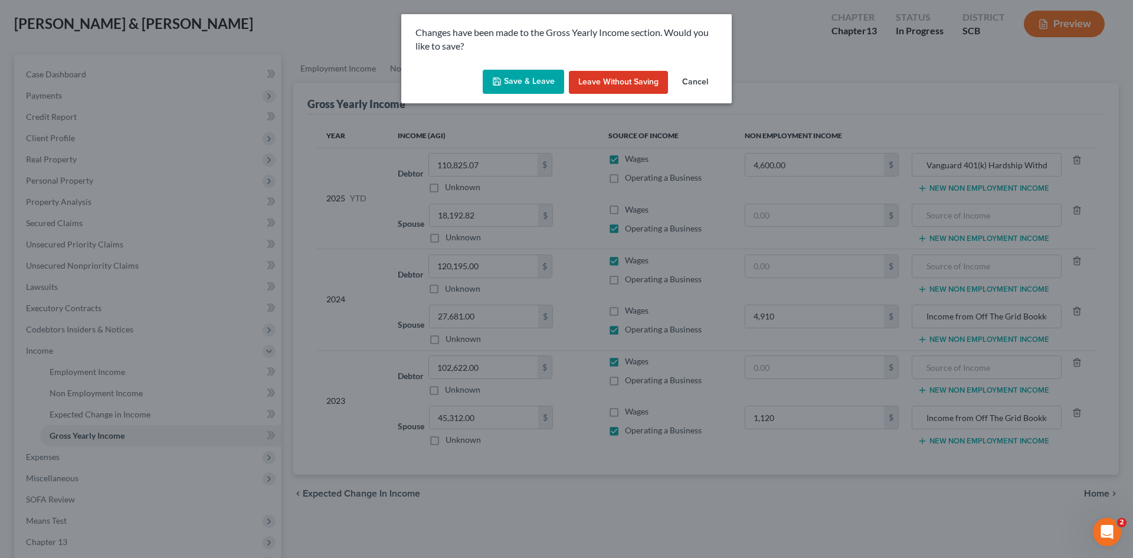
click at [517, 77] on button "Save & Leave" at bounding box center [523, 82] width 81 height 25
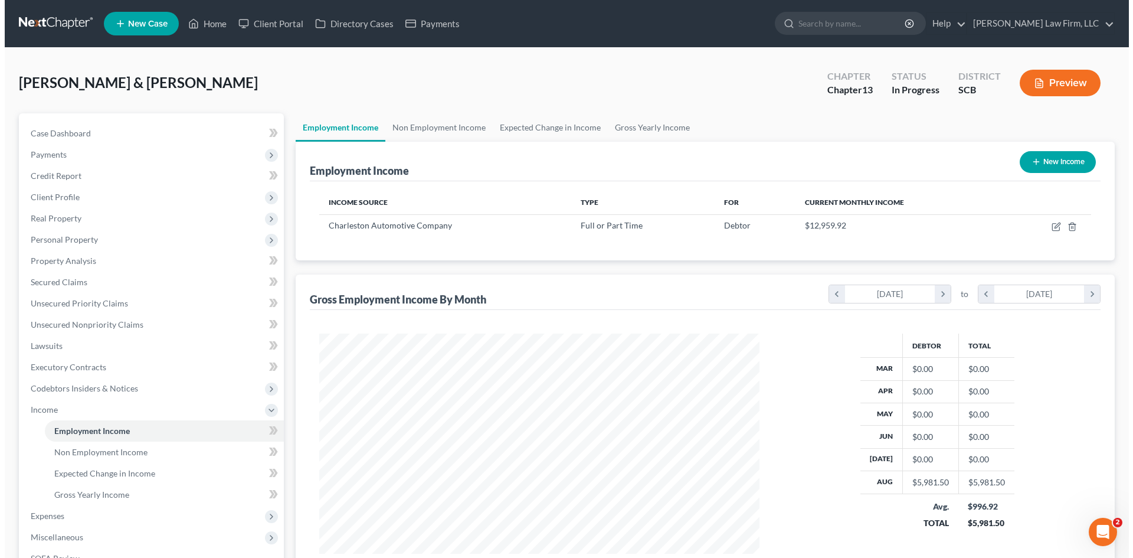
scroll to position [220, 464]
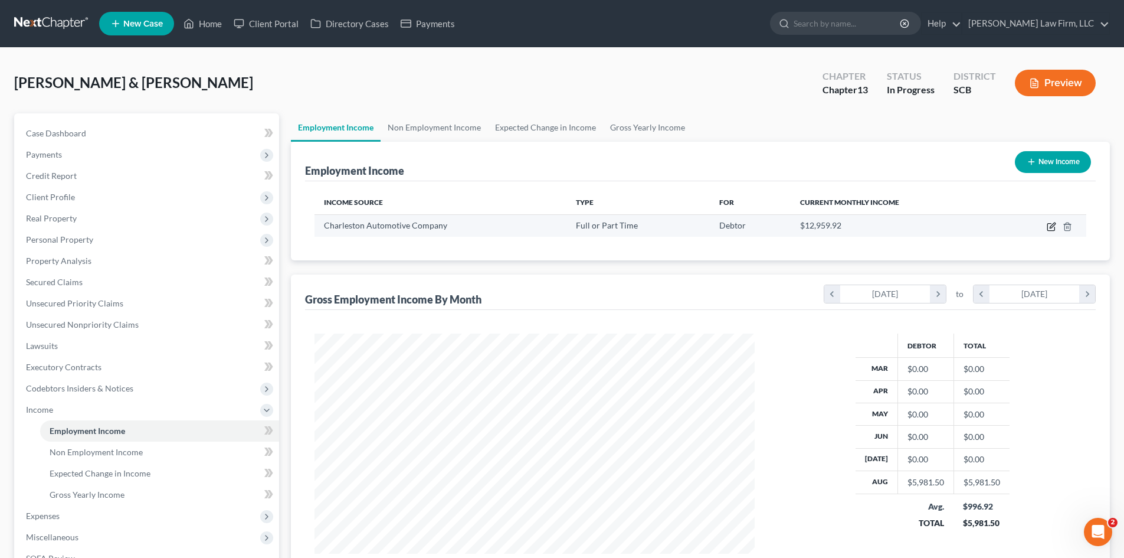
click at [1051, 228] on icon "button" at bounding box center [1051, 226] width 9 height 9
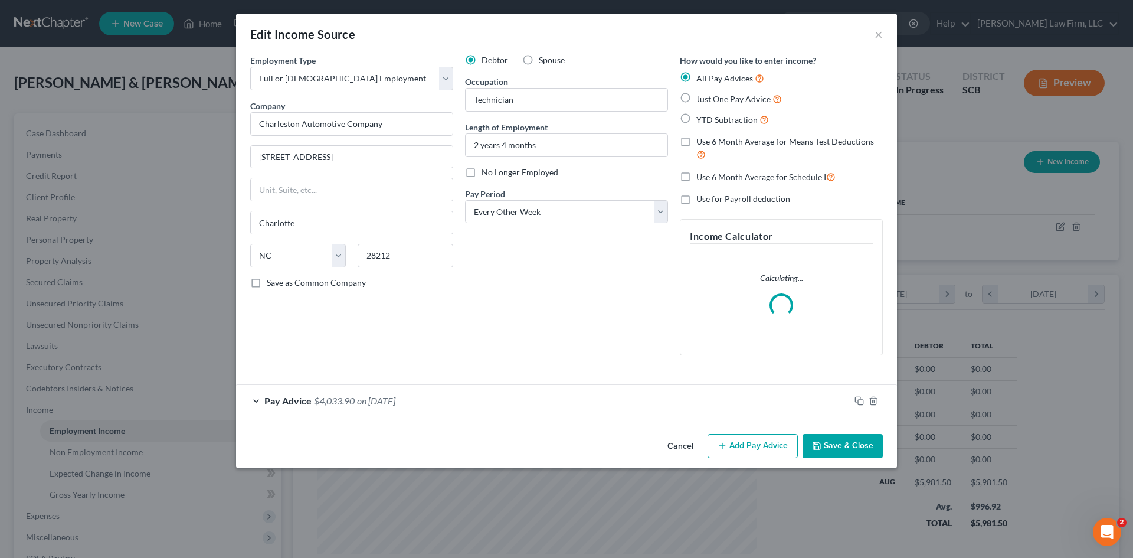
scroll to position [222, 468]
click at [857, 401] on icon "button" at bounding box center [859, 400] width 9 height 9
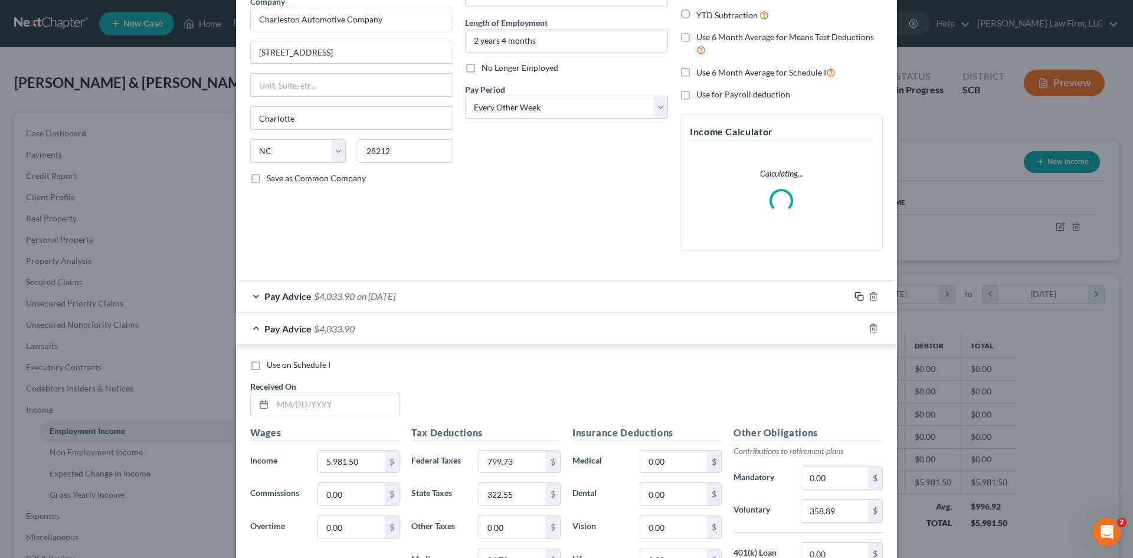
scroll to position [295, 0]
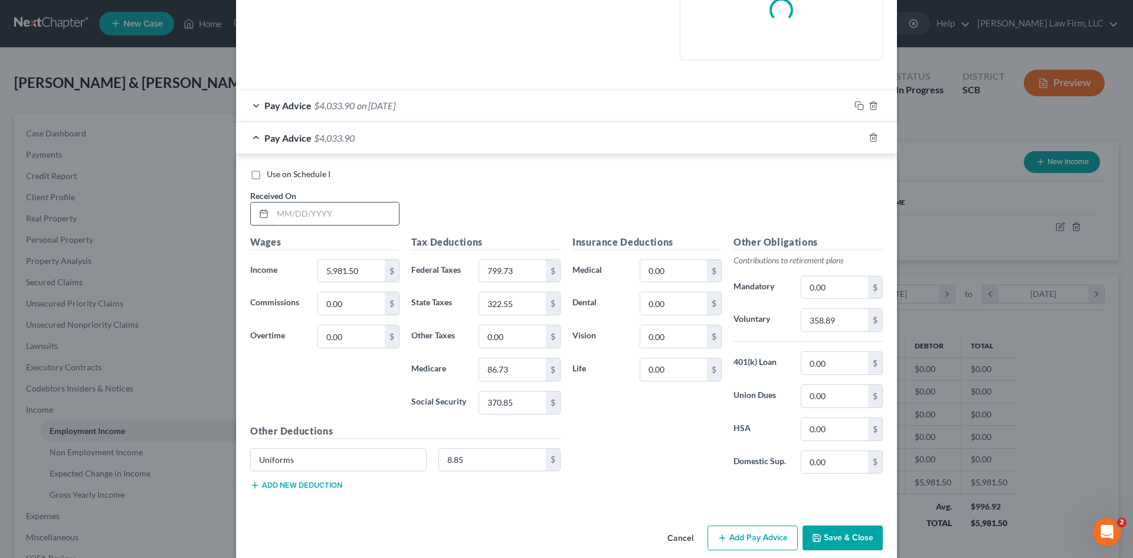
click at [351, 219] on input "text" at bounding box center [336, 213] width 126 height 22
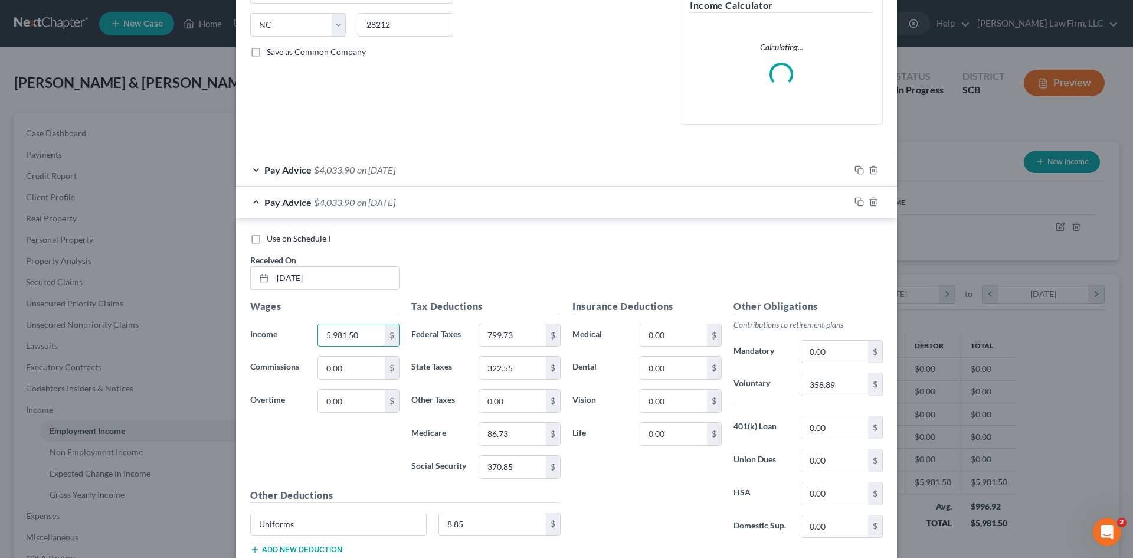
scroll to position [177, 0]
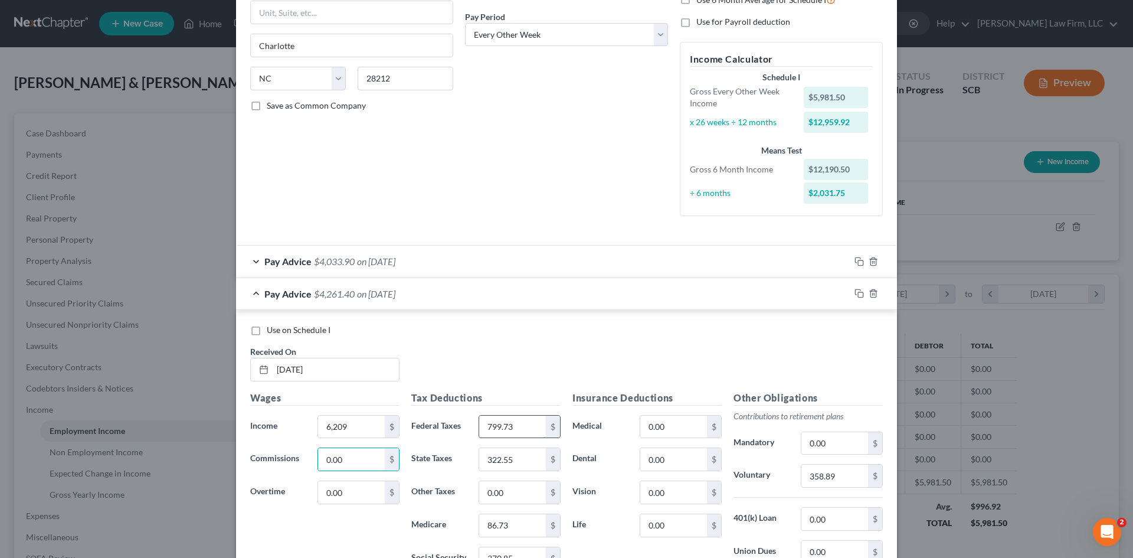
click at [508, 426] on input "799.73" at bounding box center [512, 427] width 67 height 22
click at [516, 535] on input "86.73" at bounding box center [512, 525] width 67 height 22
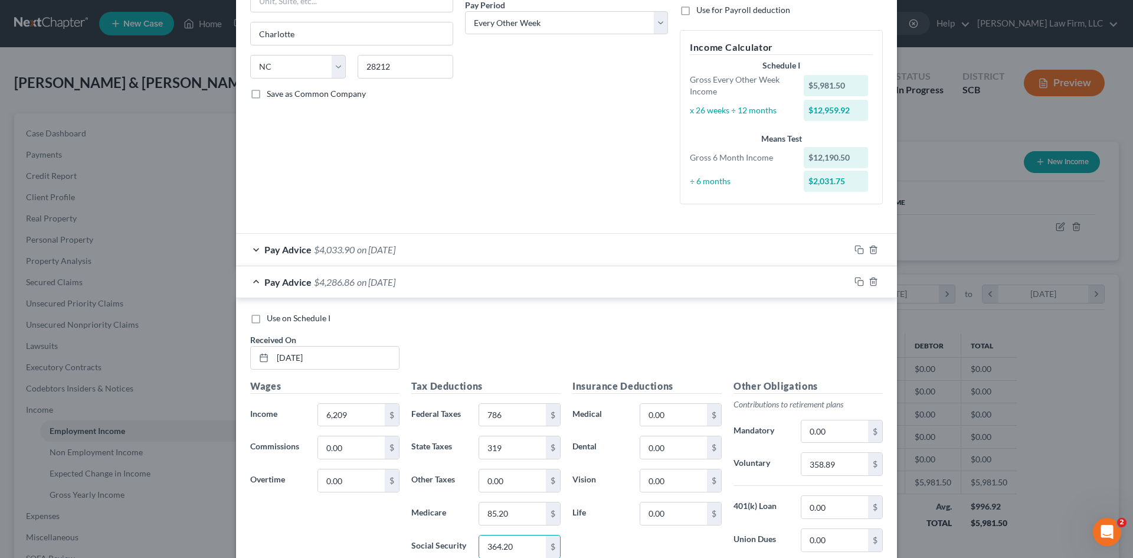
scroll to position [349, 0]
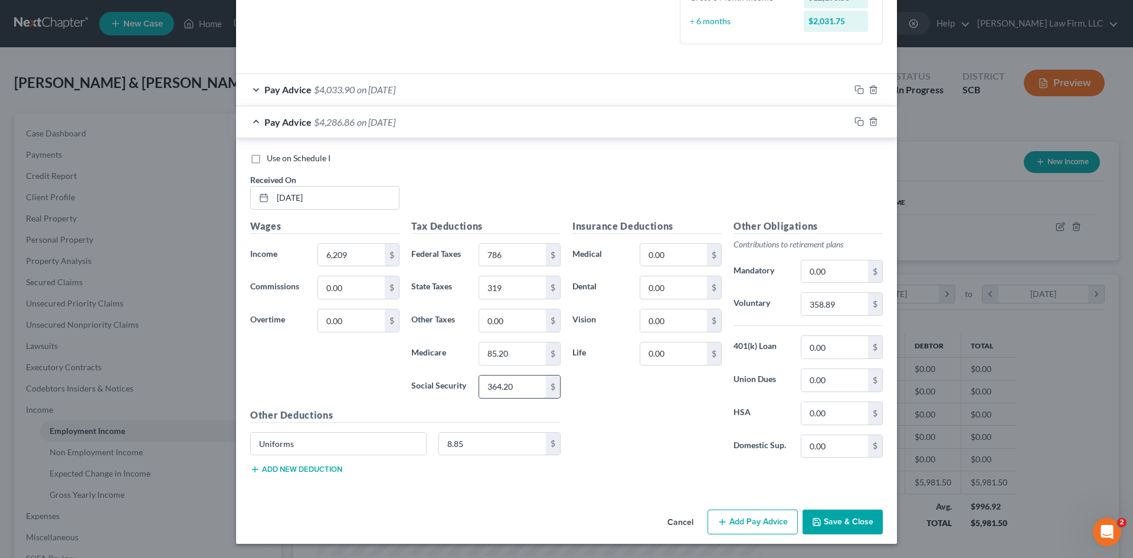
click at [504, 391] on input "364.20" at bounding box center [512, 386] width 67 height 22
drag, startPoint x: 836, startPoint y: 299, endPoint x: 842, endPoint y: 303, distance: 6.7
click at [836, 300] on input "358.89" at bounding box center [835, 304] width 67 height 22
click at [682, 295] on input "0.00" at bounding box center [673, 287] width 67 height 22
click at [670, 257] on input "0.00" at bounding box center [673, 255] width 67 height 22
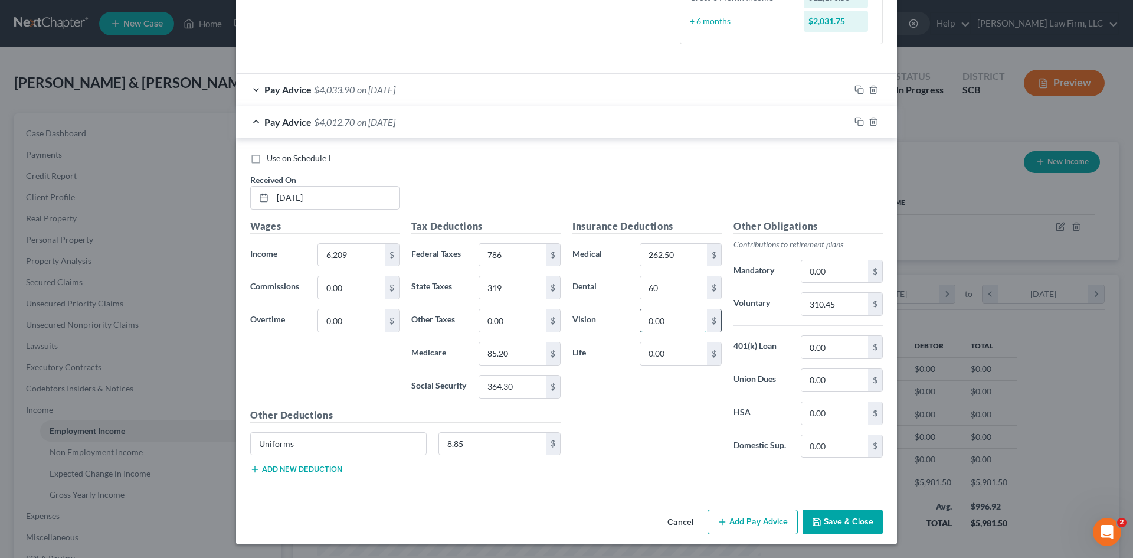
click at [650, 323] on input "0.00" at bounding box center [673, 320] width 67 height 22
click at [325, 465] on button "Add new deduction" at bounding box center [296, 469] width 92 height 9
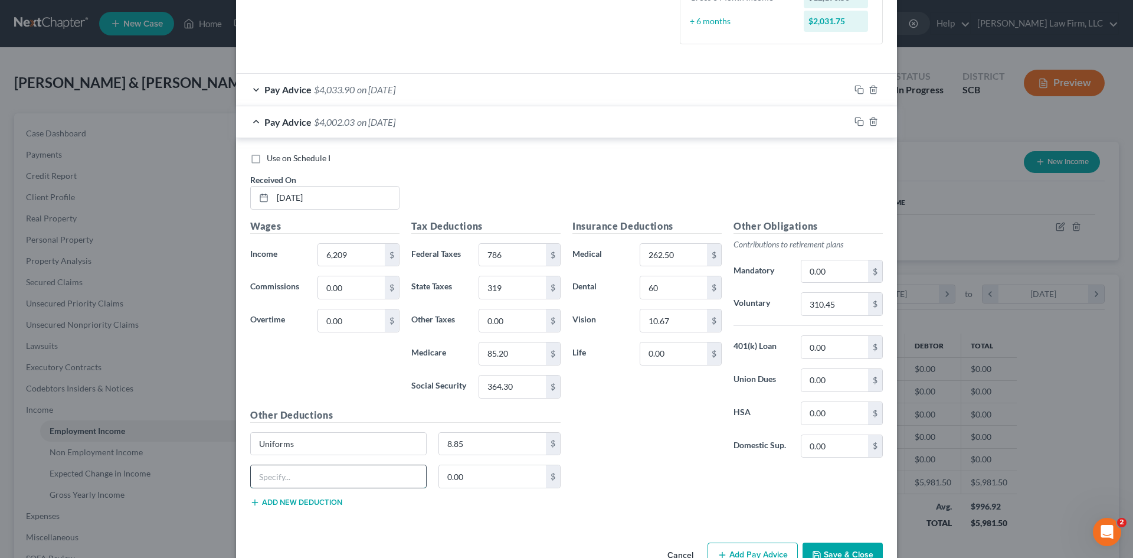
click at [326, 471] on input "text" at bounding box center [338, 476] width 175 height 22
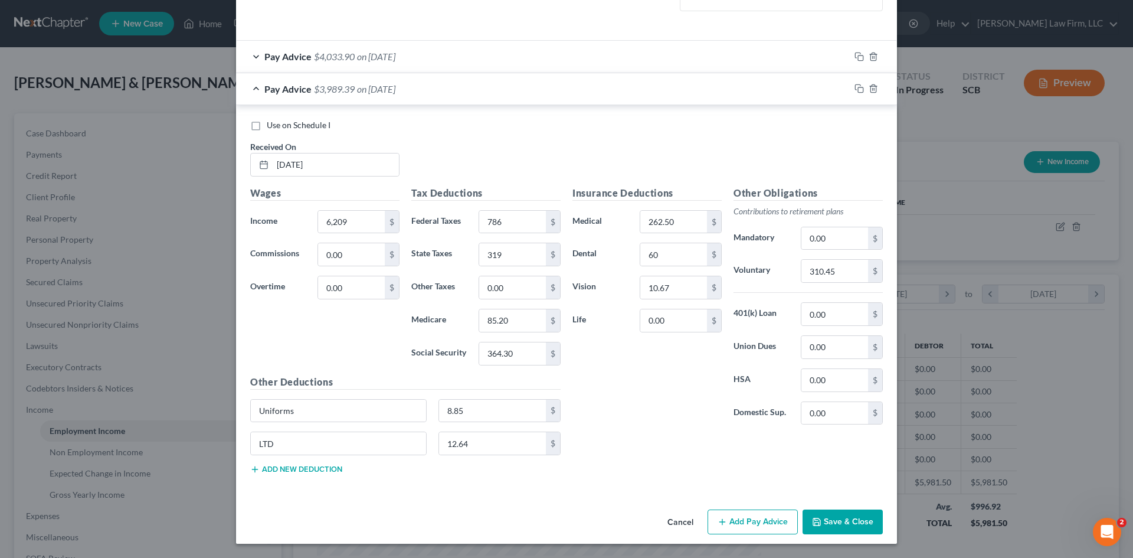
click at [315, 468] on button "Add new deduction" at bounding box center [296, 469] width 92 height 9
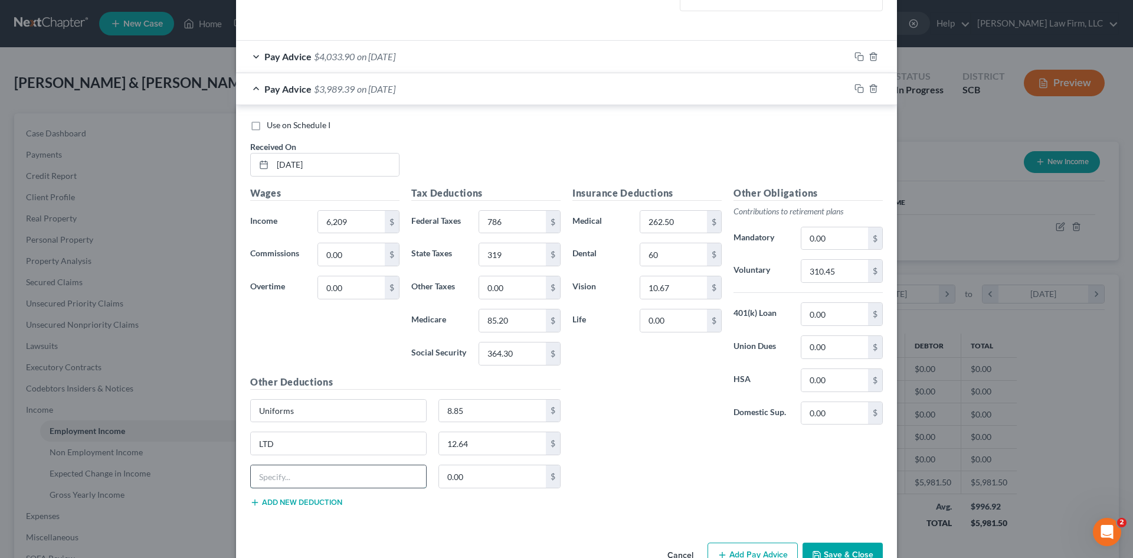
click at [315, 473] on input "text" at bounding box center [338, 476] width 175 height 22
click at [672, 326] on input "0.00" at bounding box center [673, 320] width 67 height 22
click at [855, 87] on icon "button" at bounding box center [859, 88] width 9 height 9
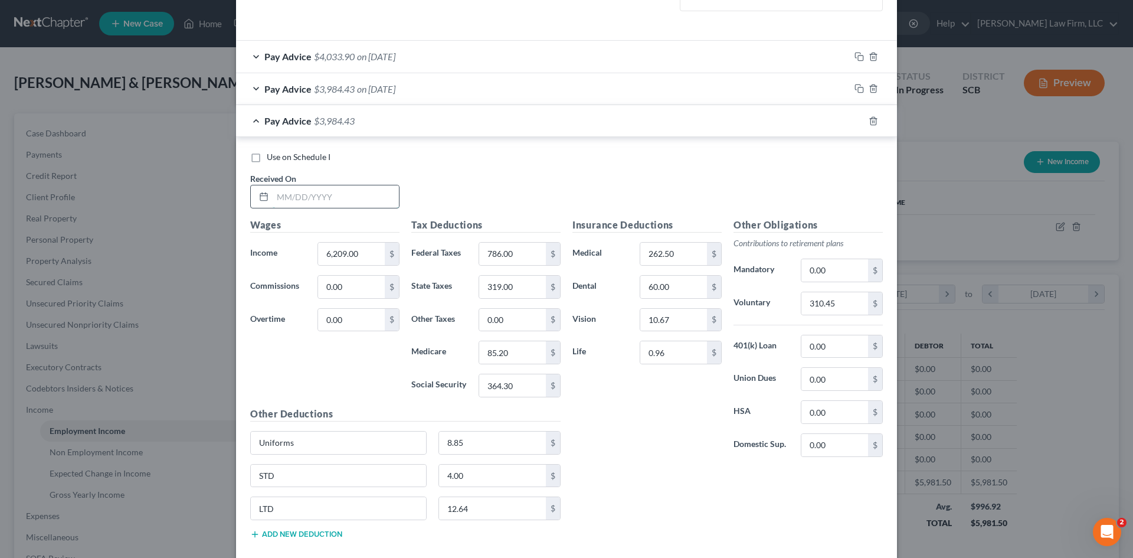
click at [333, 199] on input "text" at bounding box center [336, 196] width 126 height 22
click at [521, 251] on input "786.00" at bounding box center [512, 254] width 67 height 22
click at [851, 303] on input "310.45" at bounding box center [835, 303] width 67 height 22
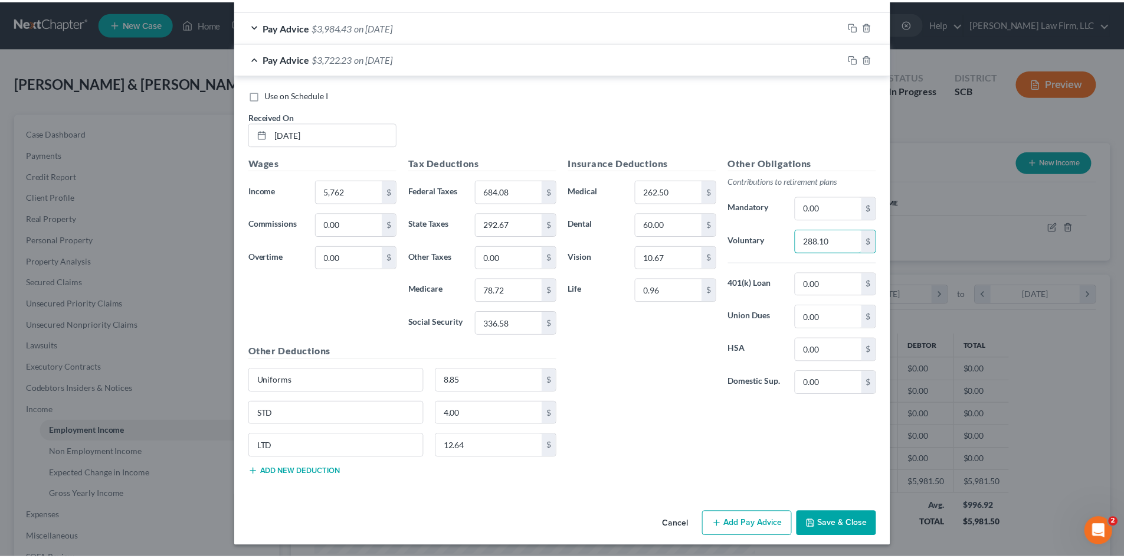
scroll to position [447, 0]
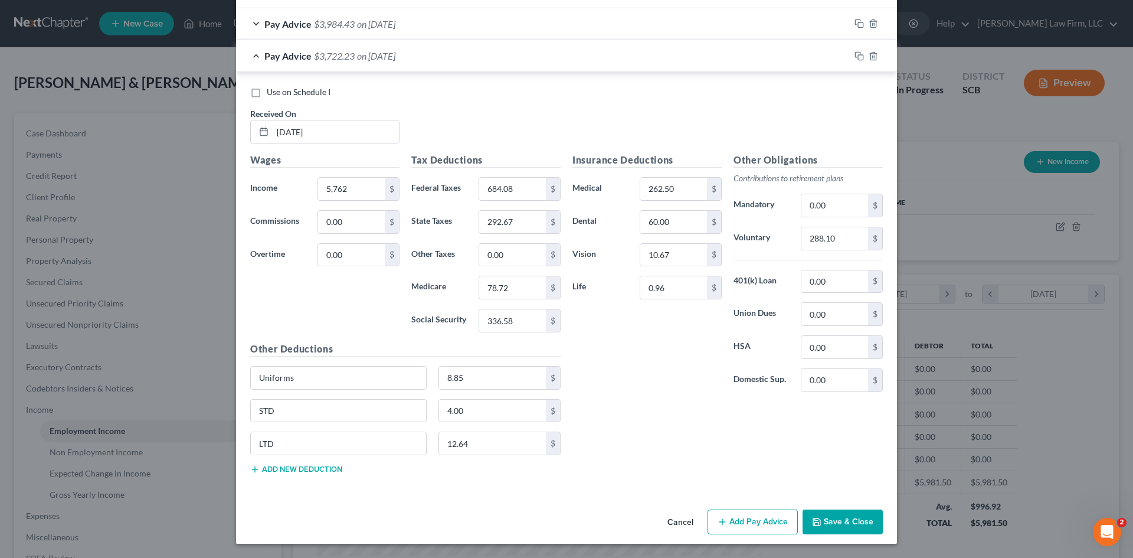
click at [849, 518] on button "Save & Close" at bounding box center [843, 521] width 80 height 25
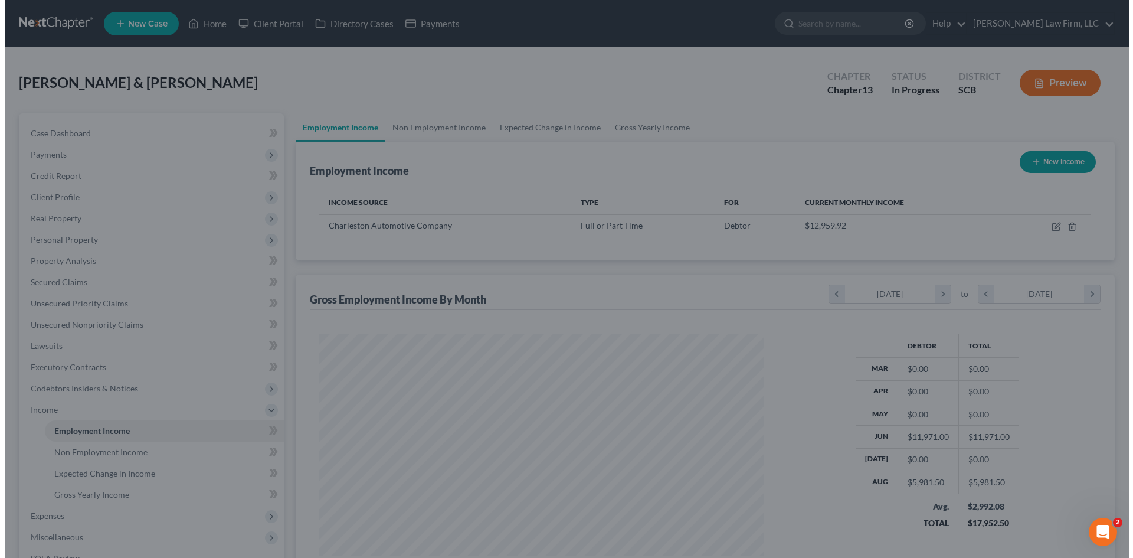
scroll to position [590014, 589770]
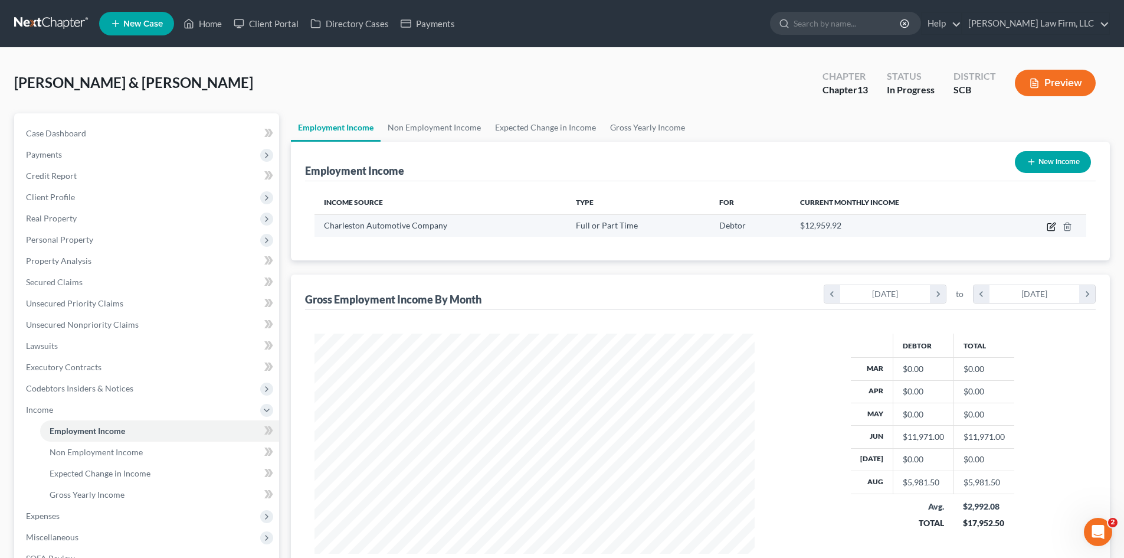
click at [1051, 229] on icon "button" at bounding box center [1051, 226] width 9 height 9
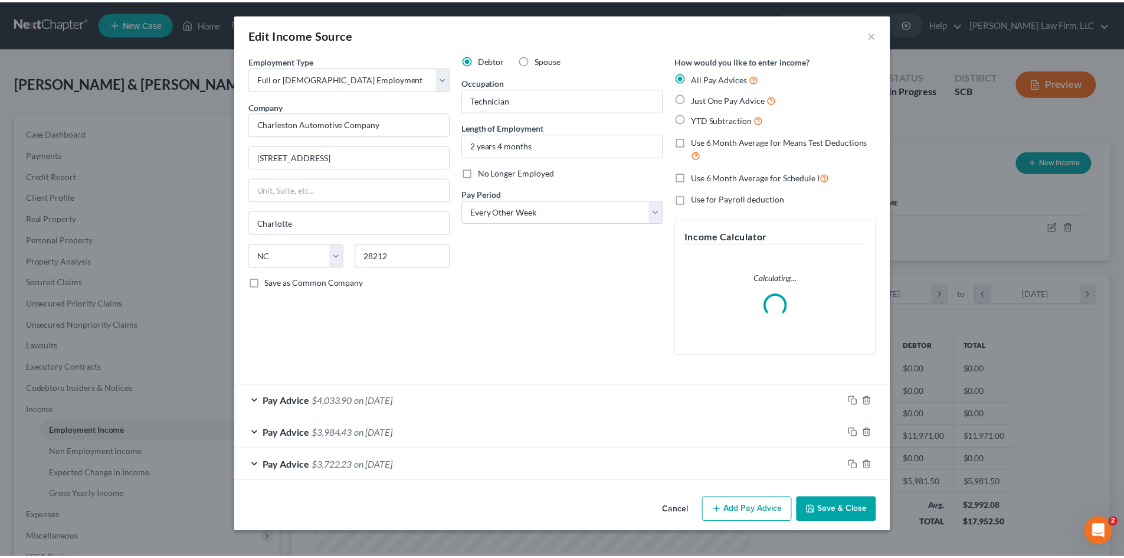
scroll to position [222, 468]
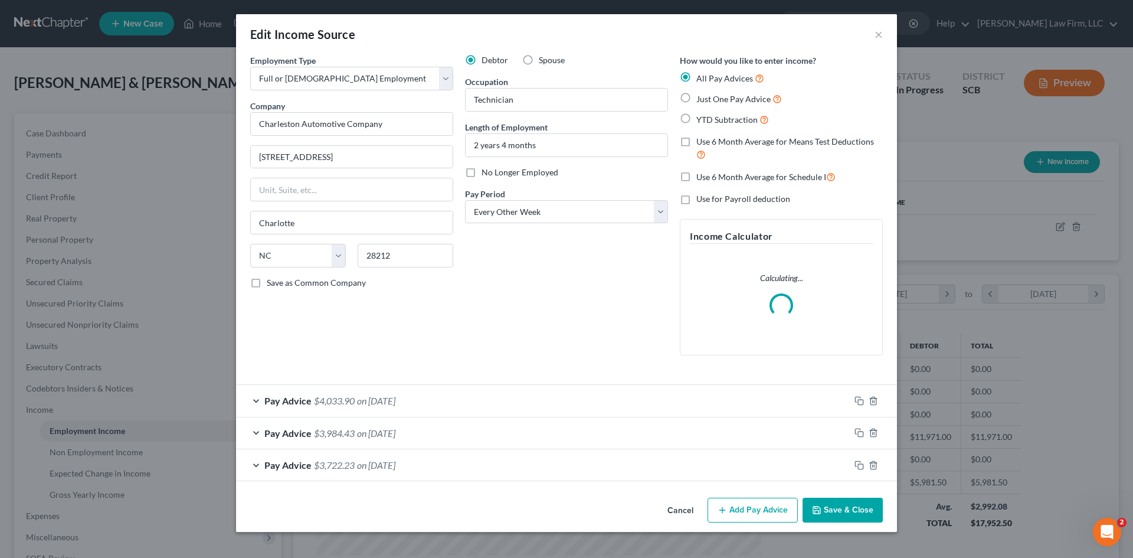
click at [826, 511] on button "Save & Close" at bounding box center [843, 510] width 80 height 25
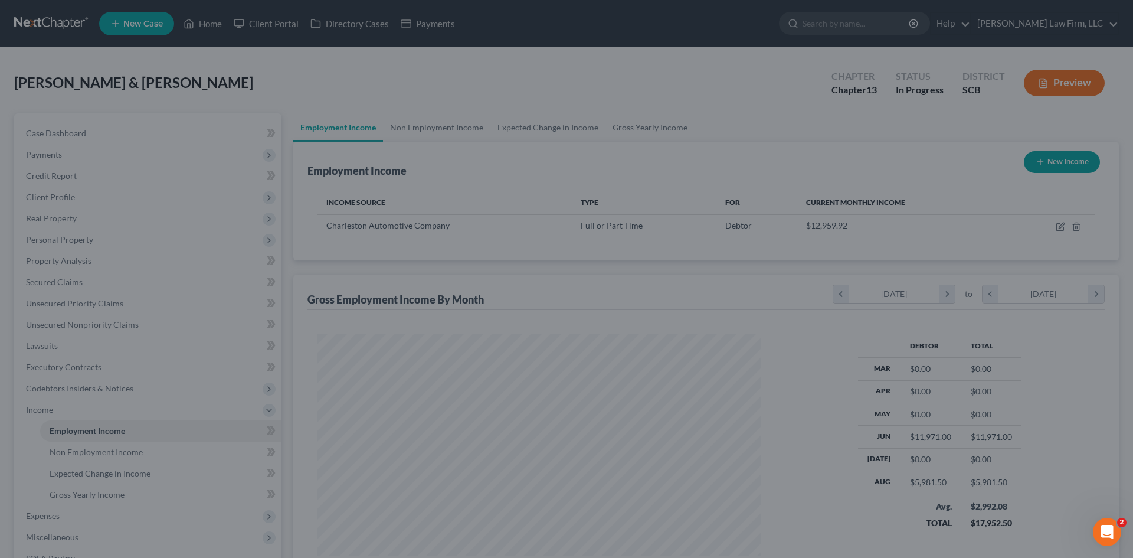
scroll to position [590014, 589770]
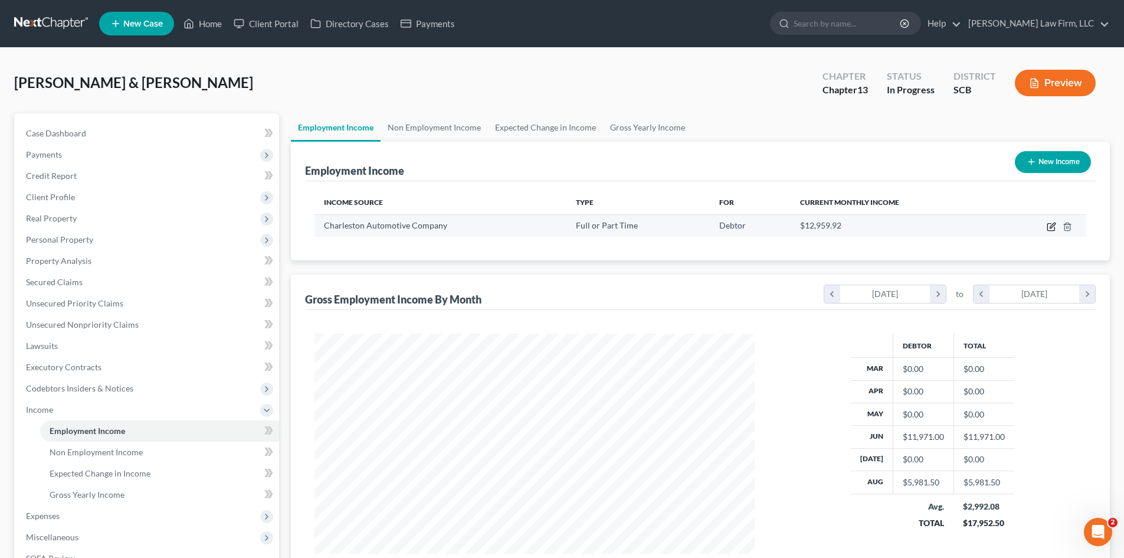
click at [1052, 229] on icon "button" at bounding box center [1051, 226] width 9 height 9
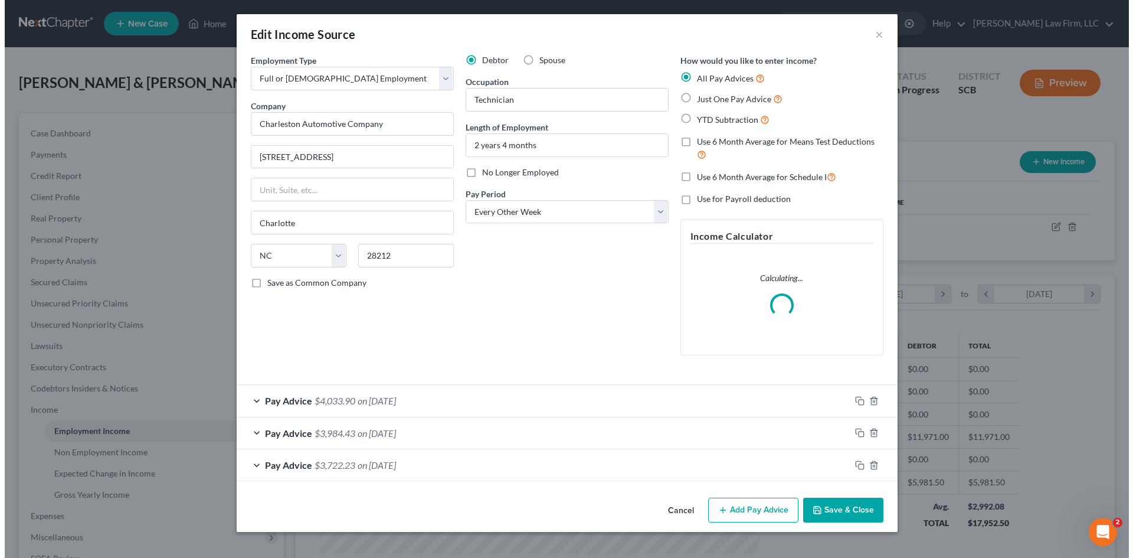
scroll to position [222, 468]
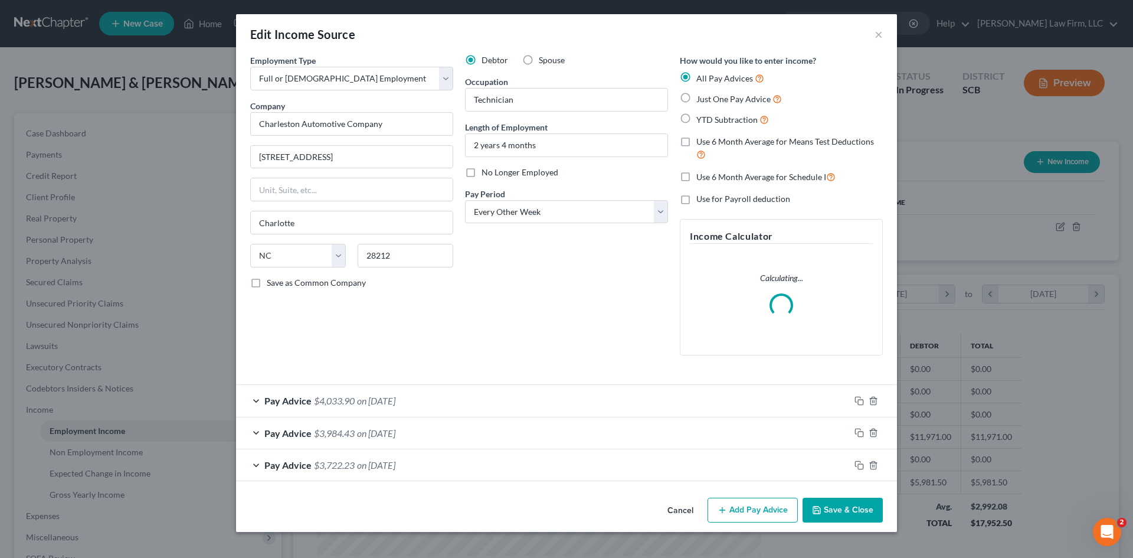
click at [730, 506] on button "Add Pay Advice" at bounding box center [753, 510] width 90 height 25
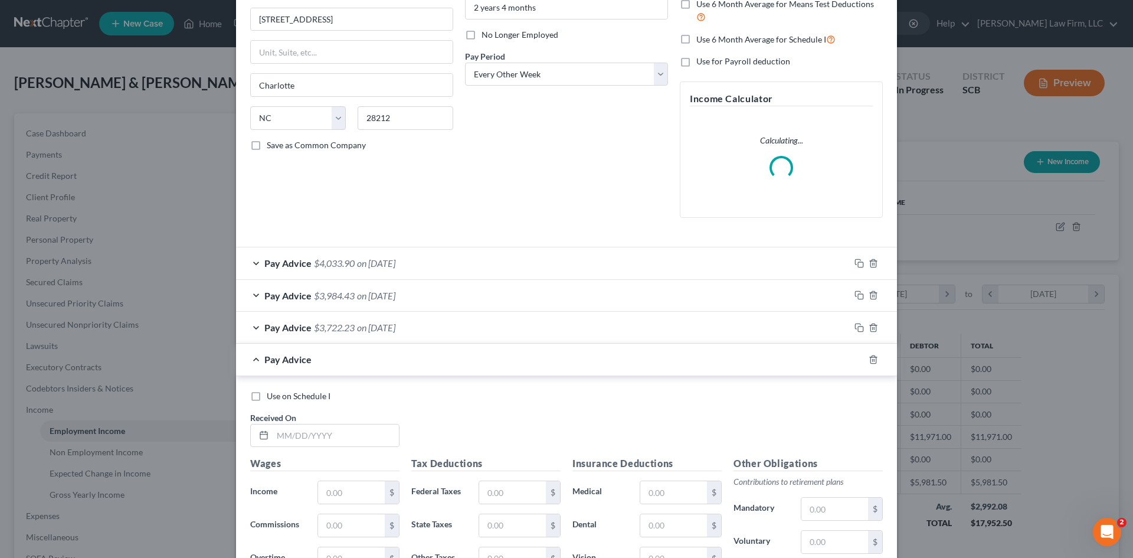
scroll to position [295, 0]
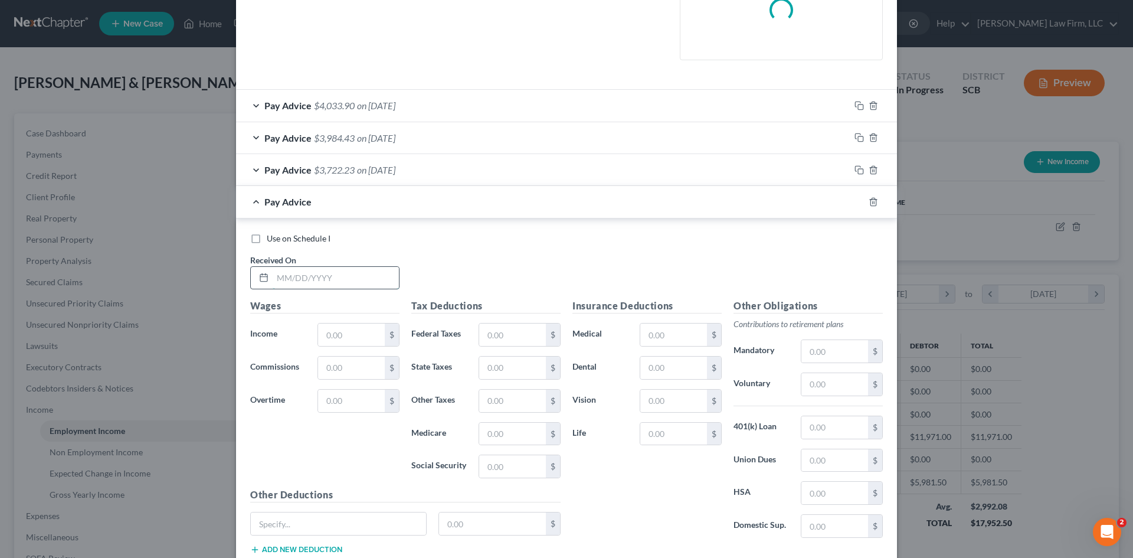
click at [331, 284] on input "text" at bounding box center [336, 278] width 126 height 22
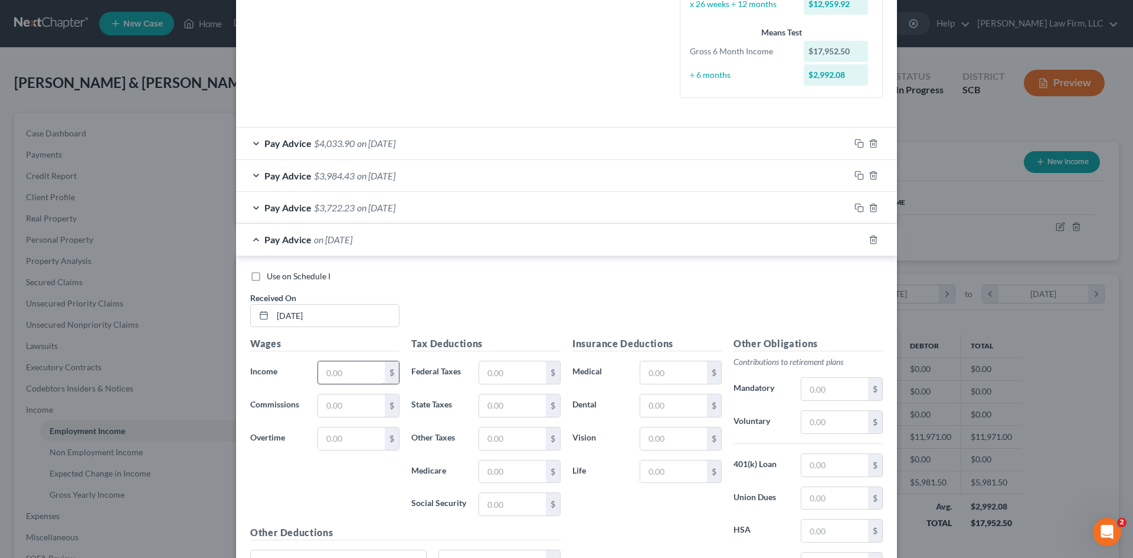
click at [333, 379] on input "text" at bounding box center [351, 372] width 67 height 22
click at [514, 379] on input "text" at bounding box center [512, 372] width 67 height 22
click at [505, 469] on input "text" at bounding box center [512, 471] width 67 height 22
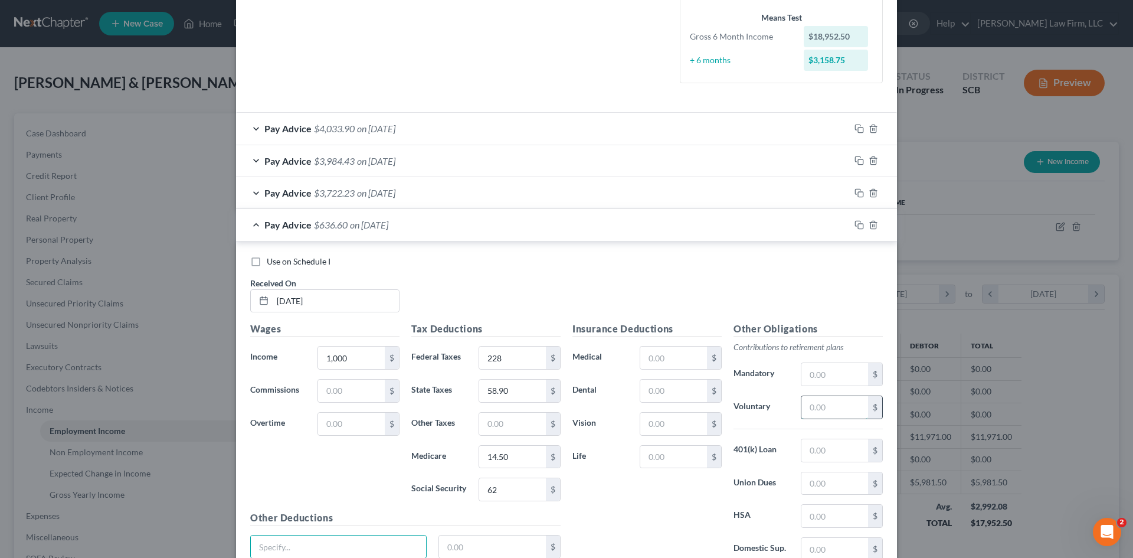
click at [839, 410] on input "text" at bounding box center [835, 407] width 67 height 22
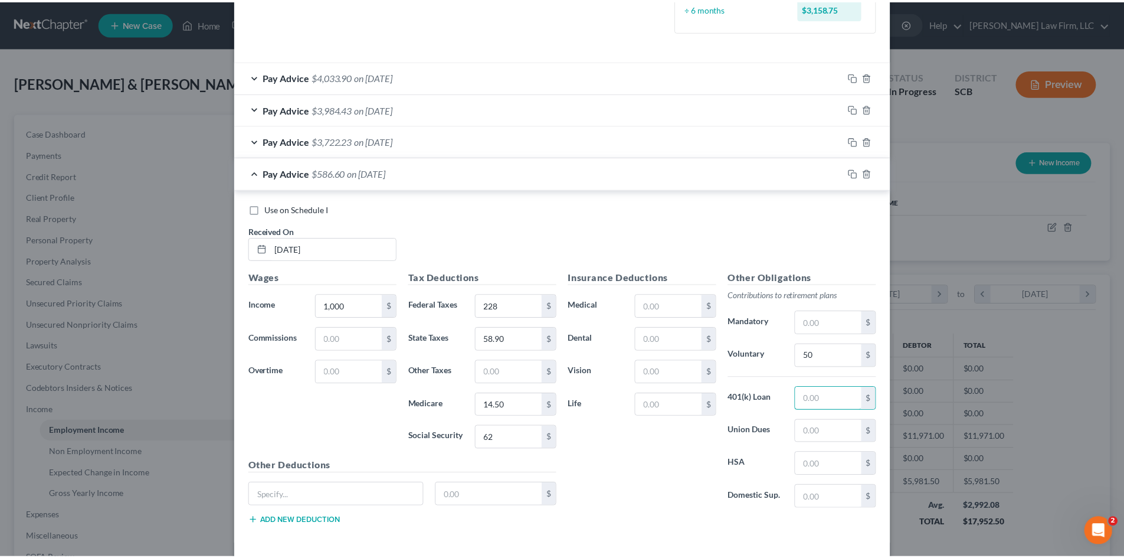
scroll to position [413, 0]
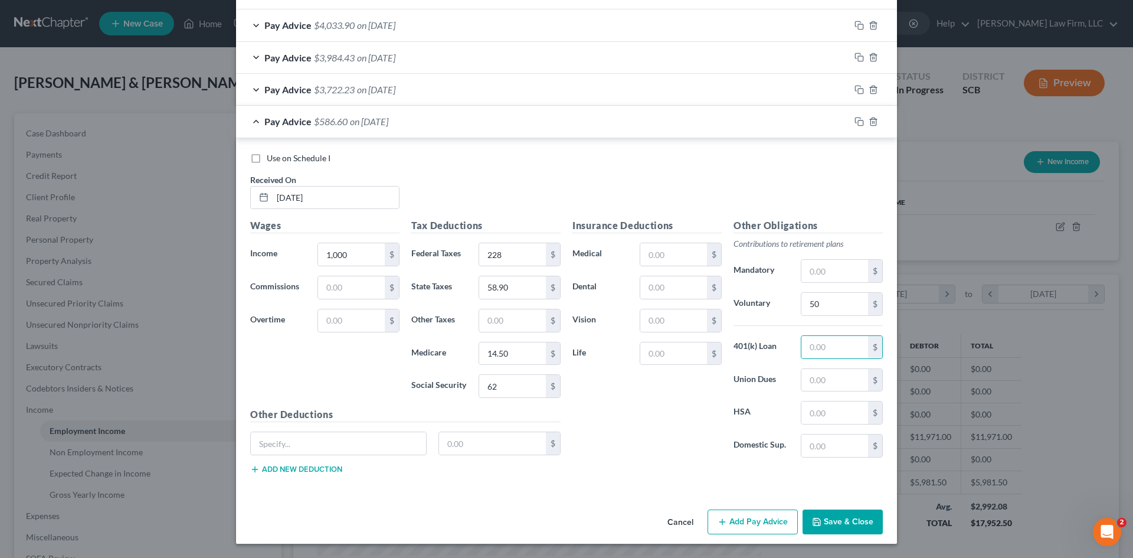
click at [856, 524] on button "Save & Close" at bounding box center [843, 521] width 80 height 25
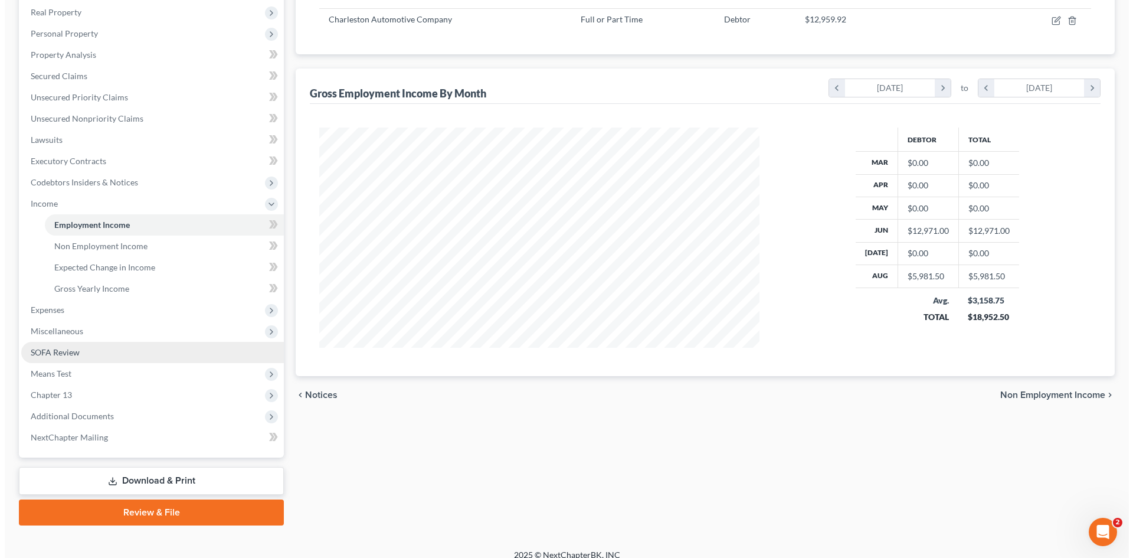
scroll to position [218, 0]
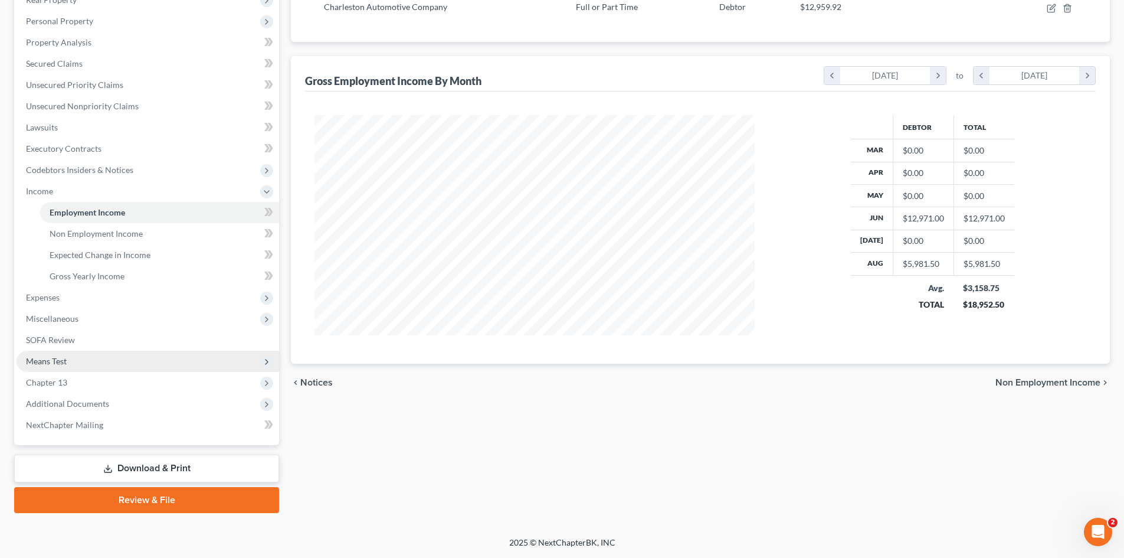
click at [51, 359] on span "Means Test" at bounding box center [46, 361] width 41 height 10
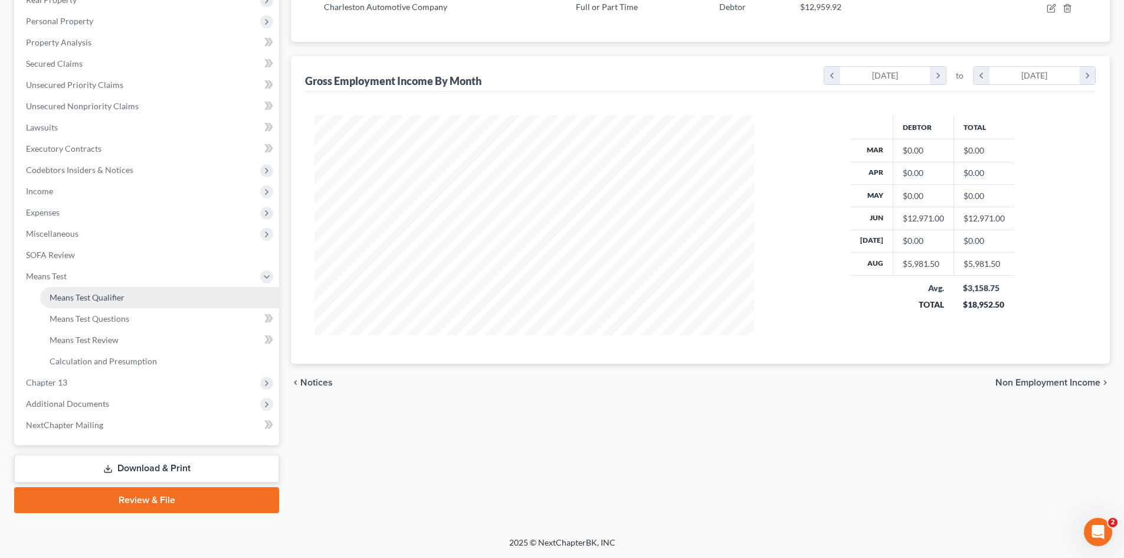
click at [61, 300] on span "Means Test Qualifier" at bounding box center [87, 297] width 75 height 10
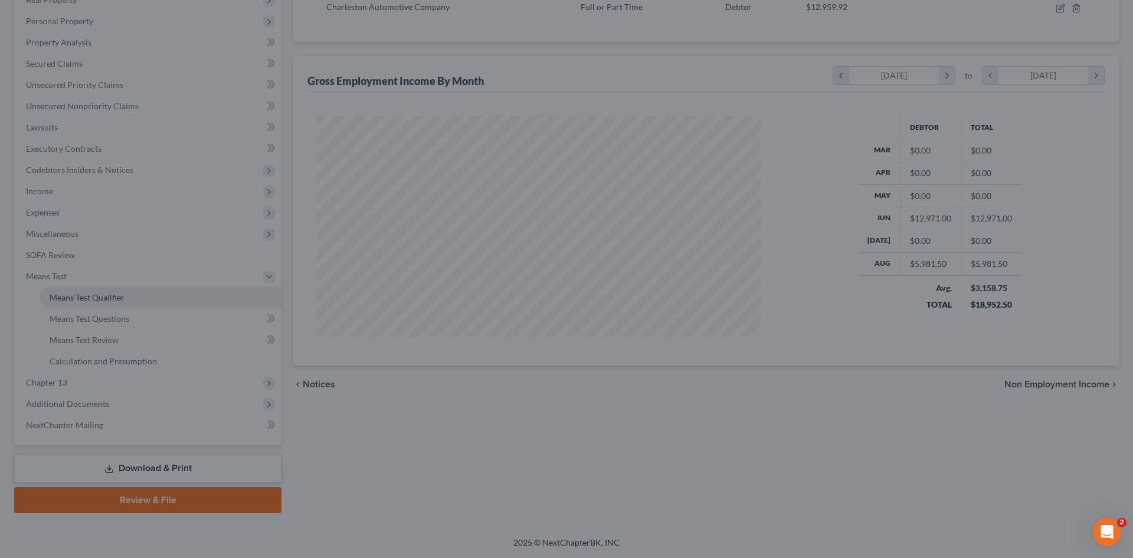
scroll to position [222, 468]
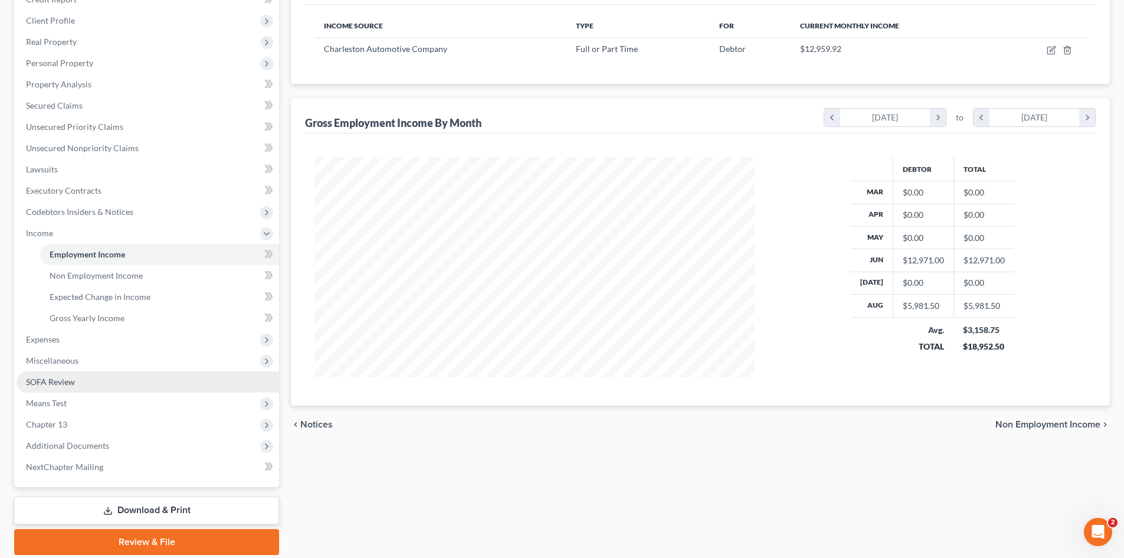
scroll to position [218, 0]
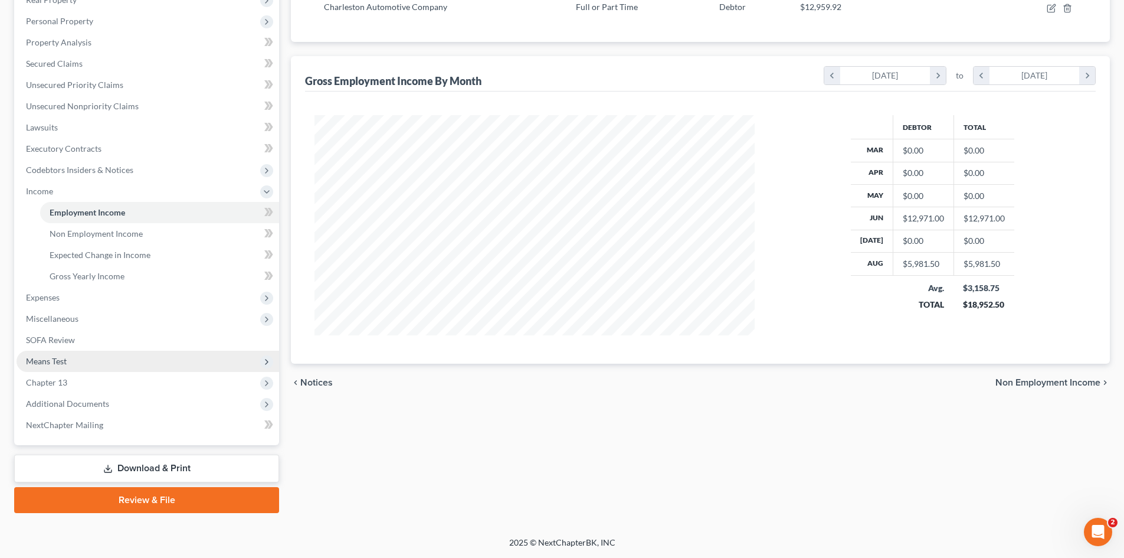
click at [48, 356] on span "Means Test" at bounding box center [46, 361] width 41 height 10
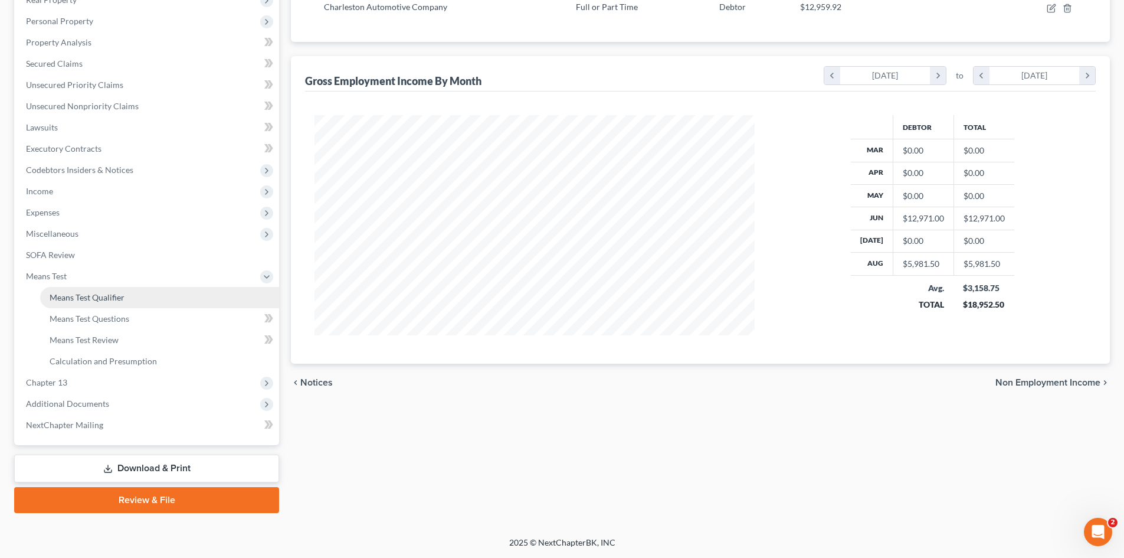
click at [91, 305] on link "Means Test Qualifier" at bounding box center [159, 297] width 239 height 21
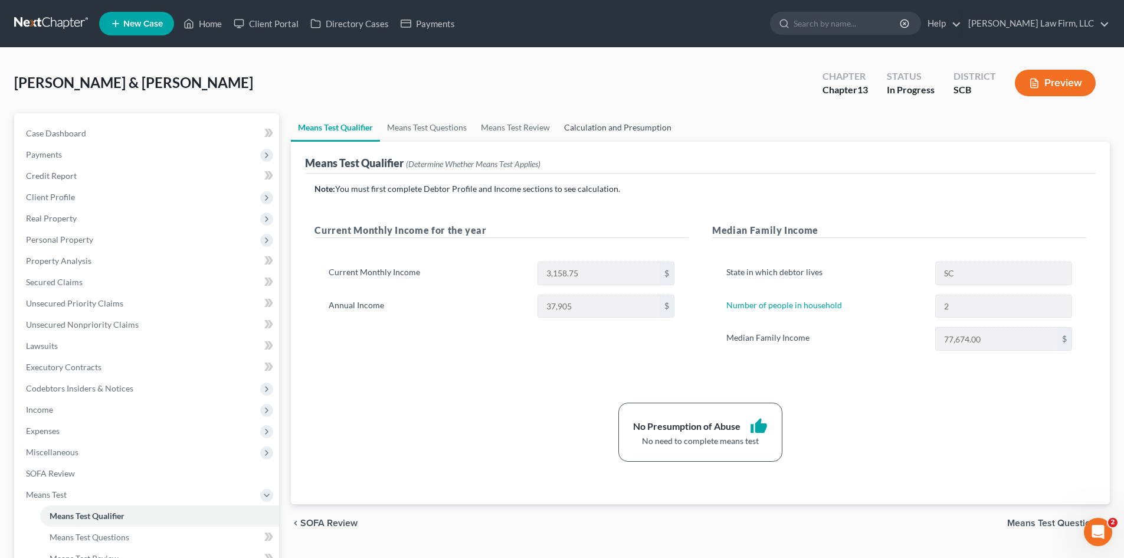
click at [615, 117] on link "Calculation and Presumption" at bounding box center [618, 127] width 122 height 28
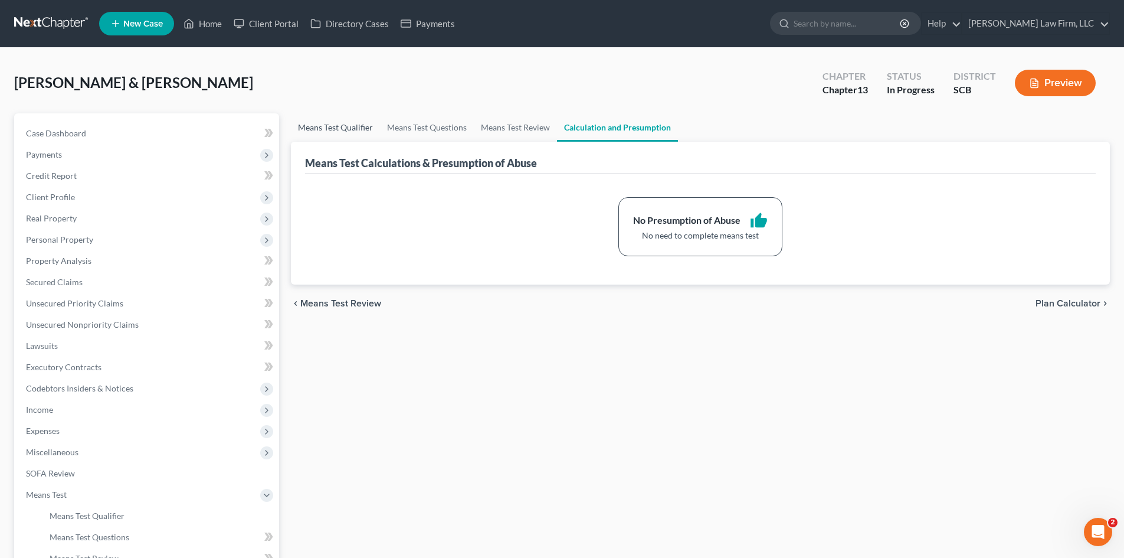
click at [322, 120] on link "Means Test Qualifier" at bounding box center [335, 127] width 89 height 28
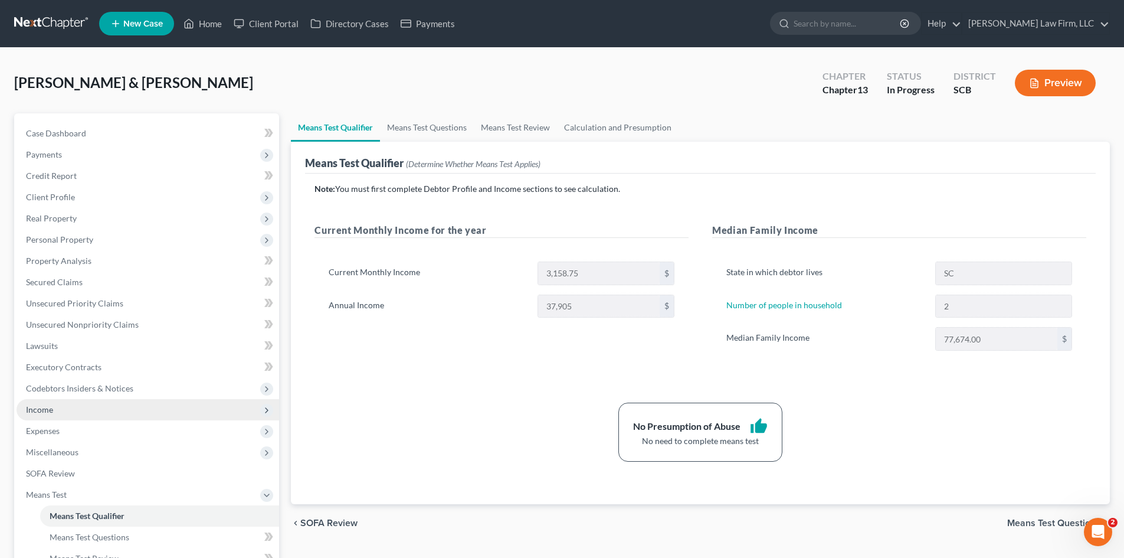
click at [36, 402] on span "Income" at bounding box center [148, 409] width 263 height 21
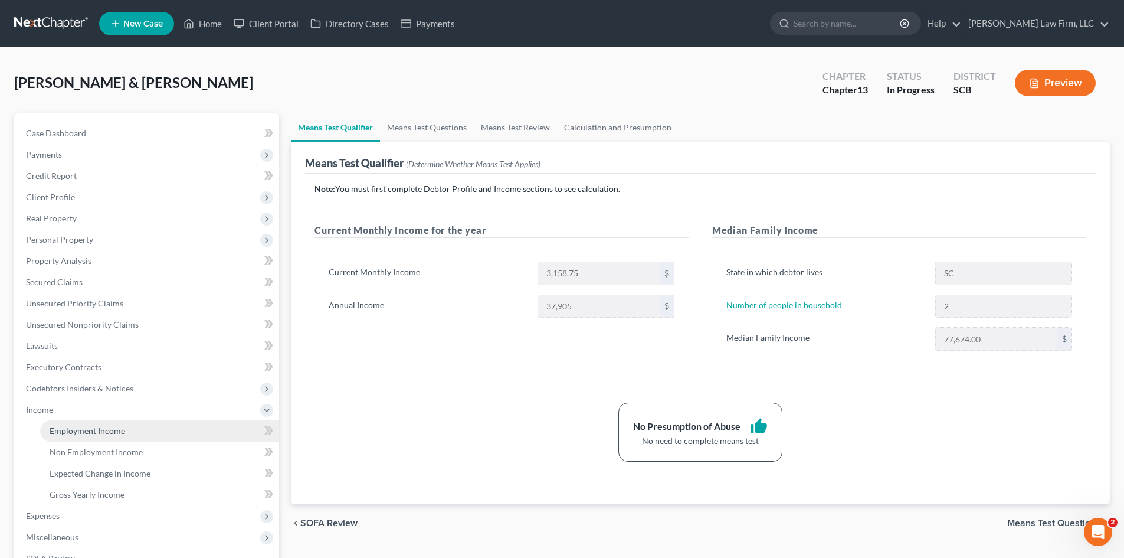
click at [83, 433] on span "Employment Income" at bounding box center [88, 431] width 76 height 10
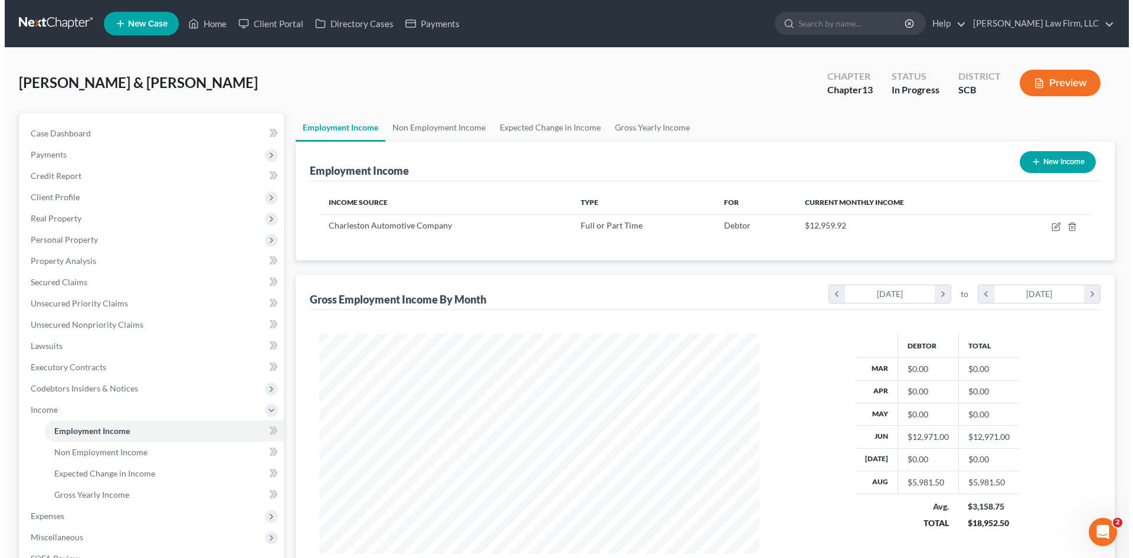
scroll to position [220, 464]
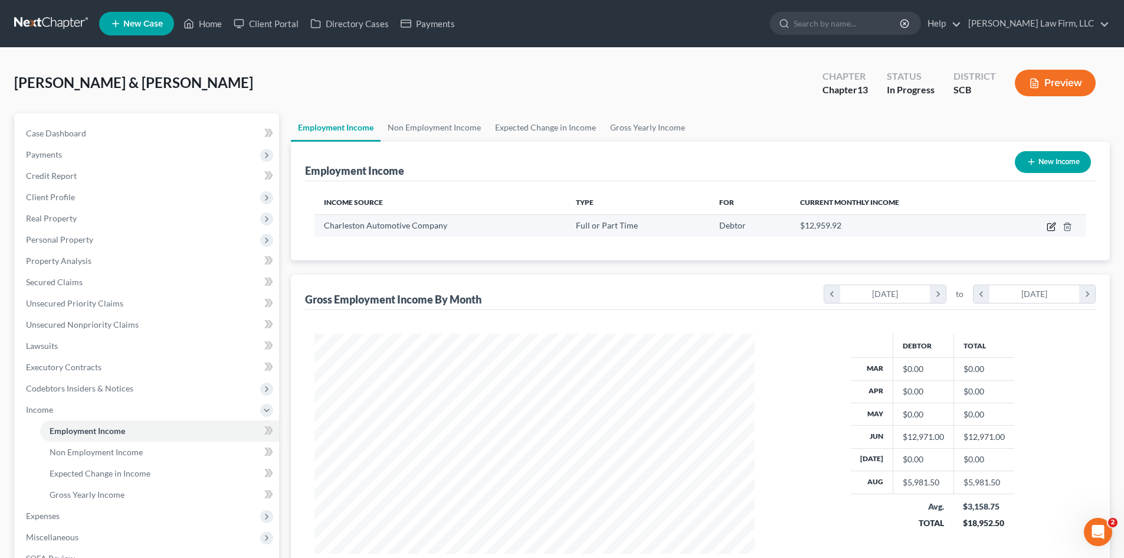
click at [1052, 228] on icon "button" at bounding box center [1052, 225] width 5 height 5
select select "0"
select select "28"
select select "2"
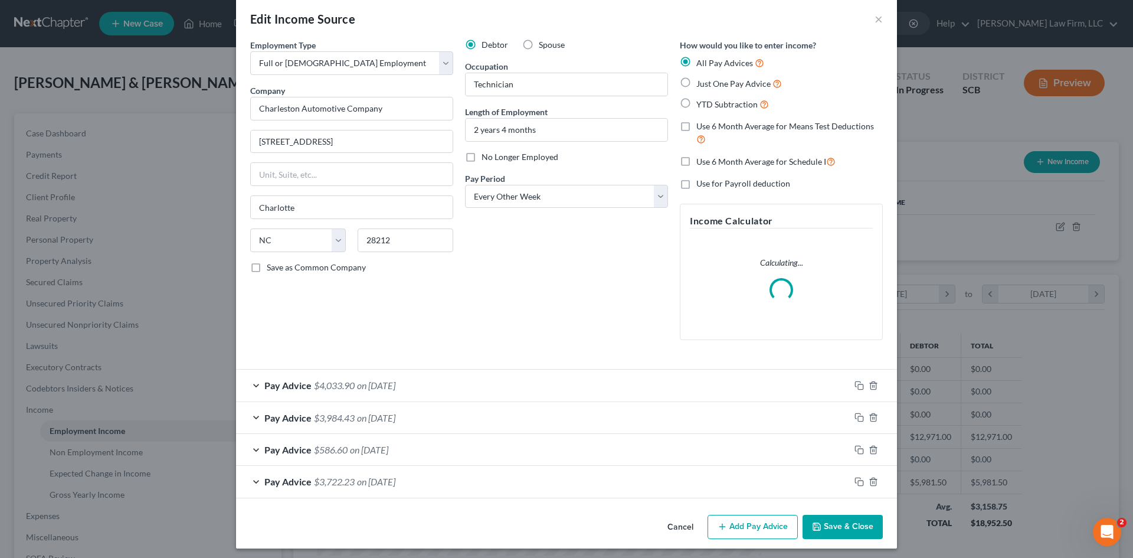
scroll to position [20, 0]
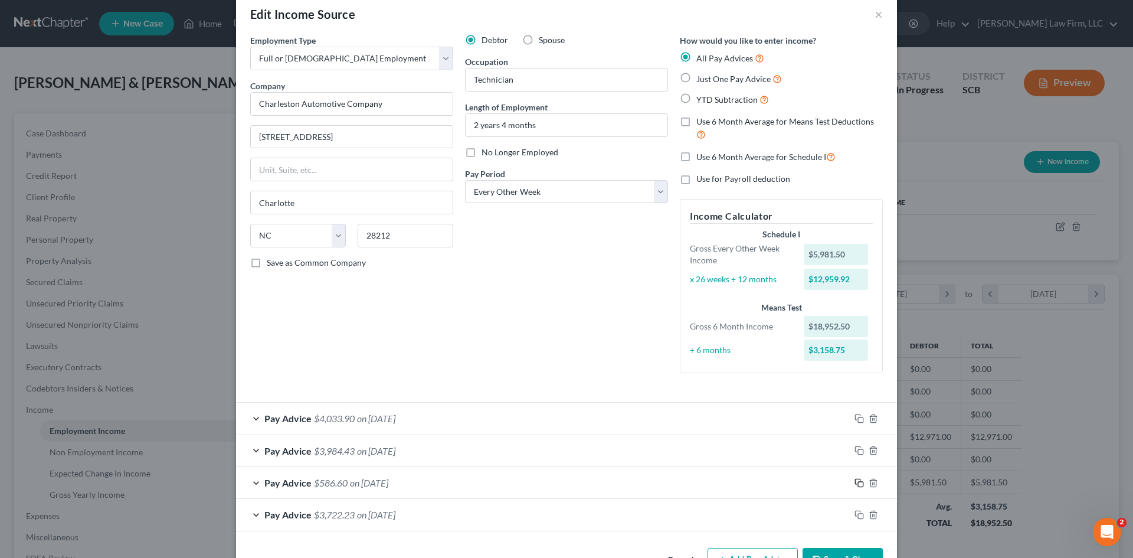
click at [851, 479] on div at bounding box center [873, 482] width 47 height 19
click at [855, 452] on icon "button" at bounding box center [859, 450] width 9 height 9
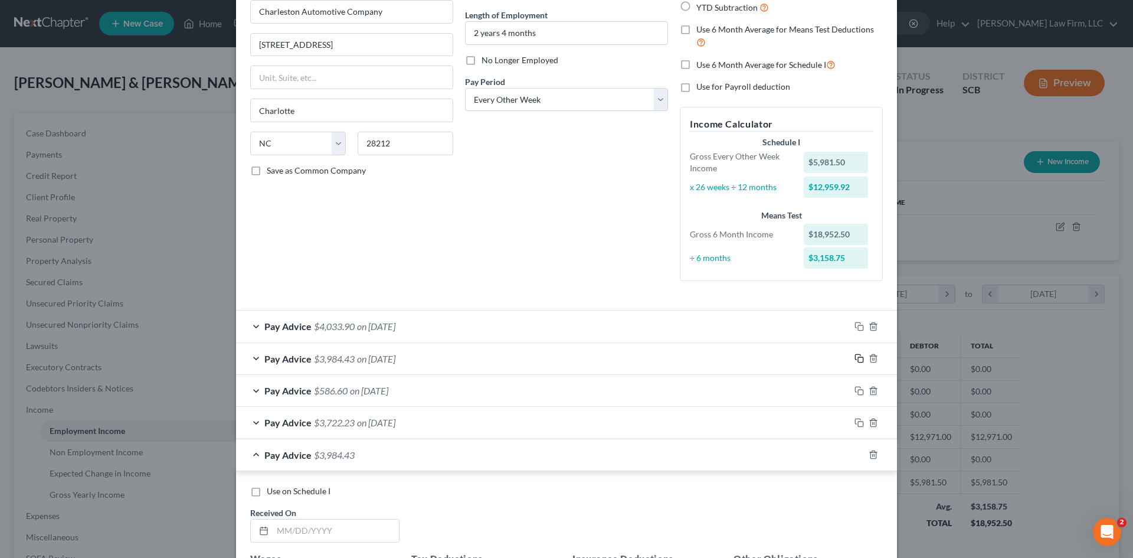
scroll to position [315, 0]
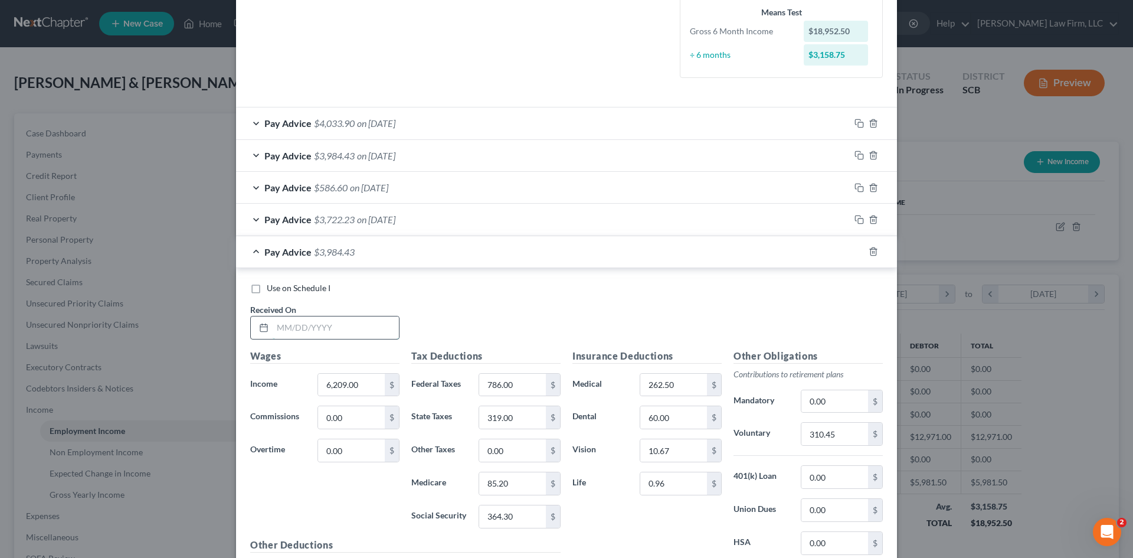
click at [338, 336] on input "text" at bounding box center [336, 327] width 126 height 22
type input "[DATE]"
click at [361, 385] on input "6,209.00" at bounding box center [351, 385] width 67 height 22
type input "6,174"
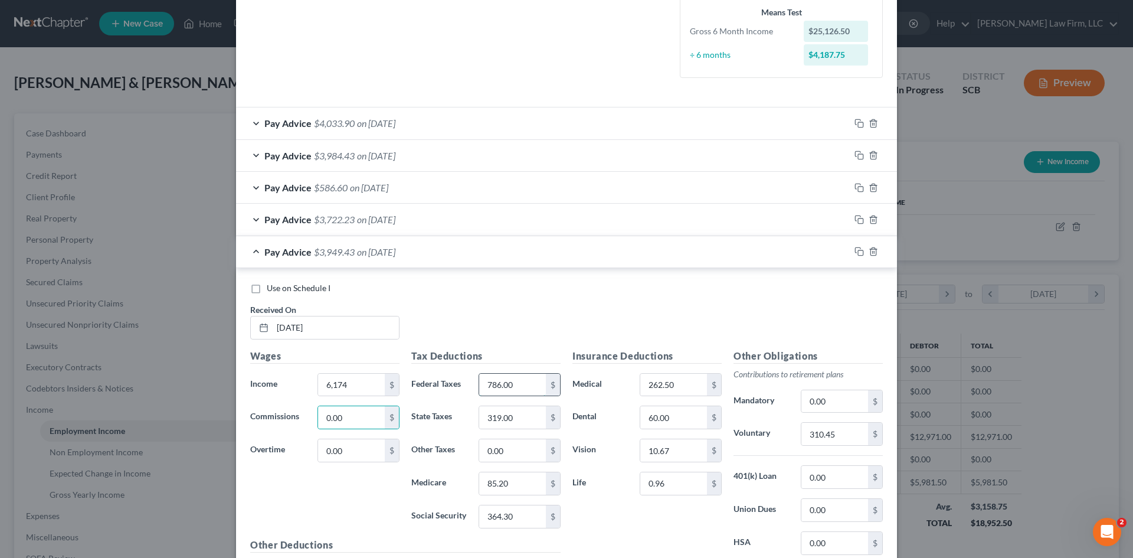
click at [508, 393] on input "786.00" at bounding box center [512, 385] width 67 height 22
type input "778.02"
type input "316.94"
click at [508, 477] on input "85.20" at bounding box center [512, 483] width 67 height 22
type input "84.69"
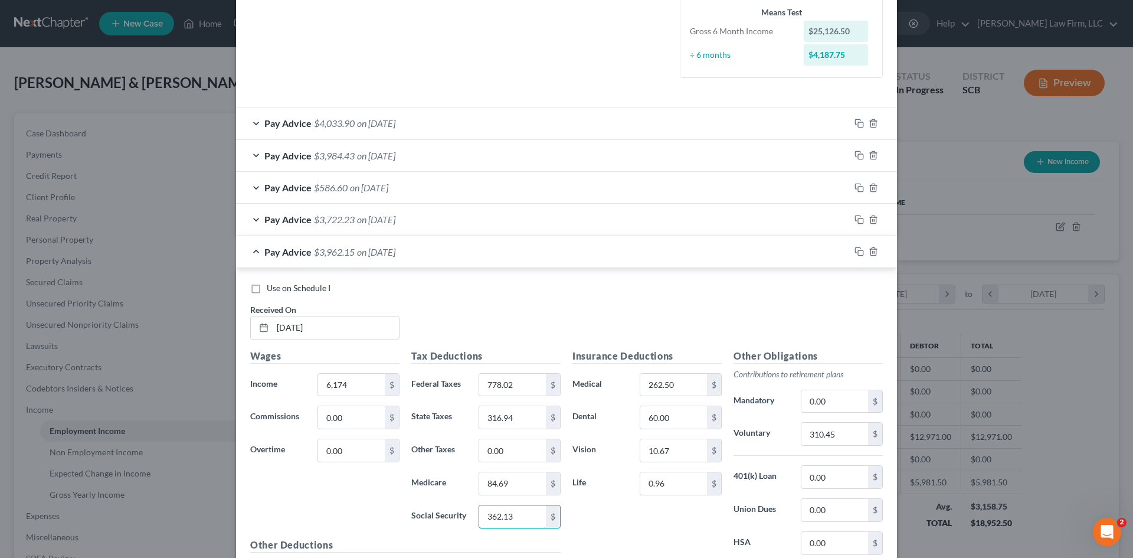
type input "362.13"
click at [856, 440] on input "310.45" at bounding box center [835, 434] width 67 height 22
type input "308.70"
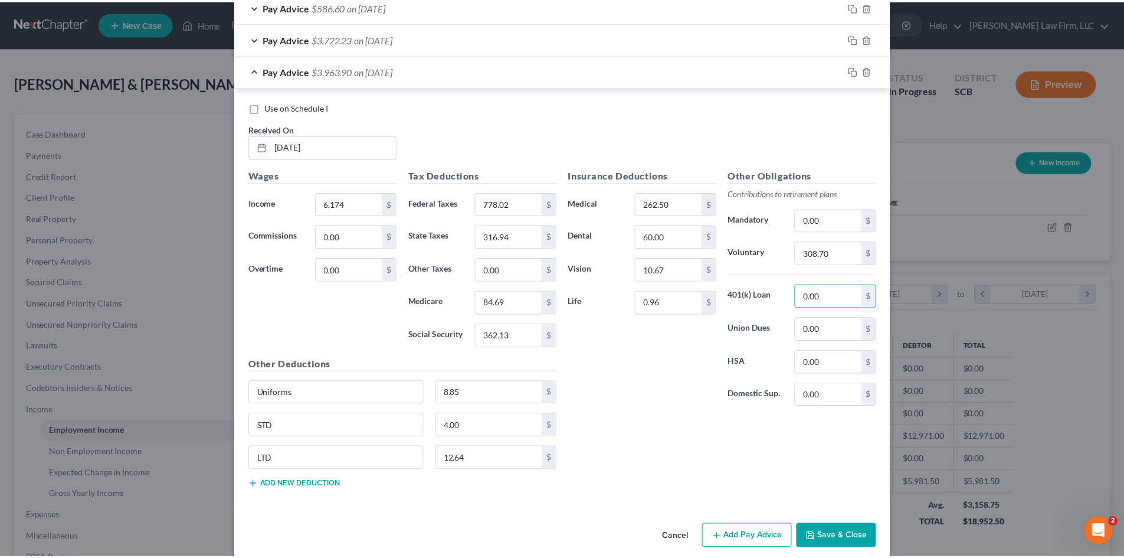
scroll to position [511, 0]
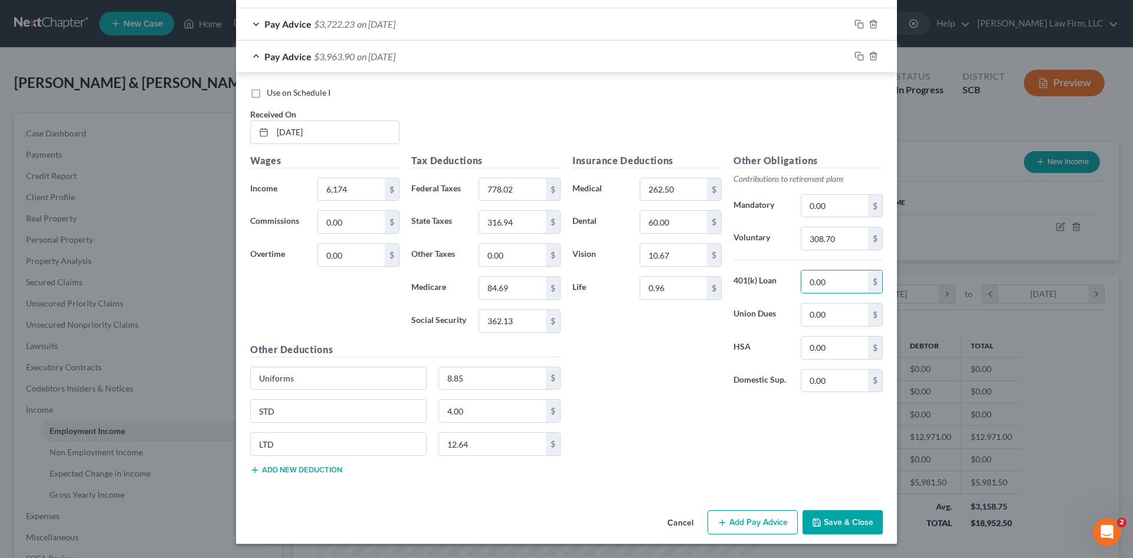
click at [862, 519] on button "Save & Close" at bounding box center [843, 522] width 80 height 25
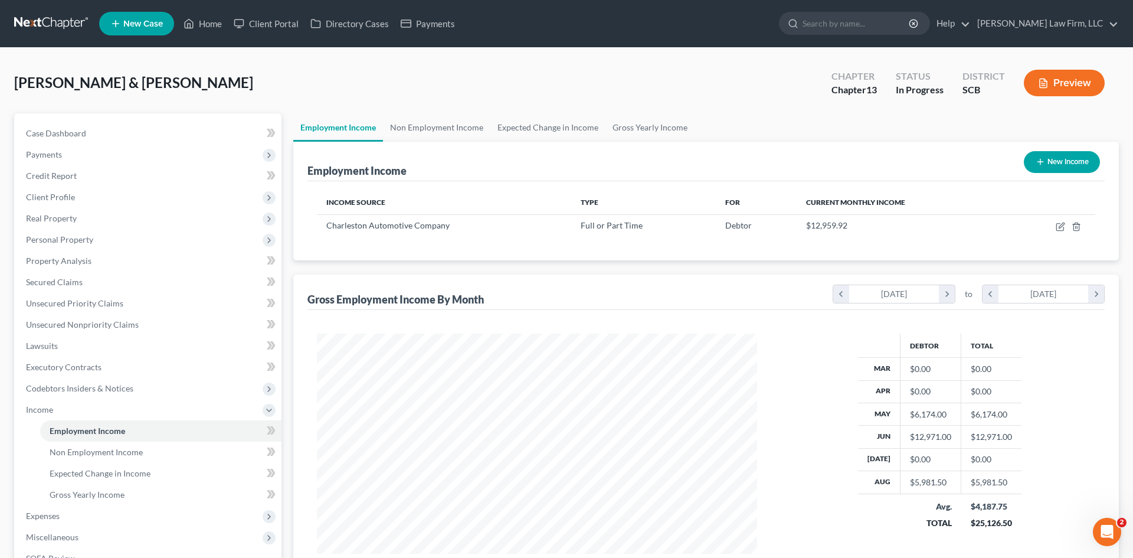
scroll to position [590014, 589770]
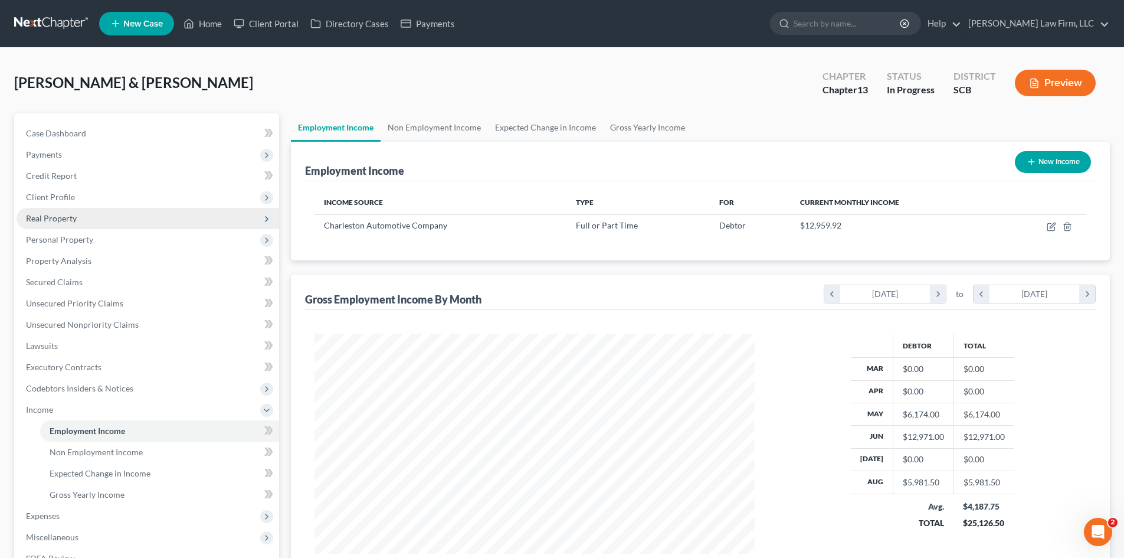
click at [36, 221] on span "Real Property" at bounding box center [51, 218] width 51 height 10
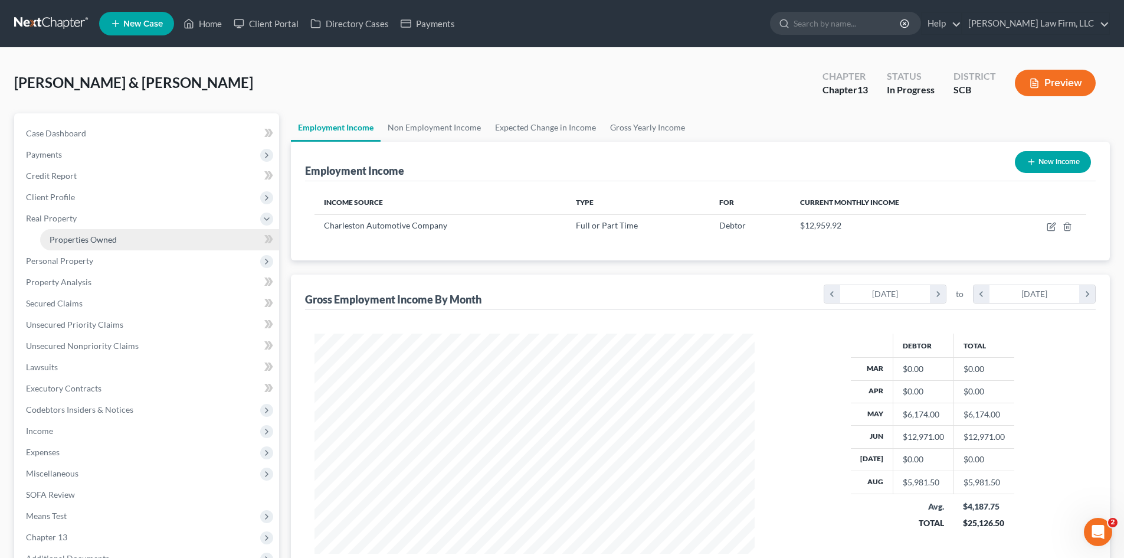
click at [68, 244] on span "Properties Owned" at bounding box center [83, 239] width 67 height 10
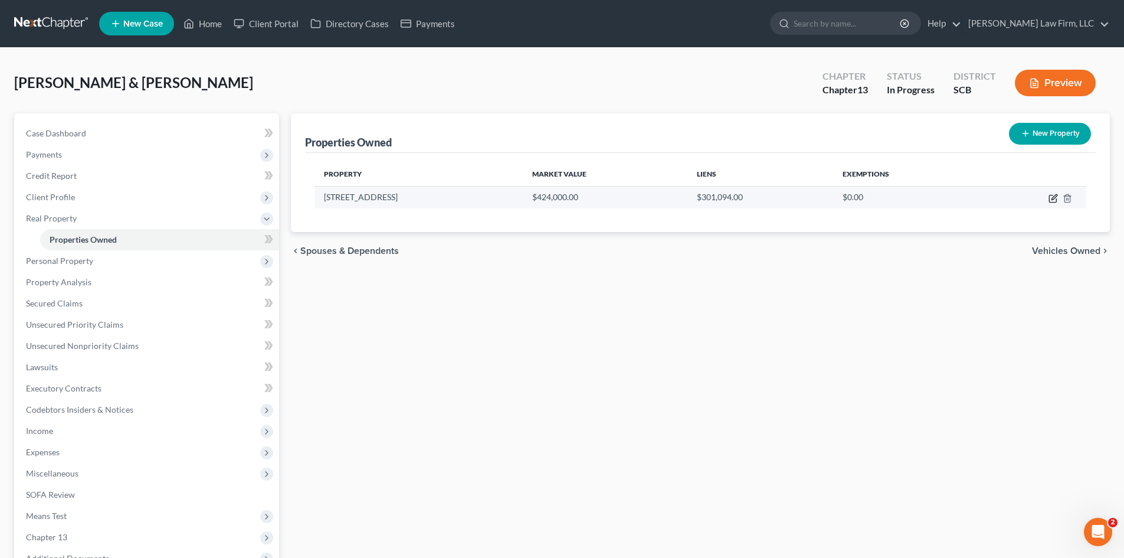
click at [1052, 201] on icon "button" at bounding box center [1053, 198] width 9 height 9
select select "42"
select select "2"
select select "1"
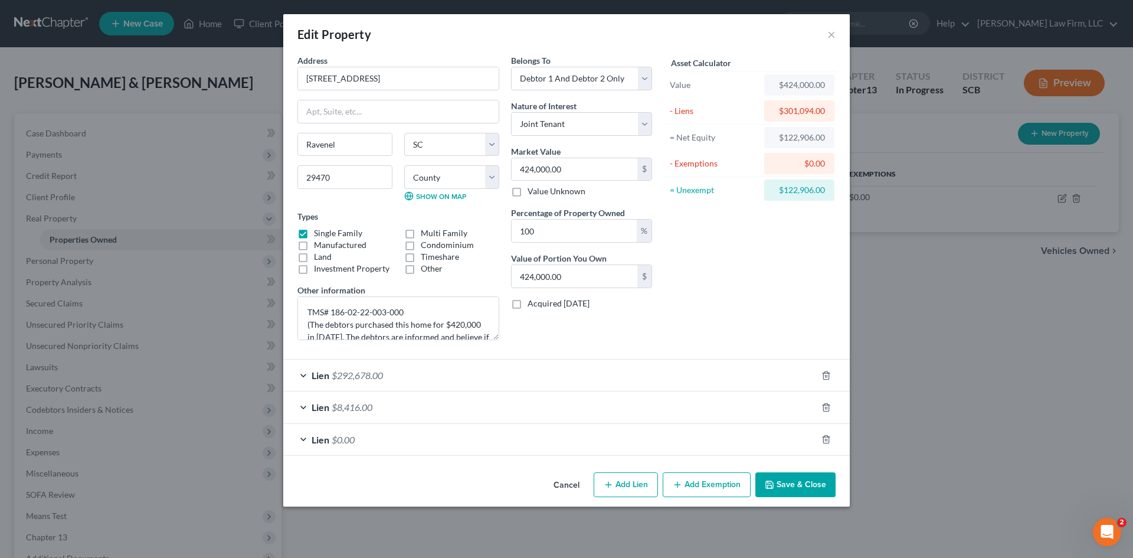
click at [697, 487] on button "Add Exemption" at bounding box center [707, 484] width 88 height 25
select select "2"
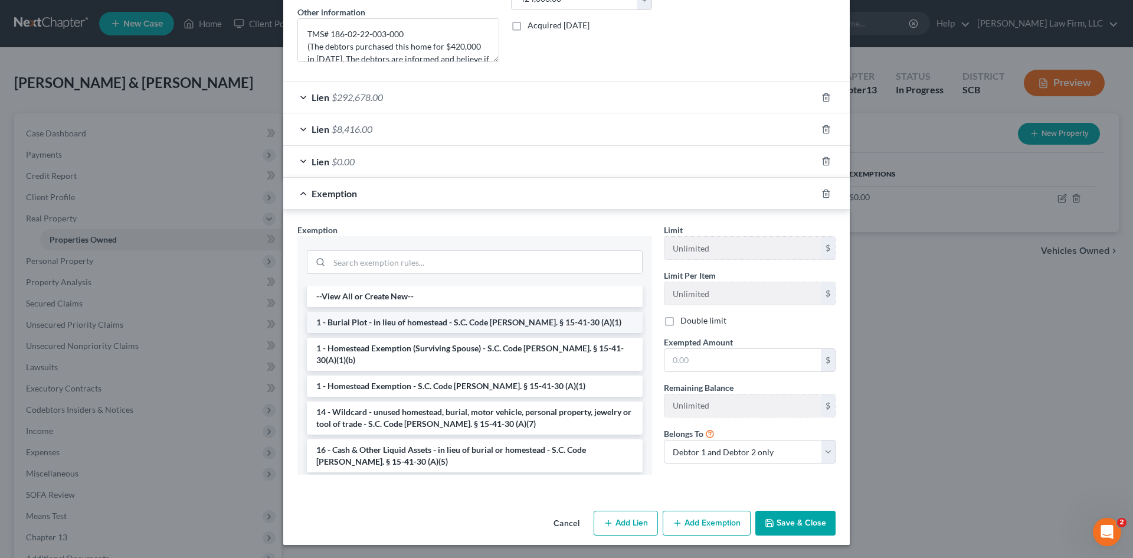
scroll to position [279, 0]
click at [384, 374] on li "1 - Homestead Exemption - S.C. Code [PERSON_NAME]. § 15-41-30 (A)(1)" at bounding box center [475, 384] width 336 height 21
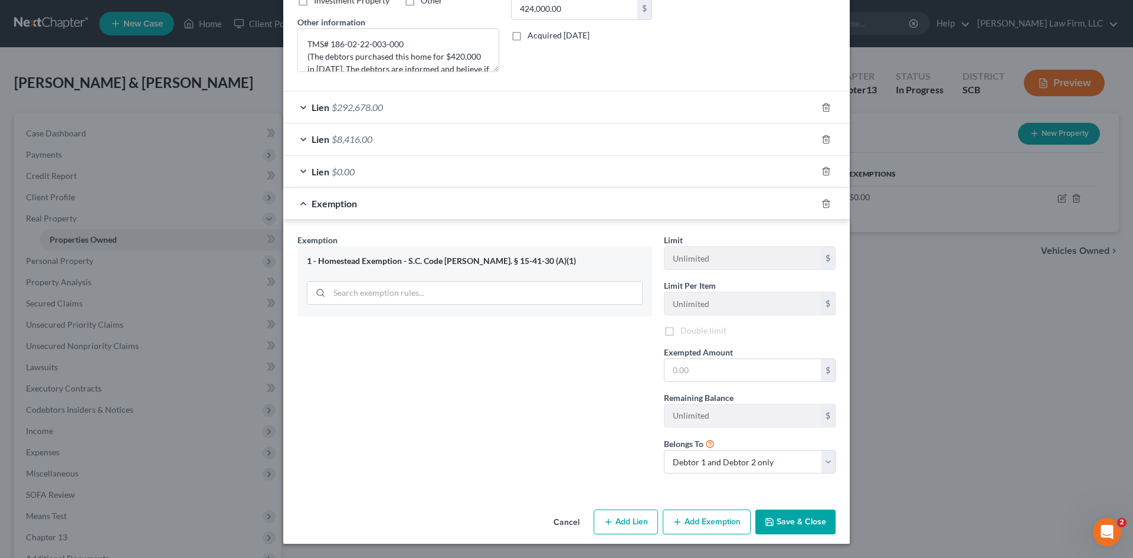
scroll to position [270, 0]
click at [681, 333] on label "Double limit" at bounding box center [704, 331] width 46 height 12
click at [685, 332] on input "Double limit" at bounding box center [689, 329] width 8 height 8
checkbox input "true"
click at [724, 376] on input "text" at bounding box center [743, 370] width 156 height 22
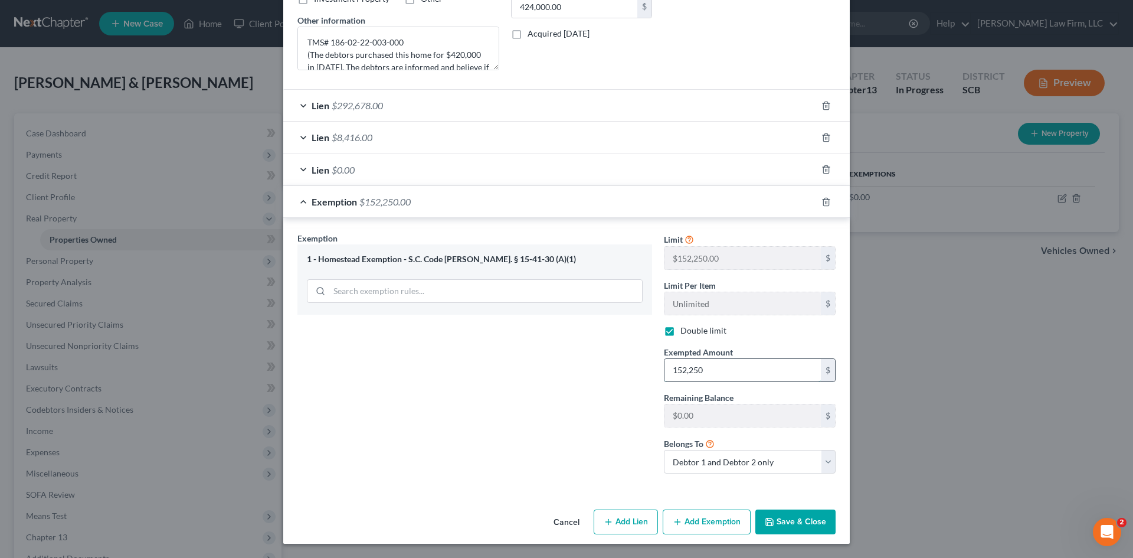
paste input "370"
type input "137,050"
click at [807, 518] on button "Save & Close" at bounding box center [795, 521] width 80 height 25
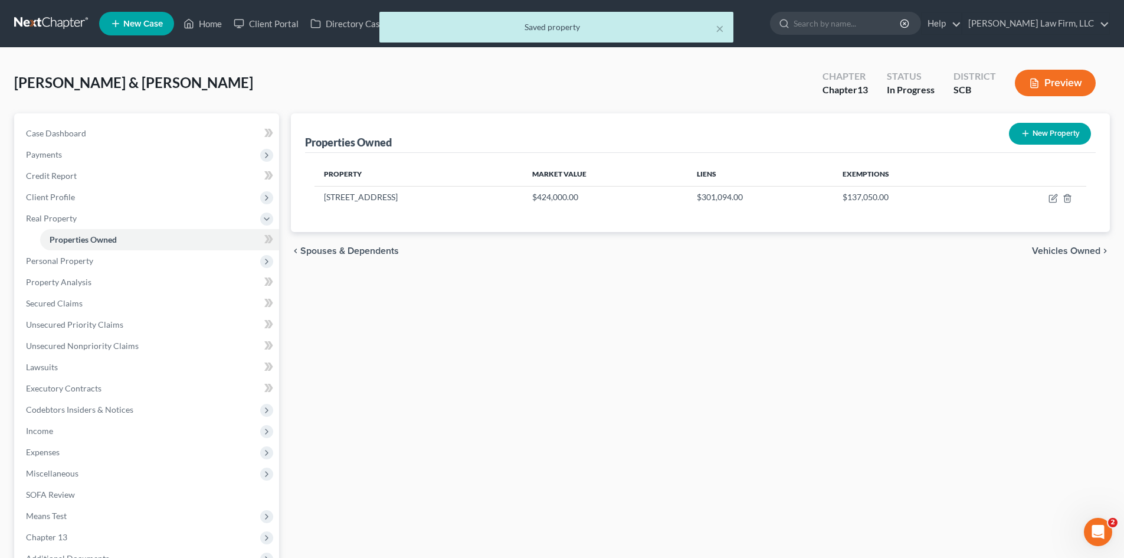
click at [1093, 251] on span "Vehicles Owned" at bounding box center [1066, 250] width 68 height 9
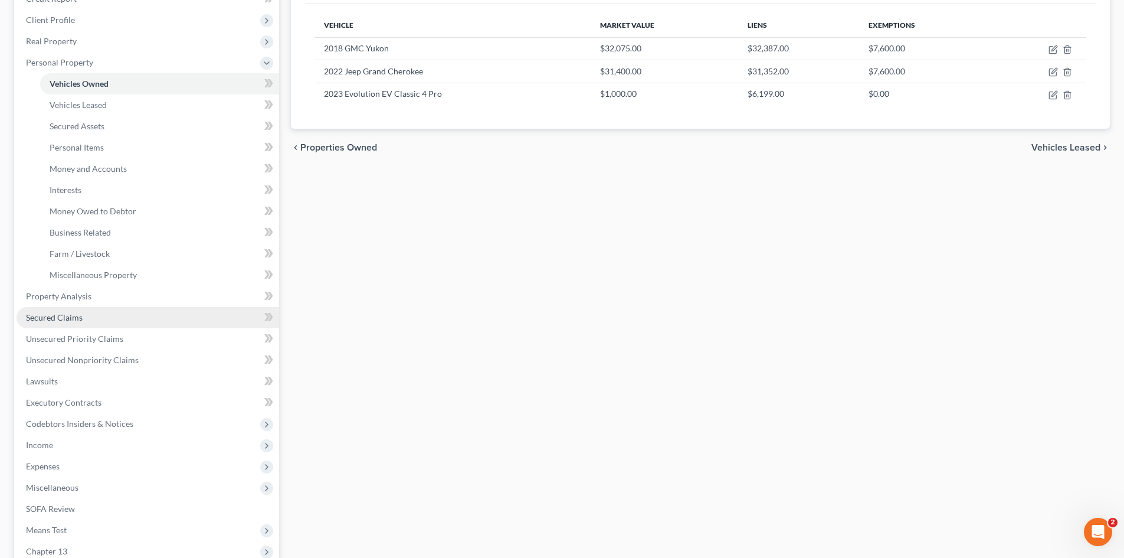
click at [104, 323] on link "Secured Claims" at bounding box center [148, 317] width 263 height 21
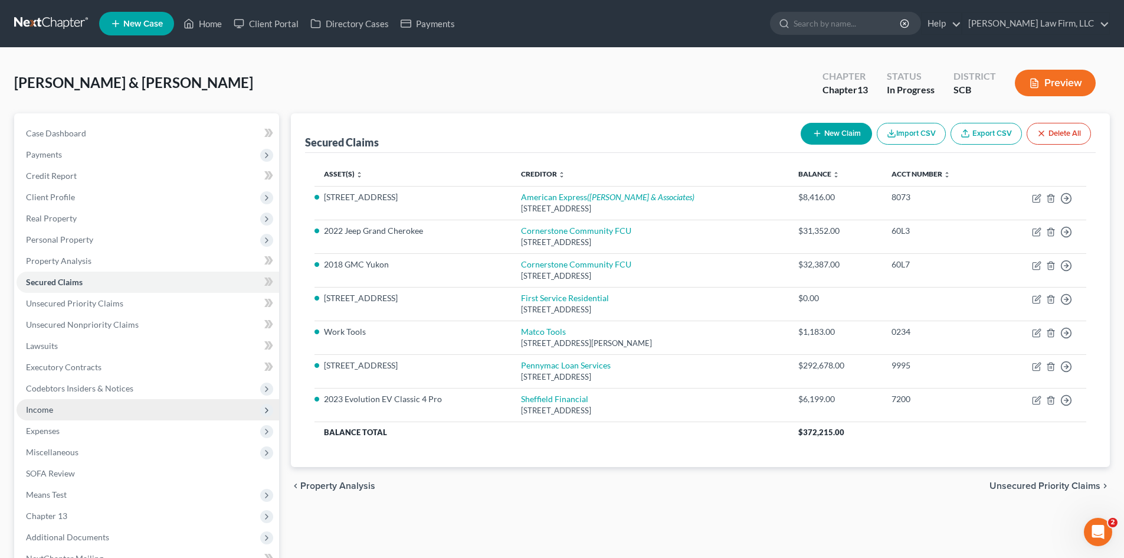
click at [54, 410] on span "Income" at bounding box center [148, 409] width 263 height 21
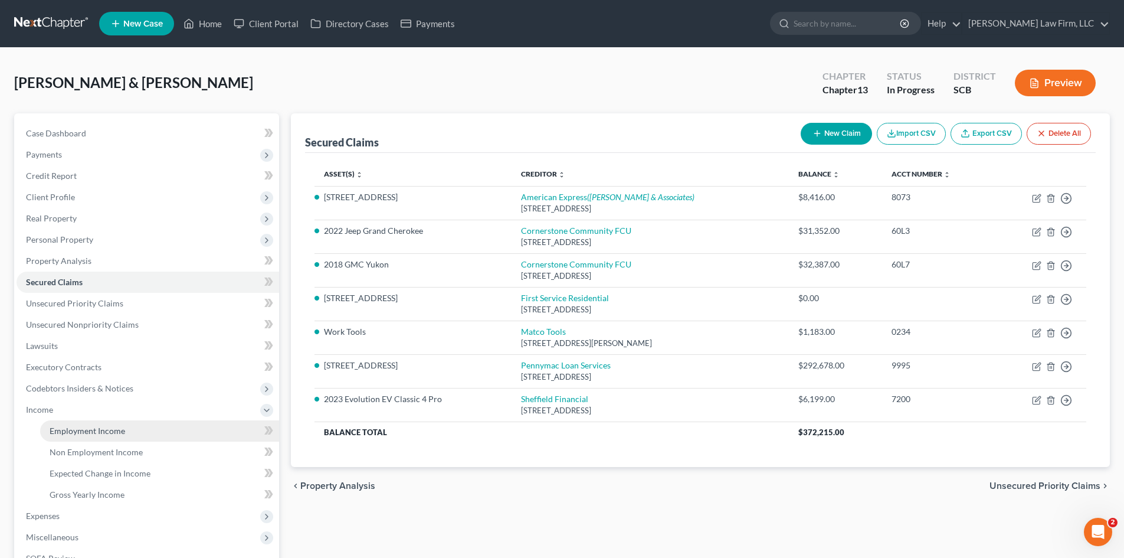
click at [72, 429] on span "Employment Income" at bounding box center [88, 431] width 76 height 10
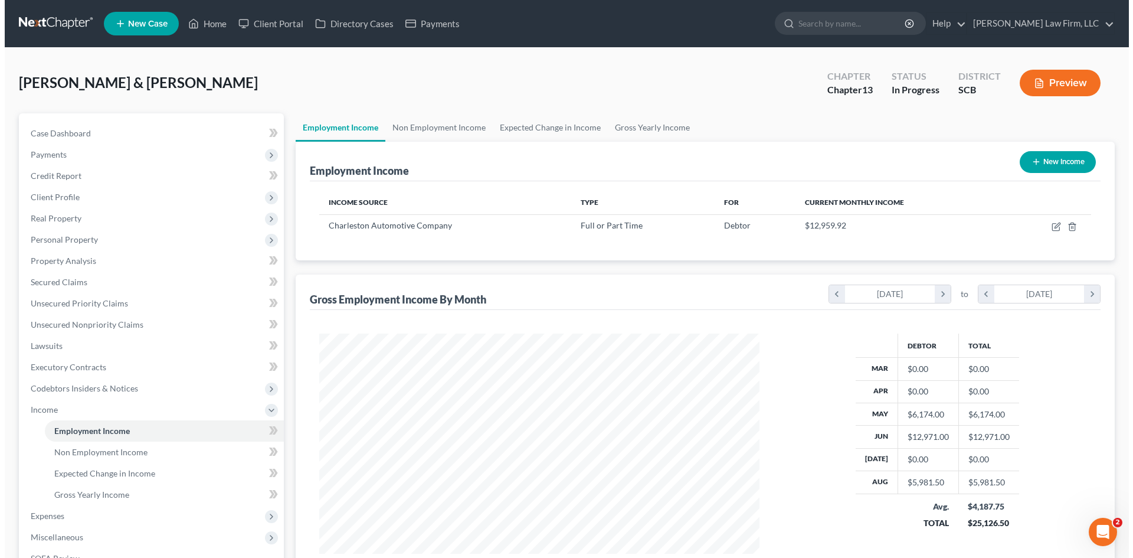
scroll to position [220, 464]
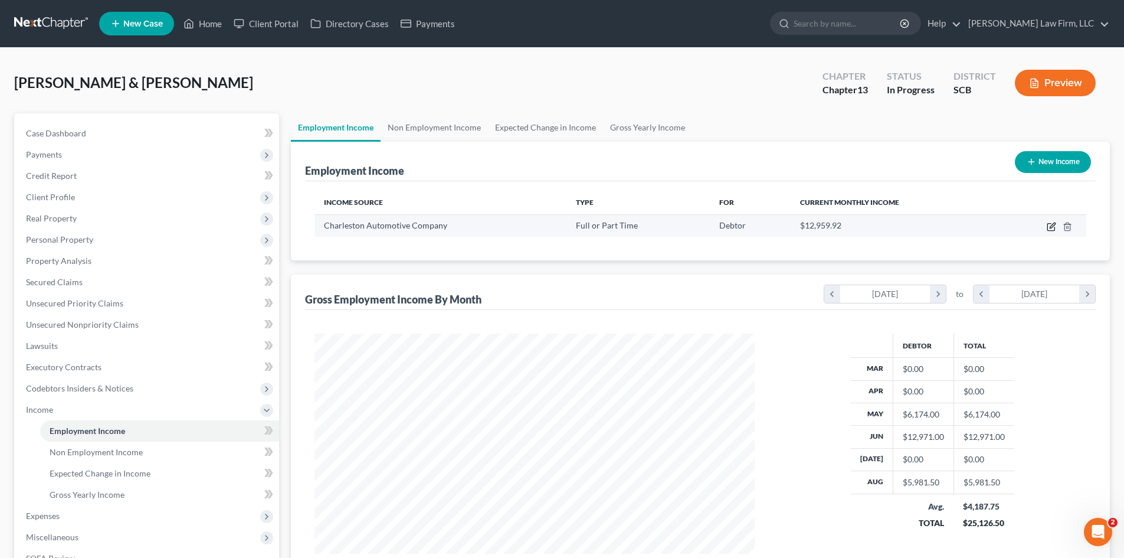
click at [1048, 227] on icon "button" at bounding box center [1051, 227] width 7 height 7
select select "0"
select select "28"
select select "2"
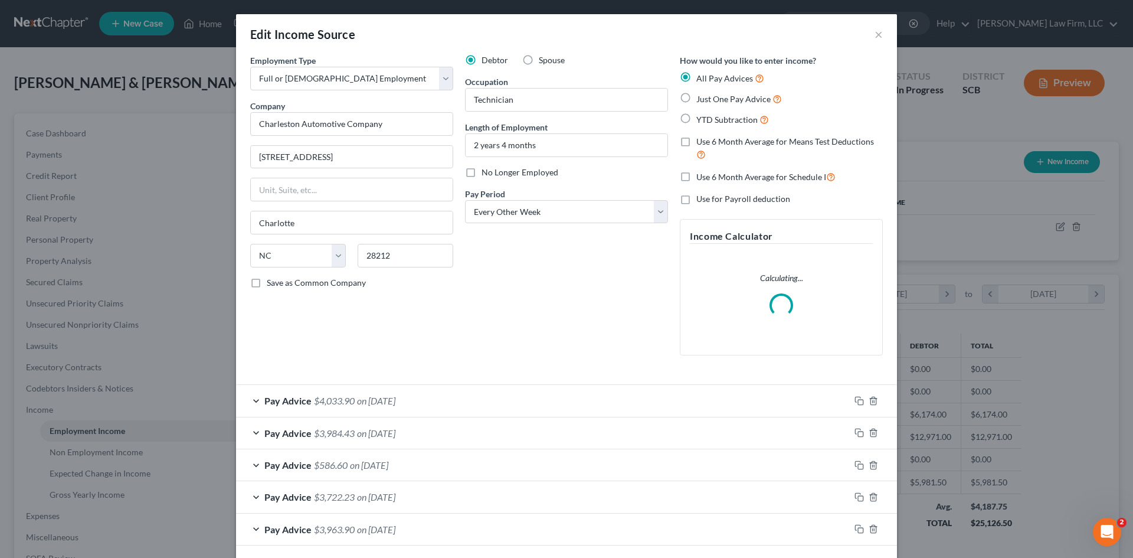
scroll to position [52, 0]
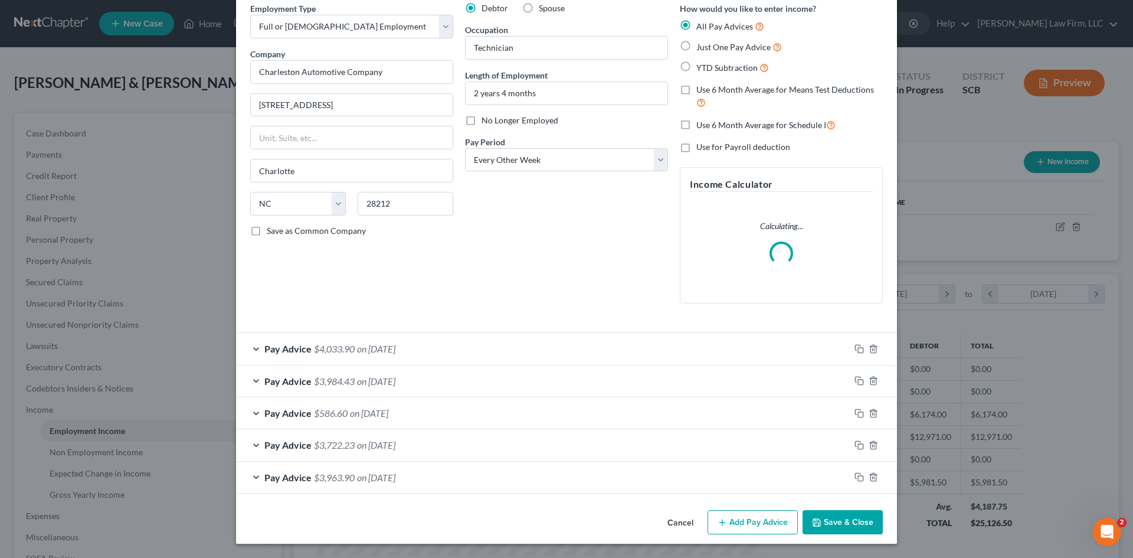
click at [529, 450] on div "Pay Advice $3,722.23 on [DATE]" at bounding box center [543, 444] width 614 height 31
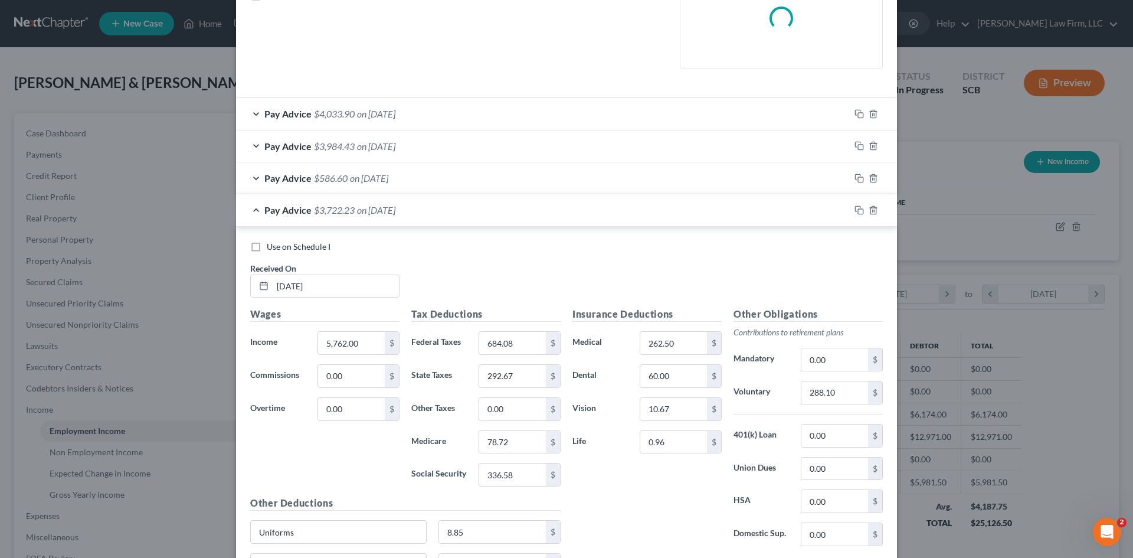
scroll to position [288, 0]
click at [625, 172] on div "Pay Advice $586.60 on [DATE]" at bounding box center [543, 176] width 614 height 31
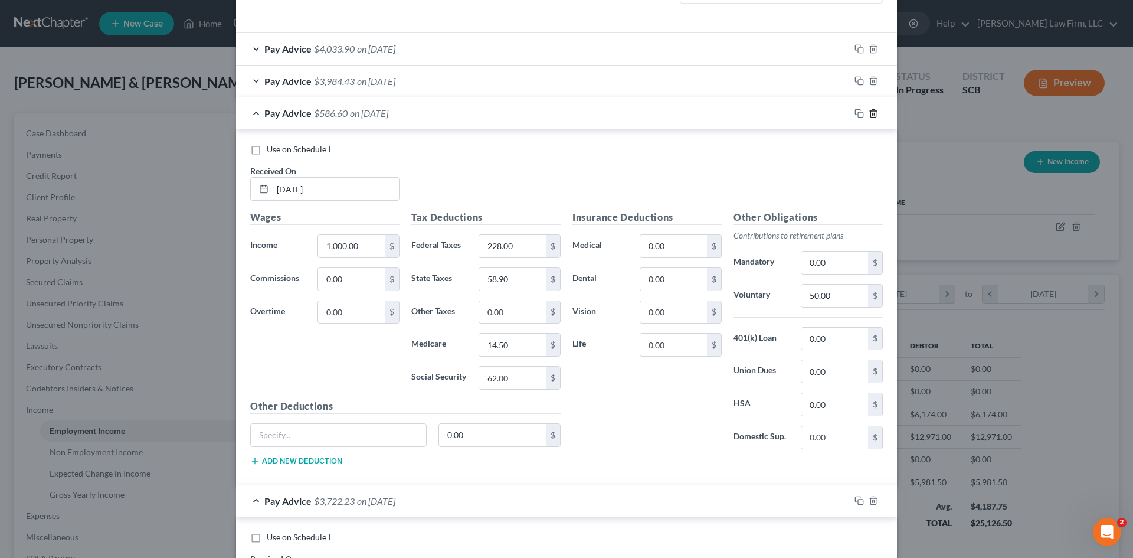
scroll to position [347, 0]
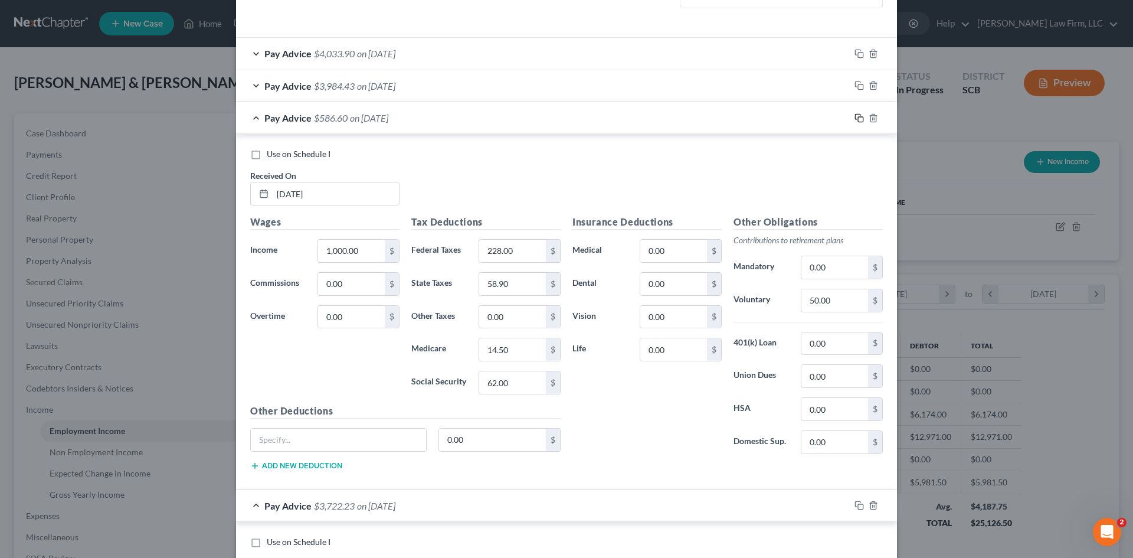
click at [855, 120] on div "Pay Advice $4,033.90 on [DATE] Use on Schedule I Received On * [DATE] Wages Inc…" at bounding box center [566, 506] width 661 height 938
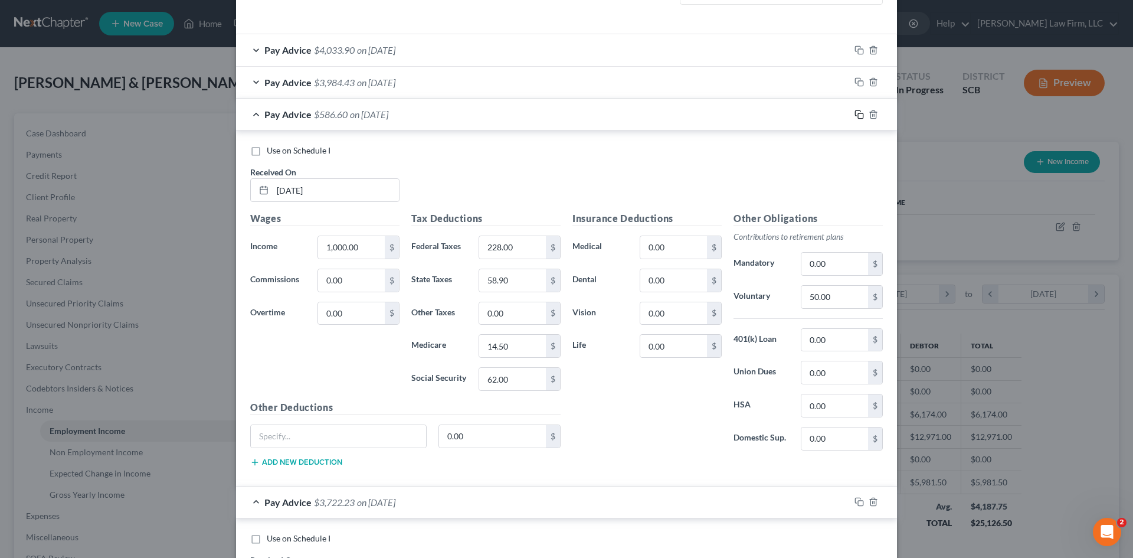
scroll to position [336, 0]
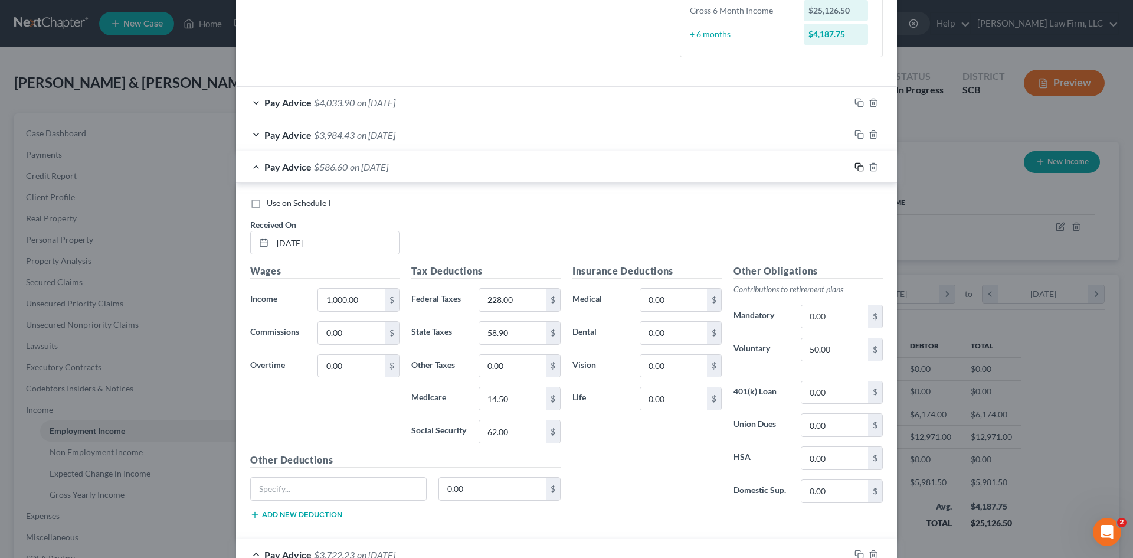
click at [855, 168] on icon "button" at bounding box center [857, 165] width 5 height 5
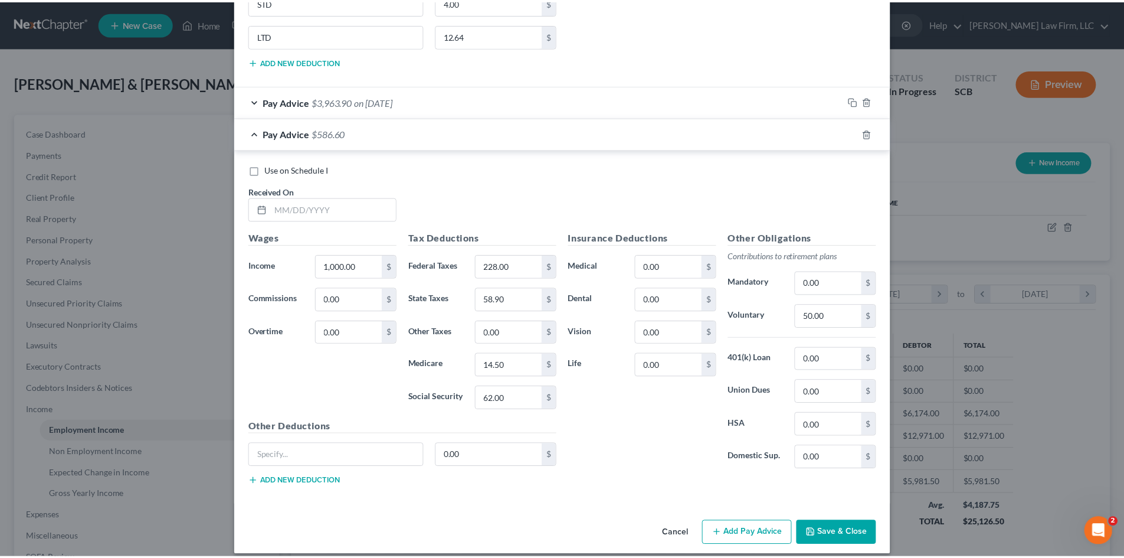
scroll to position [898, 0]
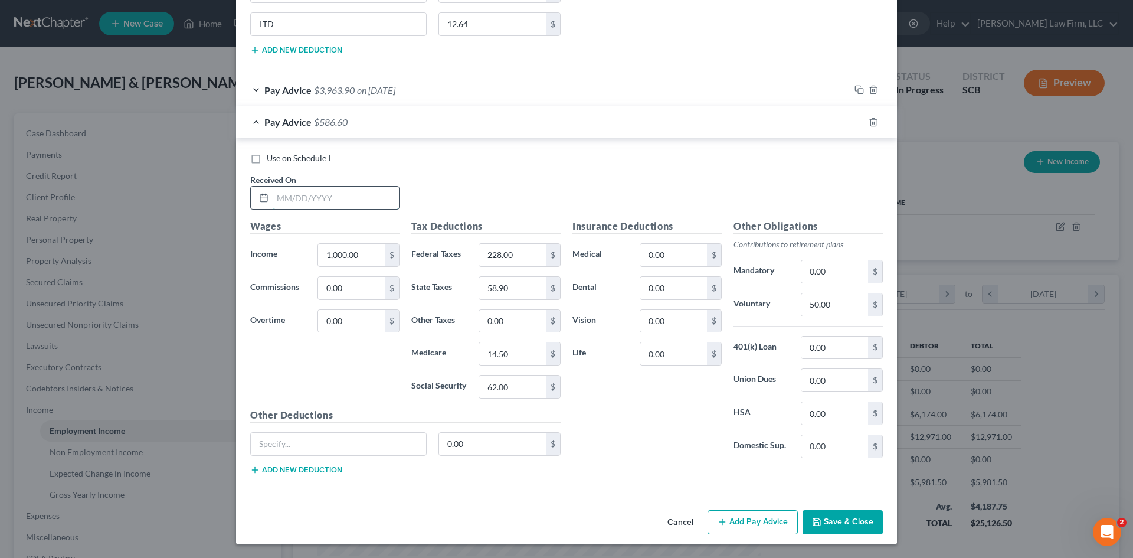
drag, startPoint x: 284, startPoint y: 194, endPoint x: 306, endPoint y: 192, distance: 22.0
click at [284, 194] on input "text" at bounding box center [336, 198] width 126 height 22
type input "[DATE]"
click at [346, 253] on input "1,000.00" at bounding box center [351, 255] width 67 height 22
type input "1,050"
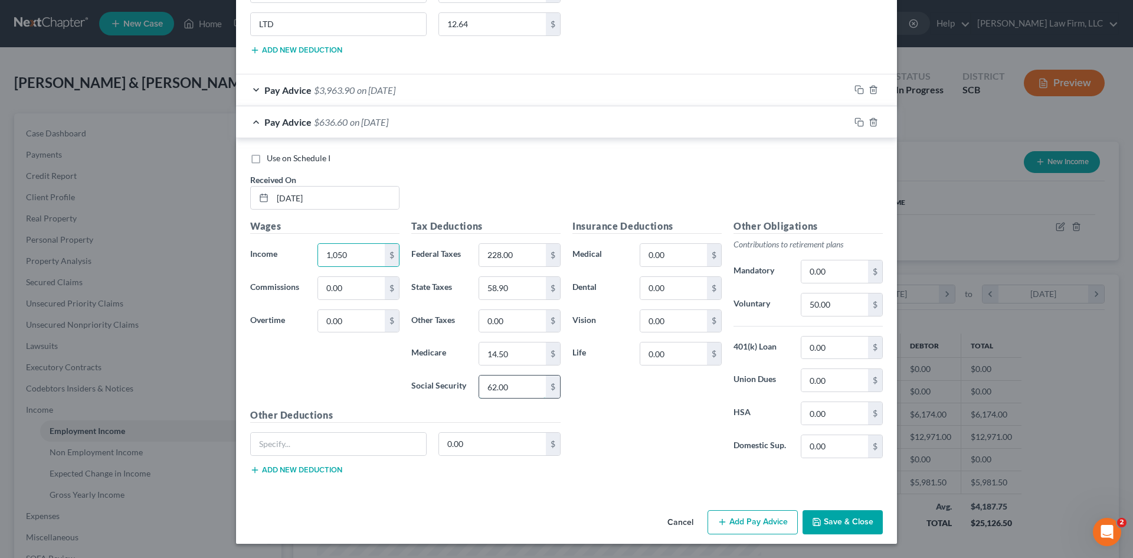
click at [535, 395] on input "62.00" at bounding box center [512, 386] width 67 height 22
type input "65.10"
type input "52.50"
click at [508, 259] on input "228.00" at bounding box center [512, 255] width 67 height 22
type input "239.40"
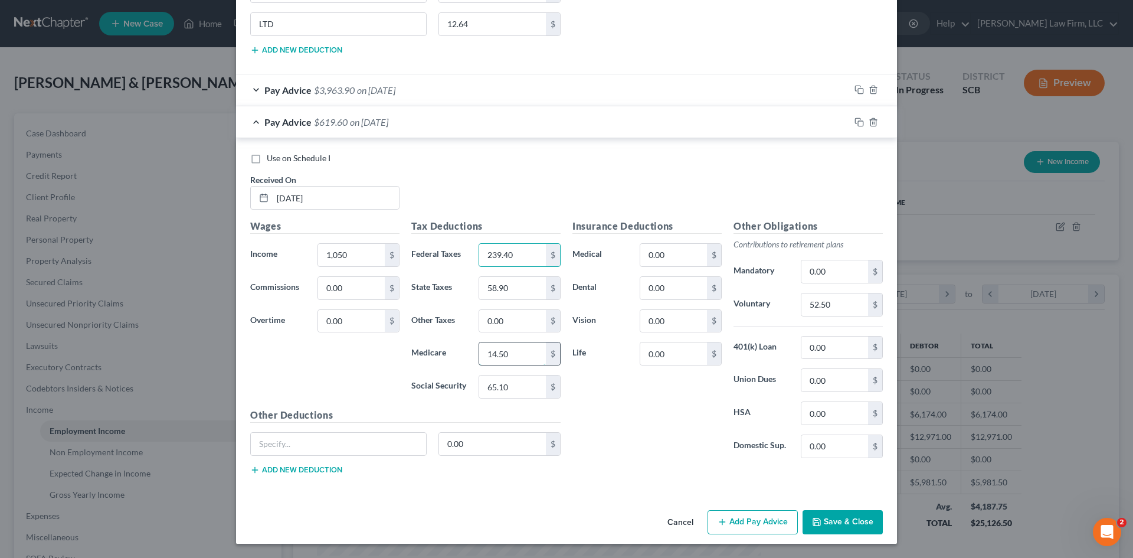
click at [502, 356] on input "14.50" at bounding box center [512, 353] width 67 height 22
type input "15.23"
click at [530, 287] on input "58.90" at bounding box center [512, 288] width 67 height 22
type input "61.85"
click at [835, 519] on button "Save & Close" at bounding box center [843, 522] width 80 height 25
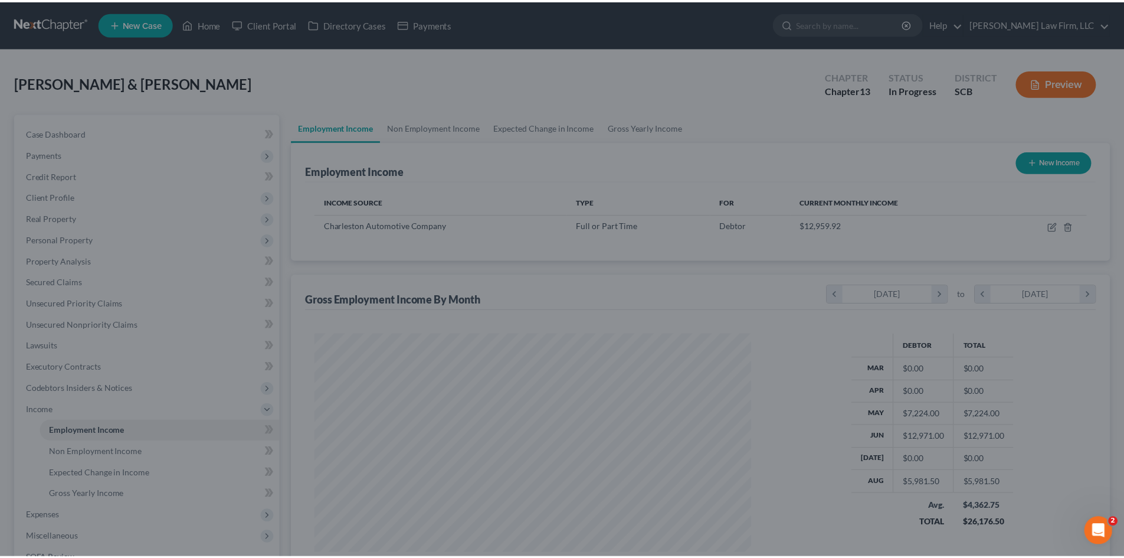
scroll to position [590014, 589770]
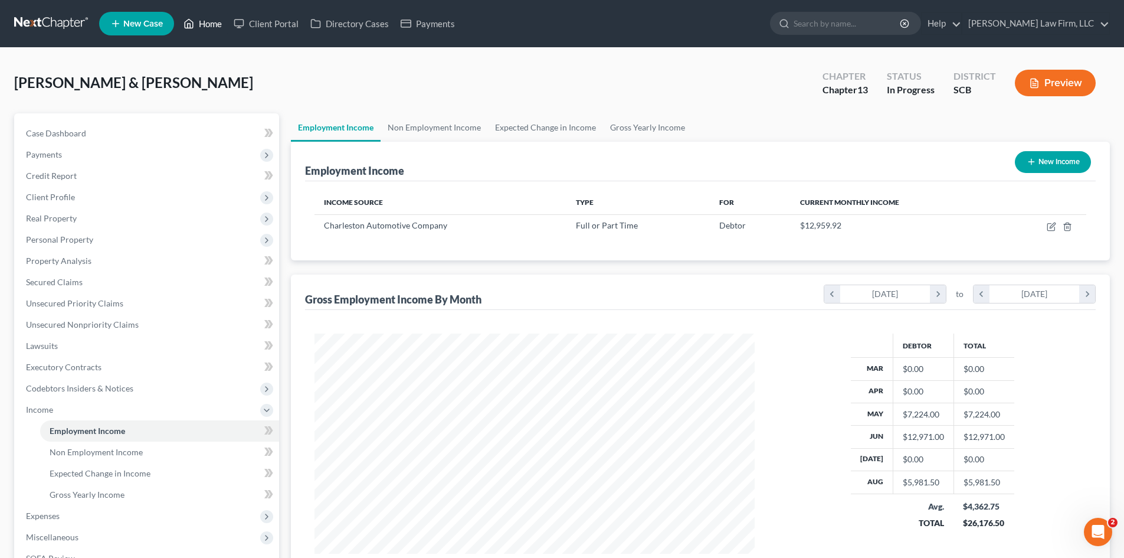
click at [201, 28] on link "Home" at bounding box center [203, 23] width 50 height 21
